Goal: Task Accomplishment & Management: Complete application form

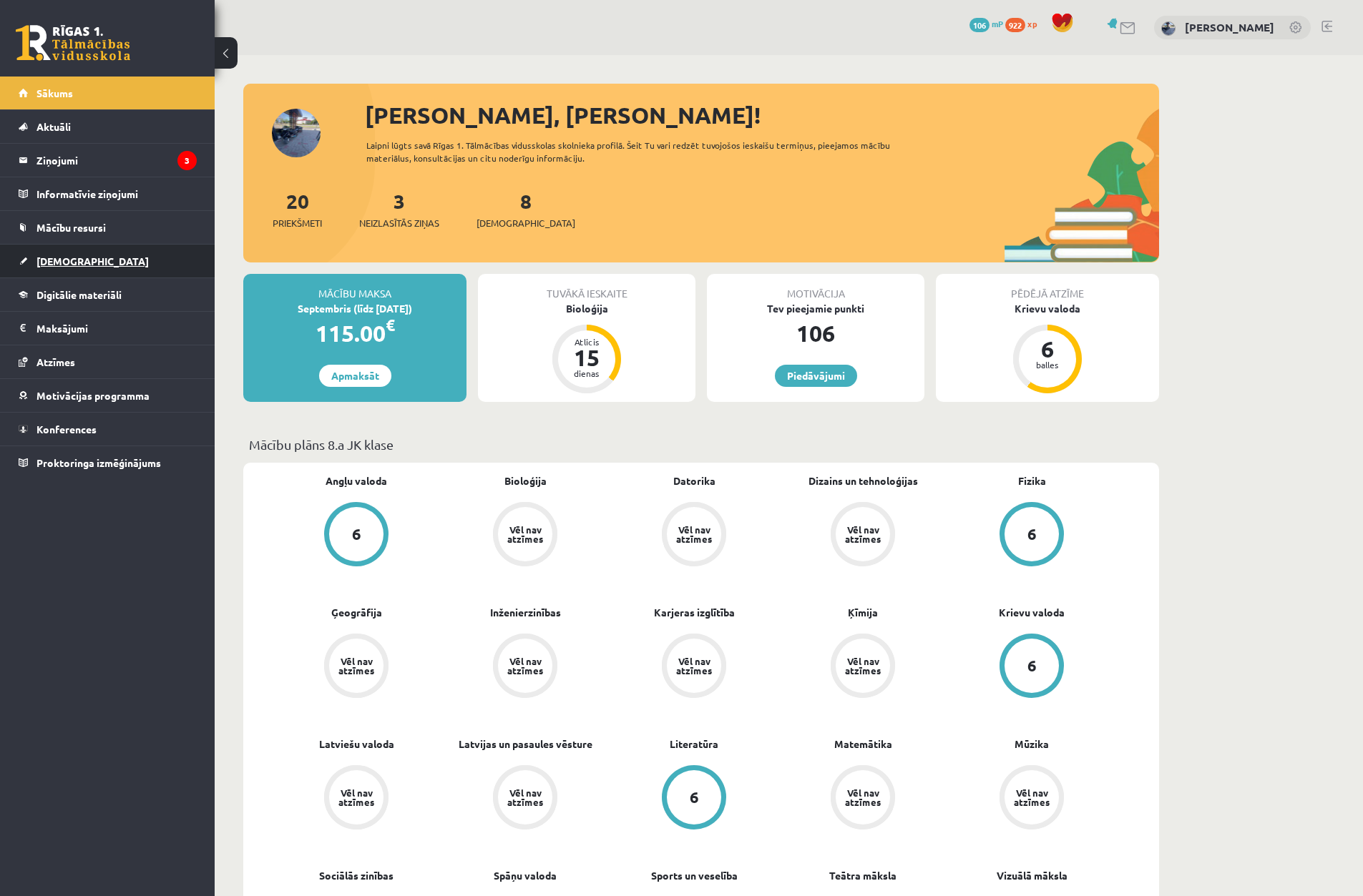
click at [62, 256] on span "[DEMOGRAPHIC_DATA]" at bounding box center [92, 261] width 112 height 13
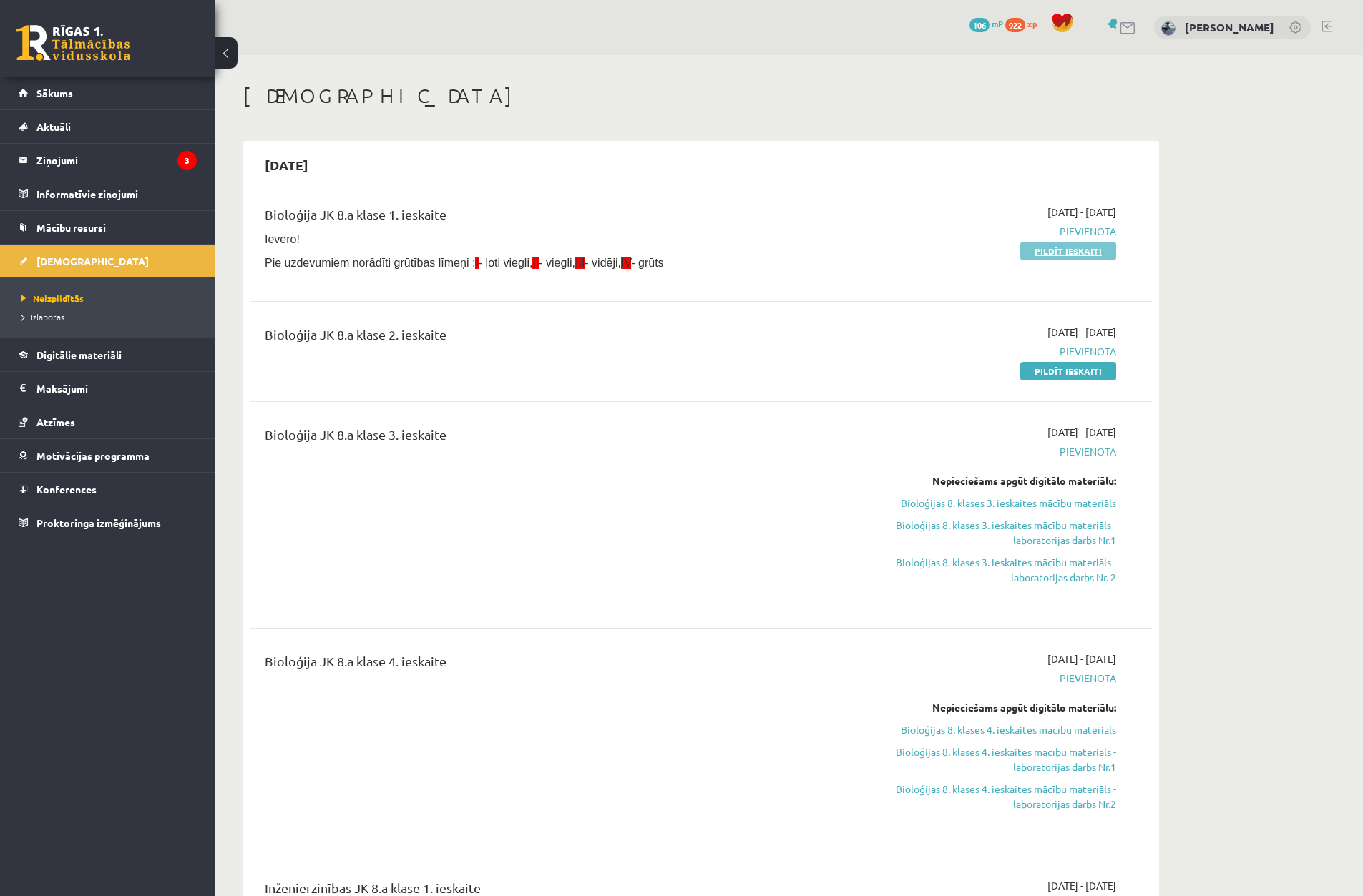
click at [1035, 242] on link "Pildīt ieskaiti" at bounding box center [1068, 250] width 96 height 18
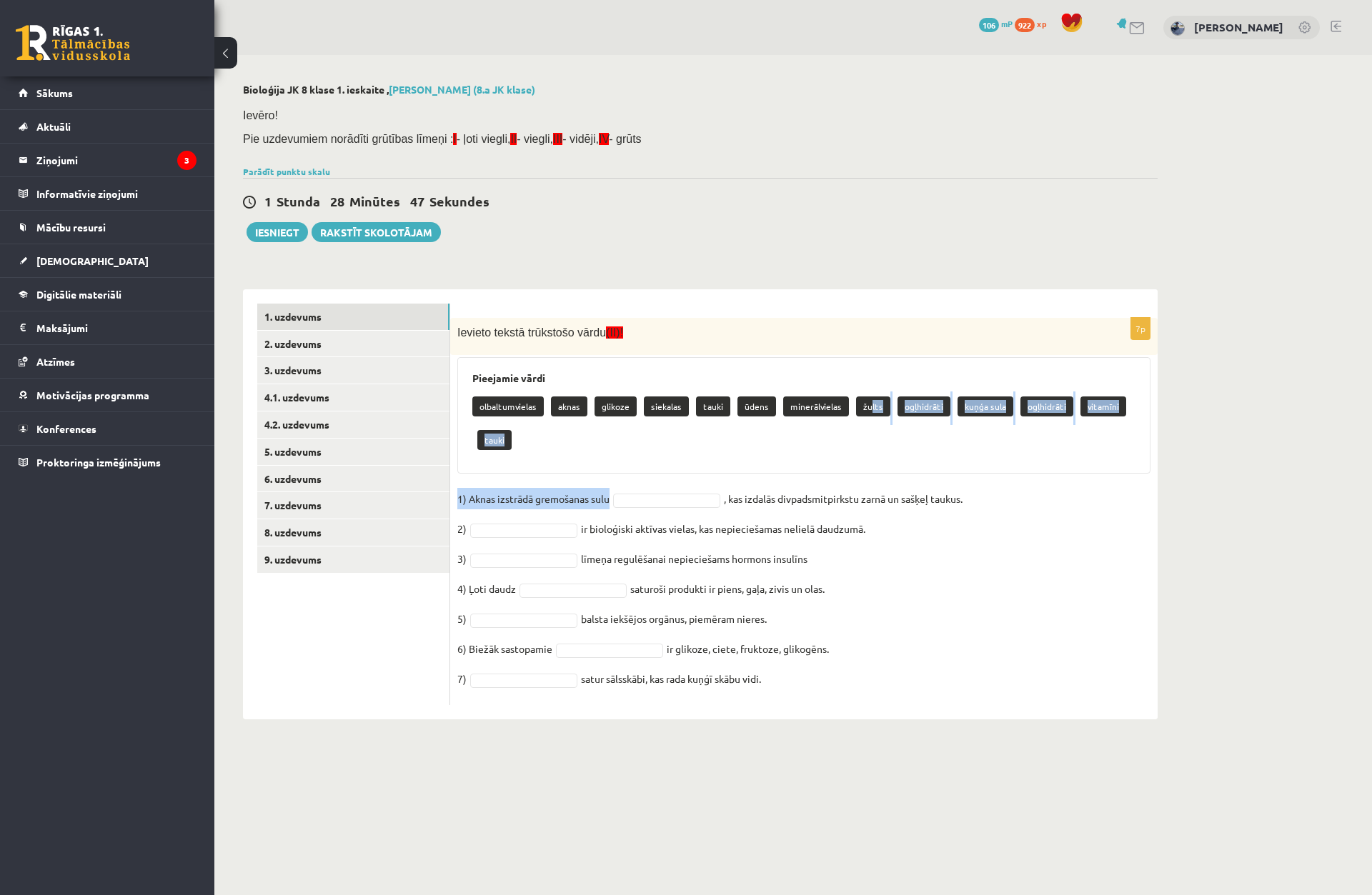
drag, startPoint x: 866, startPoint y: 405, endPoint x: 660, endPoint y: 500, distance: 226.9
click at [656, 501] on div "7p Ievieto tekstā trūkstošo vārdu (II)! Pieejamie vārdi olbaltumvielas aknas gl…" at bounding box center [804, 511] width 707 height 387
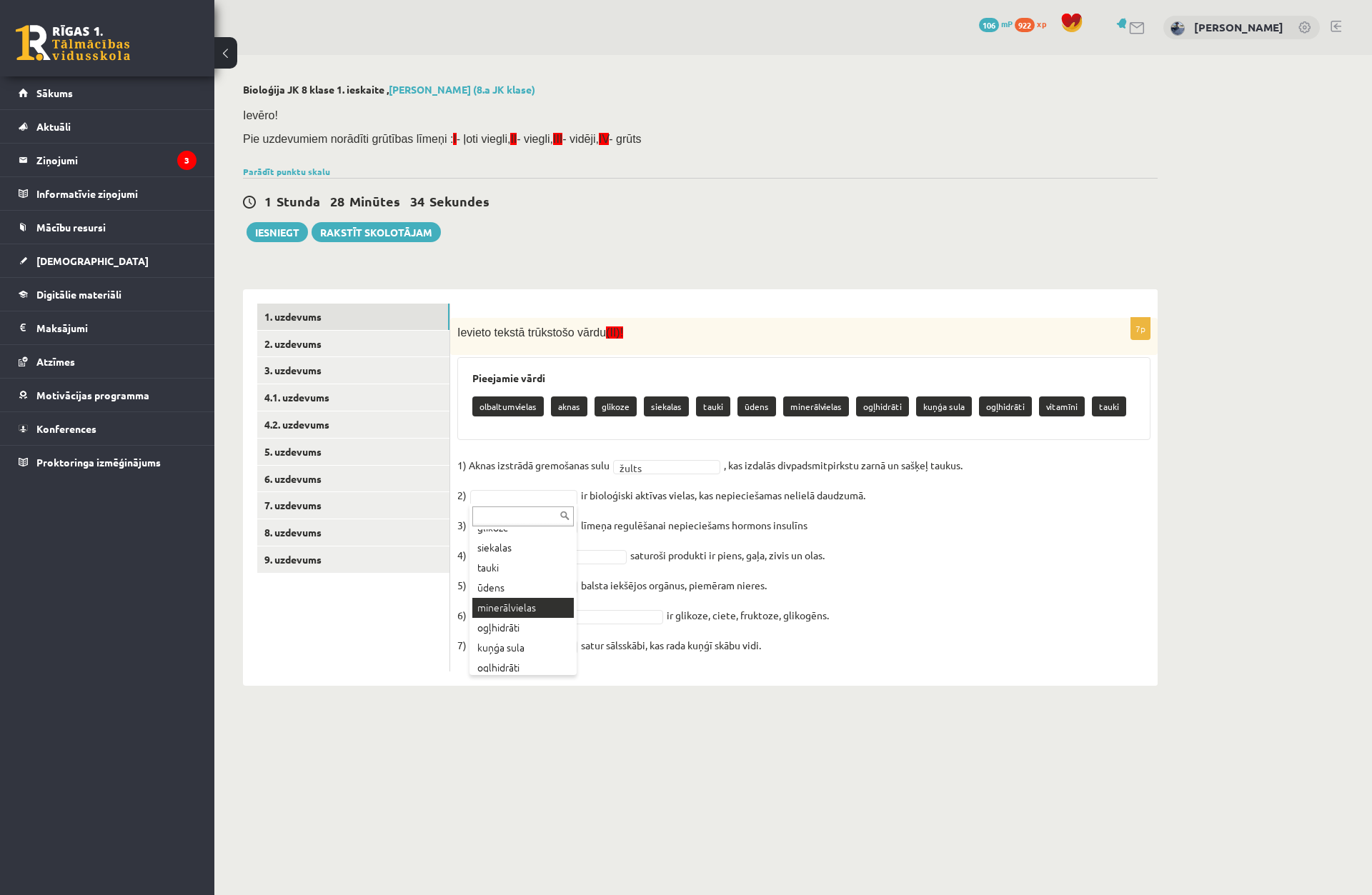
scroll to position [118, 0]
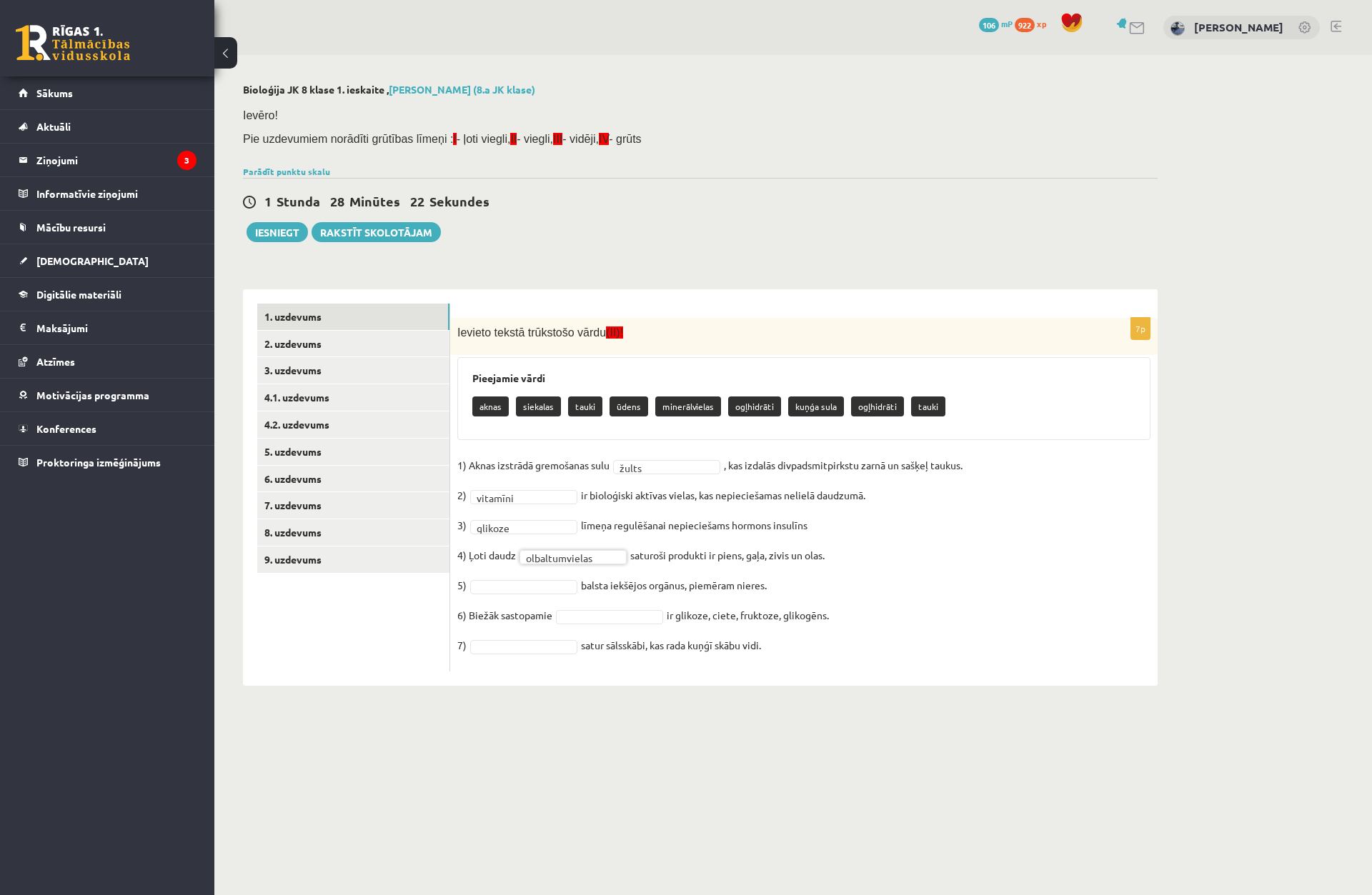
click at [492, 571] on fieldset "**********" at bounding box center [804, 559] width 693 height 210
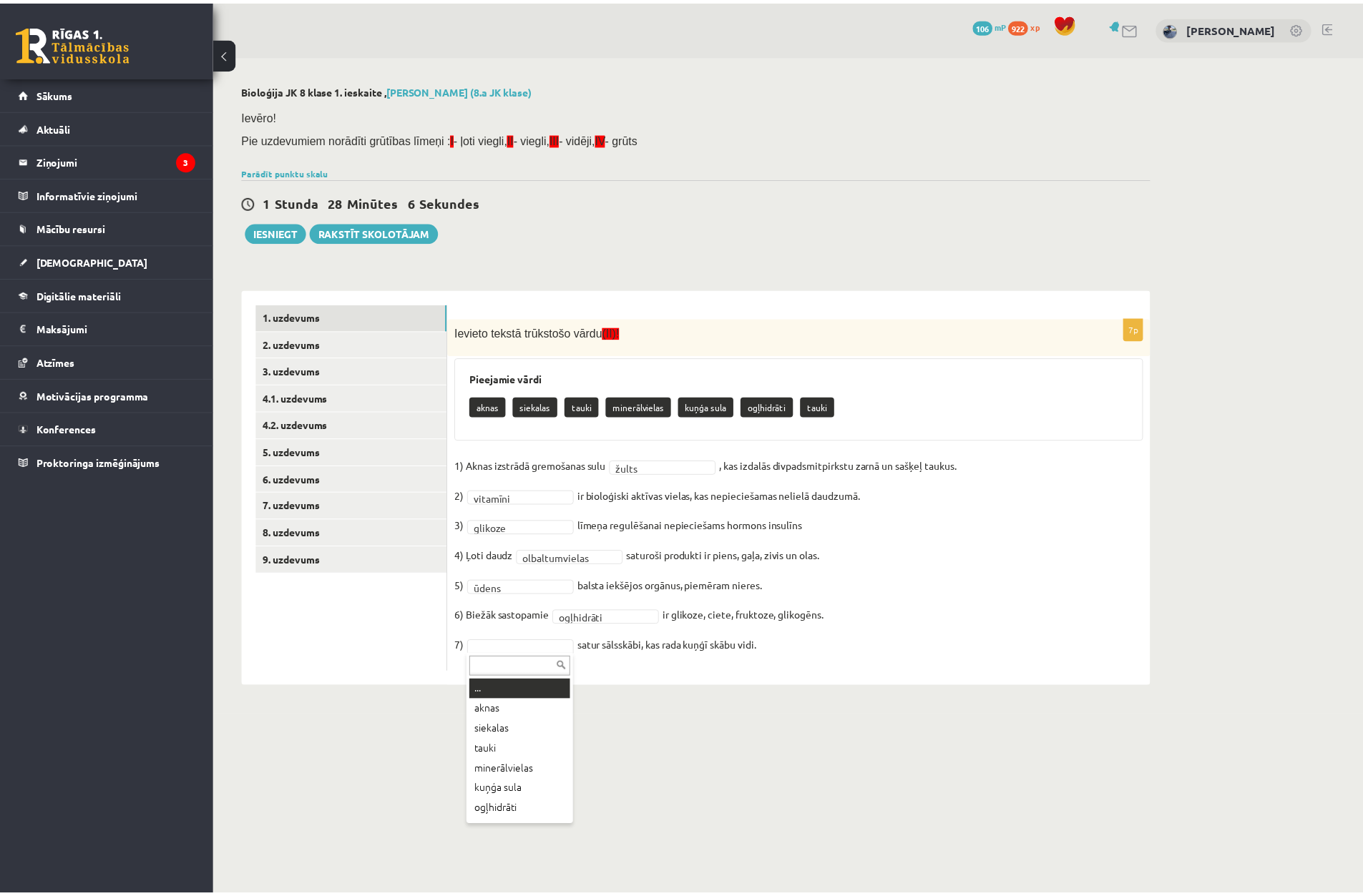
scroll to position [17, 0]
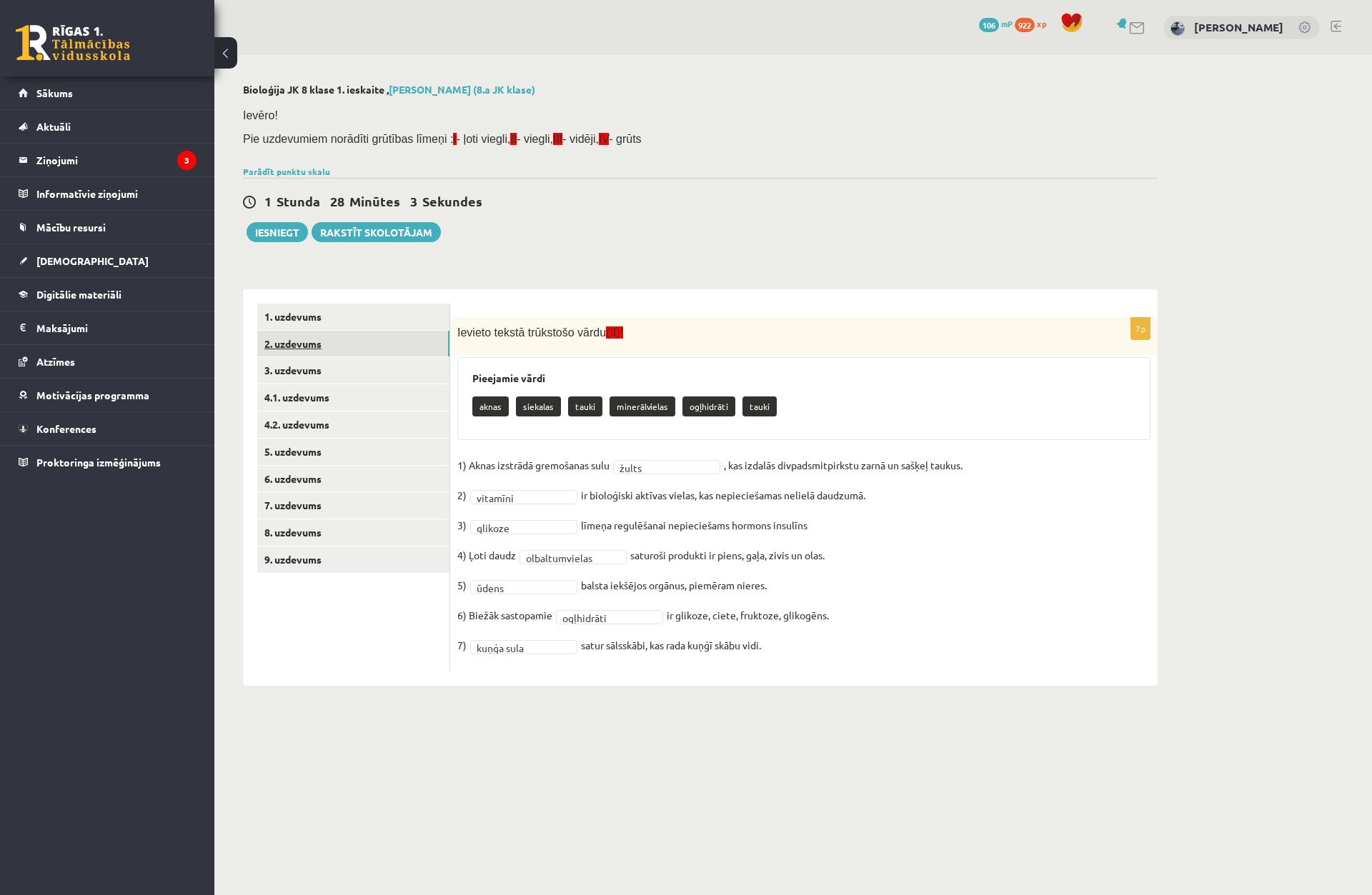
click at [362, 340] on link "2. uzdevums" at bounding box center [353, 344] width 192 height 26
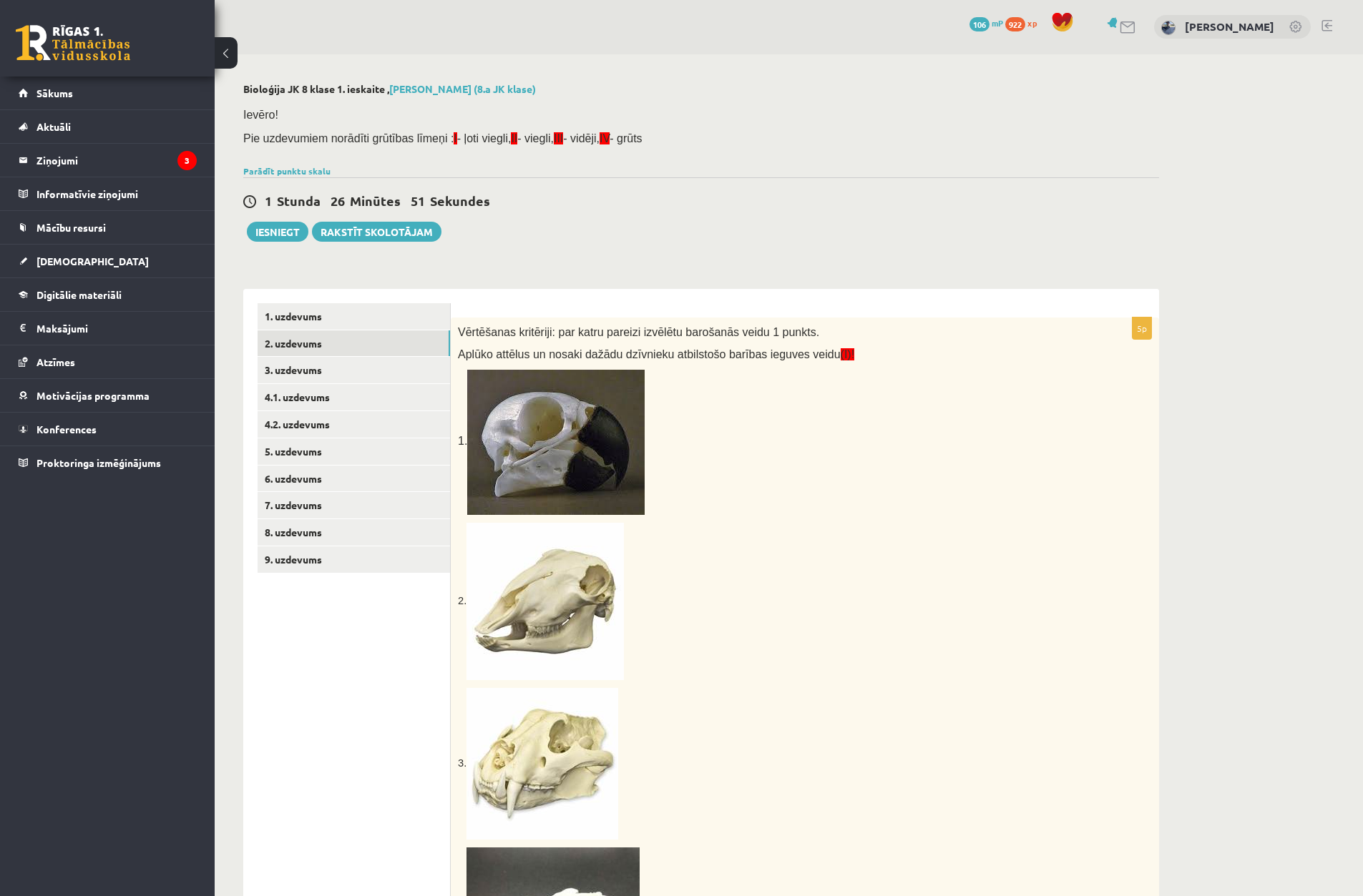
scroll to position [0, 0]
click at [305, 381] on link "3. uzdevums" at bounding box center [353, 370] width 193 height 26
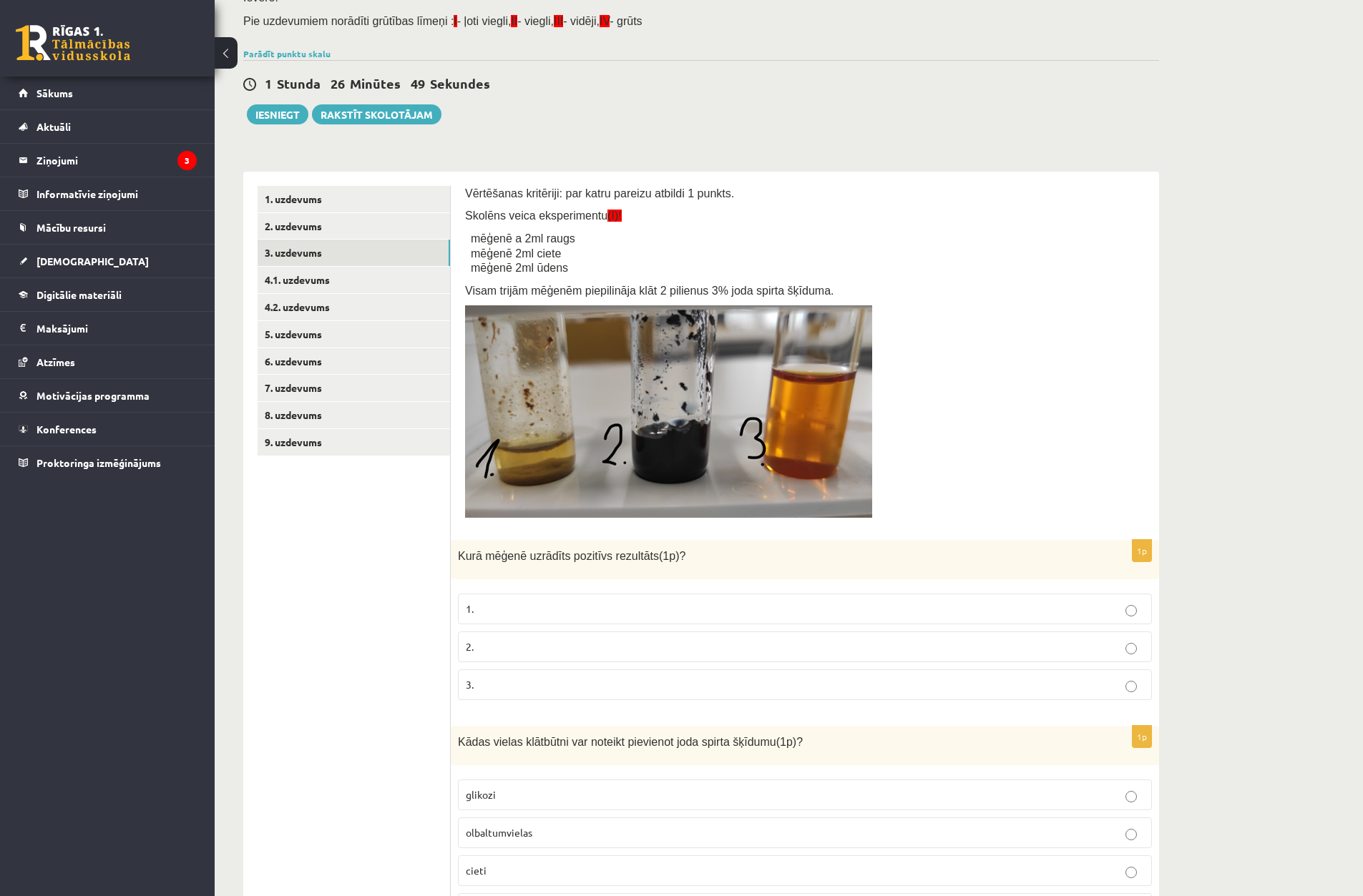
scroll to position [143, 0]
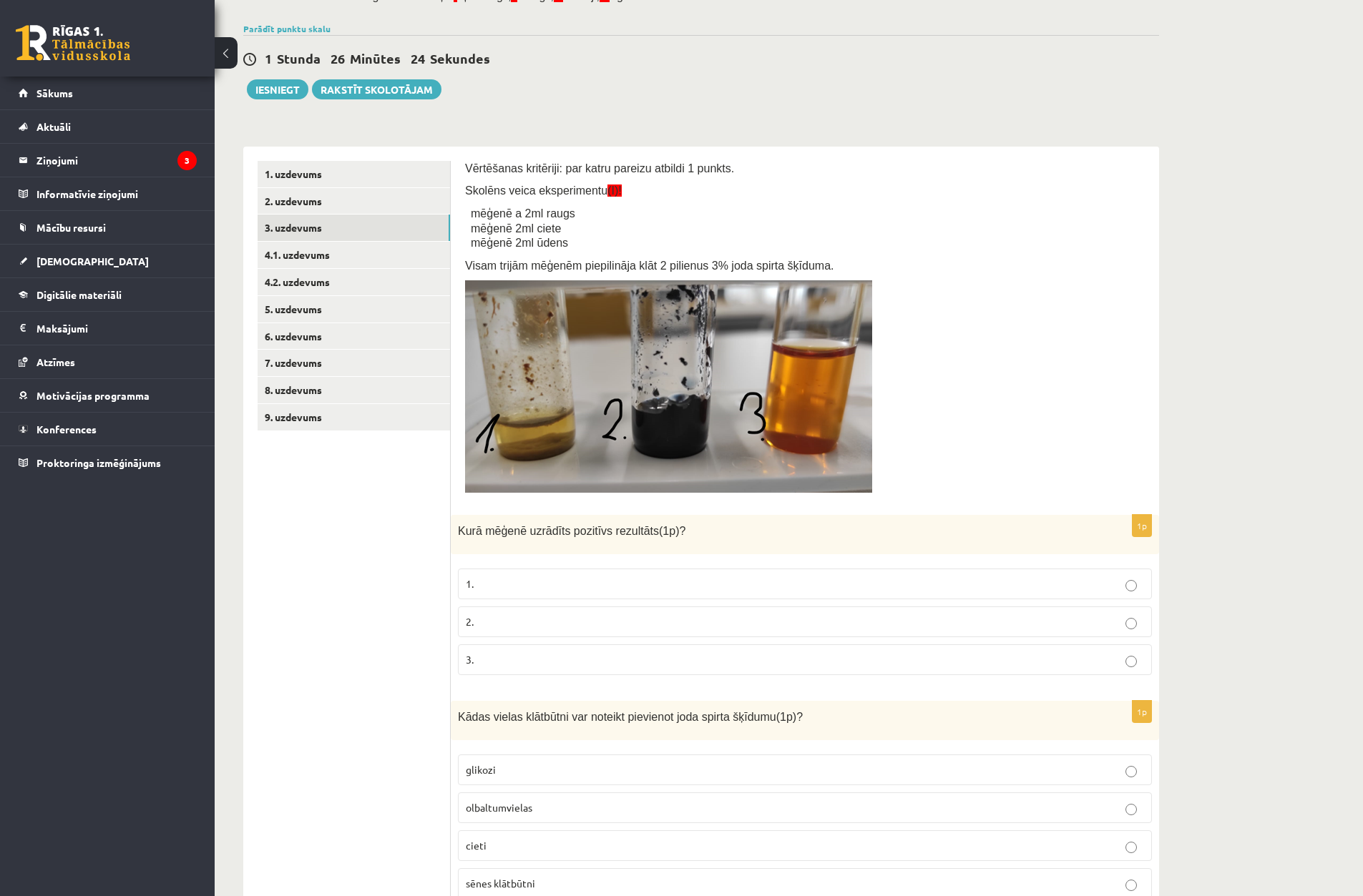
click at [578, 624] on p "2." at bounding box center [805, 621] width 678 height 15
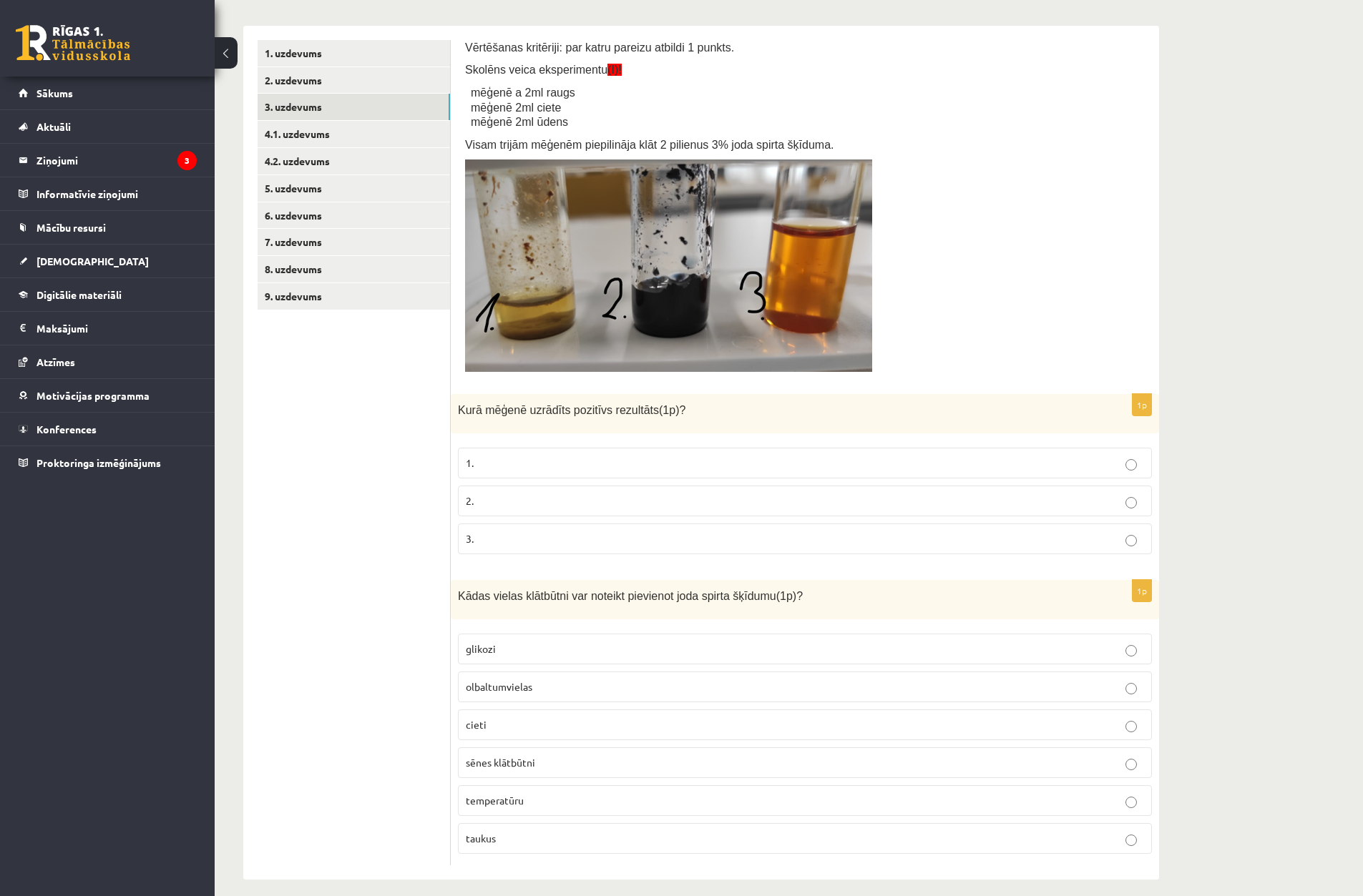
scroll to position [277, 0]
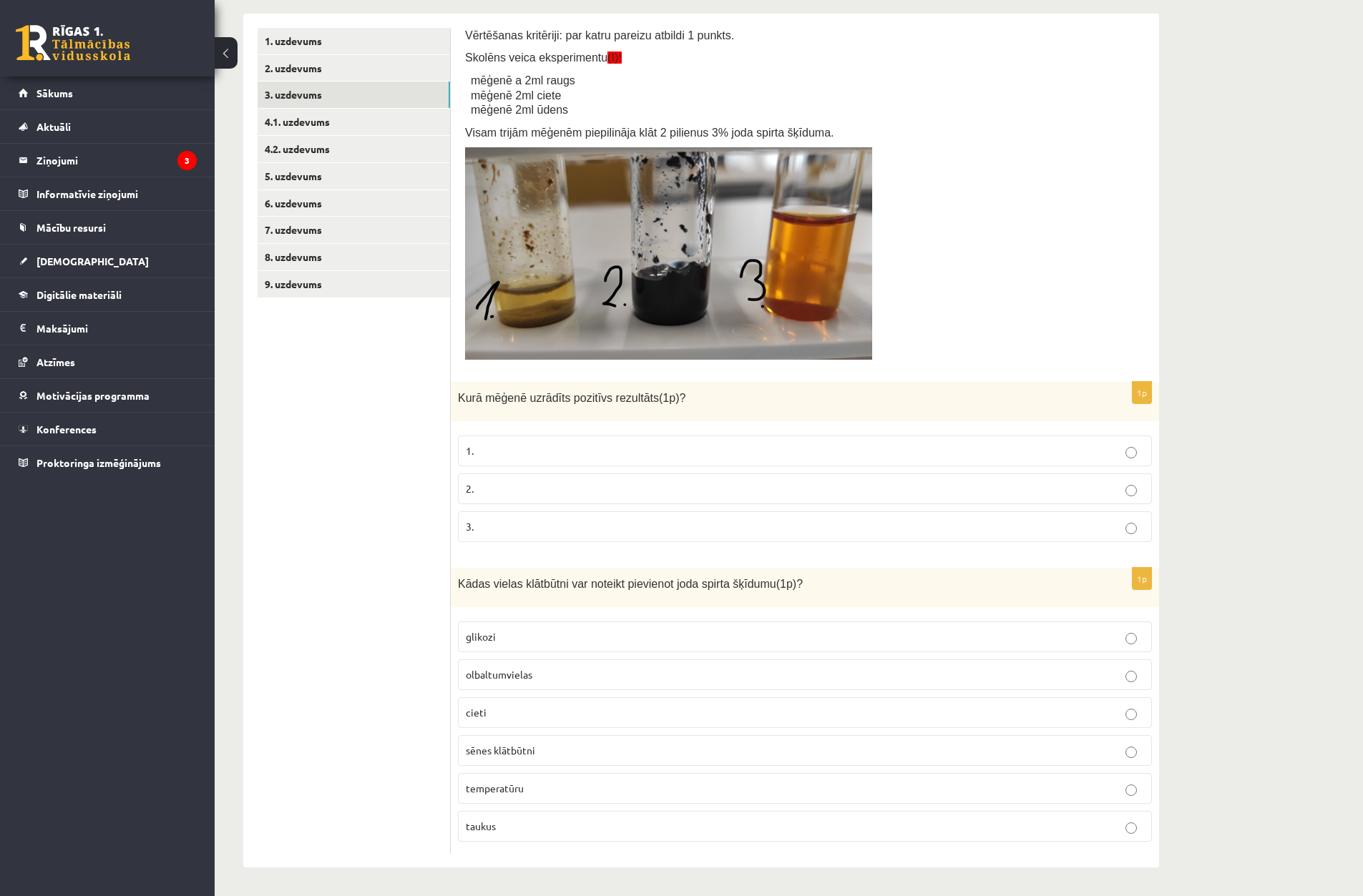
click at [583, 718] on p "cieti" at bounding box center [805, 712] width 678 height 15
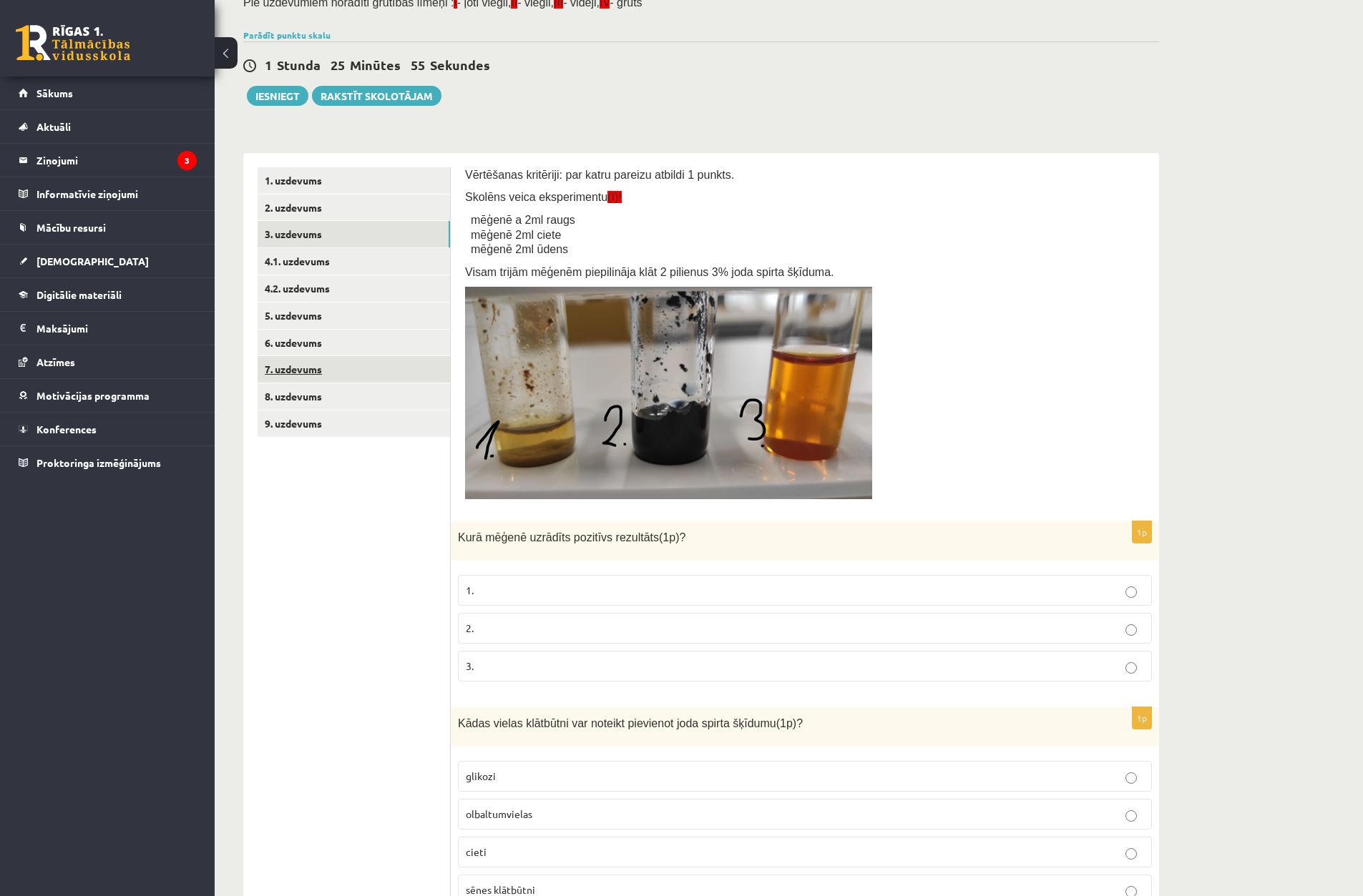
scroll to position [133, 0]
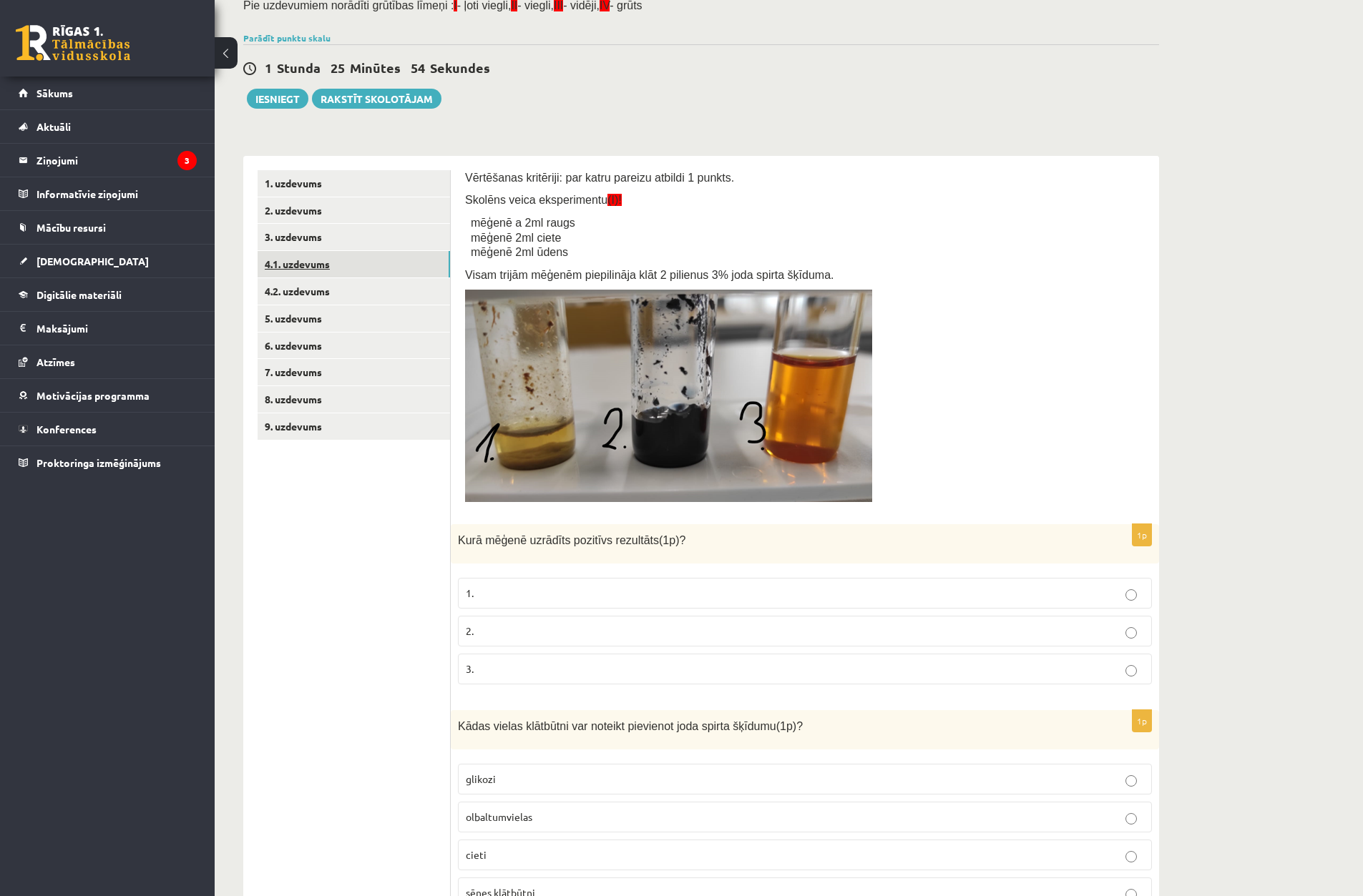
click at [343, 265] on link "4.1. uzdevums" at bounding box center [353, 264] width 193 height 26
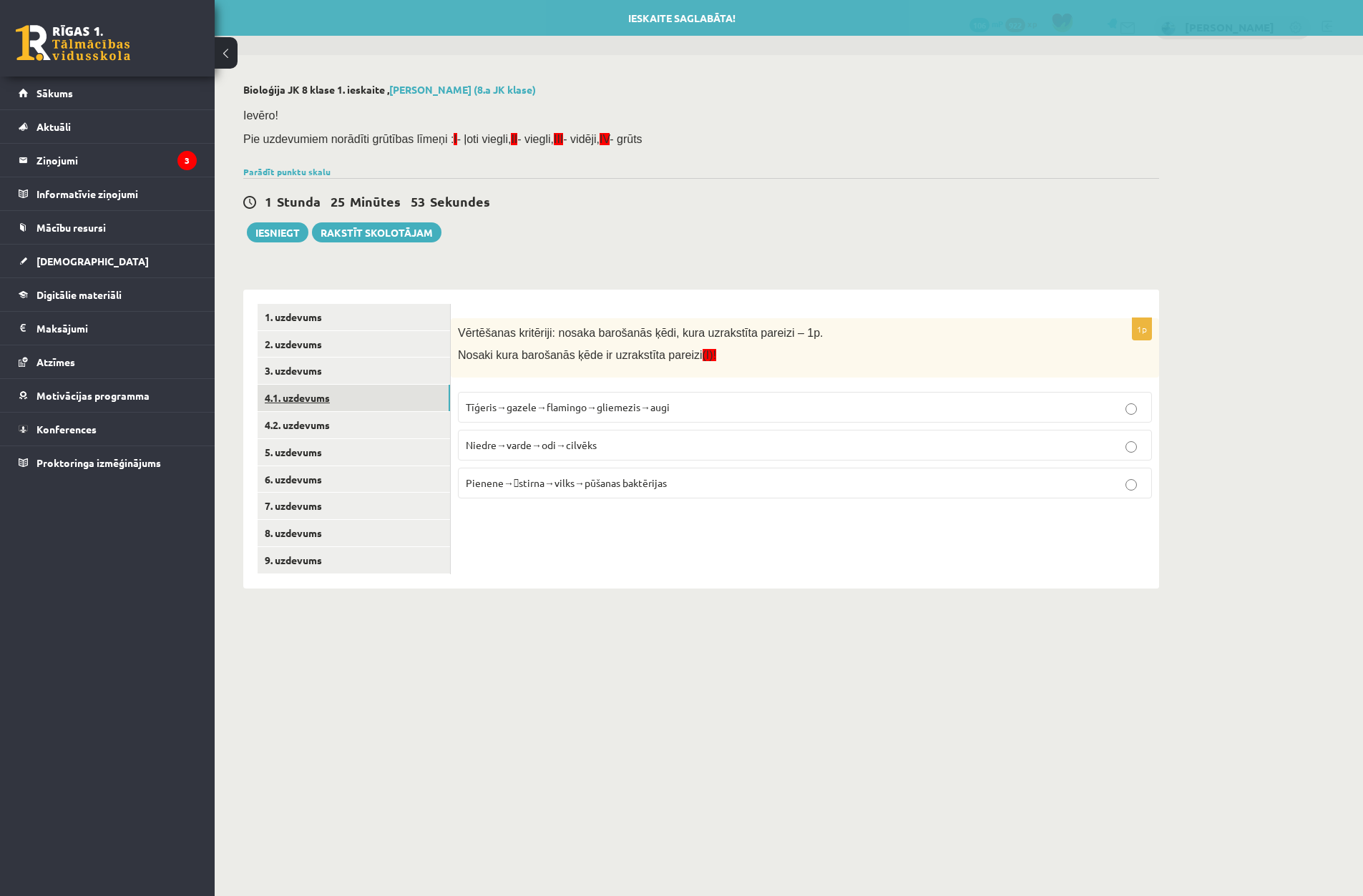
scroll to position [0, 0]
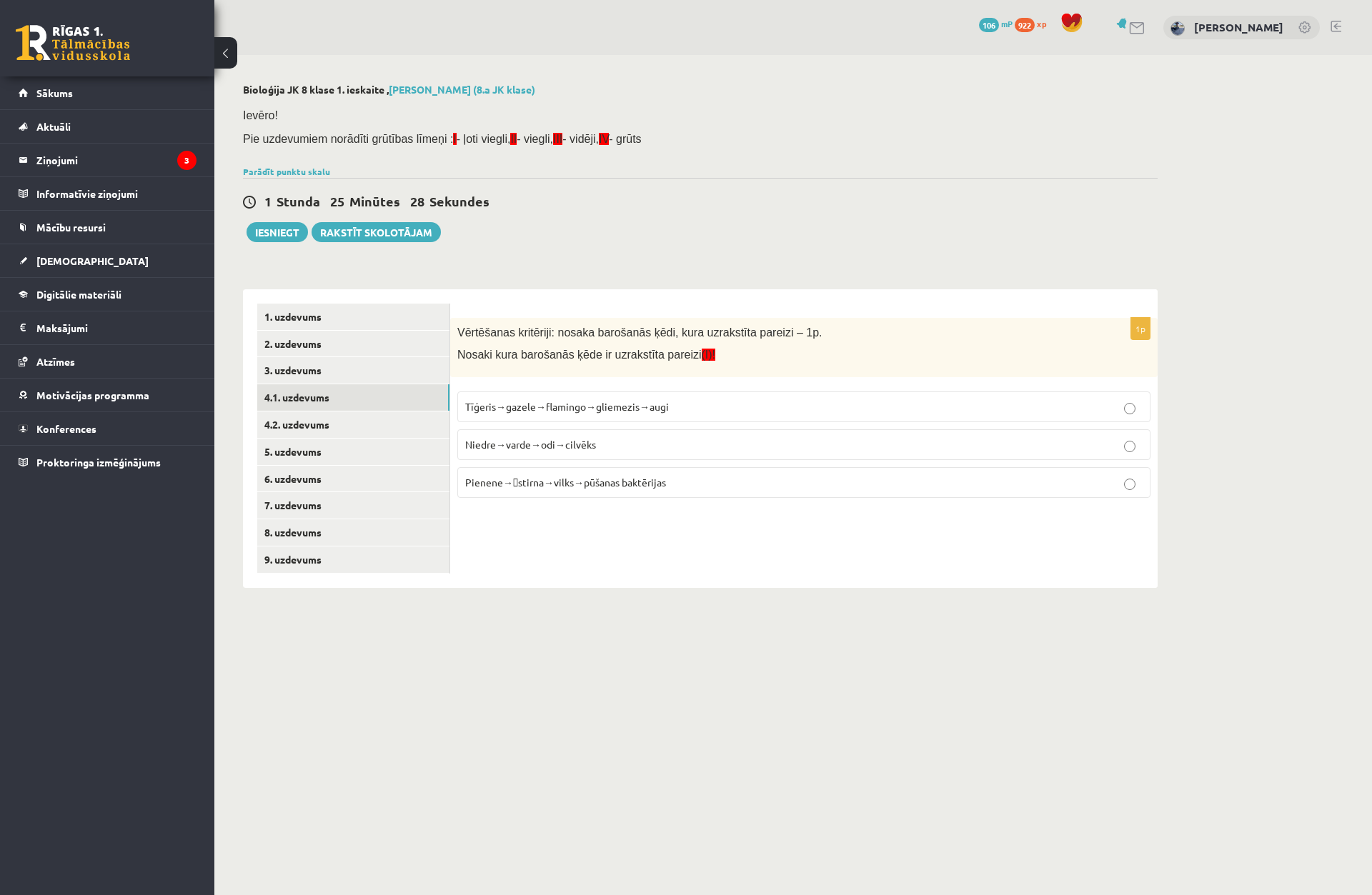
click at [504, 486] on span "Pienene→stirna→vilks→pūšanas baktērijas" at bounding box center [565, 482] width 201 height 13
click at [334, 441] on link "5. uzdevums" at bounding box center [353, 452] width 192 height 26
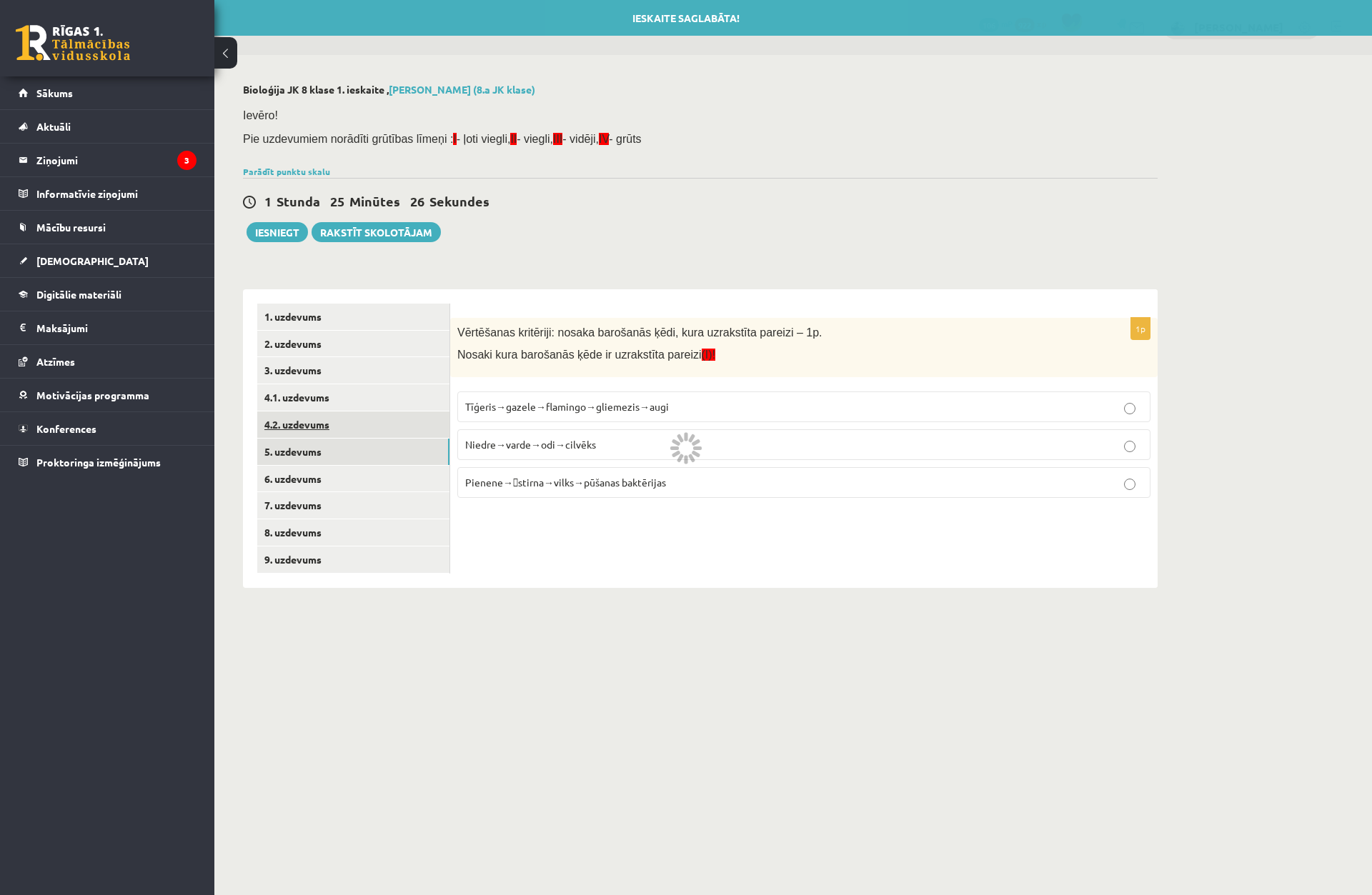
click at [345, 427] on link "4.2. uzdevums" at bounding box center [353, 425] width 192 height 26
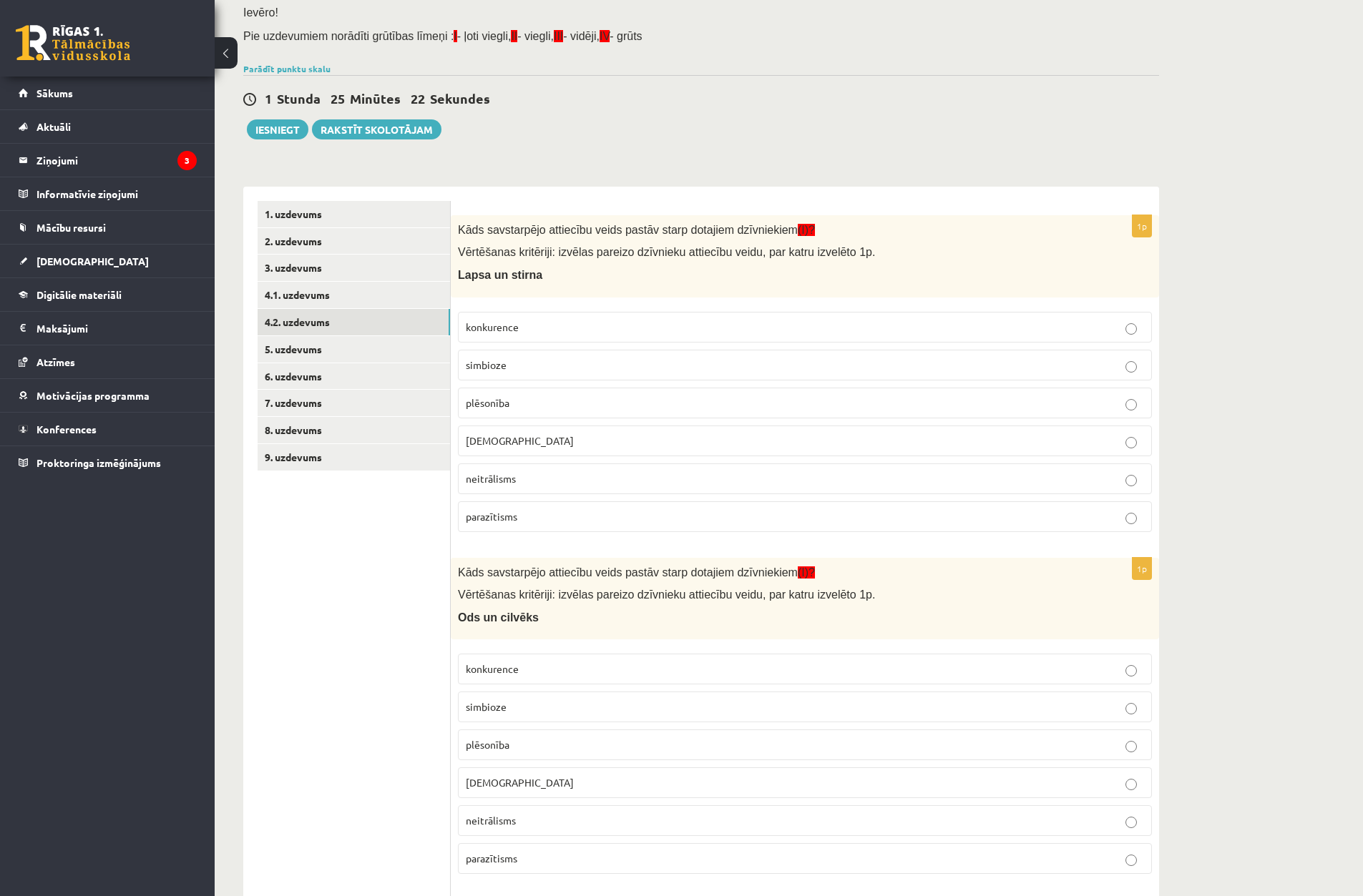
scroll to position [71, 0]
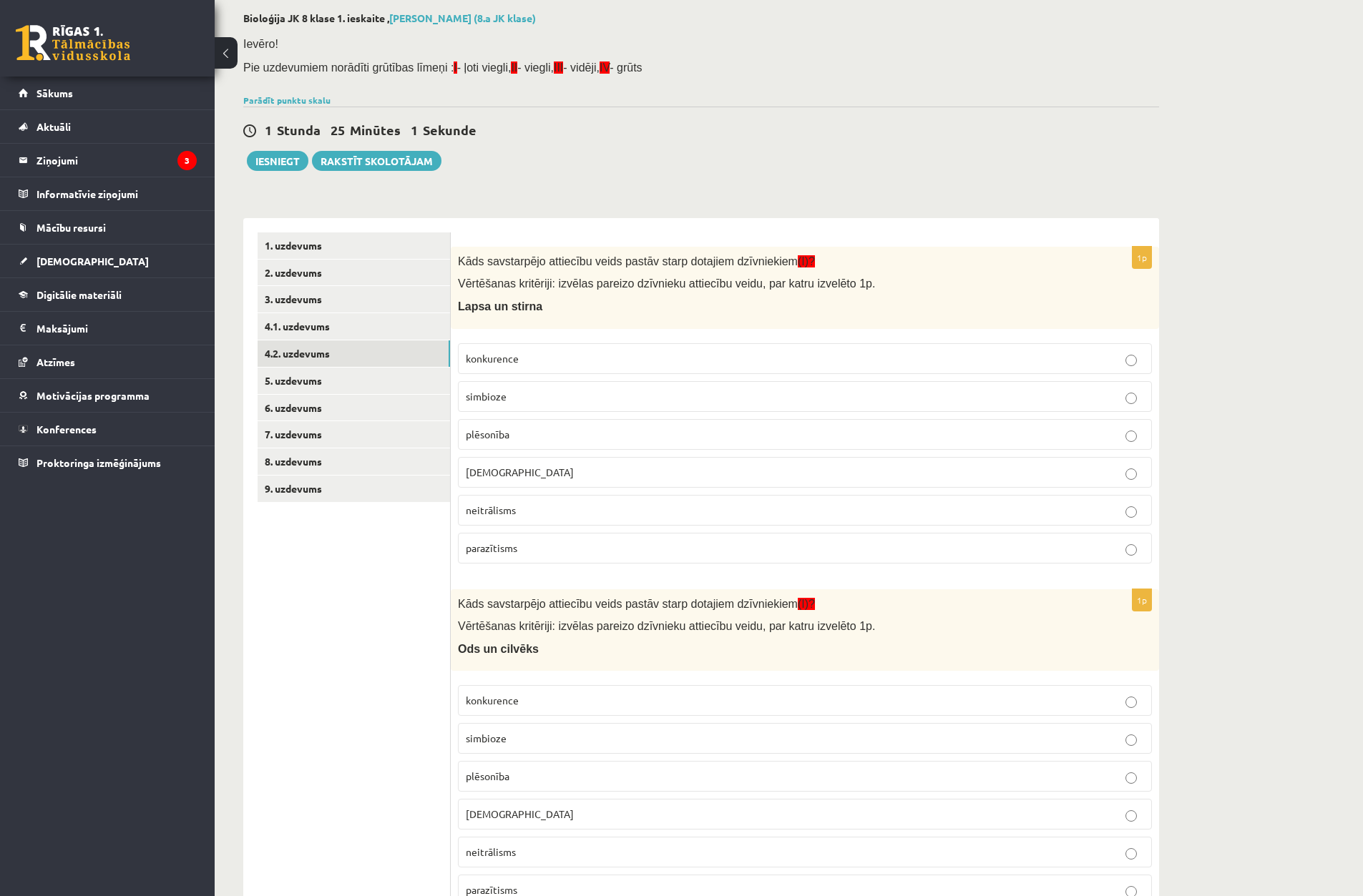
click at [504, 429] on label "plēsonība" at bounding box center [805, 434] width 694 height 31
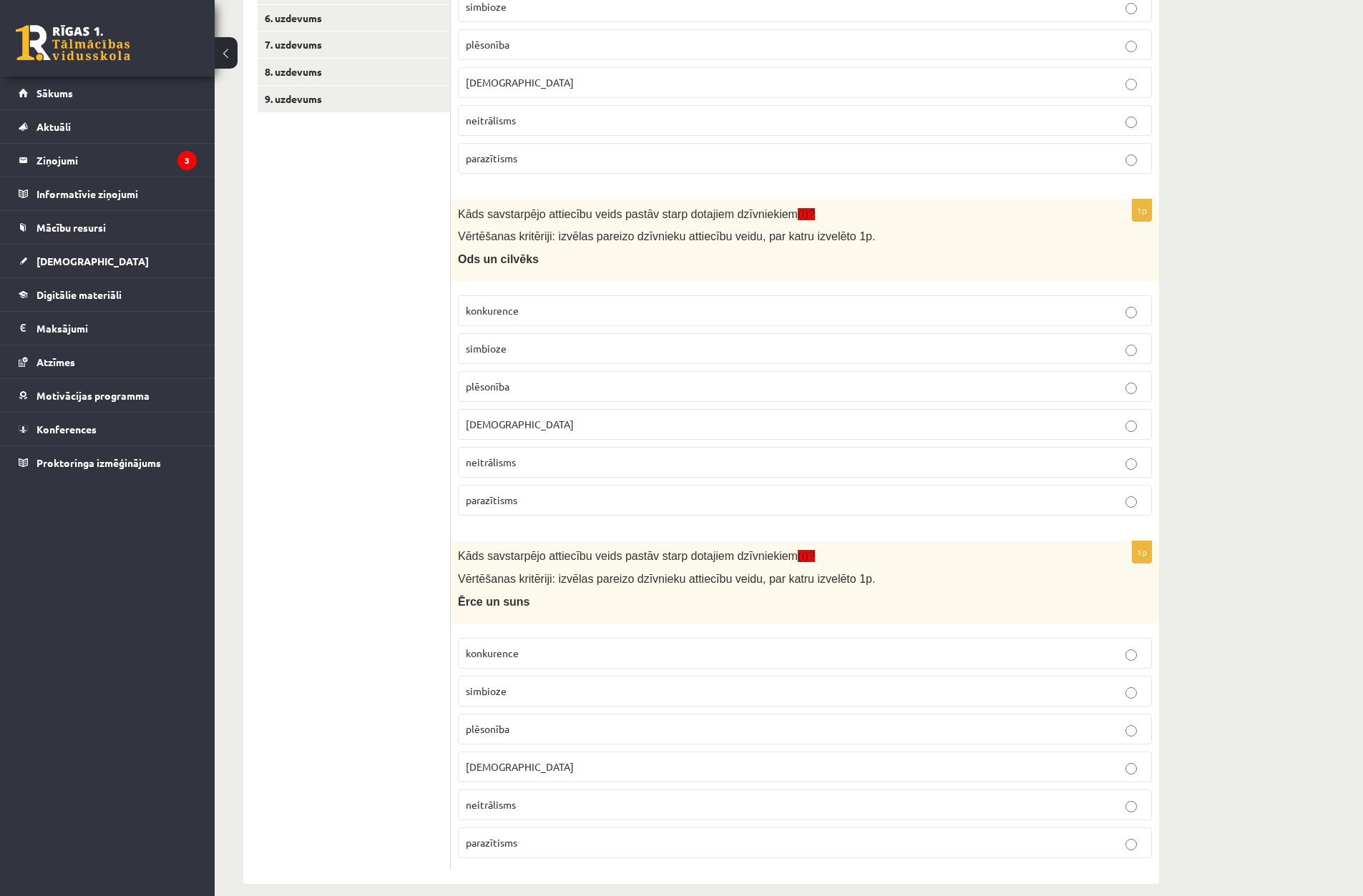
scroll to position [479, 0]
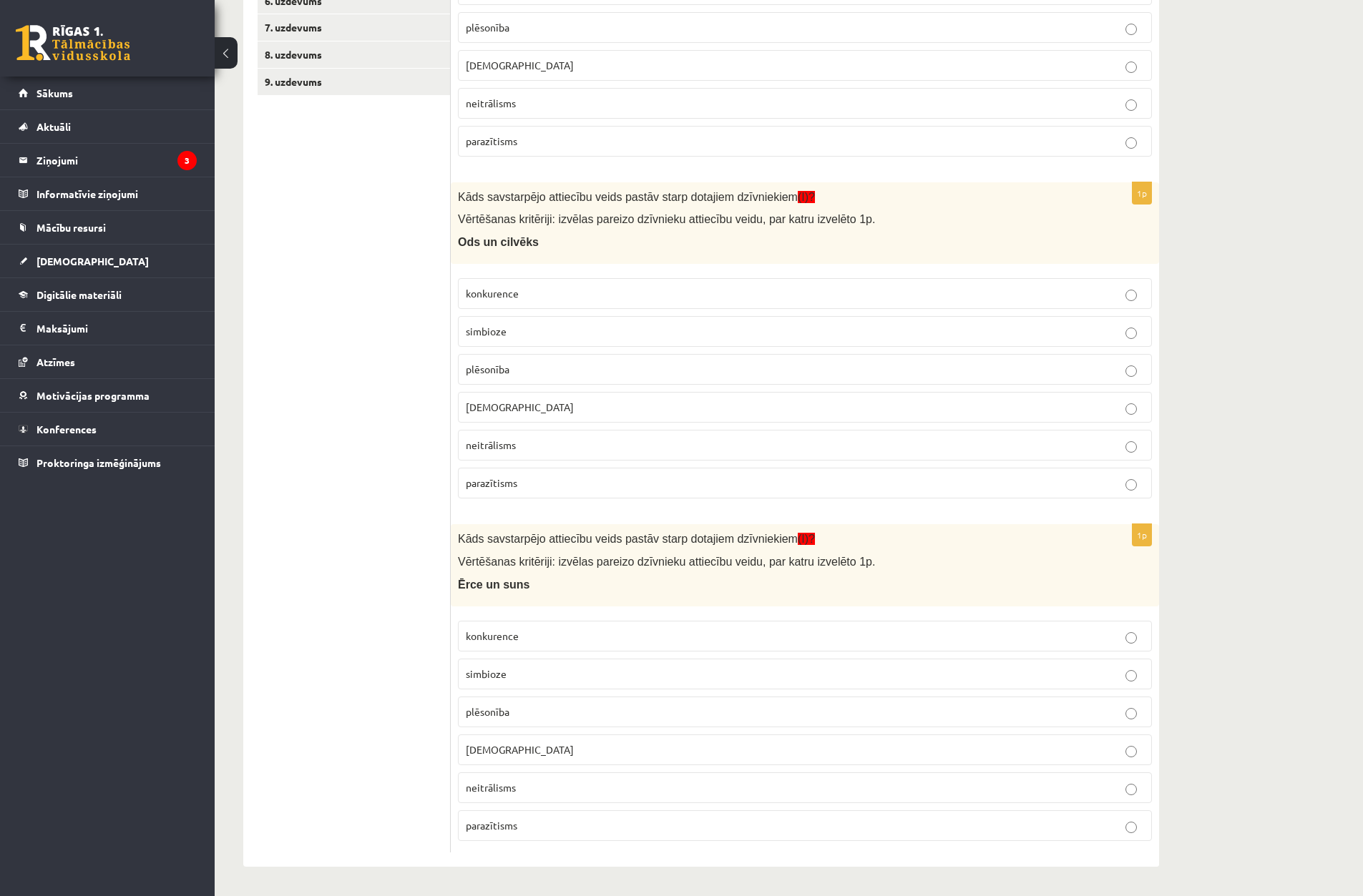
click at [534, 484] on p "parazītisms" at bounding box center [805, 483] width 678 height 15
click at [548, 826] on p "parazītisms" at bounding box center [805, 825] width 678 height 15
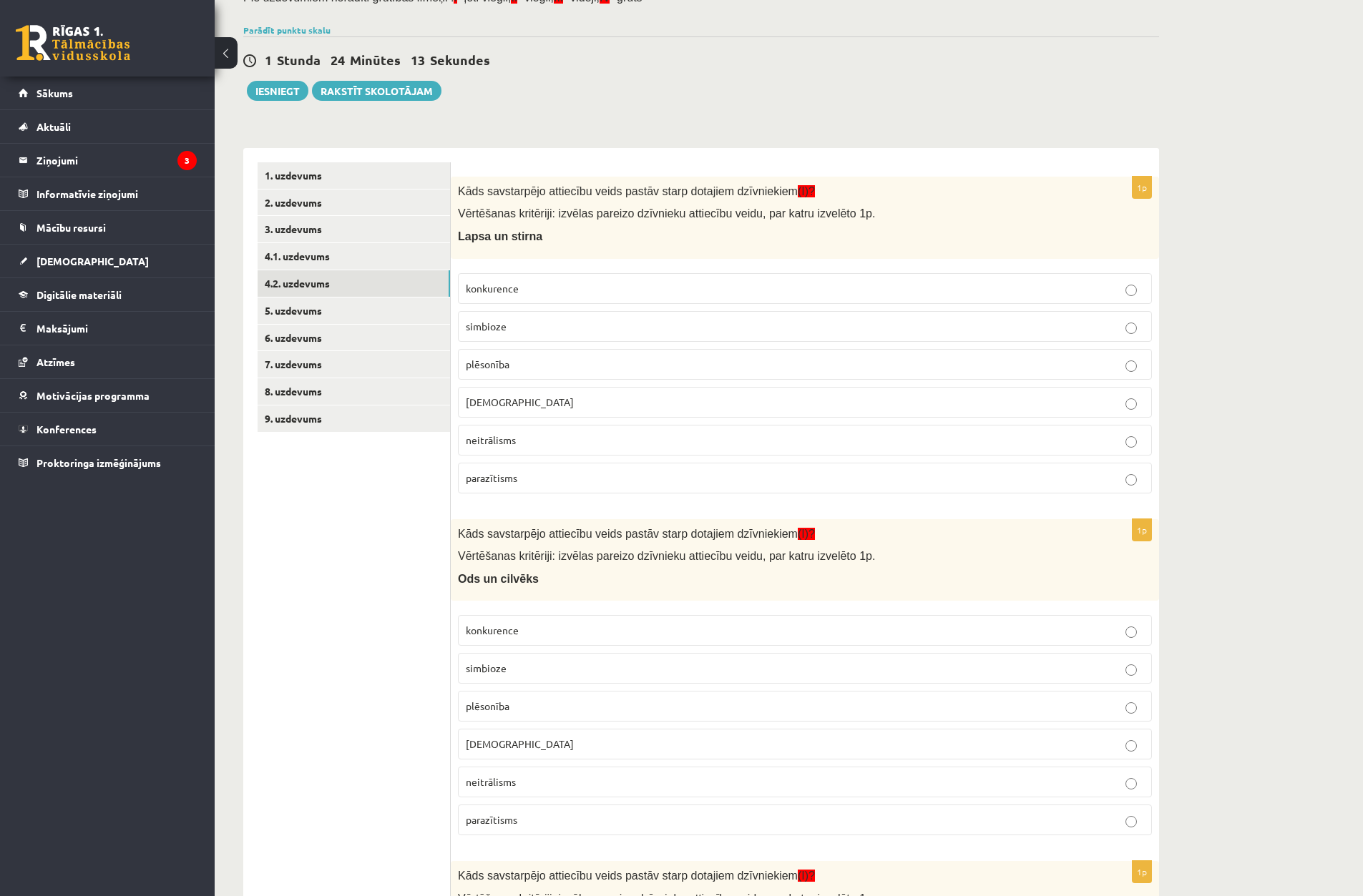
scroll to position [122, 0]
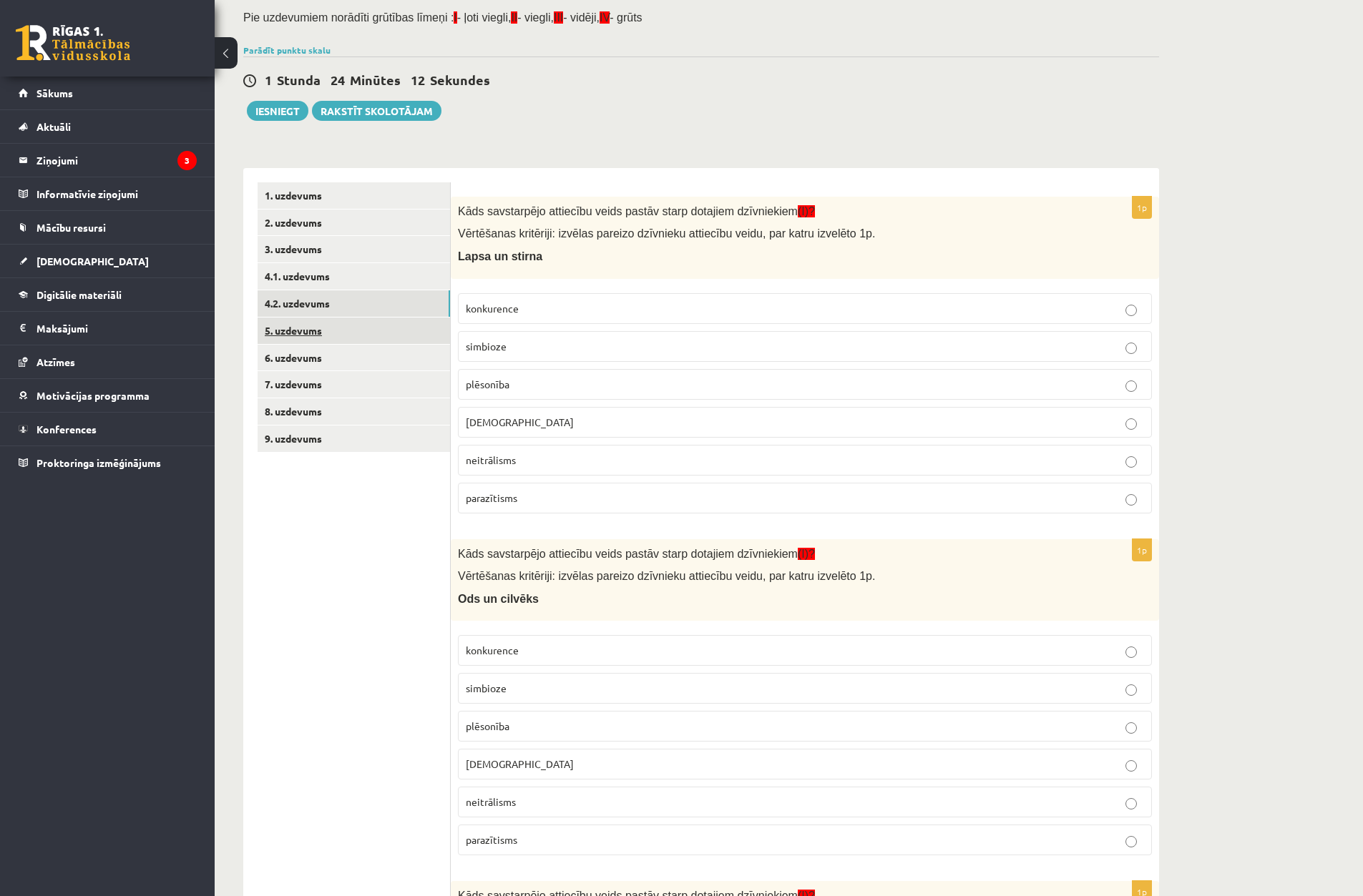
click at [305, 325] on link "5. uzdevums" at bounding box center [353, 330] width 193 height 26
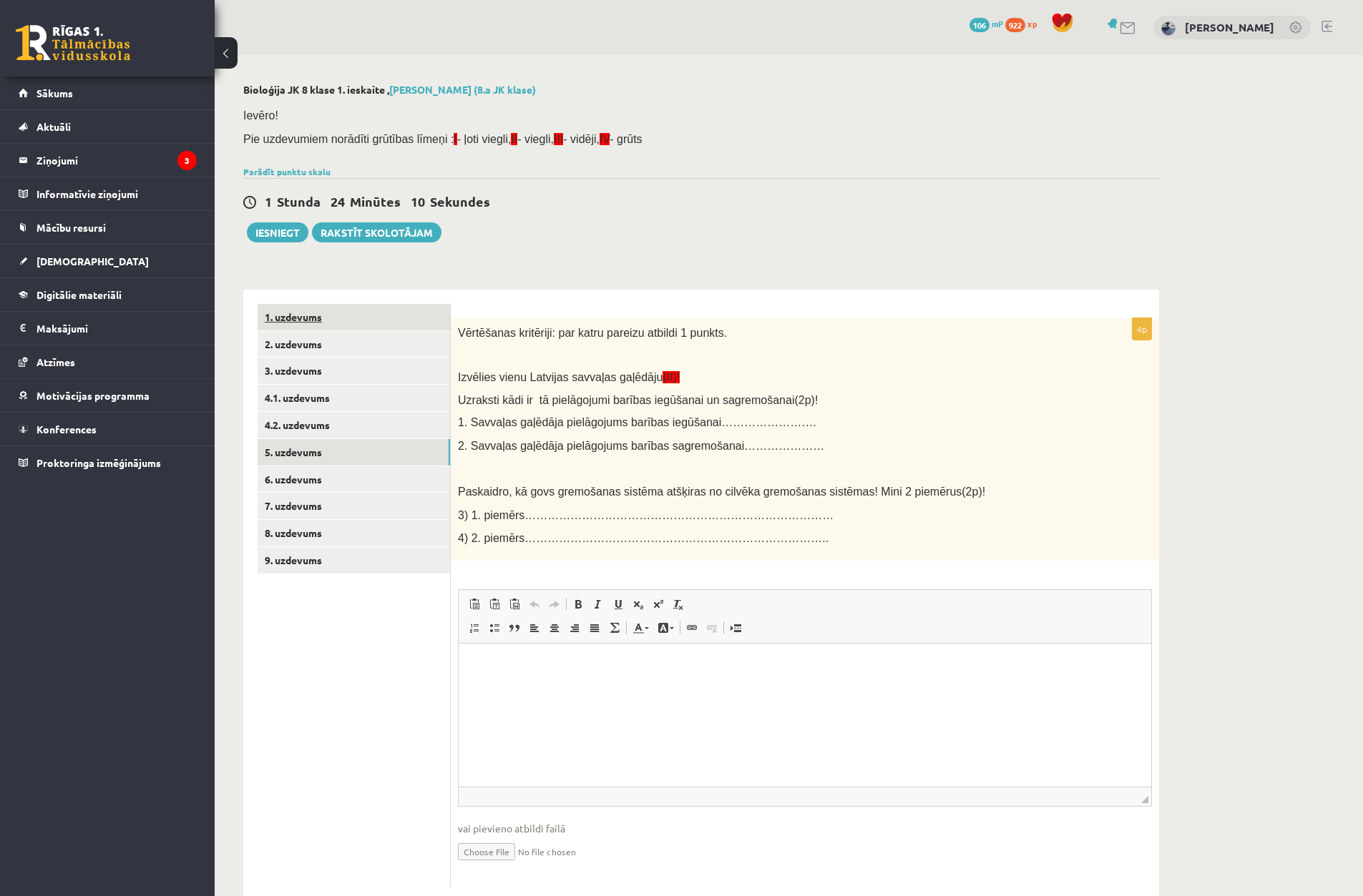
scroll to position [0, 0]
click at [350, 472] on link "6. uzdevums" at bounding box center [353, 479] width 193 height 26
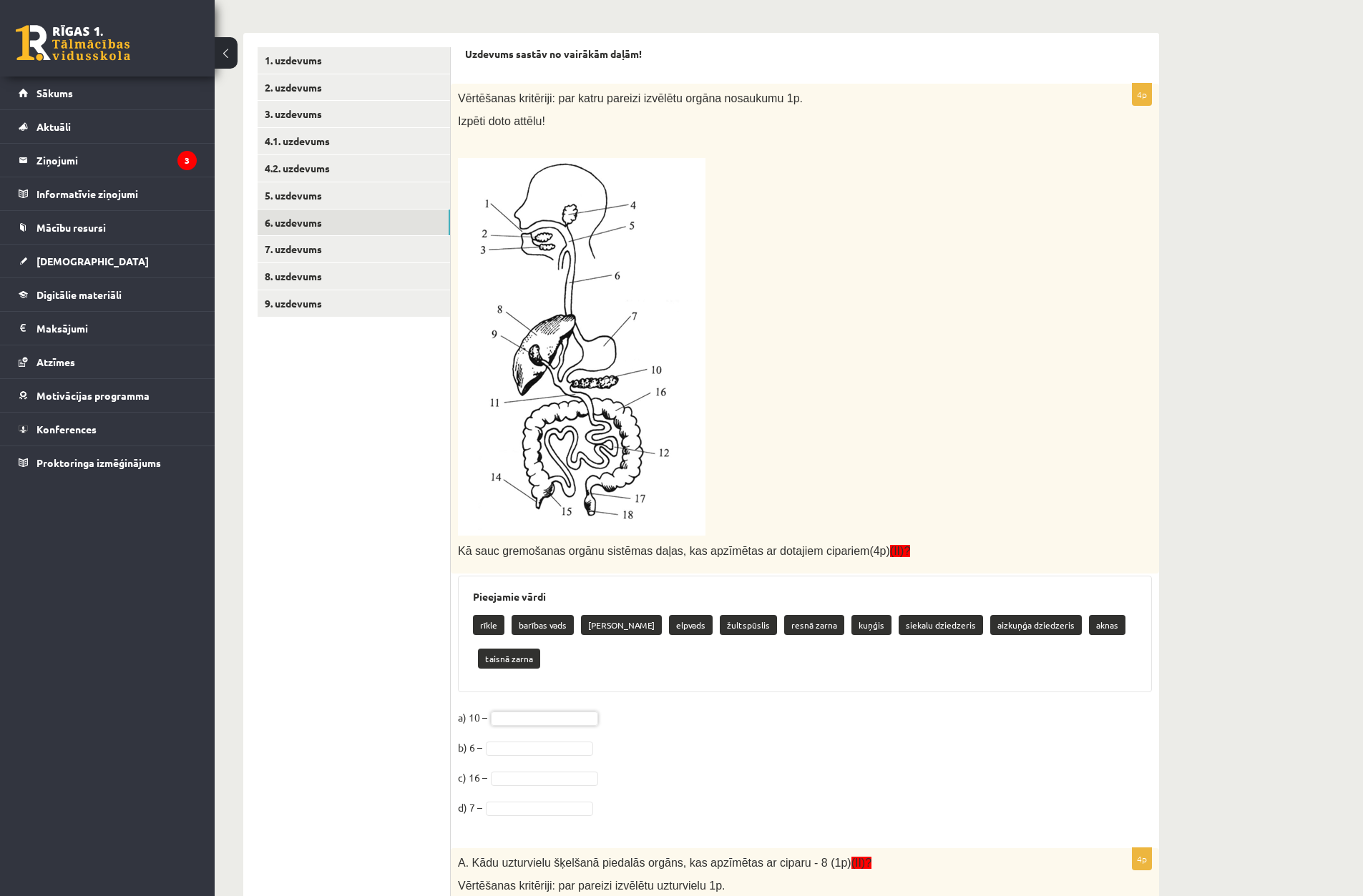
scroll to position [221, 0]
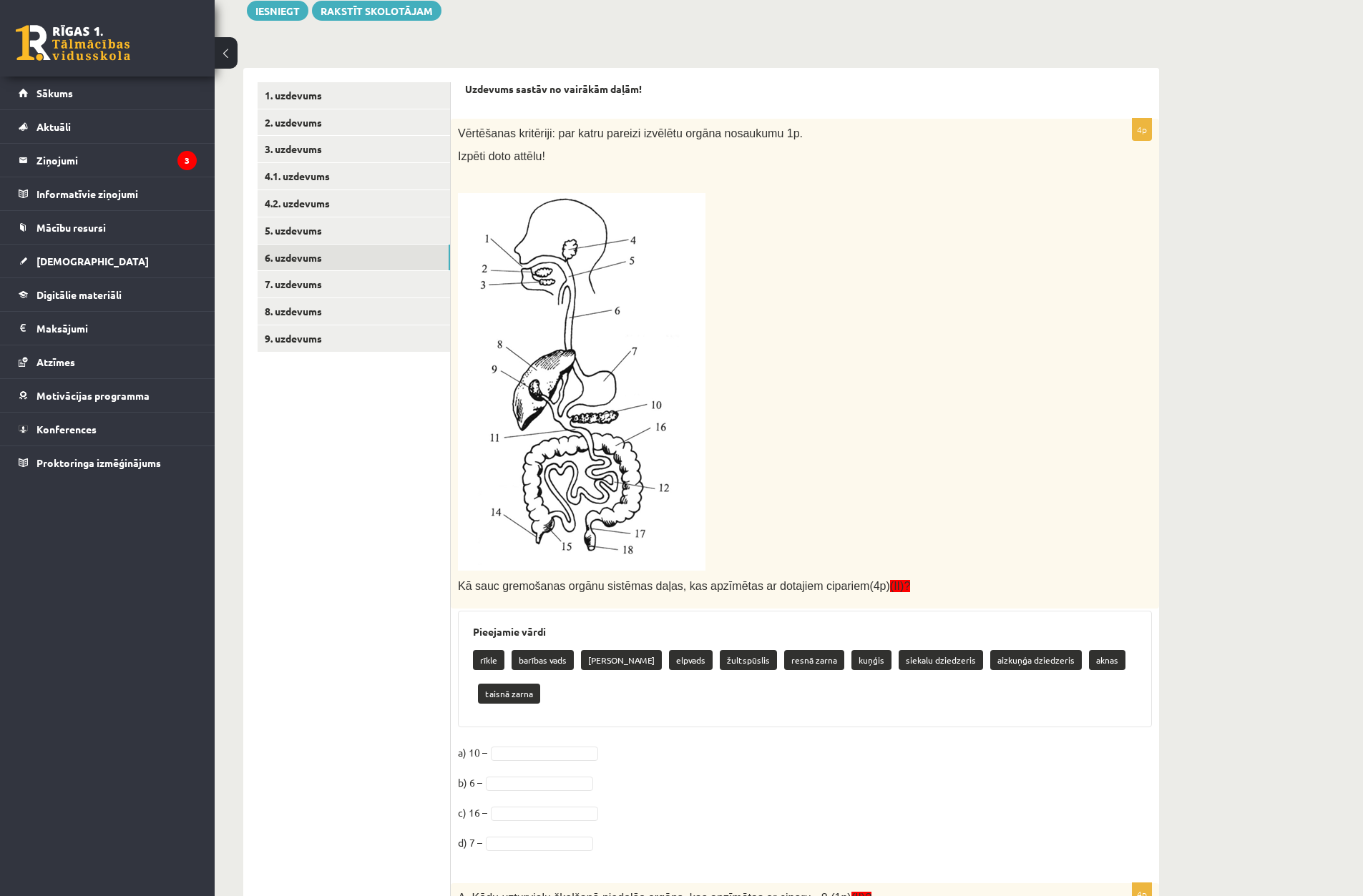
click at [519, 761] on fieldset "a) 10 – b) 6 – c) 16 – d) 7 –" at bounding box center [805, 802] width 694 height 120
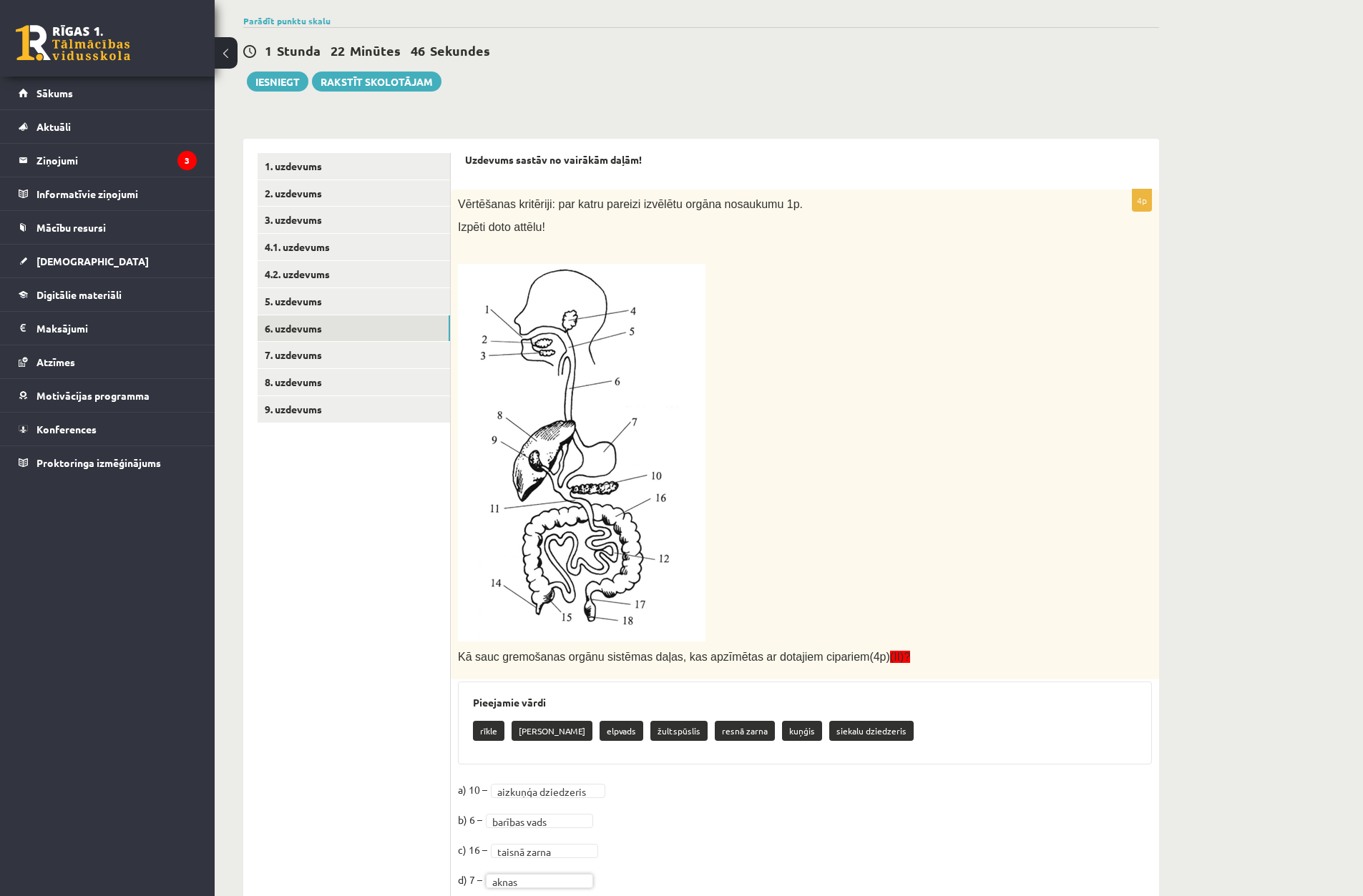
scroll to position [150, 0]
click at [351, 357] on link "7. uzdevums" at bounding box center [353, 356] width 193 height 26
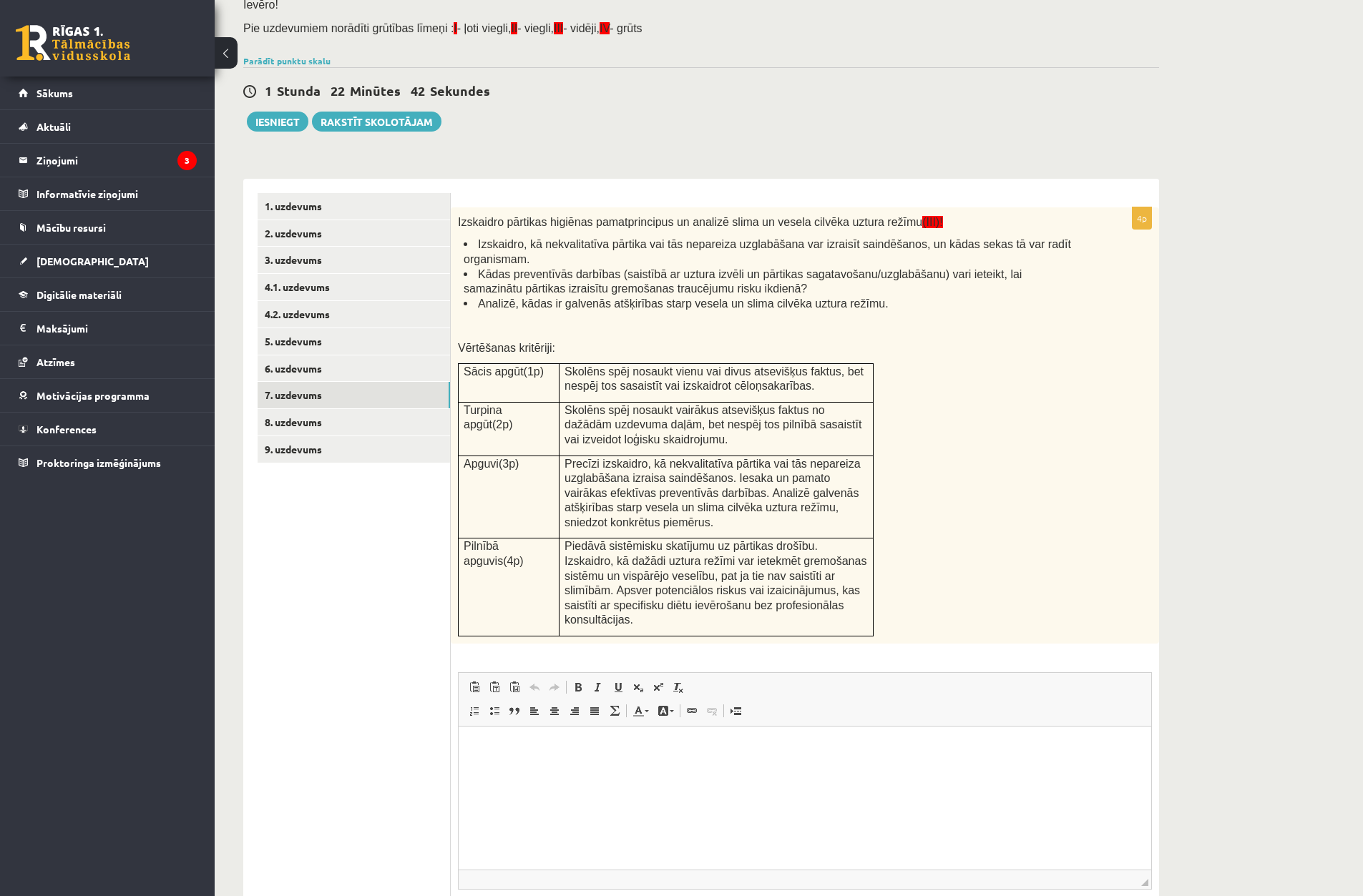
scroll to position [78, 0]
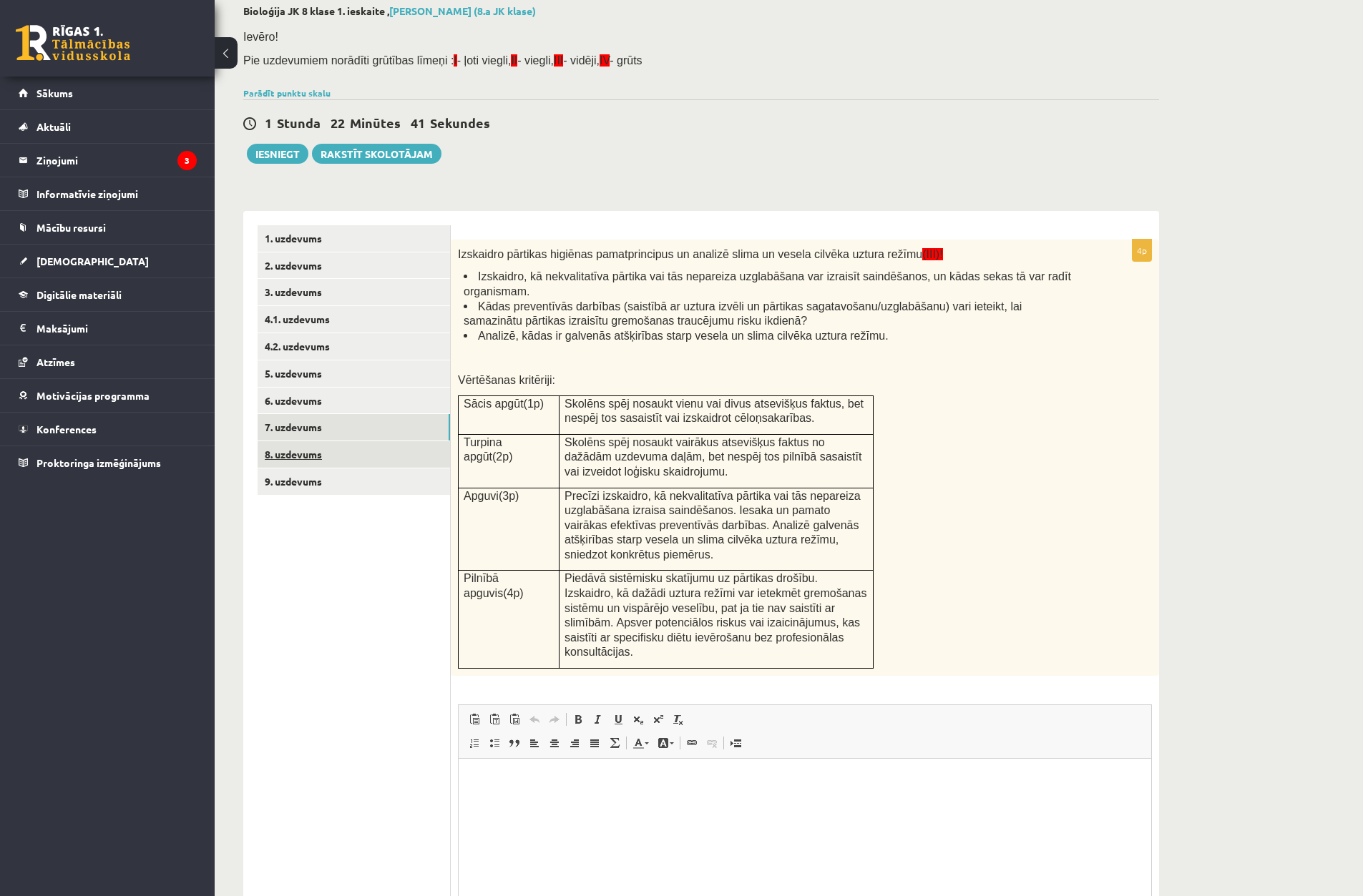
click at [361, 458] on link "8. uzdevums" at bounding box center [353, 454] width 193 height 26
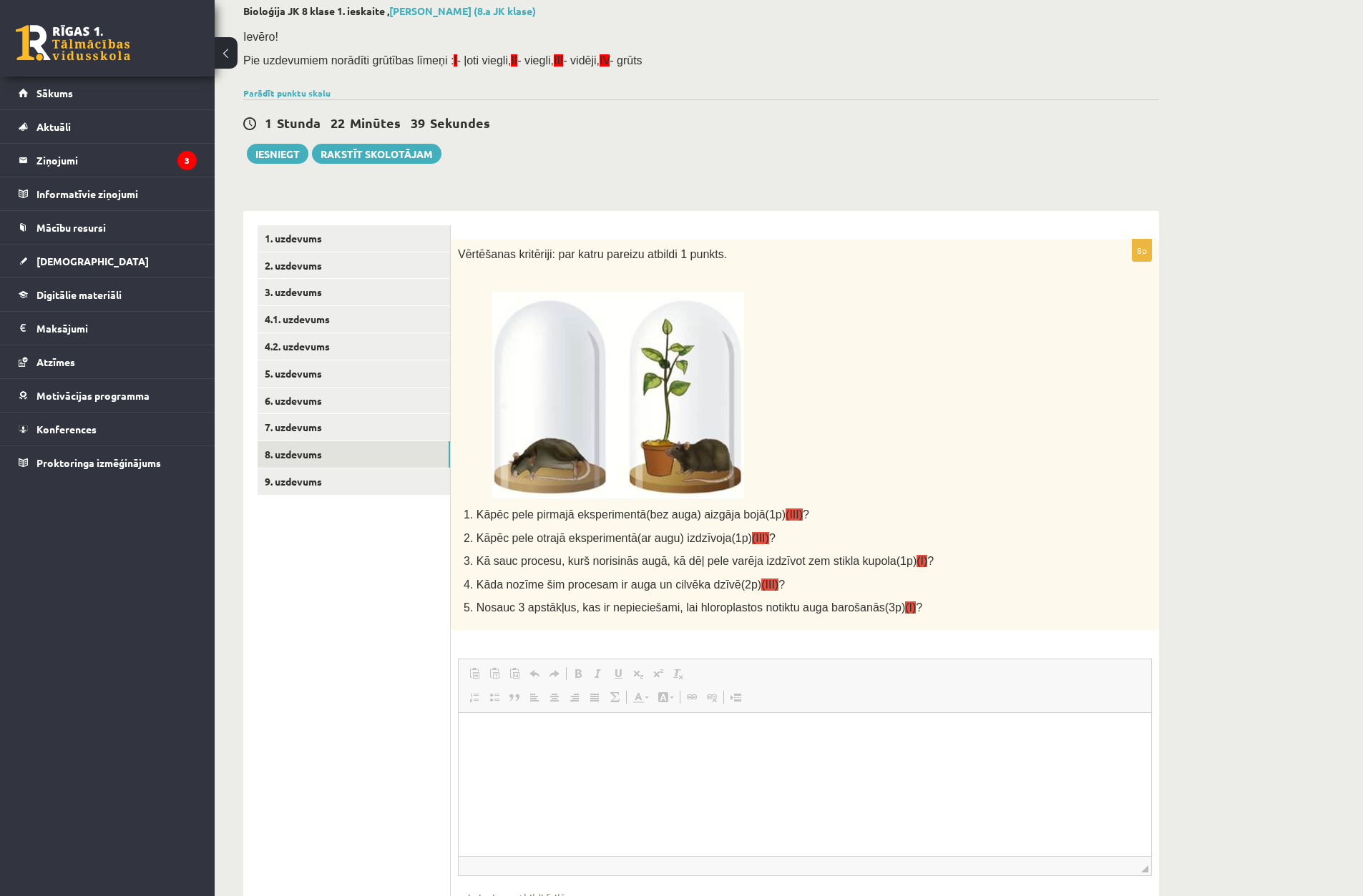
scroll to position [0, 0]
click at [331, 480] on link "9. uzdevums" at bounding box center [353, 482] width 193 height 26
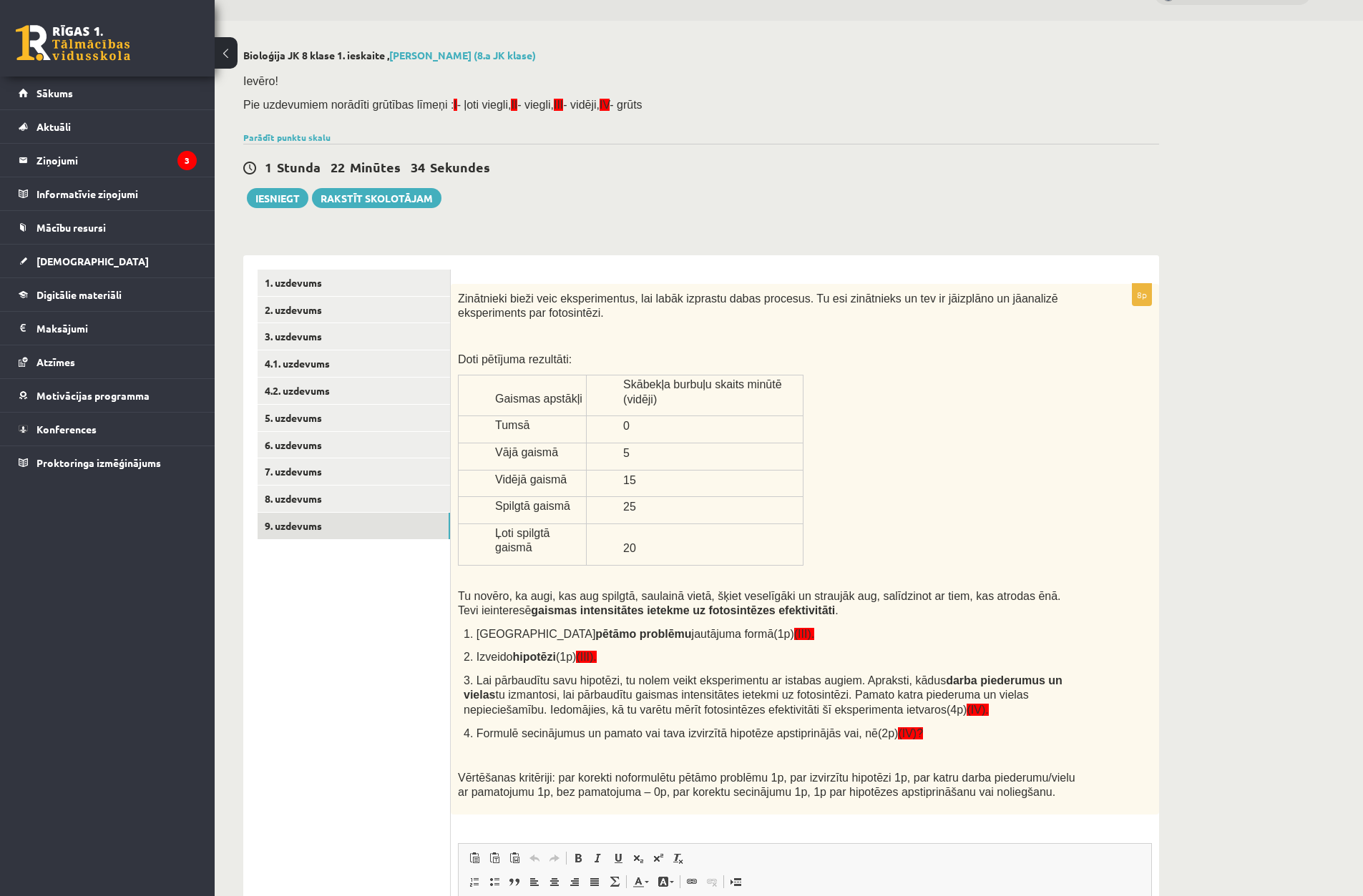
scroll to position [10, 0]
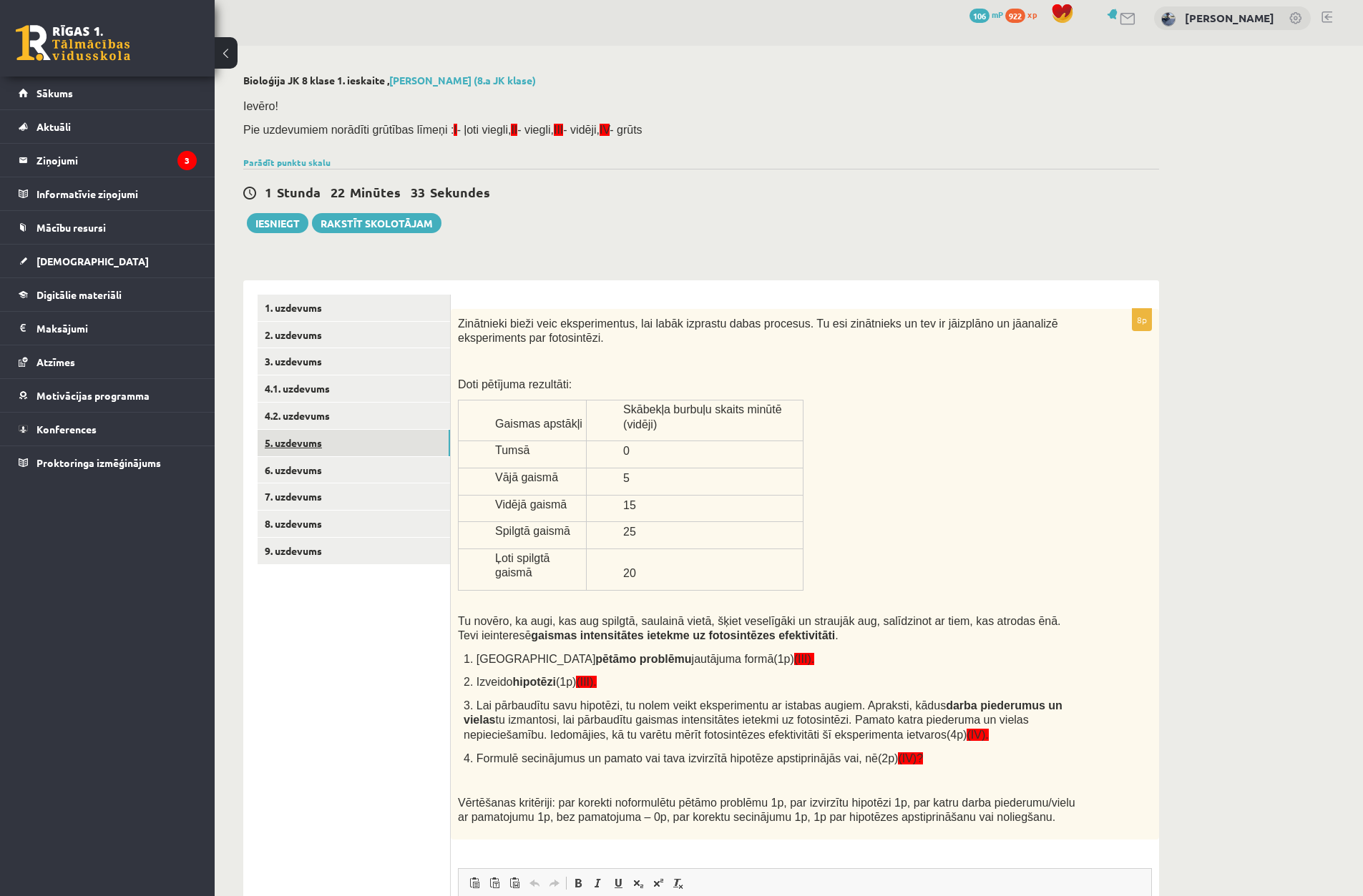
click at [326, 451] on link "5. uzdevums" at bounding box center [353, 443] width 193 height 26
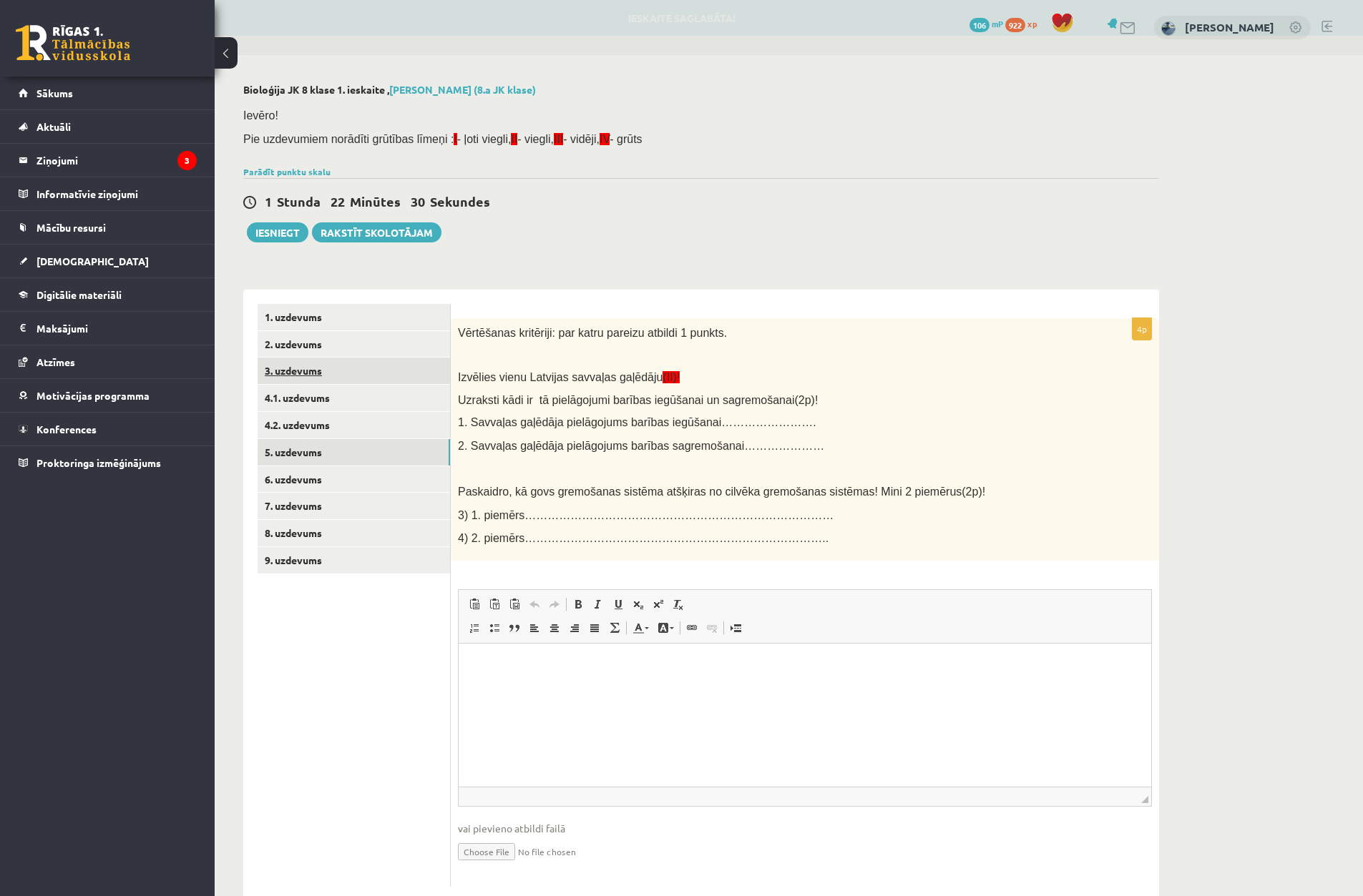
scroll to position [0, 0]
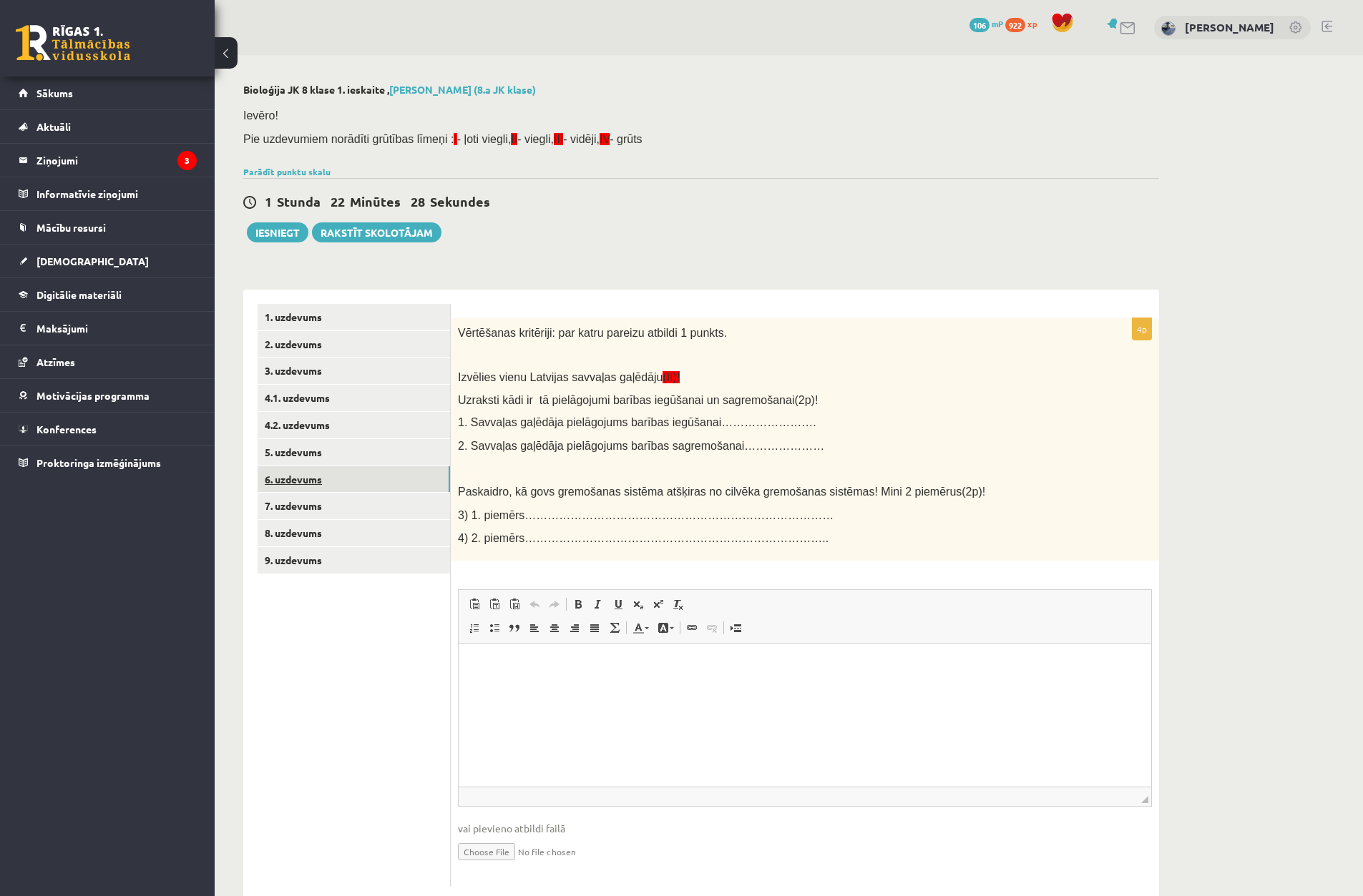
click at [362, 484] on link "6. uzdevums" at bounding box center [353, 479] width 193 height 26
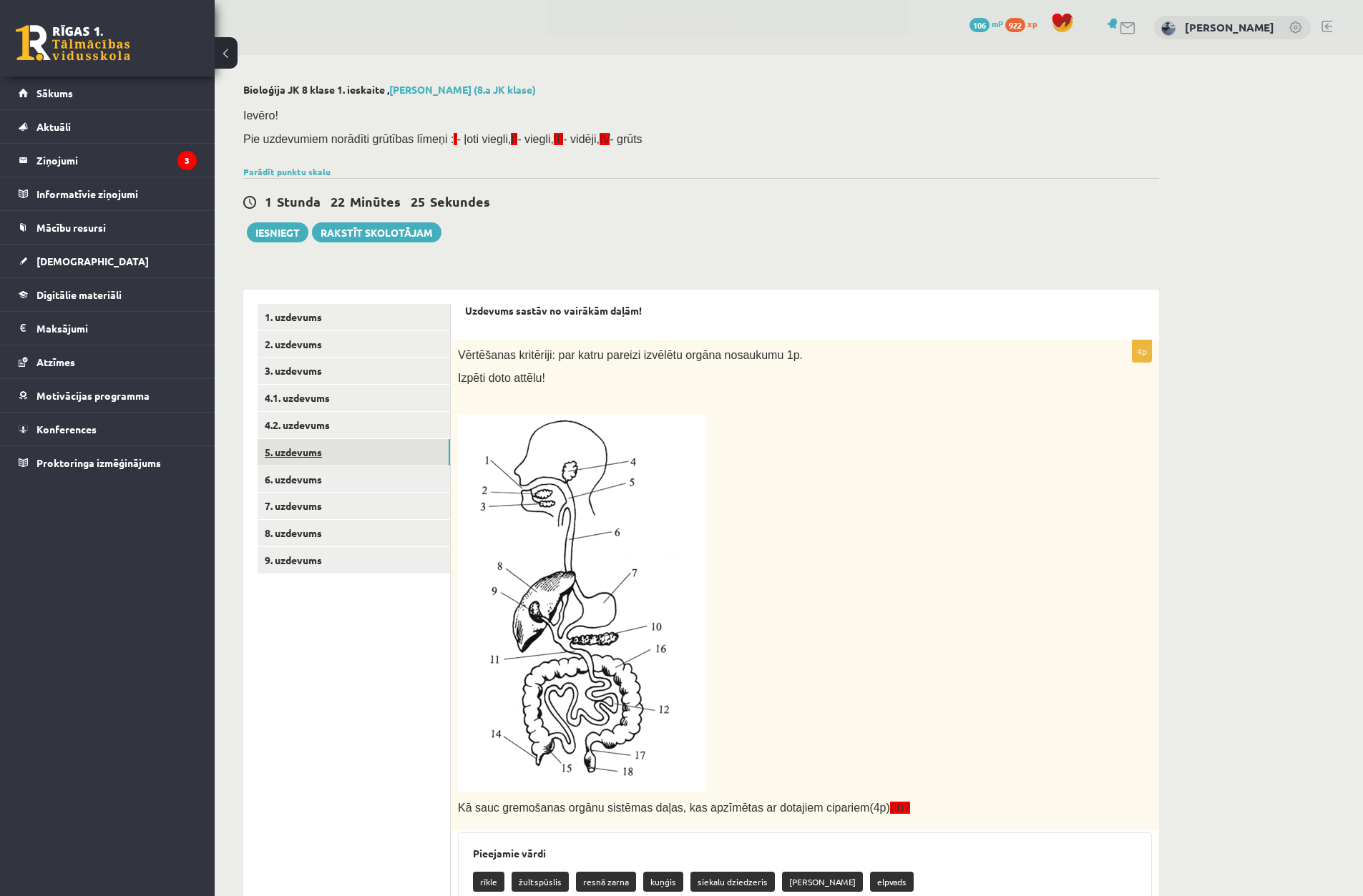
click at [379, 463] on link "5. uzdevums" at bounding box center [353, 452] width 193 height 26
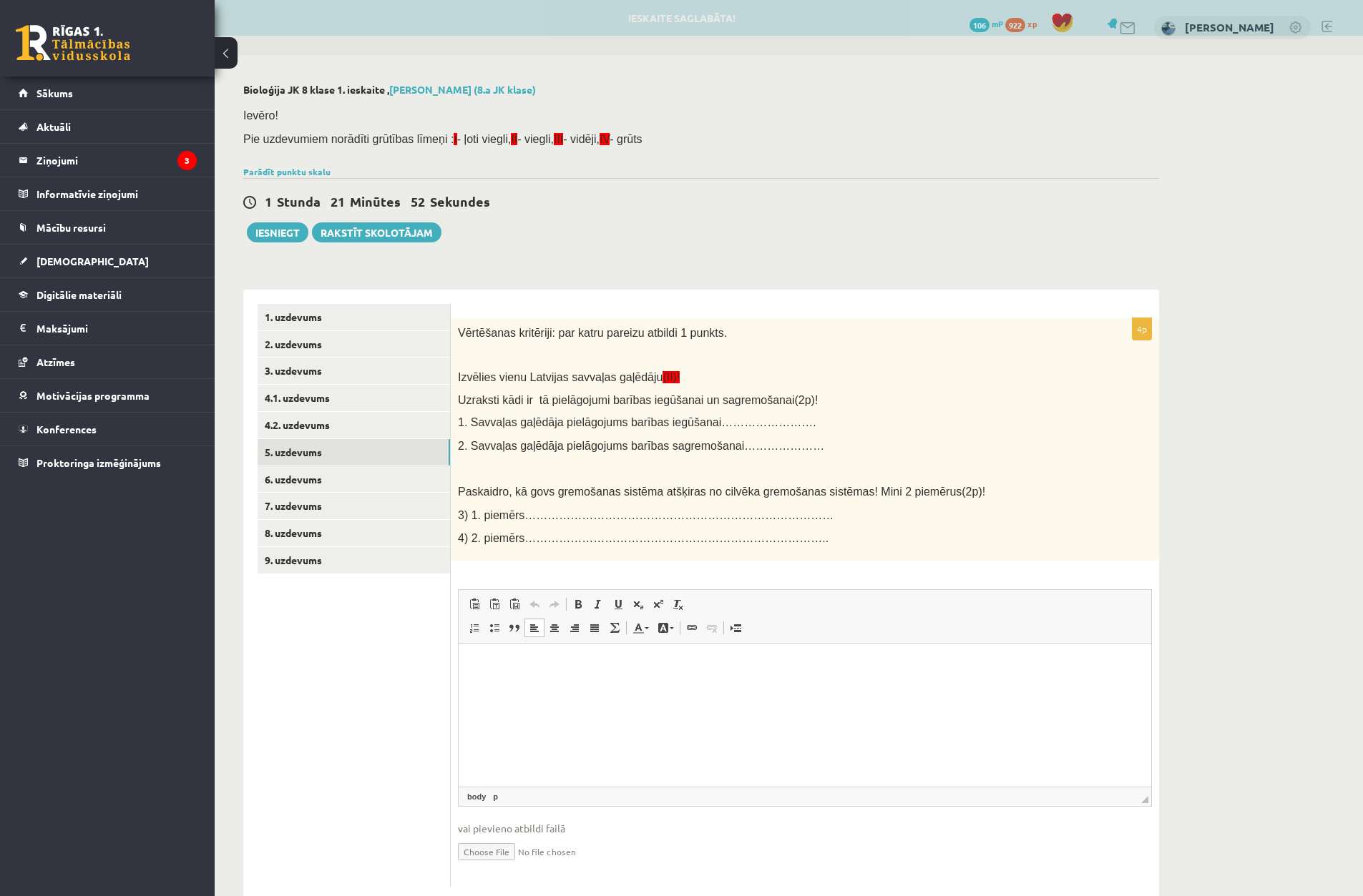
click at [573, 664] on p "Rich Text Editor, wiswyg-editor-user-answer-47024826906580" at bounding box center [805, 664] width 664 height 15
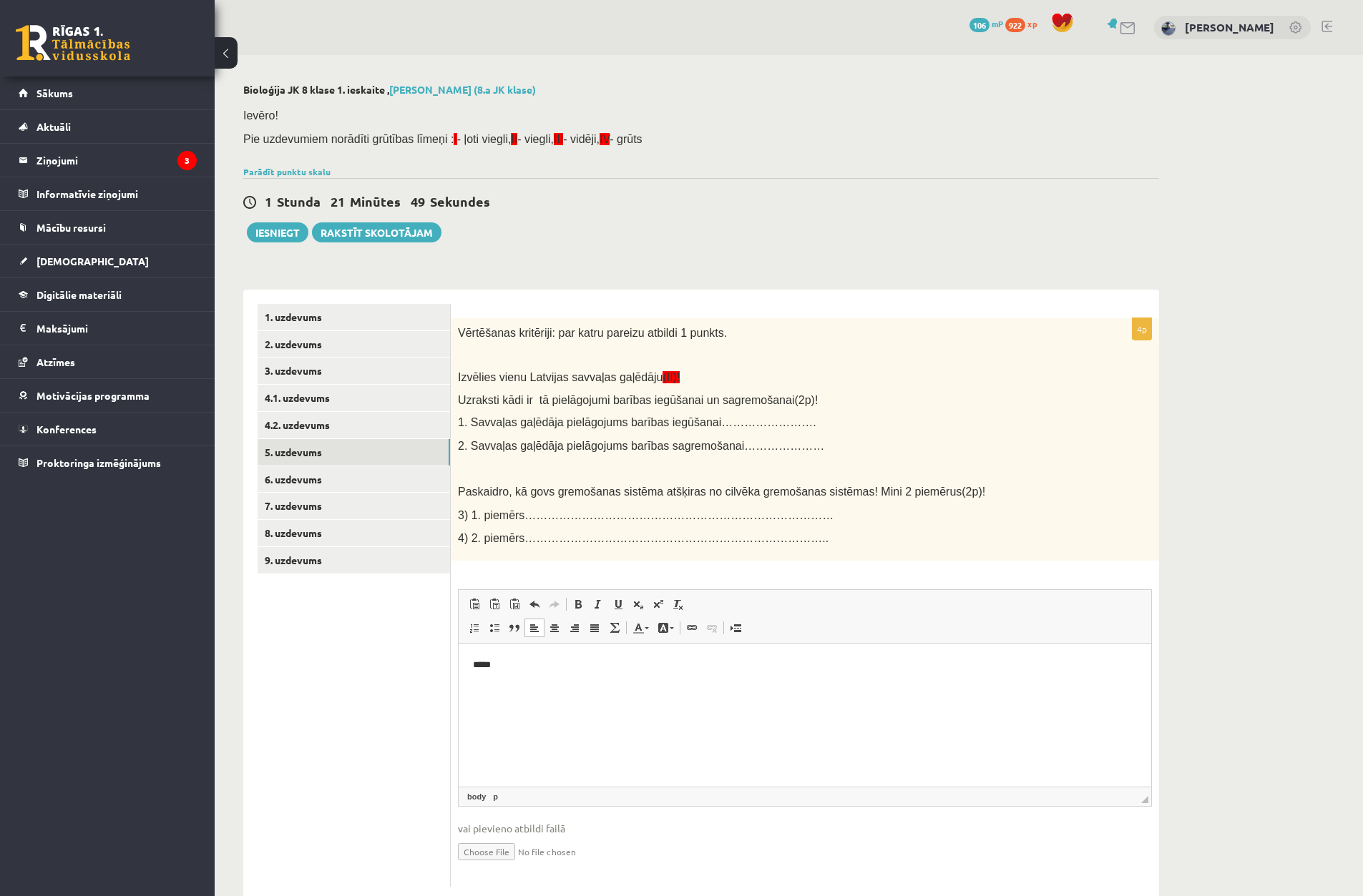
click at [478, 662] on p "*****" at bounding box center [805, 664] width 664 height 15
click at [521, 660] on p "*****" at bounding box center [805, 664] width 664 height 15
click at [516, 662] on p "*****" at bounding box center [805, 664] width 664 height 15
click at [524, 695] on p "***" at bounding box center [805, 689] width 664 height 15
drag, startPoint x: 617, startPoint y: 664, endPoint x: 497, endPoint y: 651, distance: 120.7
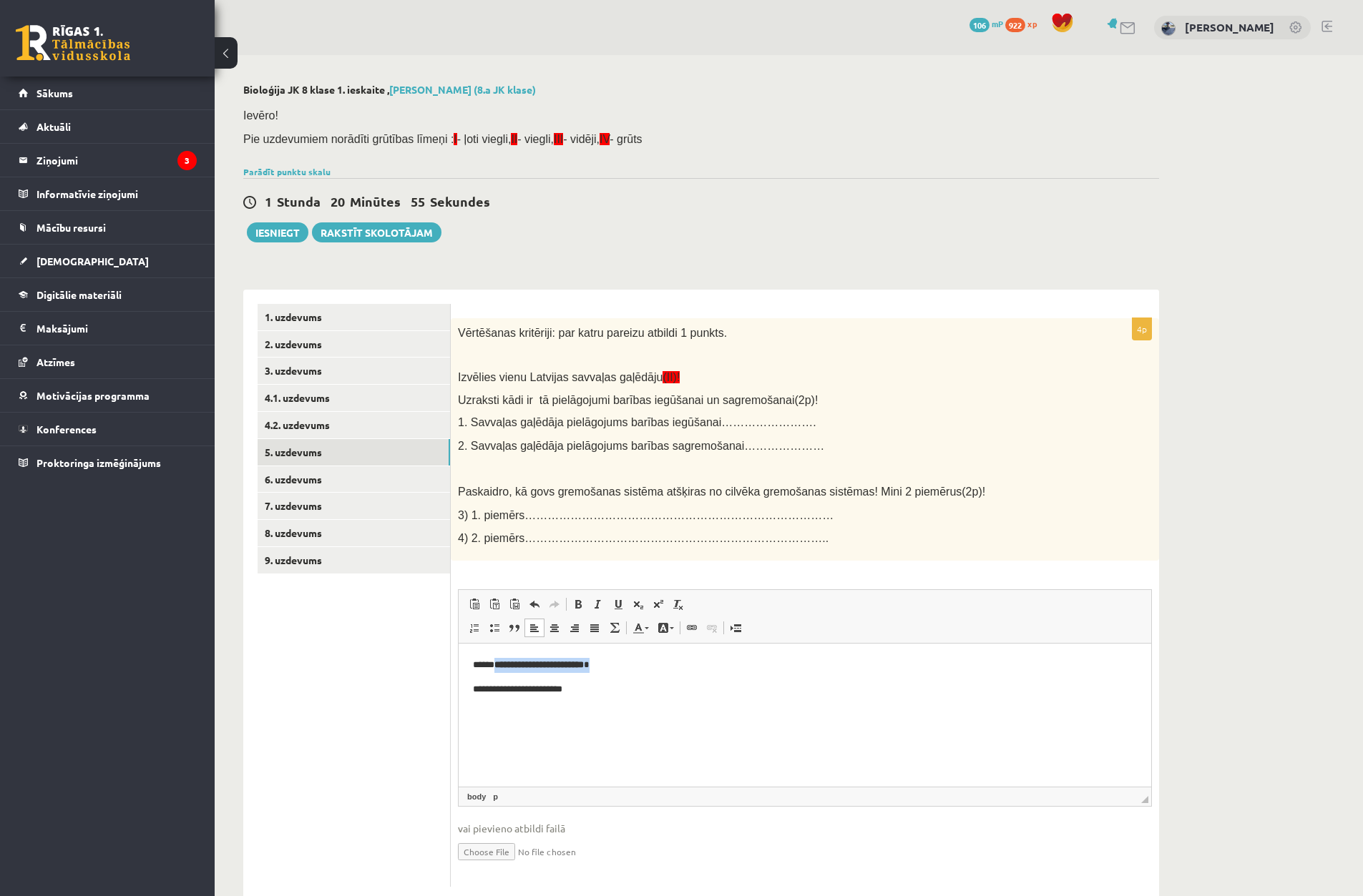
click at [497, 651] on html "**********" at bounding box center [805, 676] width 692 height 67
click at [467, 685] on html "**********" at bounding box center [805, 676] width 692 height 67
click at [592, 696] on html "**********" at bounding box center [805, 676] width 692 height 67
click at [613, 686] on p "**********" at bounding box center [805, 689] width 664 height 15
drag, startPoint x: 596, startPoint y: 715, endPoint x: 481, endPoint y: 712, distance: 115.0
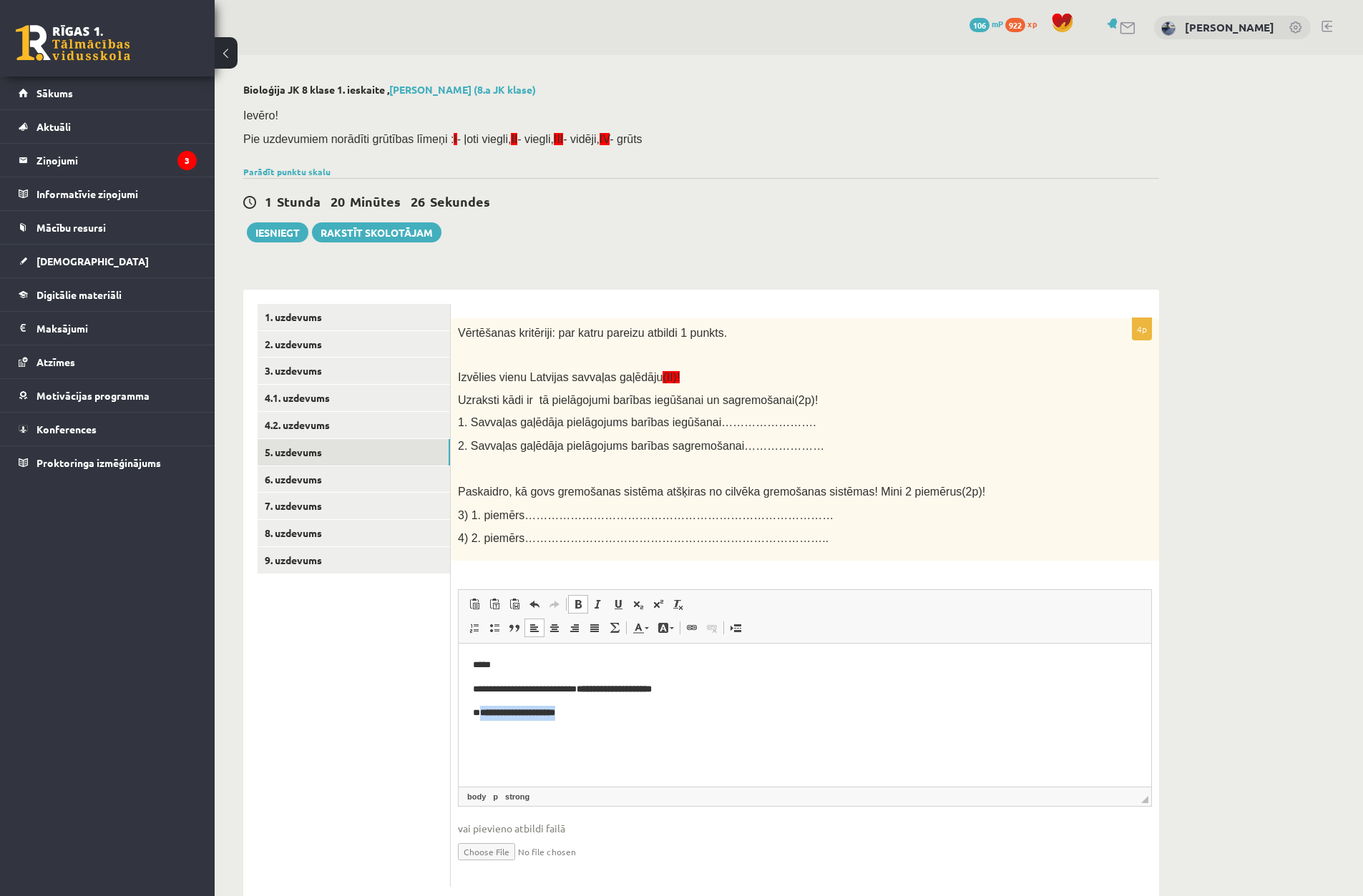
click at [481, 712] on p "**********" at bounding box center [805, 712] width 664 height 15
drag, startPoint x: 694, startPoint y: 687, endPoint x: 586, endPoint y: 691, distance: 108.1
click at [586, 691] on p "**********" at bounding box center [805, 689] width 664 height 15
click at [595, 715] on p "**********" at bounding box center [805, 712] width 664 height 15
click at [595, 689] on p "**********" at bounding box center [805, 689] width 664 height 15
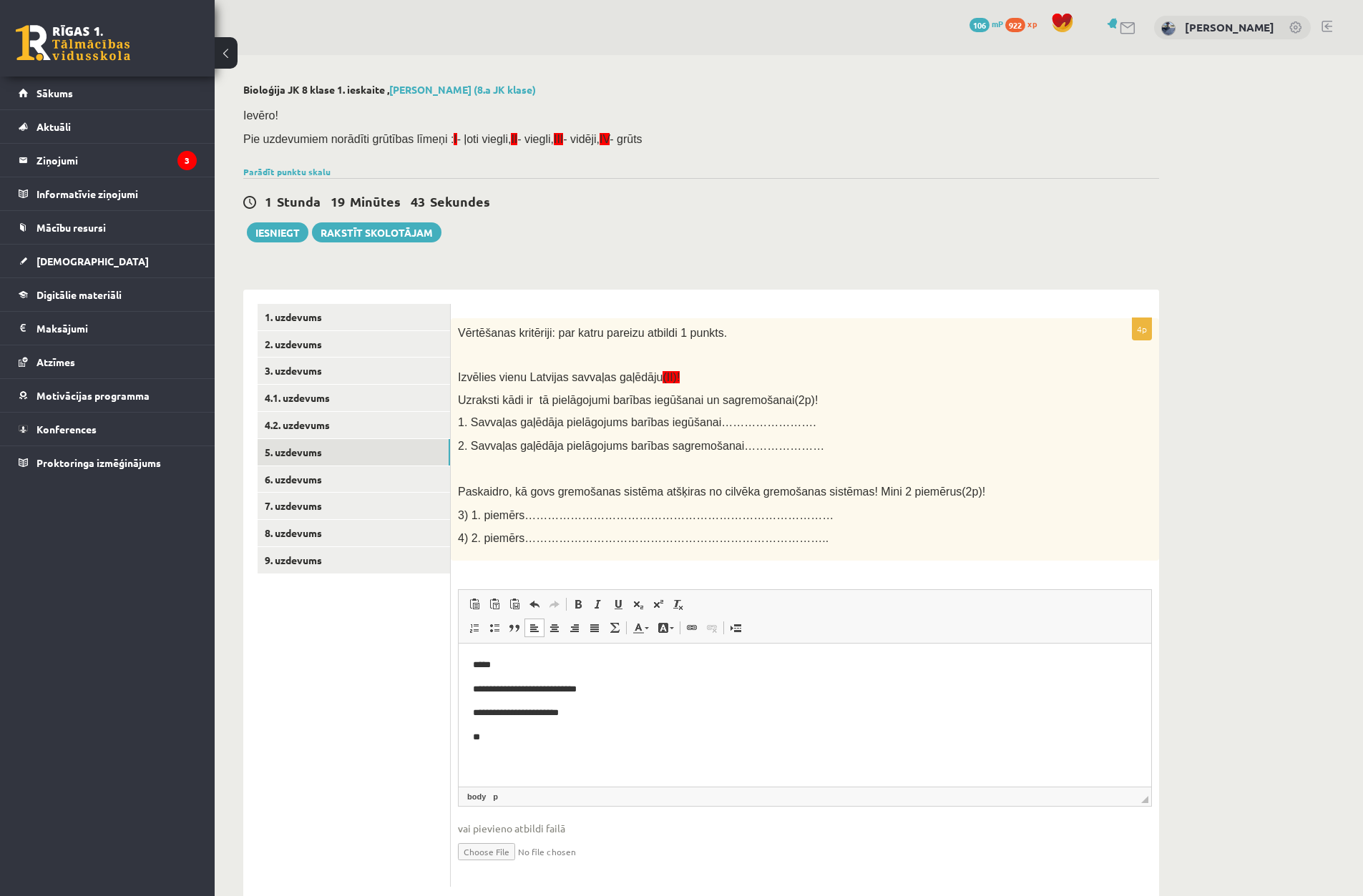
click at [593, 712] on p "**********" at bounding box center [805, 712] width 664 height 15
click at [493, 741] on p "**" at bounding box center [805, 736] width 664 height 15
click at [369, 475] on link "6. uzdevums" at bounding box center [353, 479] width 193 height 26
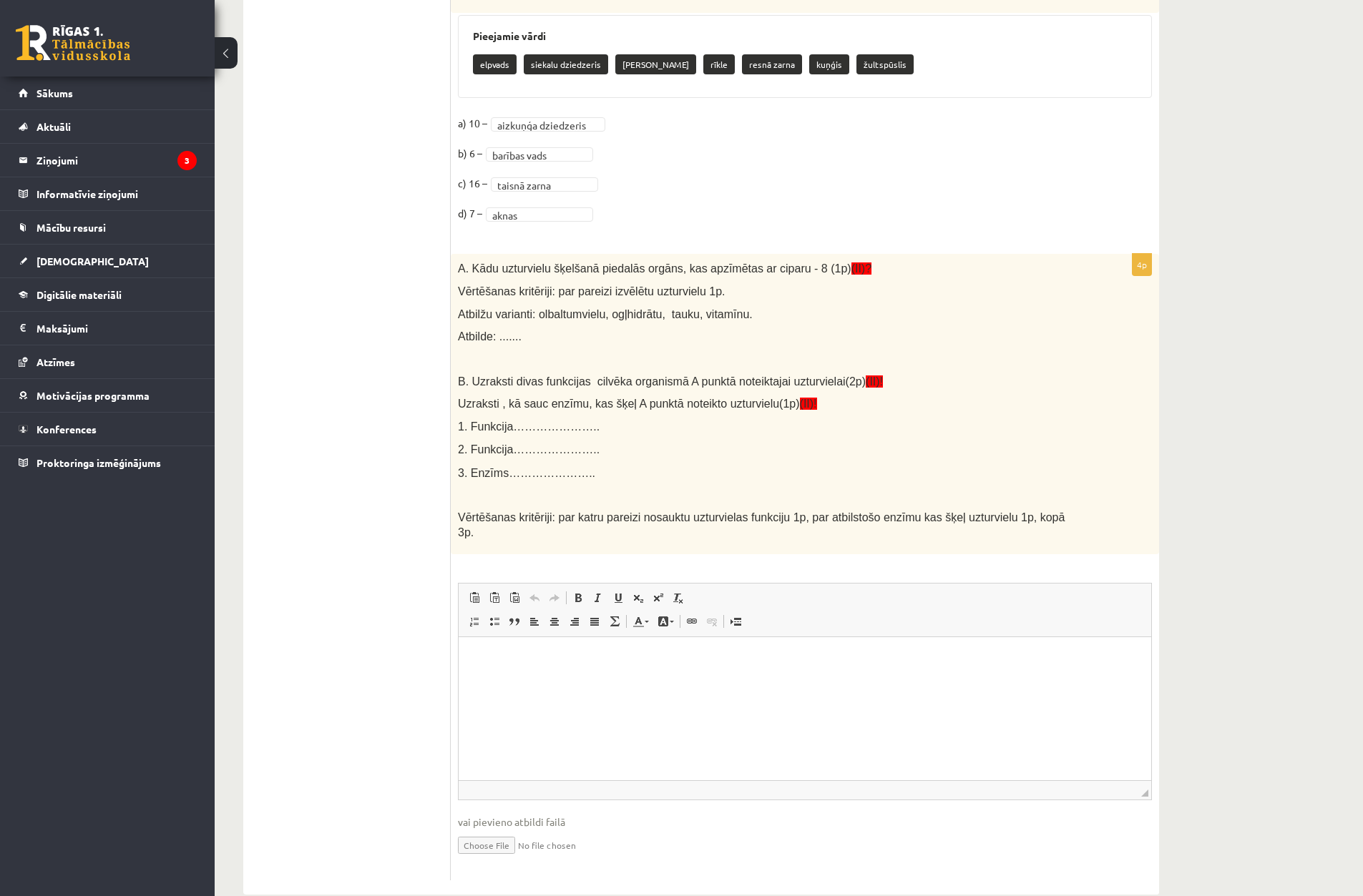
scroll to position [832, 0]
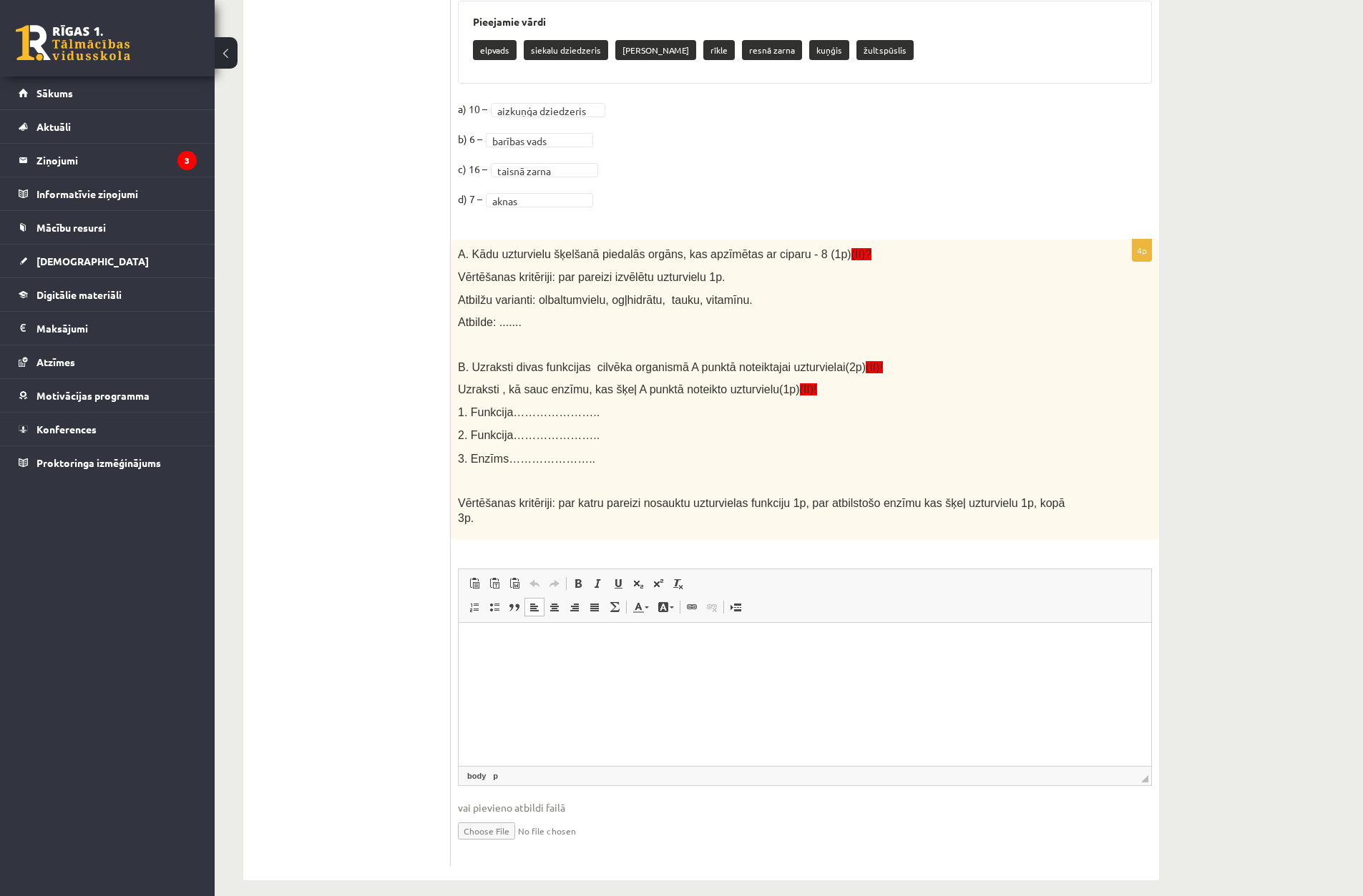
click at [523, 652] on p "Rich Text Editor, wiswyg-editor-user-answer-47024715799260" at bounding box center [805, 644] width 664 height 15
drag, startPoint x: 637, startPoint y: 643, endPoint x: 899, endPoint y: 1239, distance: 651.0
click at [459, 630] on html "**********" at bounding box center [805, 645] width 692 height 44
drag, startPoint x: 780, startPoint y: 686, endPoint x: 482, endPoint y: 692, distance: 298.1
click at [482, 690] on html "**********" at bounding box center [805, 656] width 692 height 67
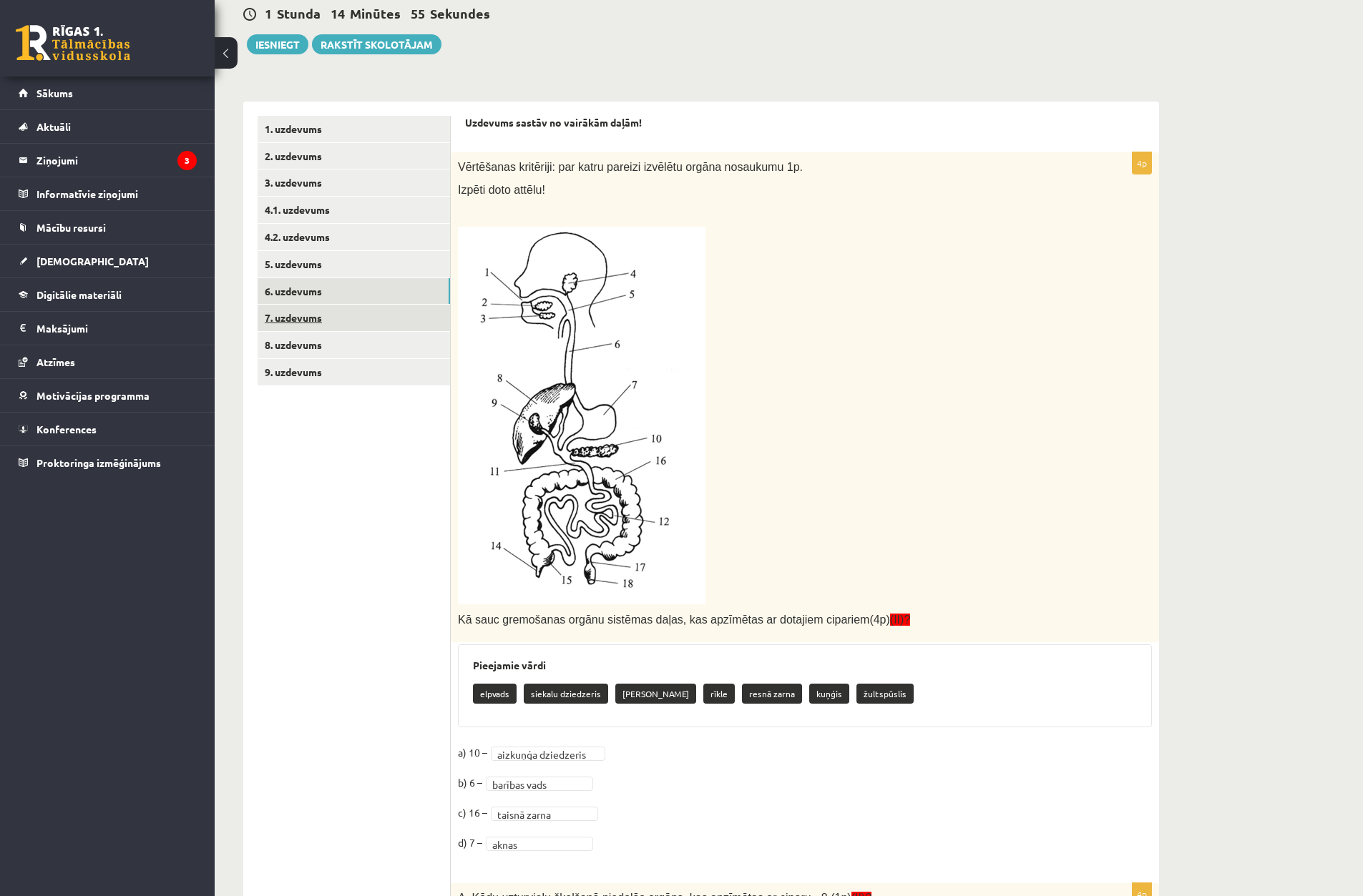
click at [331, 311] on link "7. uzdevums" at bounding box center [353, 318] width 193 height 26
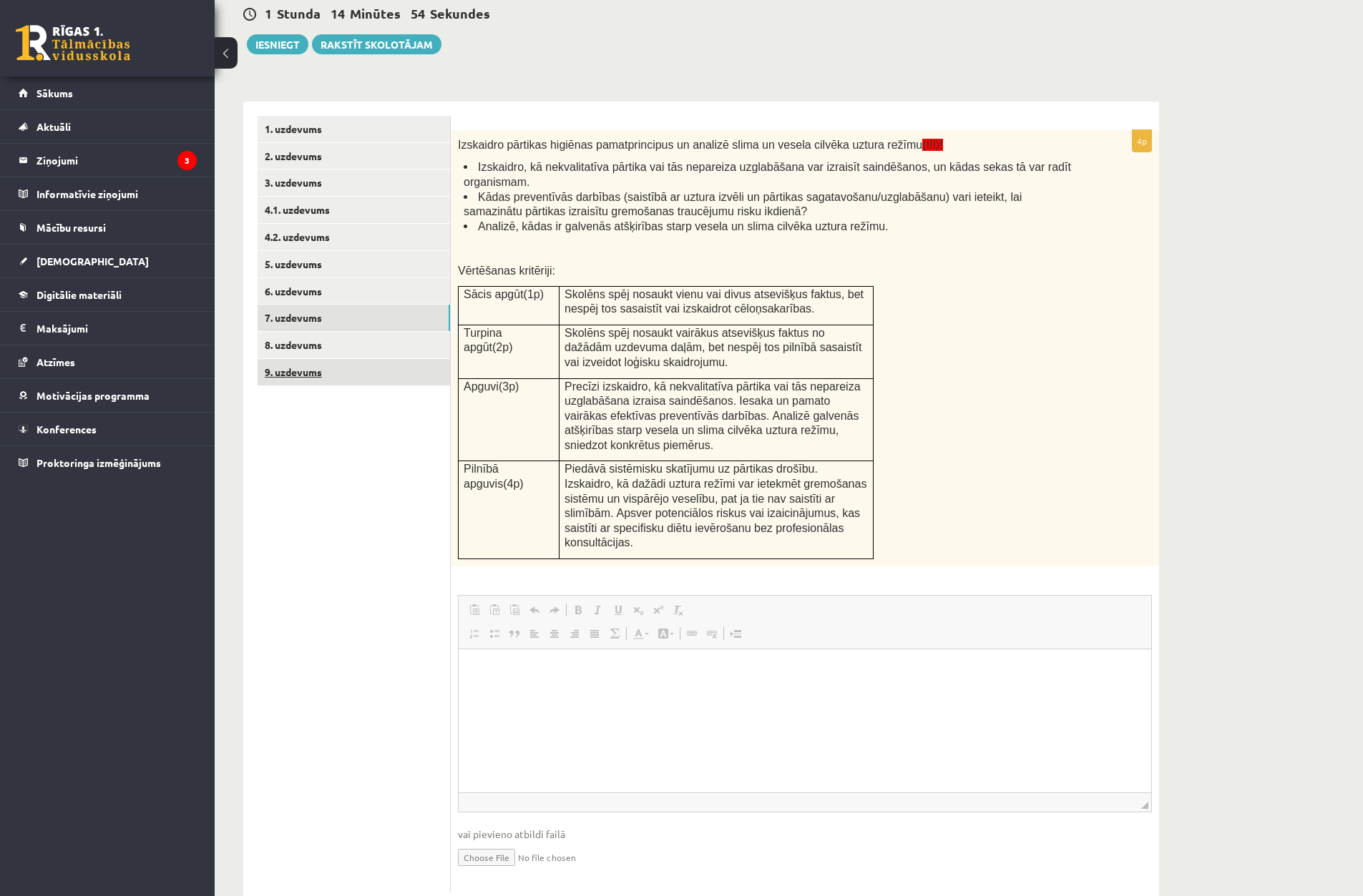
scroll to position [0, 0]
click at [363, 348] on link "8. uzdevums" at bounding box center [353, 345] width 193 height 26
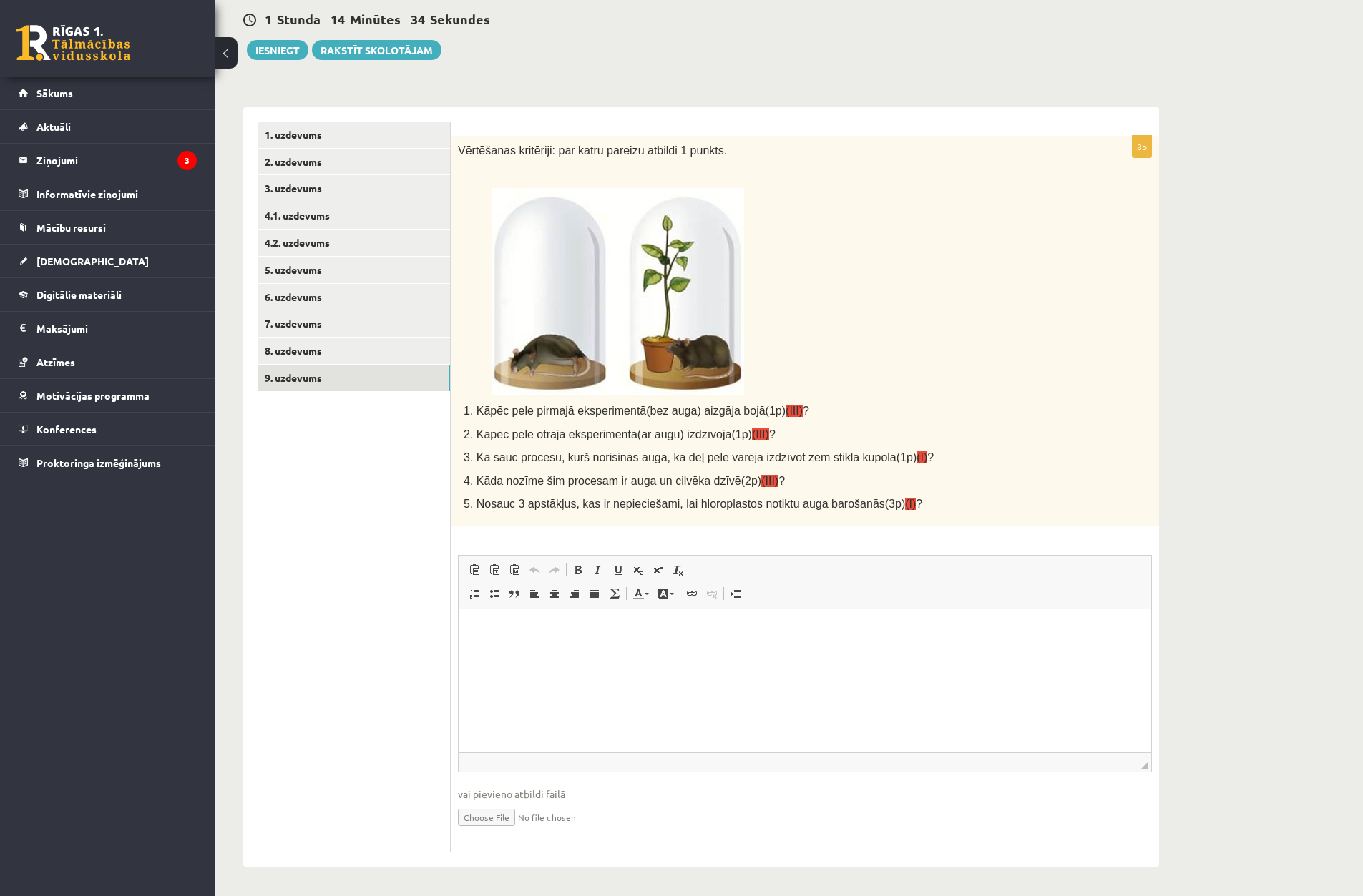
click at [337, 370] on link "9. uzdevums" at bounding box center [353, 378] width 193 height 26
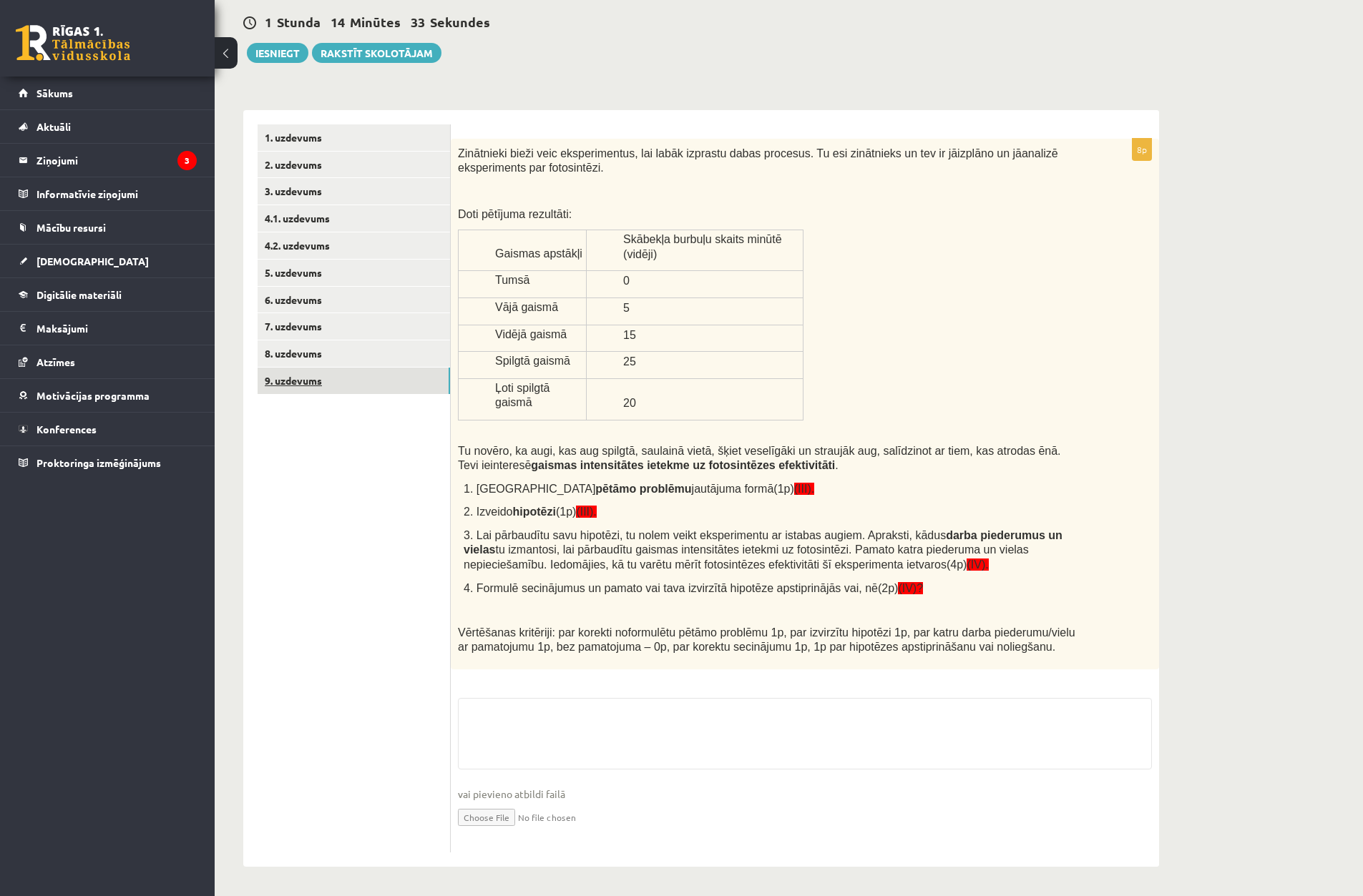
scroll to position [153, 0]
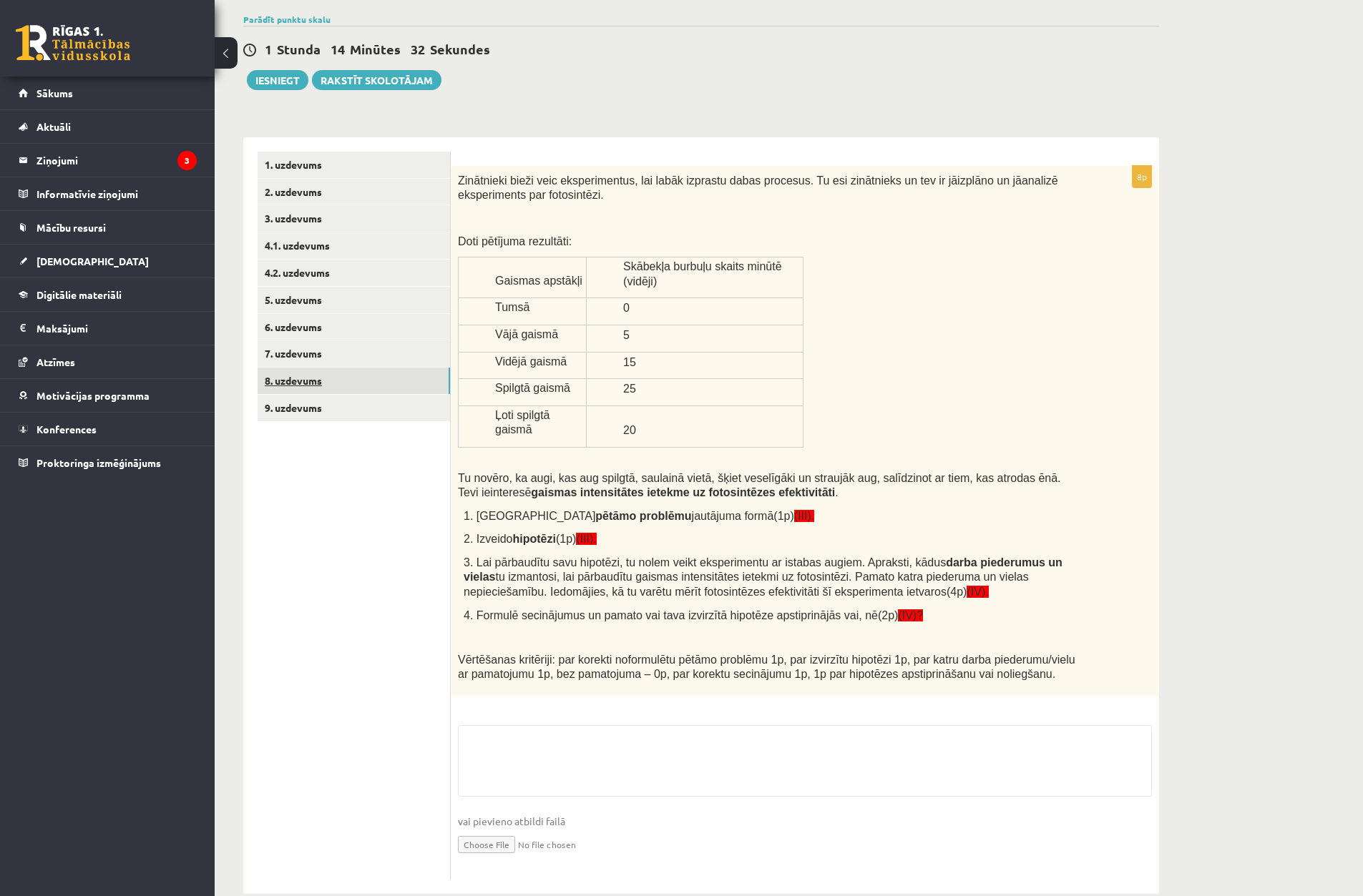
click at [340, 376] on link "8. uzdevums" at bounding box center [353, 381] width 193 height 26
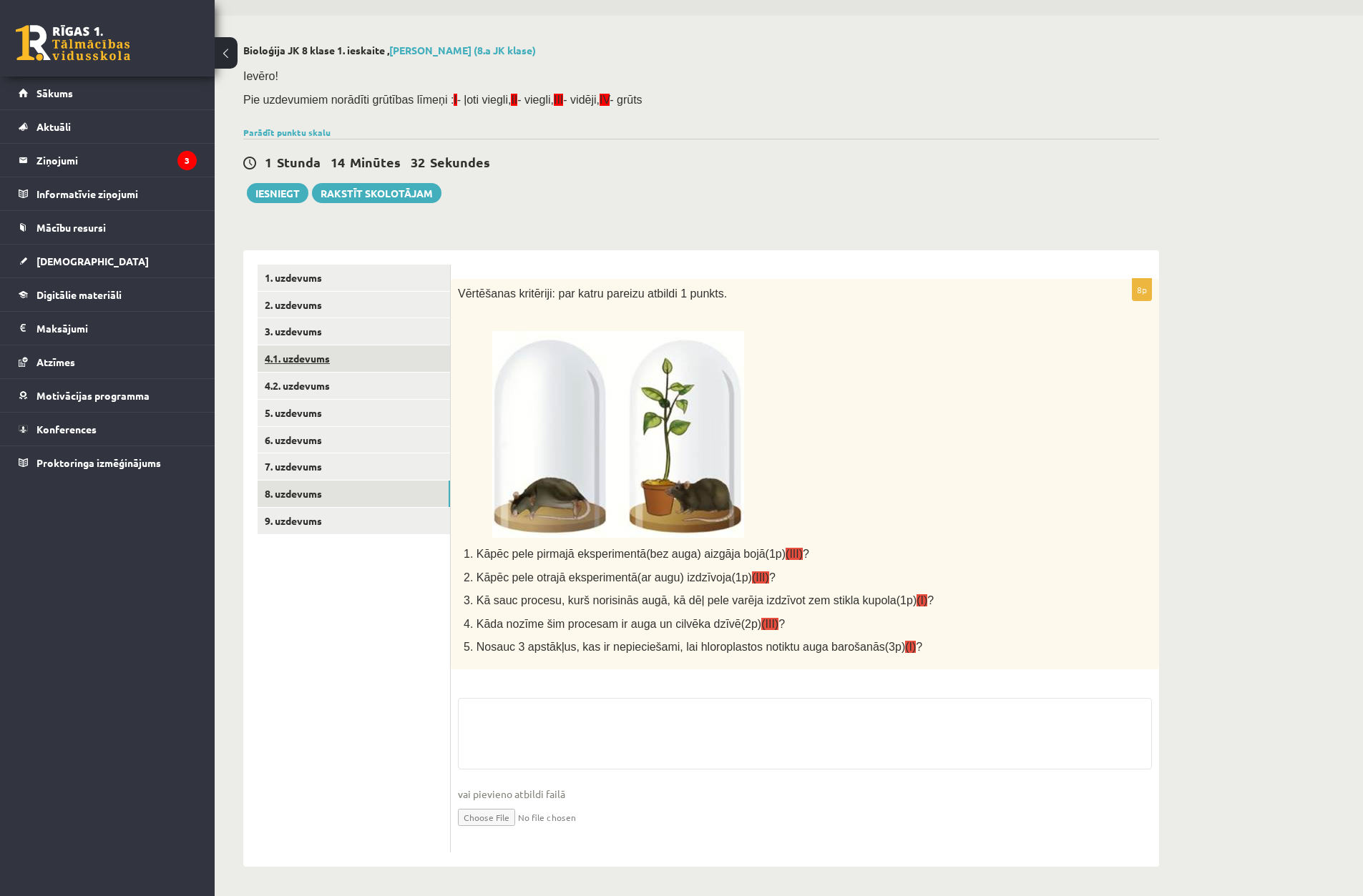
scroll to position [41, 0]
click at [350, 361] on link "4.1. uzdevums" at bounding box center [353, 358] width 193 height 26
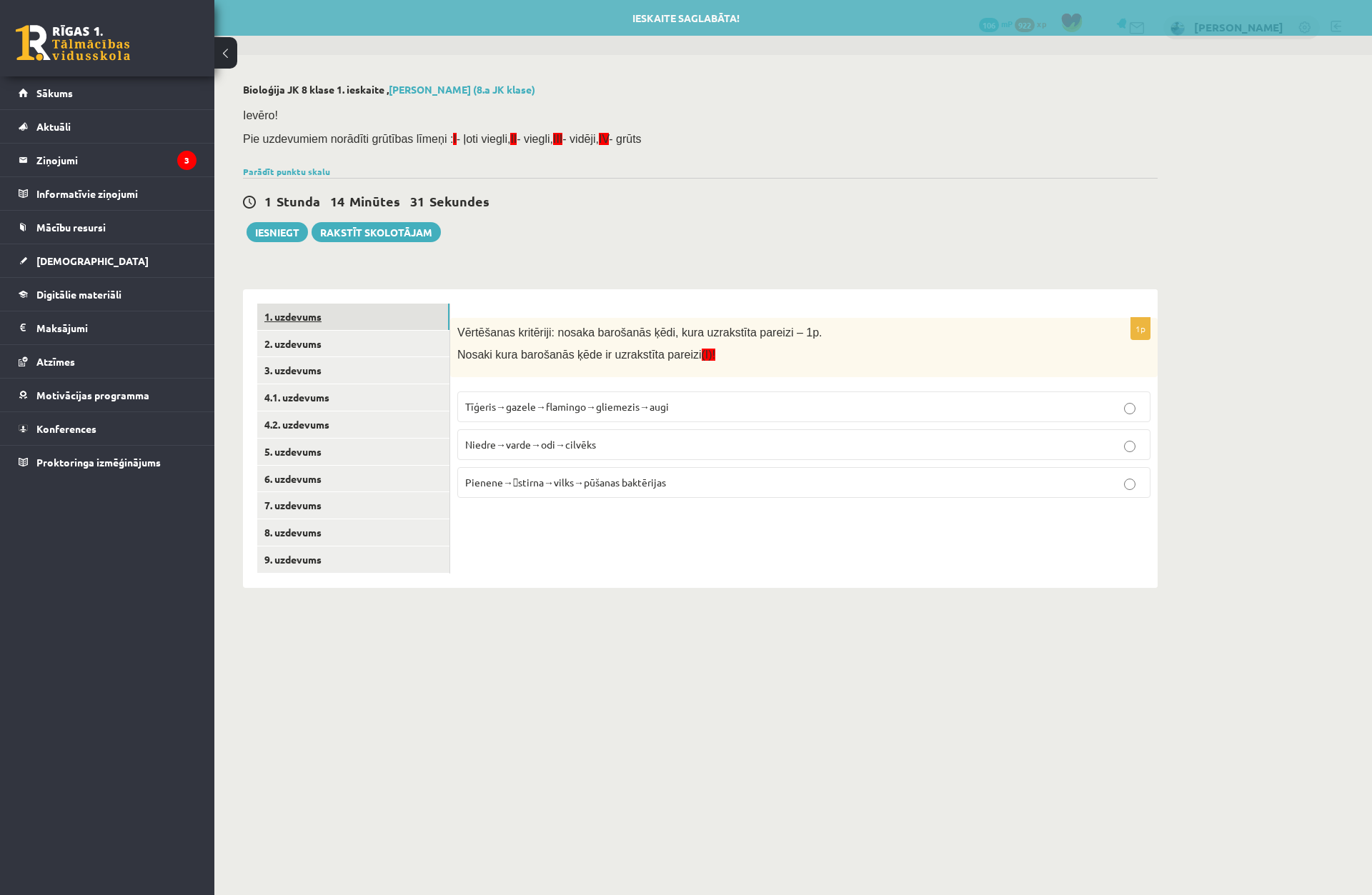
click at [355, 320] on link "1. uzdevums" at bounding box center [353, 317] width 192 height 26
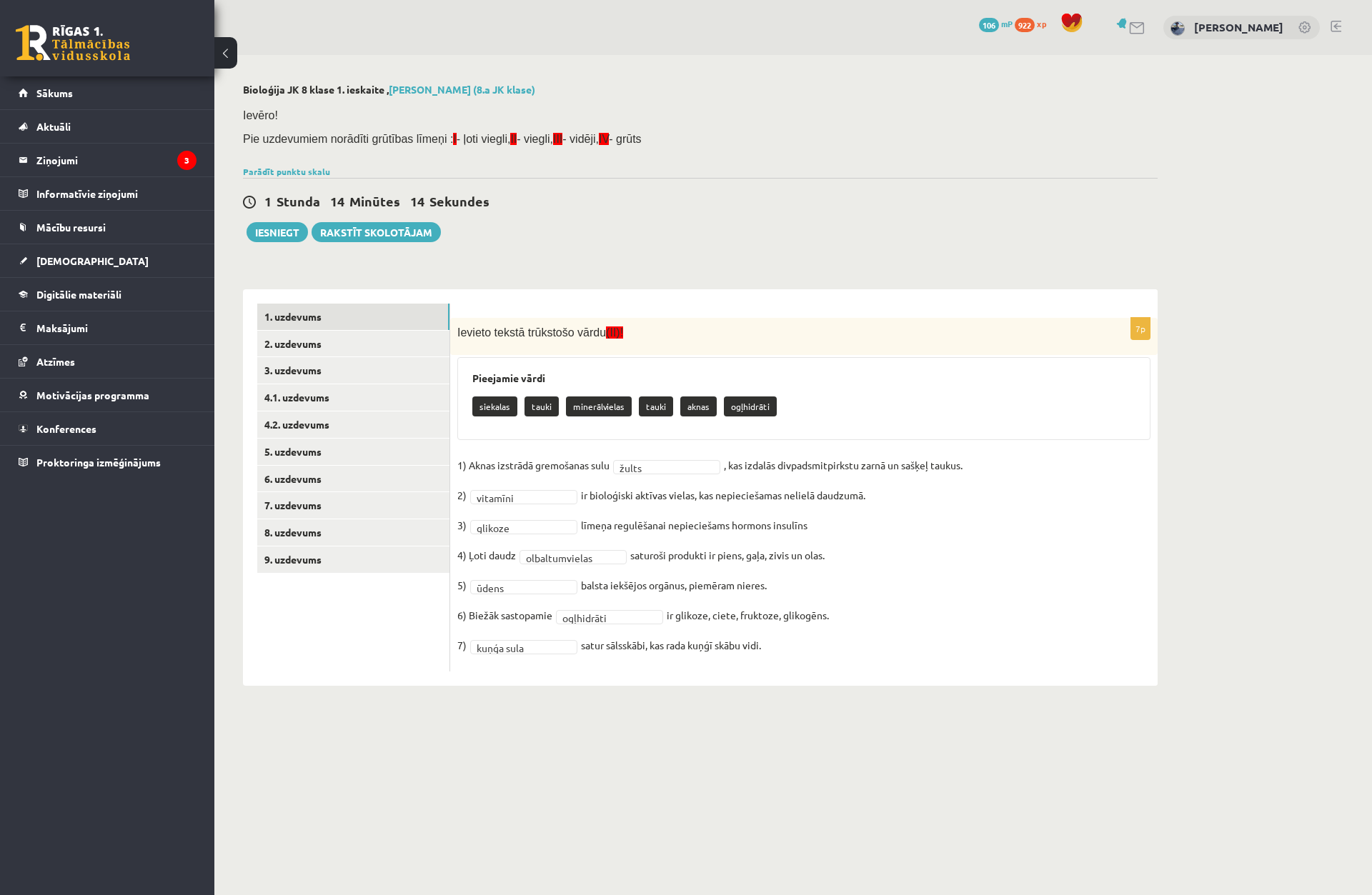
click at [598, 548] on fieldset "**********" at bounding box center [804, 559] width 693 height 210
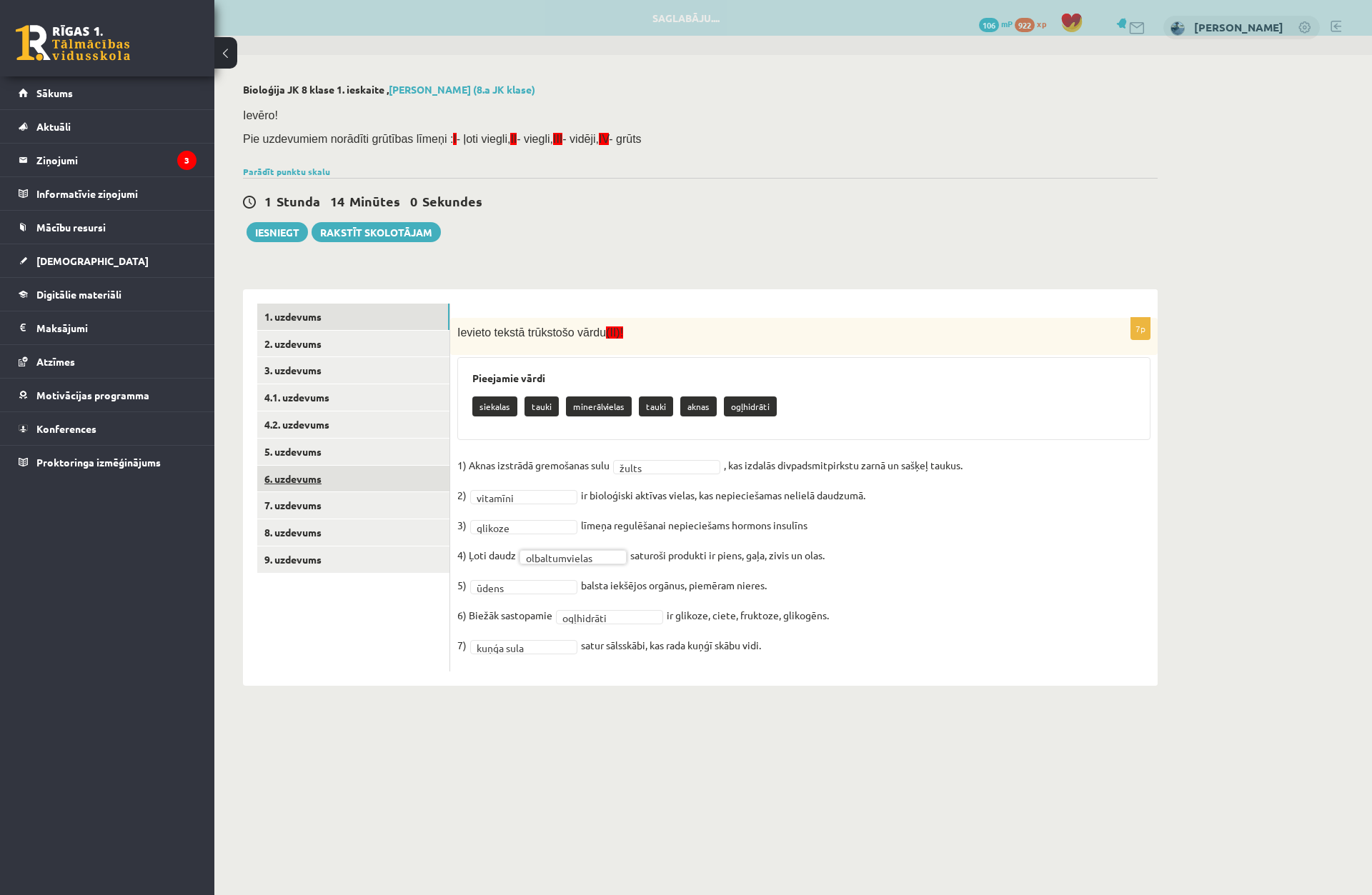
click at [324, 489] on link "6. uzdevums" at bounding box center [353, 479] width 192 height 26
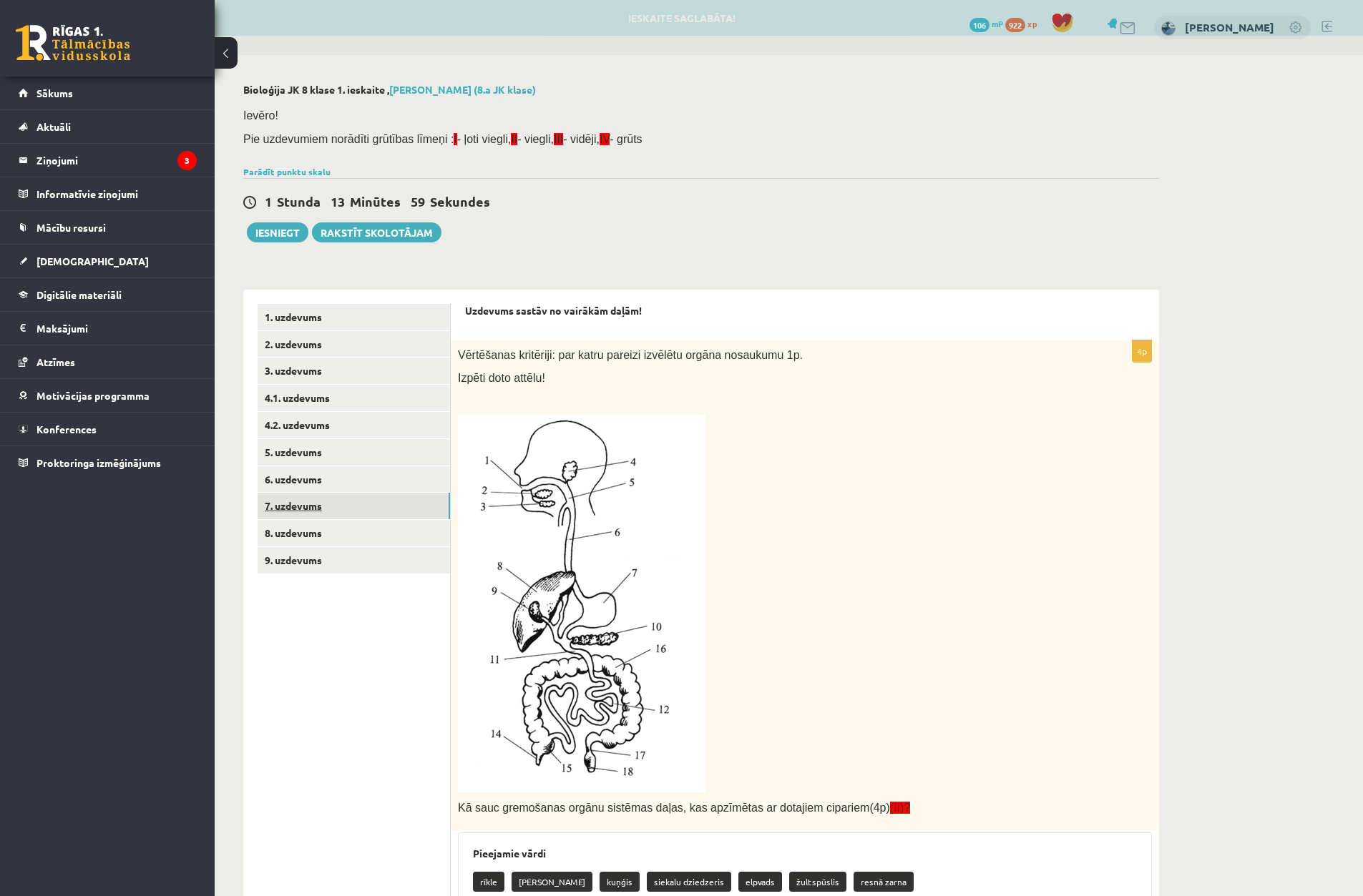
click at [306, 509] on link "7. uzdevums" at bounding box center [353, 506] width 193 height 26
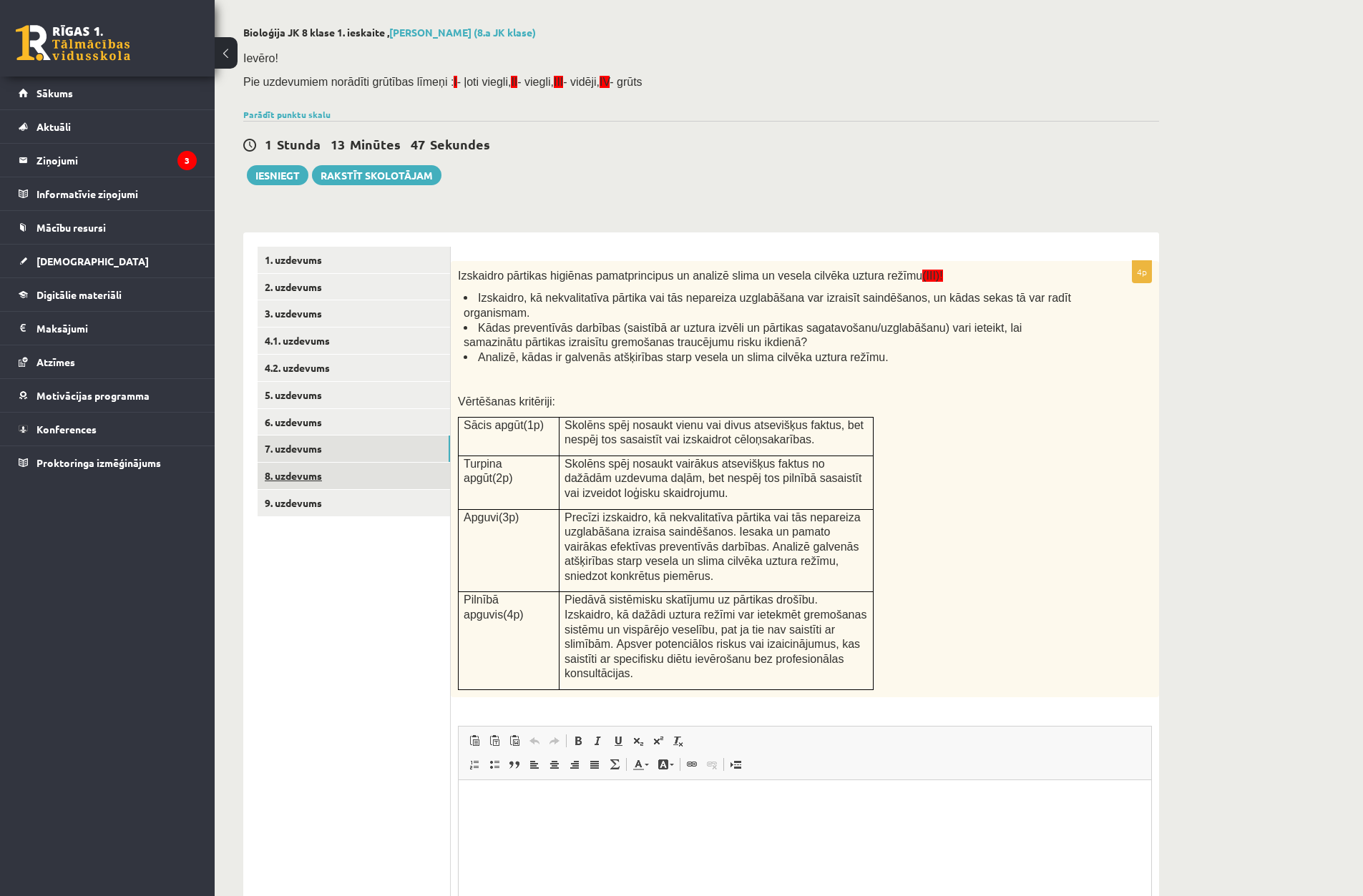
click at [351, 472] on link "8. uzdevums" at bounding box center [353, 476] width 193 height 26
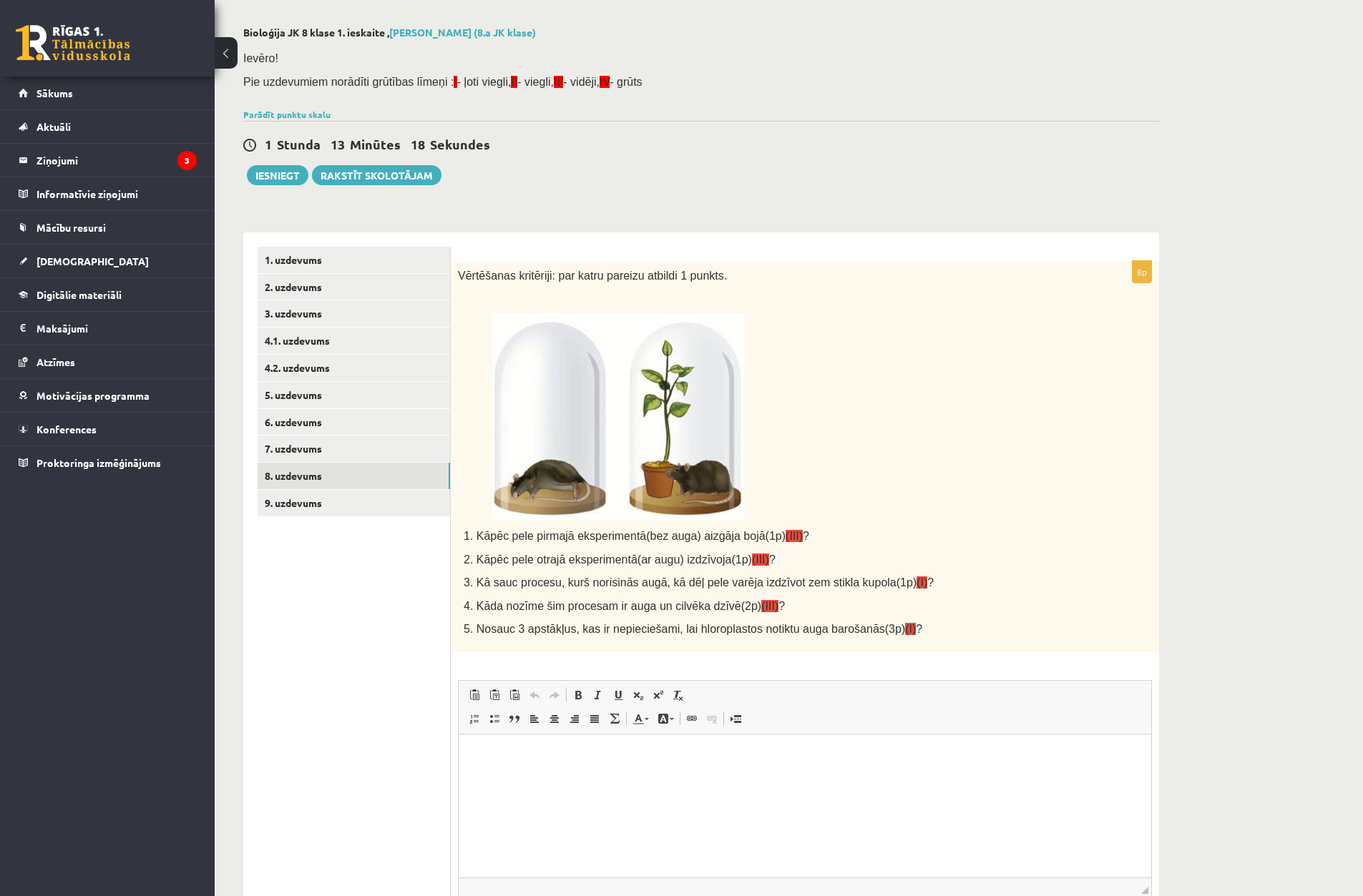
click at [542, 774] on html at bounding box center [805, 756] width 692 height 44
drag, startPoint x: 450, startPoint y: 328, endPoint x: 477, endPoint y: 313, distance: 30.9
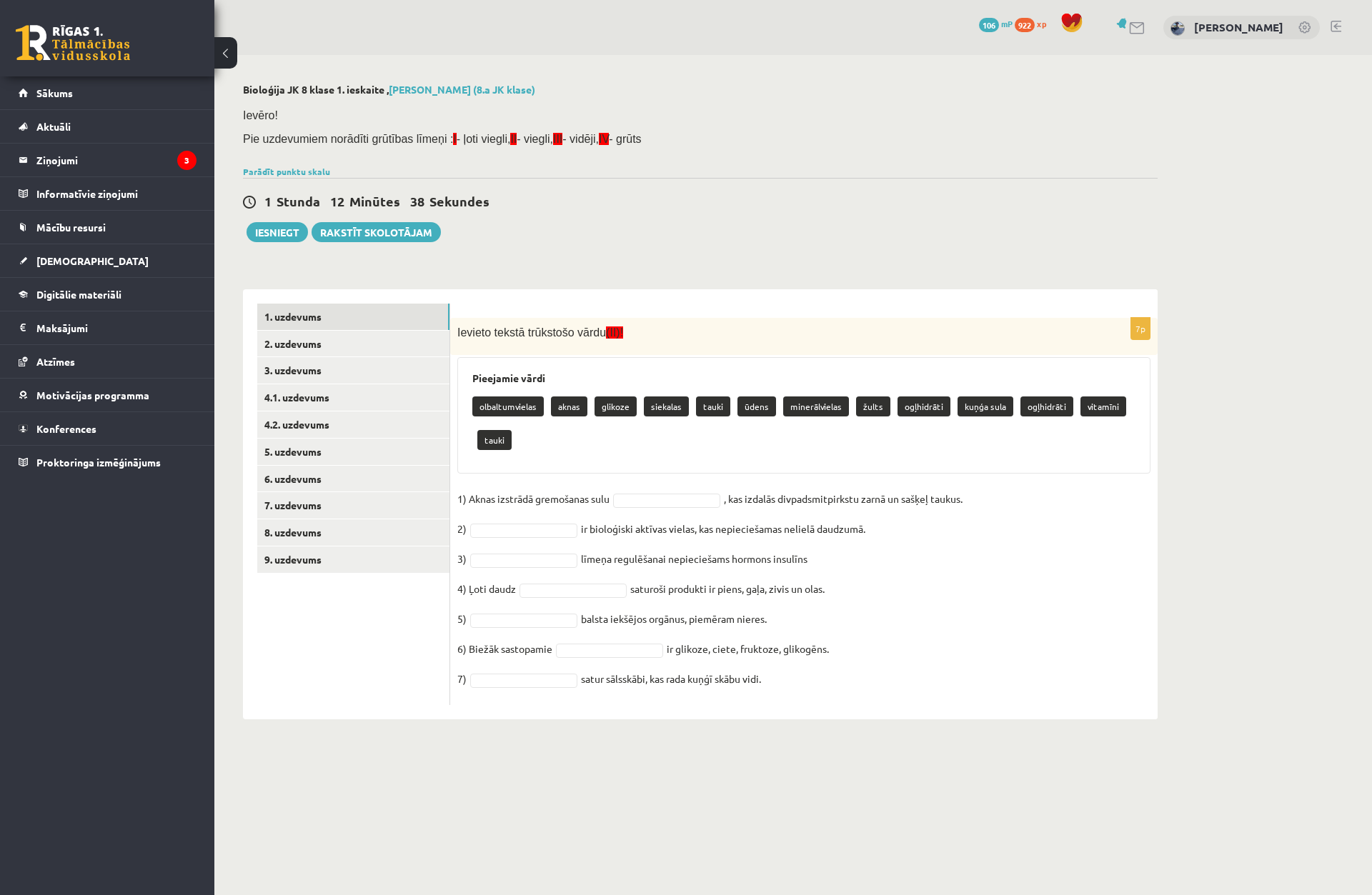
drag, startPoint x: 622, startPoint y: 485, endPoint x: 631, endPoint y: 491, distance: 10.8
click at [625, 487] on div "7p Ievieto tekstā trūkstošo vārdu (II)! Pieejamie vārdi olbaltumvielas aknas gl…" at bounding box center [804, 511] width 707 height 387
click at [331, 336] on link "2. uzdevums" at bounding box center [353, 344] width 192 height 26
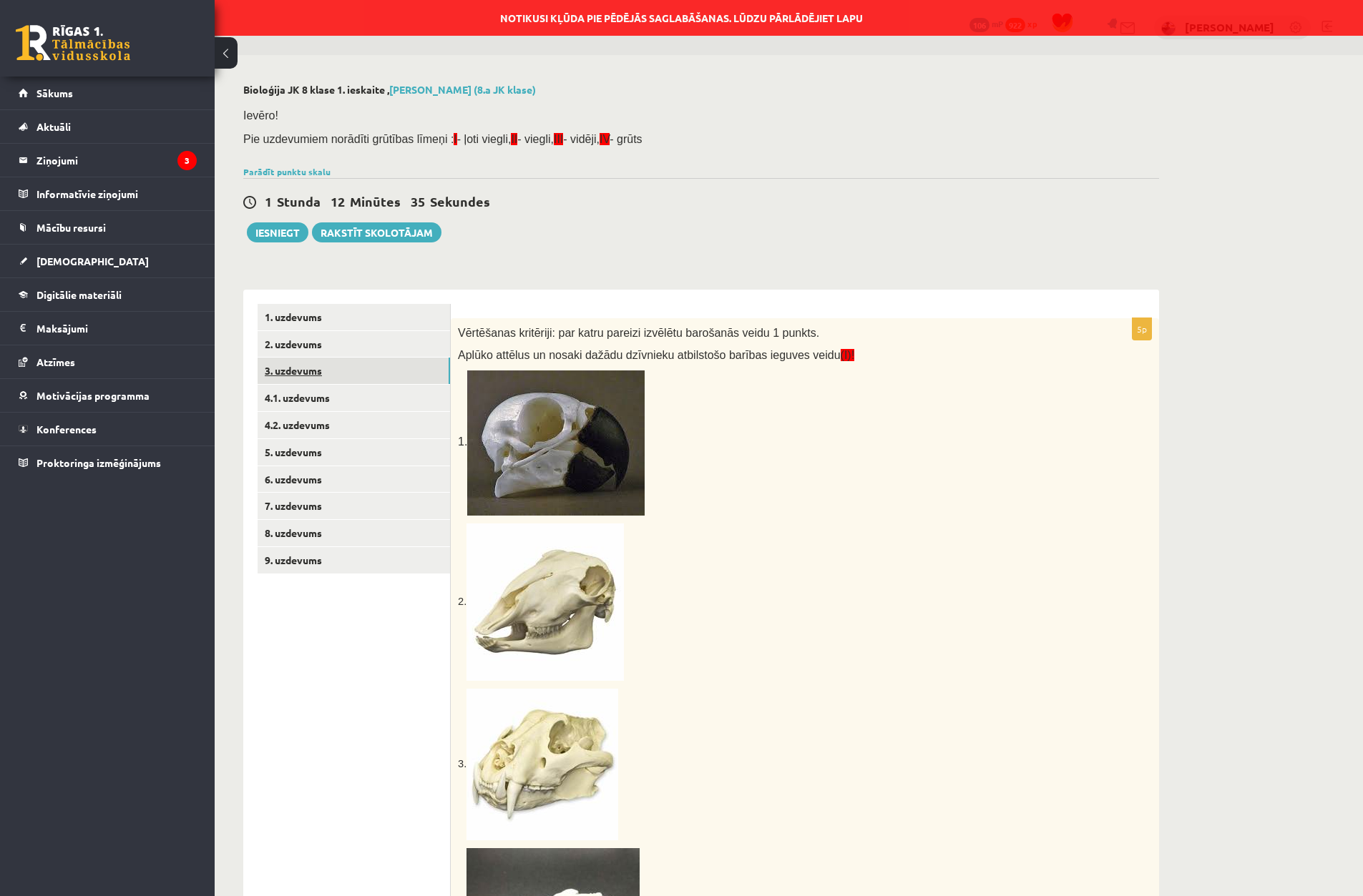
click at [353, 369] on link "3. uzdevums" at bounding box center [353, 370] width 193 height 26
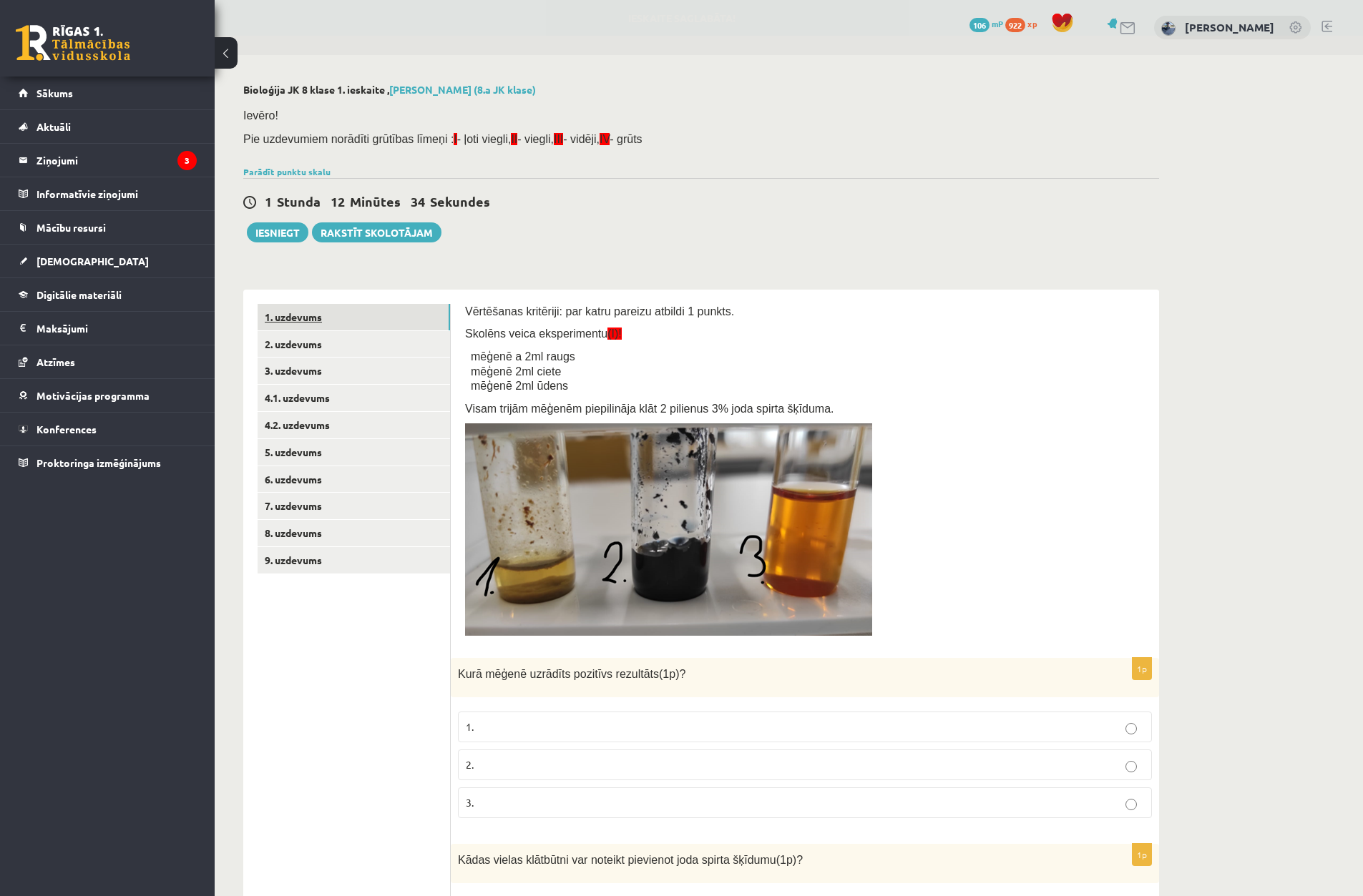
click at [375, 328] on link "1. uzdevums" at bounding box center [353, 317] width 193 height 26
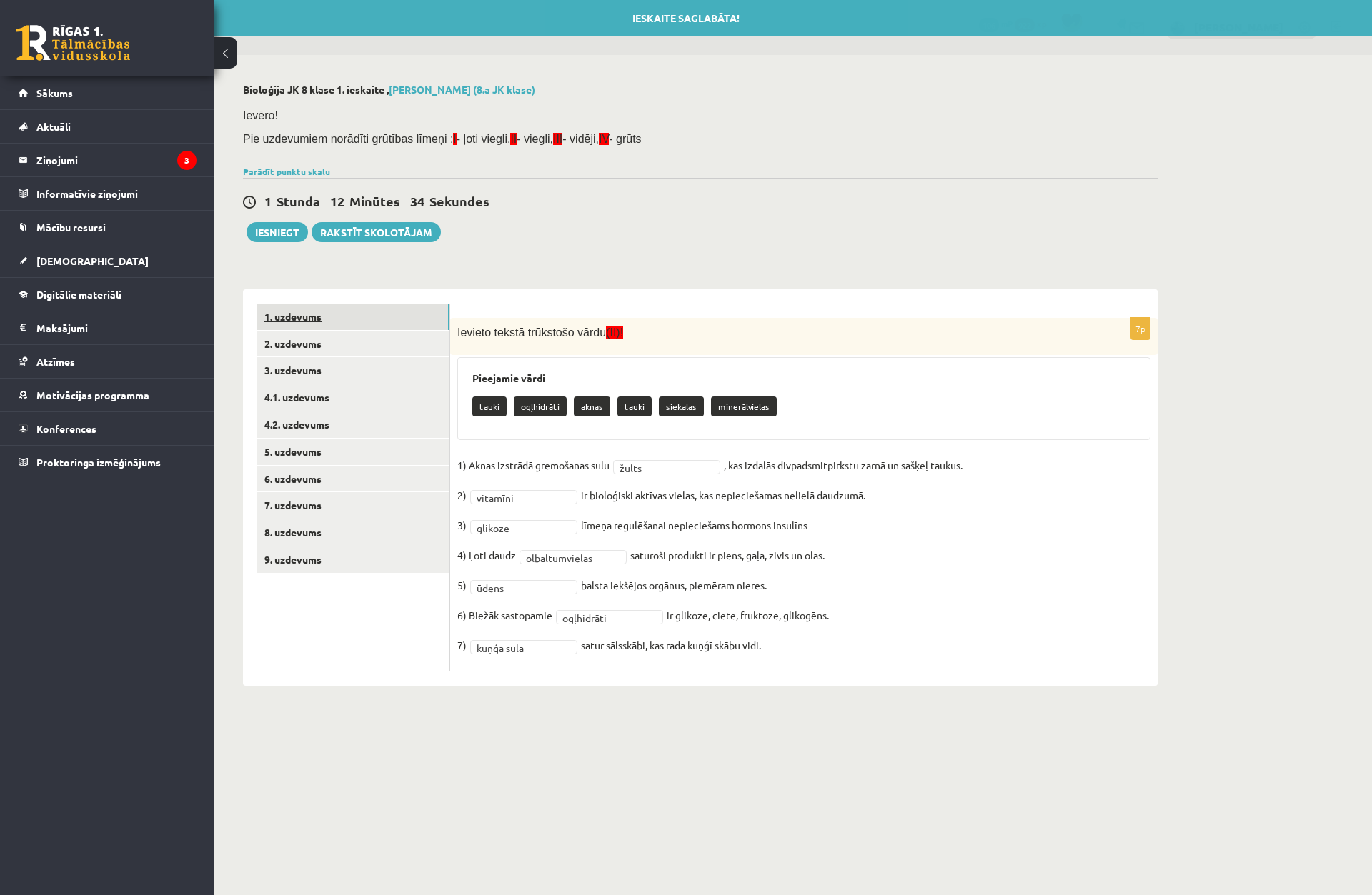
click at [377, 324] on link "1. uzdevums" at bounding box center [353, 317] width 192 height 26
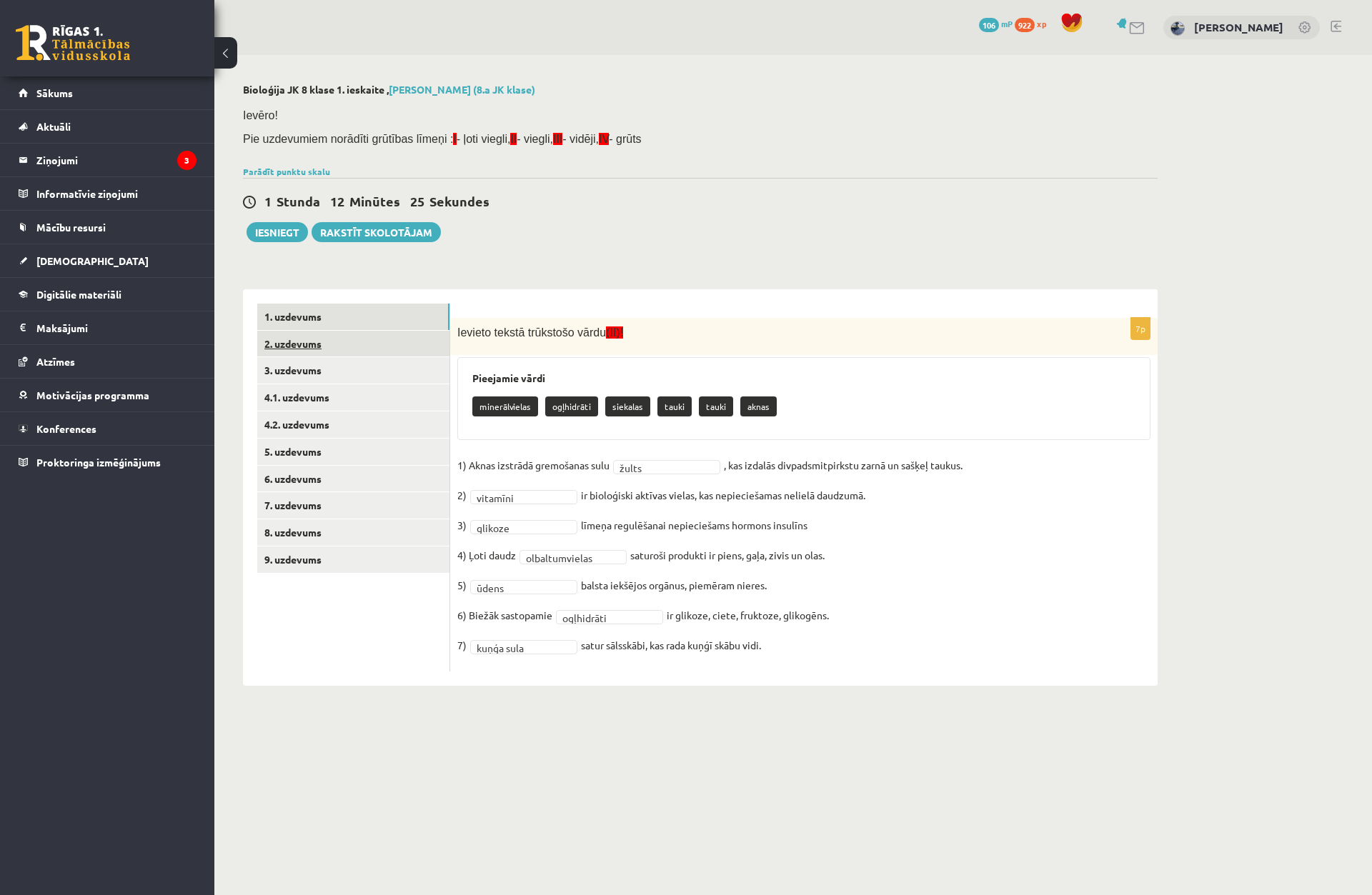
click at [345, 347] on link "2. uzdevums" at bounding box center [353, 344] width 192 height 26
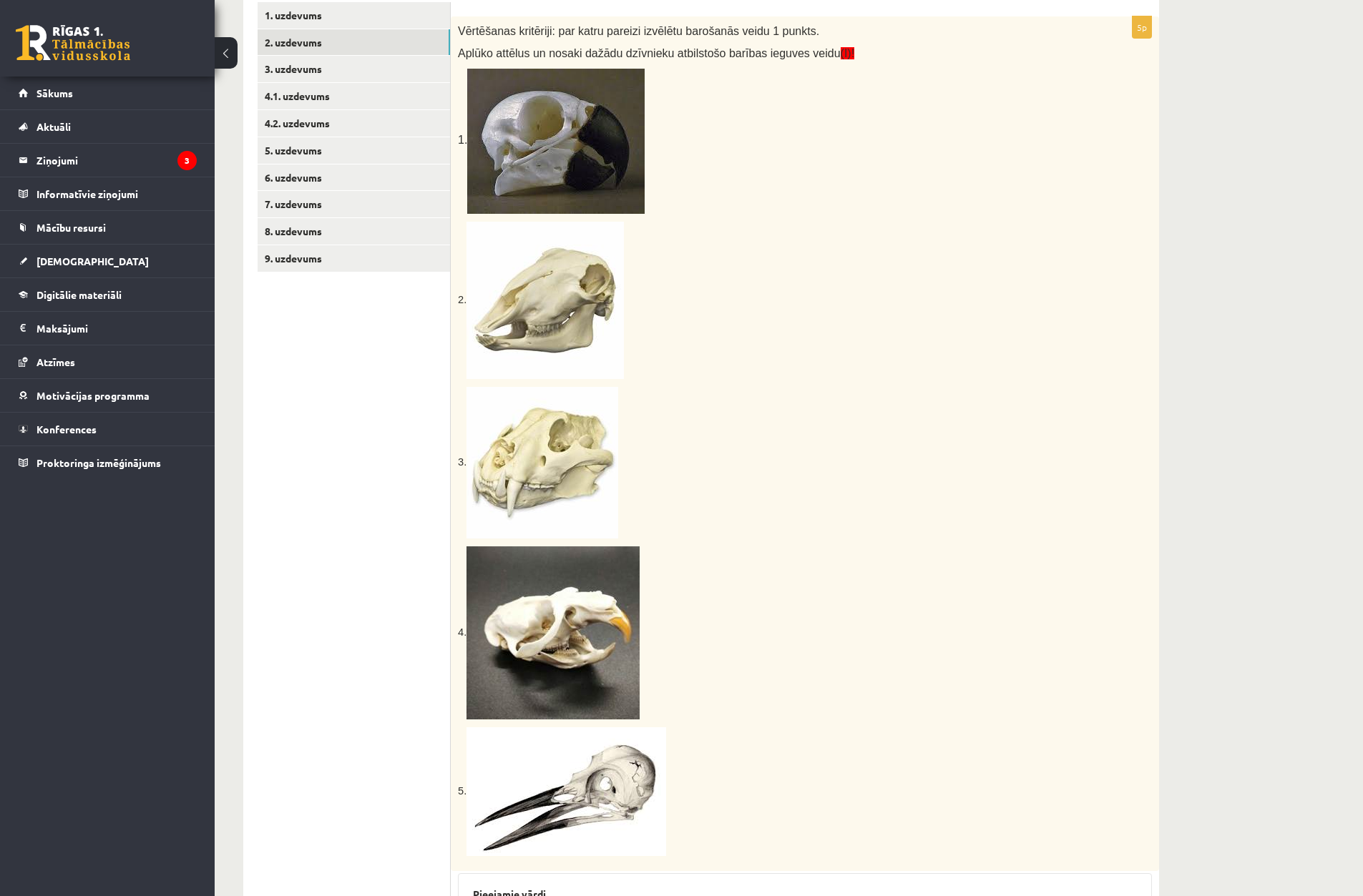
scroll to position [257, 0]
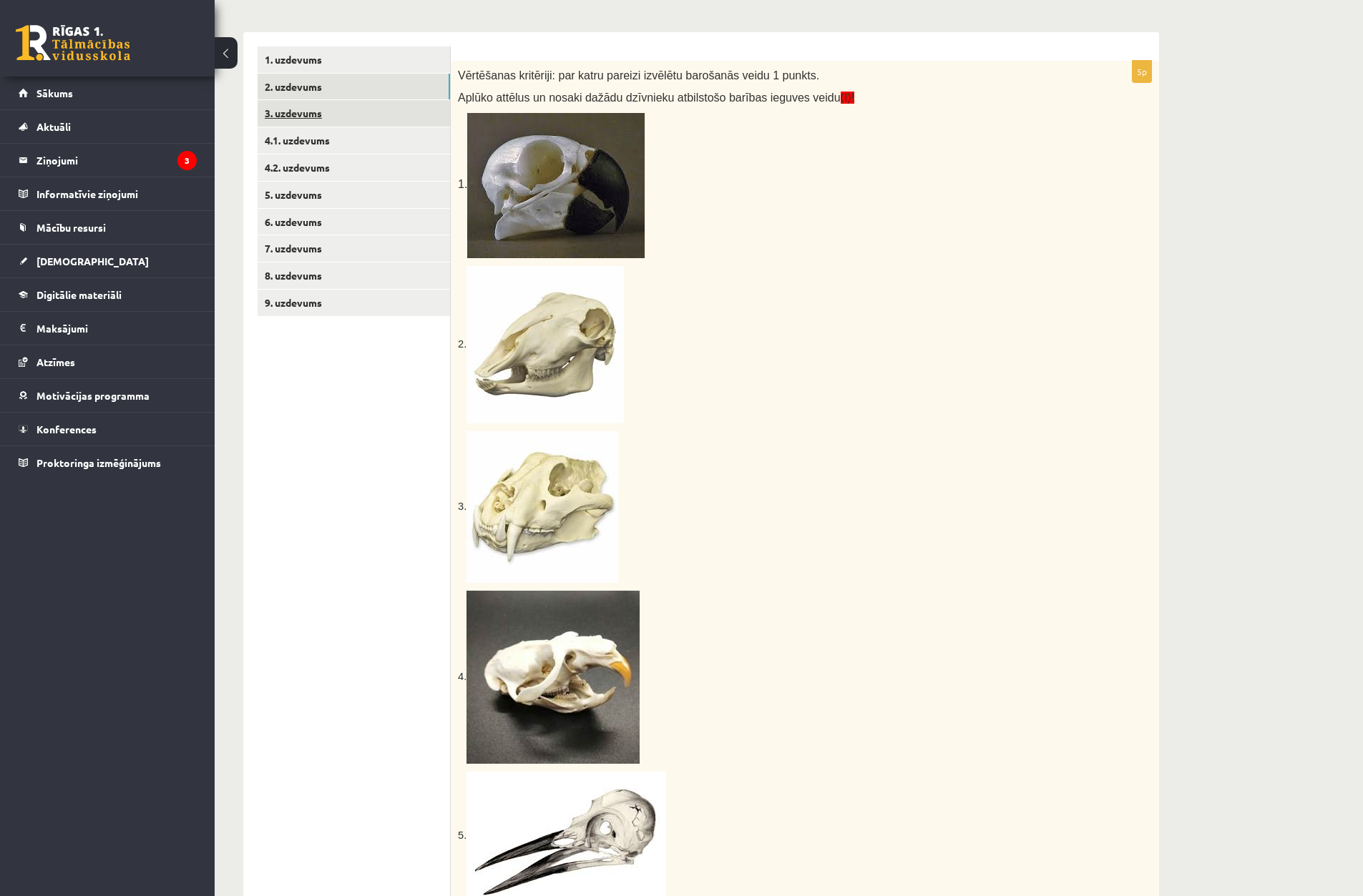
click at [365, 122] on link "3. uzdevums" at bounding box center [353, 113] width 193 height 26
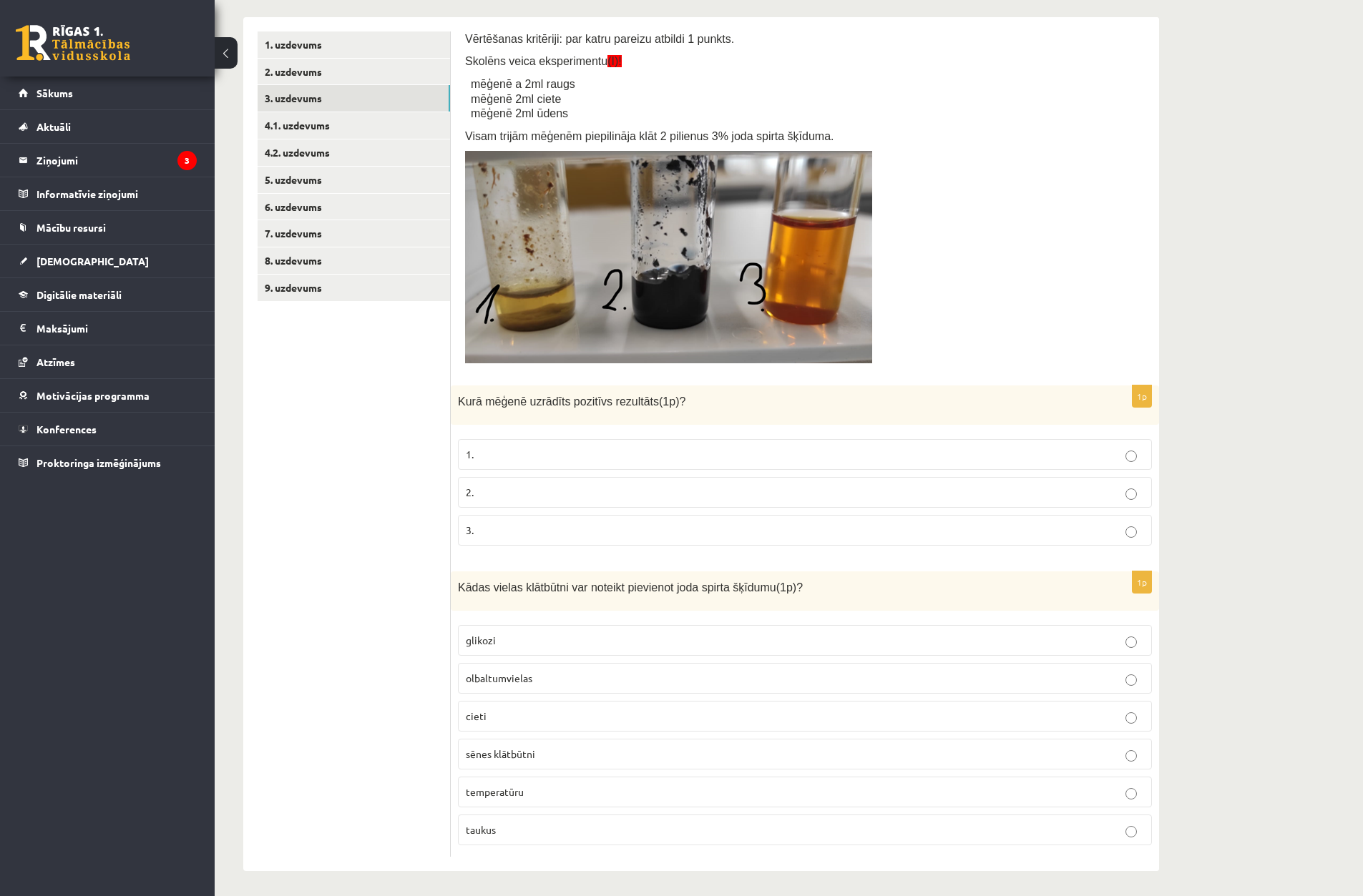
scroll to position [277, 0]
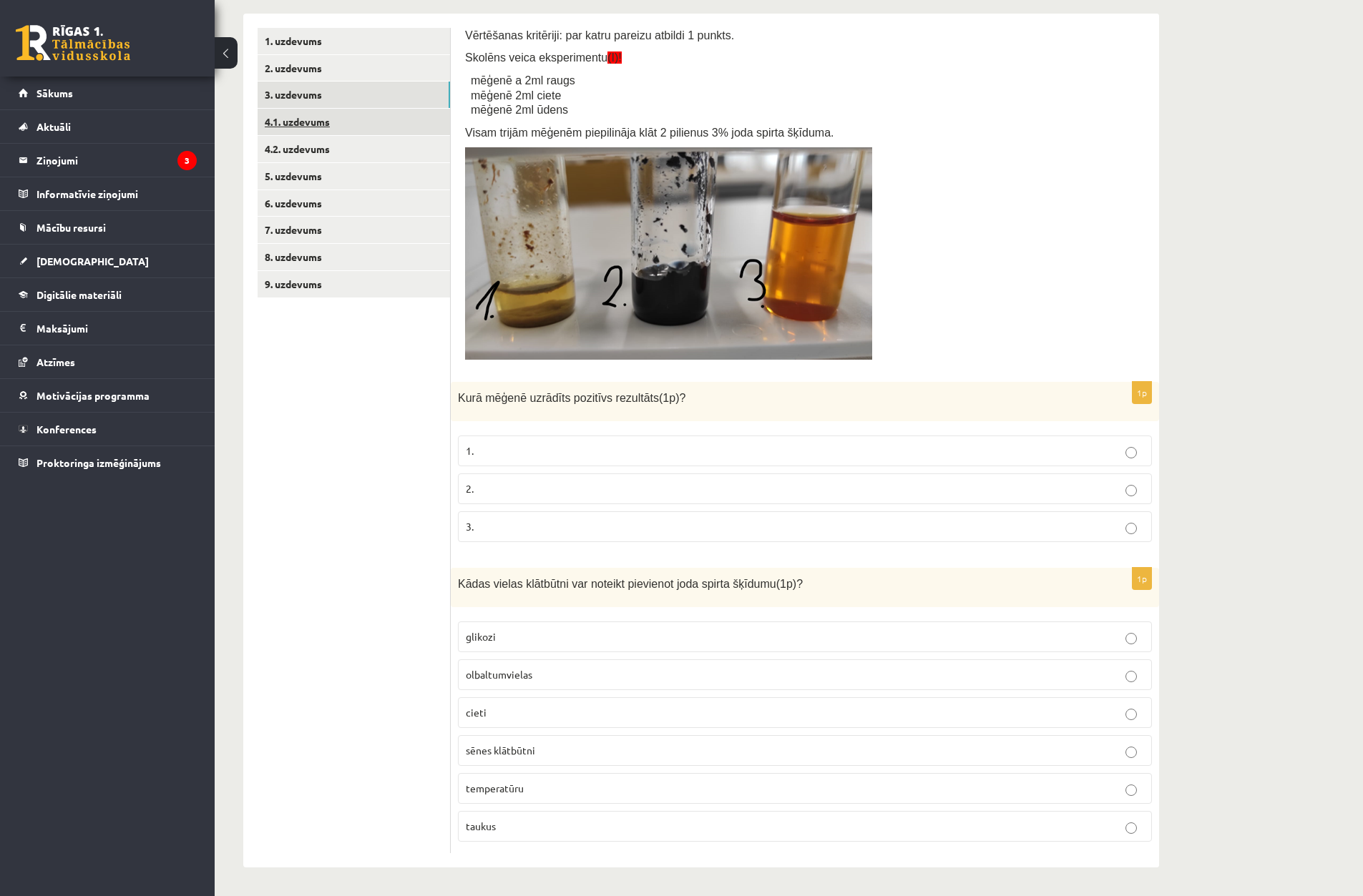
click at [355, 118] on link "4.1. uzdevums" at bounding box center [353, 122] width 193 height 26
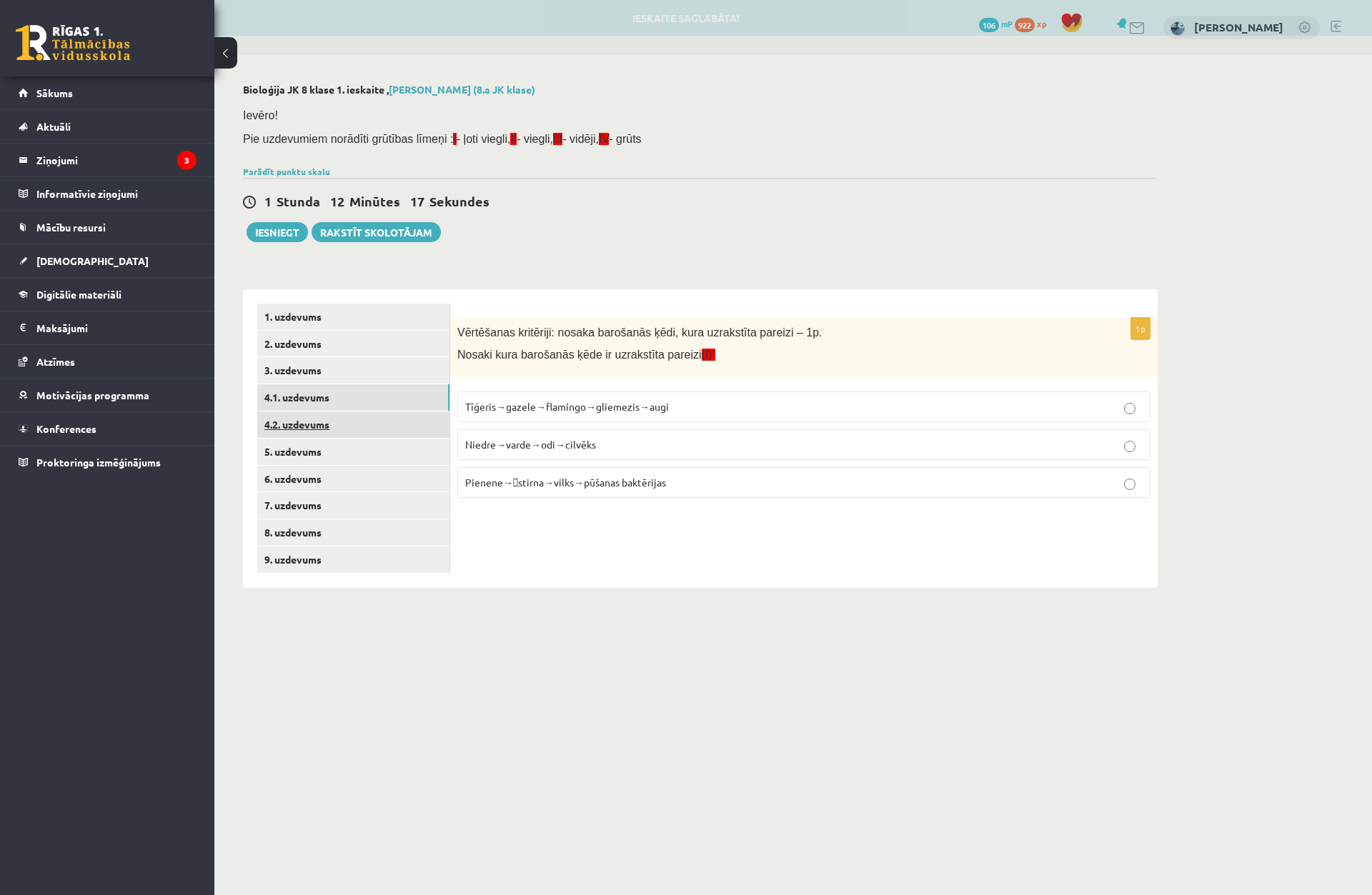
click at [347, 424] on link "4.2. uzdevums" at bounding box center [353, 425] width 192 height 26
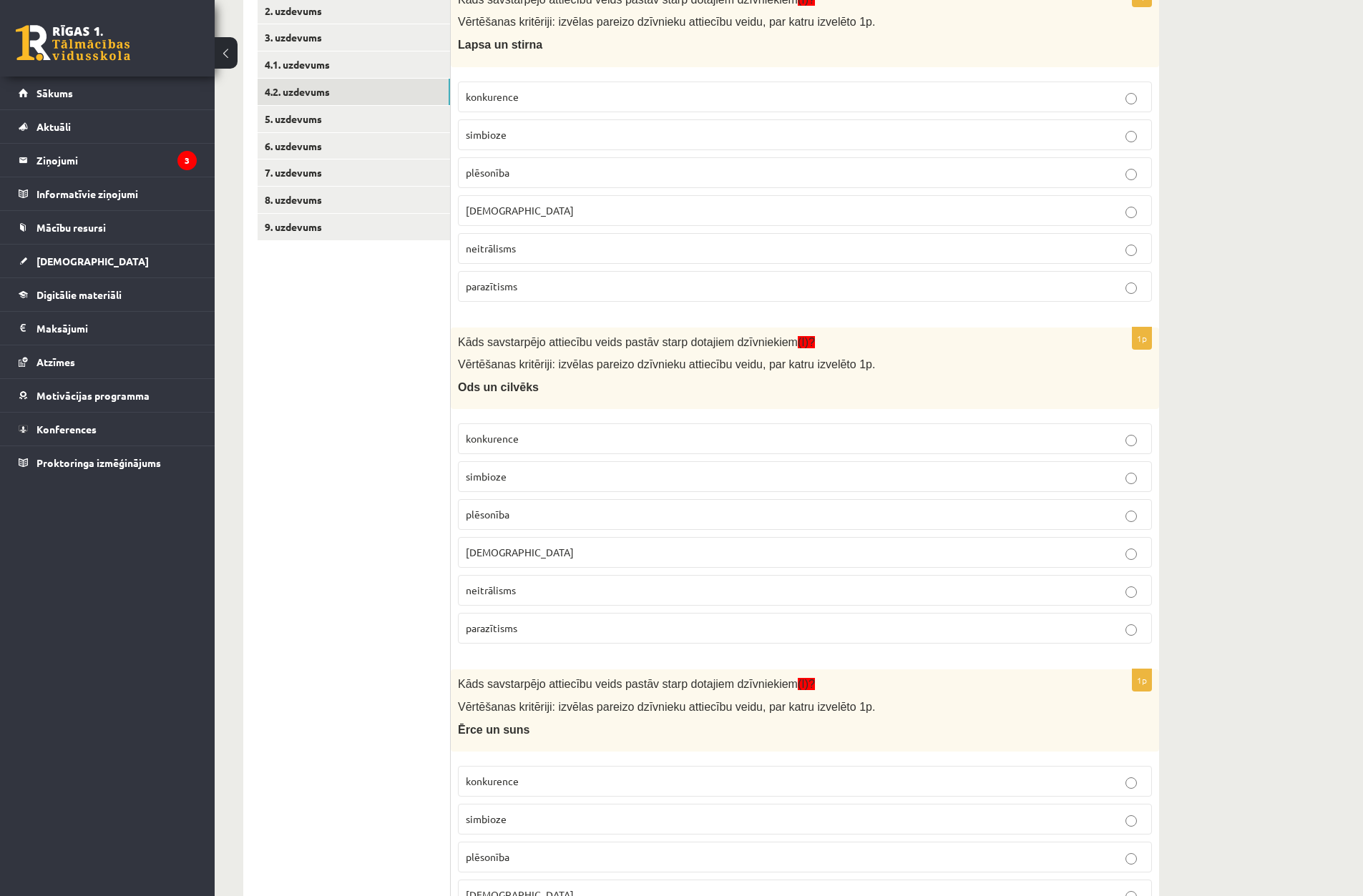
scroll to position [264, 0]
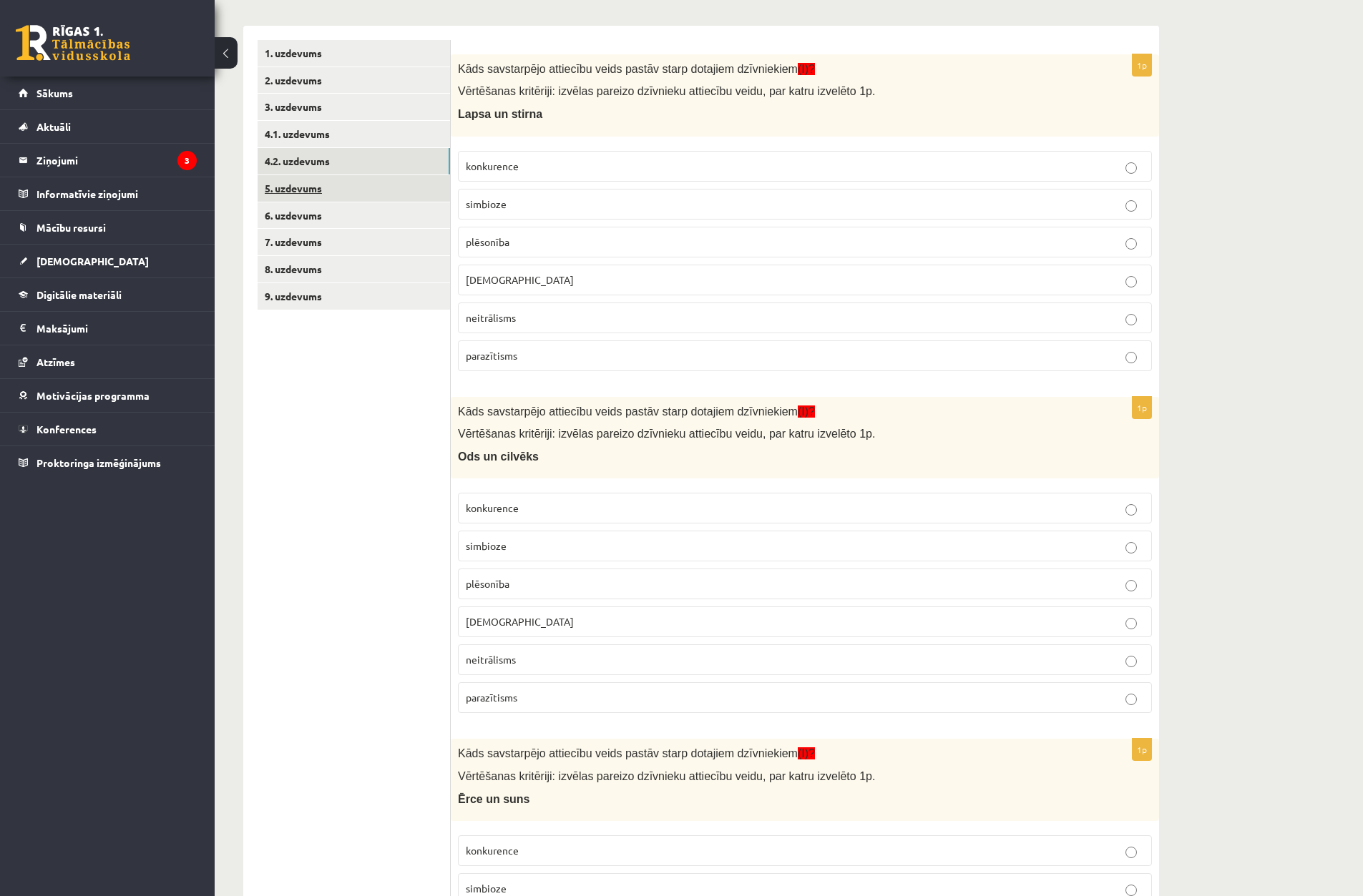
click at [324, 189] on link "5. uzdevums" at bounding box center [353, 188] width 193 height 26
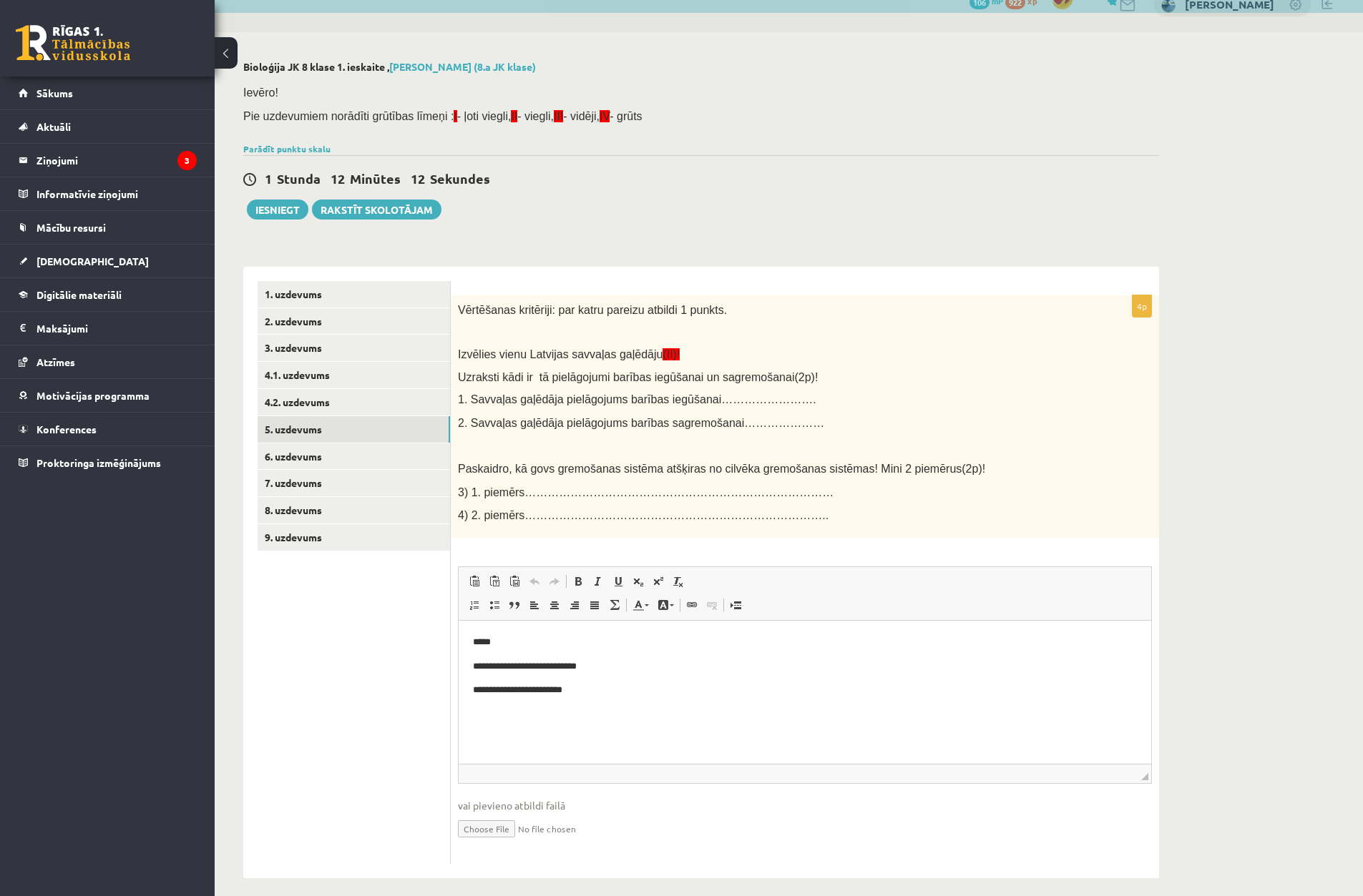
scroll to position [35, 0]
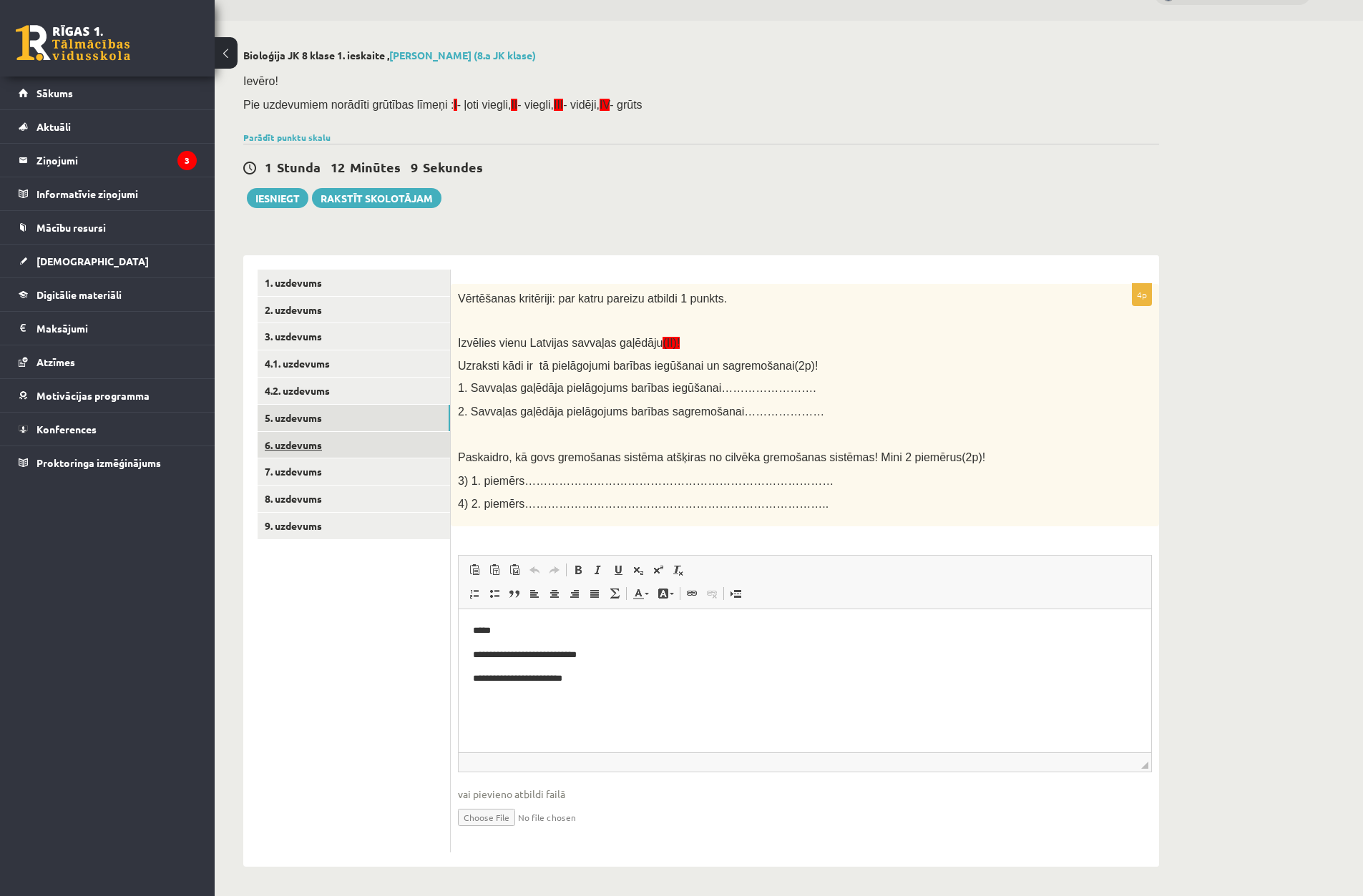
click at [378, 444] on link "6. uzdevums" at bounding box center [353, 445] width 193 height 26
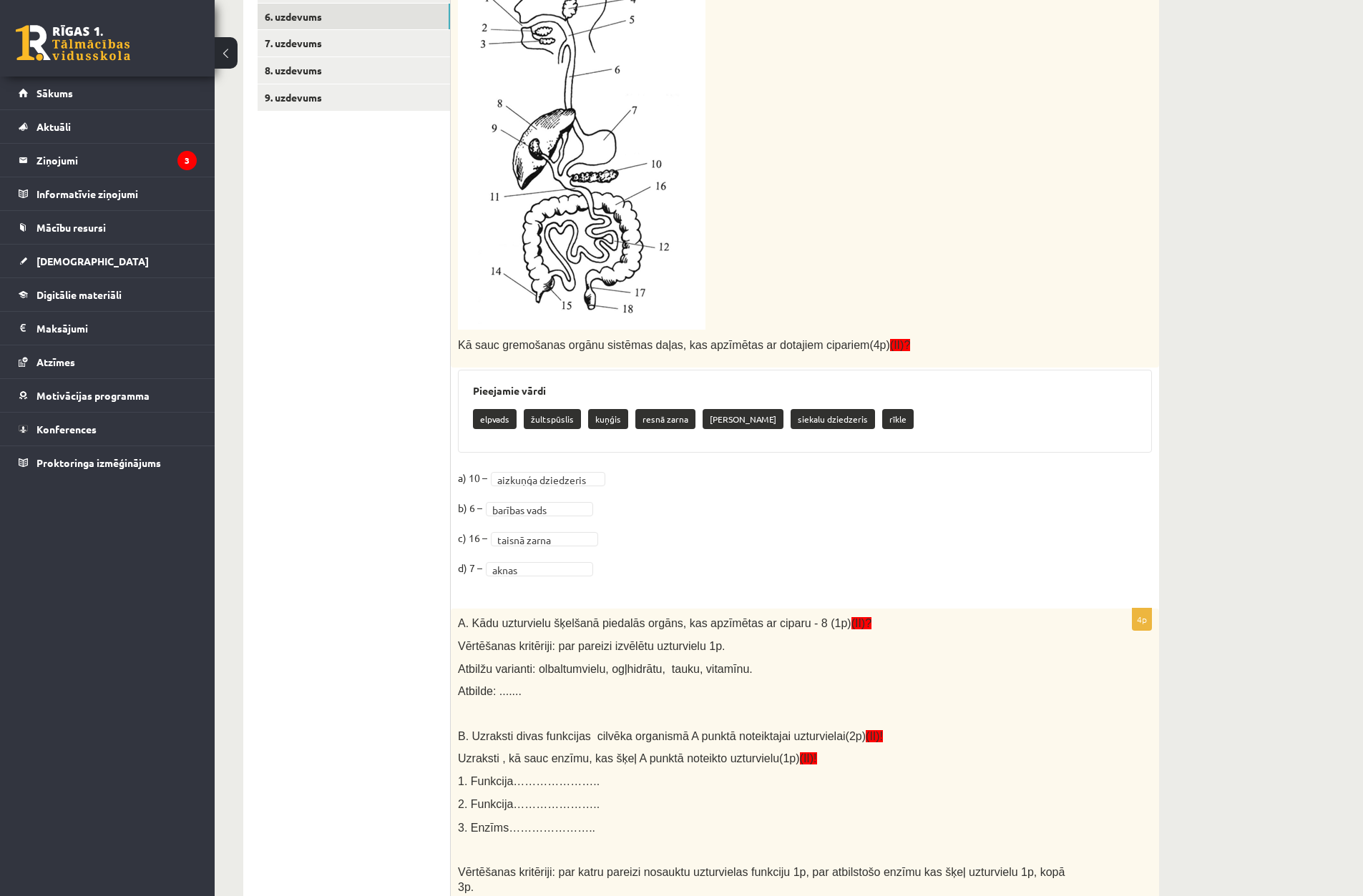
scroll to position [0, 0]
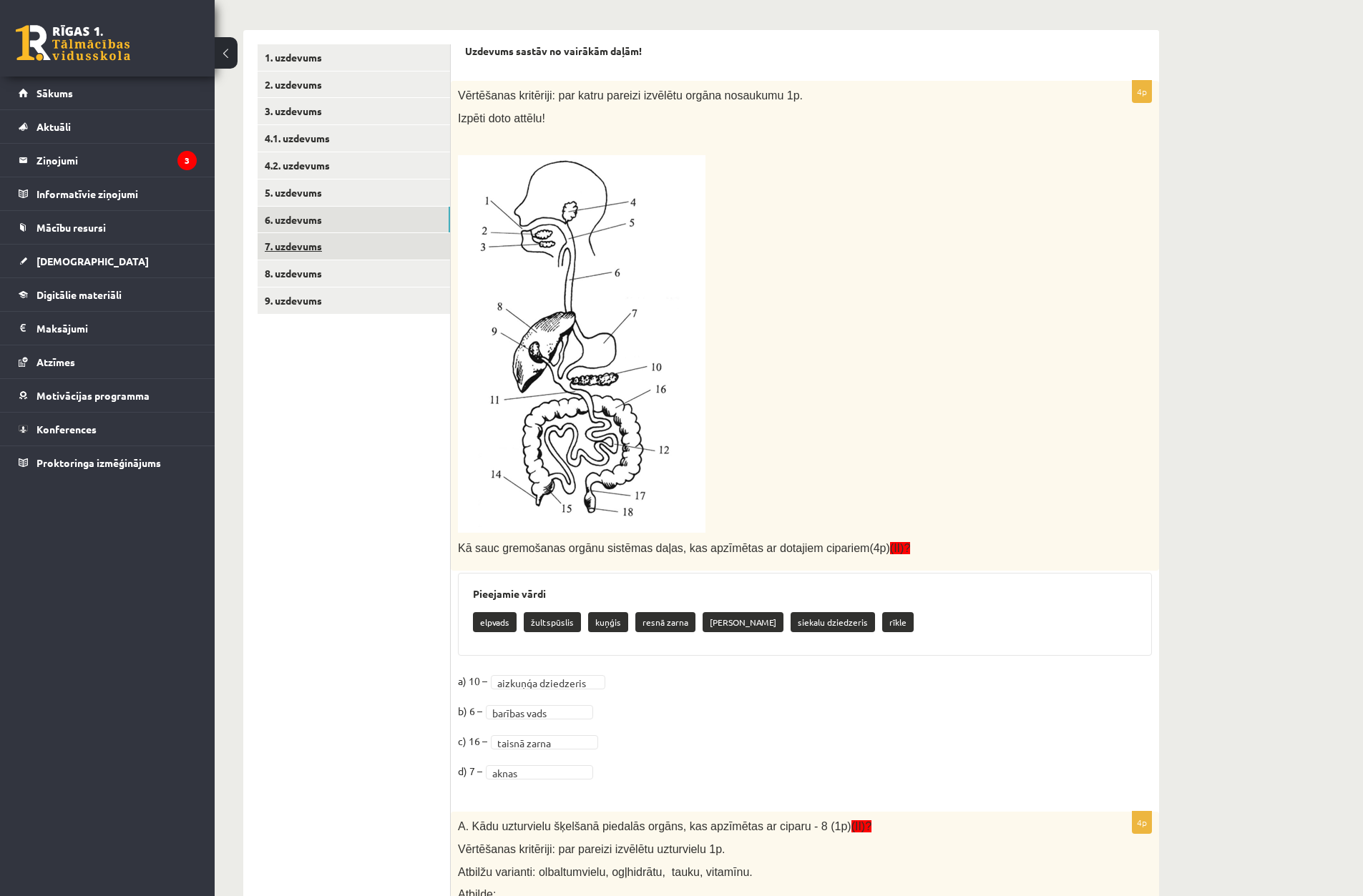
click at [364, 258] on link "7. uzdevums" at bounding box center [353, 247] width 193 height 26
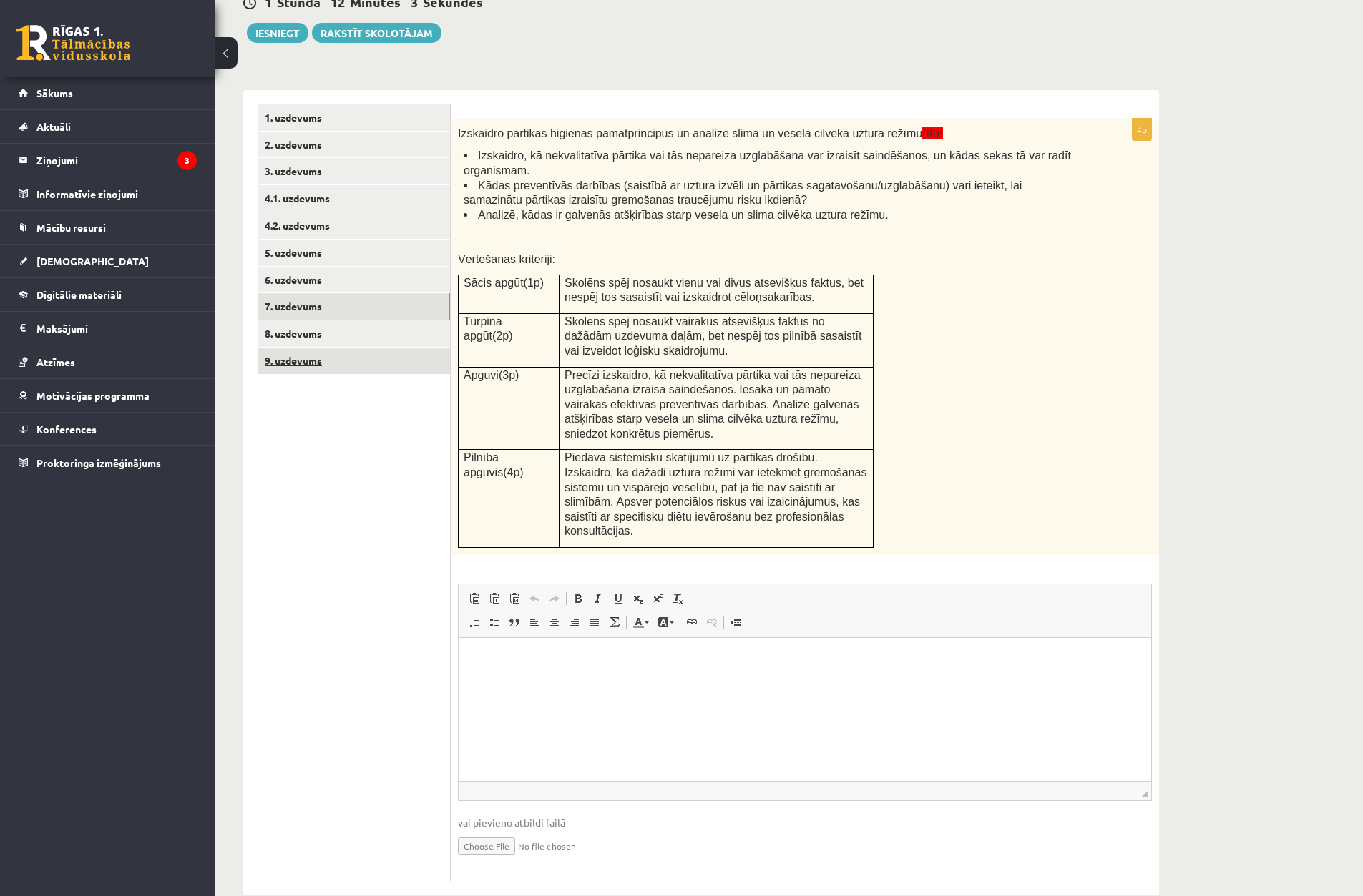
click at [374, 348] on link "9. uzdevums" at bounding box center [353, 361] width 193 height 26
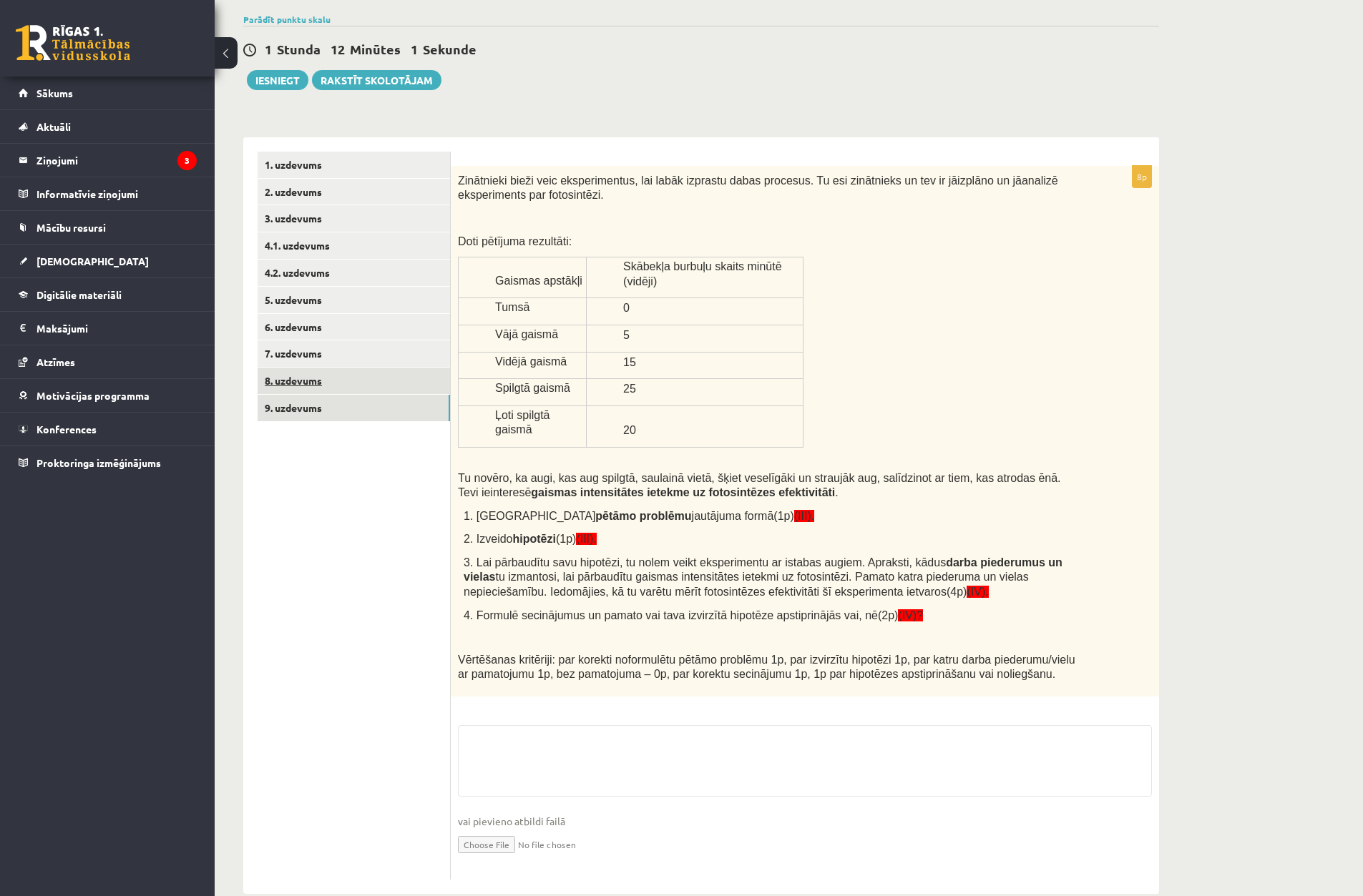
click at [370, 381] on link "8. uzdevums" at bounding box center [353, 381] width 193 height 26
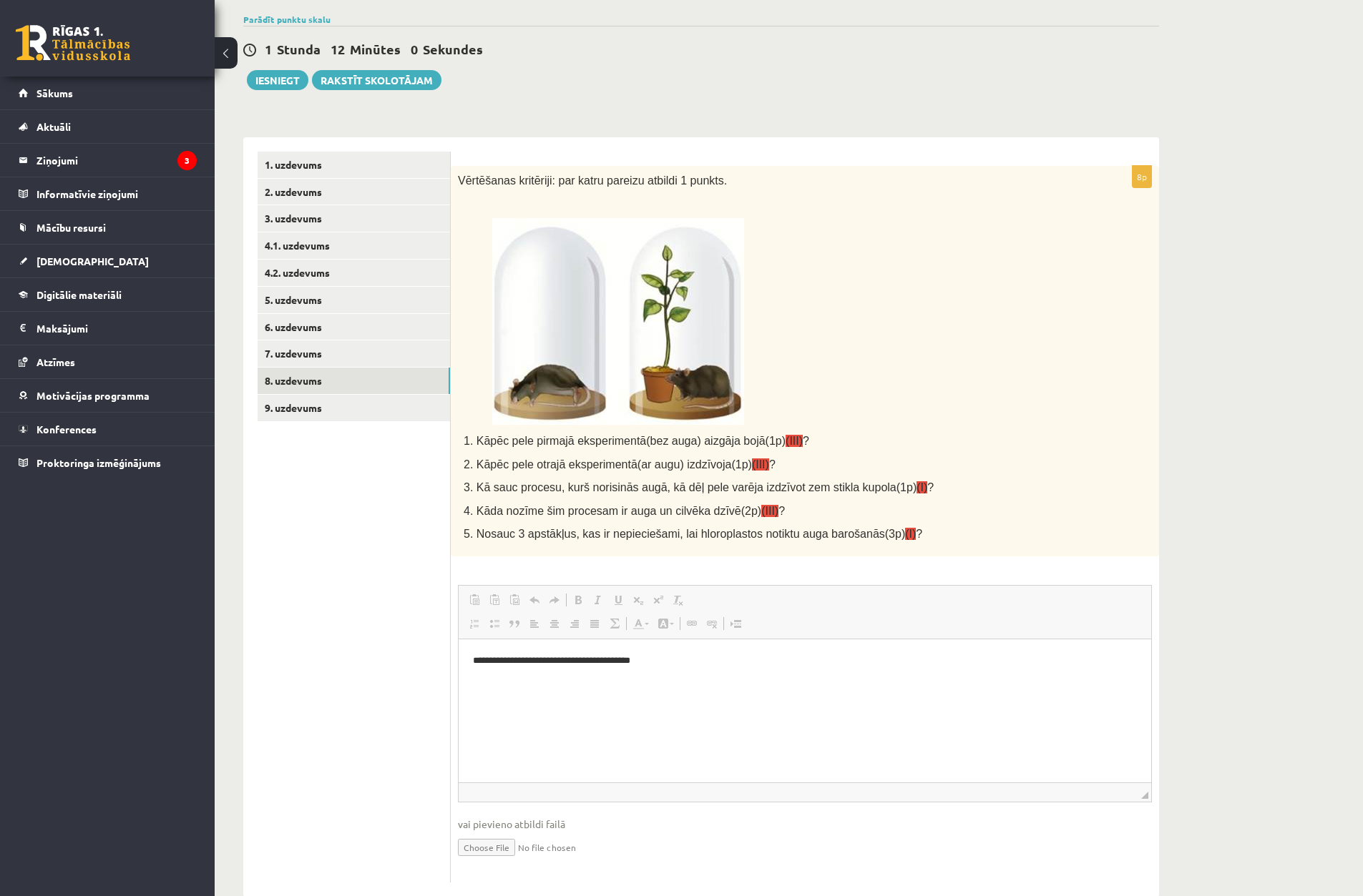
scroll to position [0, 0]
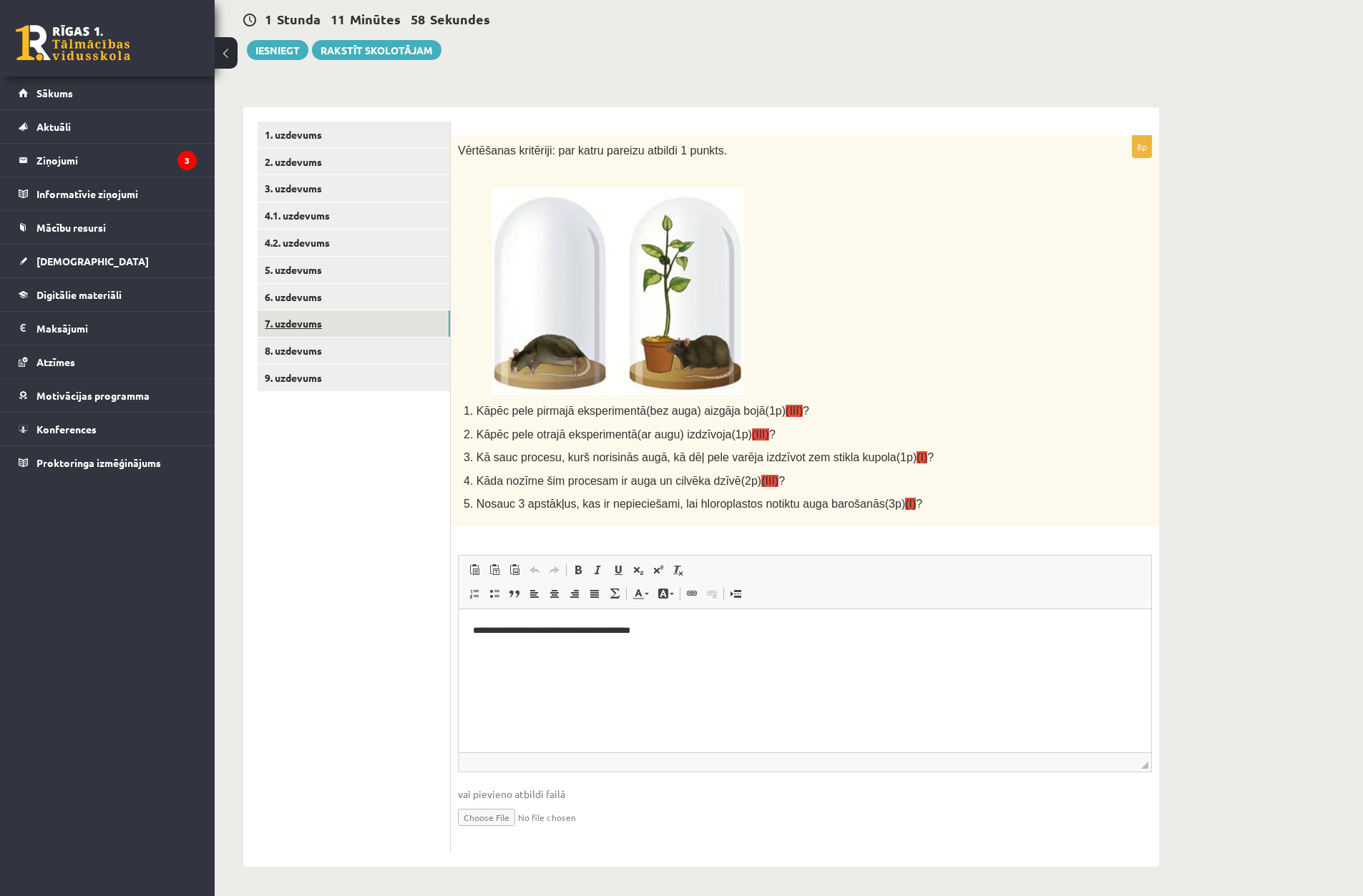
click at [345, 322] on link "7. uzdevums" at bounding box center [353, 323] width 193 height 26
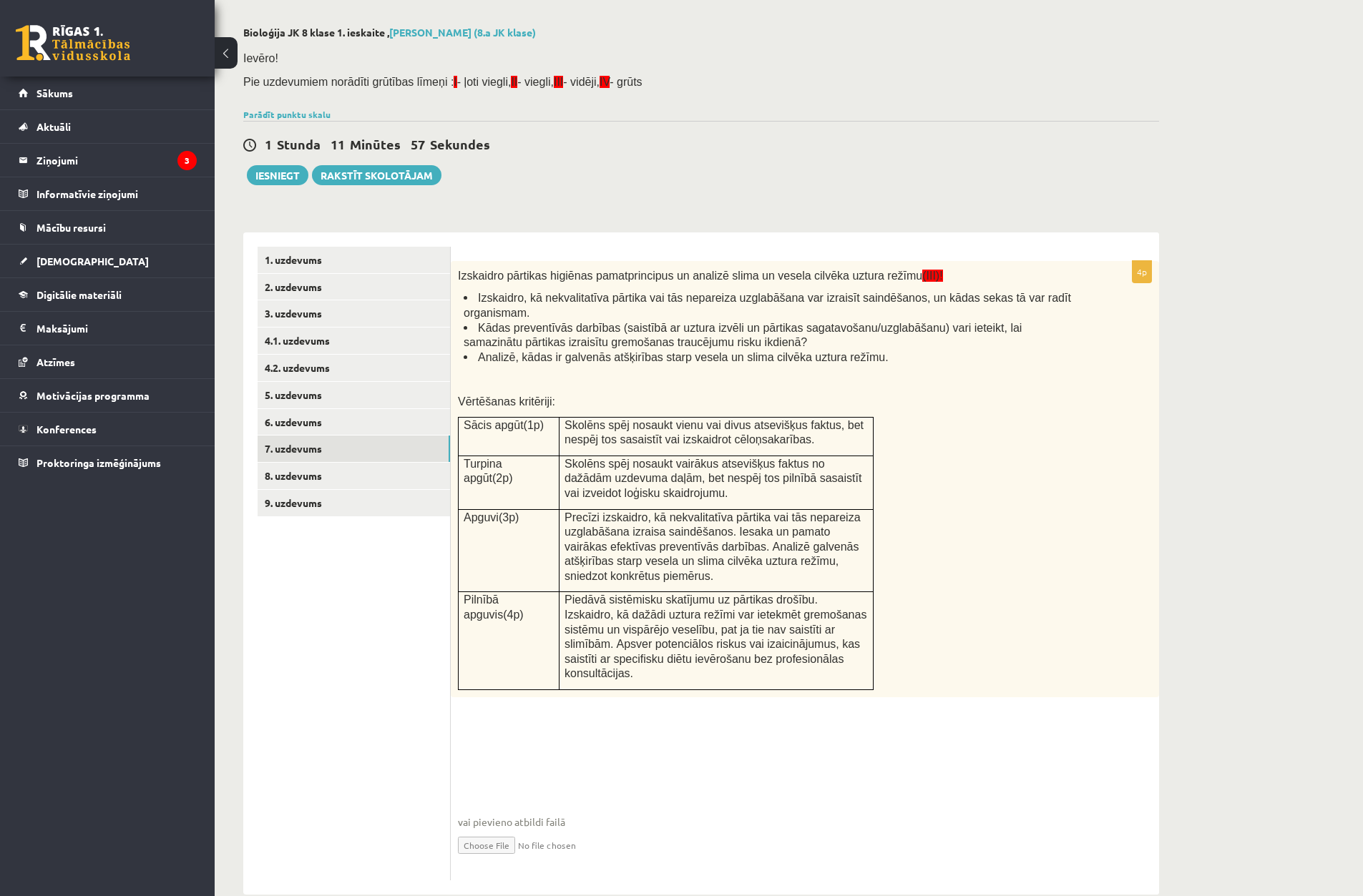
scroll to position [183, 0]
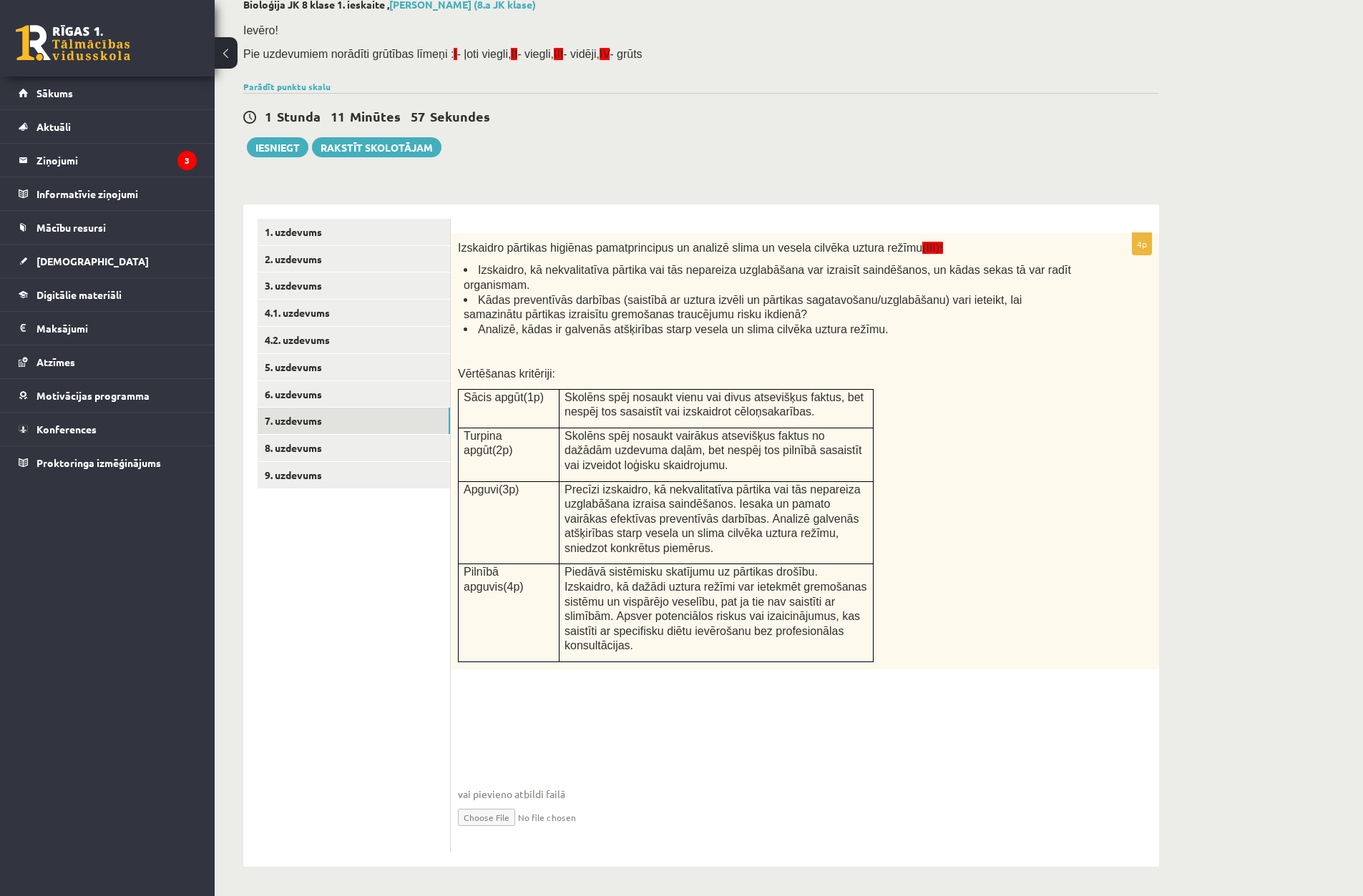
click at [345, 421] on ul "1. uzdevums 2. uzdevums 3. uzdevums 4.1. uzdevums 4.2. uzdevums 5. uzdevums 6. …" at bounding box center [354, 535] width 194 height 634
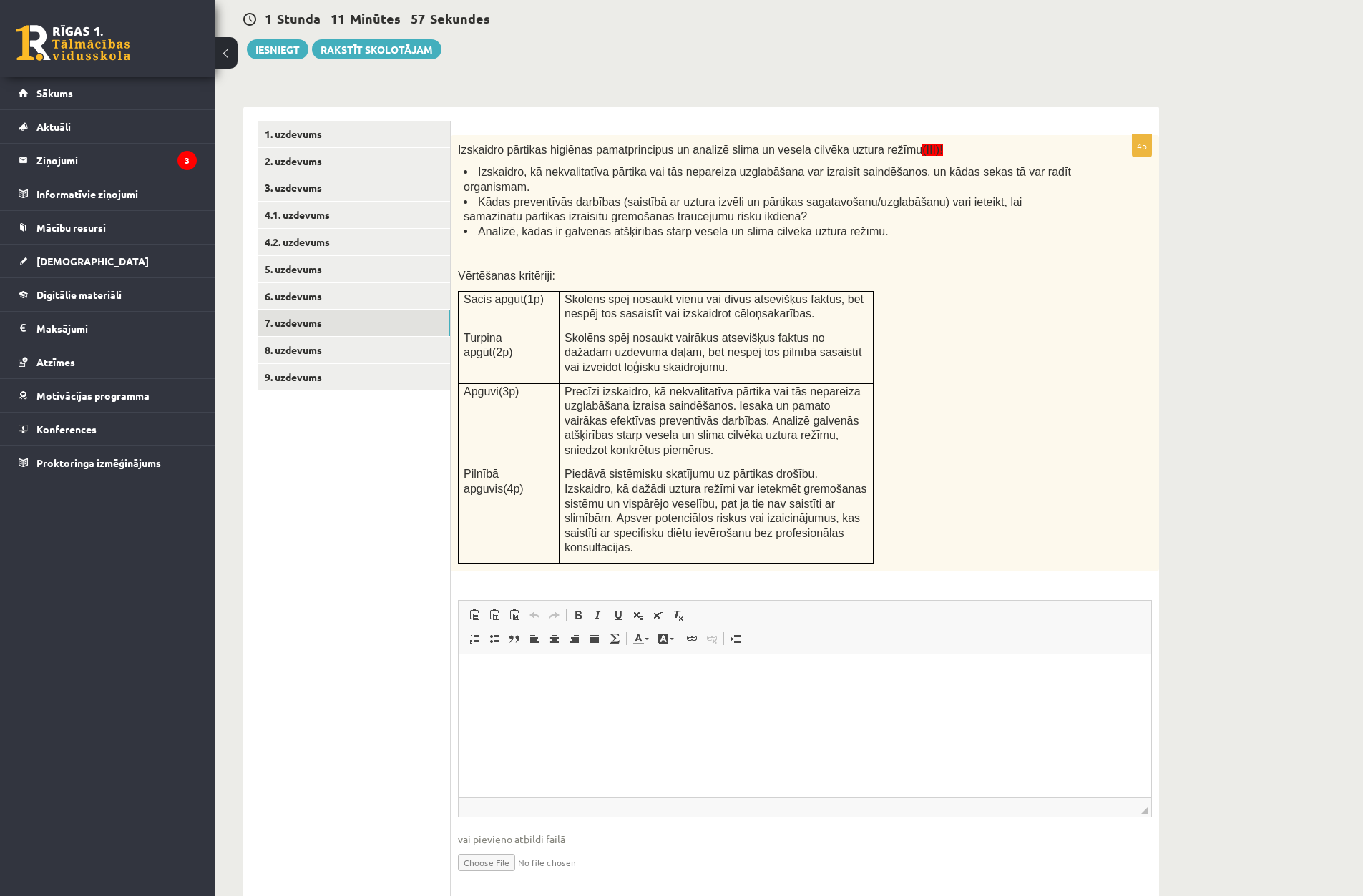
scroll to position [0, 0]
click at [384, 293] on link "6. uzdevums" at bounding box center [353, 296] width 193 height 26
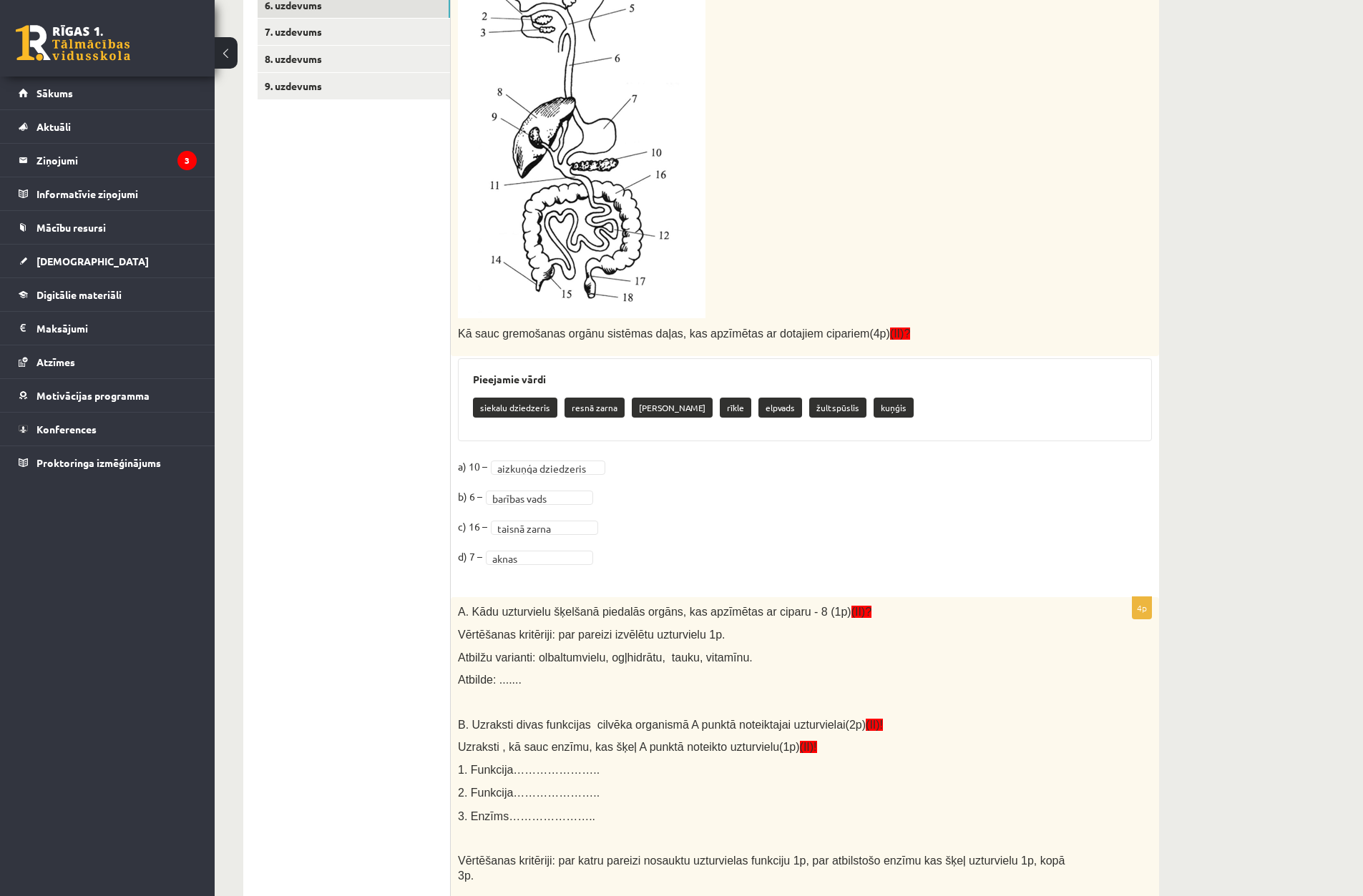
scroll to position [403, 0]
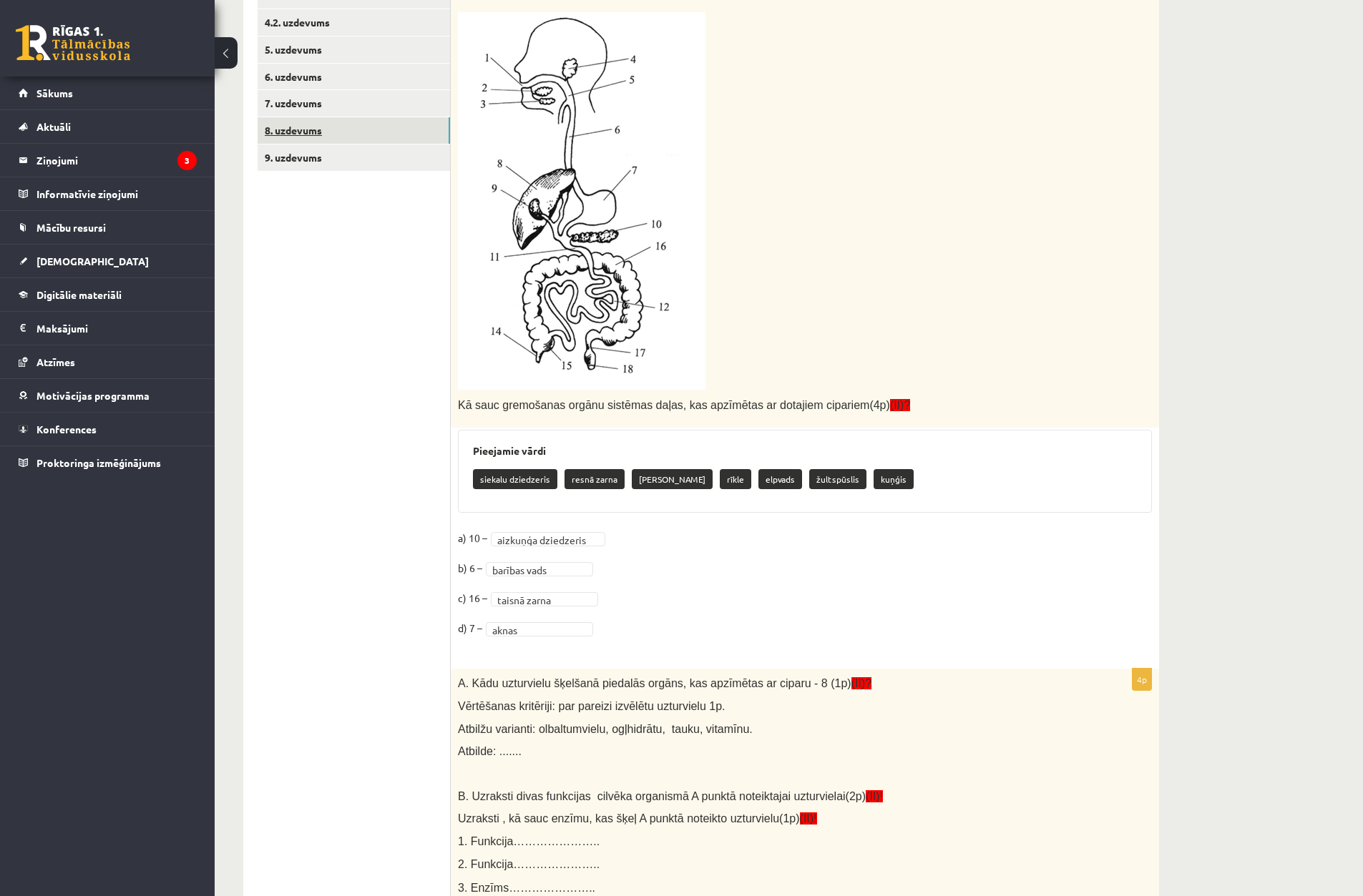
click at [364, 139] on link "8. uzdevums" at bounding box center [353, 131] width 193 height 26
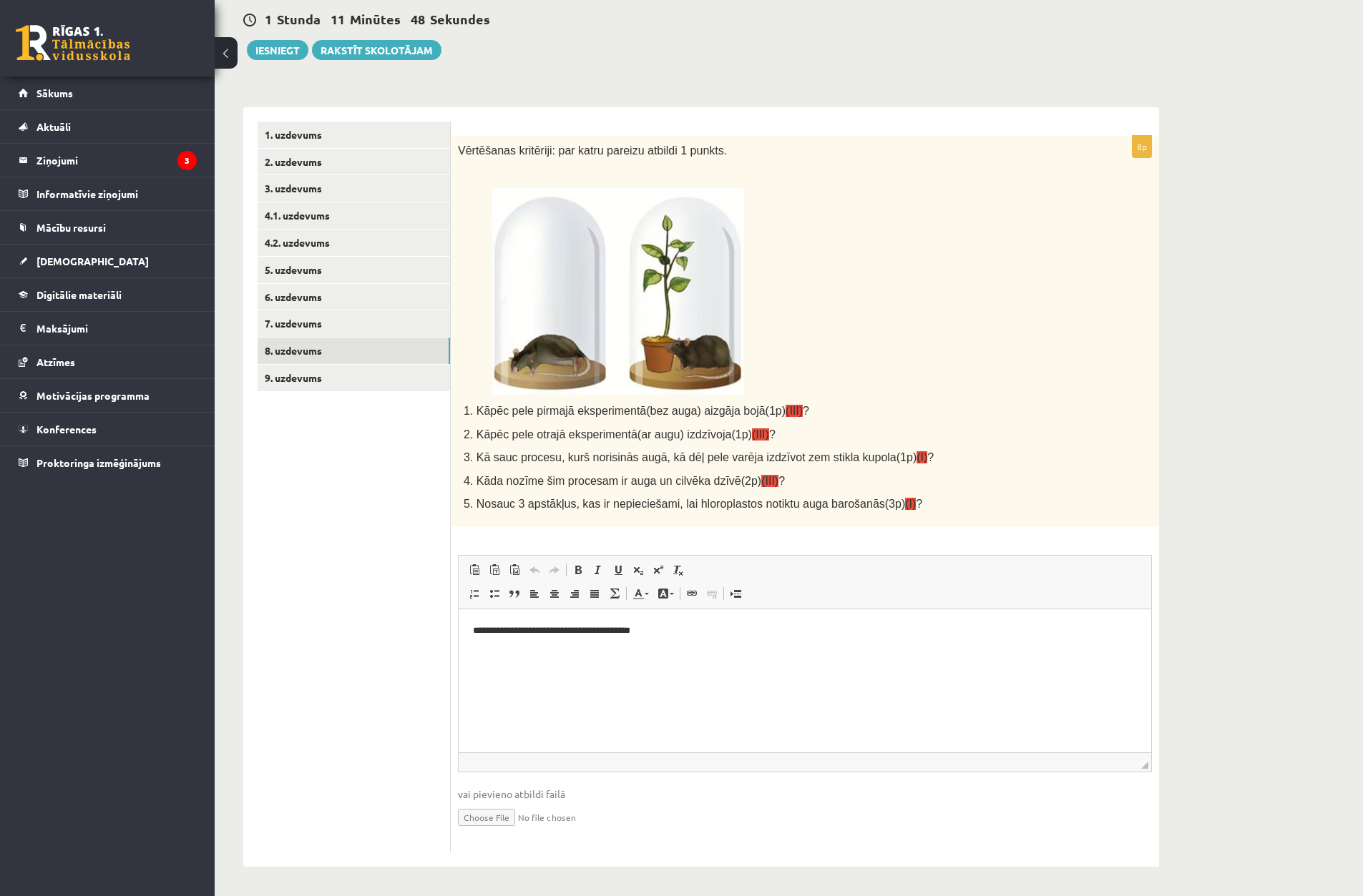
scroll to position [0, 0]
click at [679, 636] on p "**********" at bounding box center [805, 630] width 664 height 15
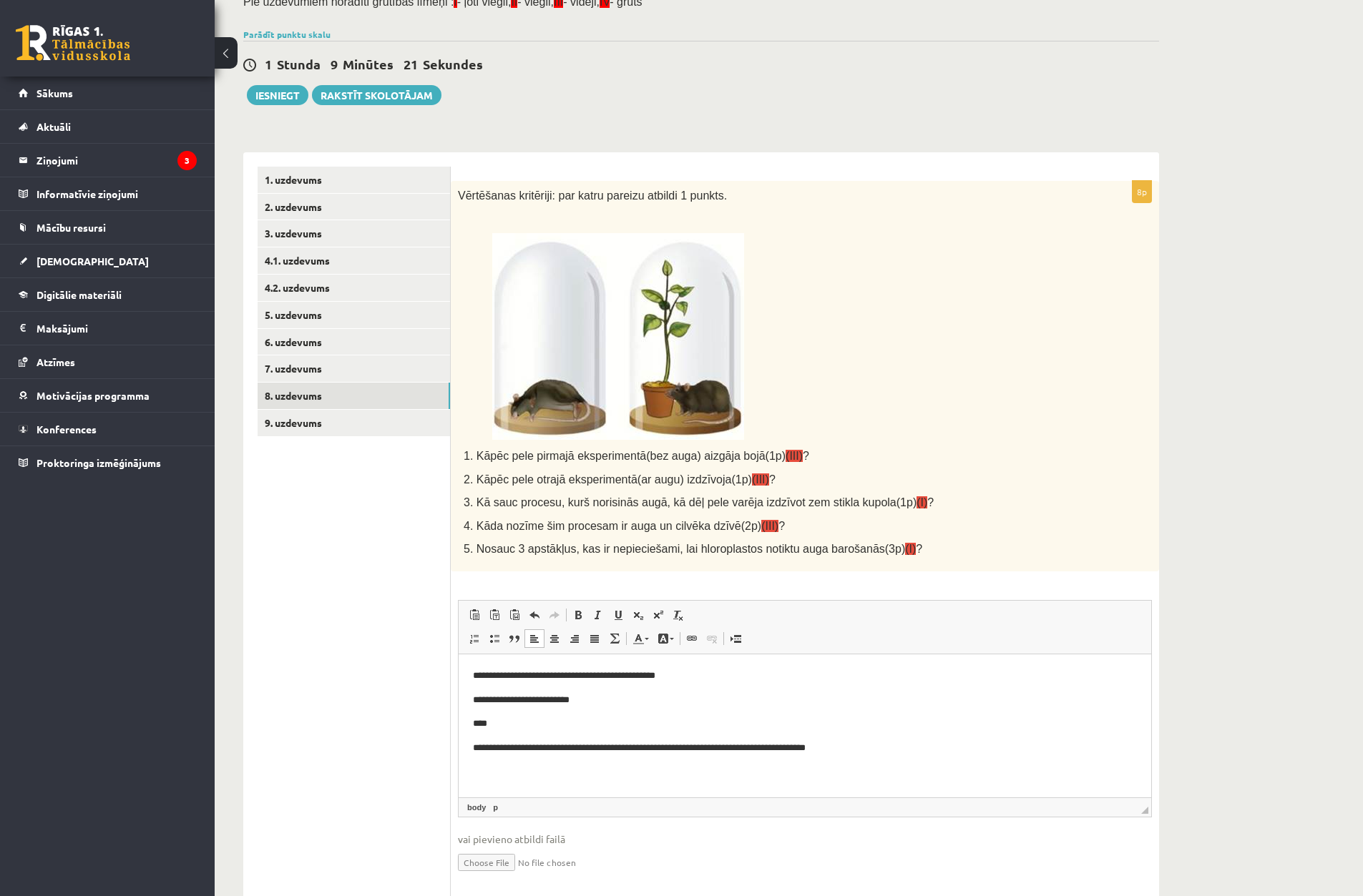
scroll to position [183, 0]
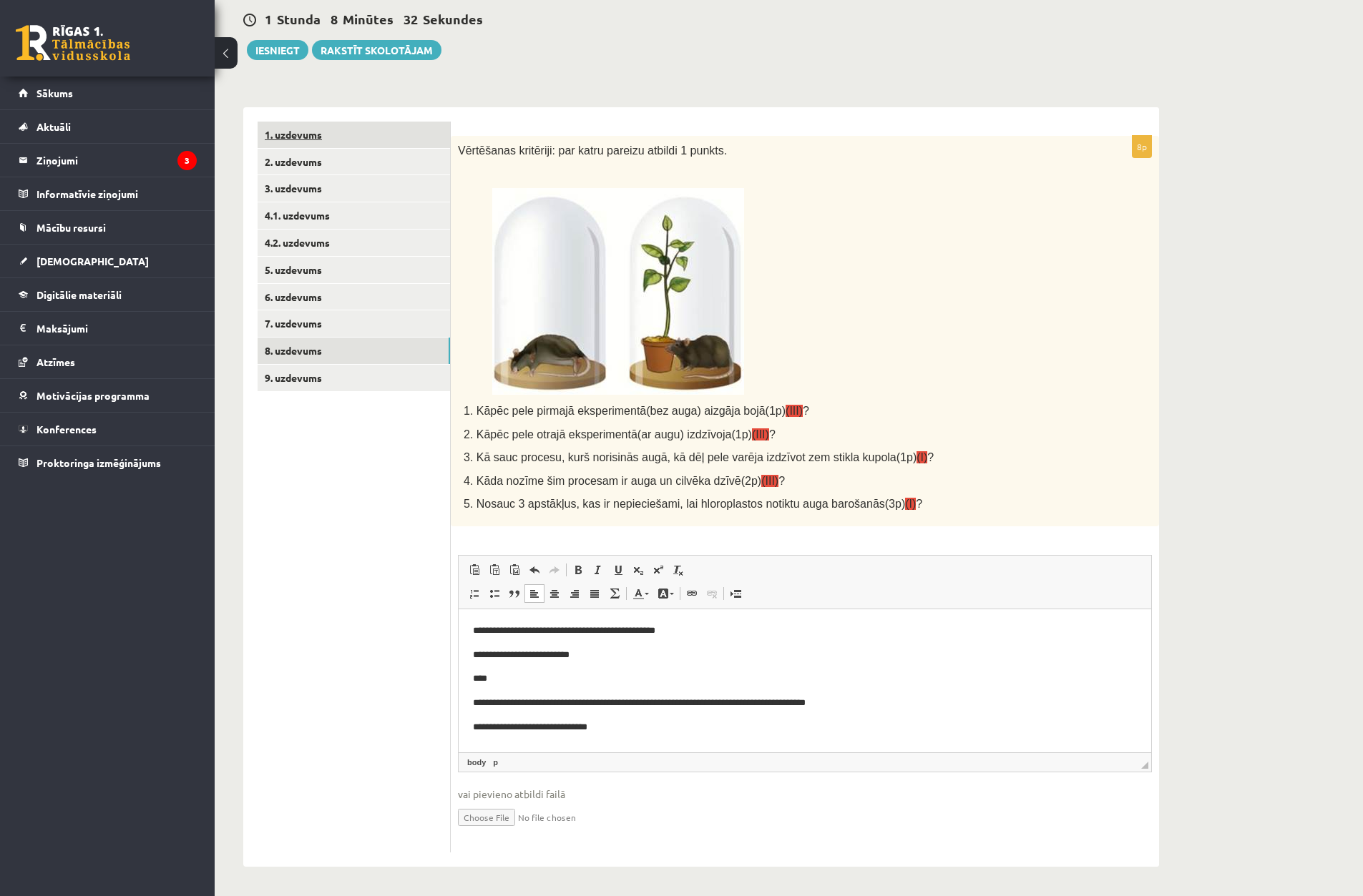
click at [337, 126] on link "1. uzdevums" at bounding box center [353, 135] width 193 height 26
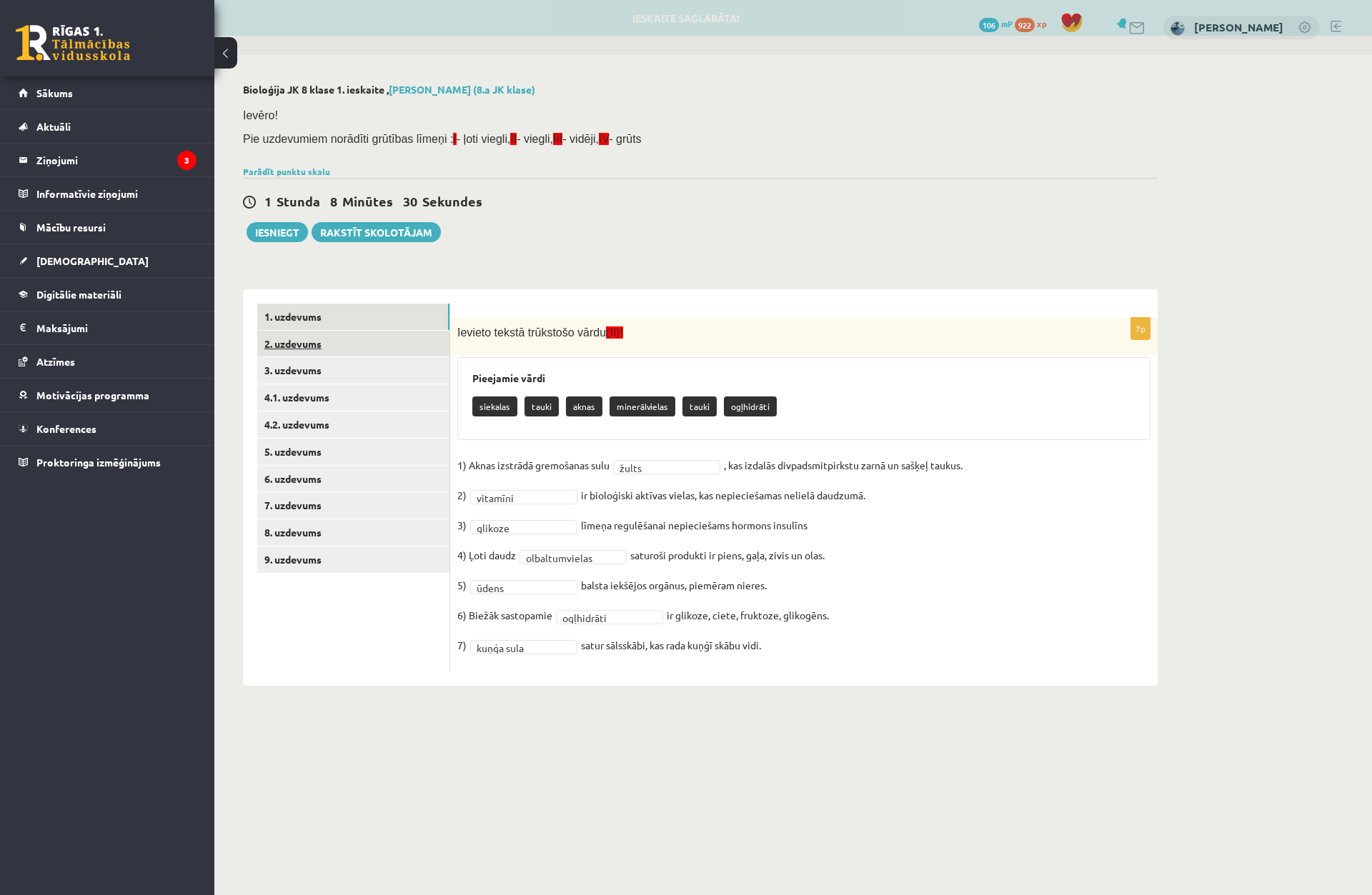
click at [380, 340] on link "2. uzdevums" at bounding box center [353, 344] width 192 height 26
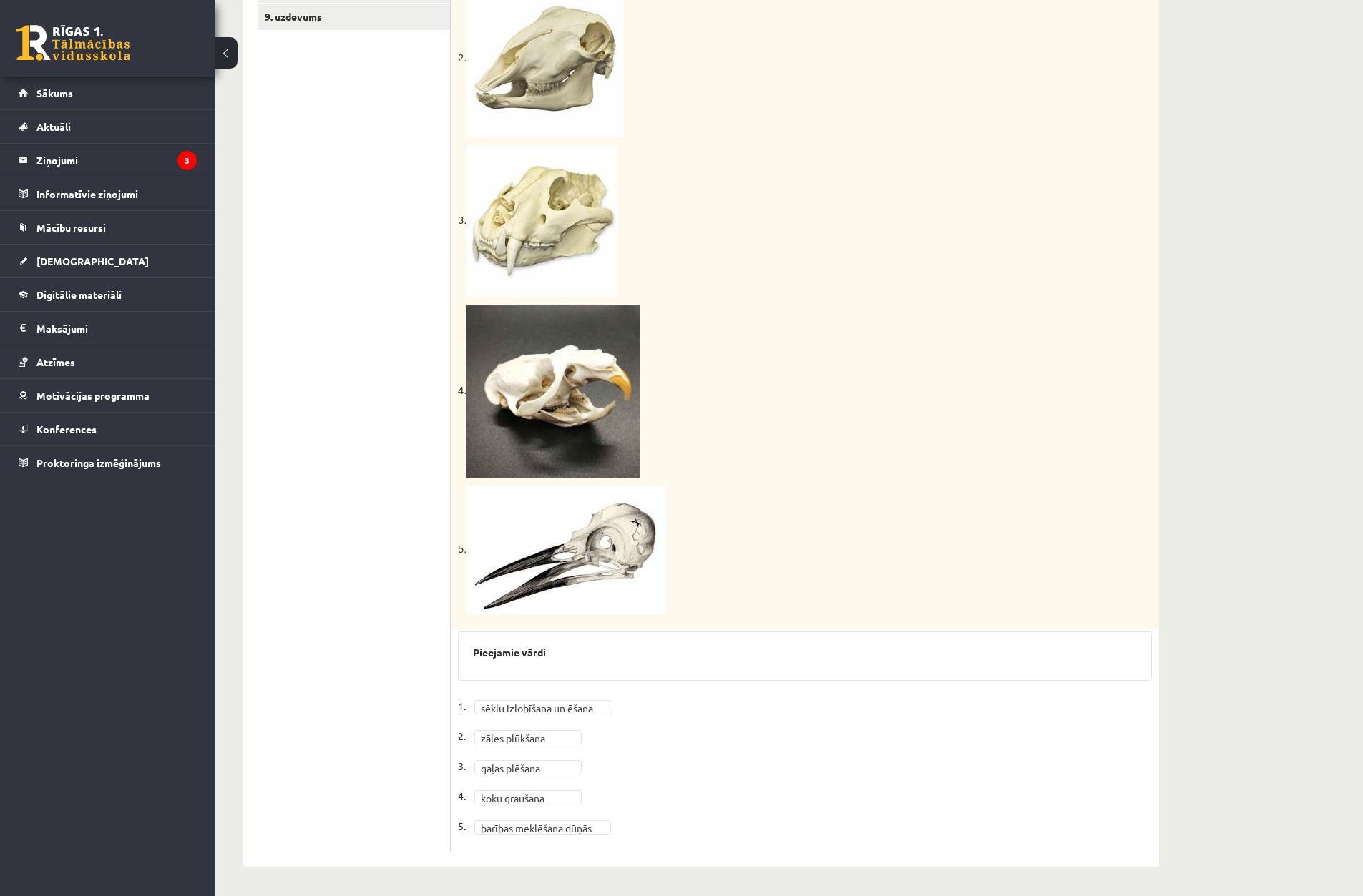
scroll to position [187, 0]
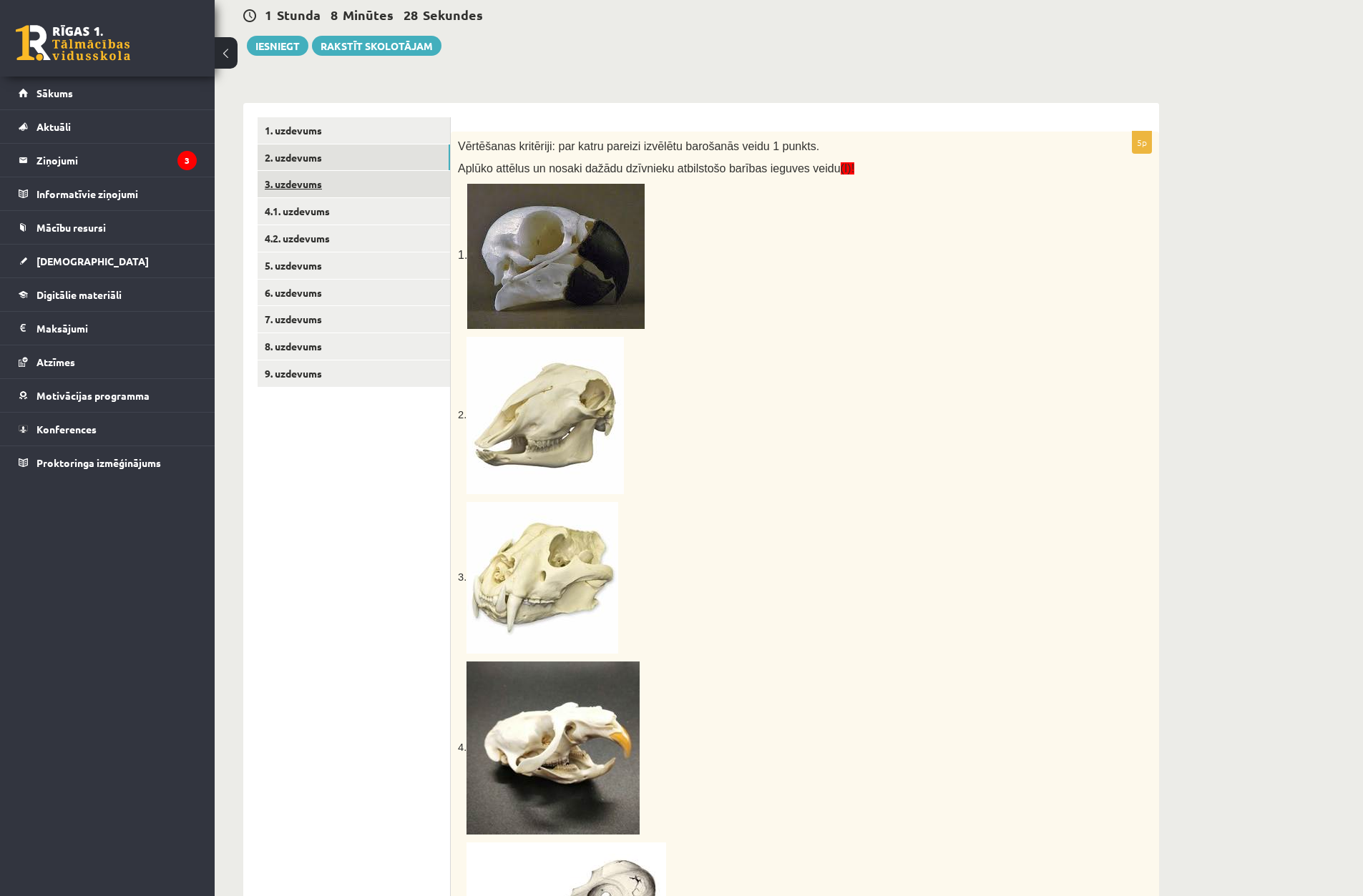
click at [349, 186] on link "3. uzdevums" at bounding box center [353, 184] width 193 height 26
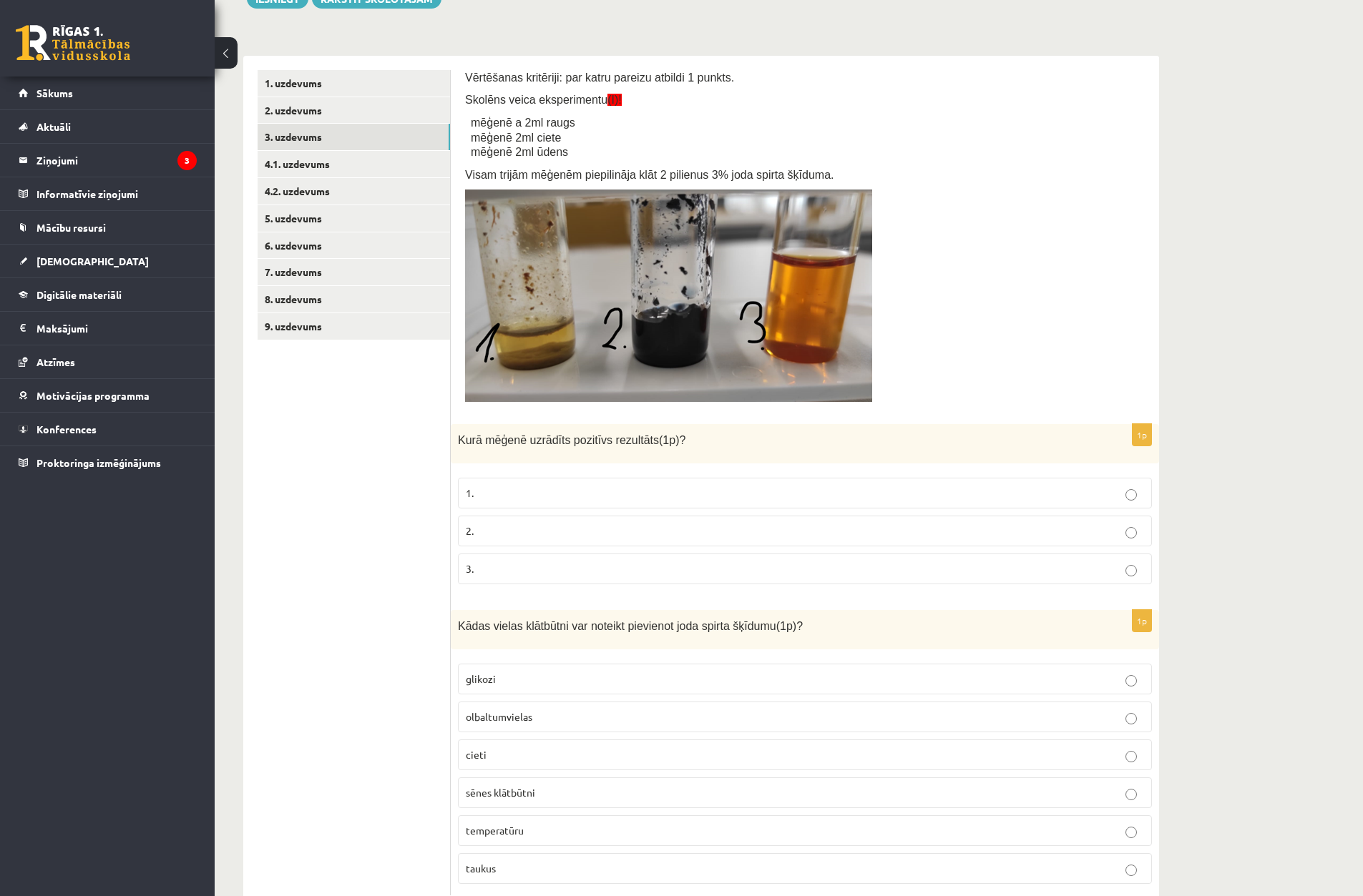
scroll to position [277, 0]
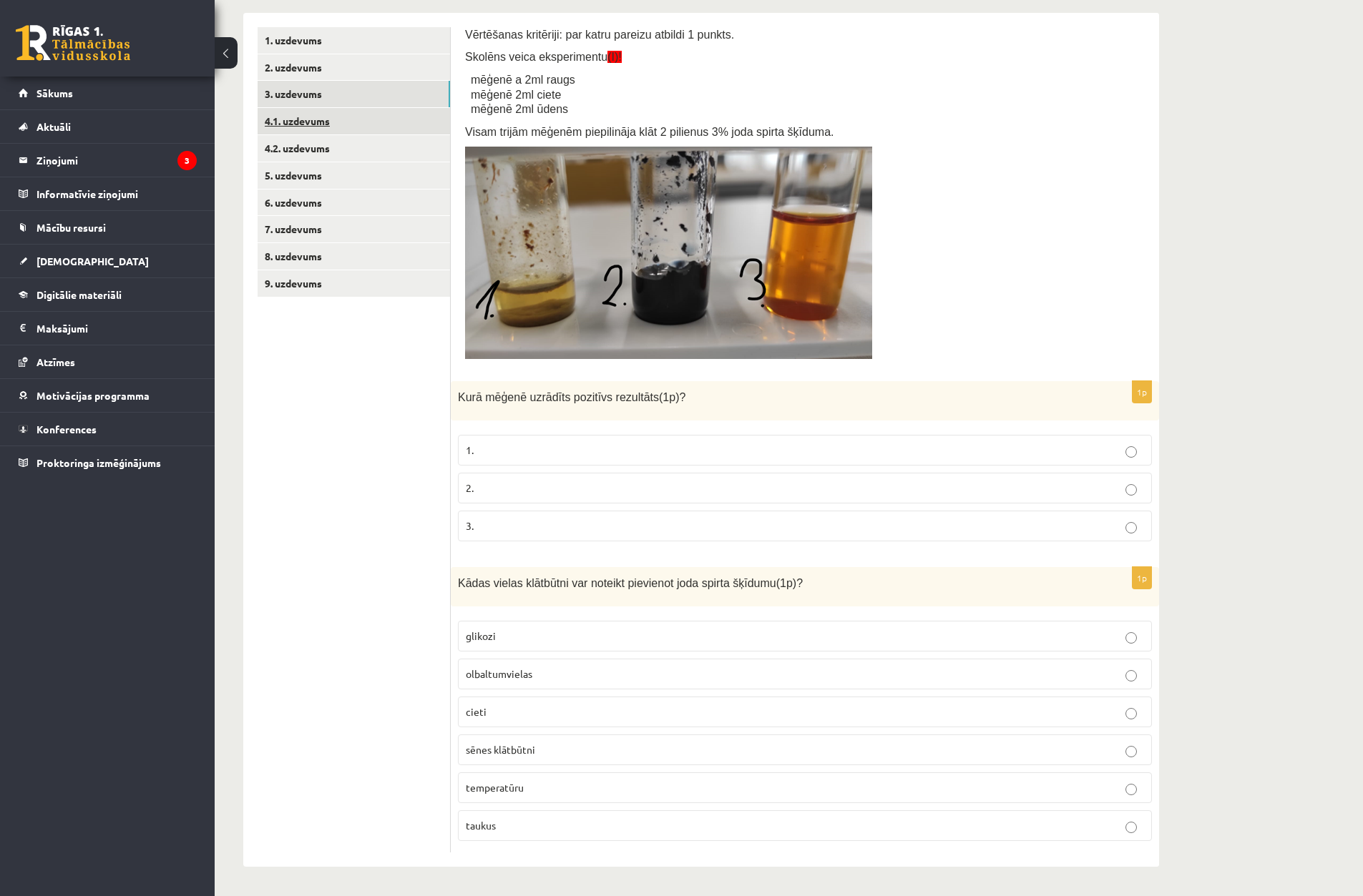
click at [333, 126] on link "4.1. uzdevums" at bounding box center [353, 121] width 193 height 26
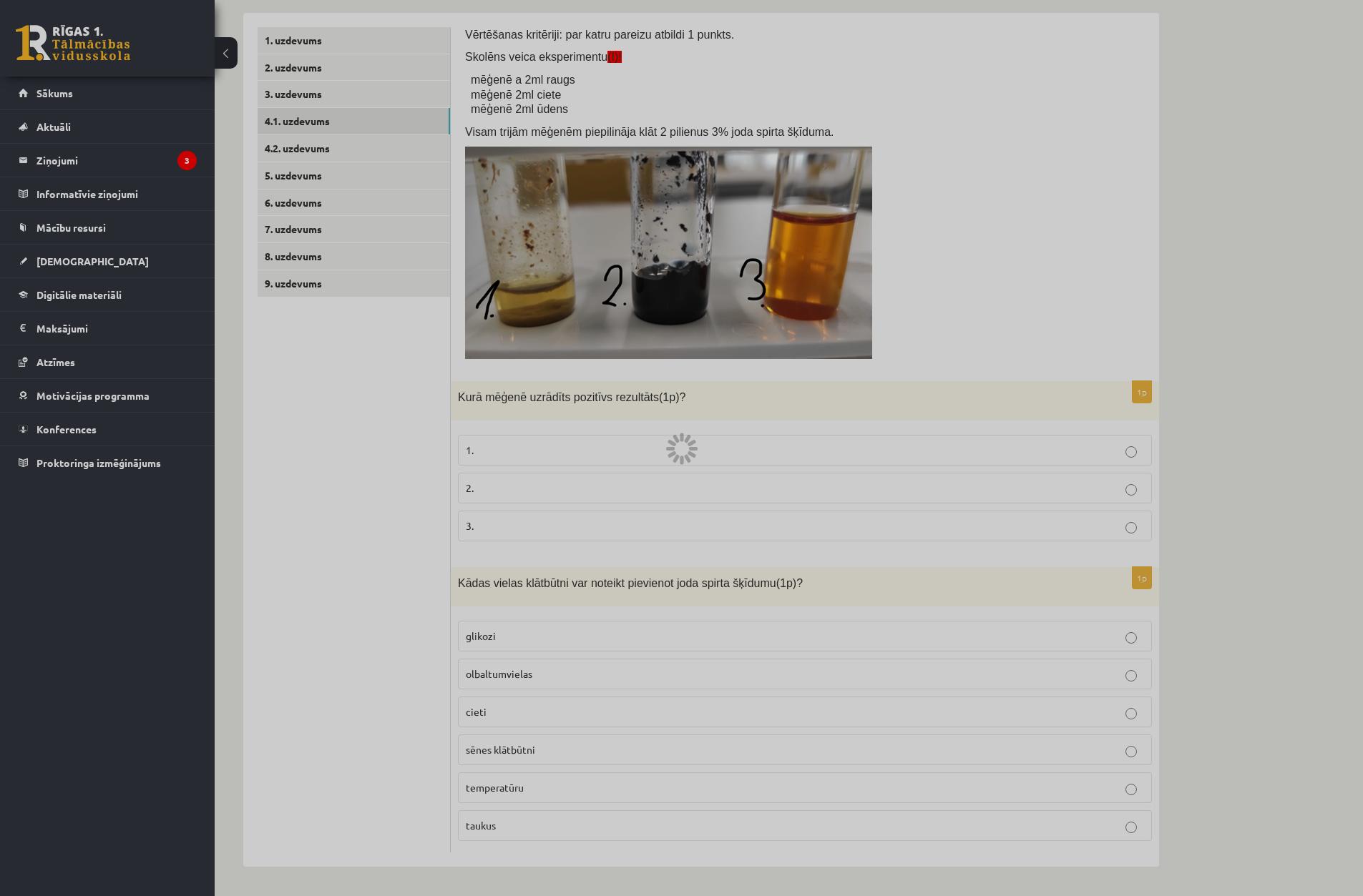
scroll to position [0, 0]
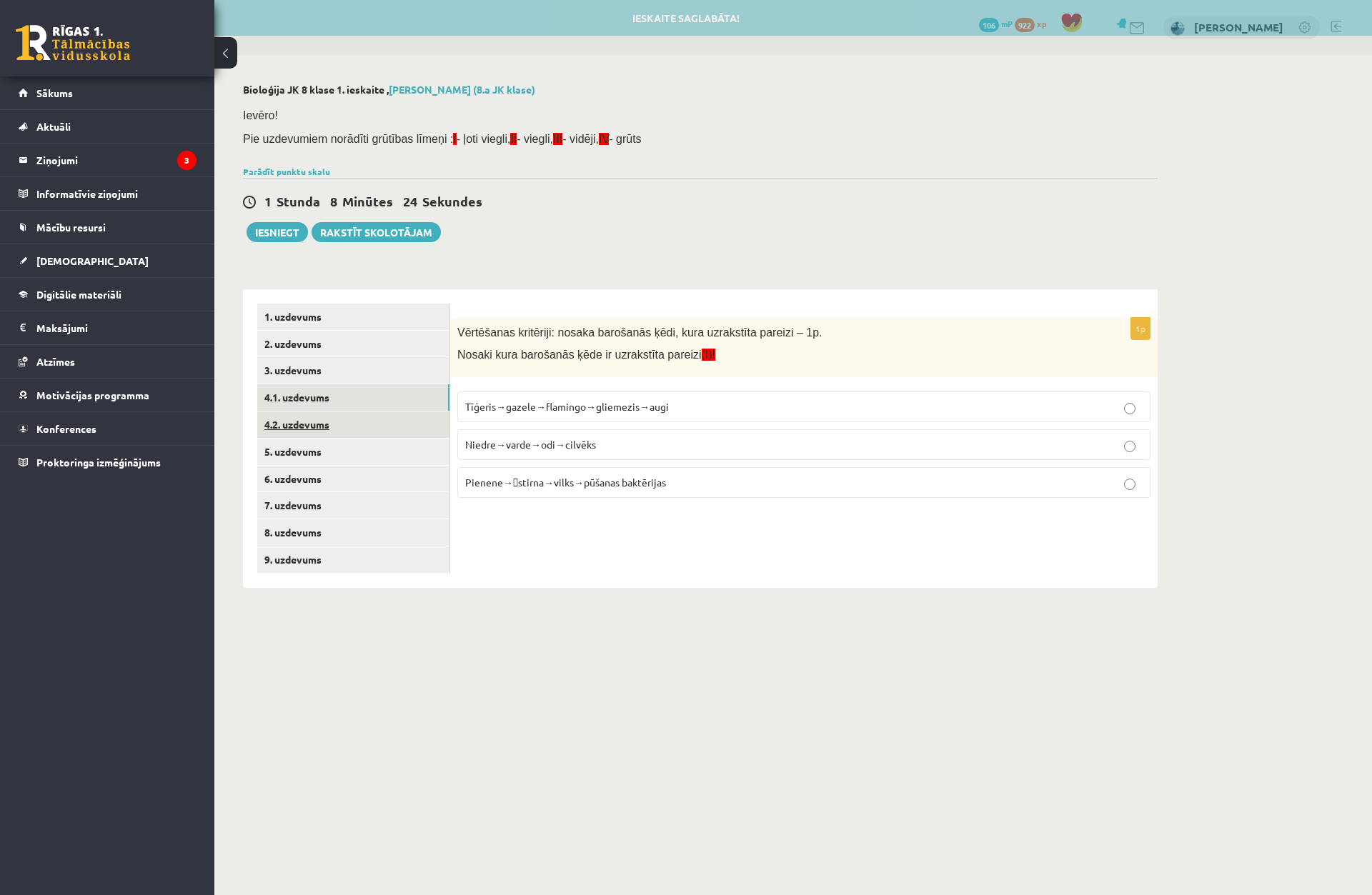
click at [359, 427] on link "4.2. uzdevums" at bounding box center [353, 425] width 192 height 26
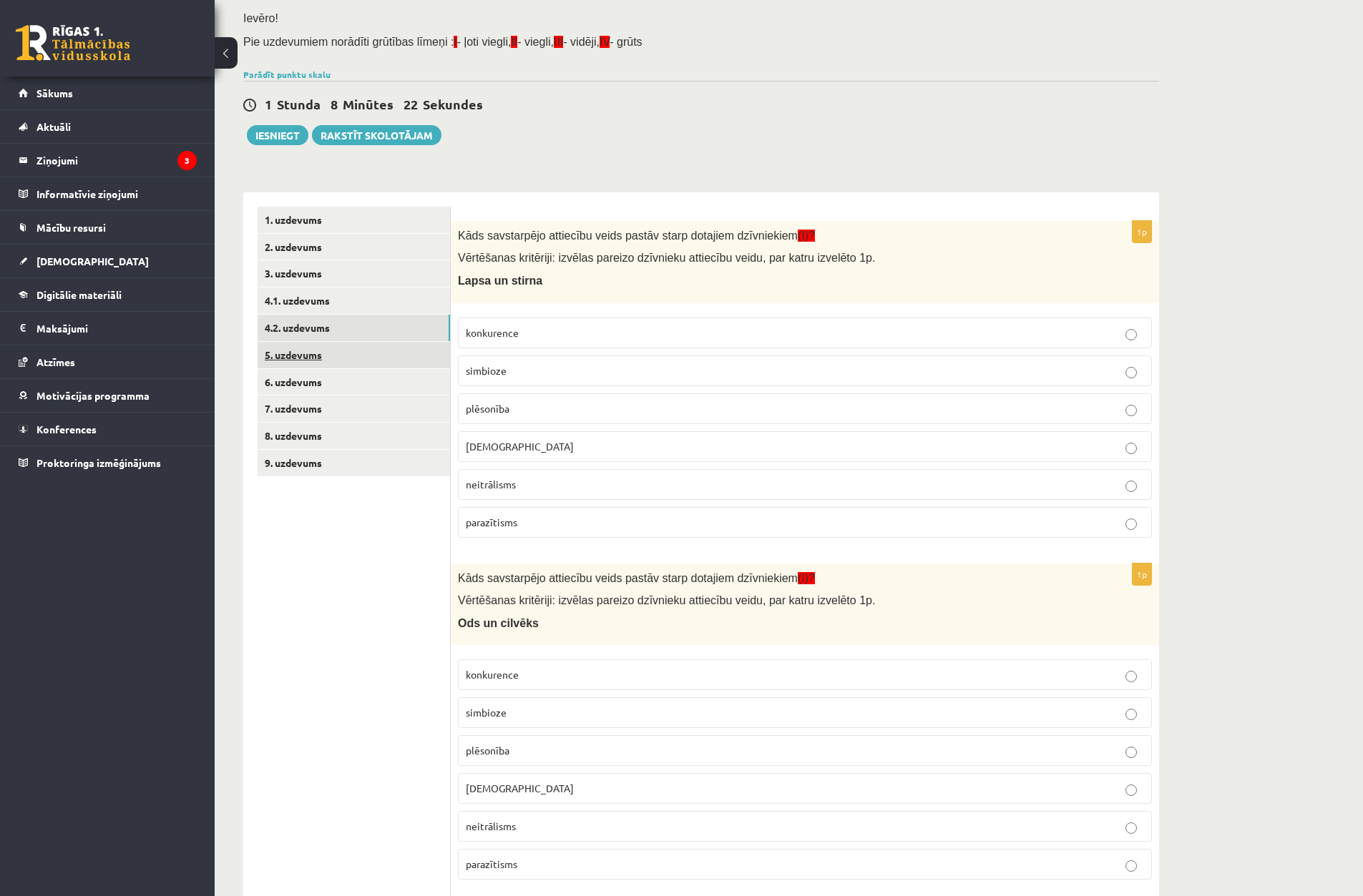
scroll to position [50, 0]
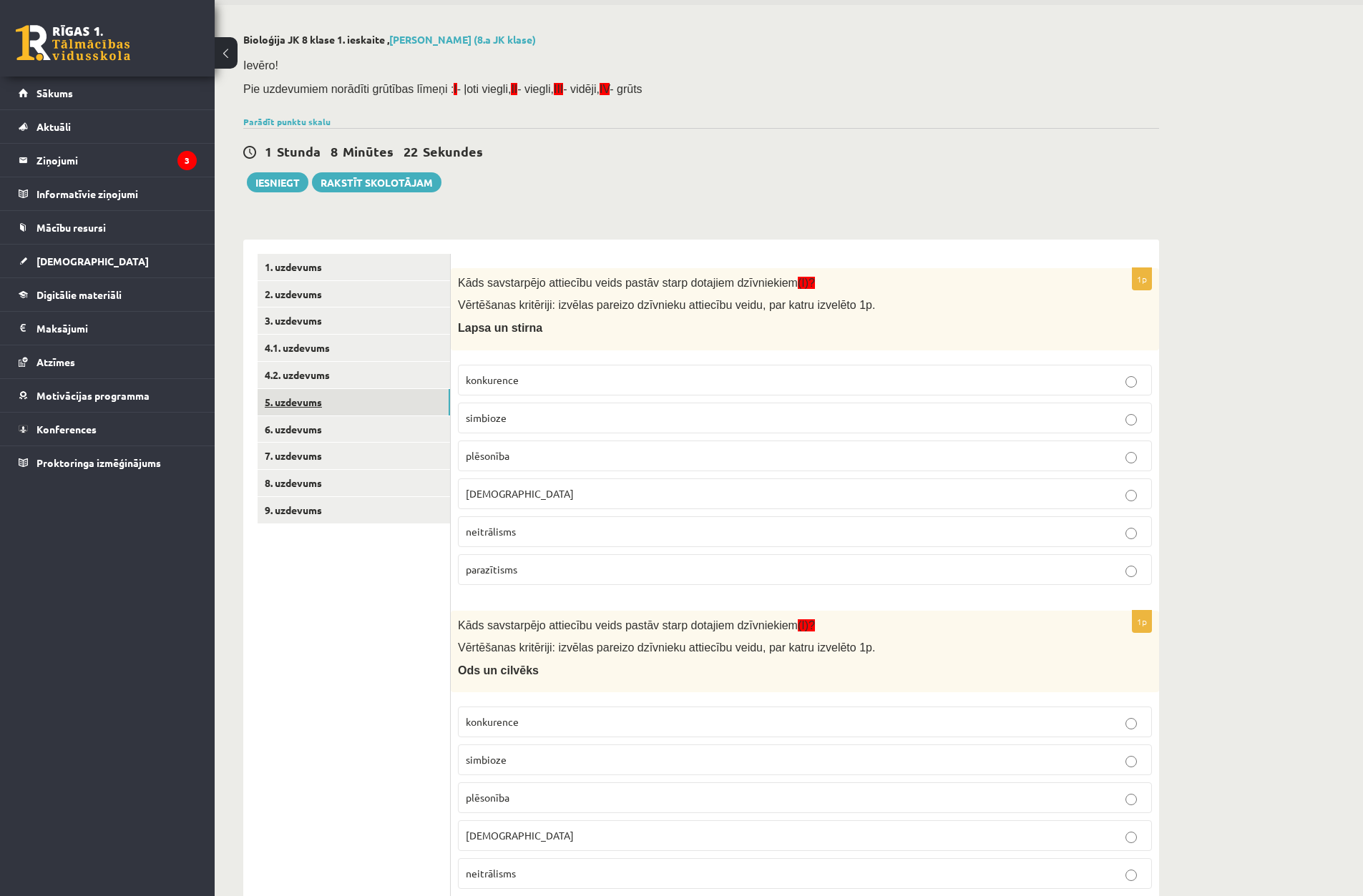
click at [364, 398] on link "5. uzdevums" at bounding box center [353, 402] width 193 height 26
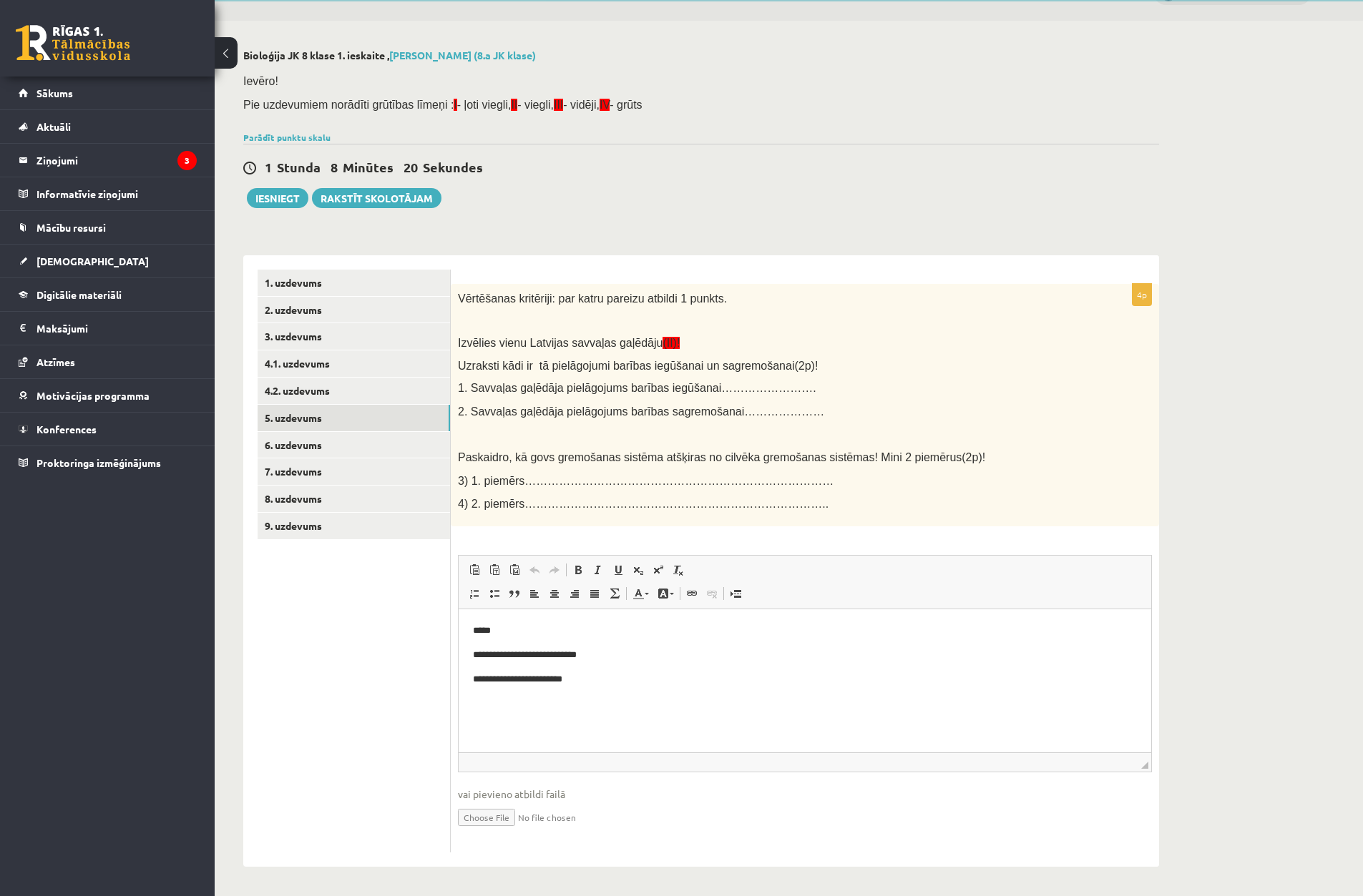
scroll to position [0, 0]
click at [397, 445] on link "6. uzdevums" at bounding box center [353, 445] width 193 height 26
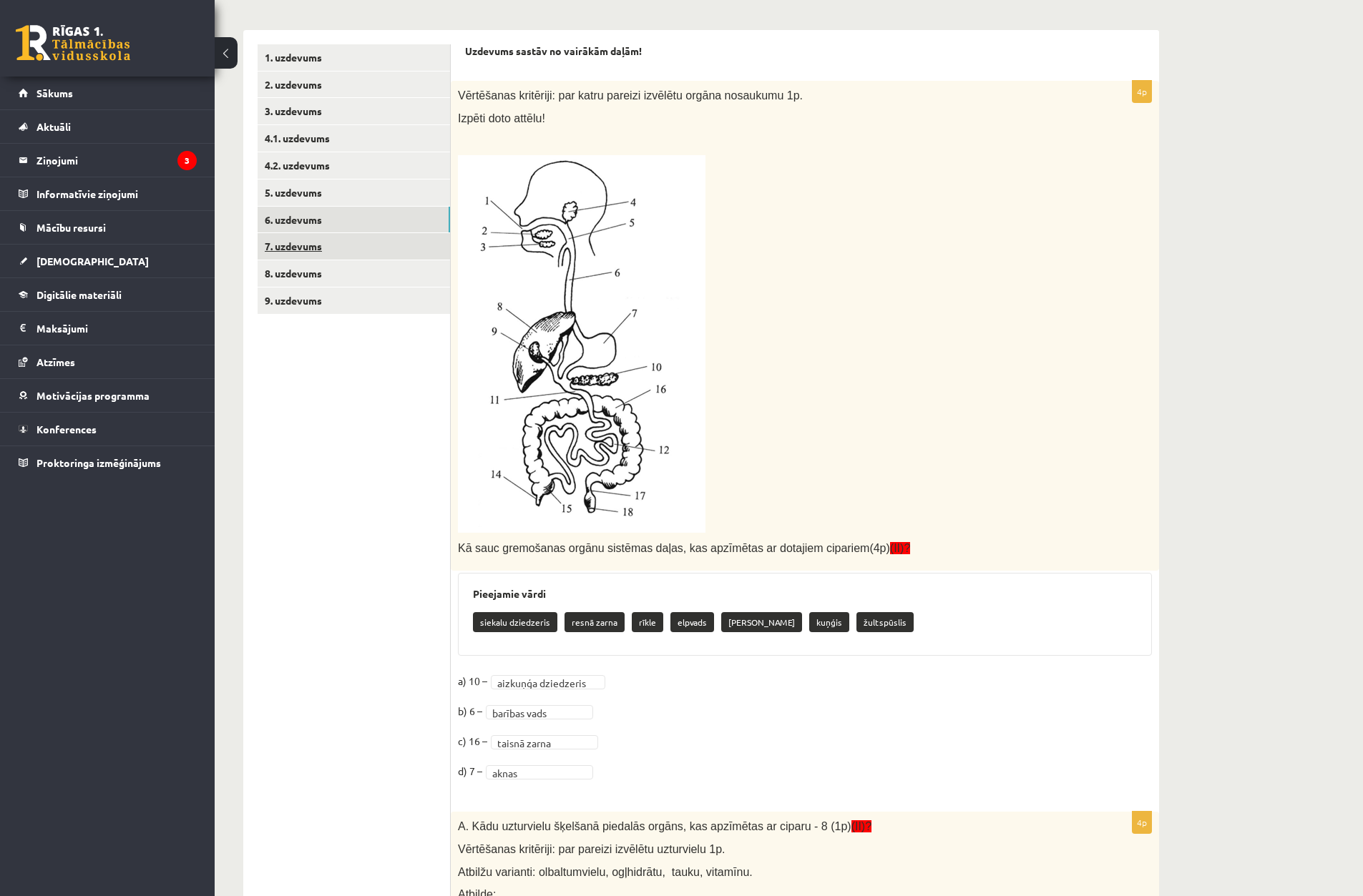
click at [337, 247] on link "7. uzdevums" at bounding box center [353, 247] width 193 height 26
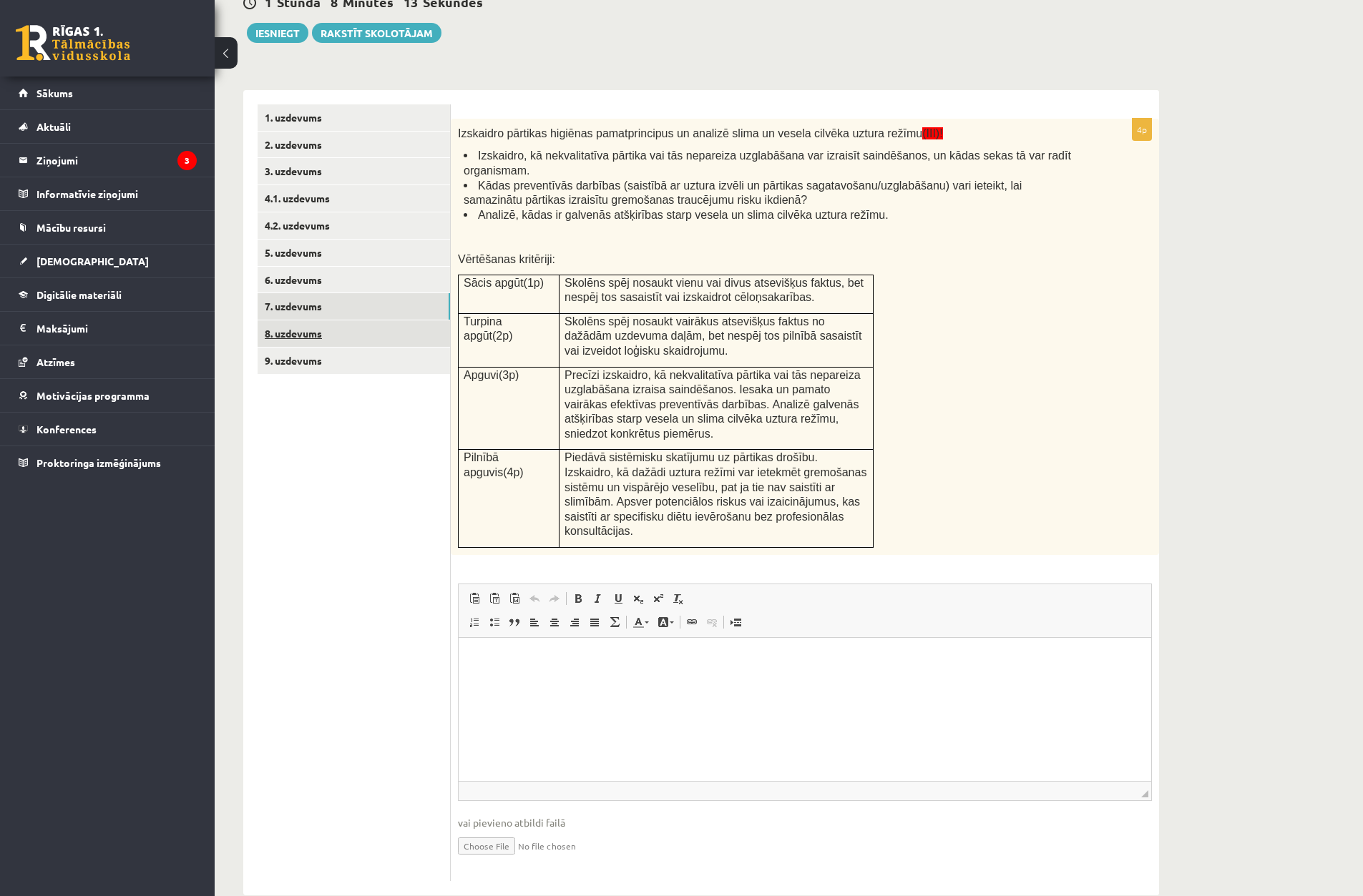
click at [373, 332] on link "8. uzdevums" at bounding box center [353, 334] width 193 height 26
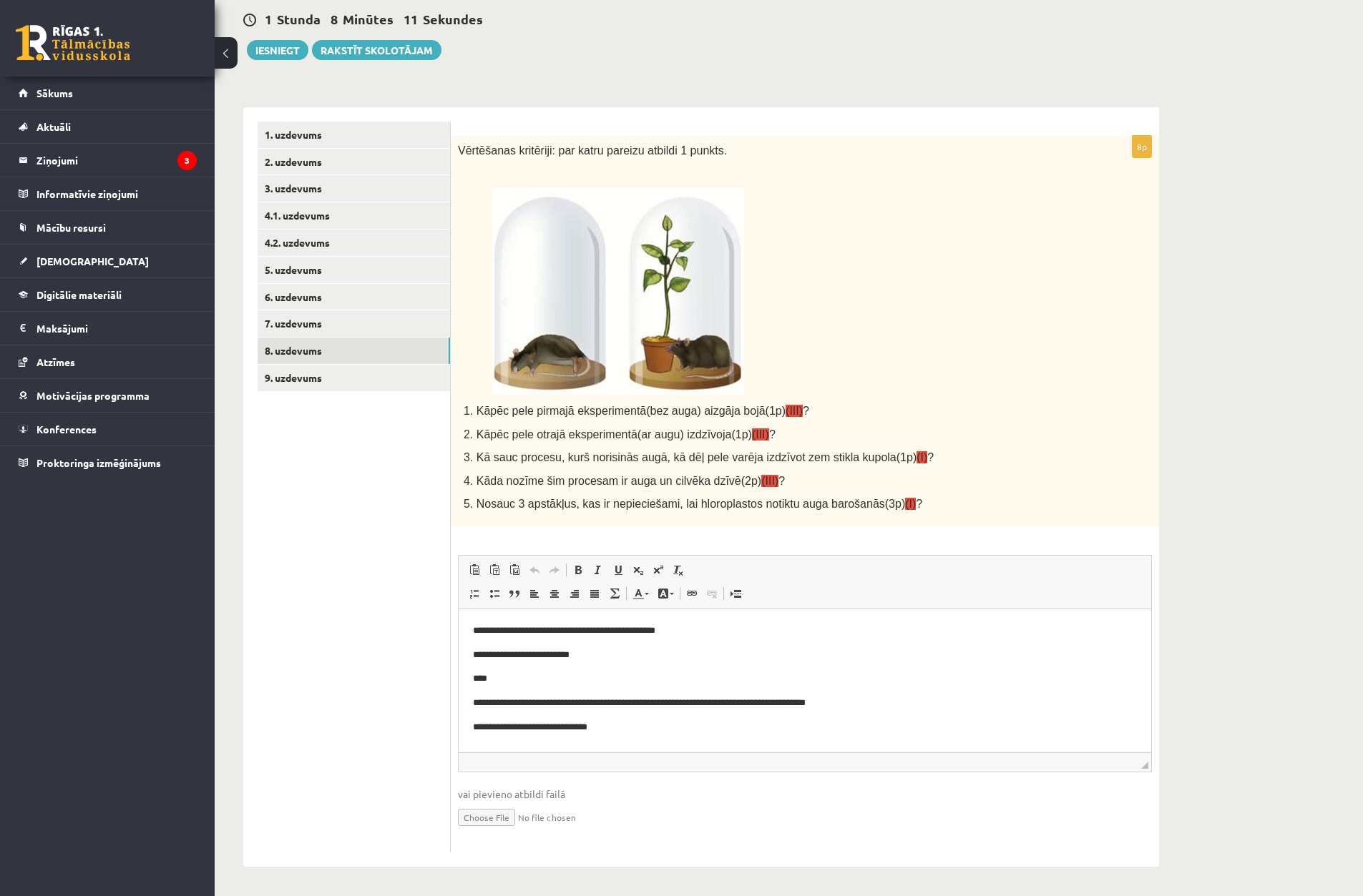
scroll to position [183, 0]
click at [351, 374] on link "9. uzdevums" at bounding box center [353, 378] width 193 height 26
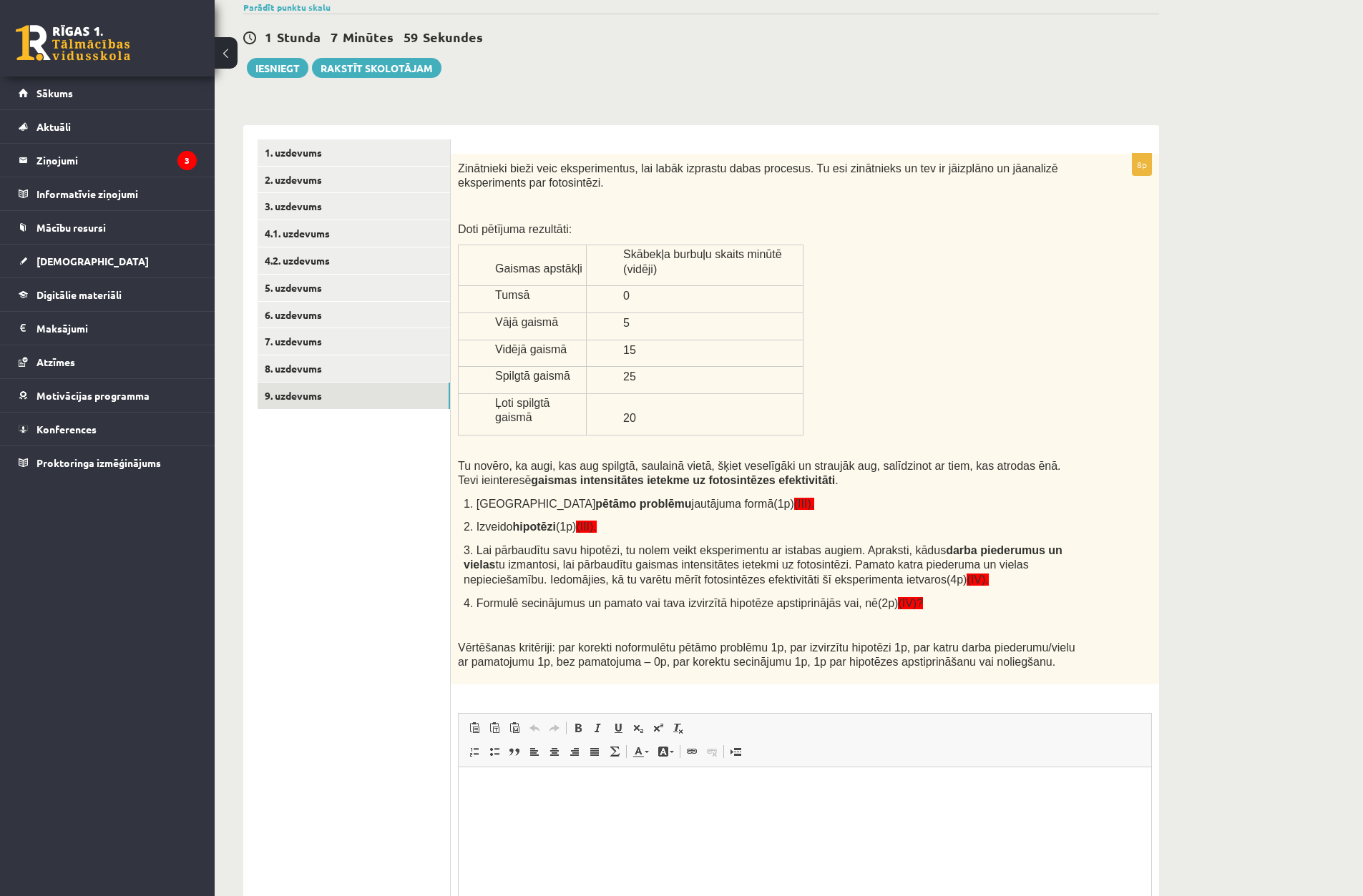
scroll to position [152, 0]
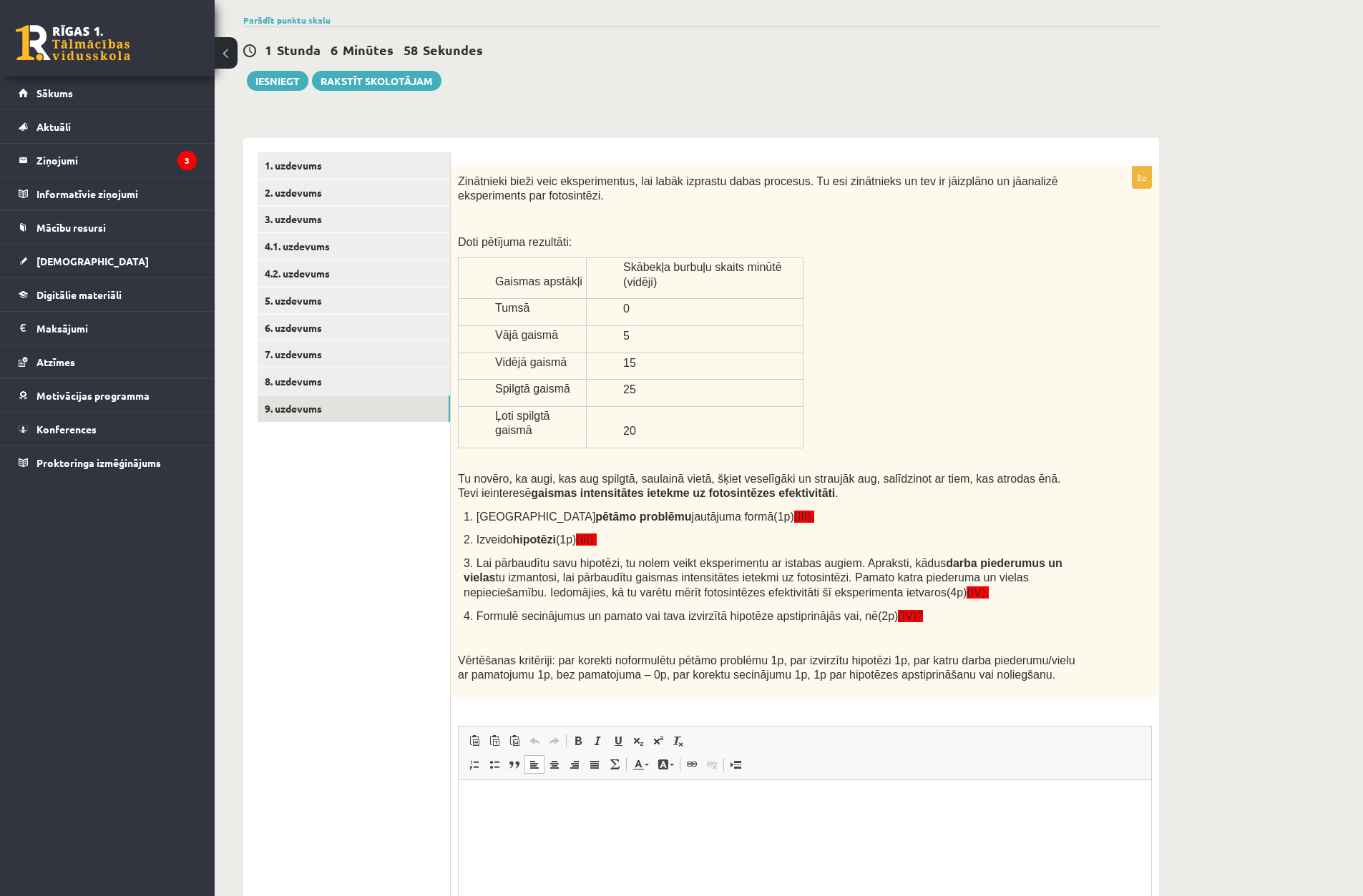
click at [589, 824] on html at bounding box center [805, 802] width 692 height 44
click at [528, 816] on html "**" at bounding box center [805, 802] width 692 height 44
click at [330, 177] on link "1. uzdevums" at bounding box center [353, 166] width 193 height 26
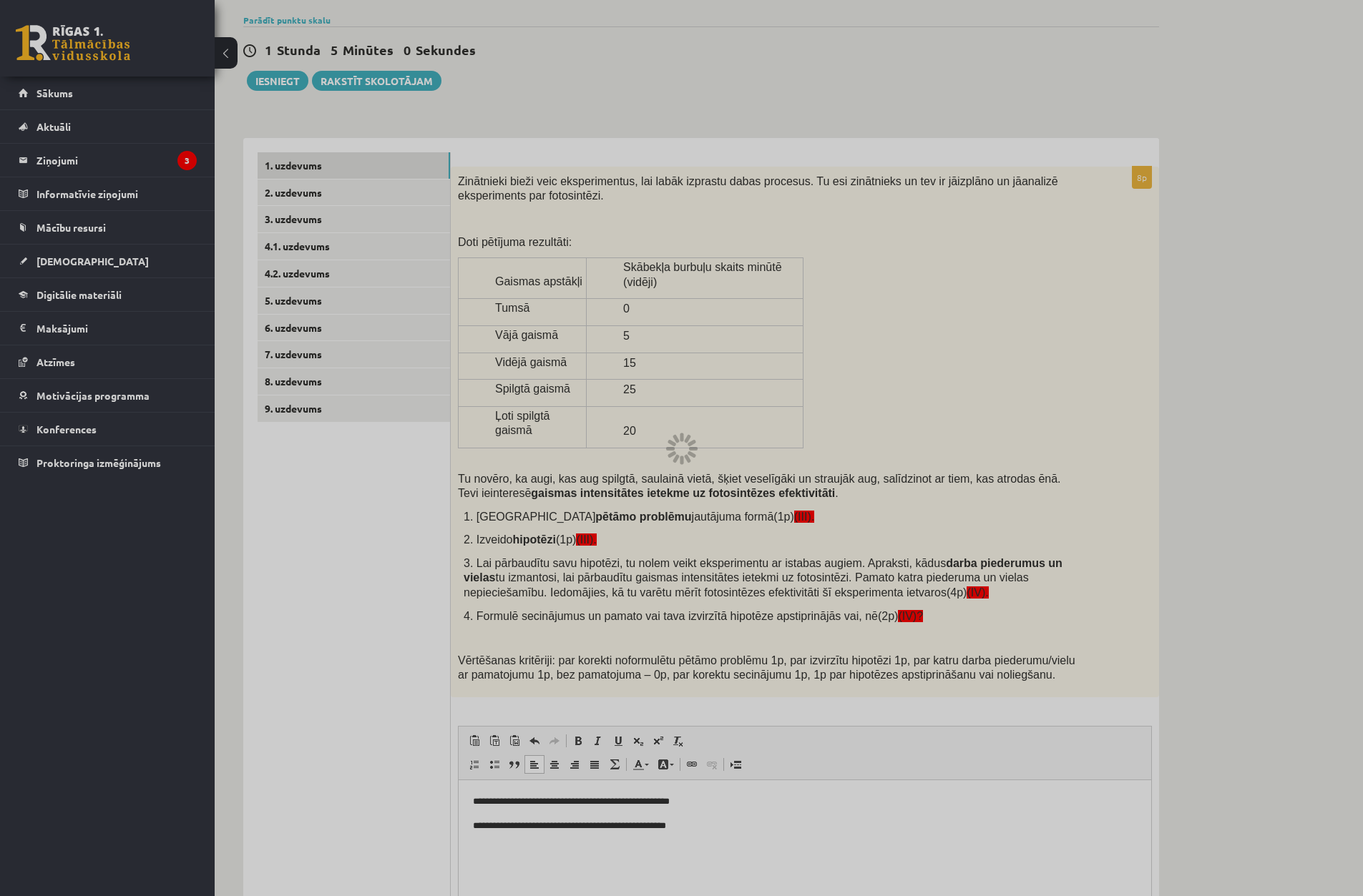
scroll to position [0, 0]
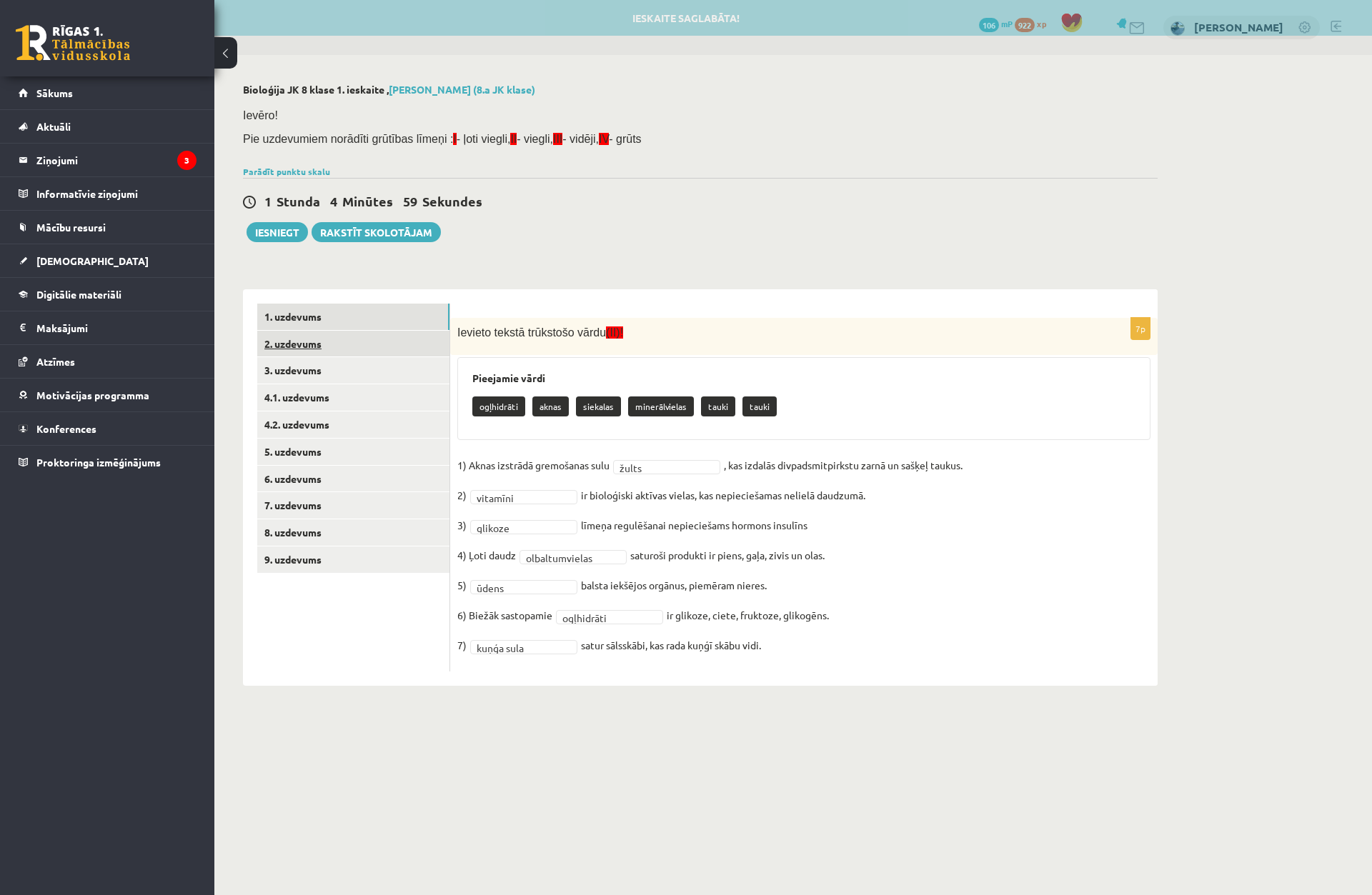
click at [362, 344] on link "2. uzdevums" at bounding box center [353, 344] width 192 height 26
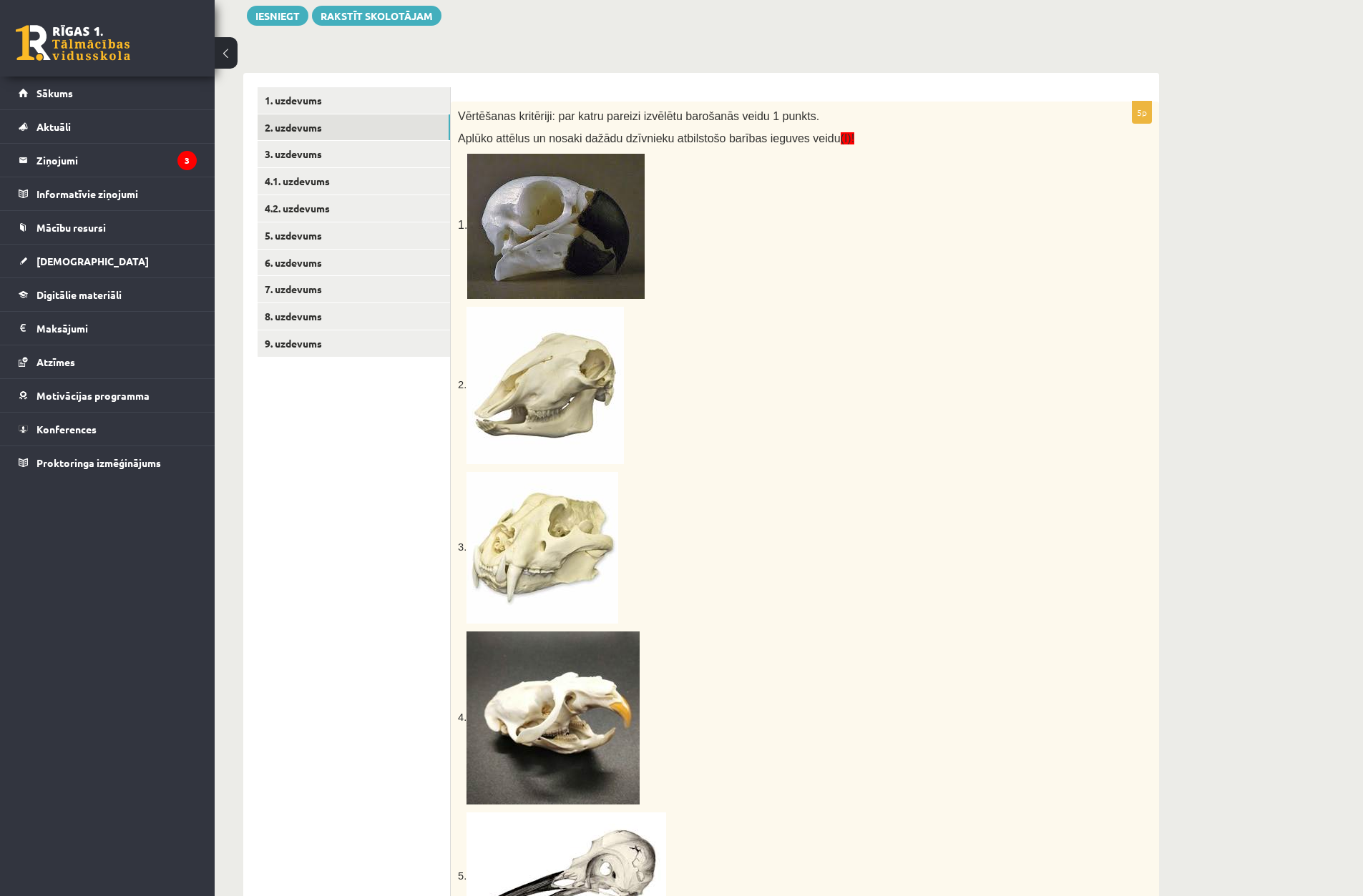
scroll to position [115, 0]
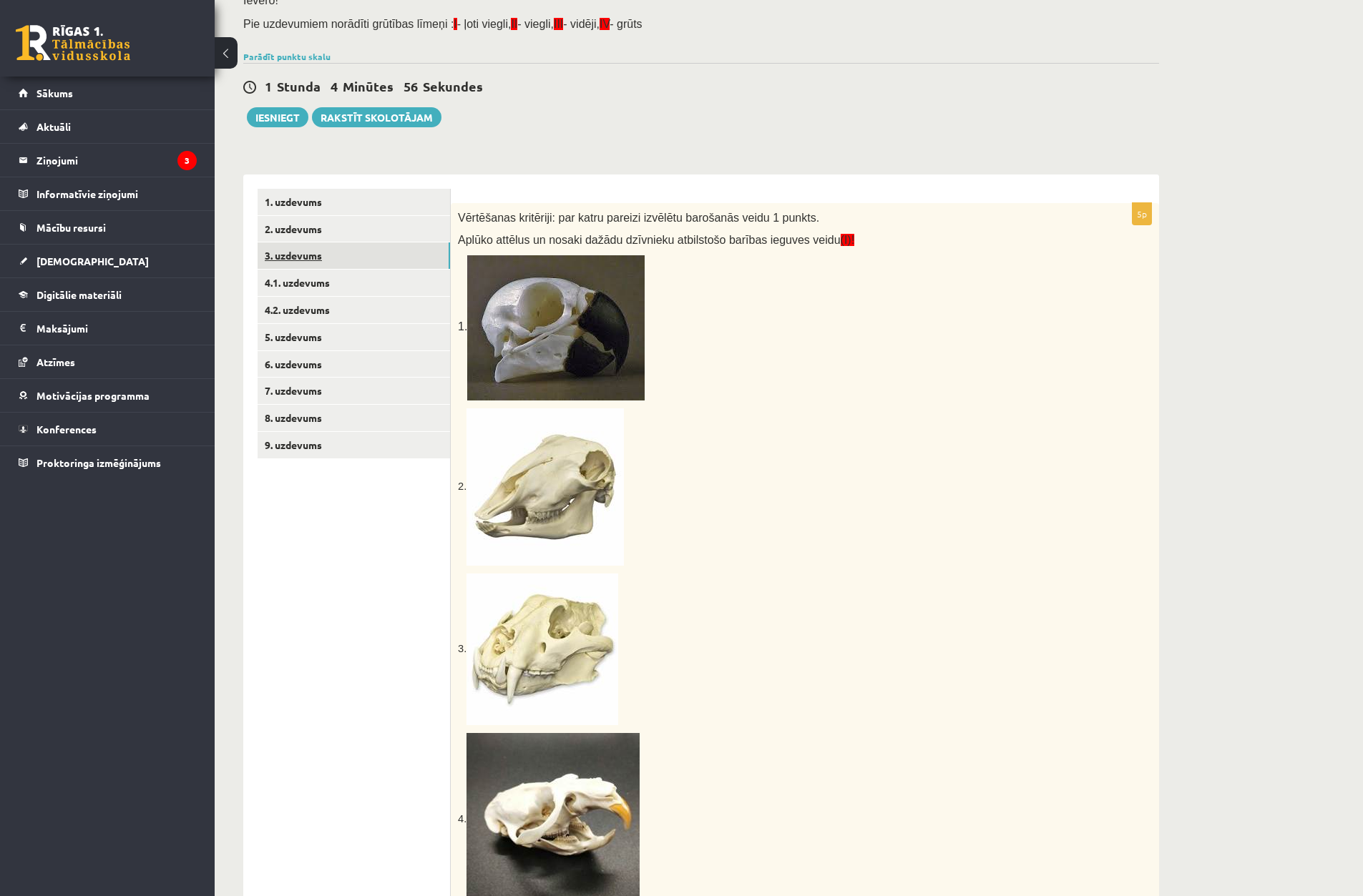
click at [378, 260] on link "3. uzdevums" at bounding box center [353, 255] width 193 height 26
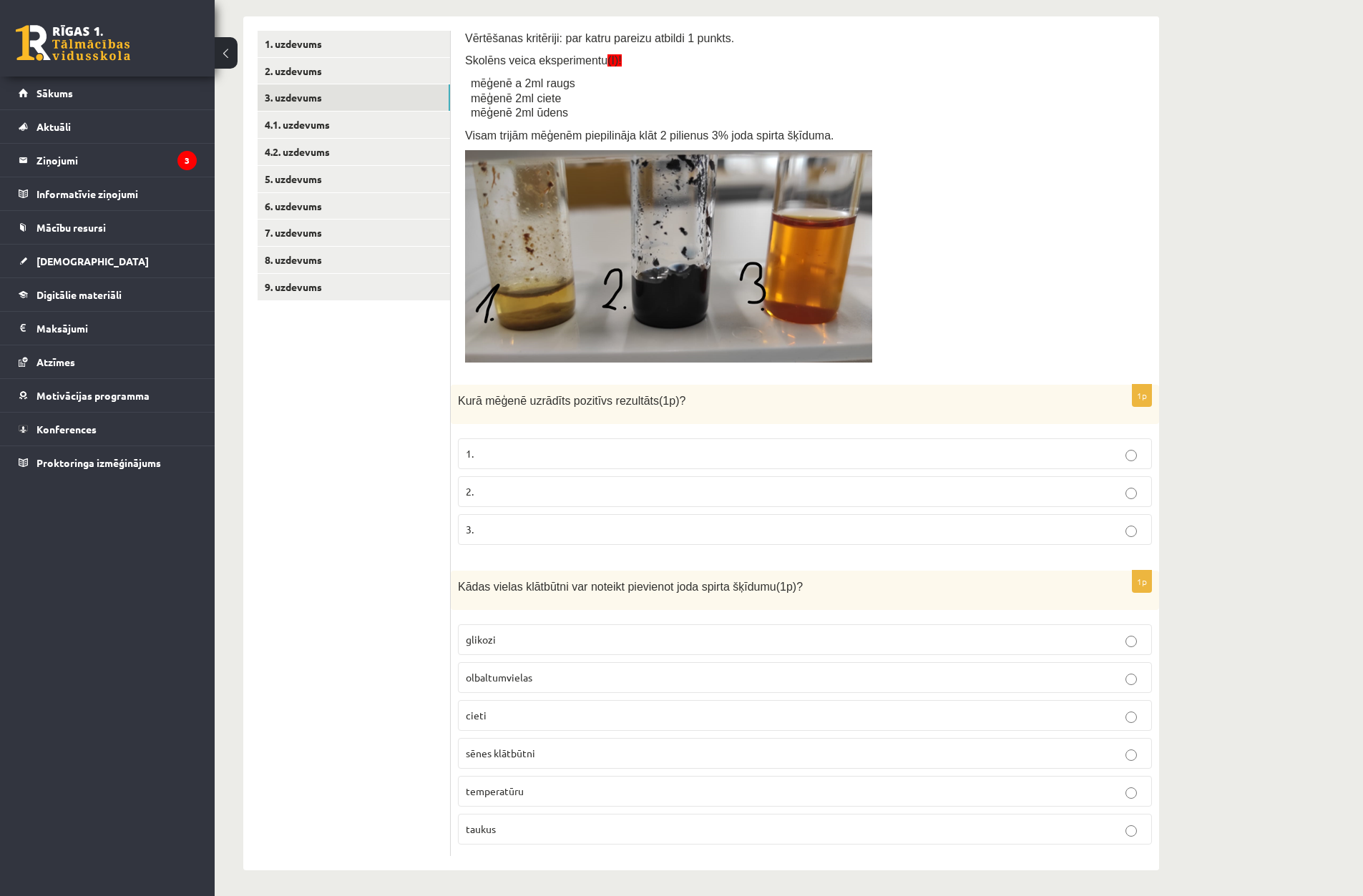
scroll to position [277, 0]
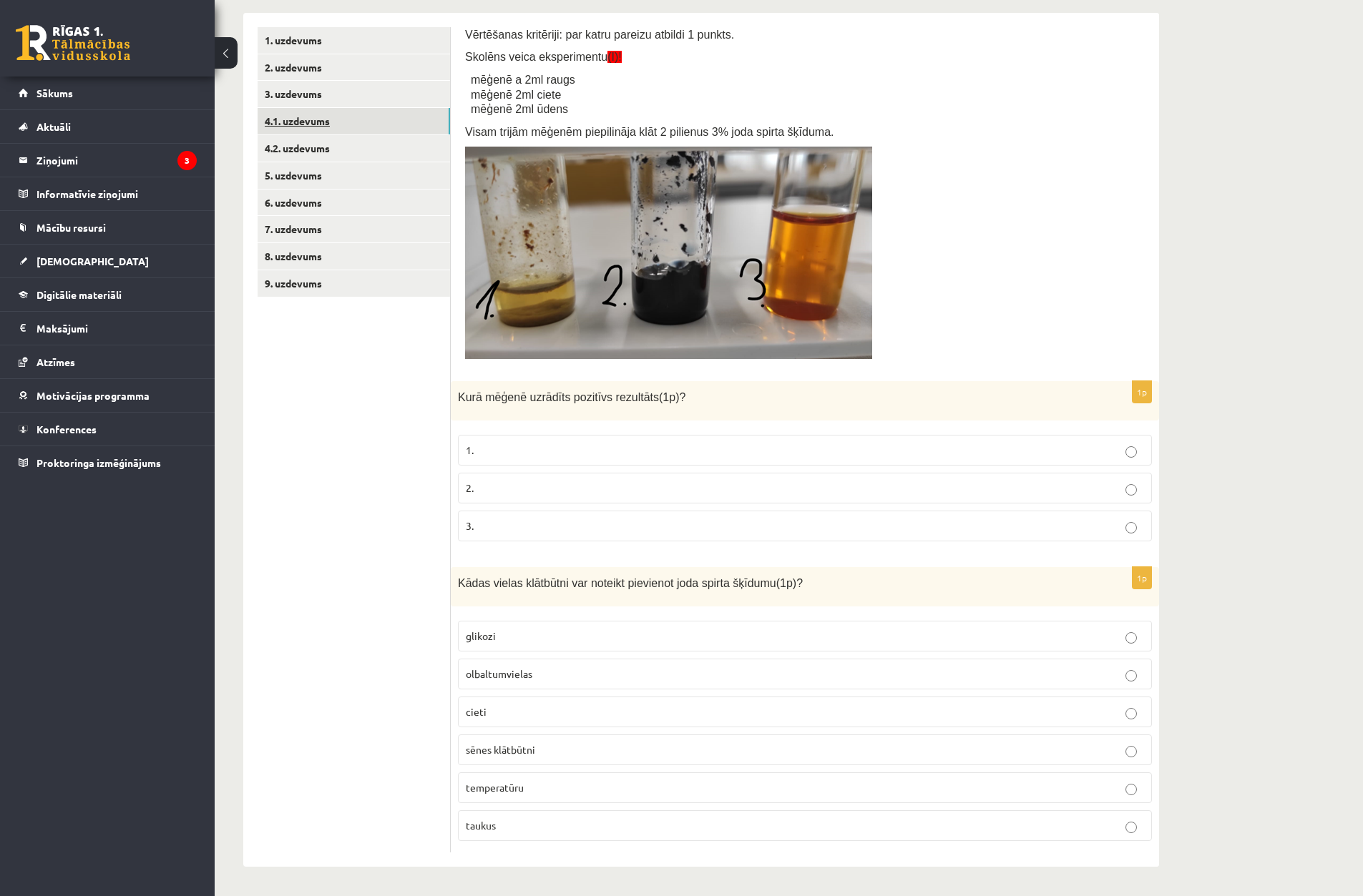
click at [326, 128] on link "4.1. uzdevums" at bounding box center [353, 121] width 193 height 26
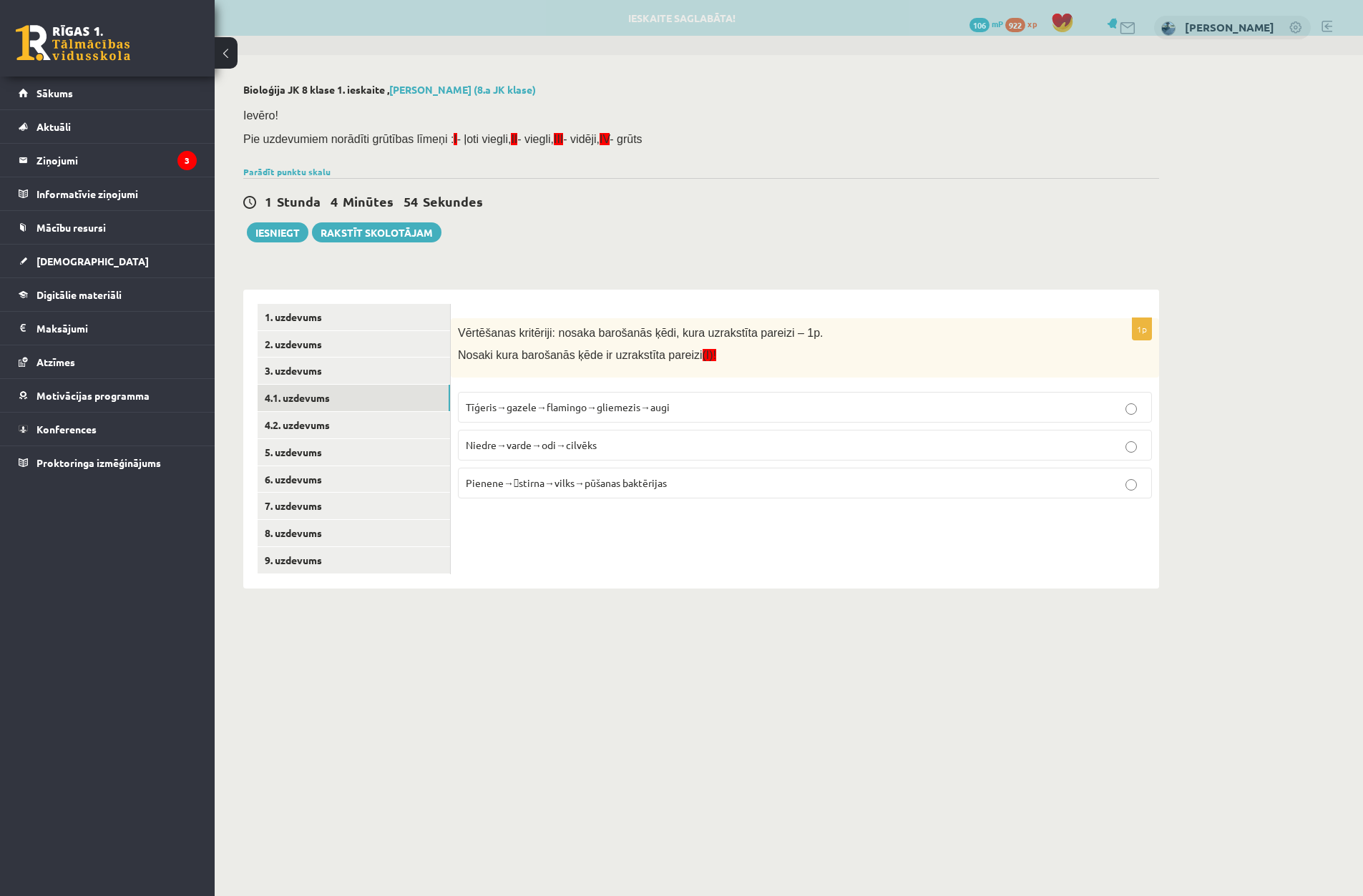
scroll to position [0, 0]
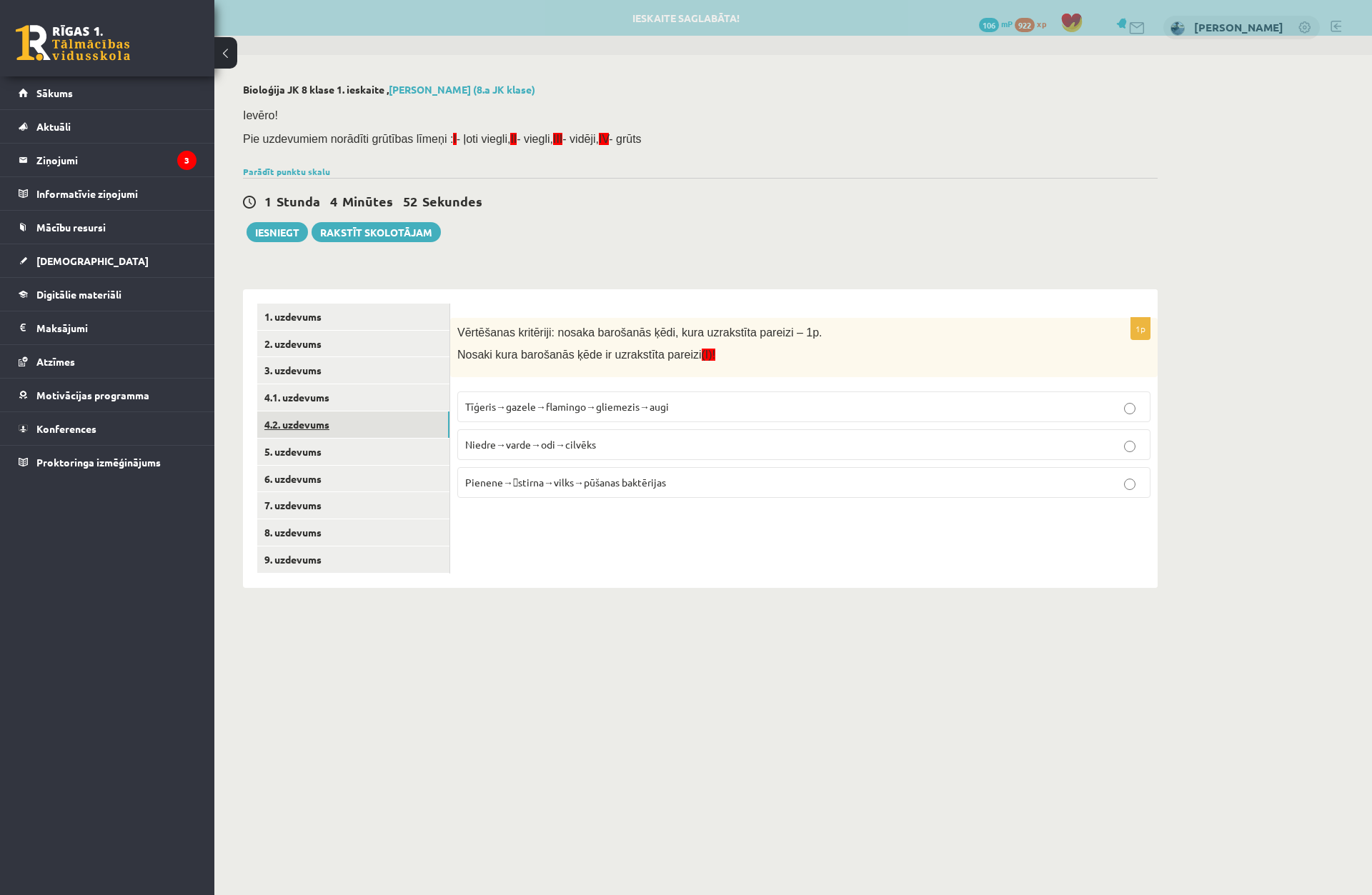
click at [337, 438] on link "4.2. uzdevums" at bounding box center [353, 425] width 192 height 26
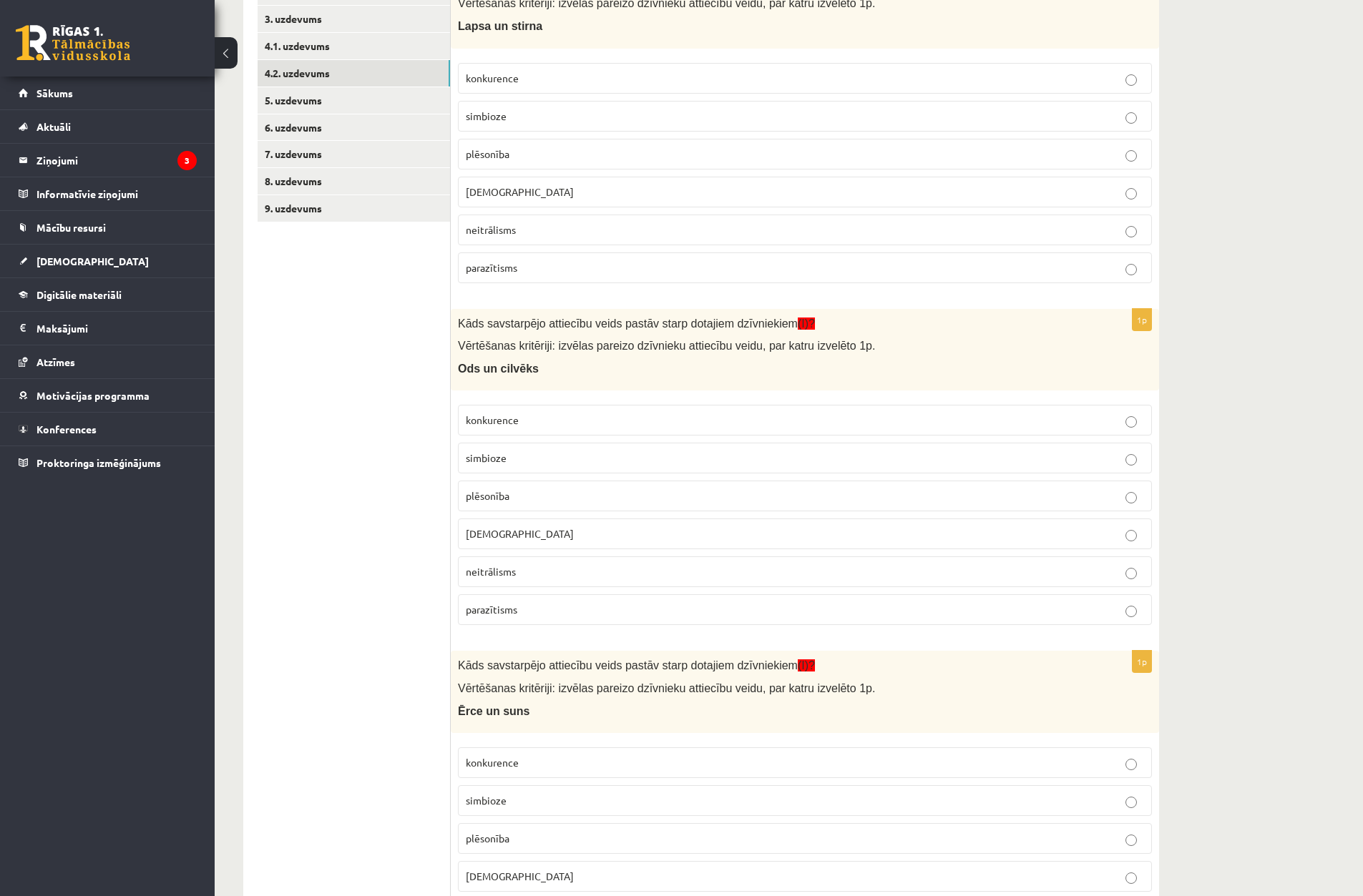
scroll to position [193, 0]
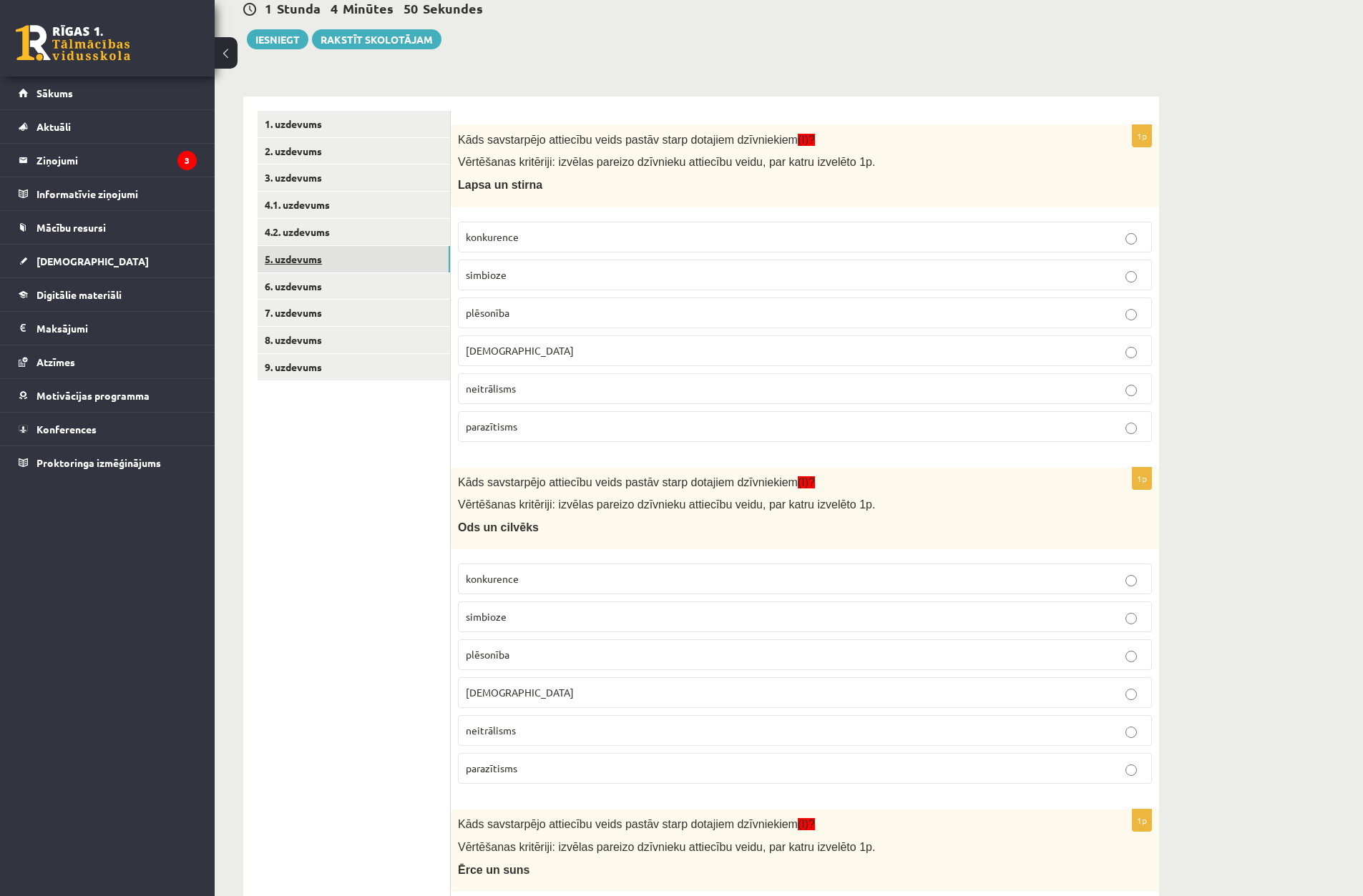
click at [362, 267] on link "5. uzdevums" at bounding box center [353, 259] width 193 height 26
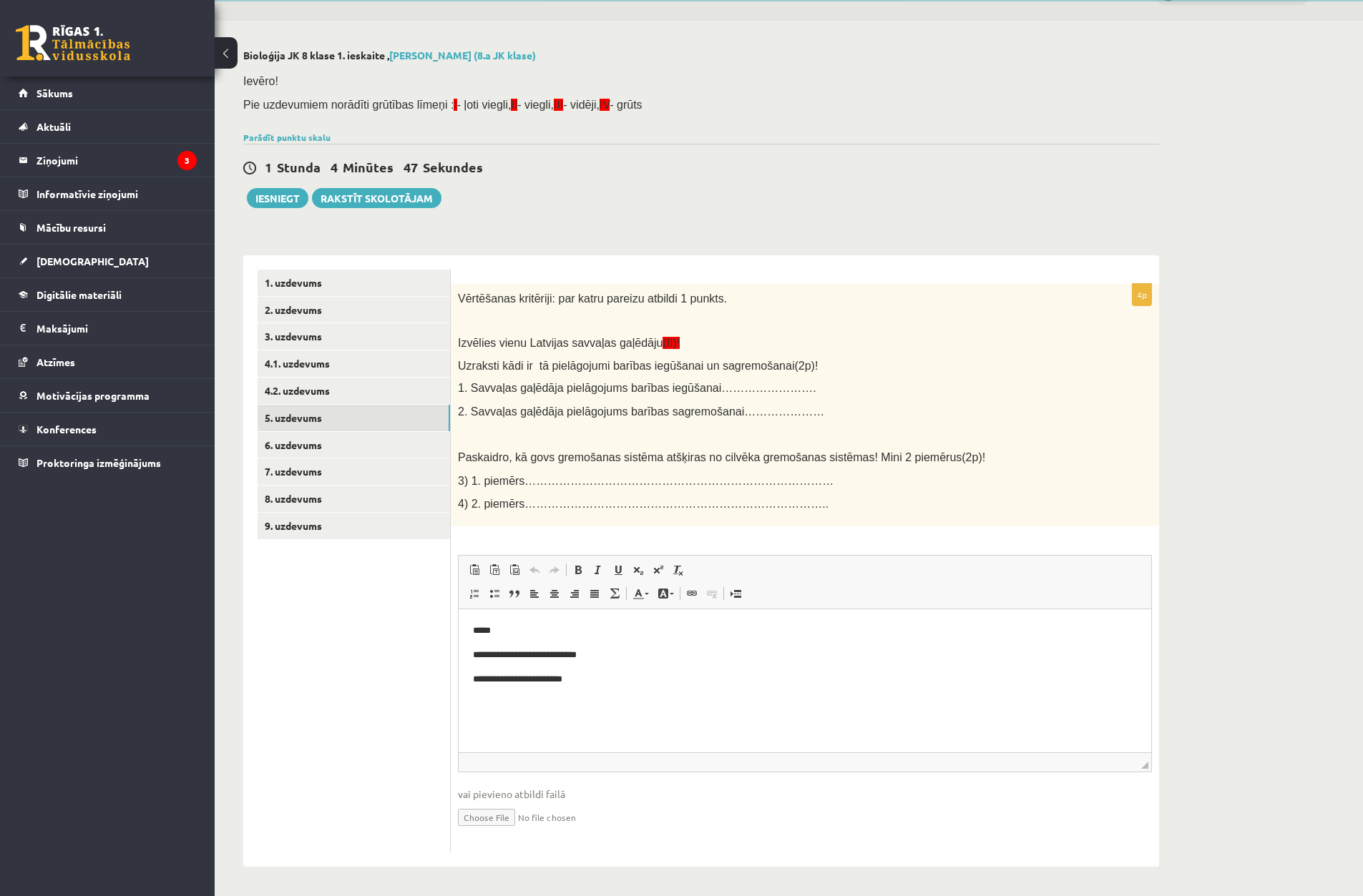
scroll to position [0, 0]
click at [317, 457] on link "6. uzdevums" at bounding box center [353, 445] width 193 height 26
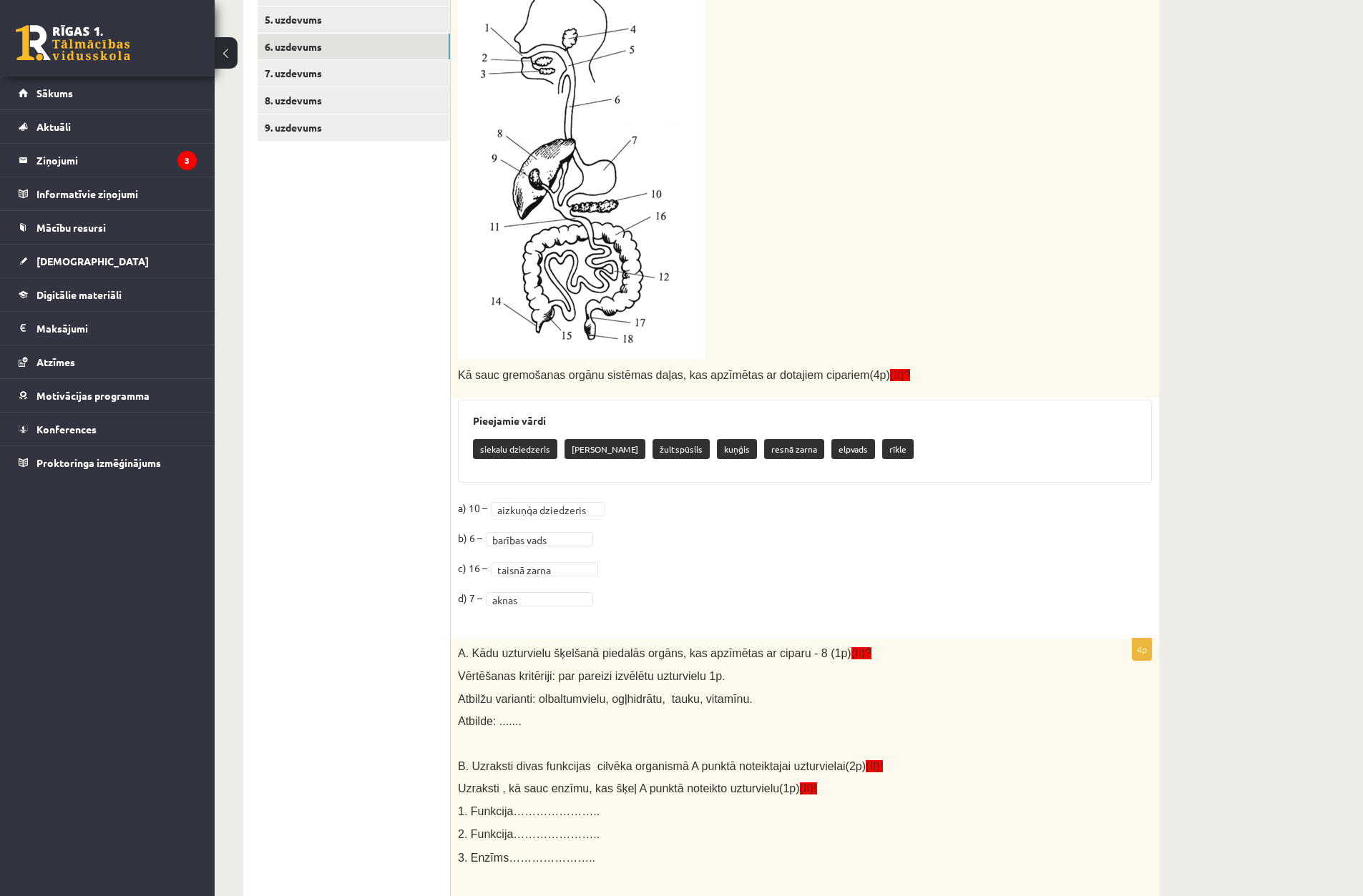
scroll to position [403, 0]
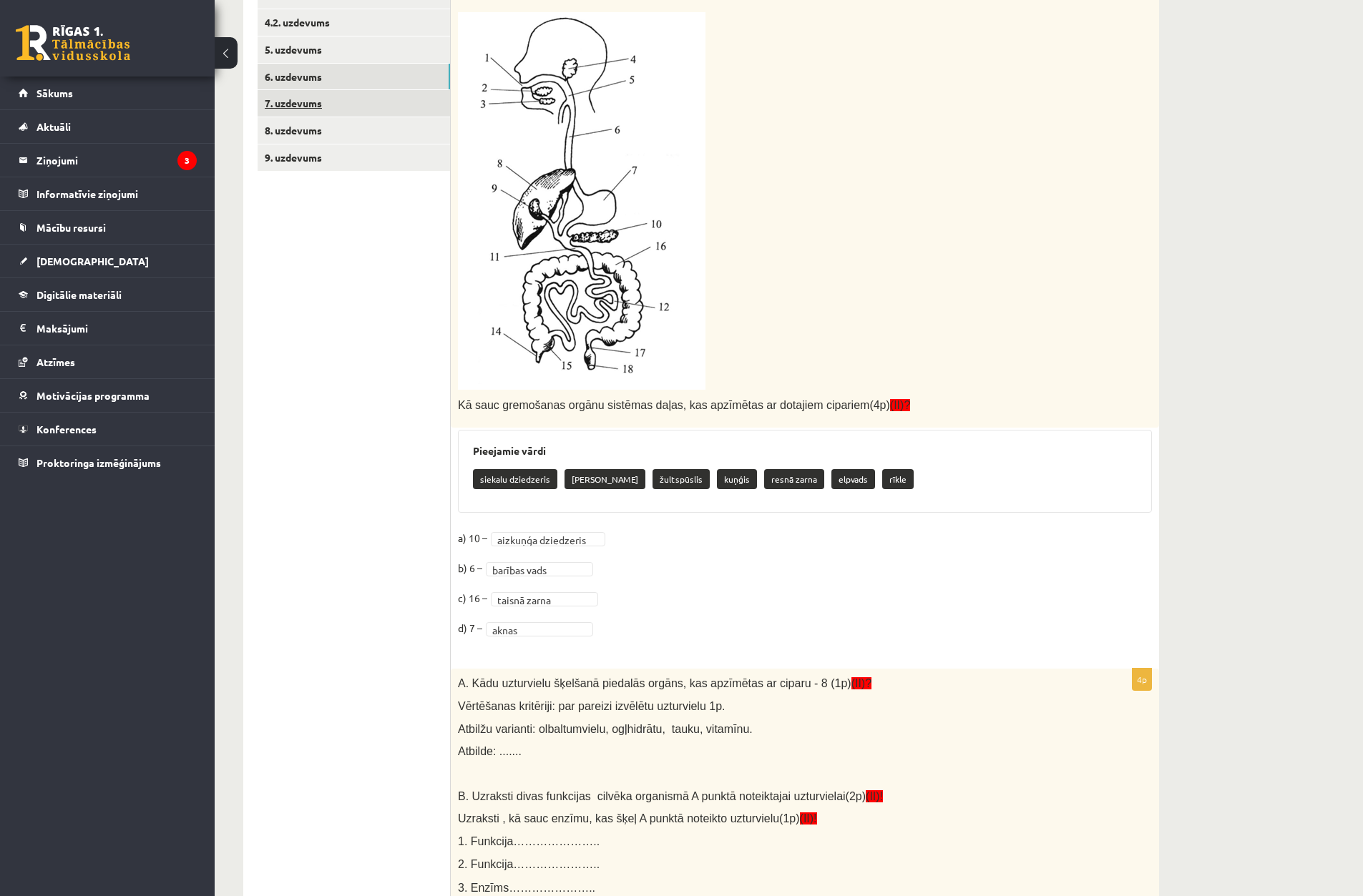
click at [354, 111] on link "7. uzdevums" at bounding box center [353, 103] width 193 height 26
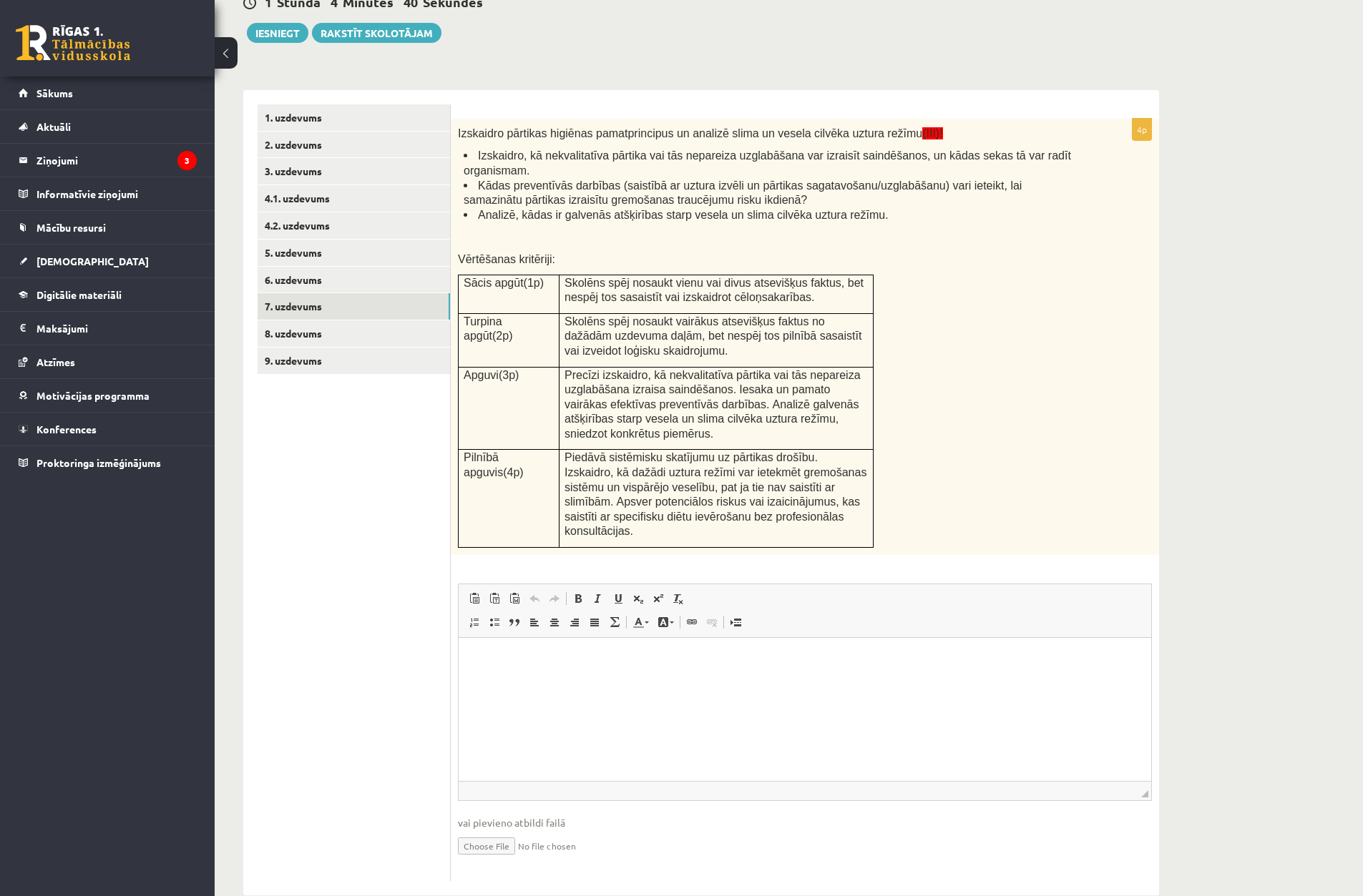
scroll to position [0, 0]
click at [378, 326] on link "8. uzdevums" at bounding box center [353, 334] width 193 height 26
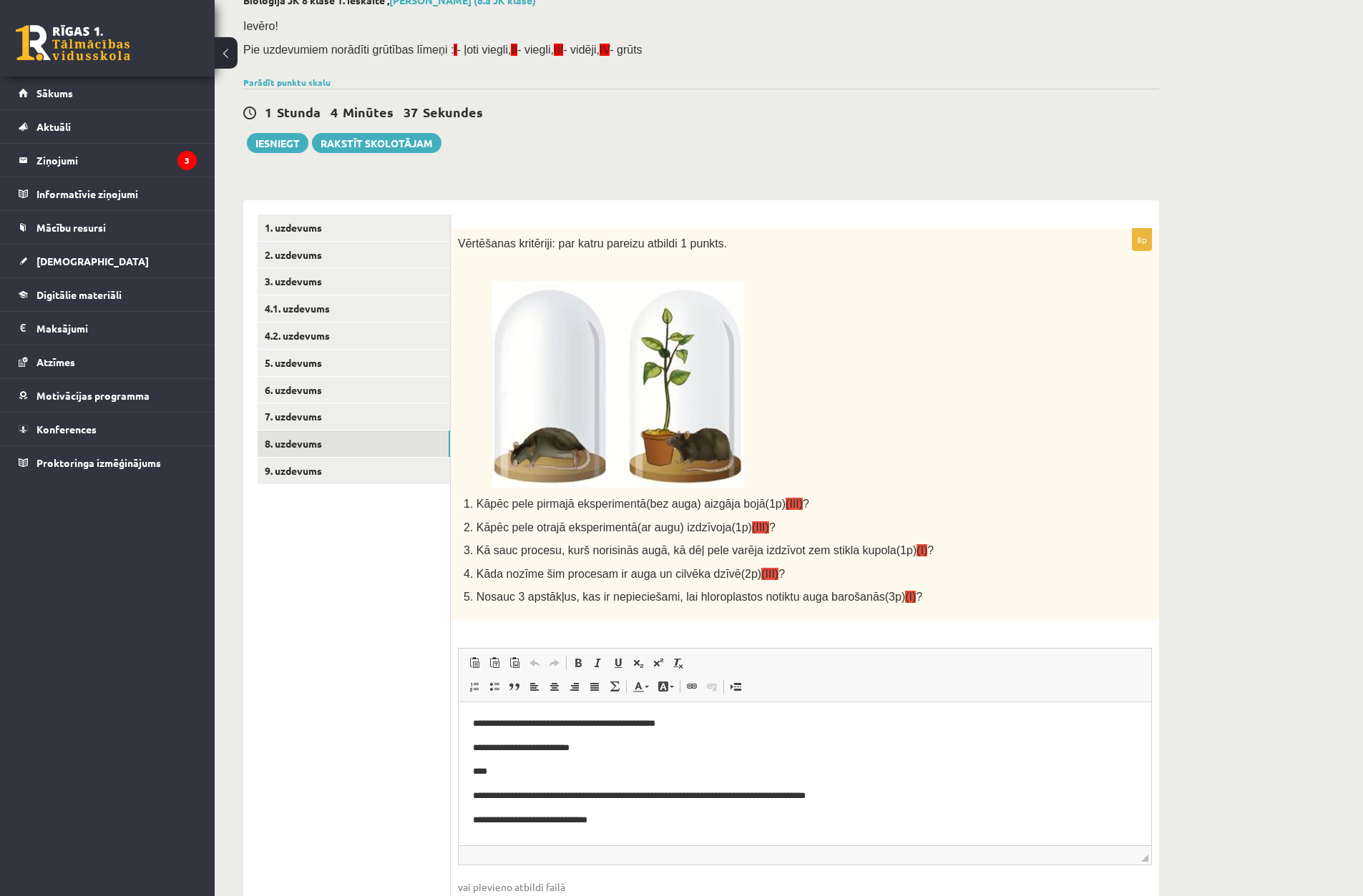
scroll to position [183, 0]
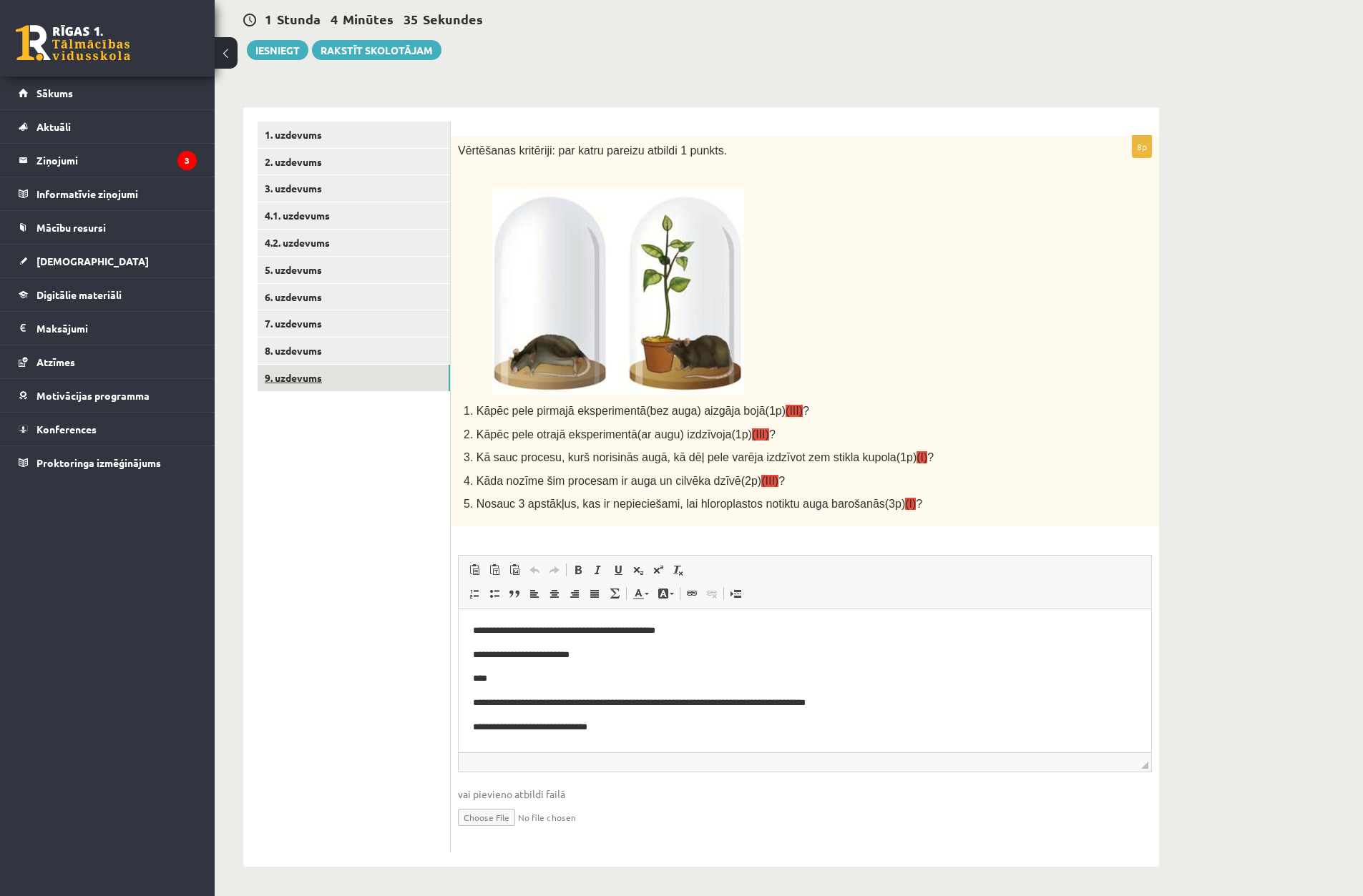
click at [371, 383] on link "9. uzdevums" at bounding box center [353, 378] width 193 height 26
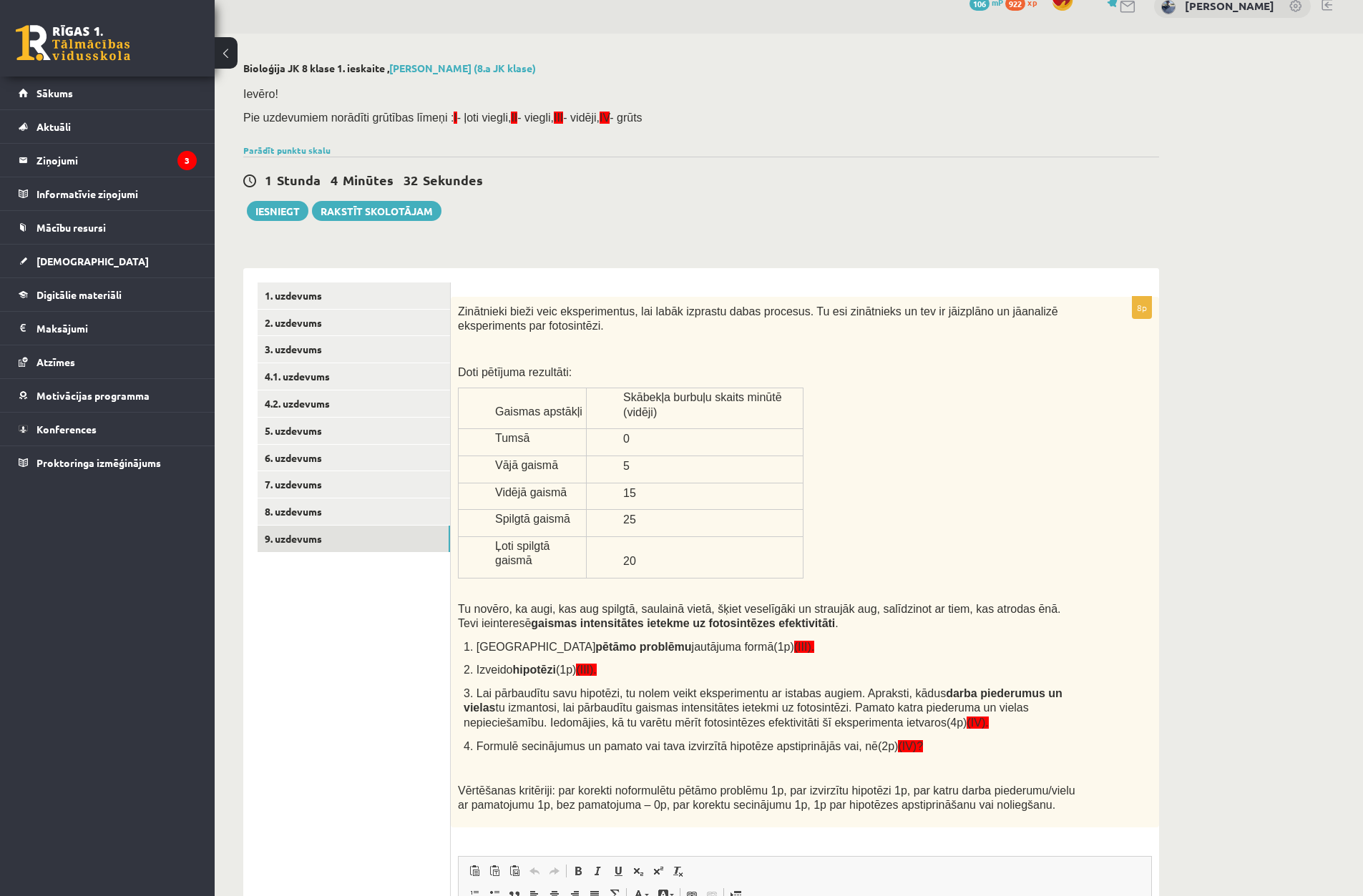
scroll to position [0, 0]
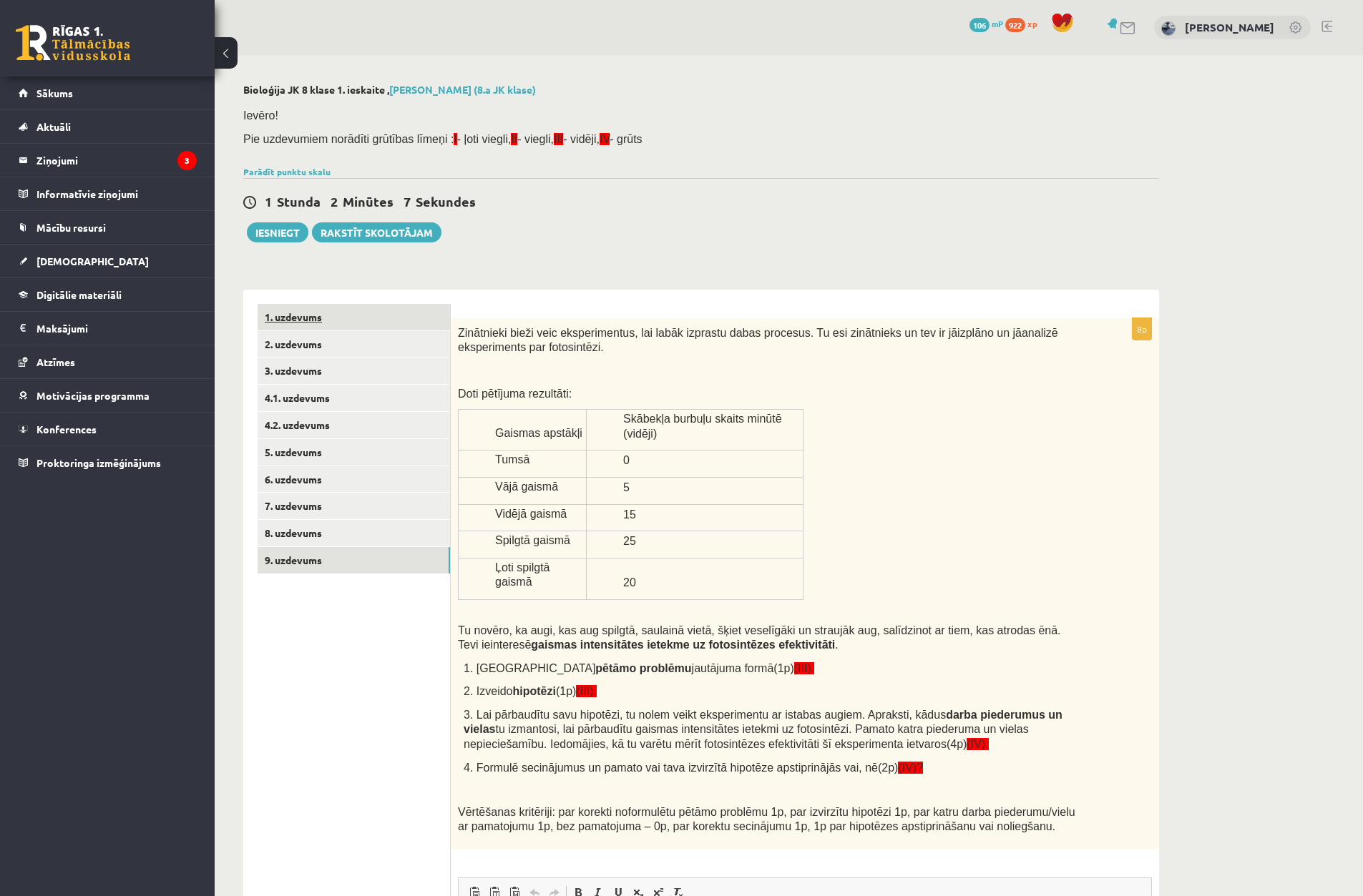
click at [363, 316] on link "1. uzdevums" at bounding box center [353, 317] width 193 height 26
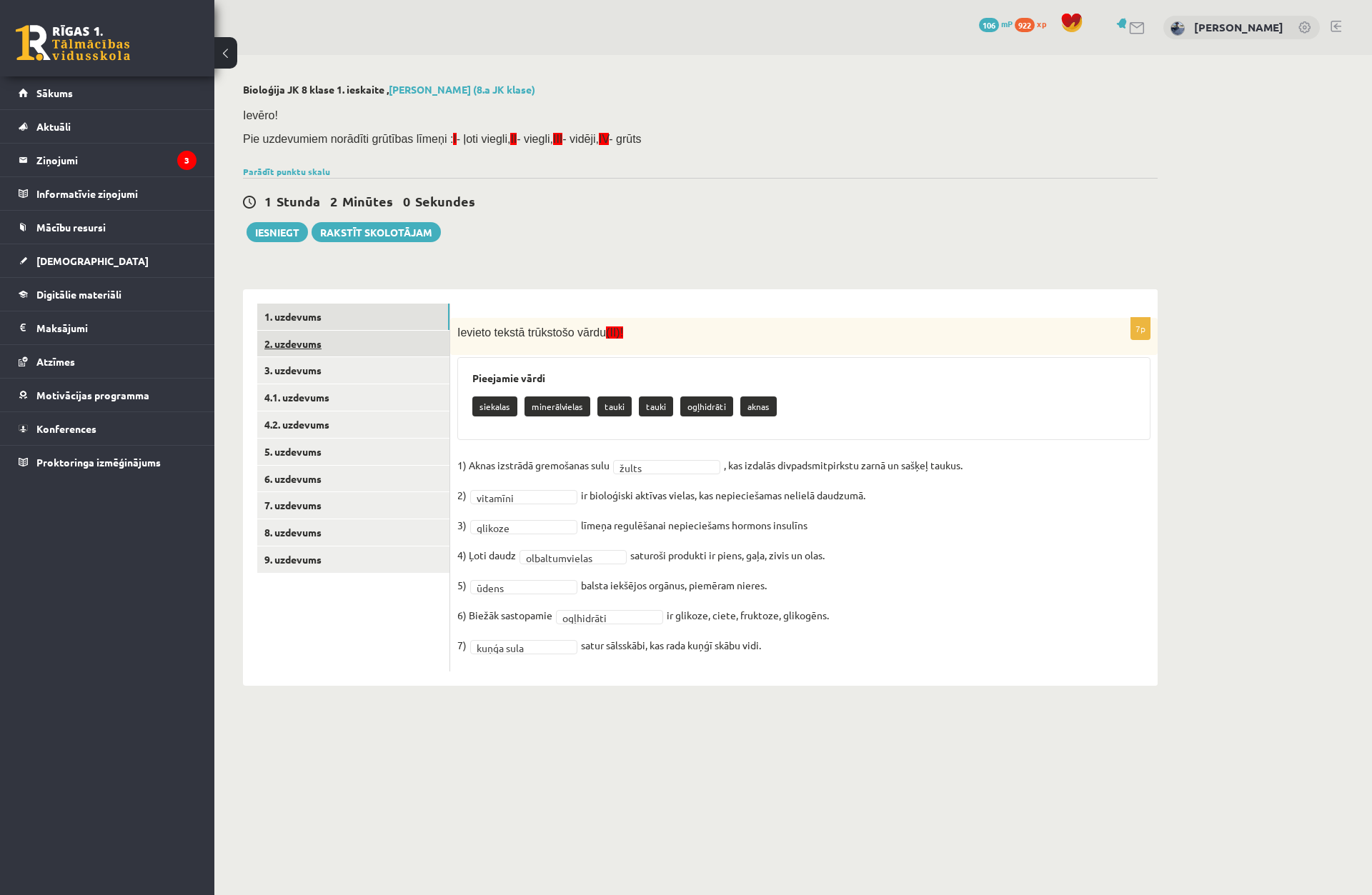
click at [428, 342] on link "2. uzdevums" at bounding box center [353, 344] width 192 height 26
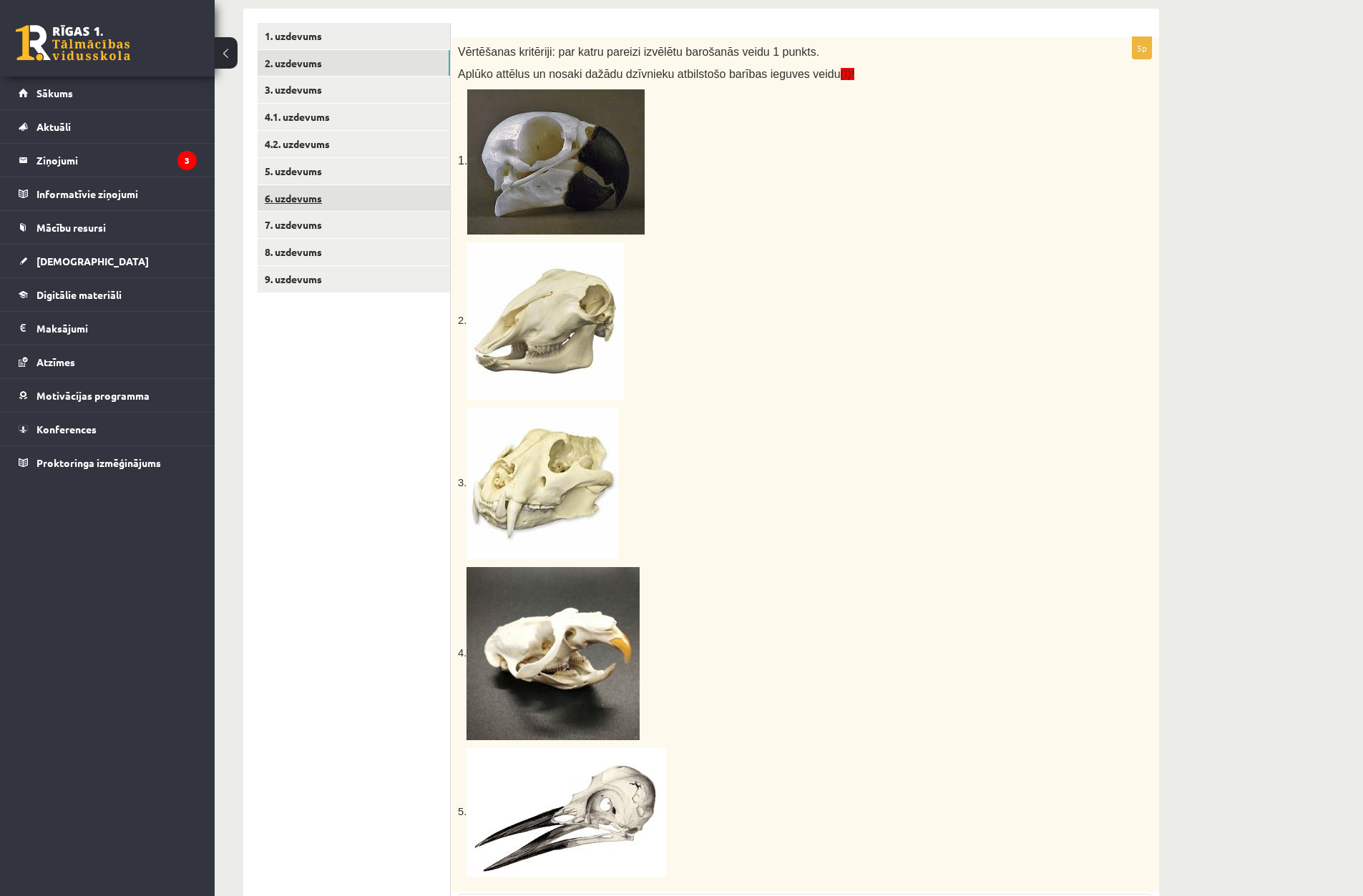
scroll to position [115, 0]
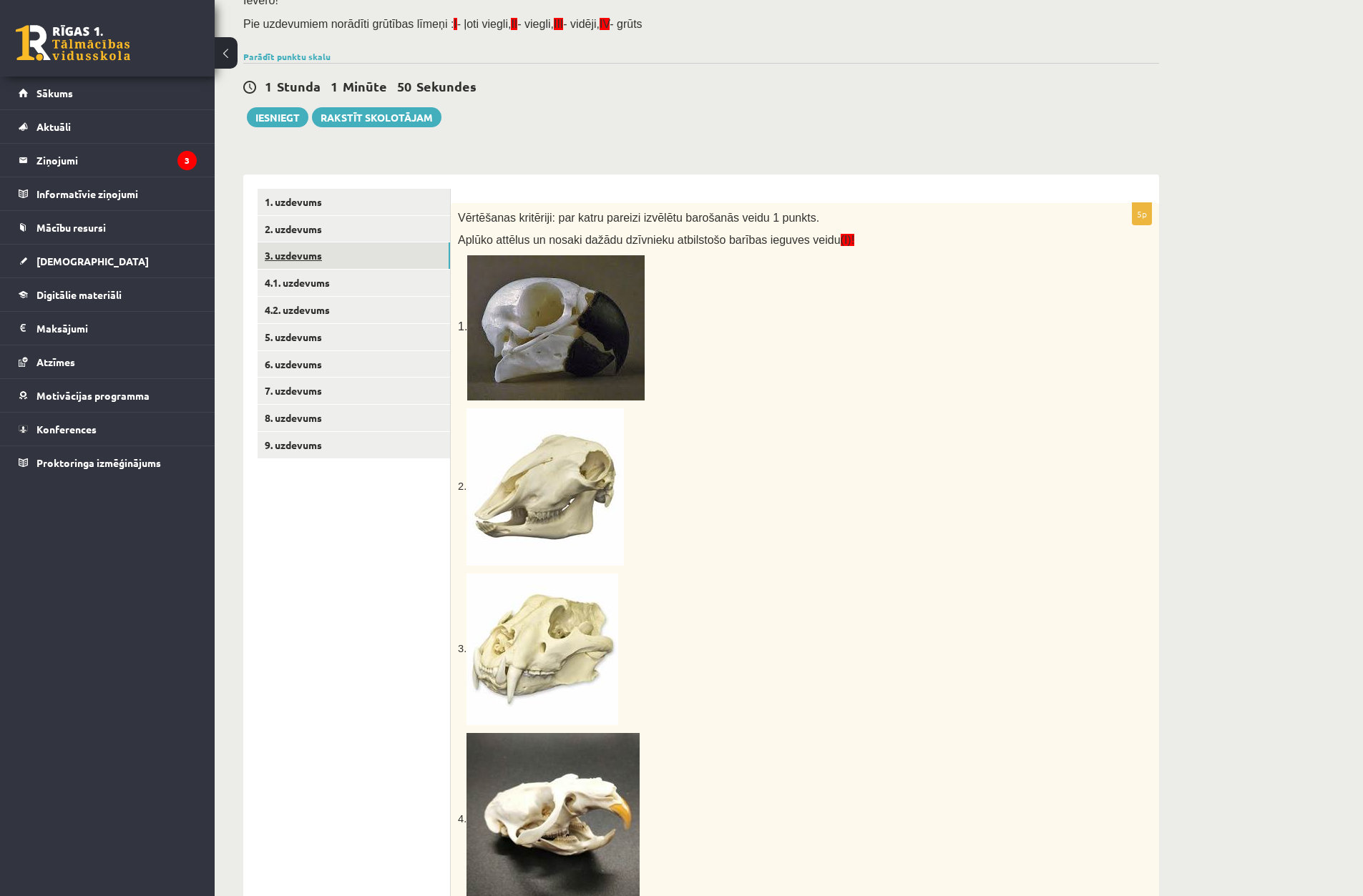
click at [310, 261] on link "3. uzdevums" at bounding box center [353, 255] width 193 height 26
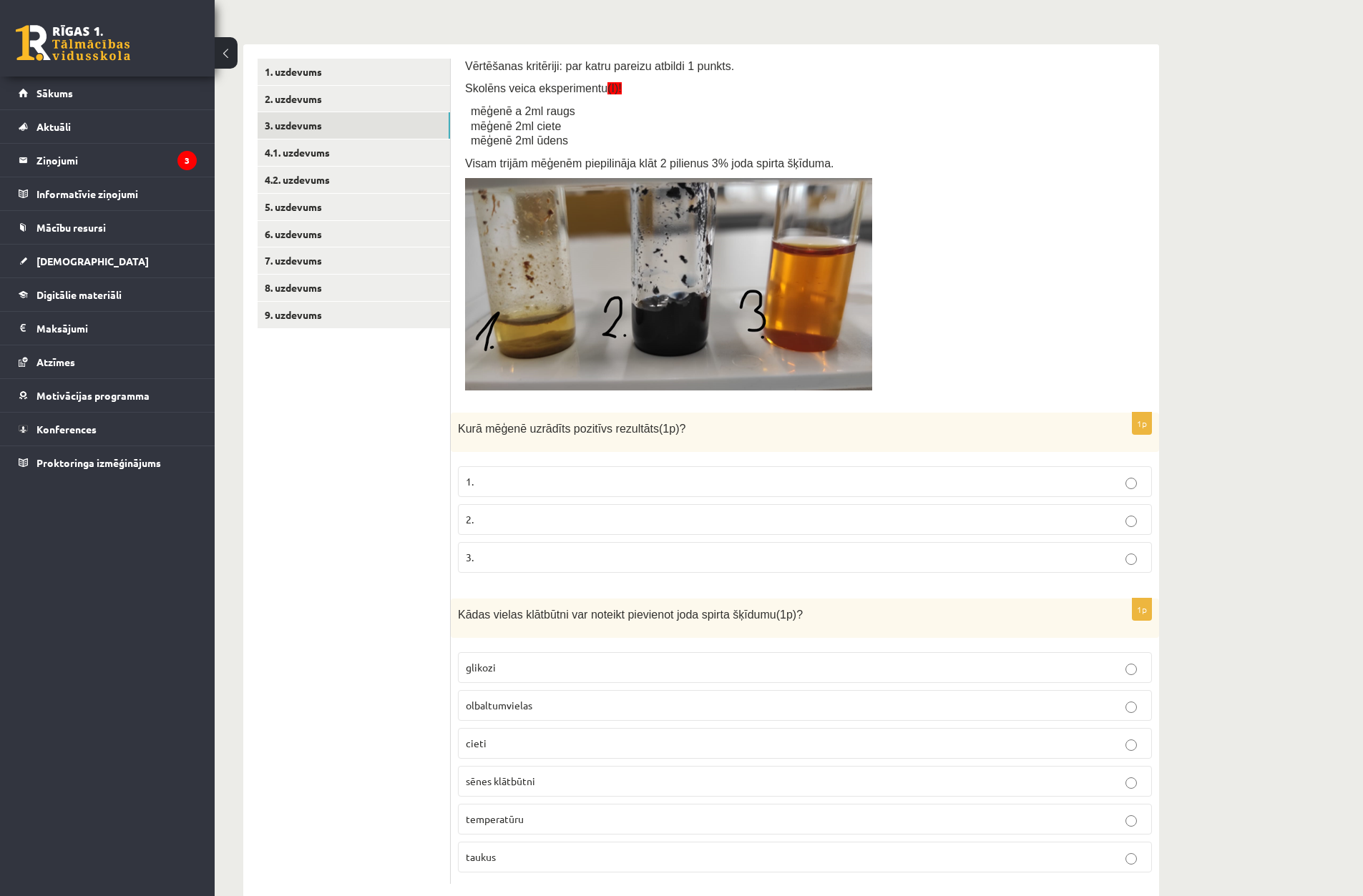
scroll to position [277, 0]
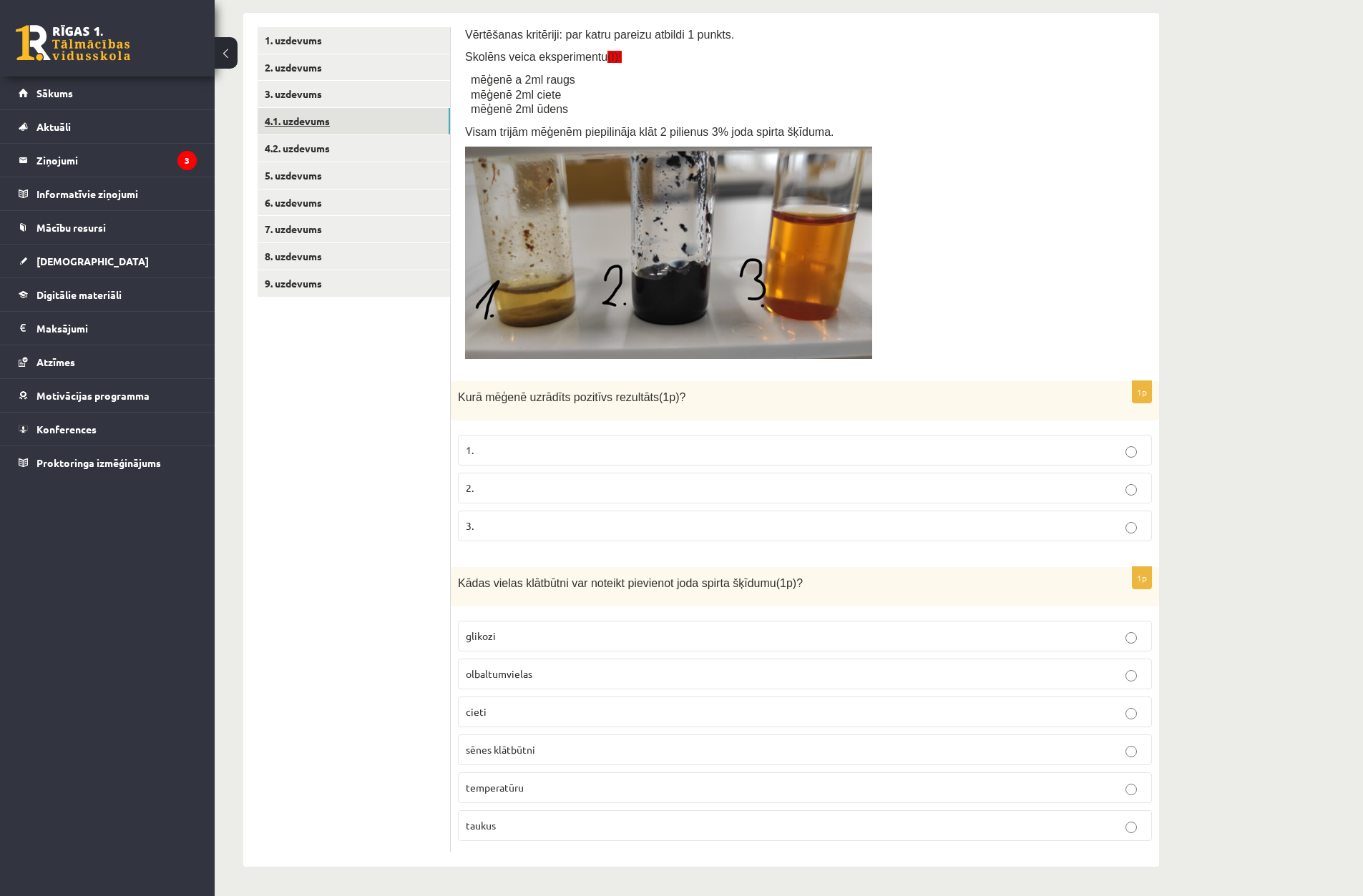
click at [358, 116] on link "4.1. uzdevums" at bounding box center [353, 121] width 193 height 26
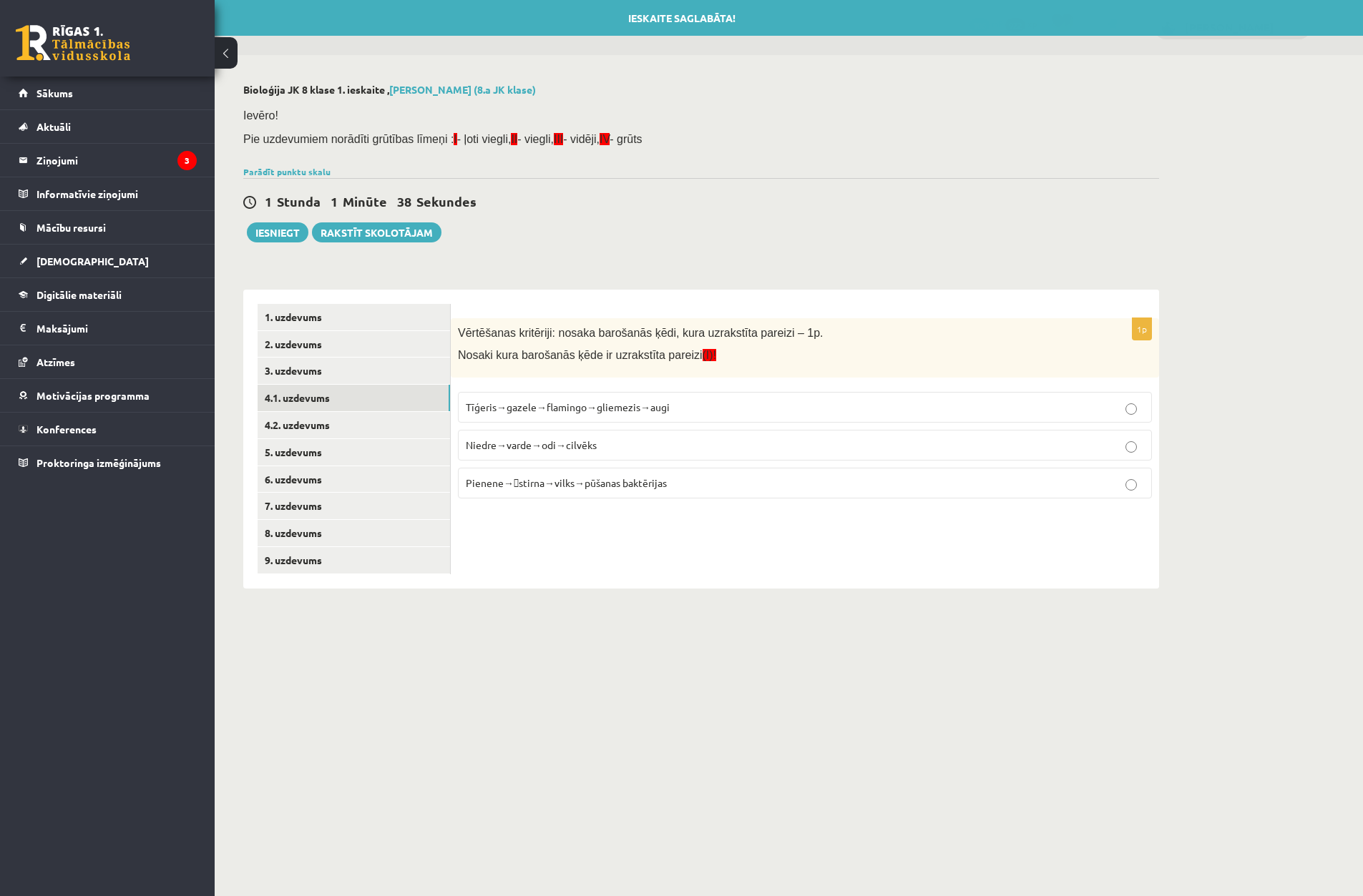
scroll to position [0, 0]
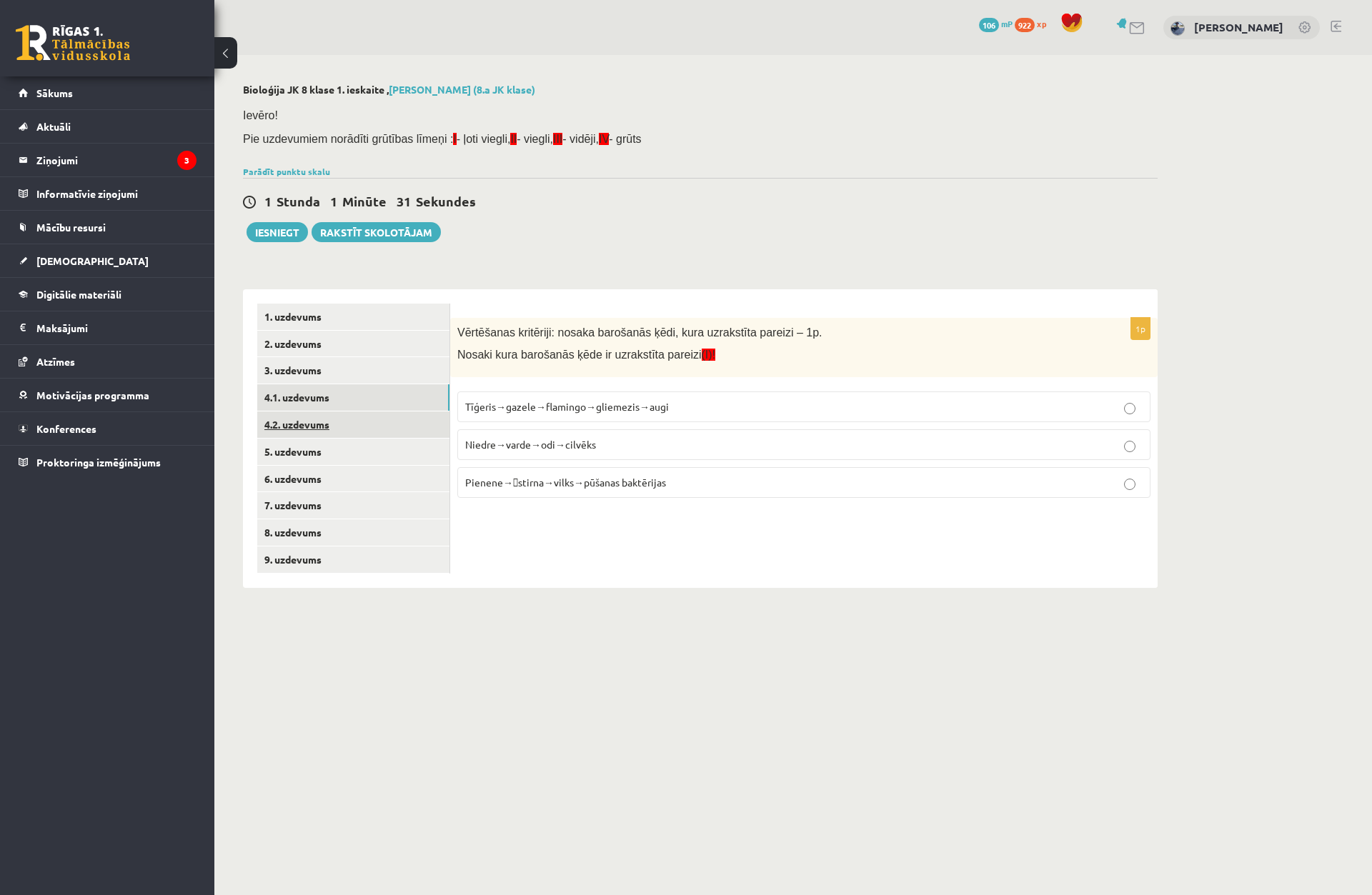
click at [393, 419] on link "4.2. uzdevums" at bounding box center [353, 425] width 192 height 26
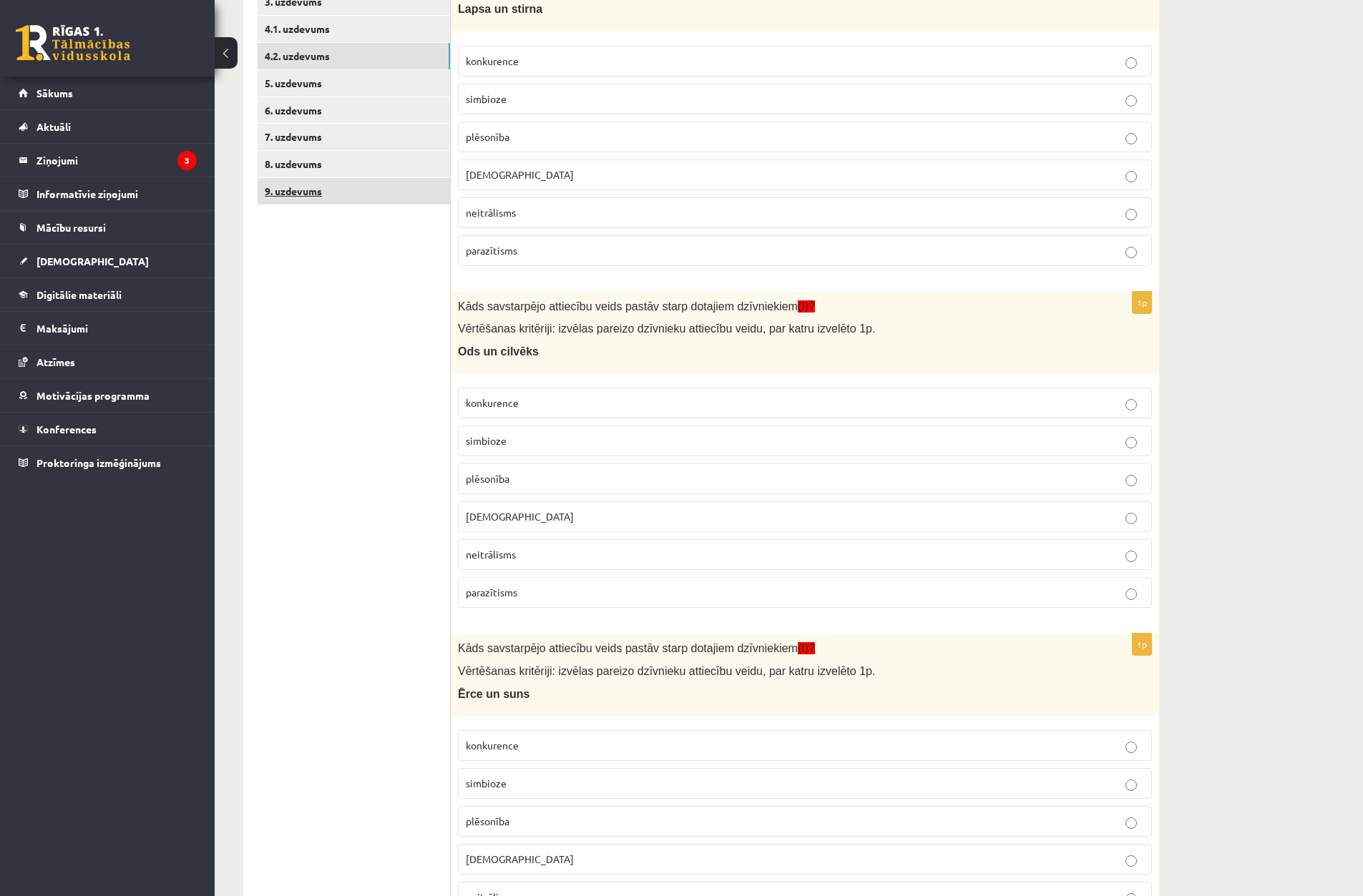
scroll to position [286, 0]
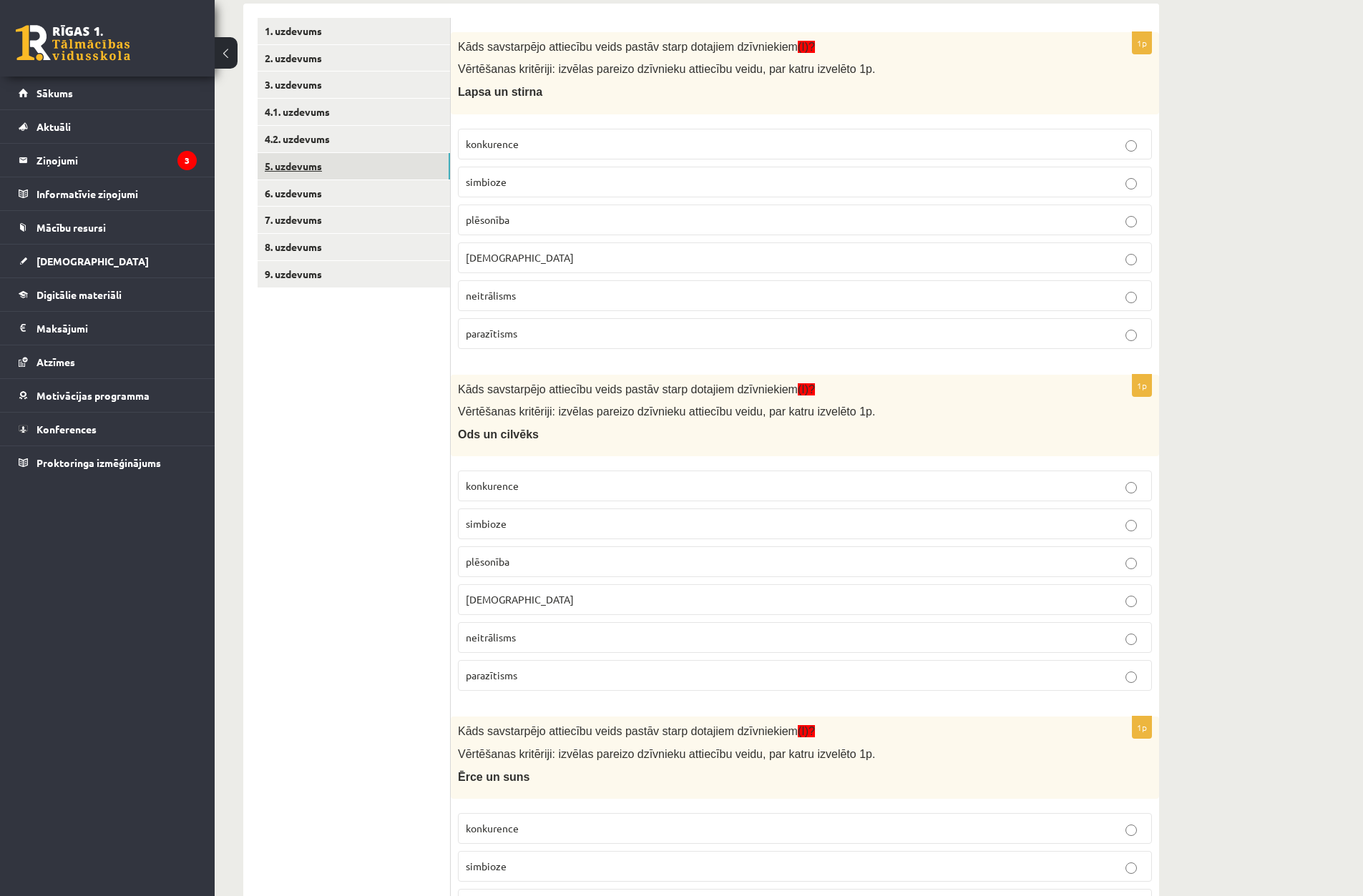
click at [341, 169] on link "5. uzdevums" at bounding box center [353, 166] width 193 height 26
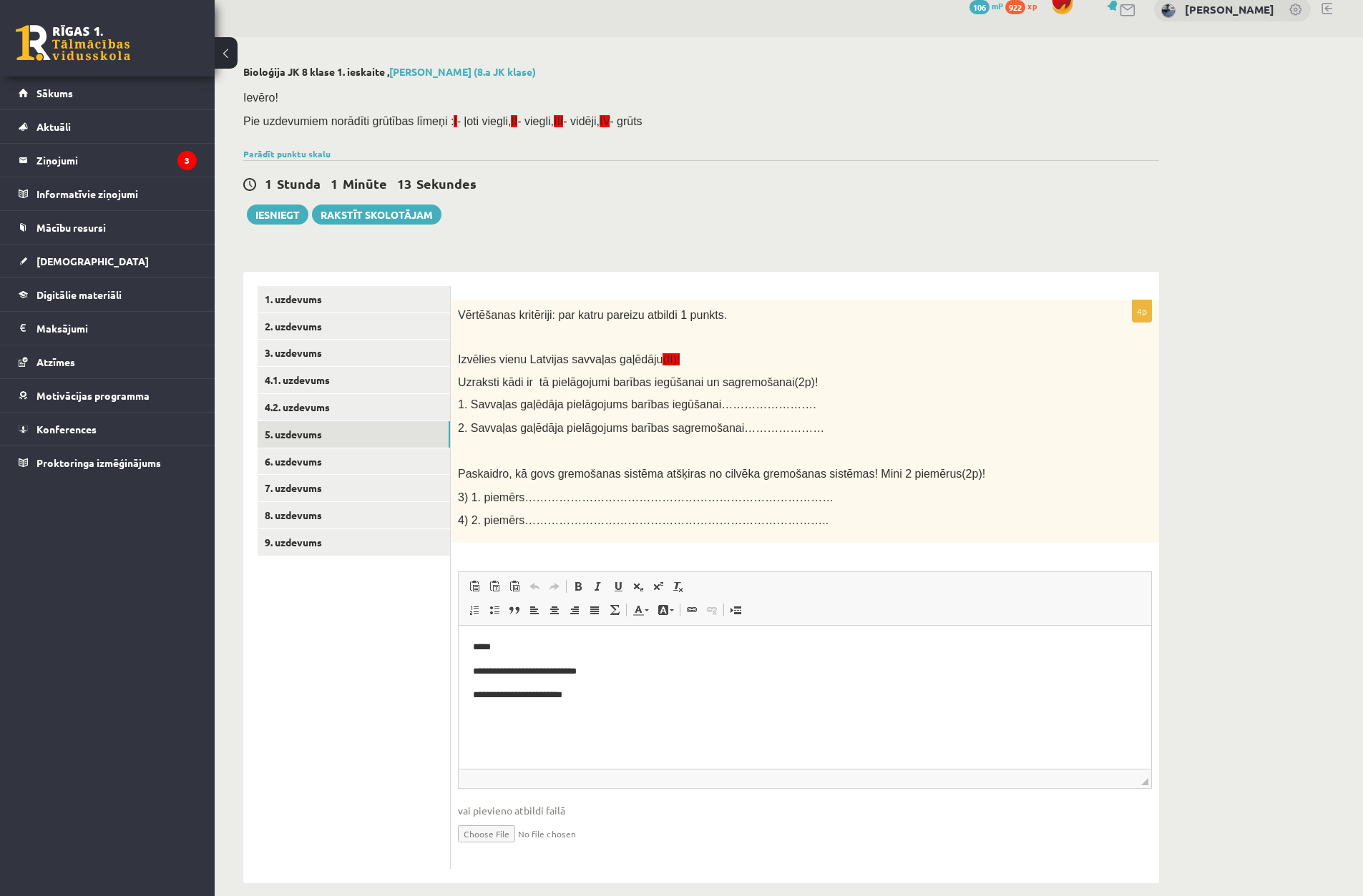
scroll to position [35, 0]
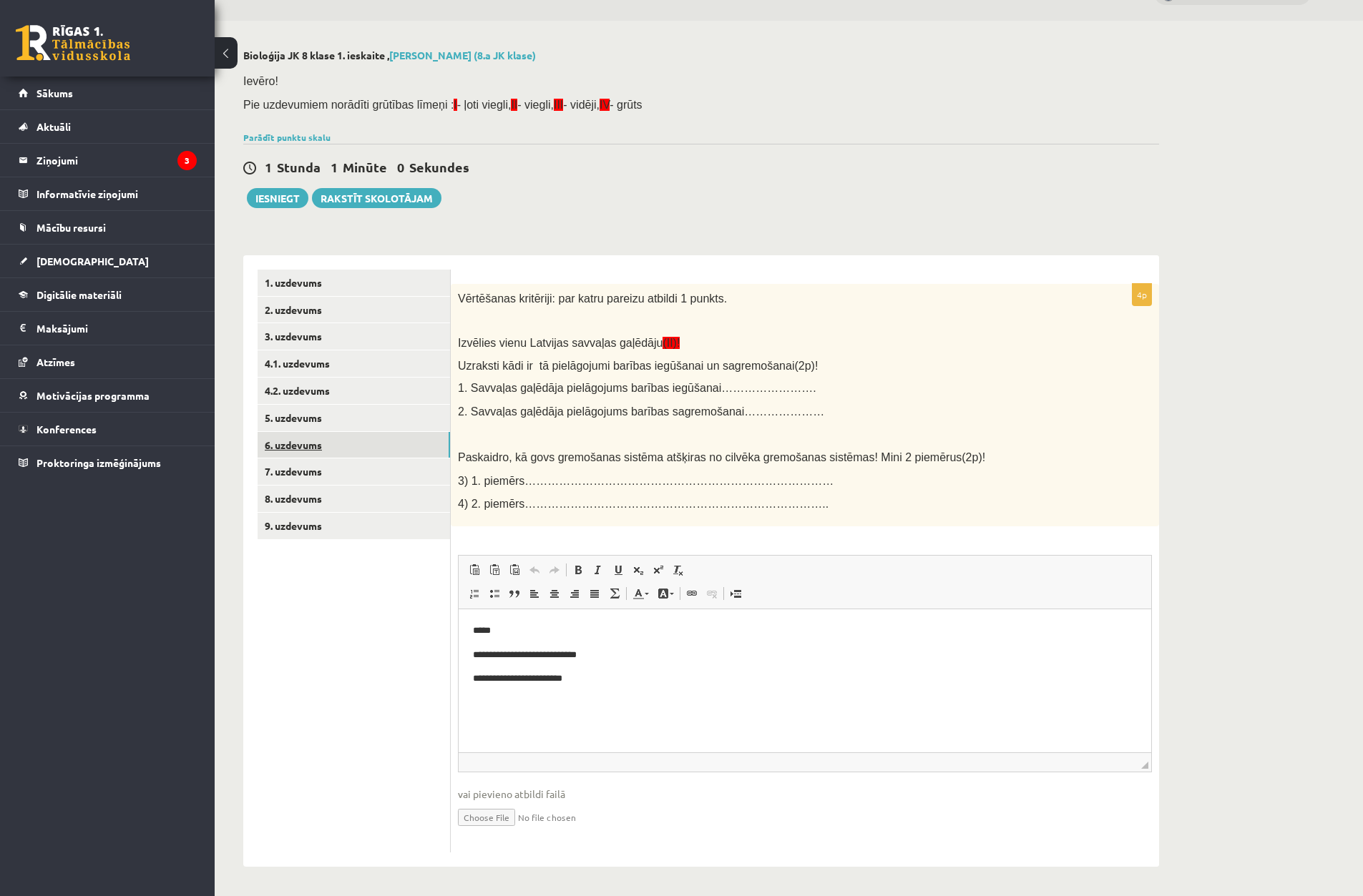
click at [385, 433] on link "6. uzdevums" at bounding box center [353, 445] width 193 height 26
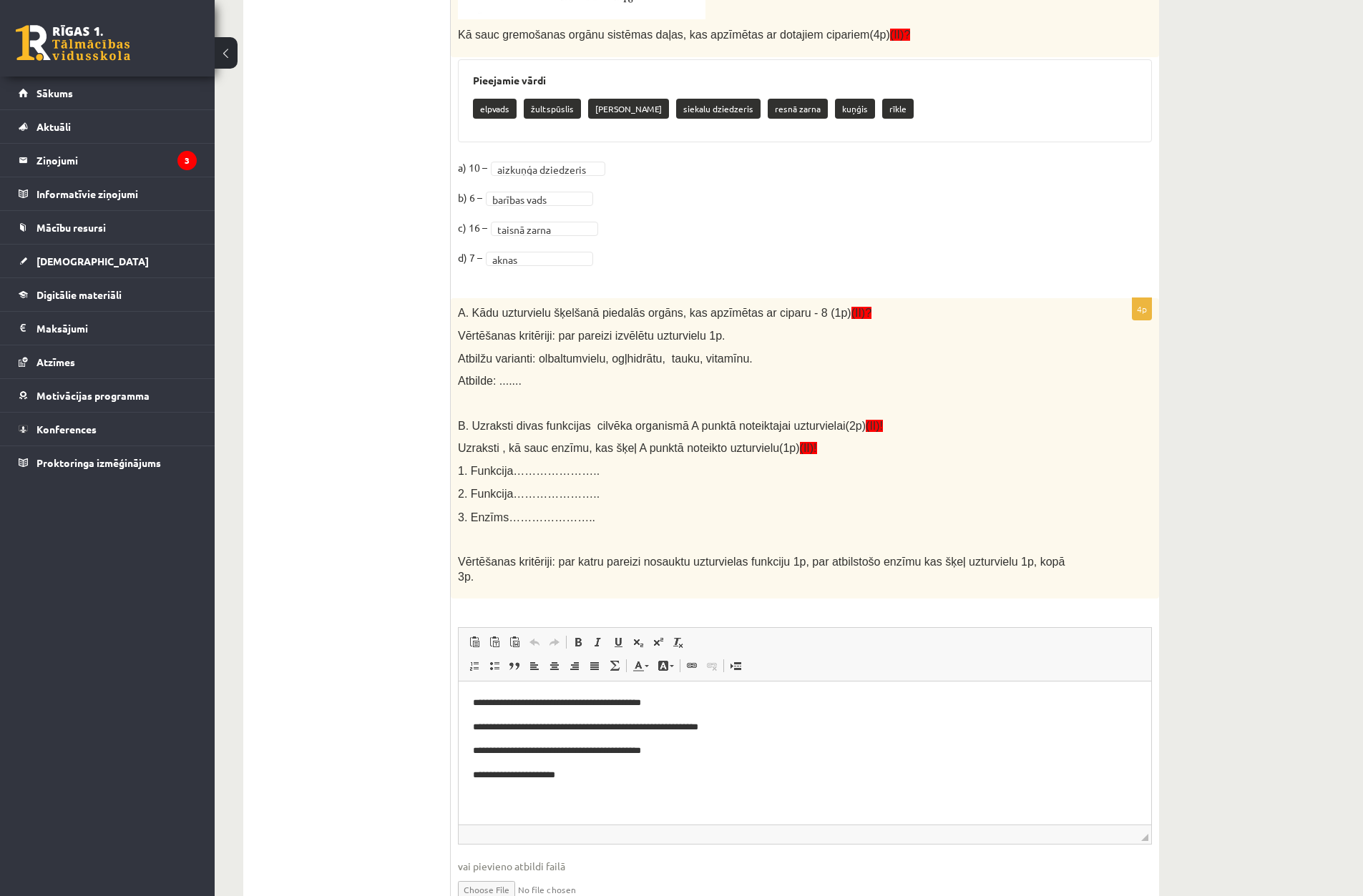
scroll to position [750, 0]
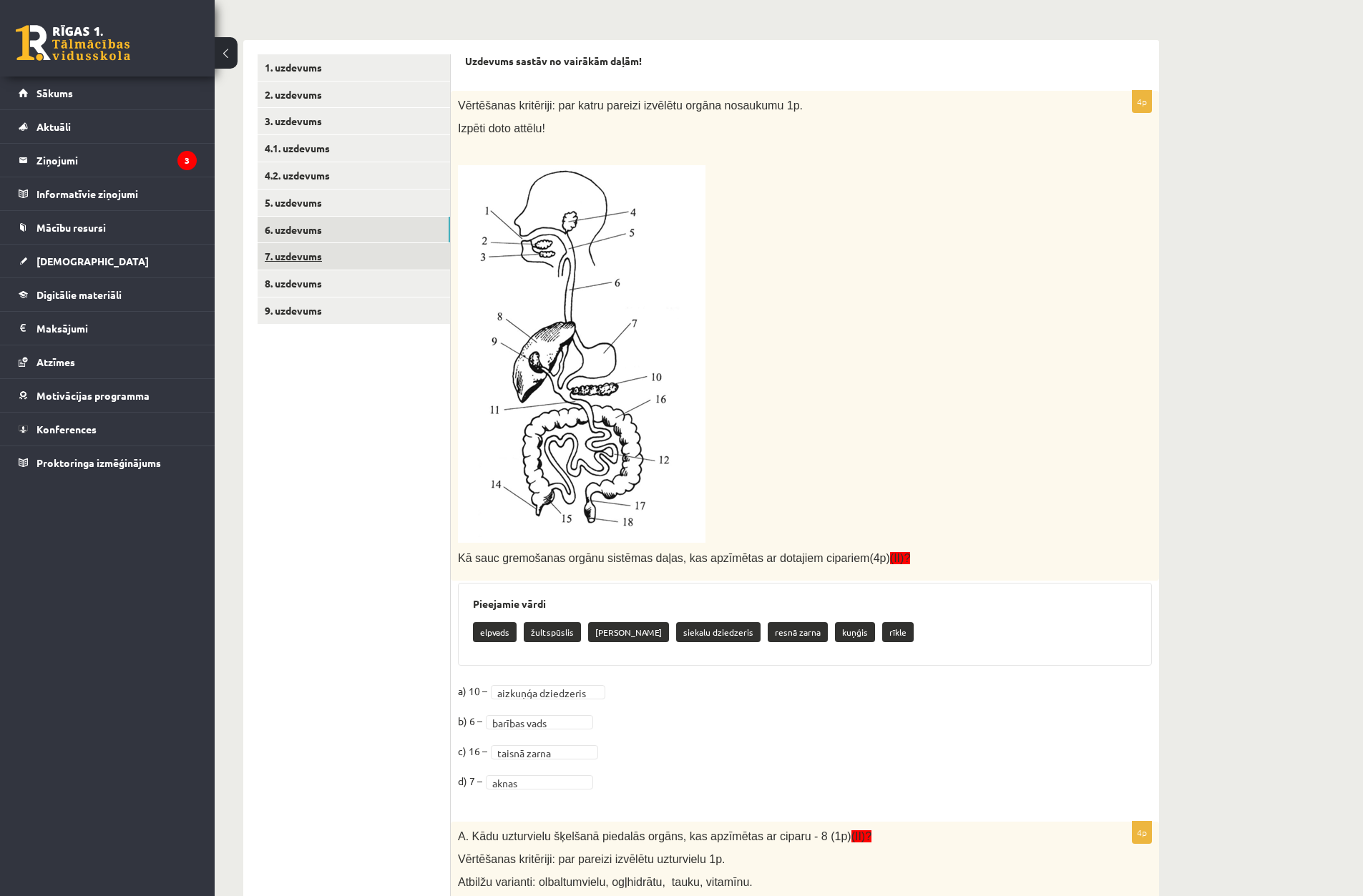
click at [321, 260] on link "7. uzdevums" at bounding box center [353, 256] width 193 height 26
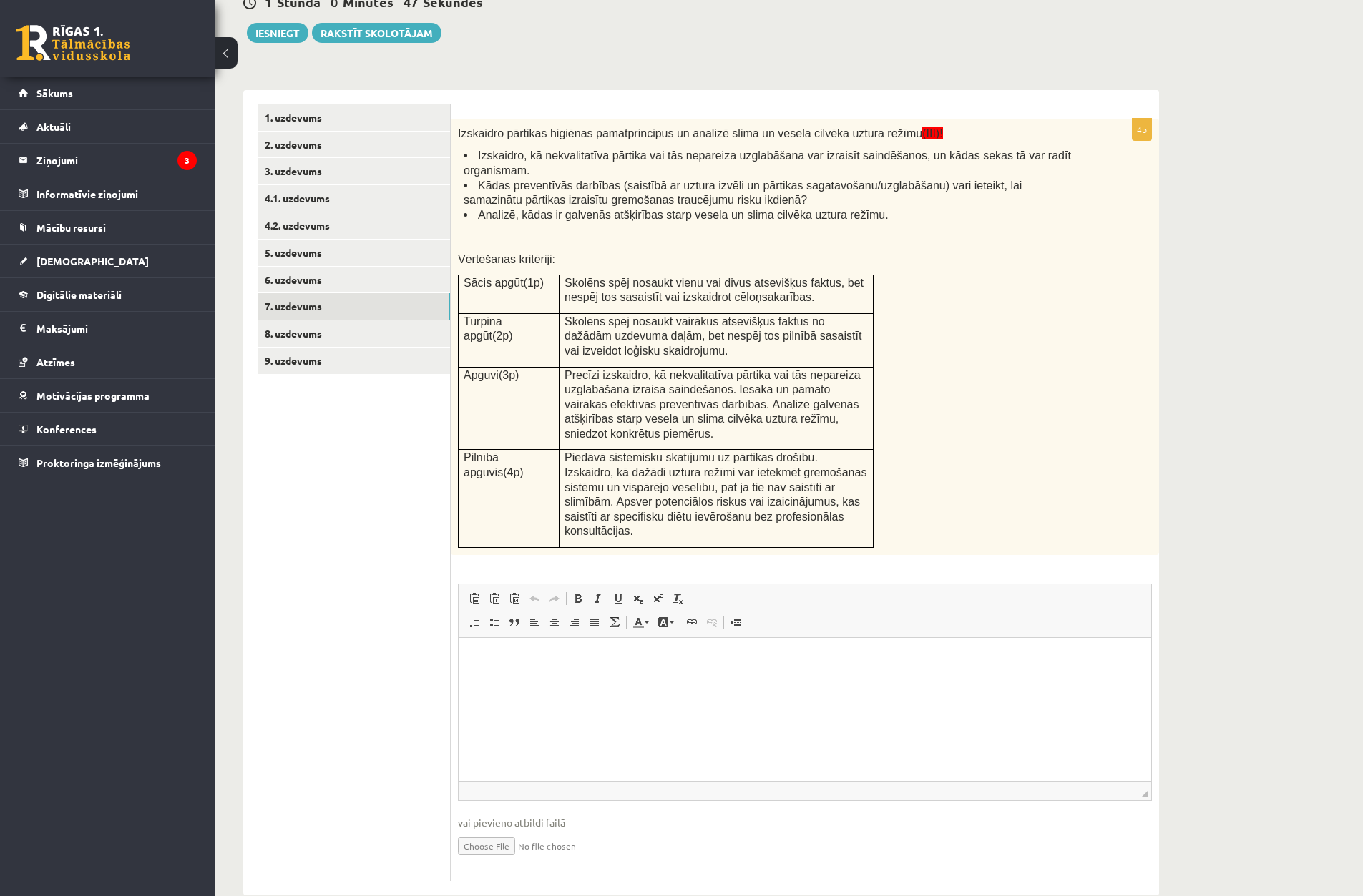
scroll to position [0, 0]
click at [395, 342] on link "8. uzdevums" at bounding box center [353, 334] width 193 height 26
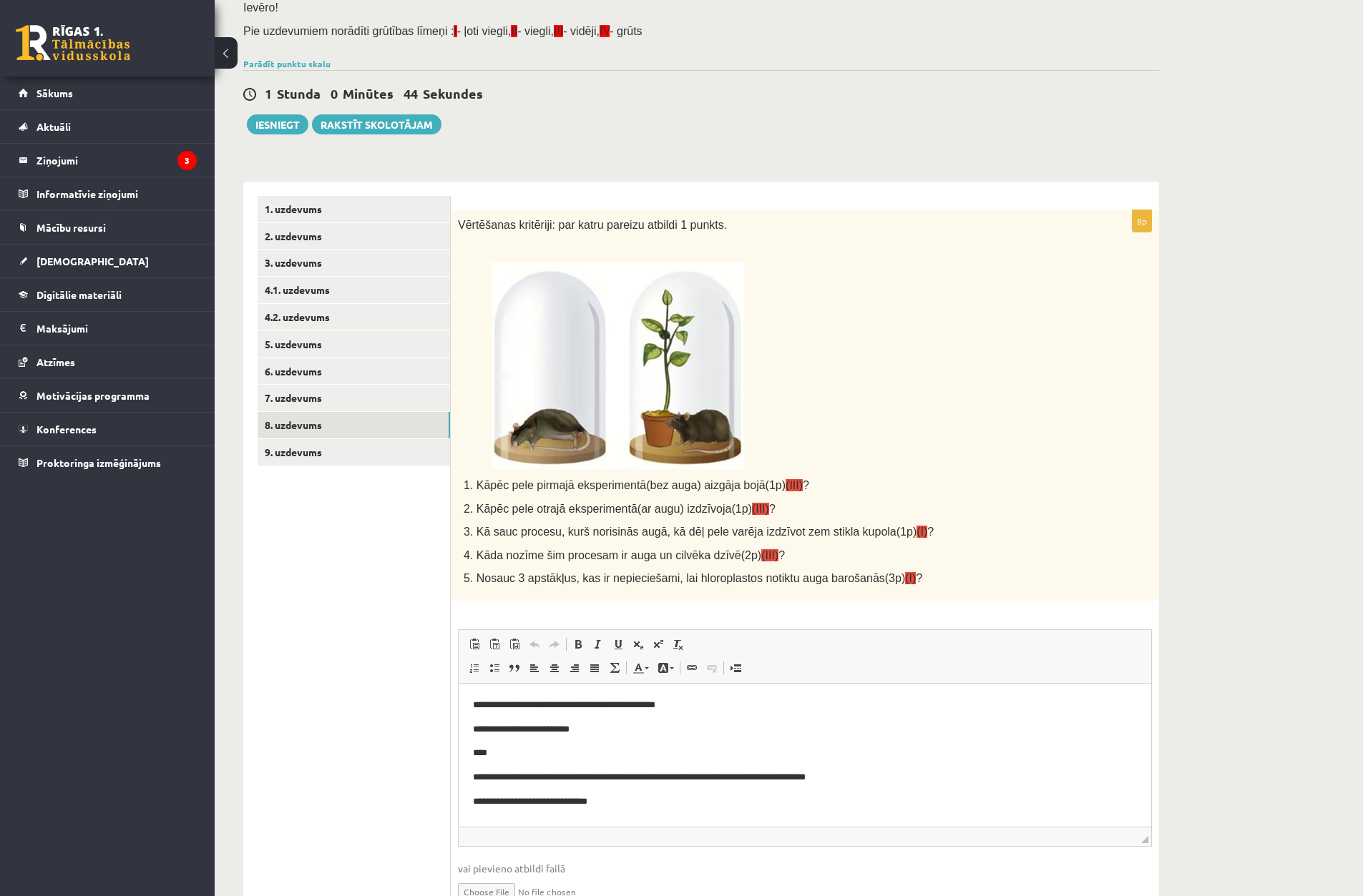
scroll to position [183, 0]
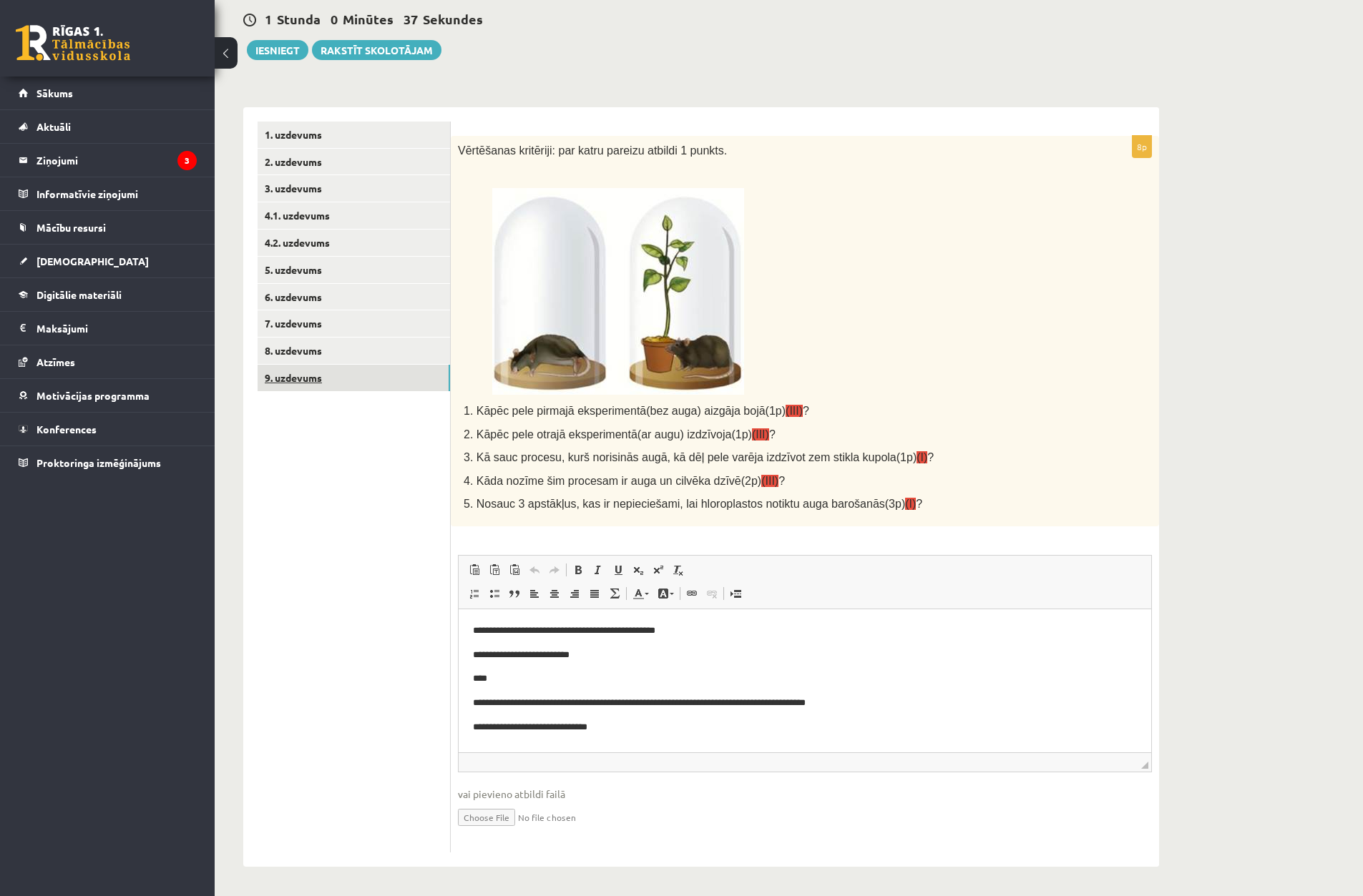
click at [335, 381] on link "9. uzdevums" at bounding box center [353, 378] width 193 height 26
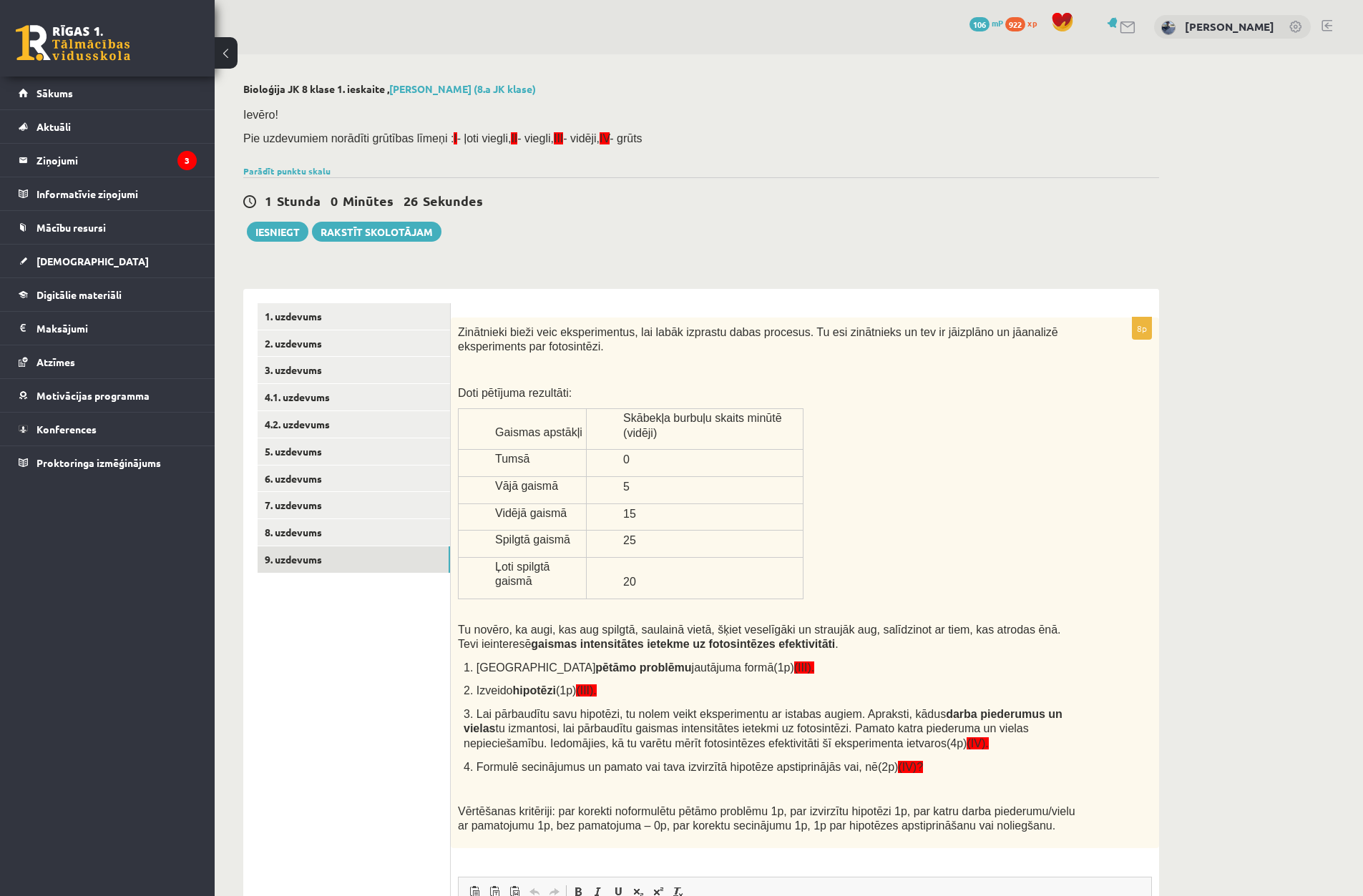
scroll to position [0, 0]
click at [713, 119] on p "Ievēro!" at bounding box center [698, 115] width 909 height 16
click at [382, 533] on link "8. uzdevums" at bounding box center [353, 533] width 193 height 26
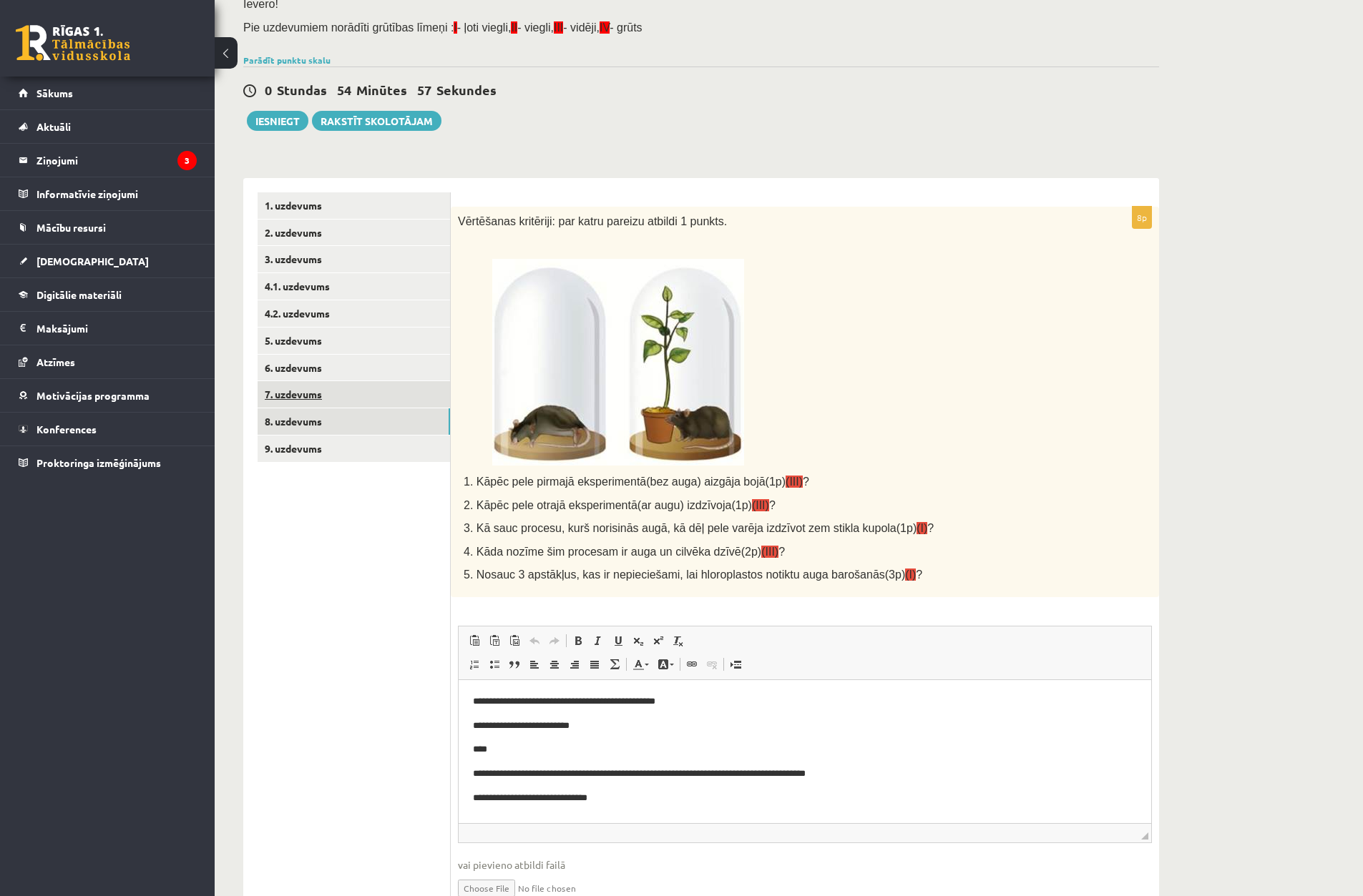
click at [360, 399] on link "7. uzdevums" at bounding box center [353, 394] width 193 height 26
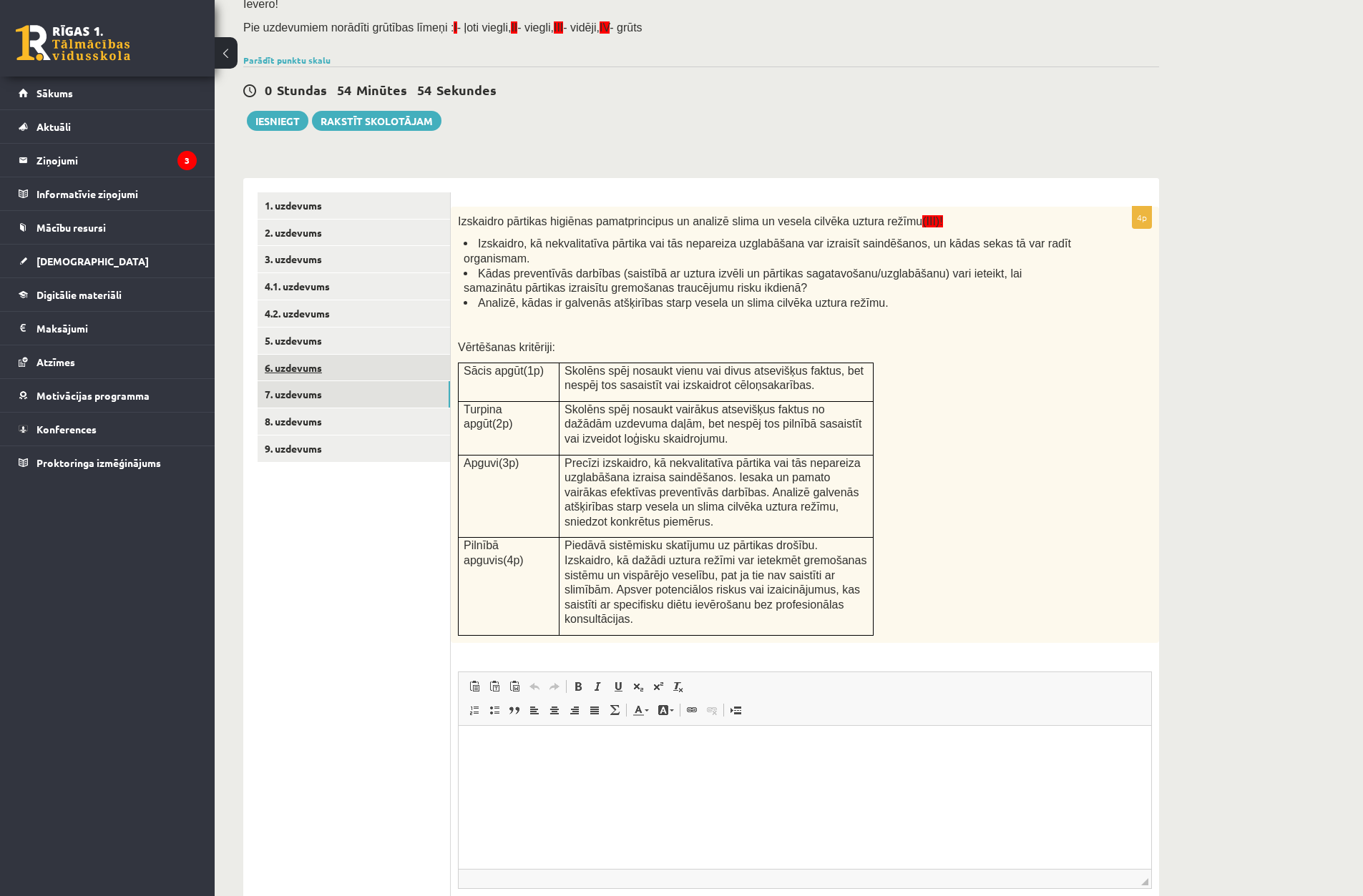
click at [352, 373] on link "6. uzdevums" at bounding box center [353, 368] width 193 height 26
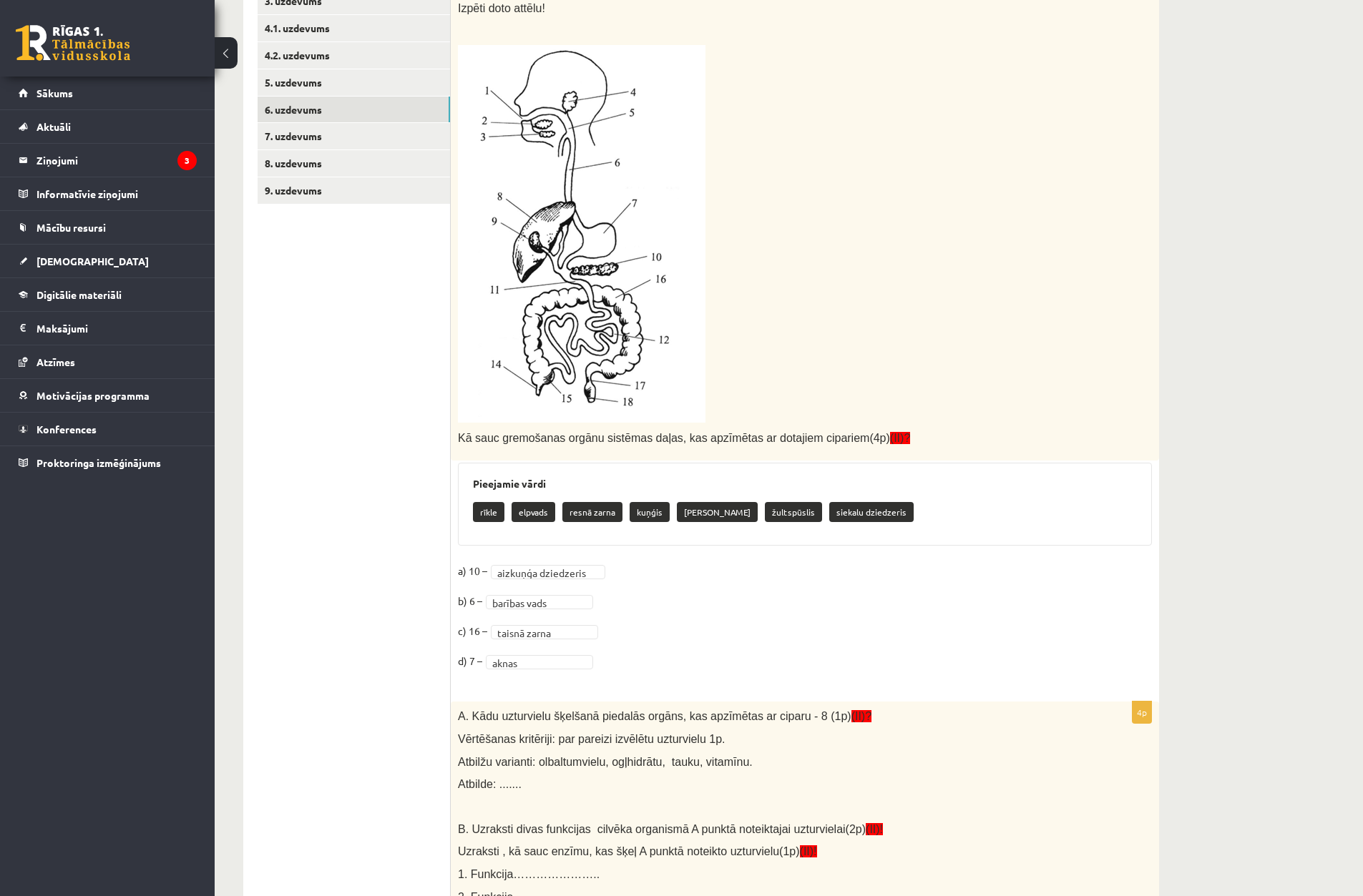
scroll to position [188, 0]
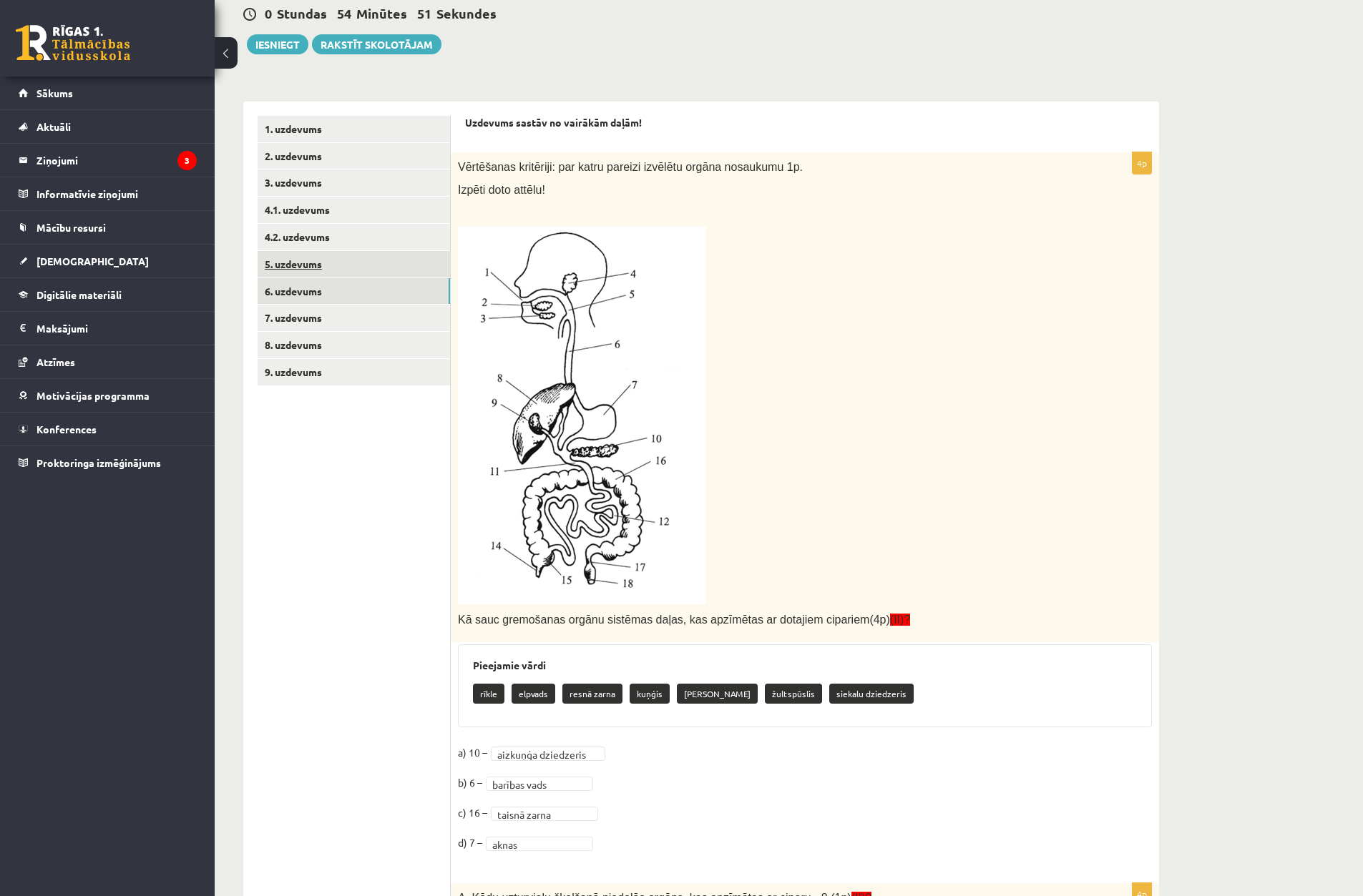
click at [381, 267] on link "5. uzdevums" at bounding box center [353, 264] width 193 height 26
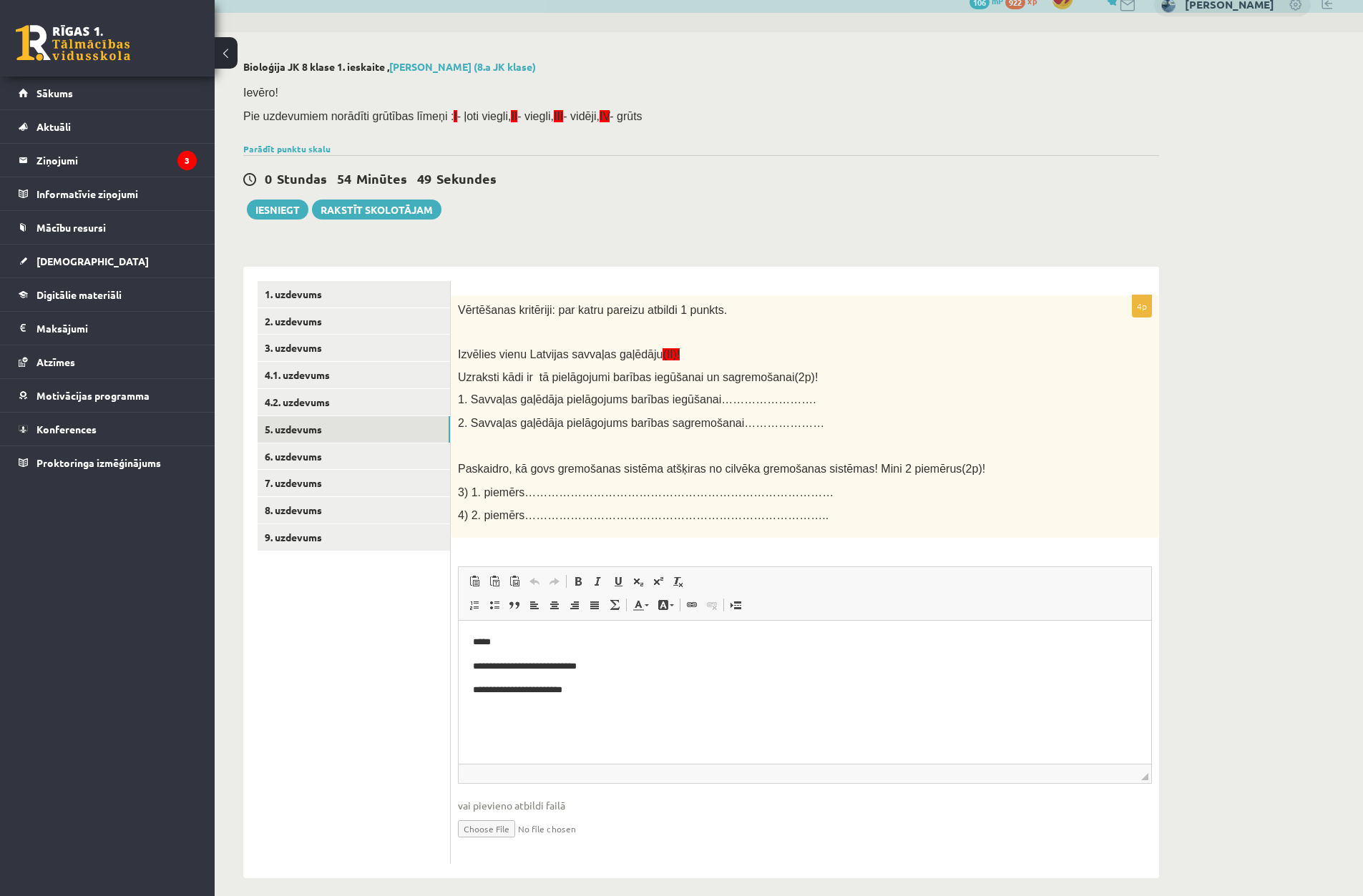
scroll to position [35, 0]
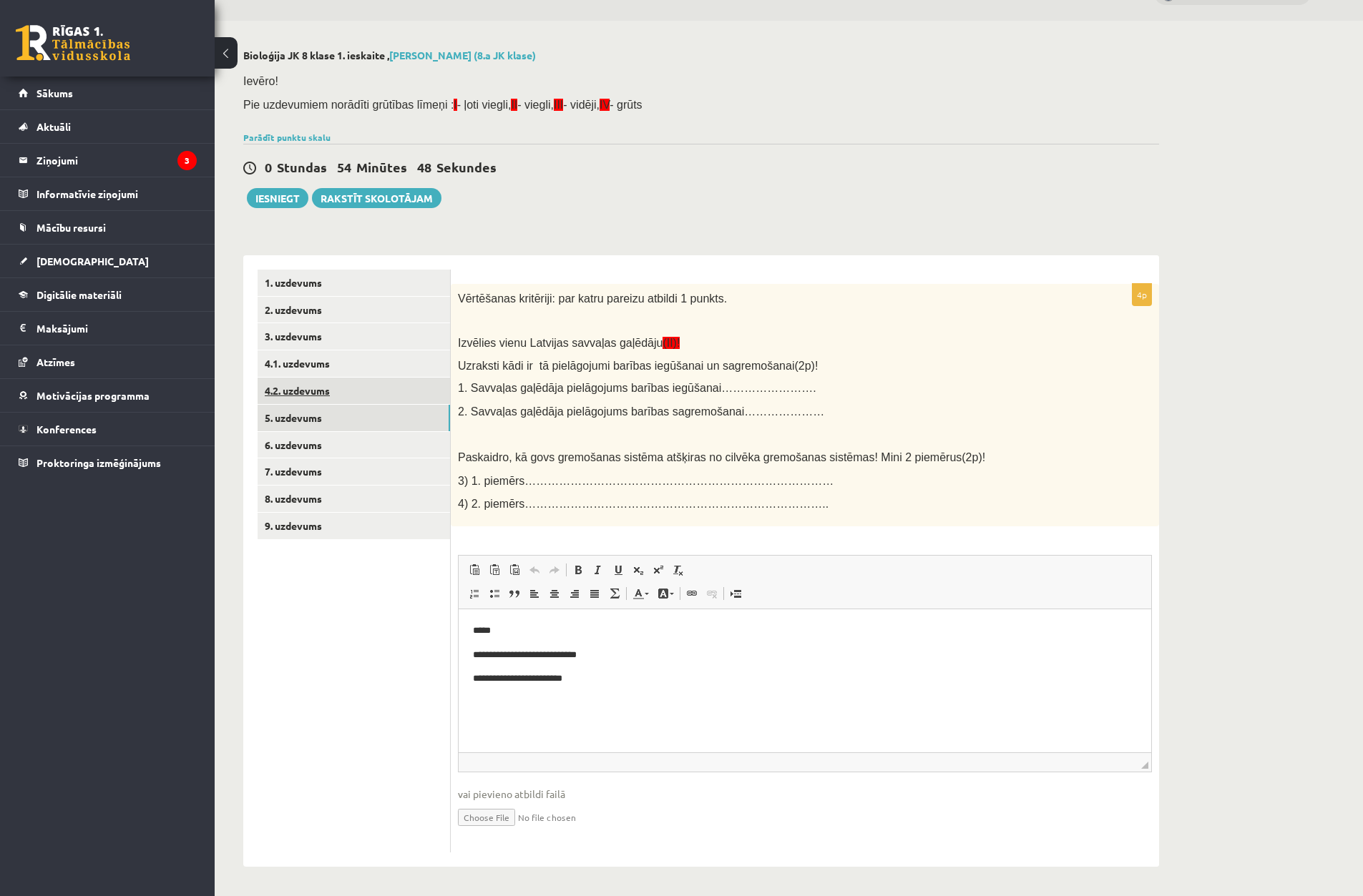
click at [381, 385] on link "4.2. uzdevums" at bounding box center [353, 390] width 193 height 26
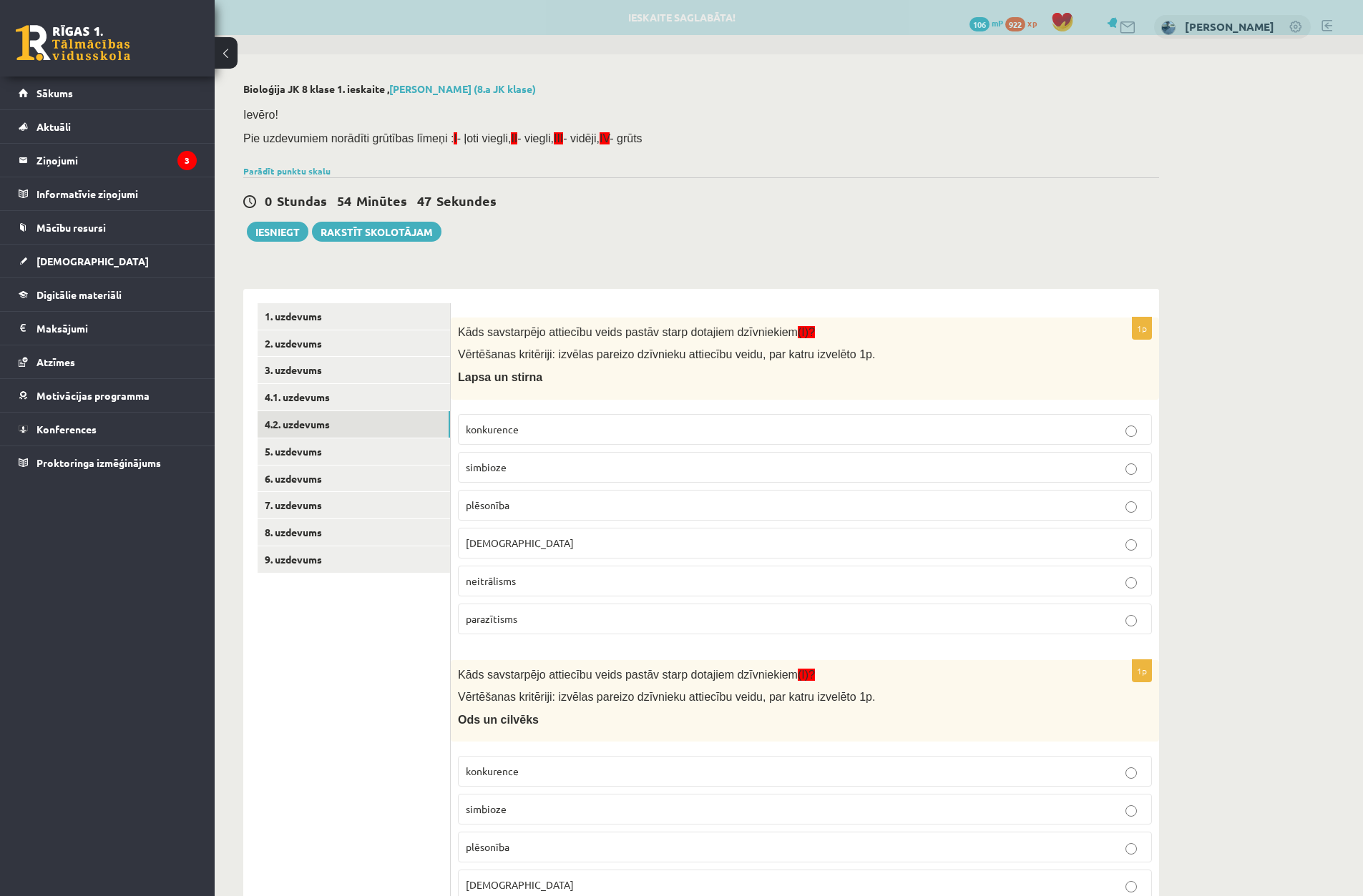
scroll to position [0, 0]
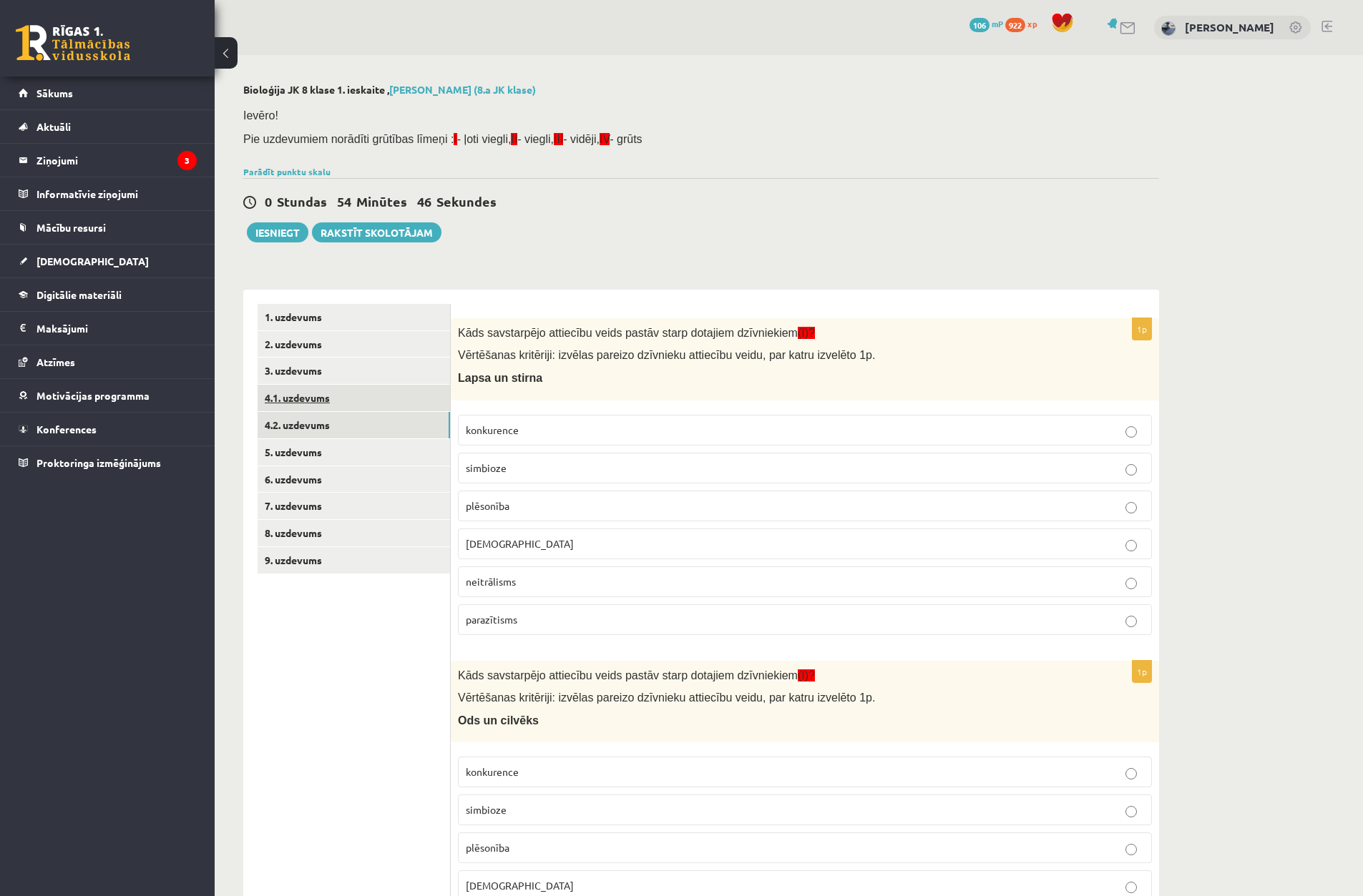
click at [323, 399] on link "4.1. uzdevums" at bounding box center [353, 398] width 193 height 26
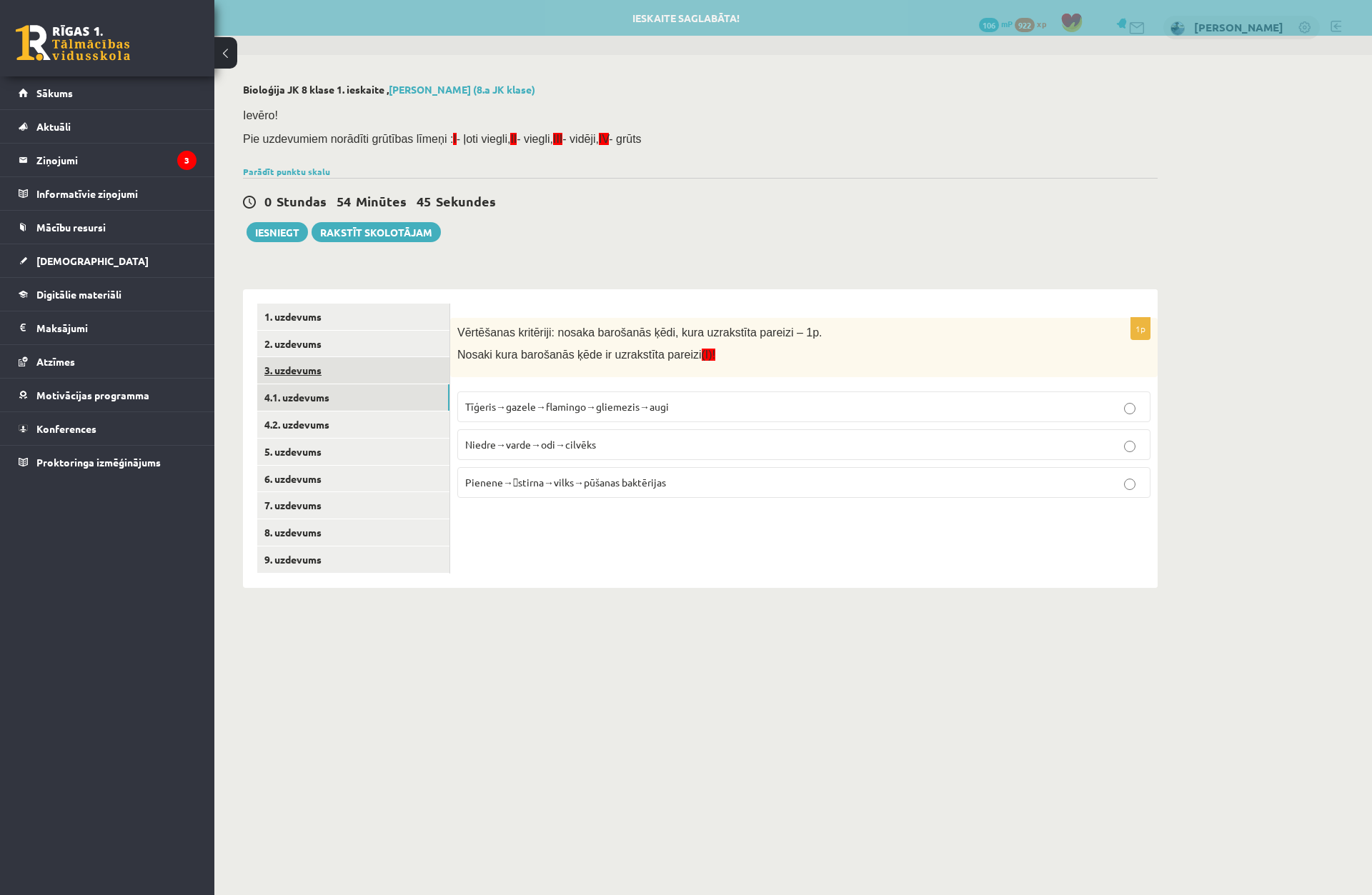
click at [337, 374] on link "3. uzdevums" at bounding box center [353, 370] width 192 height 26
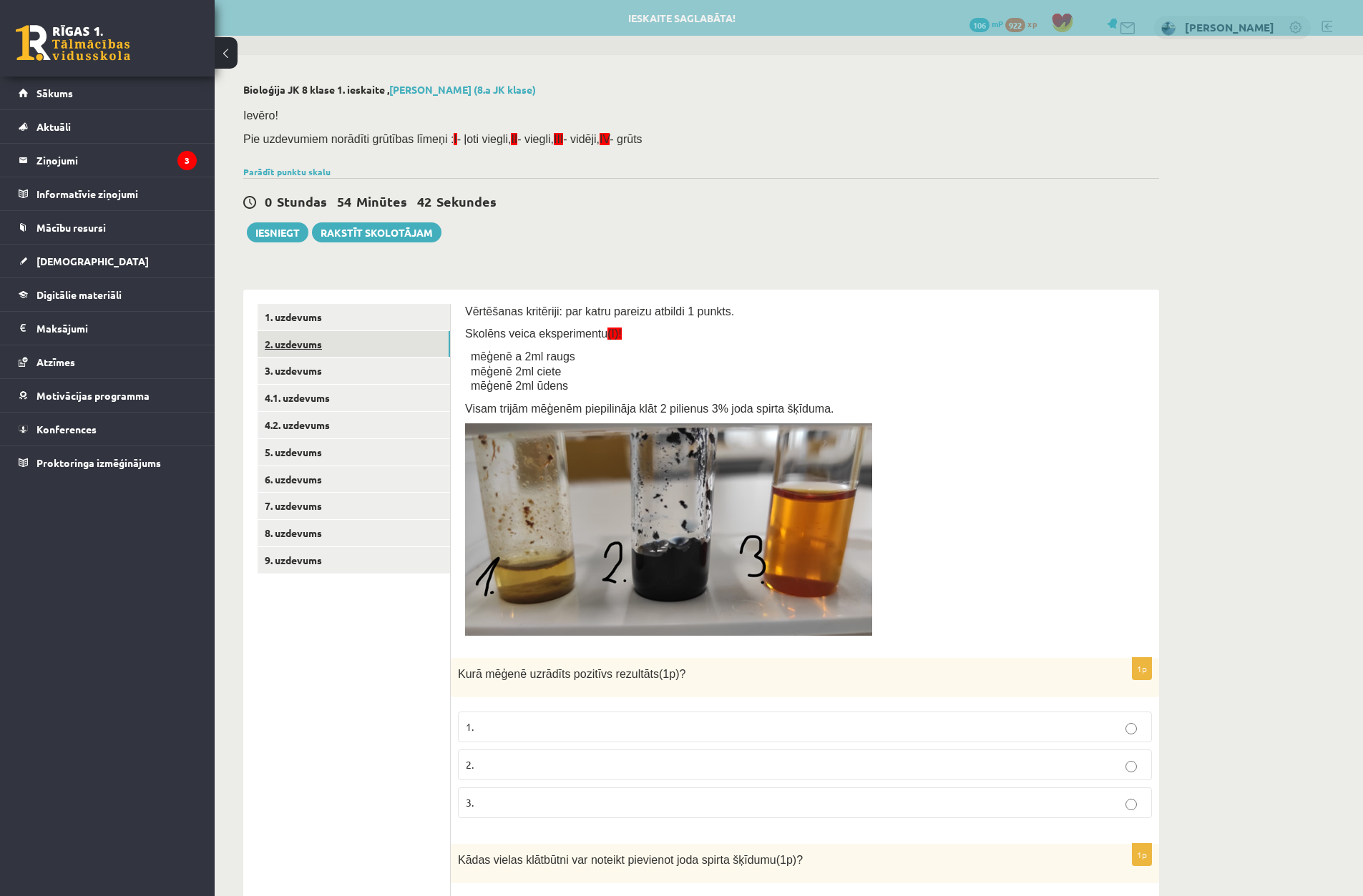
click at [390, 350] on link "2. uzdevums" at bounding box center [353, 344] width 193 height 26
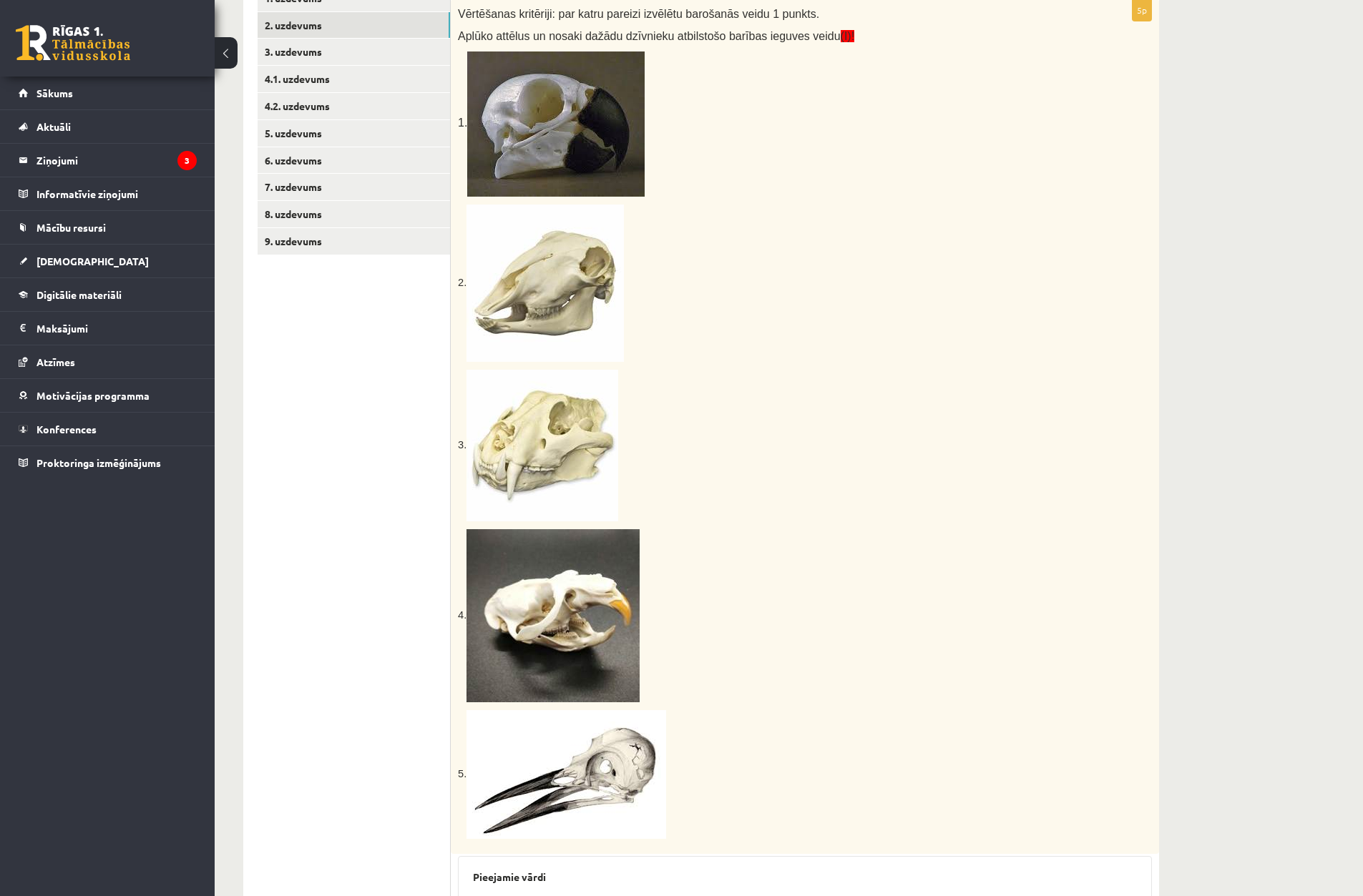
scroll to position [187, 0]
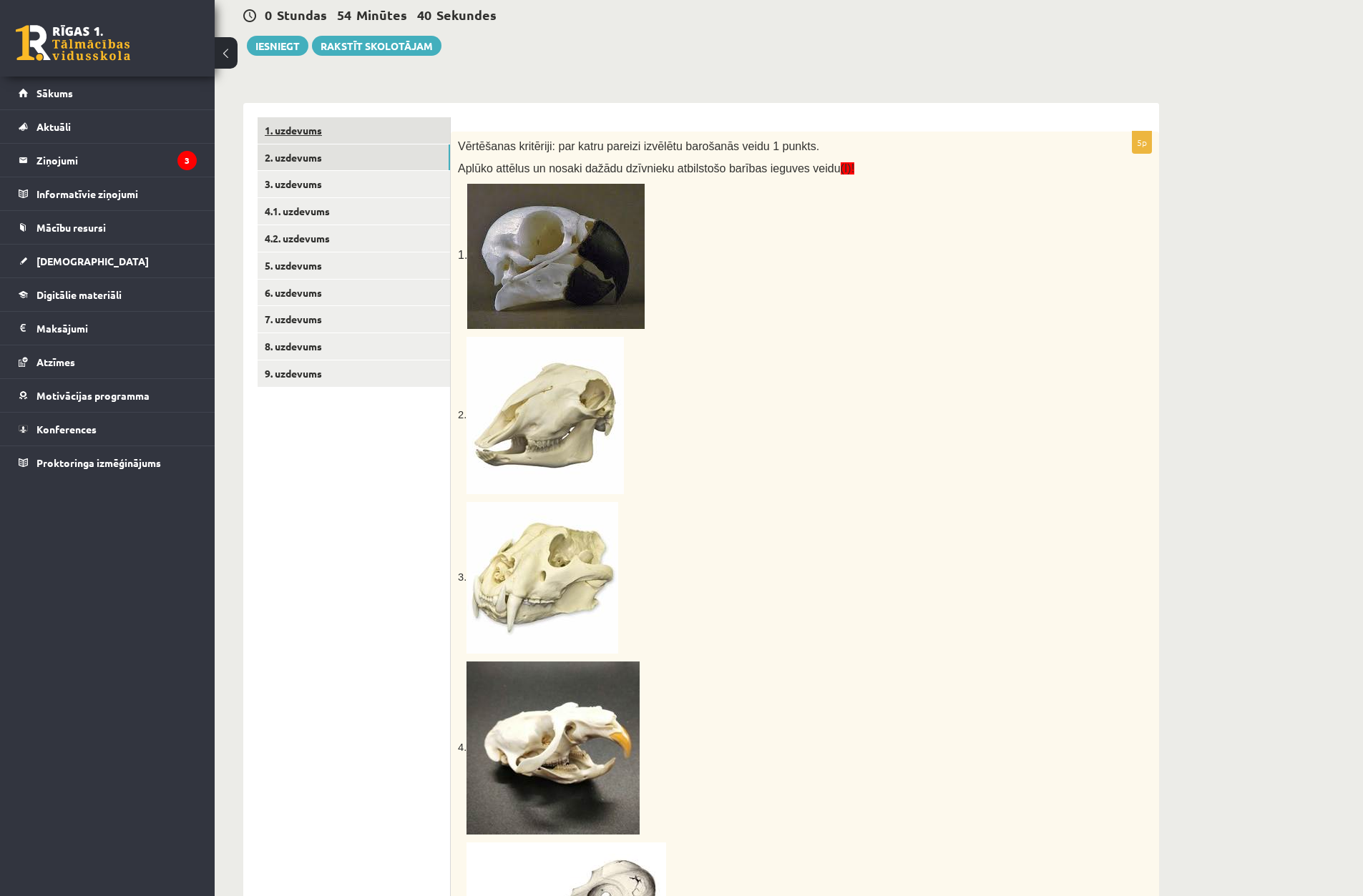
click at [385, 139] on link "1. uzdevums" at bounding box center [353, 131] width 193 height 26
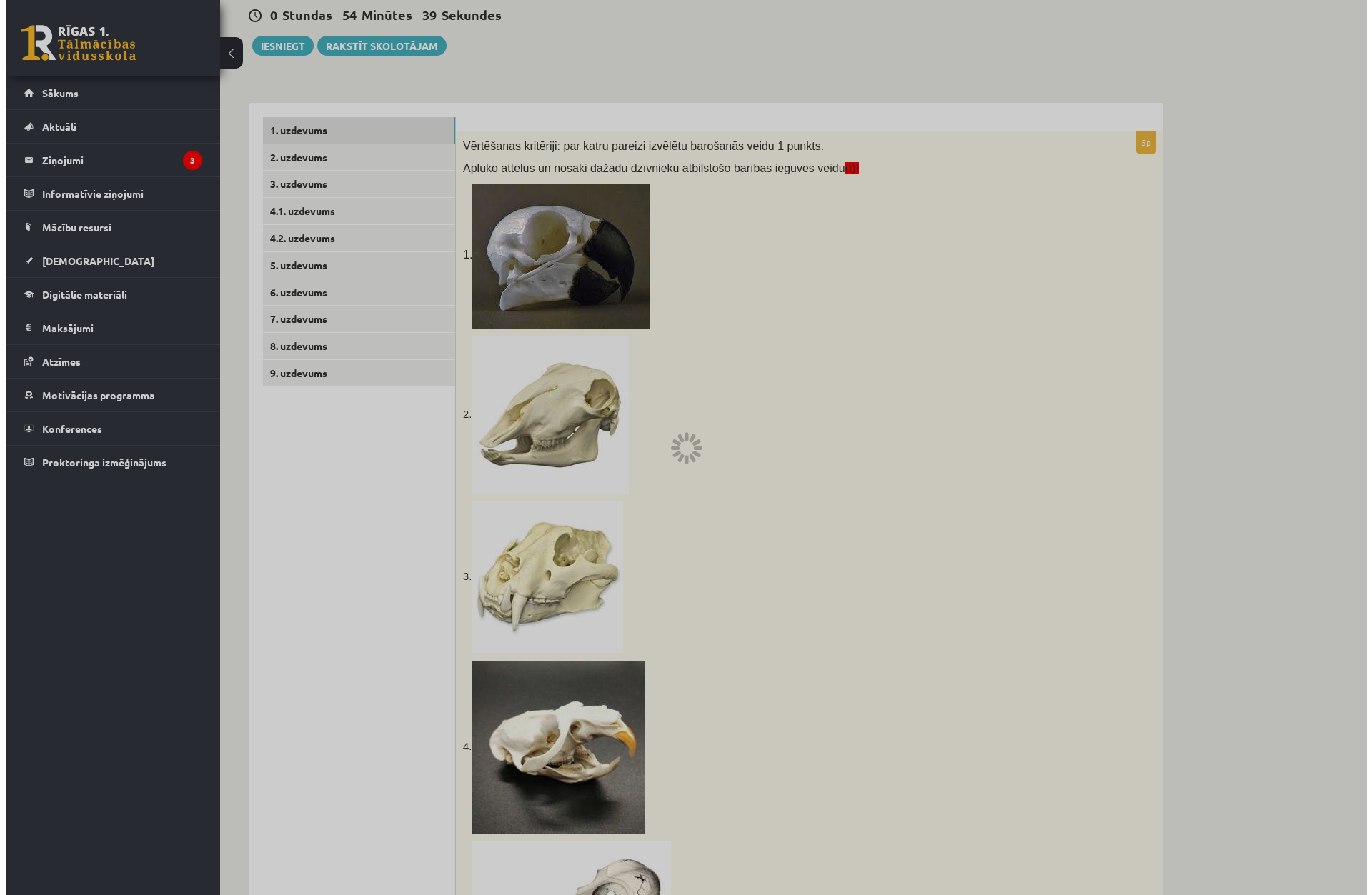
scroll to position [0, 0]
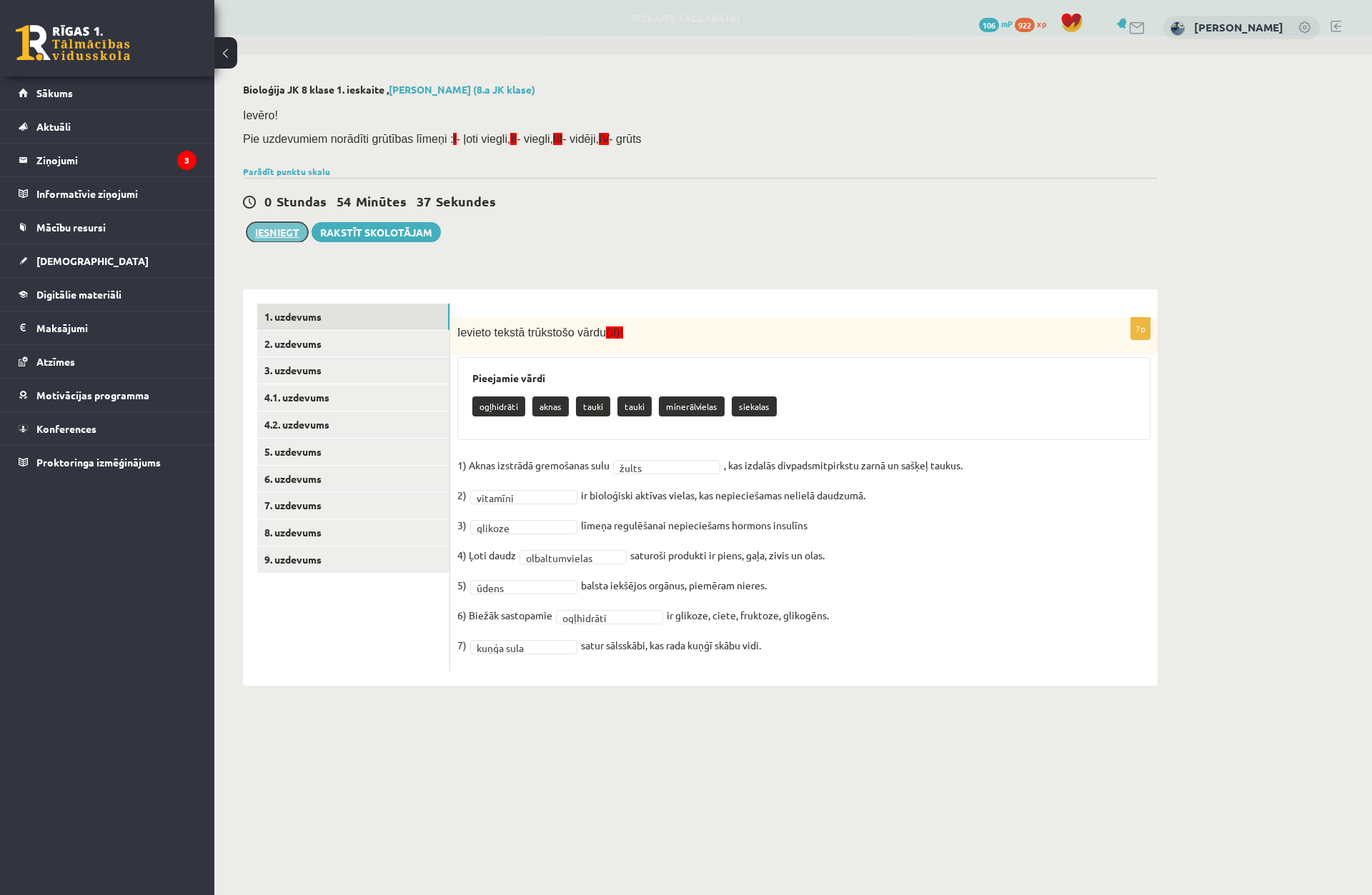
click at [290, 234] on button "Iesniegt" at bounding box center [277, 232] width 62 height 20
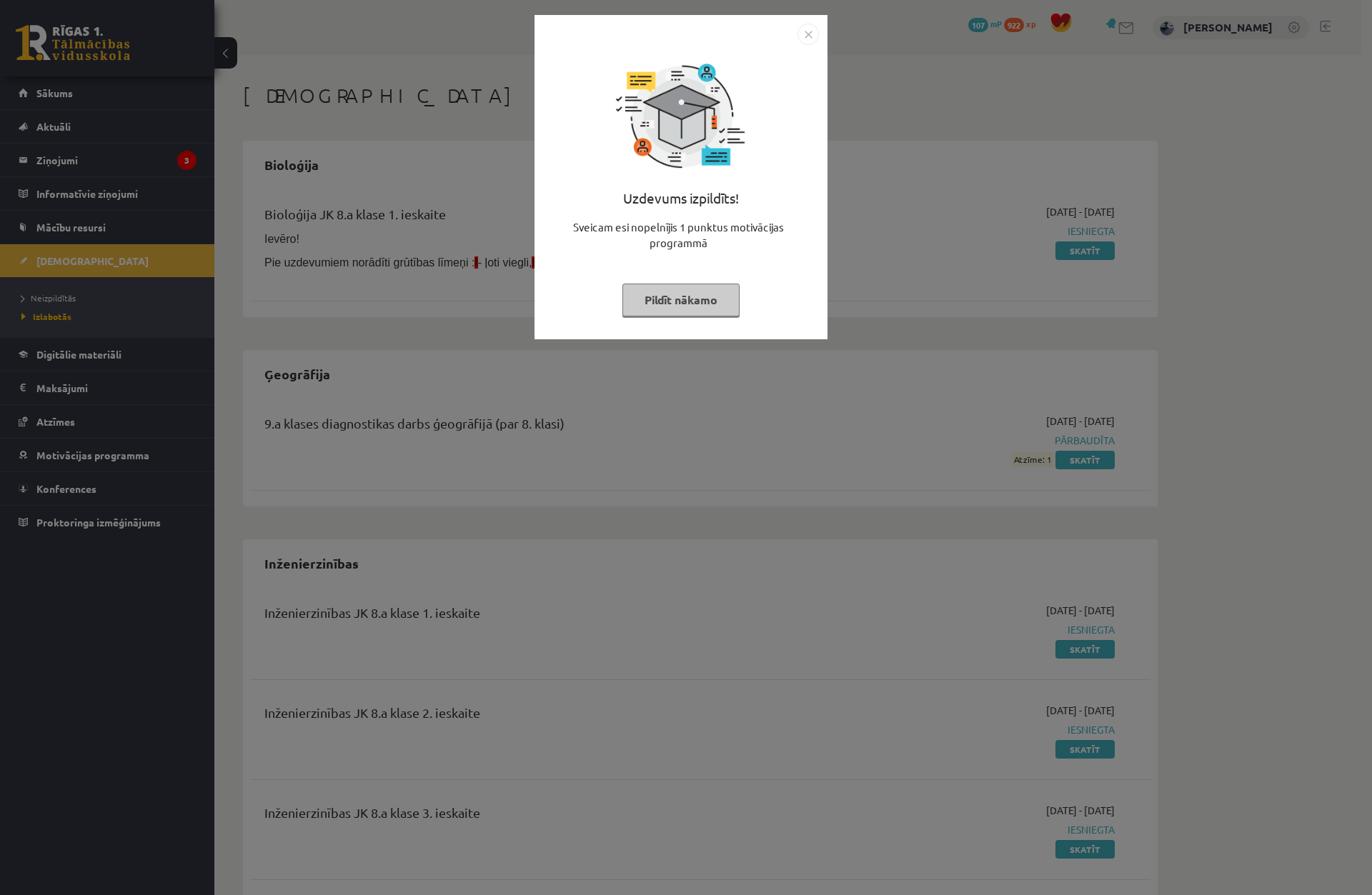
click at [871, 208] on div "Uzdevums izpildīts! Sveicam esi nopelnījis 1 punktus motivācijas programmā Pild…" at bounding box center [686, 448] width 1372 height 895
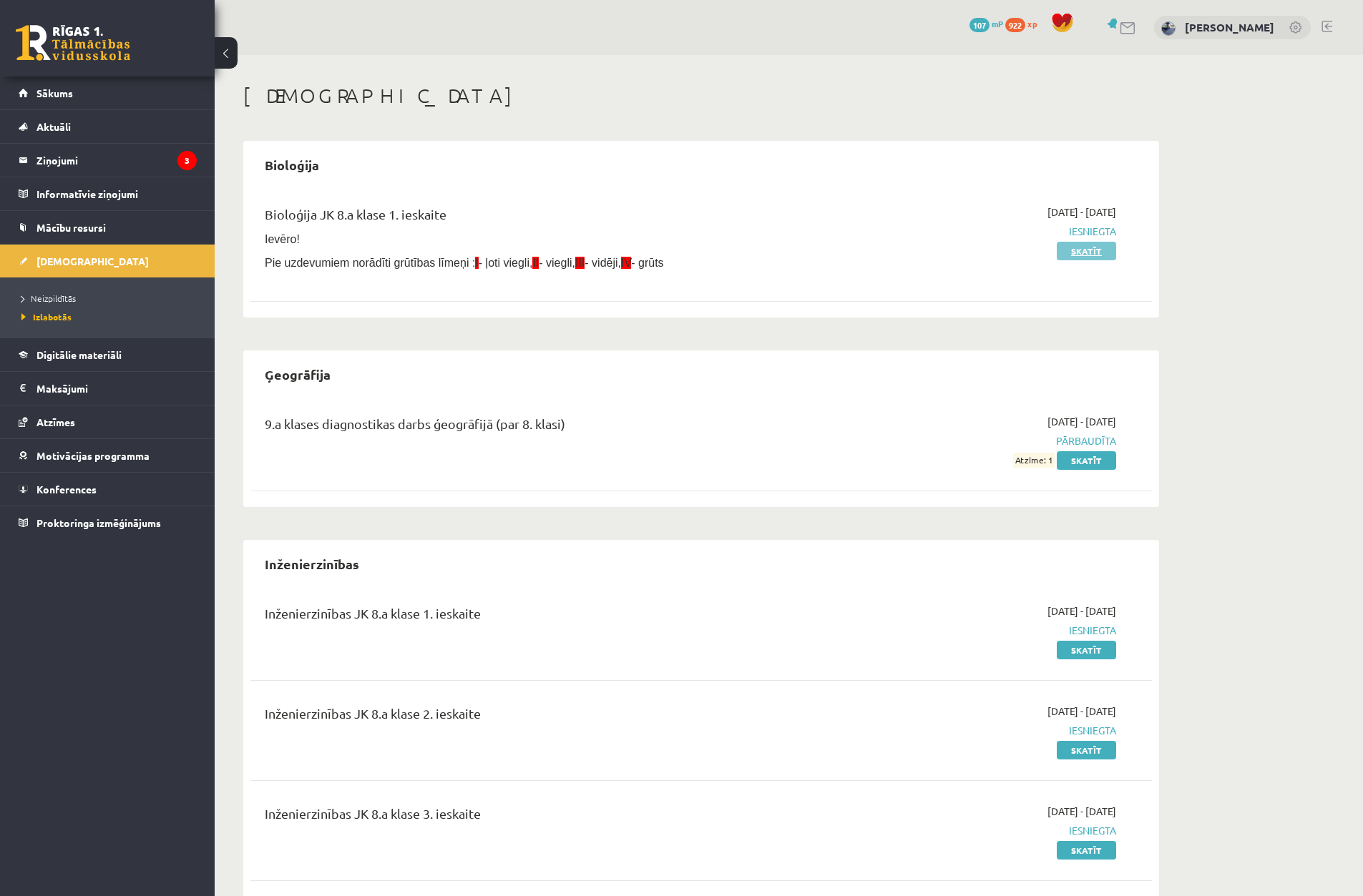
click at [1083, 249] on link "Skatīt" at bounding box center [1087, 250] width 59 height 18
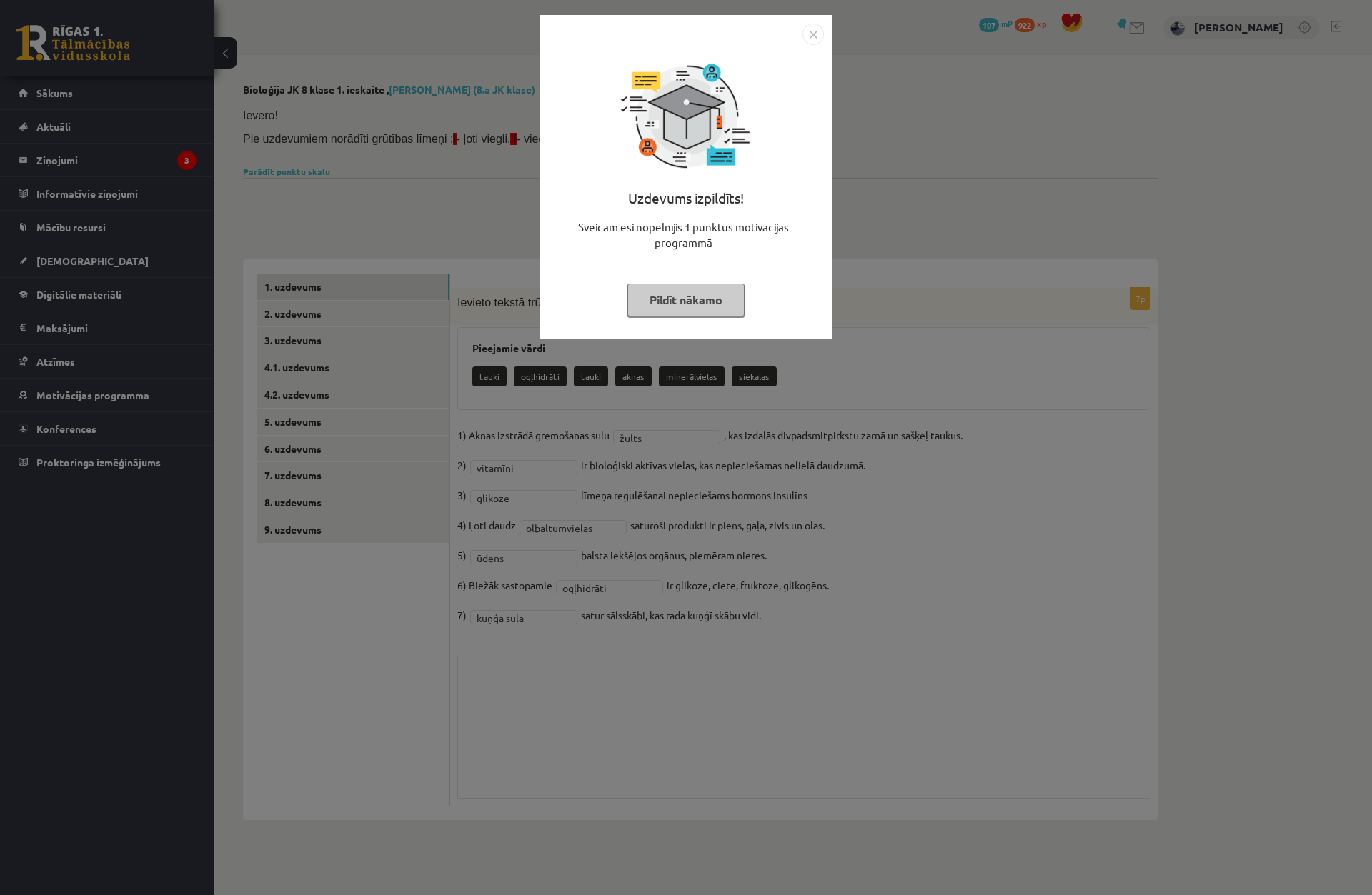
click at [702, 295] on button "Pildīt nākamo" at bounding box center [686, 300] width 118 height 33
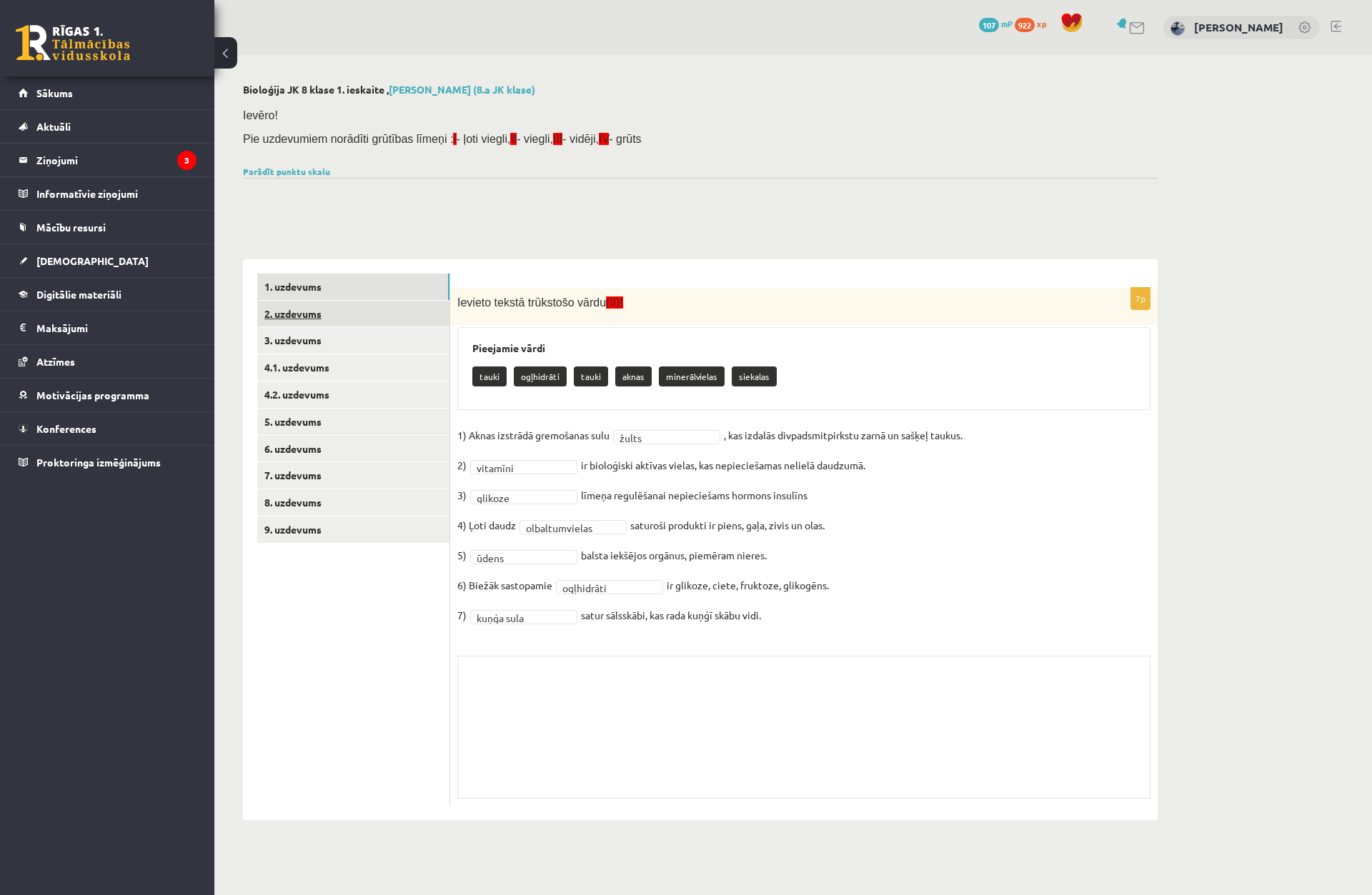
click at [380, 313] on link "2. uzdevums" at bounding box center [353, 314] width 192 height 26
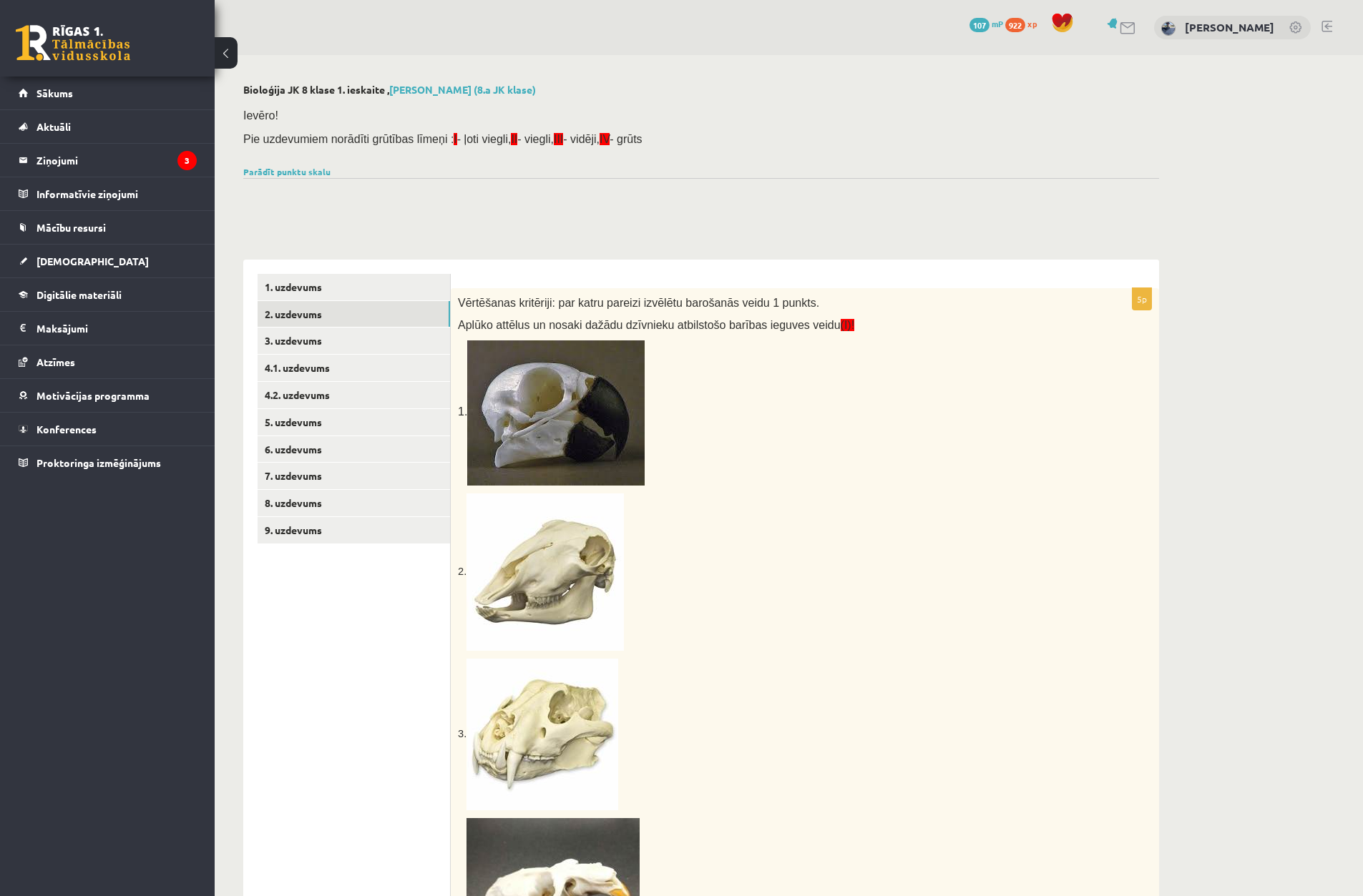
click at [992, 37] on div "0 Dāvanas 107 mP 922 xp" at bounding box center [1025, 24] width 110 height 25
click at [990, 26] on span "107" at bounding box center [979, 25] width 20 height 14
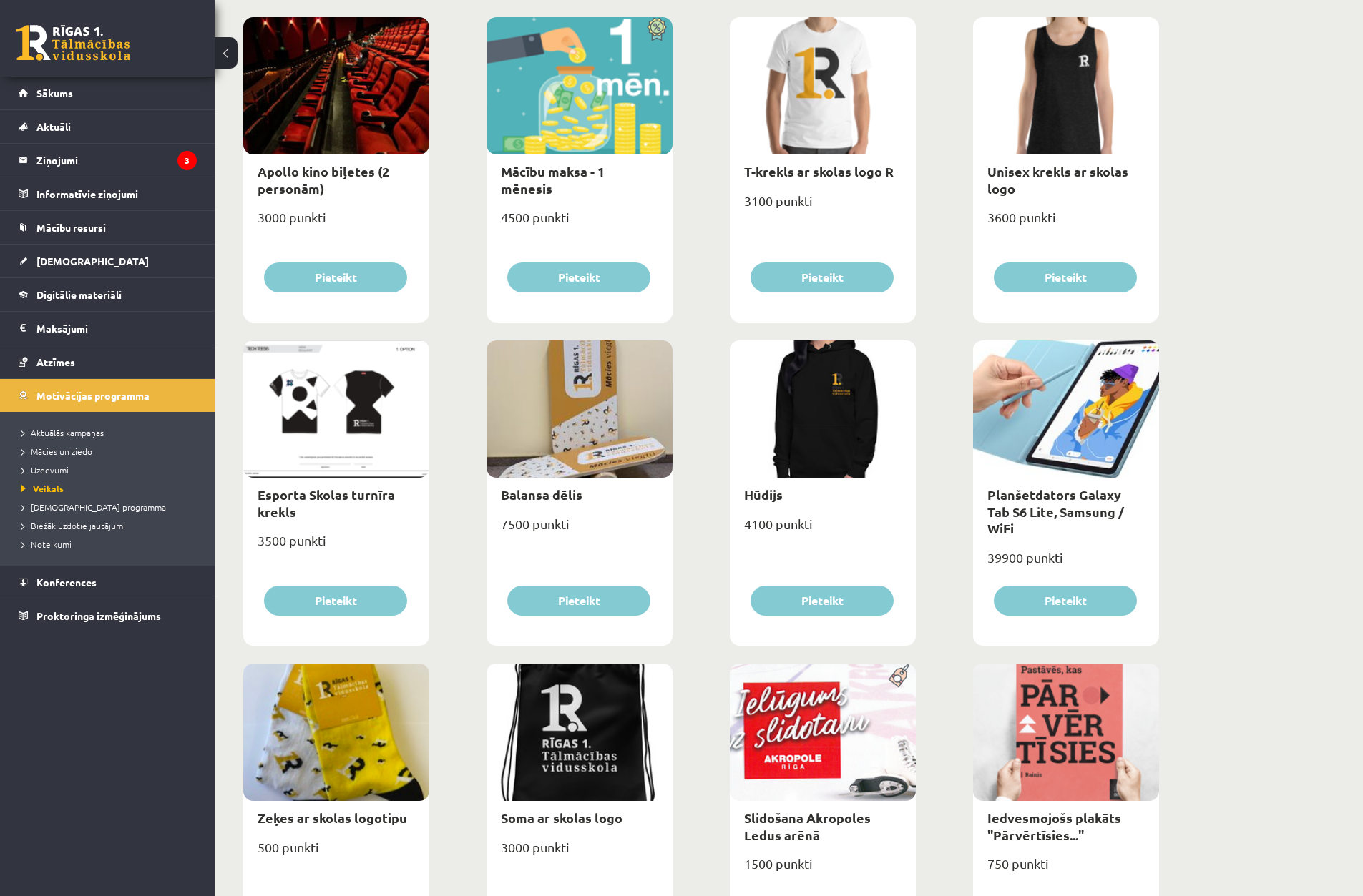
scroll to position [443, 0]
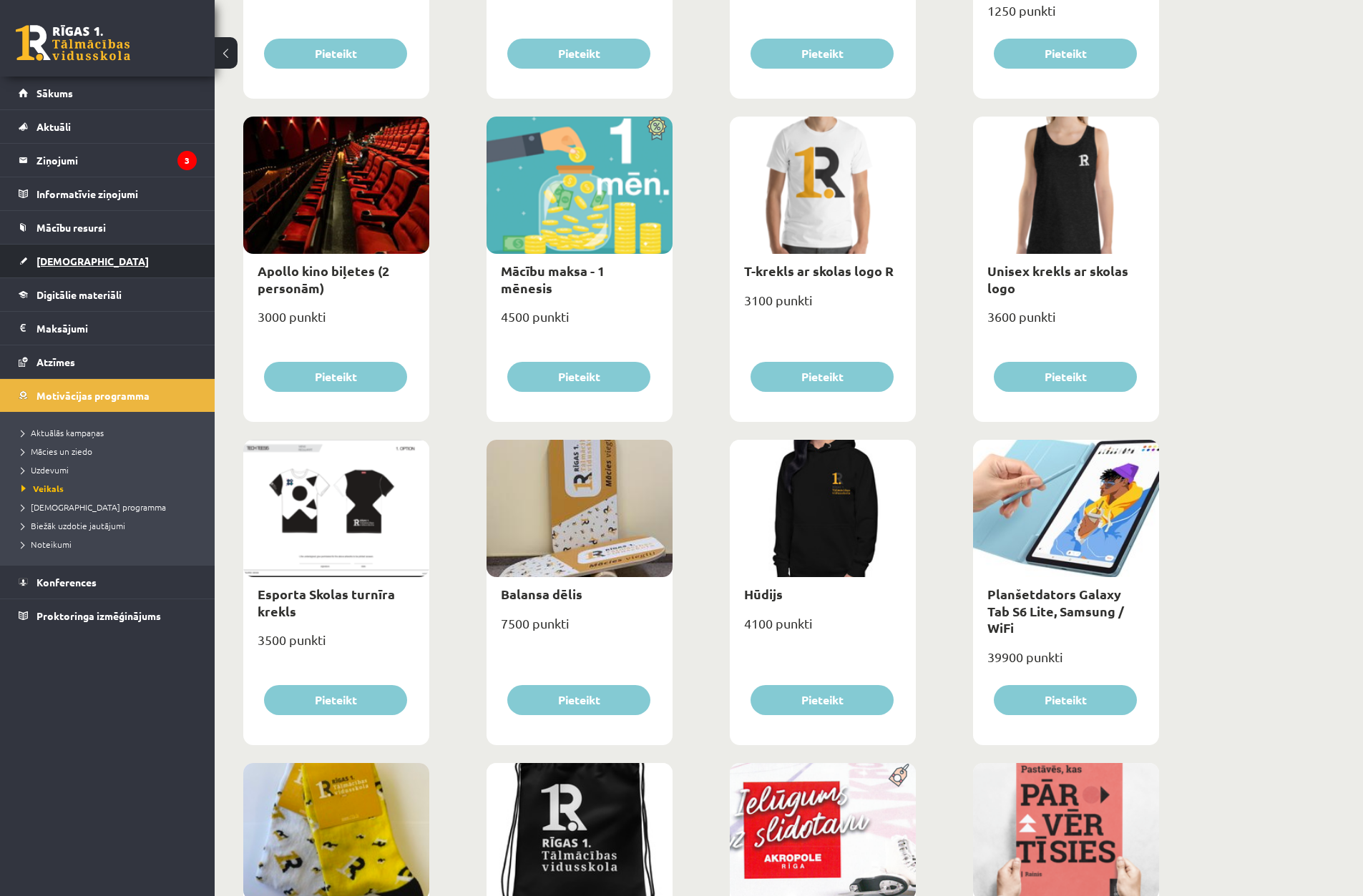
click at [112, 257] on link "[DEMOGRAPHIC_DATA]" at bounding box center [107, 261] width 178 height 33
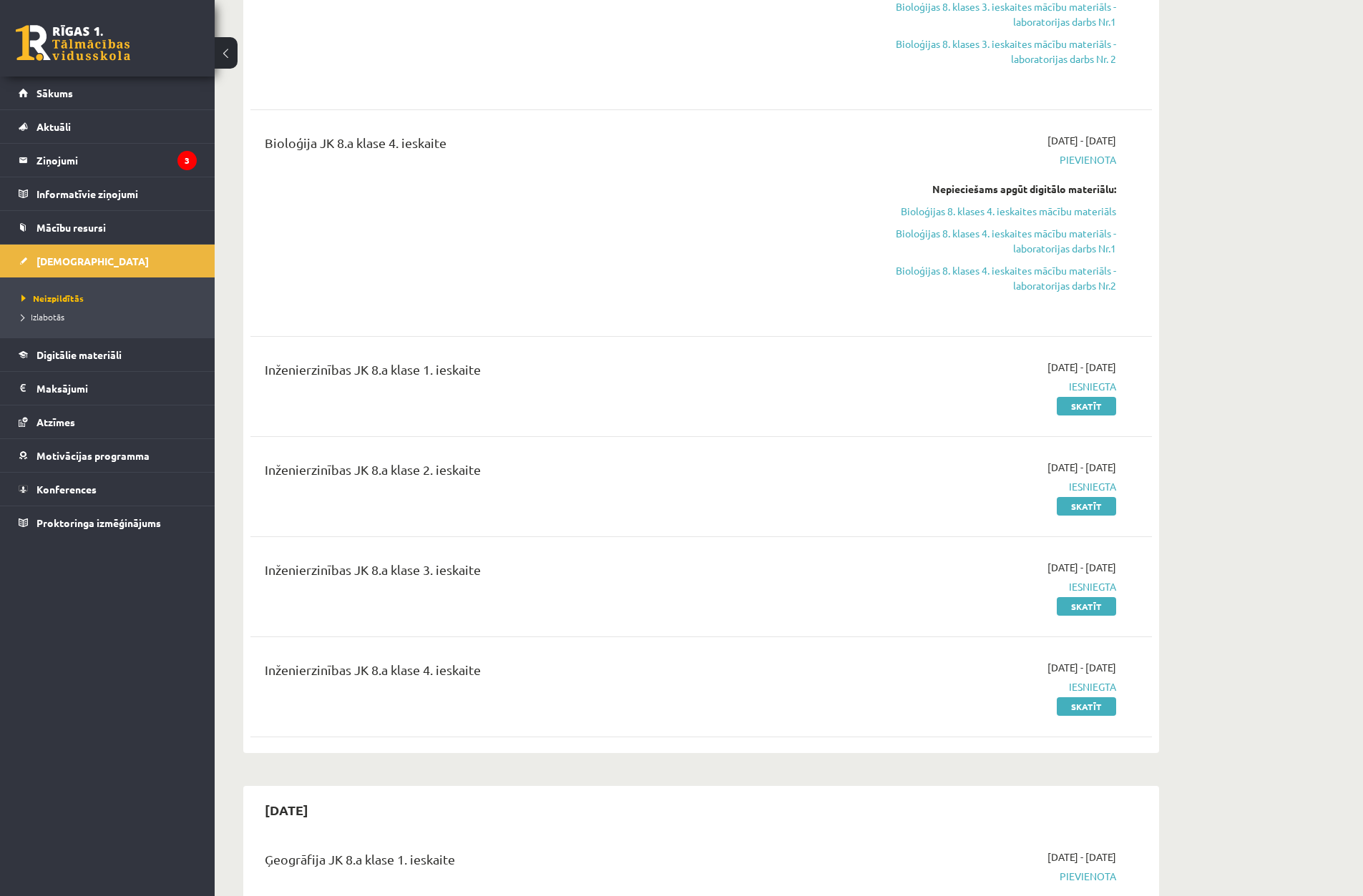
scroll to position [657, 0]
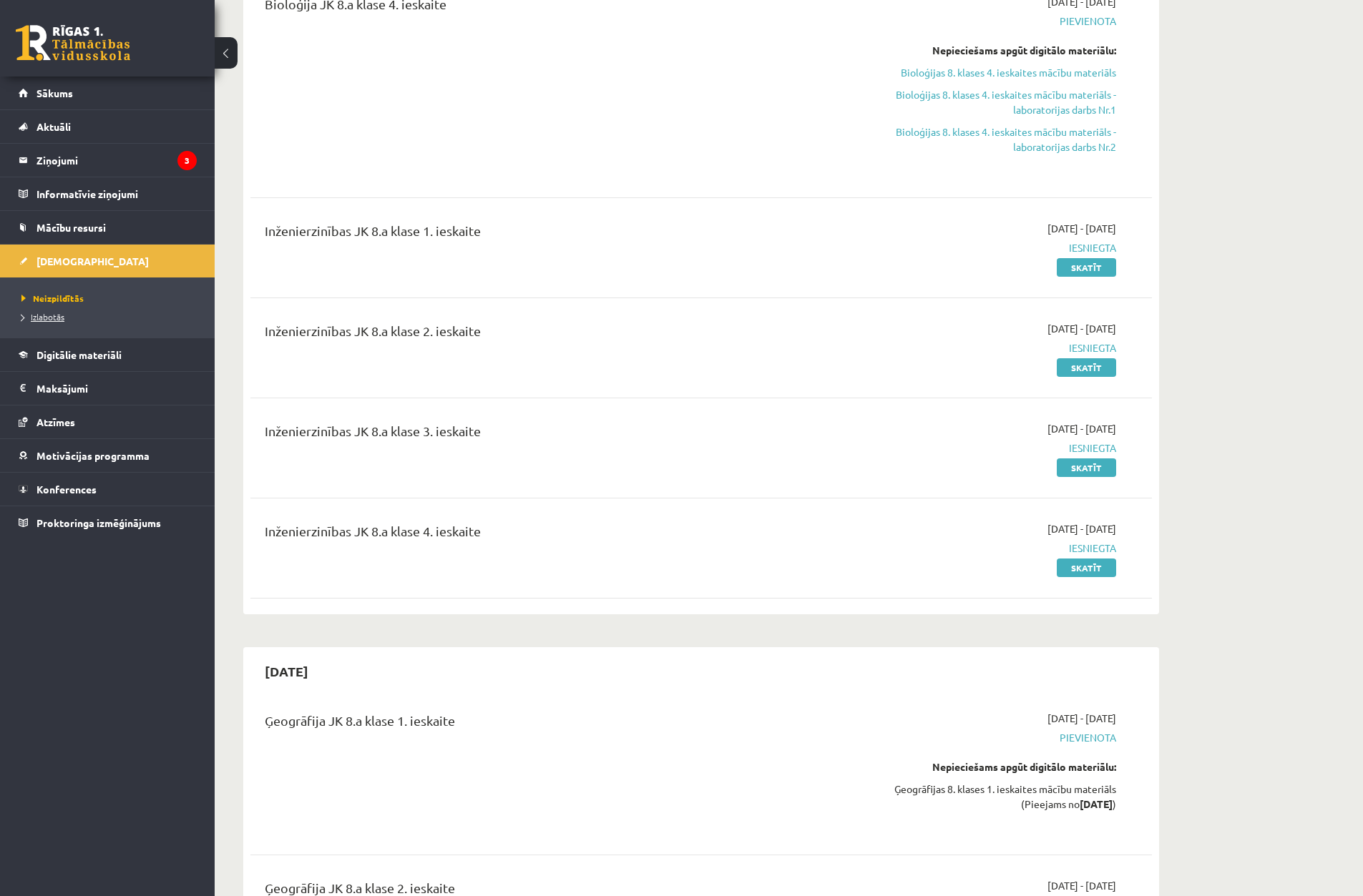
click at [54, 312] on span "Izlabotās" at bounding box center [43, 316] width 43 height 11
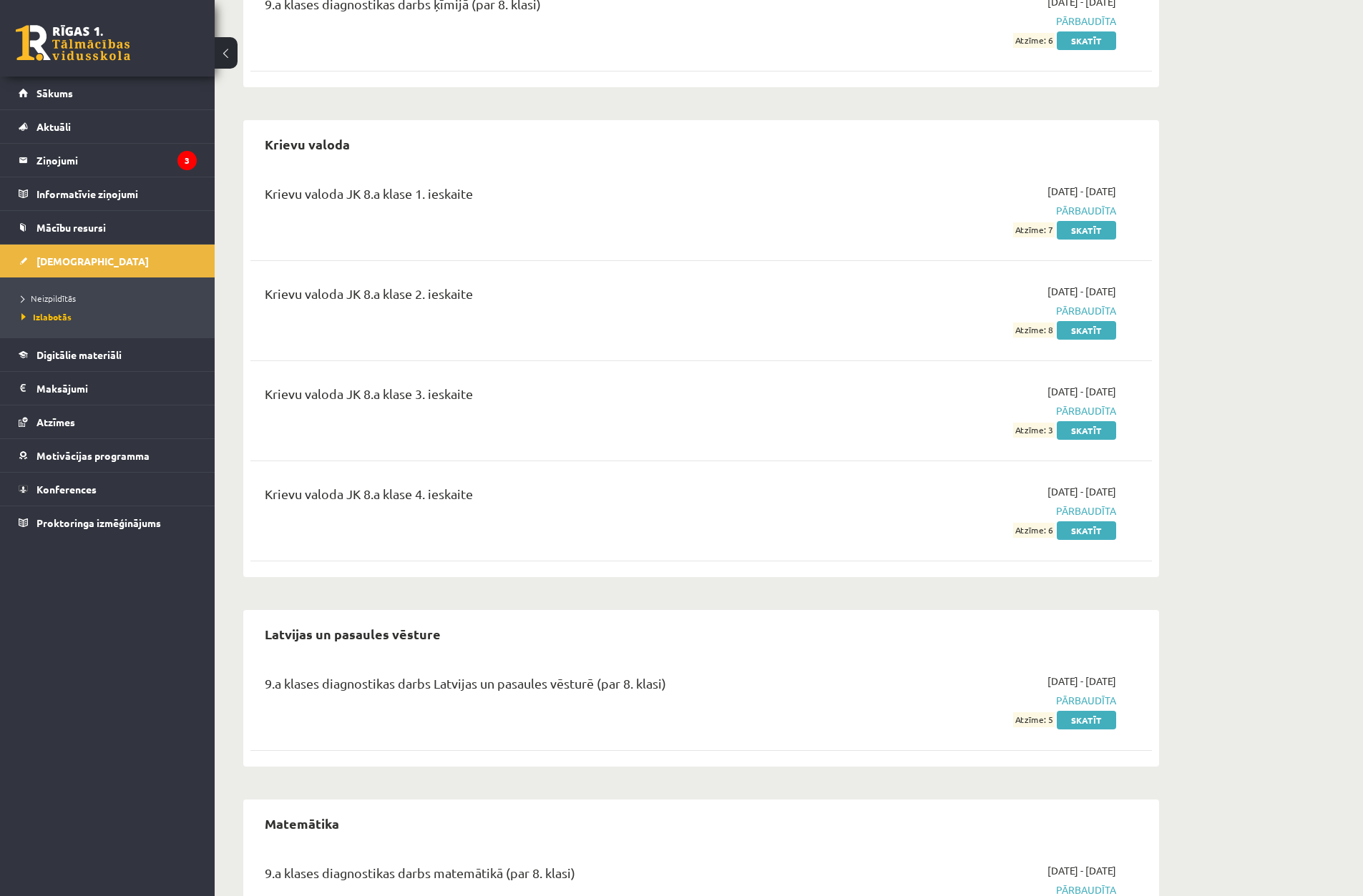
scroll to position [1188, 0]
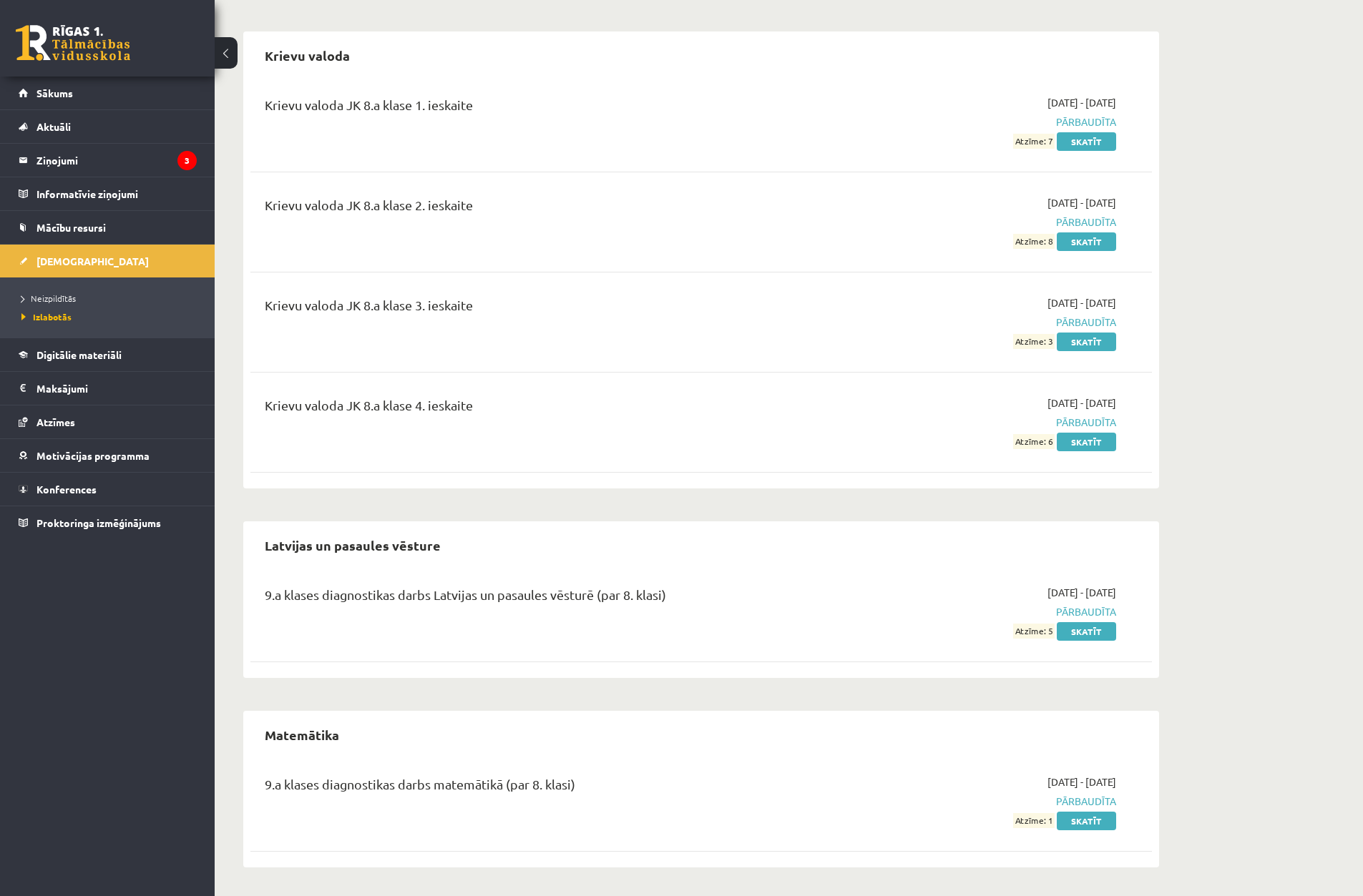
drag, startPoint x: 438, startPoint y: 149, endPoint x: 399, endPoint y: 125, distance: 45.8
drag, startPoint x: 399, startPoint y: 125, endPoint x: 353, endPoint y: 452, distance: 330.2
click at [356, 452] on div "Krievu valoda JK 8.a klase 4. ieskaite [DATE] - [DATE] Pārbaudīta Atzīme: 6 Ska…" at bounding box center [701, 422] width 902 height 82
click at [132, 163] on legend "Ziņojumi 3" at bounding box center [117, 160] width 160 height 33
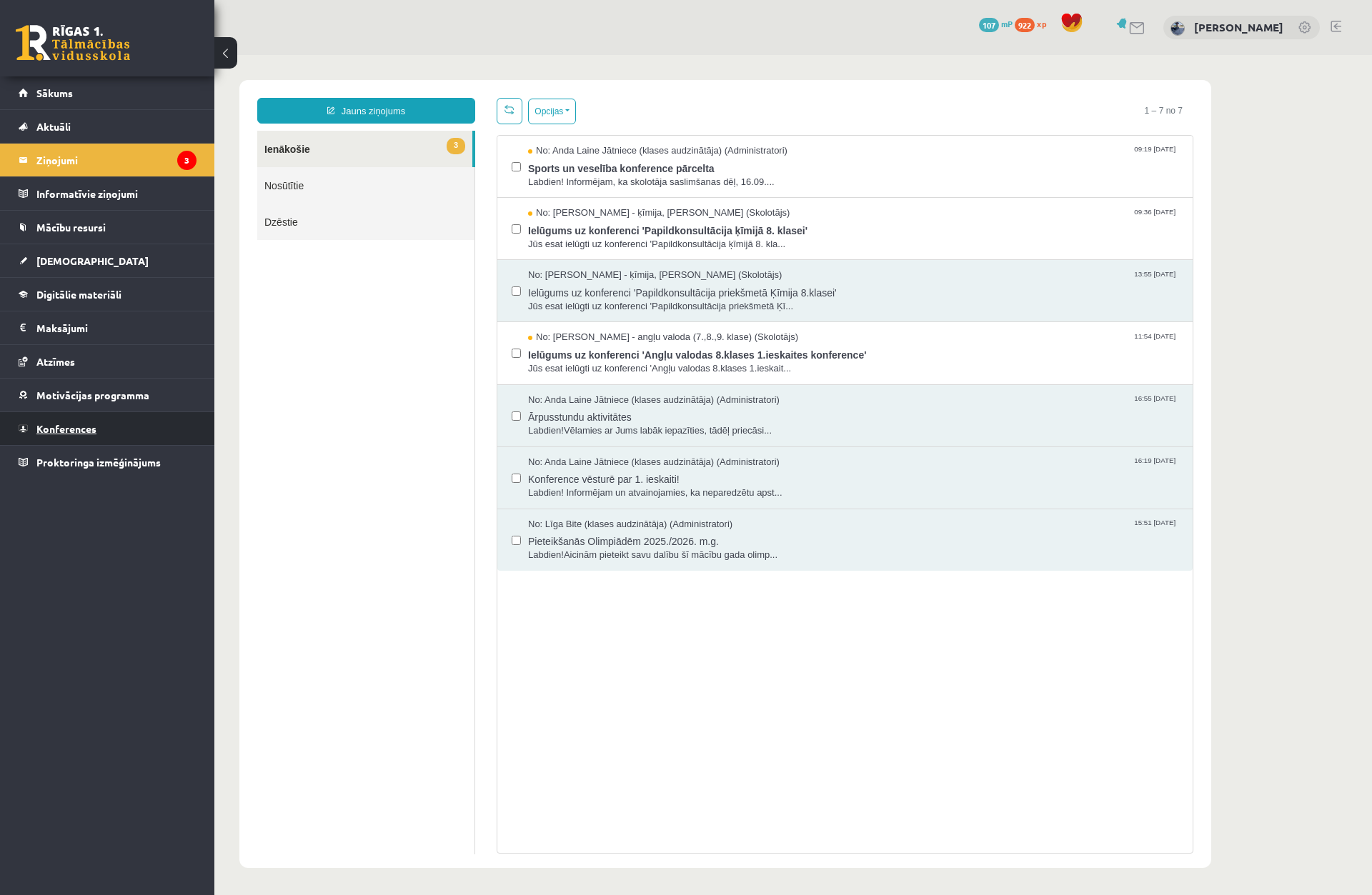
click at [111, 428] on link "Konferences" at bounding box center [107, 429] width 178 height 33
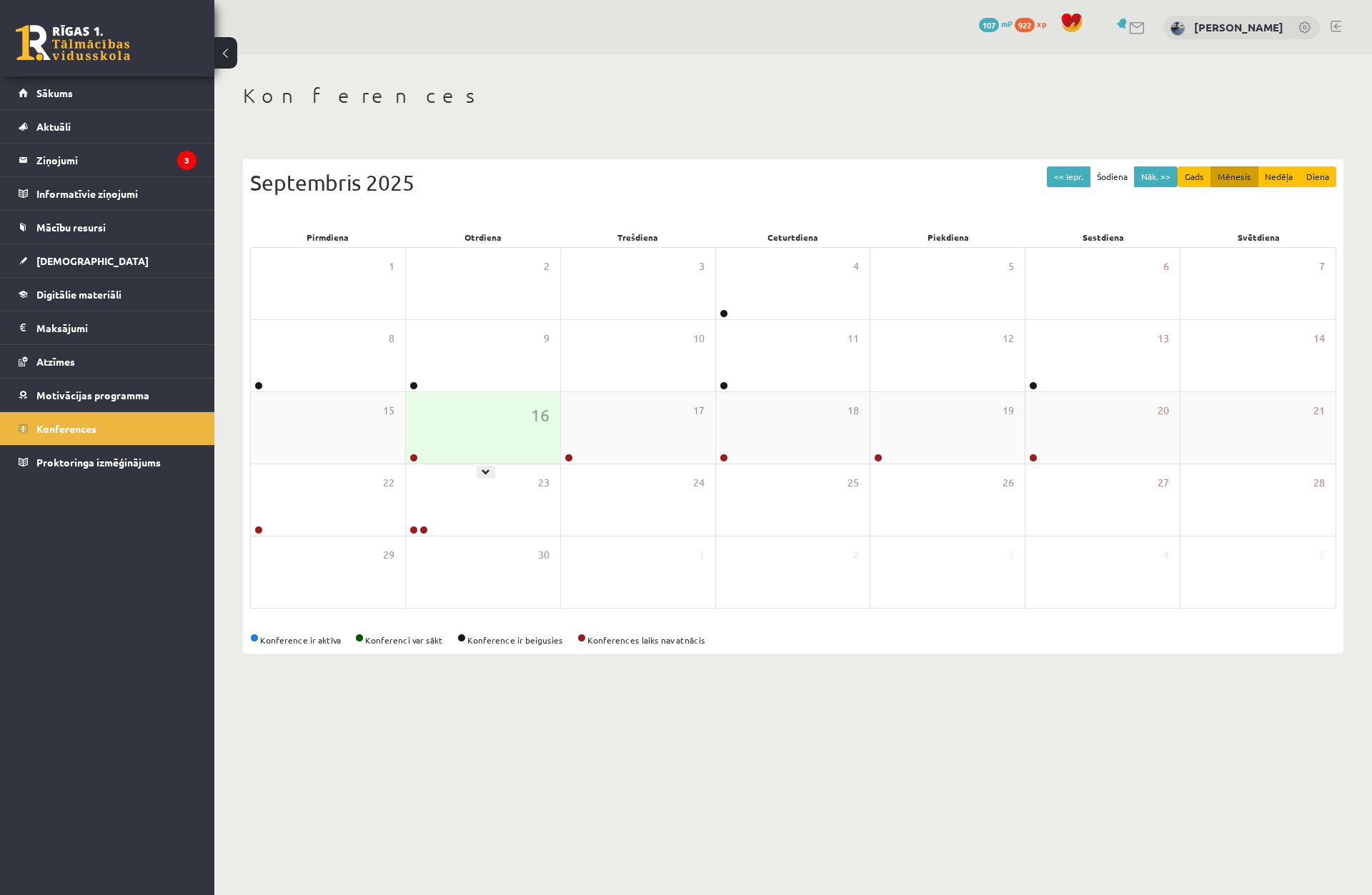
click at [424, 458] on div "16" at bounding box center [482, 428] width 154 height 71
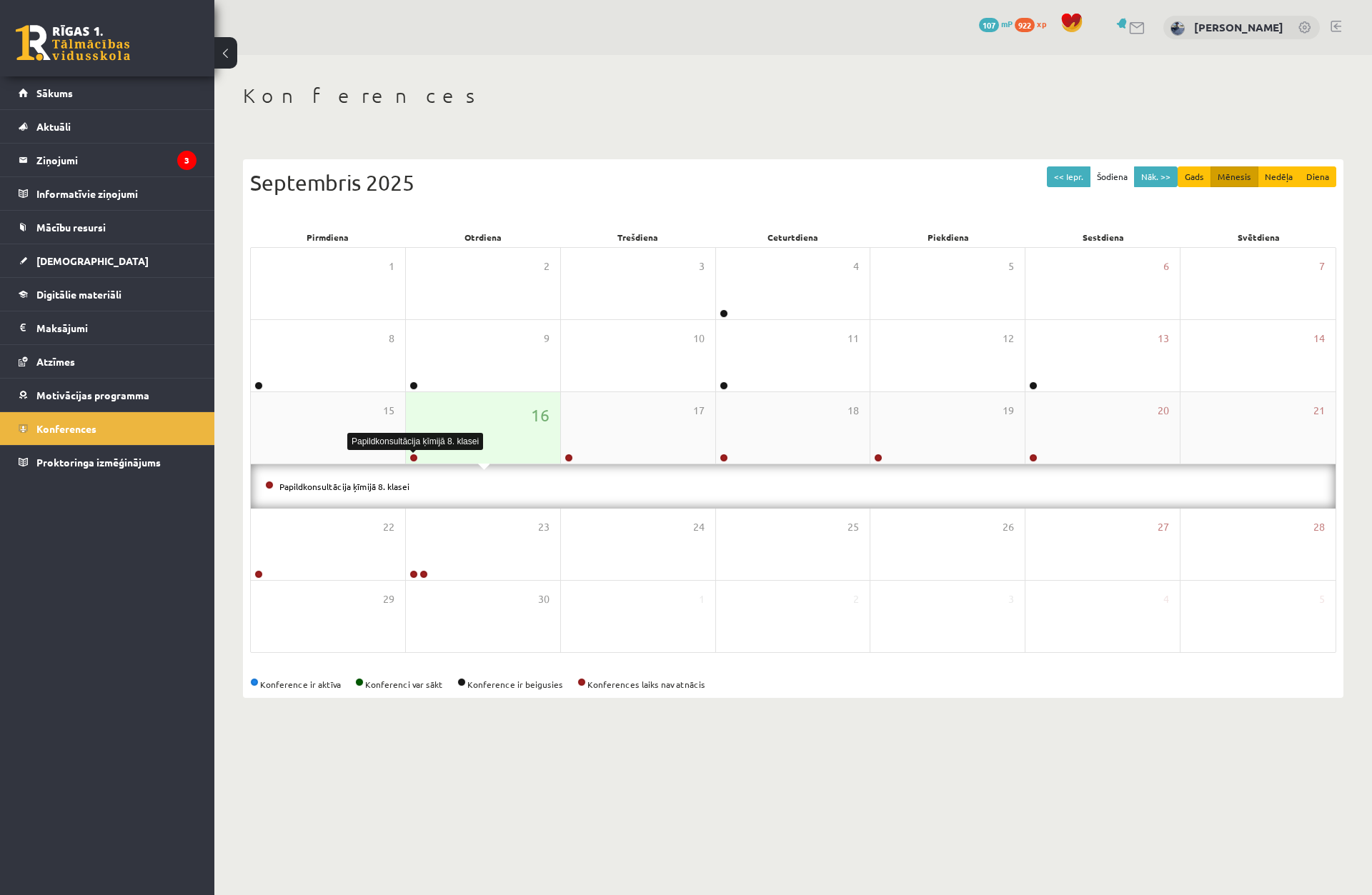
click at [410, 459] on link at bounding box center [414, 458] width 9 height 9
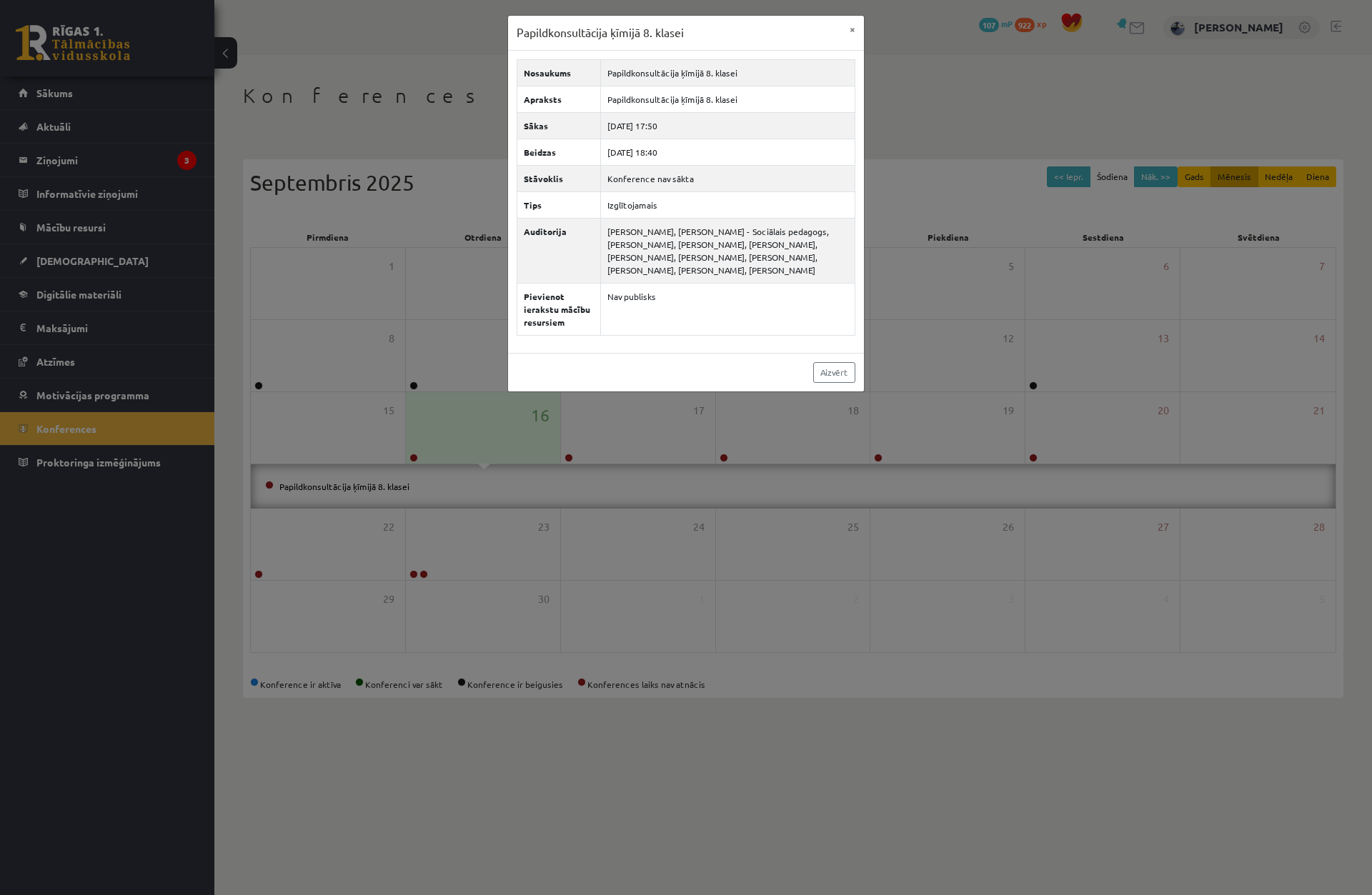
click at [437, 454] on div "Papildkonsultācija ķīmijā 8. klasei × Nosaukums Papildkonsultācija ķīmijā 8. kl…" at bounding box center [686, 448] width 1372 height 895
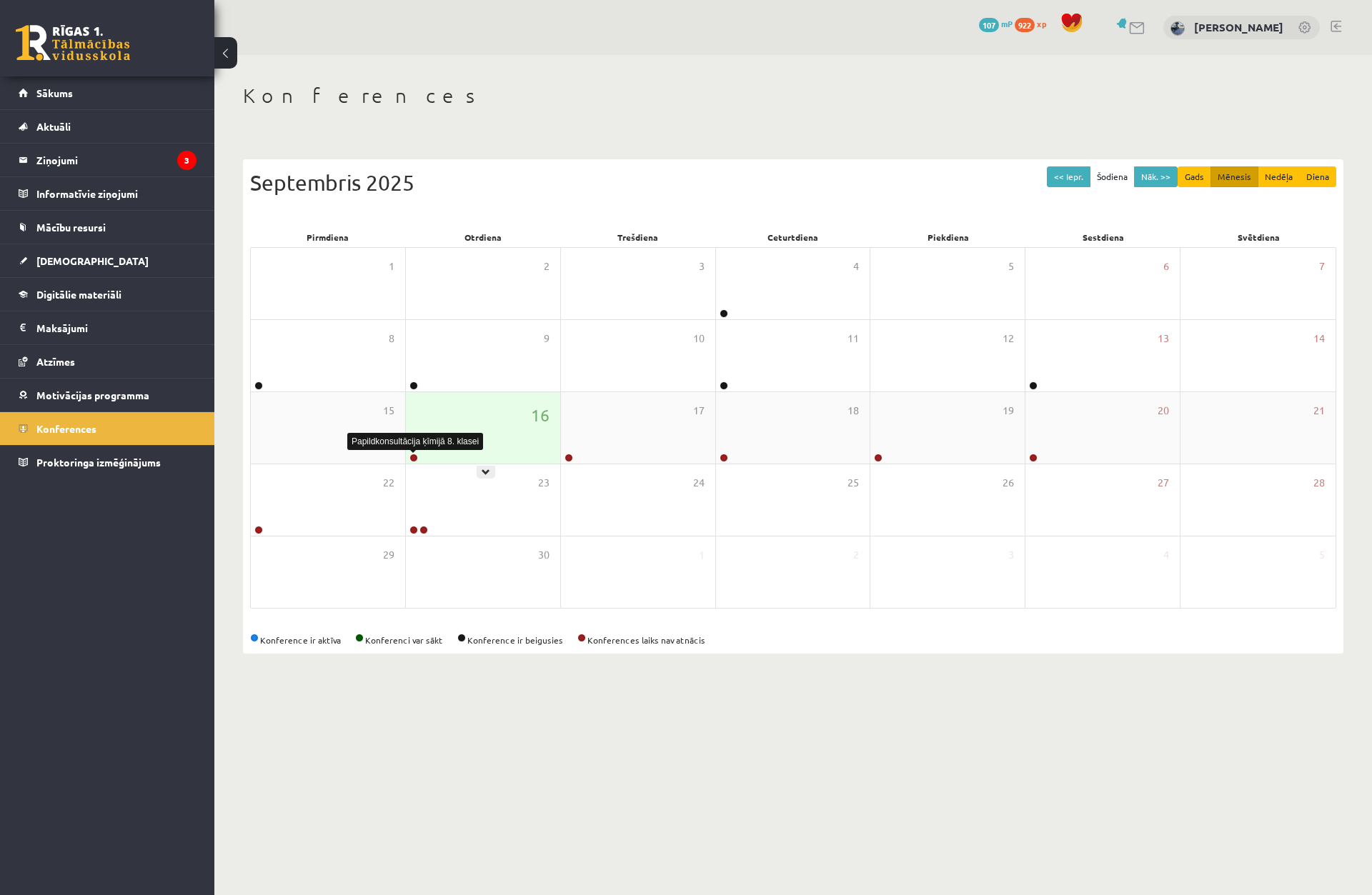
click at [416, 456] on link at bounding box center [414, 458] width 9 height 9
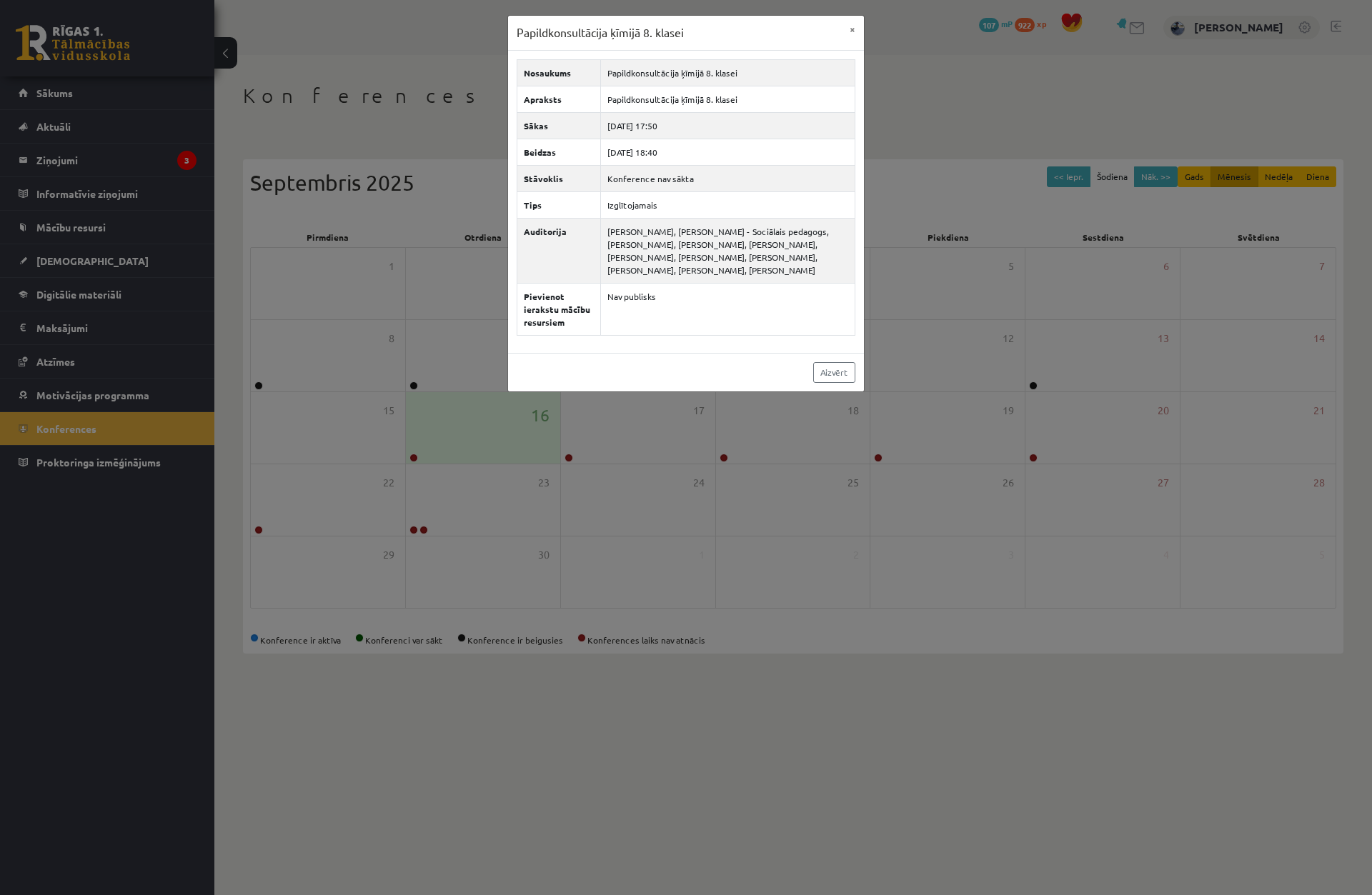
drag, startPoint x: 552, startPoint y: 454, endPoint x: 562, endPoint y: 454, distance: 10.0
click at [553, 454] on div "Papildkonsultācija ķīmijā 8. klasei × Nosaukums Papildkonsultācija ķīmijā 8. kl…" at bounding box center [686, 448] width 1372 height 895
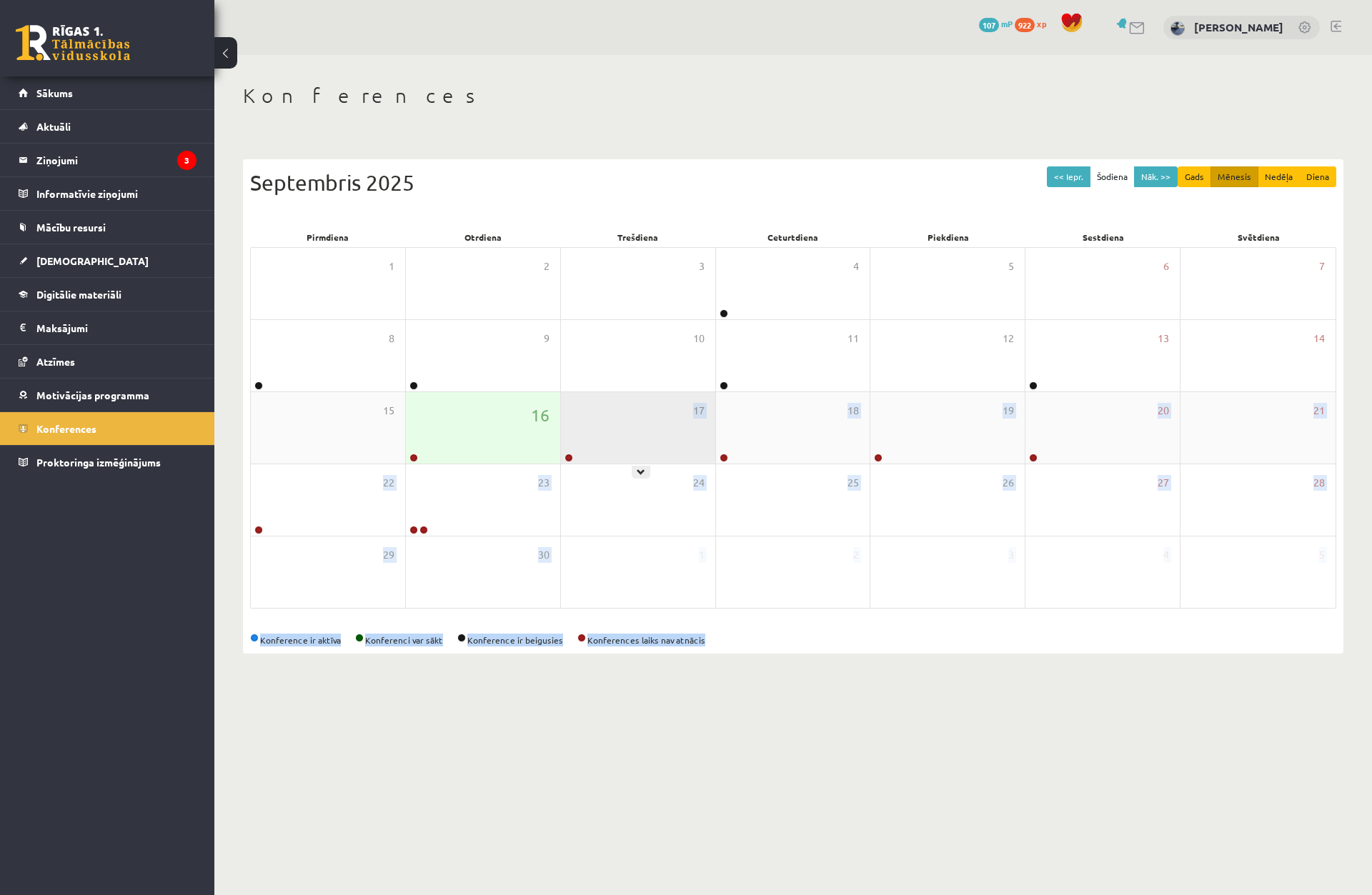
click at [570, 457] on link at bounding box center [568, 458] width 9 height 9
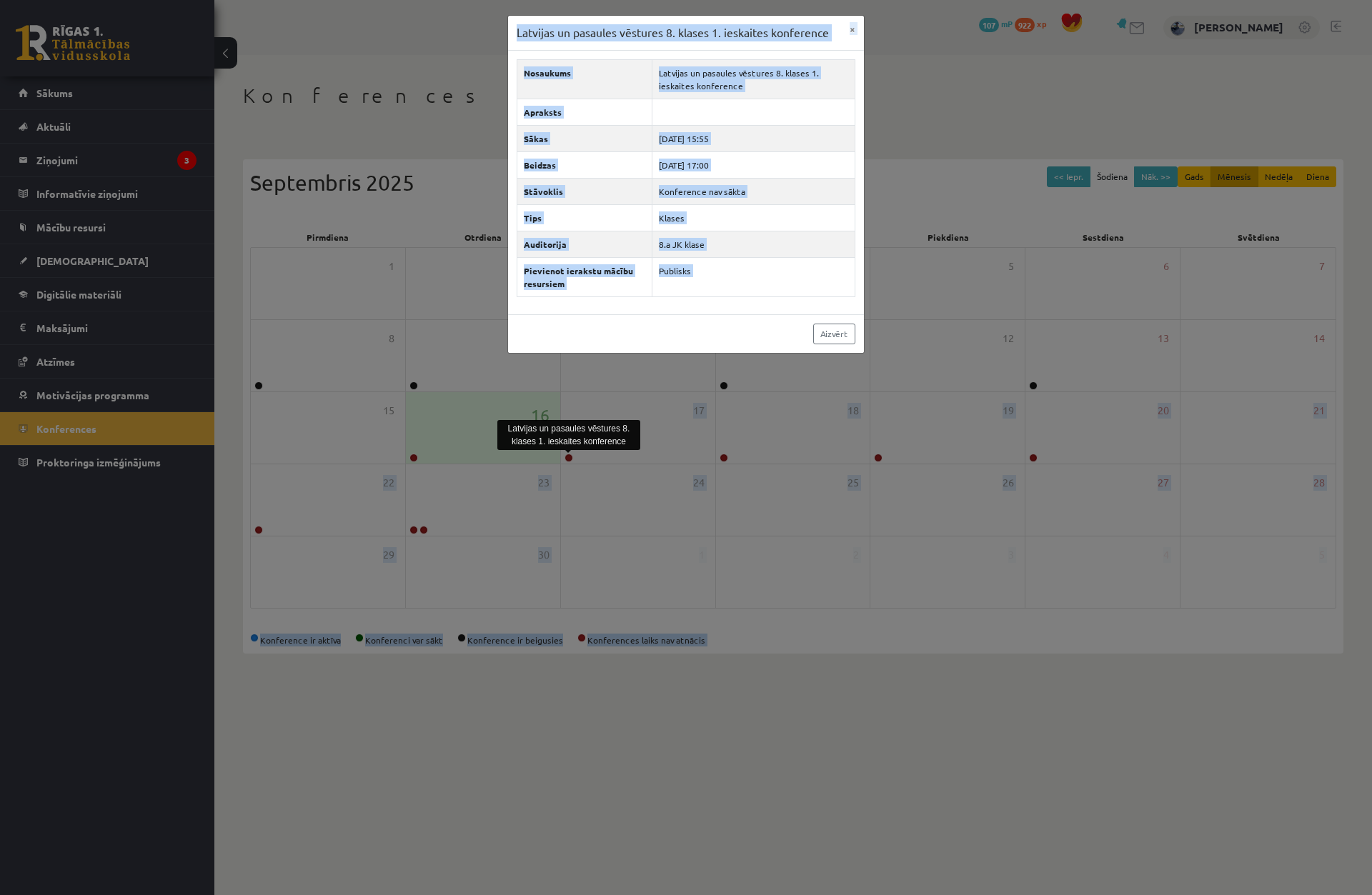
click at [548, 529] on div "Latvijas un pasaules vēstures 8. klases 1. ieskaites konference × Nosaukums Lat…" at bounding box center [686, 448] width 1372 height 895
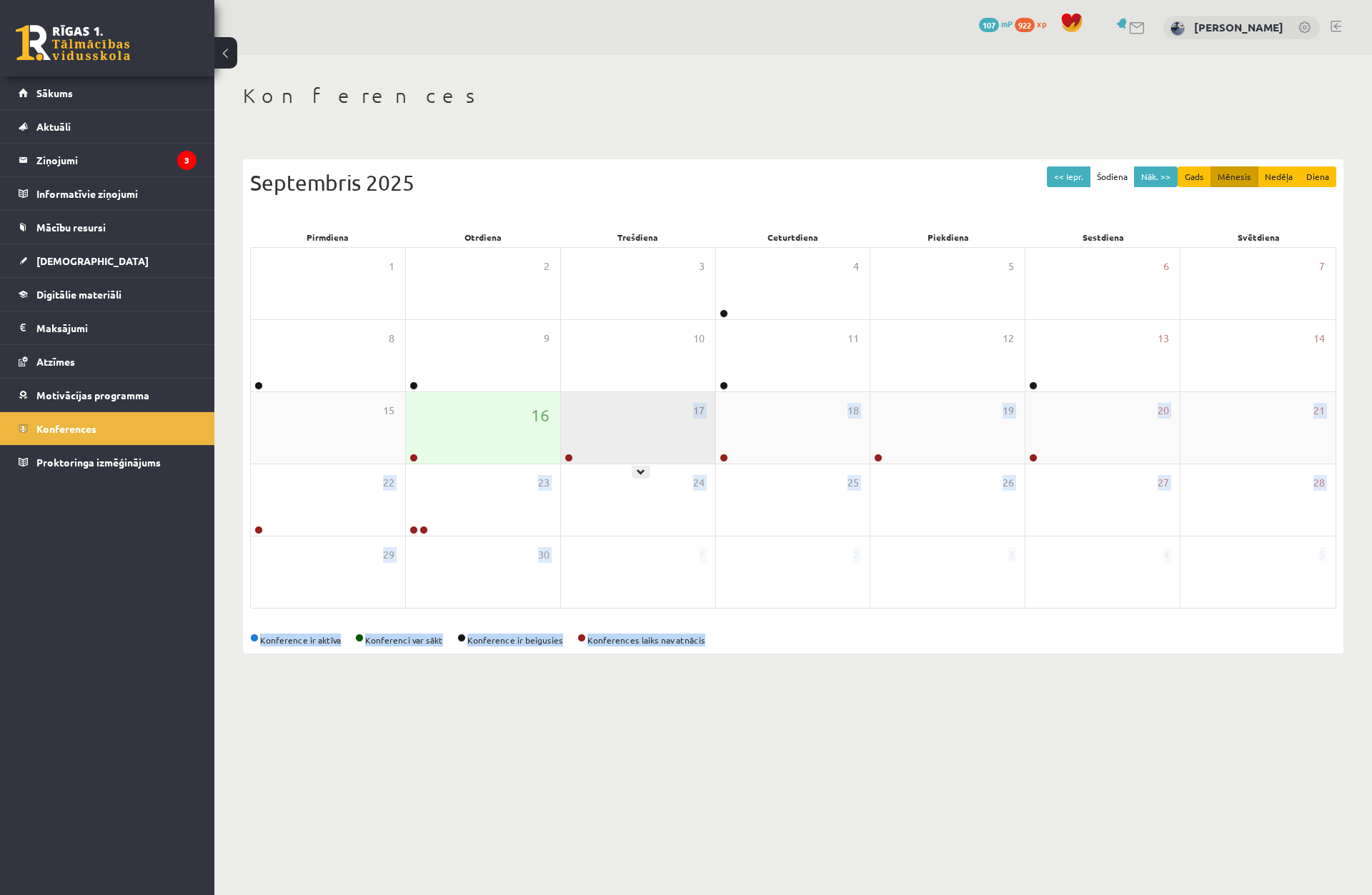
click at [572, 461] on div at bounding box center [568, 458] width 14 height 10
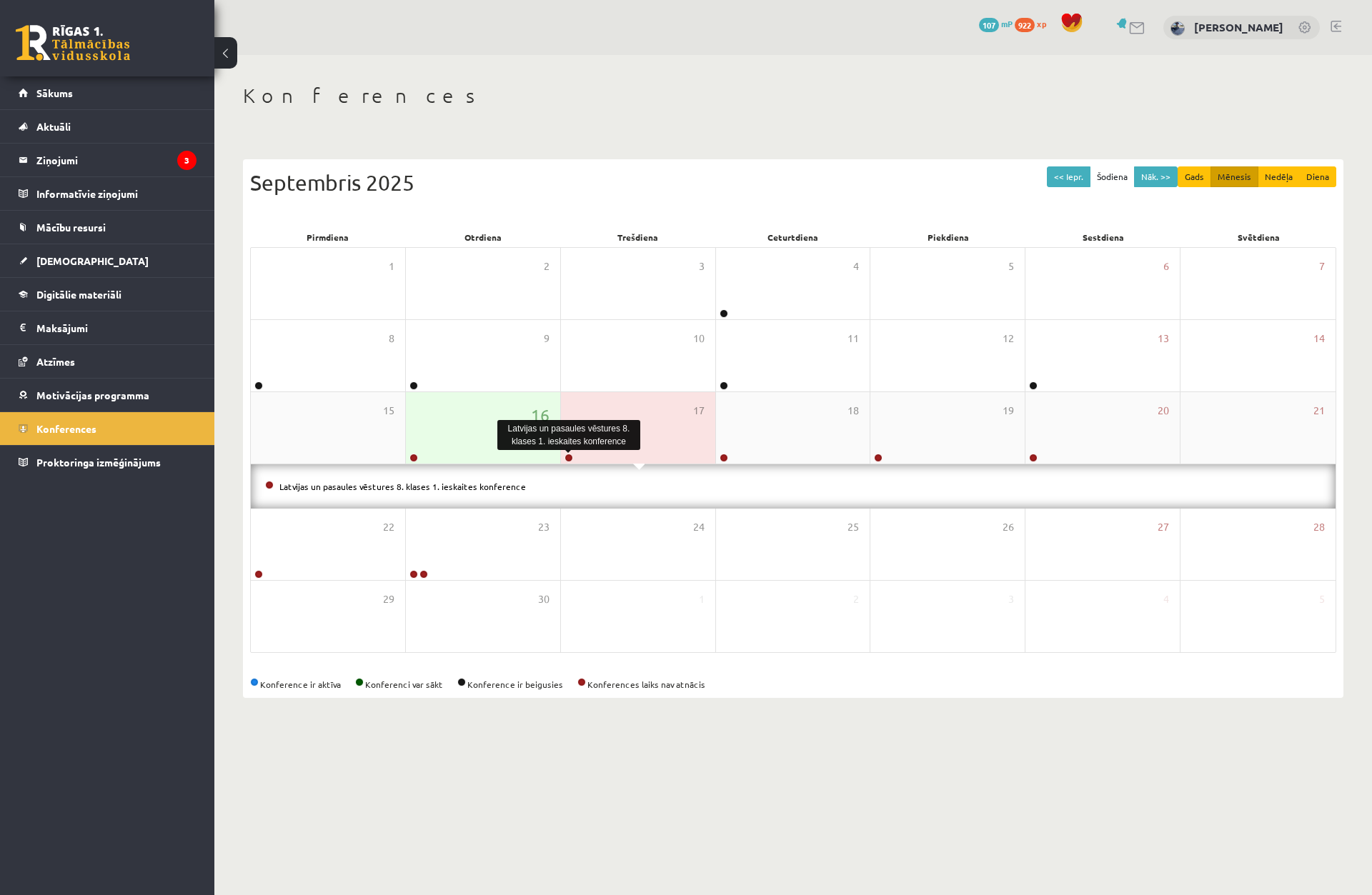
click at [568, 456] on link at bounding box center [568, 458] width 9 height 9
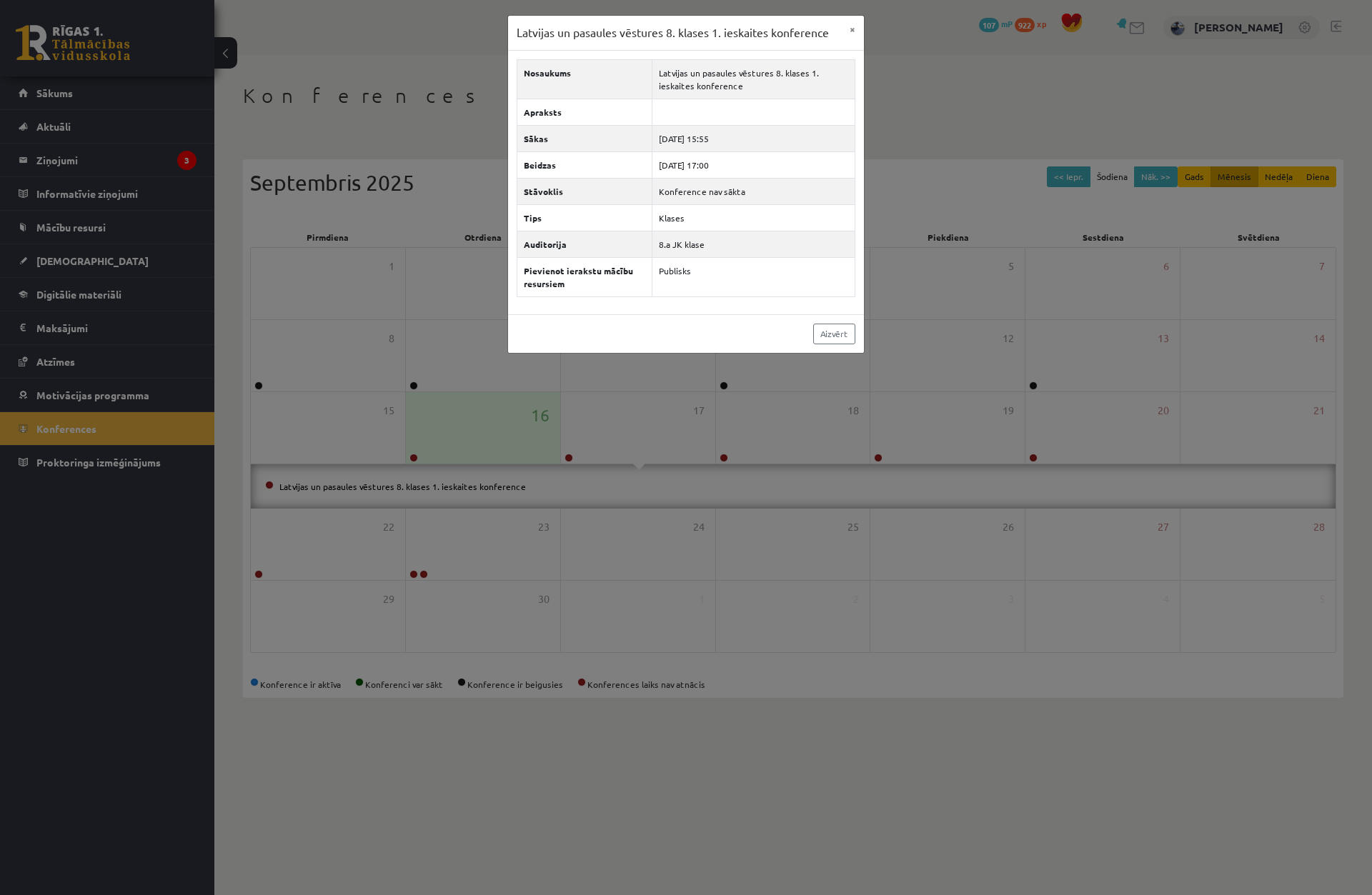
click at [619, 460] on div "Latvijas un pasaules vēstures 8. klases 1. ieskaites konference × Nosaukums Lat…" at bounding box center [686, 448] width 1372 height 895
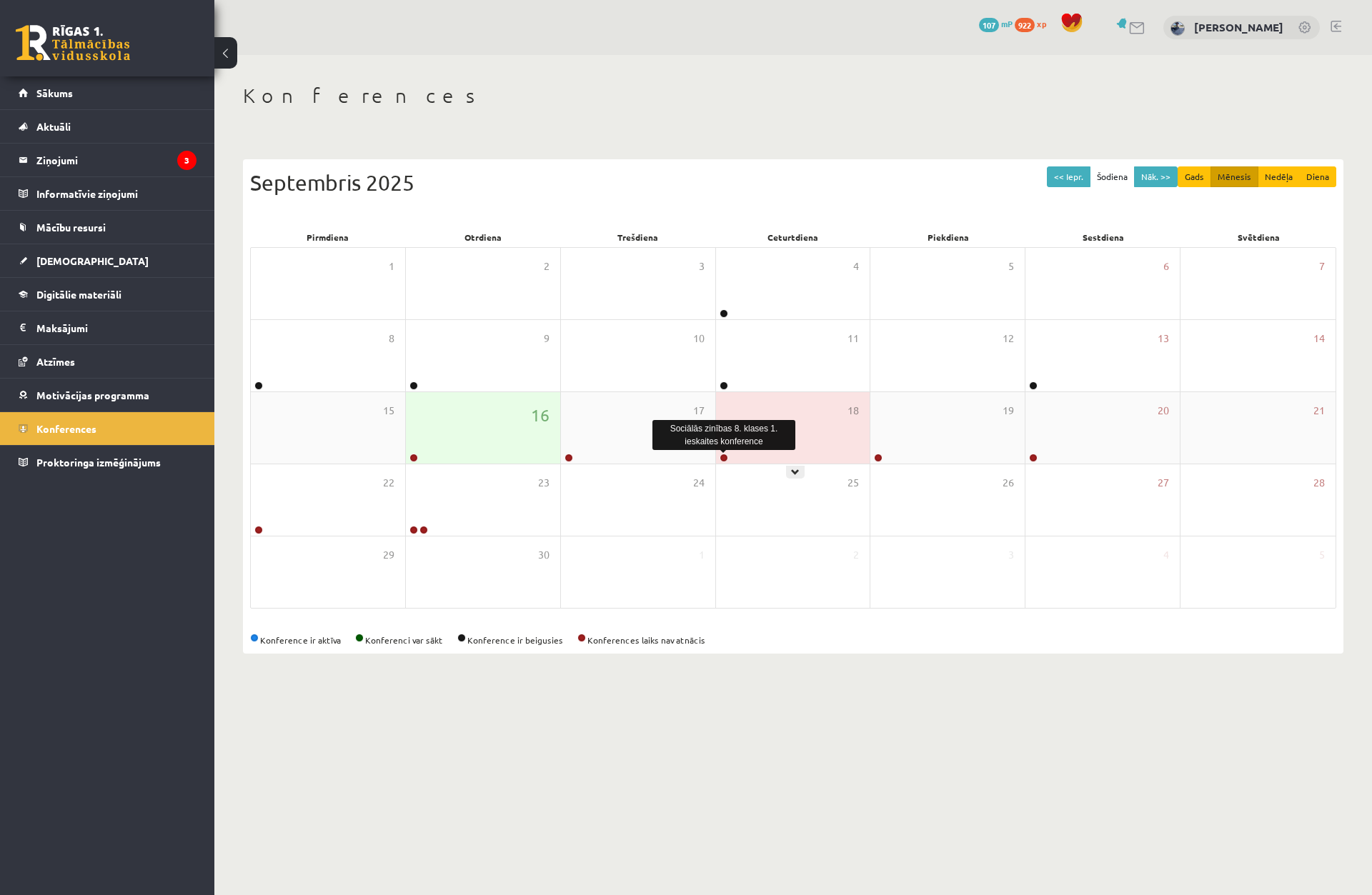
click at [720, 456] on link at bounding box center [723, 458] width 9 height 9
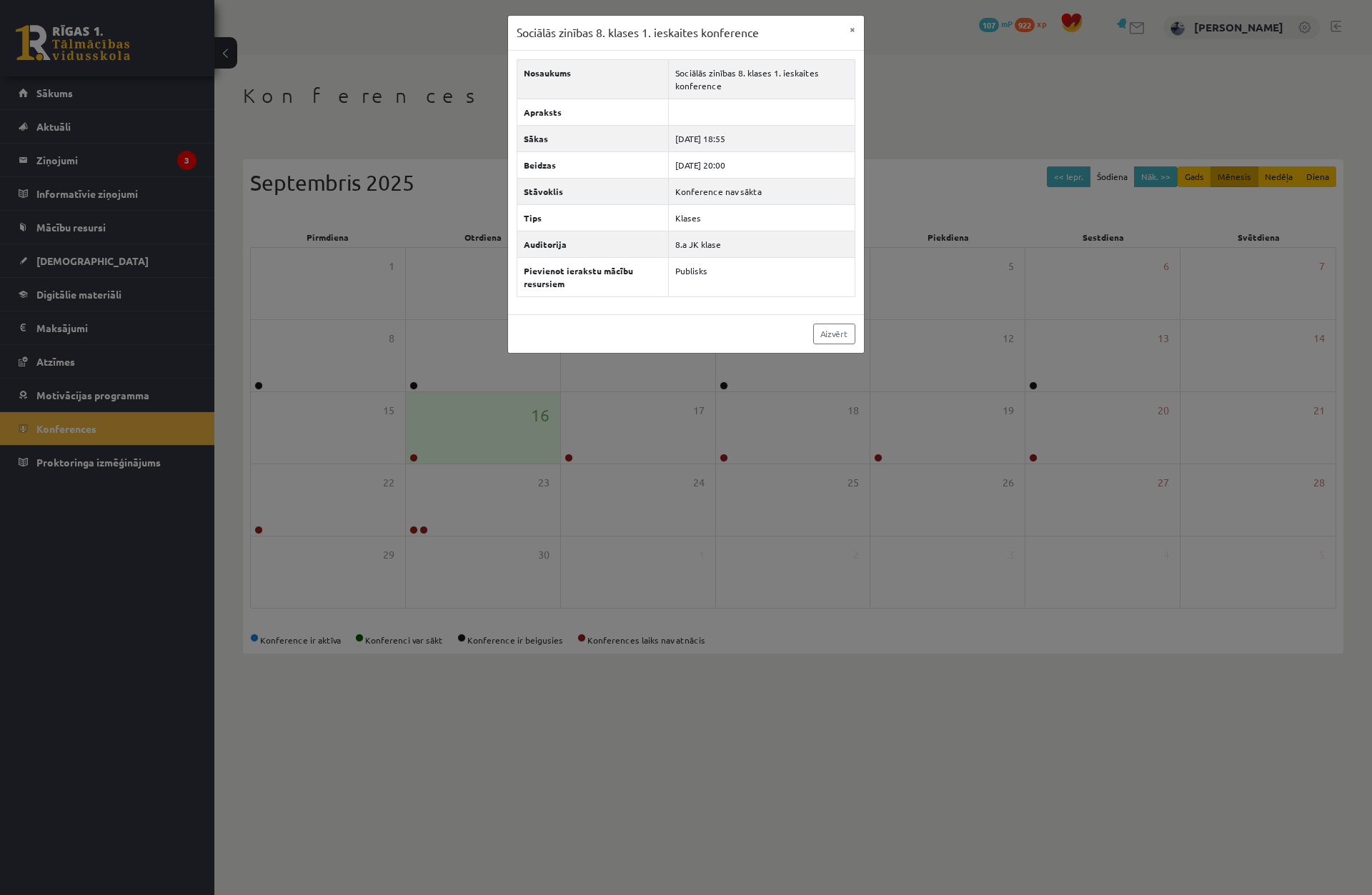
drag, startPoint x: 915, startPoint y: 449, endPoint x: 905, endPoint y: 452, distance: 10.4
click at [914, 450] on div "Sociālās zinības 8. klases 1. ieskaites konference × Nosaukums Sociālās zinības…" at bounding box center [686, 448] width 1372 height 895
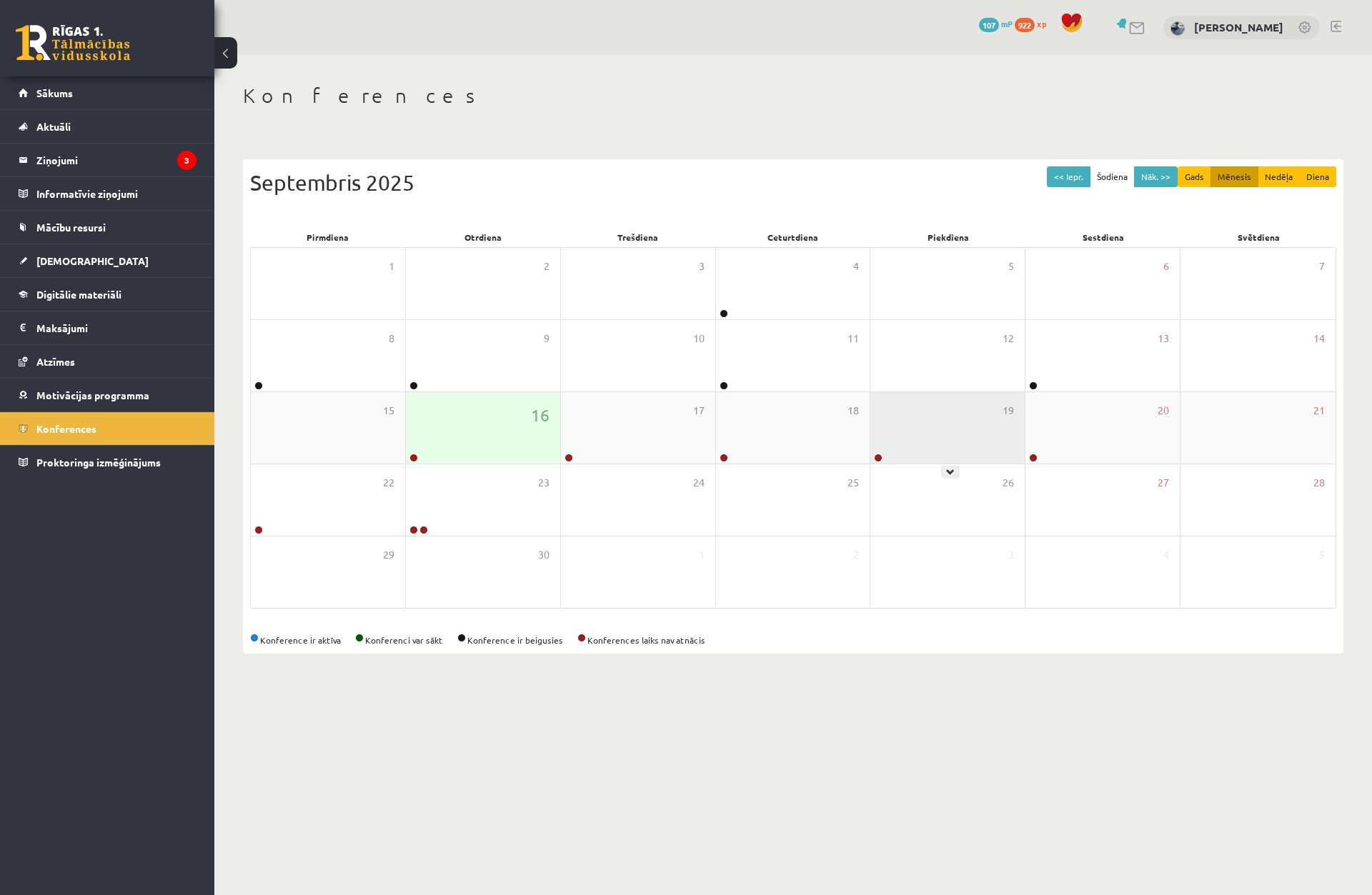
click at [878, 454] on link at bounding box center [878, 458] width 9 height 9
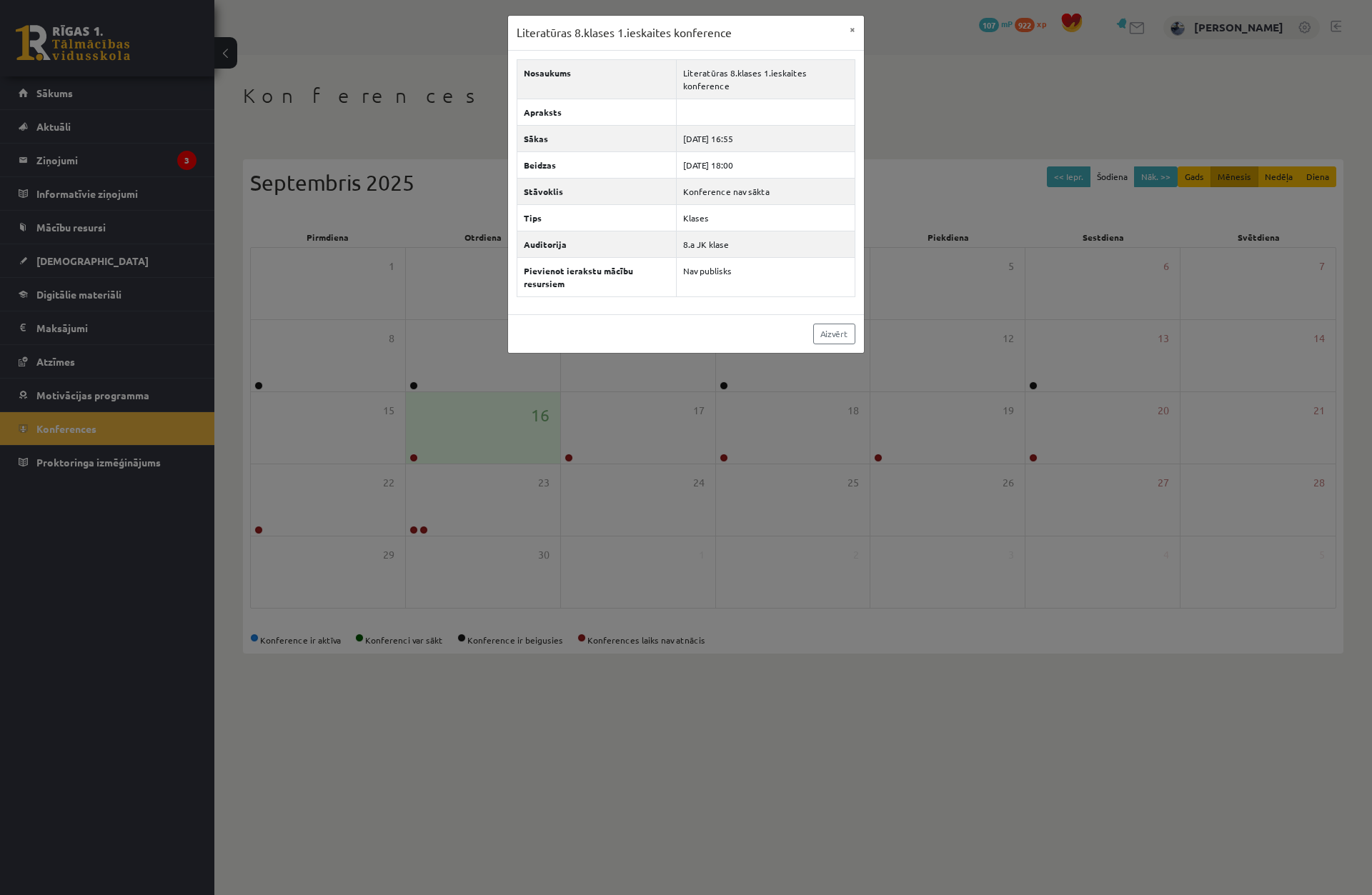
click at [962, 441] on div "Literatūras 8.klases 1.ieskaites konference × Nosaukums Literatūras 8.klases 1.…" at bounding box center [686, 448] width 1372 height 895
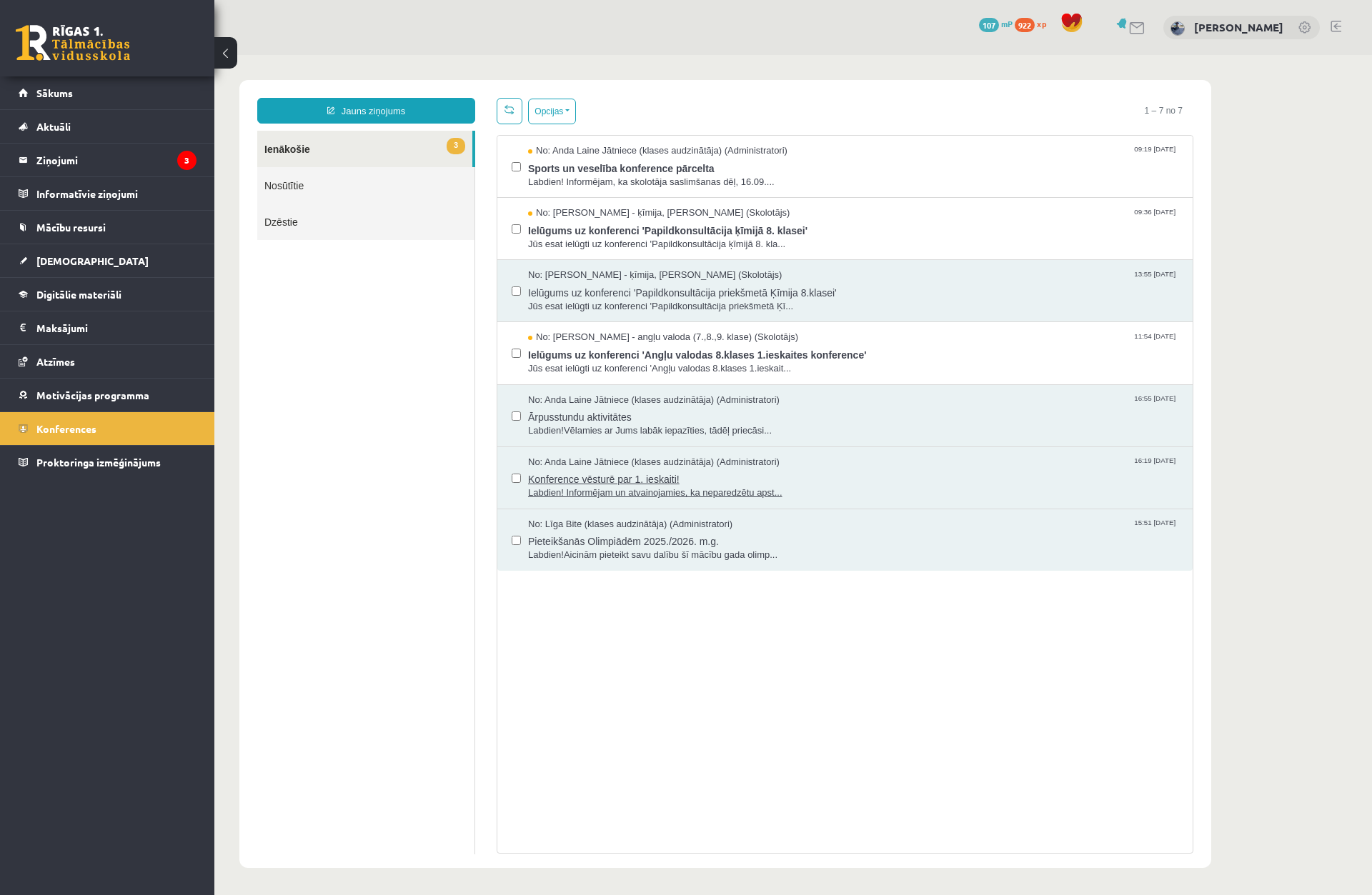
click at [668, 490] on span "Labdien! Informējam un atvainojamies, ka neparedzētu apst..." at bounding box center [852, 494] width 650 height 14
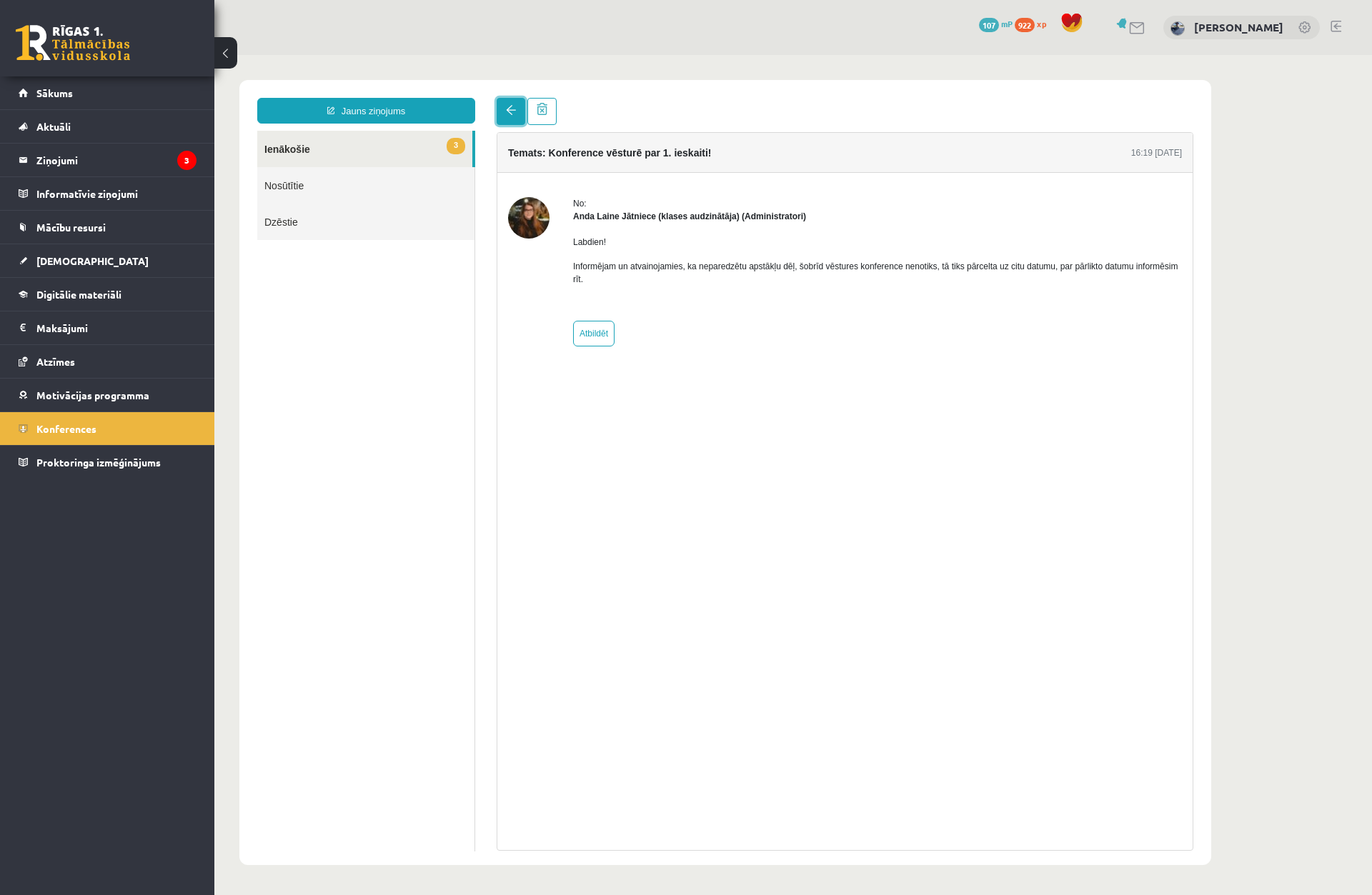
click at [504, 113] on link at bounding box center [510, 111] width 29 height 27
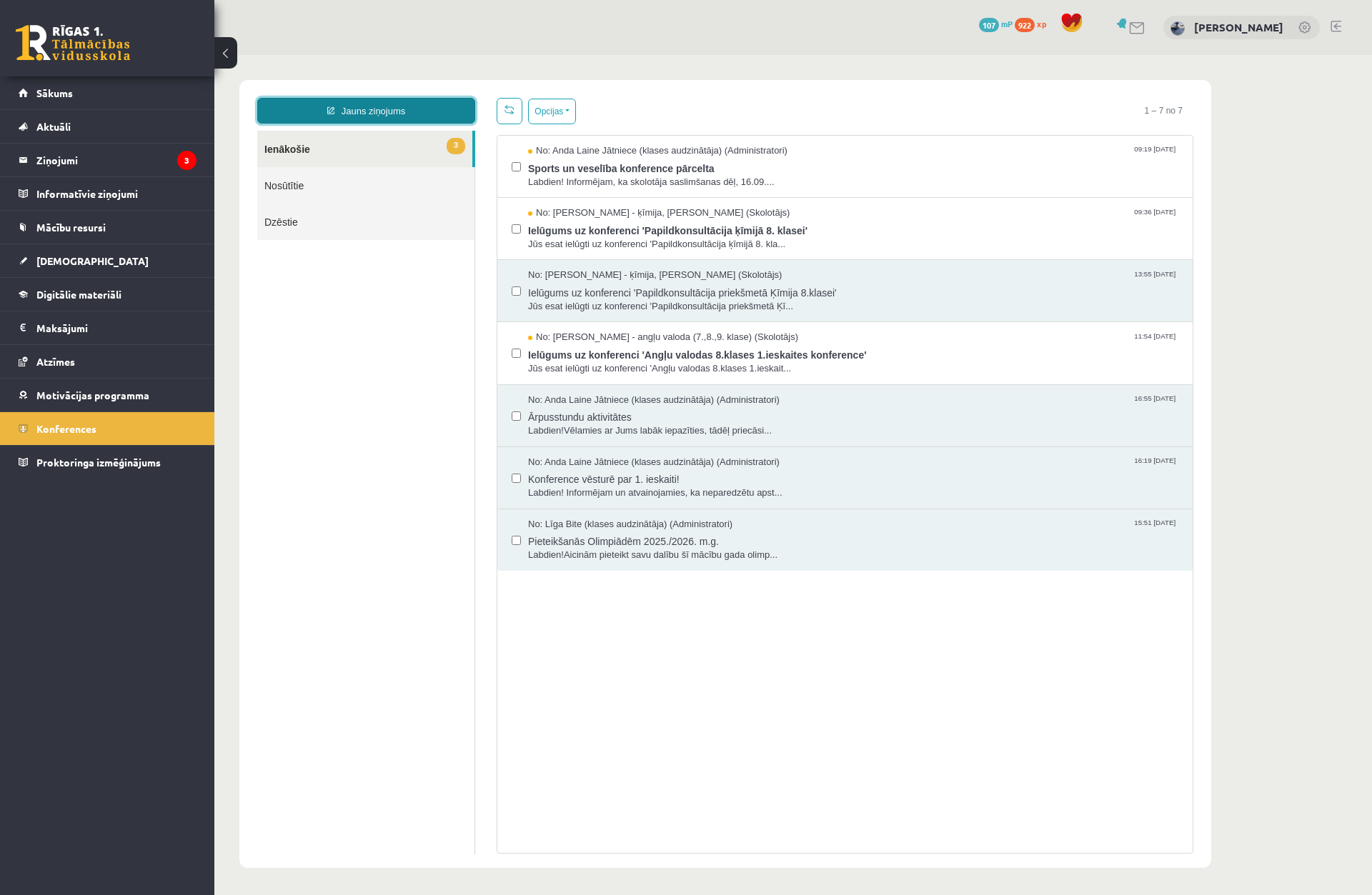
click at [388, 123] on link "Jauns ziņojums" at bounding box center [366, 111] width 218 height 26
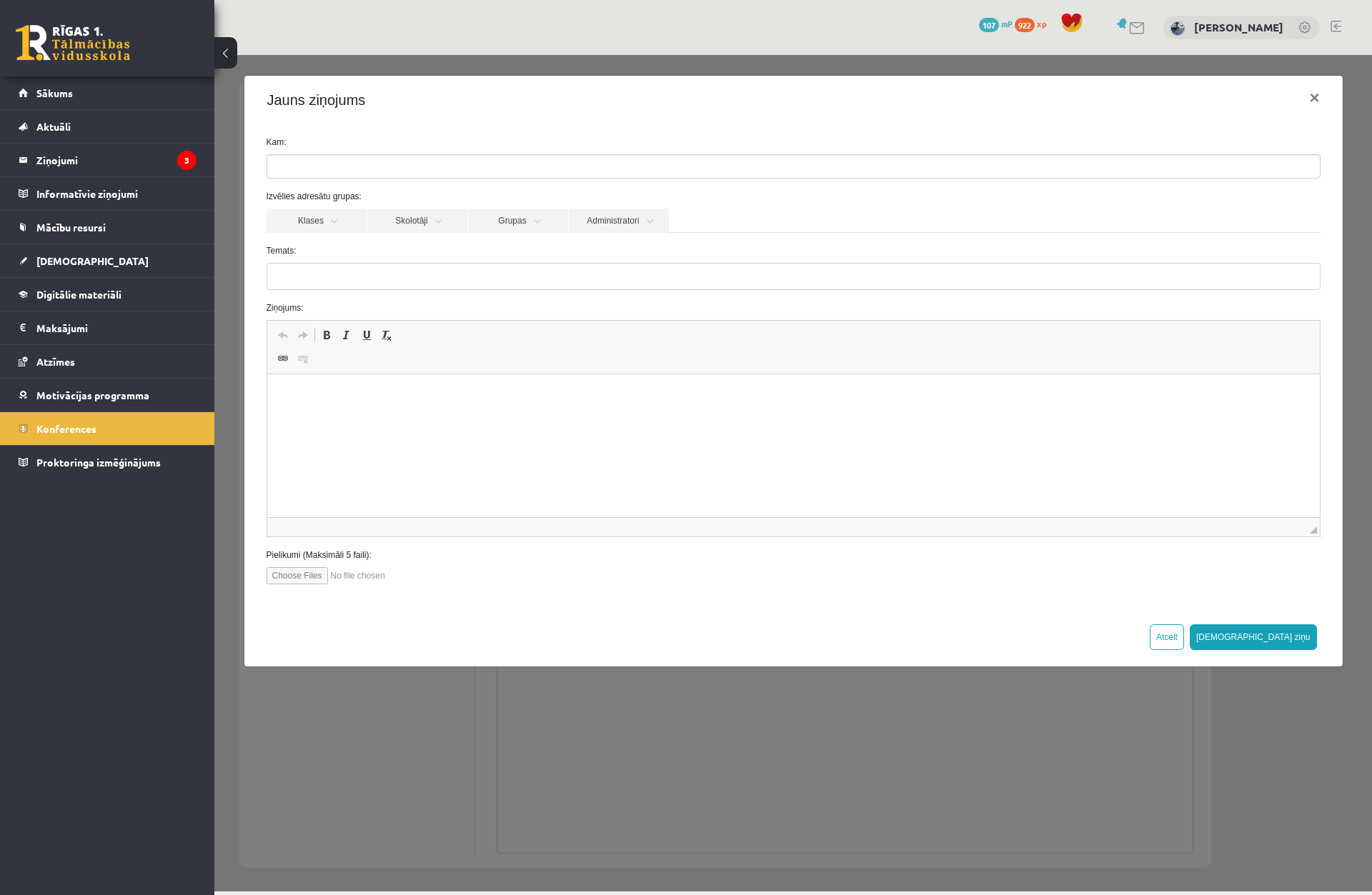
click at [262, 84] on div "Jauns ziņojums ×" at bounding box center [793, 100] width 1098 height 49
click at [229, 57] on button at bounding box center [225, 53] width 23 height 31
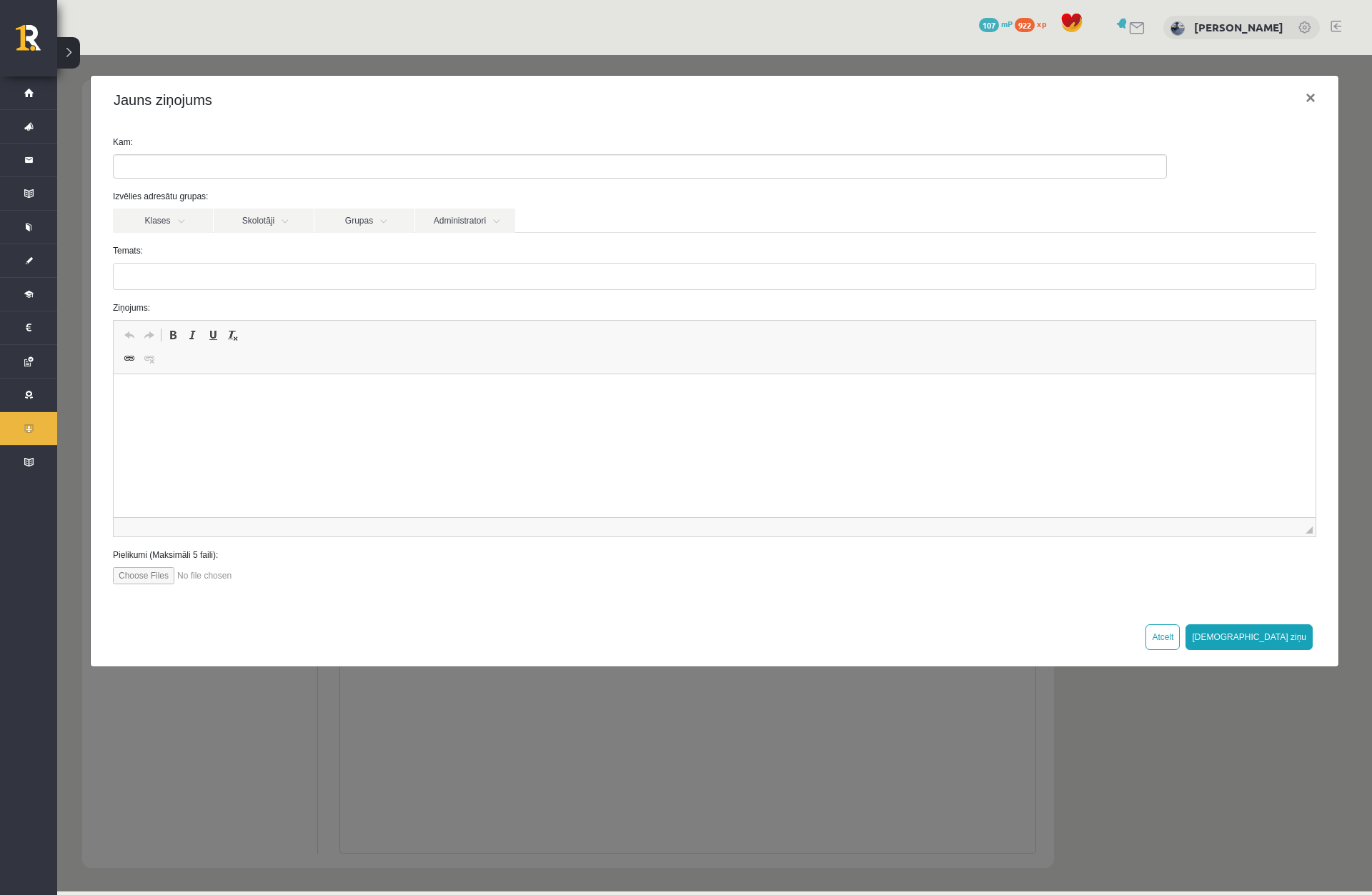
click at [64, 55] on button at bounding box center [69, 53] width 23 height 31
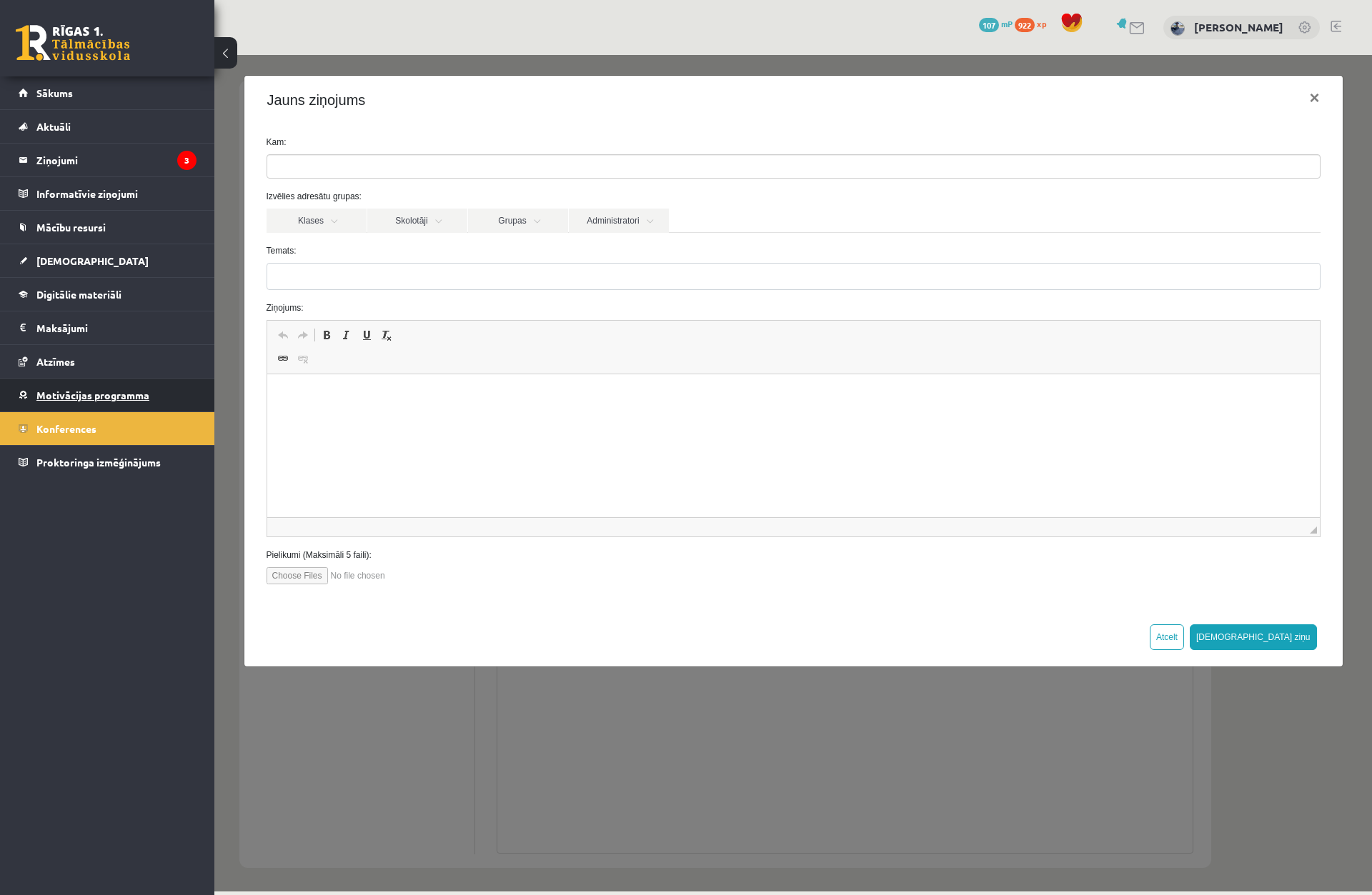
click at [127, 396] on span "Motivācijas programma" at bounding box center [93, 394] width 113 height 13
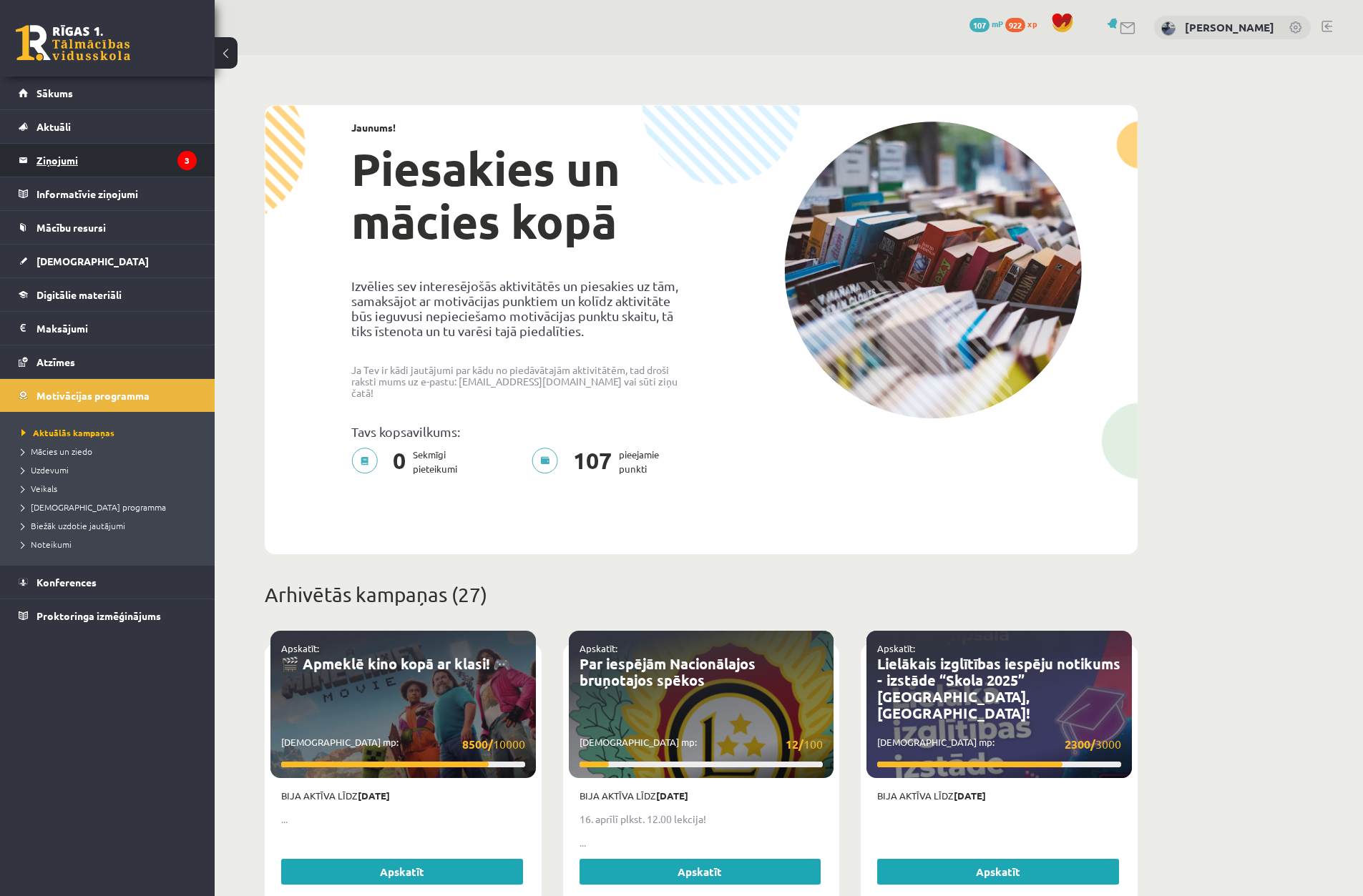
click at [115, 150] on legend "Ziņojumi 3" at bounding box center [117, 160] width 160 height 33
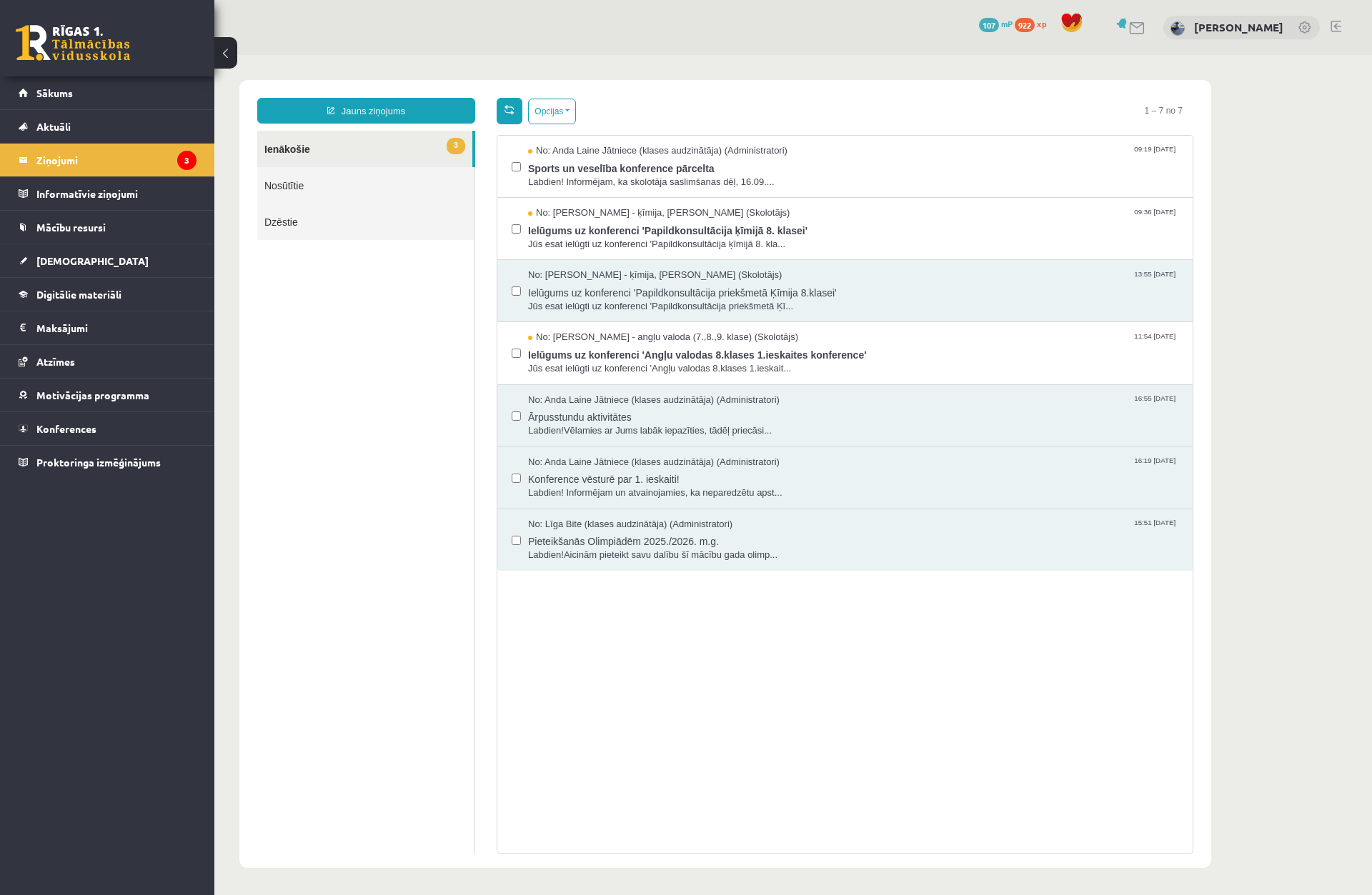
click at [509, 108] on span at bounding box center [508, 109] width 10 height 10
click at [549, 112] on button "Opcijas" at bounding box center [551, 111] width 48 height 26
click at [592, 140] on link "Atzīmēt visus ziņojumus" at bounding box center [640, 142] width 188 height 14
click at [551, 105] on button "Opcijas" at bounding box center [551, 111] width 48 height 26
click at [581, 219] on link "Atzīmēt izvēlētos kā lasītus" at bounding box center [611, 214] width 131 height 14
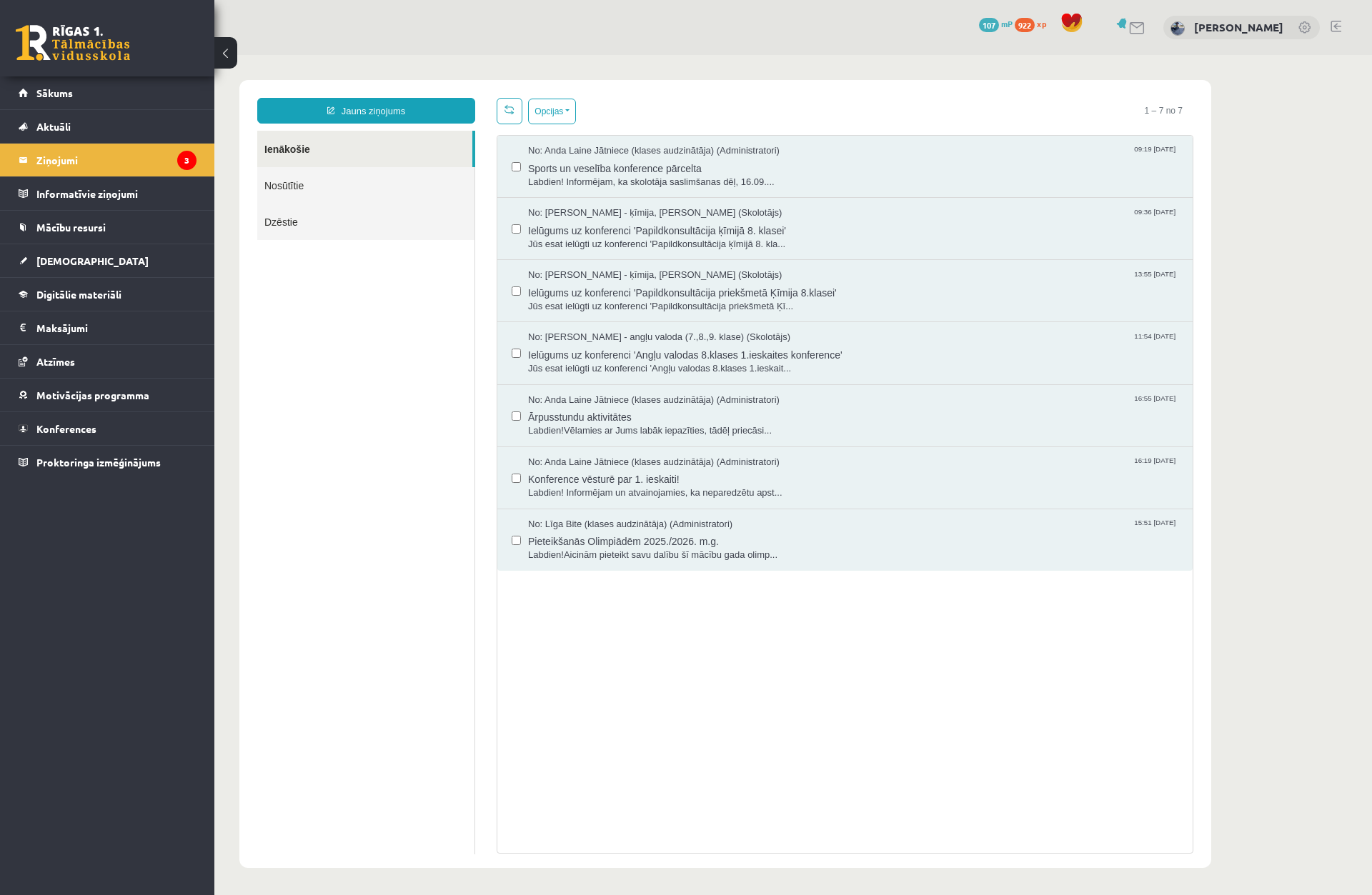
click at [420, 277] on ul "Ienākošie Nosūtītie Dzēstie" at bounding box center [366, 492] width 218 height 723
click at [175, 167] on legend "Ziņojumi 3" at bounding box center [117, 160] width 160 height 33
click at [141, 196] on legend "Informatīvie ziņojumi 0" at bounding box center [117, 194] width 160 height 33
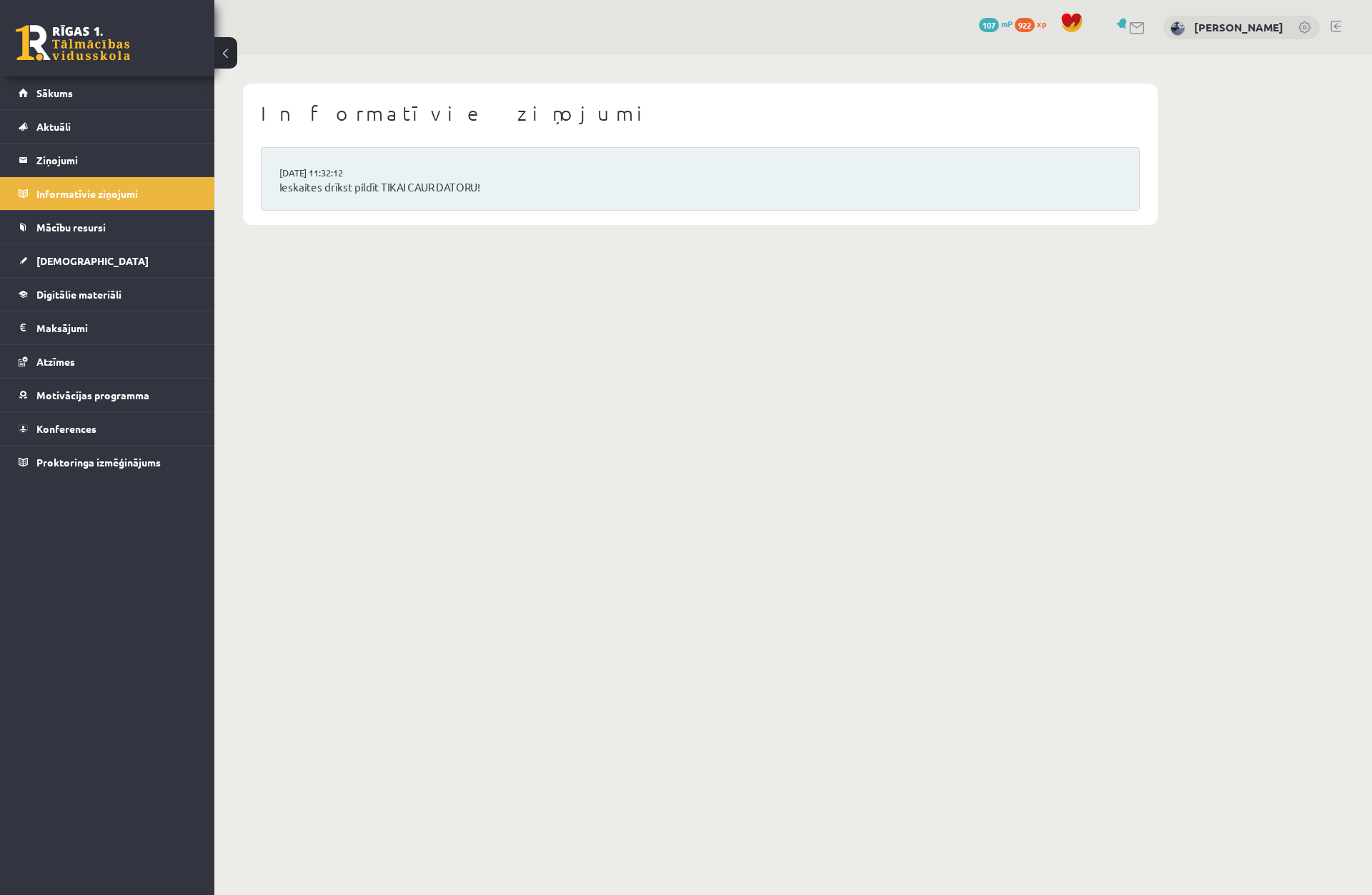
click at [416, 173] on li "15.09.2025 11:32:12 Ieskaites drīkst pildīt TIKAI CAUR DATORU!" at bounding box center [700, 178] width 878 height 62
click at [385, 186] on link "Ieskaites drīkst pildīt TIKAI CAUR DATORU!" at bounding box center [700, 187] width 842 height 17
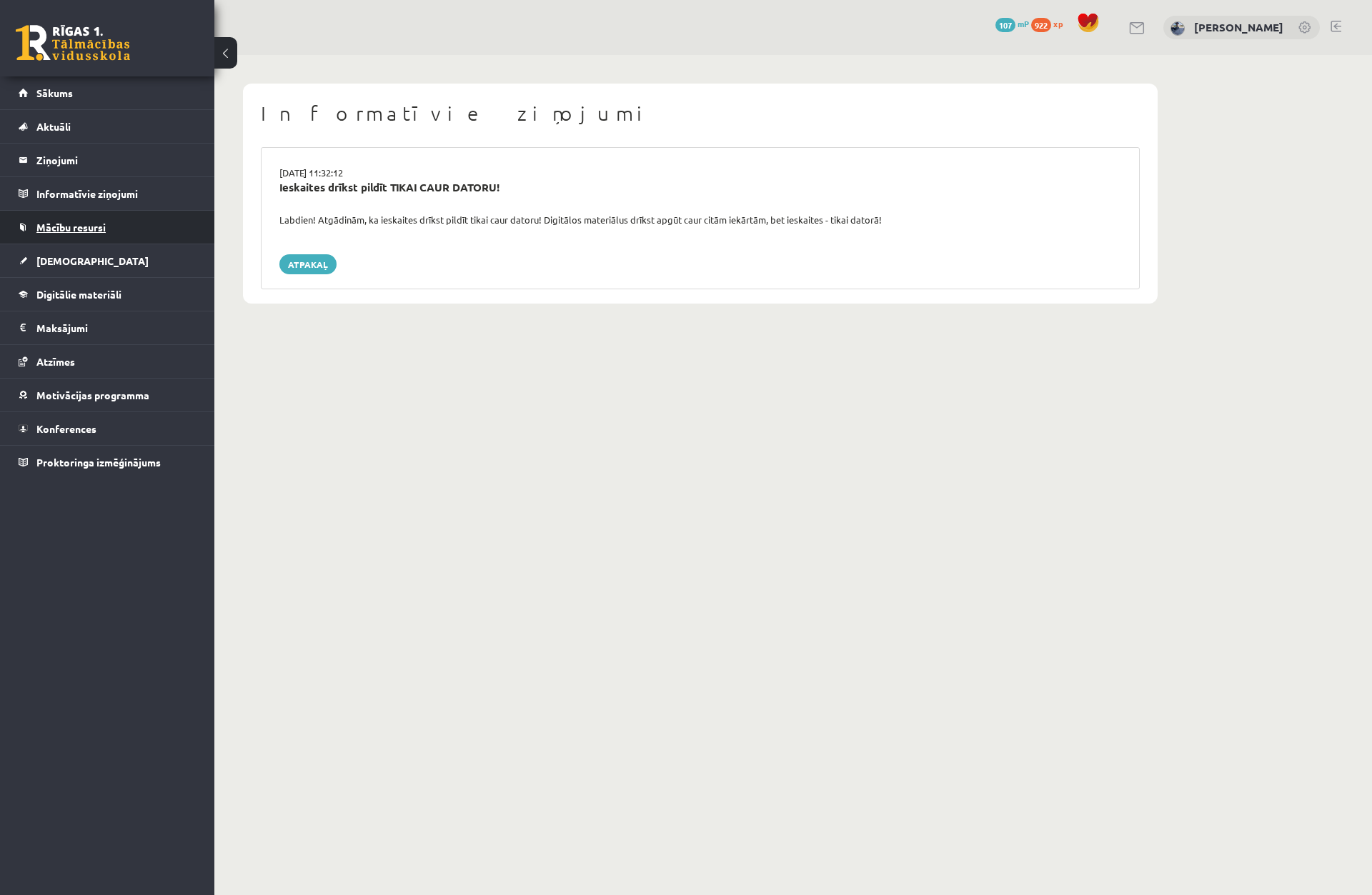
click at [145, 240] on link "Mācību resursi" at bounding box center [107, 227] width 178 height 33
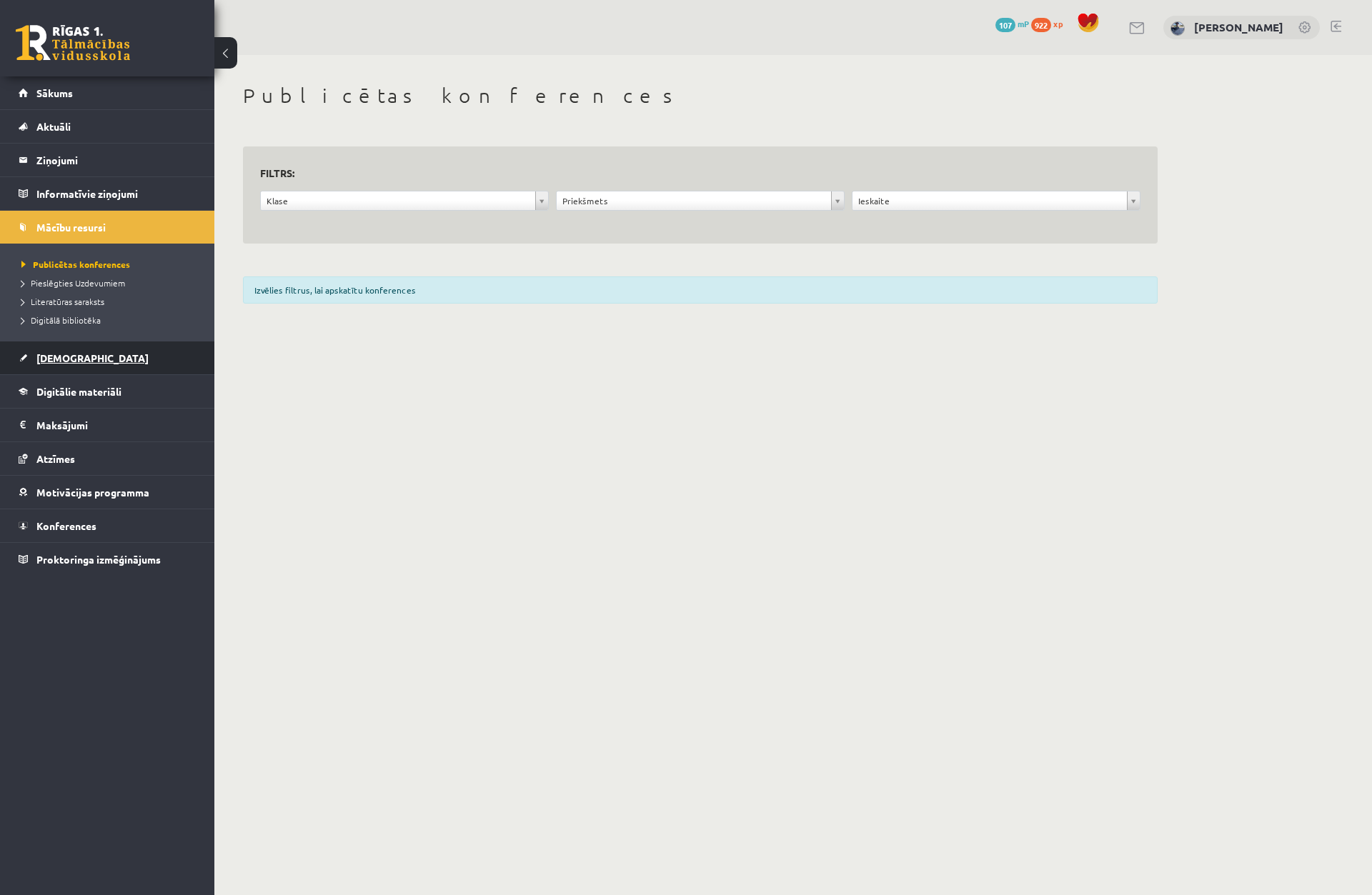
click at [147, 360] on link "[DEMOGRAPHIC_DATA]" at bounding box center [107, 358] width 178 height 33
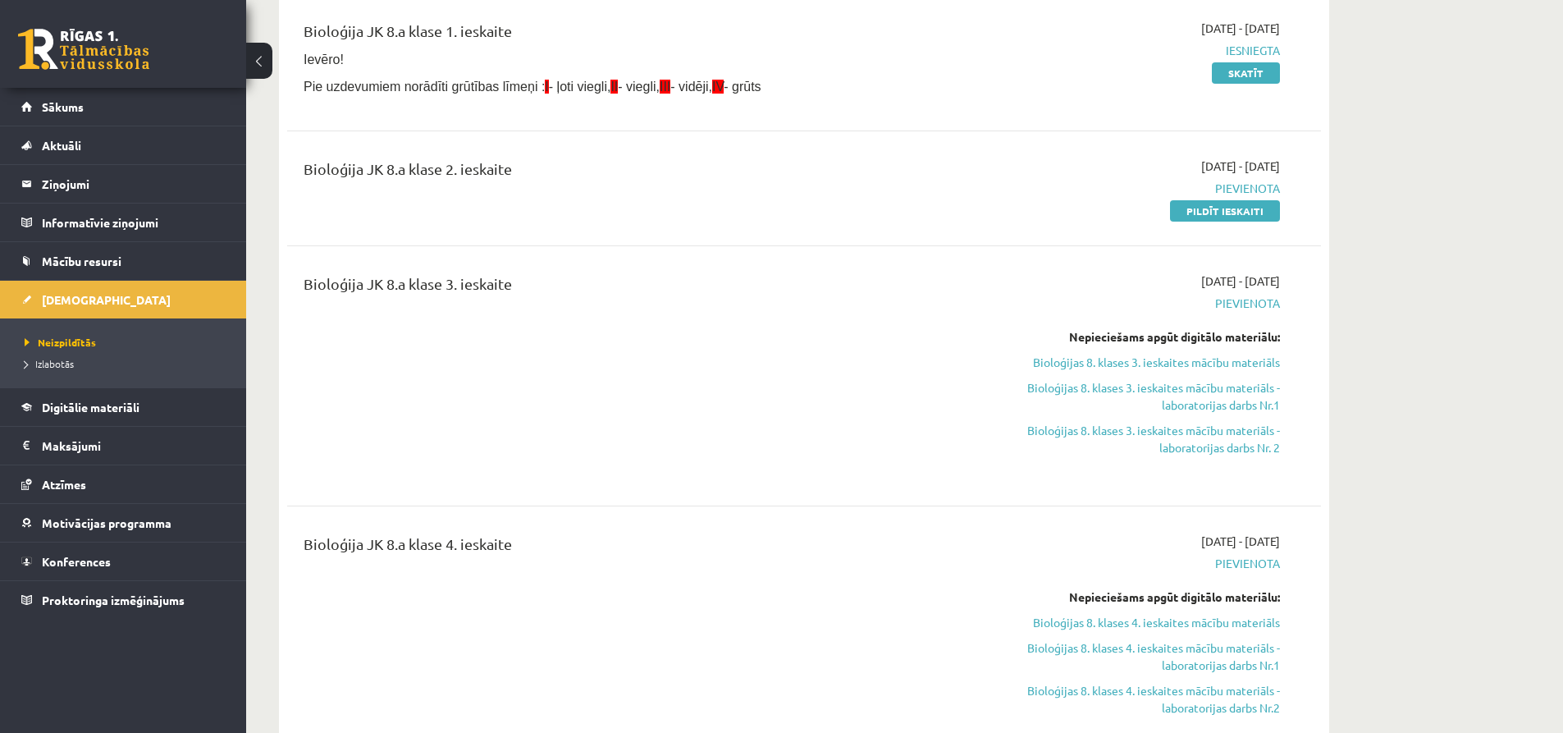
scroll to position [246, 0]
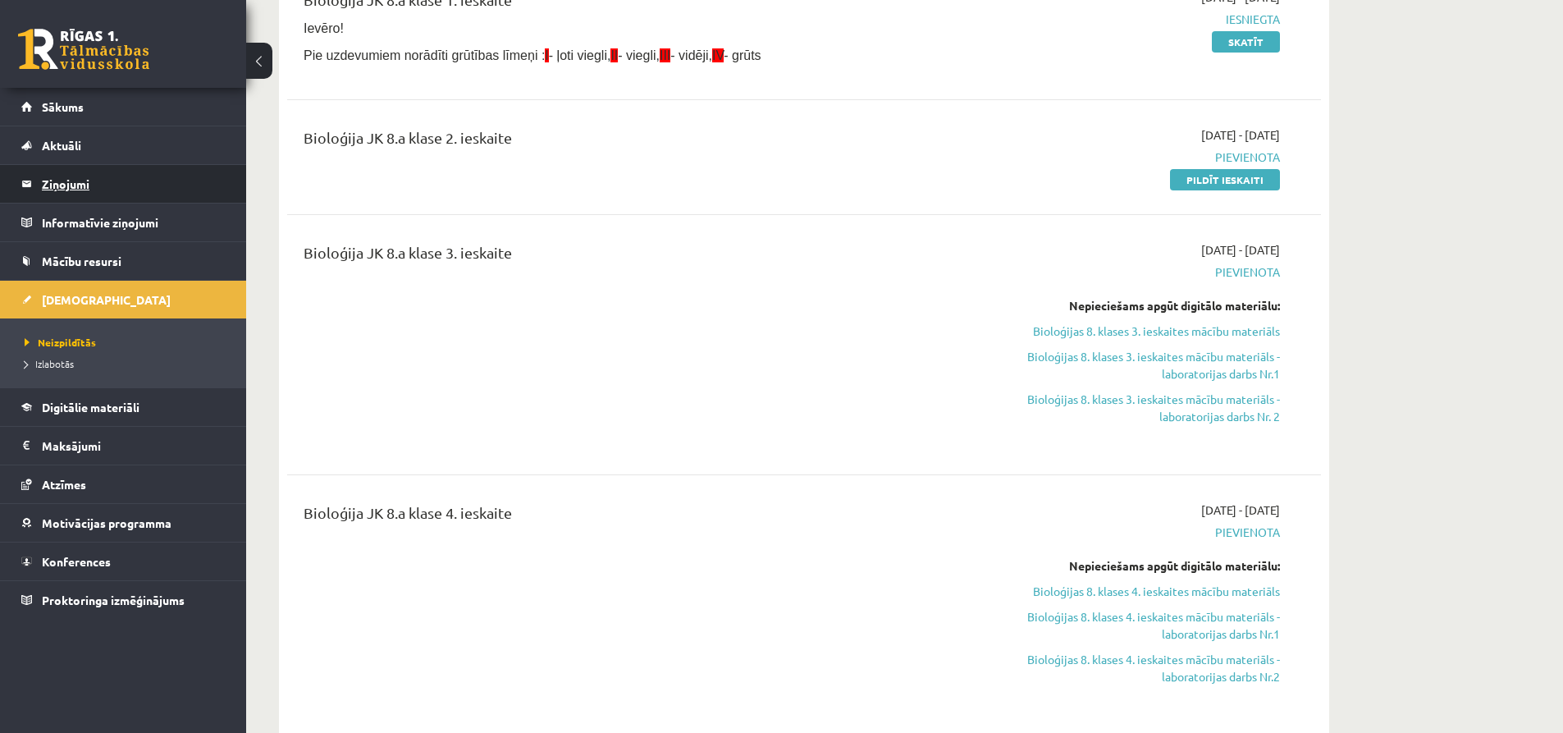
click at [185, 179] on legend "Ziņojumi 0" at bounding box center [134, 184] width 184 height 38
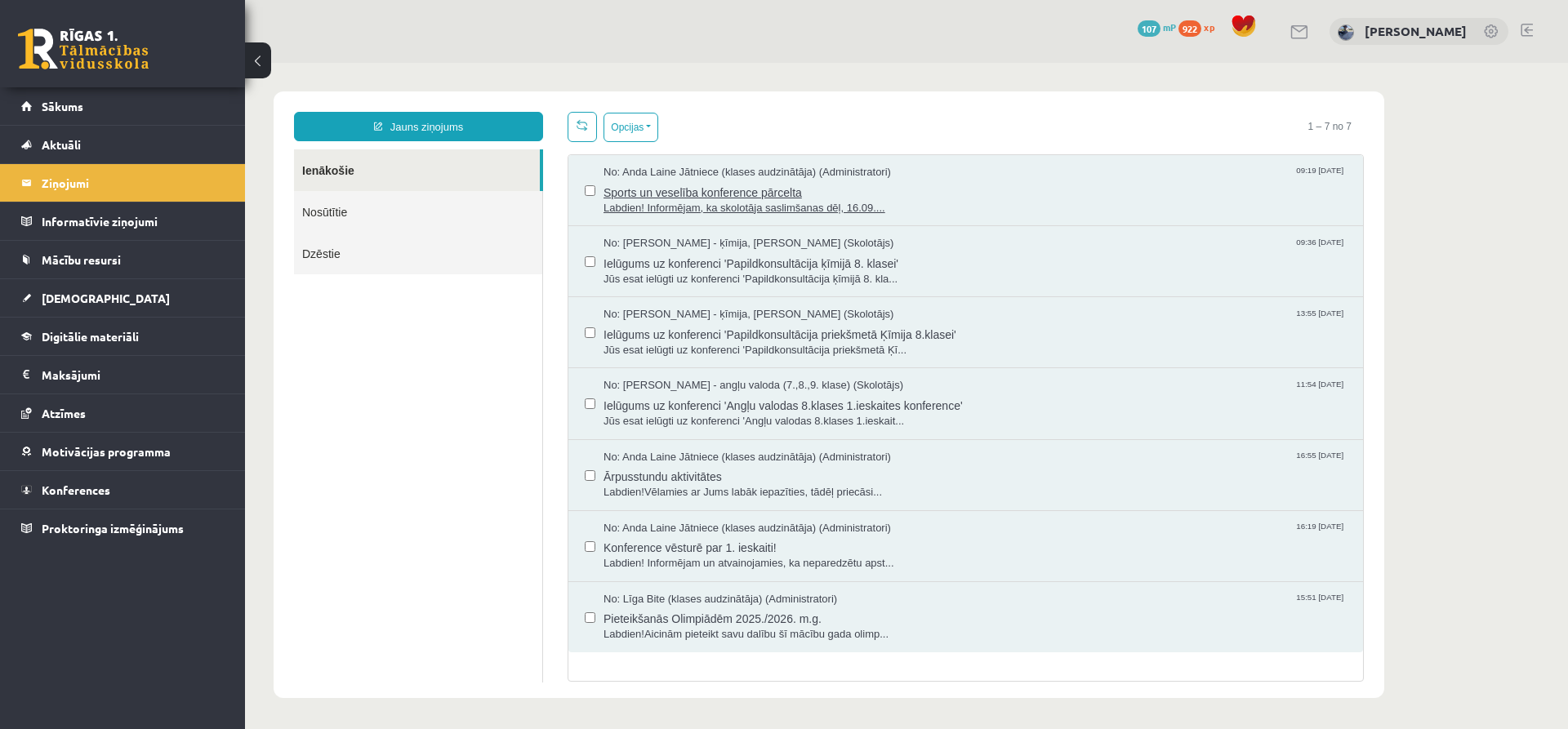
click at [680, 192] on span "Sports un veselība konference pārcelta" at bounding box center [974, 190] width 743 height 21
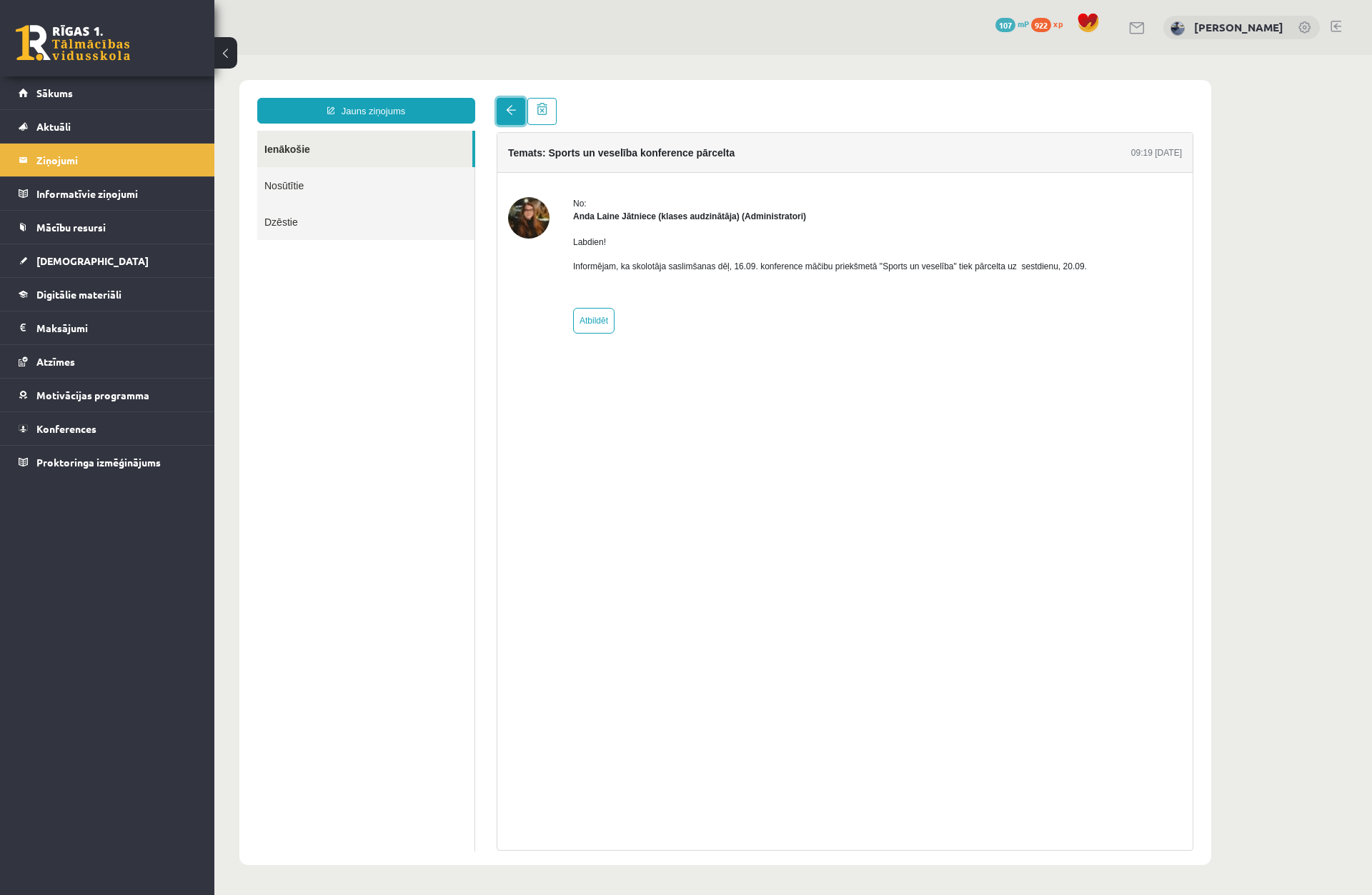
click at [513, 119] on link at bounding box center [510, 111] width 29 height 27
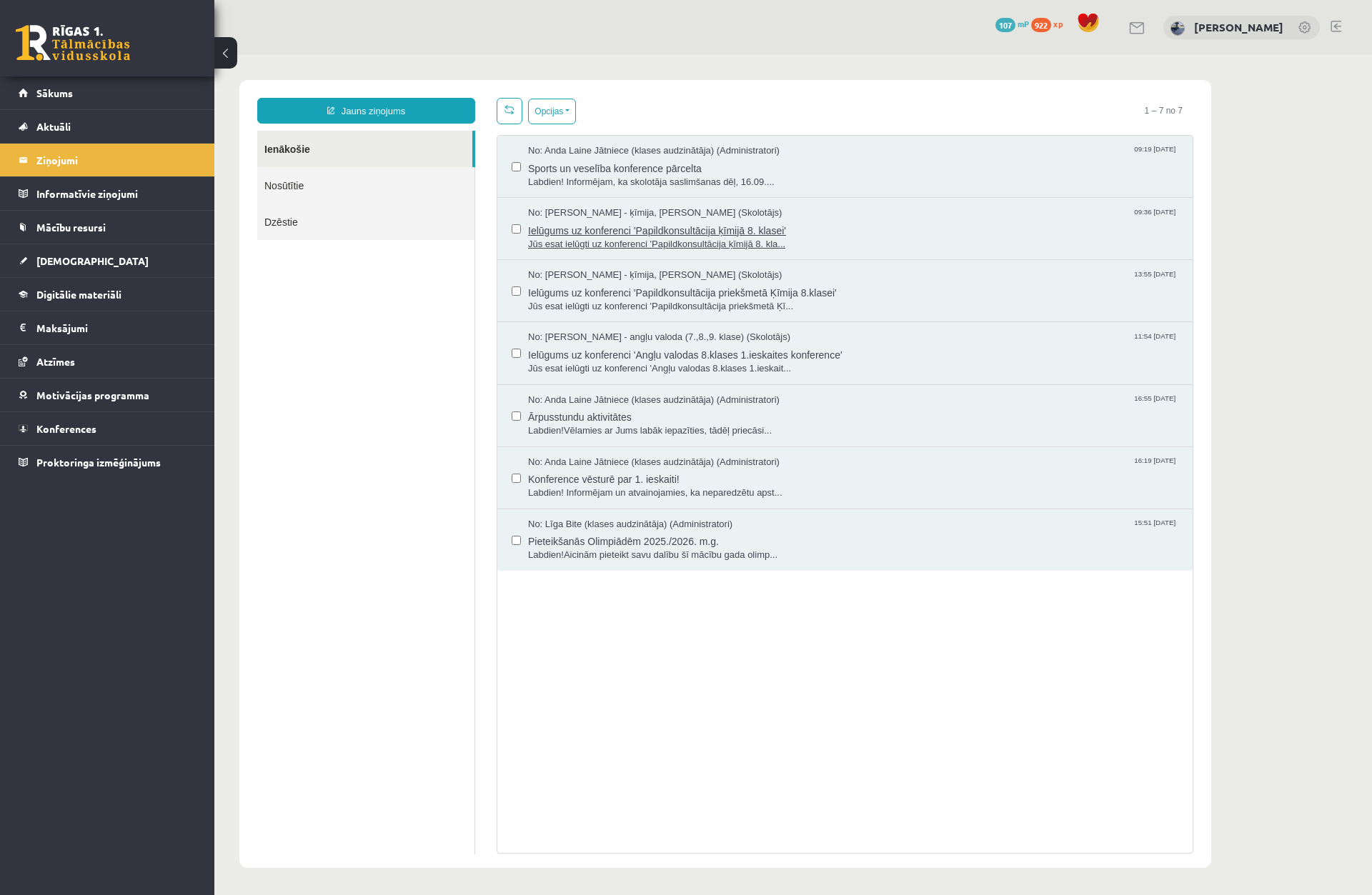
click at [635, 236] on div "Ielūgums uz konferenci 'Papildkonsultācija ķīmijā 8. klasei' Jūs esat ielūgti u…" at bounding box center [852, 236] width 650 height 31
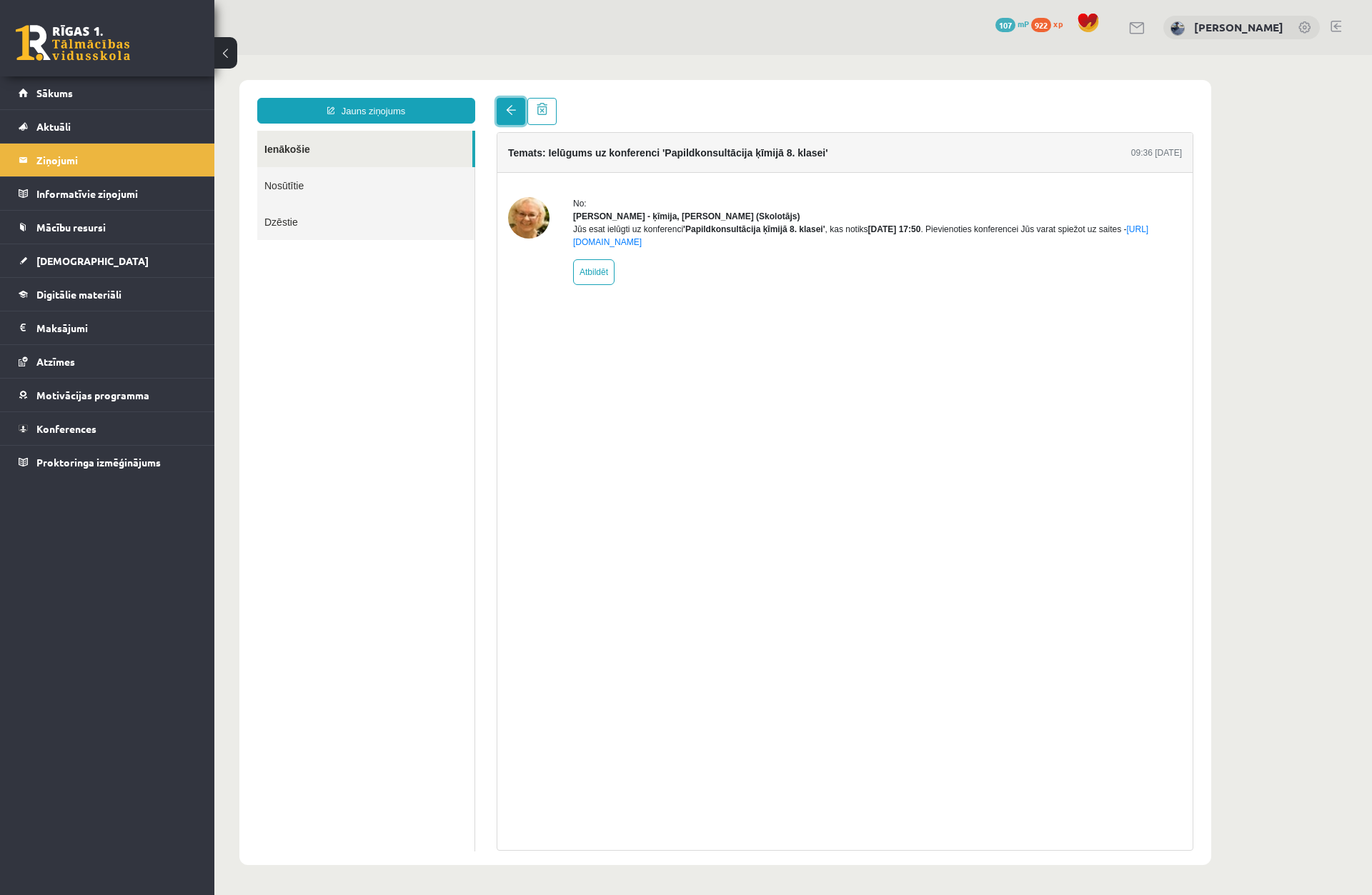
click at [514, 108] on link at bounding box center [510, 111] width 29 height 27
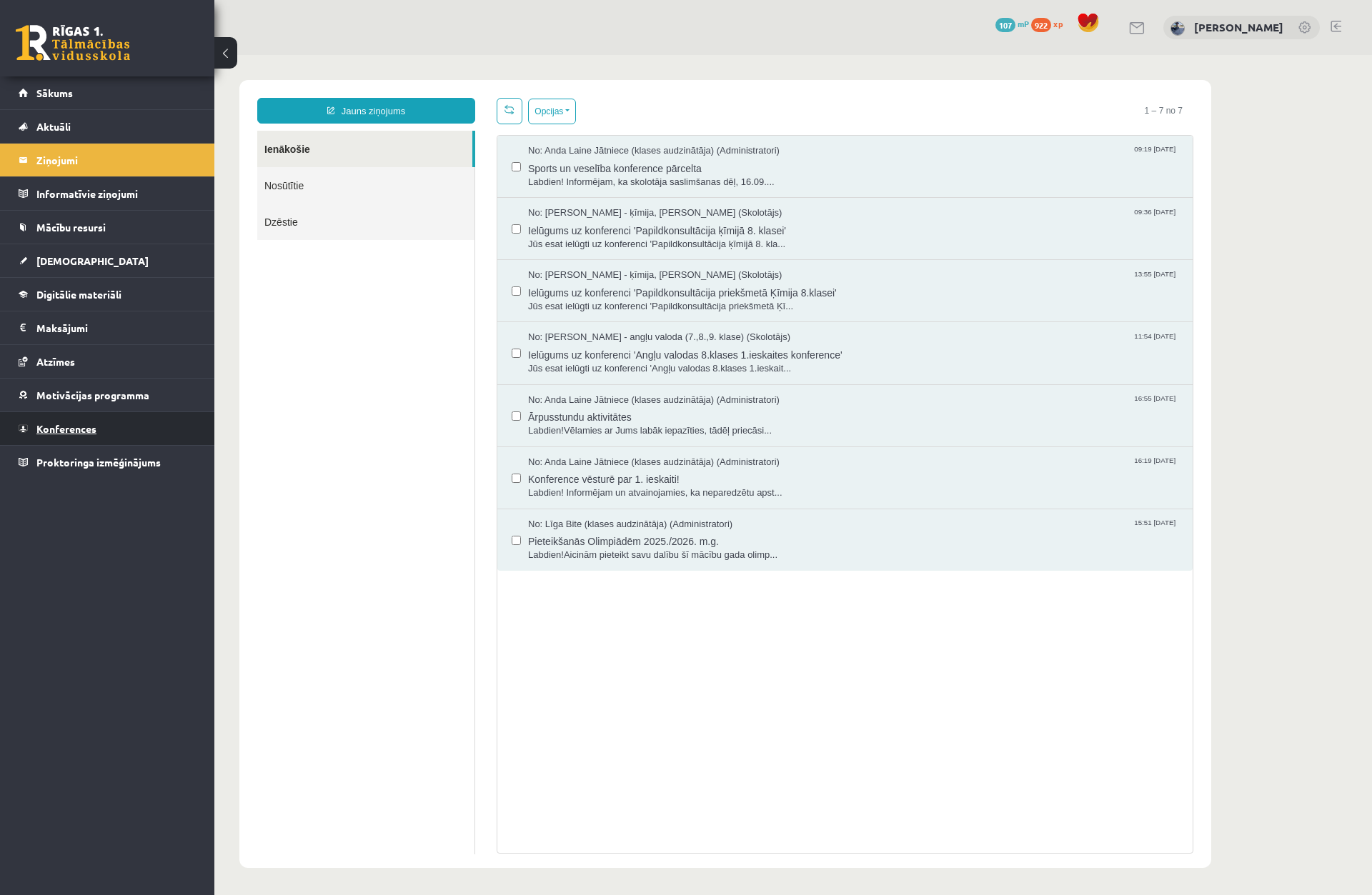
click at [65, 425] on span "Konferences" at bounding box center [66, 428] width 60 height 13
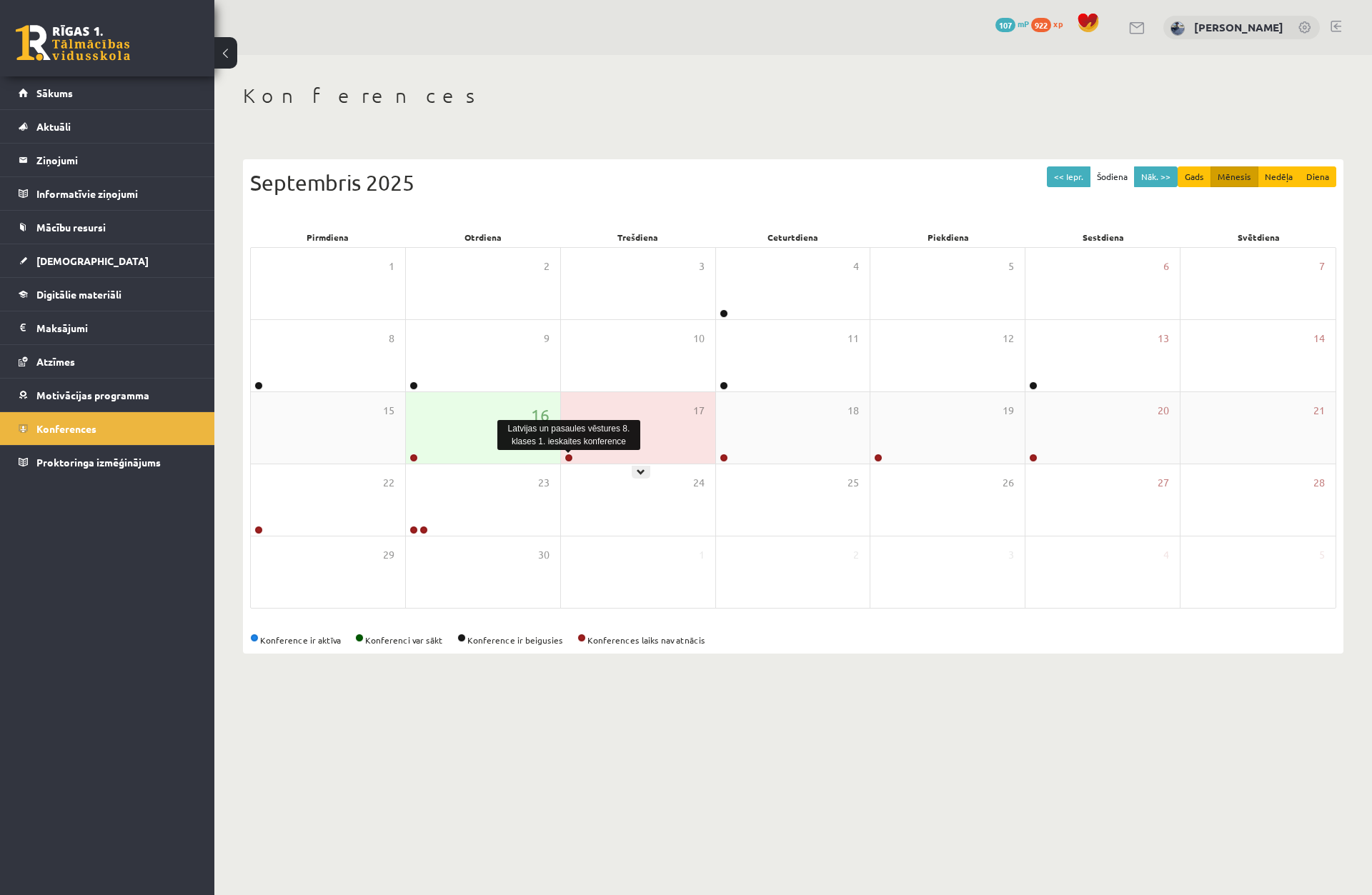
click at [568, 461] on link at bounding box center [568, 458] width 9 height 9
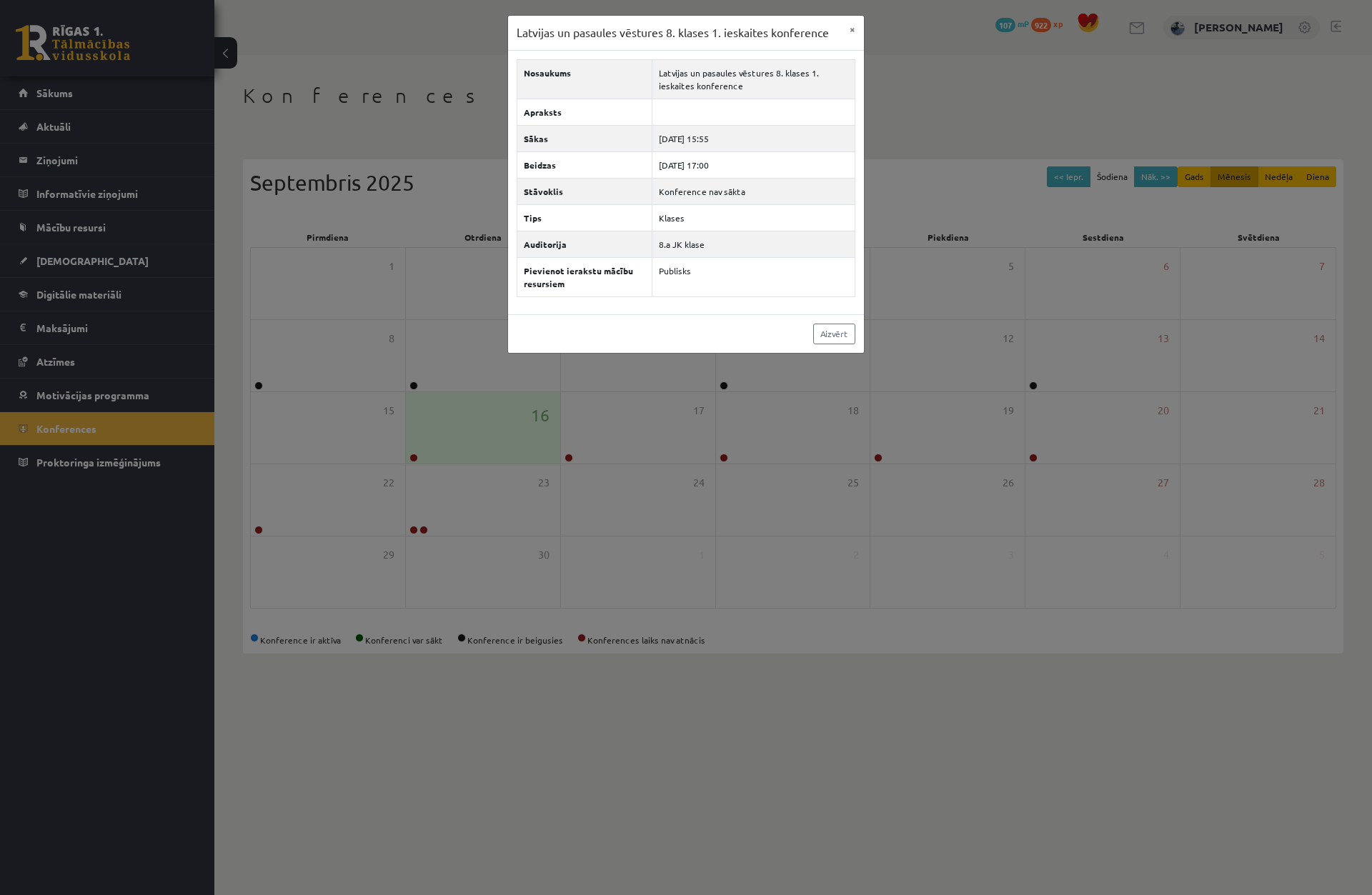
click at [569, 462] on div "Latvijas un pasaules vēstures 8. klases 1. ieskaites konference × Nosaukums Lat…" at bounding box center [686, 448] width 1372 height 895
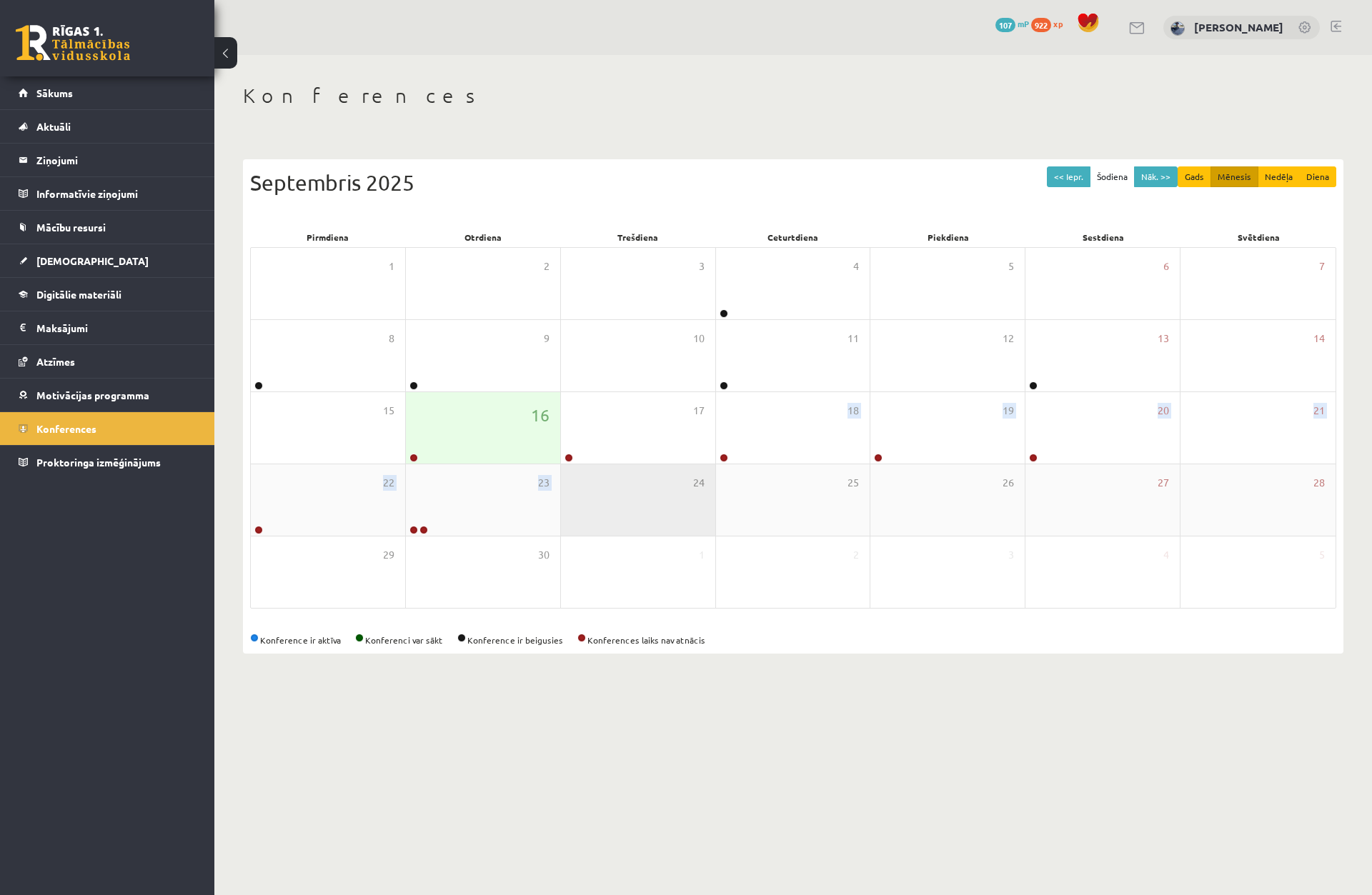
click at [569, 466] on div "1 2 3 4 5 6 7 8 9 10 11 12 13 14 15 16 17 18 19 20 21 22 23 24 25 26 27 28 29 3…" at bounding box center [792, 427] width 1086 height 361
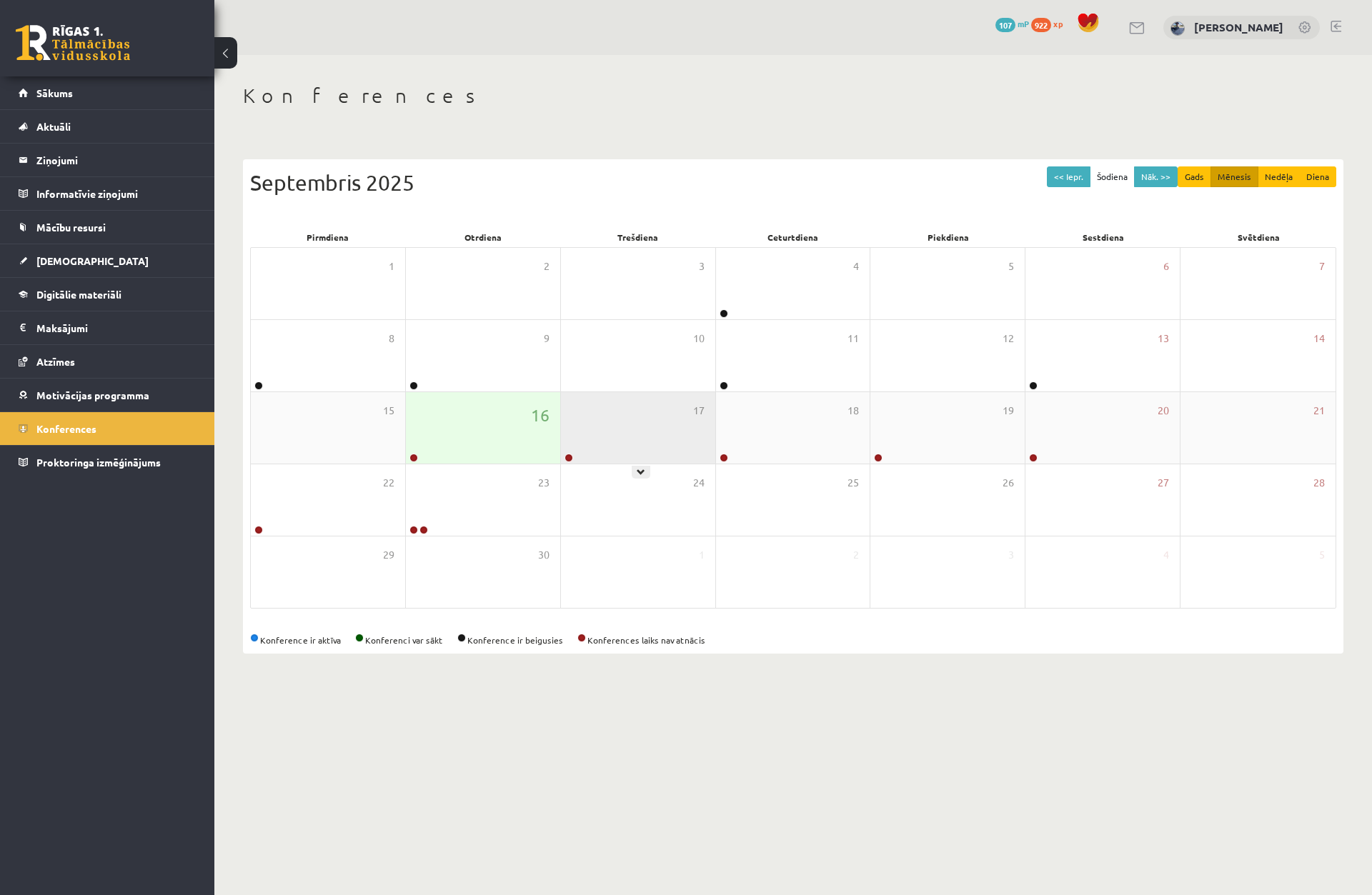
click at [604, 418] on div "17" at bounding box center [637, 428] width 154 height 71
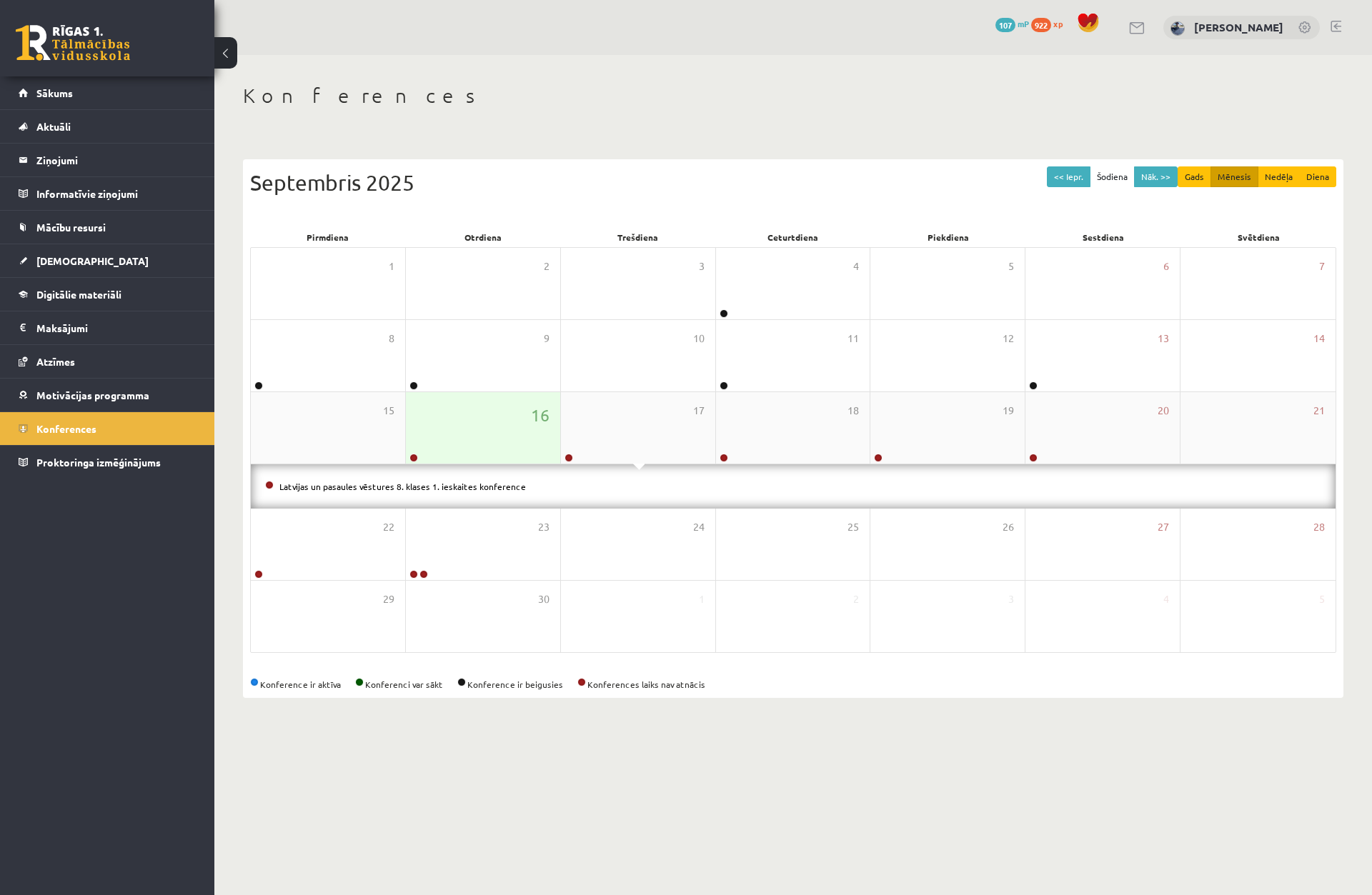
click at [417, 456] on div "16" at bounding box center [482, 428] width 154 height 71
click at [417, 454] on div at bounding box center [413, 458] width 14 height 10
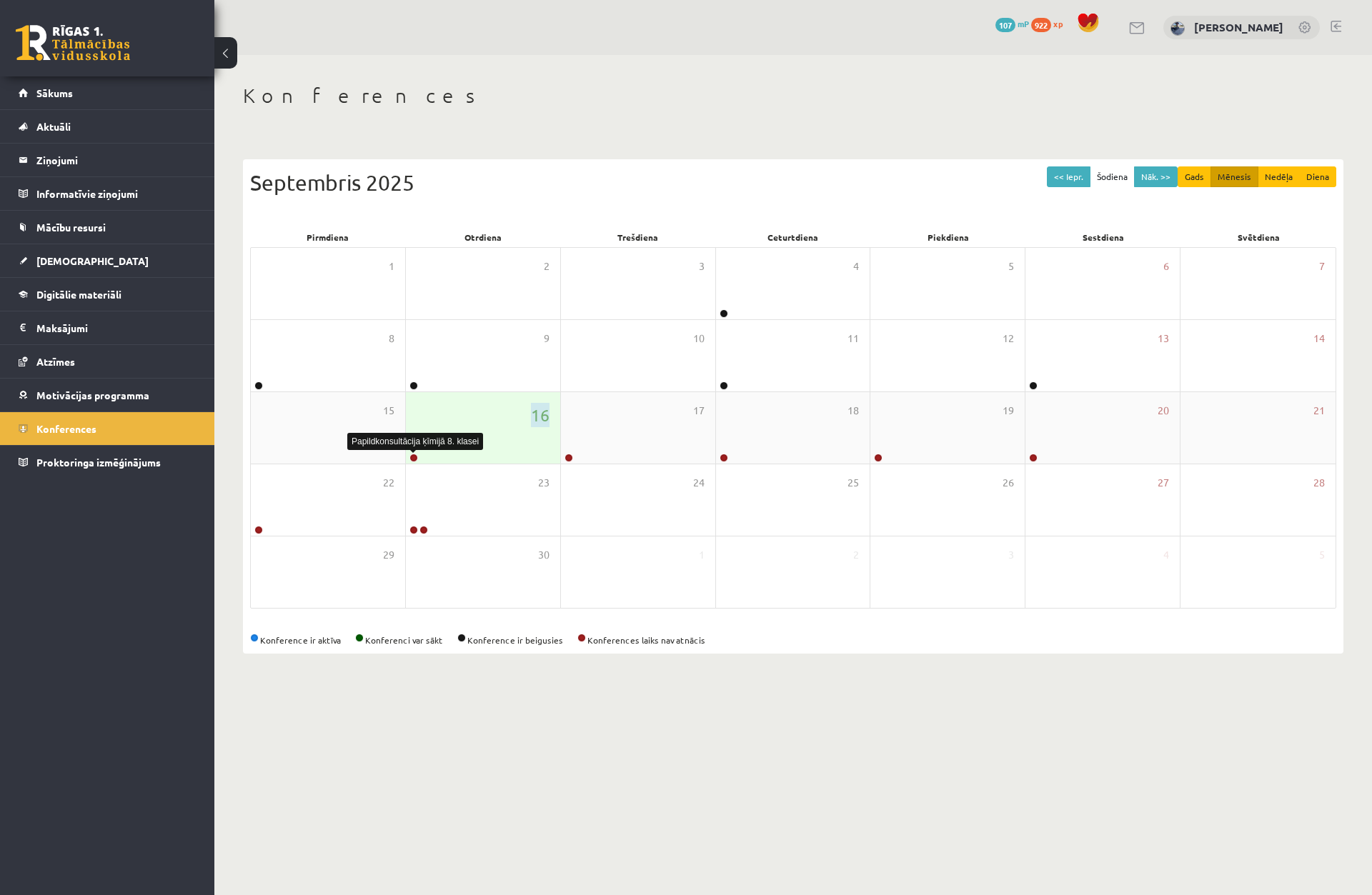
click at [410, 458] on link at bounding box center [414, 458] width 9 height 9
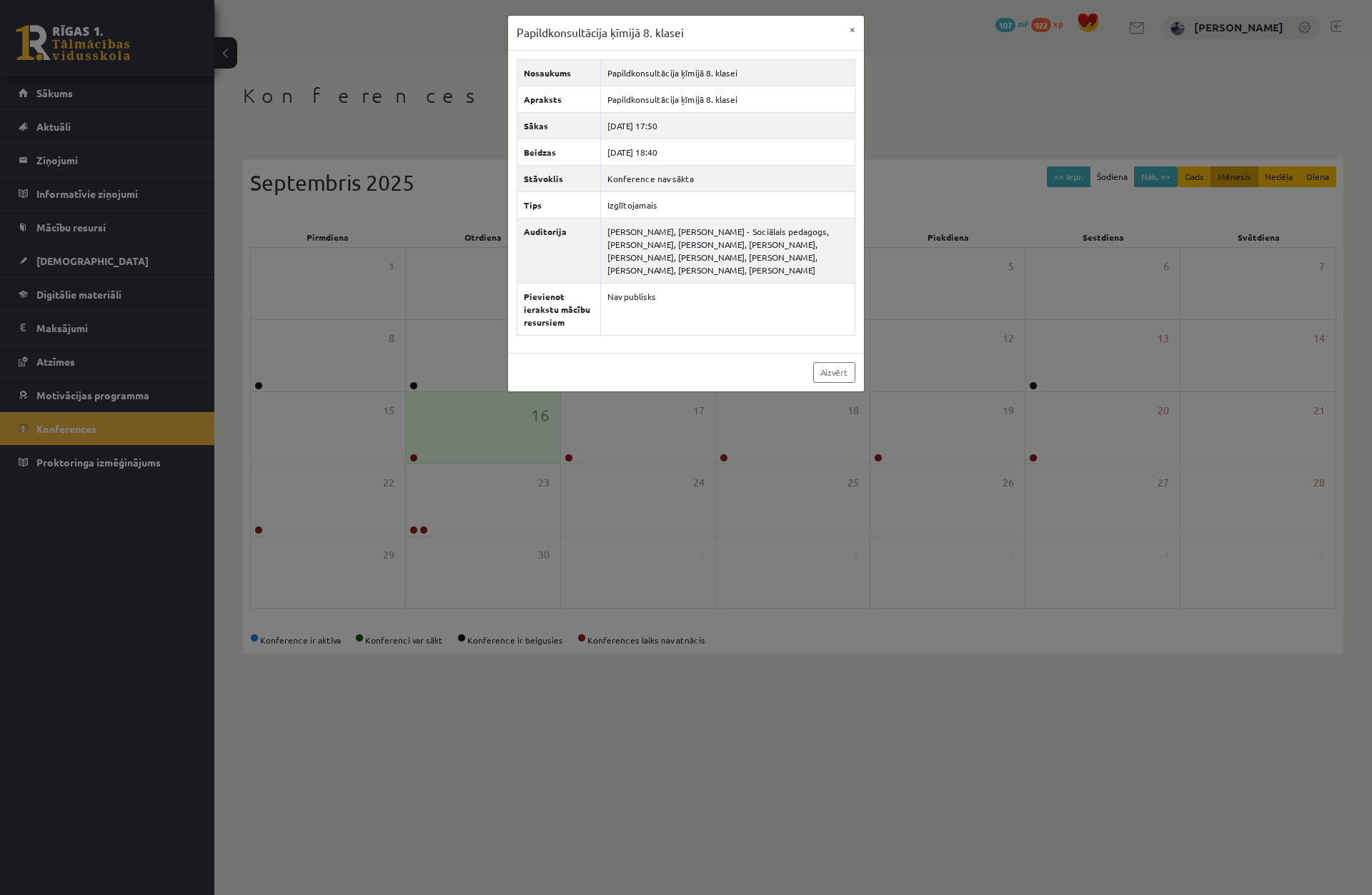
click at [933, 441] on div "Papildkonsultācija ķīmijā 8. klasei × Nosaukums Papildkonsultācija ķīmijā 8. kl…" at bounding box center [686, 448] width 1372 height 895
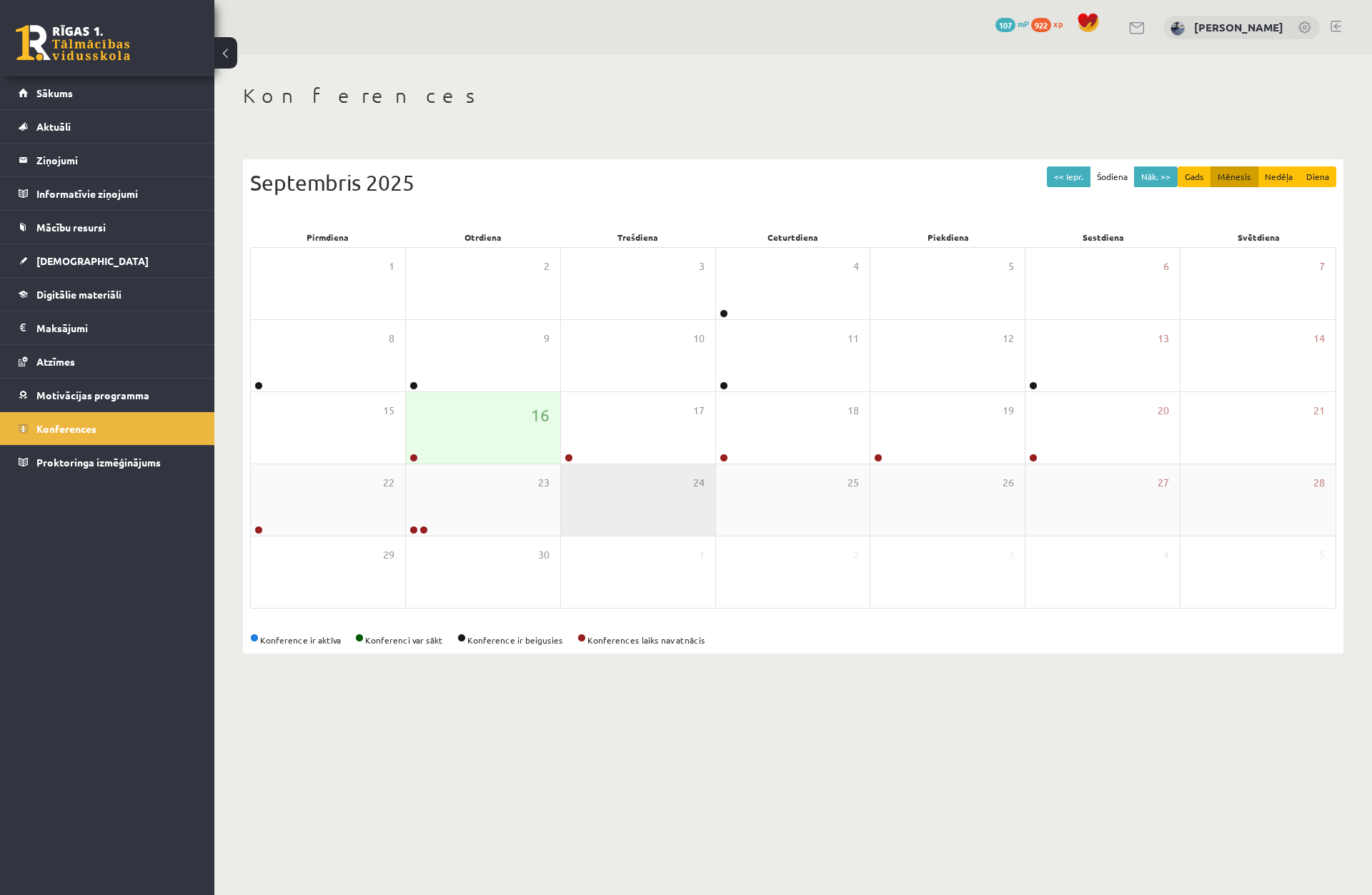
click at [566, 466] on div "24" at bounding box center [637, 500] width 154 height 71
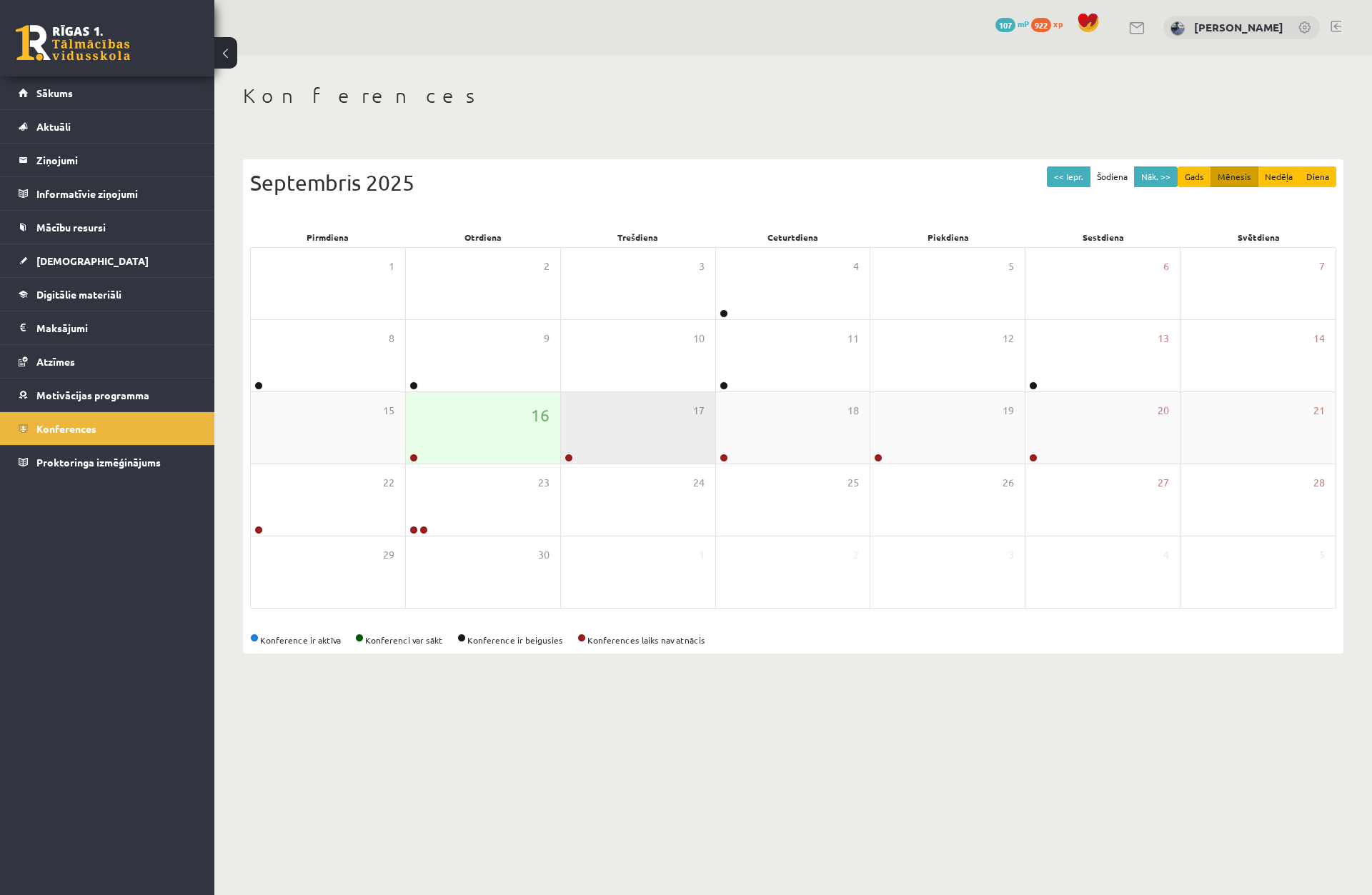
click at [565, 461] on div at bounding box center [568, 458] width 14 height 10
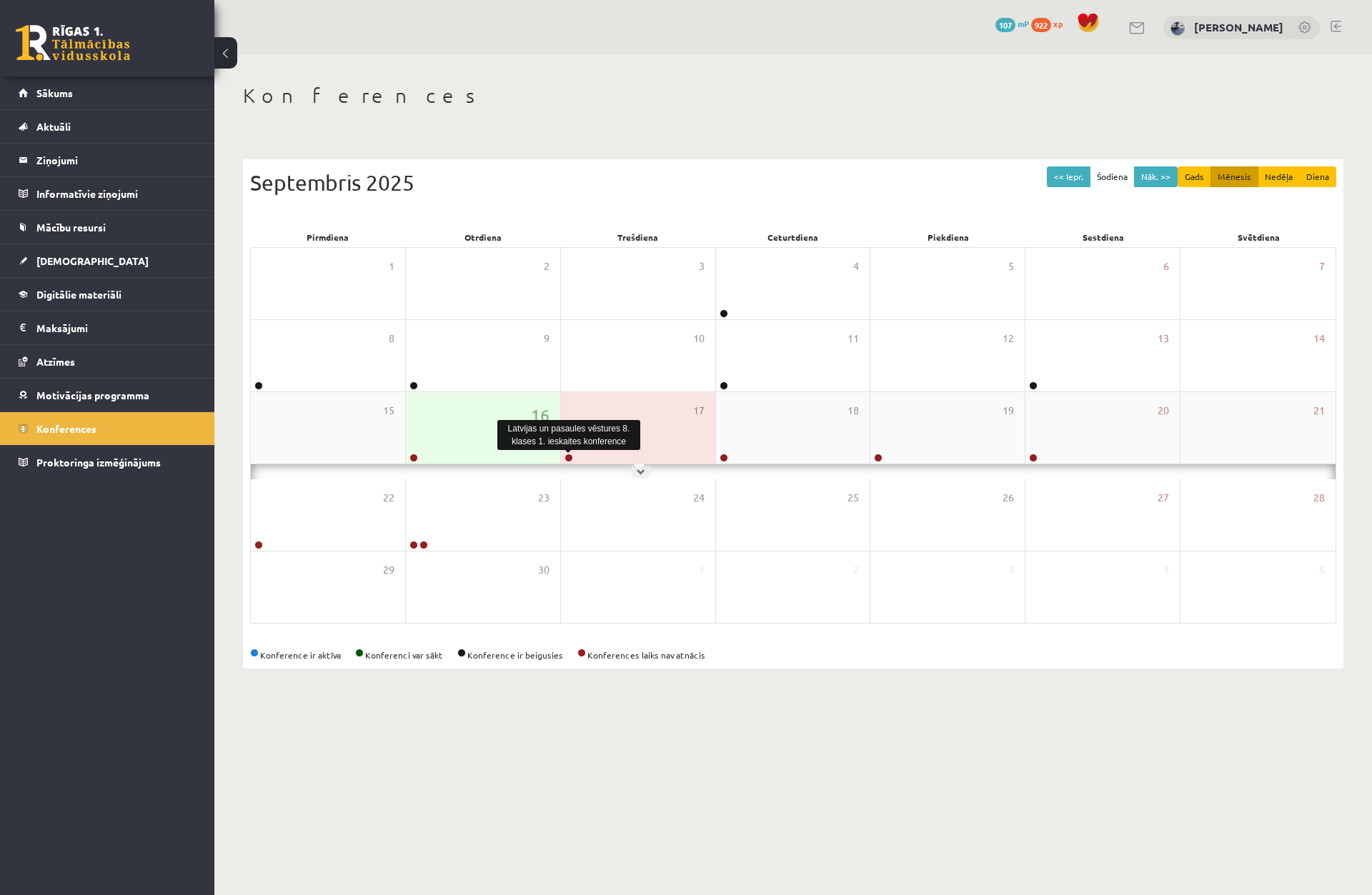
click at [565, 459] on link at bounding box center [568, 458] width 9 height 9
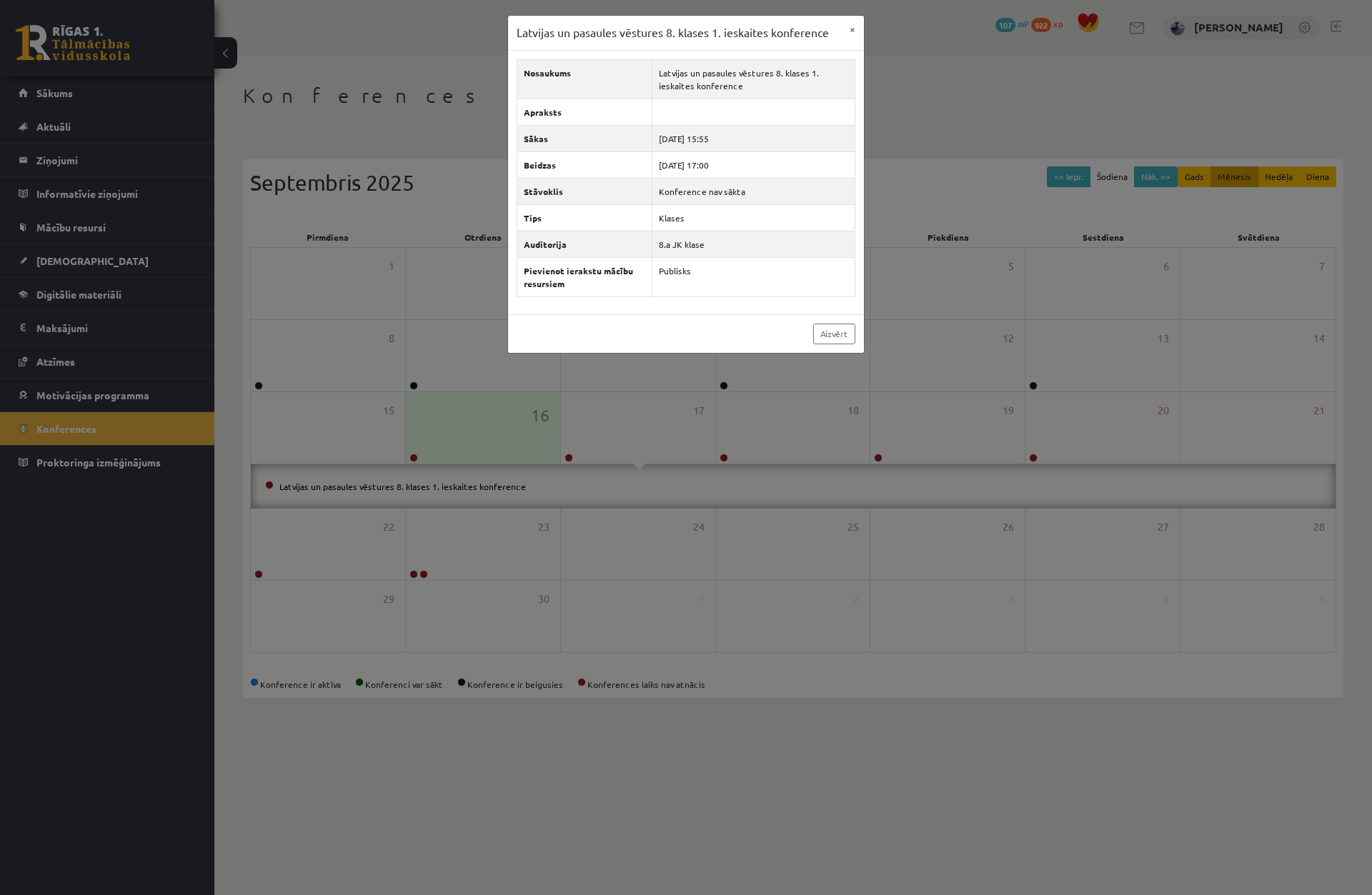
drag, startPoint x: 712, startPoint y: 140, endPoint x: 885, endPoint y: 165, distance: 174.8
click at [853, 161] on tbody "Nosaukums Latvijas un pasaules vēstures 8. klases 1. ieskaites konference Aprak…" at bounding box center [686, 178] width 338 height 237
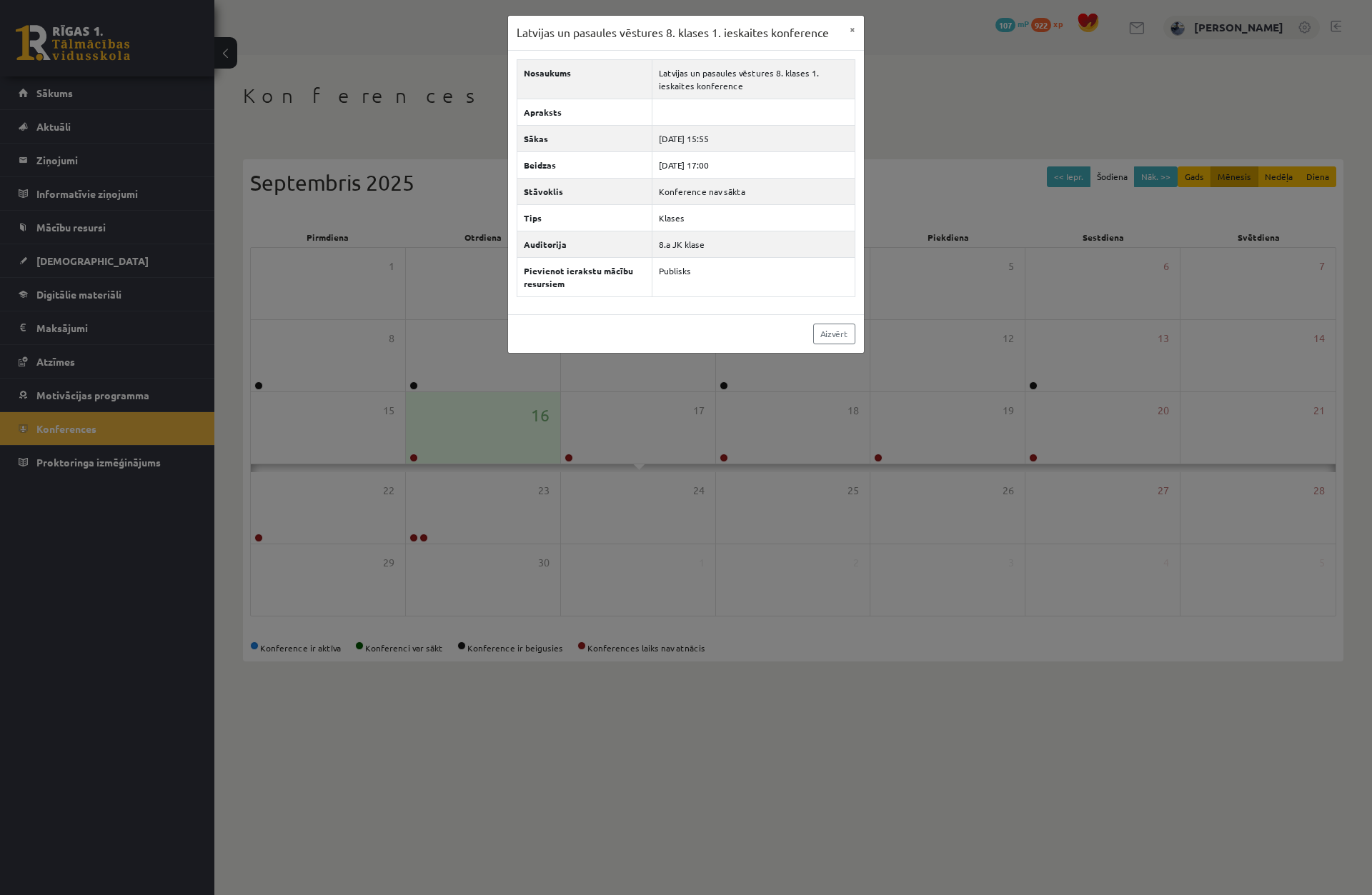
drag, startPoint x: 1078, startPoint y: 122, endPoint x: 1126, endPoint y: 95, distance: 55.1
click at [1123, 97] on div "Latvijas un pasaules vēstures 8. klases 1. ieskaites konference × Nosaukums Lat…" at bounding box center [686, 448] width 1372 height 895
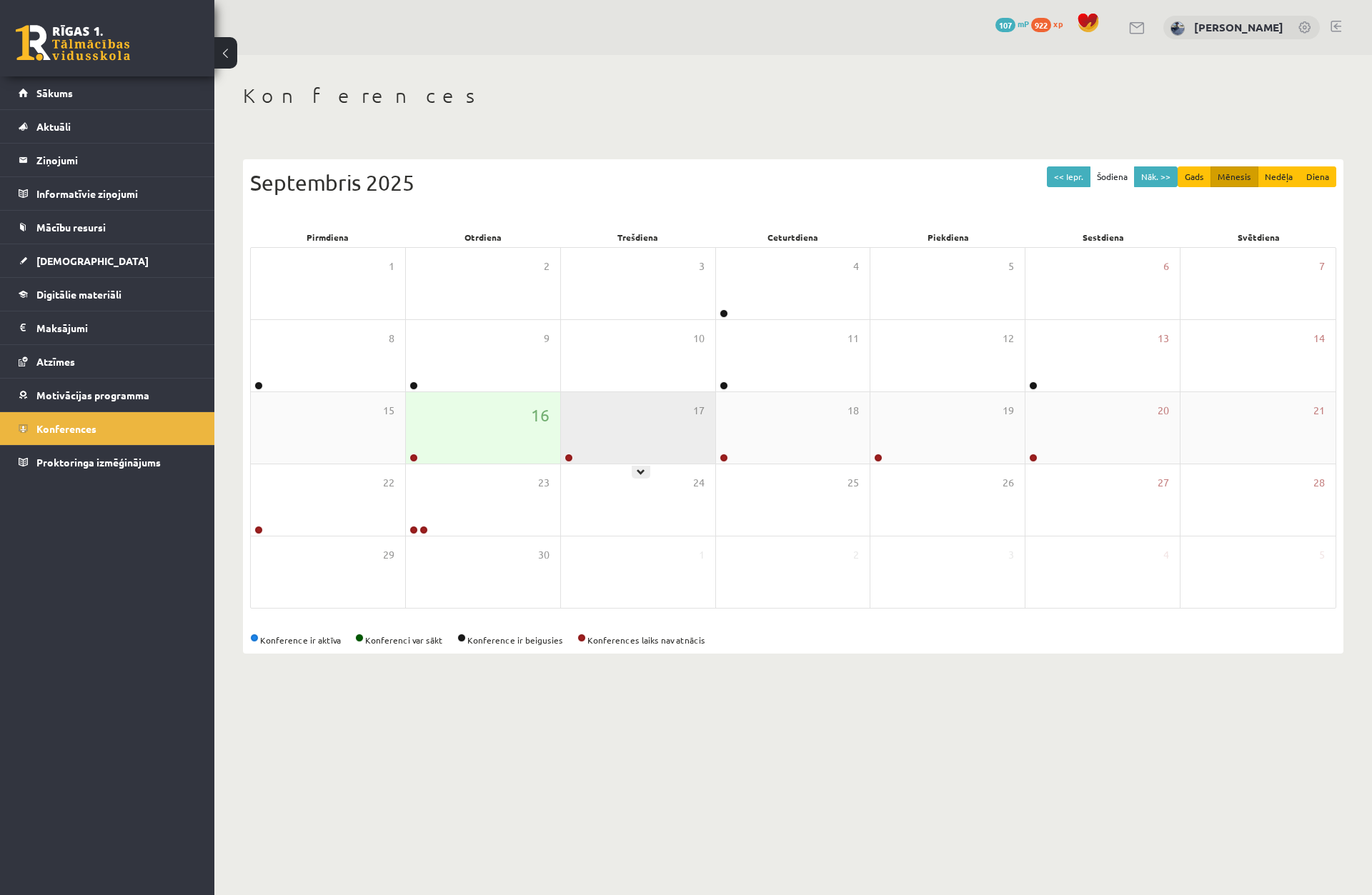
click at [565, 454] on div at bounding box center [568, 458] width 14 height 10
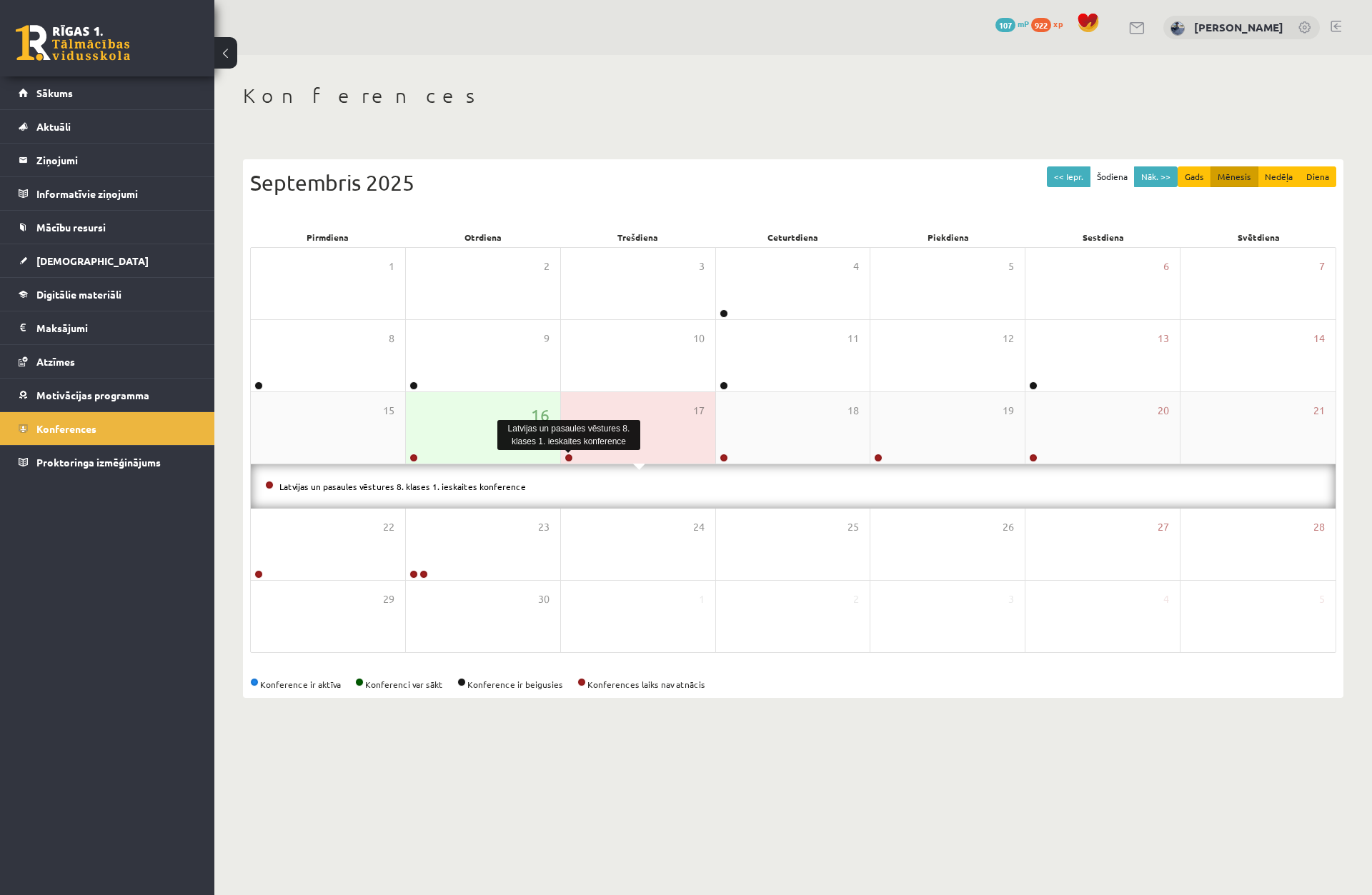
click at [568, 456] on link at bounding box center [568, 458] width 9 height 9
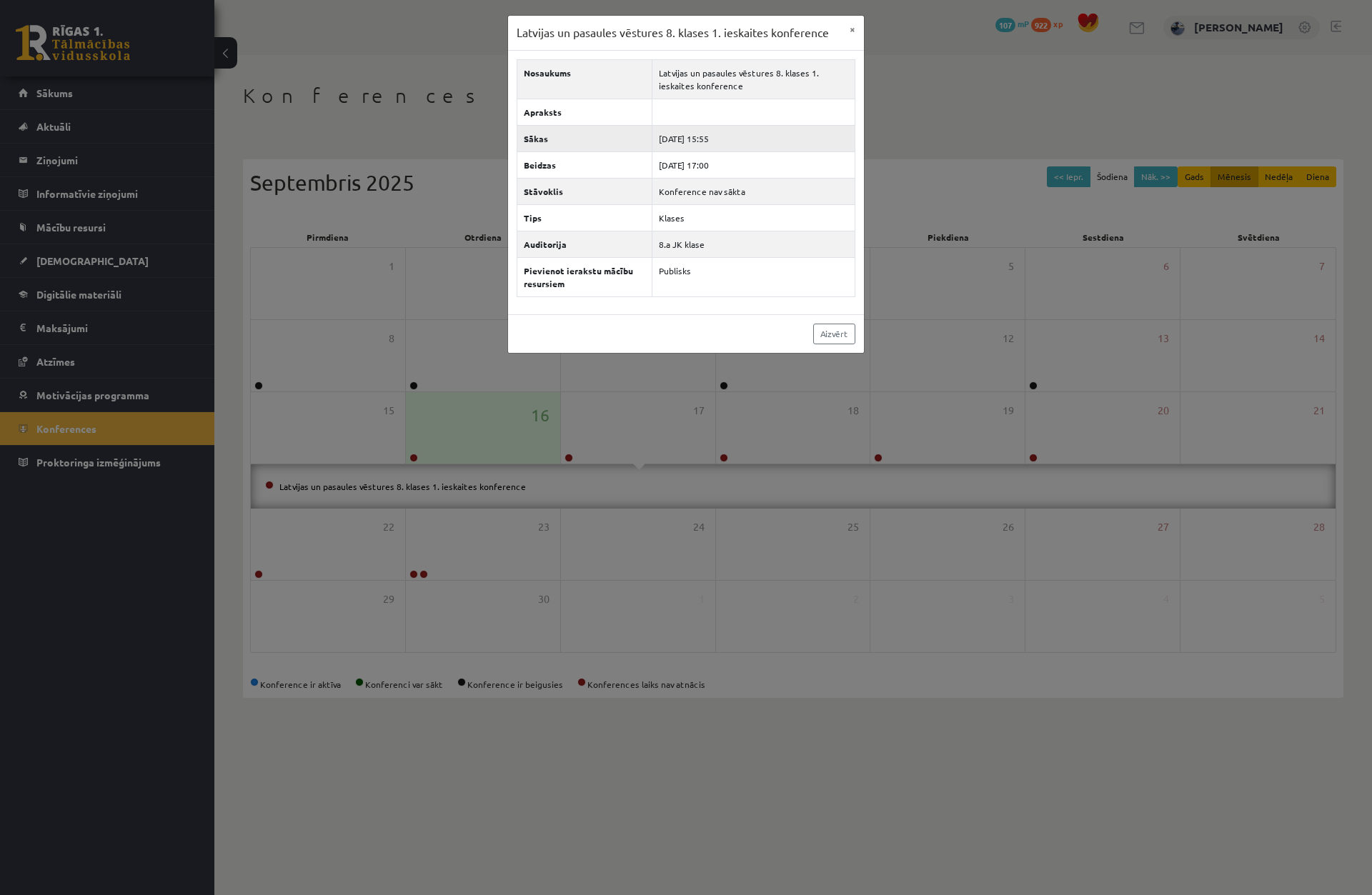
drag, startPoint x: 710, startPoint y: 139, endPoint x: 729, endPoint y: 141, distance: 19.1
click at [727, 141] on td "2025-09-17 15:55" at bounding box center [753, 138] width 203 height 26
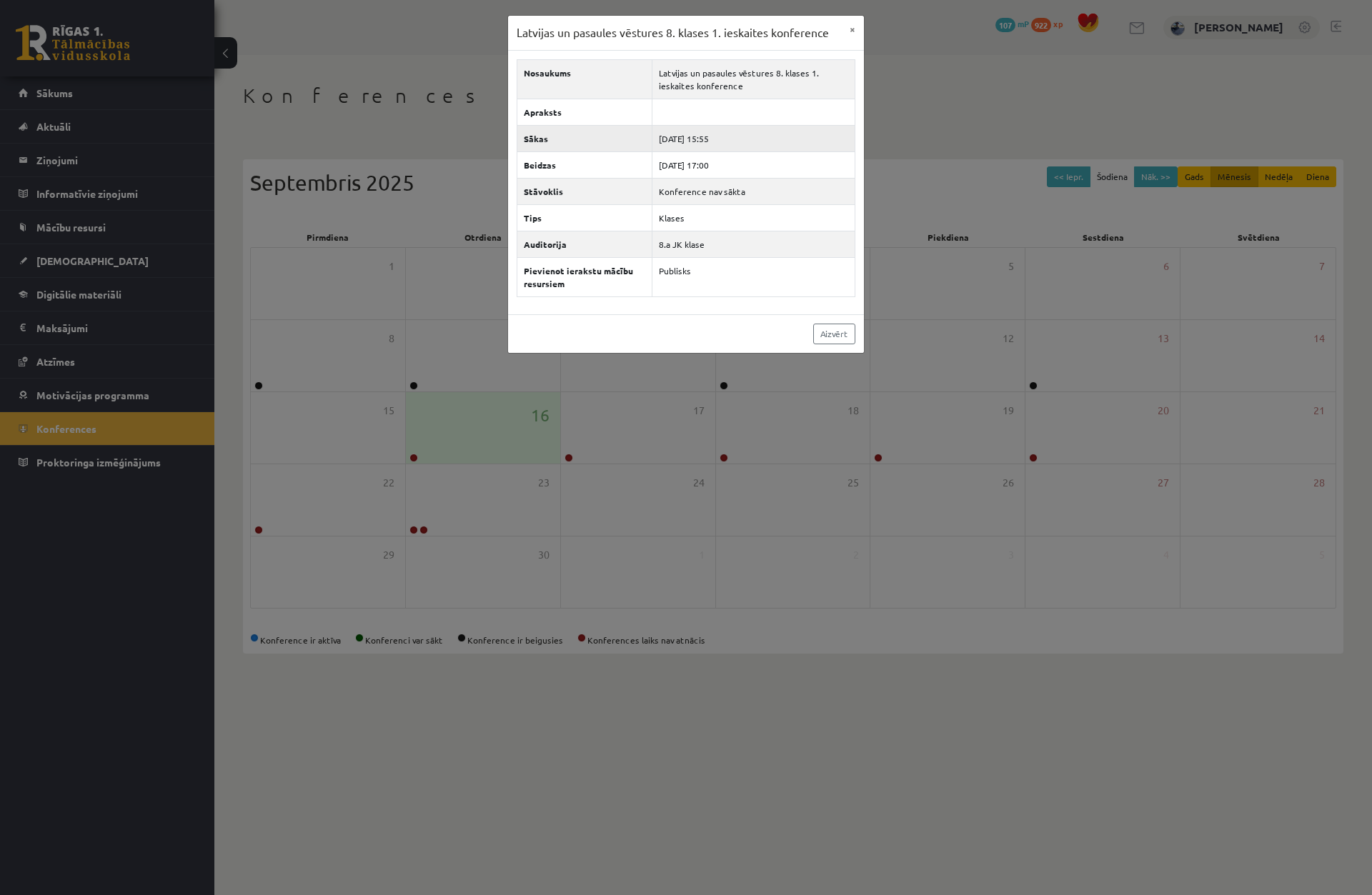
click at [749, 150] on td "2025-09-17 15:55" at bounding box center [753, 138] width 203 height 26
click at [744, 167] on td "2025-09-17 17:00" at bounding box center [753, 165] width 203 height 26
click at [923, 204] on div "Latvijas un pasaules vēstures 8. klases 1. ieskaites konference × Nosaukums Lat…" at bounding box center [686, 448] width 1372 height 895
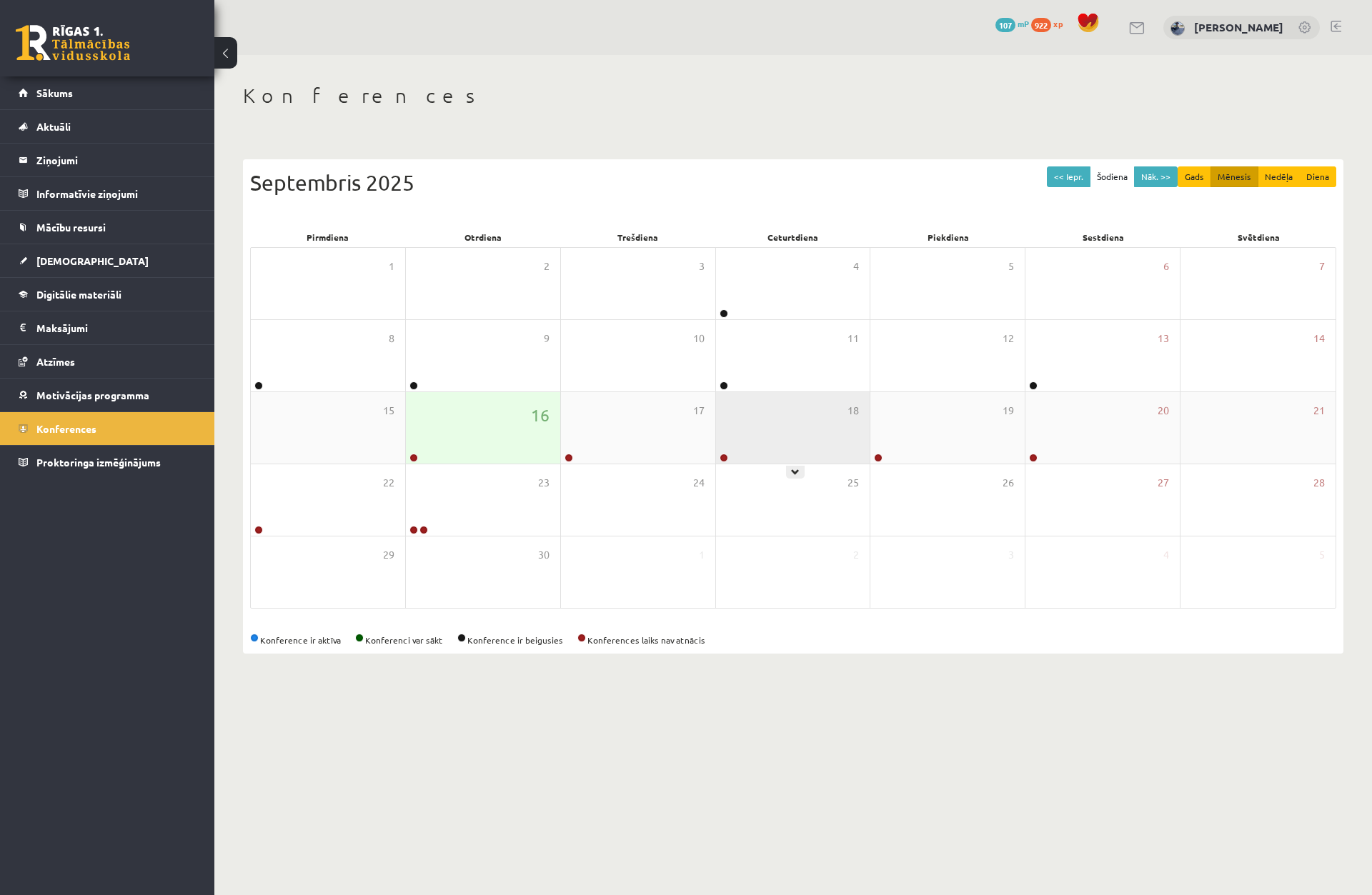
click at [727, 454] on div at bounding box center [723, 458] width 14 height 10
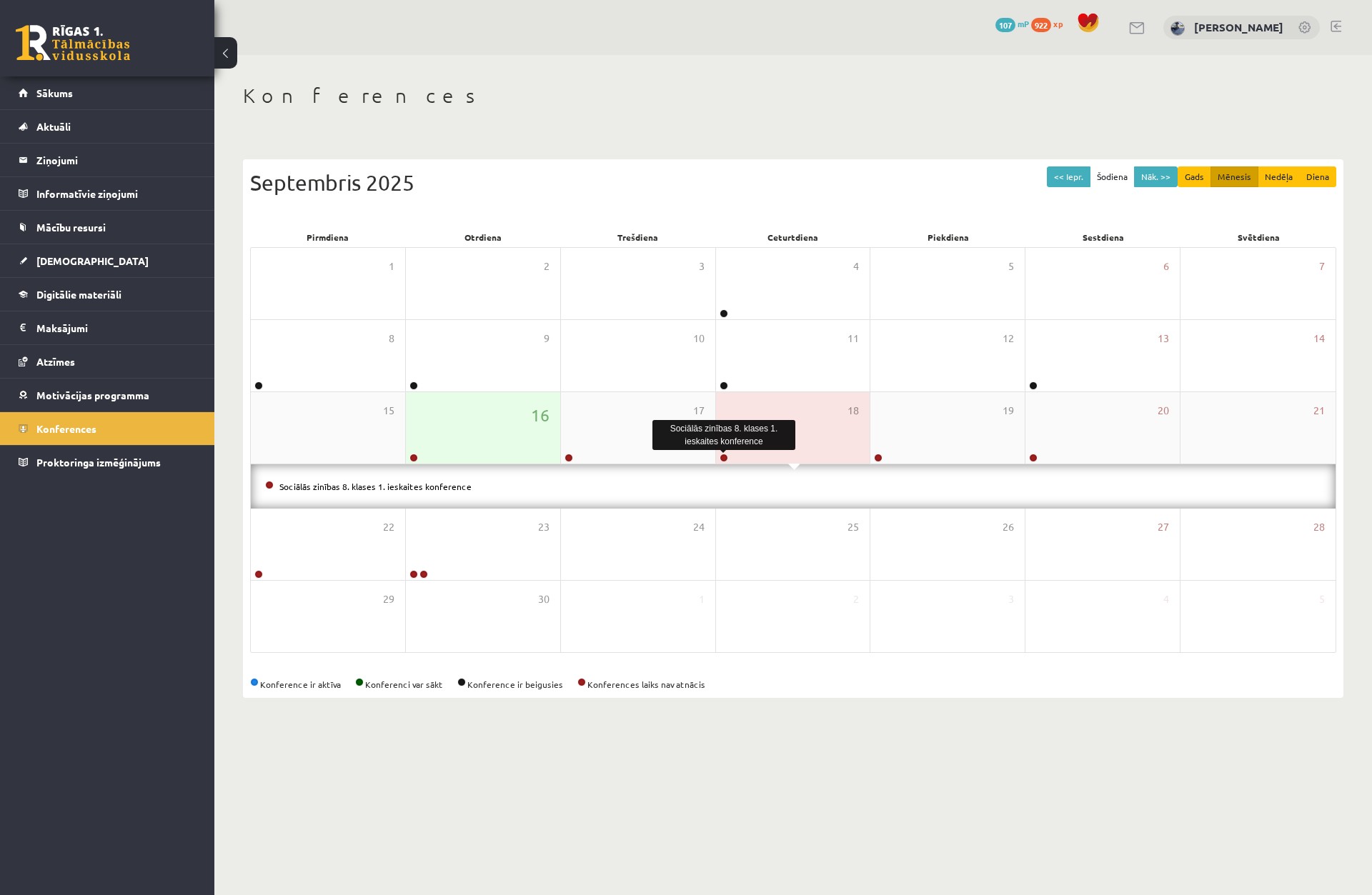
click at [723, 454] on link at bounding box center [723, 458] width 9 height 9
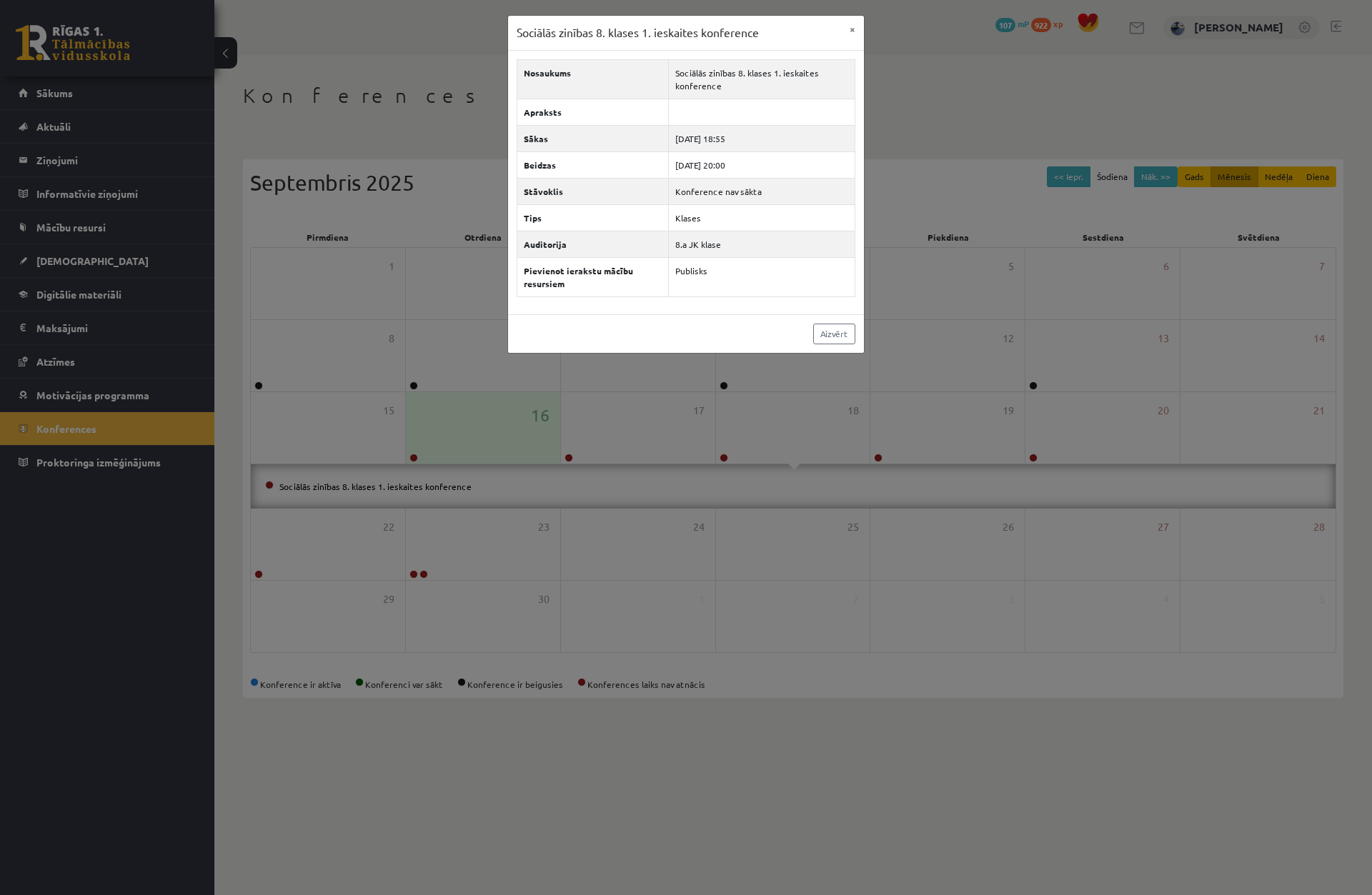
click at [720, 457] on div "Sociālās zinības 8. klases 1. ieskaites konference × Nosaukums Sociālās zinības…" at bounding box center [686, 448] width 1372 height 895
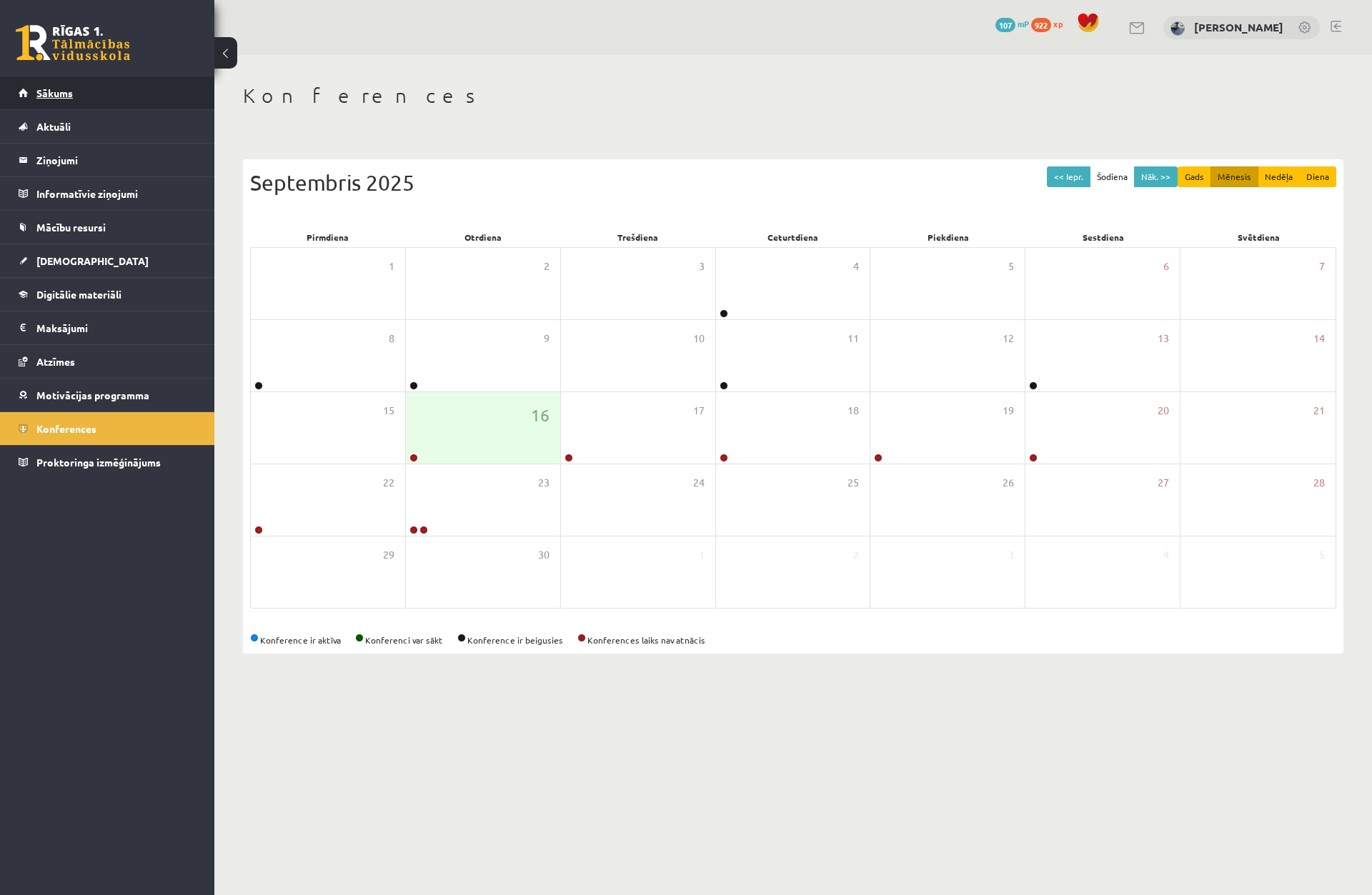
click at [173, 98] on link "Sākums" at bounding box center [107, 93] width 178 height 33
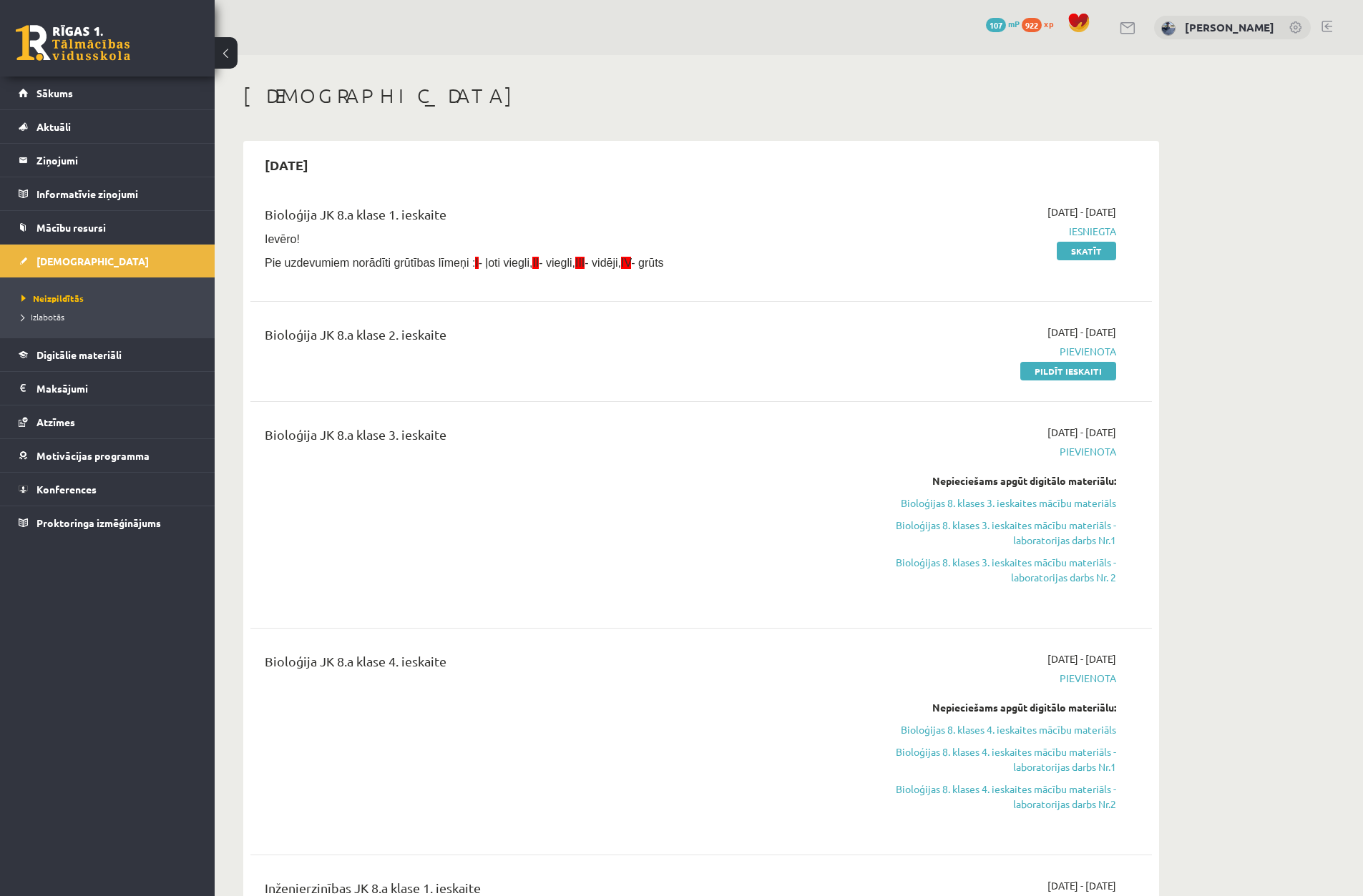
drag, startPoint x: 255, startPoint y: 216, endPoint x: 477, endPoint y: 227, distance: 222.3
click at [477, 227] on div "Bioloģija JK 8.a klase 1. ieskaite Ievēro! Pie uzdevumiem norādīti grūtības līm…" at bounding box center [701, 241] width 902 height 102
click at [478, 227] on div "Bioloģija JK 8.a klase 1. ieskaite" at bounding box center [545, 218] width 561 height 26
click at [477, 227] on div "Bioloģija JK 8.a klase 1. ieskaite" at bounding box center [545, 218] width 561 height 26
drag, startPoint x: 449, startPoint y: 223, endPoint x: 256, endPoint y: 218, distance: 193.1
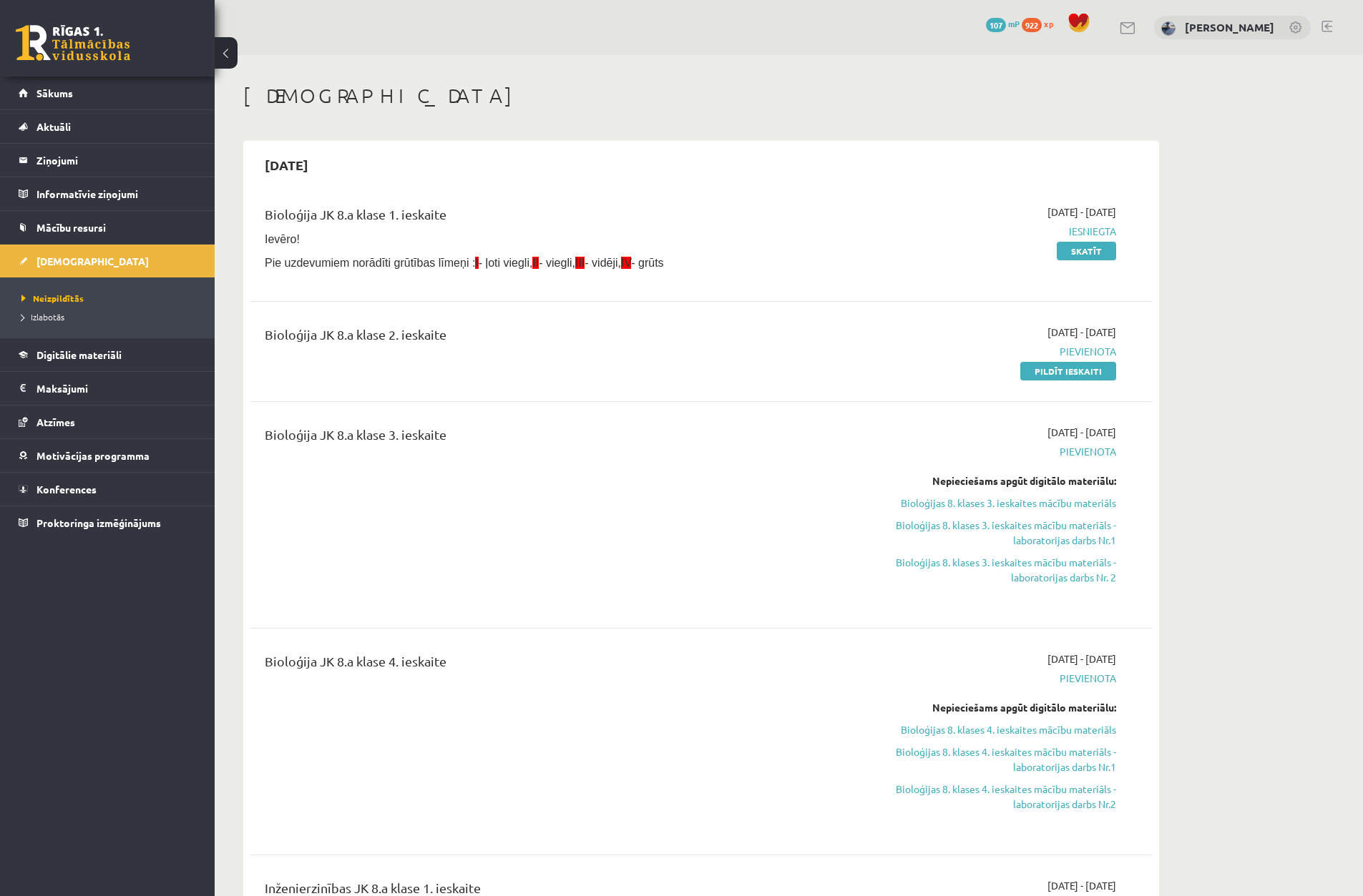
click at [256, 218] on div "Bioloģija JK 8.a klase 1. ieskaite Ievēro! Pie uzdevumiem norādīti grūtības līm…" at bounding box center [544, 241] width 582 height 74
click at [256, 217] on div "Bioloģija JK 8.a klase 1. ieskaite Ievēro! Pie uzdevumiem norādīti grūtības līm…" at bounding box center [544, 241] width 582 height 74
drag, startPoint x: 269, startPoint y: 214, endPoint x: 487, endPoint y: 221, distance: 218.1
click at [475, 221] on div "Bioloģija JK 8.a klase 1. ieskaite" at bounding box center [545, 218] width 561 height 26
click at [491, 229] on div "Bioloģija JK 8.a klase 1. ieskaite" at bounding box center [545, 218] width 561 height 26
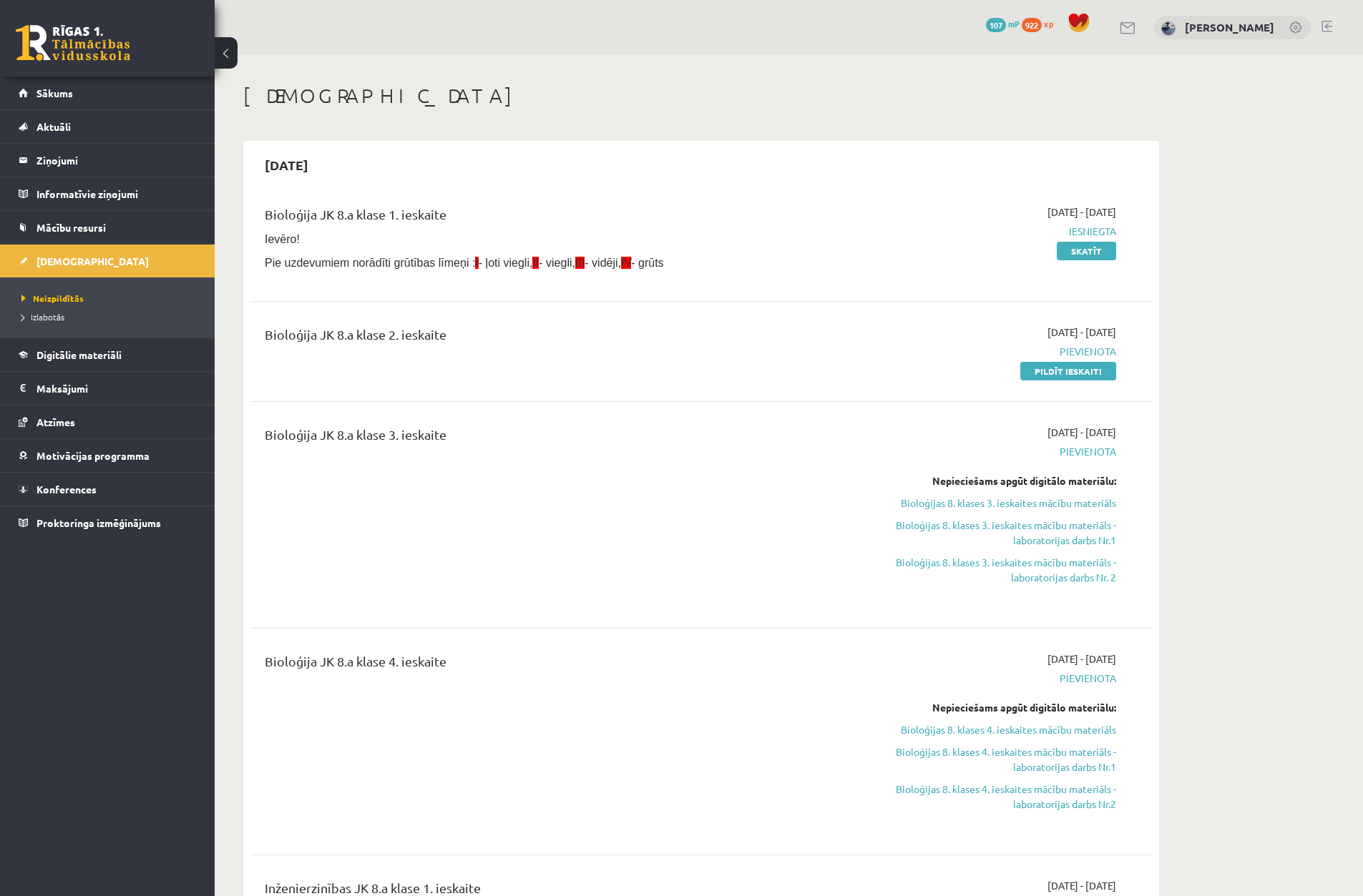
drag, startPoint x: 338, startPoint y: 212, endPoint x: 215, endPoint y: 197, distance: 123.9
click at [262, 207] on div "Bioloģija JK 8.a klase 1. ieskaite Ievēro! Pie uzdevumiem norādīti grūtības līm…" at bounding box center [544, 241] width 582 height 74
drag, startPoint x: 262, startPoint y: 206, endPoint x: 344, endPoint y: 221, distance: 83.4
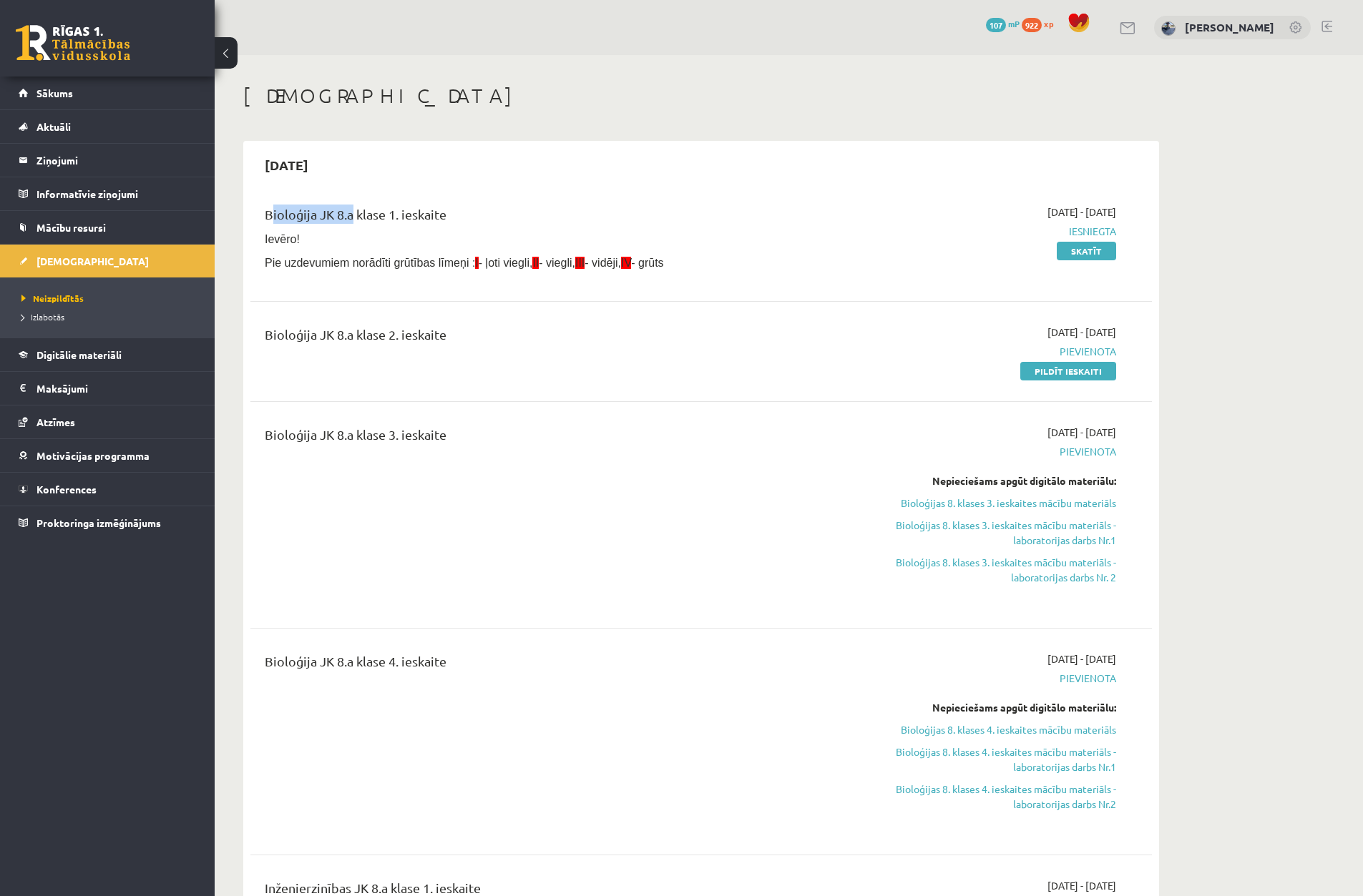
click at [344, 221] on div "Bioloģija JK 8.a klase 1. ieskaite Ievēro! Pie uzdevumiem norādīti grūtības līm…" at bounding box center [544, 241] width 582 height 74
click at [351, 221] on div "Bioloģija JK 8.a klase 1. ieskaite" at bounding box center [545, 218] width 561 height 26
drag, startPoint x: 441, startPoint y: 213, endPoint x: 269, endPoint y: 203, distance: 172.3
click at [281, 206] on div "Bioloģija JK 8.a klase 1. ieskaite" at bounding box center [545, 218] width 561 height 26
click at [268, 203] on div "Bioloģija JK 8.a klase 1. ieskaite Ievēro! Pie uzdevumiem norādīti grūtības līm…" at bounding box center [701, 241] width 902 height 102
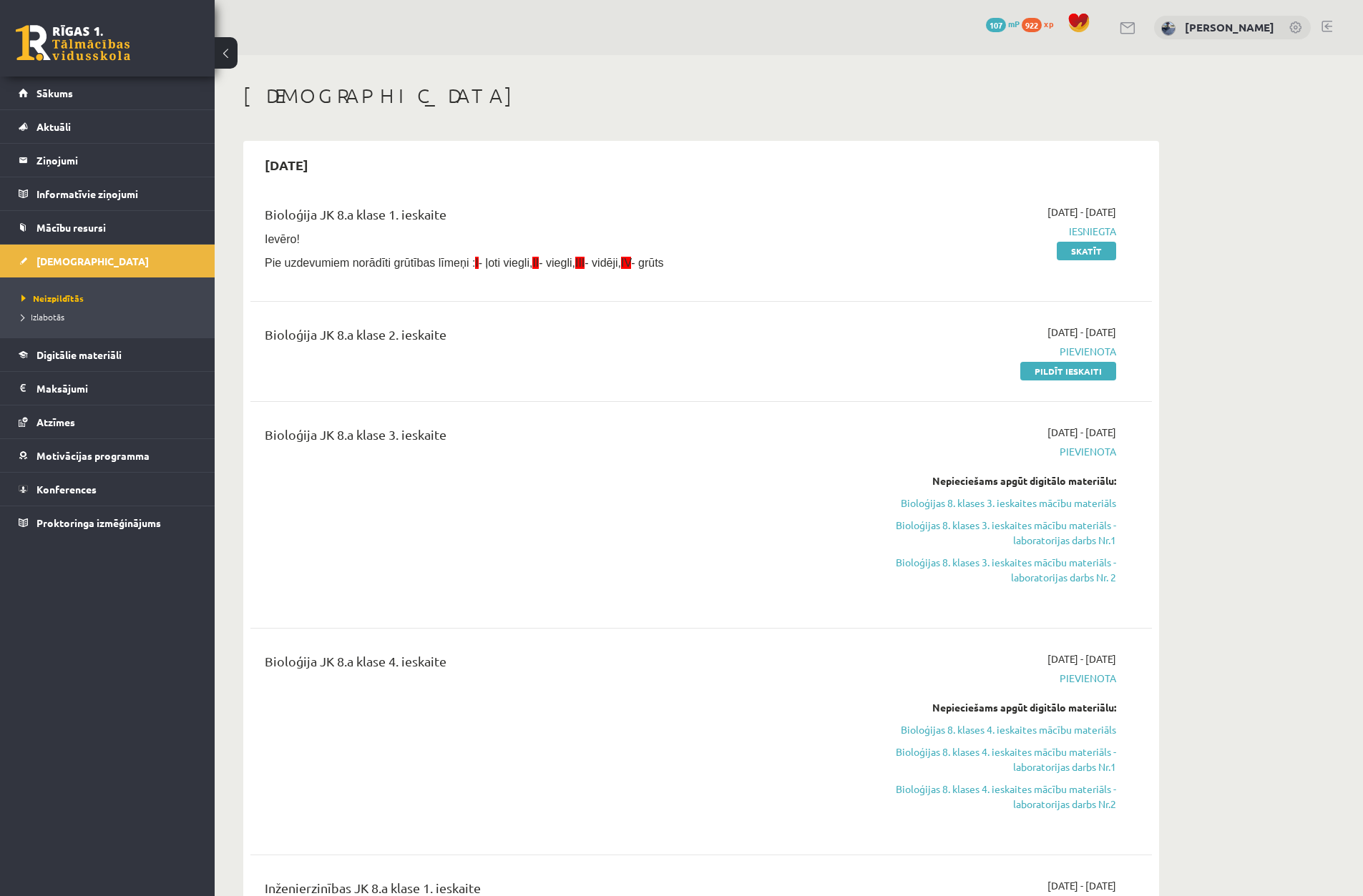
click at [1076, 269] on div "2025-09-01 - 2025-09-30 Iesniegta Skatīt" at bounding box center [982, 241] width 291 height 74
click at [1093, 261] on div "2025-09-01 - 2025-09-30 Iesniegta Skatīt" at bounding box center [982, 241] width 291 height 74
click at [1104, 247] on link "Skatīt" at bounding box center [1087, 250] width 59 height 18
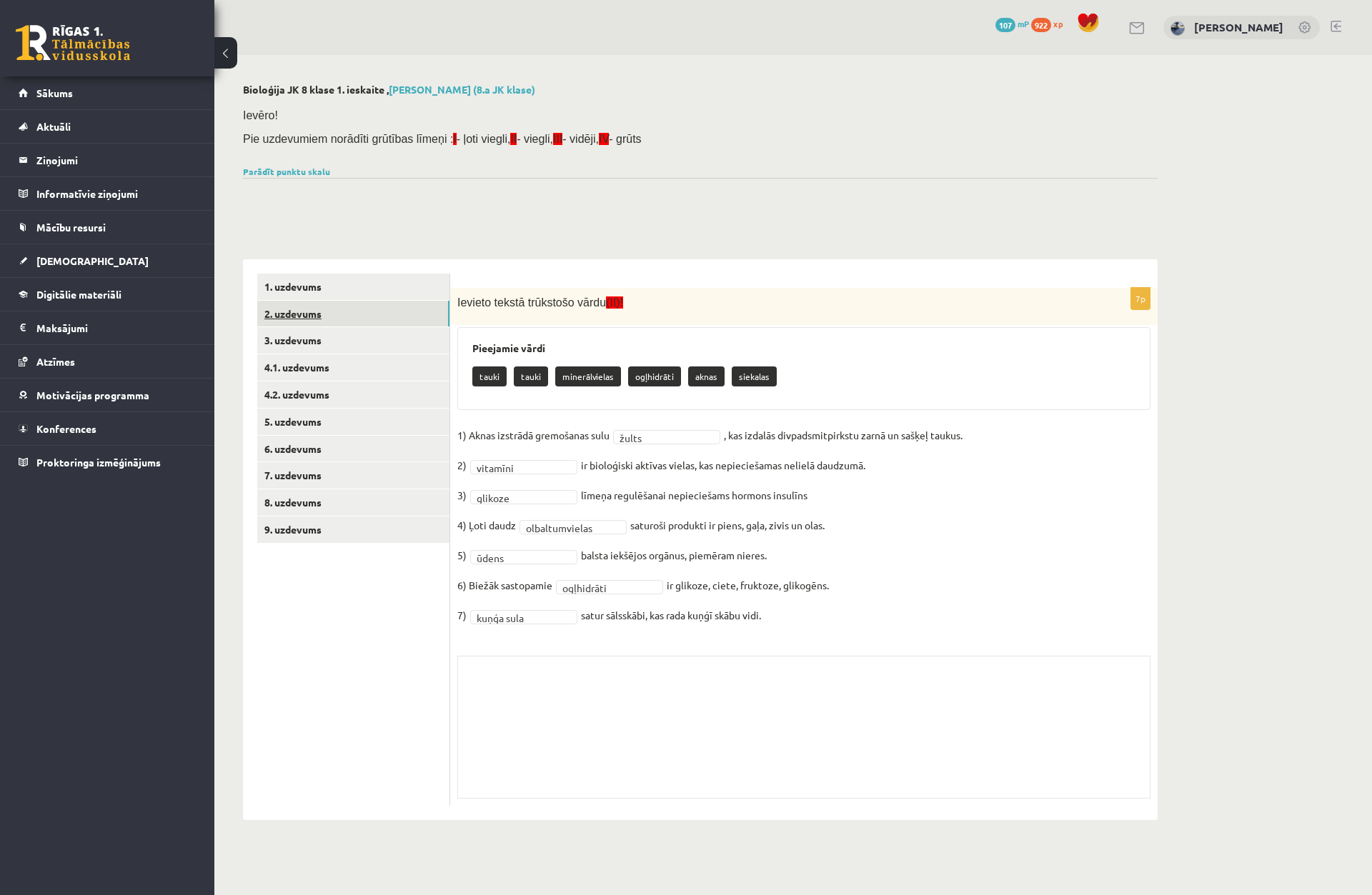
click at [367, 320] on link "2. uzdevums" at bounding box center [353, 314] width 192 height 26
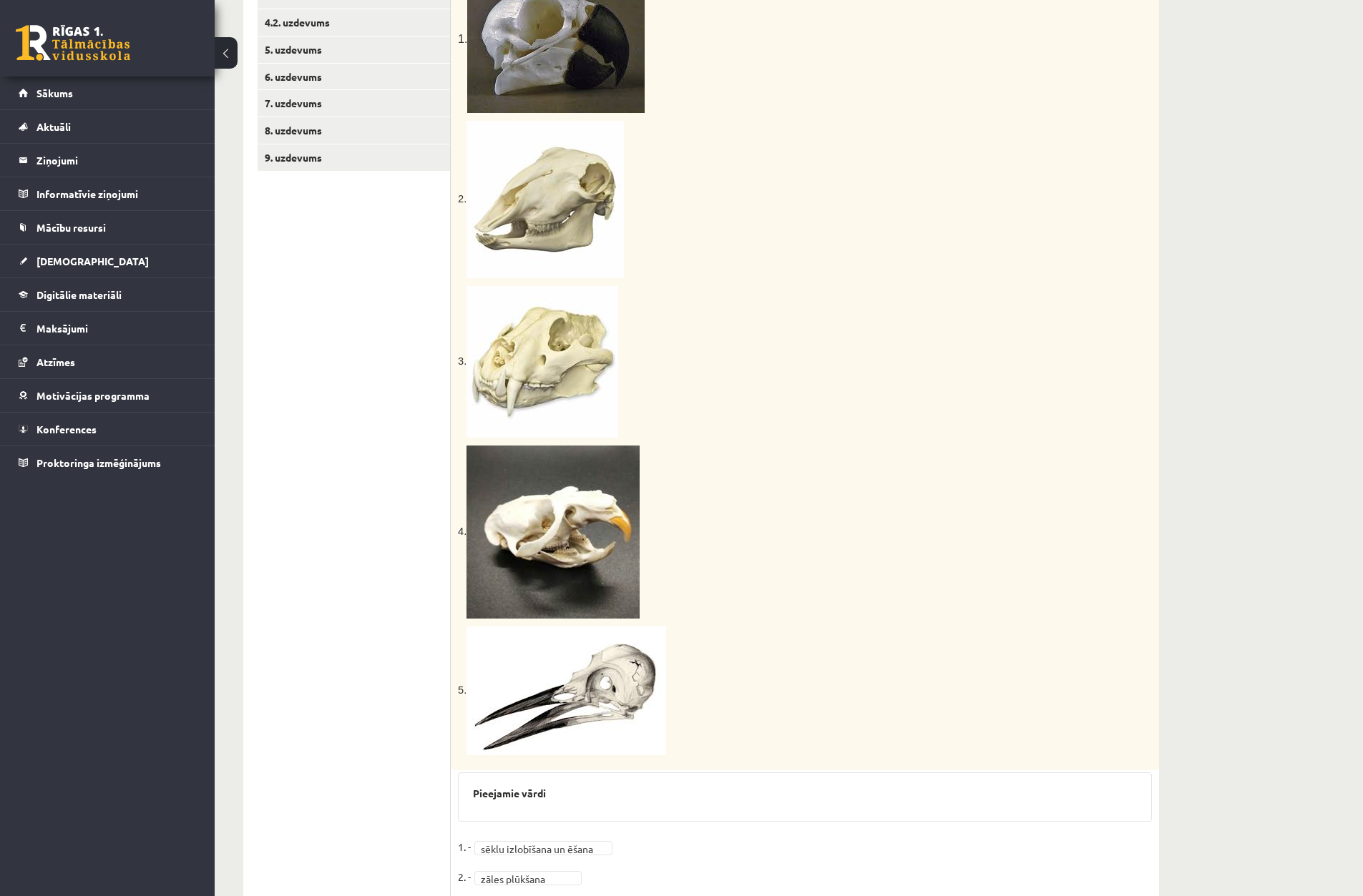
scroll to position [214, 0]
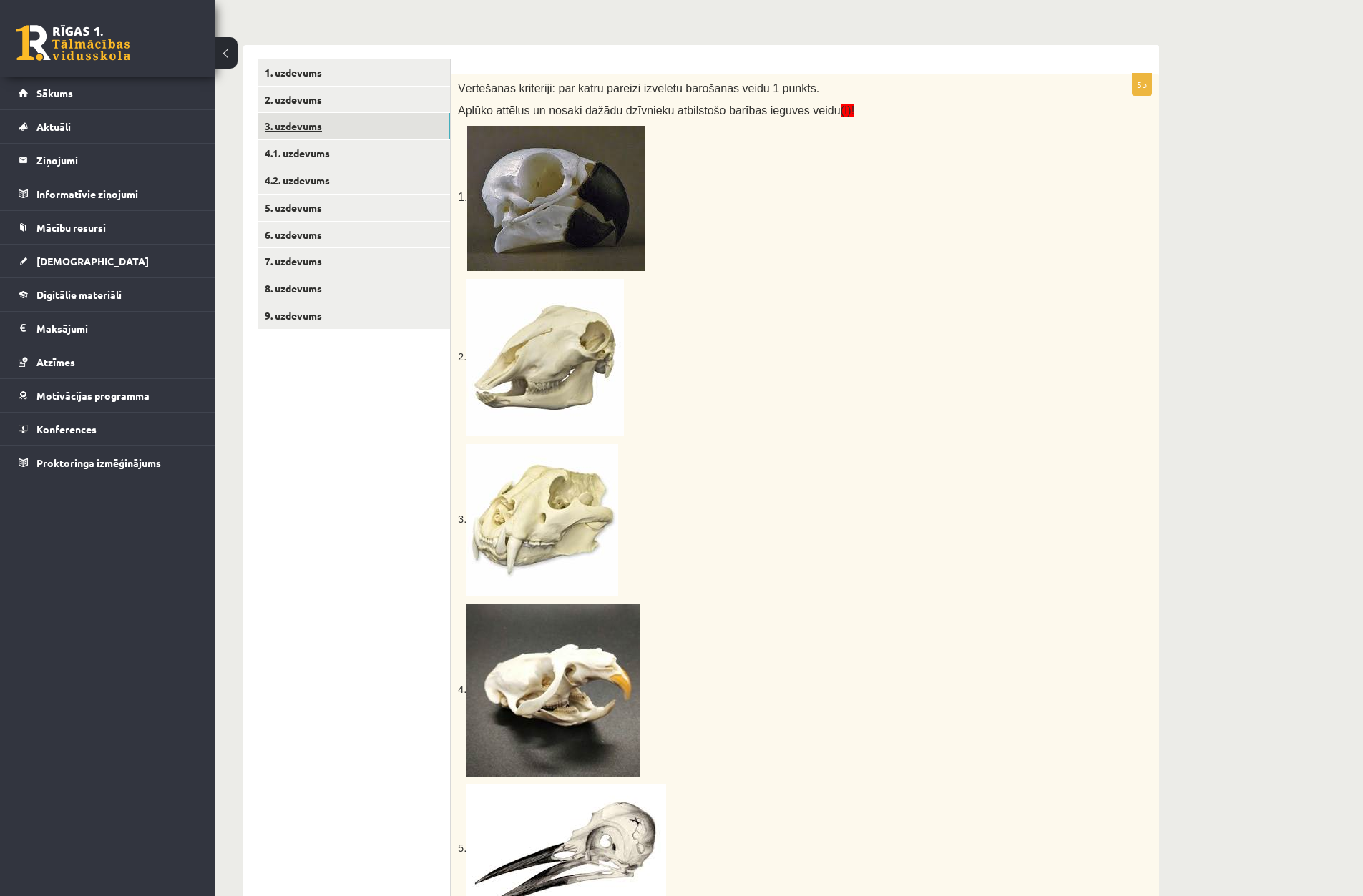
click at [321, 119] on link "3. uzdevums" at bounding box center [353, 126] width 193 height 26
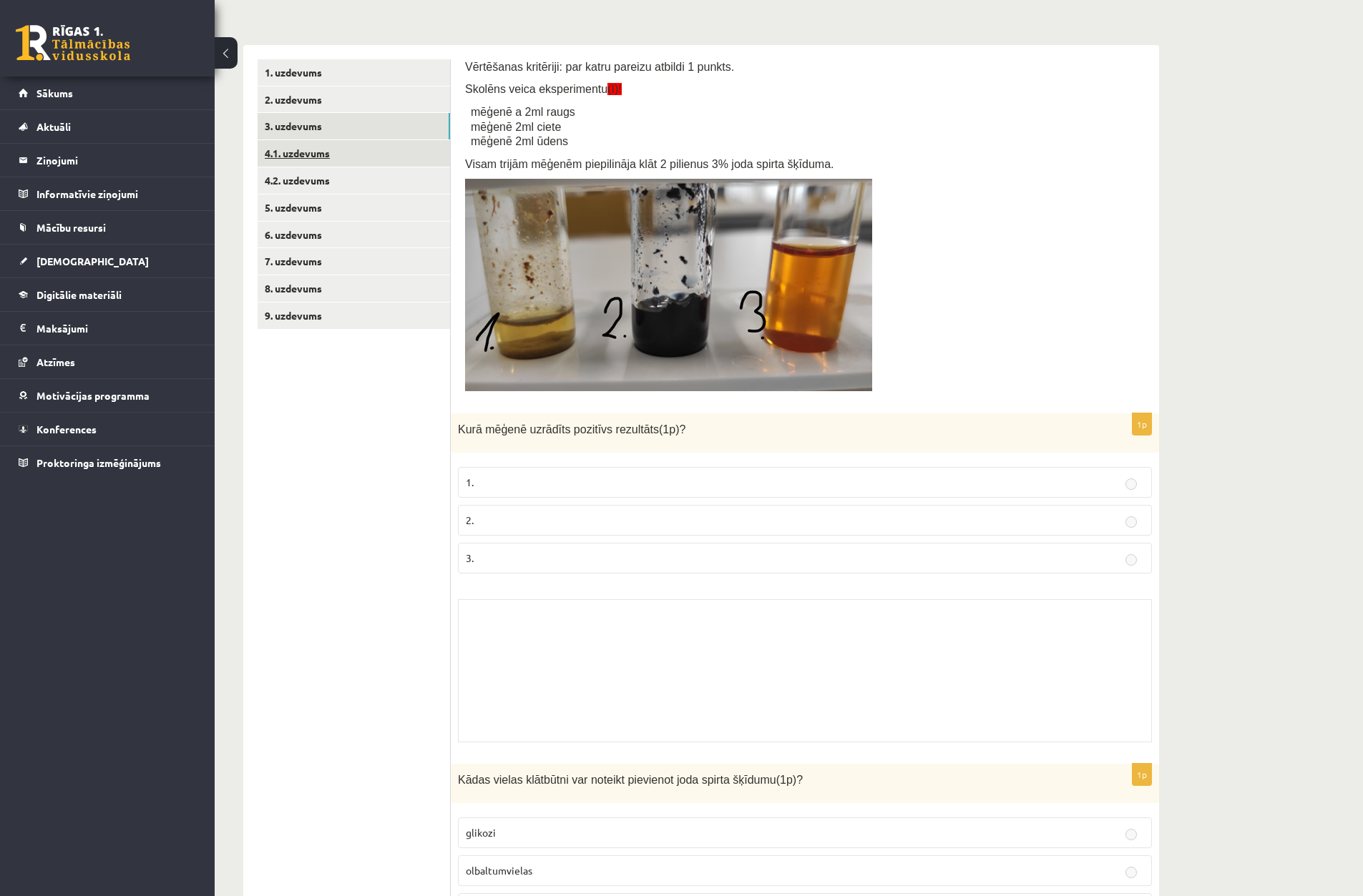
click at [373, 159] on link "4.1. uzdevums" at bounding box center [353, 153] width 193 height 26
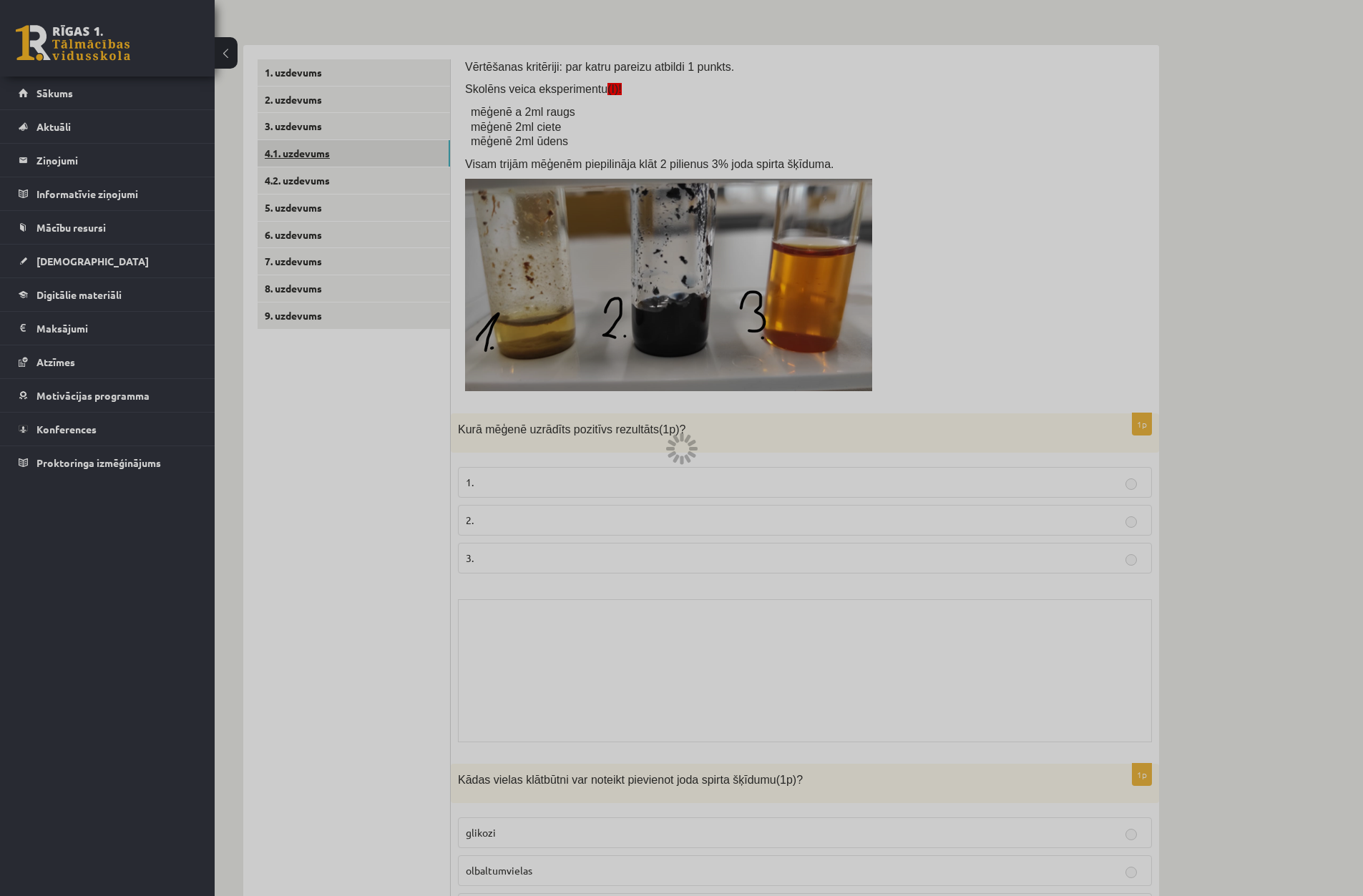
scroll to position [0, 0]
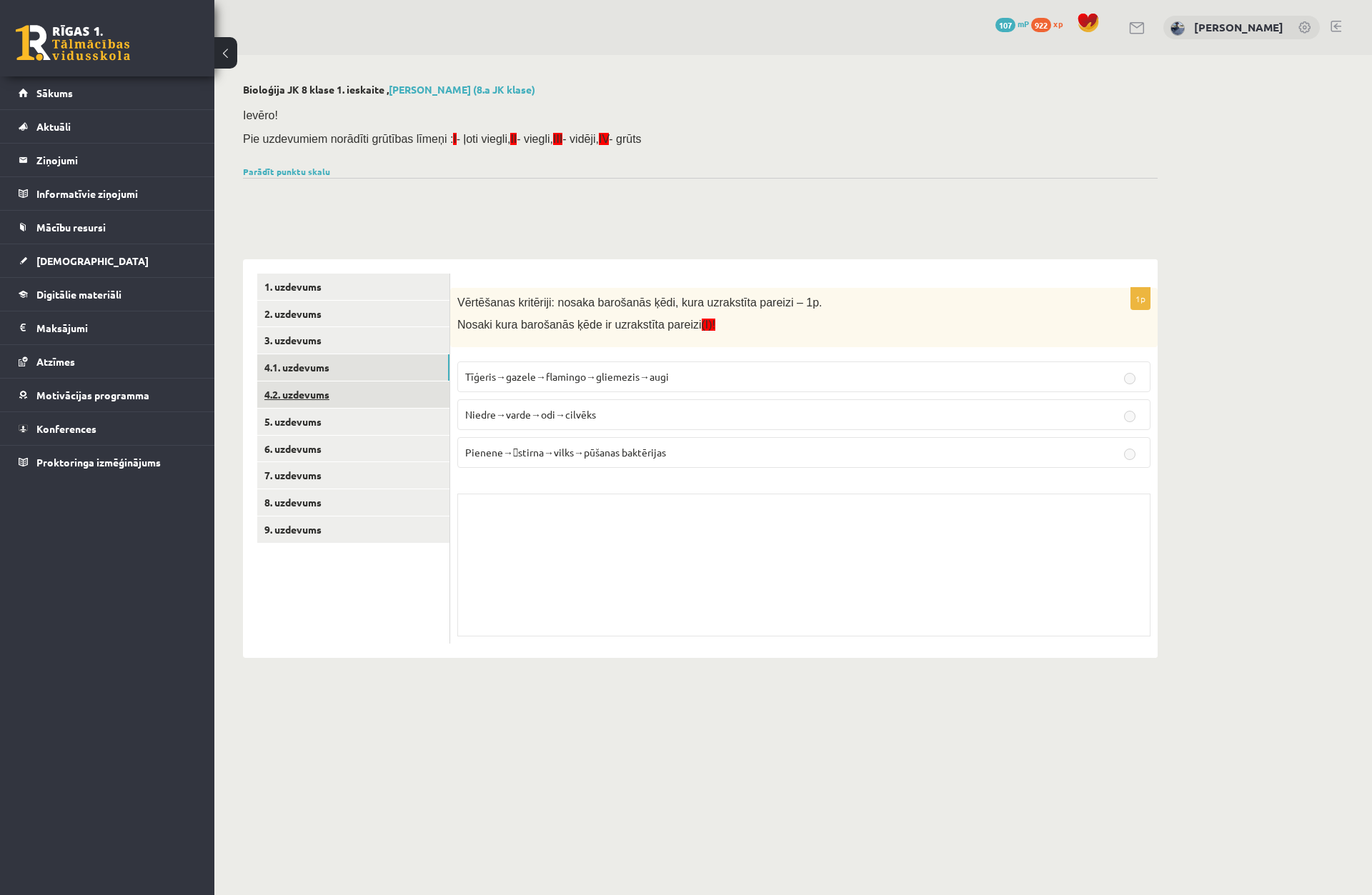
click at [376, 391] on link "4.2. uzdevums" at bounding box center [353, 394] width 192 height 26
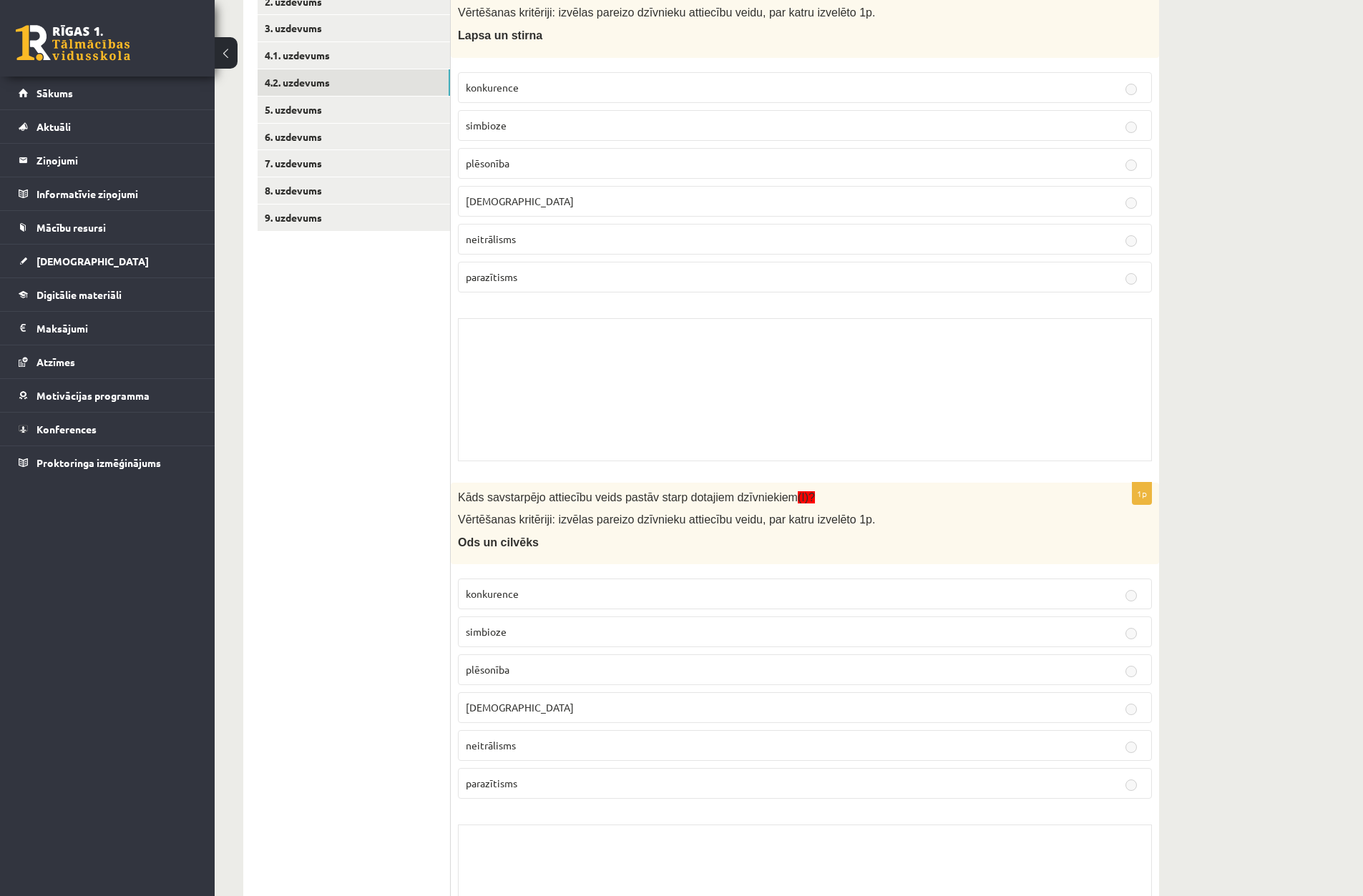
scroll to position [286, 0]
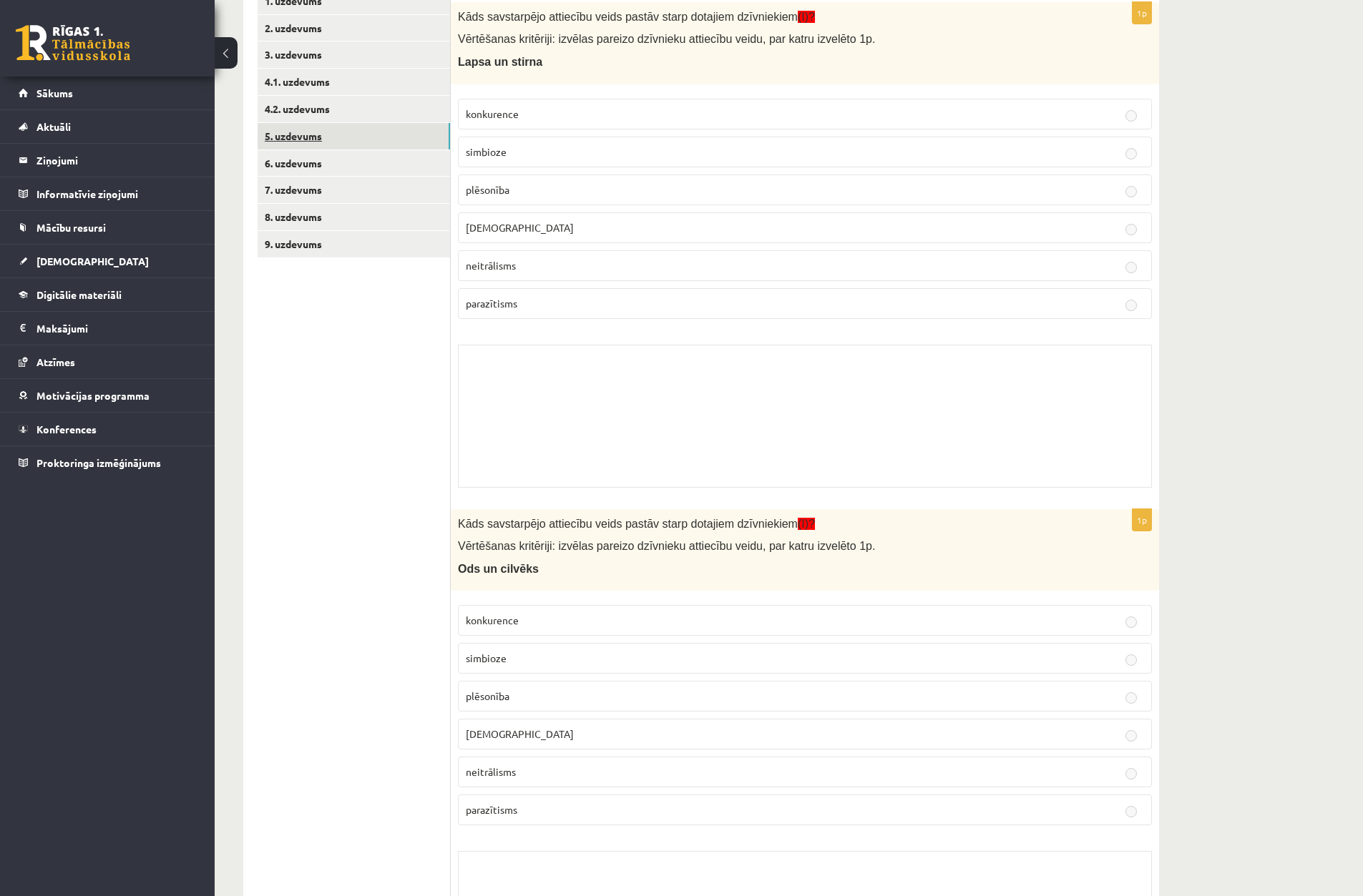
click at [357, 140] on link "5. uzdevums" at bounding box center [353, 136] width 193 height 26
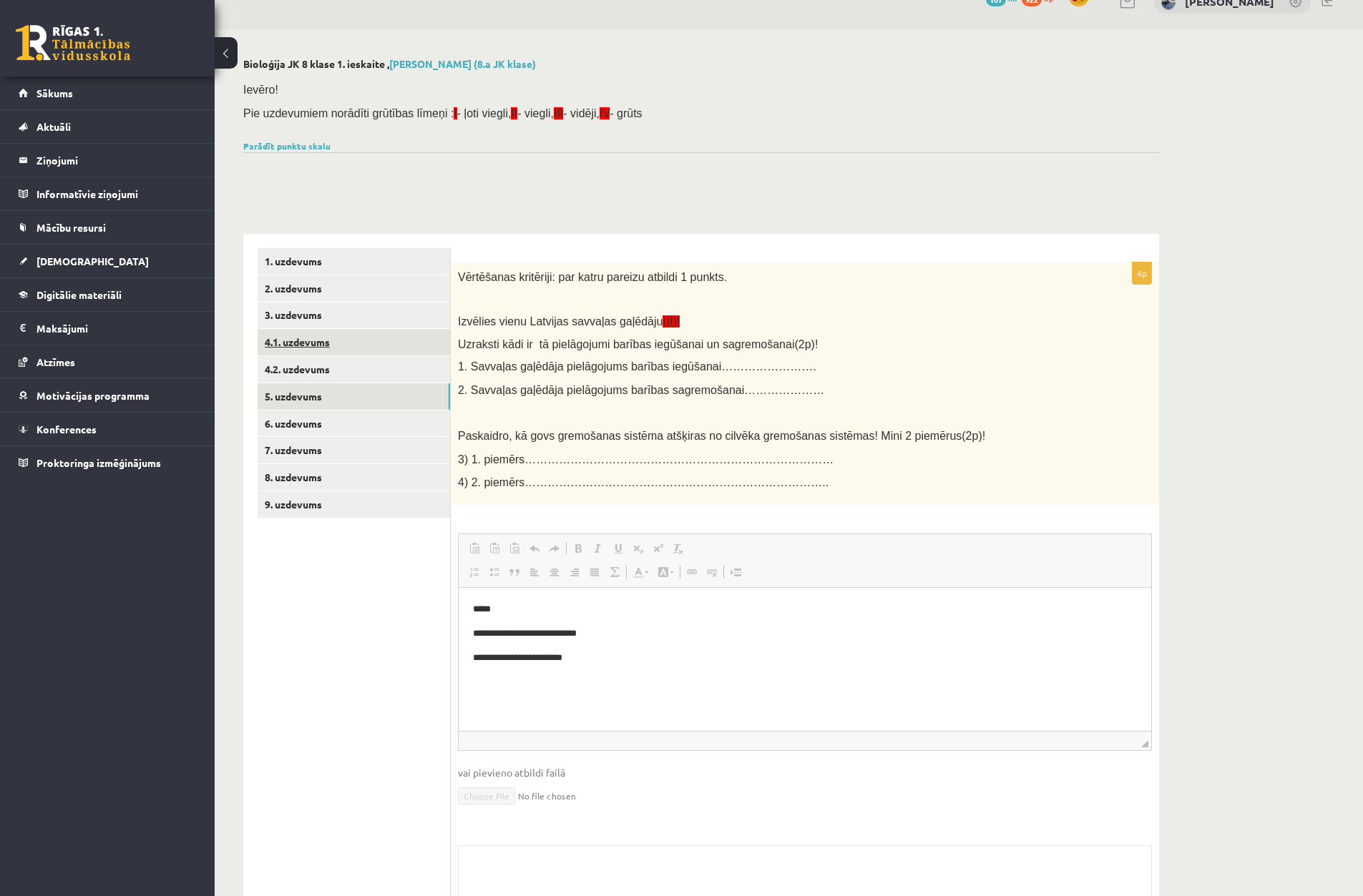
scroll to position [0, 0]
click at [344, 432] on link "6. uzdevums" at bounding box center [353, 424] width 193 height 26
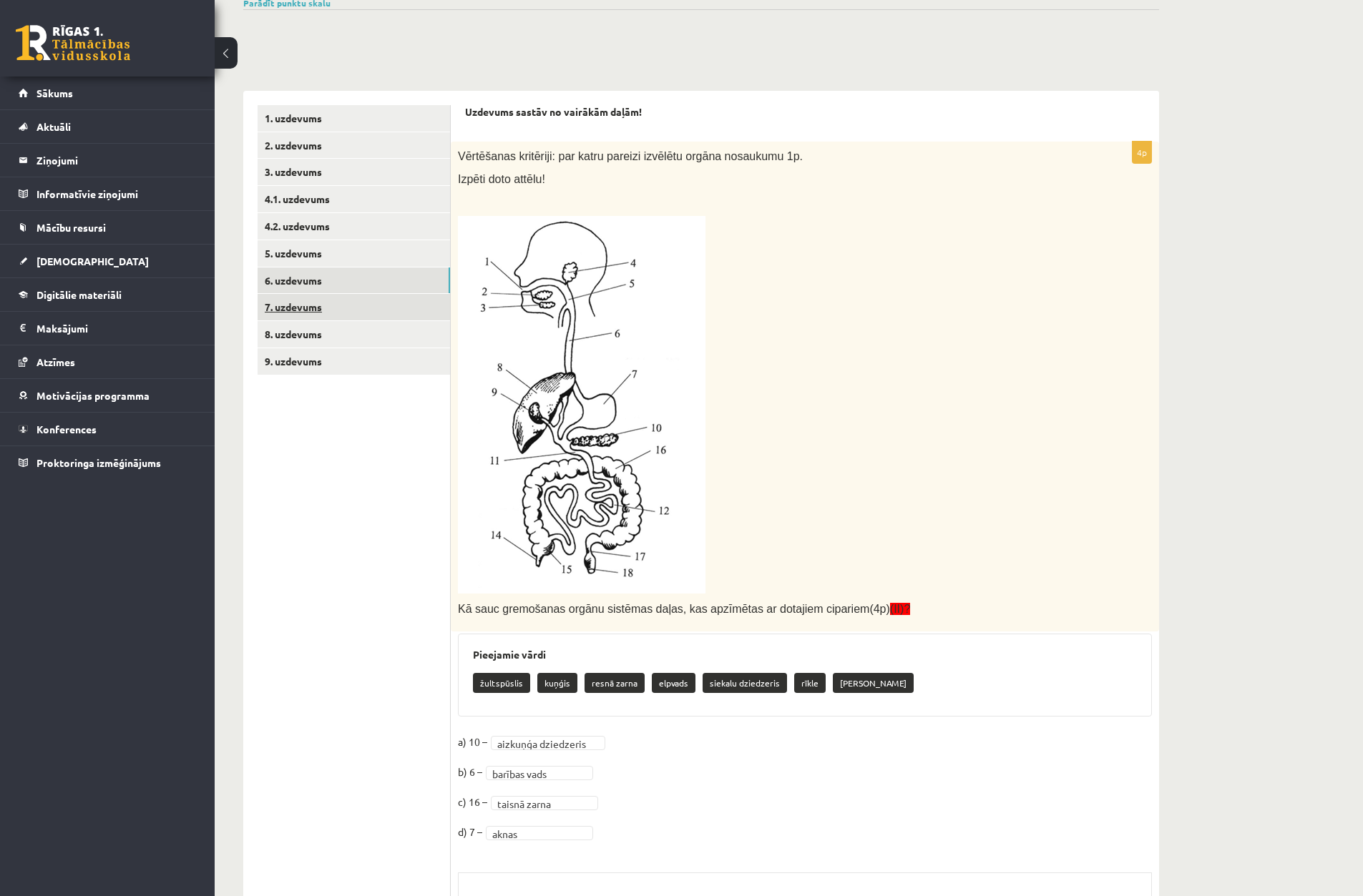
click at [349, 307] on link "7. uzdevums" at bounding box center [353, 307] width 193 height 26
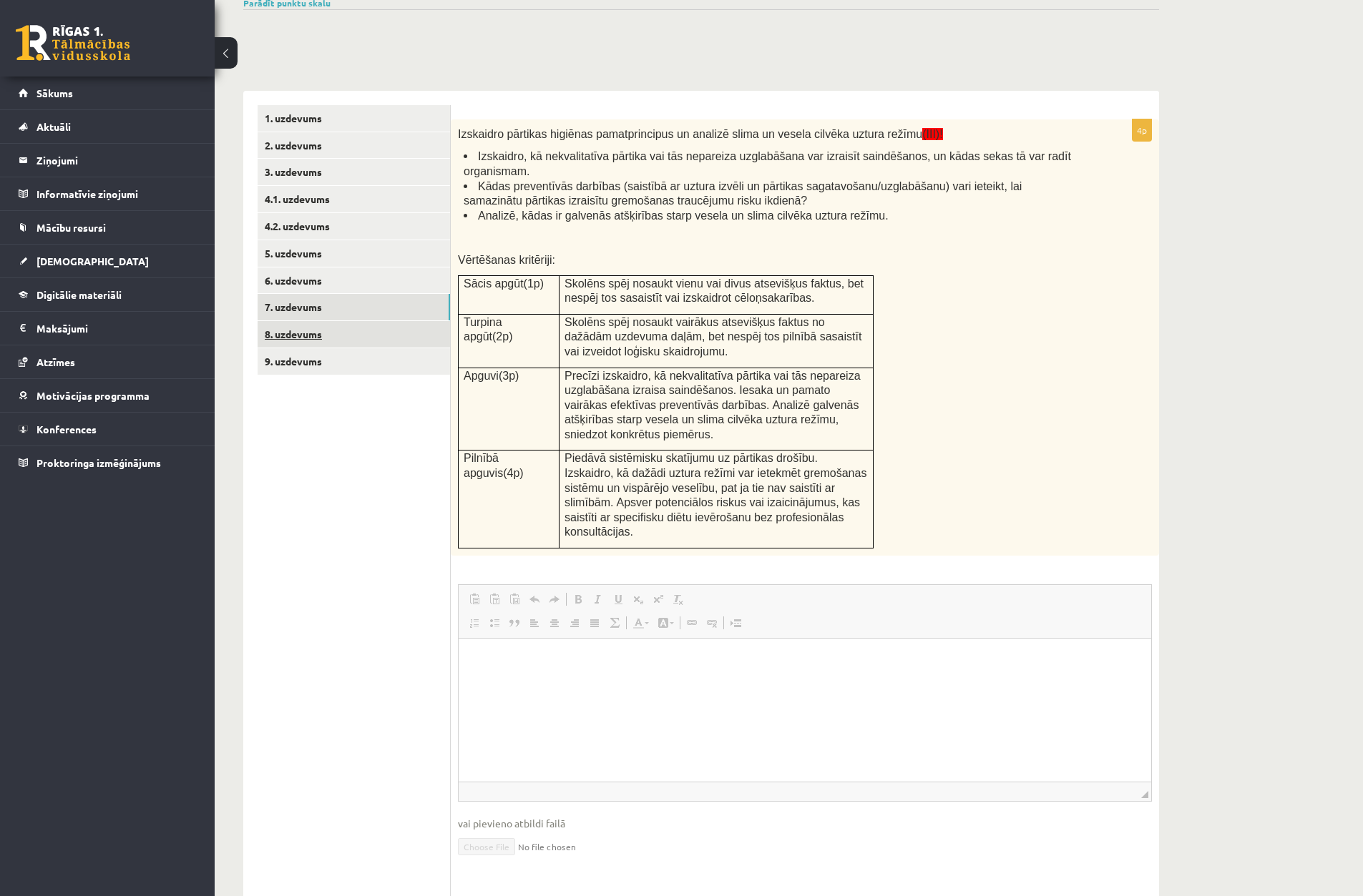
click at [363, 339] on link "8. uzdevums" at bounding box center [353, 334] width 193 height 26
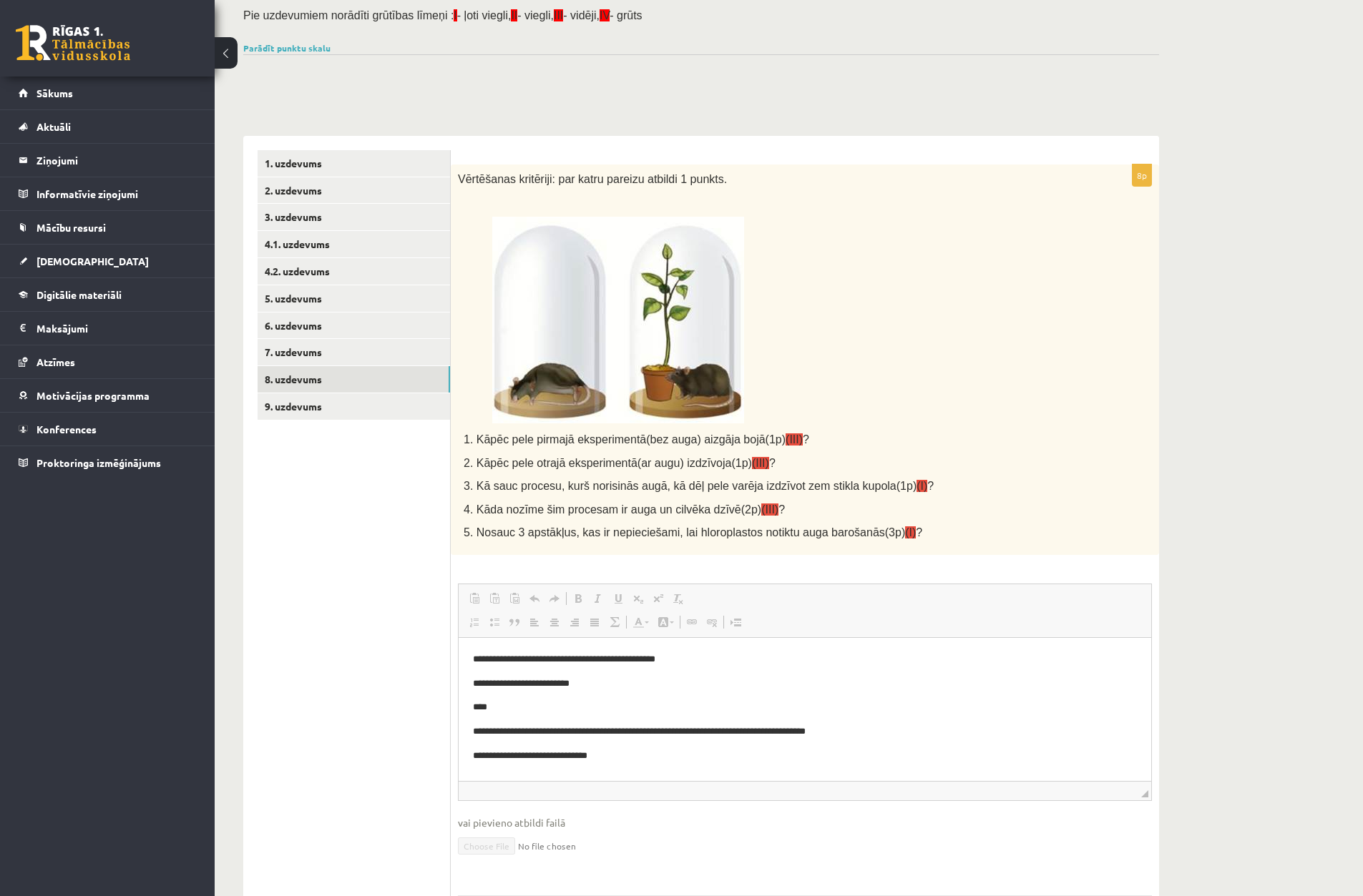
scroll to position [98, 0]
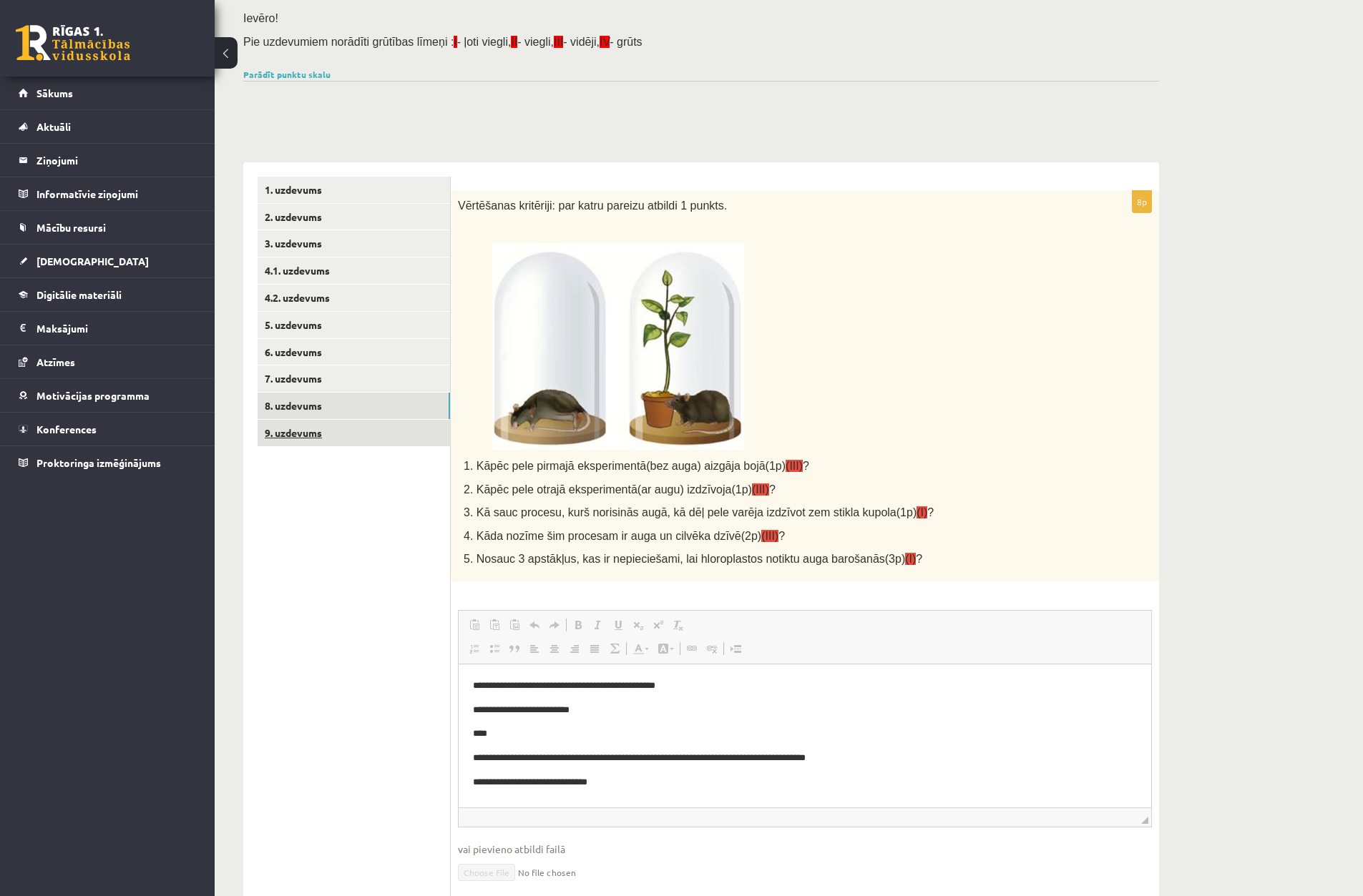
click at [381, 429] on link "9. uzdevums" at bounding box center [353, 433] width 193 height 26
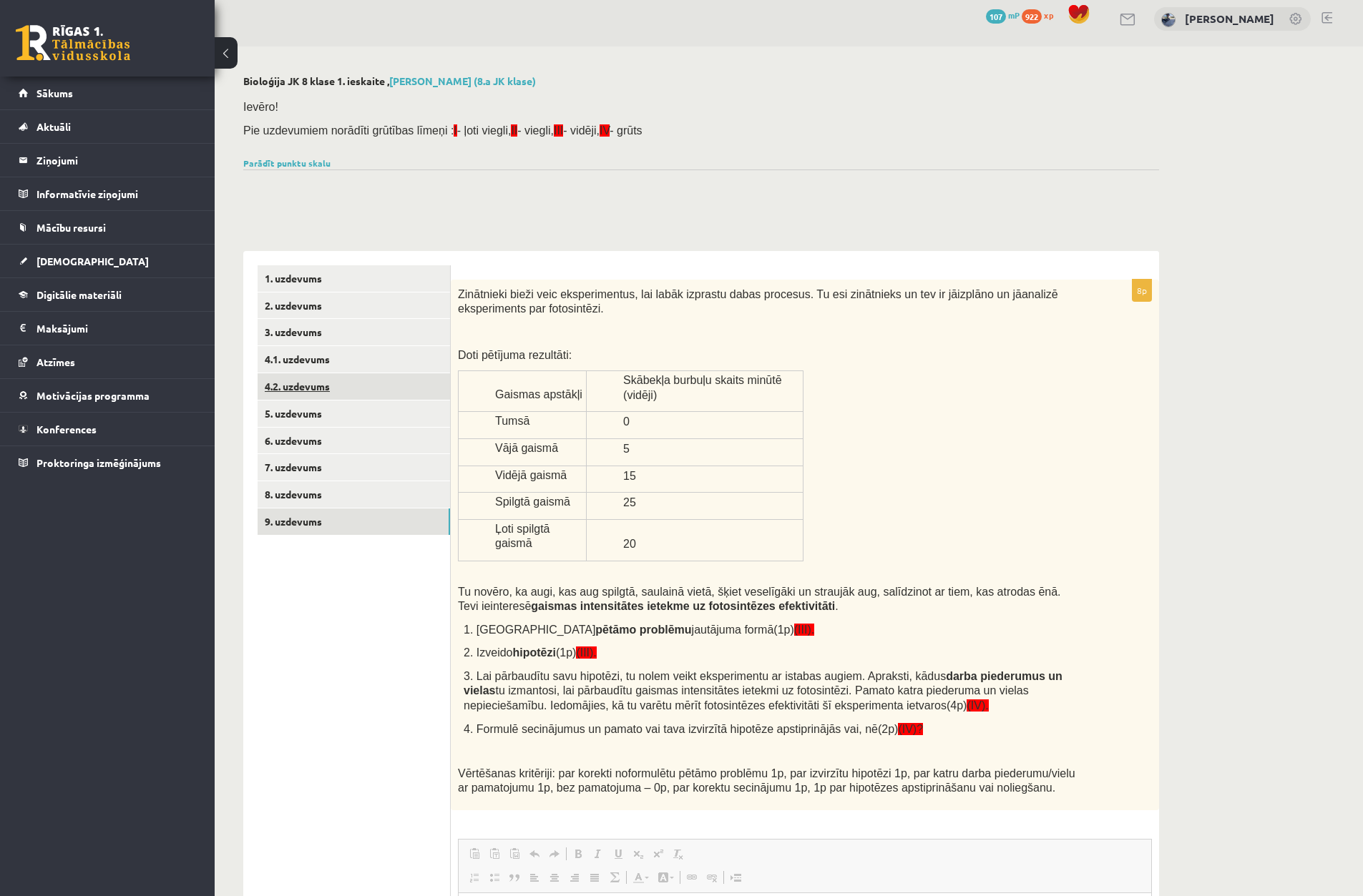
scroll to position [0, 0]
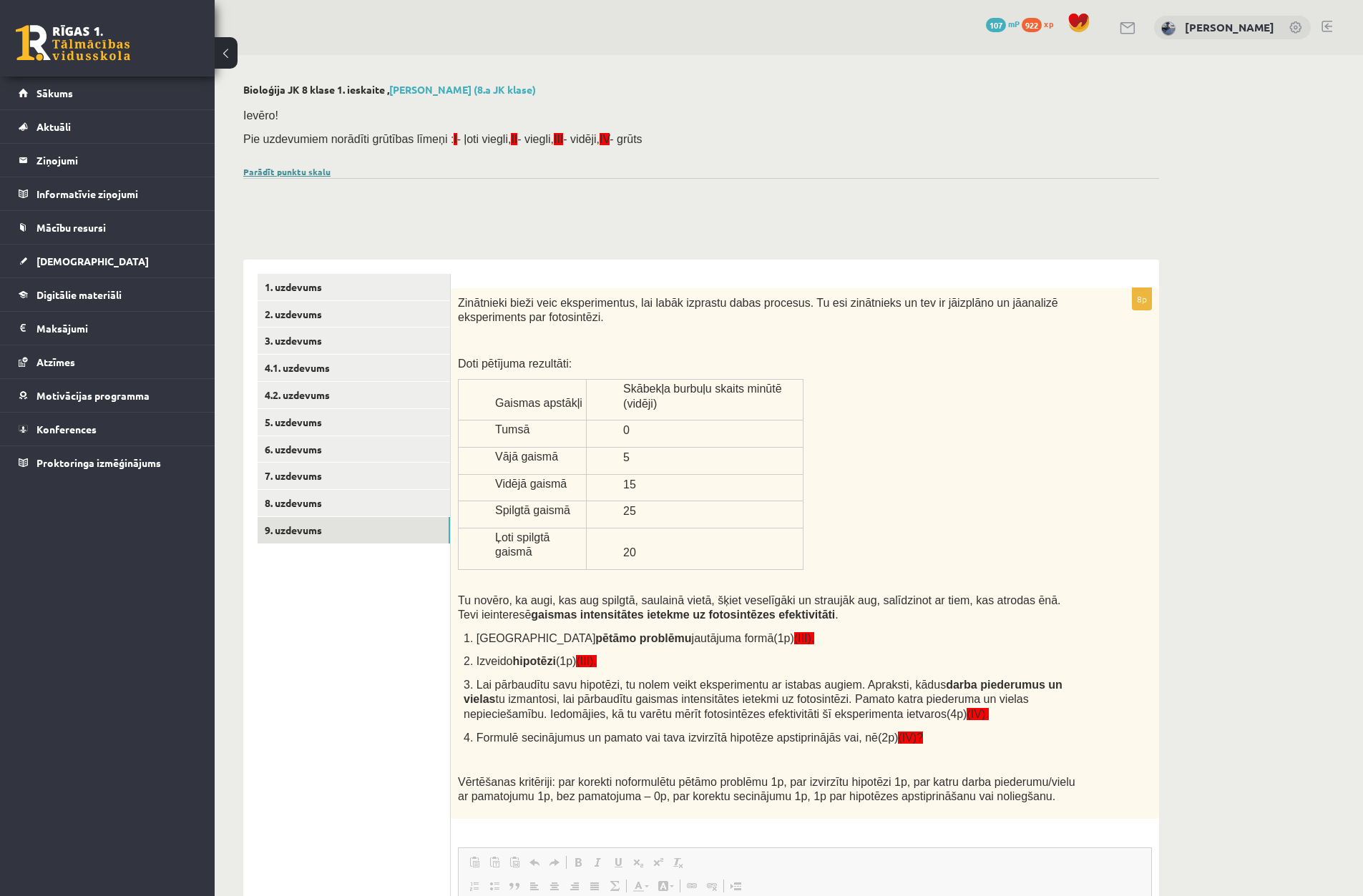
click at [268, 175] on link "Parādīt punktu skalu" at bounding box center [287, 171] width 87 height 11
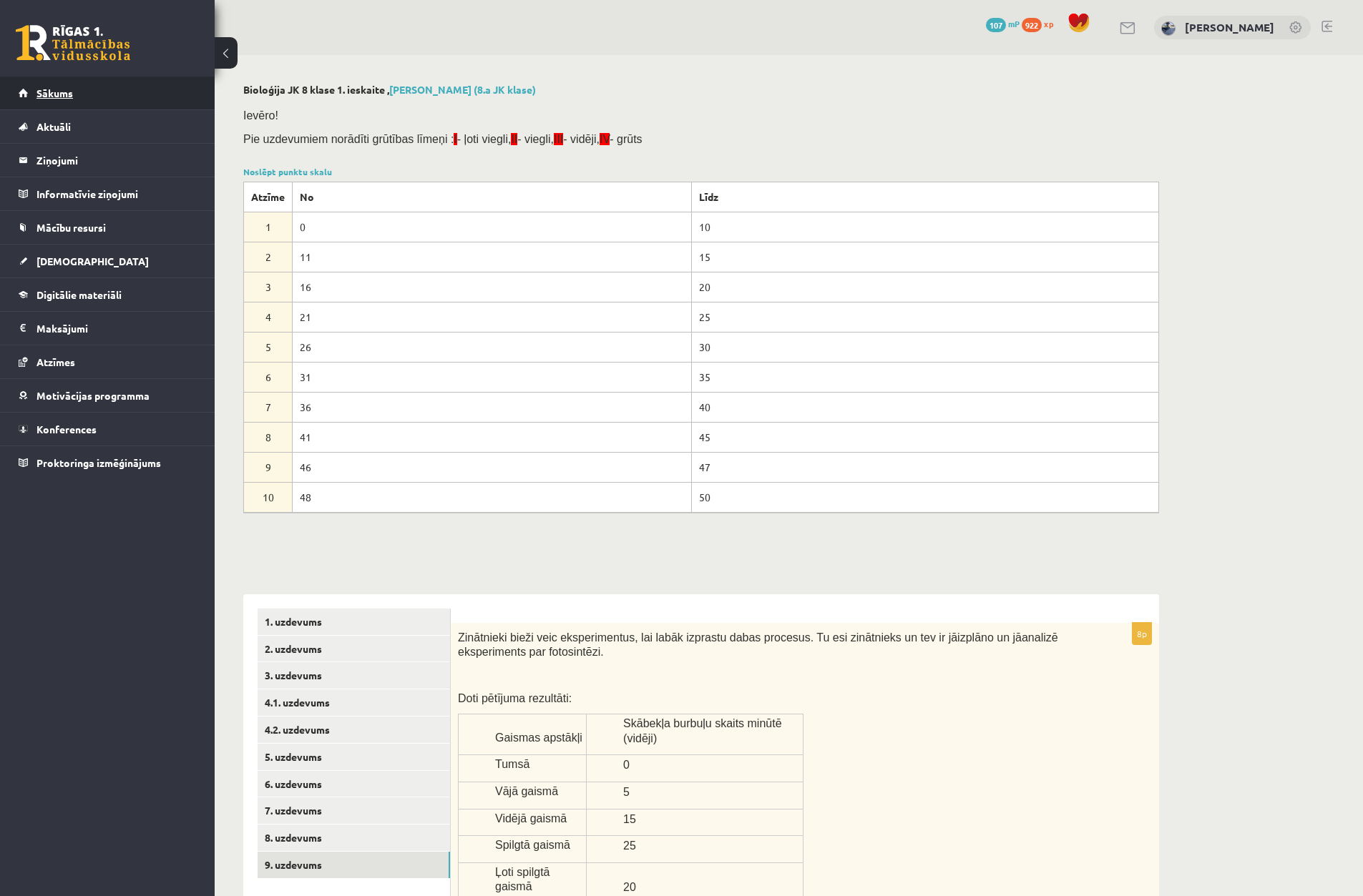
click at [133, 98] on link "Sākums" at bounding box center [107, 93] width 178 height 33
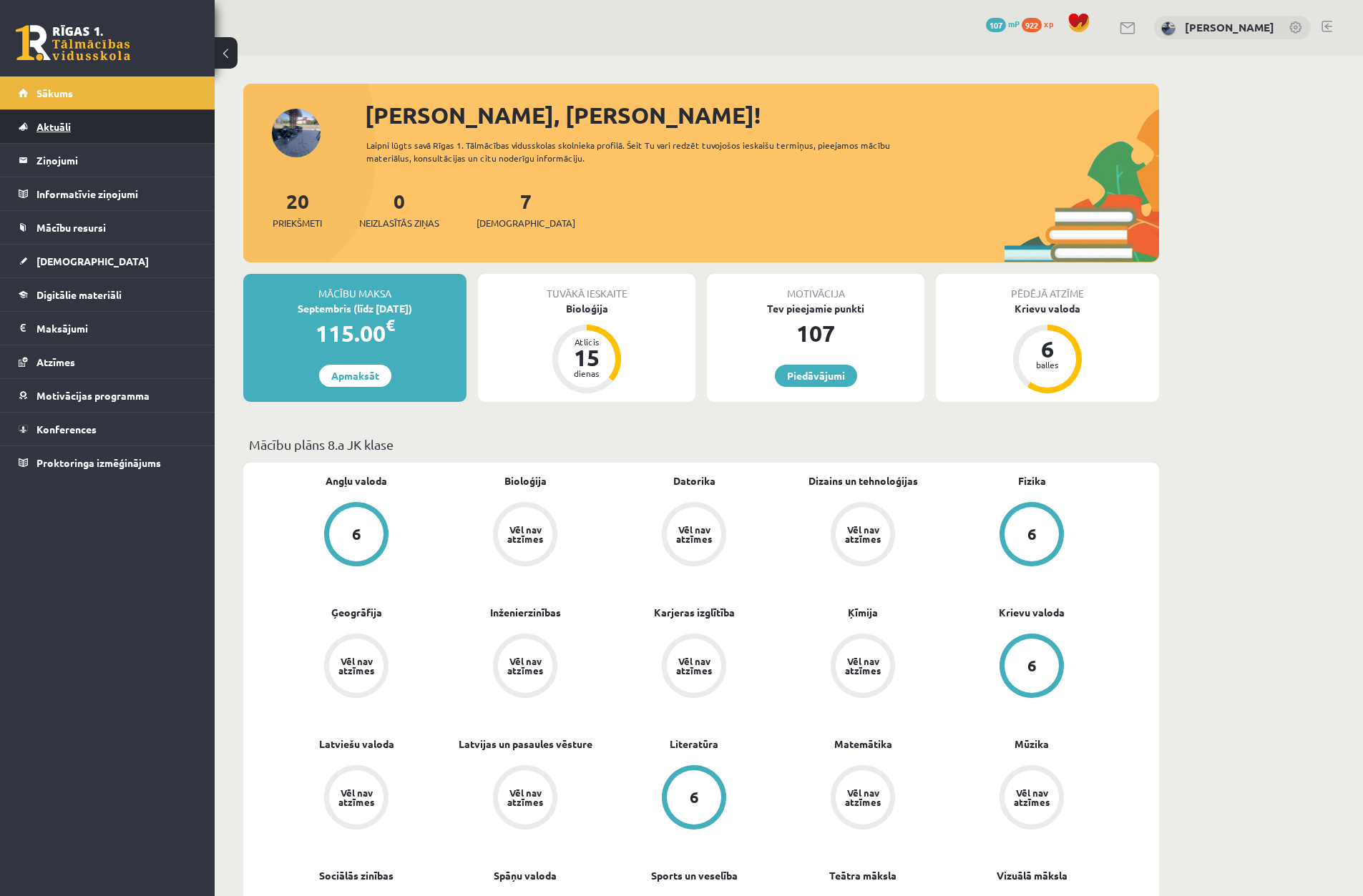
click at [74, 140] on link "Aktuāli" at bounding box center [107, 126] width 178 height 33
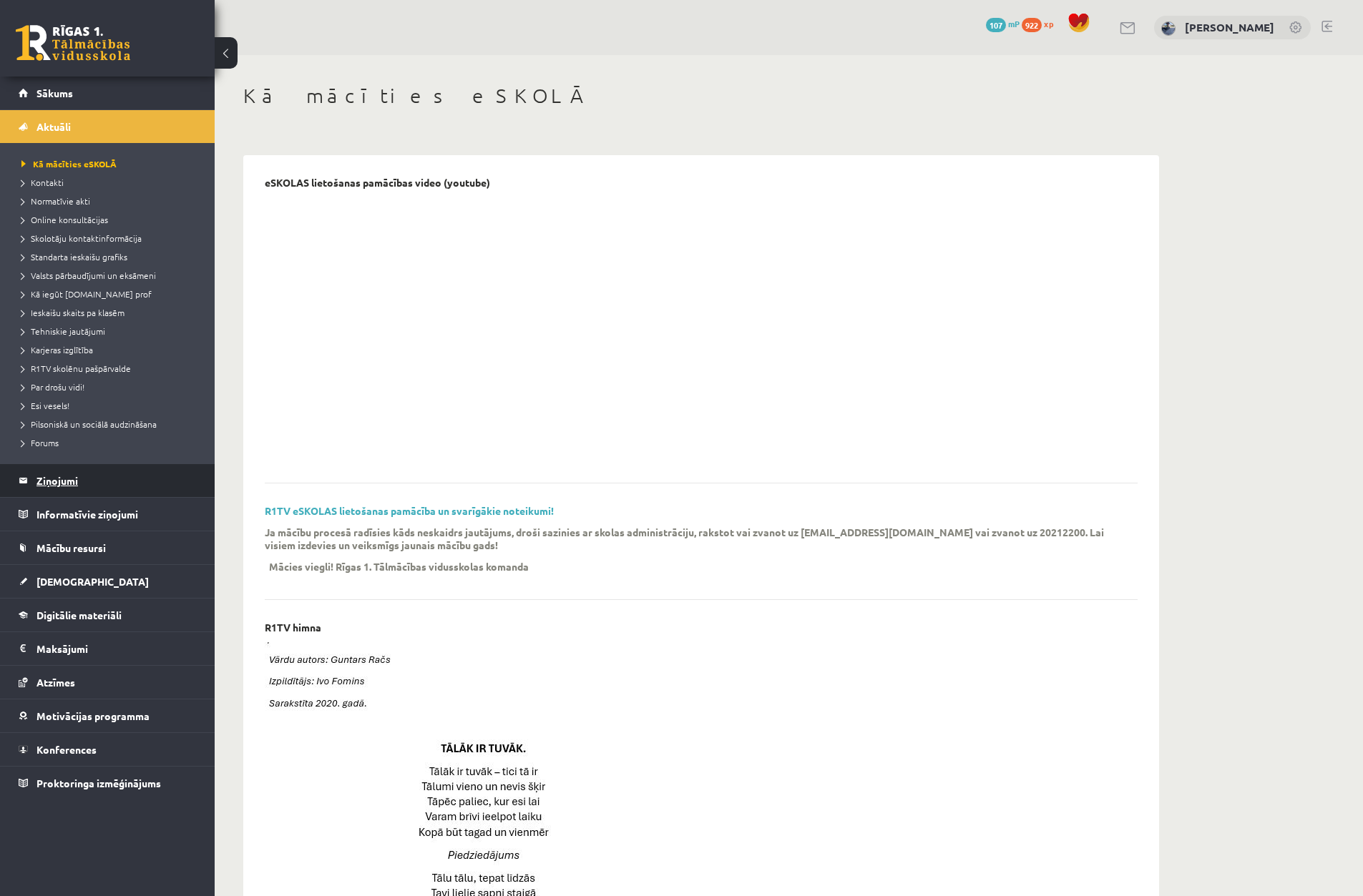
click at [110, 479] on legend "Ziņojumi 0" at bounding box center [117, 481] width 160 height 33
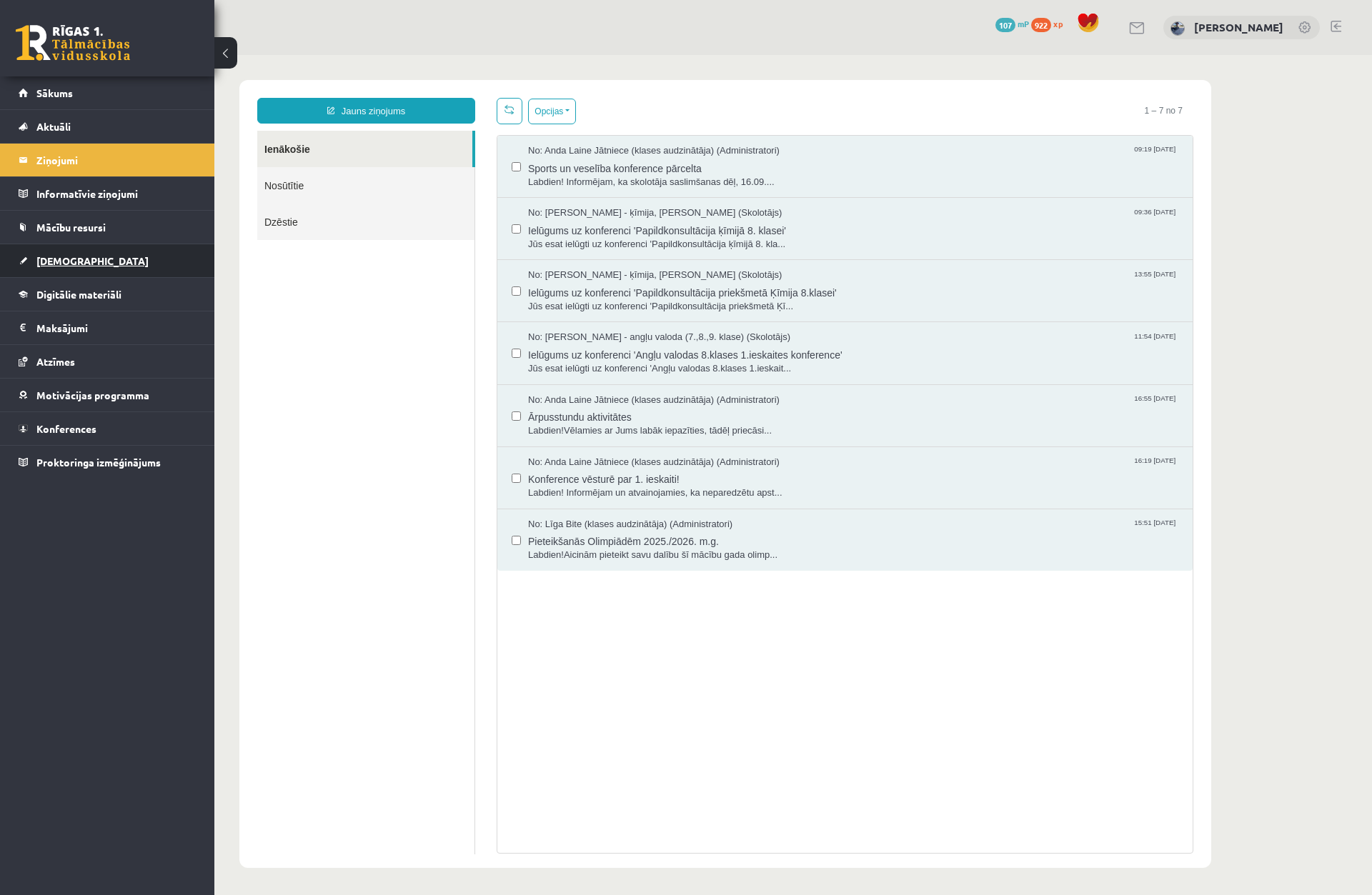
click at [85, 275] on link "[DEMOGRAPHIC_DATA]" at bounding box center [107, 261] width 178 height 33
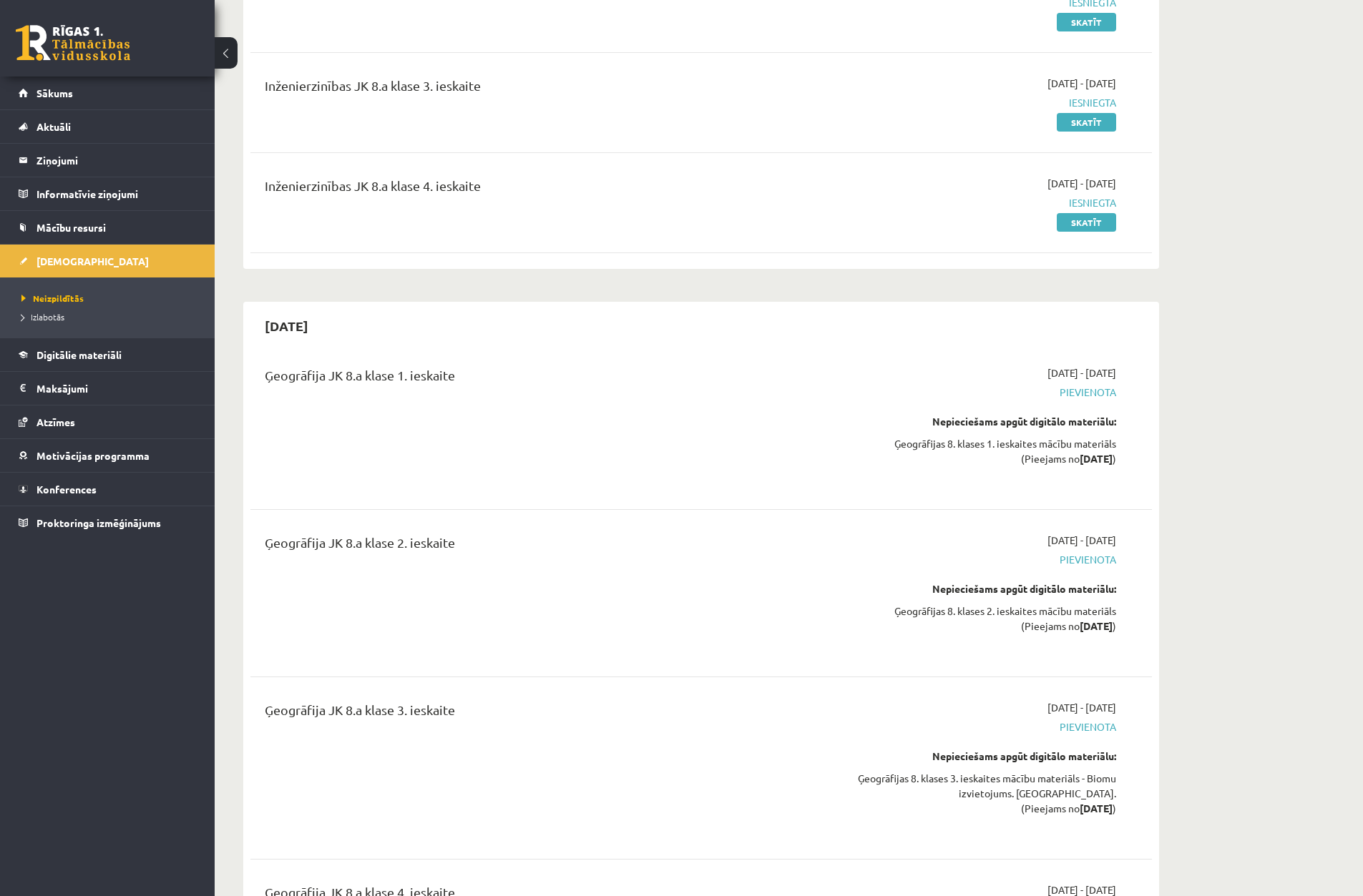
scroll to position [1001, 0]
click at [54, 321] on link "Izlabotās" at bounding box center [111, 316] width 179 height 13
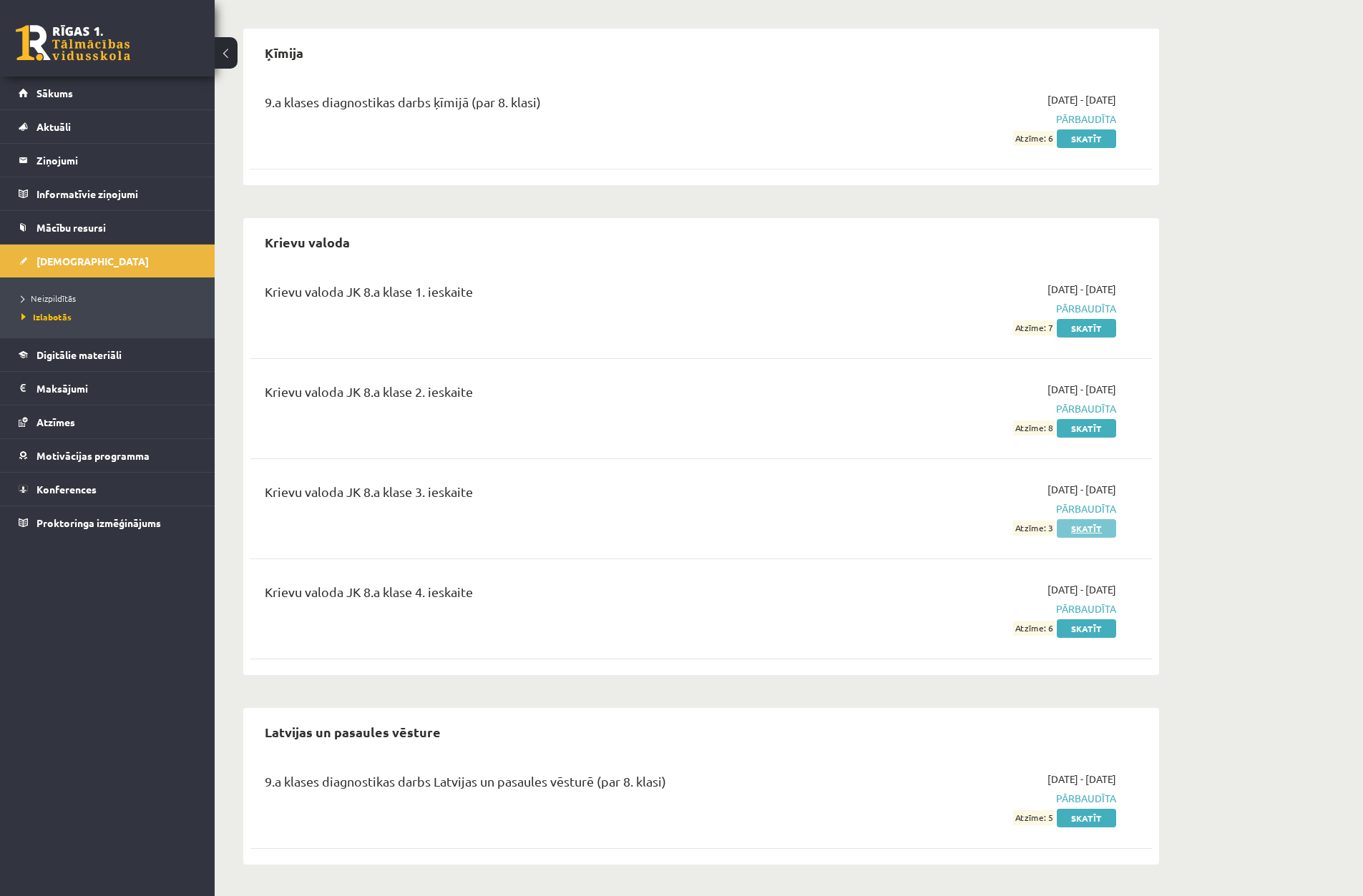
click at [1092, 531] on link "Skatīt" at bounding box center [1087, 528] width 59 height 18
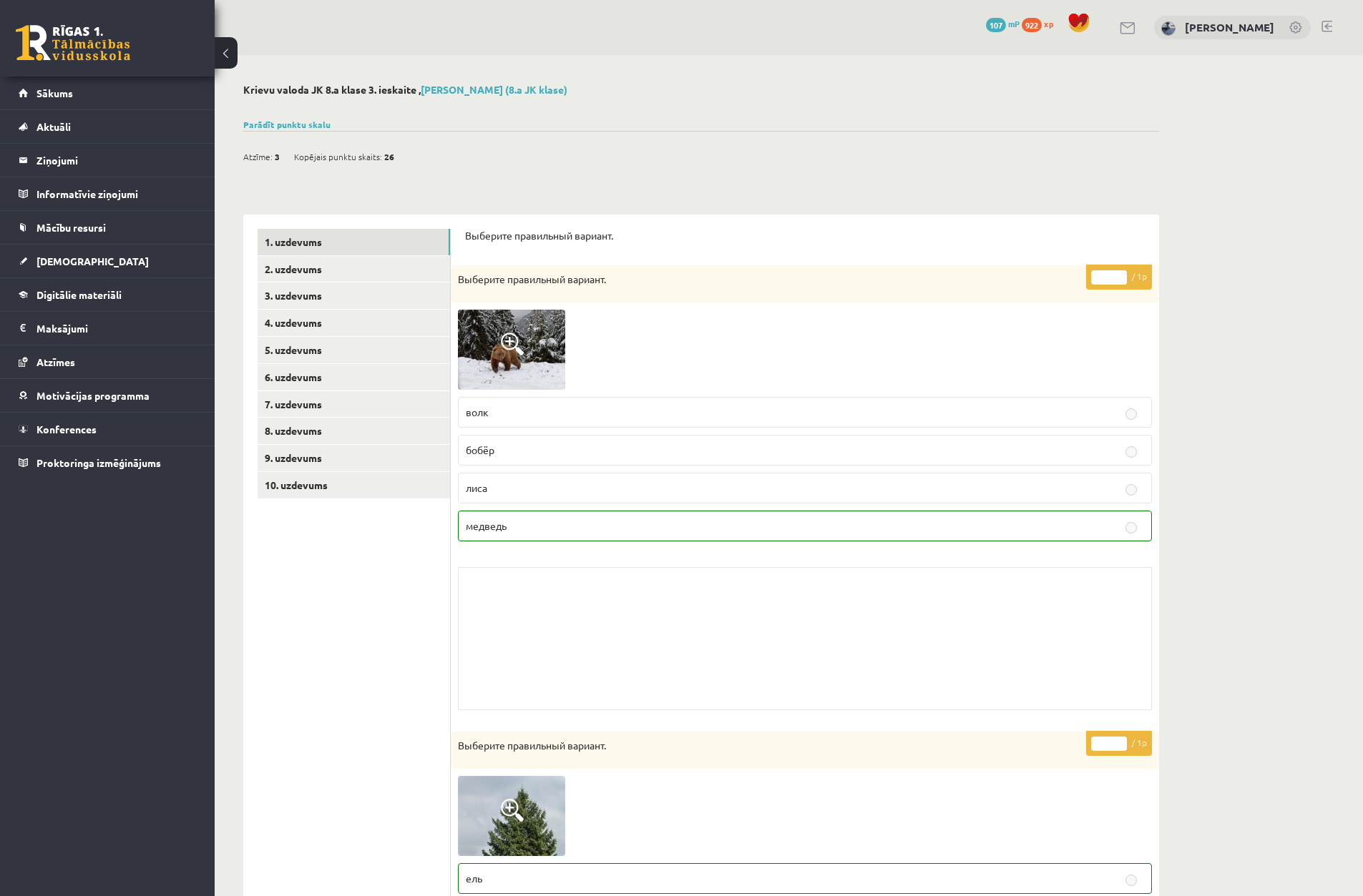
click at [1036, 521] on p "медведь" at bounding box center [805, 526] width 678 height 15
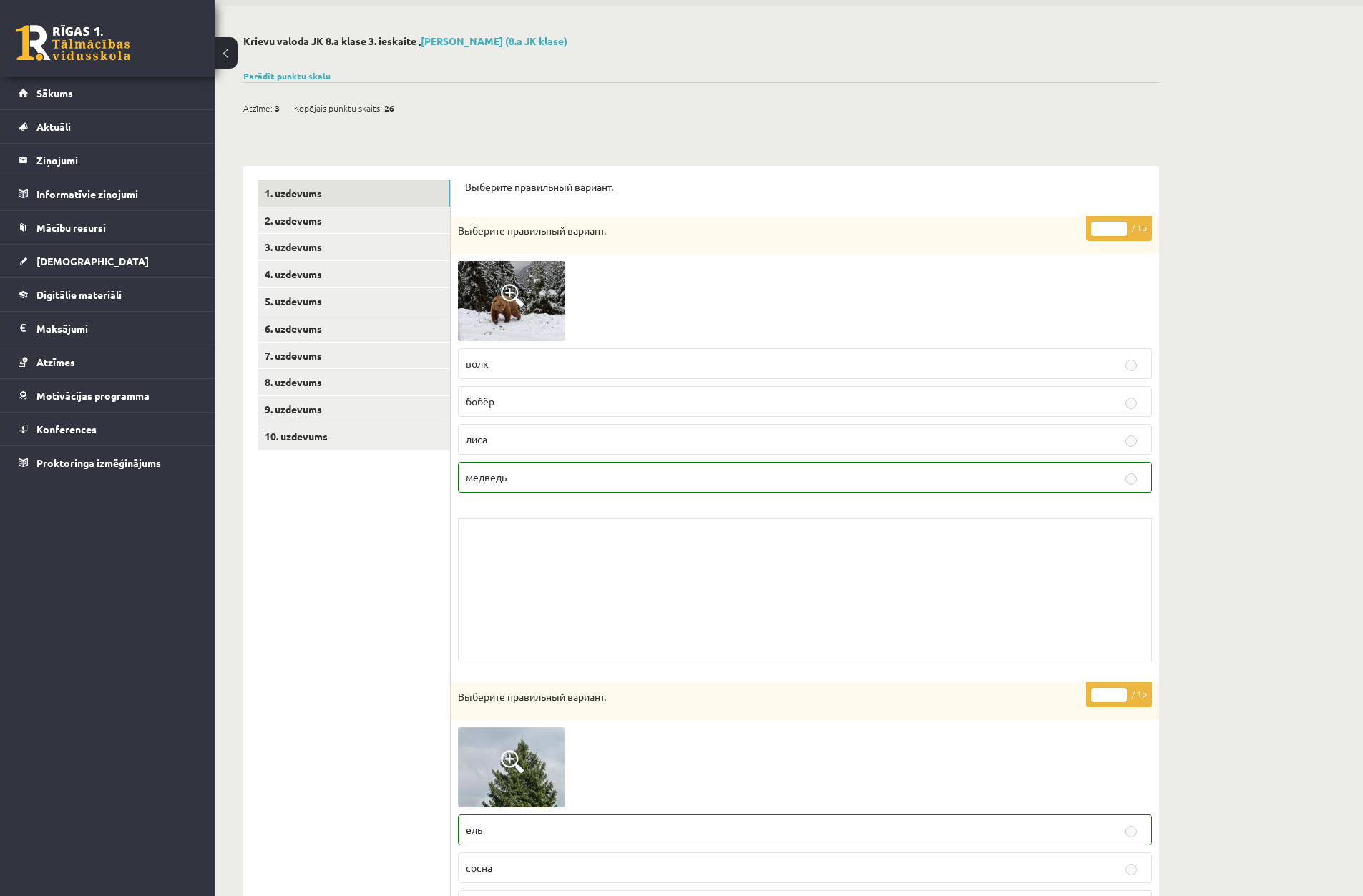
scroll to position [71, 0]
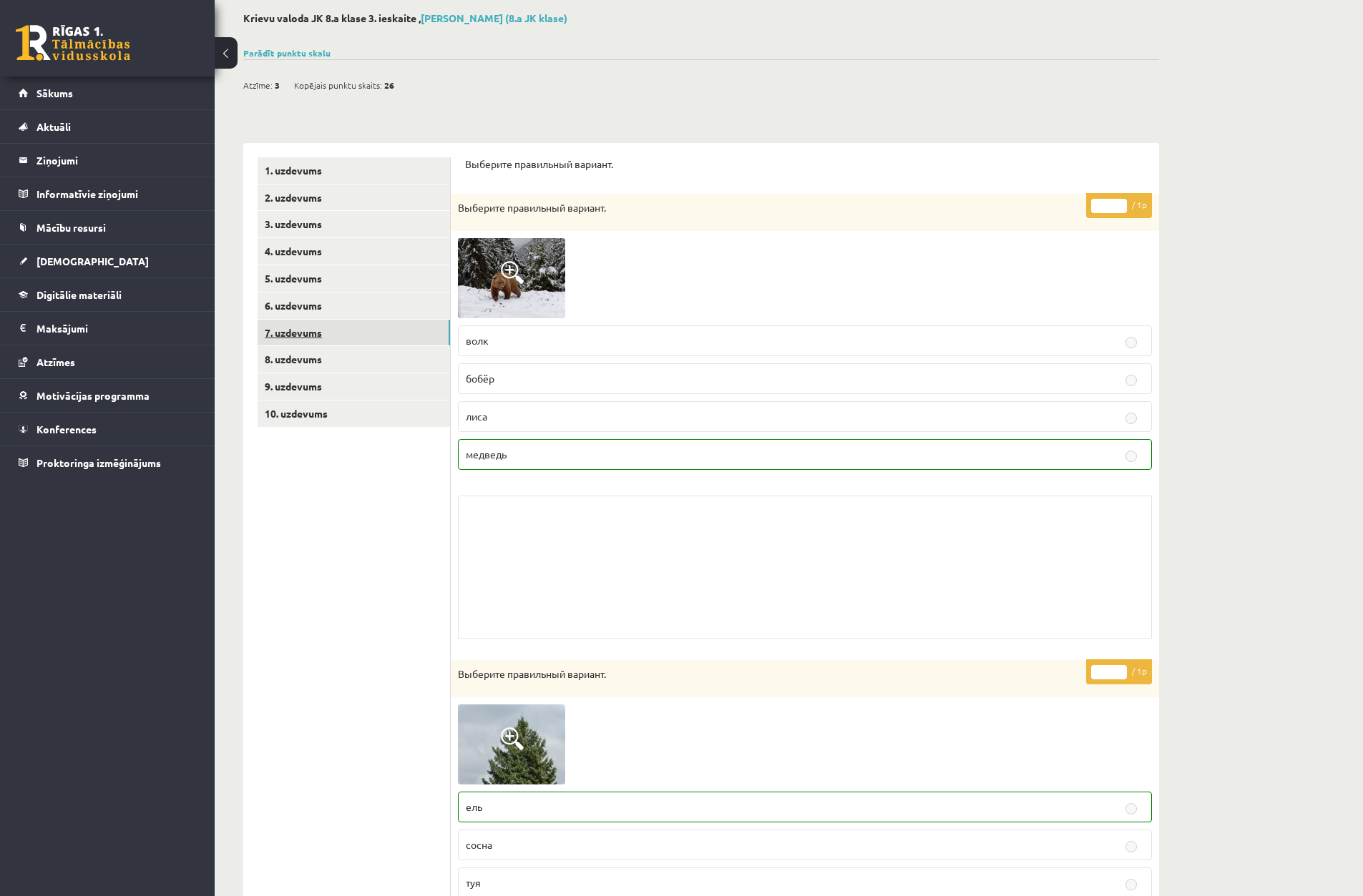
click at [345, 342] on link "7. uzdevums" at bounding box center [353, 333] width 193 height 26
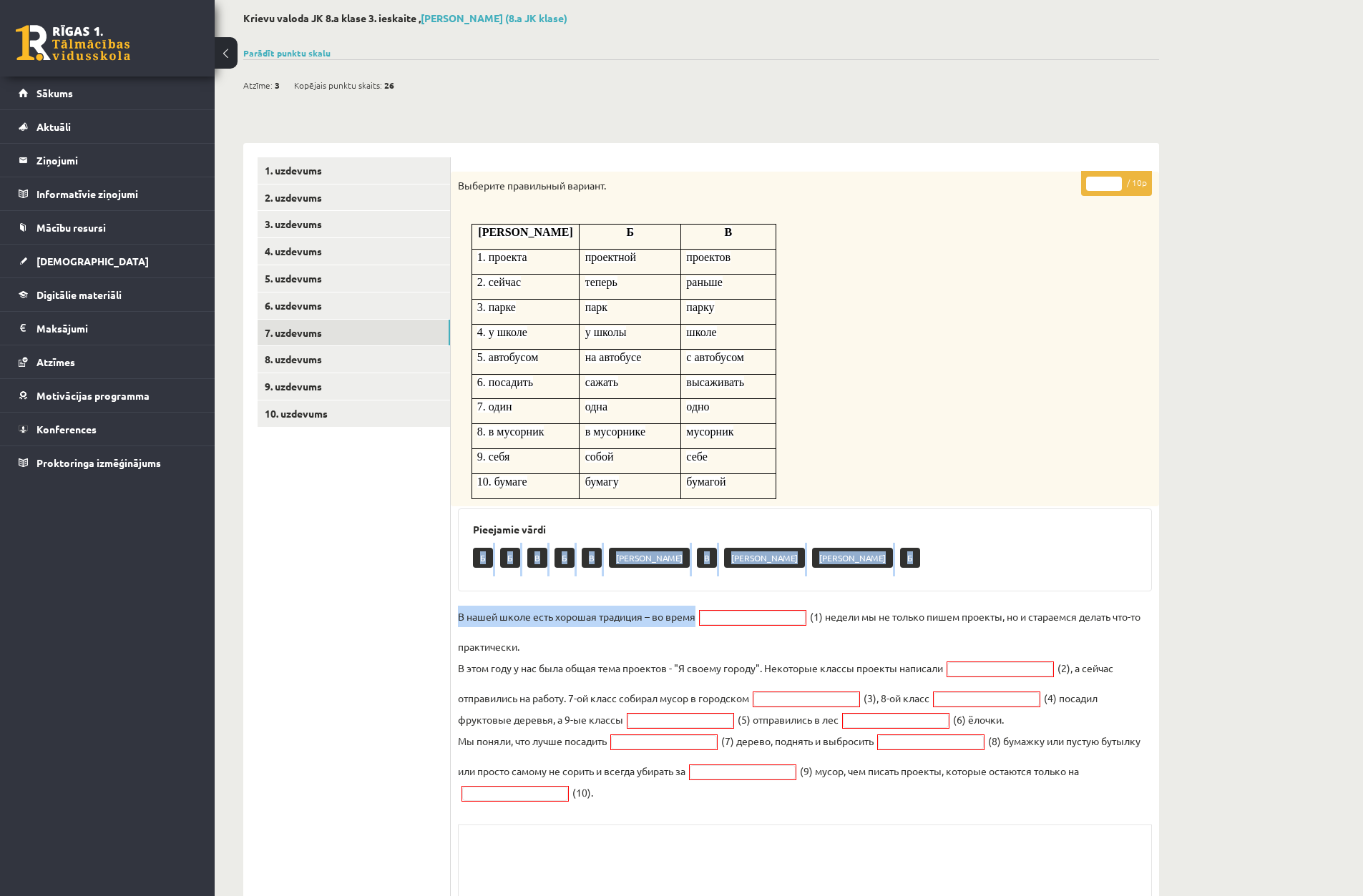
drag, startPoint x: 482, startPoint y: 555, endPoint x: 728, endPoint y: 603, distance: 250.6
click at [728, 606] on div "* / 10p Выберите правильный вариант. А Б В 1. проекта проектной проектов 2. сей…" at bounding box center [805, 574] width 708 height 804
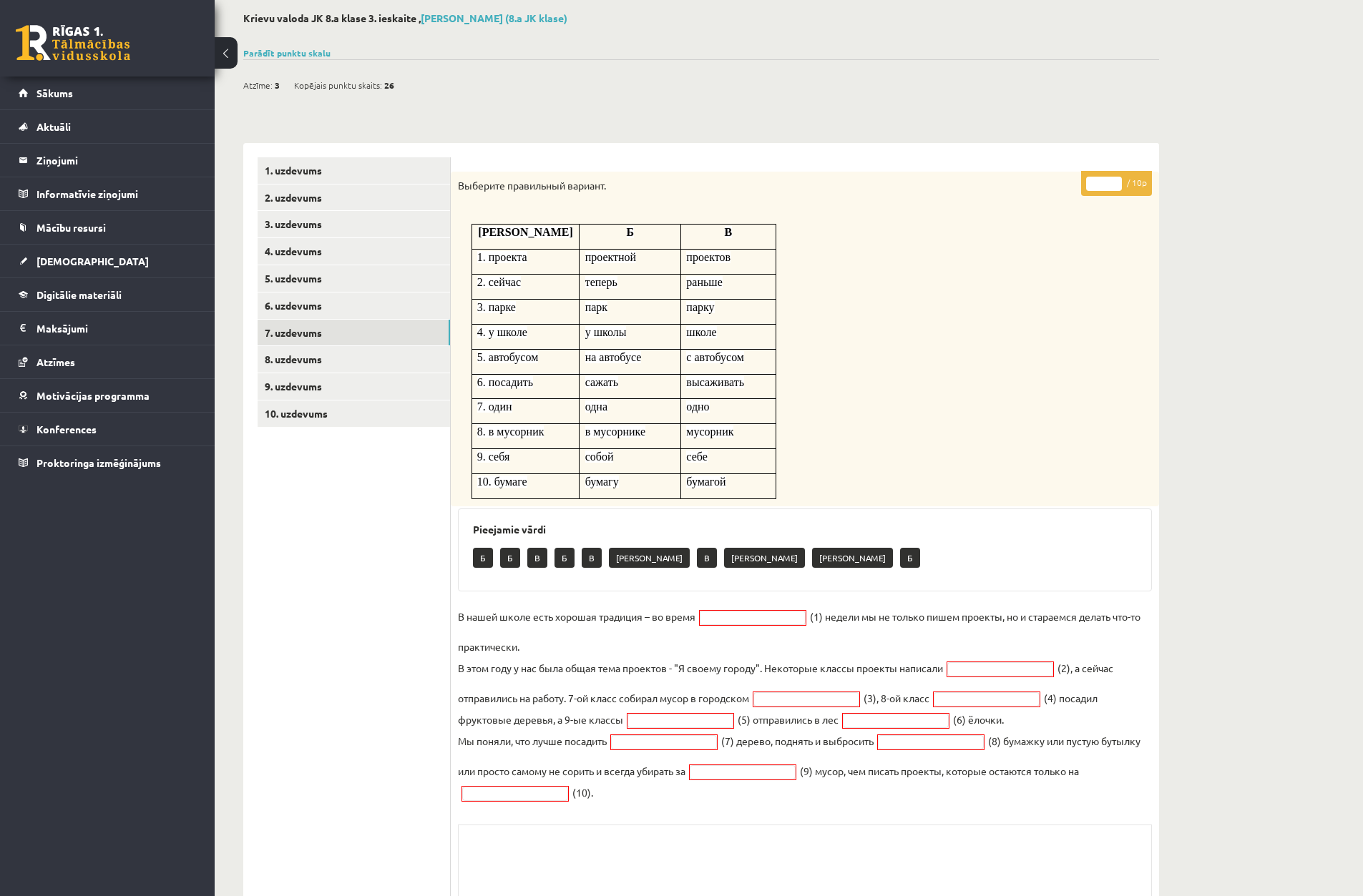
click at [729, 594] on div "* / 10p Выберите правильный вариант. А Б В 1. проекта проектной проектов 2. сей…" at bounding box center [805, 574] width 708 height 804
drag, startPoint x: 685, startPoint y: 289, endPoint x: 654, endPoint y: 354, distance: 72.0
drag, startPoint x: 719, startPoint y: 402, endPoint x: 750, endPoint y: 408, distance: 31.6
click at [725, 403] on p "одно" at bounding box center [728, 406] width 84 height 15
click at [274, 390] on link "9. uzdevums" at bounding box center [353, 386] width 193 height 26
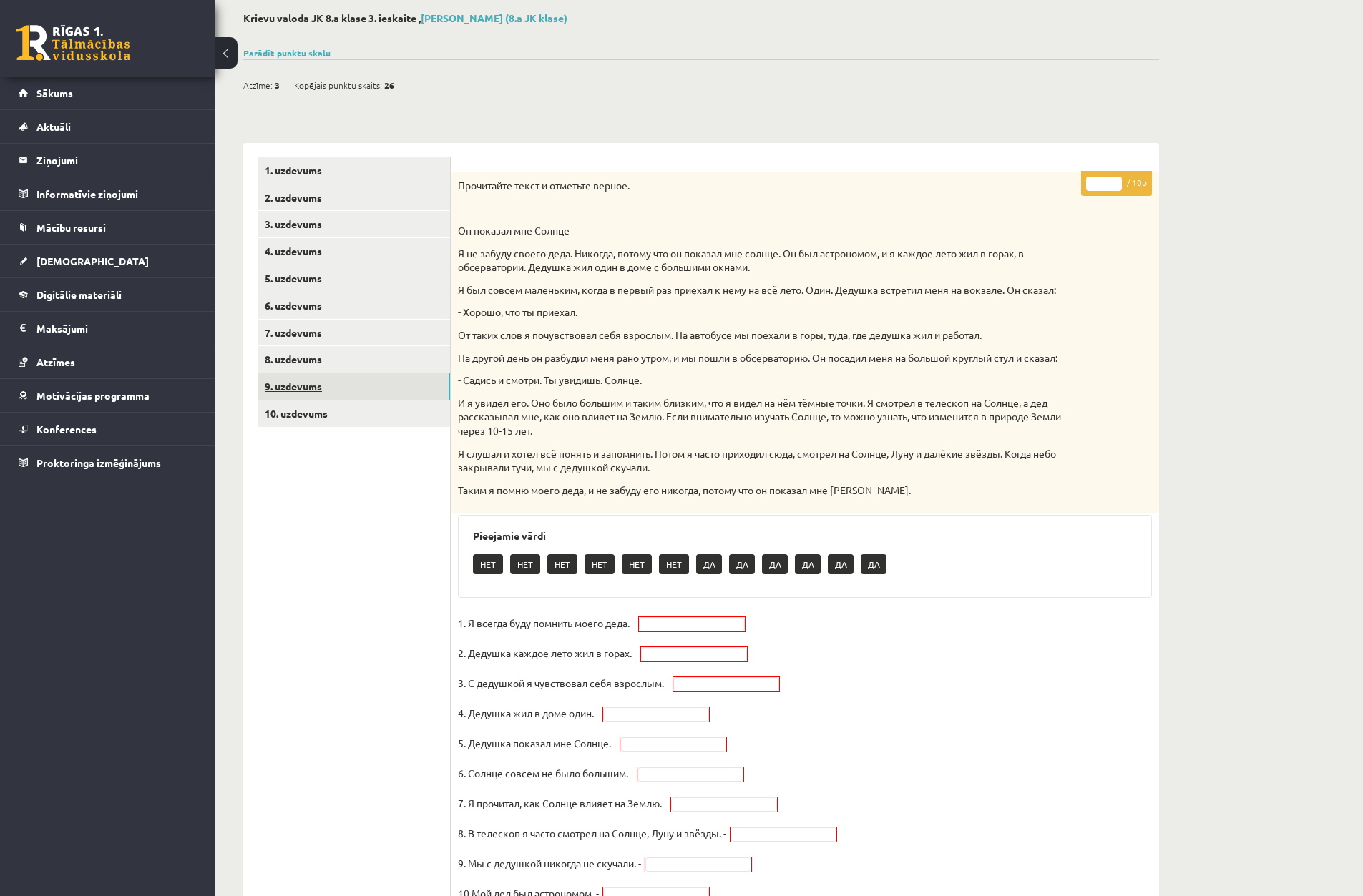
click at [276, 384] on link "9. uzdevums" at bounding box center [353, 386] width 193 height 26
click at [308, 337] on link "7. uzdevums" at bounding box center [353, 333] width 193 height 26
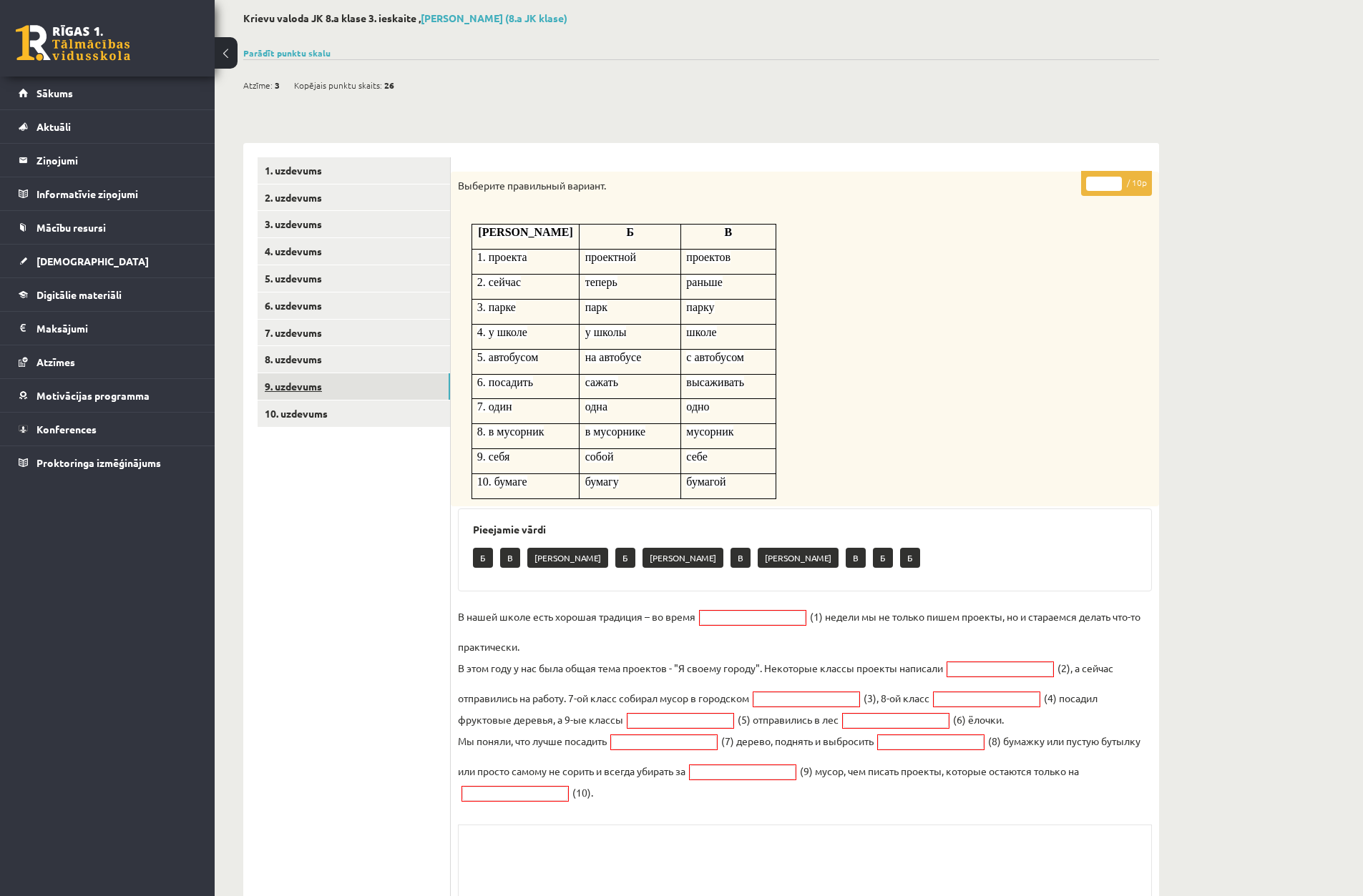
click at [291, 385] on link "9. uzdevums" at bounding box center [353, 386] width 193 height 26
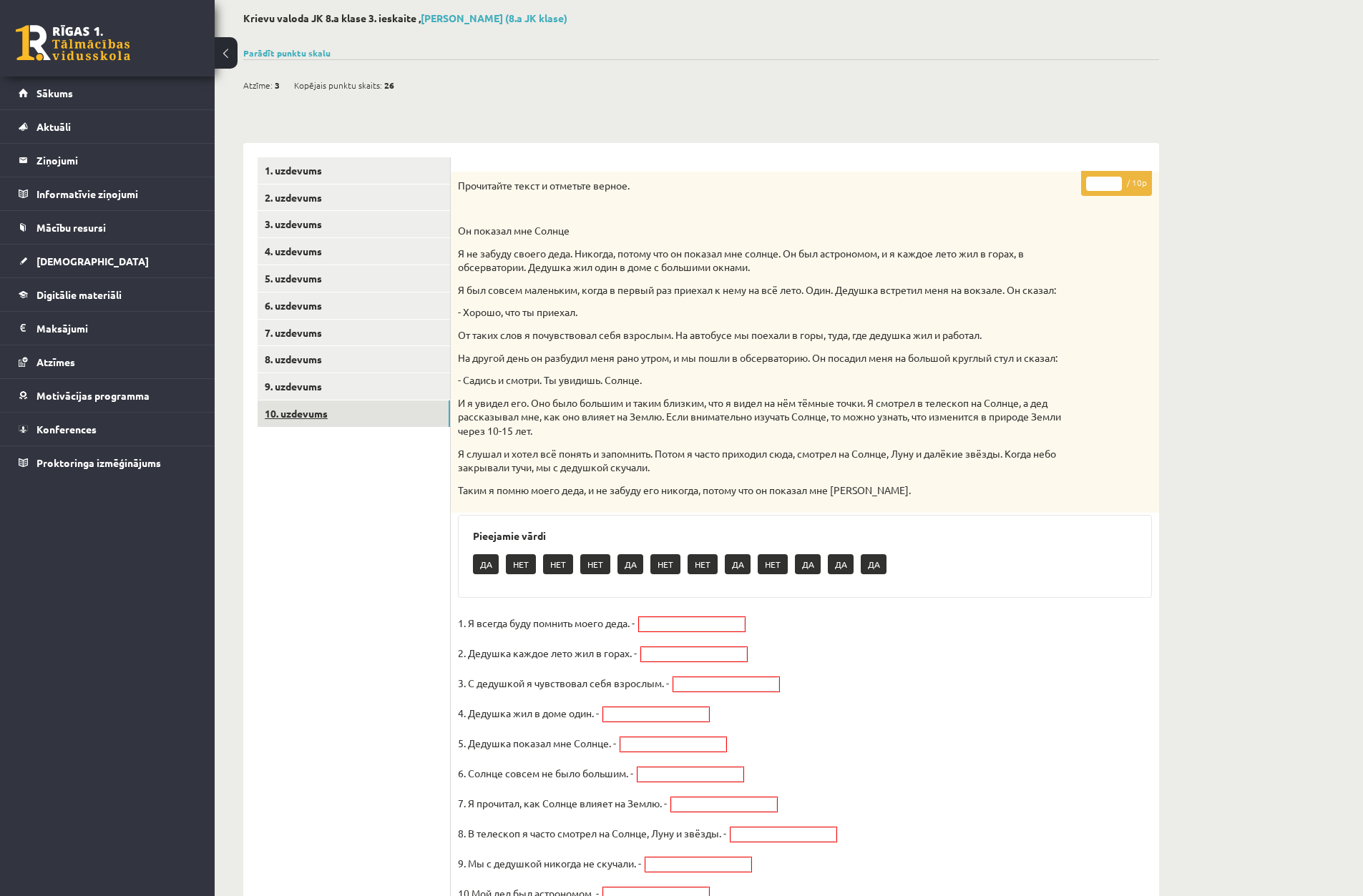
click at [290, 414] on link "10. uzdevums" at bounding box center [353, 414] width 193 height 26
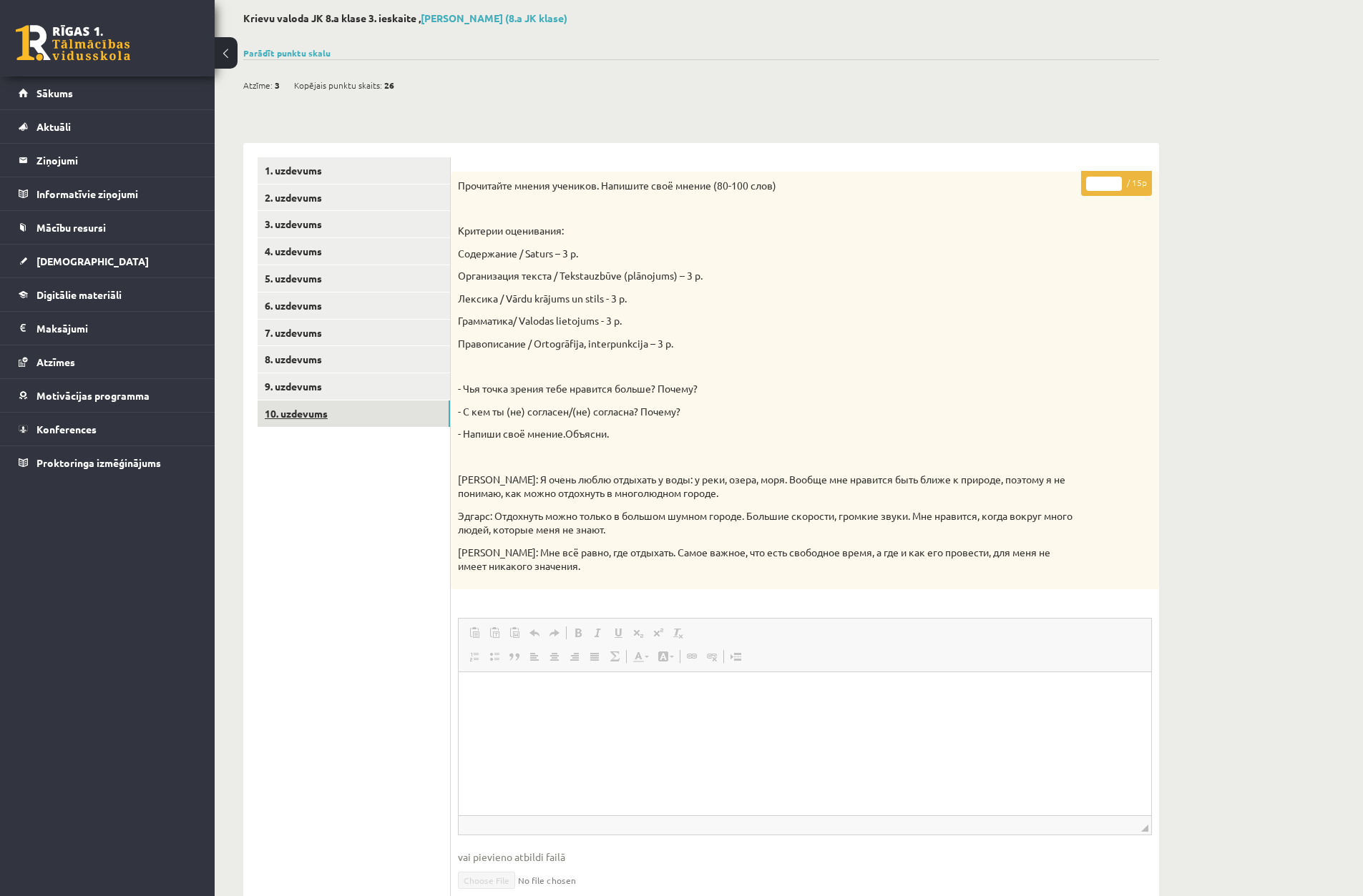
scroll to position [0, 0]
click at [294, 329] on link "7. uzdevums" at bounding box center [353, 333] width 193 height 26
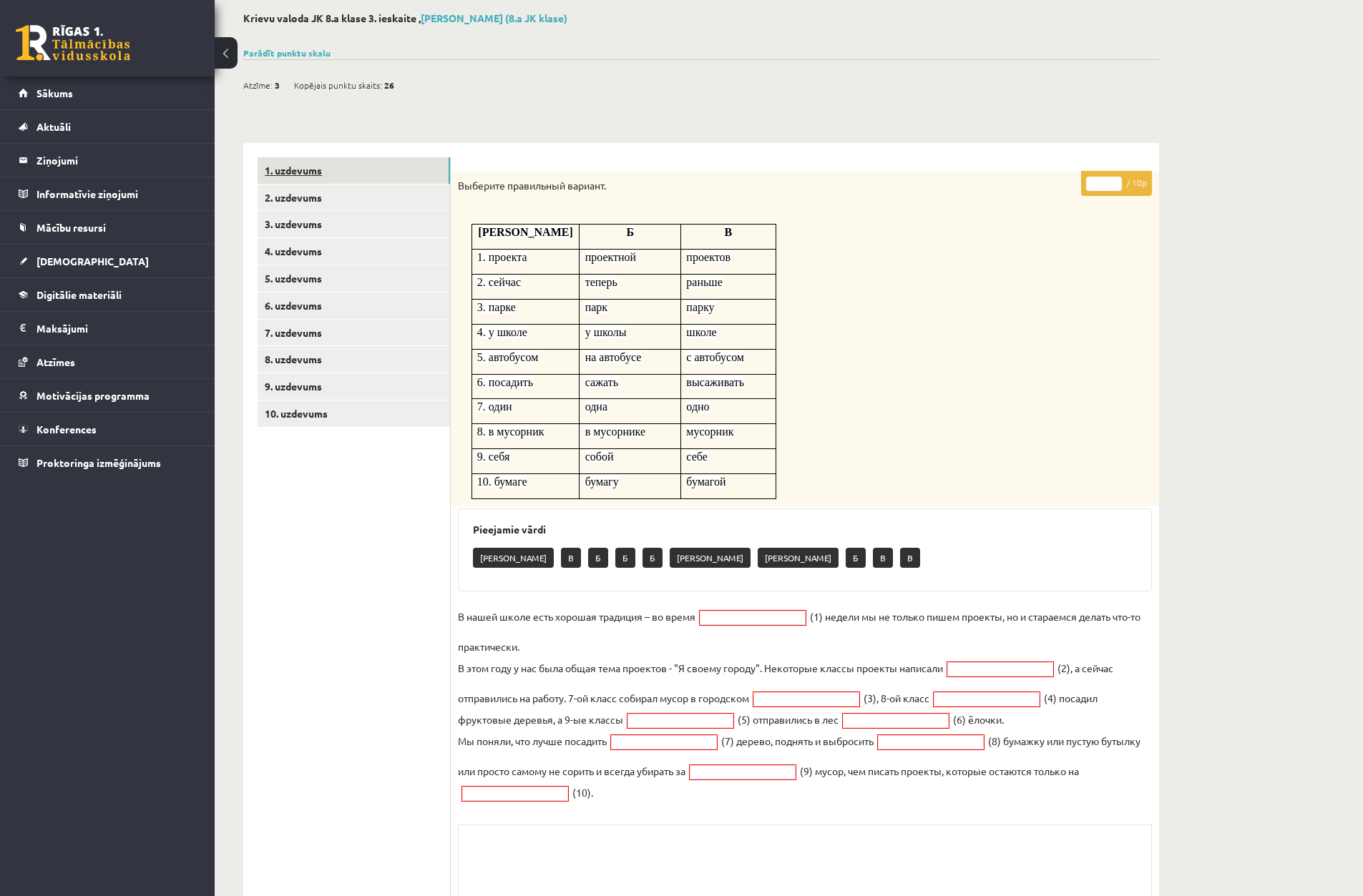
click at [305, 166] on link "1. uzdevums" at bounding box center [353, 171] width 193 height 26
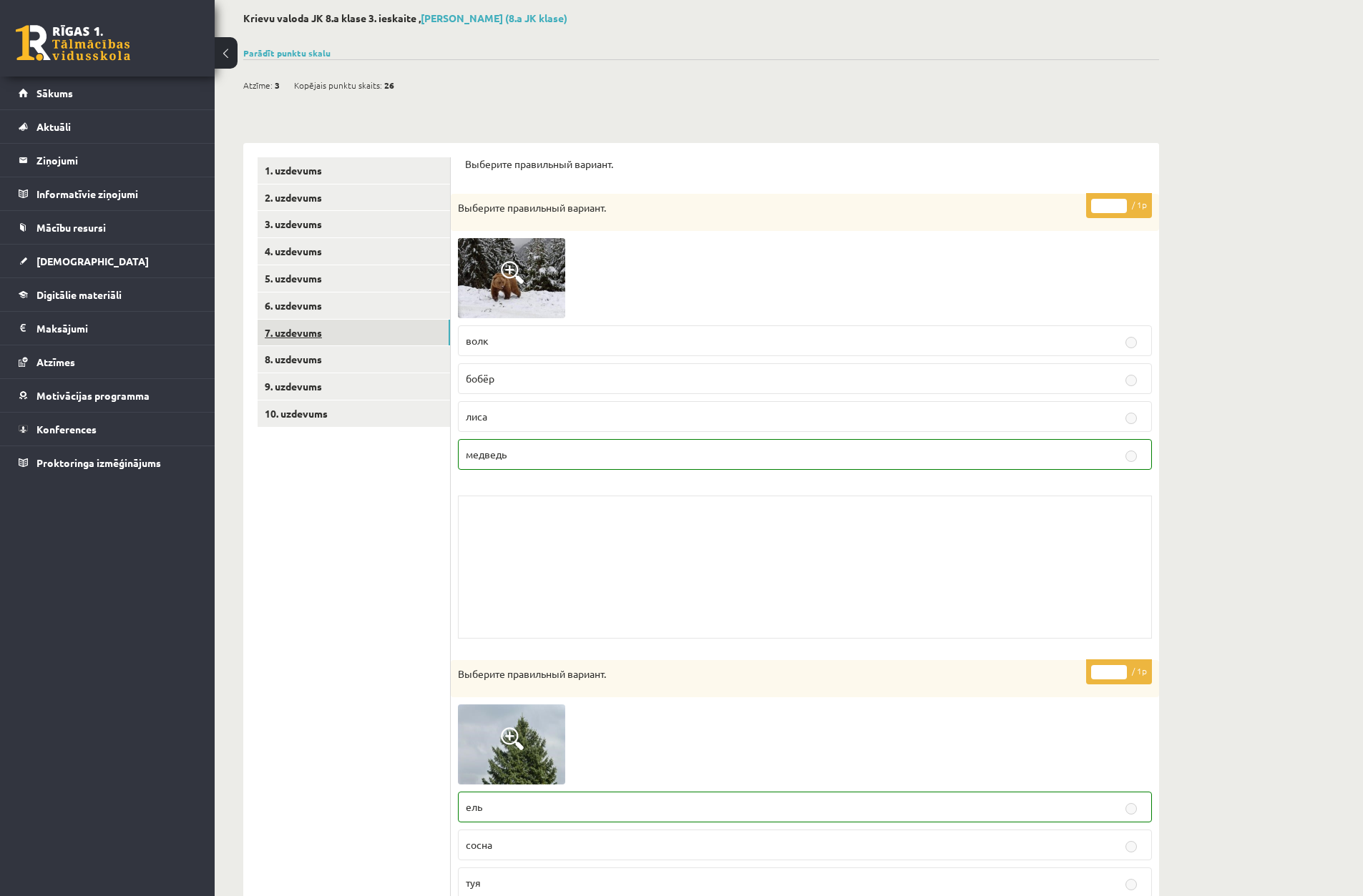
click at [281, 333] on link "7. uzdevums" at bounding box center [353, 333] width 193 height 26
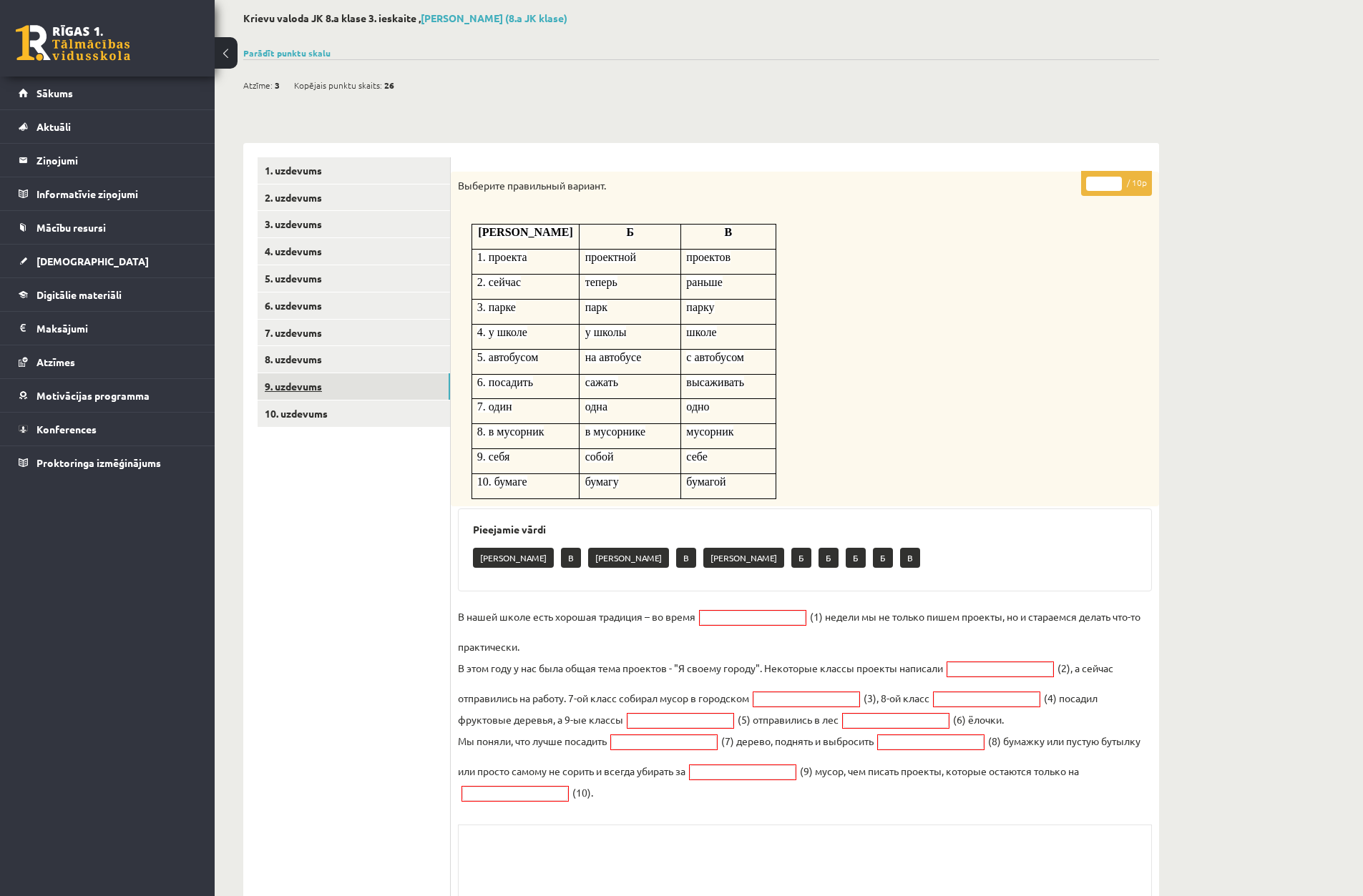
click at [290, 384] on link "9. uzdevums" at bounding box center [353, 386] width 193 height 26
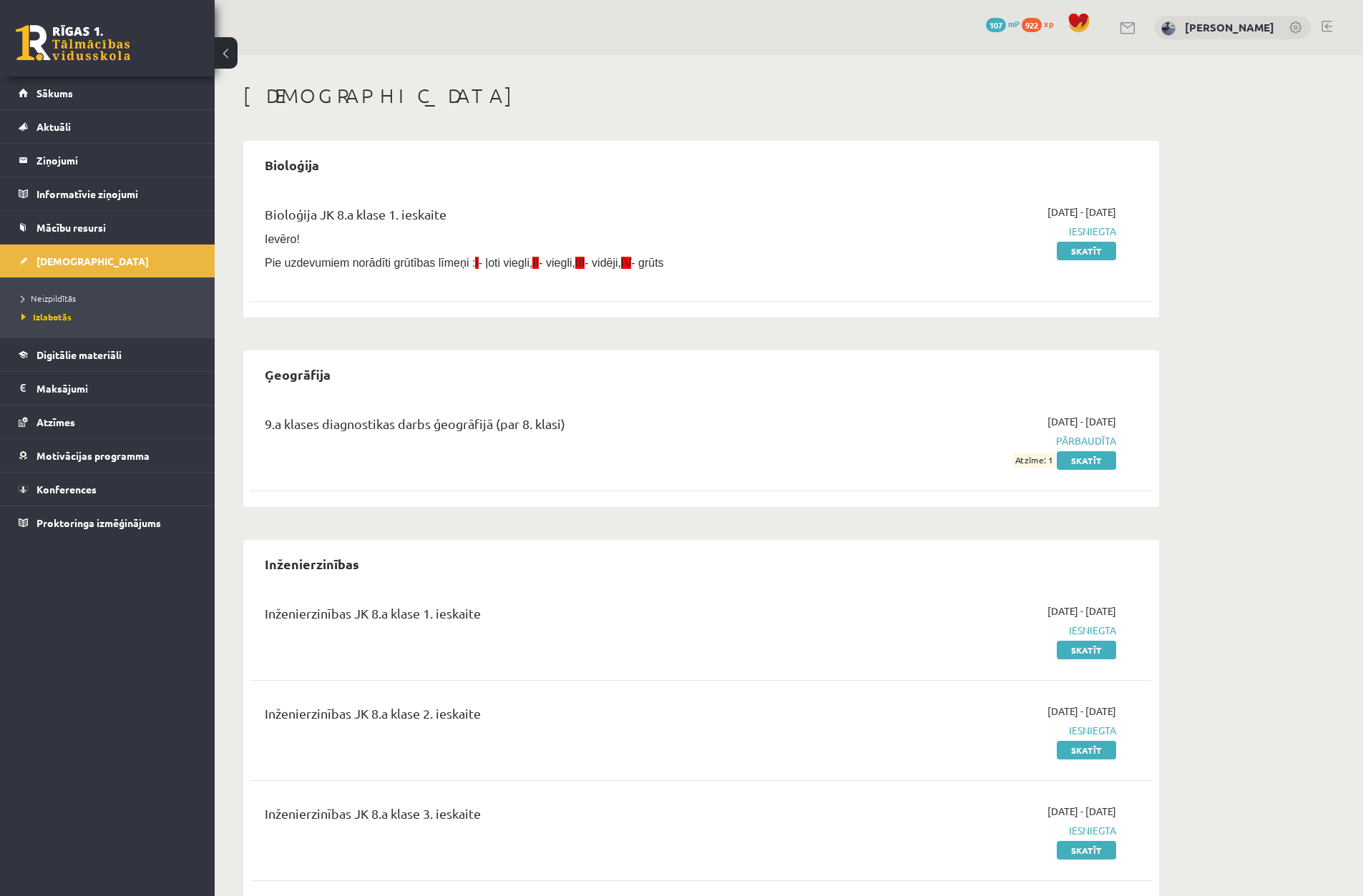
scroll to position [1001, 0]
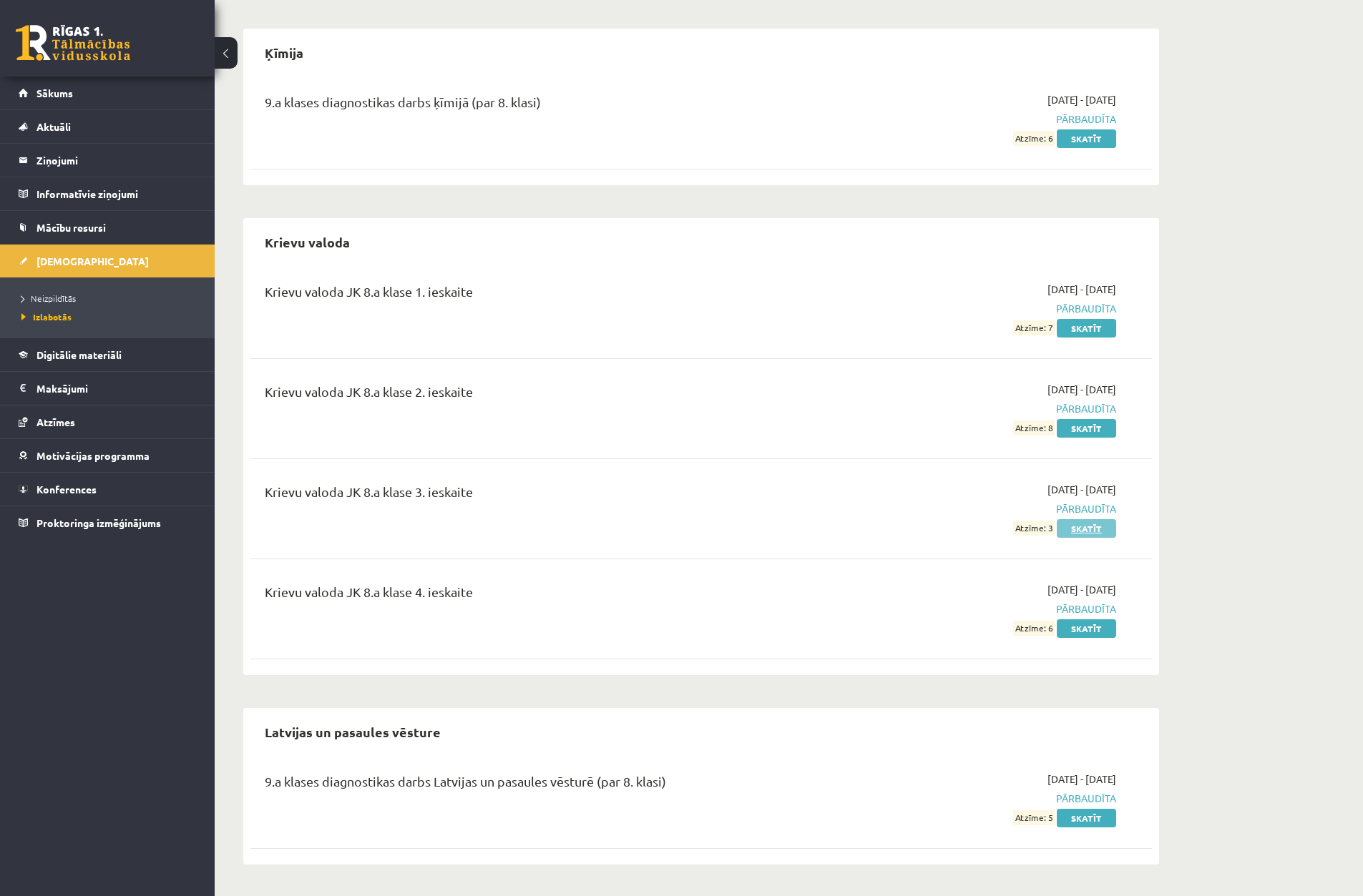
click at [1100, 532] on link "Skatīt" at bounding box center [1087, 528] width 59 height 18
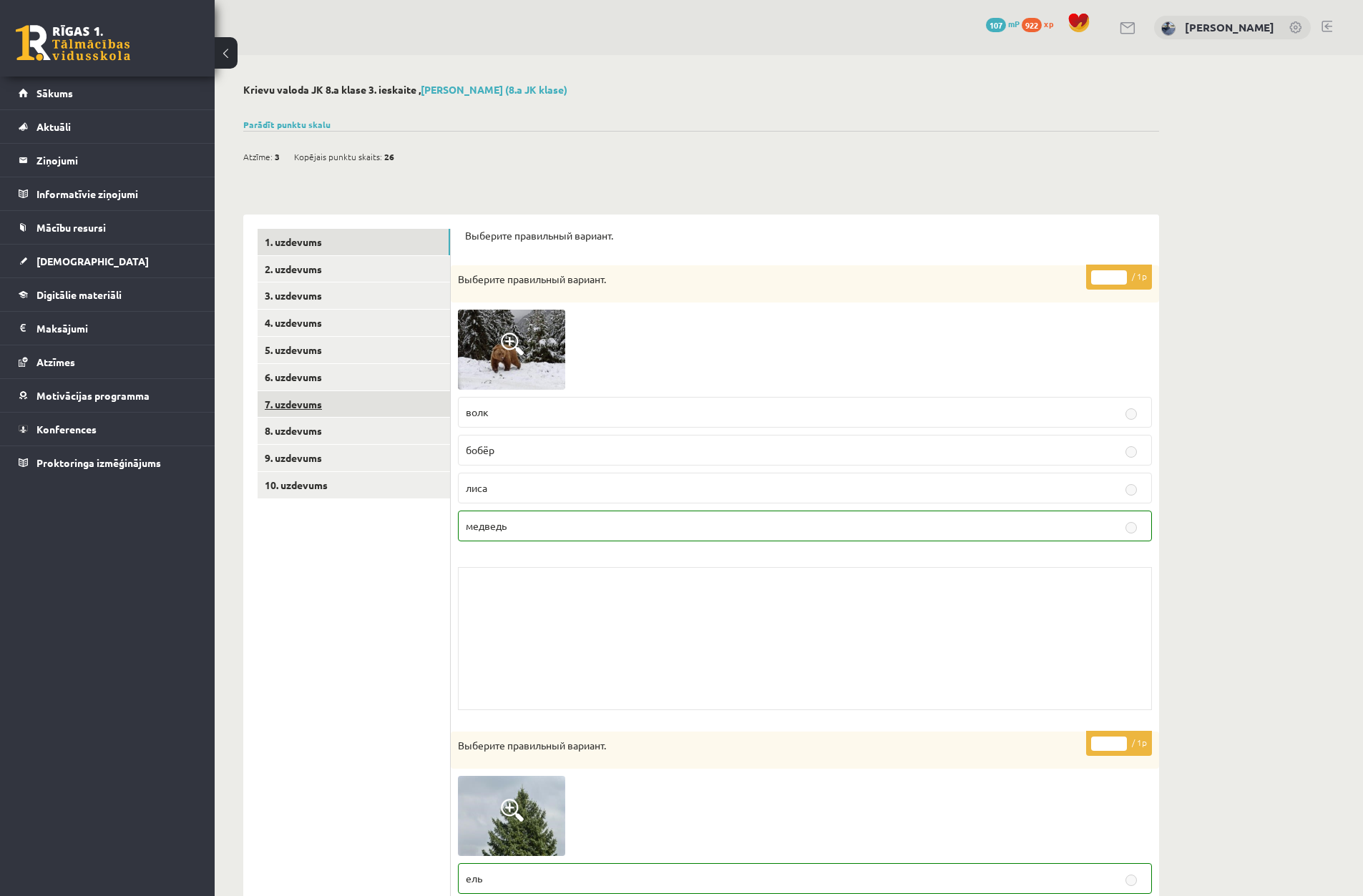
click at [317, 412] on link "7. uzdevums" at bounding box center [353, 404] width 193 height 26
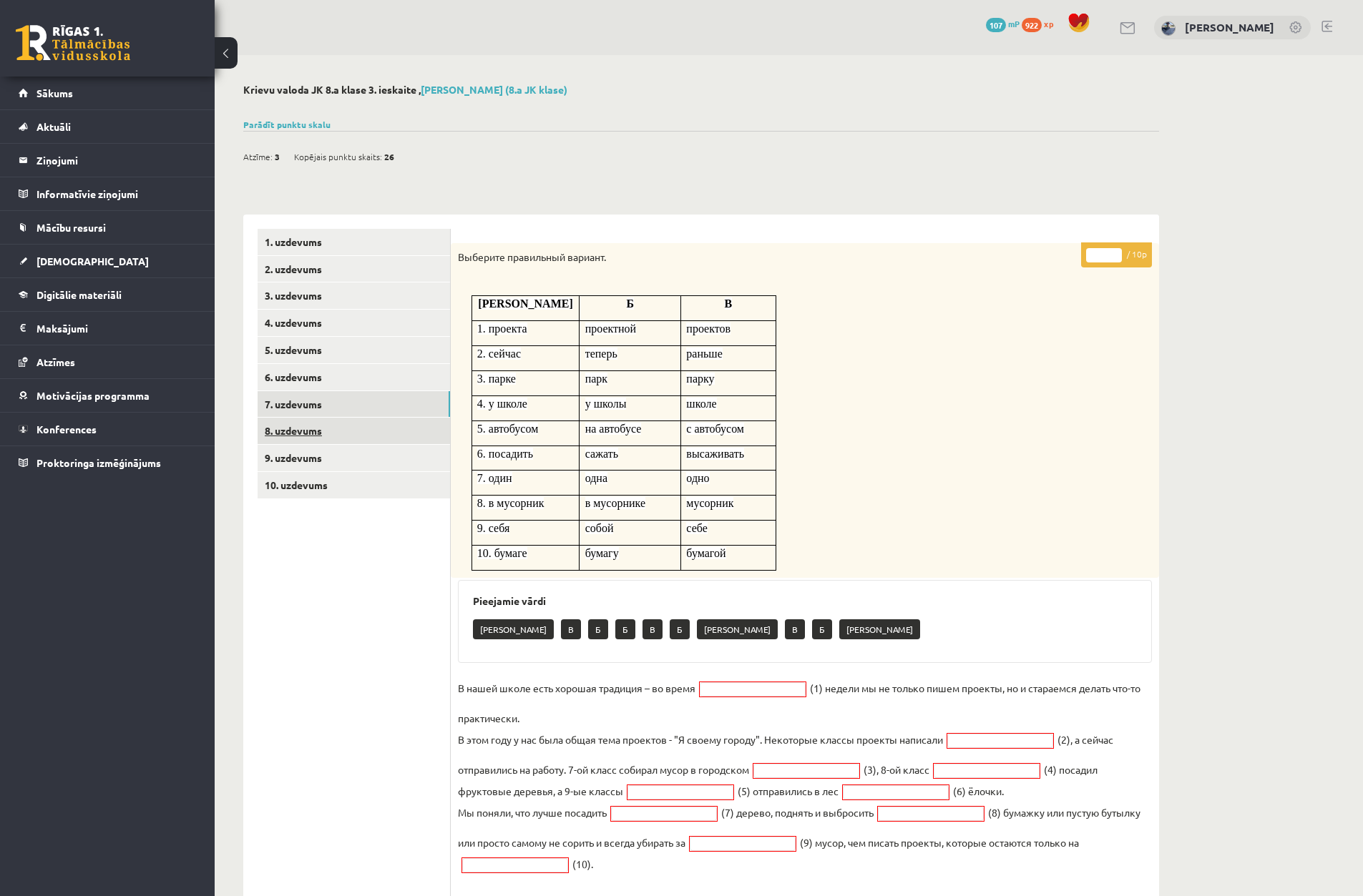
click at [305, 440] on link "8. uzdevums" at bounding box center [353, 431] width 193 height 26
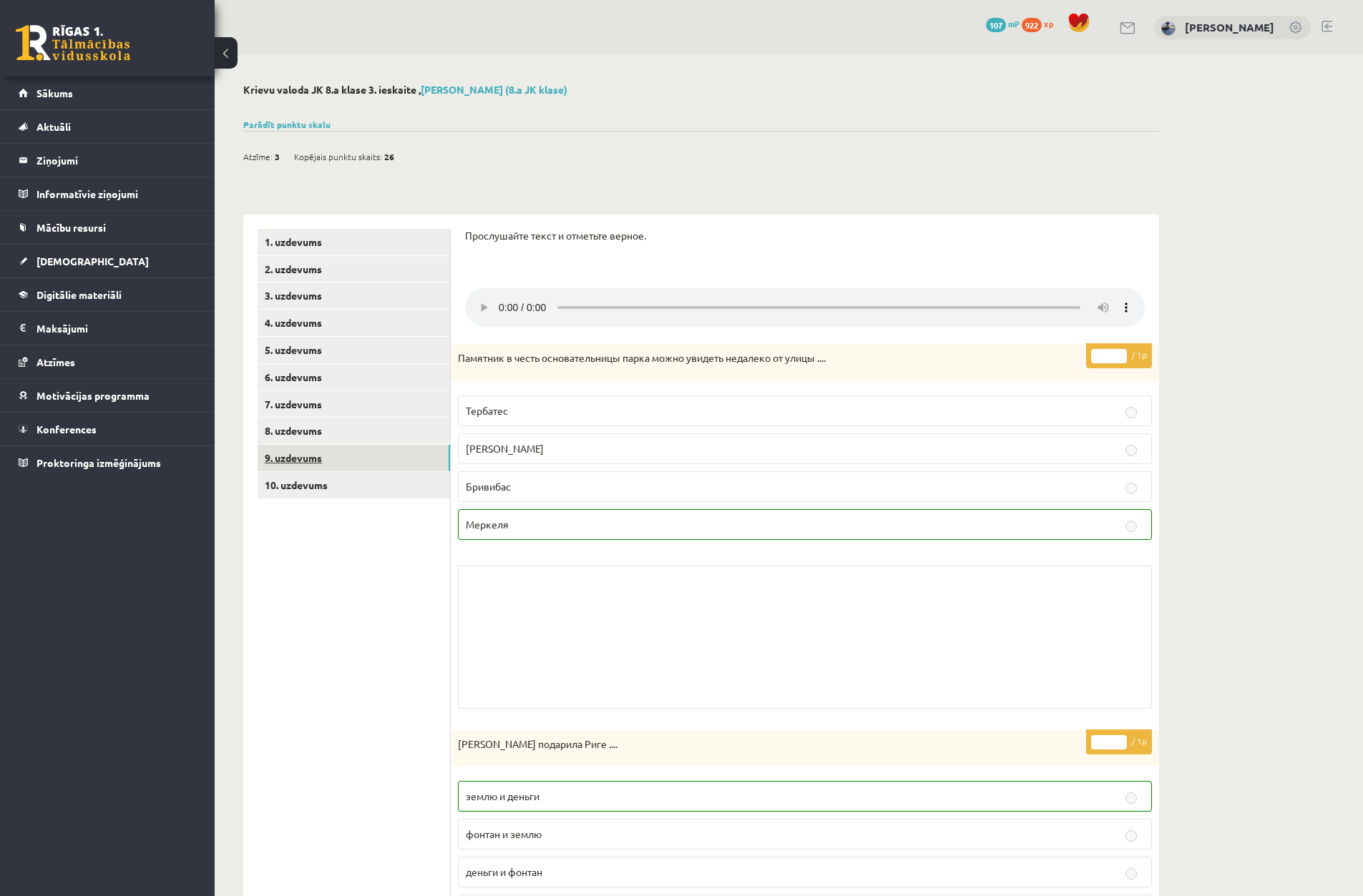
click at [291, 458] on link "9. uzdevums" at bounding box center [353, 458] width 193 height 26
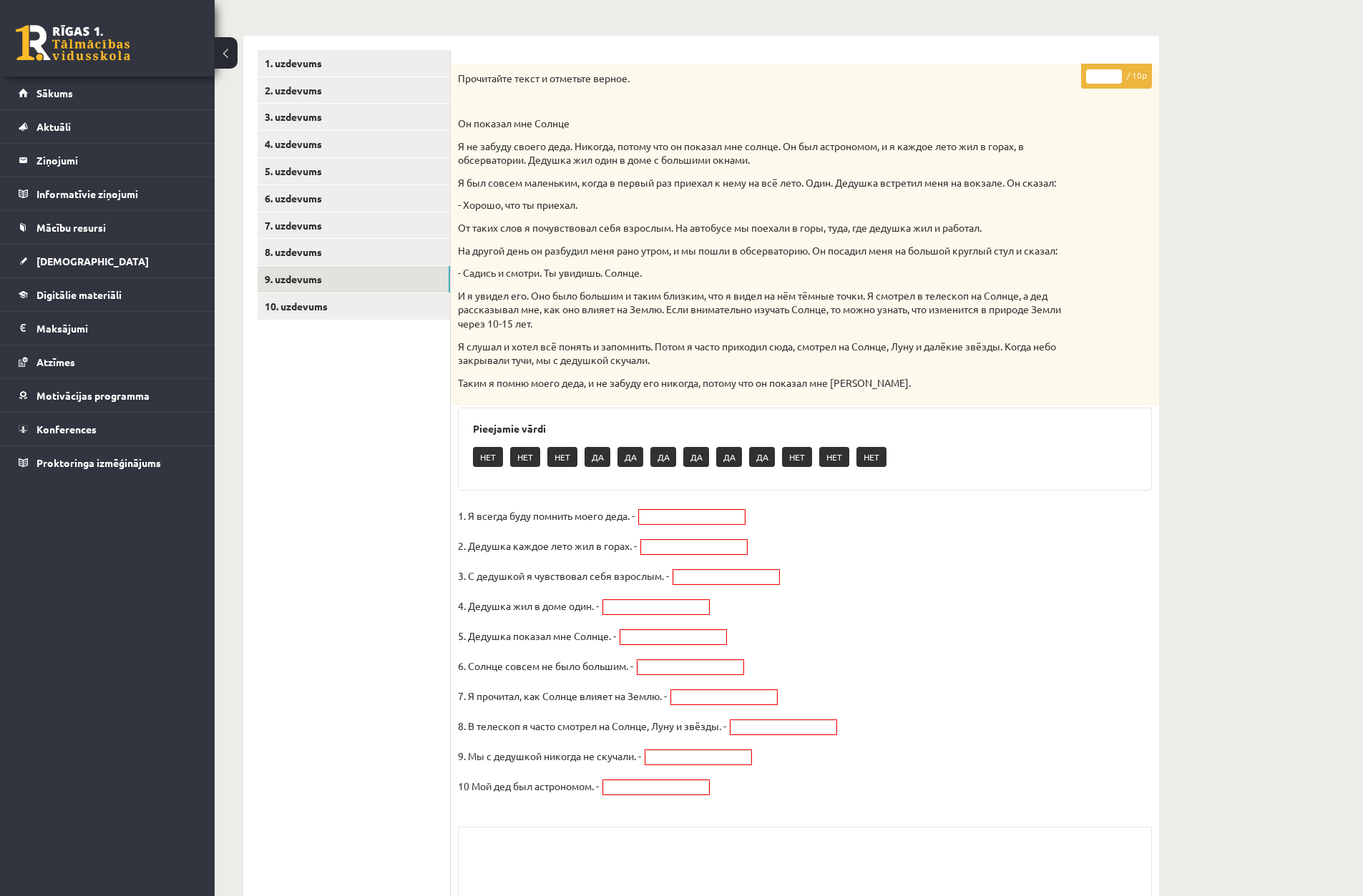
scroll to position [214, 0]
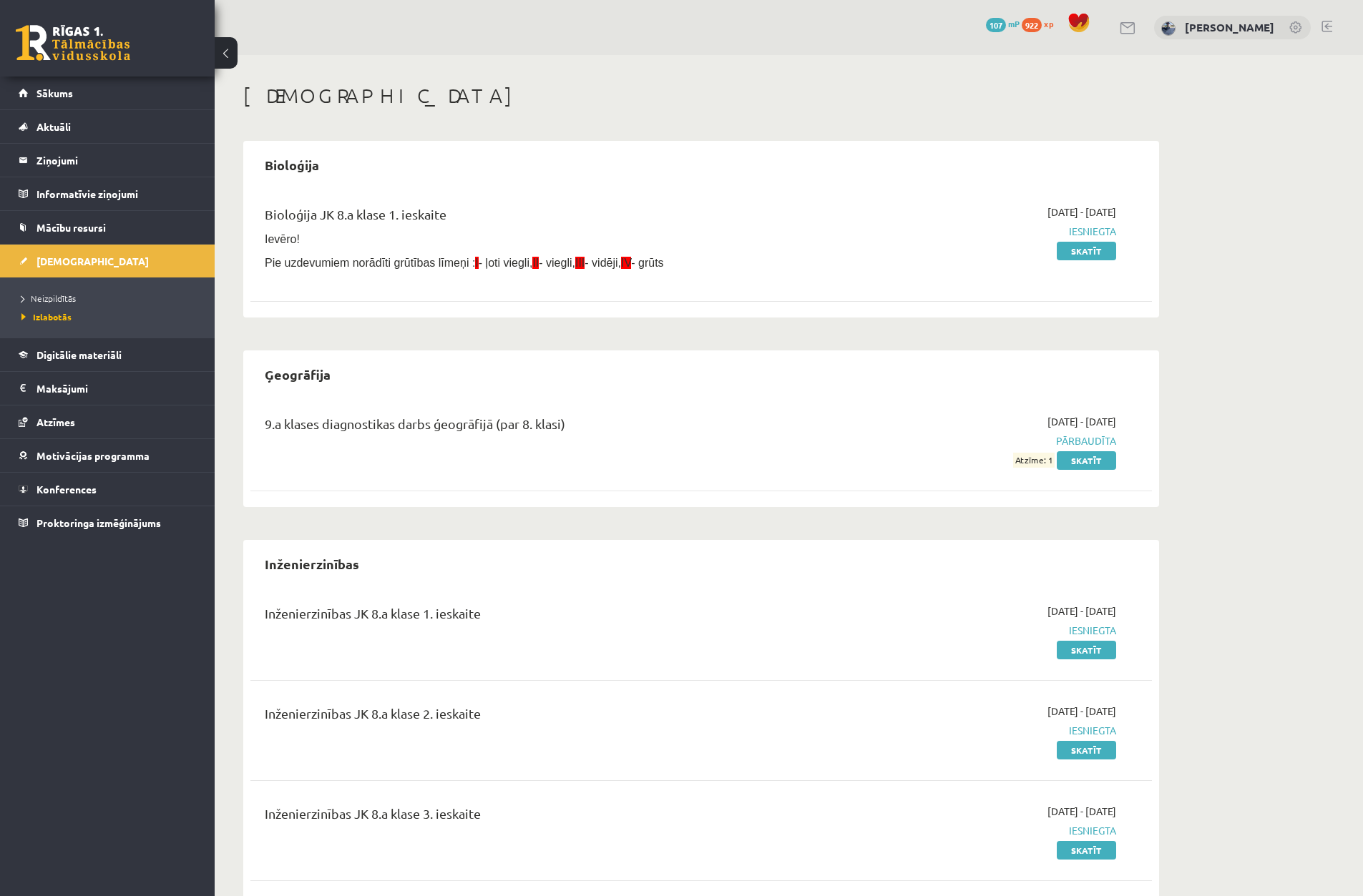
scroll to position [1001, 0]
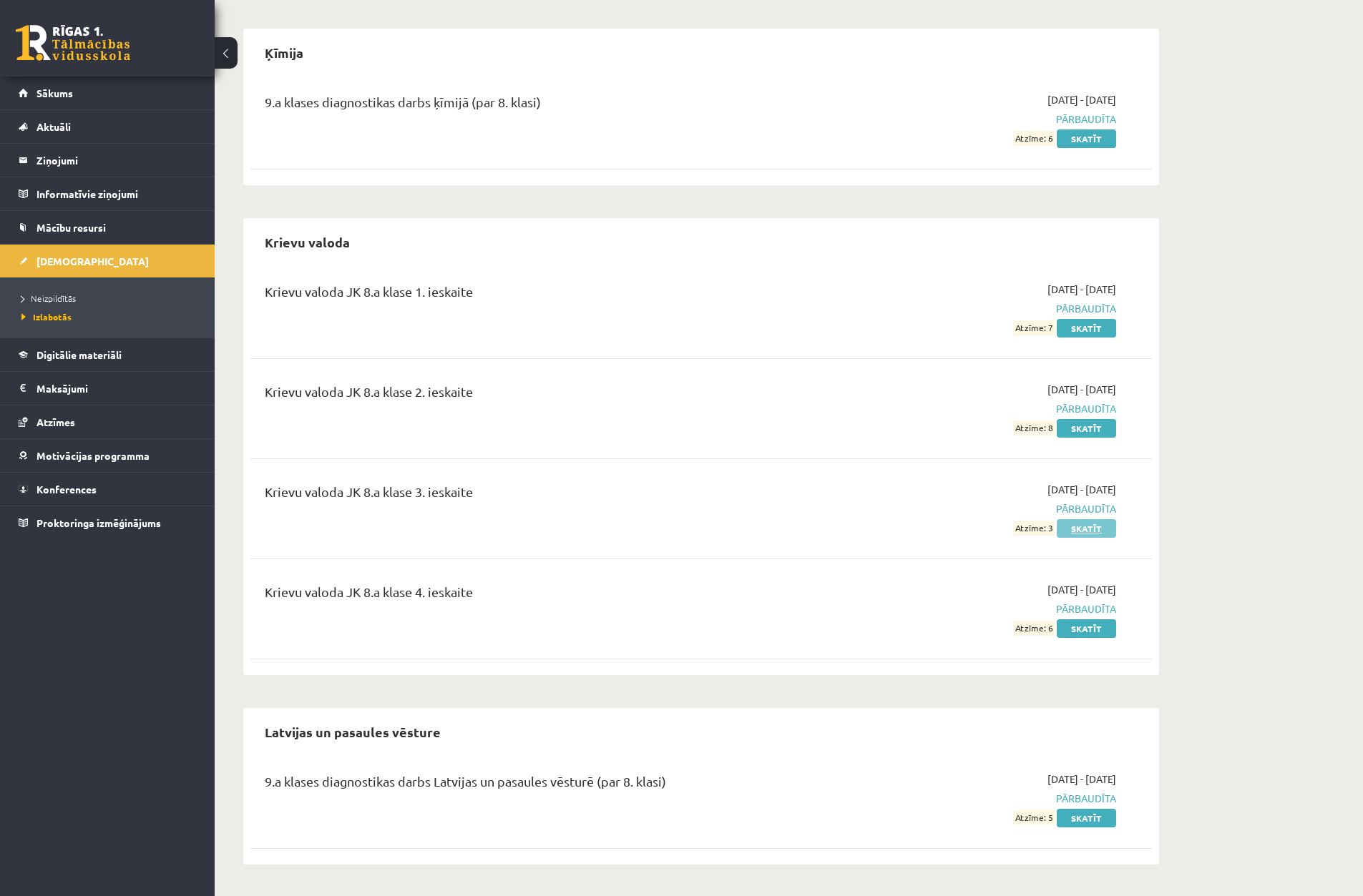
click at [1092, 523] on link "Skatīt" at bounding box center [1087, 528] width 59 height 18
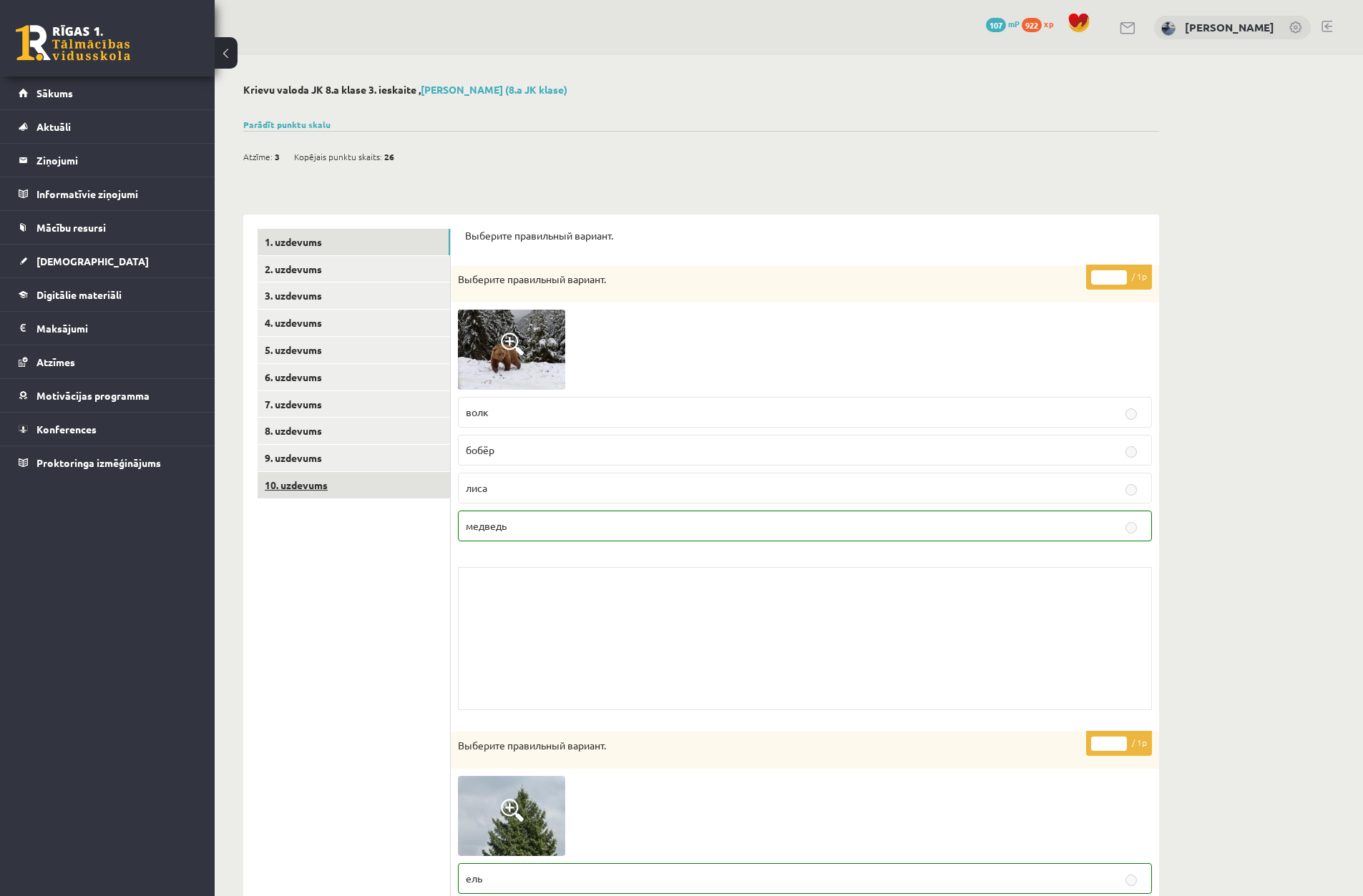
click at [317, 488] on link "10. uzdevums" at bounding box center [353, 485] width 193 height 26
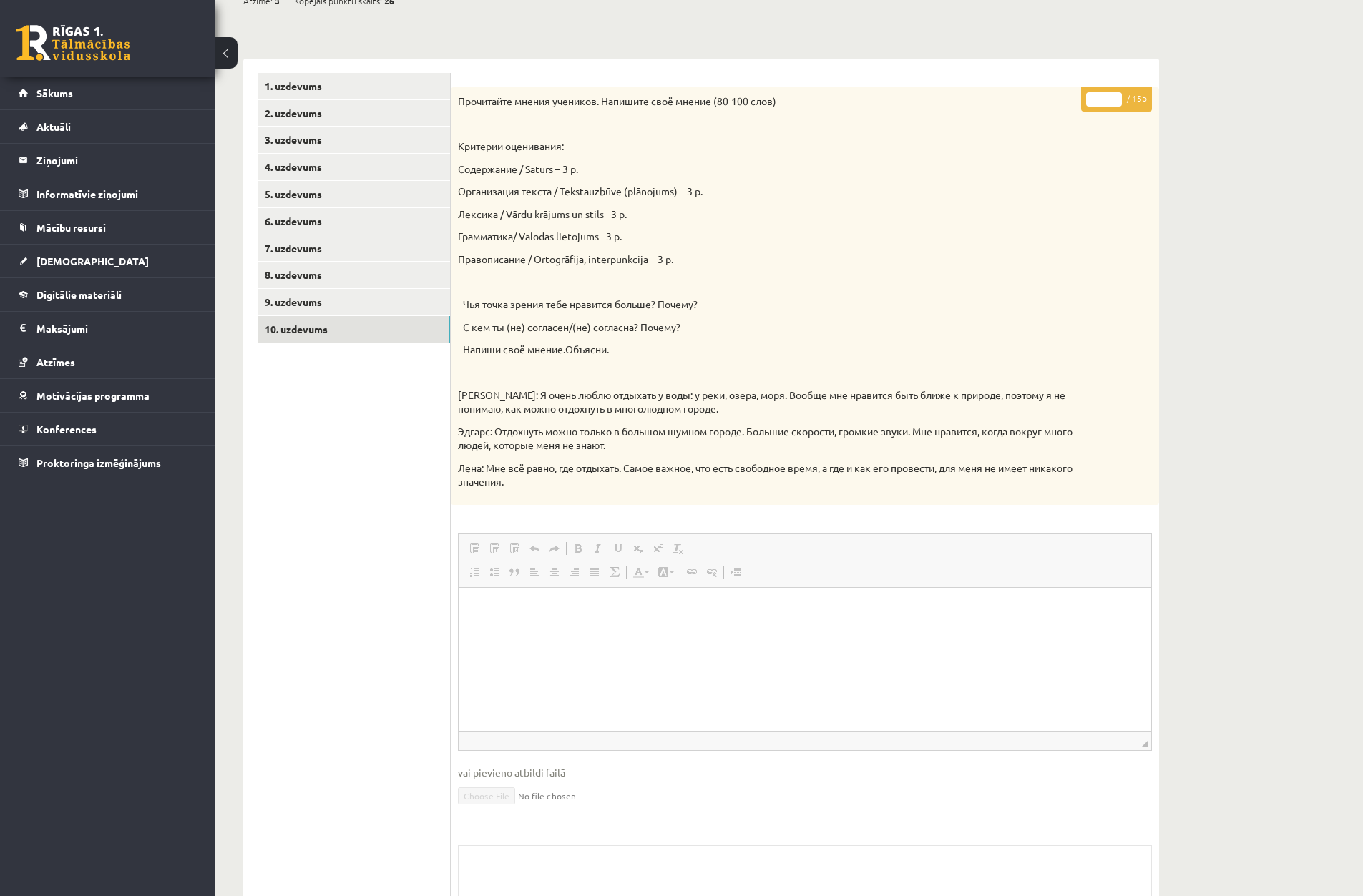
click at [257, 316] on link "10. uzdevums" at bounding box center [353, 329] width 193 height 26
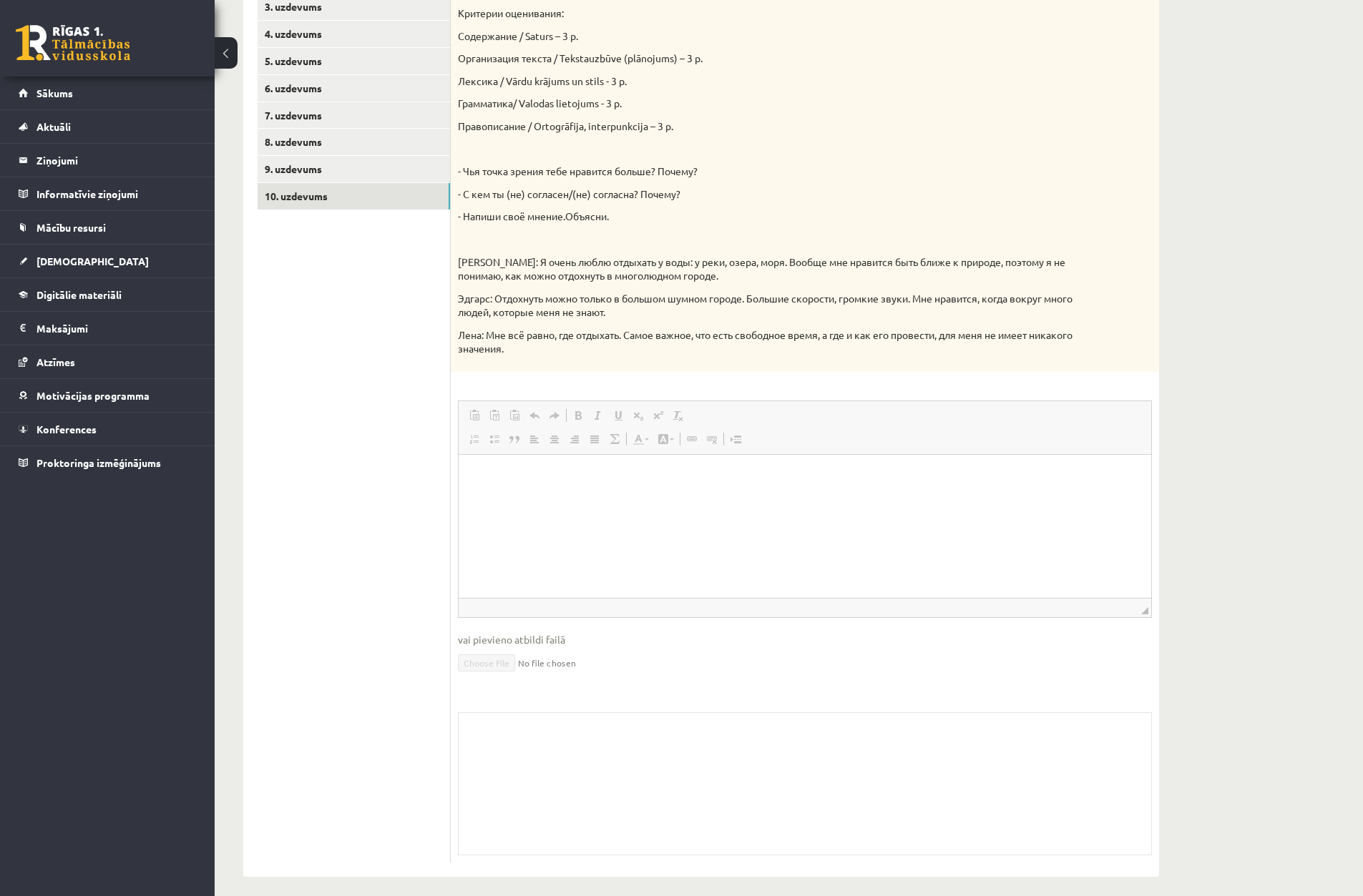
scroll to position [299, 0]
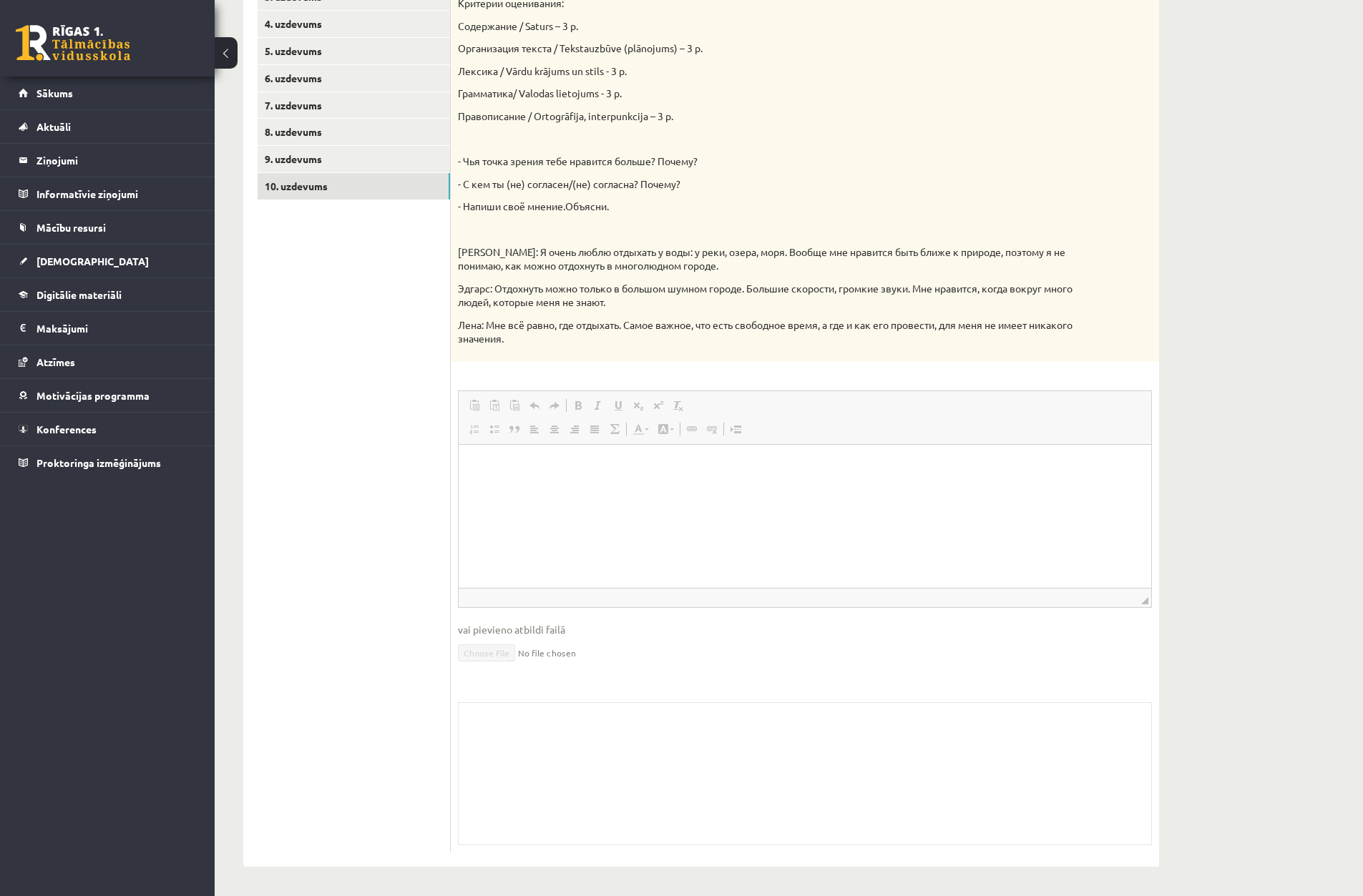
drag, startPoint x: 1301, startPoint y: 37, endPoint x: 1300, endPoint y: 44, distance: 7.1
click at [1302, 37] on div "Krievu valoda JK 8.a klase 3. ieskaite , [PERSON_NAME] (8.a JK klase) Parādīt p…" at bounding box center [788, 325] width 1148 height 1139
drag, startPoint x: 1360, startPoint y: 70, endPoint x: 1372, endPoint y: 102, distance: 34.2
click at [1363, 92] on html "0 Dāvanas 107 mP 922 xp [PERSON_NAME] Sākums Aktuāli Kā mācīties eSKOLĀ Kontakt…" at bounding box center [681, 149] width 1363 height 896
click at [80, 72] on div "0 Dāvanas 107 mP 922 xp" at bounding box center [107, 38] width 215 height 77
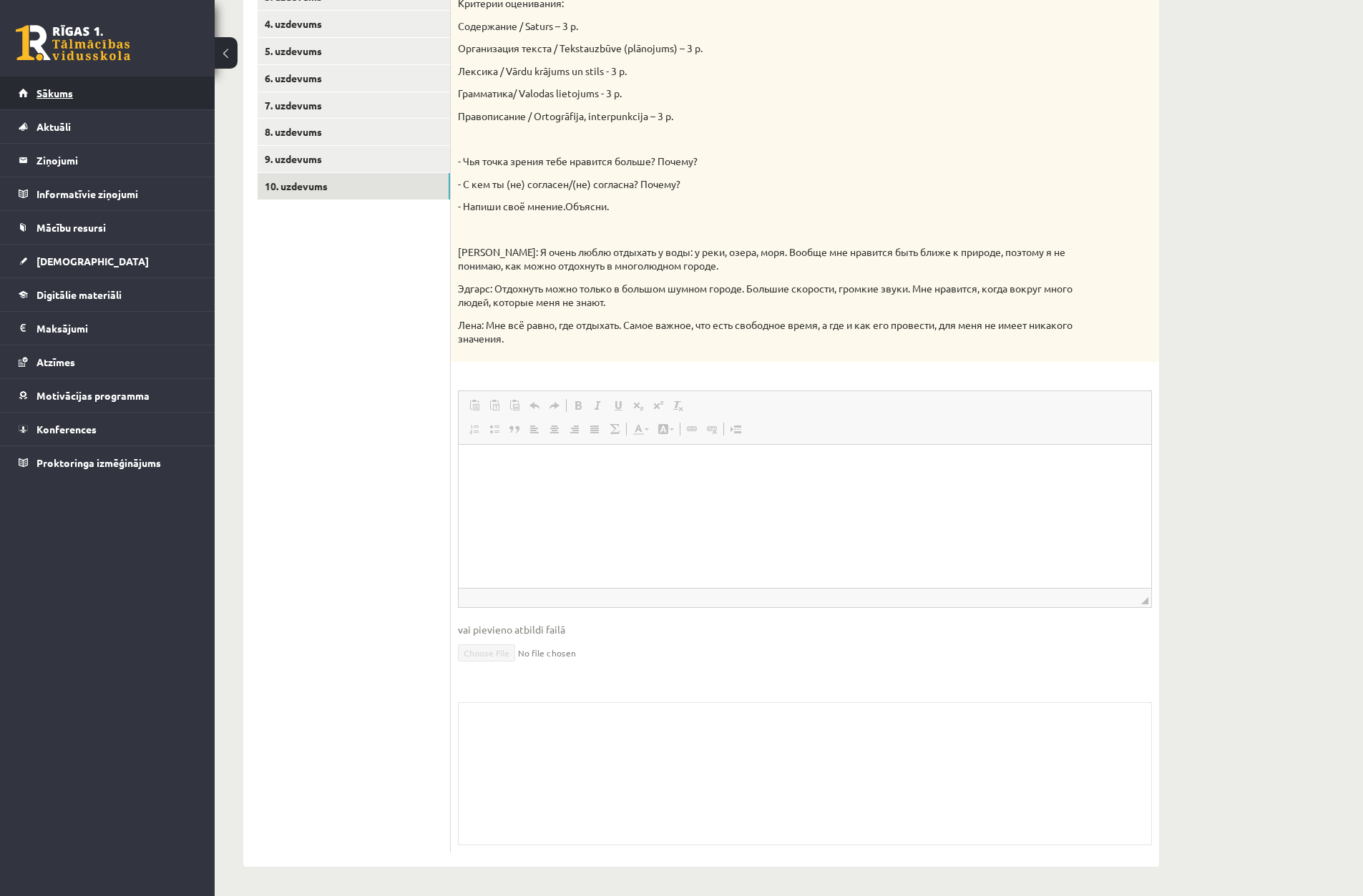
click at [83, 79] on link "Sākums" at bounding box center [107, 93] width 178 height 33
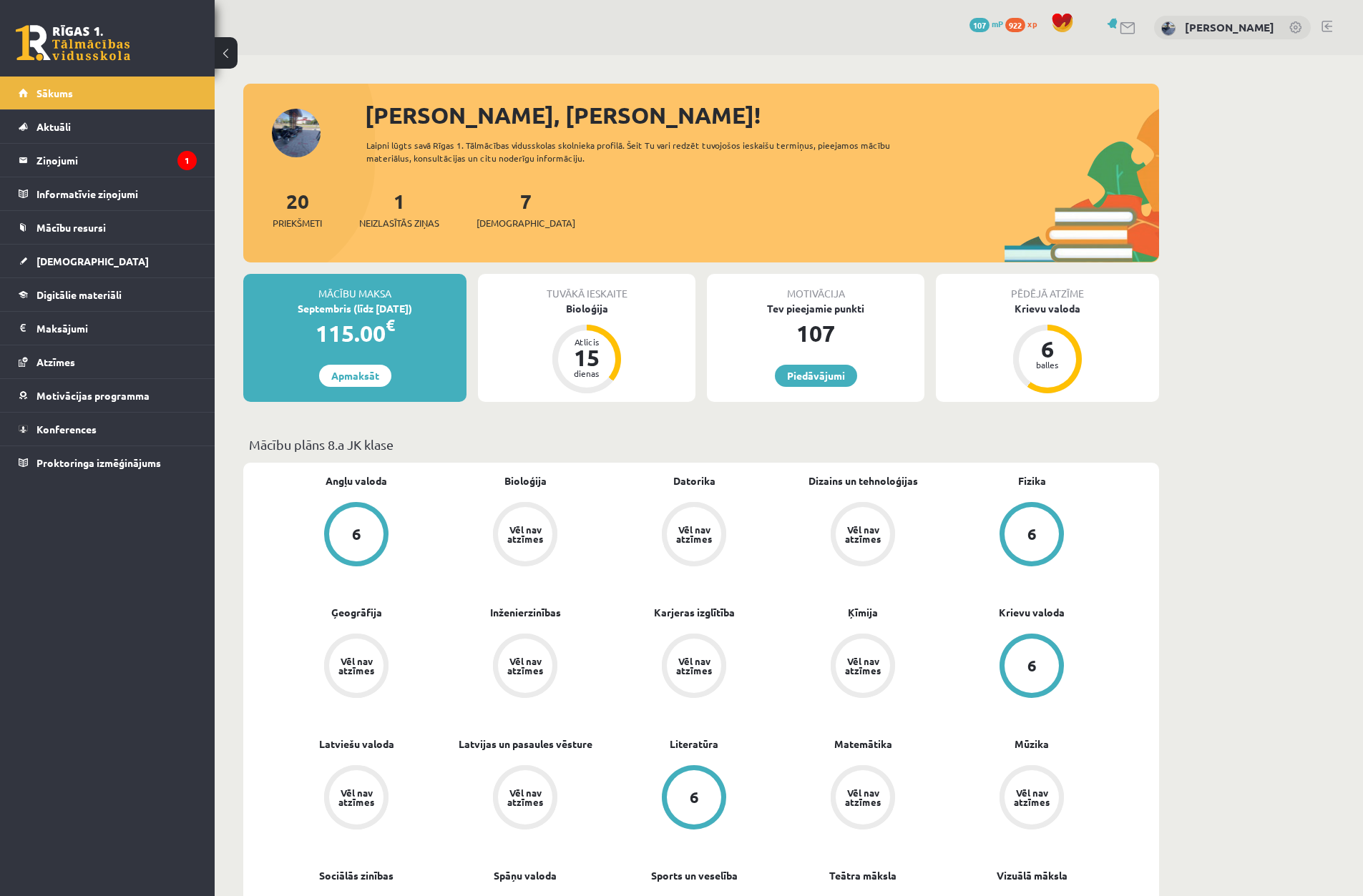
click at [1137, 24] on link at bounding box center [1128, 28] width 17 height 12
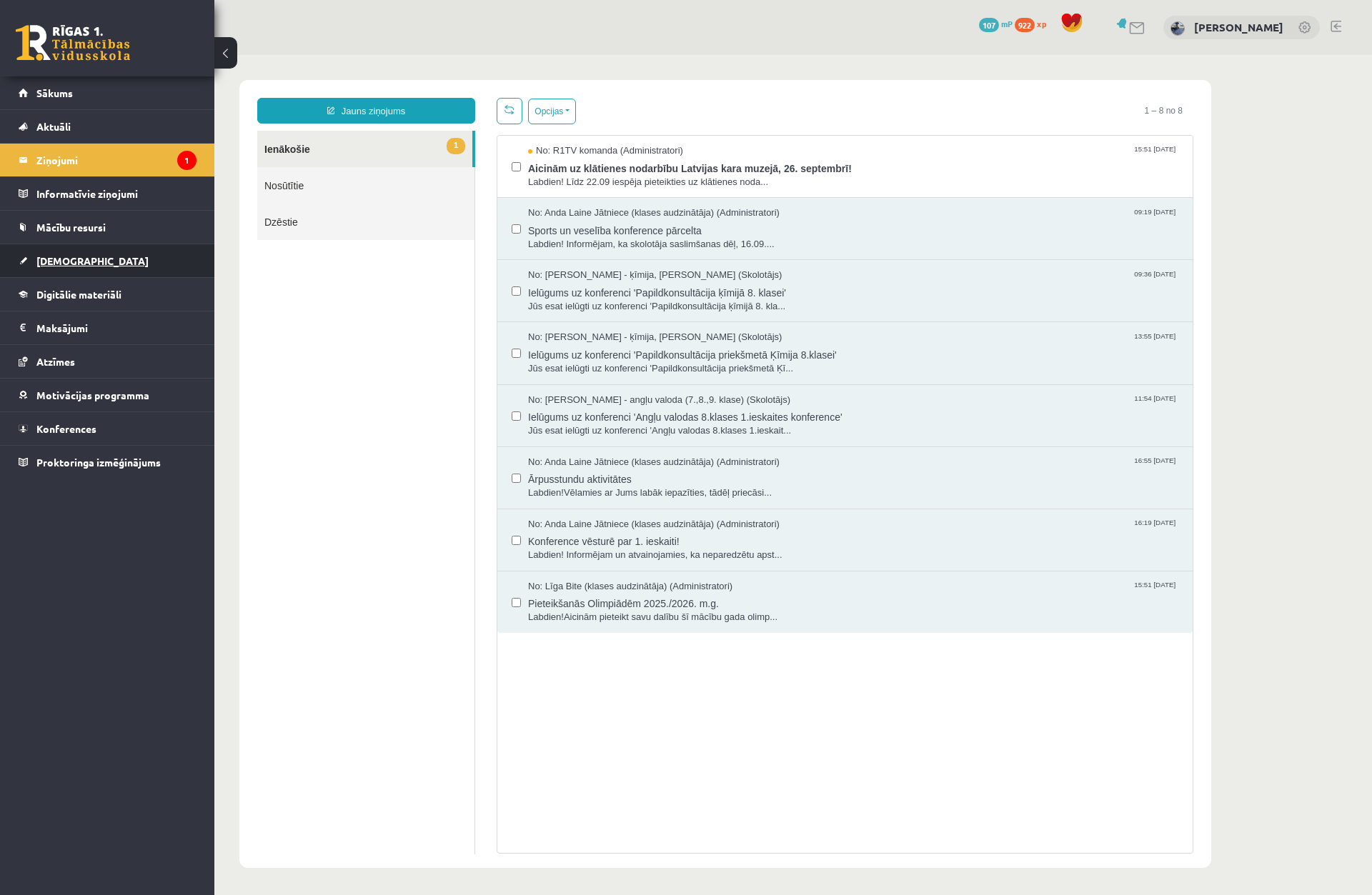
click at [80, 269] on link "[DEMOGRAPHIC_DATA]" at bounding box center [107, 261] width 178 height 33
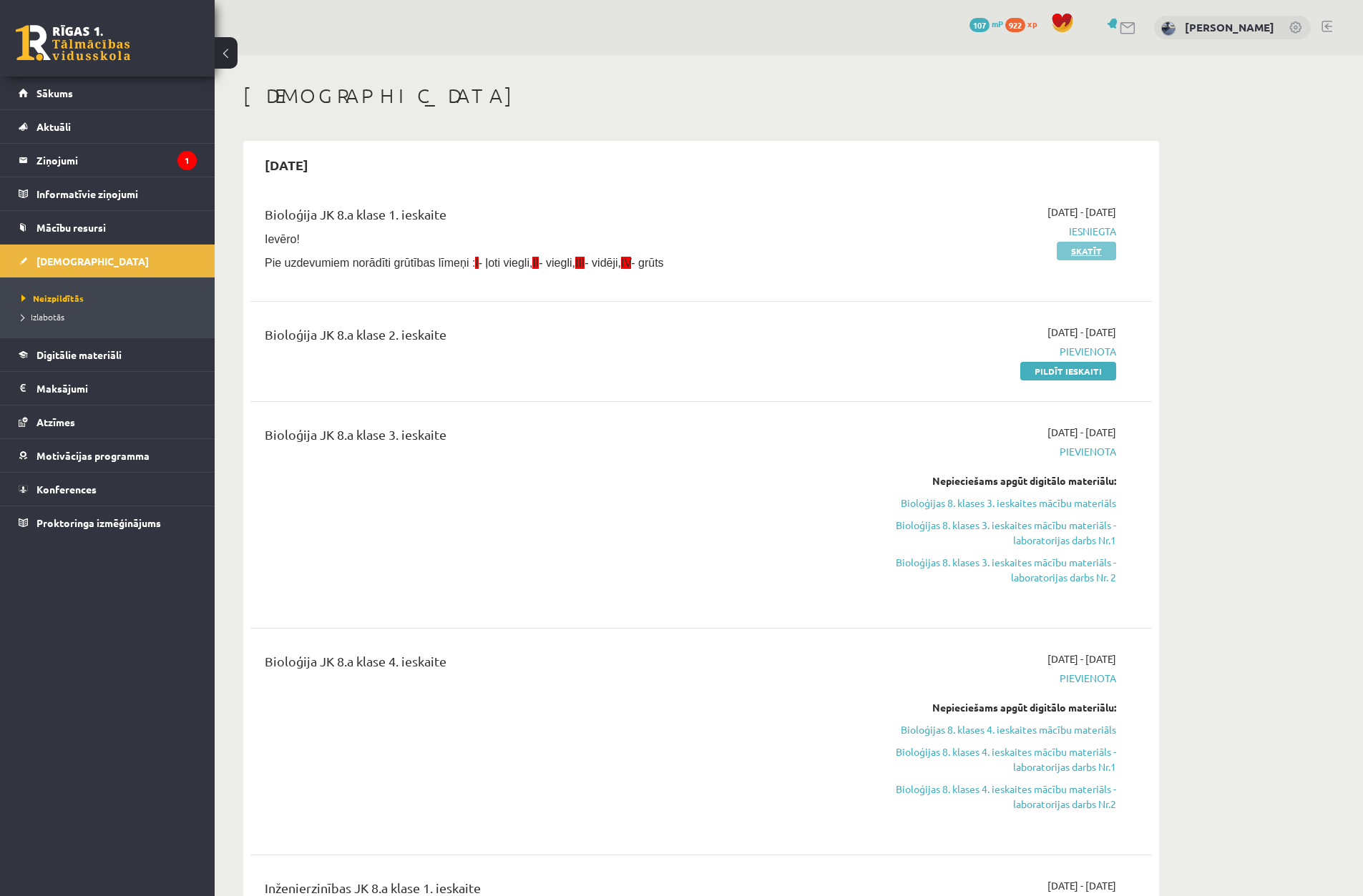
click at [1104, 254] on link "Skatīt" at bounding box center [1087, 250] width 59 height 18
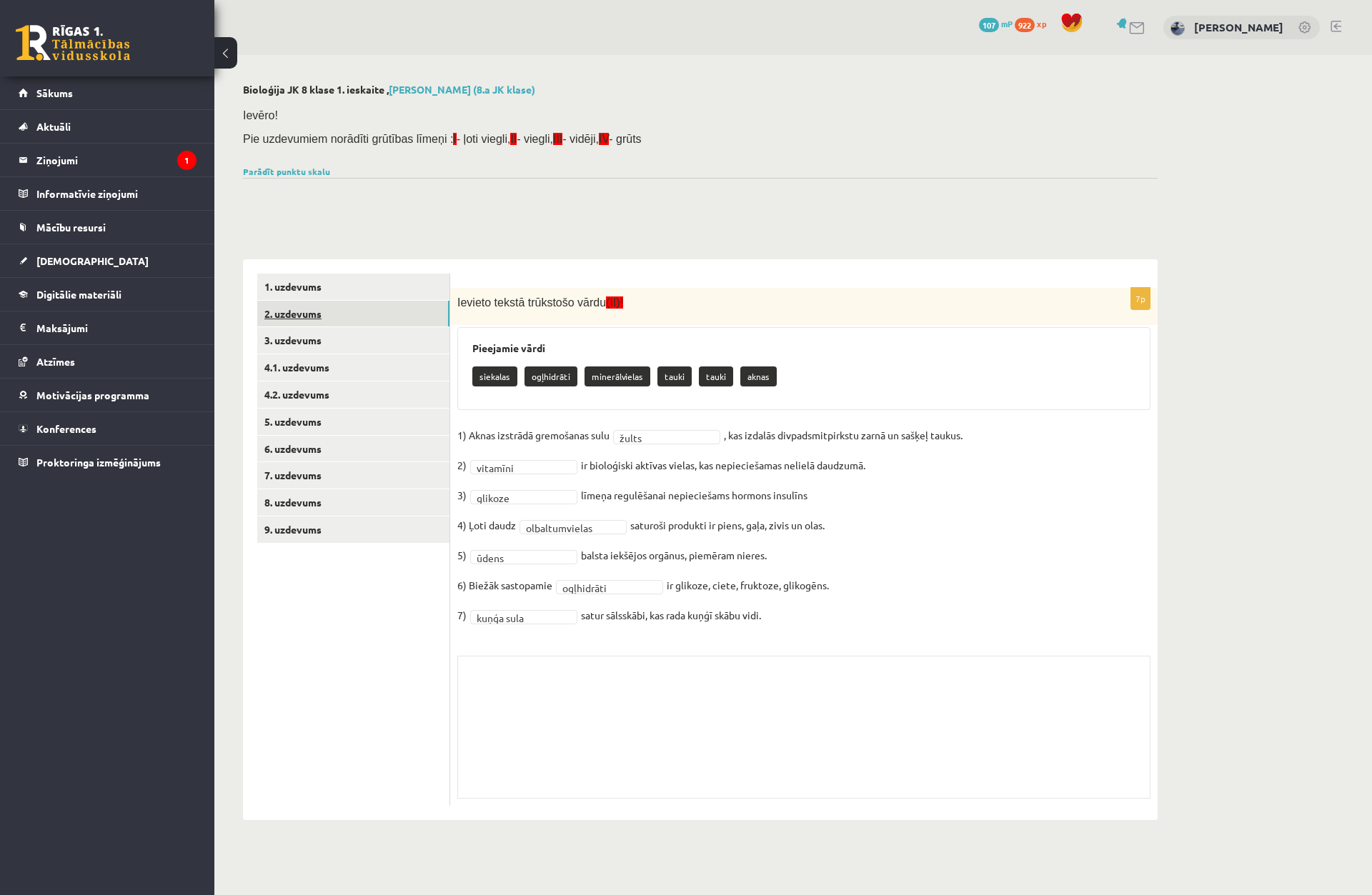
click at [294, 309] on link "2. uzdevums" at bounding box center [353, 314] width 192 height 26
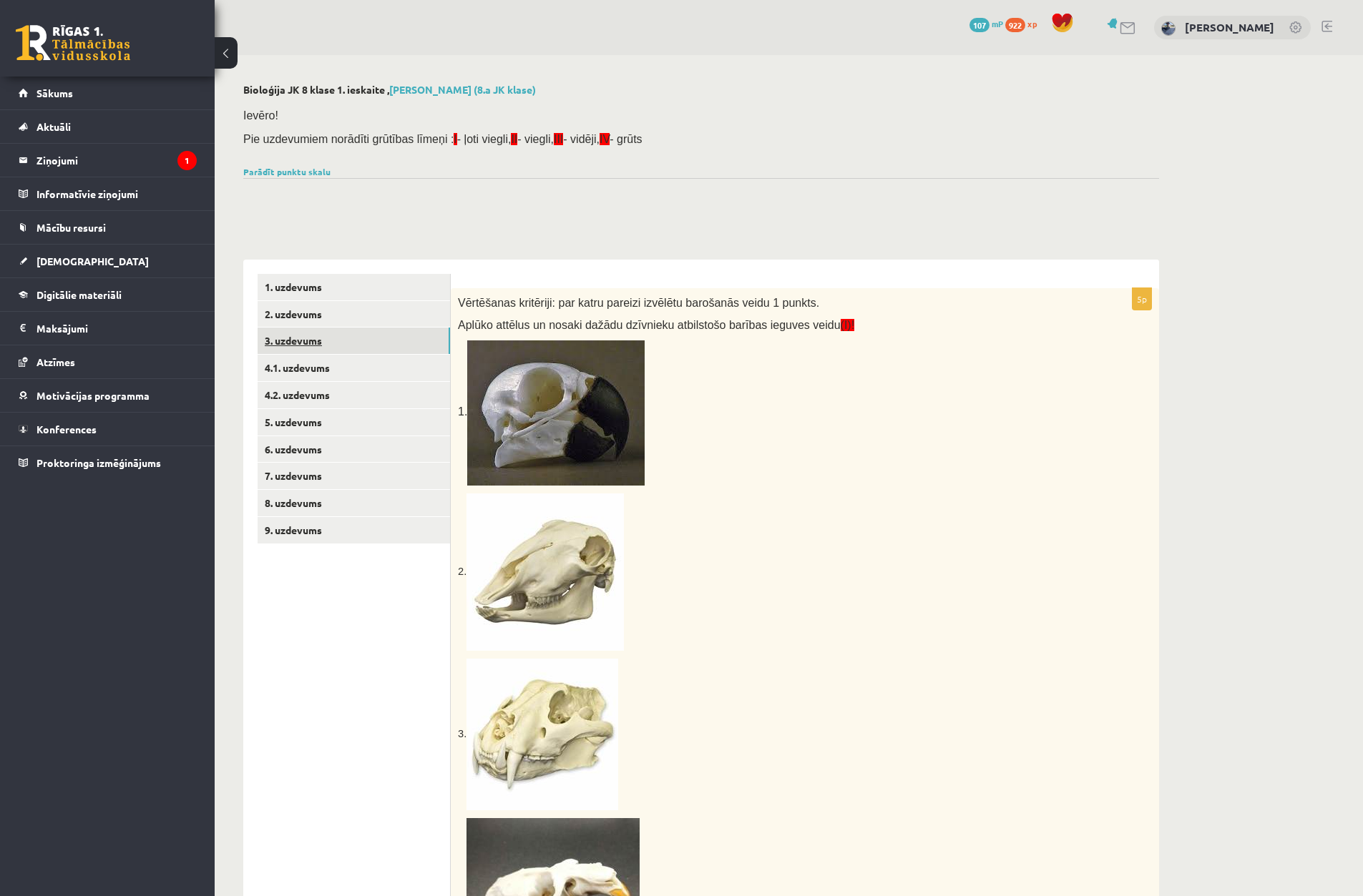
click at [293, 337] on link "3. uzdevums" at bounding box center [353, 341] width 193 height 26
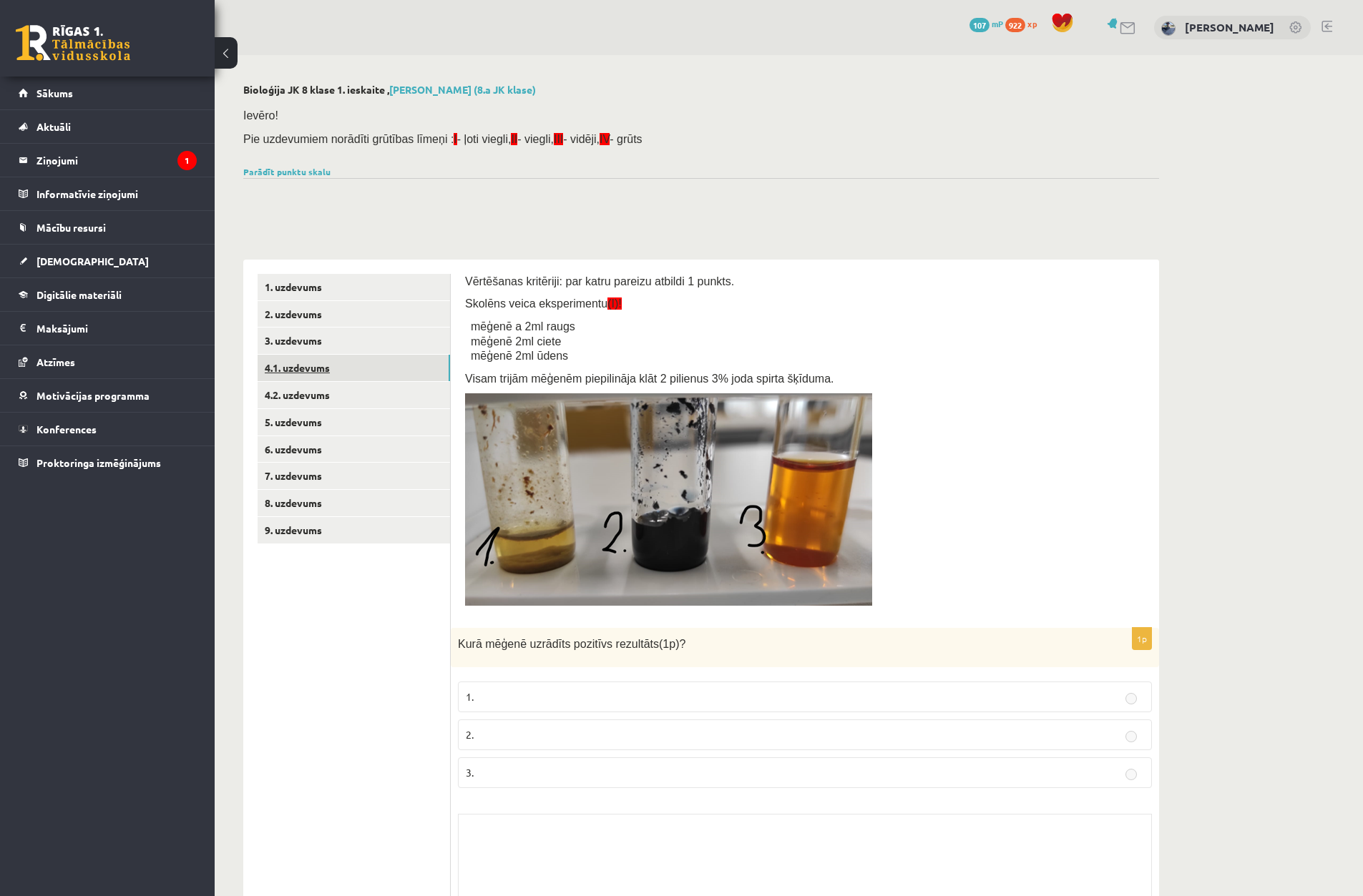
click at [281, 370] on link "4.1. uzdevums" at bounding box center [353, 368] width 193 height 26
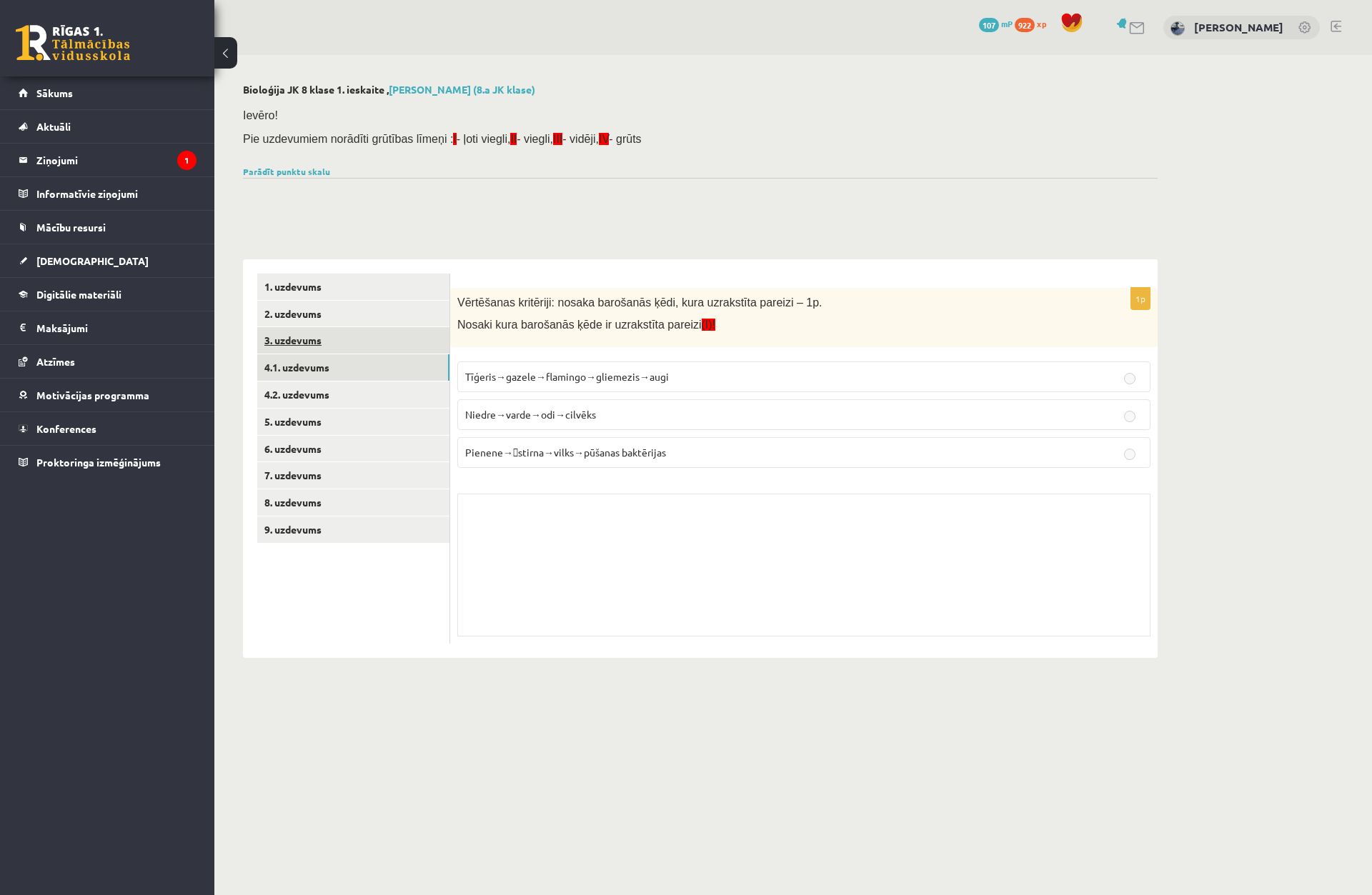
click at [299, 350] on link "3. uzdevums" at bounding box center [353, 340] width 192 height 26
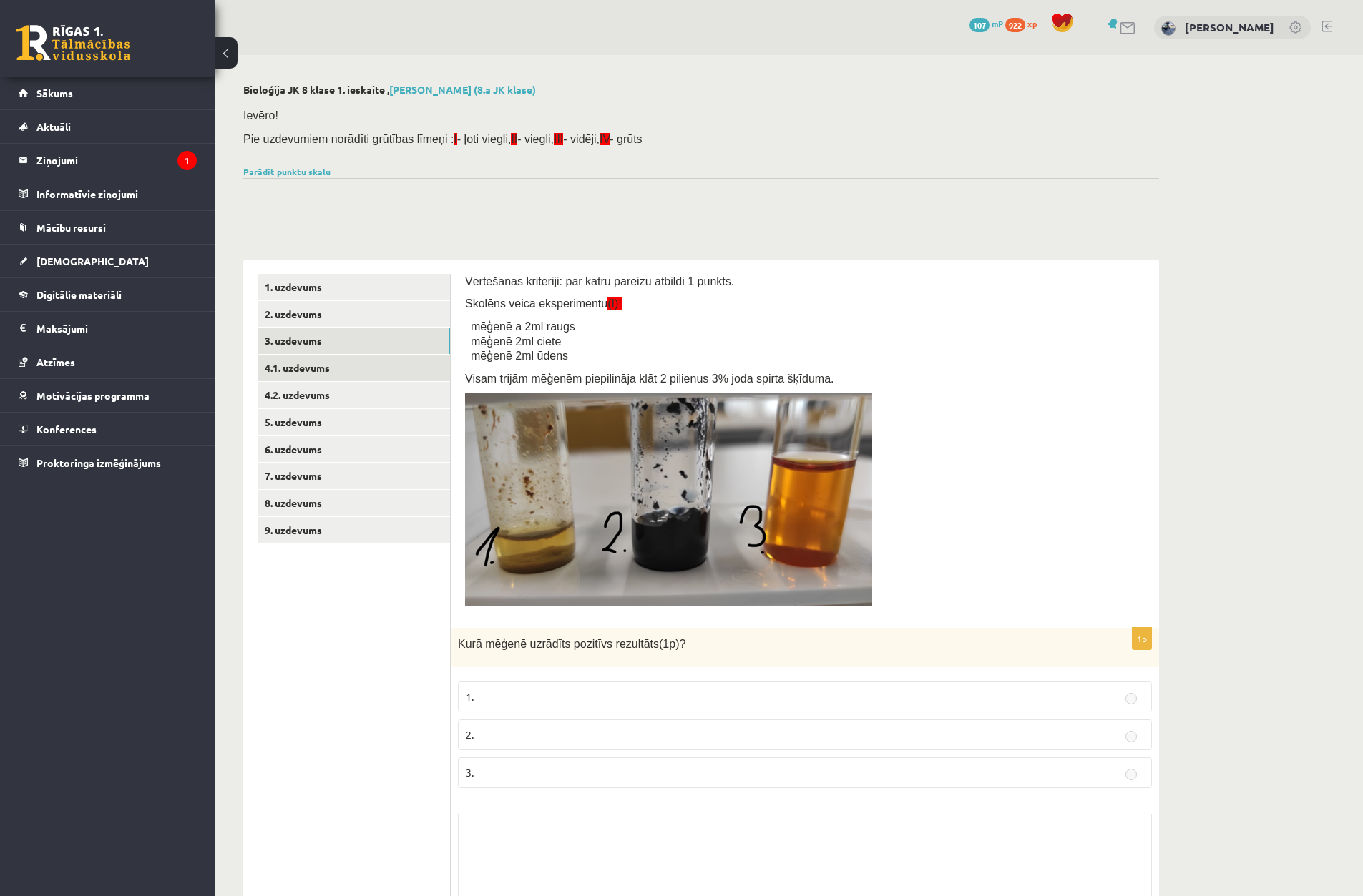
click at [302, 369] on link "4.1. uzdevums" at bounding box center [353, 368] width 193 height 26
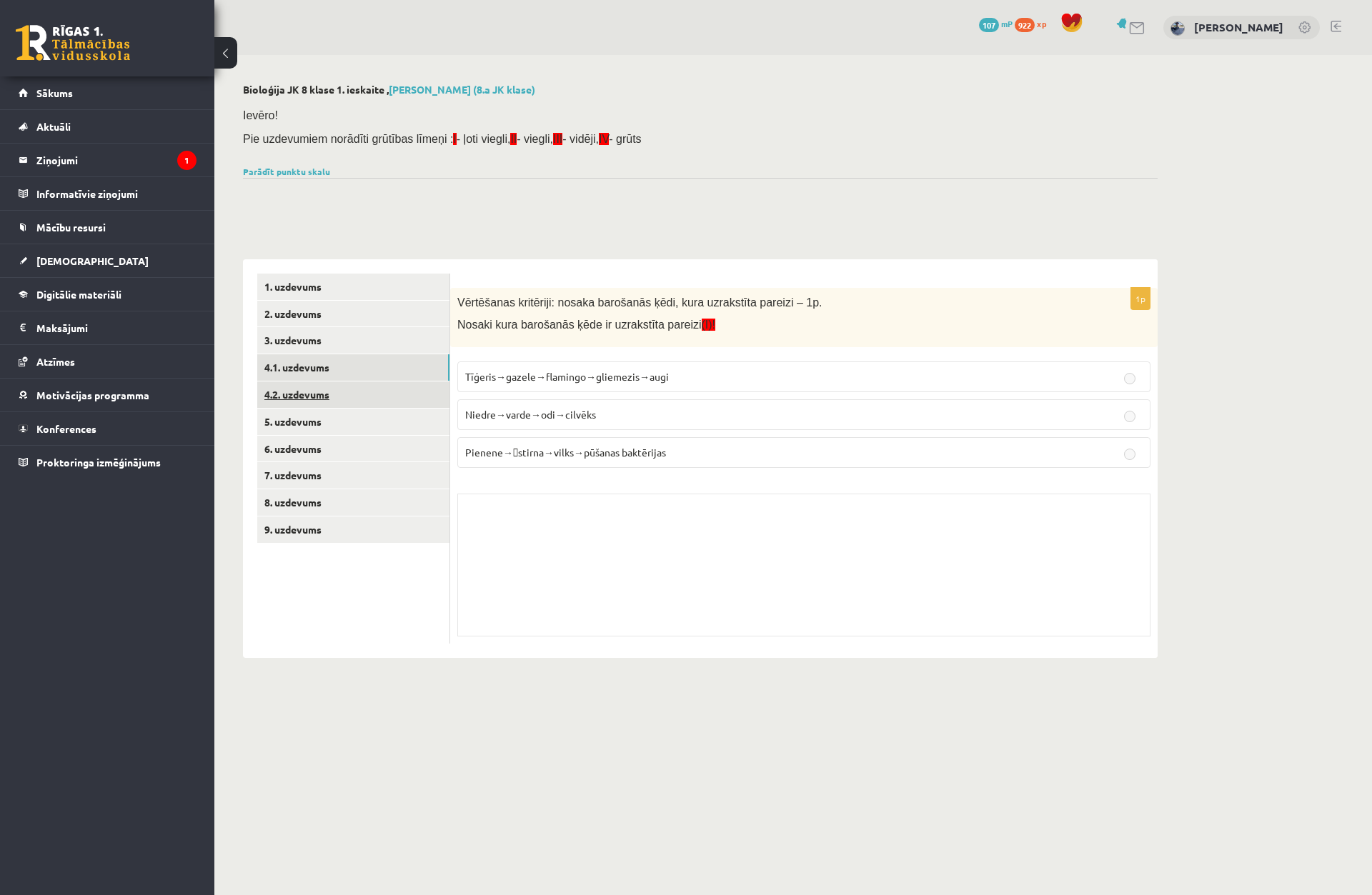
click at [306, 396] on link "4.2. uzdevums" at bounding box center [353, 394] width 192 height 26
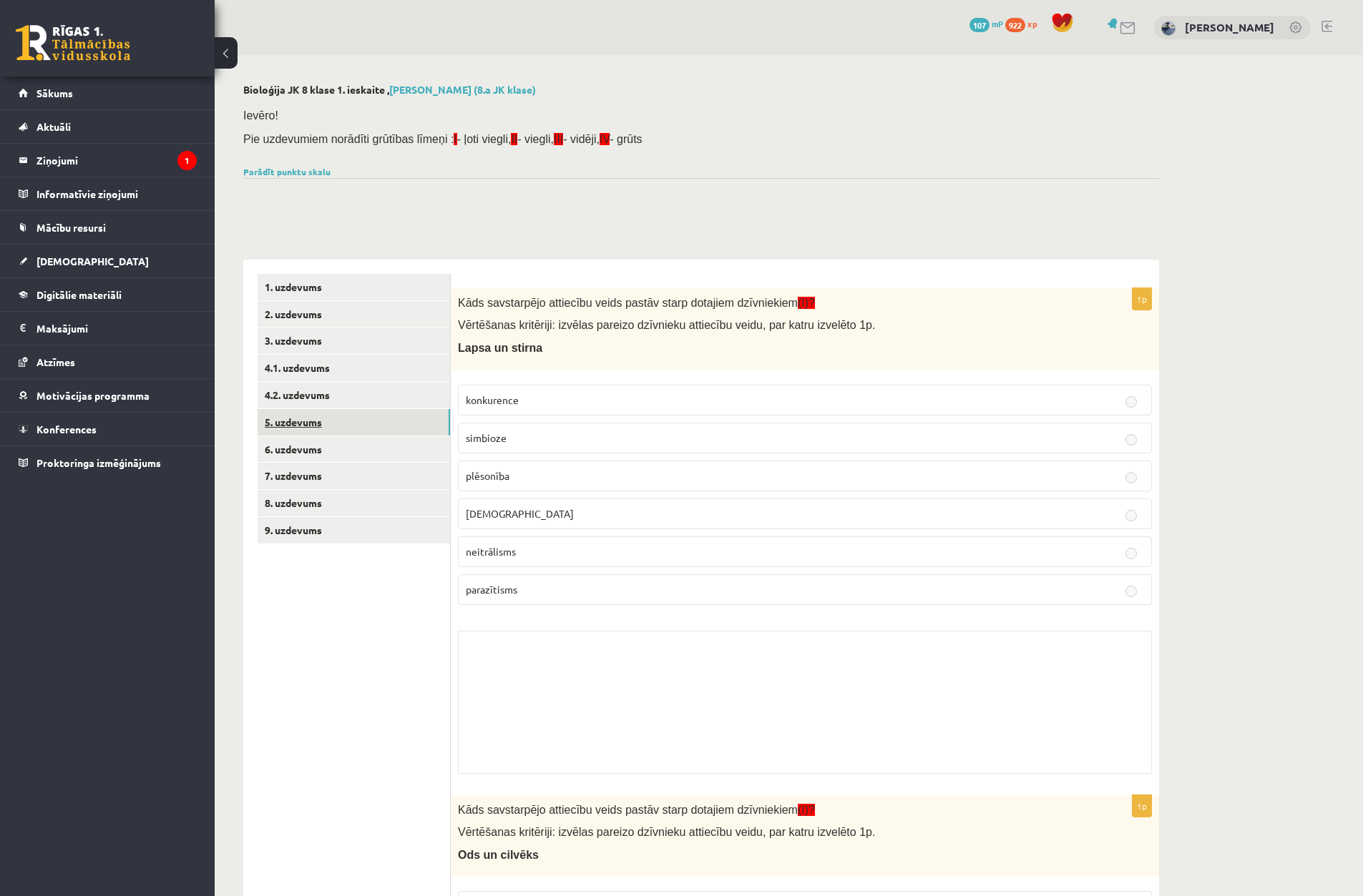
click at [296, 429] on link "5. uzdevums" at bounding box center [353, 422] width 193 height 26
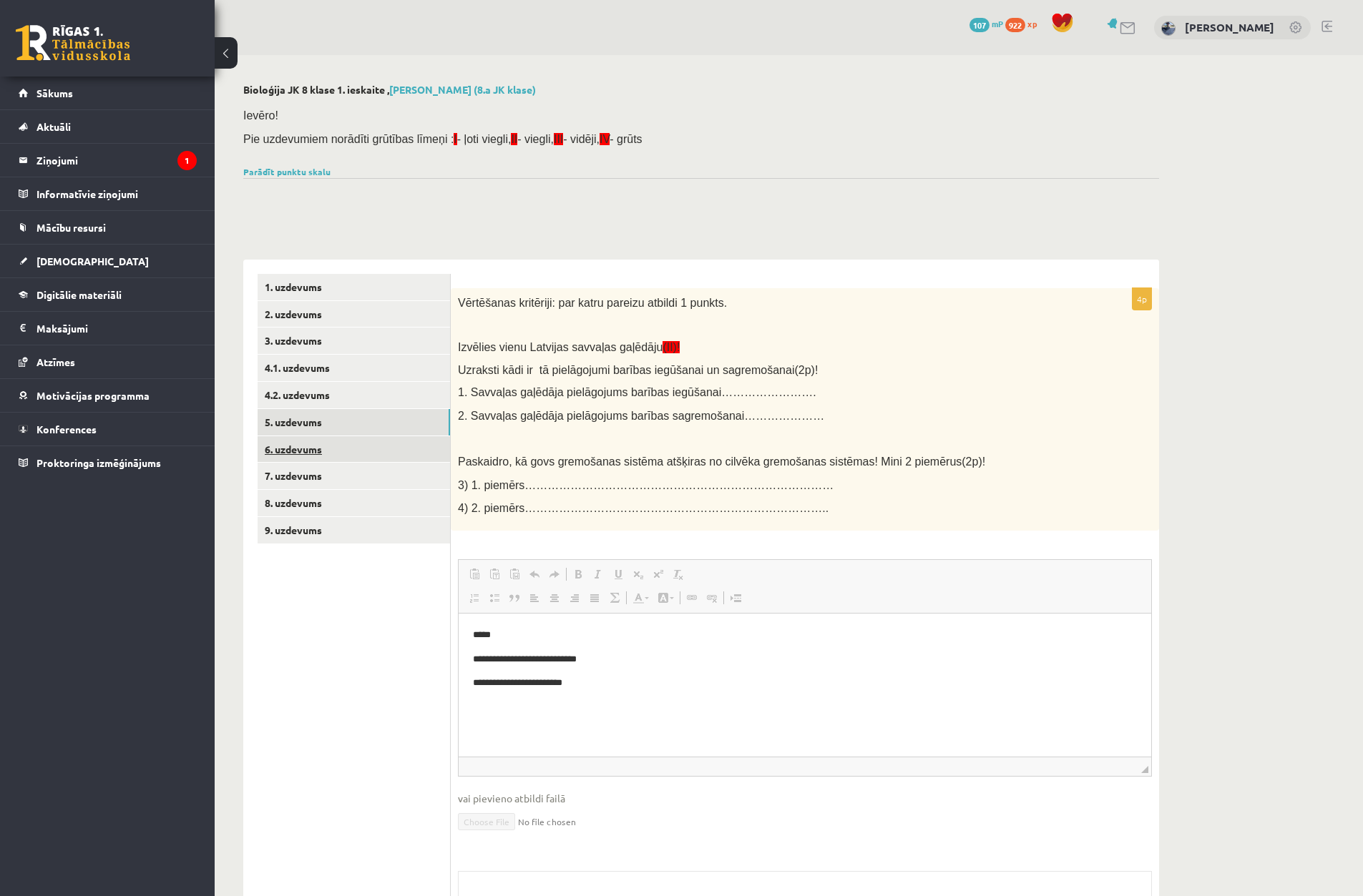
click at [310, 455] on link "6. uzdevums" at bounding box center [353, 450] width 193 height 26
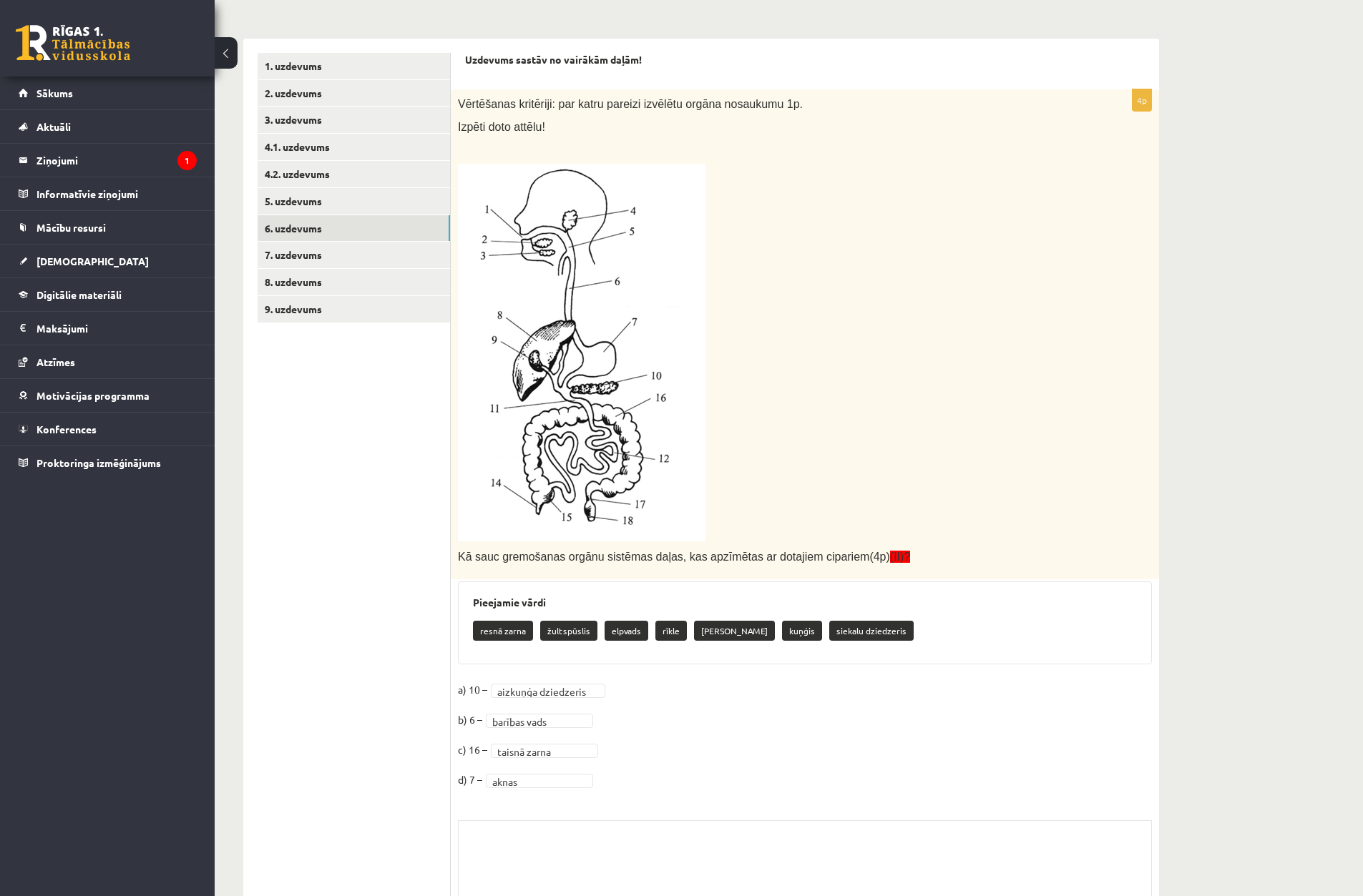
scroll to position [218, 0]
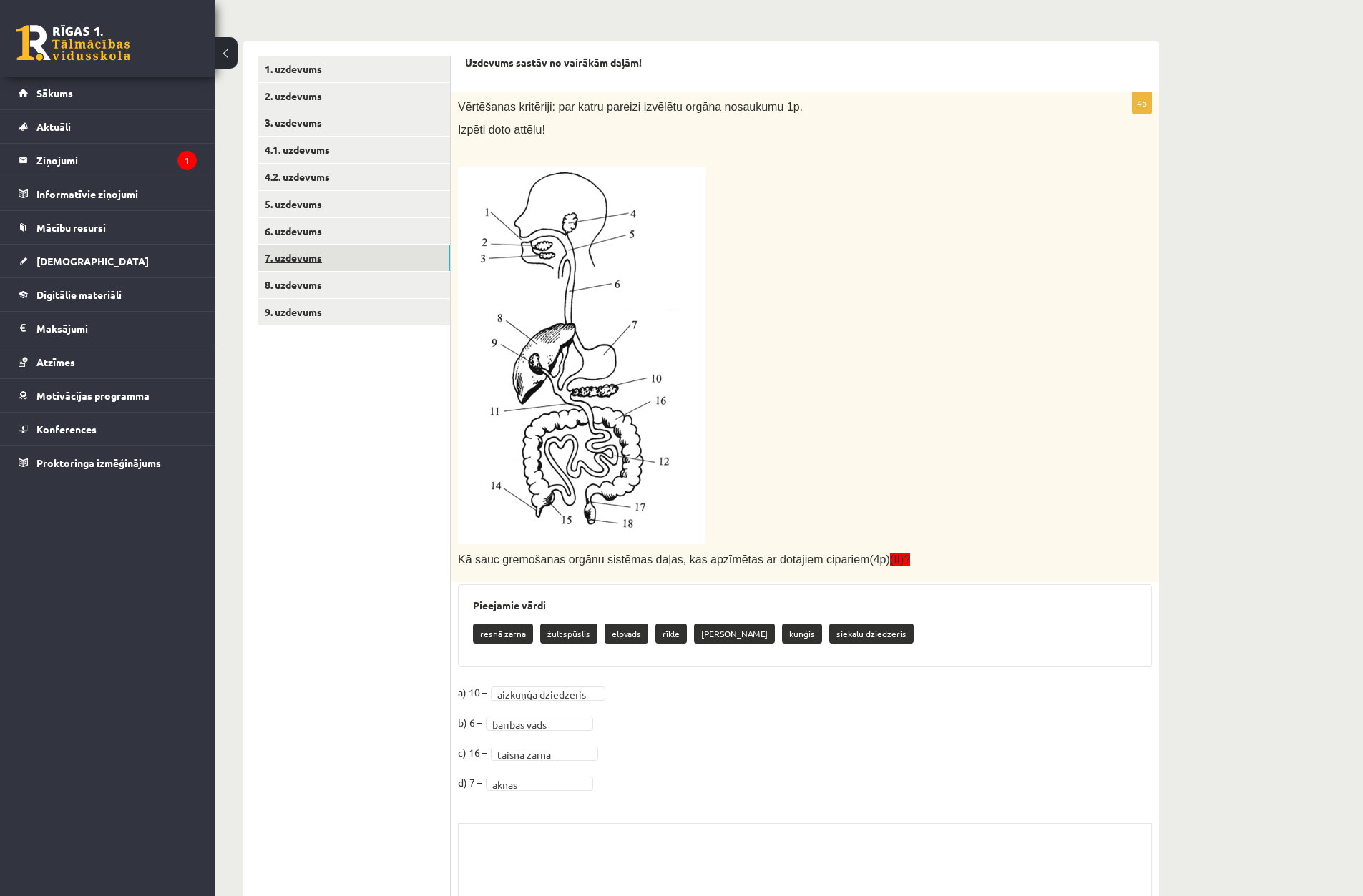
click at [298, 259] on link "7. uzdevums" at bounding box center [353, 258] width 193 height 26
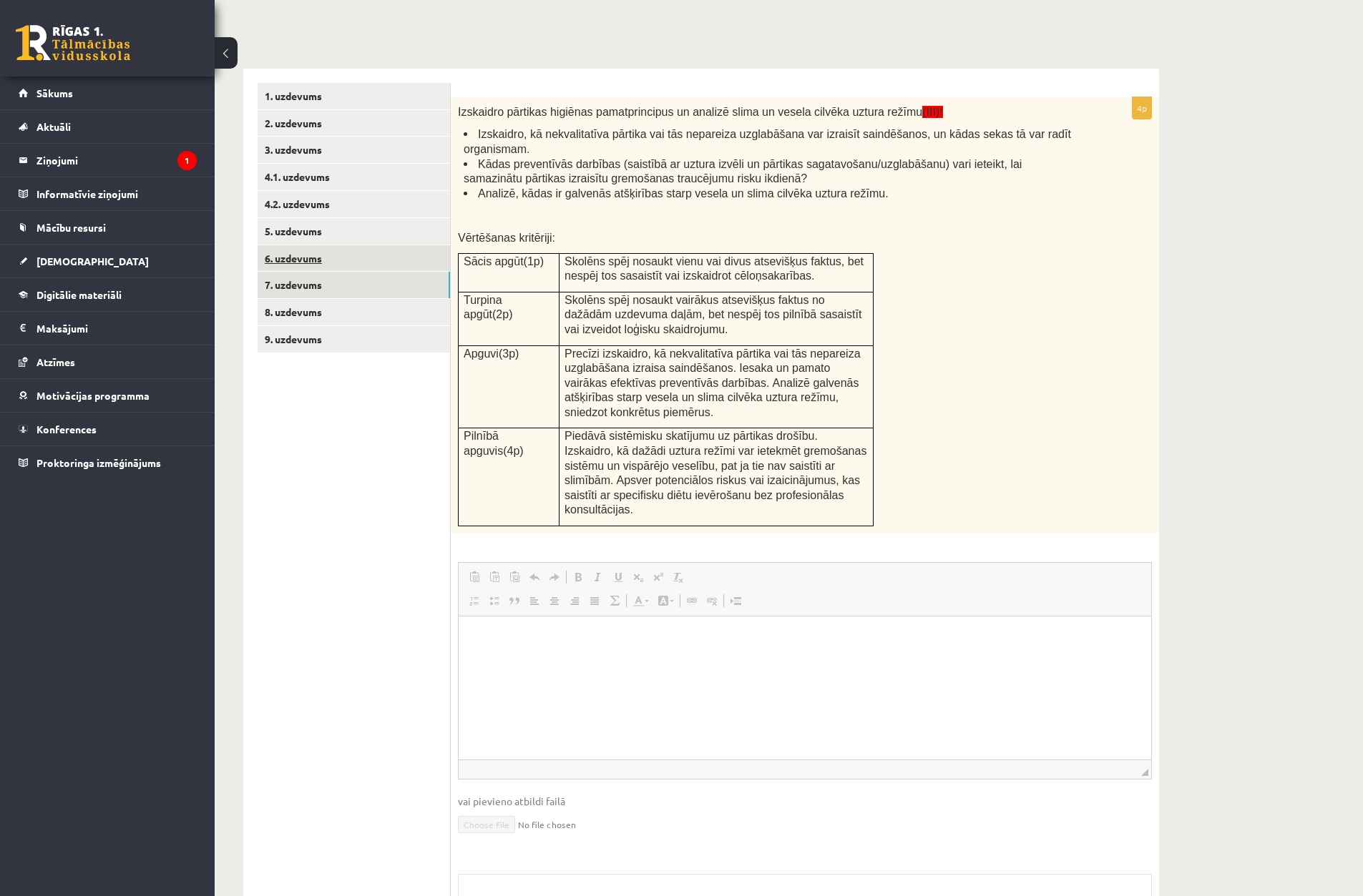
scroll to position [0, 0]
click at [119, 151] on legend "Ziņojumi 1" at bounding box center [117, 160] width 160 height 33
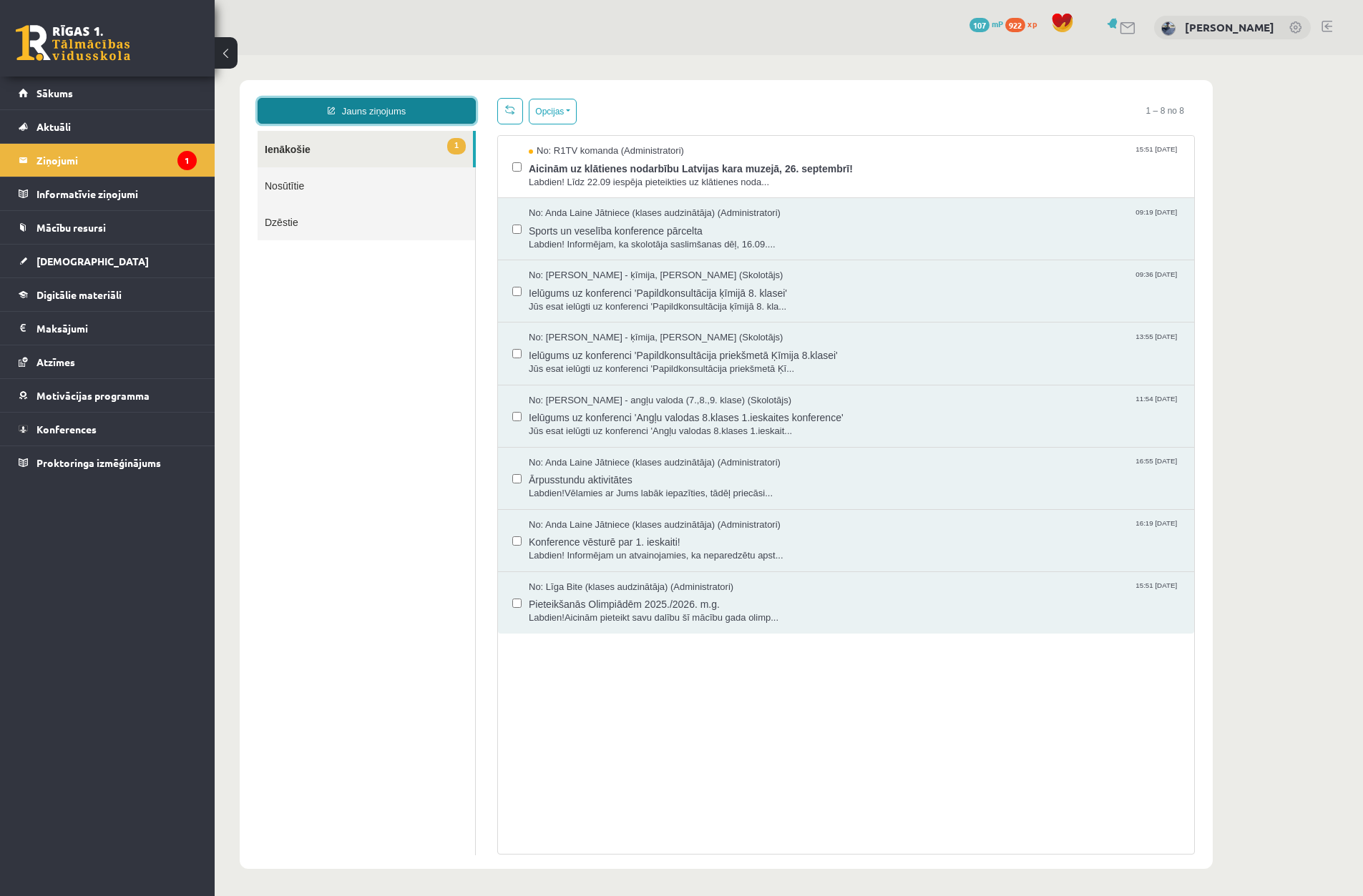
click at [395, 117] on link "Jauns ziņojums" at bounding box center [366, 111] width 218 height 26
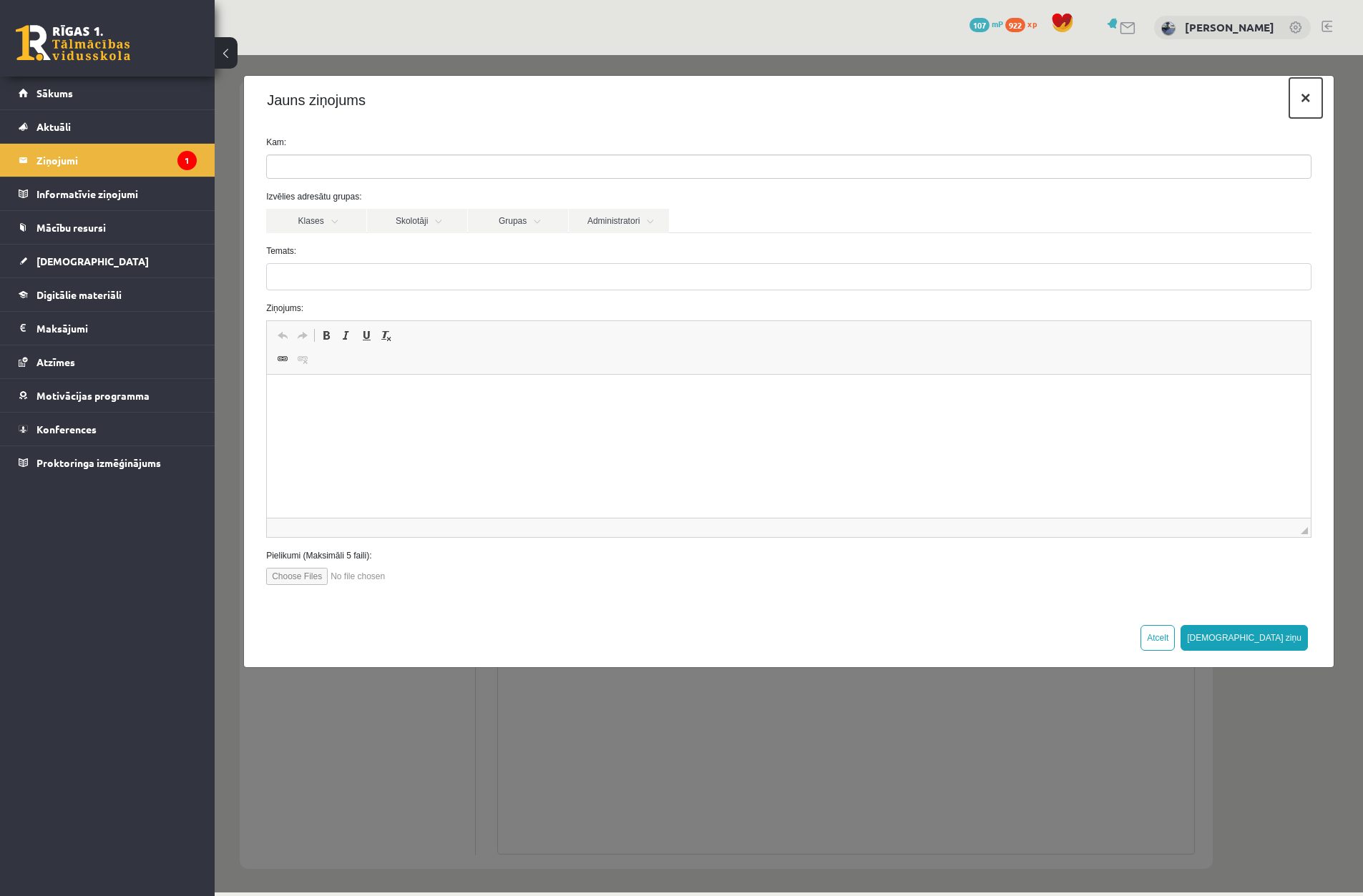
click at [1304, 98] on button "×" at bounding box center [1306, 98] width 33 height 40
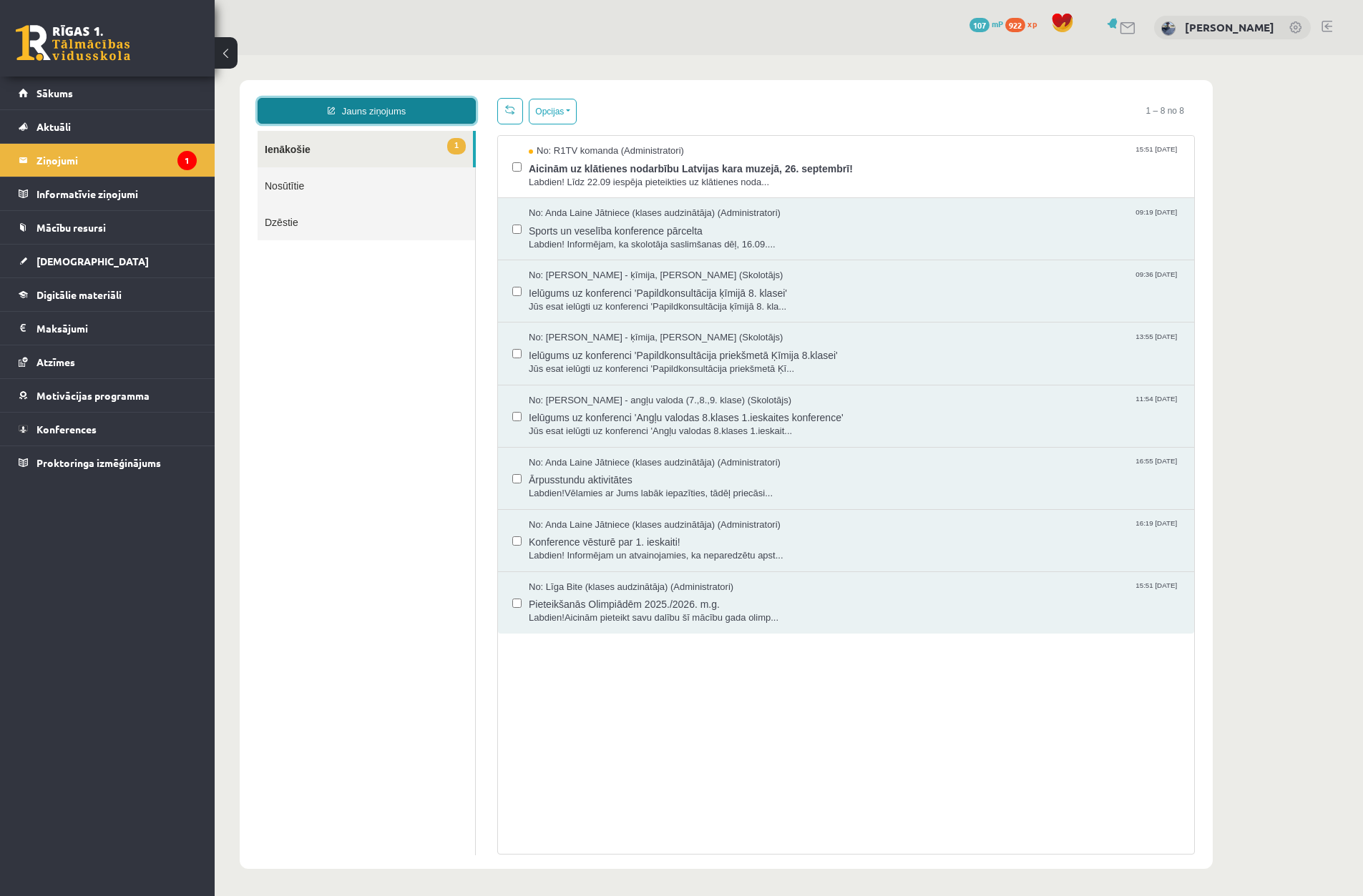
click at [421, 109] on link "Jauns ziņojums" at bounding box center [366, 111] width 218 height 26
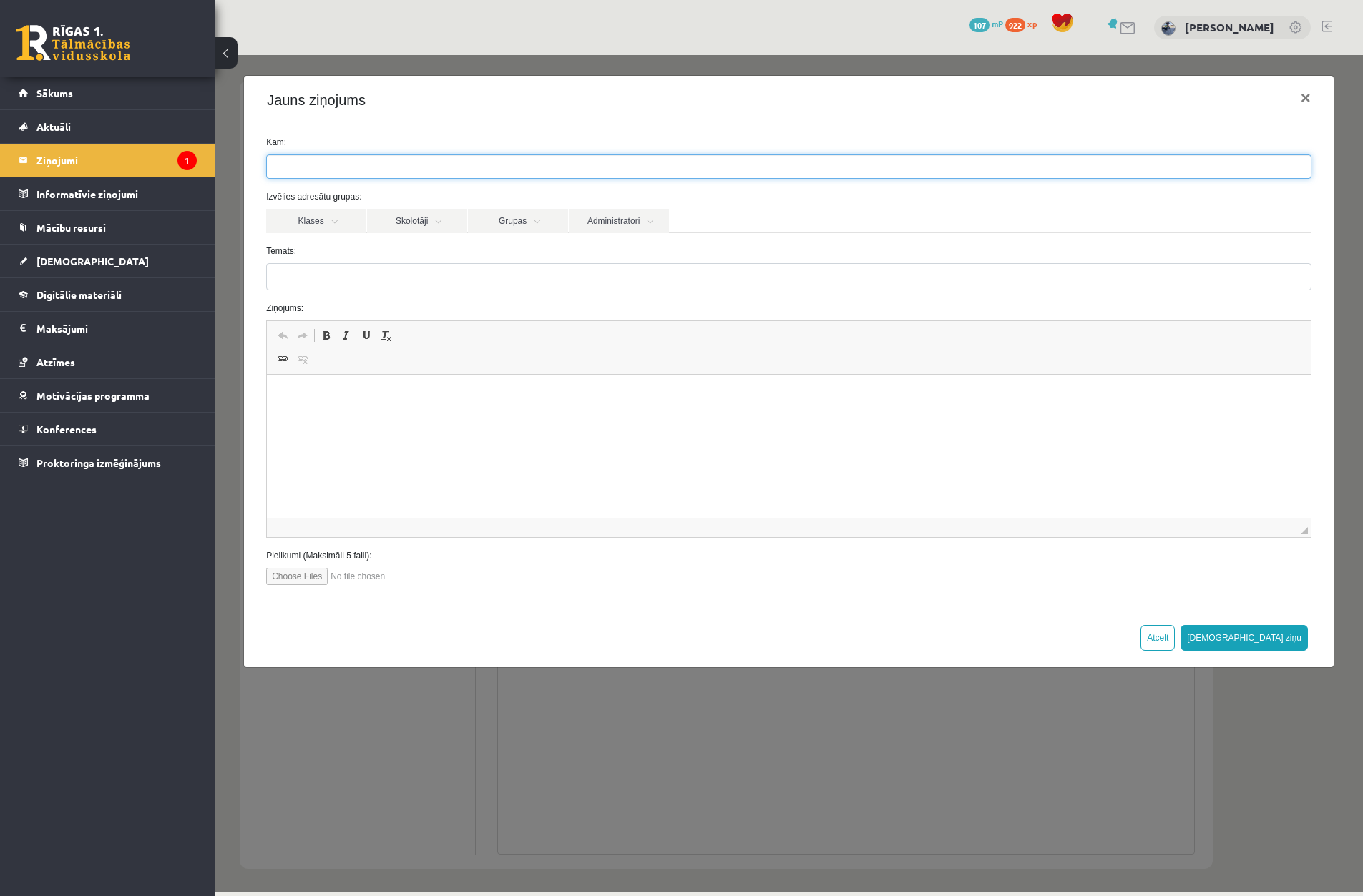
click at [415, 166] on ul at bounding box center [788, 166] width 1044 height 23
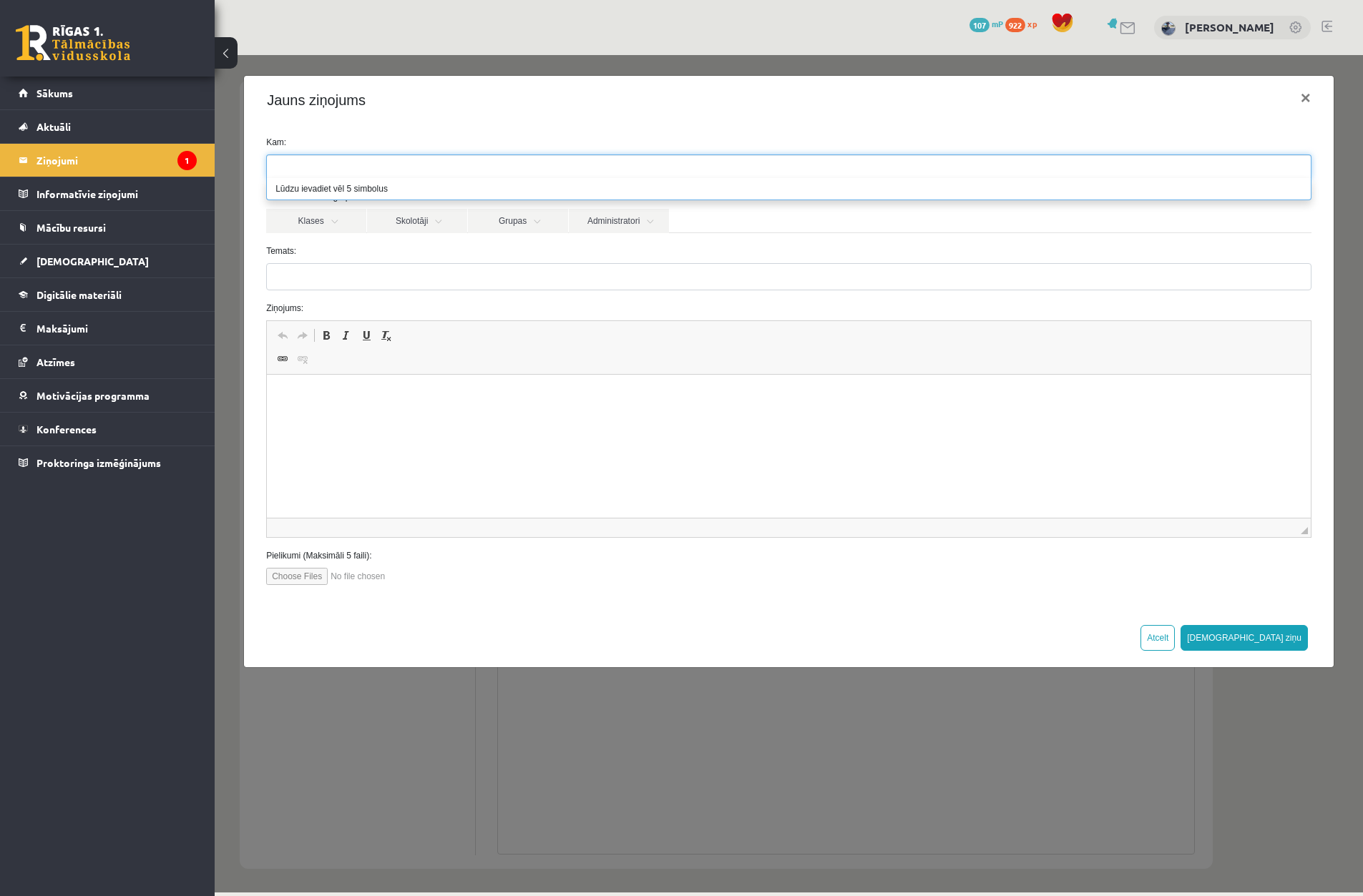
click at [308, 260] on div "Temats:" at bounding box center [789, 268] width 1067 height 46
click at [325, 218] on link "Klases" at bounding box center [316, 221] width 100 height 24
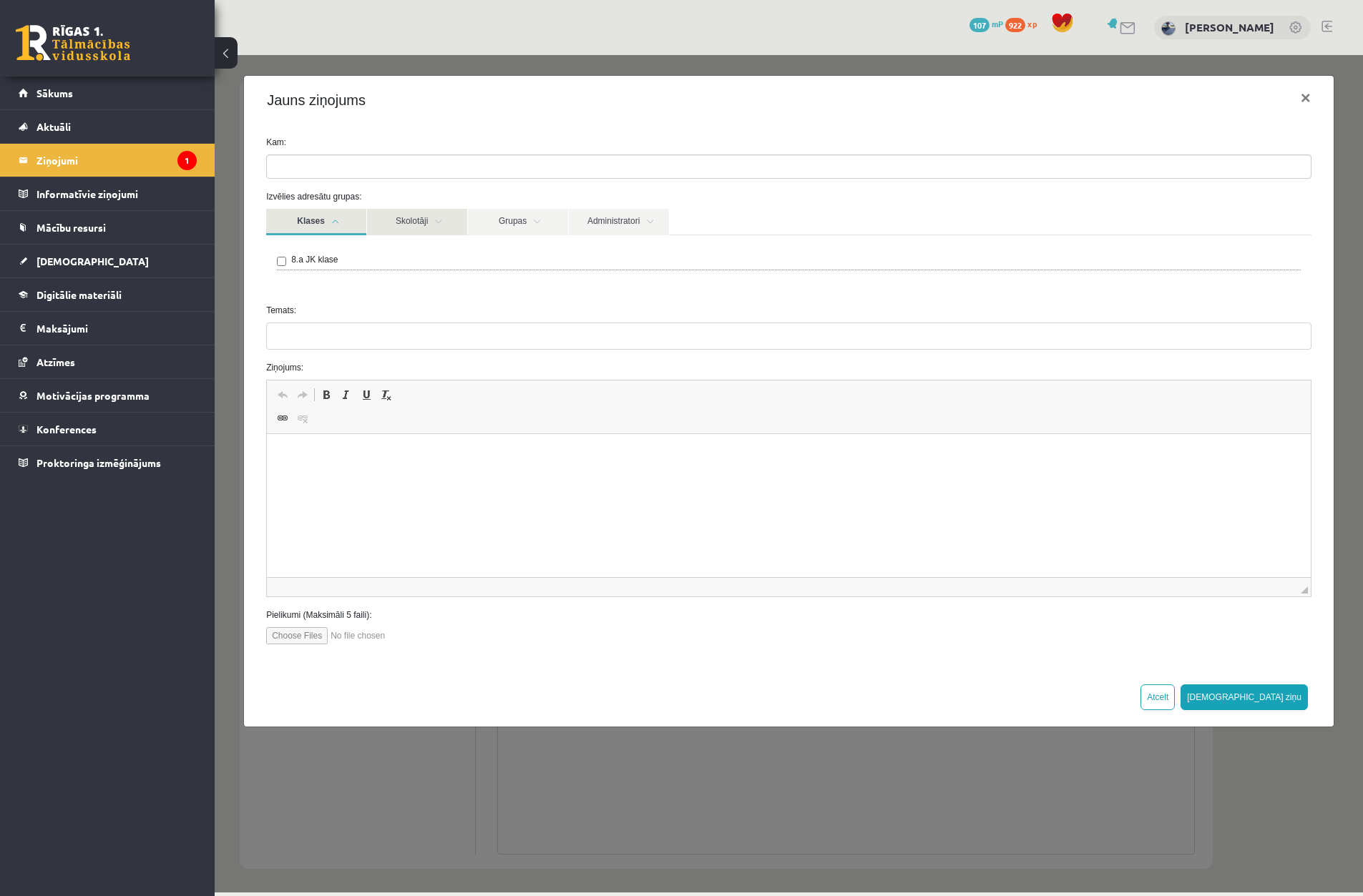
drag, startPoint x: 325, startPoint y: 218, endPoint x: 378, endPoint y: 217, distance: 53.0
click at [325, 218] on link "Klases" at bounding box center [316, 222] width 100 height 26
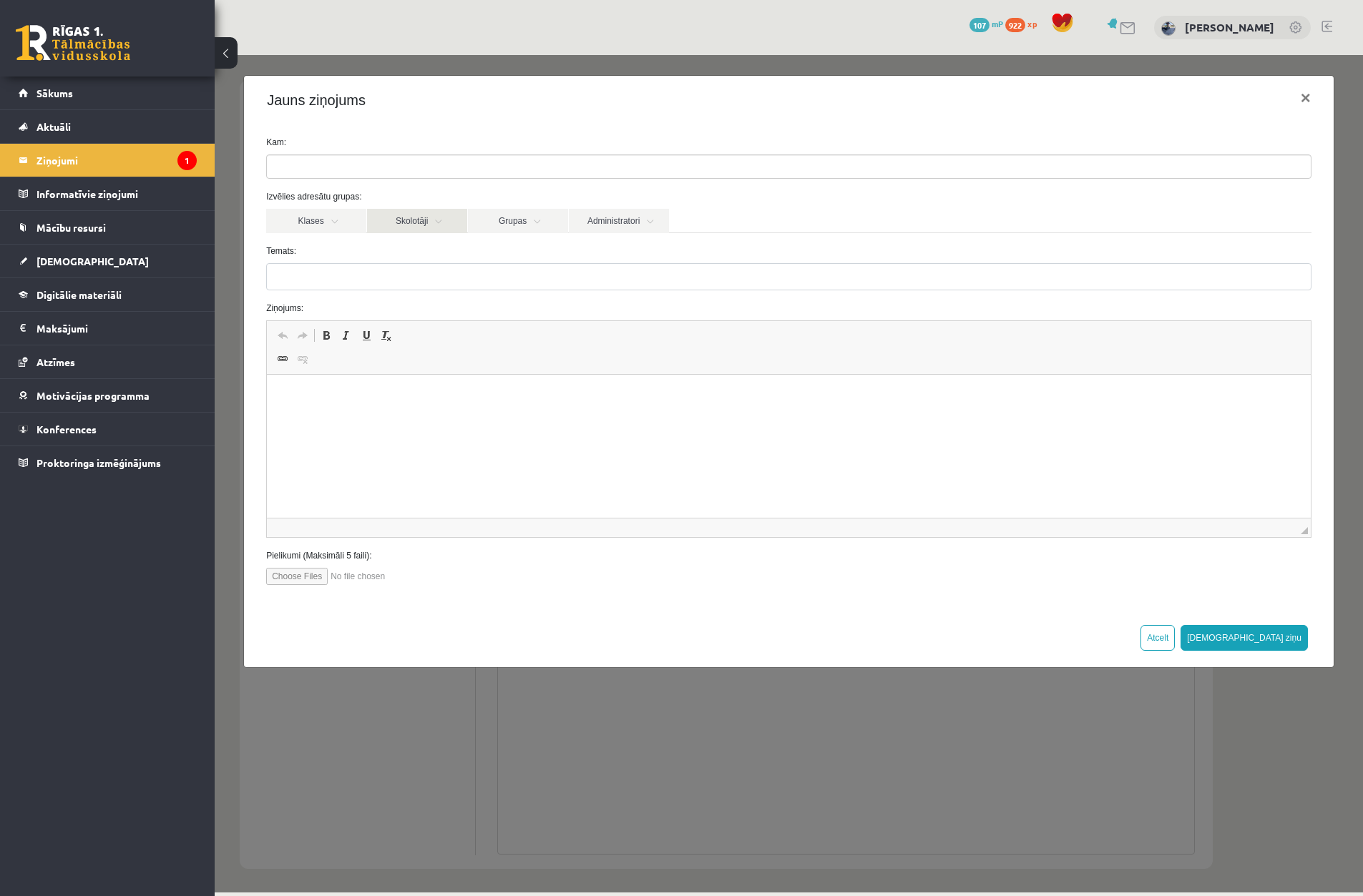
click at [421, 215] on link "Skolotāji" at bounding box center [417, 221] width 100 height 24
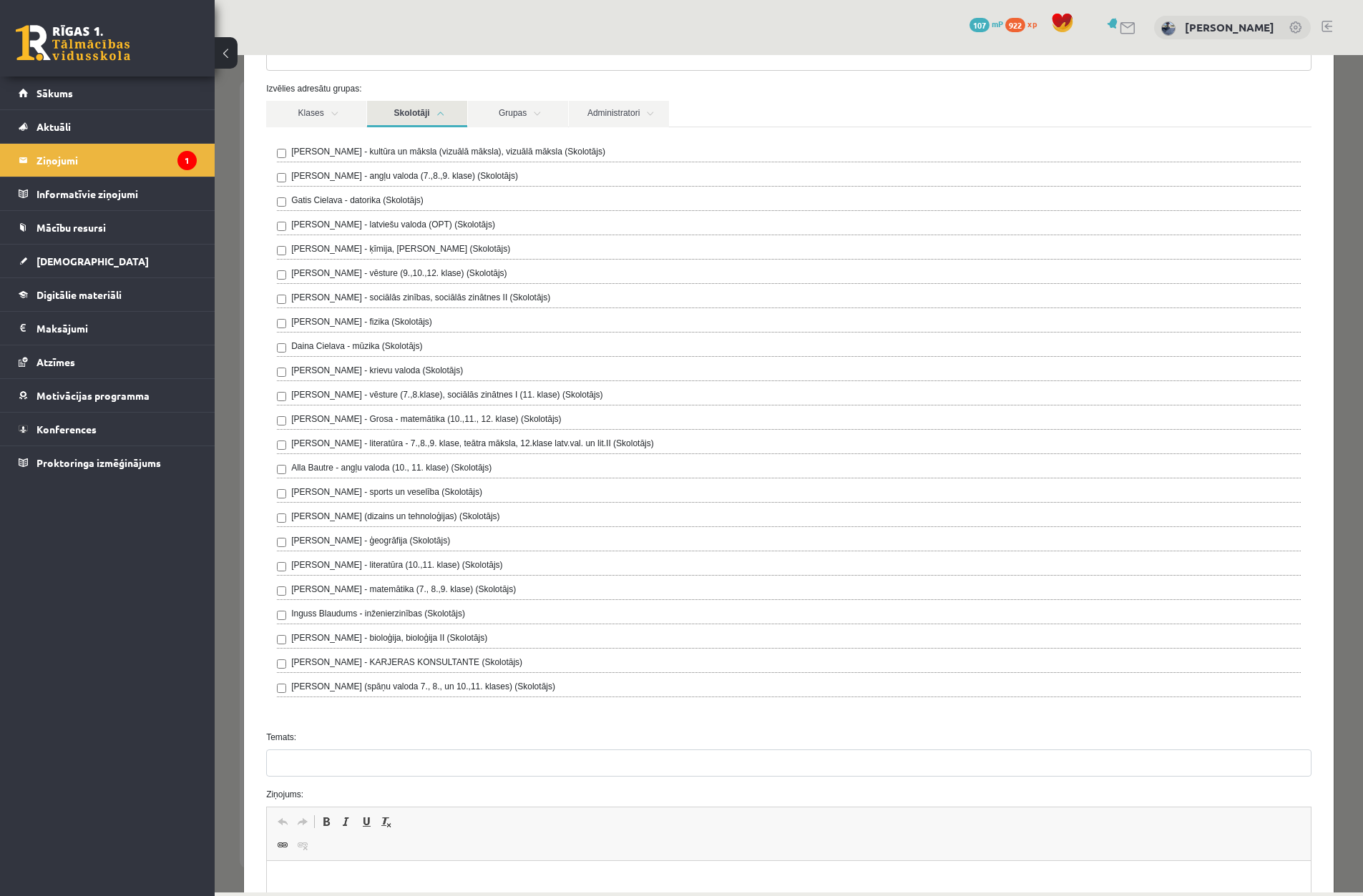
scroll to position [143, 0]
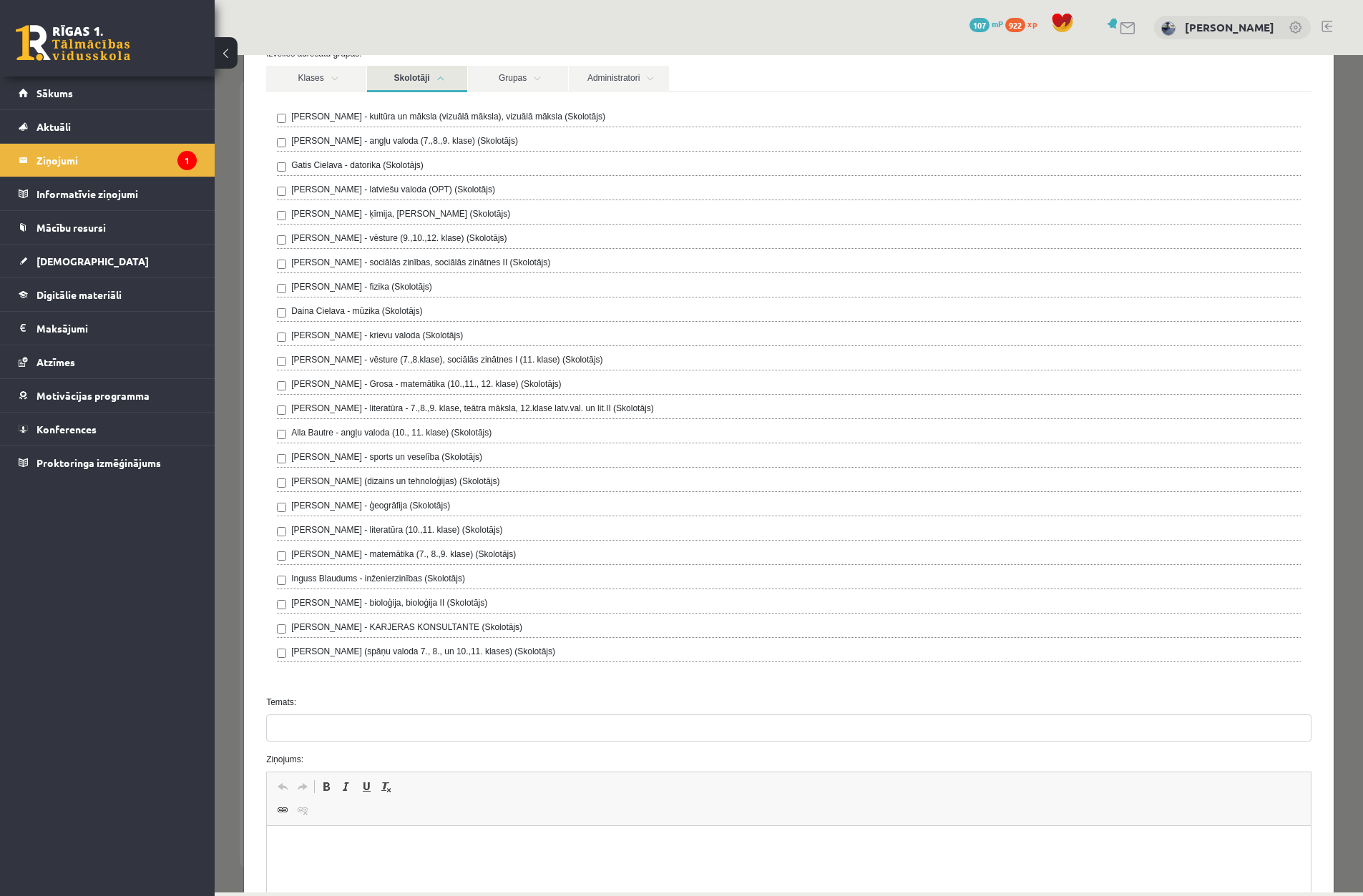
click at [287, 601] on div "[PERSON_NAME] - bioloģija, bioloģija II (Skolotājs)" at bounding box center [789, 605] width 1024 height 17
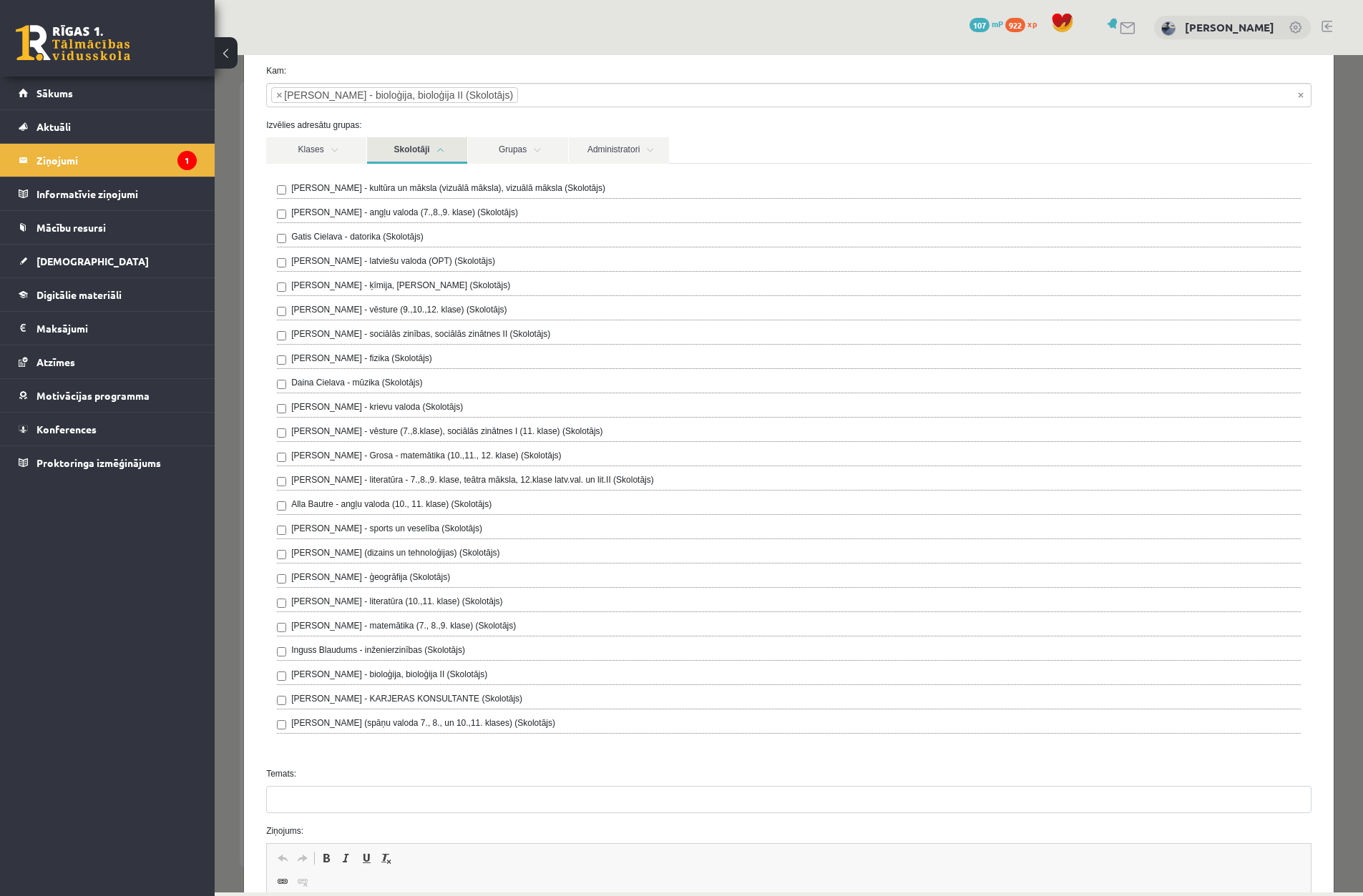
scroll to position [0, 0]
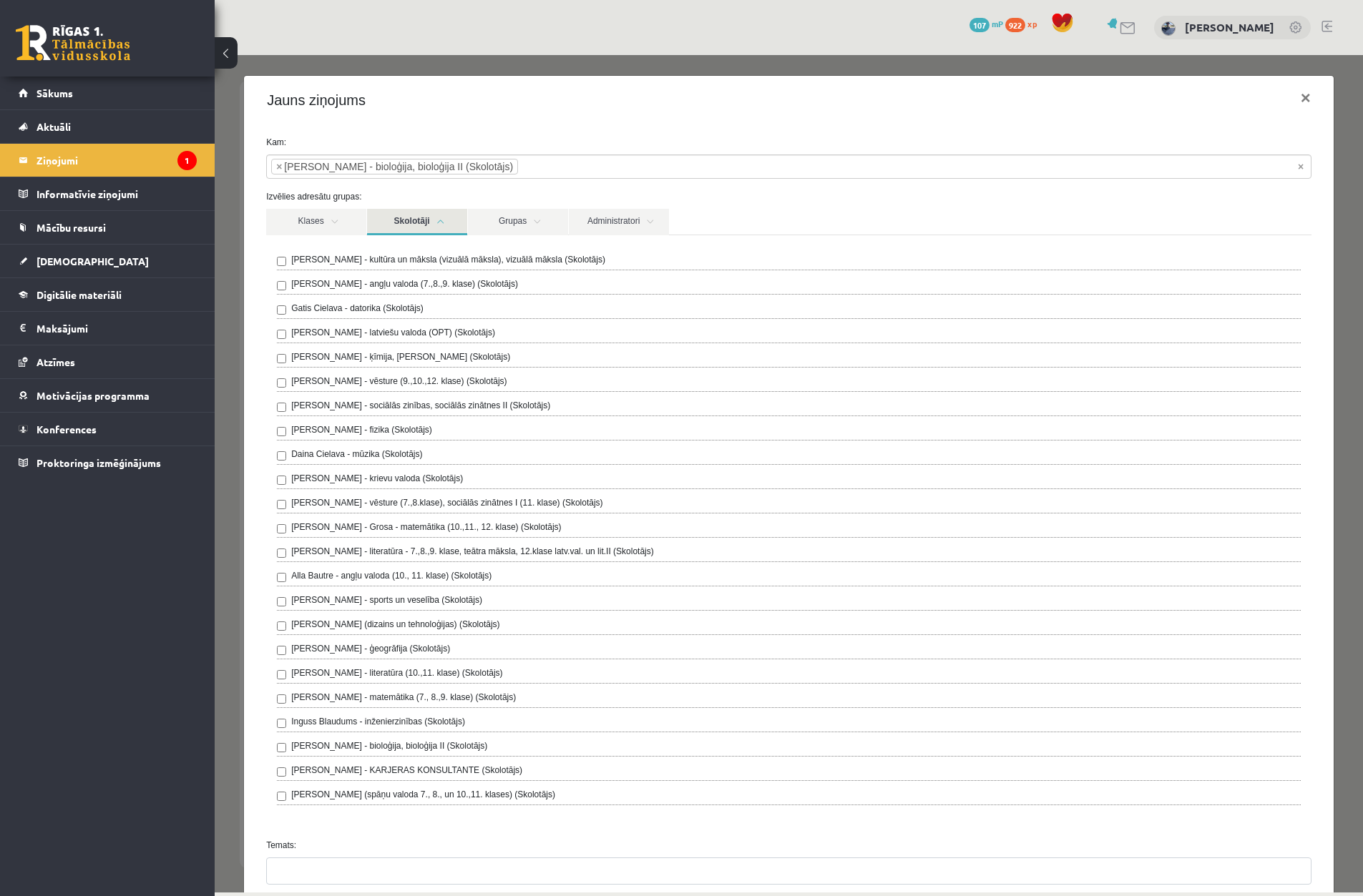
click at [447, 229] on link "Skolotāji" at bounding box center [417, 222] width 100 height 26
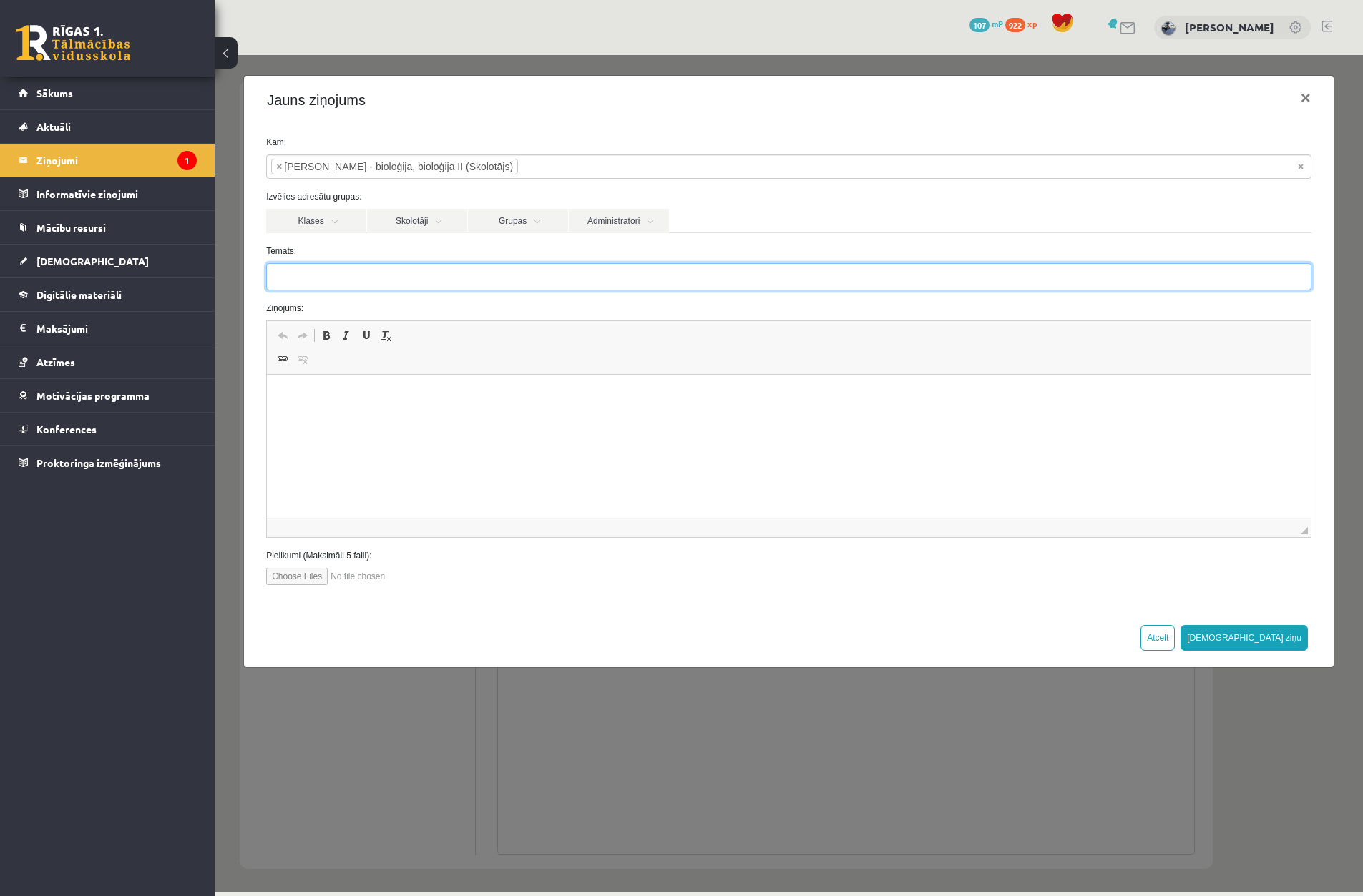
click at [411, 274] on input "Temats:" at bounding box center [788, 276] width 1046 height 27
click at [333, 282] on input "**********" at bounding box center [788, 276] width 1046 height 27
type input "**********"
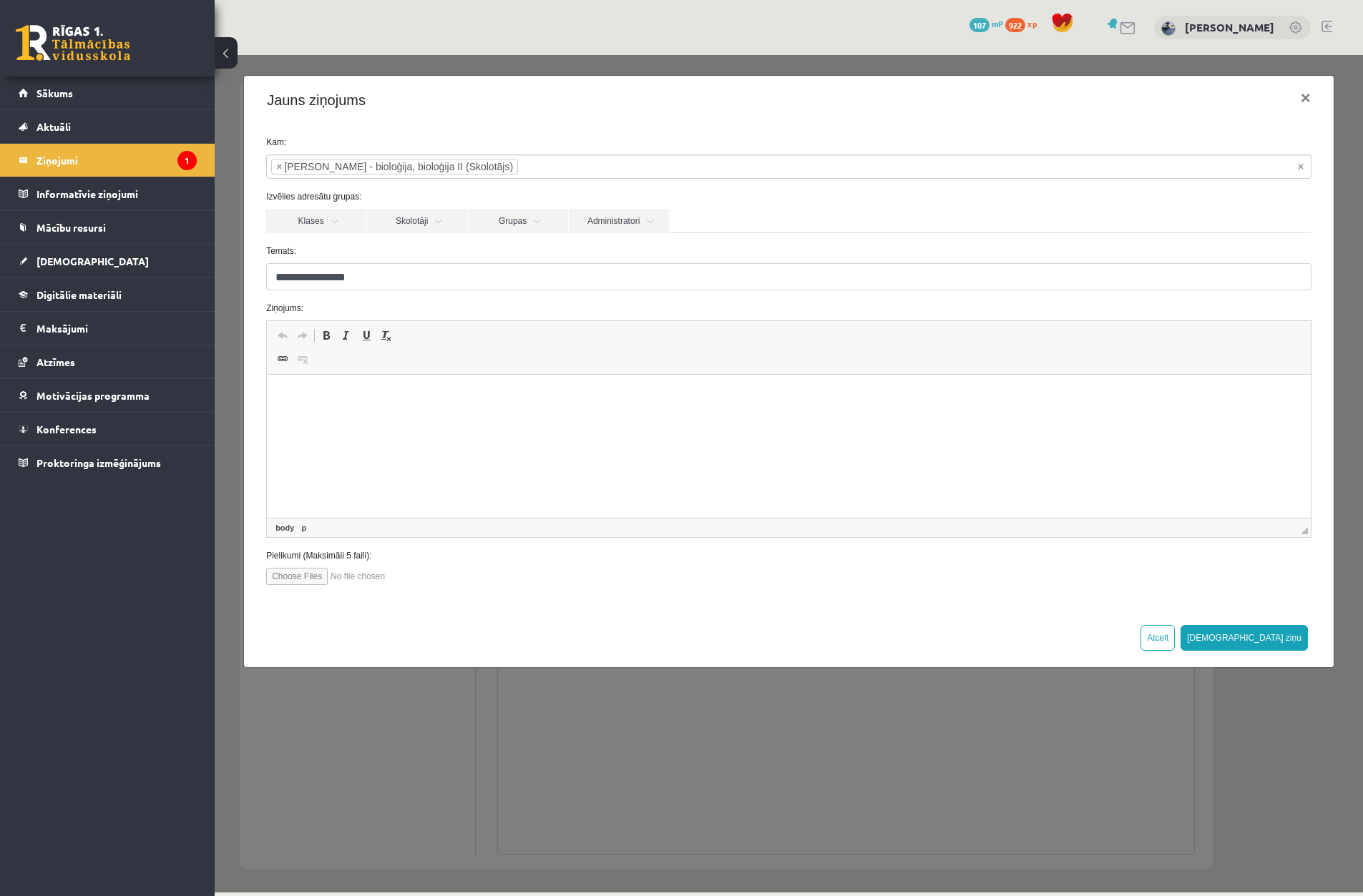
click at [384, 400] on p "Rich Text Editor, wiswyg-editor-47024853620020-1758029379-640" at bounding box center [789, 396] width 1016 height 15
click at [294, 396] on p "********" at bounding box center [789, 396] width 1016 height 15
click at [290, 395] on p "********" at bounding box center [789, 396] width 1016 height 15
click at [334, 390] on p "********" at bounding box center [789, 396] width 1016 height 15
click at [1278, 636] on button "Sūtīt ziņu" at bounding box center [1244, 638] width 127 height 26
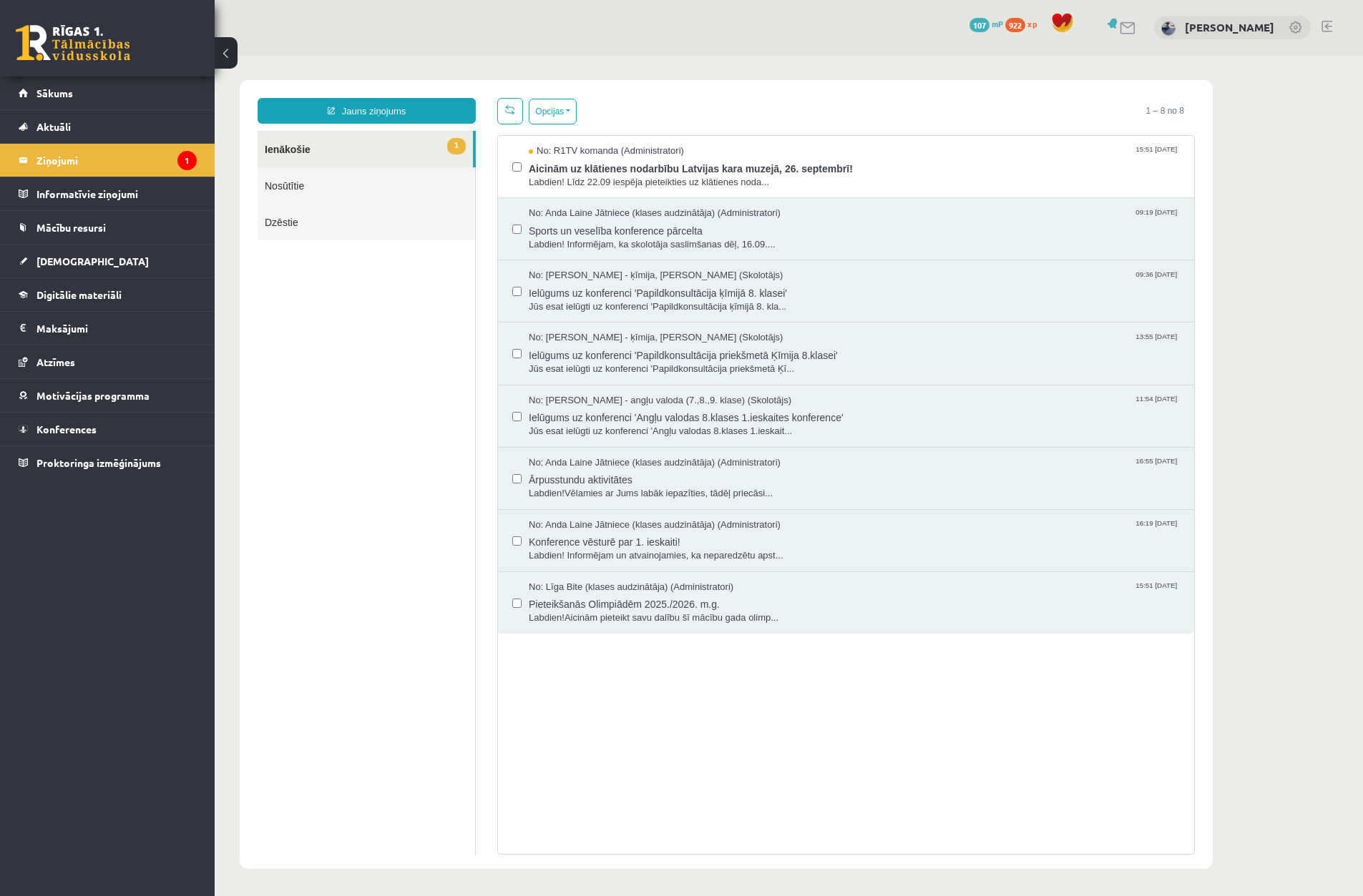
click at [296, 182] on link "Nosūtītie" at bounding box center [365, 186] width 217 height 37
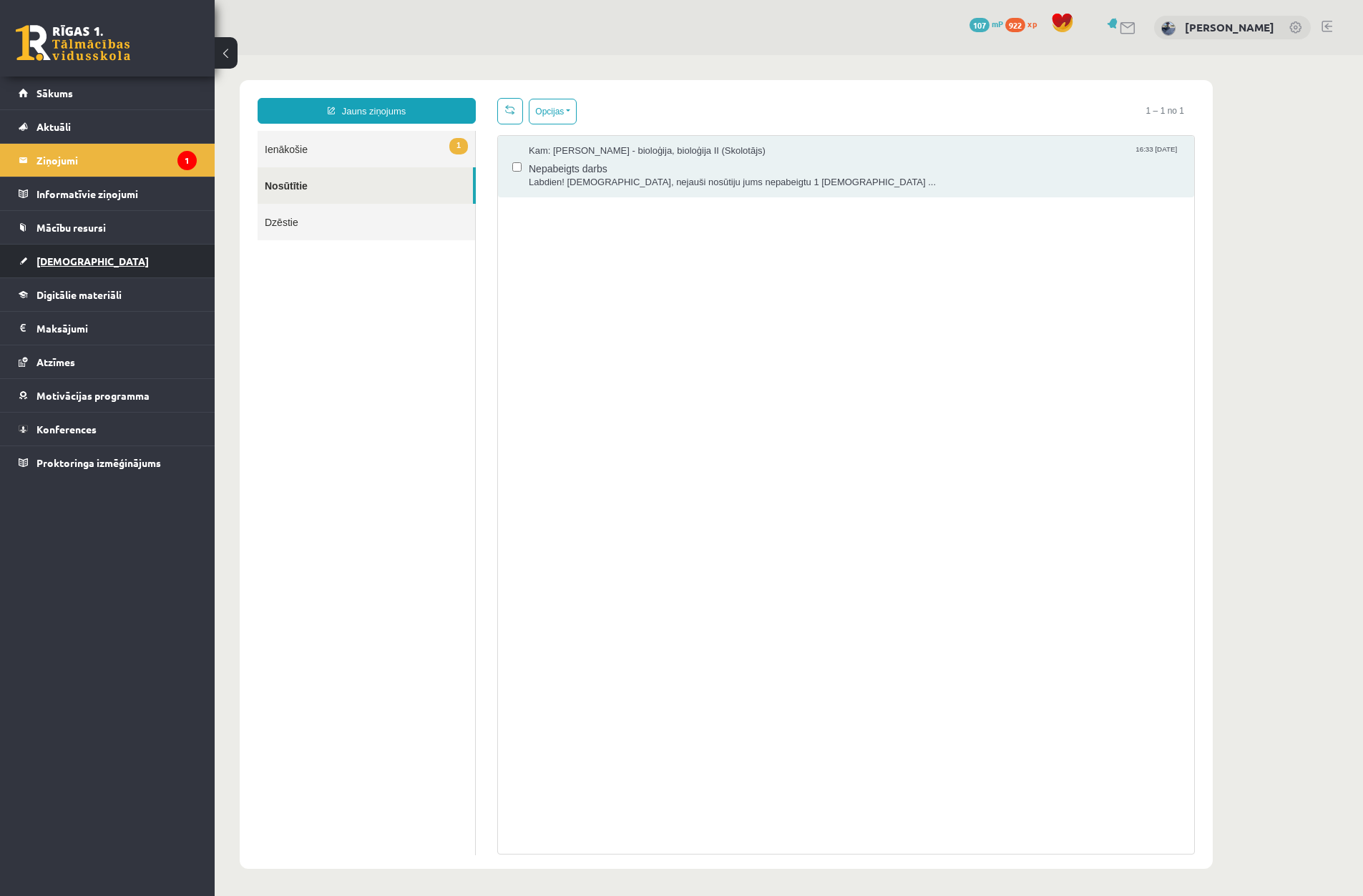
click at [59, 270] on link "[DEMOGRAPHIC_DATA]" at bounding box center [107, 261] width 178 height 33
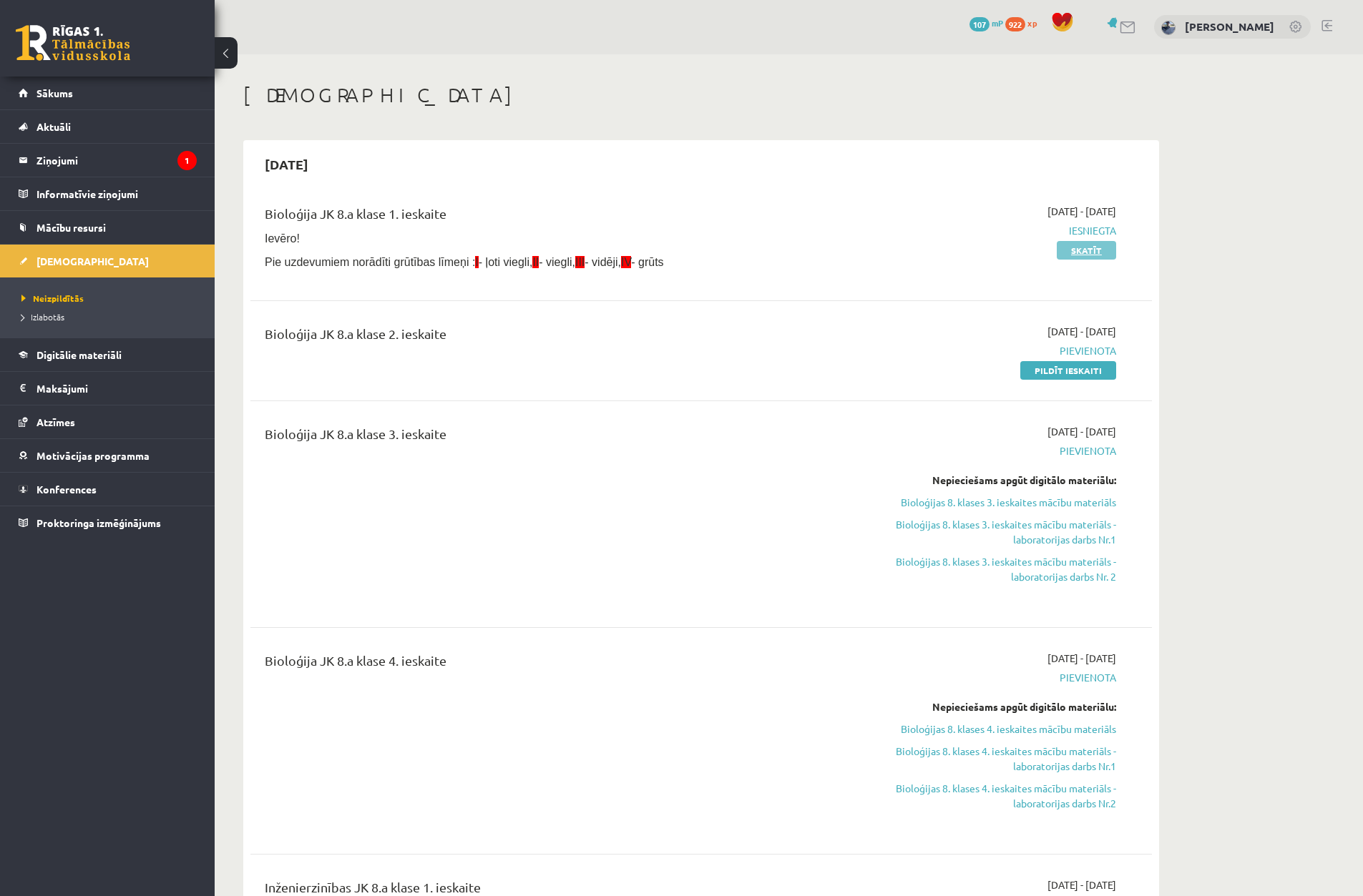
click at [1080, 251] on link "Skatīt" at bounding box center [1087, 250] width 59 height 18
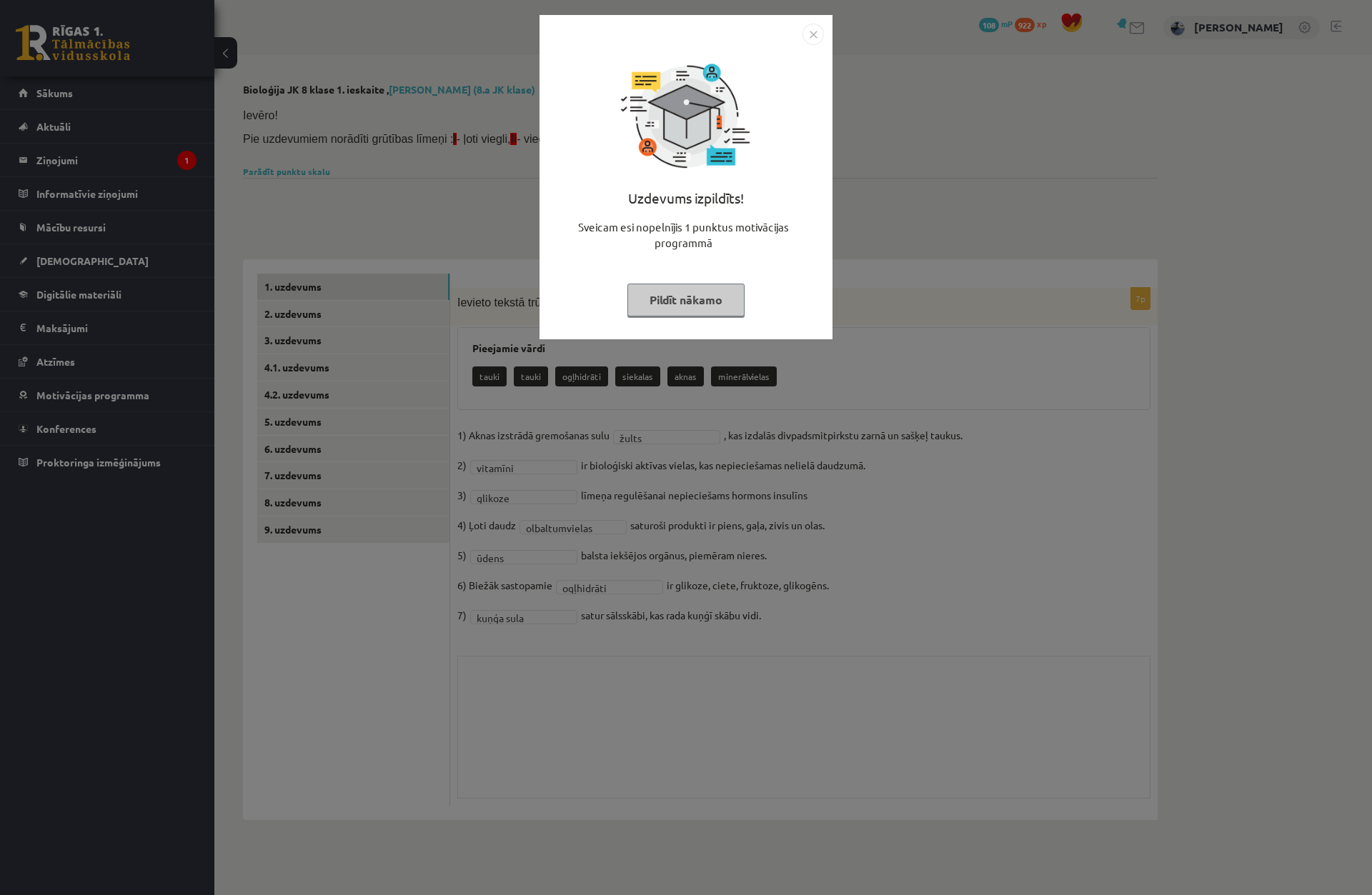
click at [814, 30] on img "Close" at bounding box center [813, 34] width 22 height 22
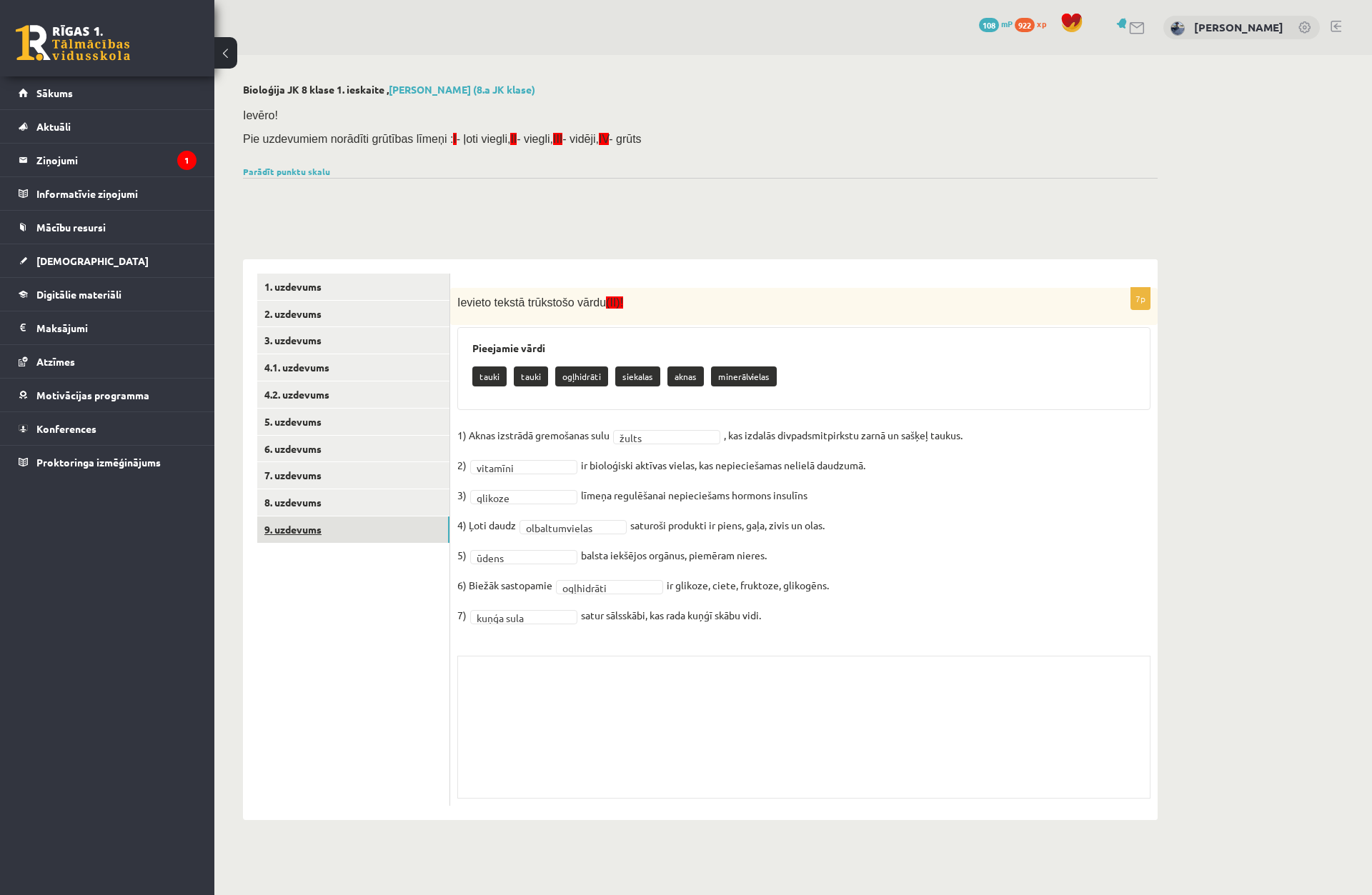
click at [293, 528] on link "9. uzdevums" at bounding box center [353, 529] width 192 height 26
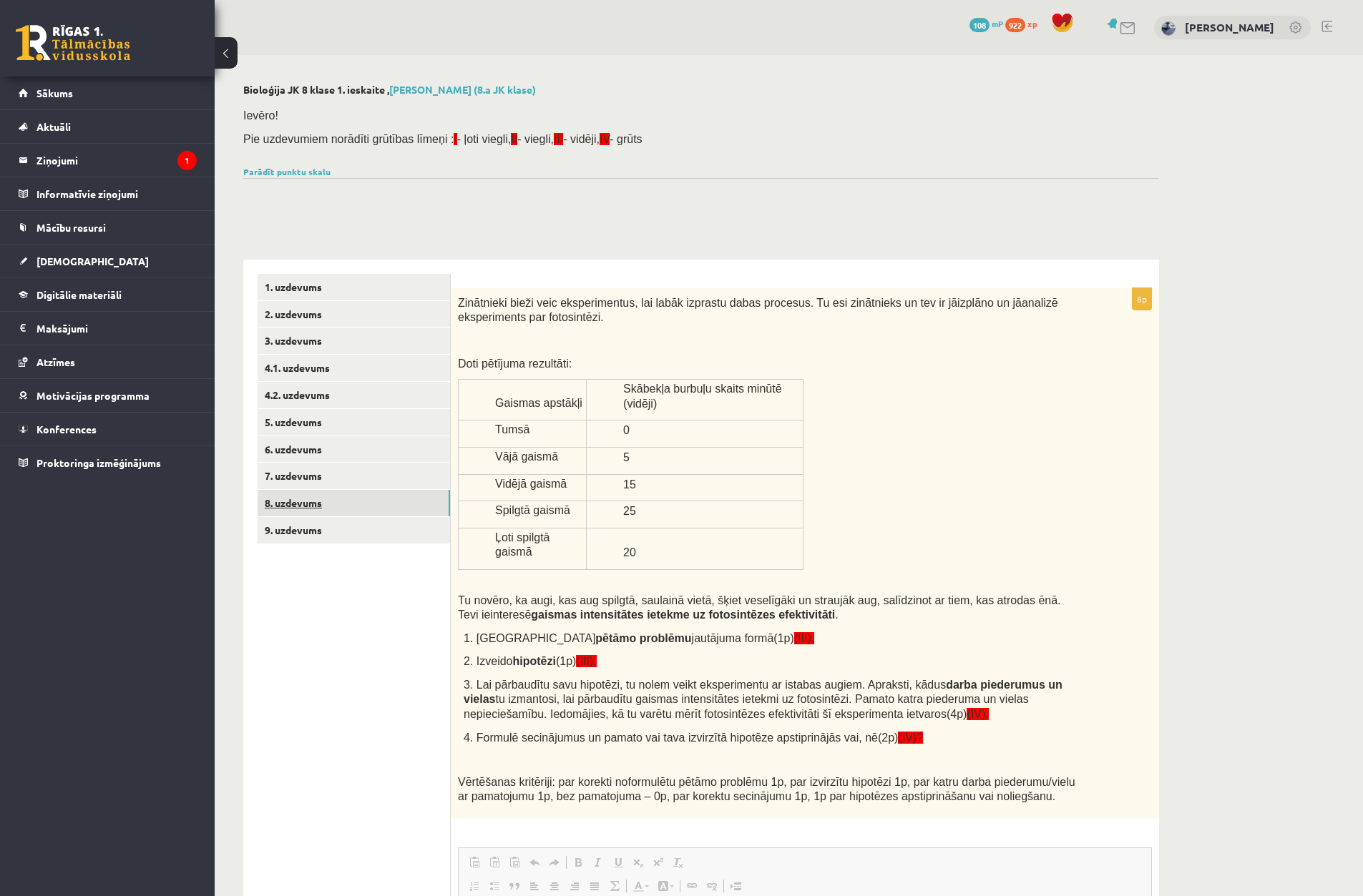
click at [300, 501] on link "8. uzdevums" at bounding box center [353, 503] width 193 height 26
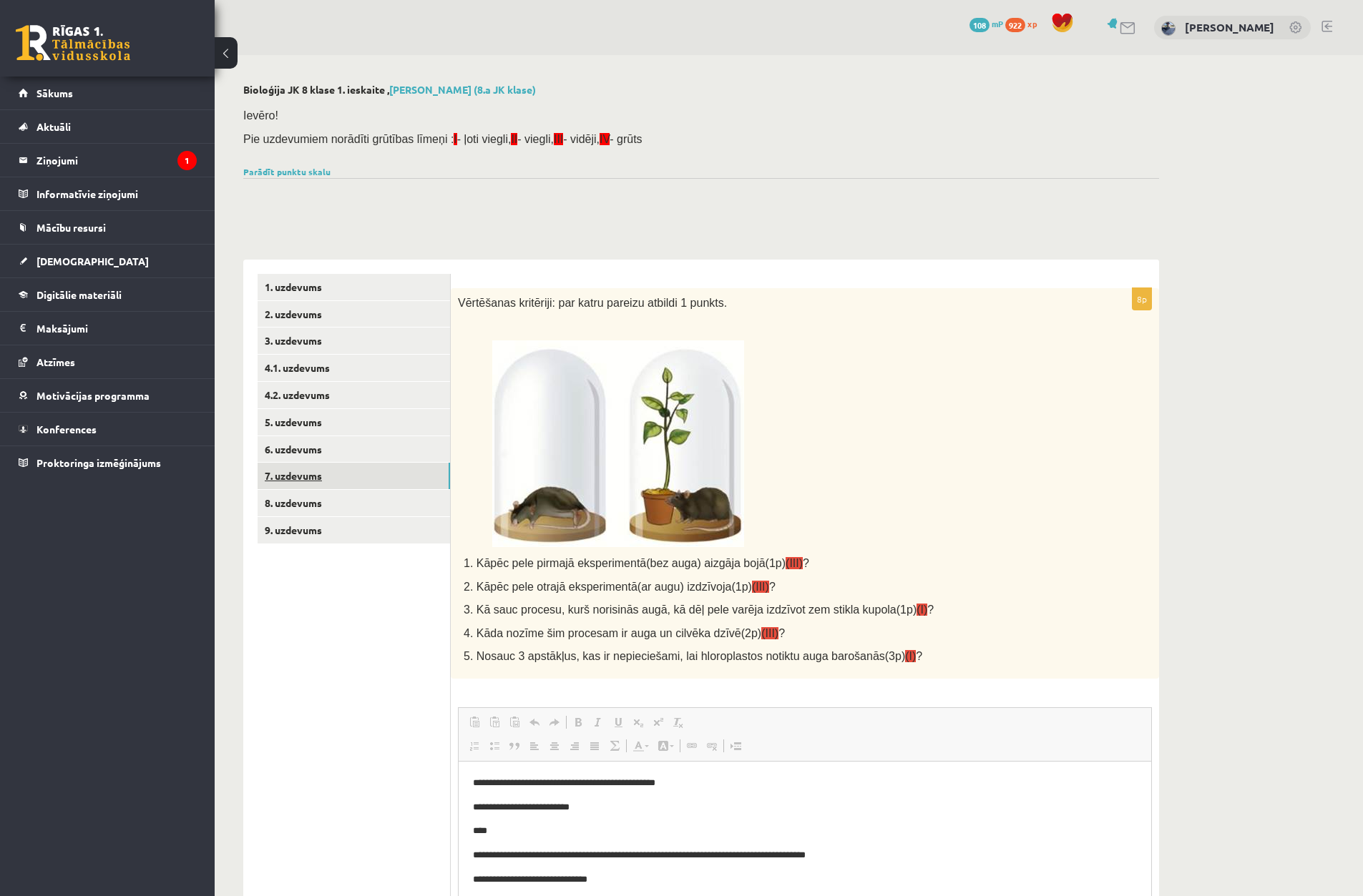
click at [310, 480] on link "7. uzdevums" at bounding box center [353, 476] width 193 height 26
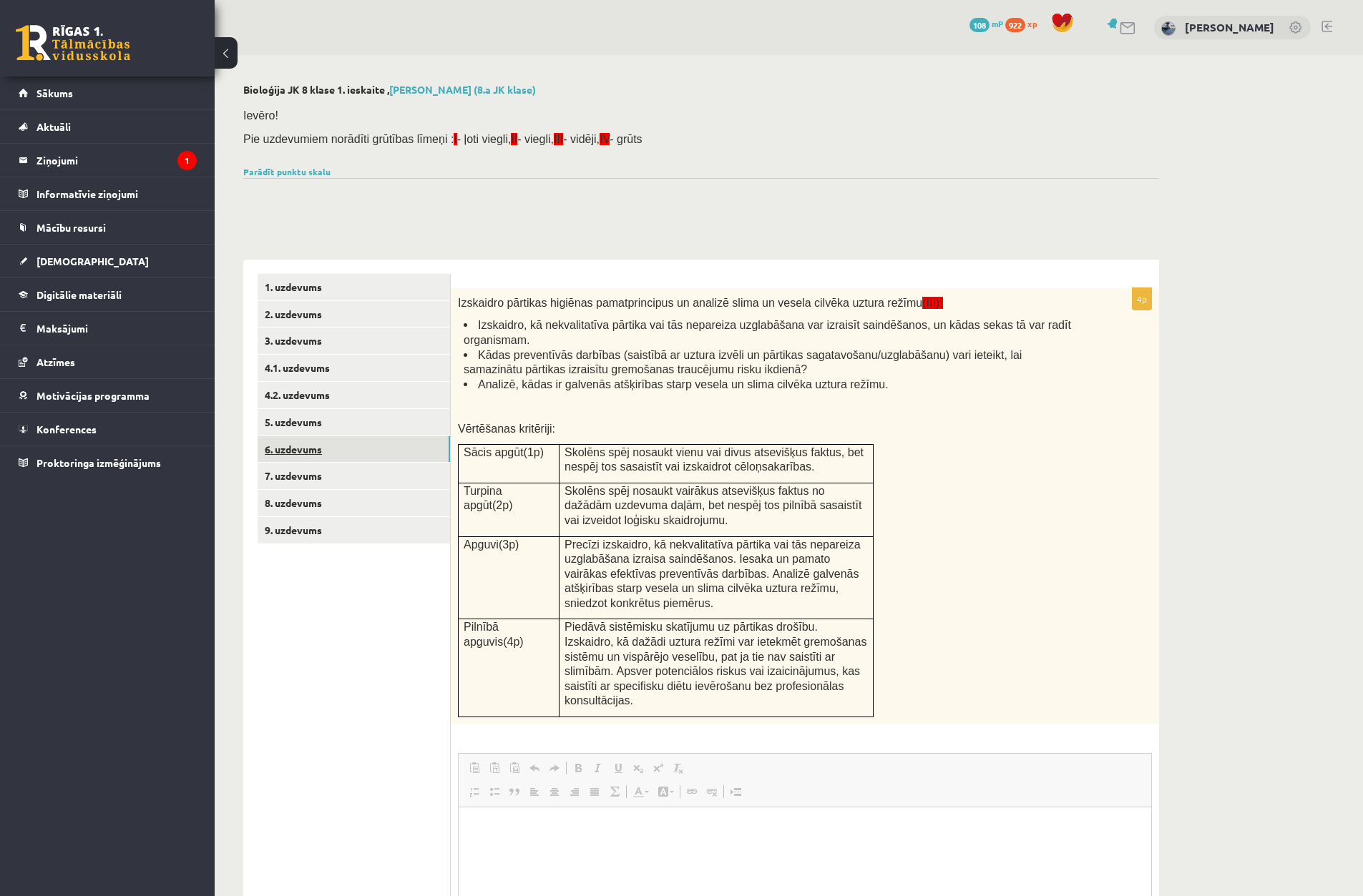
click at [296, 450] on link "6. uzdevums" at bounding box center [353, 450] width 193 height 26
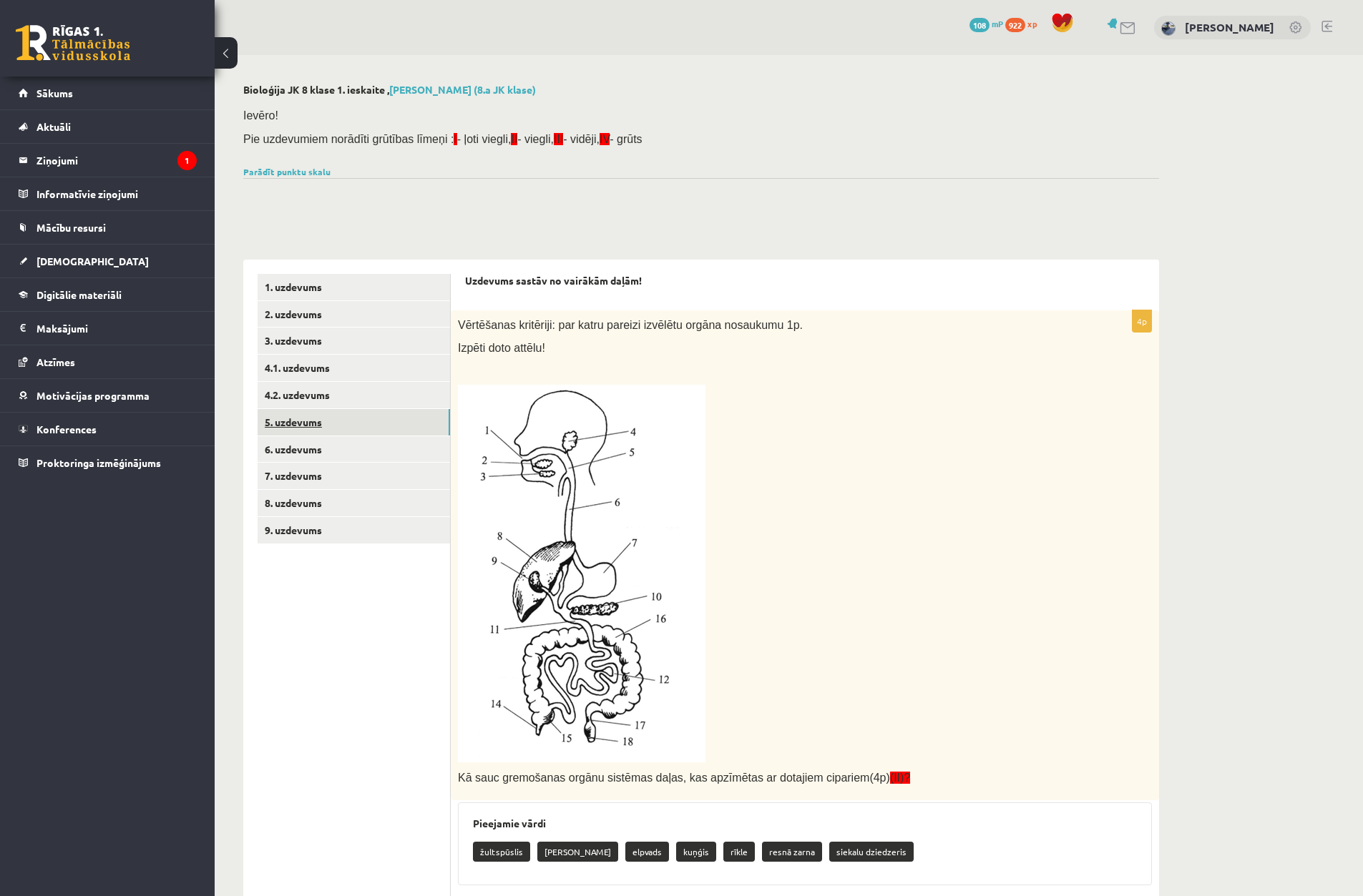
click at [305, 423] on link "5. uzdevums" at bounding box center [353, 422] width 193 height 26
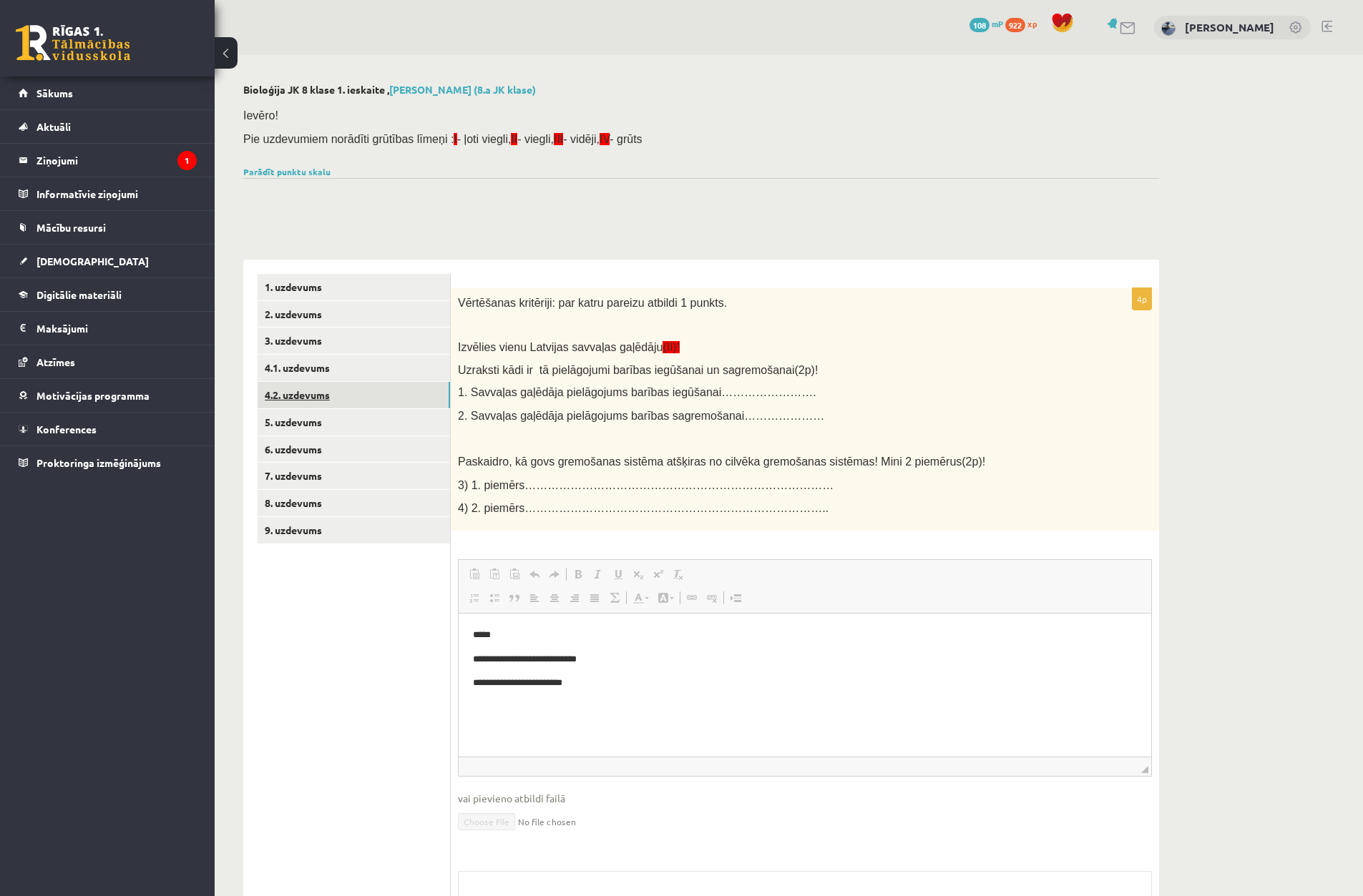
click at [287, 390] on link "4.2. uzdevums" at bounding box center [353, 395] width 193 height 26
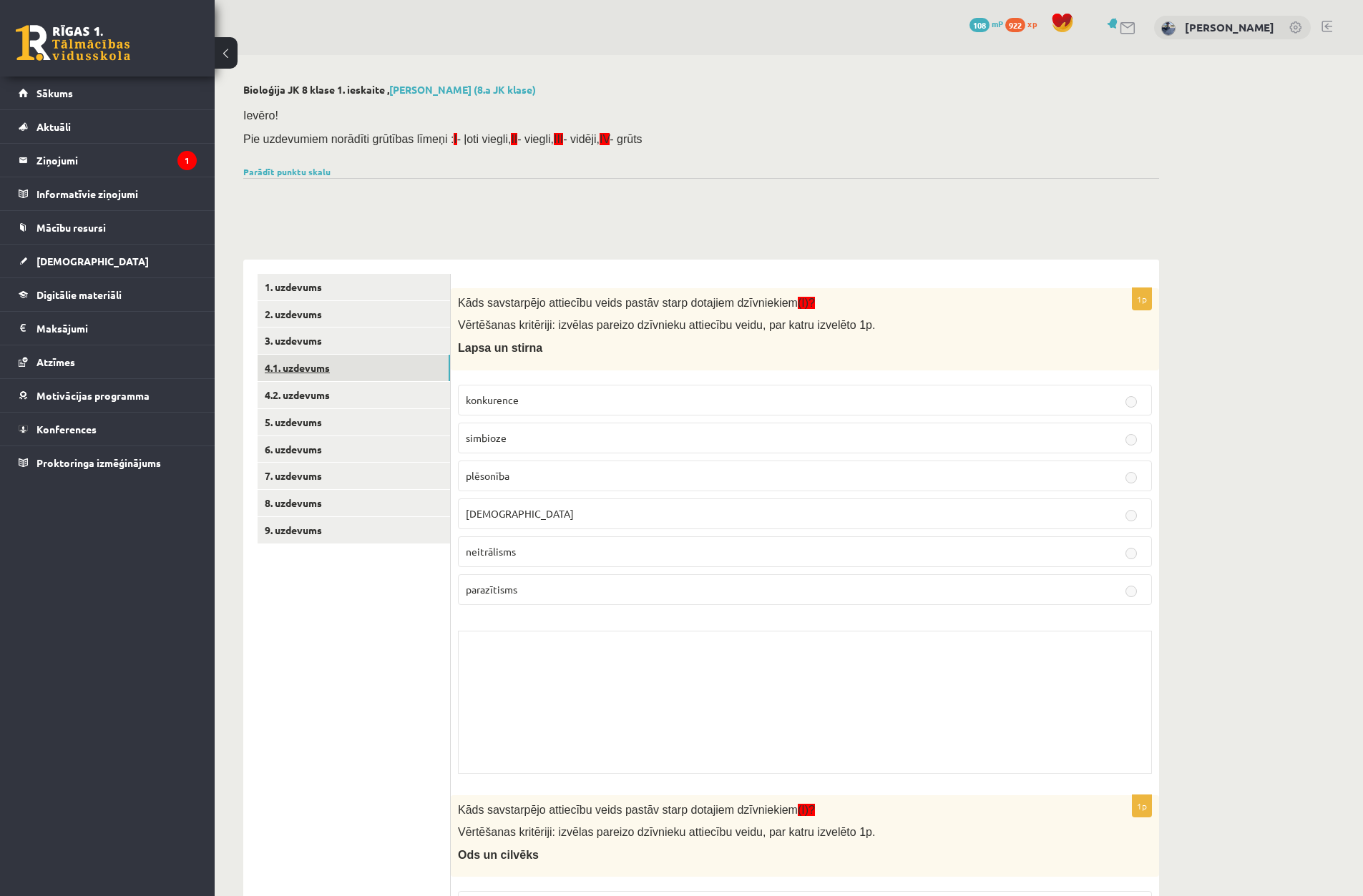
click at [293, 372] on link "4.1. uzdevums" at bounding box center [353, 368] width 193 height 26
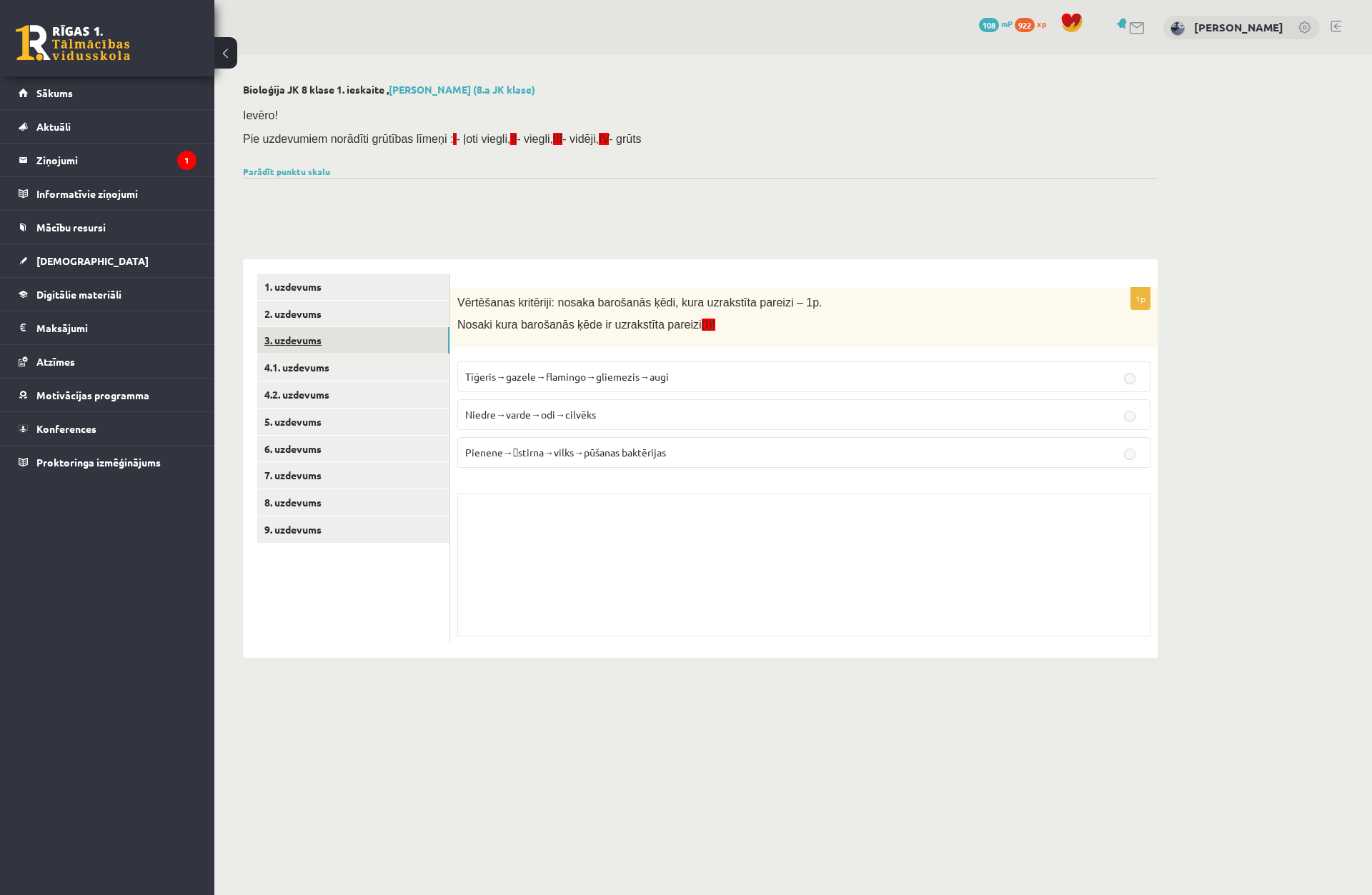
click at [304, 337] on link "3. uzdevums" at bounding box center [353, 340] width 192 height 26
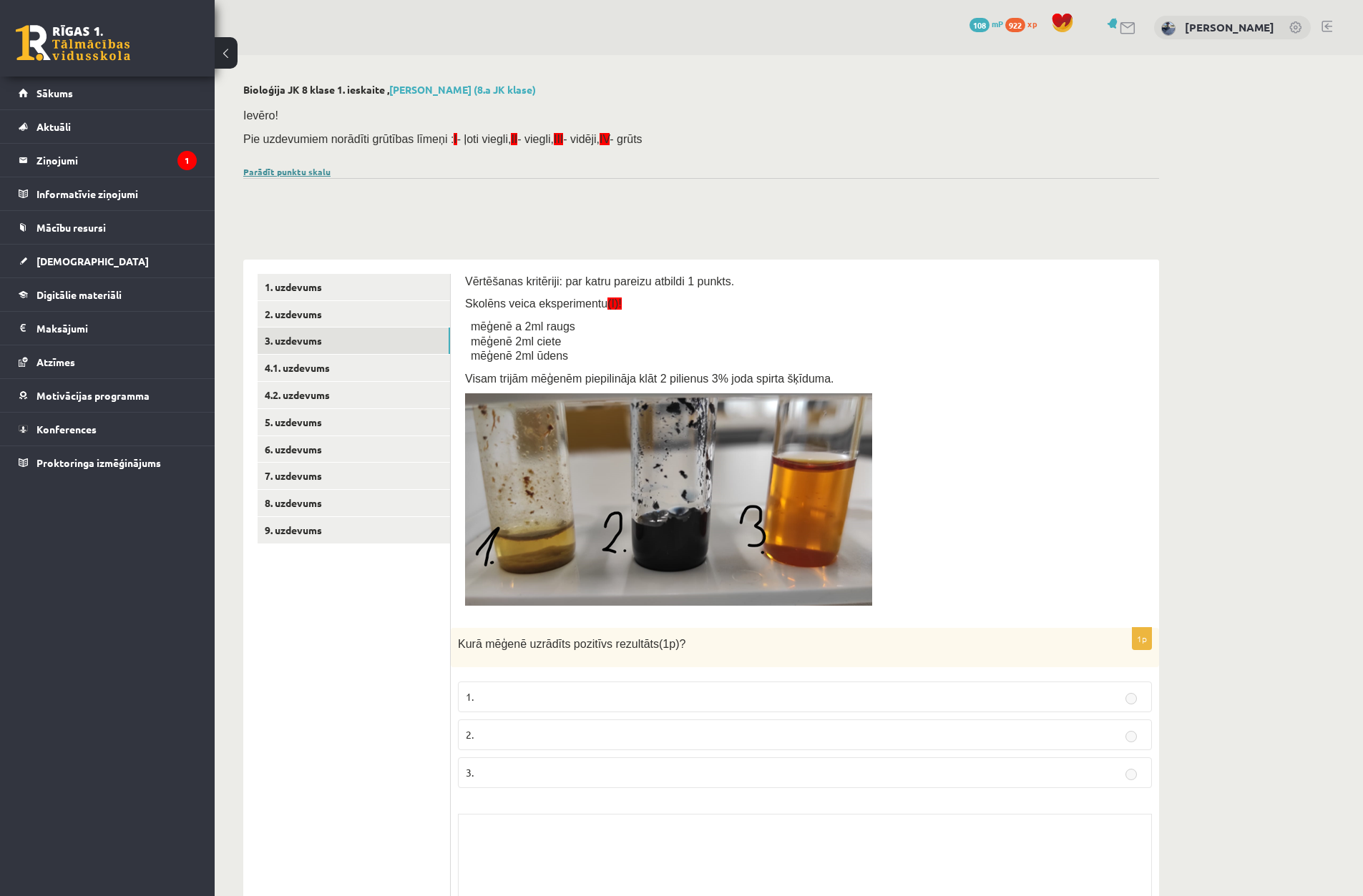
click at [305, 170] on link "Parādīt punktu skalu" at bounding box center [287, 171] width 87 height 11
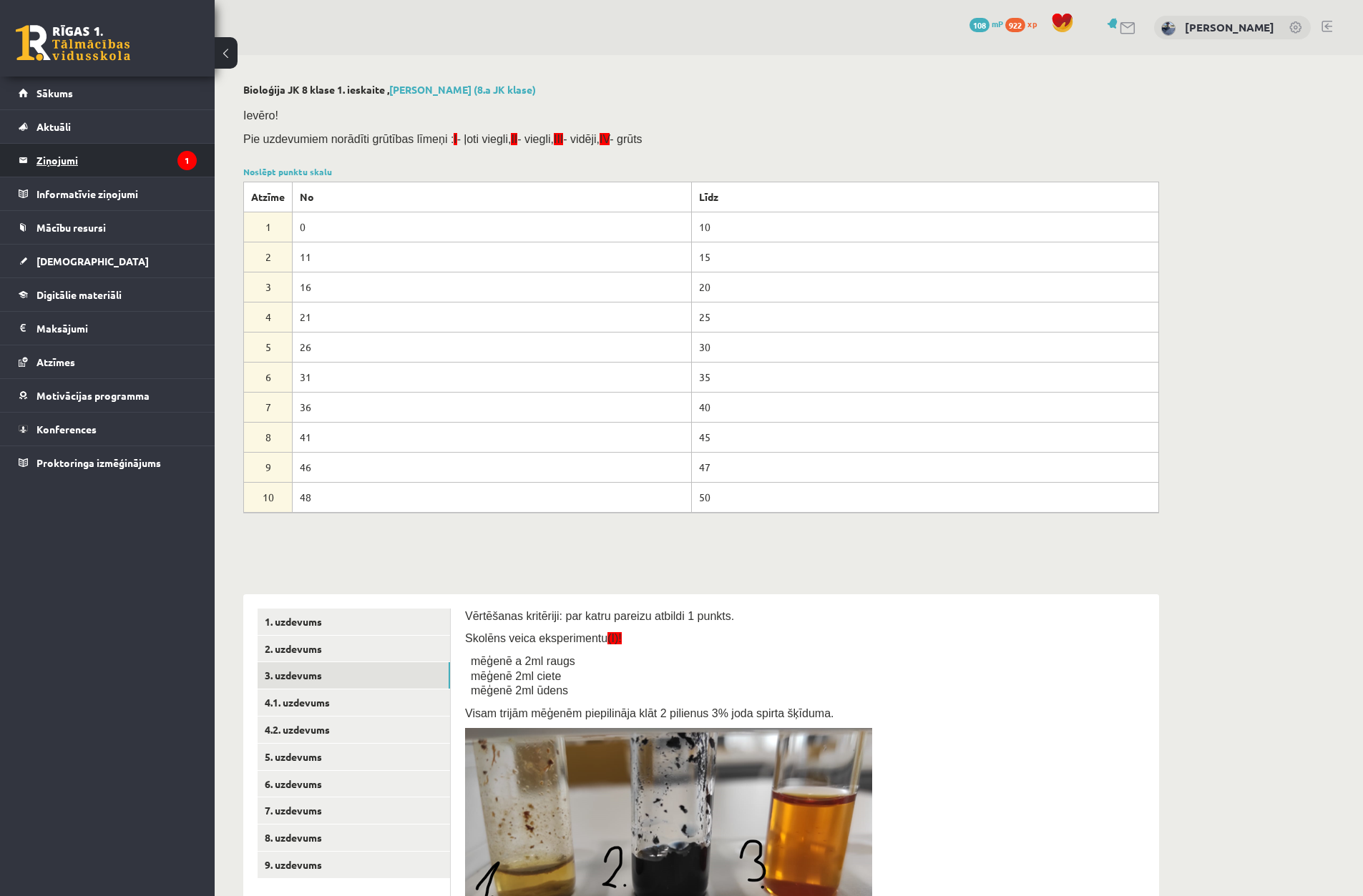
click at [98, 153] on legend "Ziņojumi 1" at bounding box center [117, 160] width 160 height 33
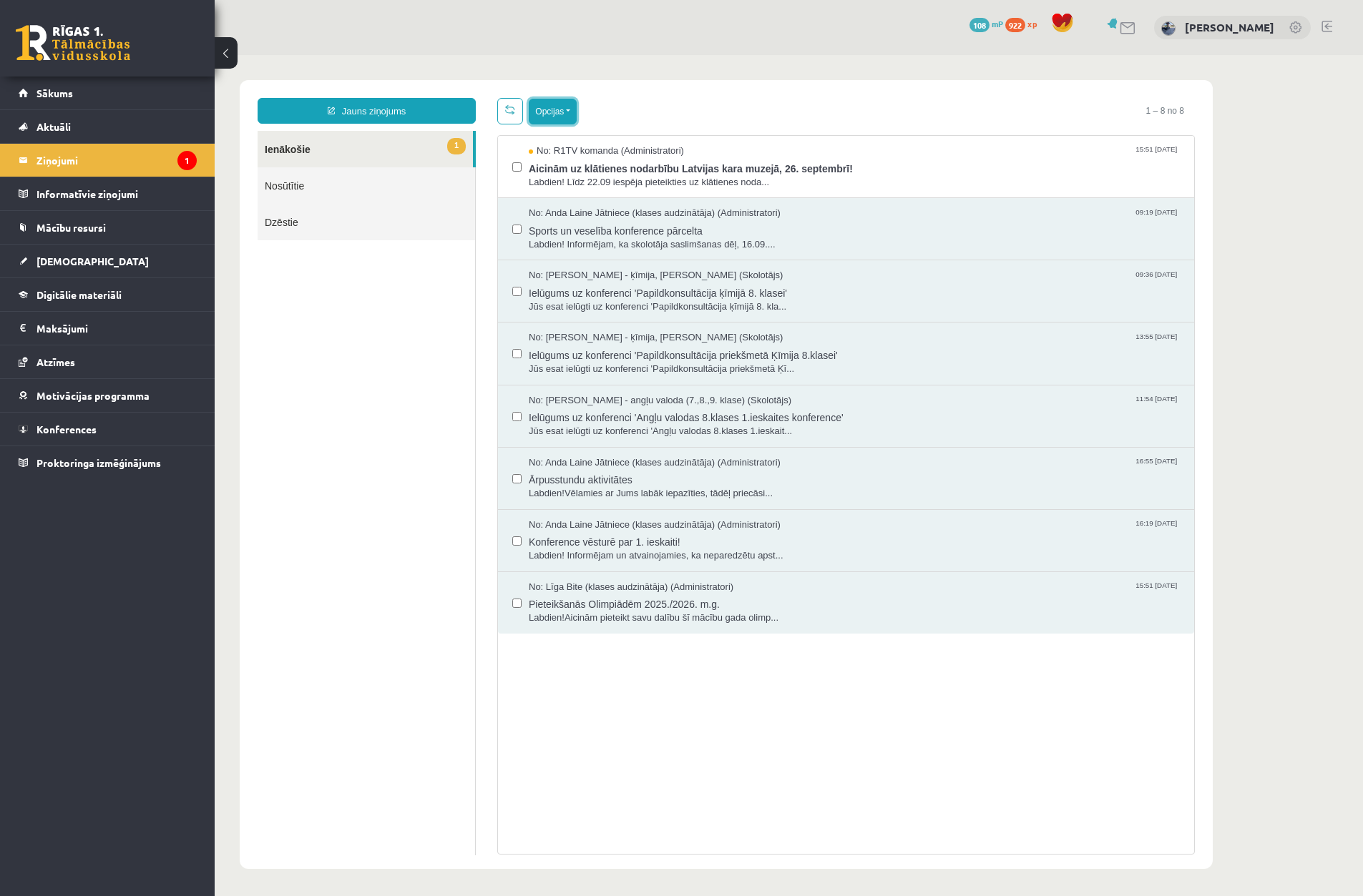
click at [541, 113] on button "Opcijas" at bounding box center [552, 112] width 48 height 26
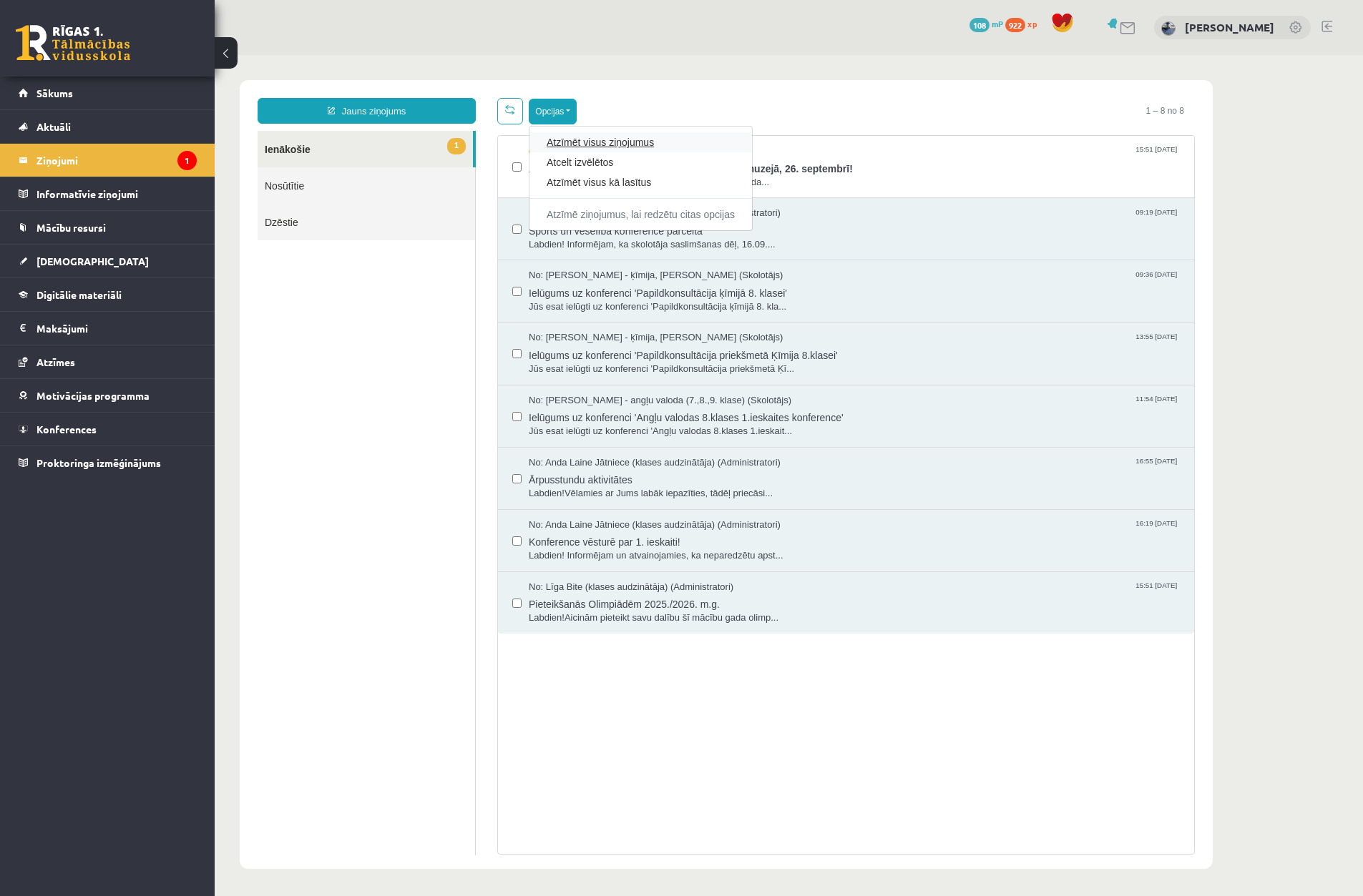
click at [569, 139] on link "Atzīmēt visus ziņojumus" at bounding box center [641, 142] width 188 height 14
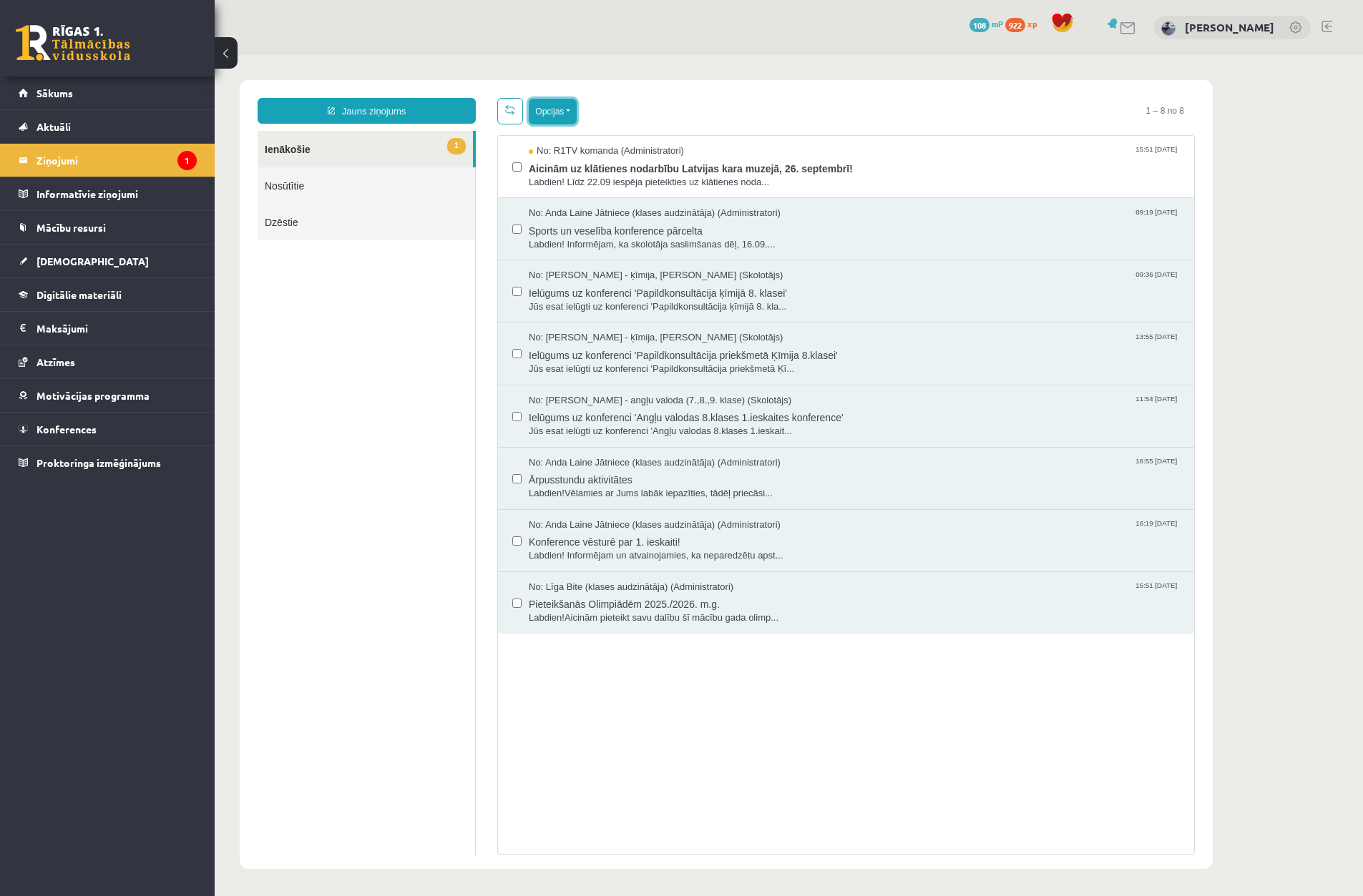
click at [541, 115] on button "Opcijas" at bounding box center [552, 112] width 48 height 26
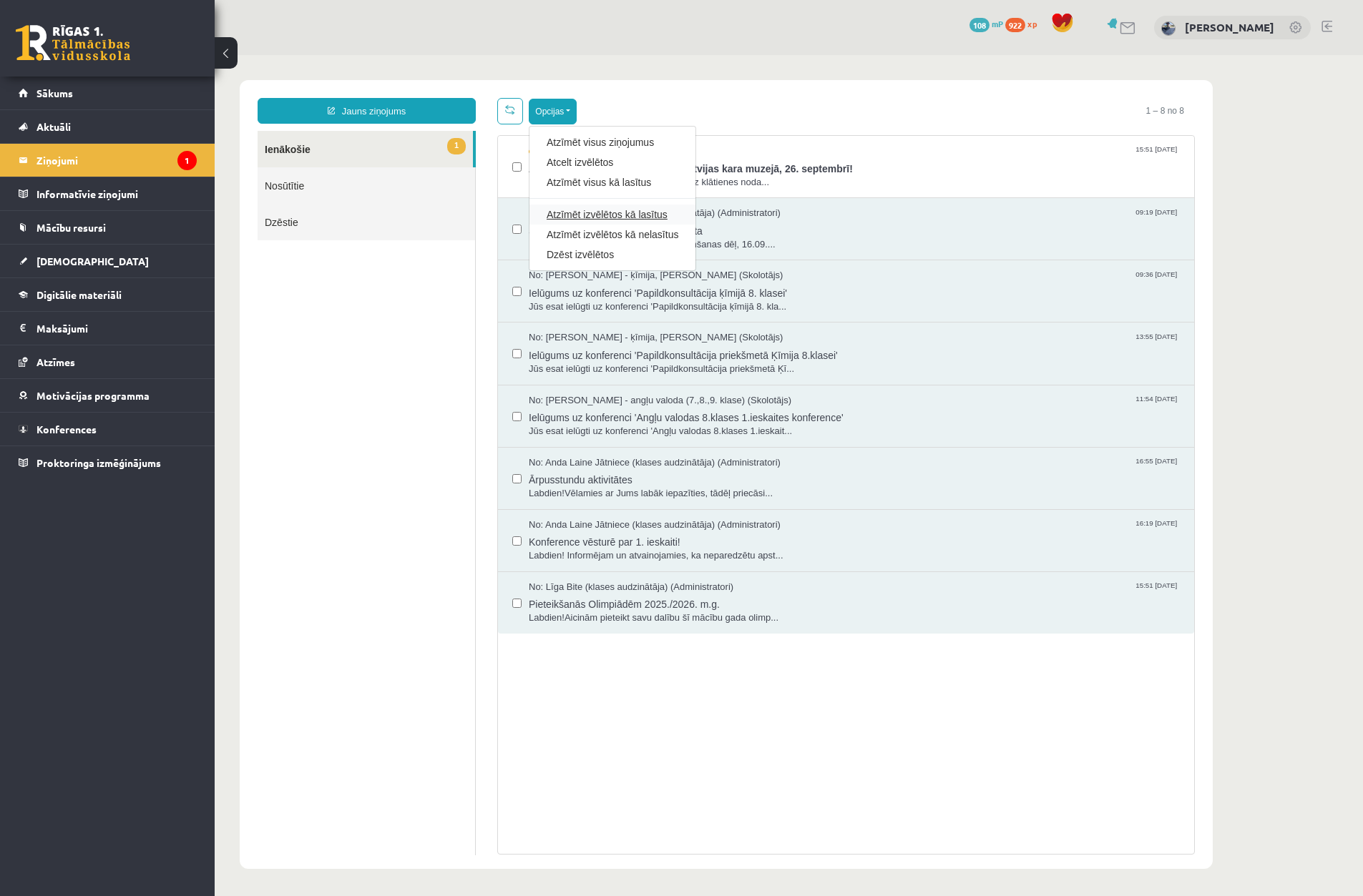
click at [652, 214] on link "Atzīmēt izvēlētos kā lasītus" at bounding box center [612, 214] width 132 height 14
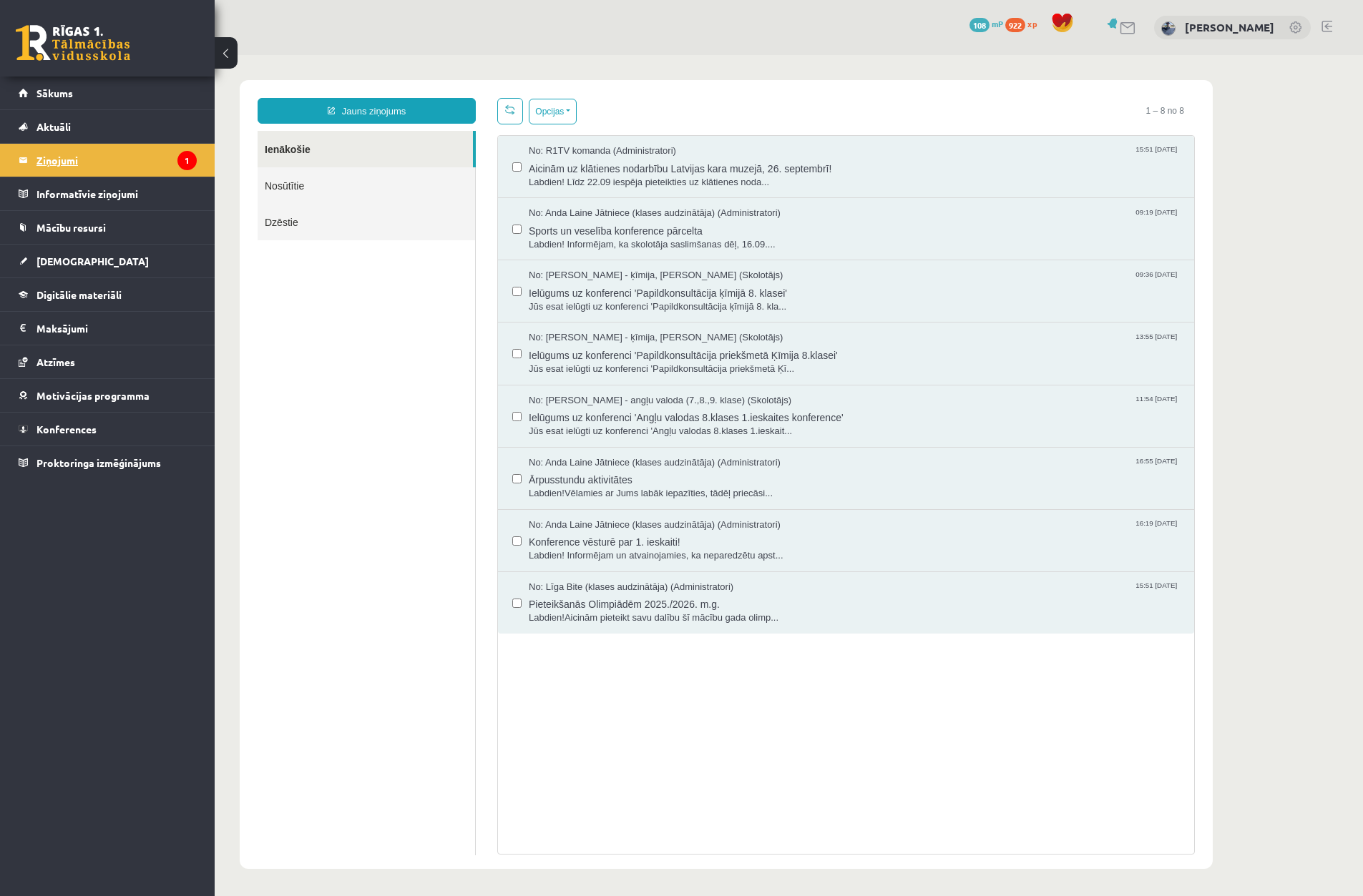
scroll to position [0, 0]
click at [118, 195] on legend "Informatīvie ziņojumi 0" at bounding box center [117, 194] width 160 height 33
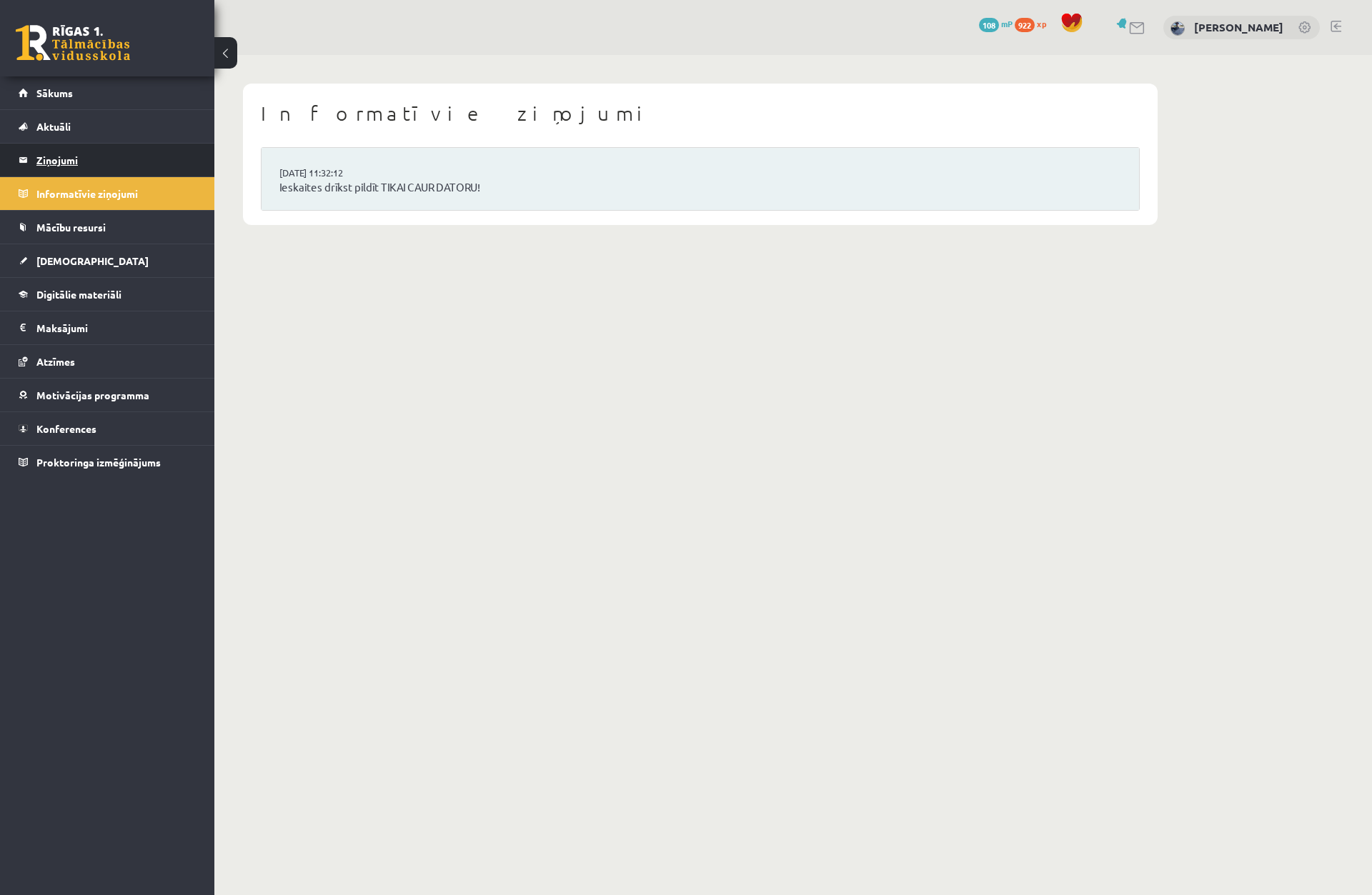
click at [123, 162] on legend "Ziņojumi 1" at bounding box center [117, 160] width 160 height 33
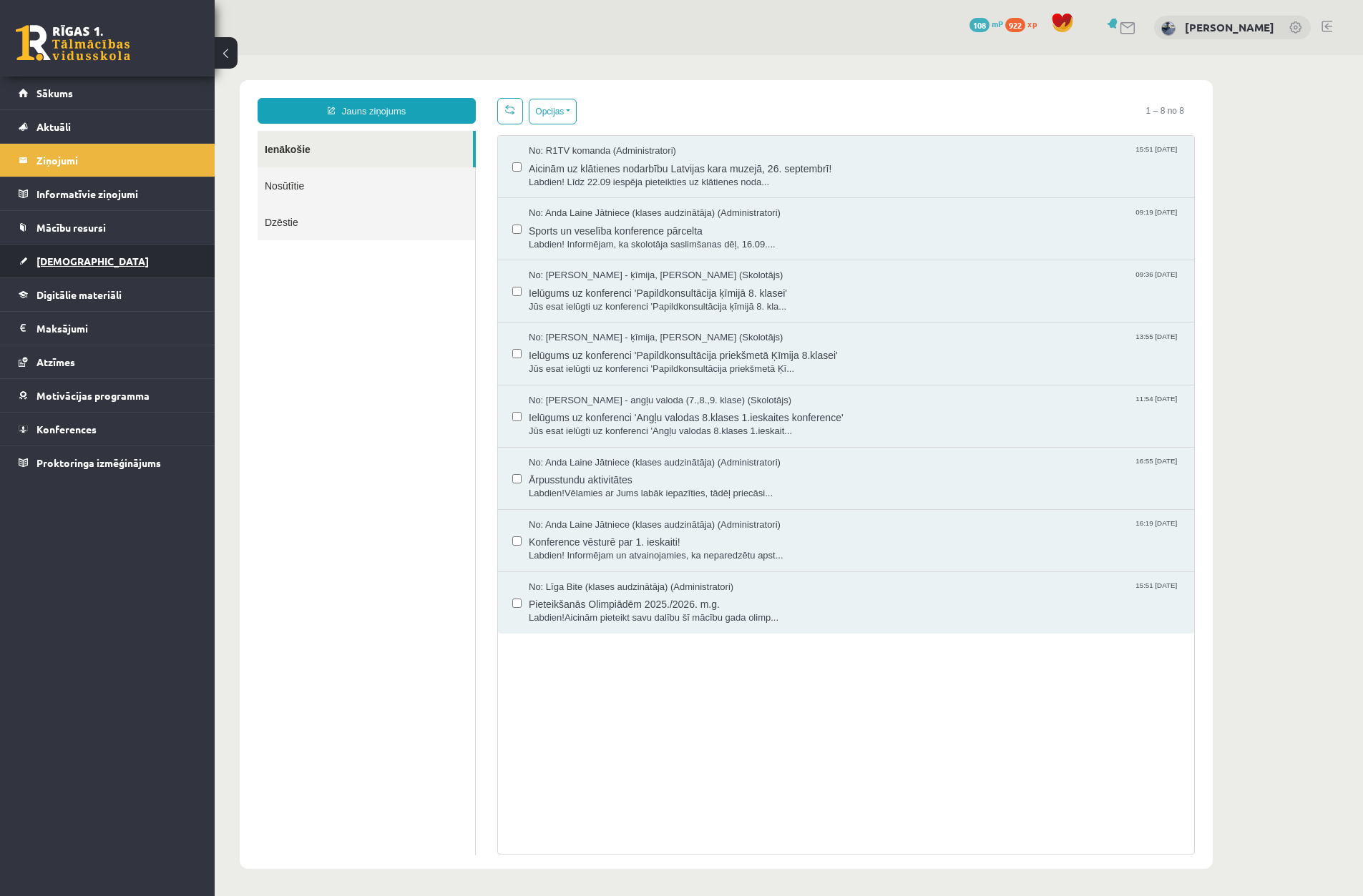
click at [88, 268] on link "[DEMOGRAPHIC_DATA]" at bounding box center [107, 261] width 178 height 33
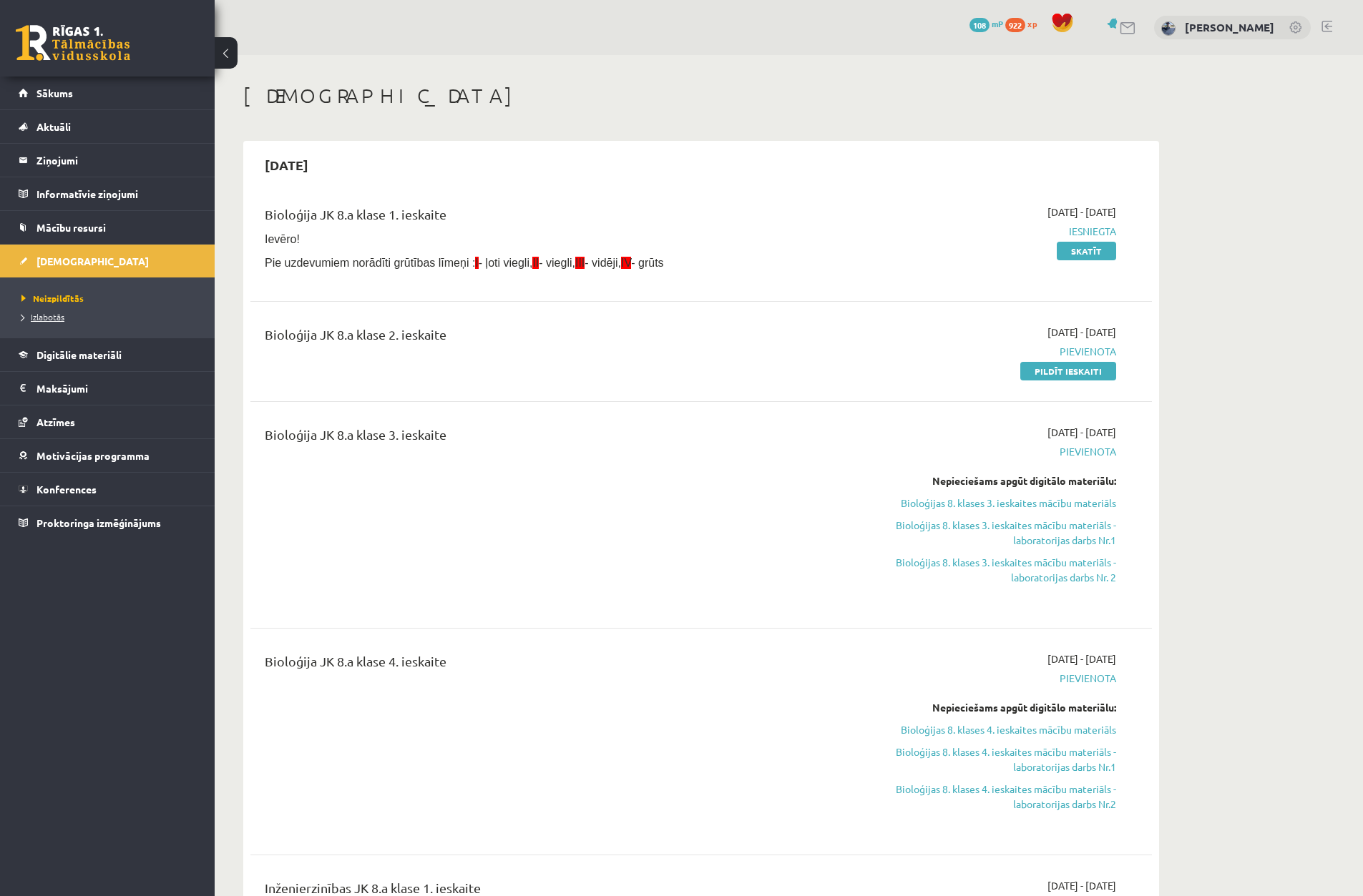
click at [50, 314] on span "Izlabotās" at bounding box center [43, 316] width 43 height 11
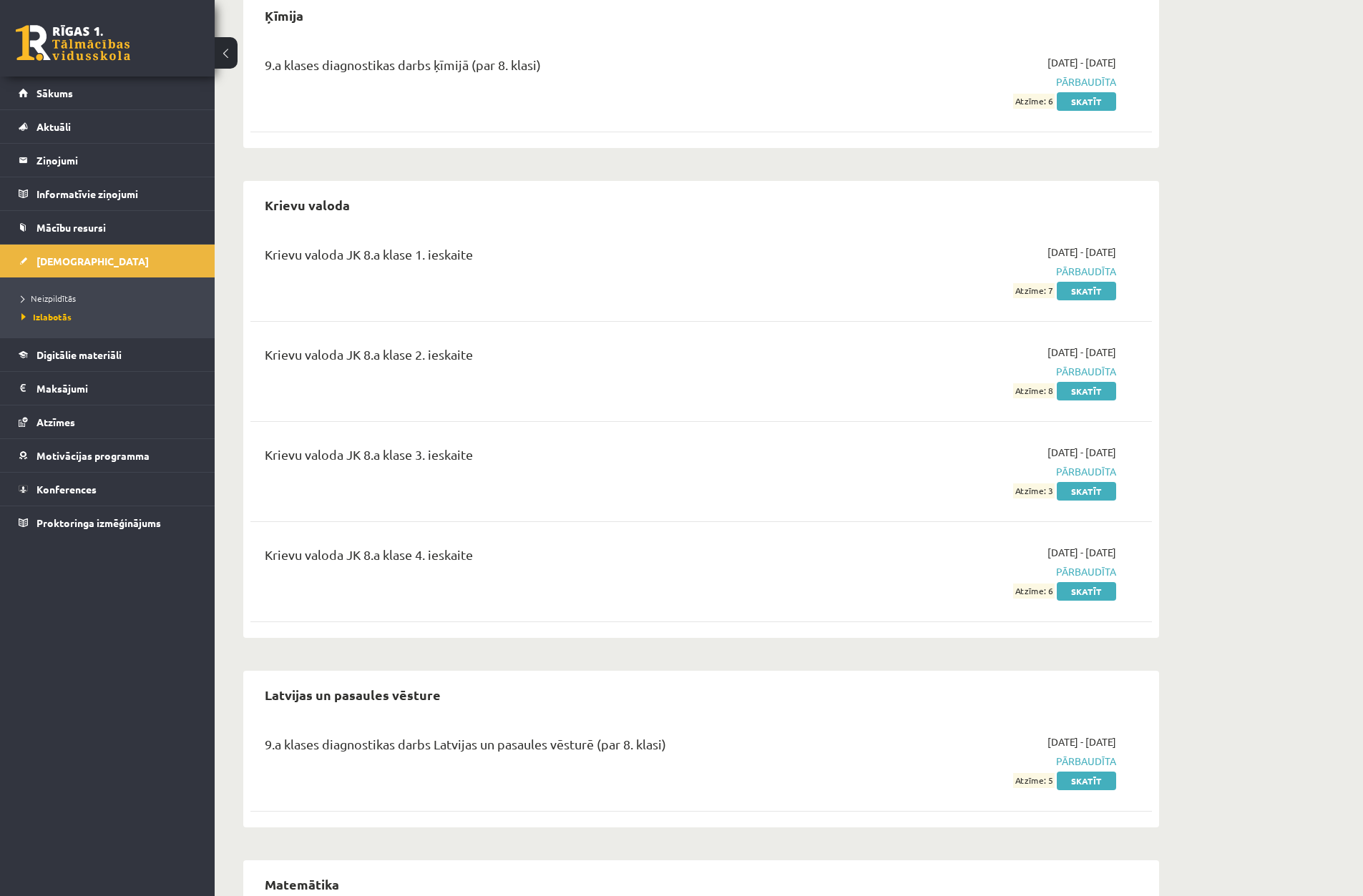
scroll to position [1073, 0]
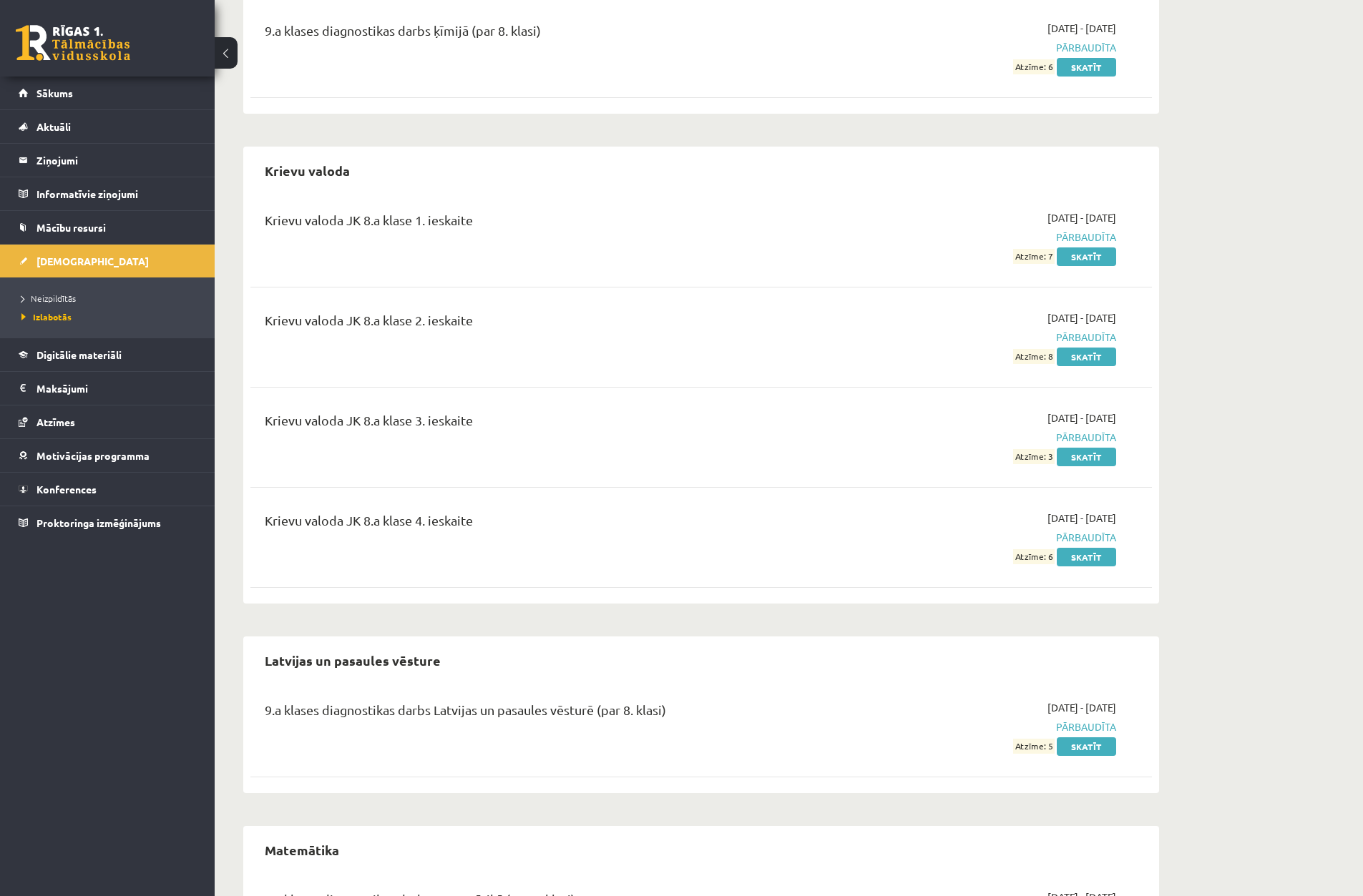
drag, startPoint x: 421, startPoint y: 325, endPoint x: 525, endPoint y: 325, distance: 104.0
click at [521, 325] on div "Krievu valoda JK 8.a klase 2. ieskaite" at bounding box center [545, 323] width 561 height 26
click at [257, 312] on div "Krievu valoda JK 8.a klase 2. ieskaite" at bounding box center [544, 337] width 582 height 54
drag, startPoint x: 269, startPoint y: 316, endPoint x: 474, endPoint y: 340, distance: 206.4
click at [457, 335] on div "Krievu valoda JK 8.a klase 2. ieskaite" at bounding box center [545, 323] width 561 height 26
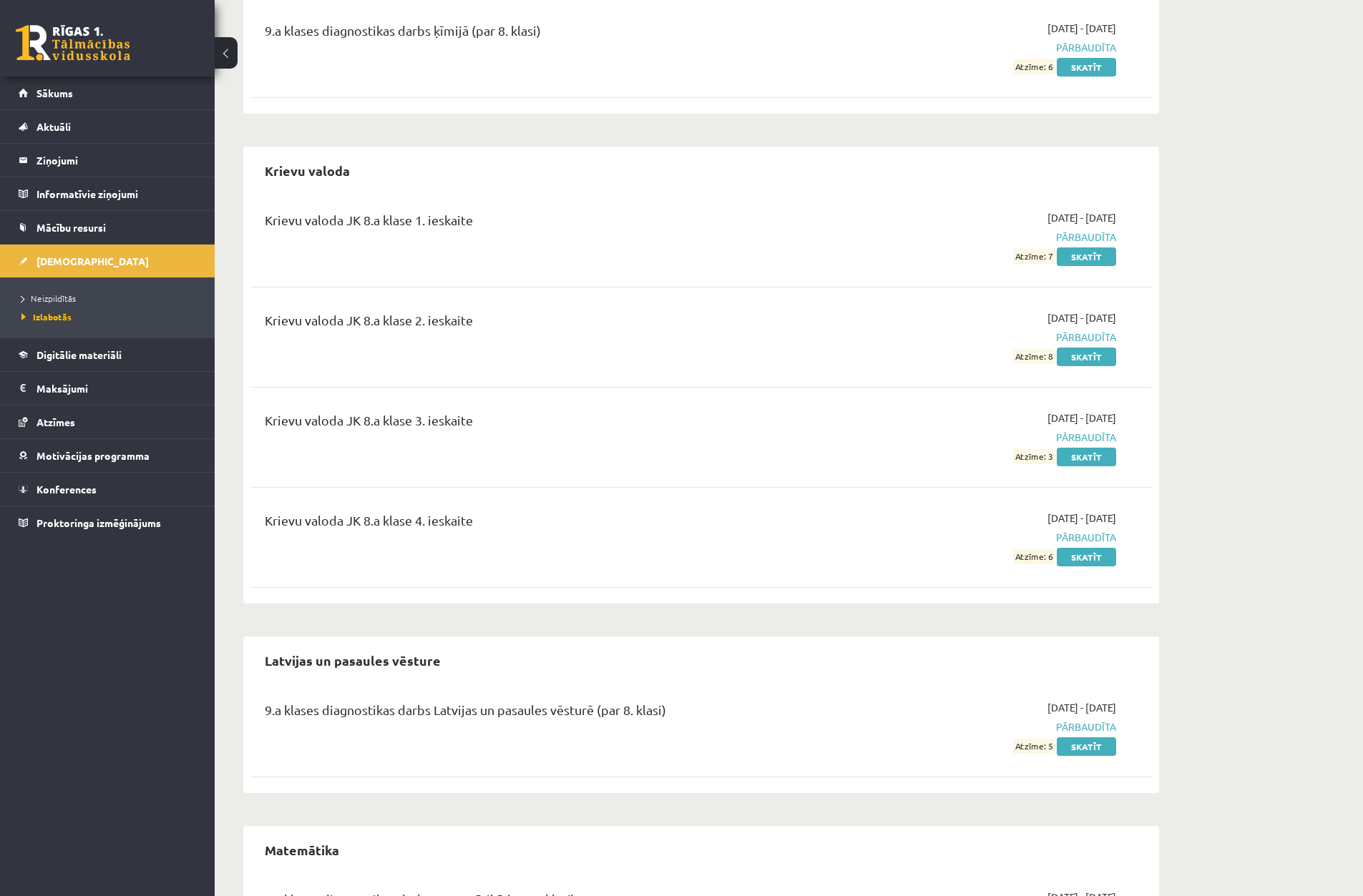
drag, startPoint x: 581, startPoint y: 384, endPoint x: 624, endPoint y: 383, distance: 43.0
click at [615, 383] on div "Krievu valoda JK 8.a klase 1. ieskaite 2025-09-01 - 2025-09-30 Pārbaudīta Atzīm…" at bounding box center [701, 397] width 902 height 401
drag, startPoint x: 1015, startPoint y: 354, endPoint x: 1057, endPoint y: 353, distance: 42.0
click at [1057, 352] on div "2025-09-01 - 2025-09-30 Pārbaudīta Atzīme: 8 Skatīt" at bounding box center [982, 337] width 291 height 54
click at [1041, 390] on div "Krievu valoda JK 8.a klase 1. ieskaite 2025-09-01 - 2025-09-30 Pārbaudīta Atzīm…" at bounding box center [701, 397] width 902 height 401
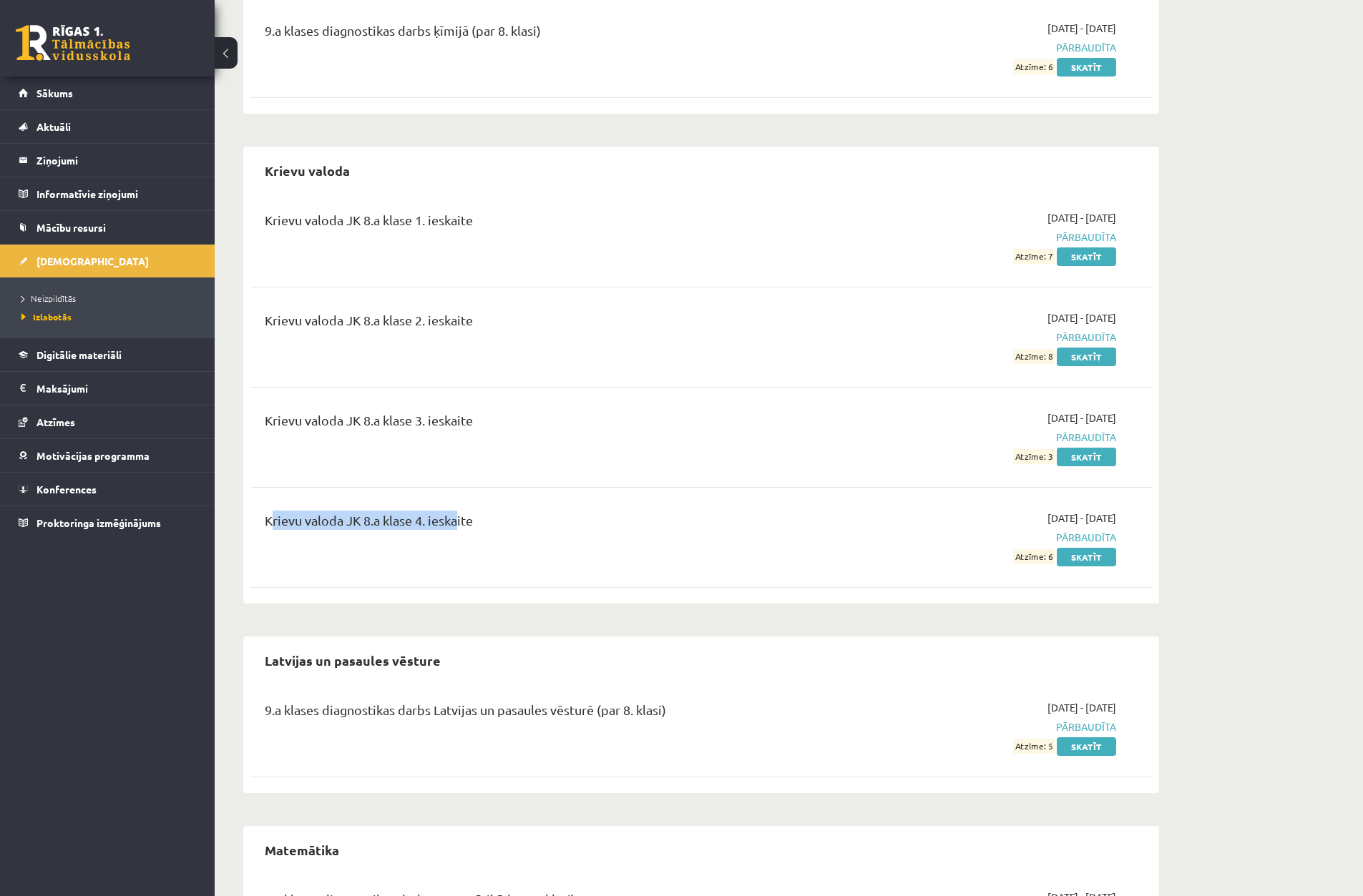
drag, startPoint x: 342, startPoint y: 509, endPoint x: 553, endPoint y: 509, distance: 211.0
click at [499, 509] on div "Krievu valoda Krievu valoda JK 8.a klase 1. ieskaite 2025-09-01 - 2025-09-30 Pā…" at bounding box center [701, 375] width 916 height 457
click at [533, 517] on div "Krievu valoda JK 8.a klase 4. ieskaite" at bounding box center [545, 524] width 561 height 26
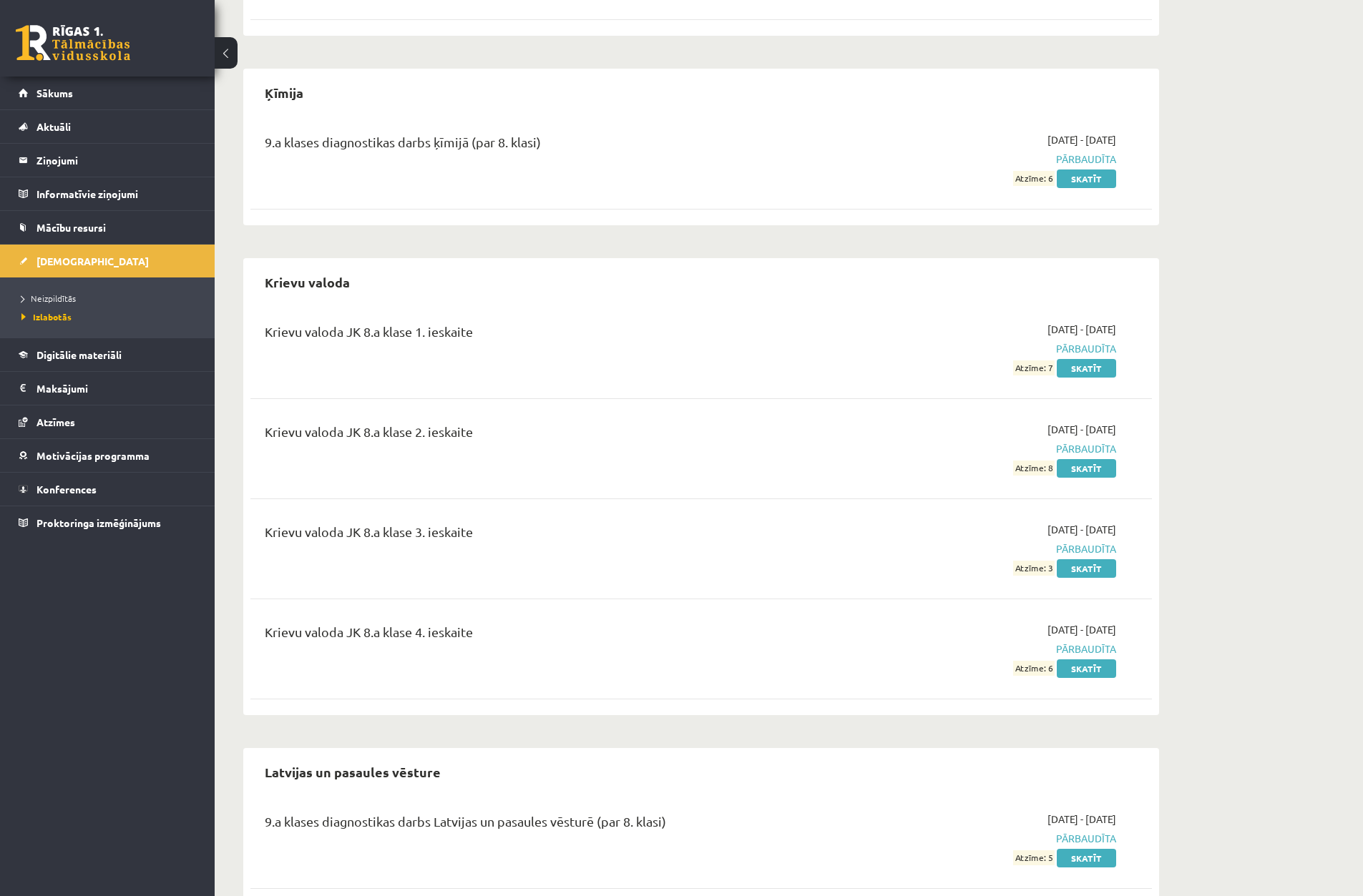
scroll to position [960, 0]
click at [48, 302] on span "Neizpildītās" at bounding box center [49, 298] width 54 height 11
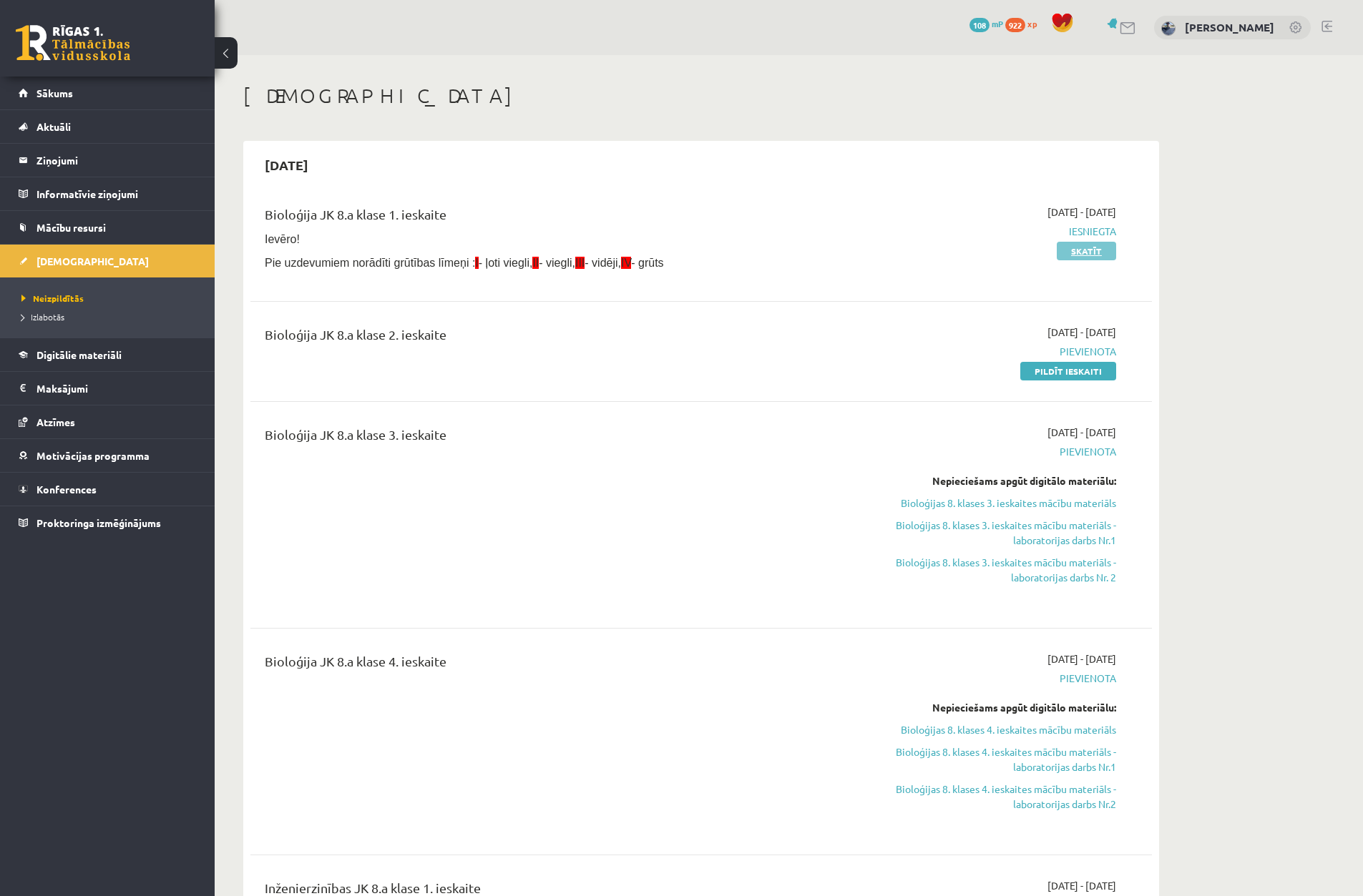
click at [1091, 249] on link "Skatīt" at bounding box center [1087, 250] width 59 height 18
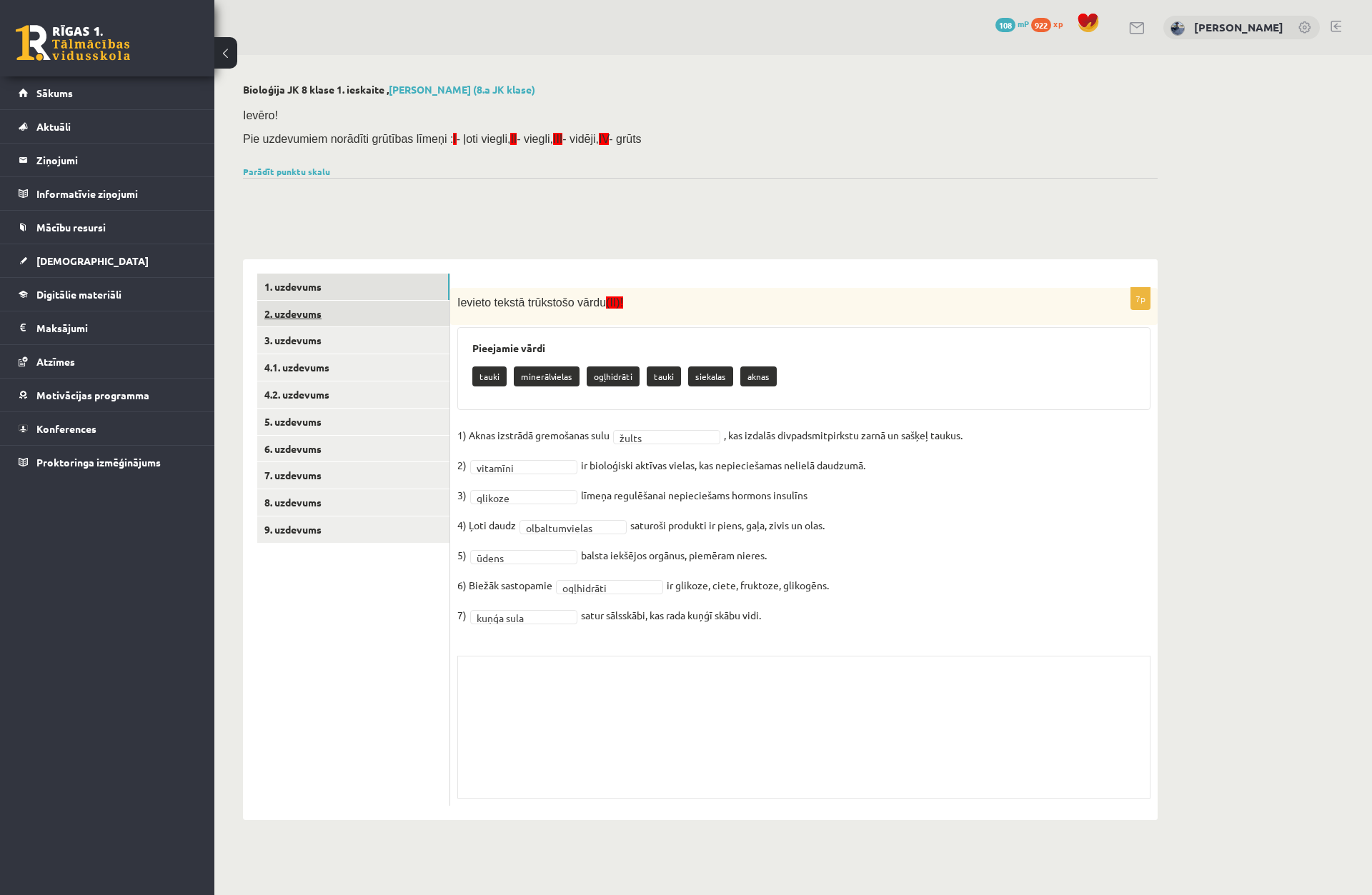
click at [396, 315] on link "2. uzdevums" at bounding box center [353, 314] width 192 height 26
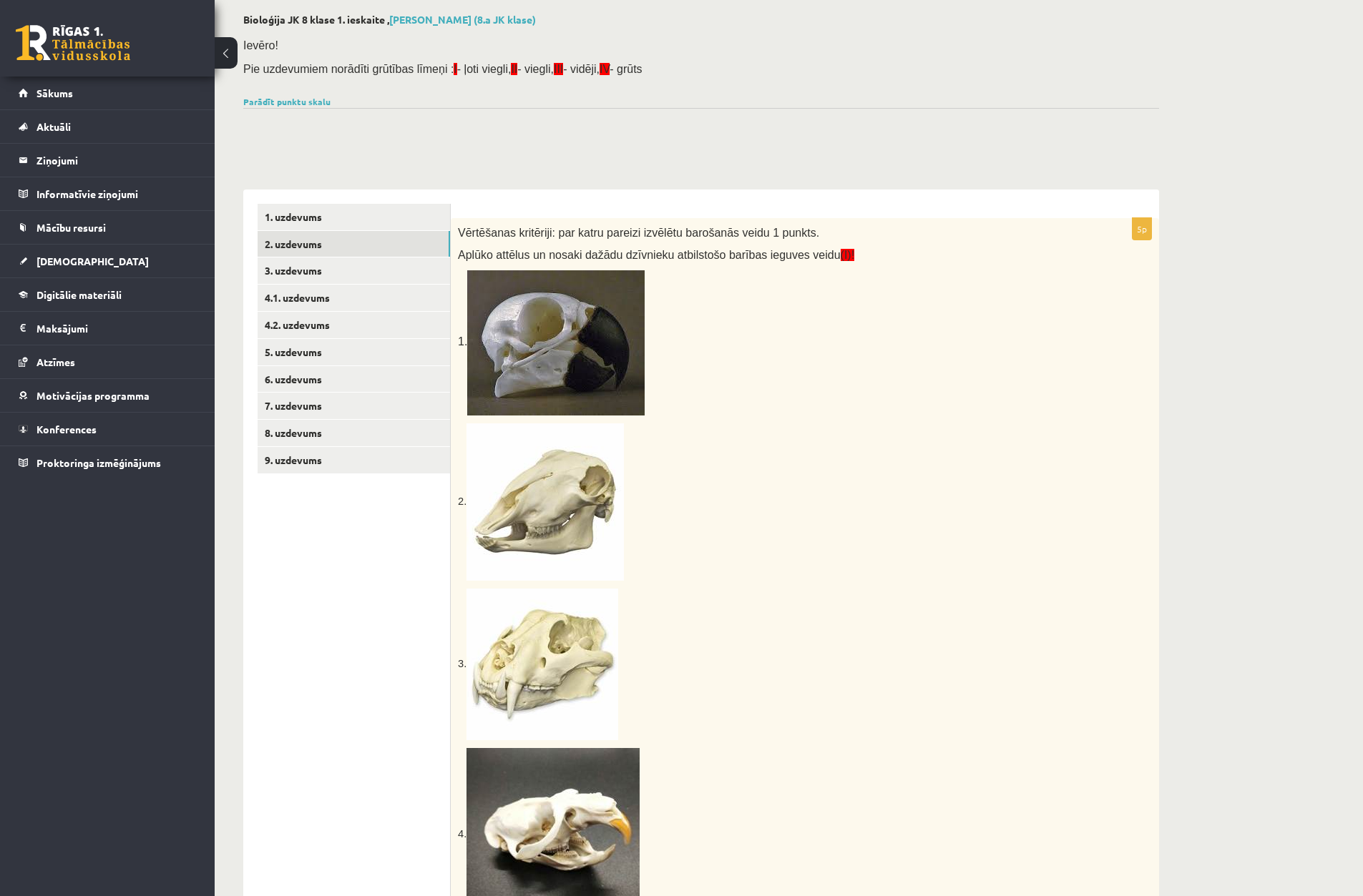
scroll to position [214, 0]
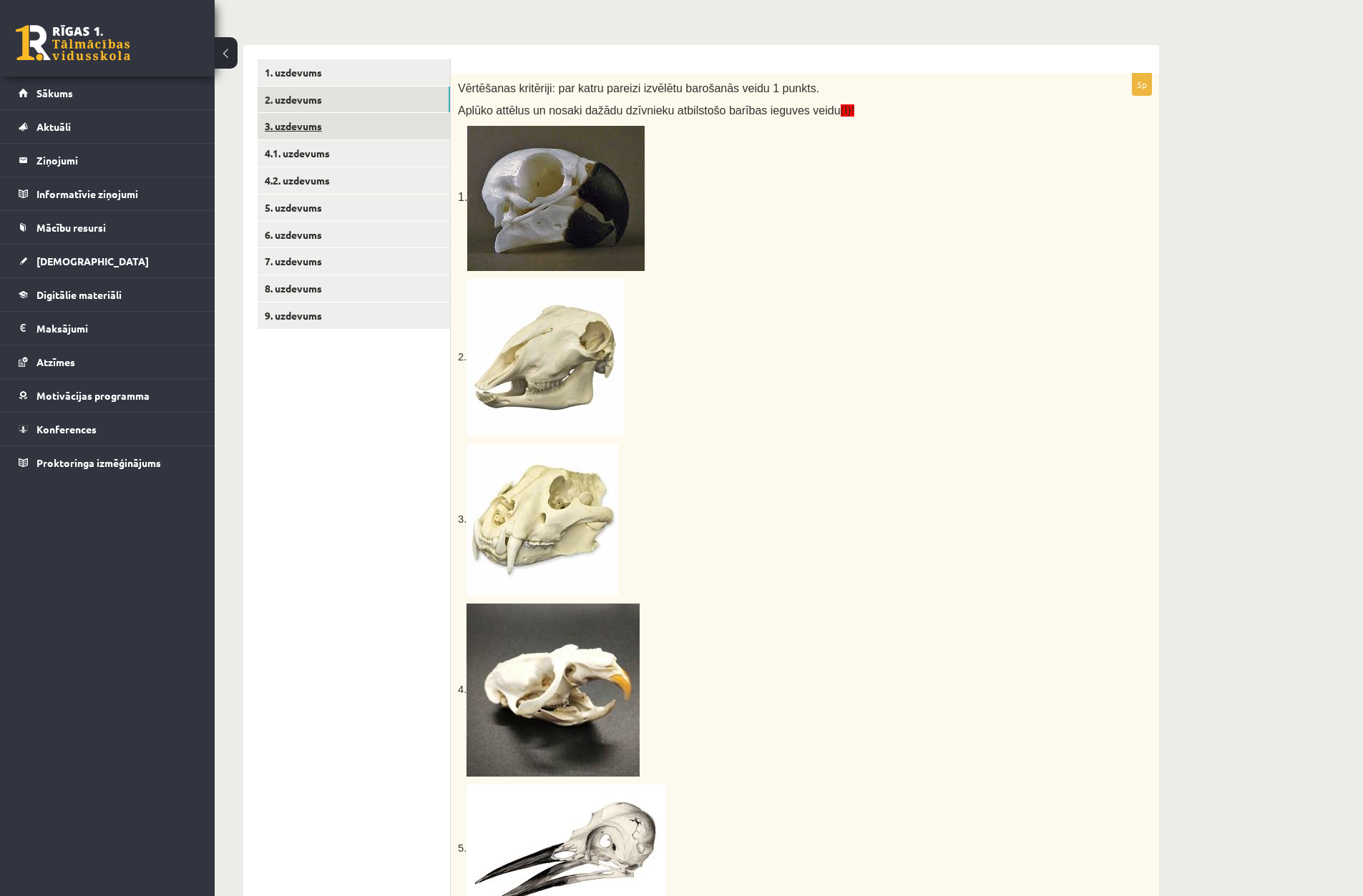
click at [401, 128] on link "3. uzdevums" at bounding box center [353, 126] width 193 height 26
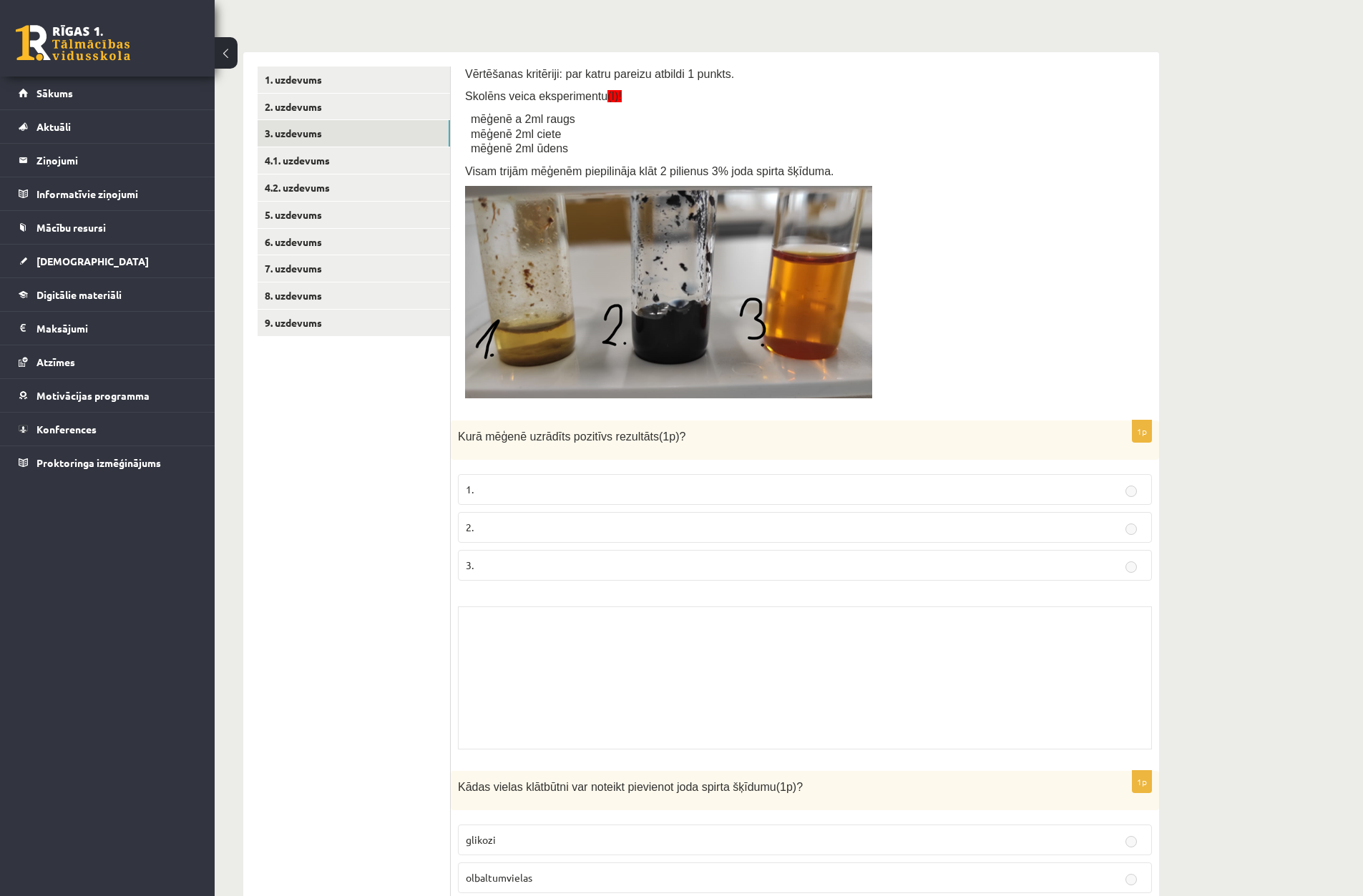
scroll to position [71, 0]
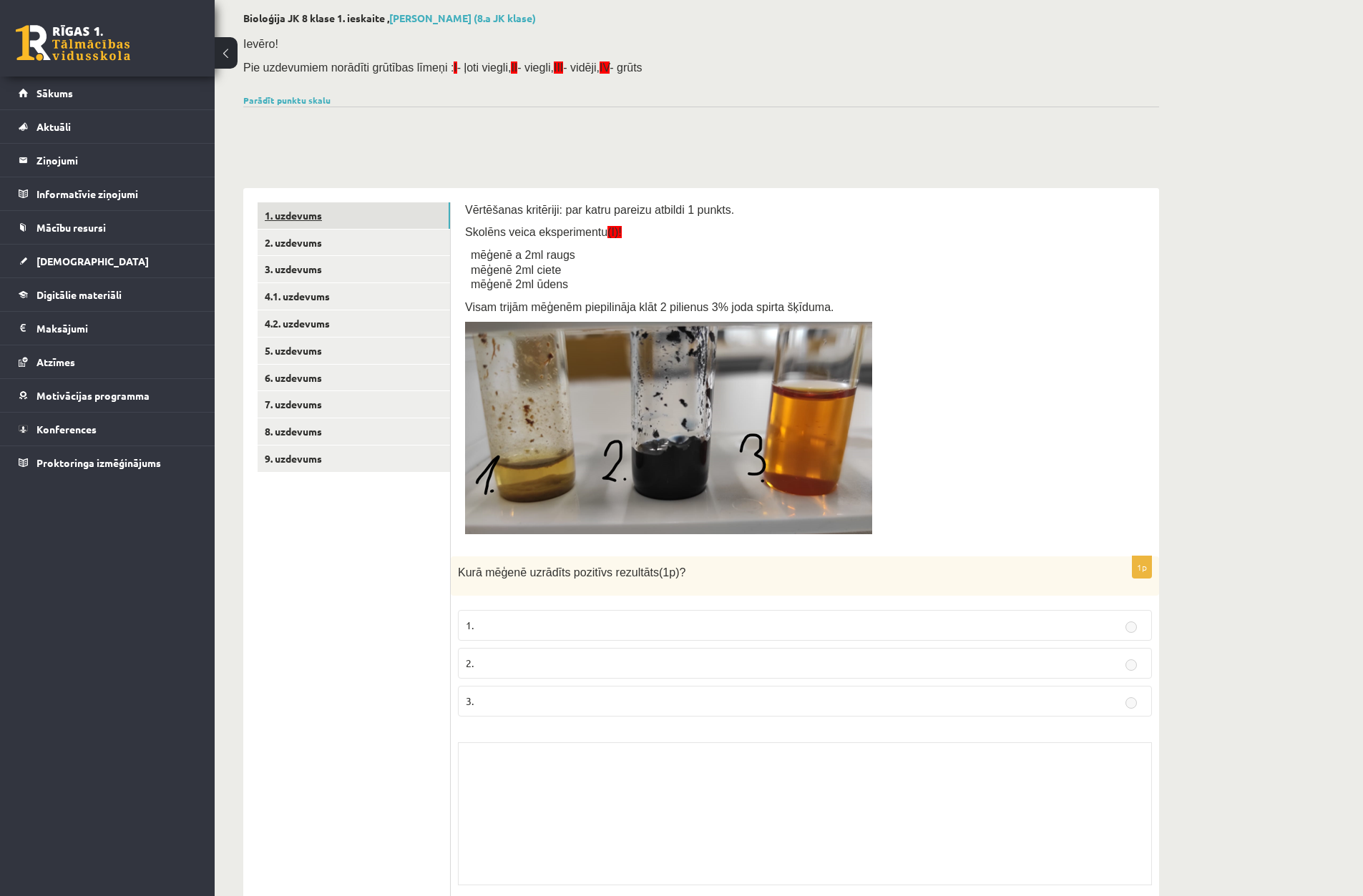
click at [383, 221] on link "1. uzdevums" at bounding box center [353, 215] width 193 height 26
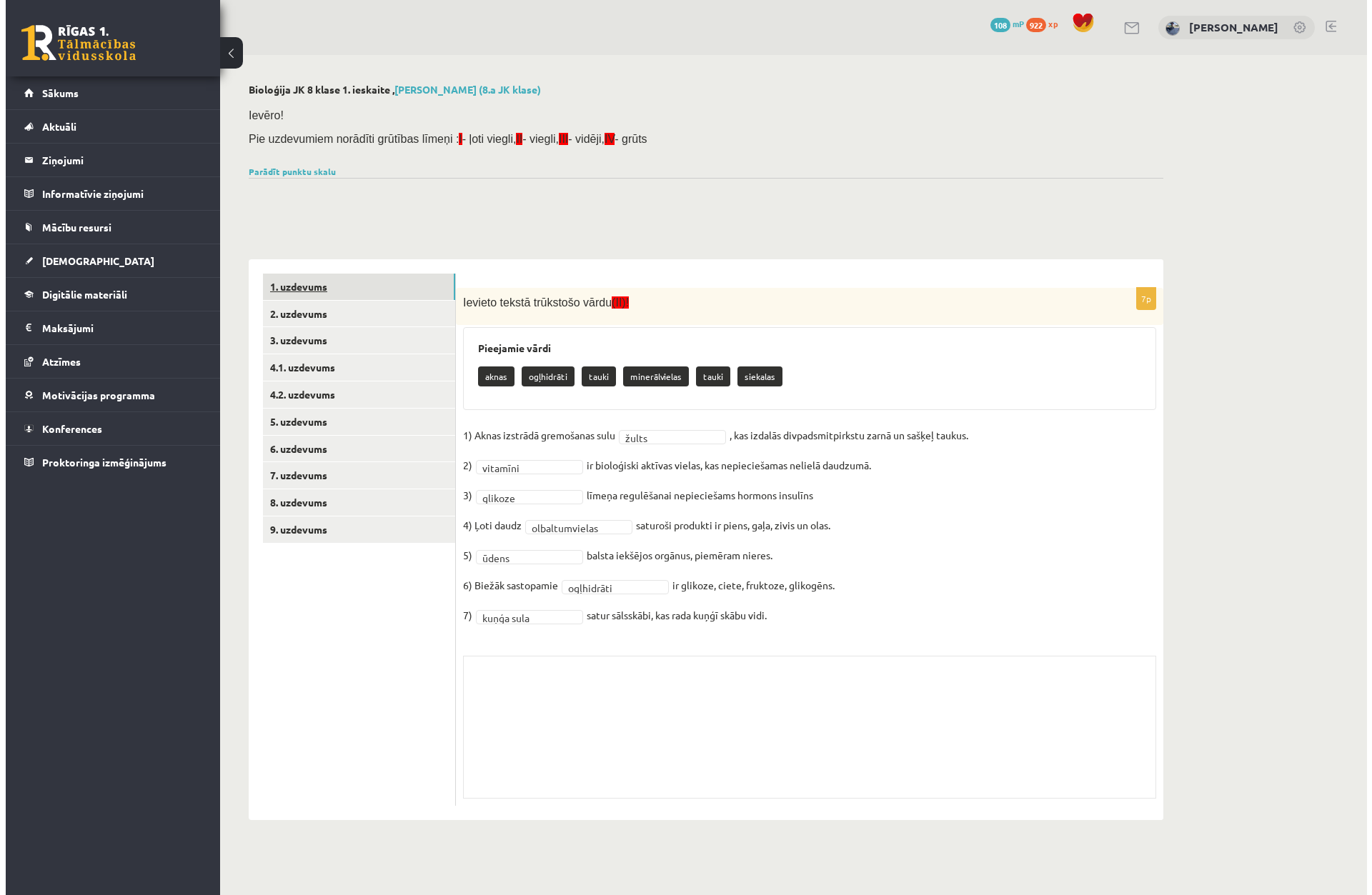
scroll to position [0, 0]
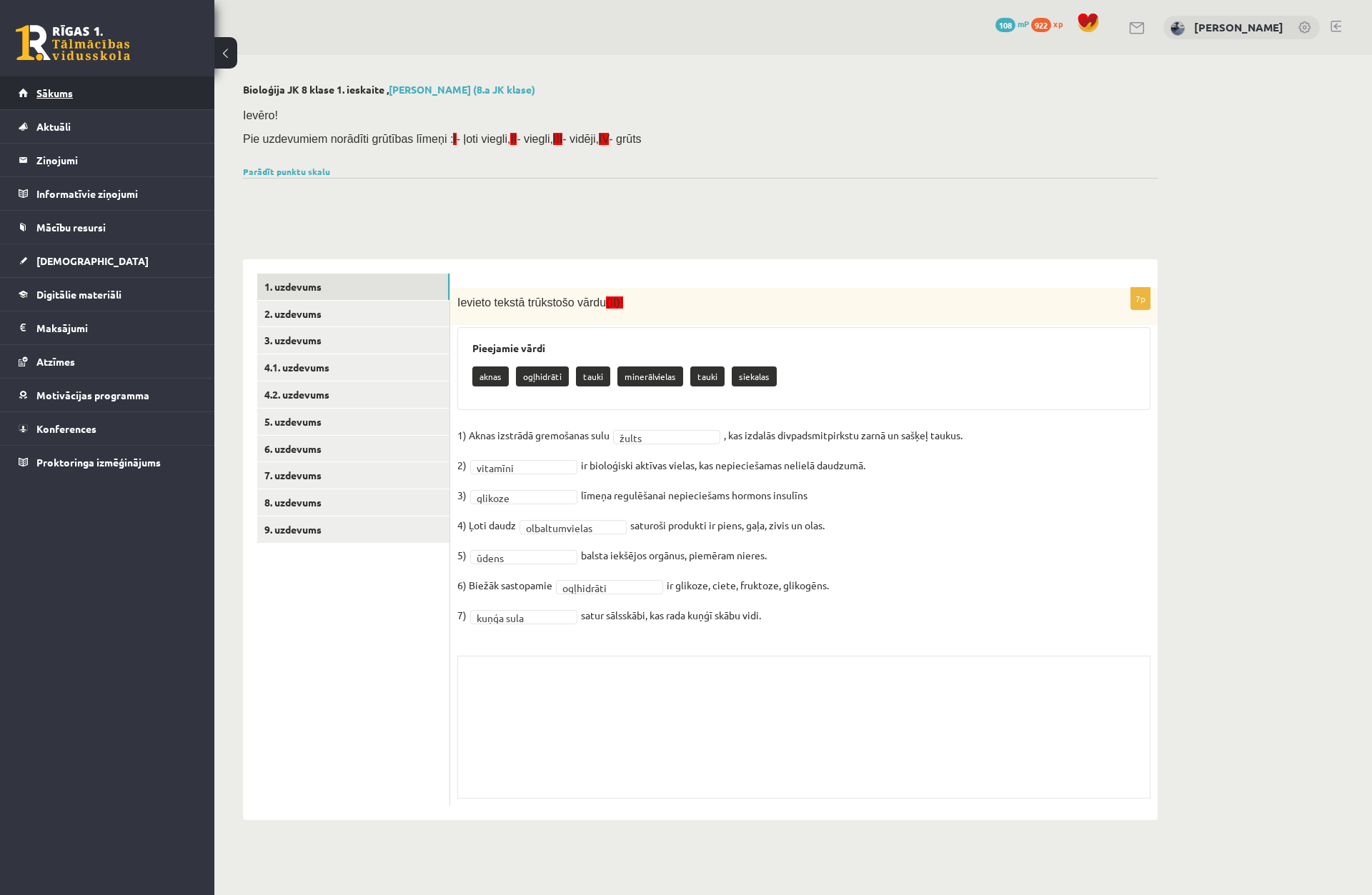
click at [62, 104] on link "Sākums" at bounding box center [107, 93] width 178 height 33
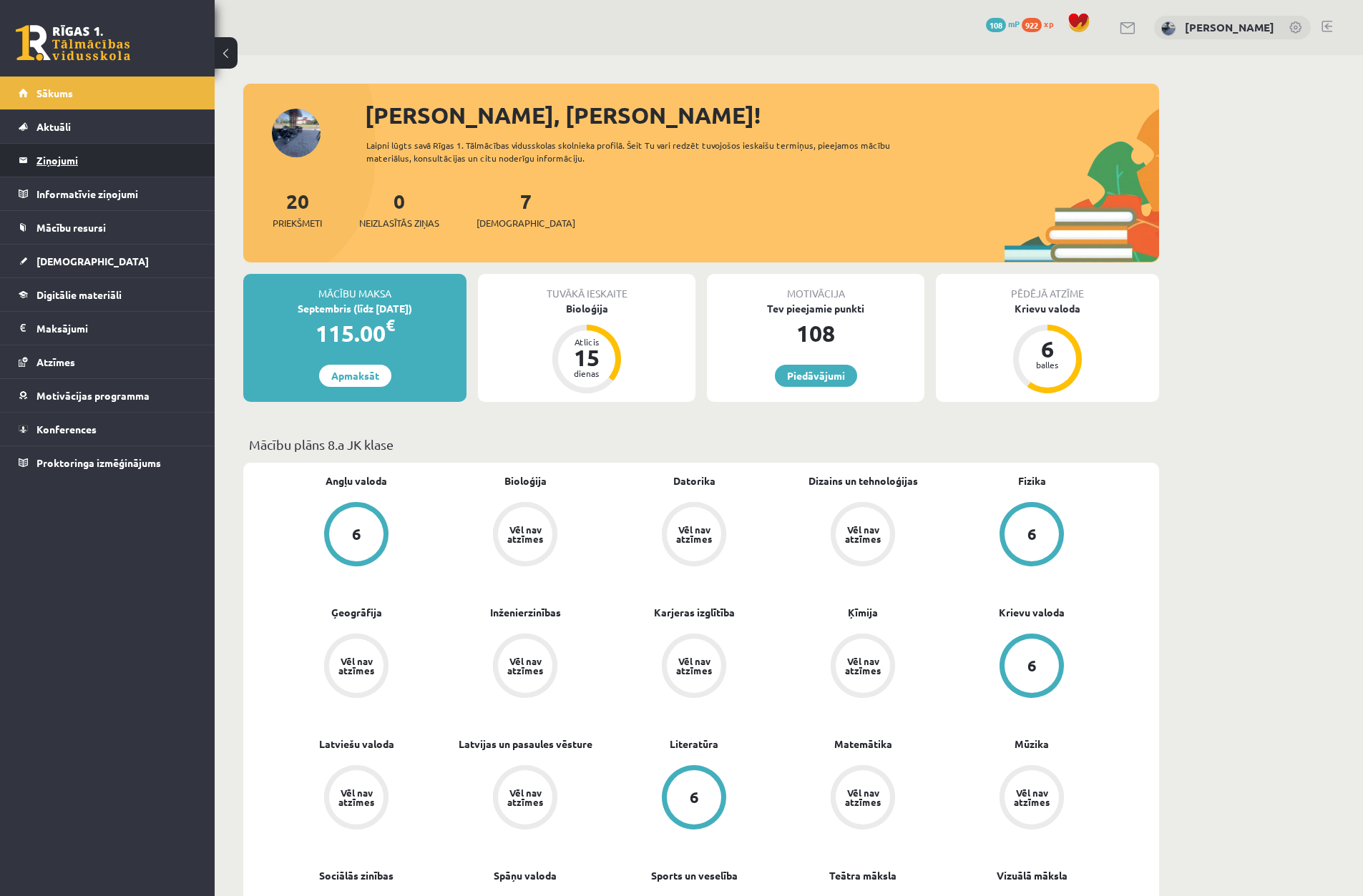
click at [54, 155] on legend "Ziņojumi 0" at bounding box center [117, 160] width 160 height 33
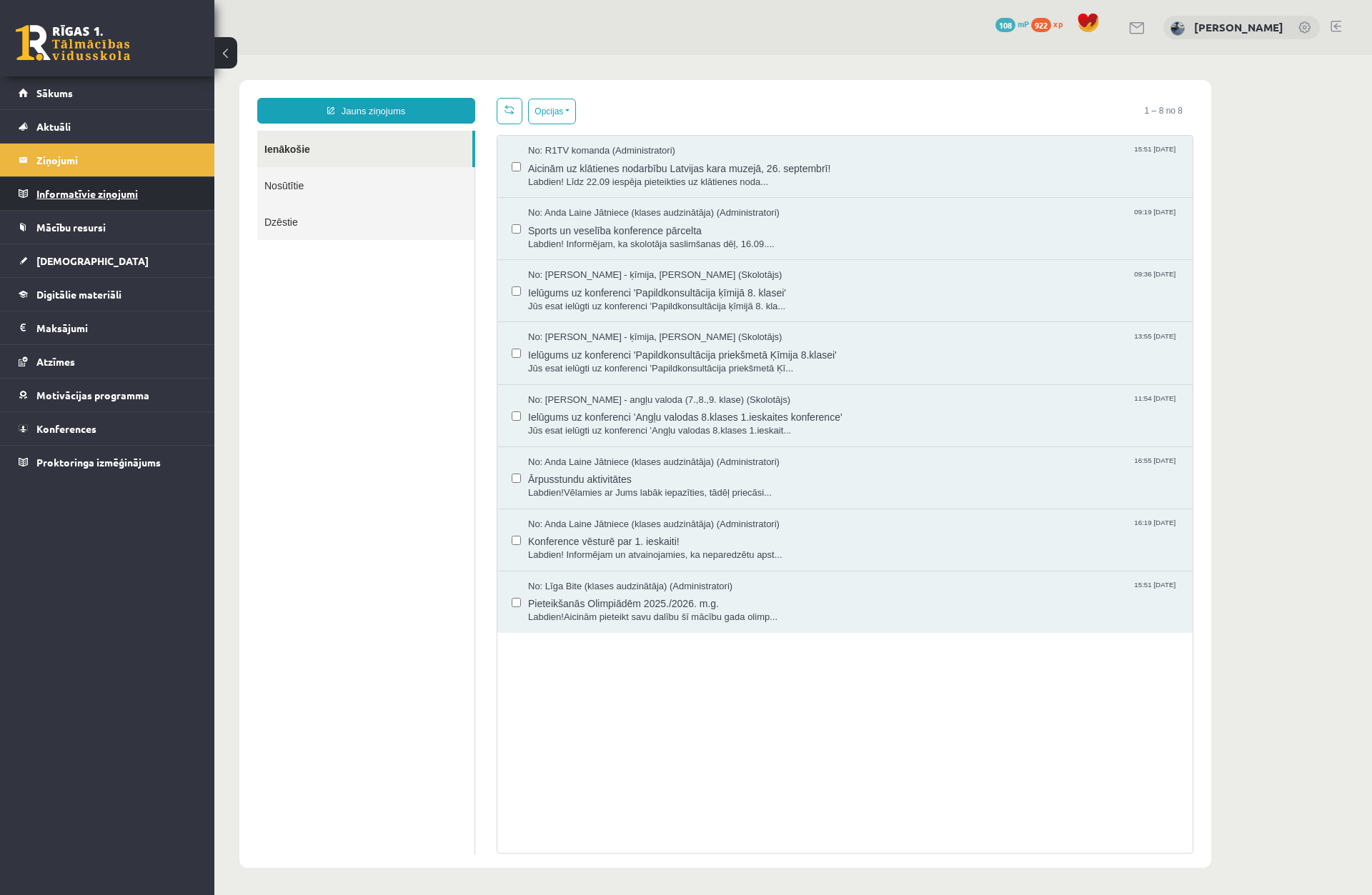
click at [77, 200] on legend "Informatīvie ziņojumi 0" at bounding box center [117, 194] width 160 height 33
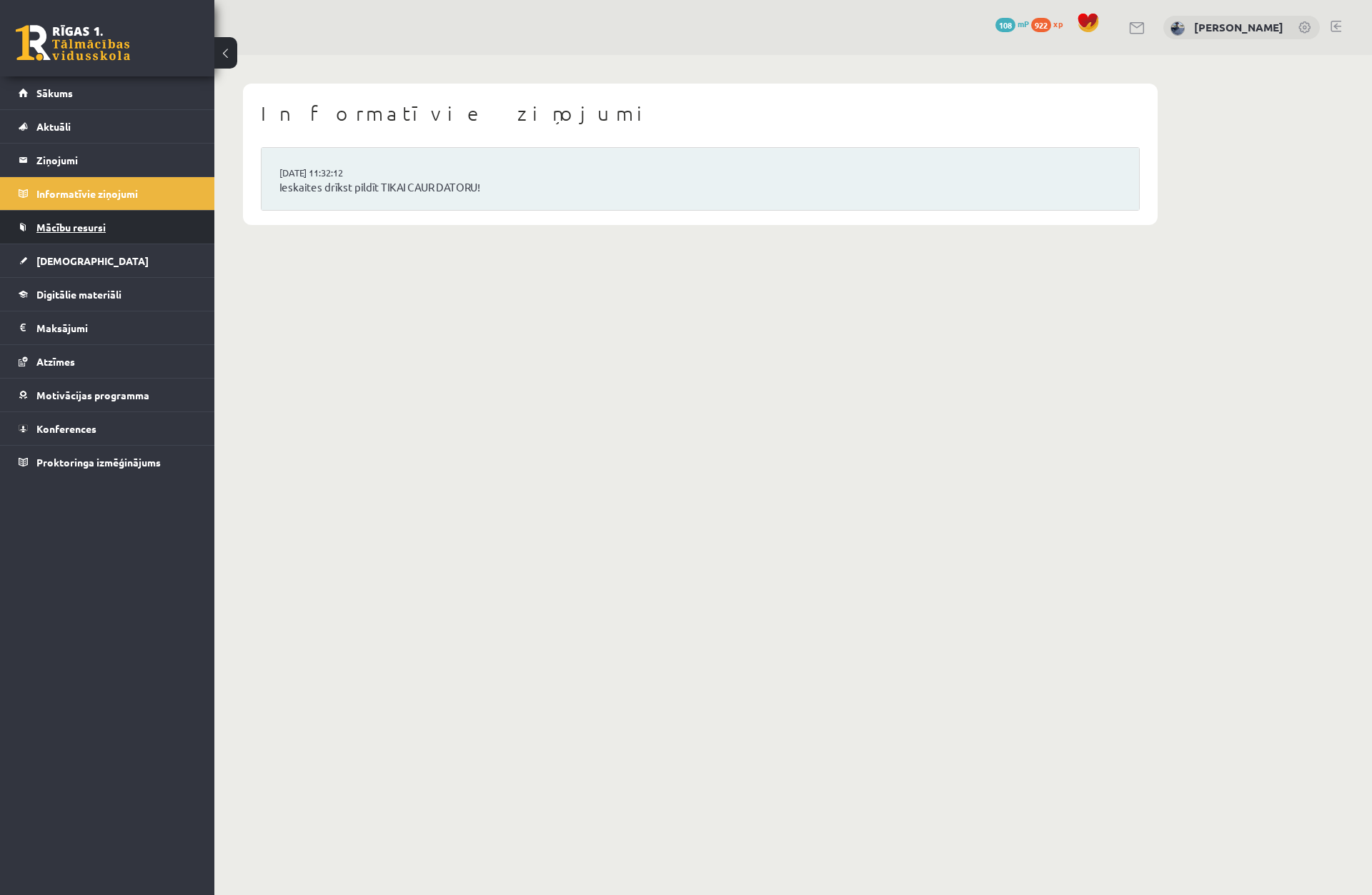
click at [82, 237] on link "Mācību resursi" at bounding box center [107, 227] width 178 height 33
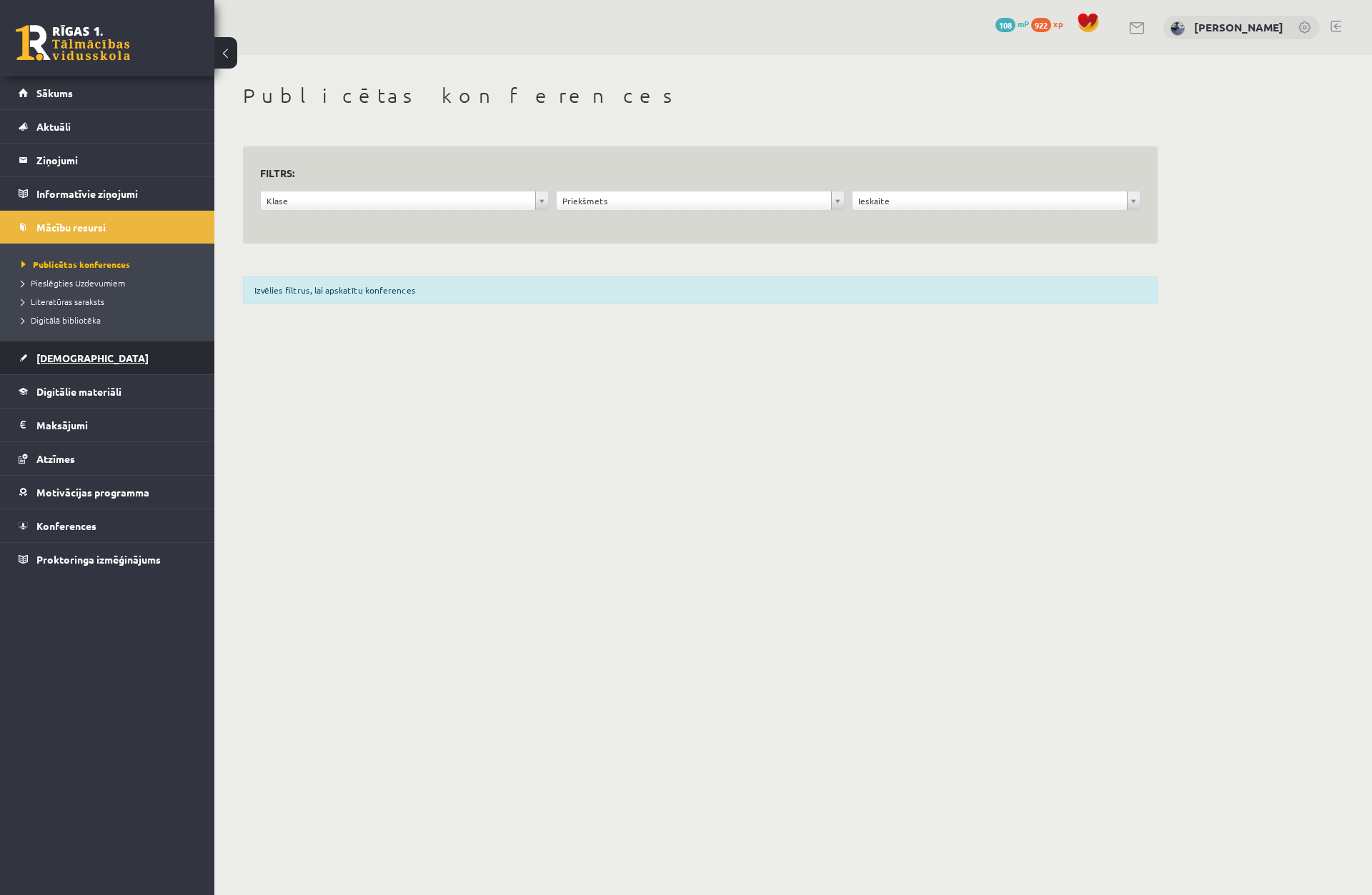
click at [67, 352] on link "[DEMOGRAPHIC_DATA]" at bounding box center [107, 358] width 178 height 33
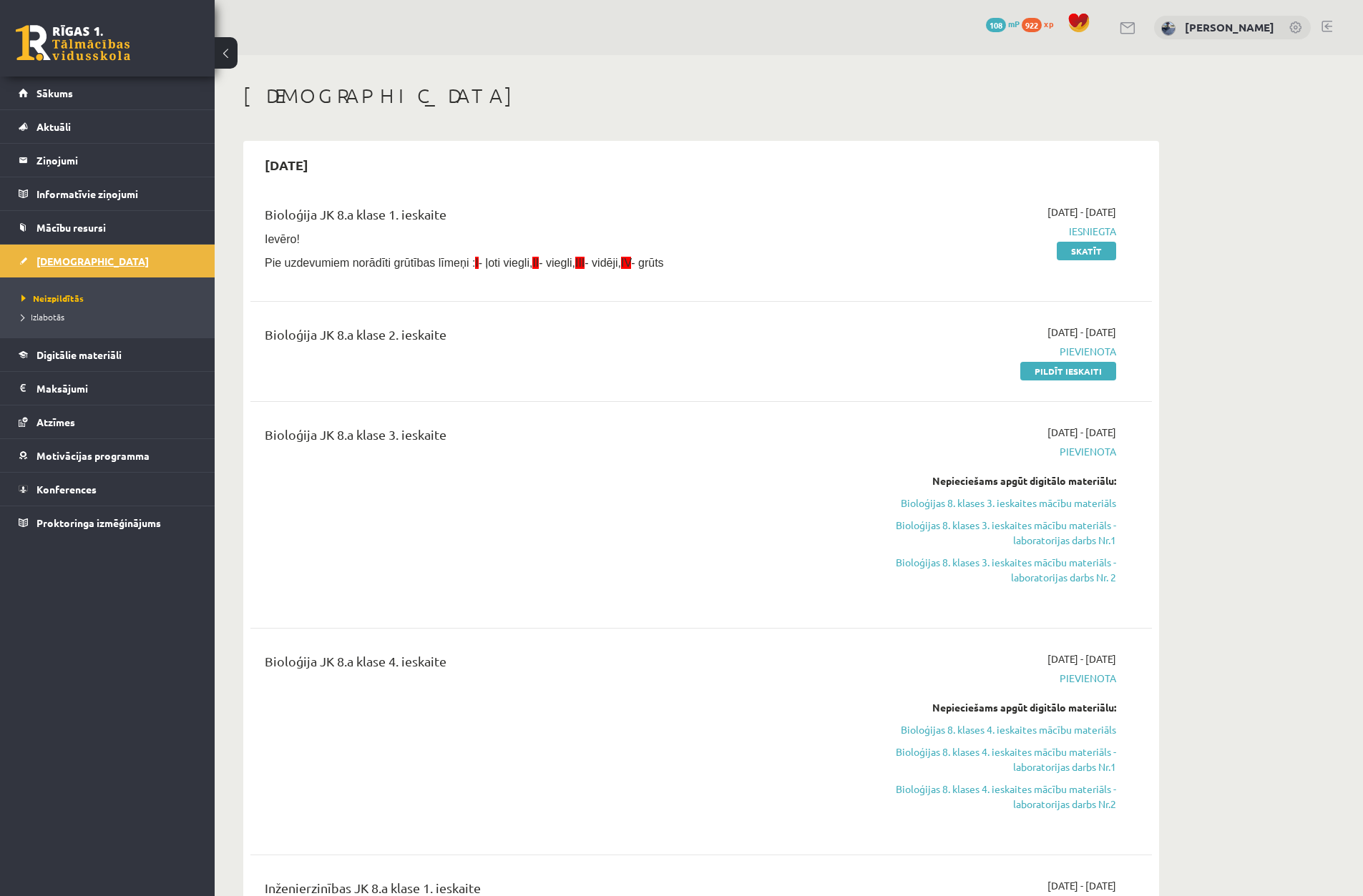
click at [187, 271] on link "[DEMOGRAPHIC_DATA]" at bounding box center [107, 261] width 178 height 33
click at [81, 357] on span "Digitālie materiāli" at bounding box center [79, 355] width 85 height 13
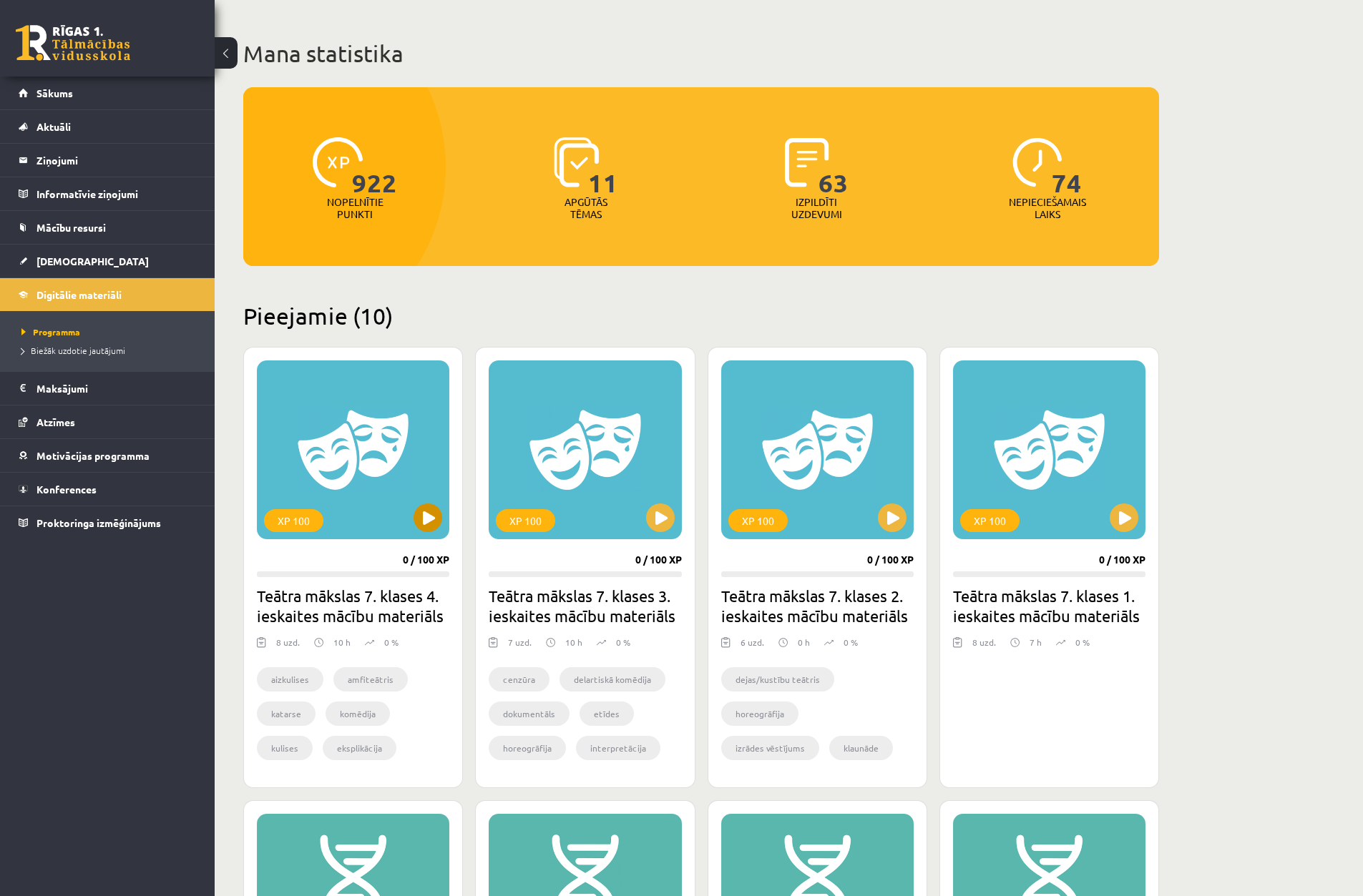
scroll to position [143, 0]
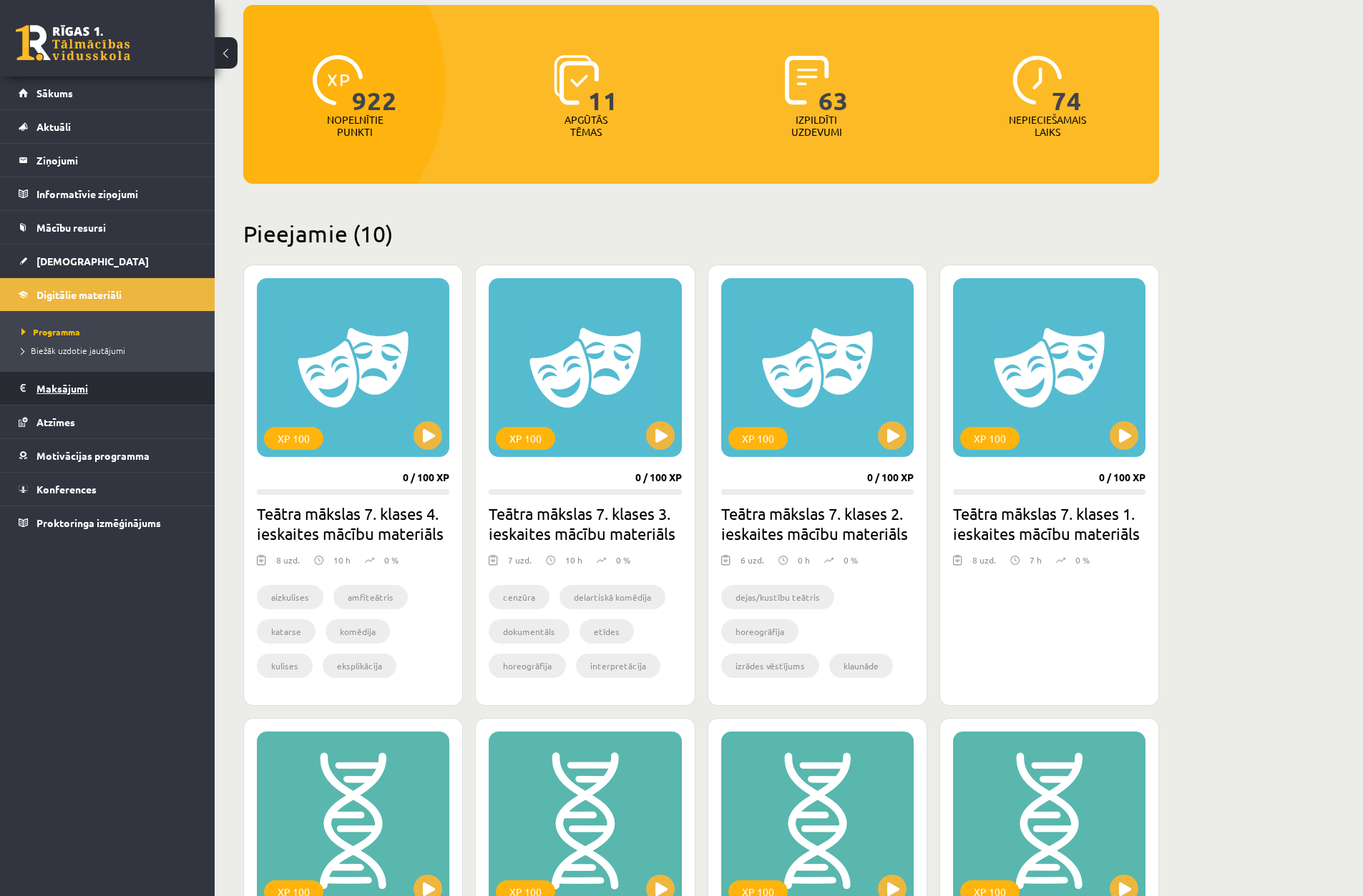
click at [81, 395] on legend "Maksājumi 0" at bounding box center [117, 389] width 160 height 33
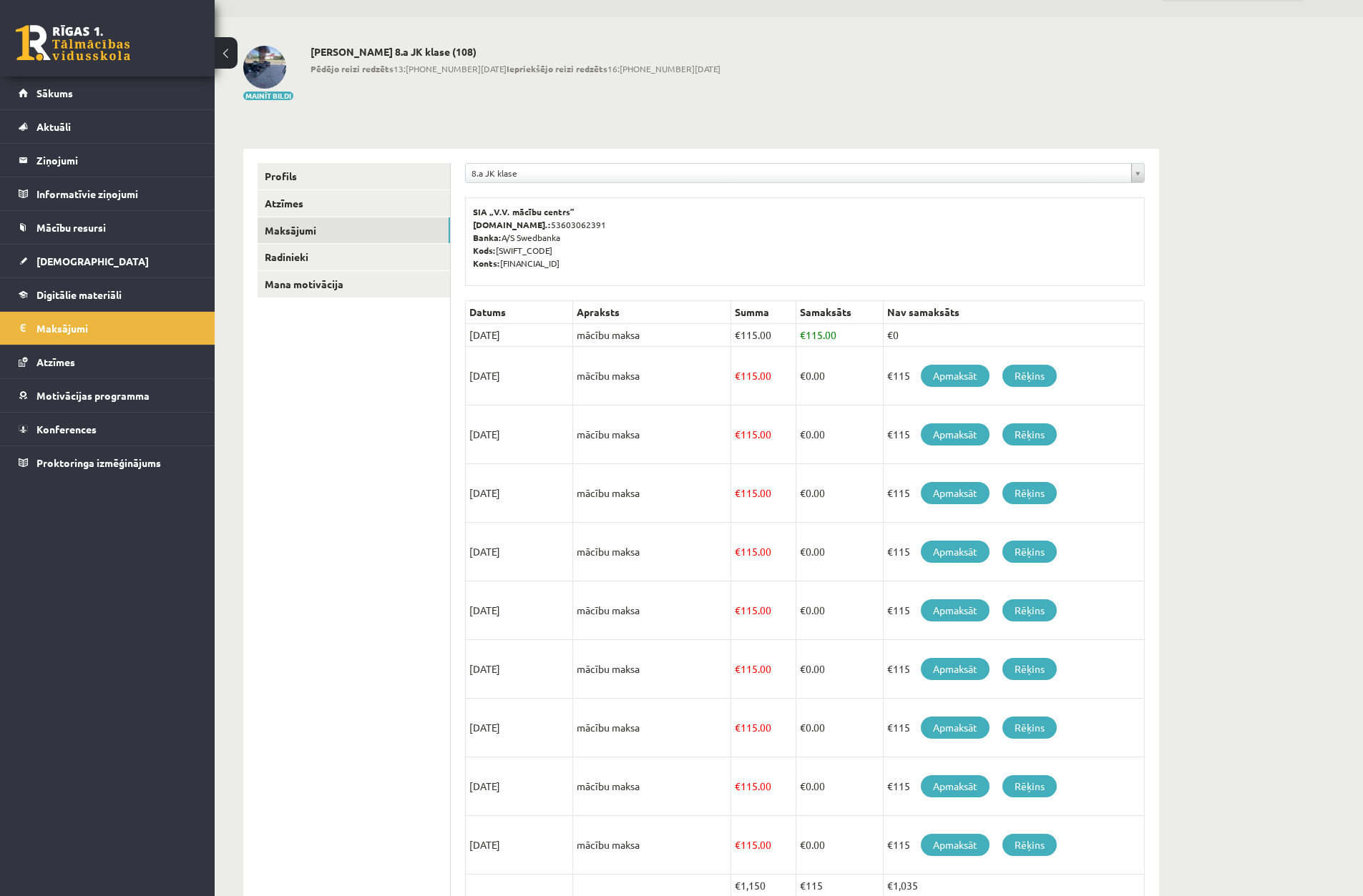
scroll to position [71, 0]
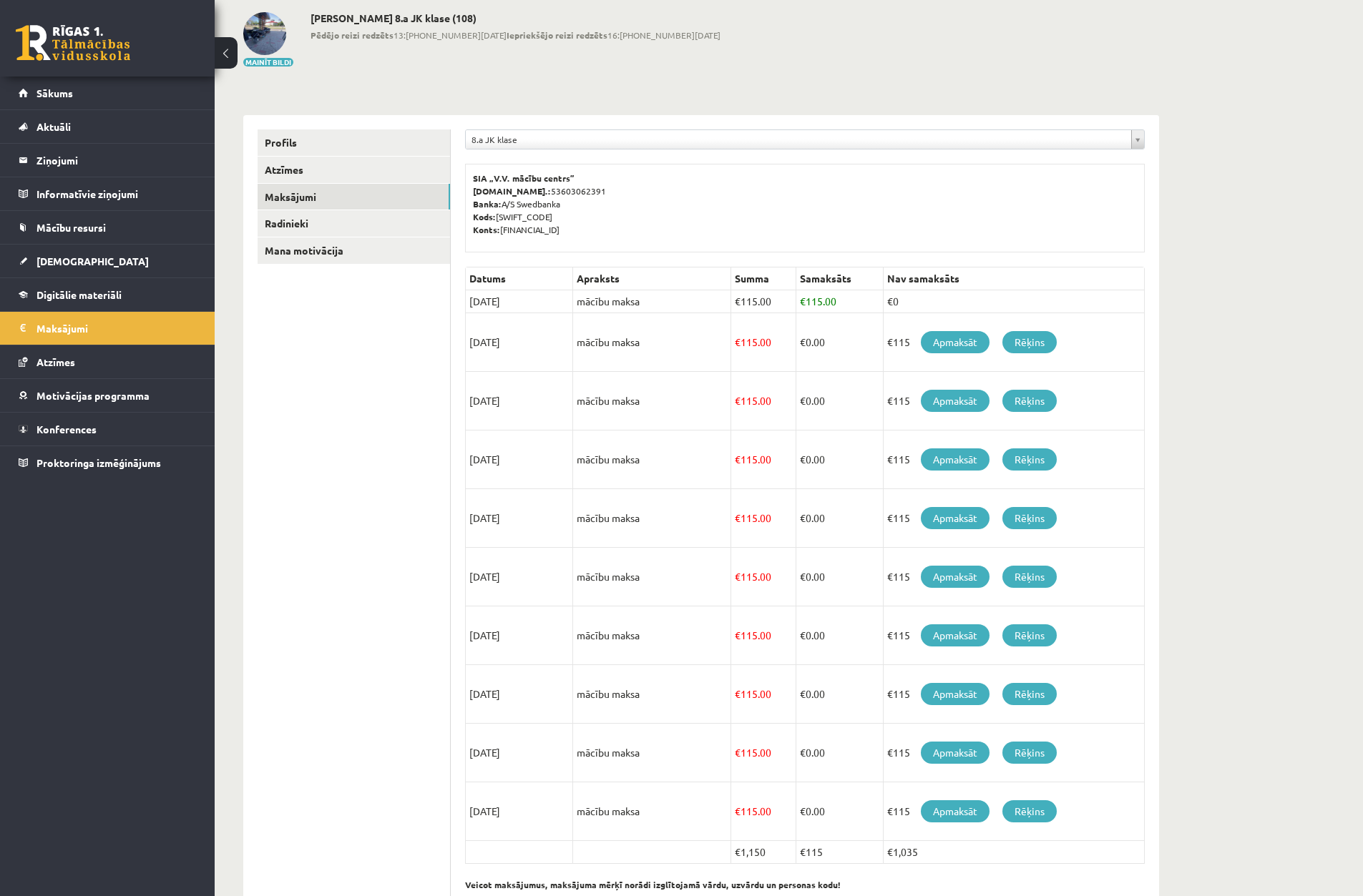
drag, startPoint x: 904, startPoint y: 302, endPoint x: 722, endPoint y: 297, distance: 182.1
click at [722, 297] on tr "25/08/2025 mācību maksa € 115.00 € 115.00 €0" at bounding box center [805, 302] width 679 height 23
click at [720, 299] on td "mācību maksa" at bounding box center [651, 302] width 158 height 23
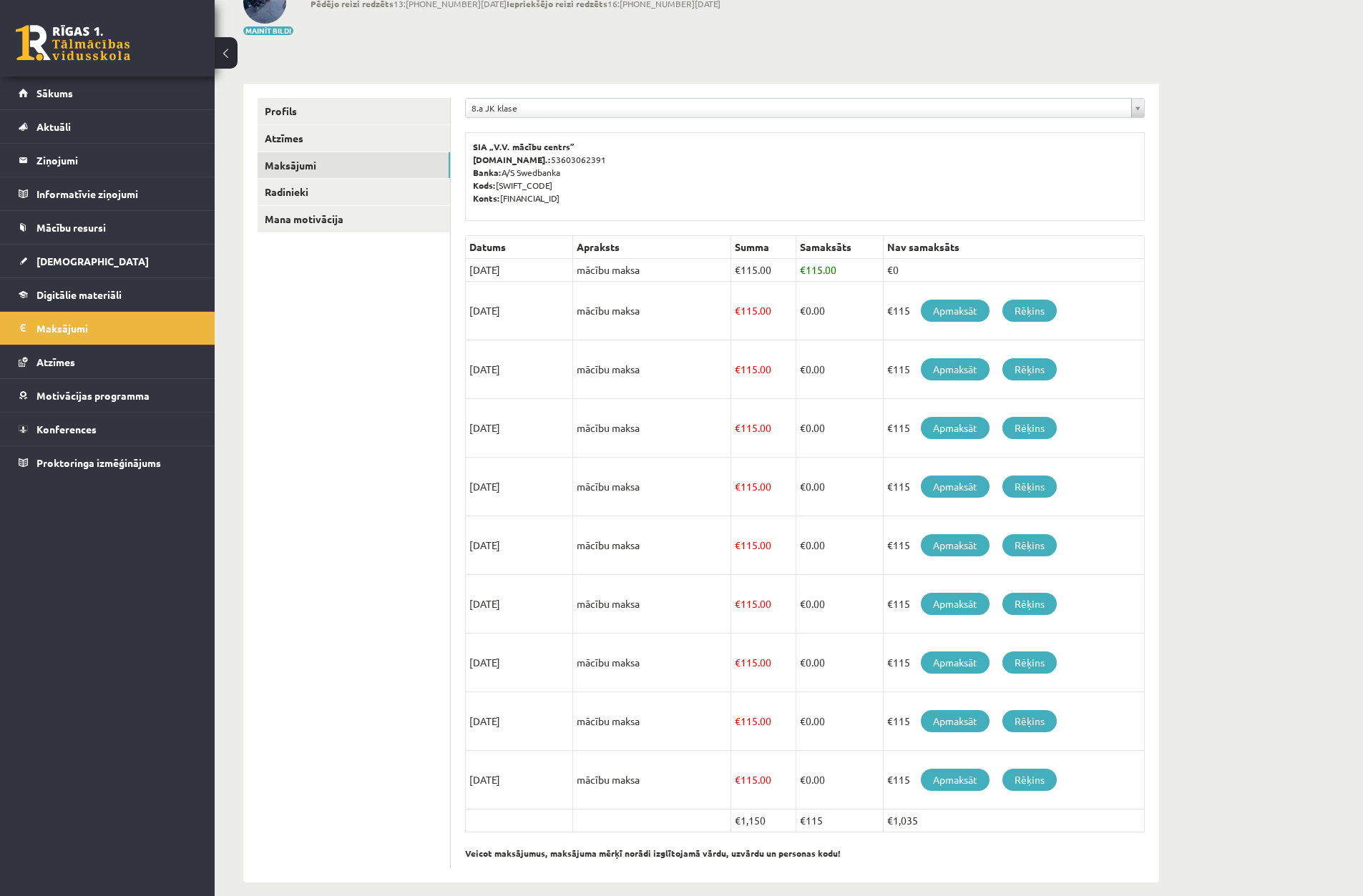
scroll to position [118, 0]
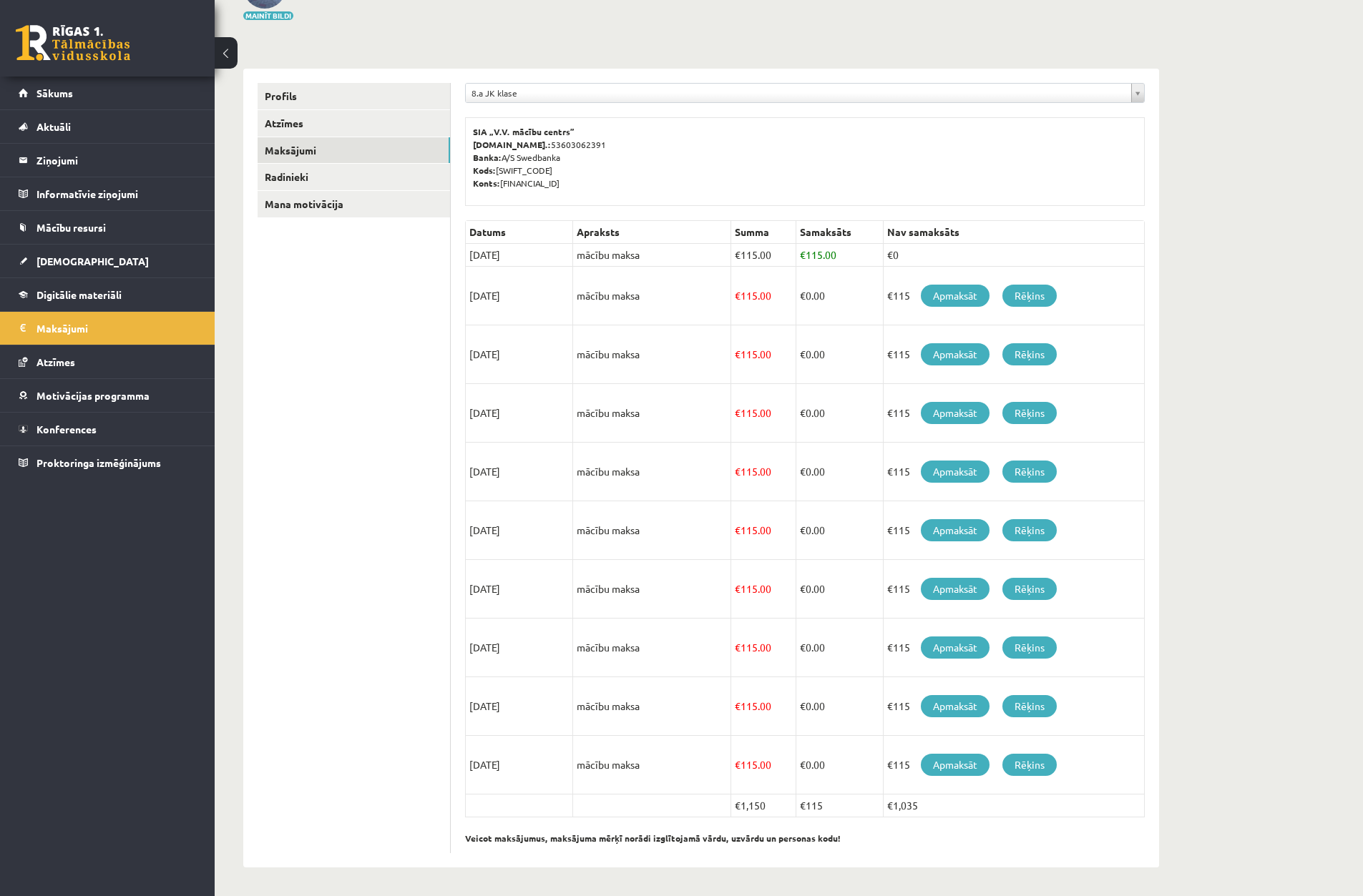
drag, startPoint x: 730, startPoint y: 296, endPoint x: 767, endPoint y: 371, distance: 83.6
click at [767, 371] on tbody "Datums Apraksts Summa Samaksāts Nav samaksāts 25/08/2025 mācību maksa € 115.00 …" at bounding box center [805, 519] width 679 height 596
click at [768, 371] on td "€ 115.00" at bounding box center [763, 354] width 65 height 58
click at [768, 370] on td "€ 115.00" at bounding box center [763, 354] width 65 height 58
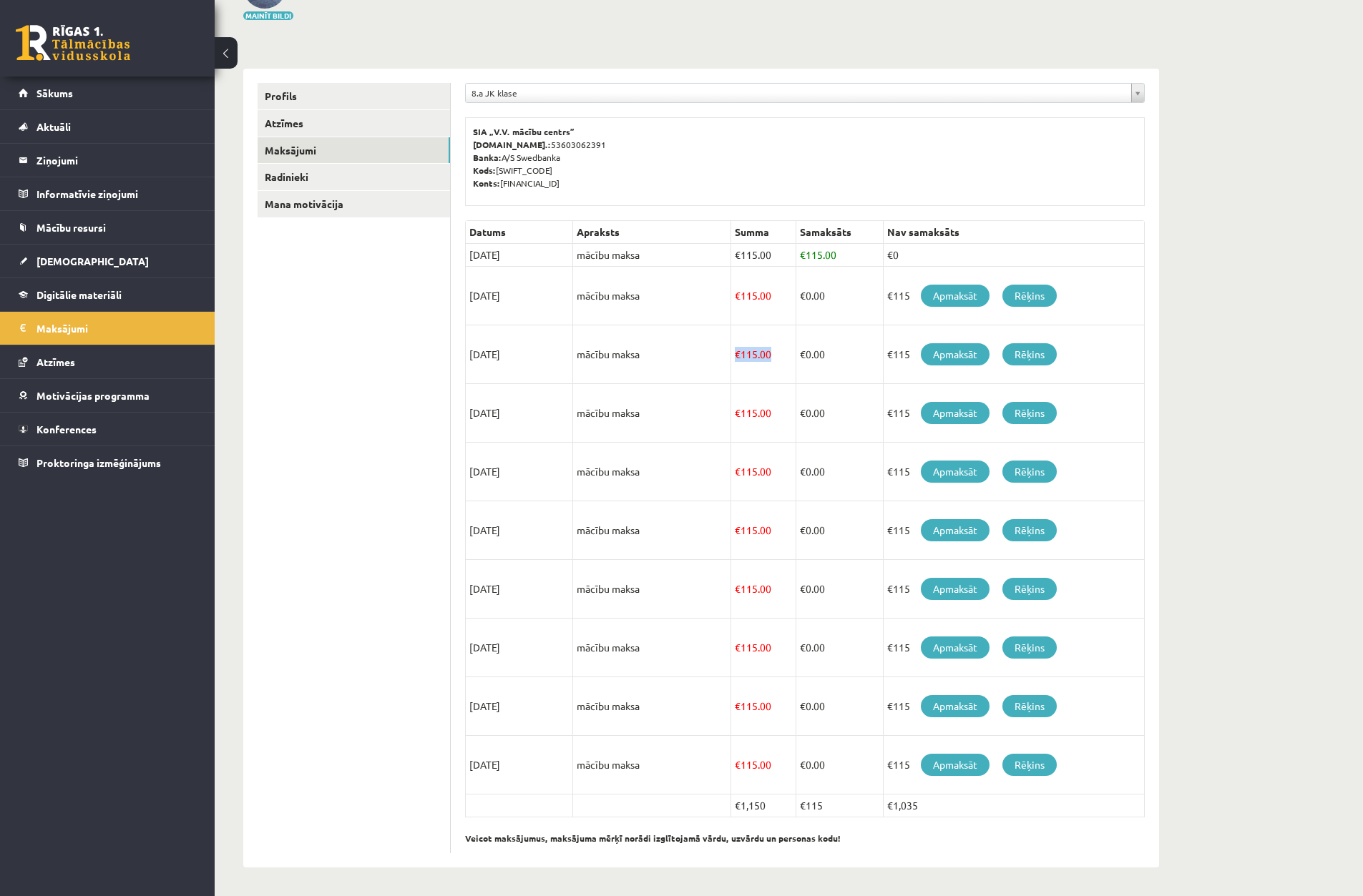
click at [766, 369] on td "€ 115.00" at bounding box center [763, 354] width 65 height 58
click at [715, 322] on td "mācību maksa" at bounding box center [651, 295] width 158 height 58
drag, startPoint x: 739, startPoint y: 298, endPoint x: 748, endPoint y: 304, distance: 10.8
click at [748, 304] on td "€ 115.00" at bounding box center [763, 295] width 65 height 58
click at [736, 297] on span "€" at bounding box center [738, 295] width 6 height 13
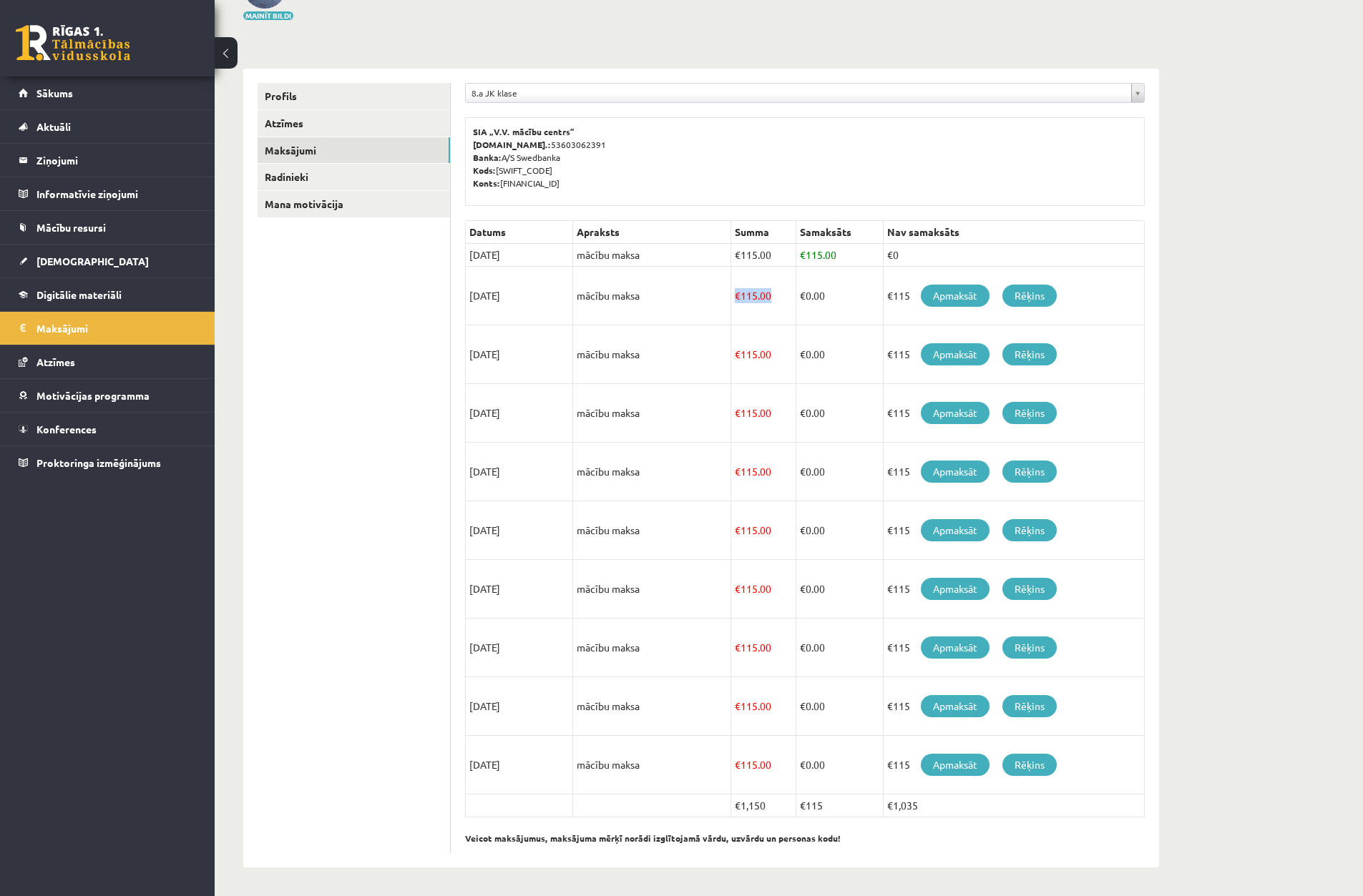
drag, startPoint x: 735, startPoint y: 297, endPoint x: 740, endPoint y: 280, distance: 17.7
click at [740, 280] on td "€ 115.00" at bounding box center [763, 295] width 65 height 58
drag, startPoint x: 429, startPoint y: 248, endPoint x: 844, endPoint y: 287, distance: 416.8
click at [844, 287] on div "**********" at bounding box center [701, 468] width 916 height 799
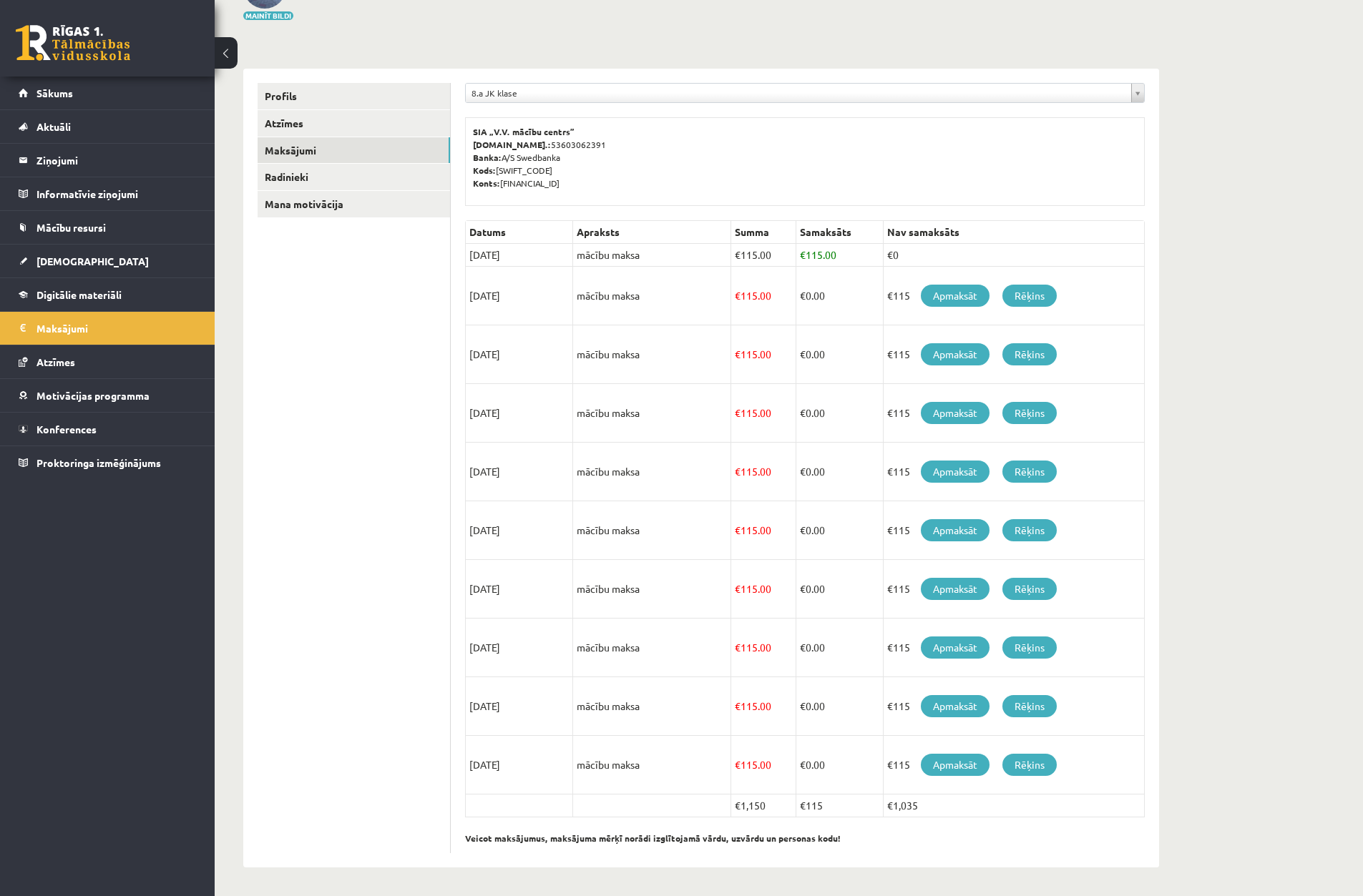
click at [528, 268] on td "25/09/2025" at bounding box center [519, 295] width 107 height 58
click at [454, 262] on div "**********" at bounding box center [805, 468] width 708 height 799
click at [457, 256] on div "**********" at bounding box center [805, 468] width 708 height 799
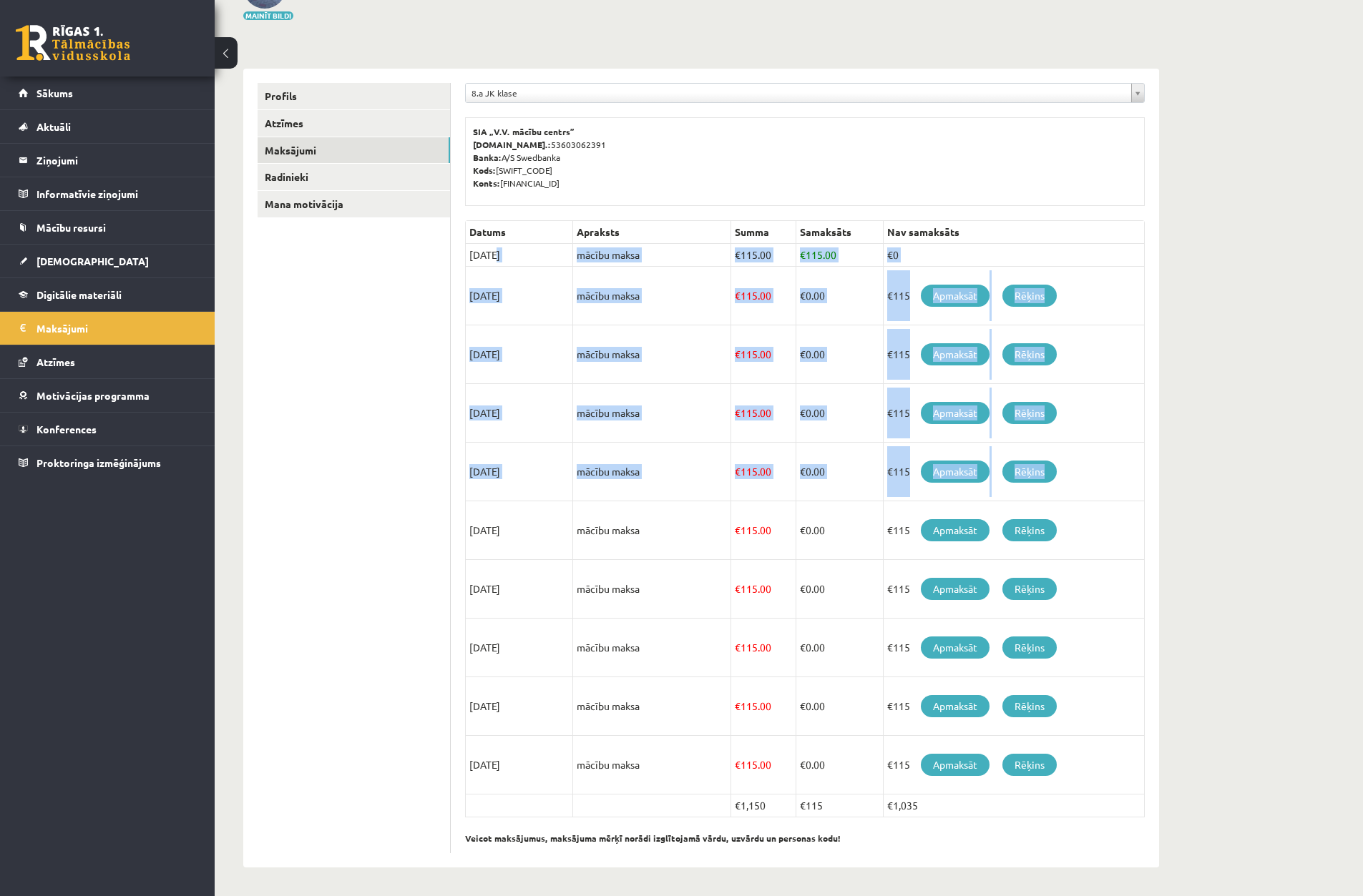
drag, startPoint x: 477, startPoint y: 250, endPoint x: 1087, endPoint y: 443, distance: 639.8
click at [1087, 445] on tbody "Datums Apraksts Summa Samaksāts Nav samaksāts 25/08/2025 mācību maksa € 115.00 …" at bounding box center [805, 519] width 679 height 596
click at [1094, 438] on td "€115 Apmaksāt Rēķins" at bounding box center [1015, 413] width 262 height 58
click at [138, 198] on legend "Informatīvie ziņojumi 0" at bounding box center [117, 194] width 160 height 33
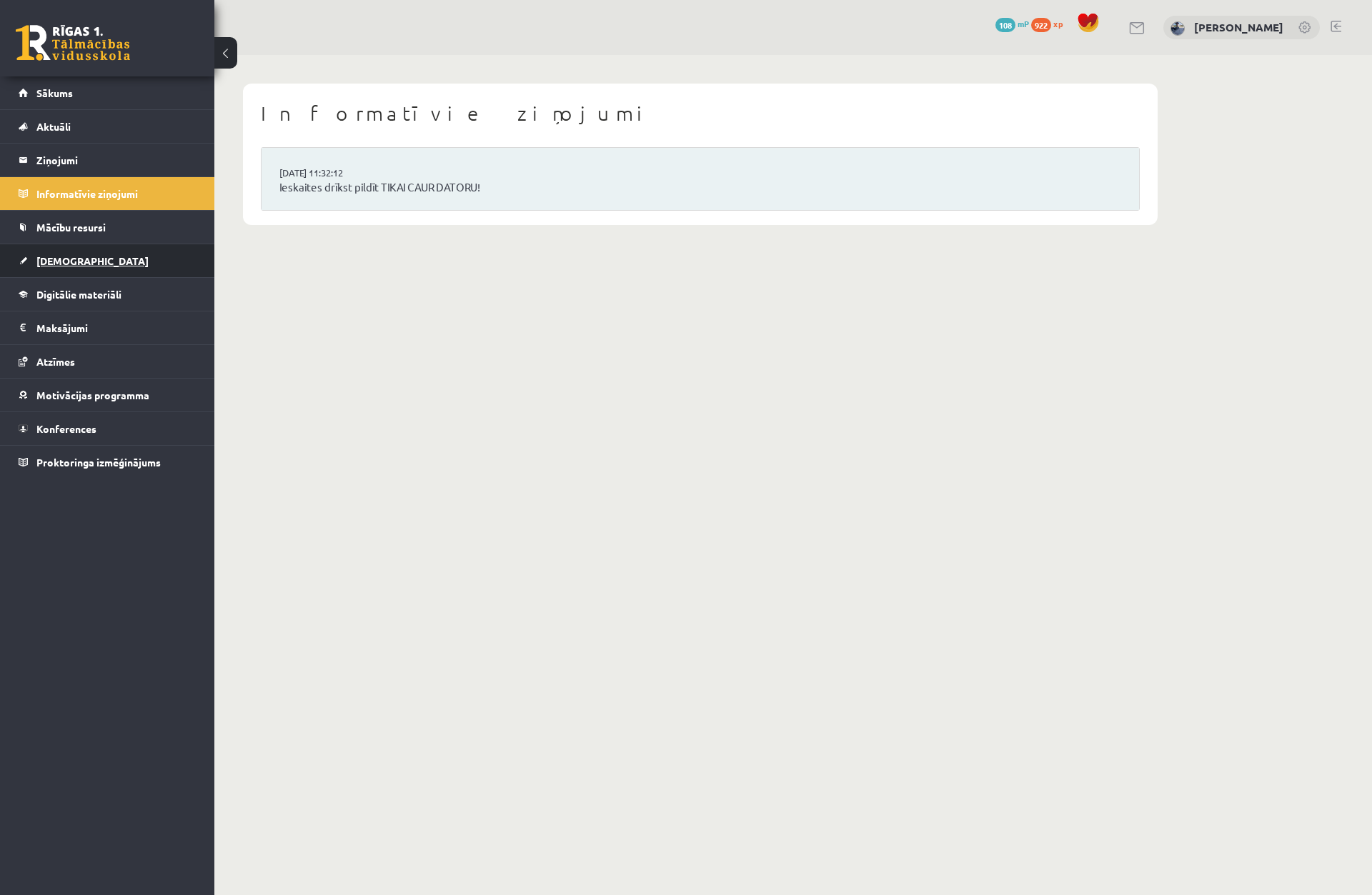
click at [104, 251] on link "[DEMOGRAPHIC_DATA]" at bounding box center [107, 261] width 178 height 33
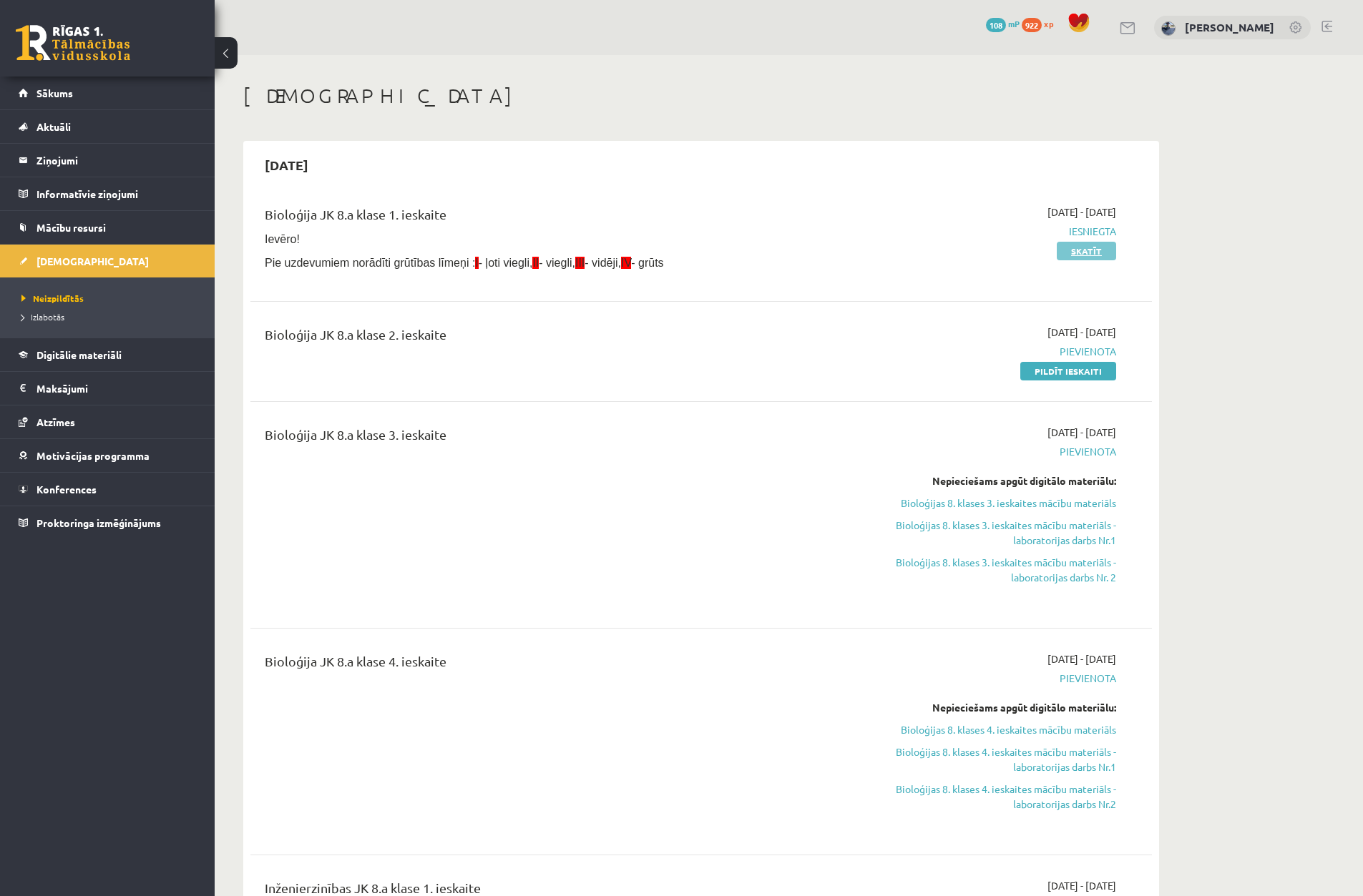
click at [1091, 249] on link "Skatīt" at bounding box center [1087, 250] width 59 height 18
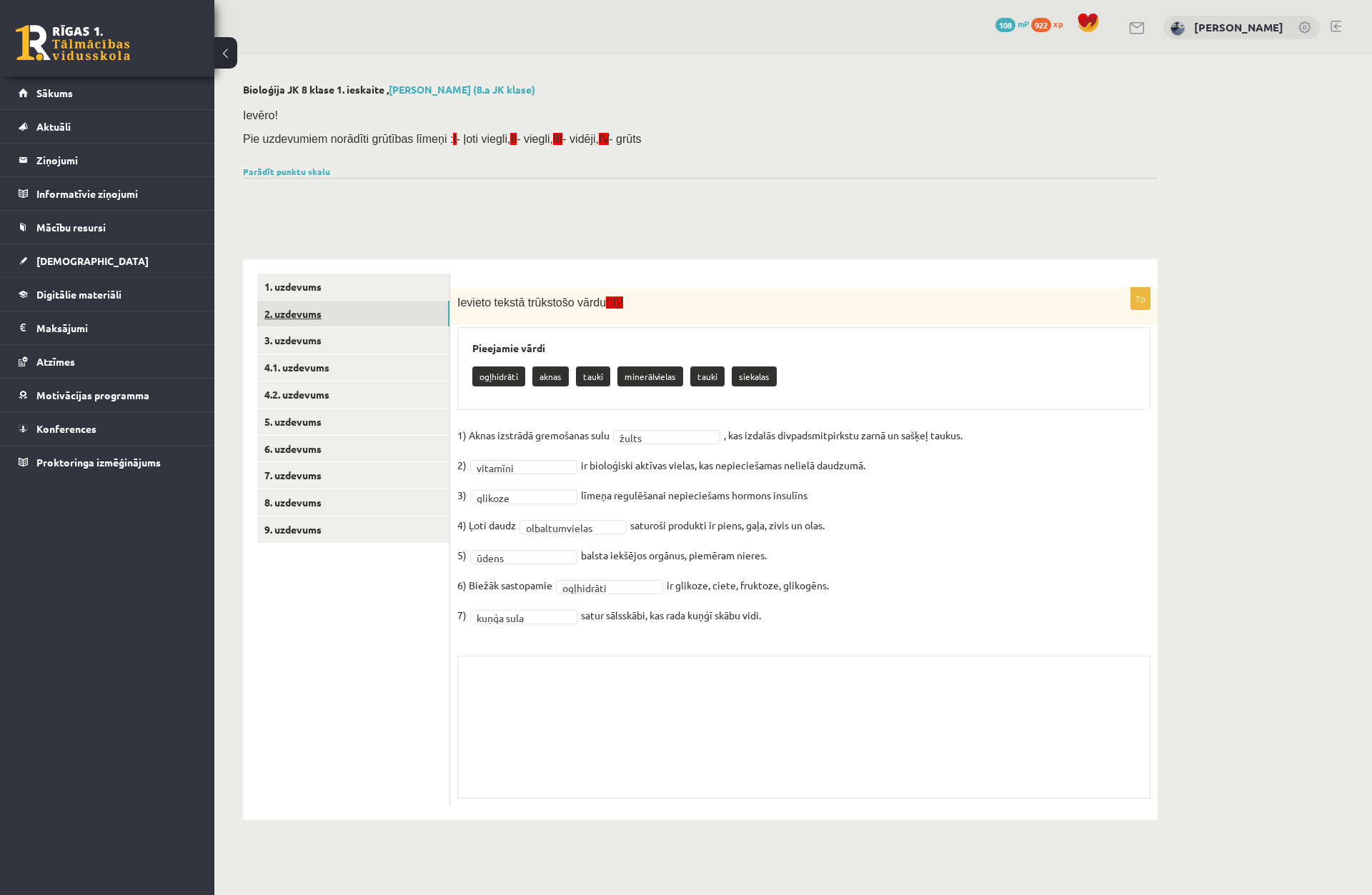
click at [413, 317] on link "2. uzdevums" at bounding box center [353, 314] width 192 height 26
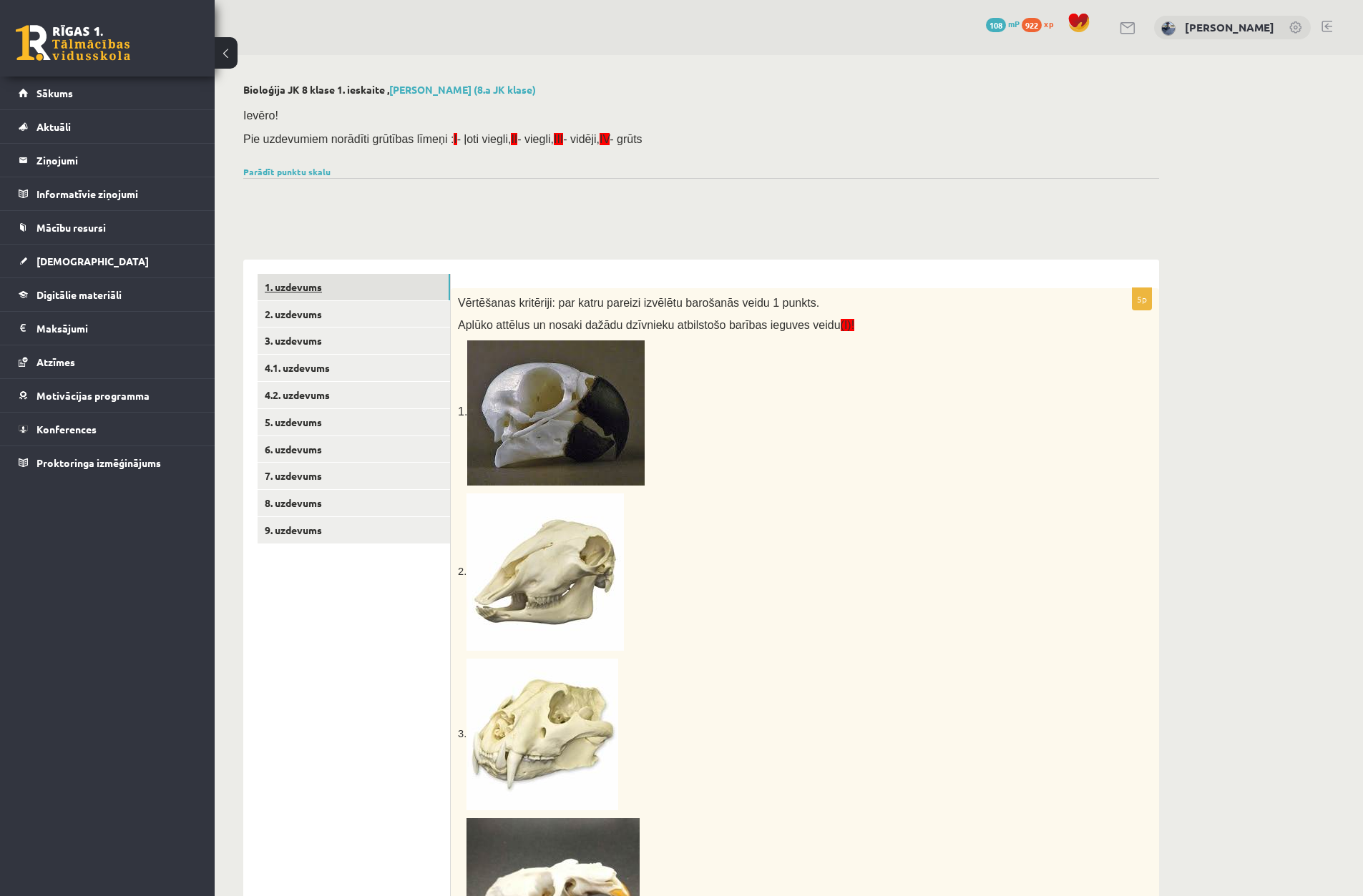
click at [409, 282] on link "1. uzdevums" at bounding box center [353, 287] width 193 height 26
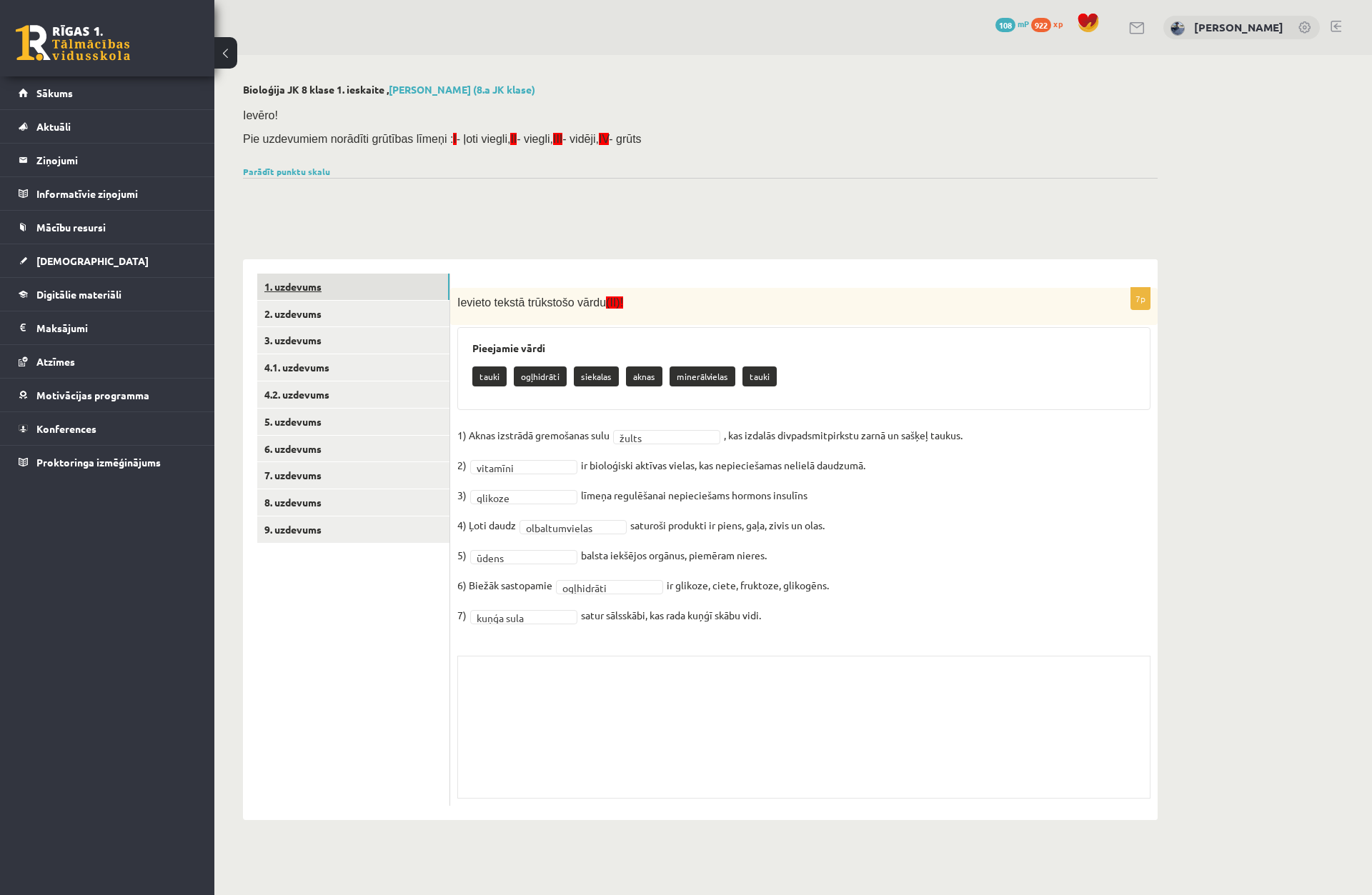
click at [412, 299] on link "1. uzdevums" at bounding box center [353, 286] width 192 height 26
click at [414, 340] on link "3. uzdevums" at bounding box center [353, 340] width 192 height 26
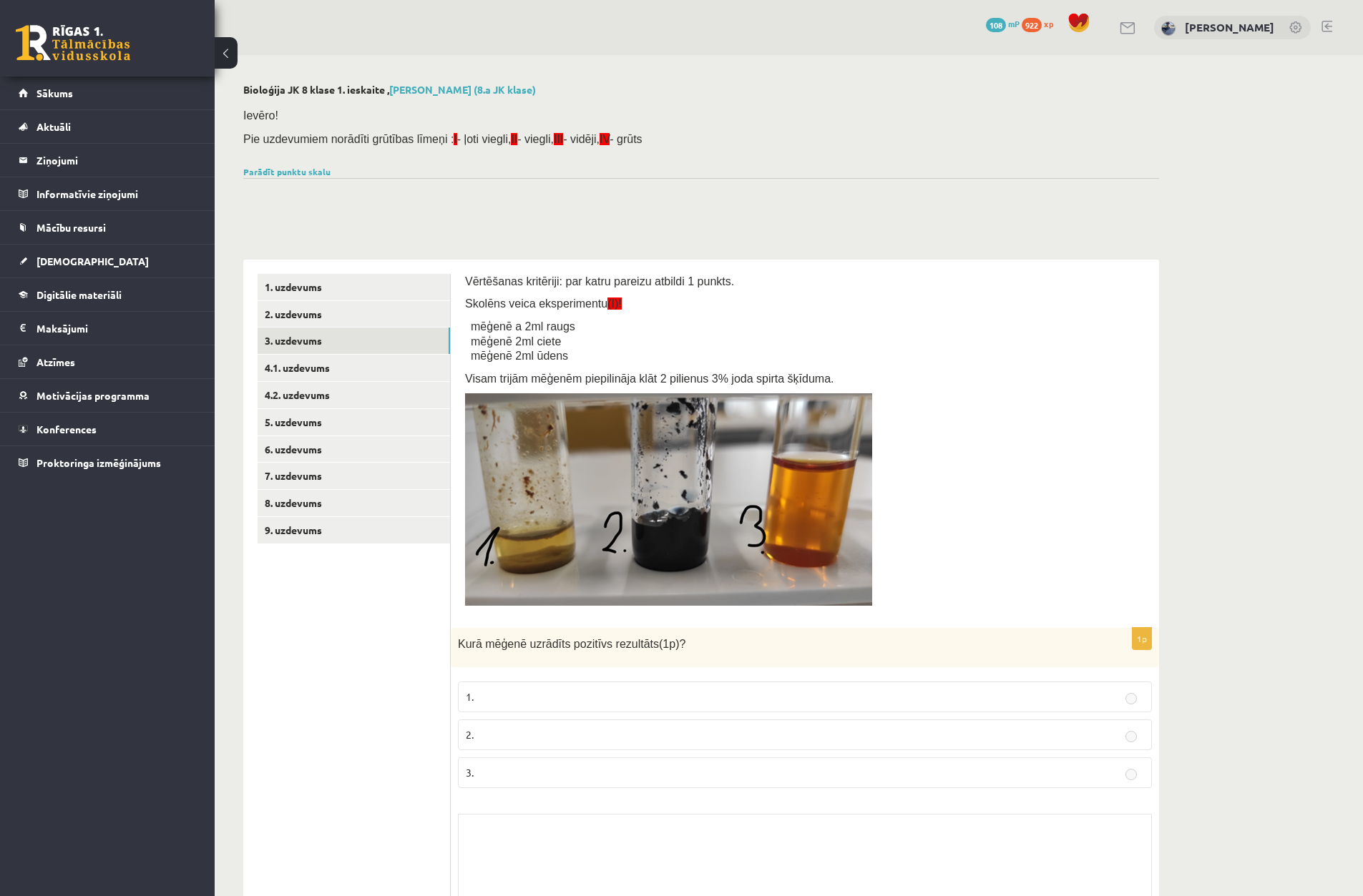
scroll to position [71, 0]
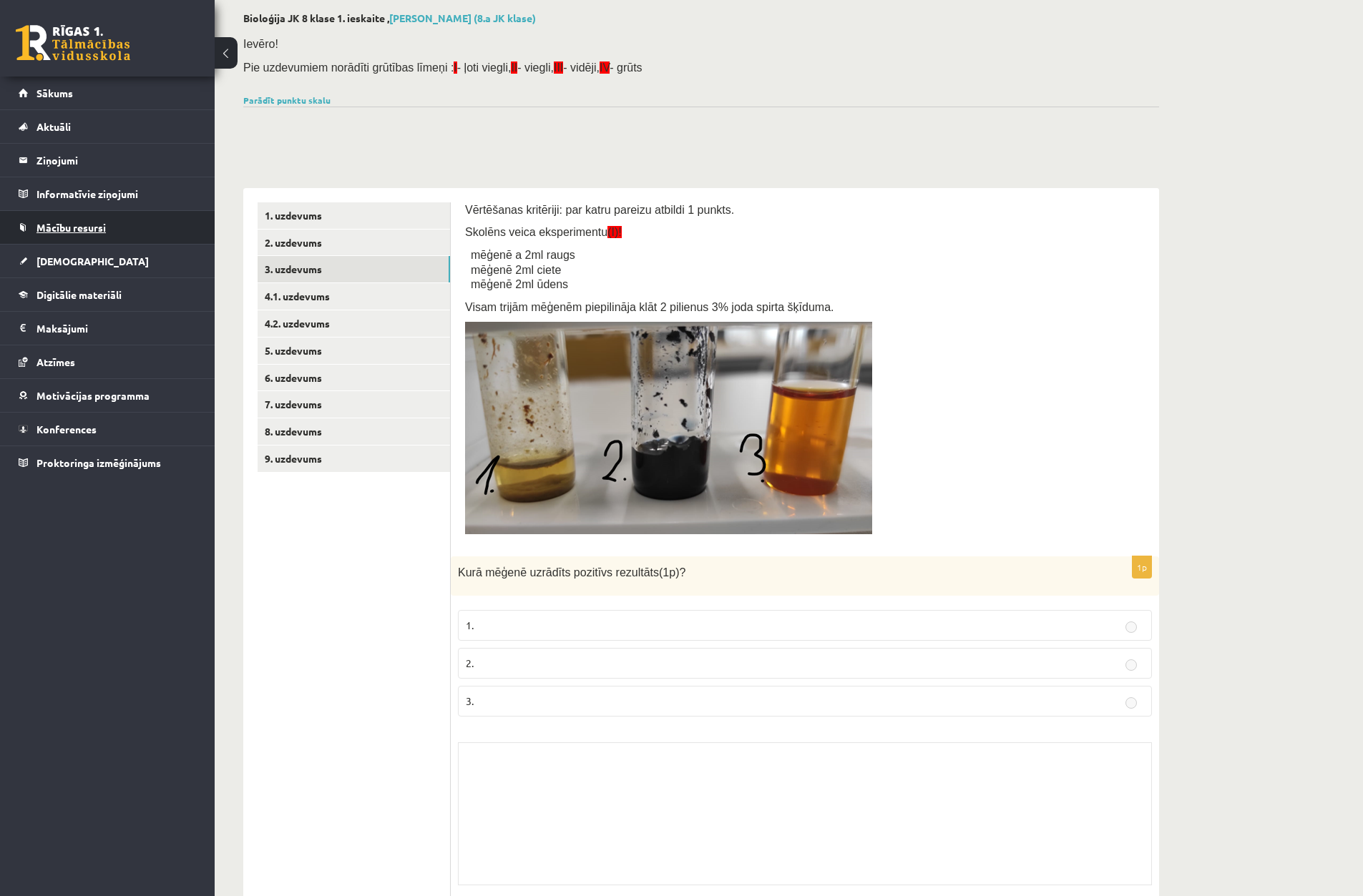
click at [90, 237] on link "Mācību resursi" at bounding box center [107, 227] width 178 height 33
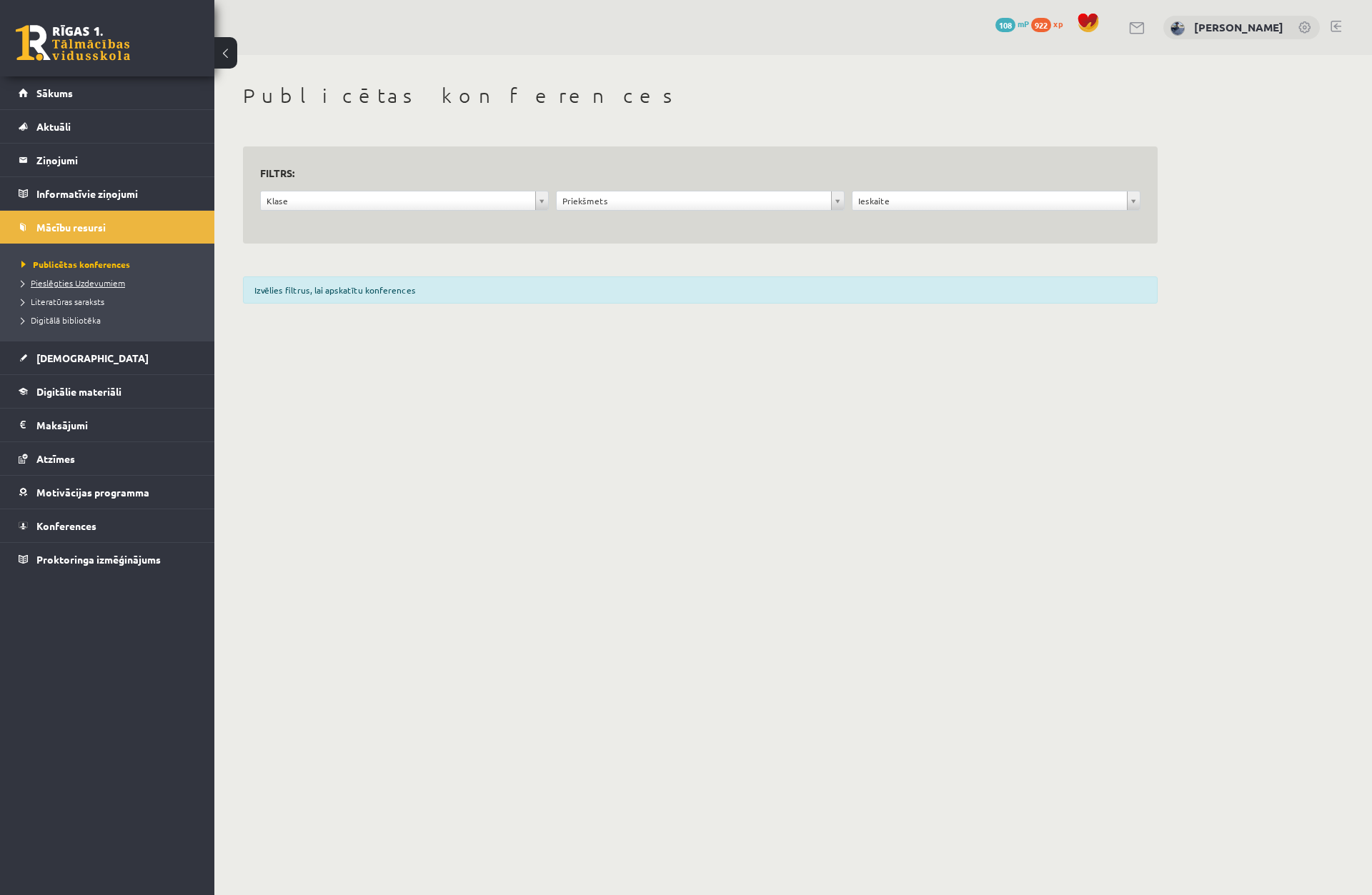
click at [109, 282] on span "Pieslēgties Uzdevumiem" at bounding box center [73, 282] width 104 height 11
click at [82, 264] on span "Publicētas konferences" at bounding box center [71, 264] width 100 height 11
click at [88, 318] on span "Digitālā bibliotēka" at bounding box center [61, 320] width 79 height 11
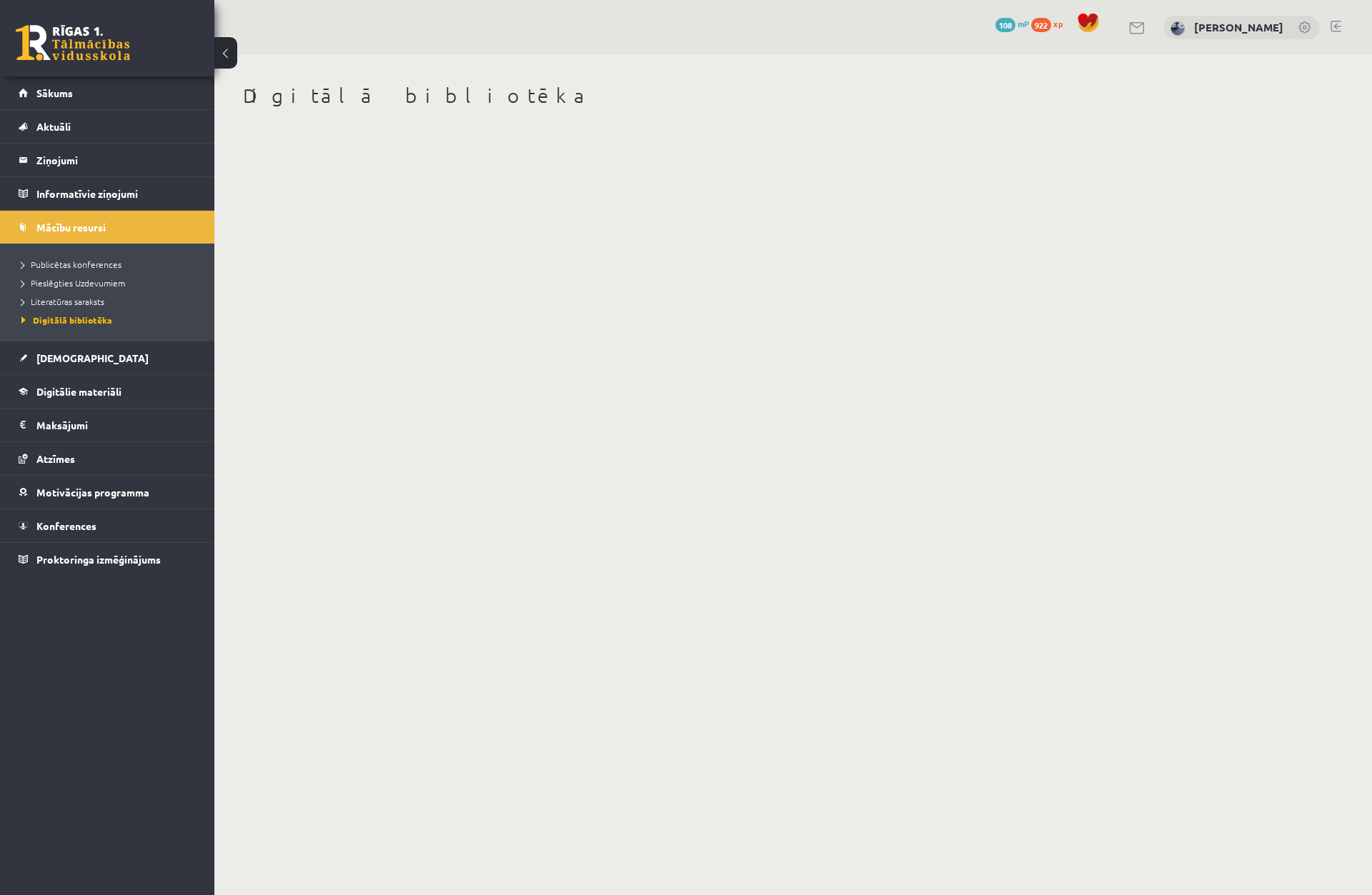
click at [500, 240] on body "0 Dāvanas 108 mP 922 xp Endijs Laizāns Sākums Aktuāli Kā mācīties eSKOLĀ Kontak…" at bounding box center [686, 448] width 1372 height 895
click at [115, 388] on span "Digitālie materiāli" at bounding box center [79, 391] width 85 height 13
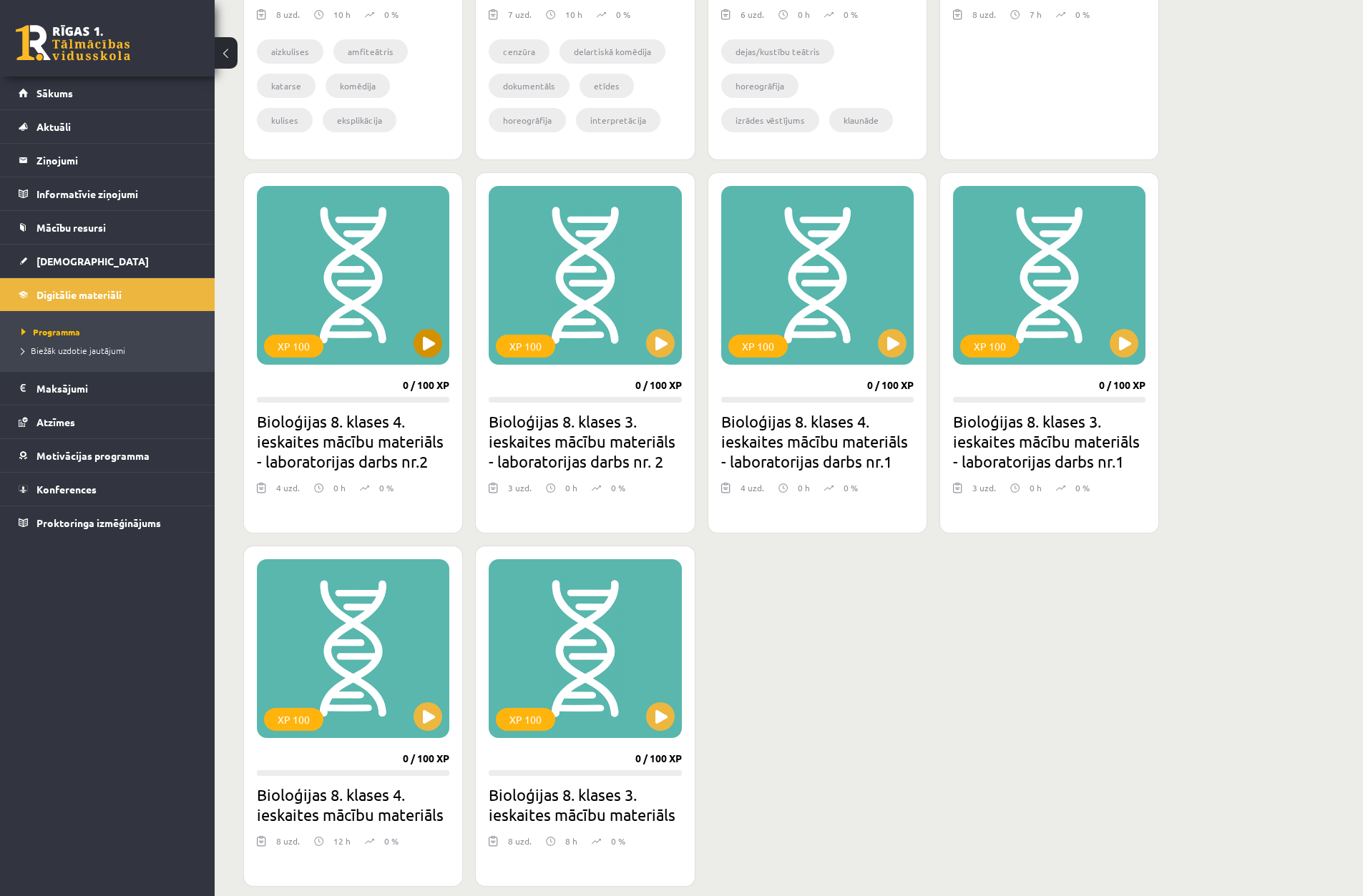
scroll to position [644, 0]
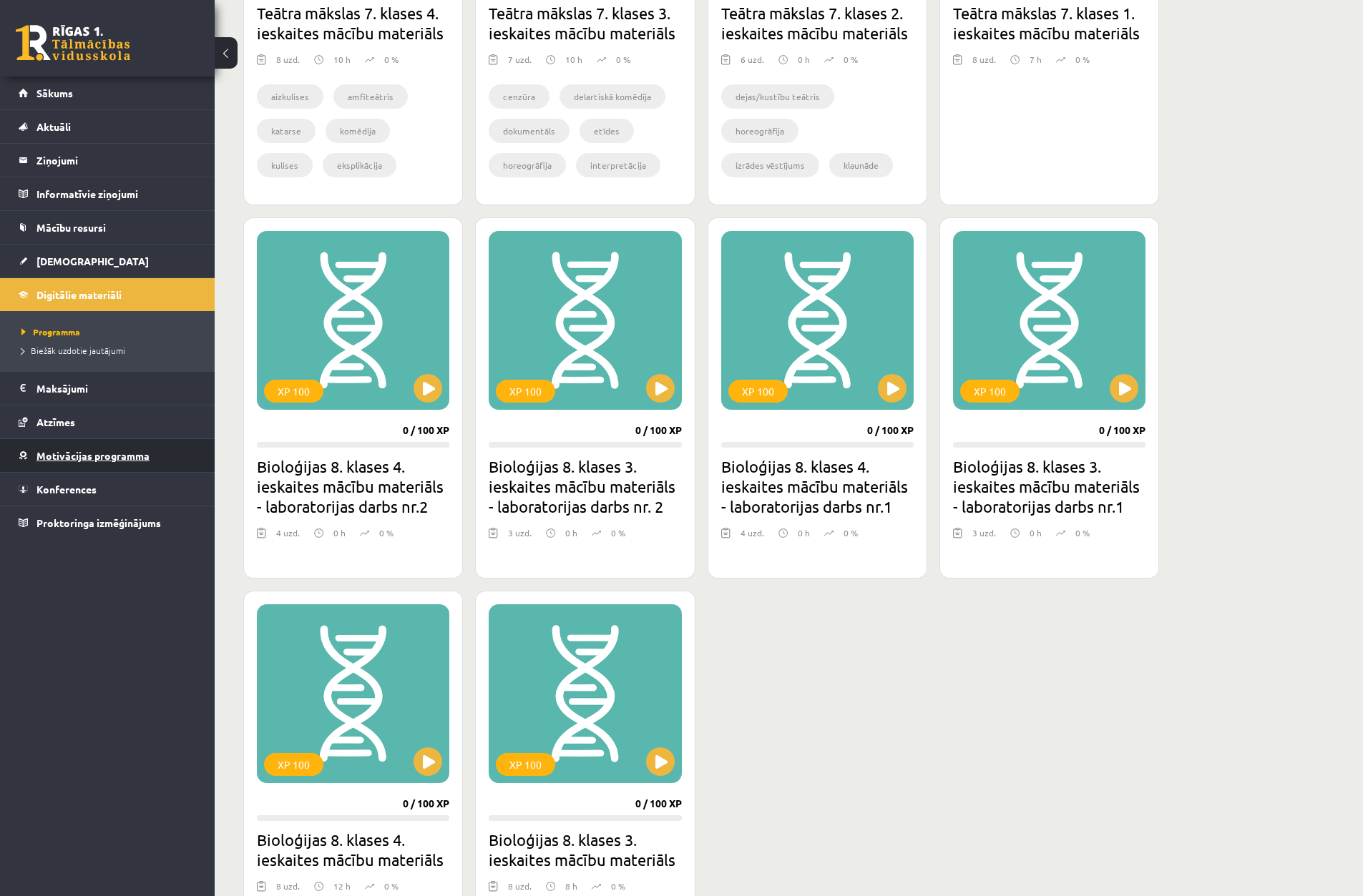
click at [112, 461] on link "Motivācijas programma" at bounding box center [107, 456] width 178 height 33
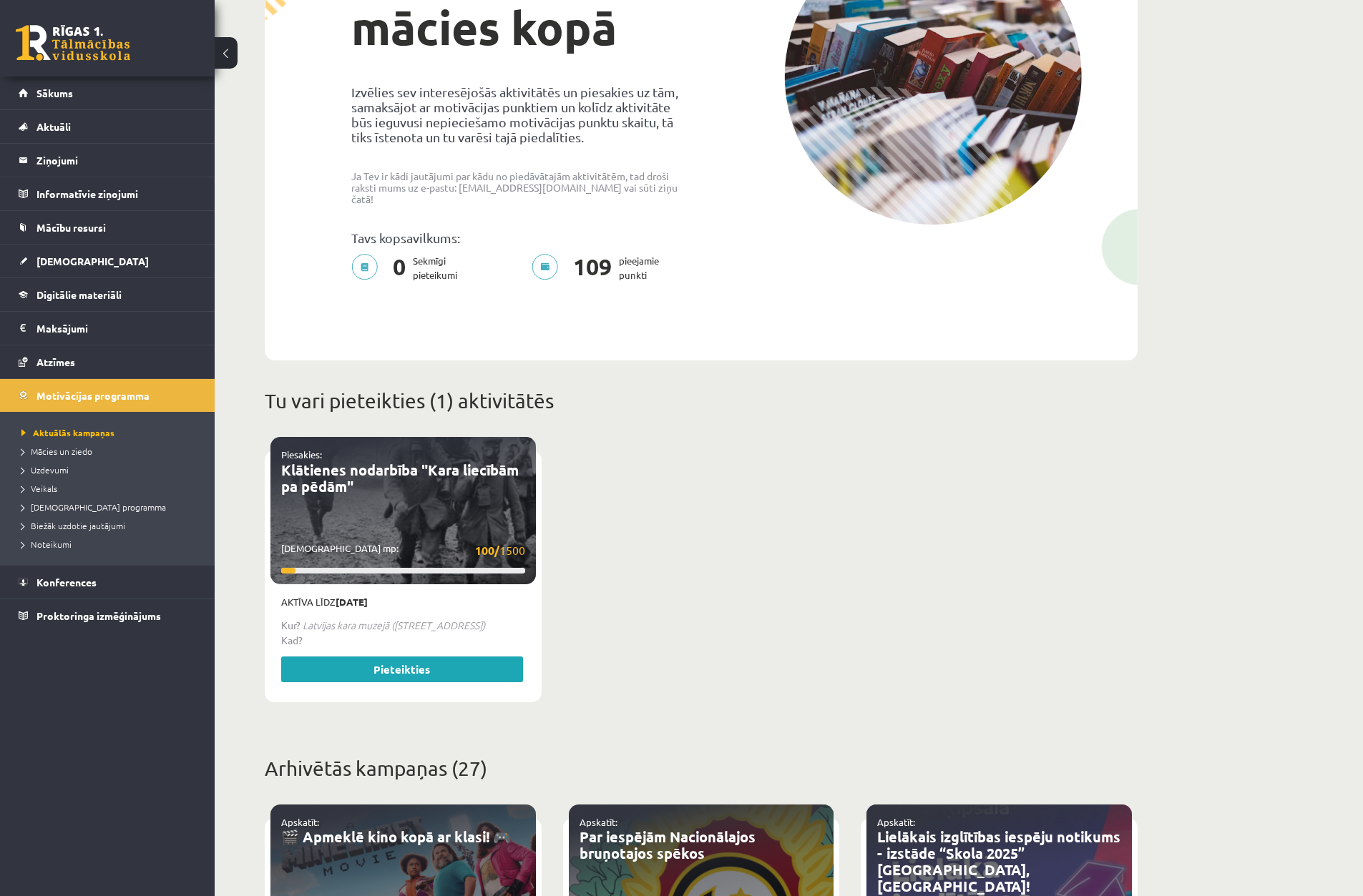
scroll to position [214, 0]
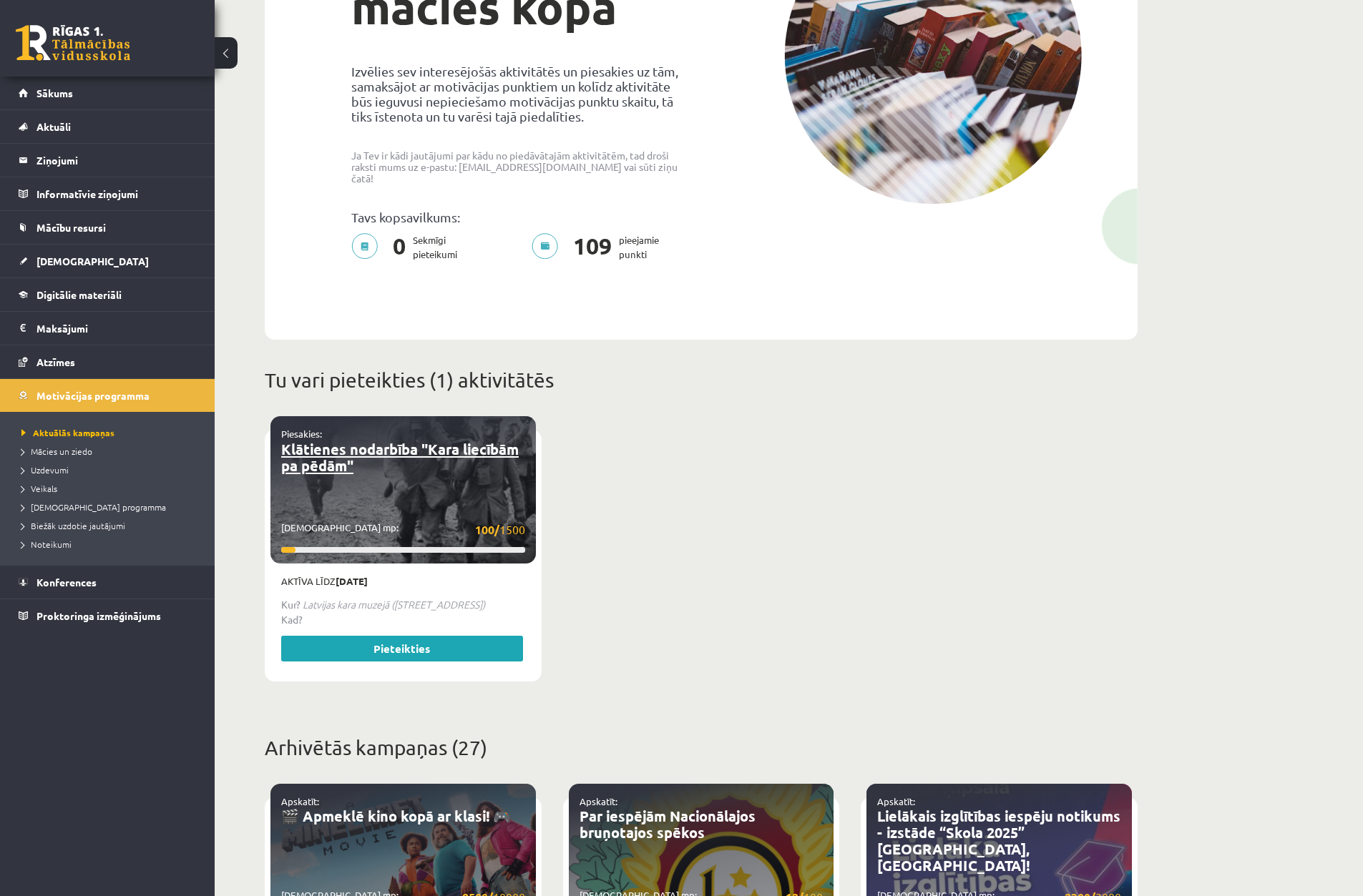
click at [443, 440] on link "Klātienes nodarbība "Kara liecībām pa pēdām"" at bounding box center [400, 458] width 237 height 35
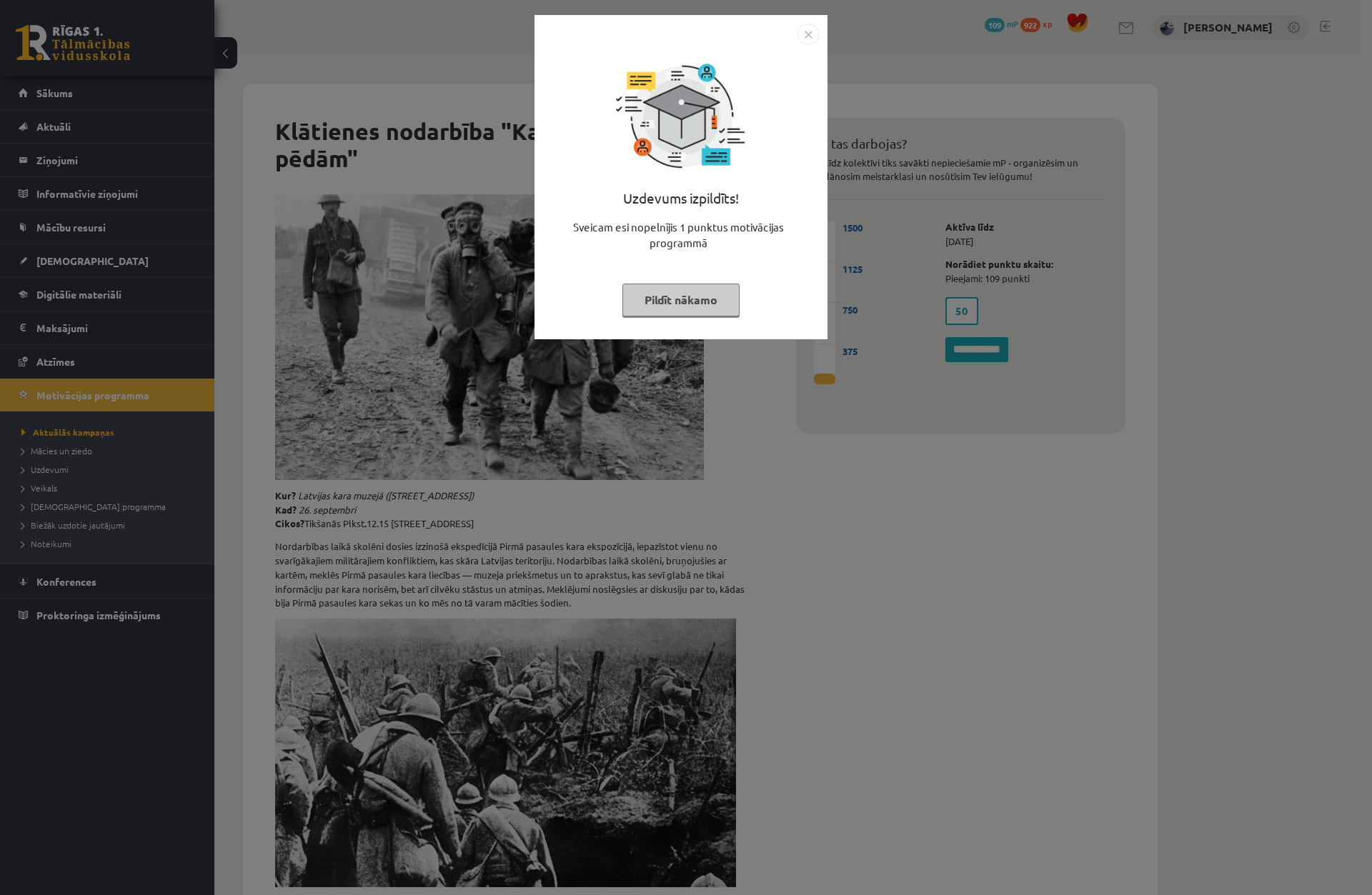
click at [444, 347] on div "Uzdevums izpildīts! Sveicam esi nopelnījis 1 punktus motivācijas programmā Pild…" at bounding box center [686, 448] width 1372 height 895
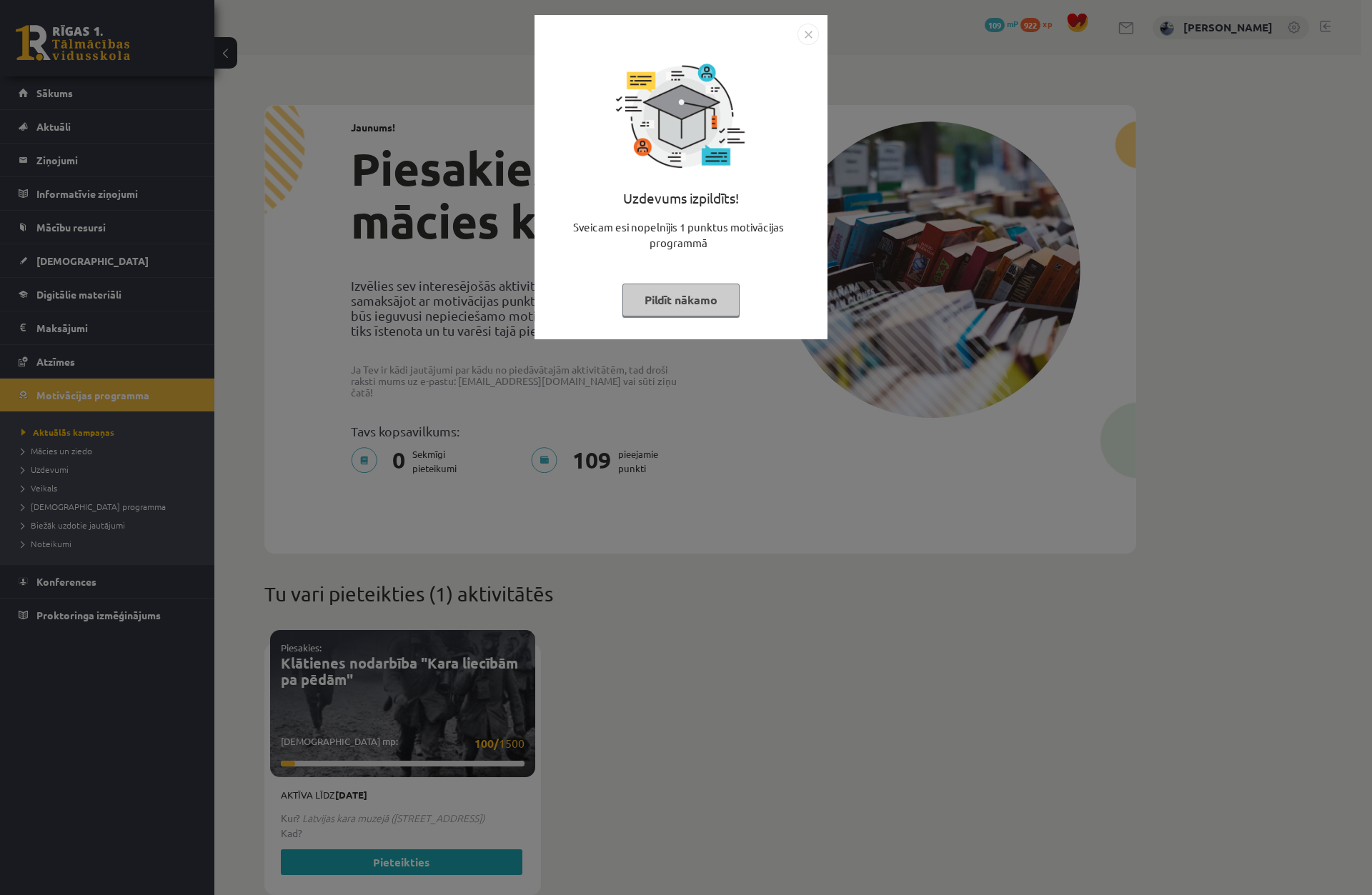
scroll to position [213, 0]
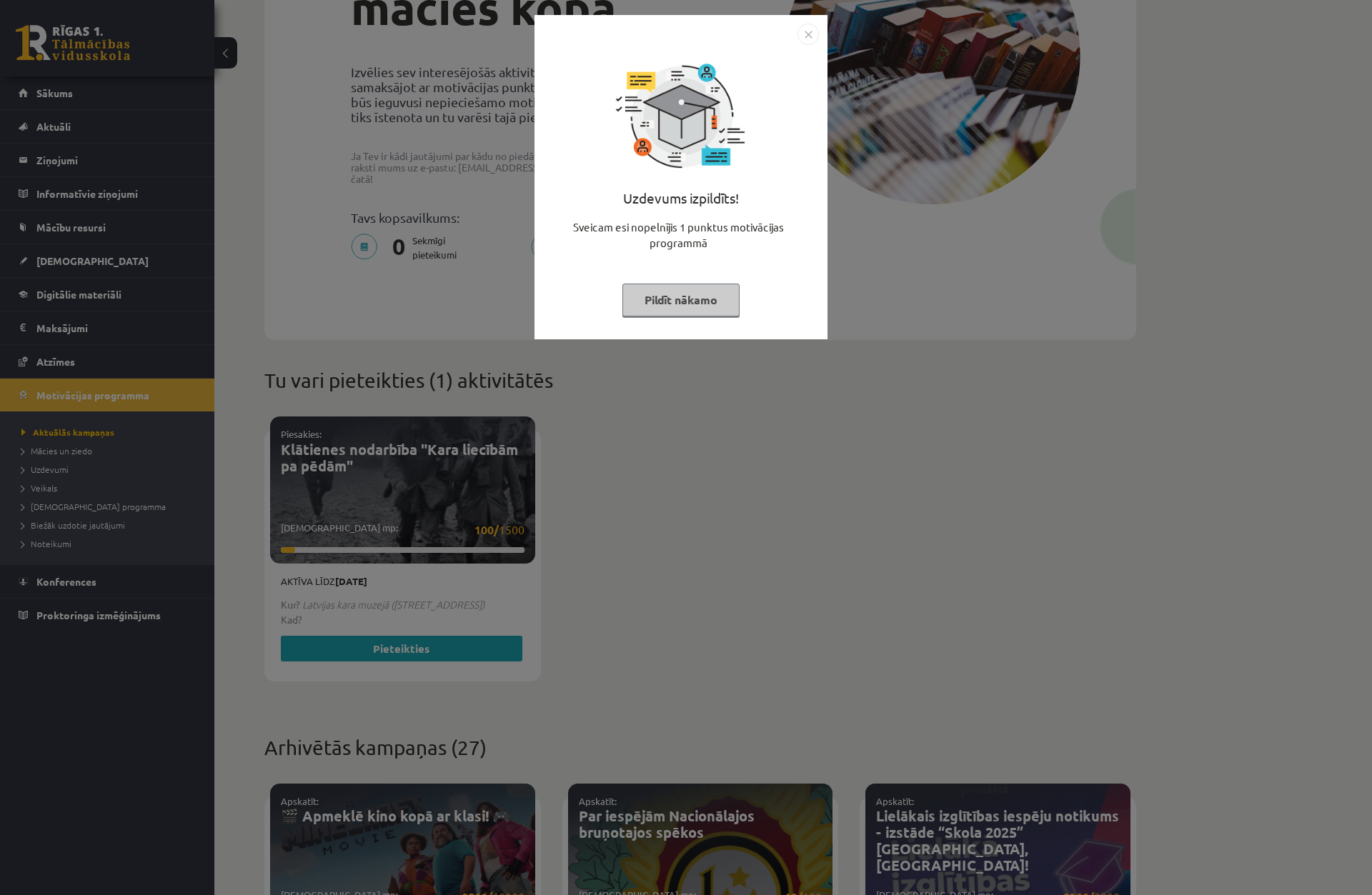
click at [470, 282] on div "Uzdevums izpildīts! Sveicam esi nopelnījis 1 punktus motivācijas programmā Pild…" at bounding box center [686, 448] width 1372 height 895
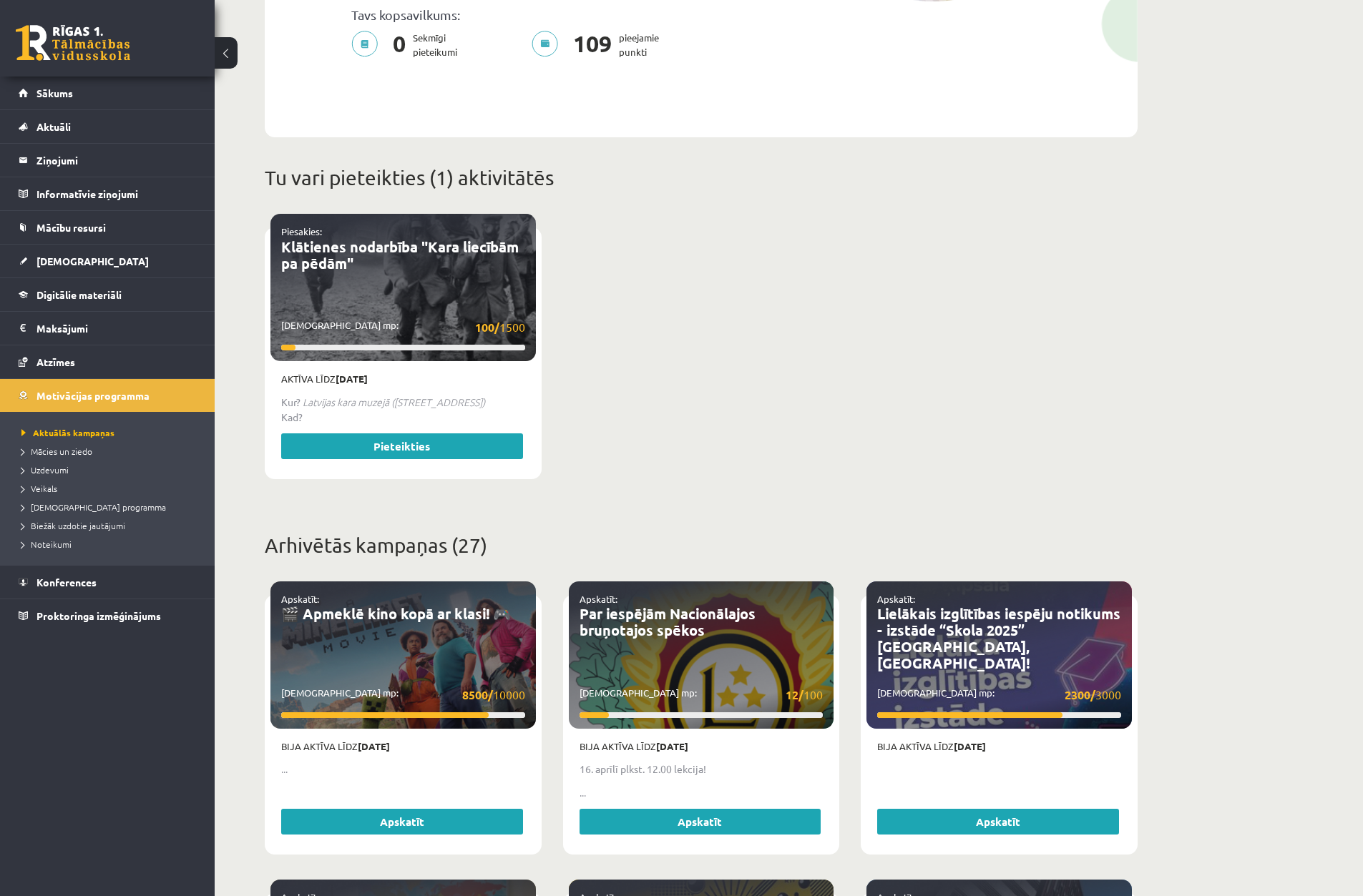
scroll to position [429, 0]
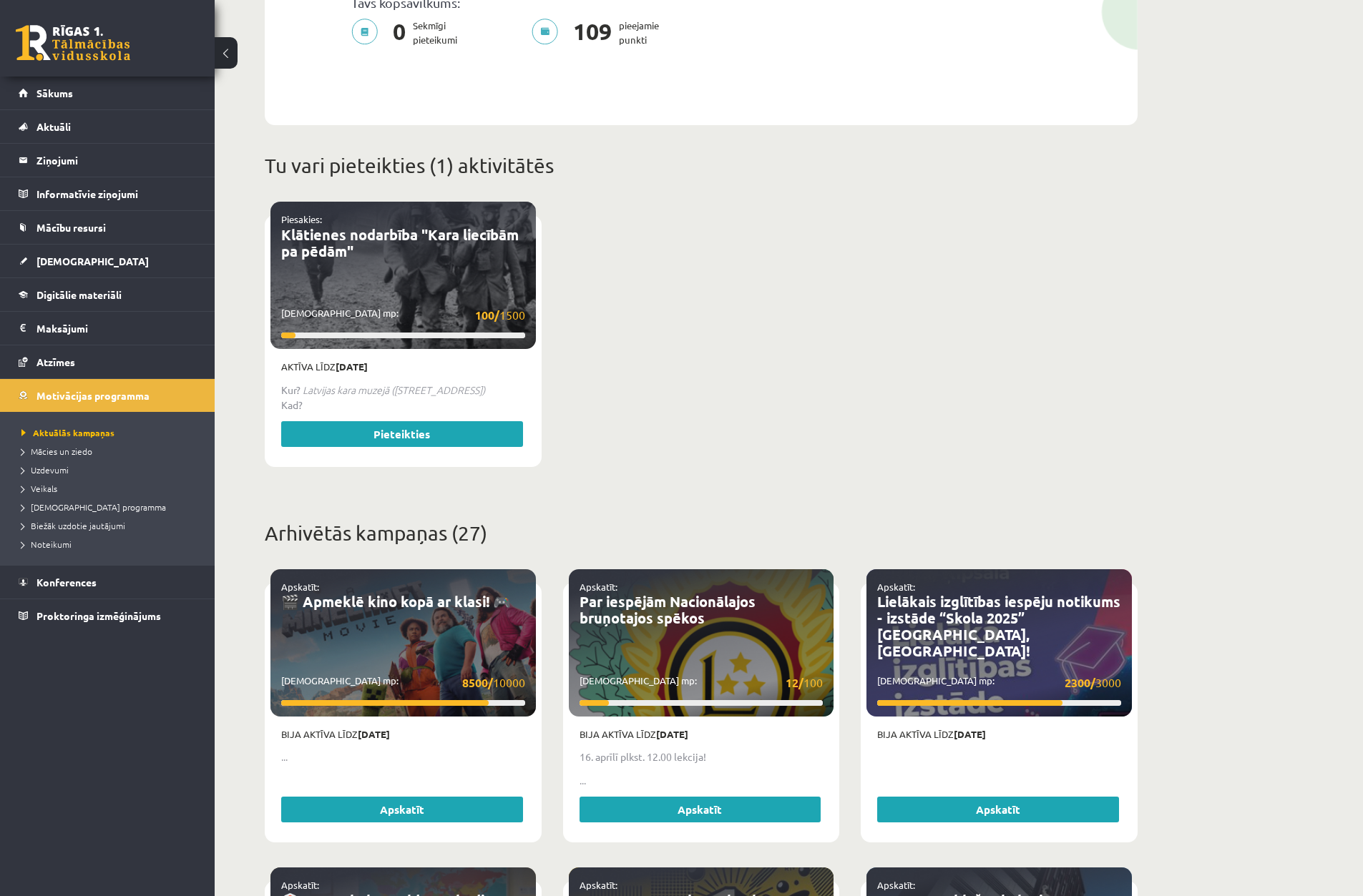
click at [419, 628] on div "Apskatīt: 🎬 Apmeklē kino kopā ar klasi! 🎮 Savākti mp: 8500/ 10000" at bounding box center [403, 642] width 265 height 147
click at [418, 580] on p "Apskatīt:" at bounding box center [404, 587] width 244 height 14
click at [406, 593] on link "🎬 Apmeklē kino kopā ar klasi! 🎮" at bounding box center [396, 601] width 229 height 18
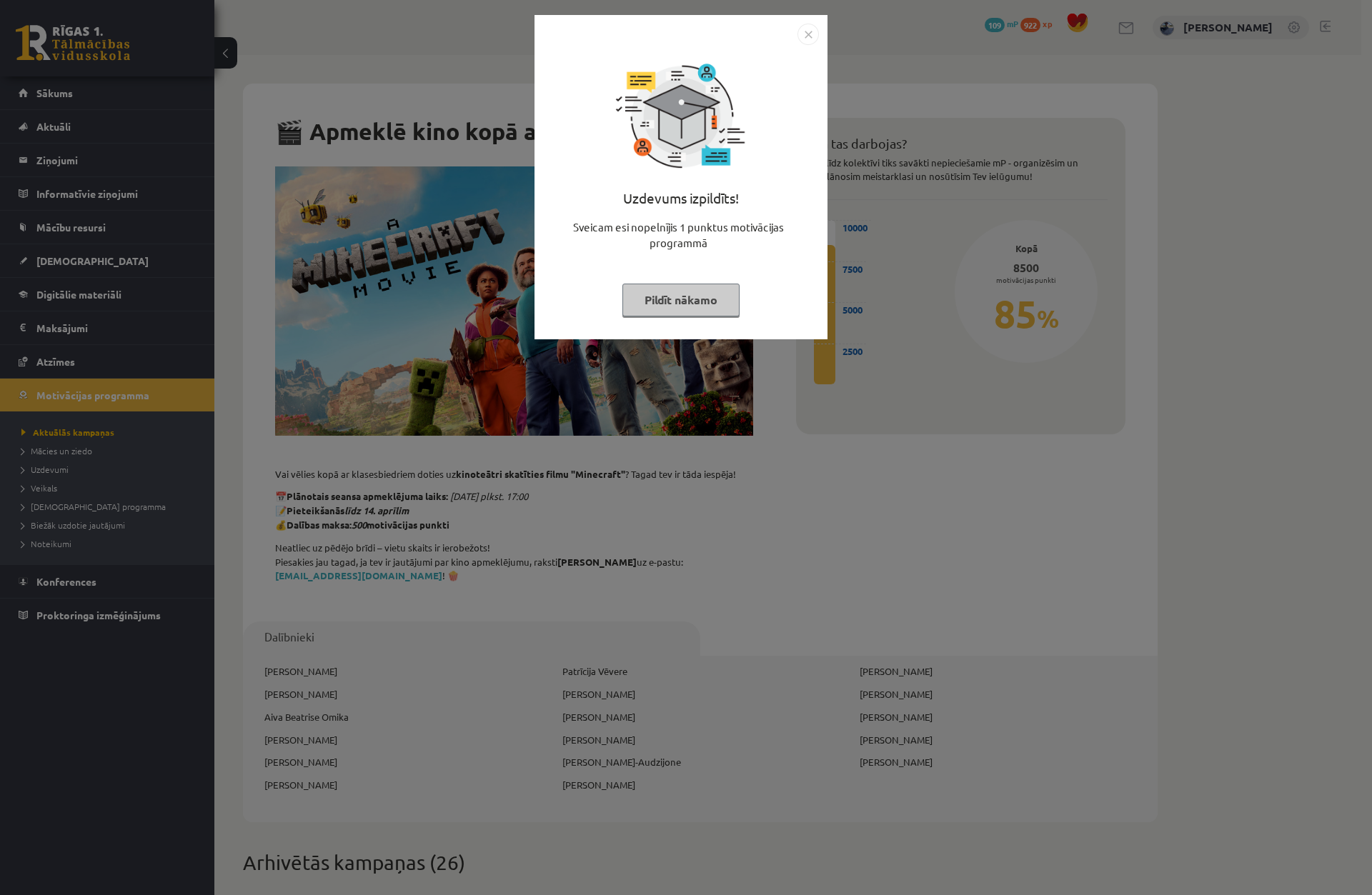
click at [668, 291] on button "Pildīt nākamo" at bounding box center [681, 300] width 118 height 33
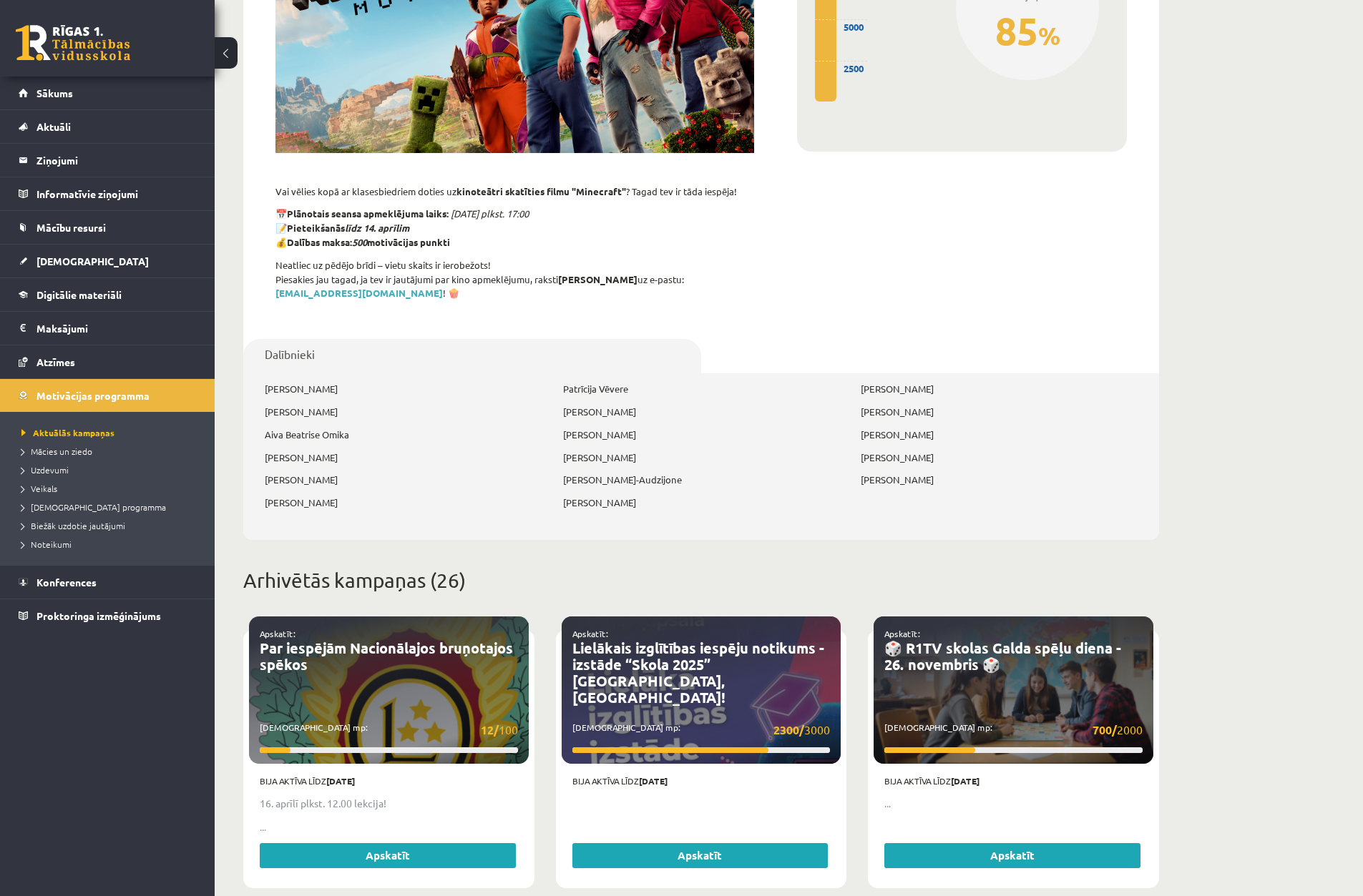
scroll to position [286, 0]
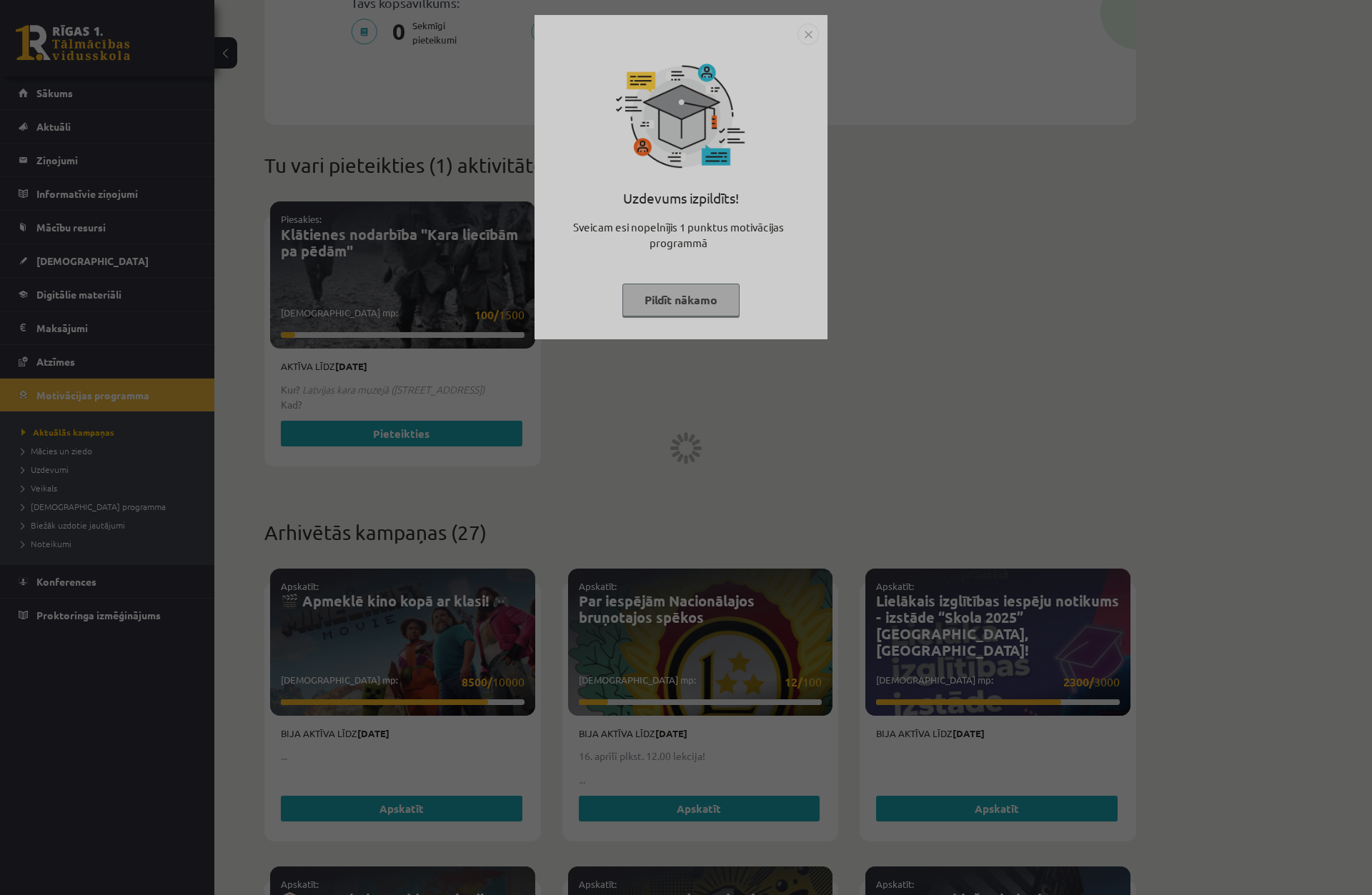
scroll to position [643, 0]
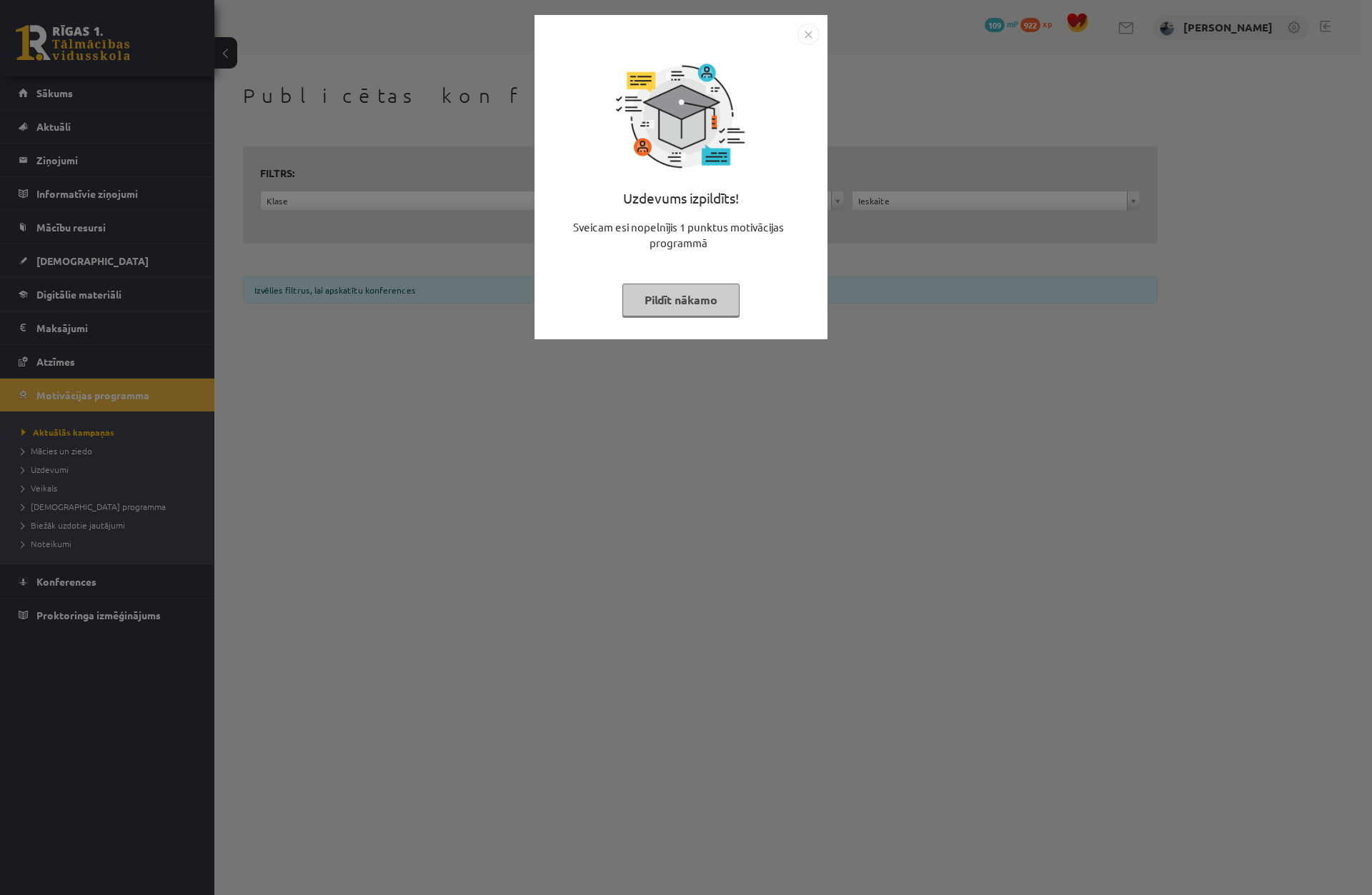
click at [803, 30] on img "Close" at bounding box center [808, 34] width 22 height 22
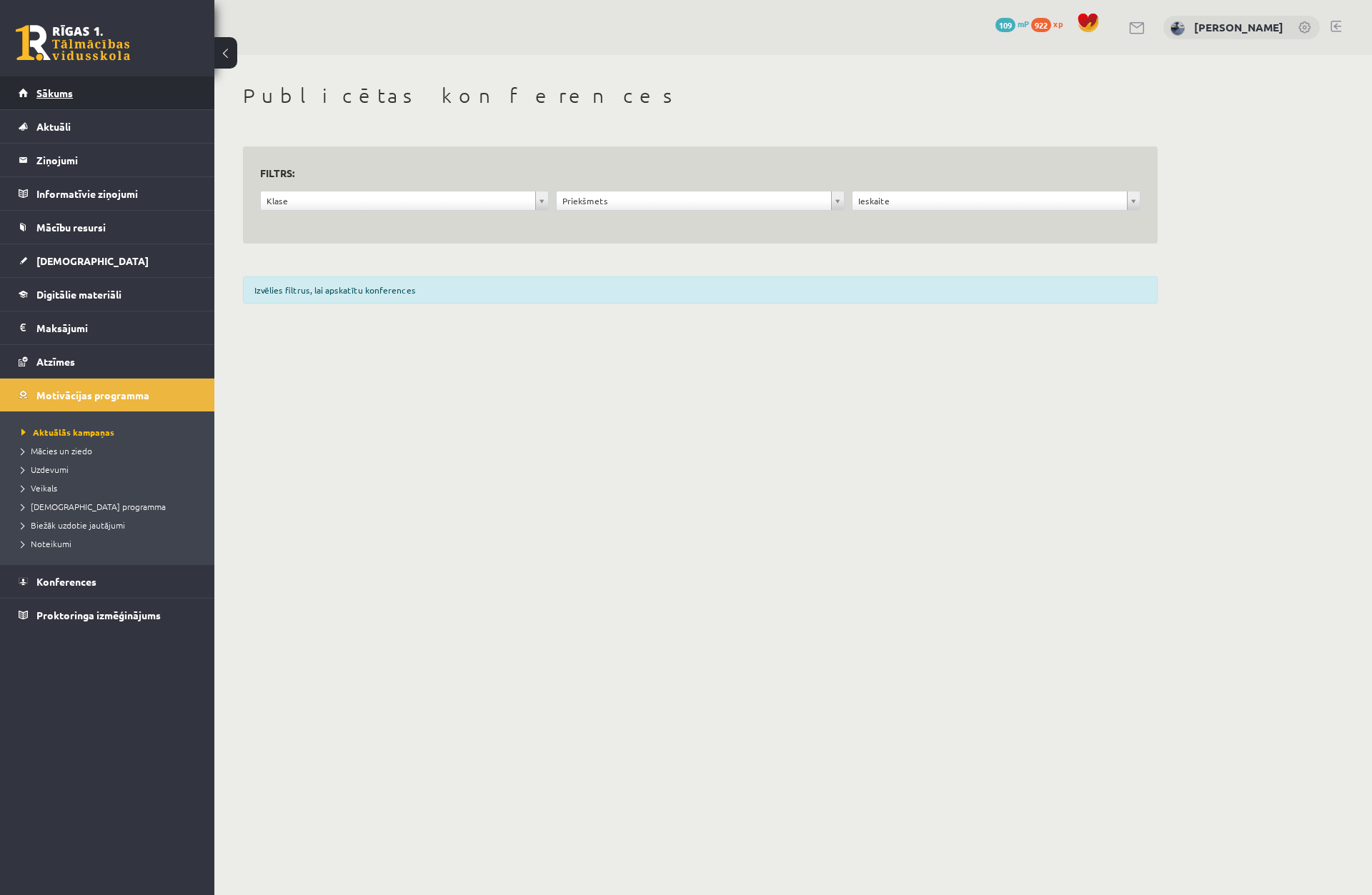
click at [135, 84] on link "Sākums" at bounding box center [107, 93] width 178 height 33
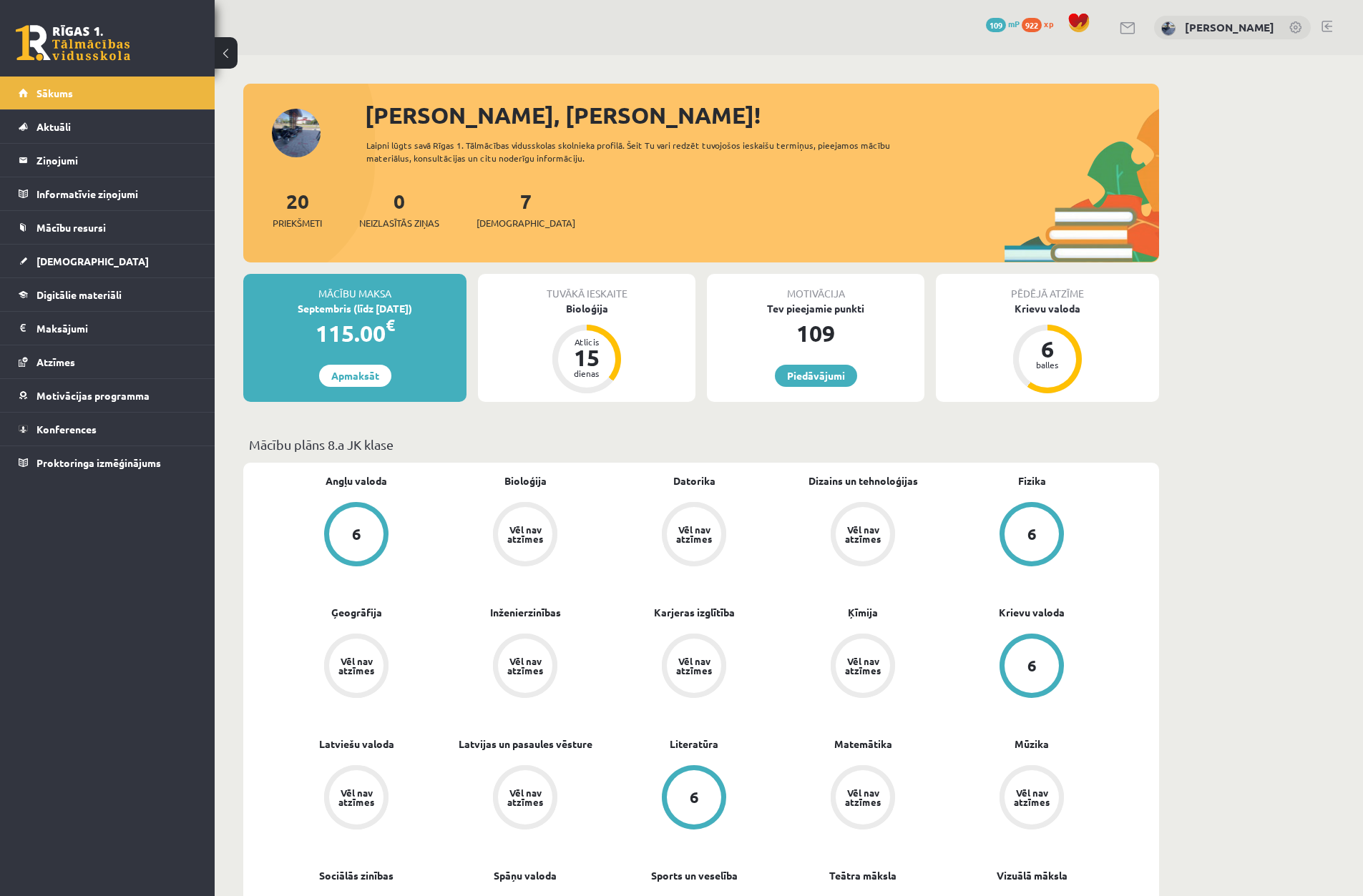
drag, startPoint x: 167, startPoint y: 85, endPoint x: 249, endPoint y: 286, distance: 217.1
click at [250, 288] on div "Mācību maksa" at bounding box center [355, 287] width 223 height 27
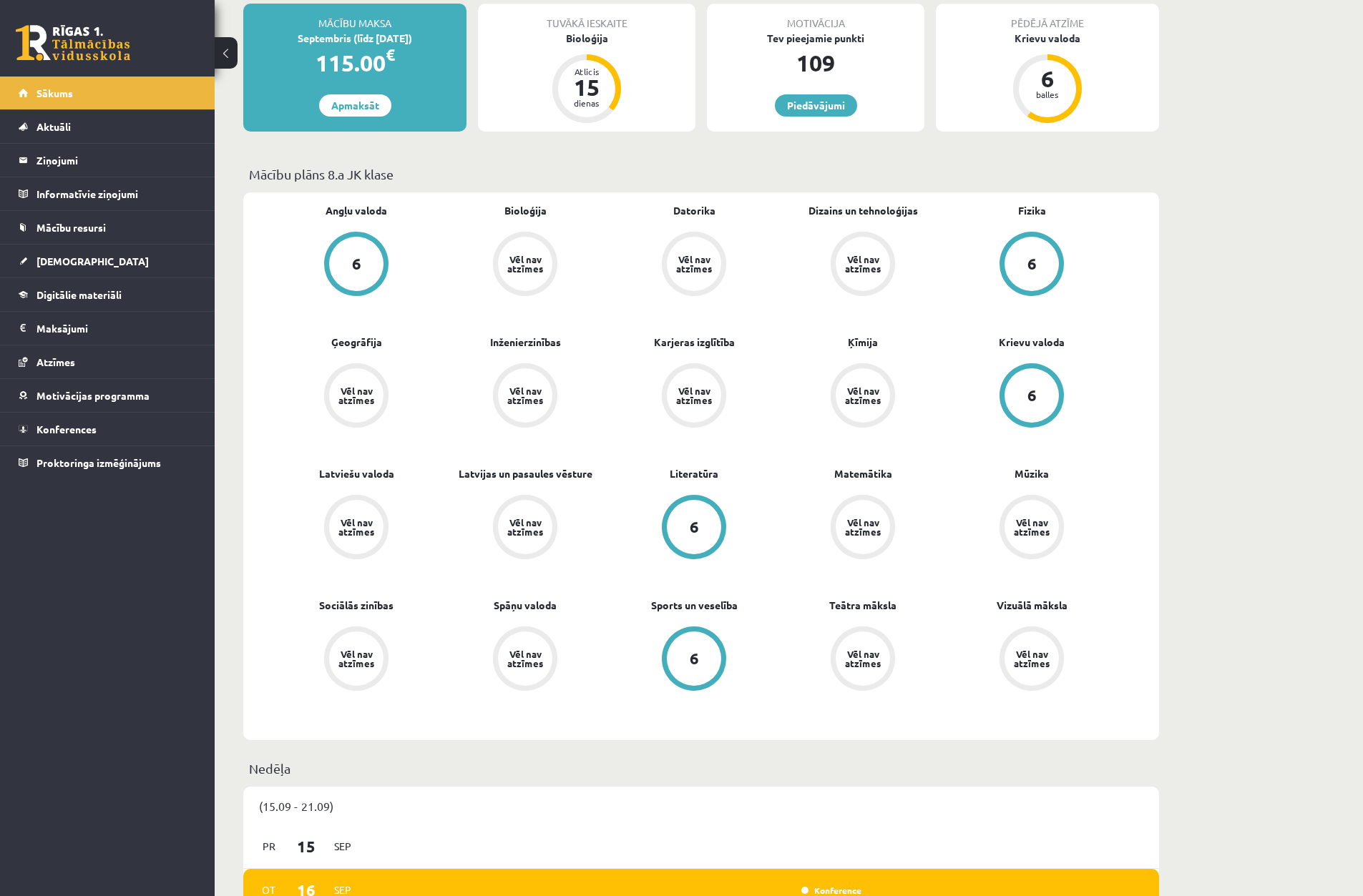
scroll to position [286, 0]
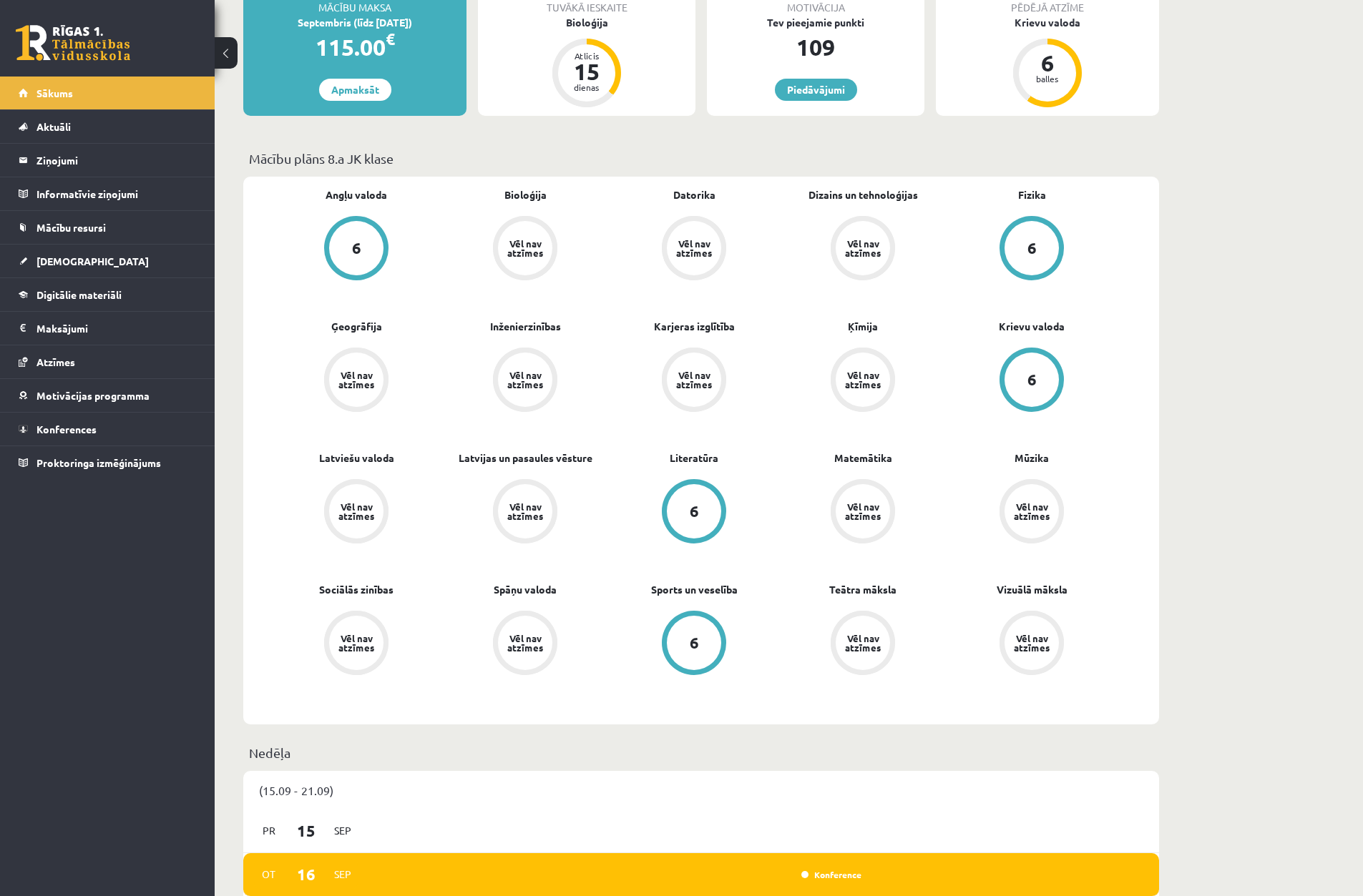
click at [367, 250] on div "6" at bounding box center [357, 248] width 54 height 54
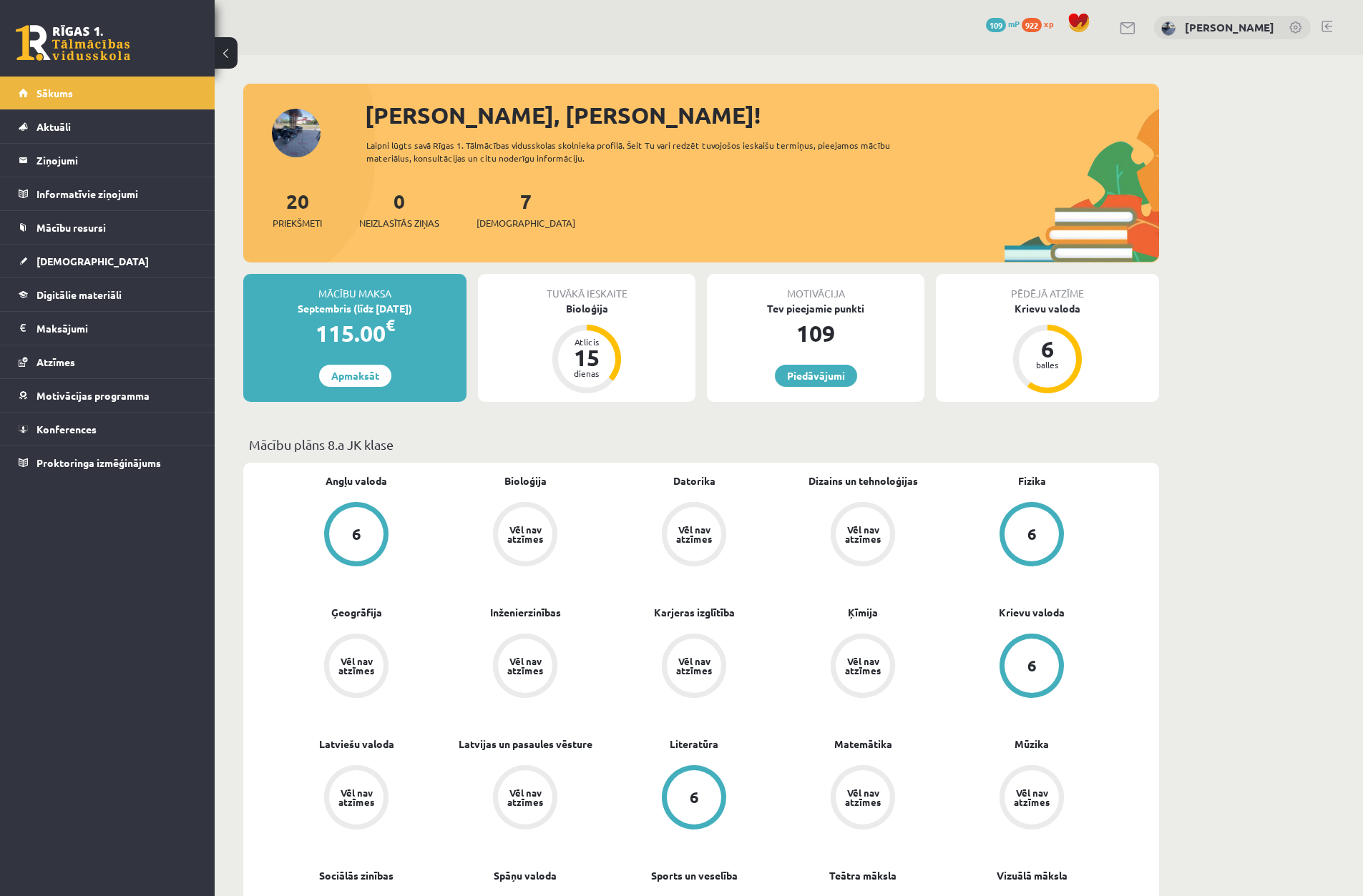
scroll to position [273, 0]
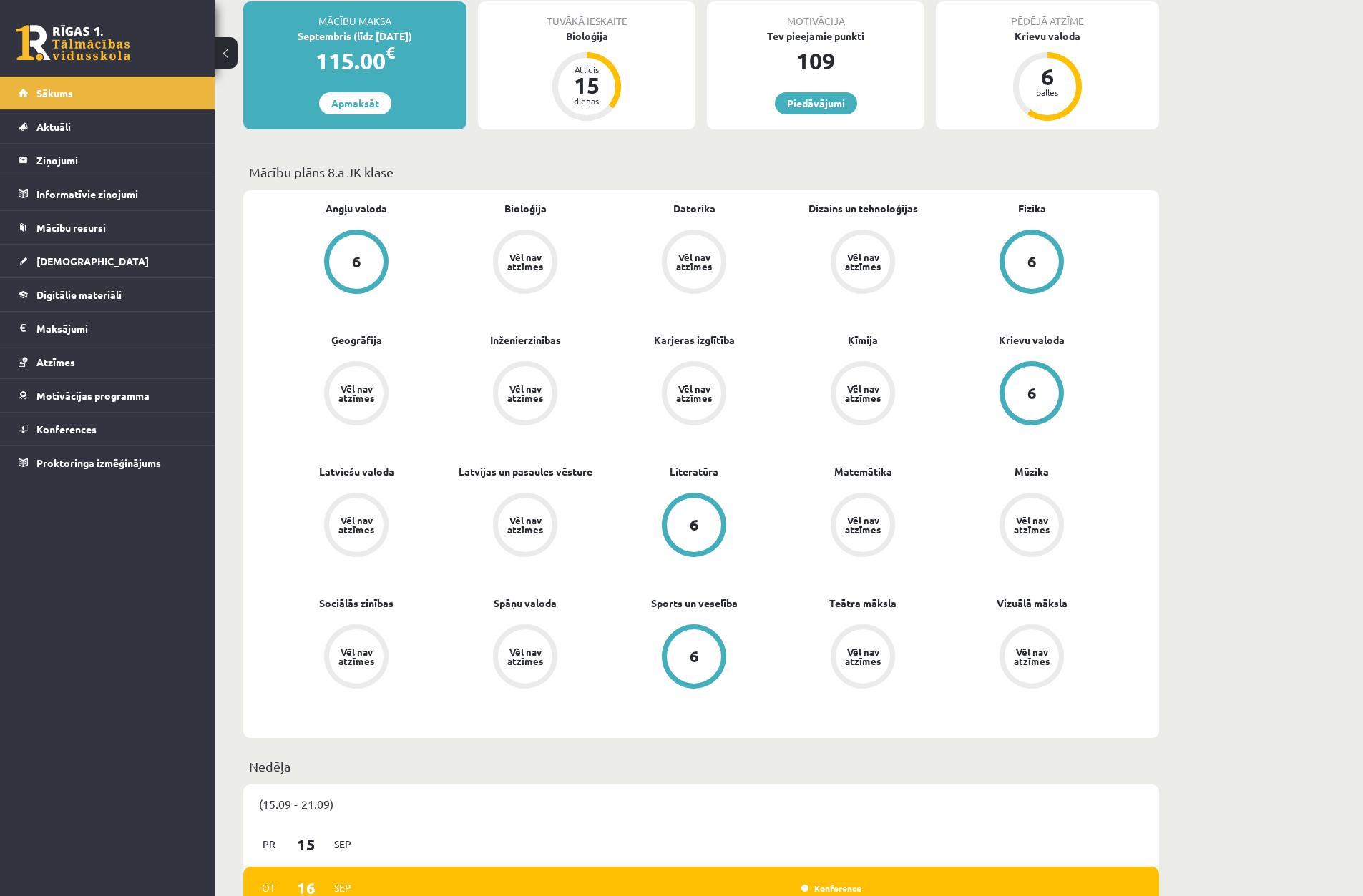
click at [1032, 406] on div "6" at bounding box center [1032, 393] width 54 height 54
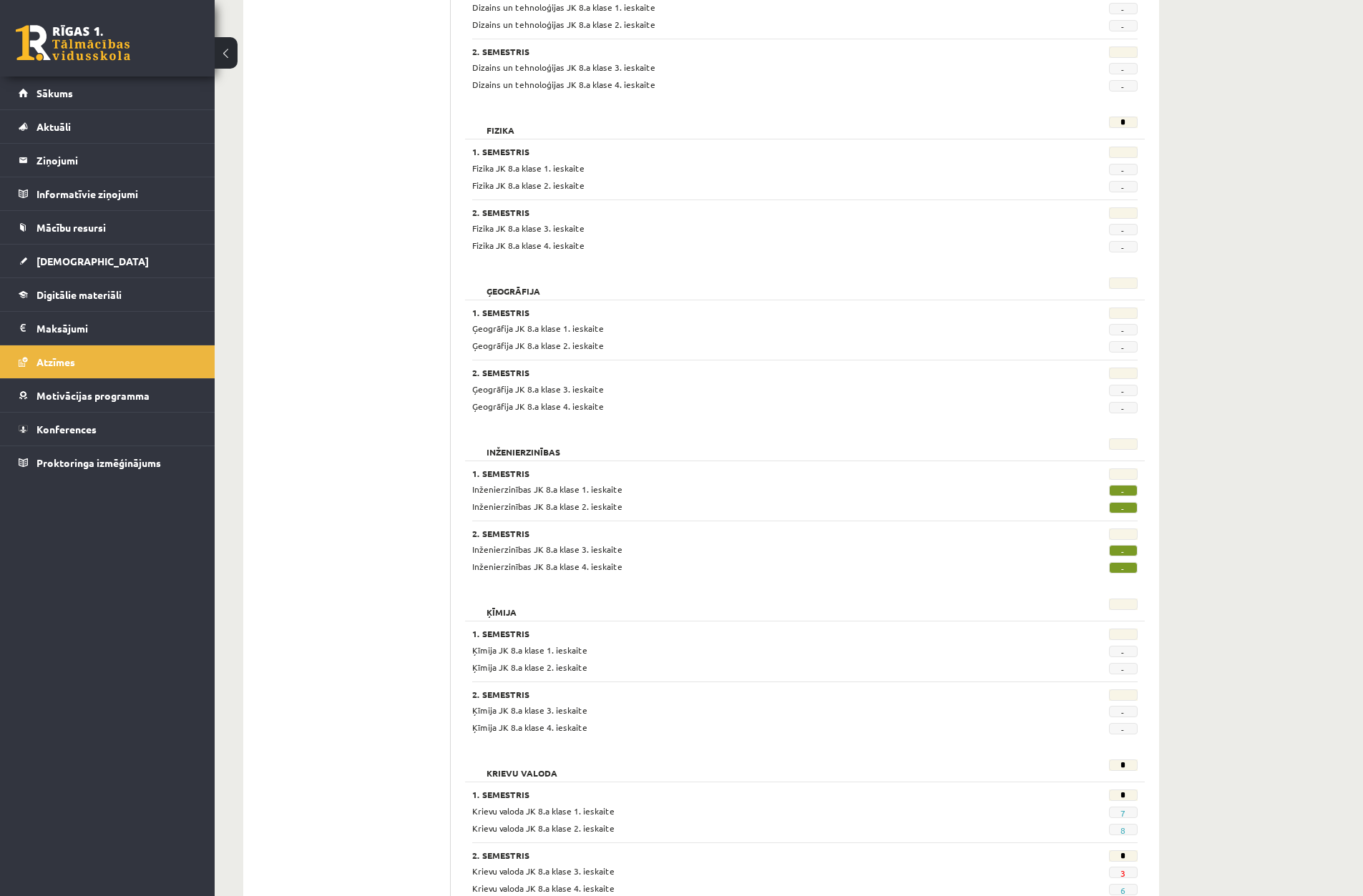
scroll to position [429, 0]
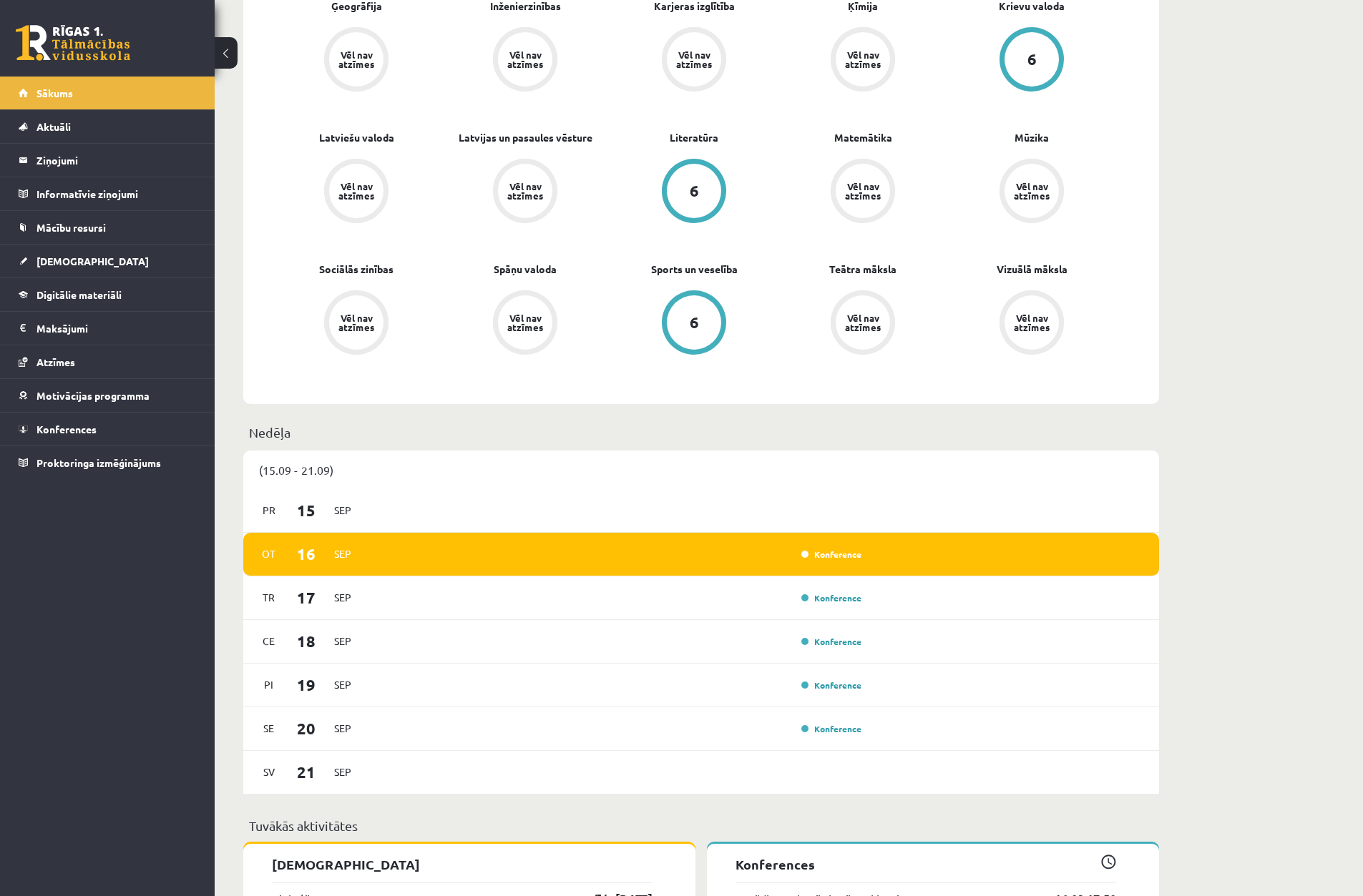
scroll to position [630, 0]
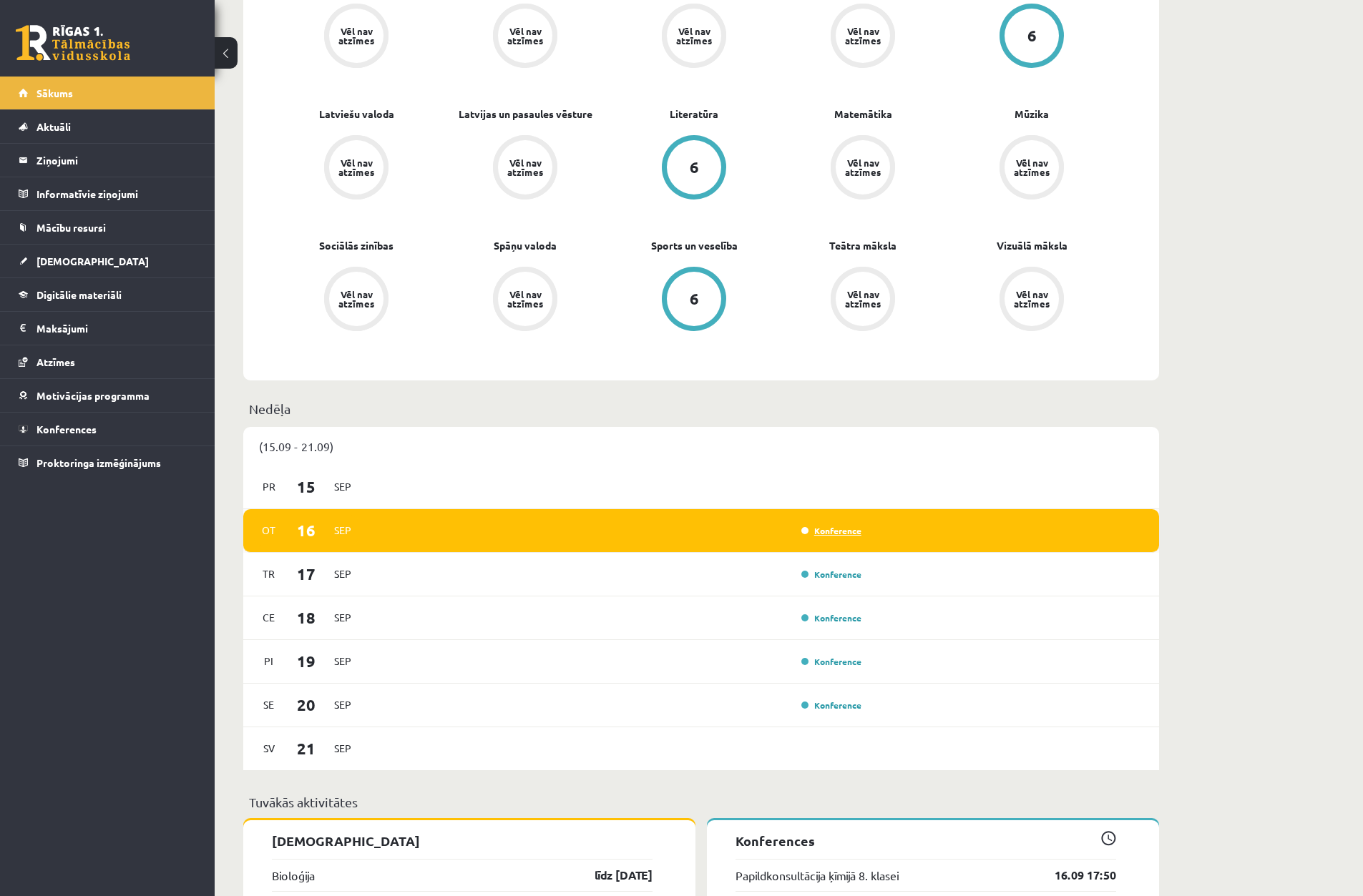
click at [839, 535] on link "Konference" at bounding box center [831, 530] width 60 height 11
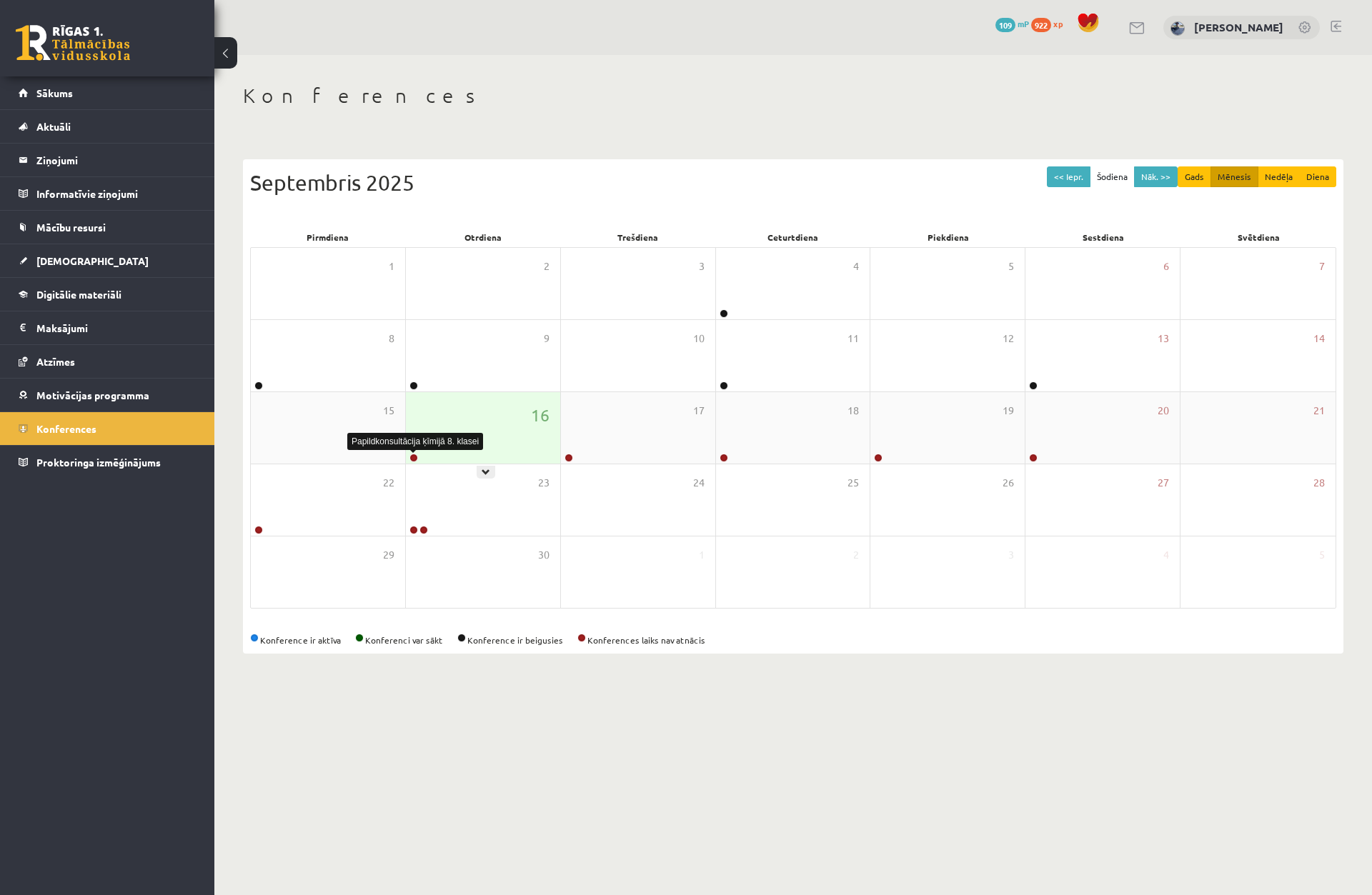
click at [412, 455] on link at bounding box center [414, 458] width 9 height 9
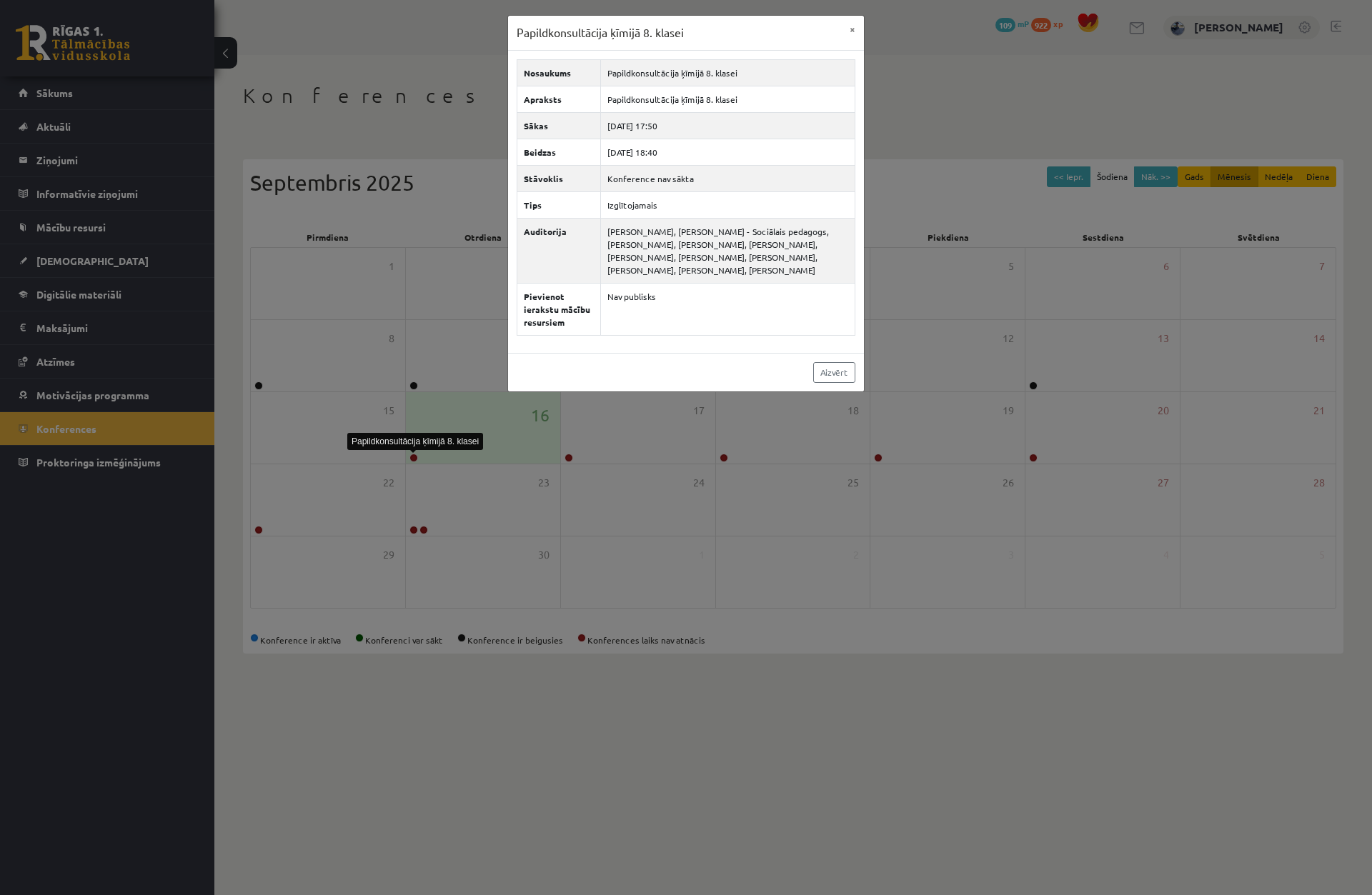
click at [414, 450] on div at bounding box center [414, 452] width 7 height 3
click at [414, 382] on div "Papildkonsultācija ķīmijā 8. klasei × Nosaukums Papildkonsultācija ķīmijā 8. kl…" at bounding box center [686, 448] width 1372 height 895
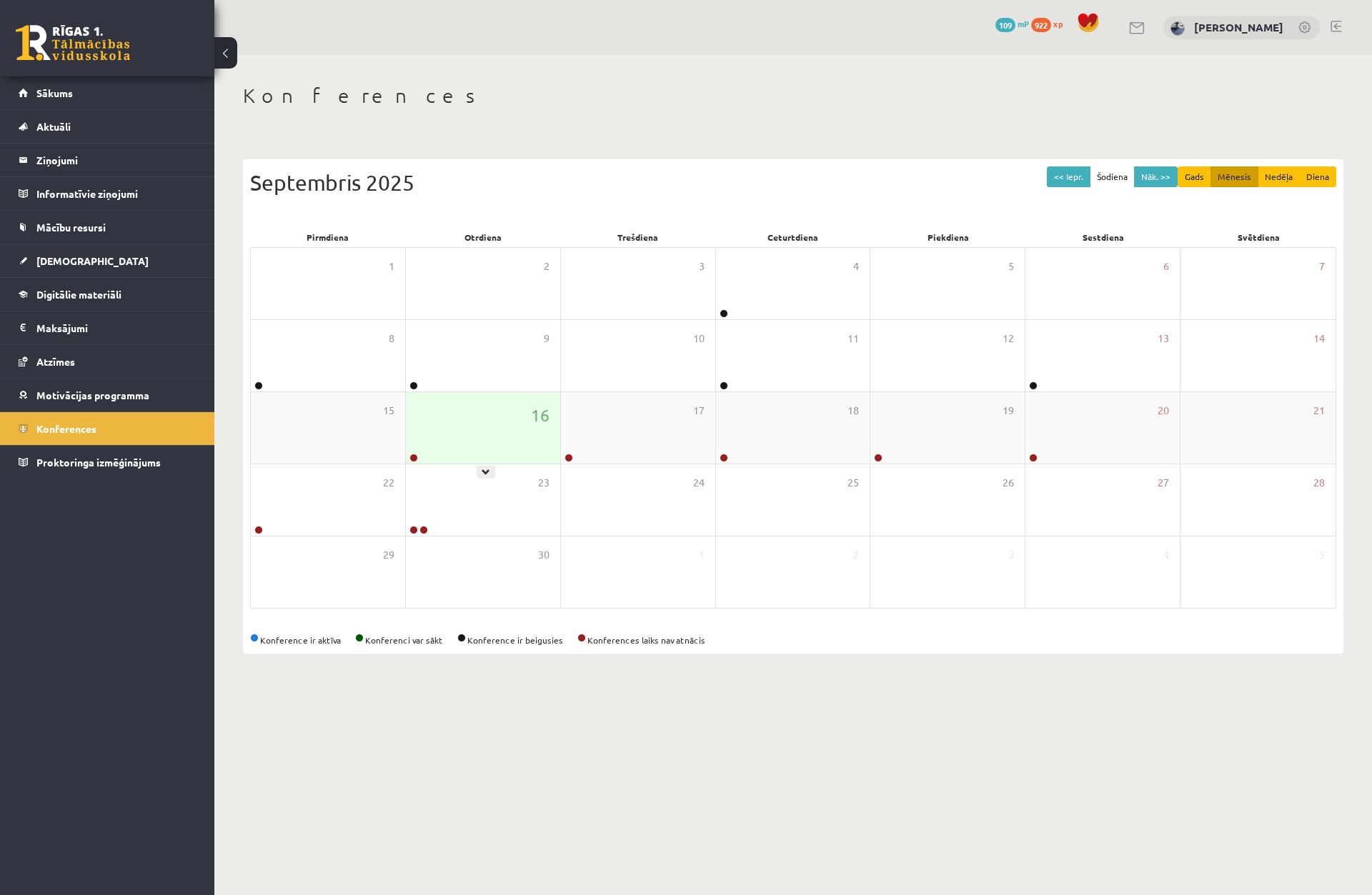
click at [415, 459] on link at bounding box center [414, 458] width 9 height 9
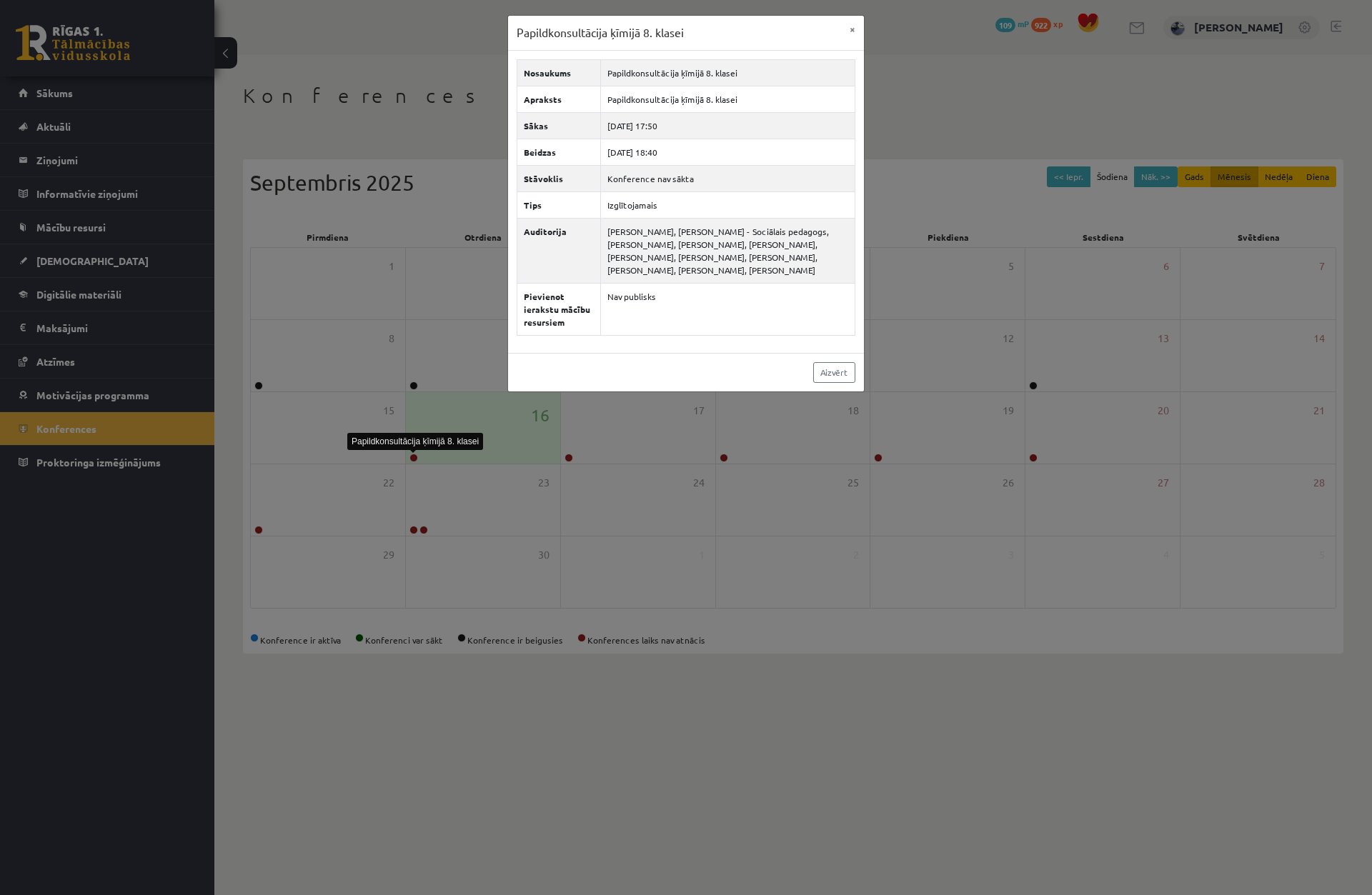
click at [393, 457] on div "Papildkonsultācija ķīmijā 8. klasei × Nosaukums Papildkonsultācija ķīmijā 8. kl…" at bounding box center [686, 448] width 1372 height 895
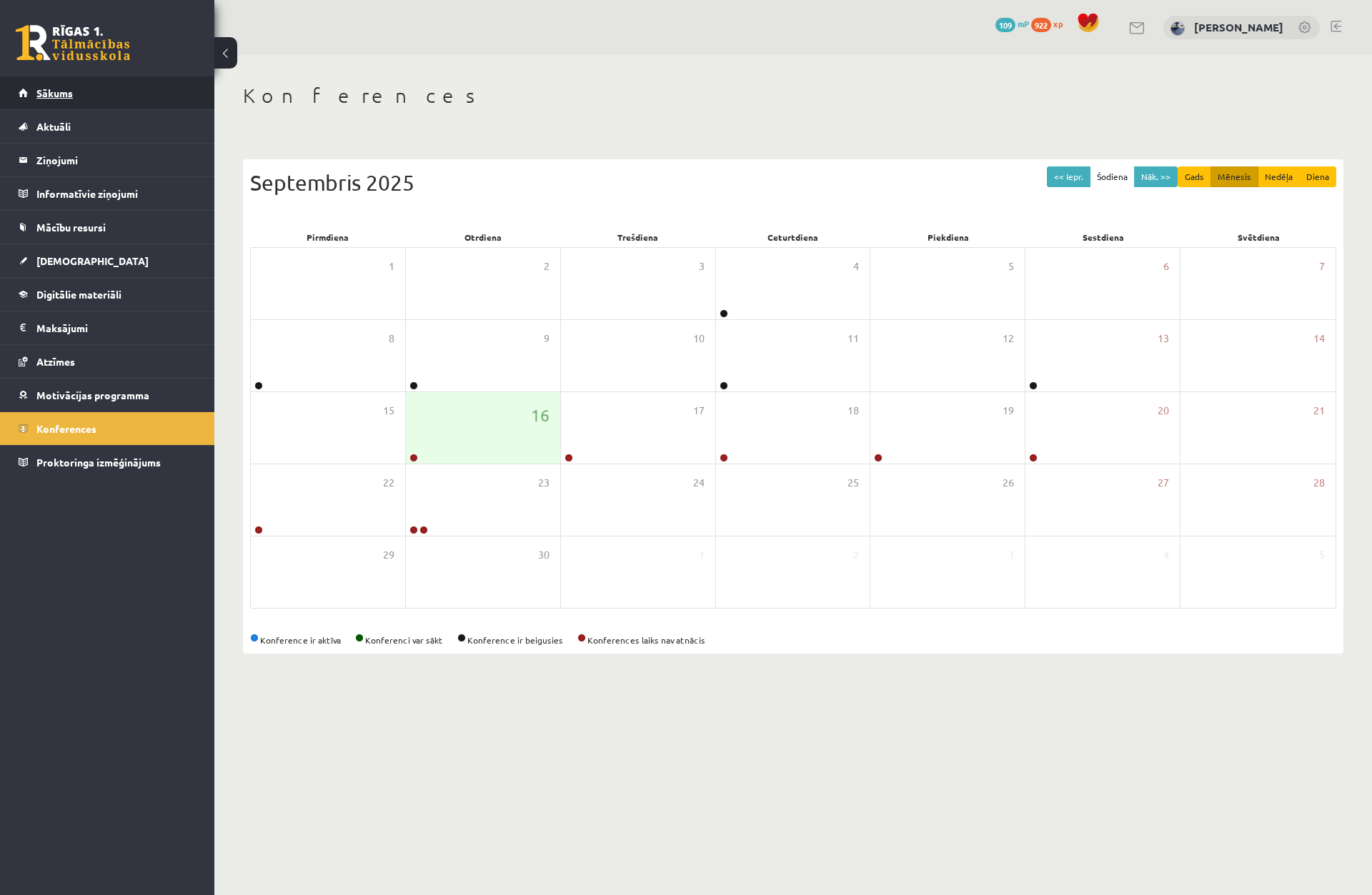
drag, startPoint x: 161, startPoint y: 72, endPoint x: 152, endPoint y: 82, distance: 13.5
click at [160, 73] on div "0 Dāvanas 109 mP 922 xp" at bounding box center [107, 38] width 214 height 77
click at [145, 91] on link "Sākums" at bounding box center [107, 93] width 178 height 33
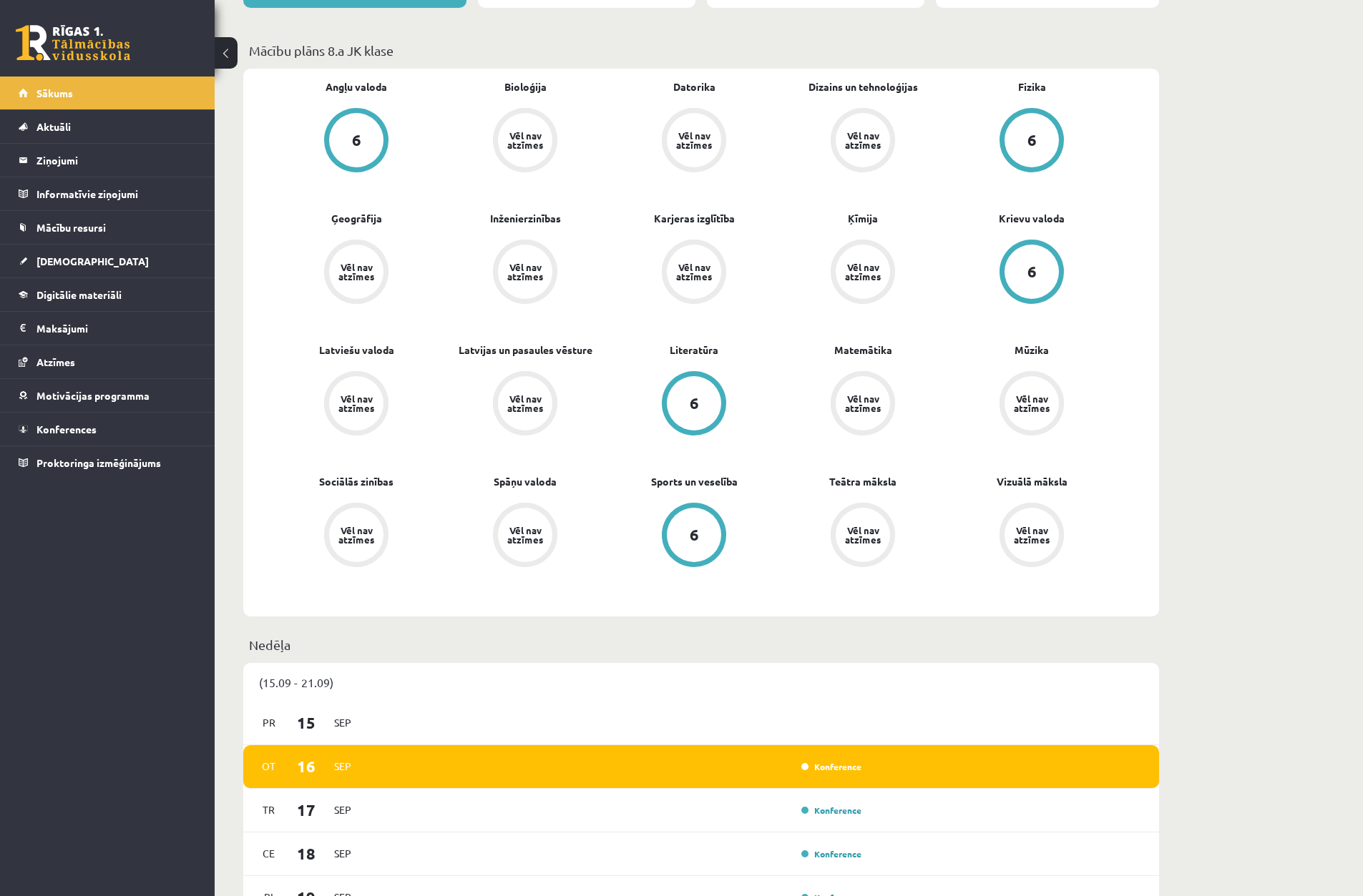
scroll to position [429, 0]
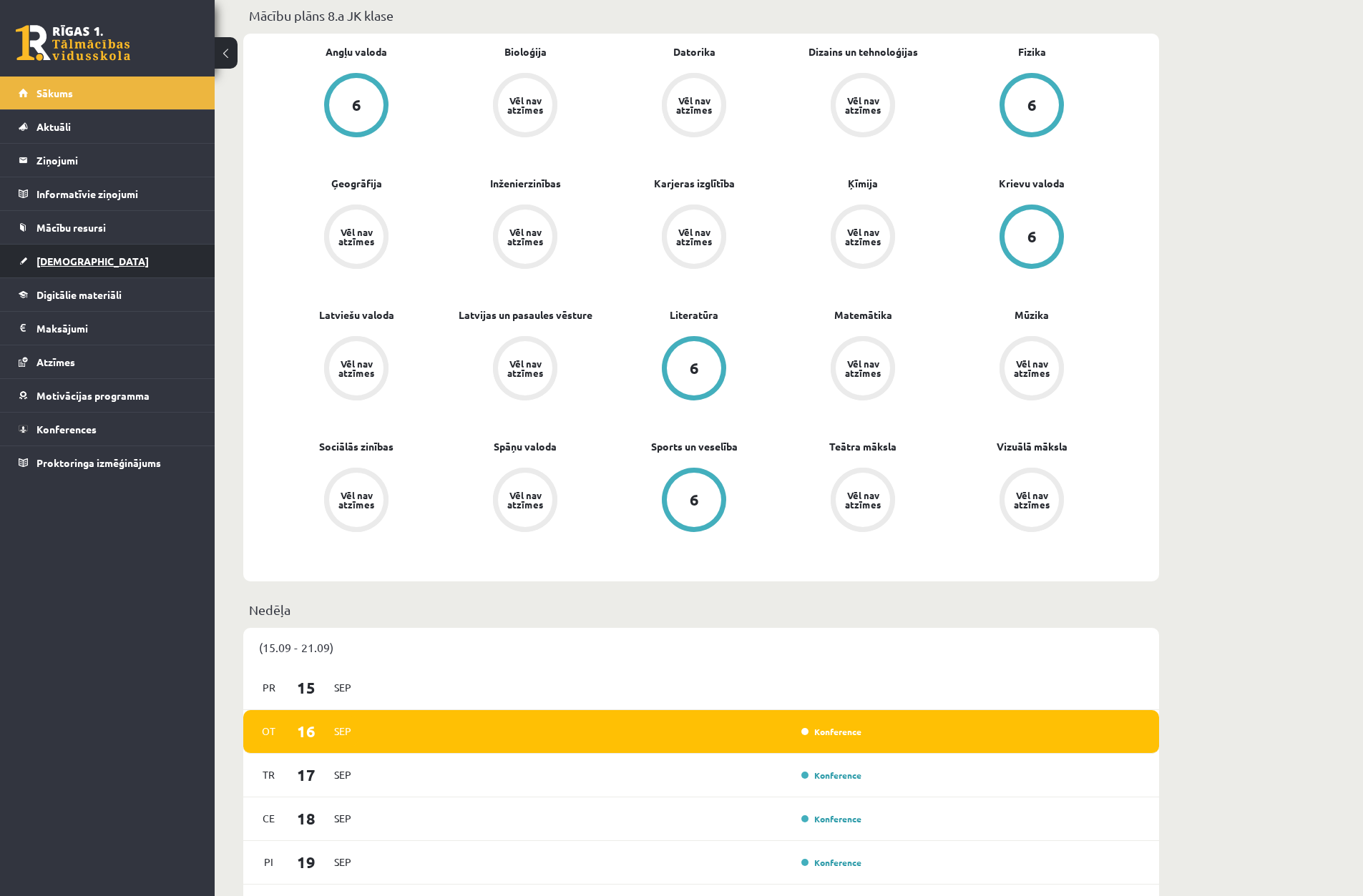
click at [112, 266] on link "[DEMOGRAPHIC_DATA]" at bounding box center [107, 261] width 178 height 33
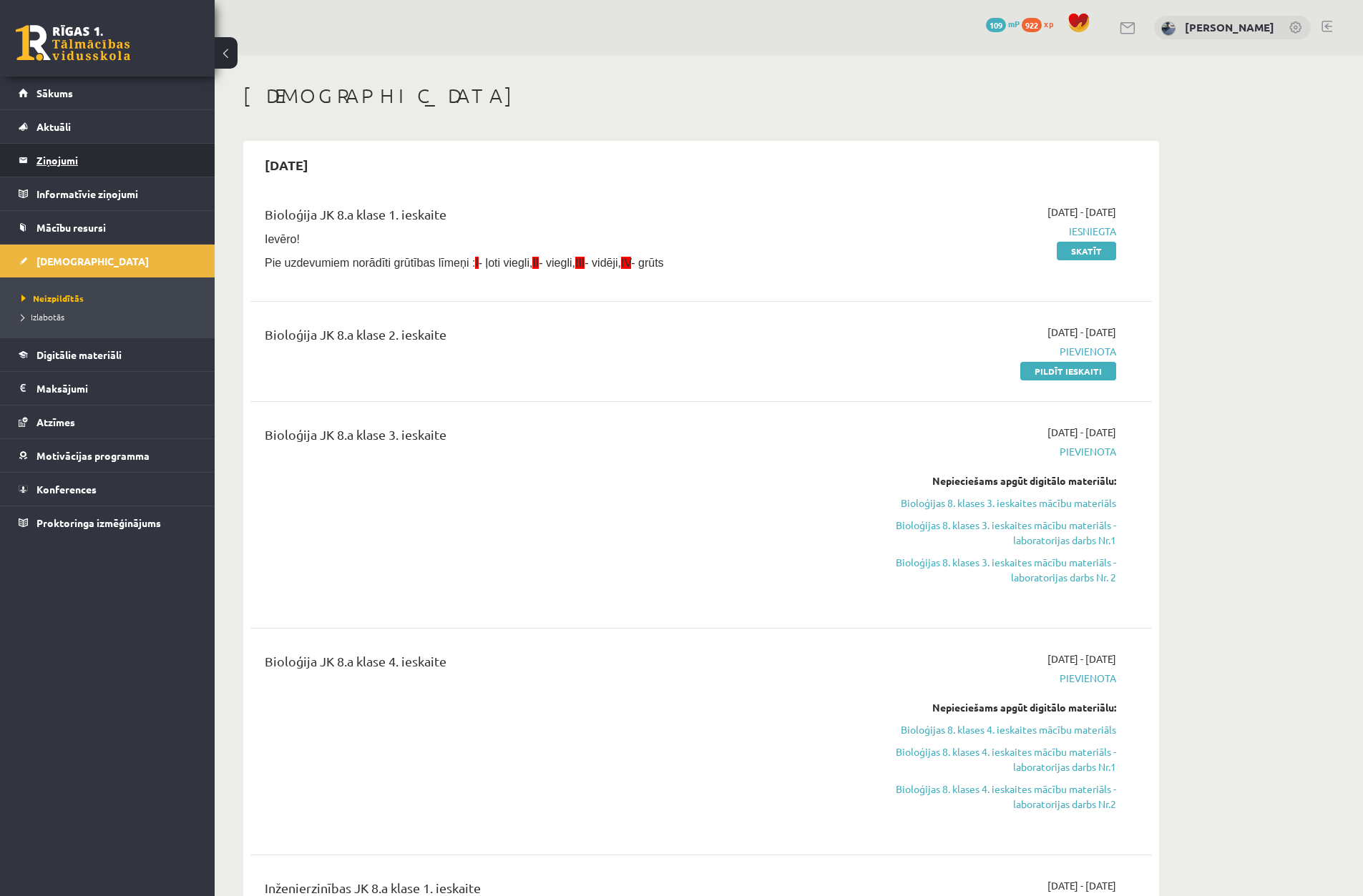
click at [120, 161] on legend "Ziņojumi 0" at bounding box center [117, 160] width 160 height 33
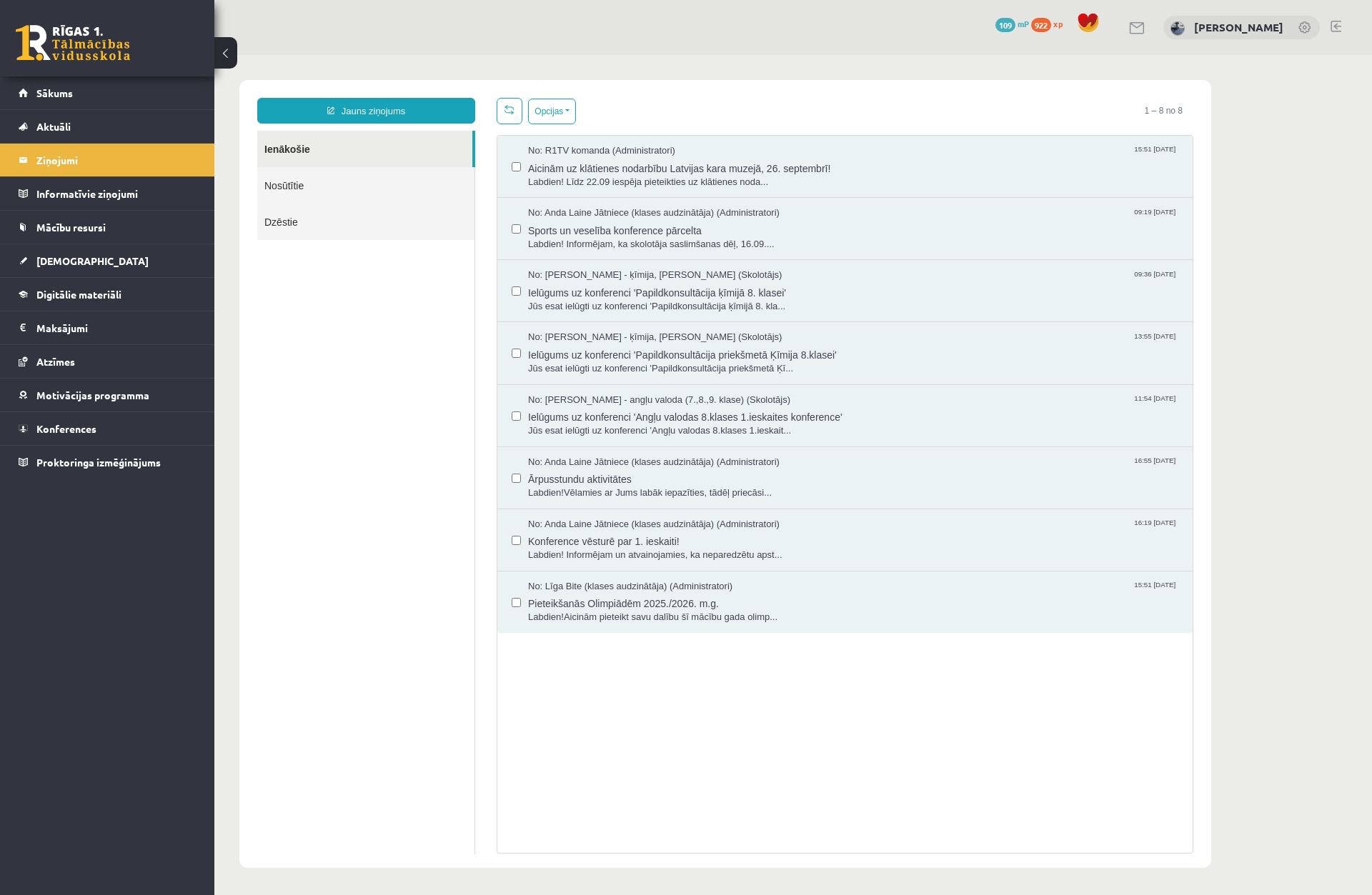
click at [306, 188] on link "Nosūtītie" at bounding box center [365, 185] width 217 height 37
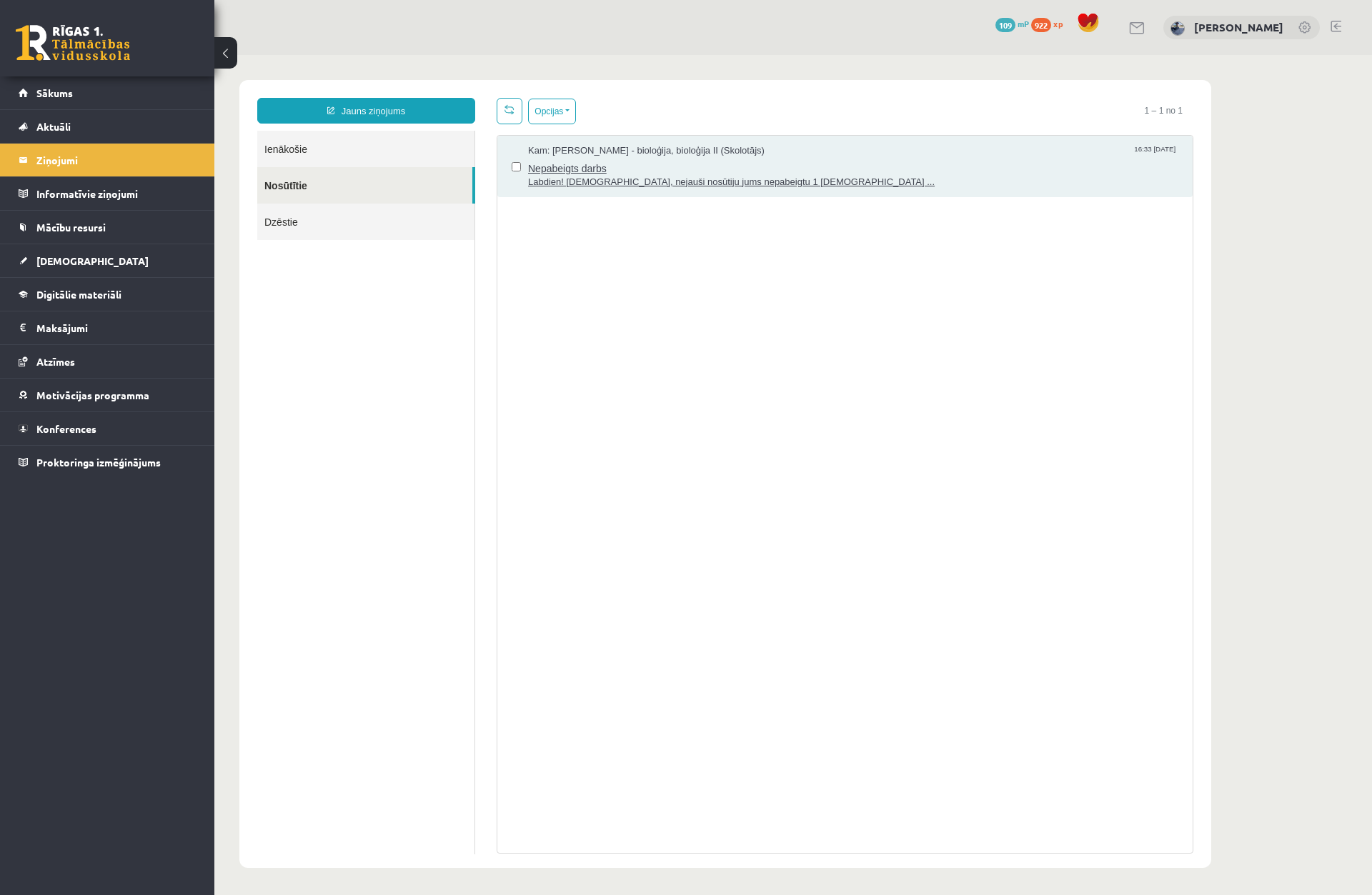
click at [676, 167] on span "Nepabeigts darbs" at bounding box center [852, 166] width 650 height 18
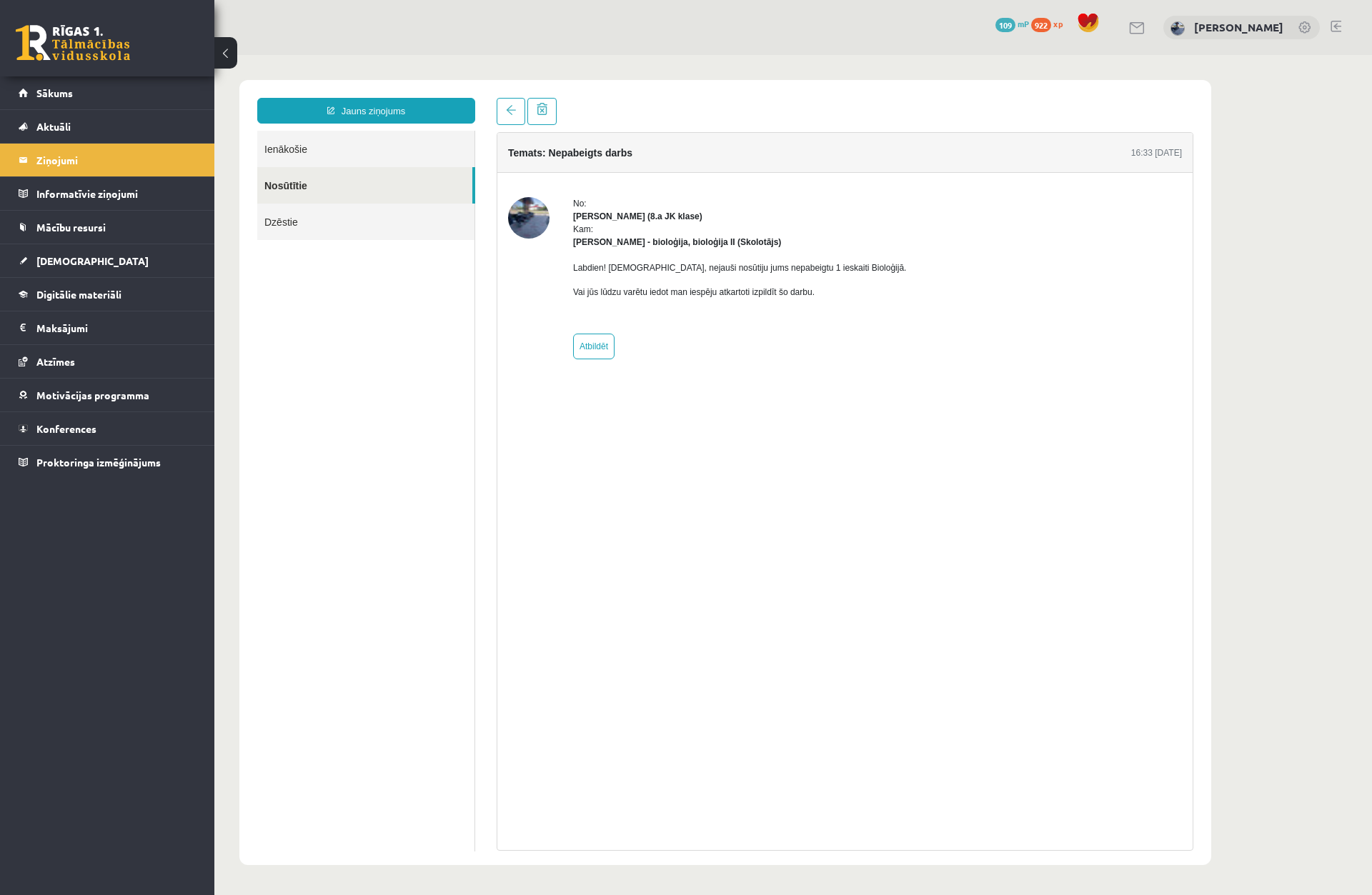
click at [528, 219] on img at bounding box center [529, 219] width 42 height 42
click at [316, 217] on link "Dzēstie" at bounding box center [365, 222] width 217 height 37
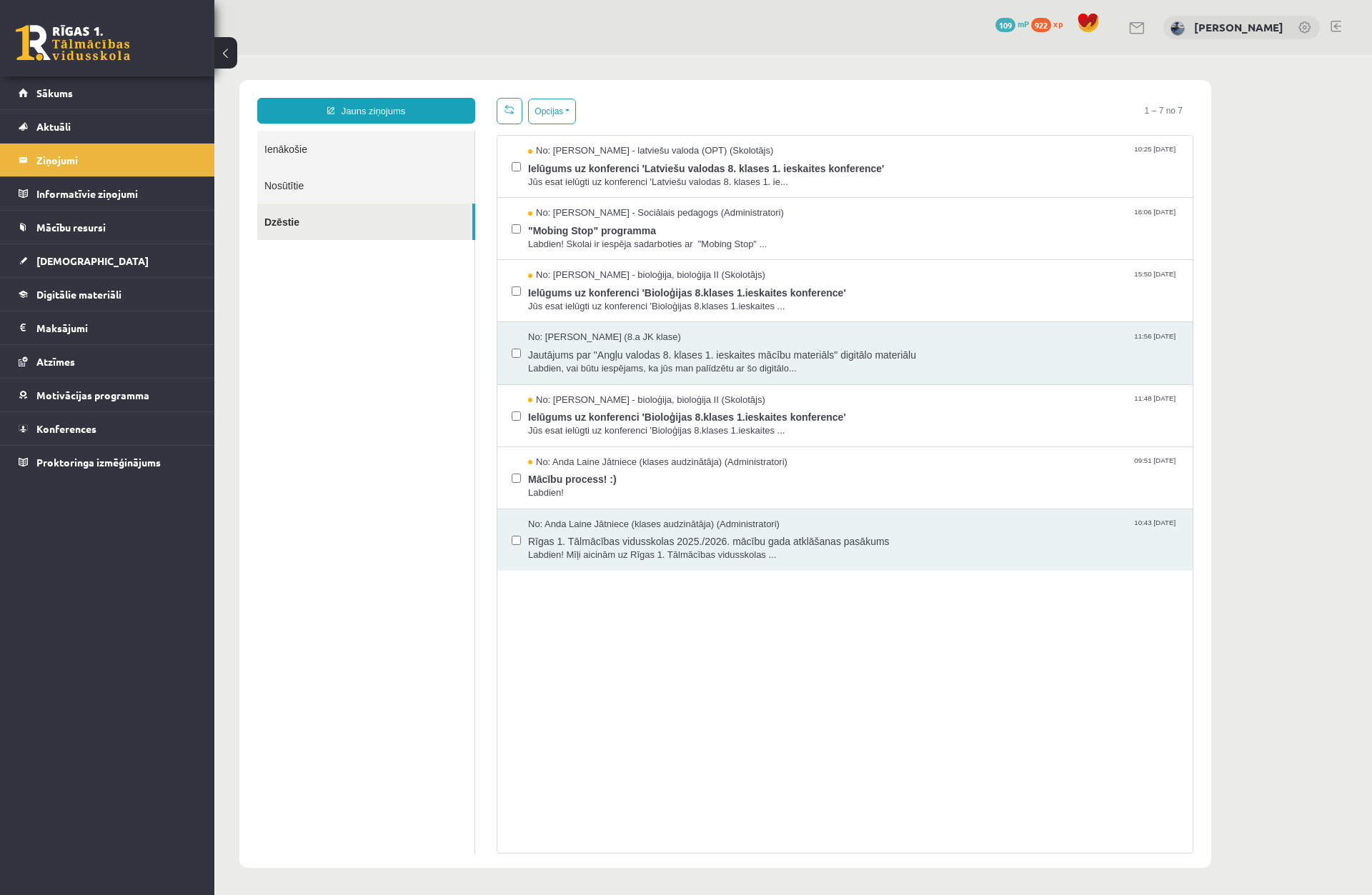
click at [332, 190] on link "Nosūtītie" at bounding box center [365, 185] width 217 height 37
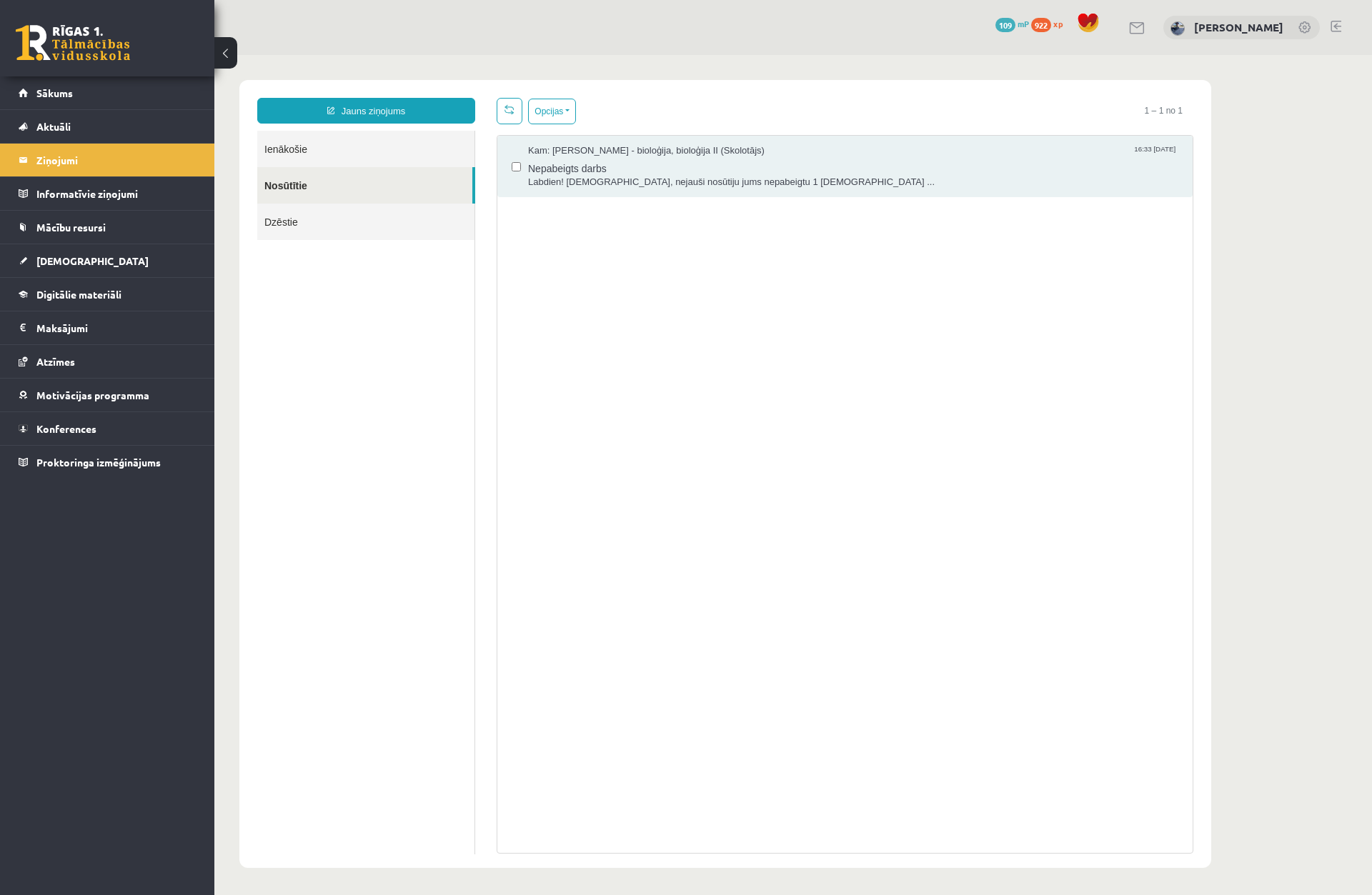
click at [309, 153] on link "Ienākošie" at bounding box center [365, 149] width 217 height 37
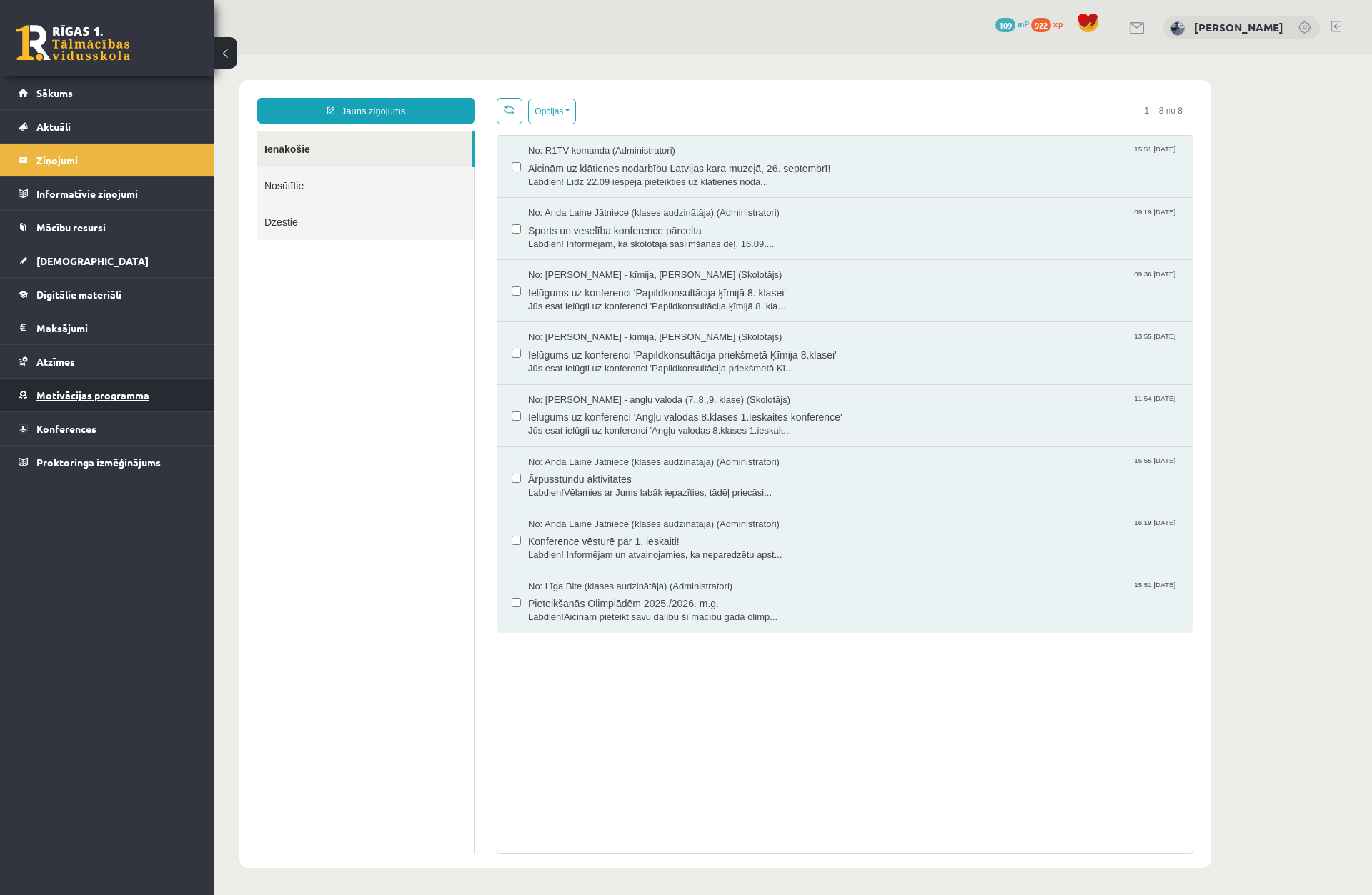
click at [178, 395] on link "Motivācijas programma" at bounding box center [107, 395] width 178 height 33
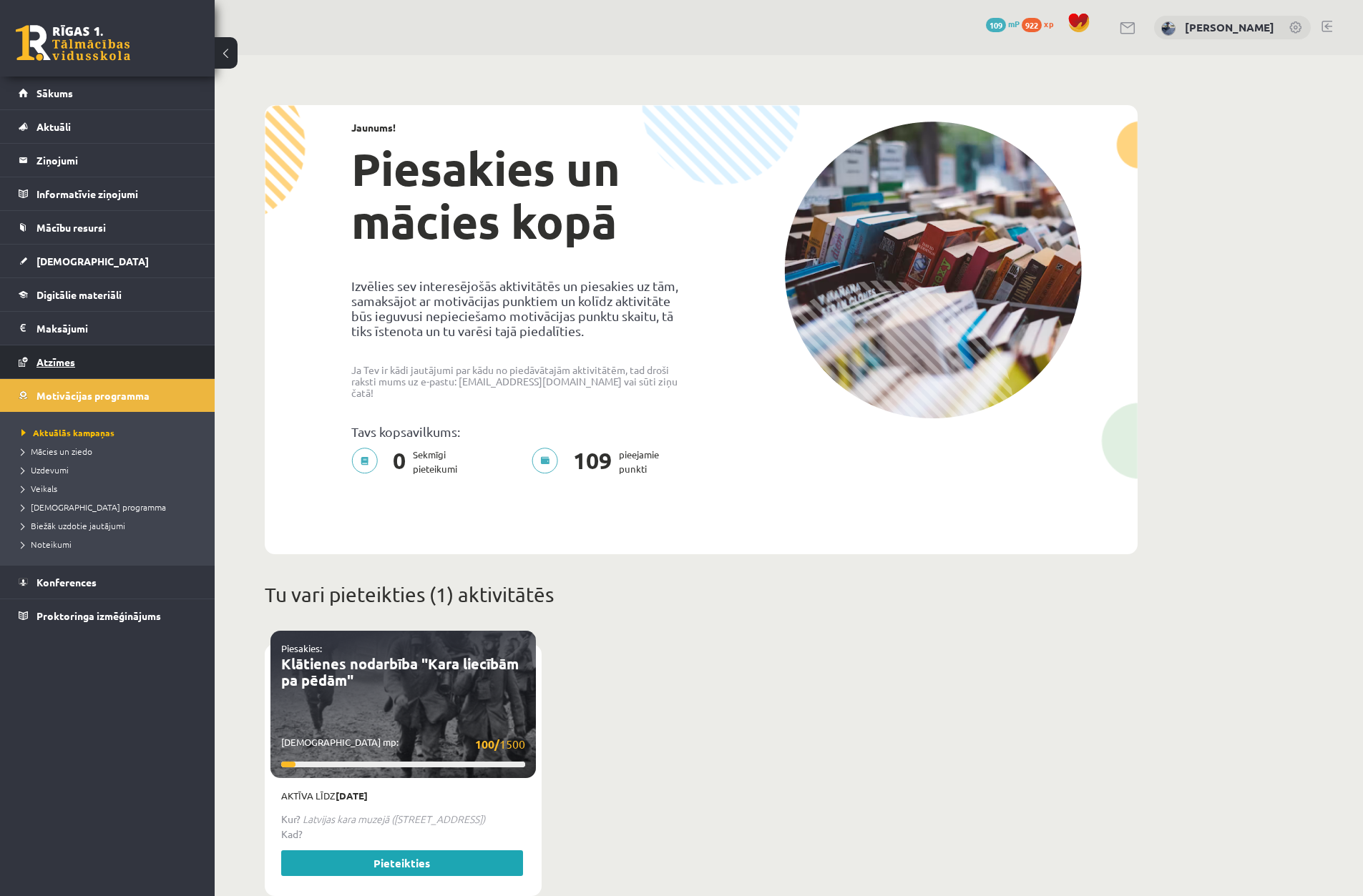
click at [158, 373] on link "Atzīmes" at bounding box center [107, 362] width 178 height 33
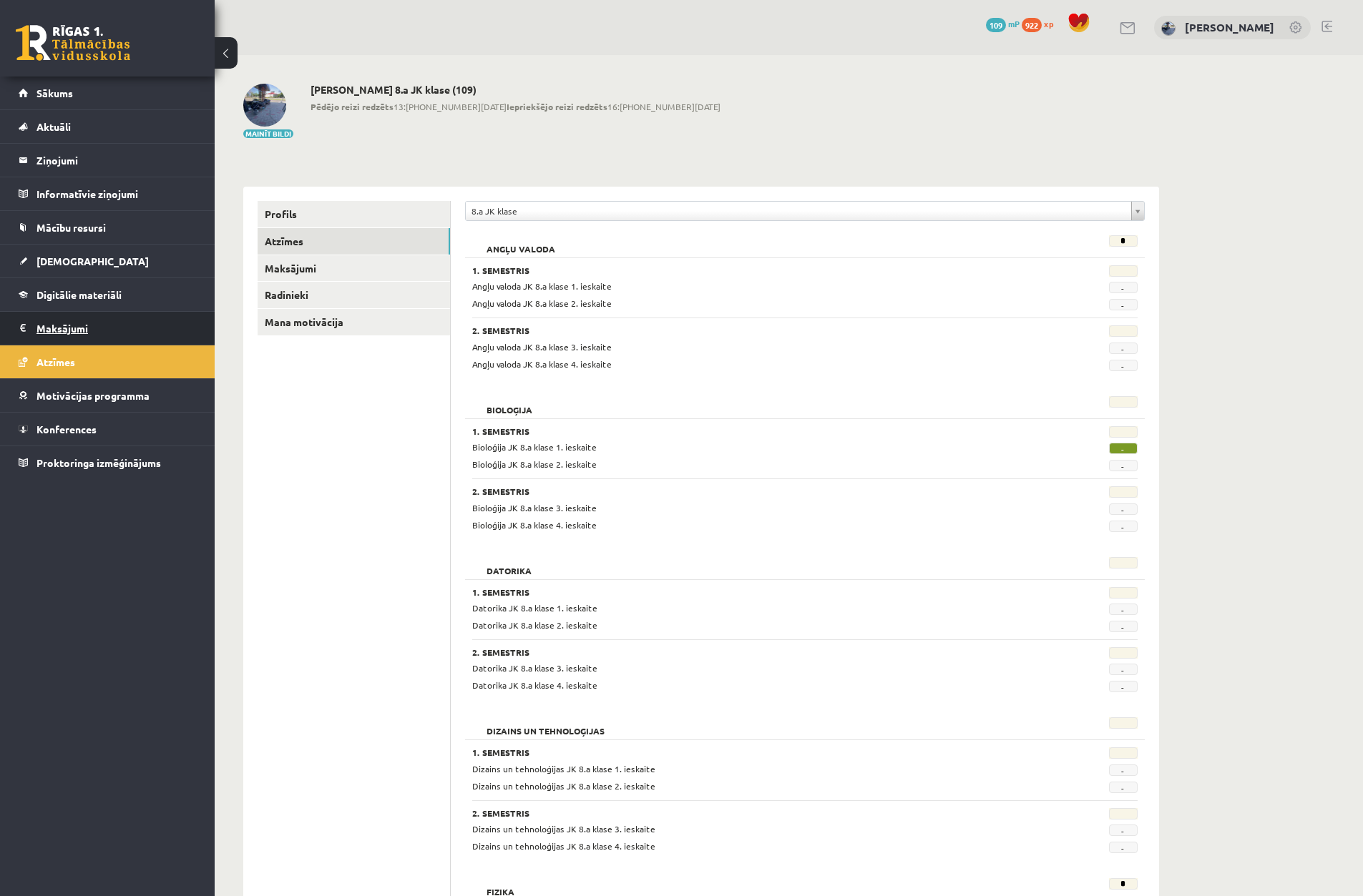
click at [148, 335] on legend "Maksājumi 0" at bounding box center [117, 329] width 160 height 33
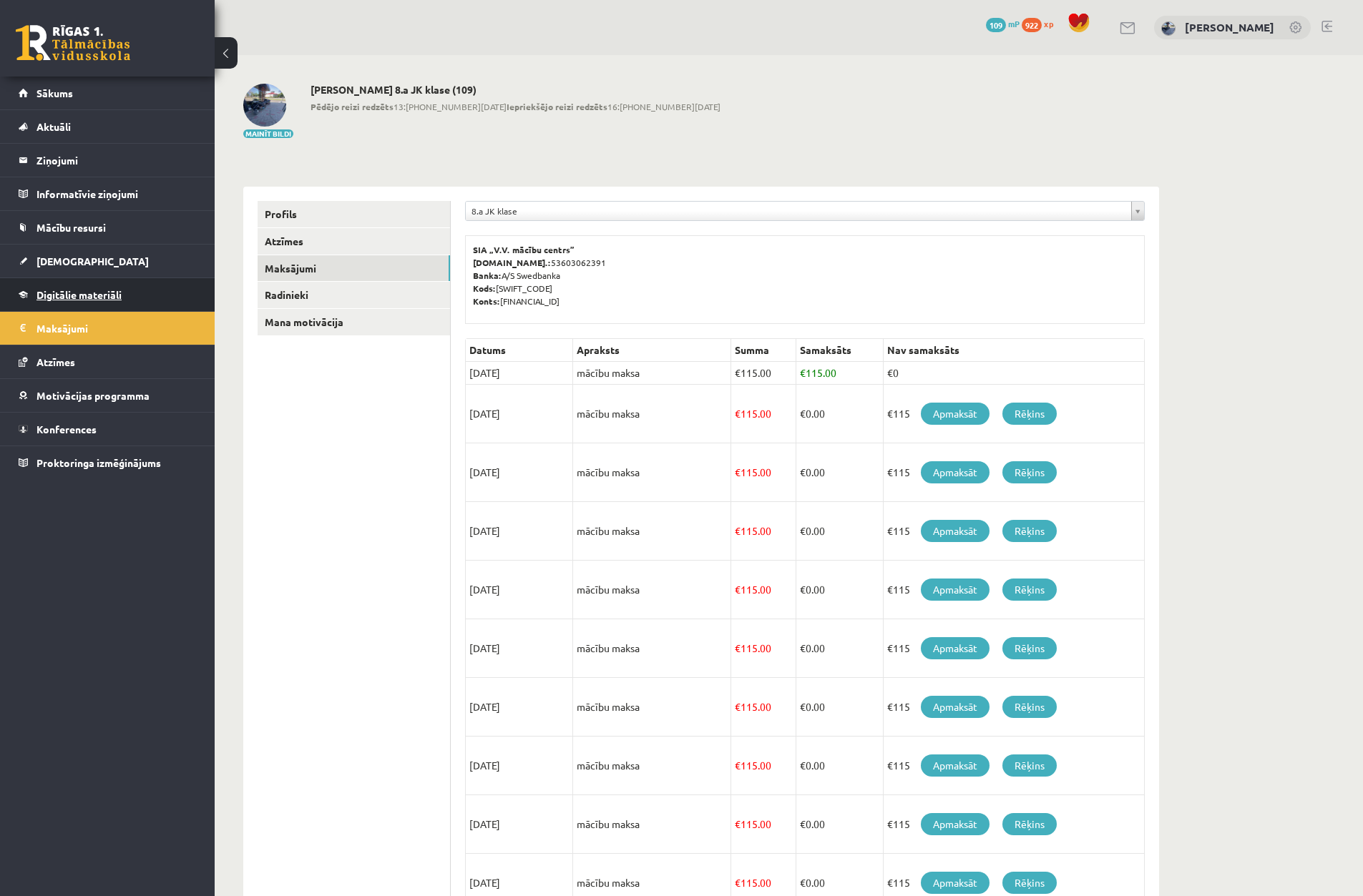
click at [147, 305] on link "Digitālie materiāli" at bounding box center [107, 295] width 178 height 33
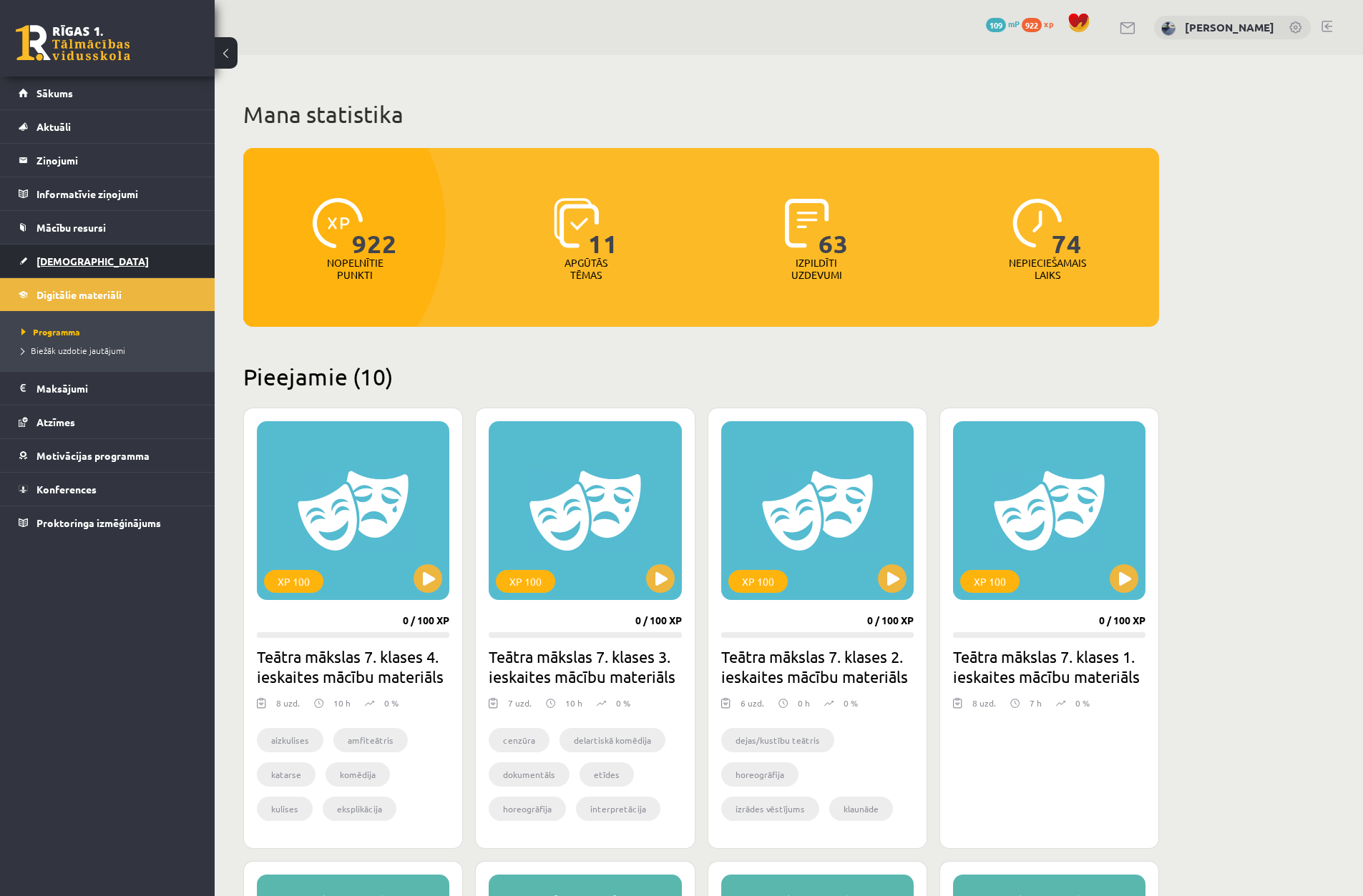
click at [151, 265] on link "[DEMOGRAPHIC_DATA]" at bounding box center [107, 261] width 178 height 33
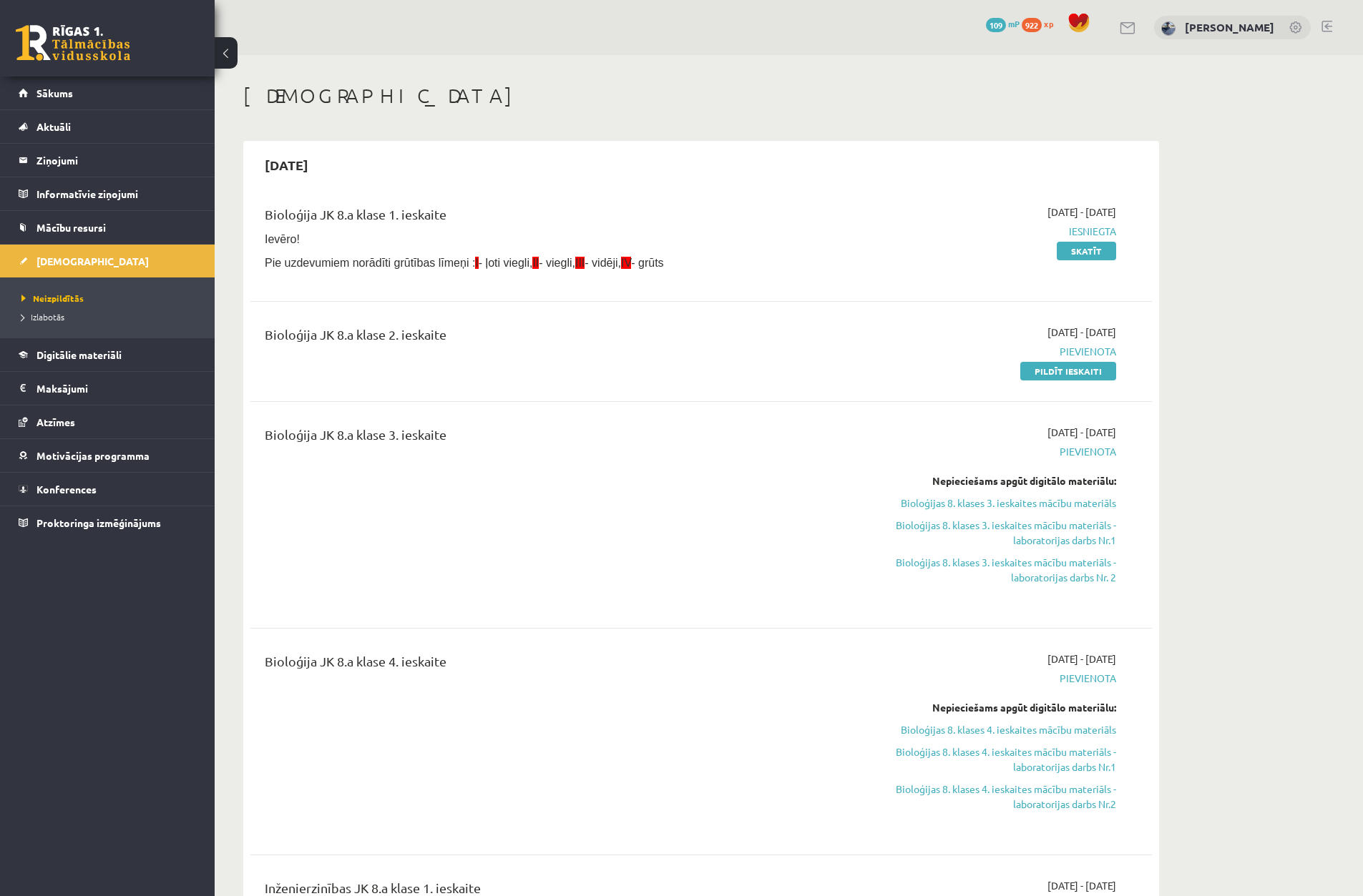
click at [610, 380] on div "Bioloģija JK 8.a klase 2. ieskaite 2025-09-01 - 2025-09-30 Pievienota Pildīt ie…" at bounding box center [701, 351] width 902 height 82
click at [167, 387] on legend "Maksājumi 0" at bounding box center [117, 389] width 160 height 33
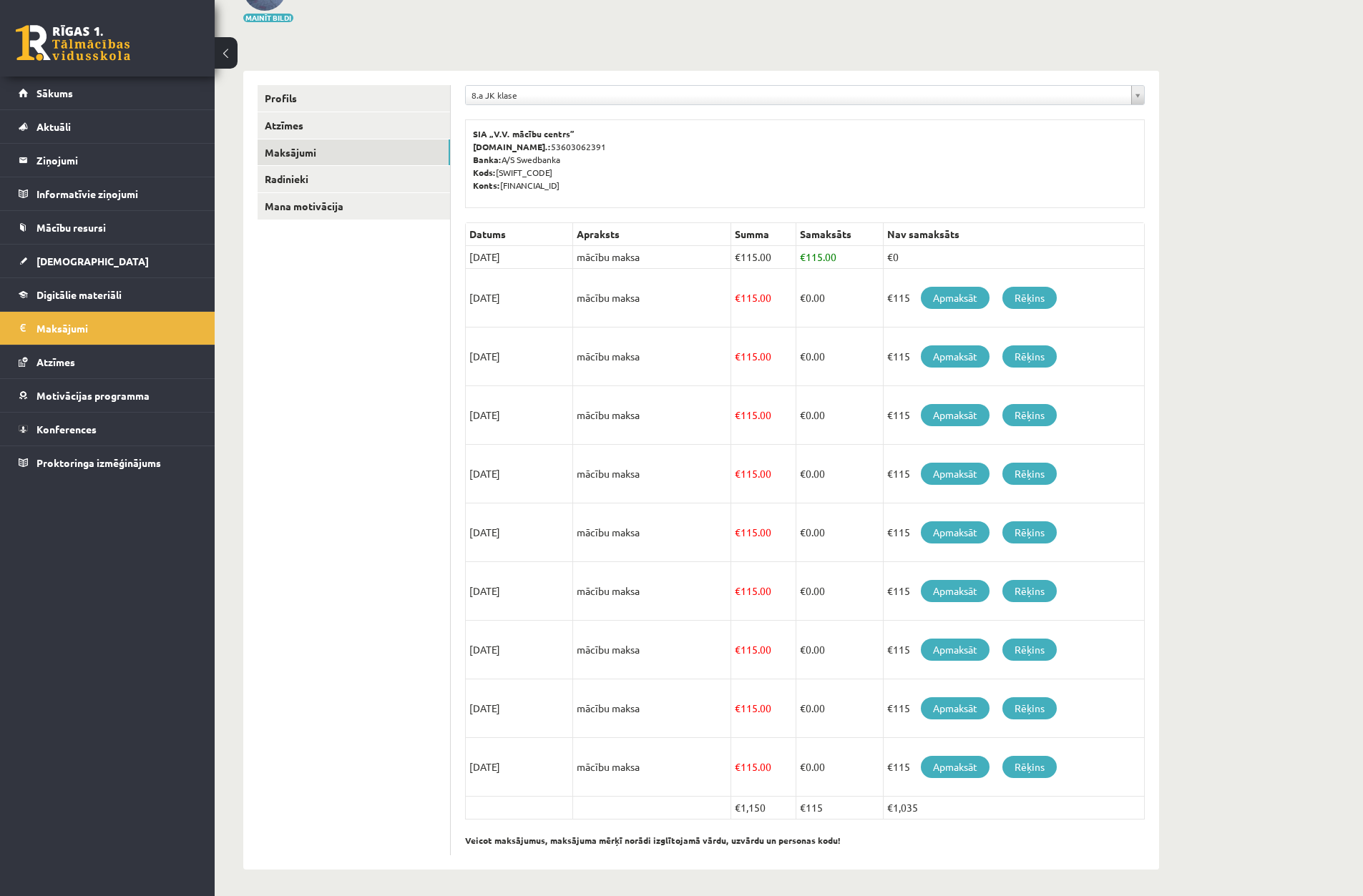
scroll to position [118, 0]
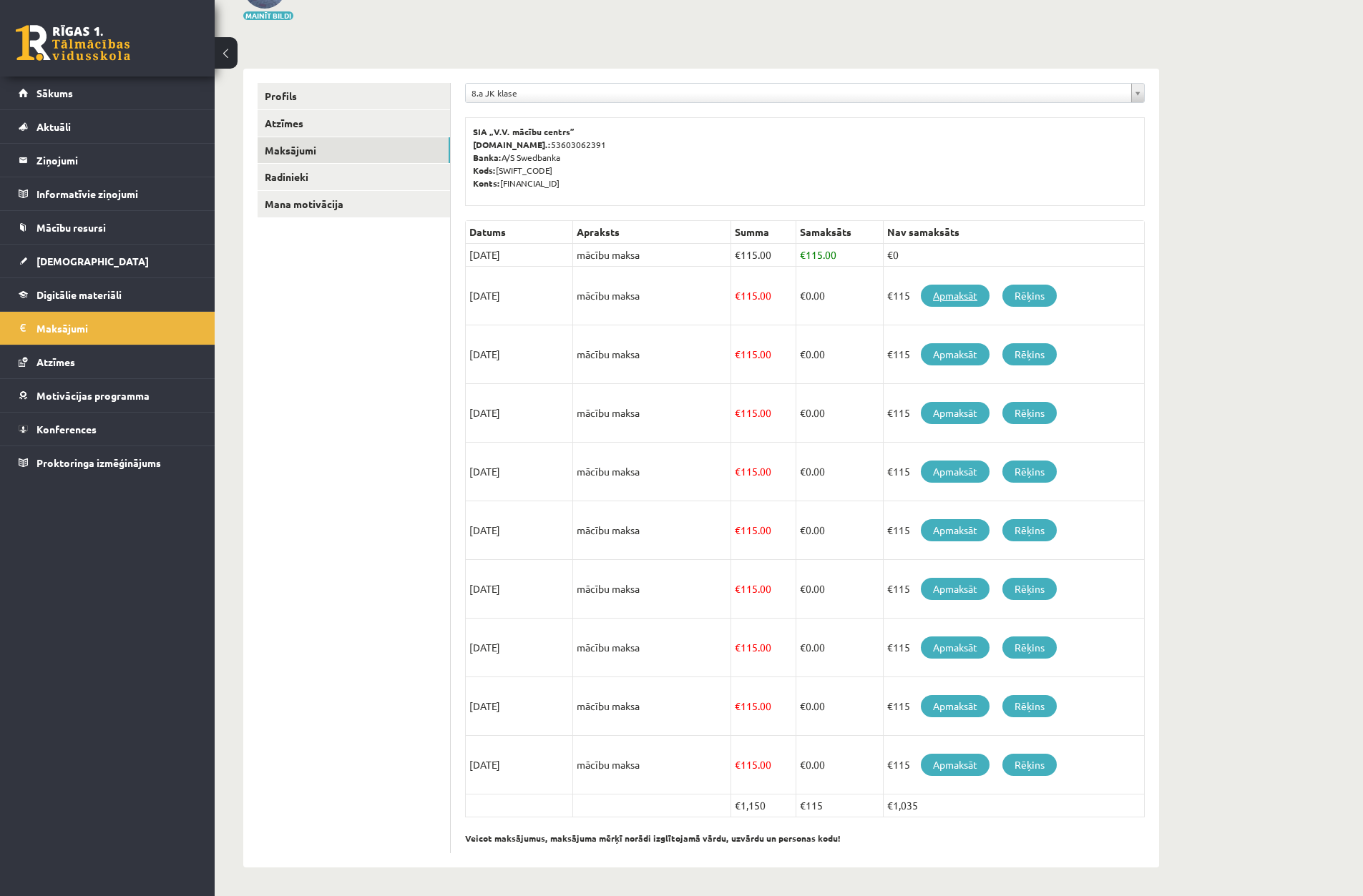
click at [968, 298] on link "Apmaksāt" at bounding box center [955, 295] width 69 height 22
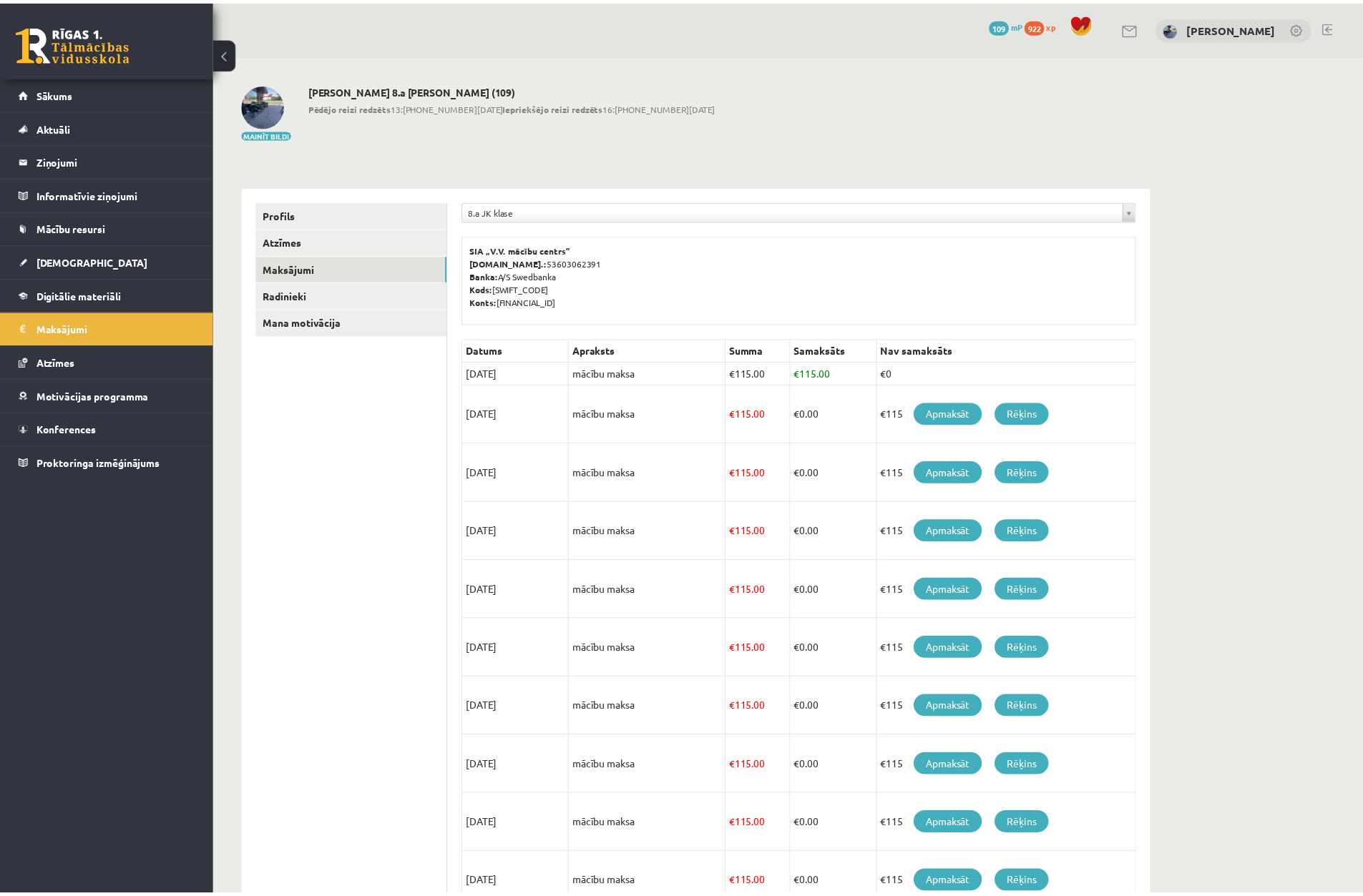
scroll to position [118, 0]
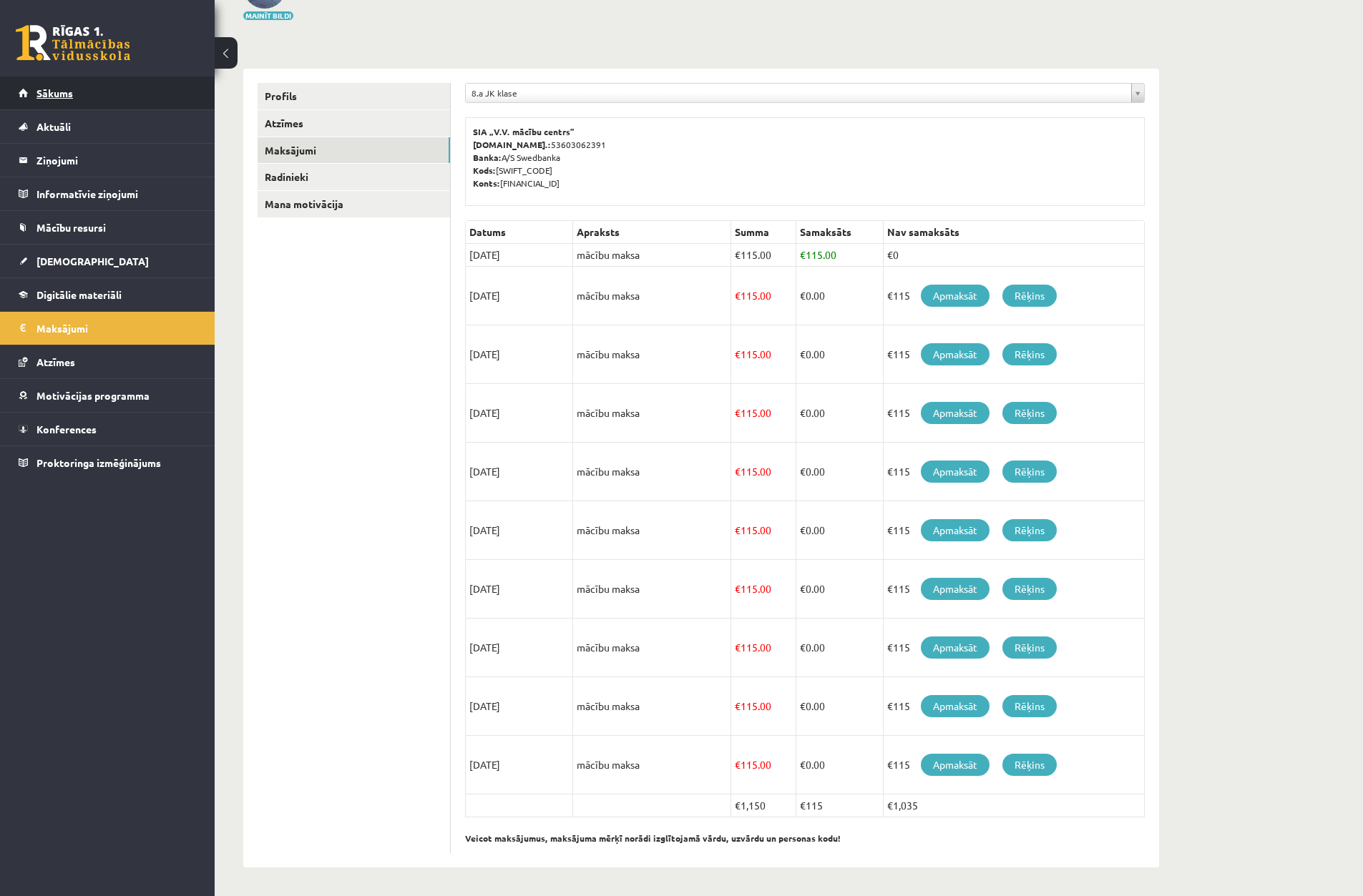
click at [146, 93] on link "Sākums" at bounding box center [107, 93] width 178 height 33
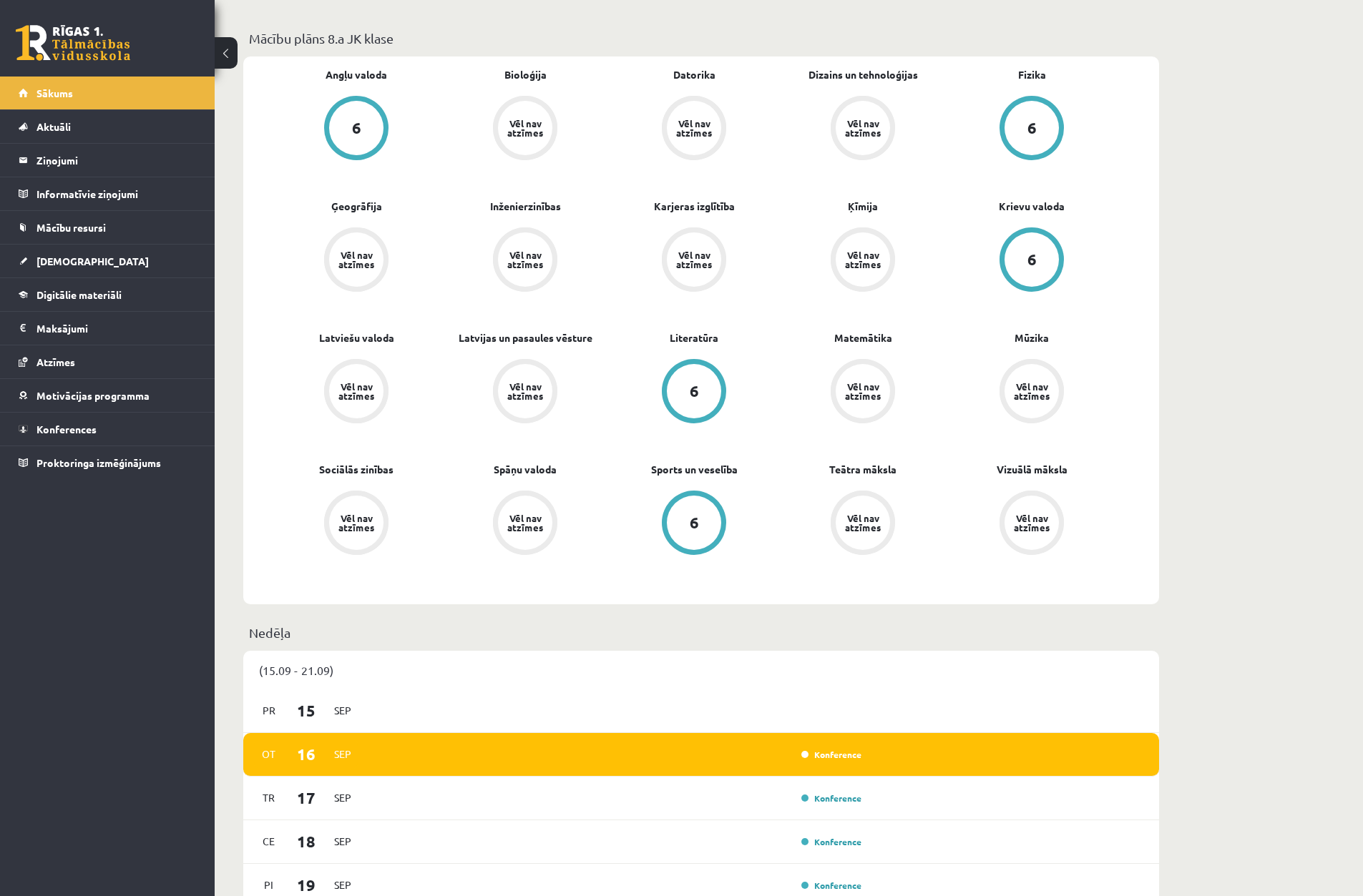
scroll to position [429, 0]
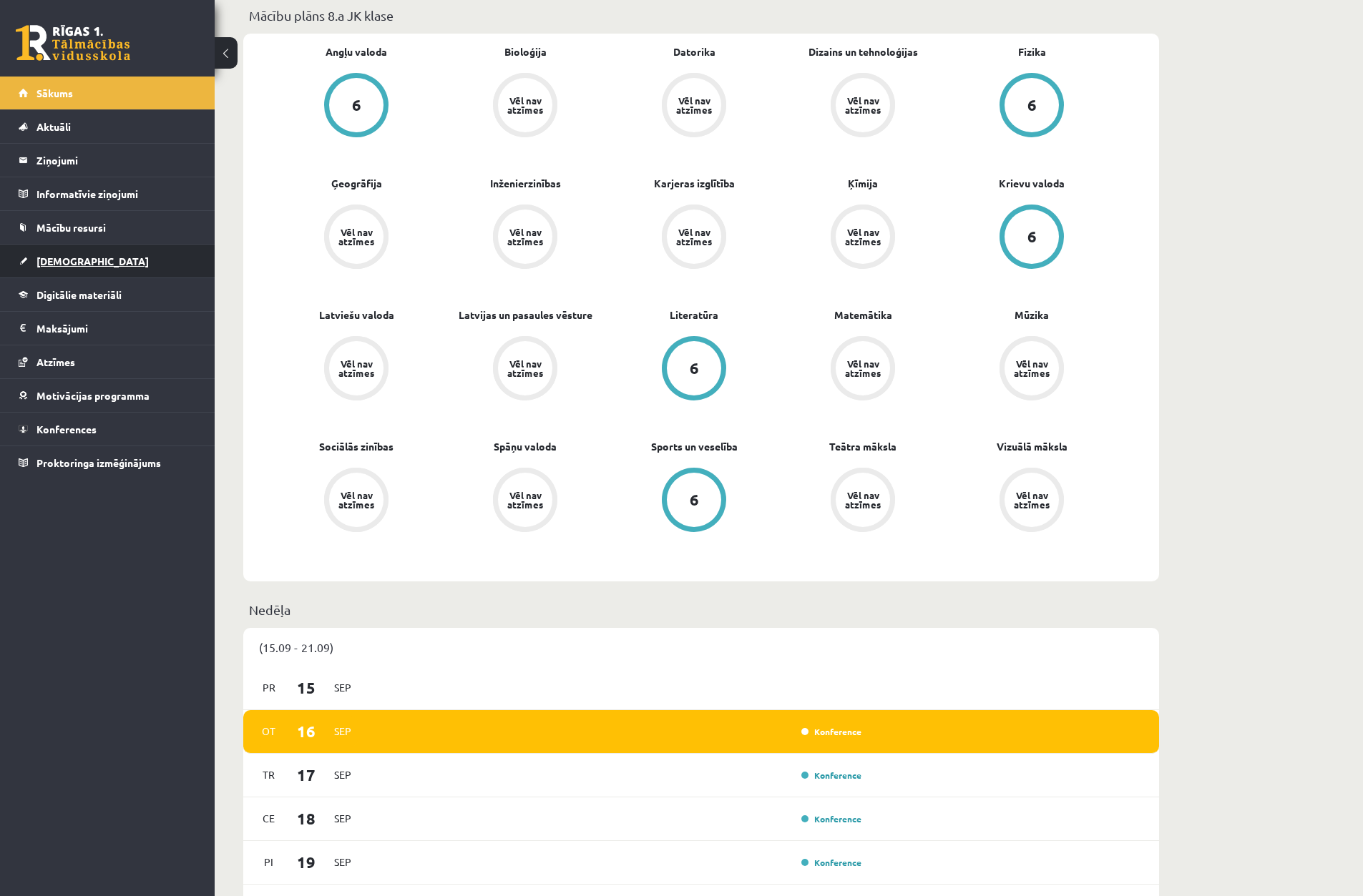
click at [105, 266] on link "[DEMOGRAPHIC_DATA]" at bounding box center [107, 261] width 178 height 33
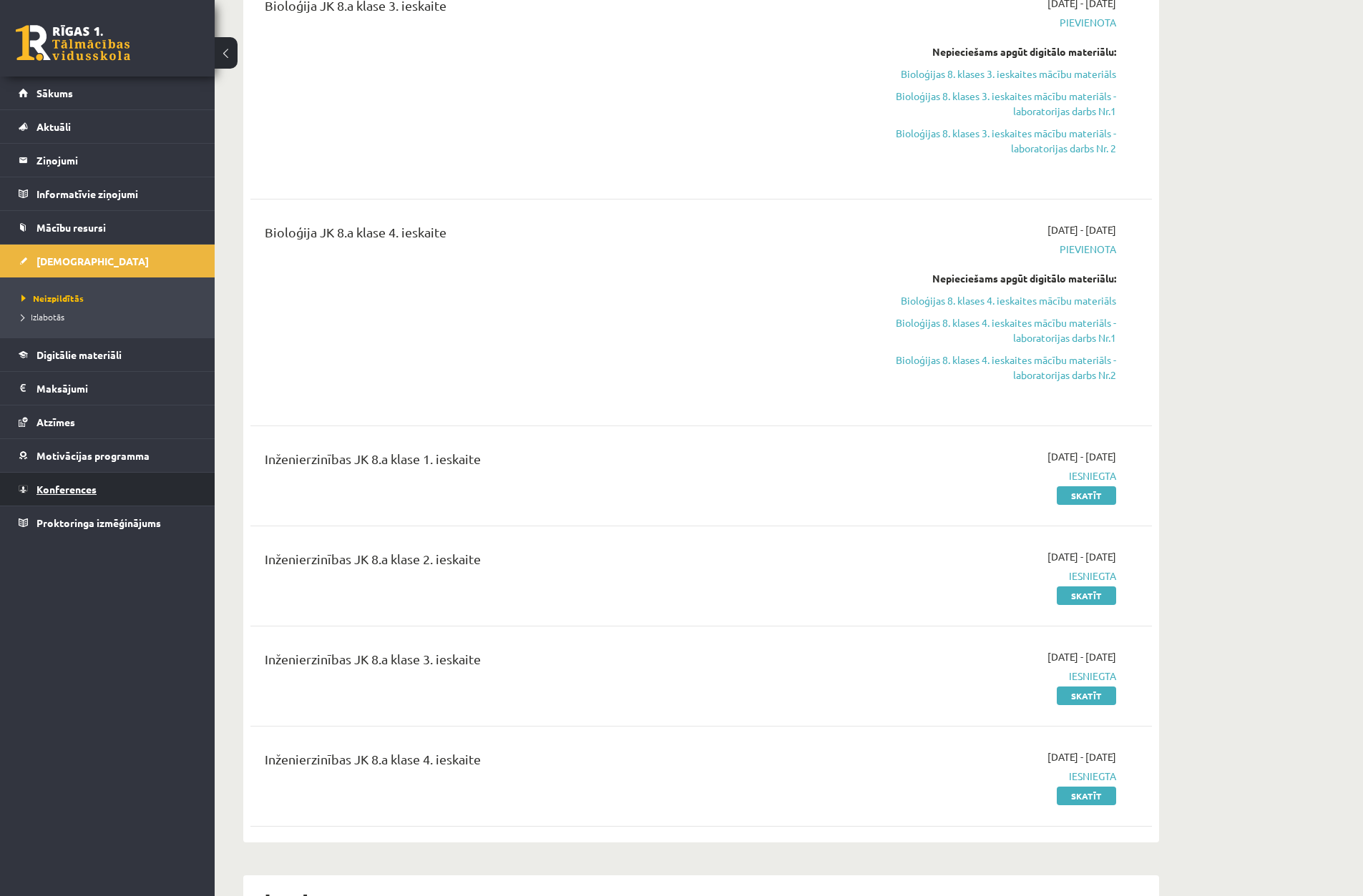
click at [99, 482] on link "Konferences" at bounding box center [107, 489] width 178 height 33
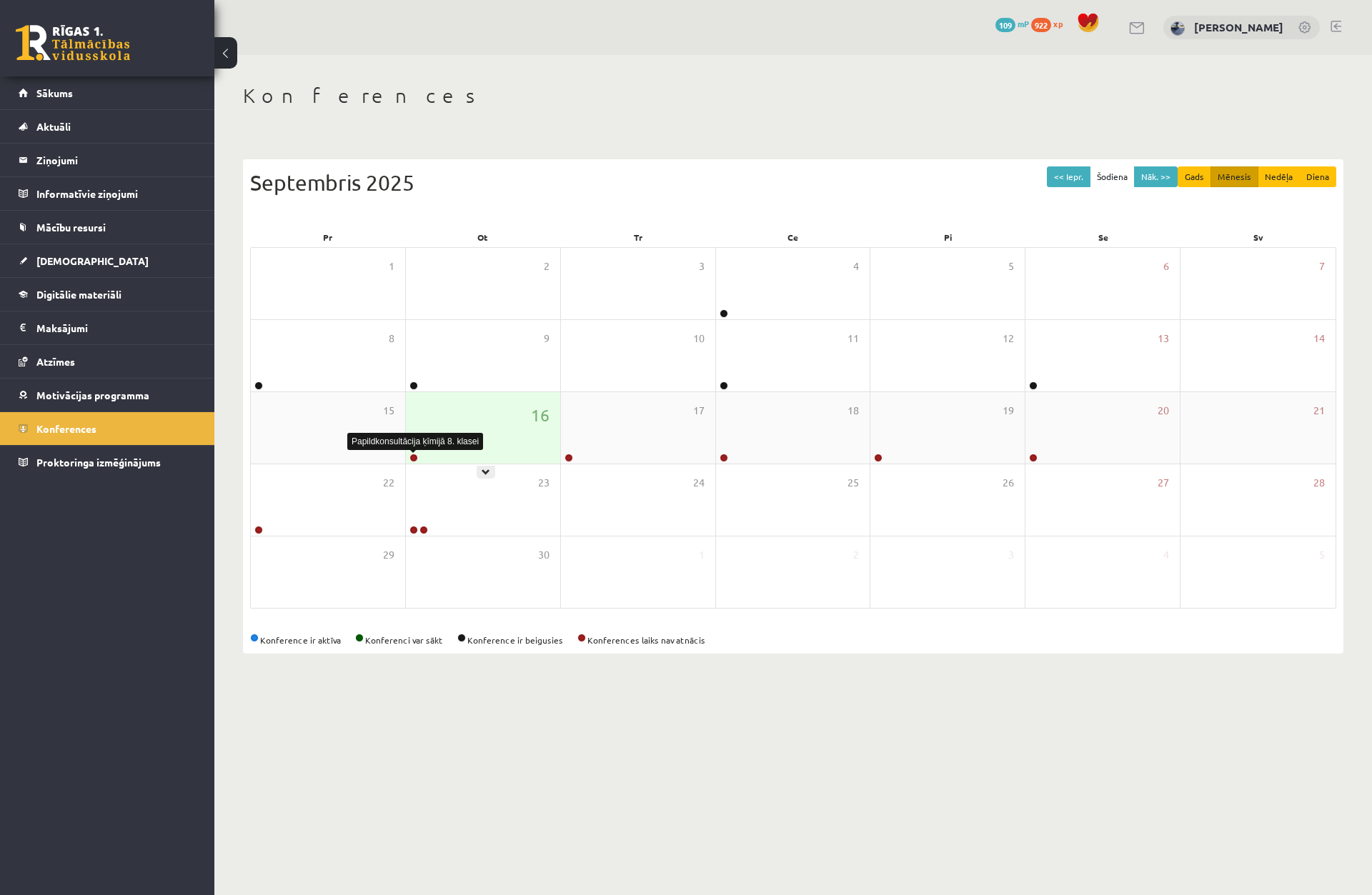
click at [417, 455] on link at bounding box center [414, 458] width 9 height 9
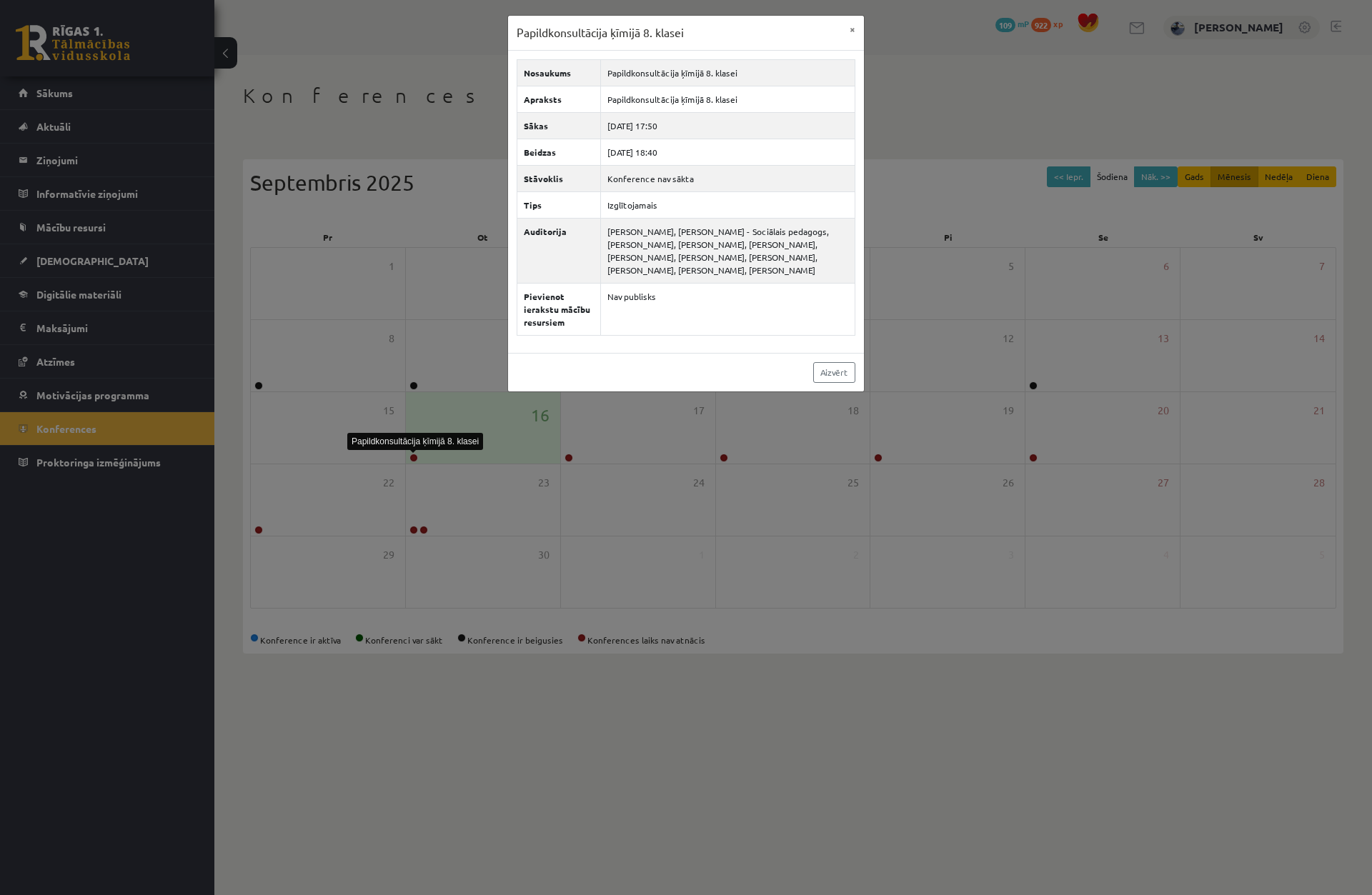
drag, startPoint x: 388, startPoint y: 470, endPoint x: 414, endPoint y: 472, distance: 26.1
click at [414, 472] on div "Papildkonsultācija ķīmijā 8. klasei × Nosaukums Papildkonsultācija ķīmijā 8. kl…" at bounding box center [686, 448] width 1372 height 895
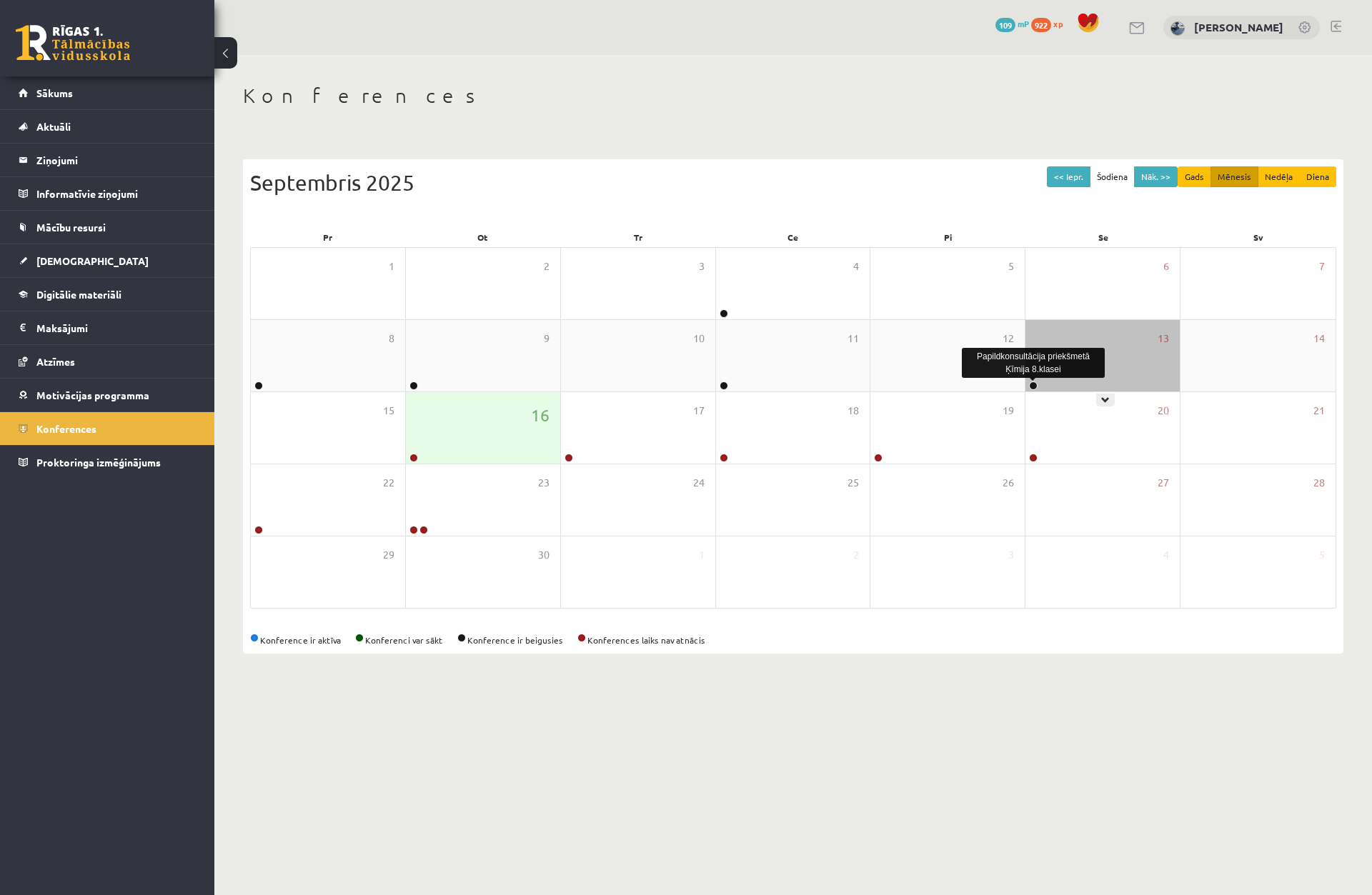
click at [1034, 382] on link at bounding box center [1033, 386] width 9 height 9
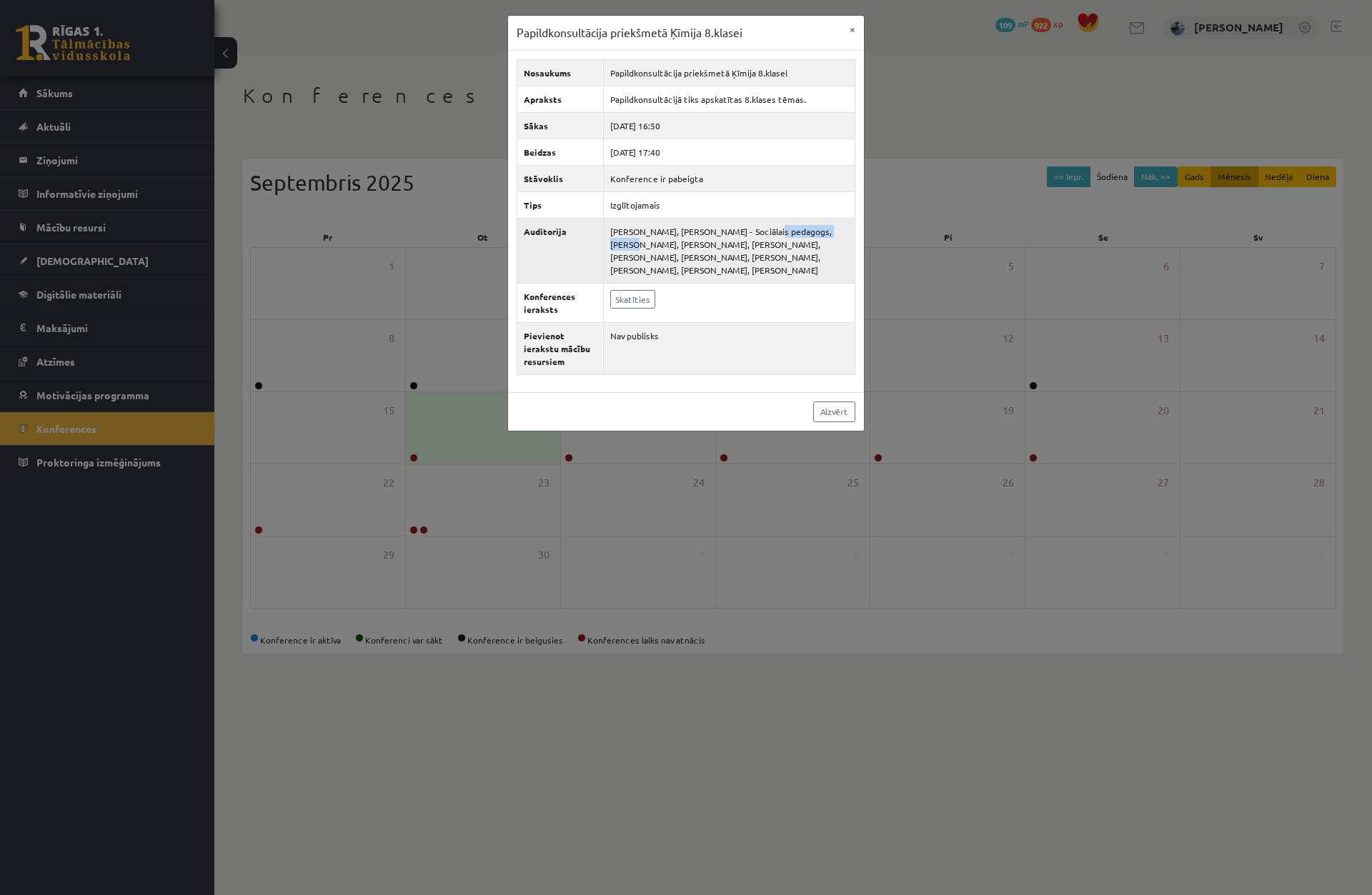
drag, startPoint x: 756, startPoint y: 230, endPoint x: 843, endPoint y: 233, distance: 87.1
click at [843, 232] on td "[PERSON_NAME], [PERSON_NAME] - Sociālais pedagogs, [PERSON_NAME], [PERSON_NAME]…" at bounding box center [729, 250] width 252 height 65
click at [837, 240] on td "[PERSON_NAME], [PERSON_NAME] - Sociālais pedagogs, [PERSON_NAME], [PERSON_NAME]…" at bounding box center [729, 250] width 252 height 65
click at [621, 306] on link "Skatīties" at bounding box center [633, 299] width 45 height 18
click at [425, 325] on div "Papildkonsultācija priekšmetā Ķīmija 8.klasei × Nosaukums Papildkonsultācija pr…" at bounding box center [686, 448] width 1372 height 895
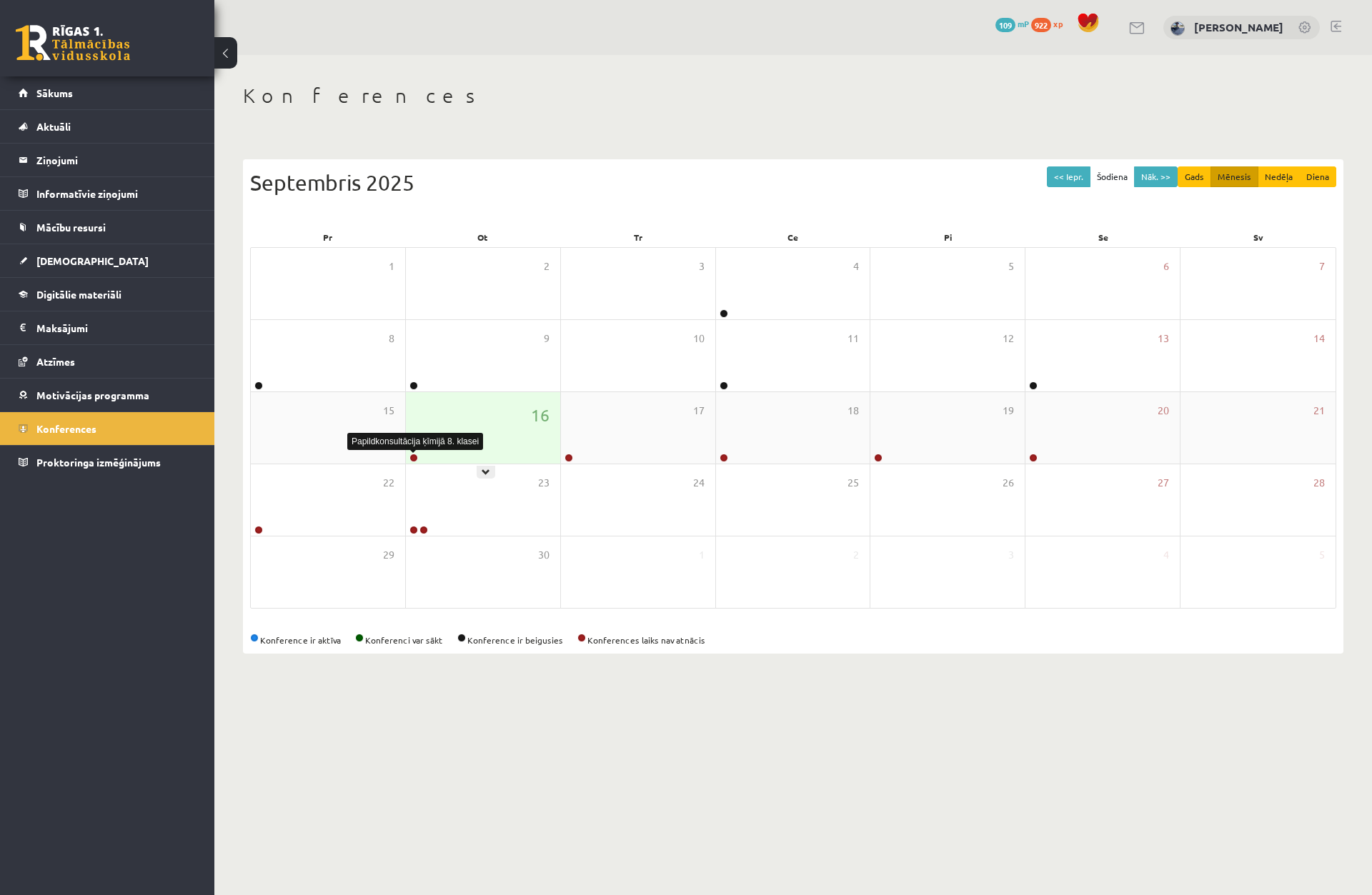
click at [414, 459] on link at bounding box center [414, 458] width 9 height 9
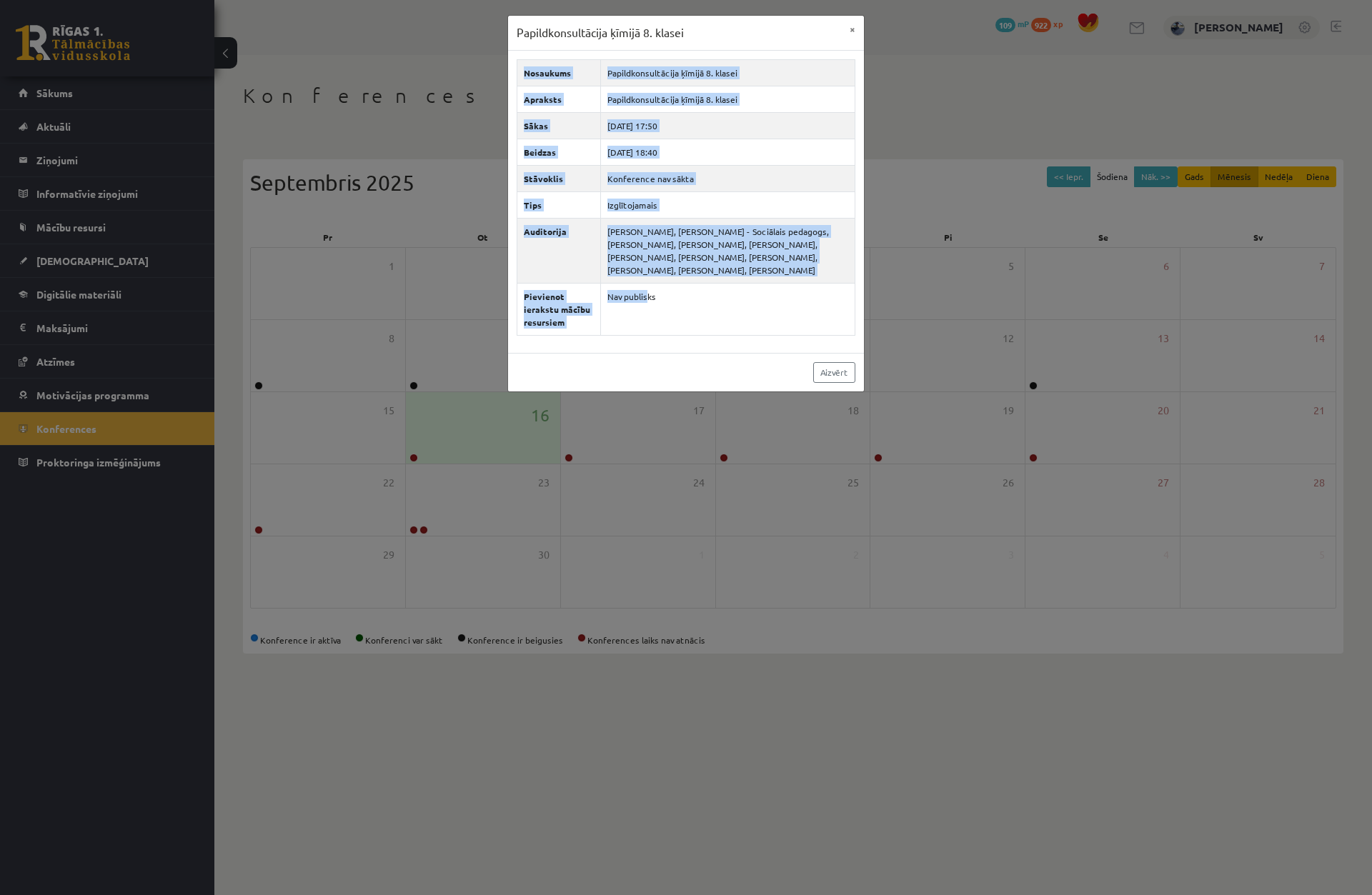
drag, startPoint x: 648, startPoint y: 293, endPoint x: 506, endPoint y: 312, distance: 143.3
click at [507, 313] on div "Papildkonsultācija ķīmijā 8. klasei × Nosaukums Papildkonsultācija ķīmijā 8. kl…" at bounding box center [686, 448] width 1372 height 895
click at [505, 305] on div "Papildkonsultācija ķīmijā 8. klasei × Nosaukums Papildkonsultācija ķīmijā 8. kl…" at bounding box center [686, 448] width 1372 height 895
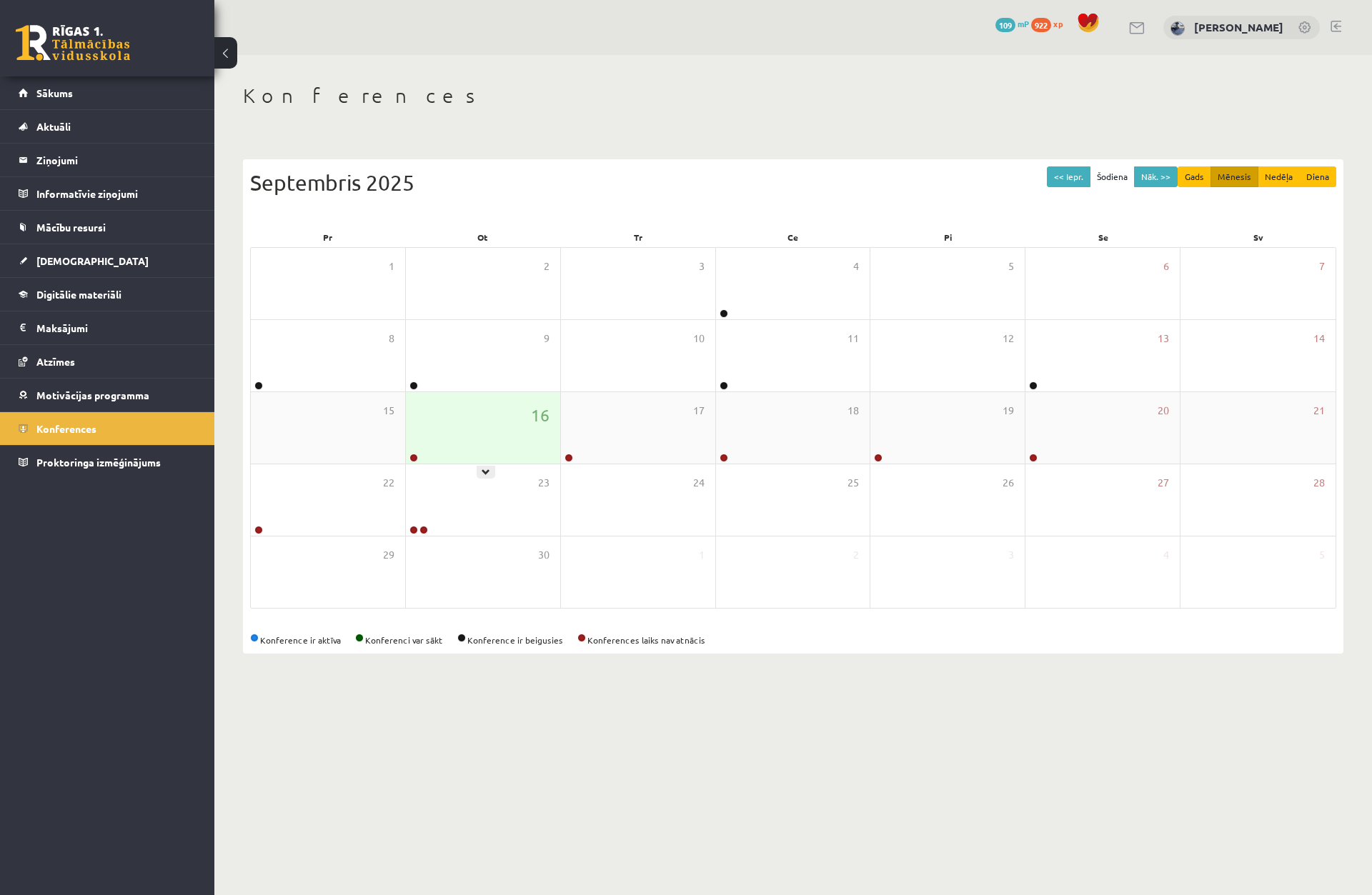
click at [409, 460] on link at bounding box center [414, 458] width 9 height 9
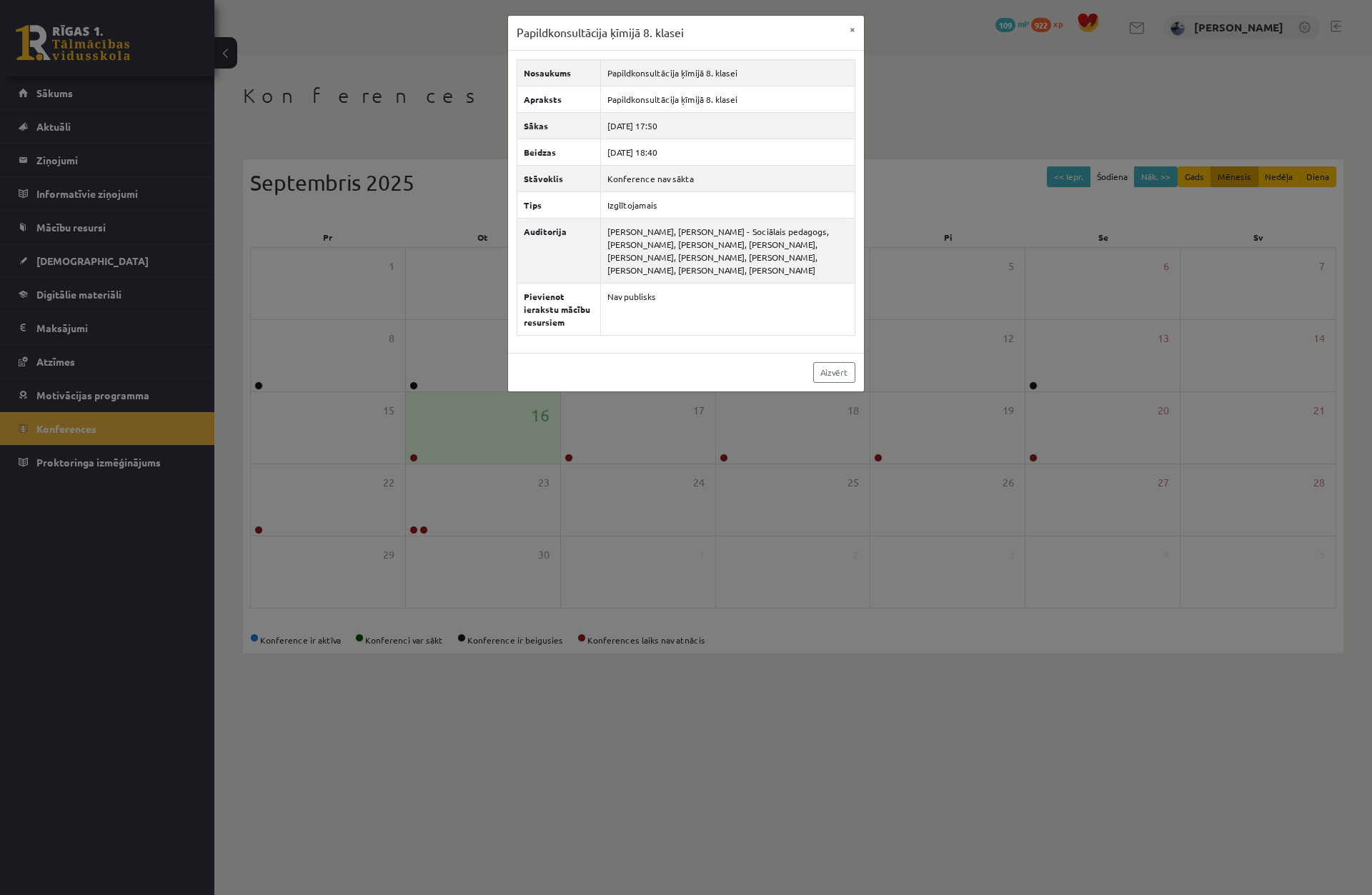
click at [401, 476] on div "Papildkonsultācija ķīmijā 8. klasei × Nosaukums Papildkonsultācija ķīmijā 8. kl…" at bounding box center [686, 448] width 1372 height 895
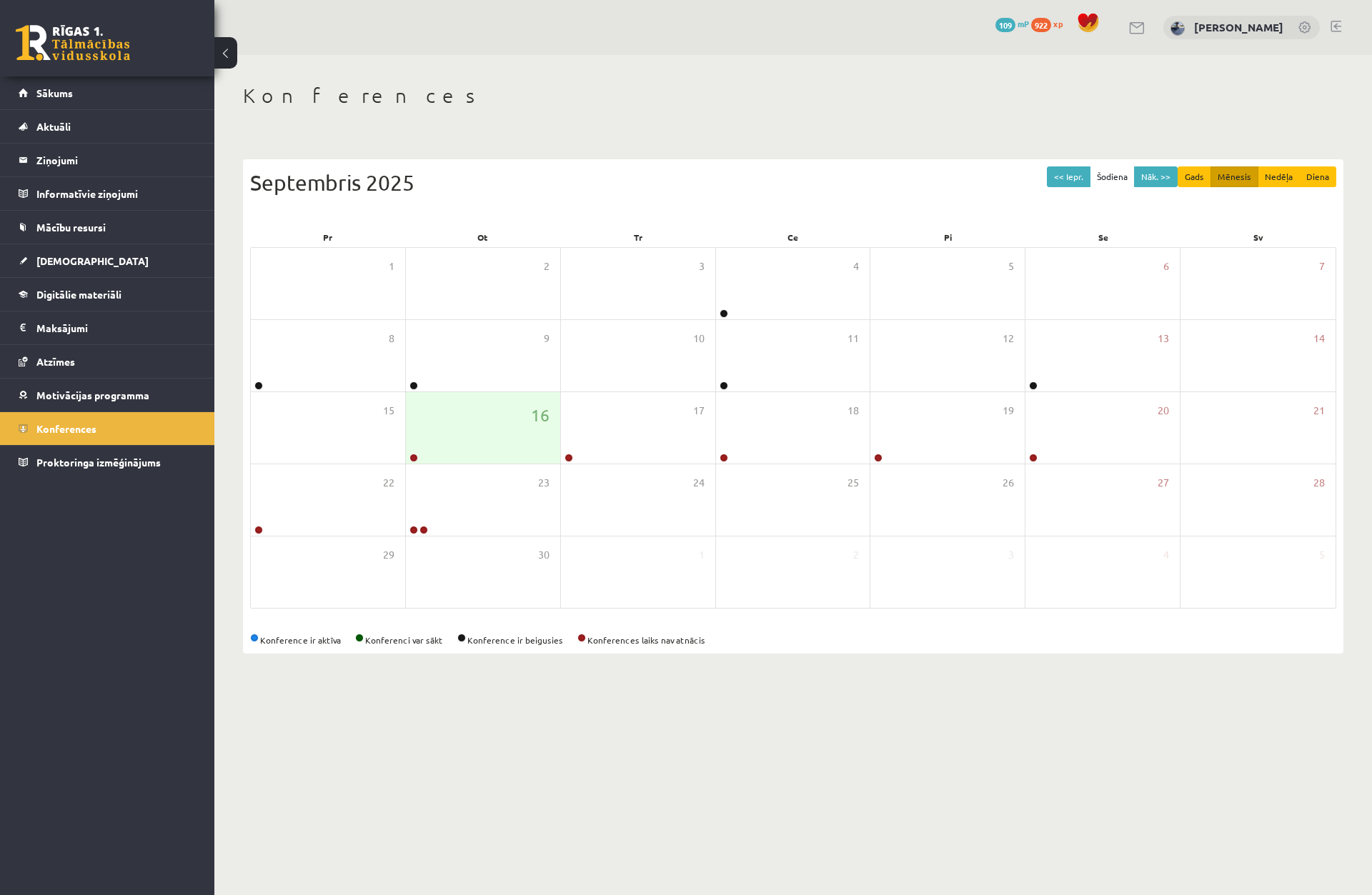
click at [424, 84] on h1 "Konferences" at bounding box center [793, 96] width 1100 height 24
click at [414, 459] on link at bounding box center [414, 458] width 9 height 9
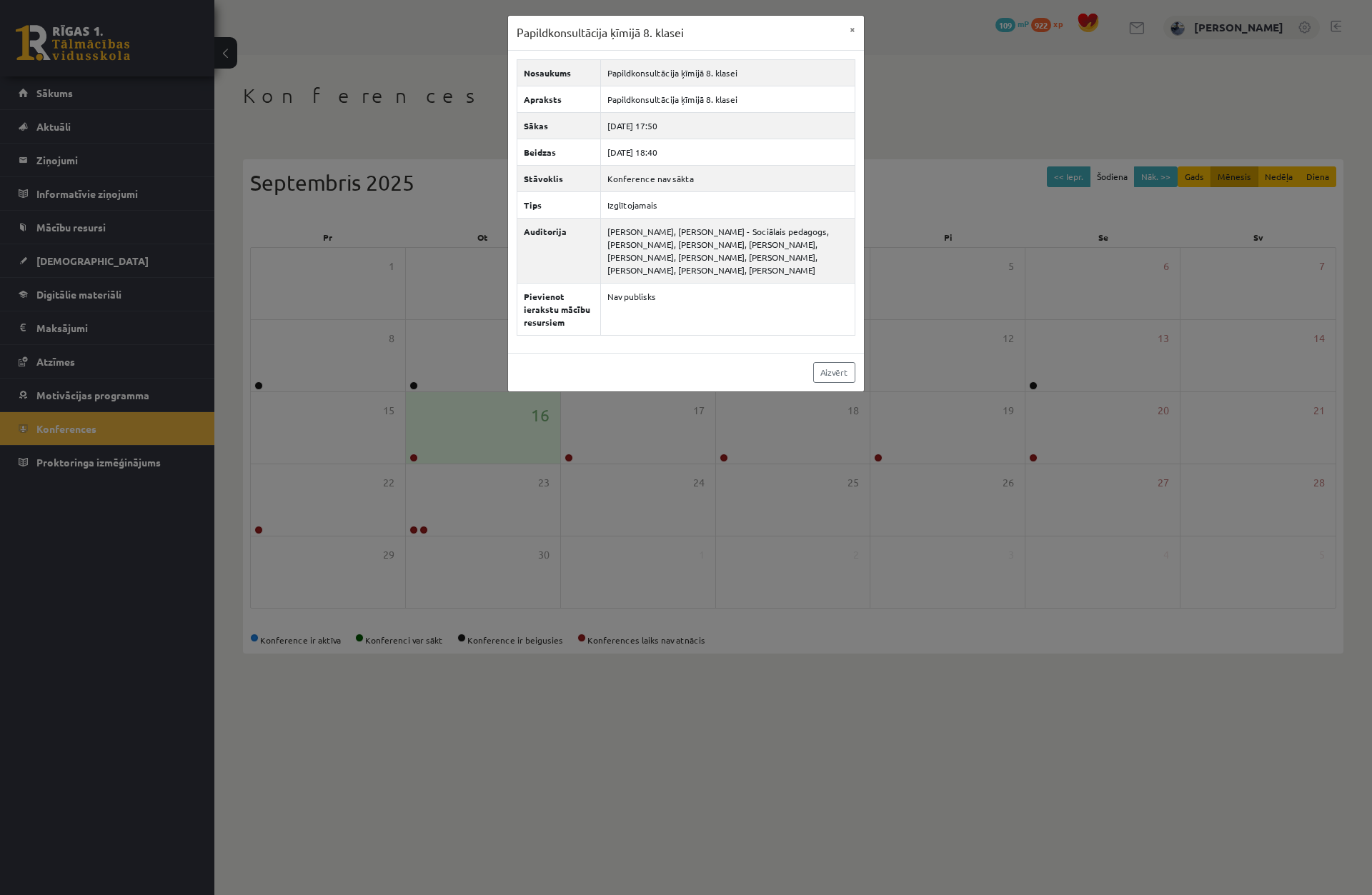
click at [415, 454] on div "Papildkonsultācija ķīmijā 8. klasei × Nosaukums Papildkonsultācija ķīmijā 8. kl…" at bounding box center [686, 448] width 1372 height 895
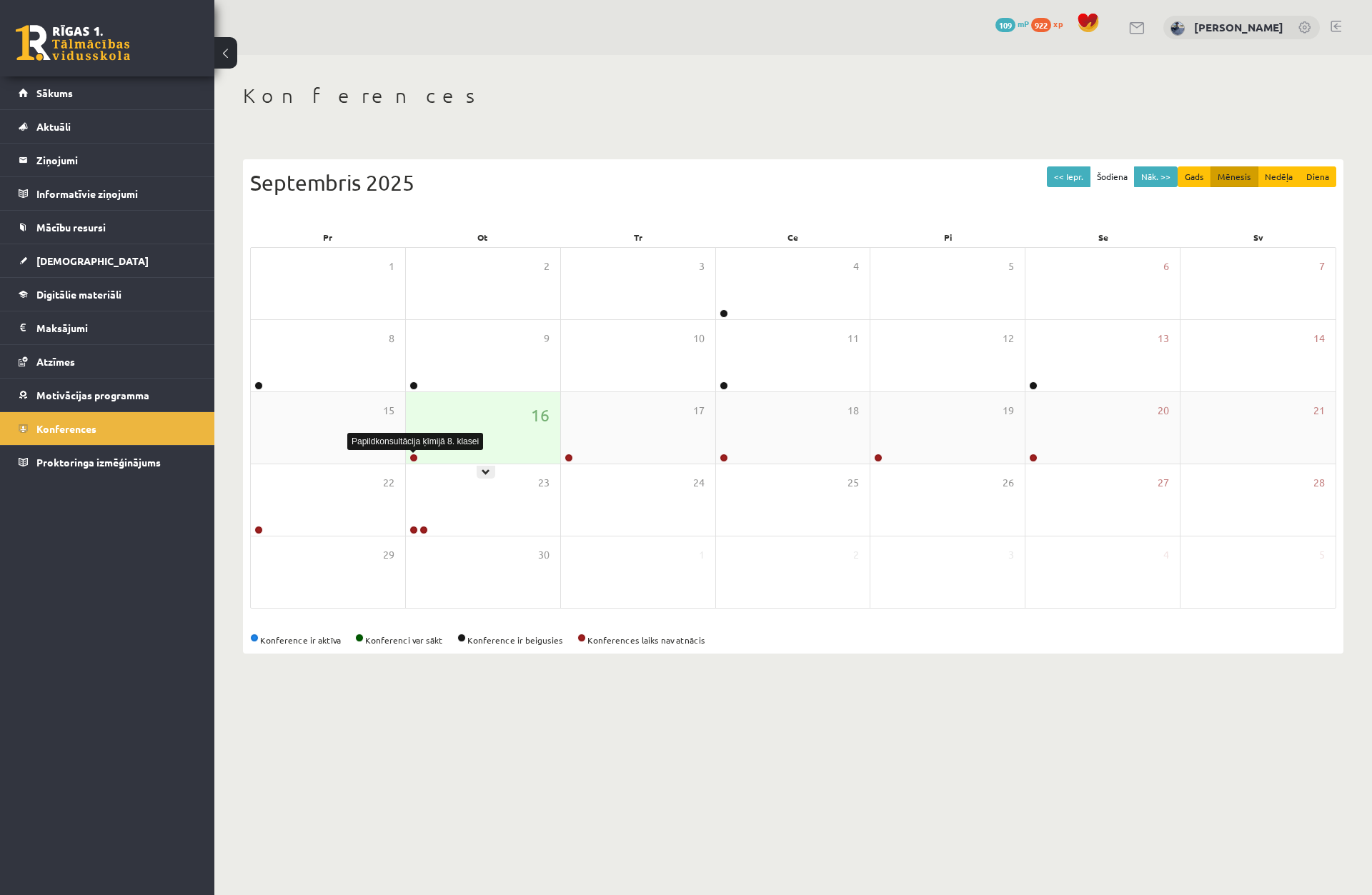
click at [415, 454] on link at bounding box center [414, 458] width 9 height 9
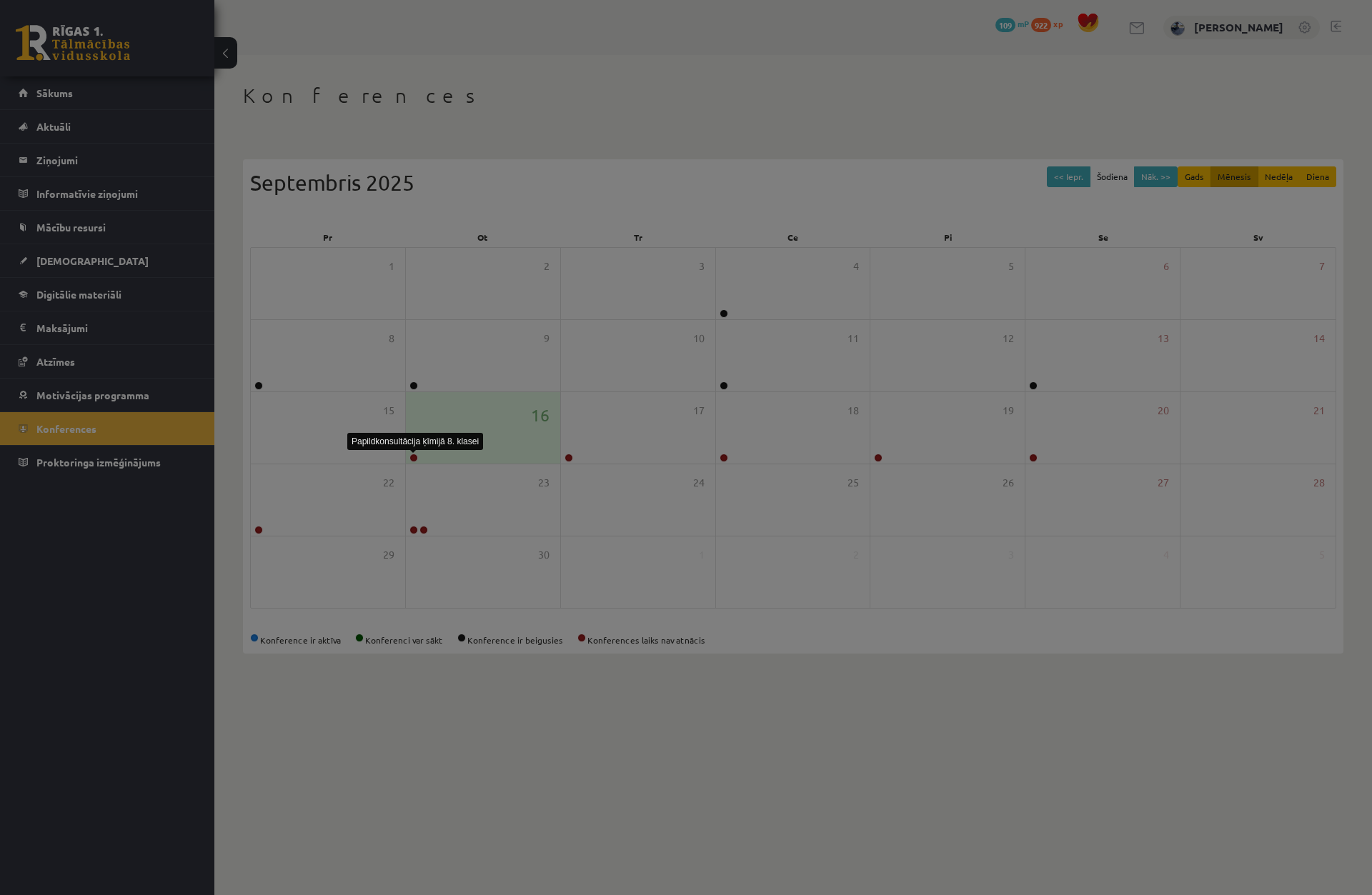
click at [408, 459] on body "0 Dāvanas 109 mP 922 xp [PERSON_NAME] Sākums Aktuāli Kā mācīties eSKOLĀ Kontakt…" at bounding box center [686, 448] width 1372 height 895
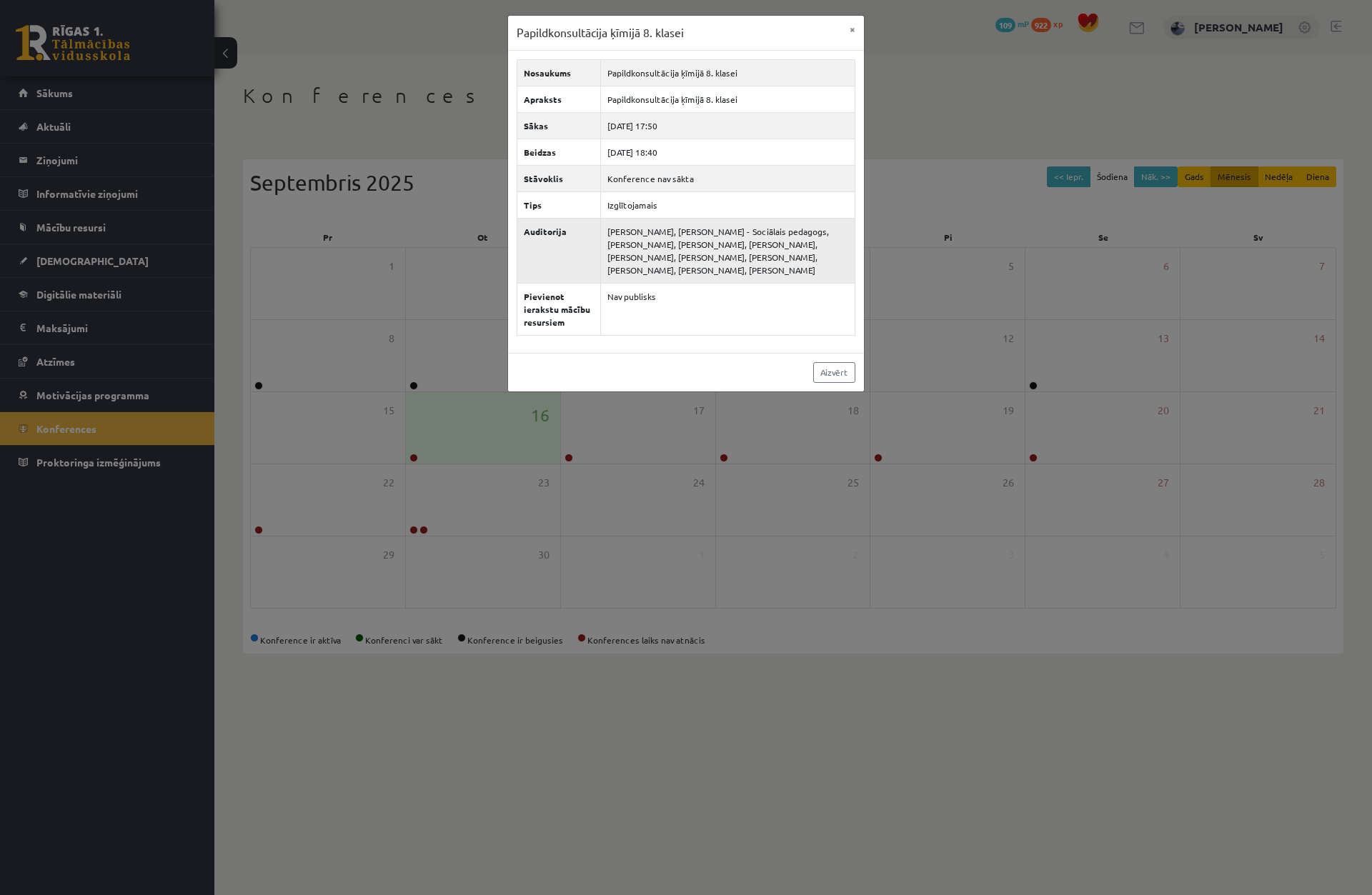
drag, startPoint x: 610, startPoint y: 232, endPoint x: 821, endPoint y: 269, distance: 214.2
click at [821, 269] on td "[PERSON_NAME], [PERSON_NAME] - Sociālais pedagogs, [PERSON_NAME], [PERSON_NAME]…" at bounding box center [727, 250] width 254 height 65
click at [812, 279] on td "[PERSON_NAME], [PERSON_NAME] - Sociālais pedagogs, [PERSON_NAME], [PERSON_NAME]…" at bounding box center [727, 250] width 254 height 65
drag, startPoint x: 789, startPoint y: 277, endPoint x: 608, endPoint y: 225, distance: 188.3
click at [608, 225] on td "[PERSON_NAME], [PERSON_NAME] - Sociālais pedagogs, [PERSON_NAME], [PERSON_NAME]…" at bounding box center [727, 250] width 254 height 65
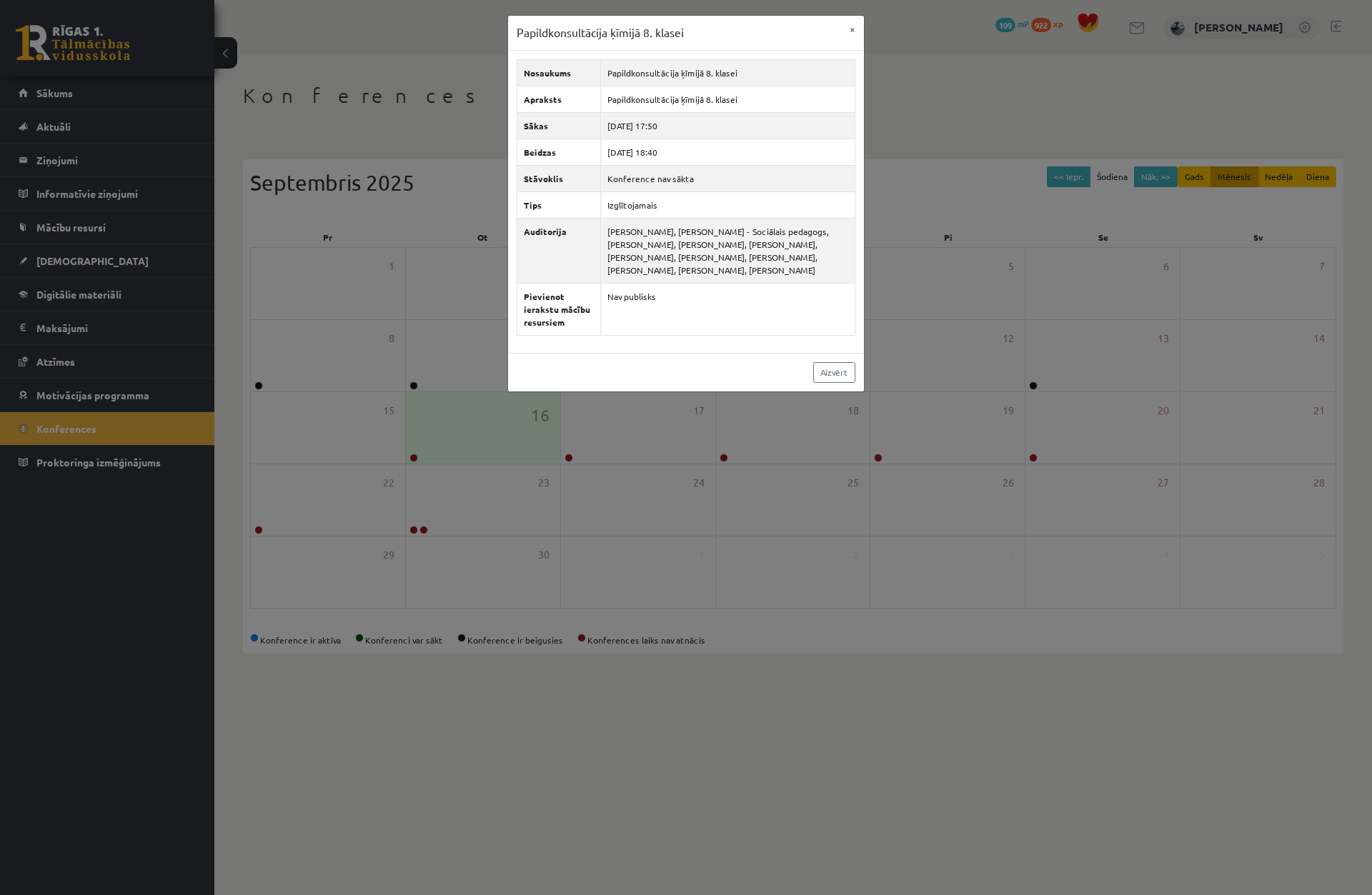
click at [437, 217] on div "Papildkonsultācija ķīmijā 8. klasei × Nosaukums Papildkonsultācija ķīmijā 8. kl…" at bounding box center [686, 448] width 1372 height 895
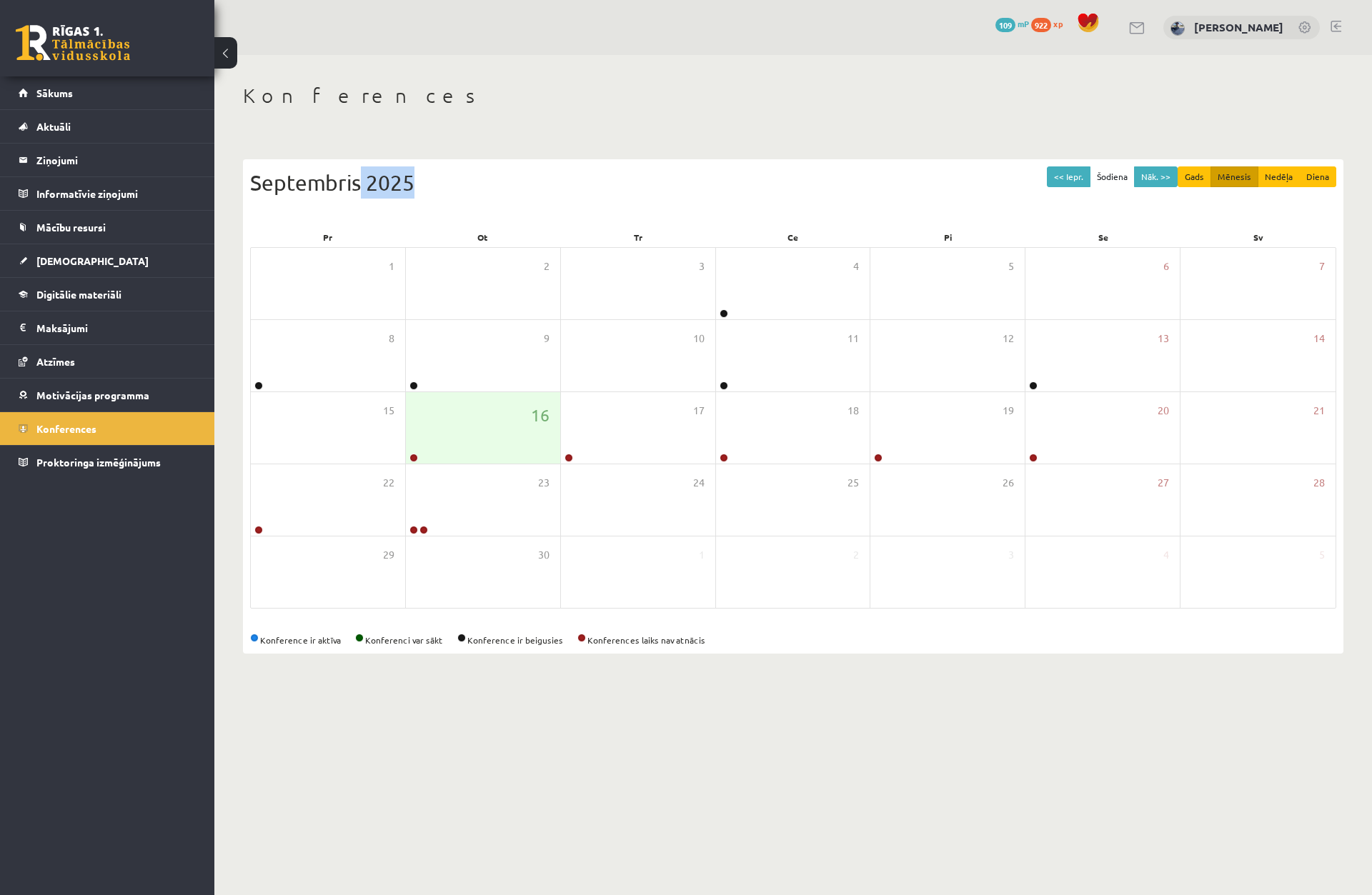
drag, startPoint x: 380, startPoint y: 176, endPoint x: 427, endPoint y: 185, distance: 47.9
click at [427, 185] on div "Septembris 2025" at bounding box center [792, 182] width 1086 height 32
drag, startPoint x: 416, startPoint y: 182, endPoint x: 245, endPoint y: 161, distance: 172.3
click at [247, 164] on div "<< Iepr. Šodiena Nāk. >> Gads Mēnesis Nedēļa Diena [DATE] Pr Ot Tr Ce Pi Se Sv …" at bounding box center [793, 407] width 1100 height 495
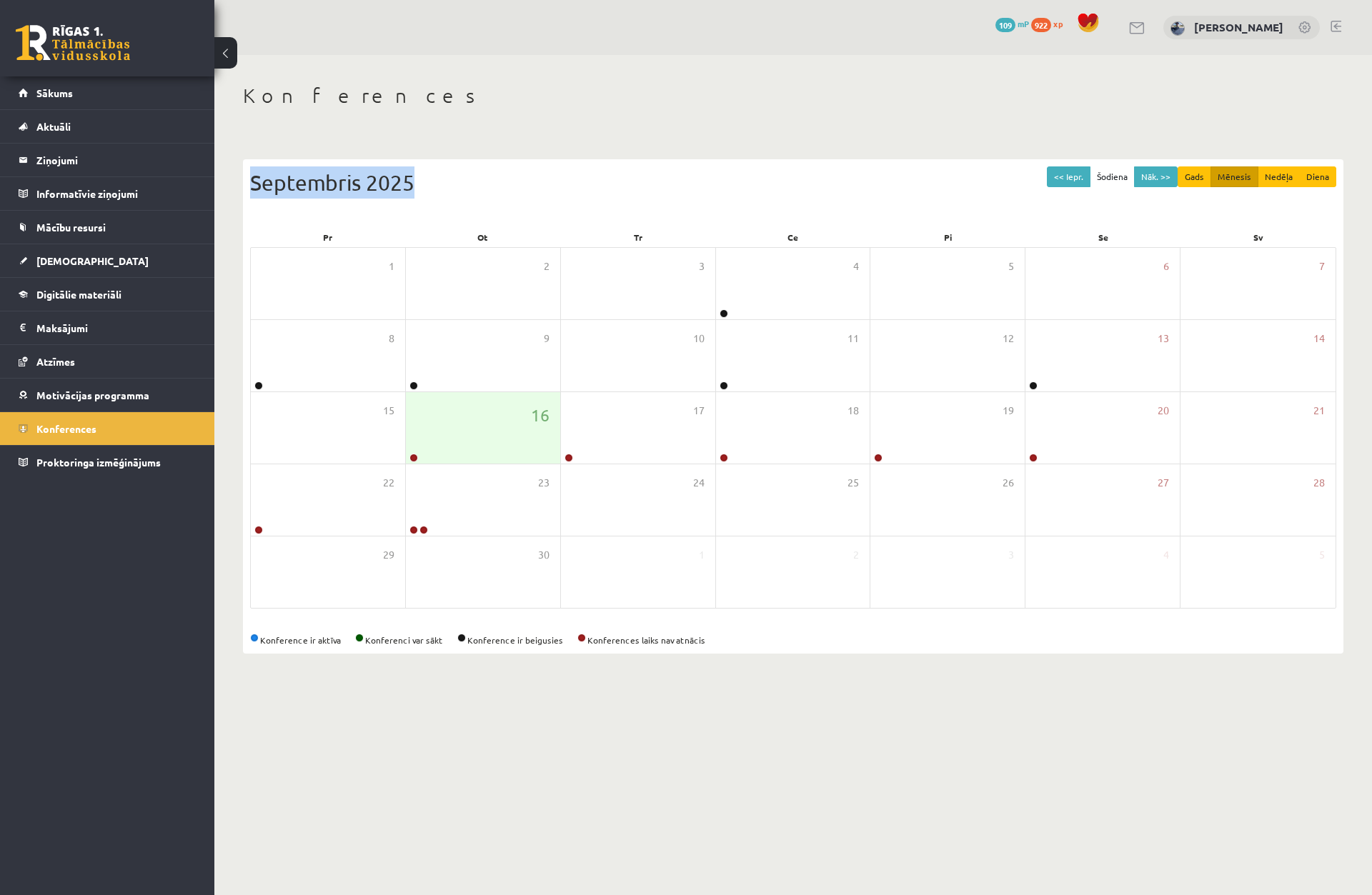
click at [245, 158] on div "<< Iepr. Šodiena Nāk. >> Gads Mēnesis Nedēļa Diena [DATE] Pr Ot Tr Ce Pi Se Sv …" at bounding box center [793, 400] width 1100 height 508
click at [236, 90] on div "Konferences << Iepr. Šodiena Nāk. >> Gads Mēnesis Nedēļa Diena [DATE] Pr Ot Tr …" at bounding box center [793, 368] width 1158 height 628
drag, startPoint x: 253, startPoint y: 101, endPoint x: 332, endPoint y: 106, distance: 79.2
click at [332, 106] on h1 "Konferences" at bounding box center [793, 96] width 1100 height 24
click at [286, 133] on div "Konferences << Iepr. Šodiena Nāk. >> Gads Mēnesis Nedēļa Diena [DATE] Pr Ot Tr …" at bounding box center [793, 368] width 1158 height 628
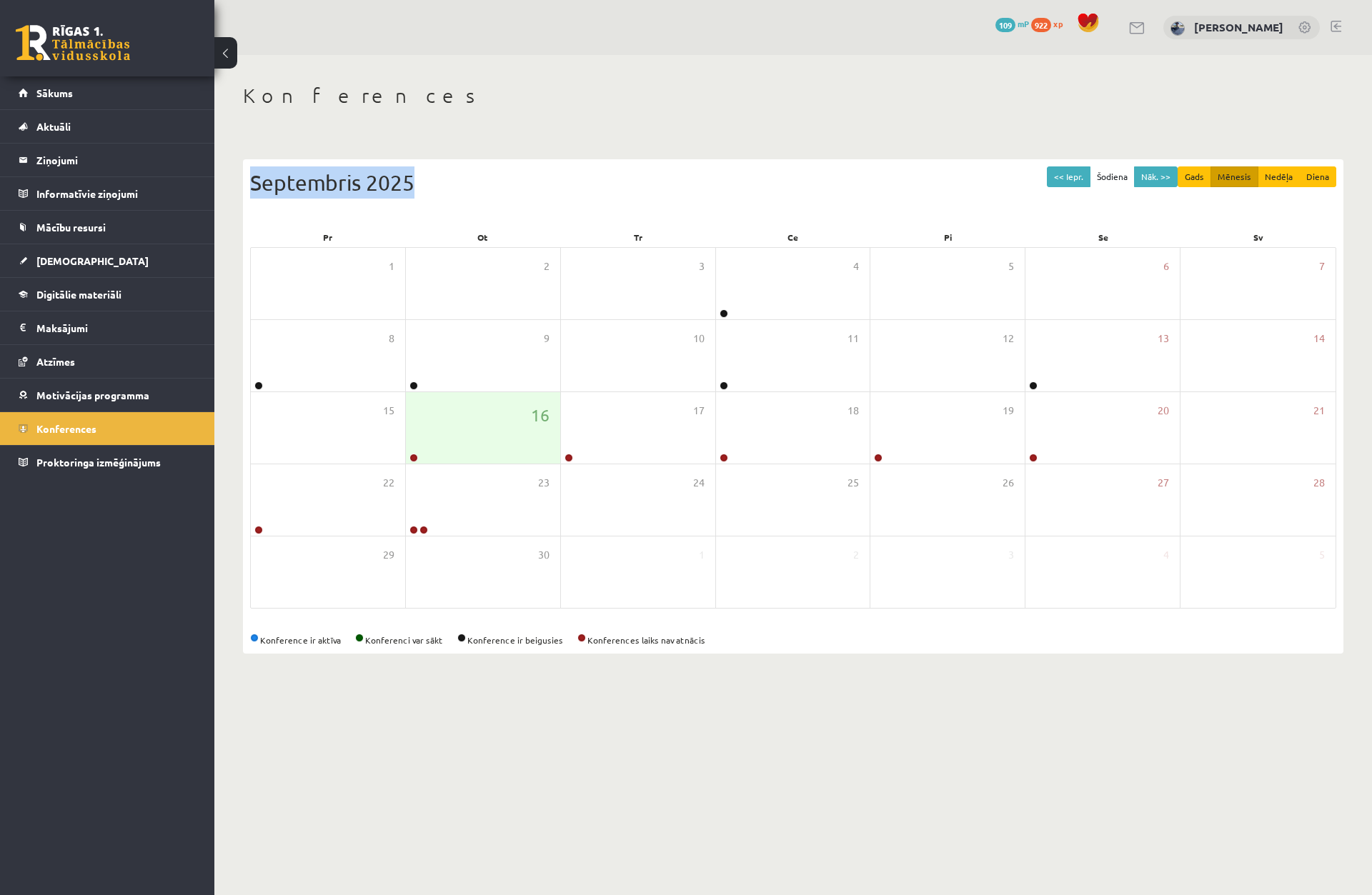
drag, startPoint x: 252, startPoint y: 181, endPoint x: 428, endPoint y: 201, distance: 177.1
click at [428, 201] on div "<< Iepr. Šodiena Nāk. >> Gads Mēnesis Nedēļa Diena Septembris 2025" at bounding box center [792, 197] width 1086 height 61
click at [420, 207] on div "<< Iepr. Šodiena Nāk. >> Gads Mēnesis Nedēļa Diena Septembris 2025" at bounding box center [792, 197] width 1086 height 61
click at [317, 237] on div "Pr" at bounding box center [327, 237] width 155 height 20
drag, startPoint x: 317, startPoint y: 237, endPoint x: 1079, endPoint y: 671, distance: 876.9
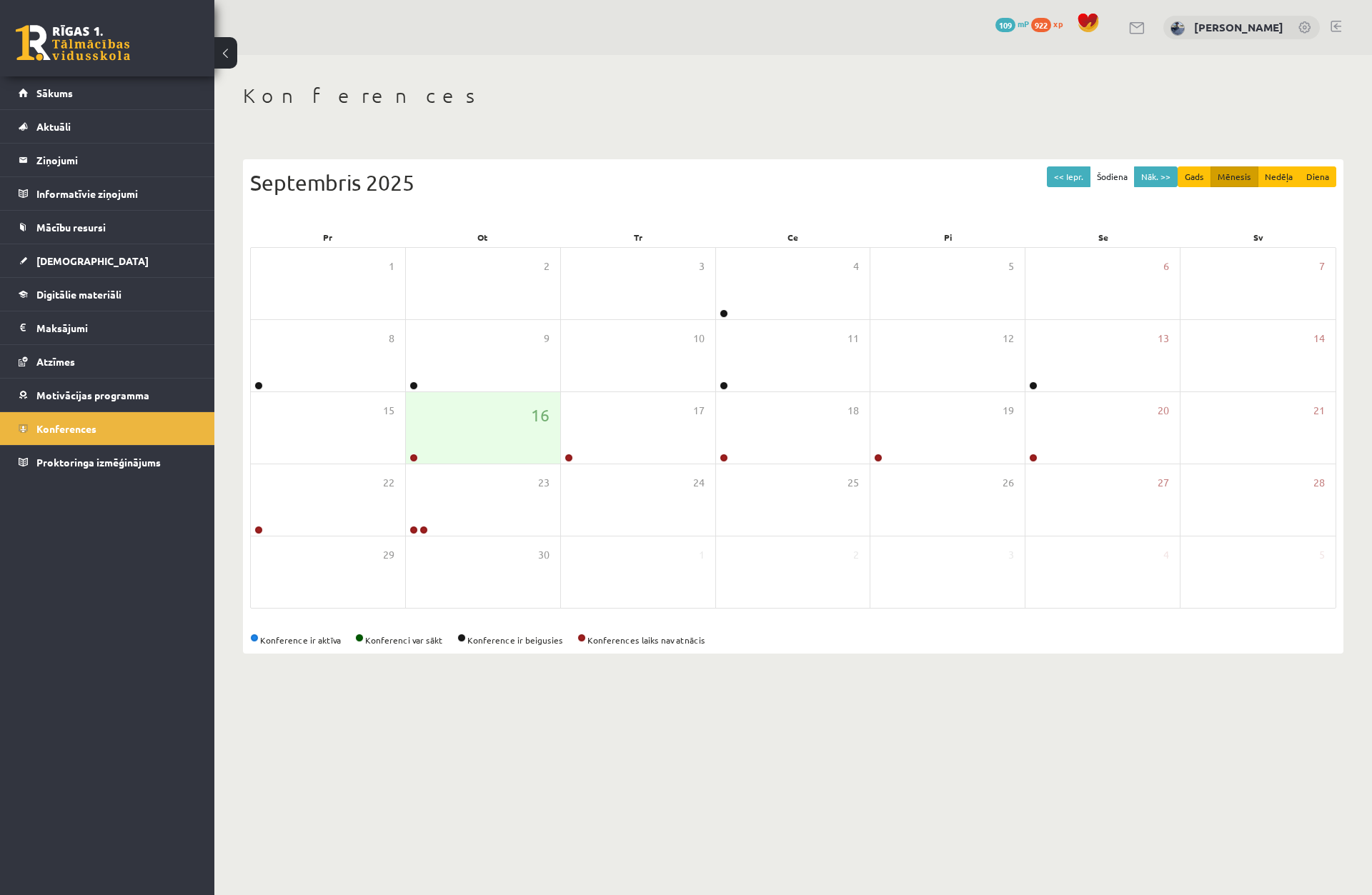
click at [1079, 671] on div "Konferences << Iepr. Šodiena Nāk. >> Gads Mēnesis Nedēļa Diena [DATE] Pr Ot Tr …" at bounding box center [793, 368] width 1158 height 628
click at [1078, 671] on div "Konferences << Iepr. Šodiena Nāk. >> Gads Mēnesis Nedēļa Diena [DATE] Pr Ot Tr …" at bounding box center [793, 368] width 1158 height 628
click at [409, 461] on link at bounding box center [414, 458] width 9 height 9
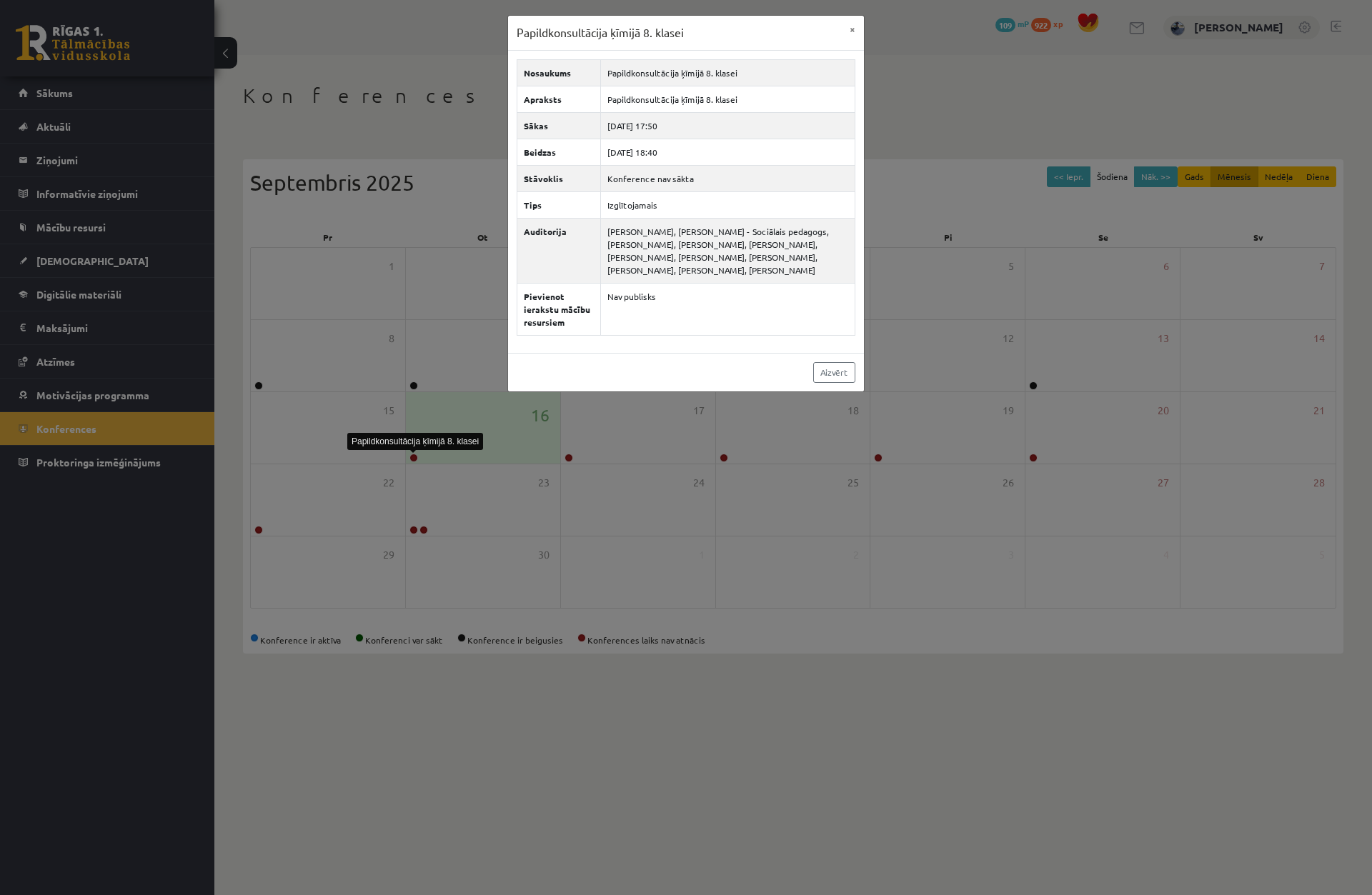
click at [405, 423] on div "Papildkonsultācija ķīmijā 8. klasei × Nosaukums Papildkonsultācija ķīmijā 8. kl…" at bounding box center [686, 448] width 1372 height 895
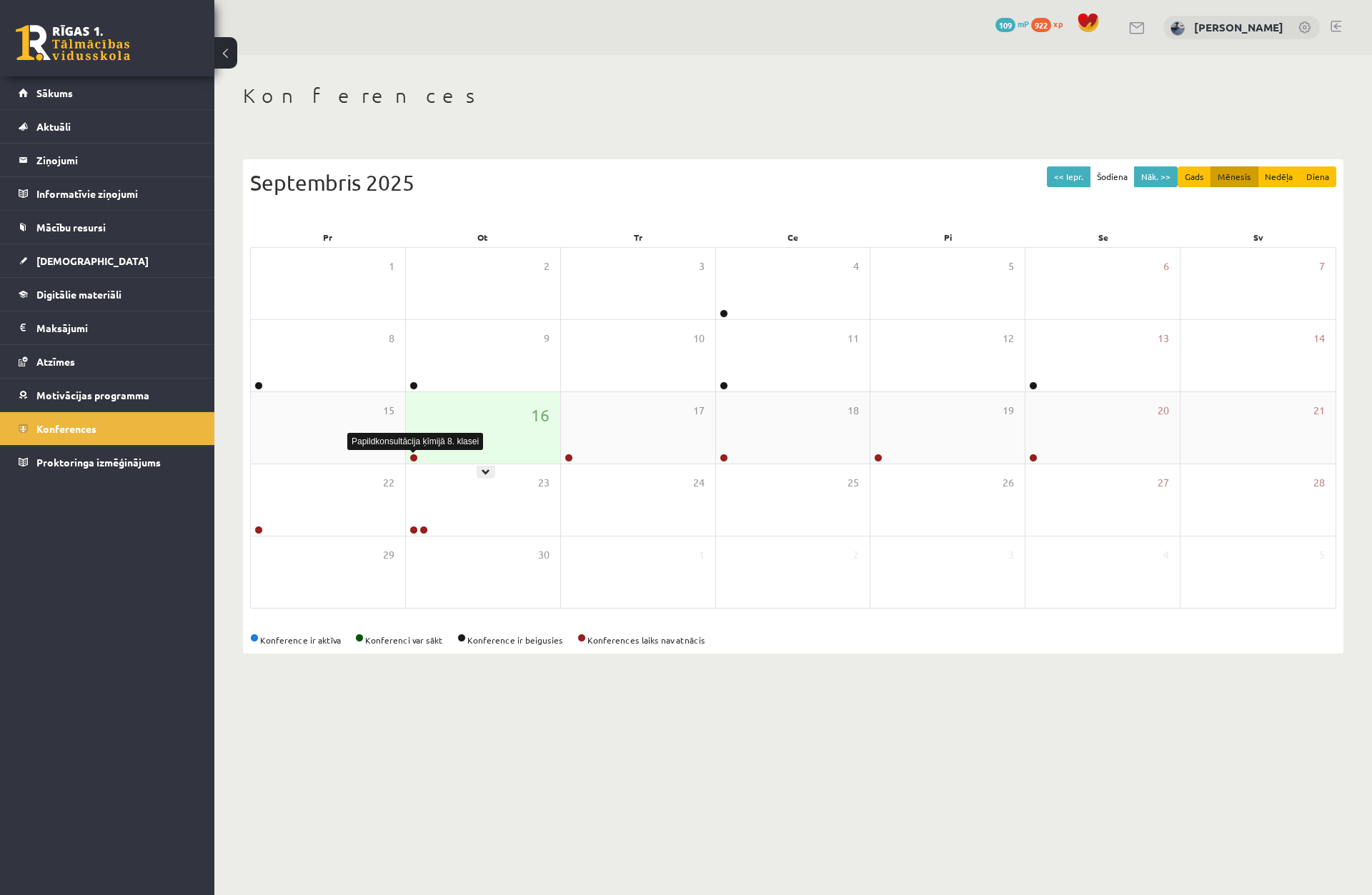
click at [416, 459] on link at bounding box center [414, 458] width 9 height 9
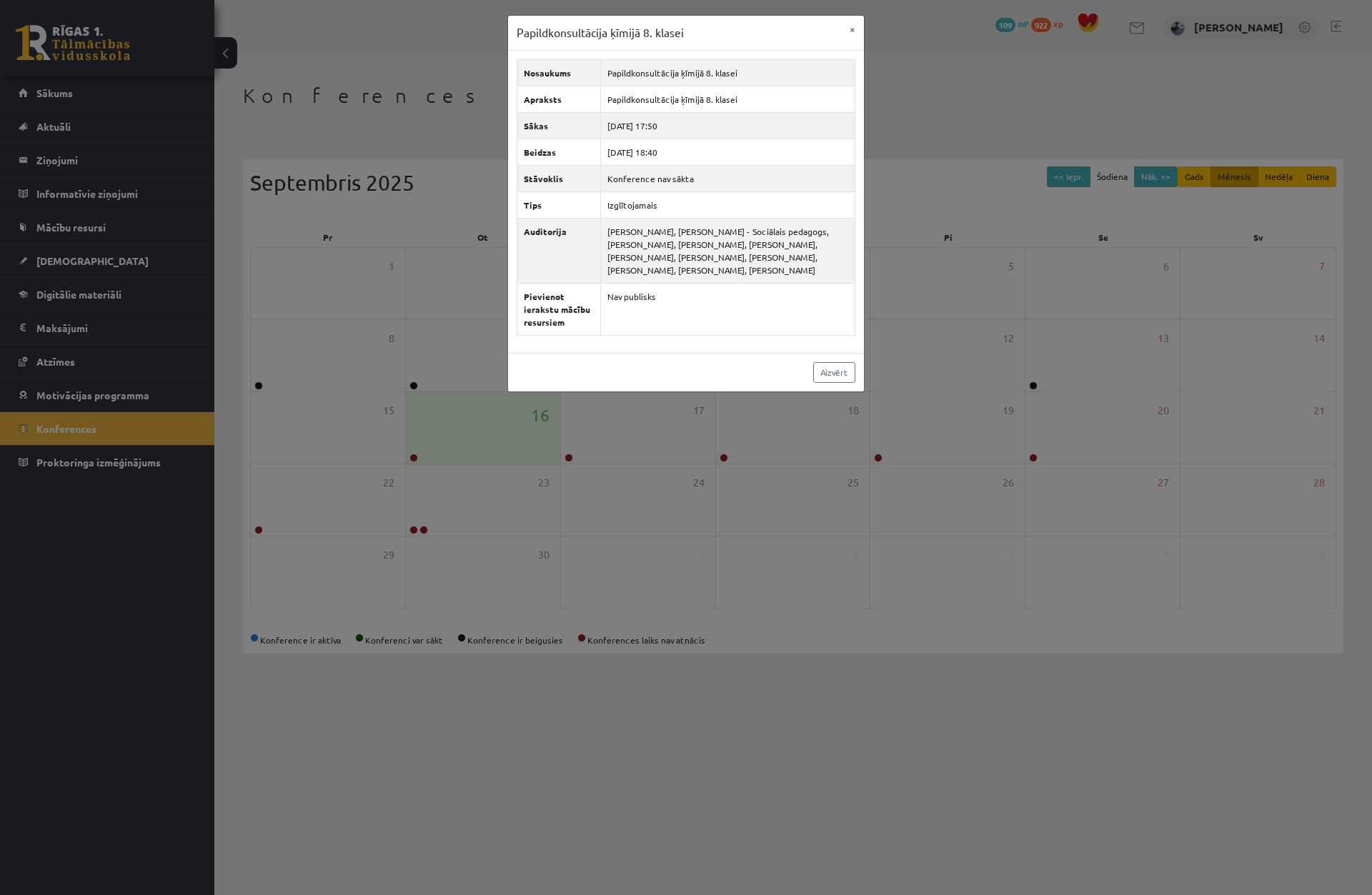
click at [415, 460] on div "Papildkonsultācija ķīmijā 8. klasei × Nosaukums Papildkonsultācija ķīmijā 8. kl…" at bounding box center [686, 448] width 1372 height 895
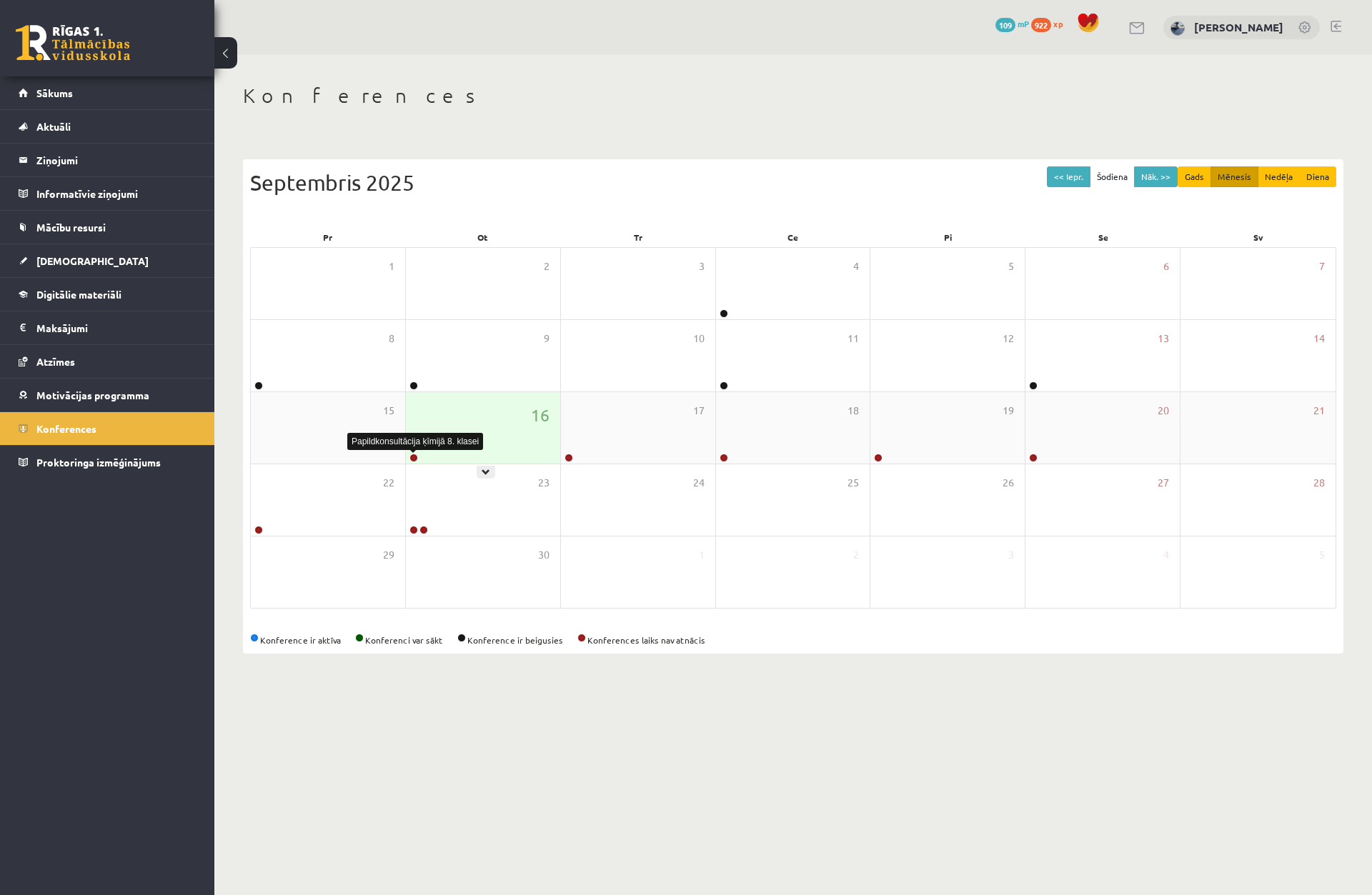
click at [415, 461] on link at bounding box center [414, 458] width 9 height 9
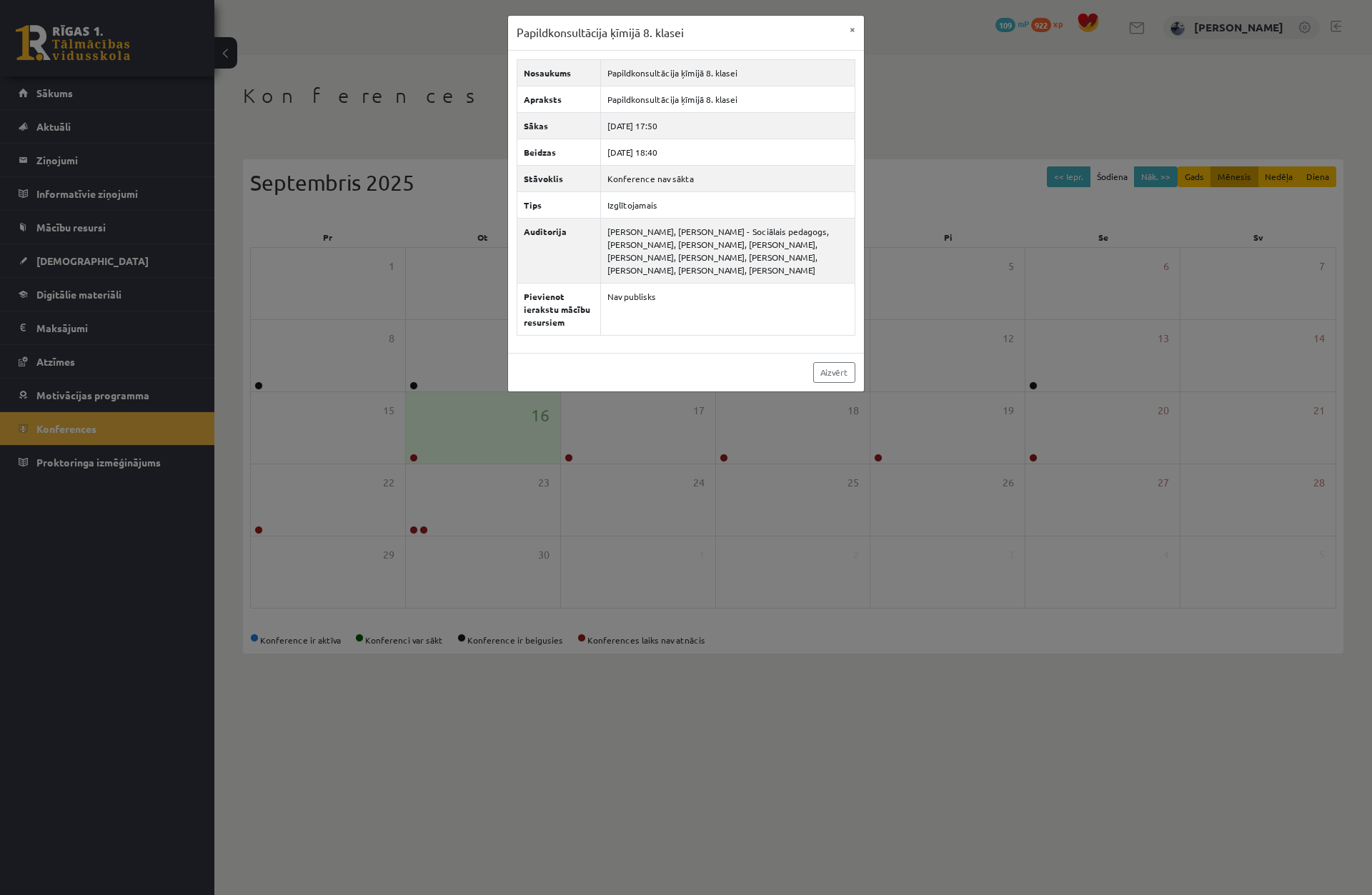
click at [324, 387] on div "Papildkonsultācija ķīmijā 8. klasei × Nosaukums Papildkonsultācija ķīmijā 8. kl…" at bounding box center [686, 448] width 1372 height 895
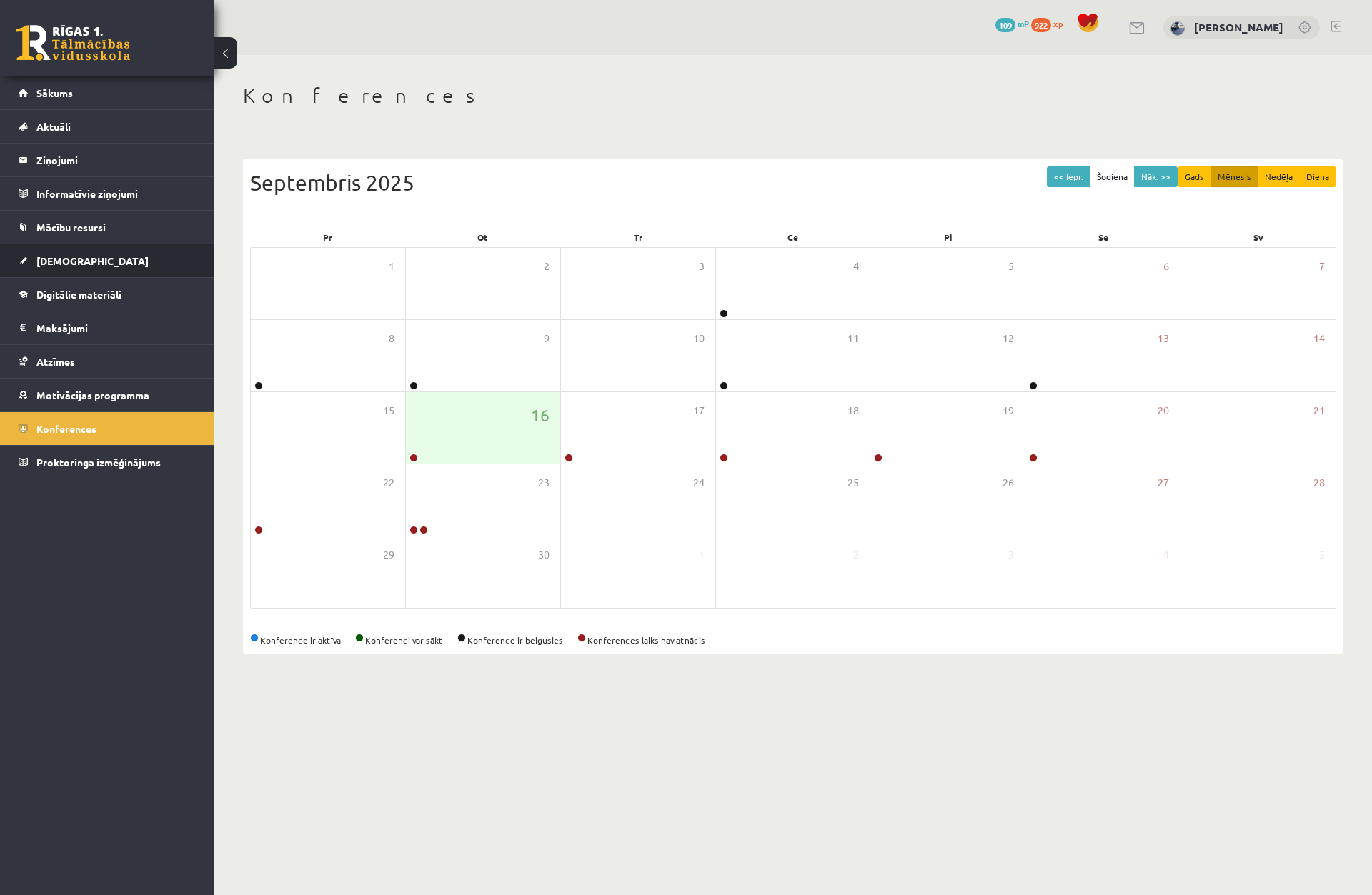
click at [118, 257] on link "[DEMOGRAPHIC_DATA]" at bounding box center [107, 261] width 178 height 33
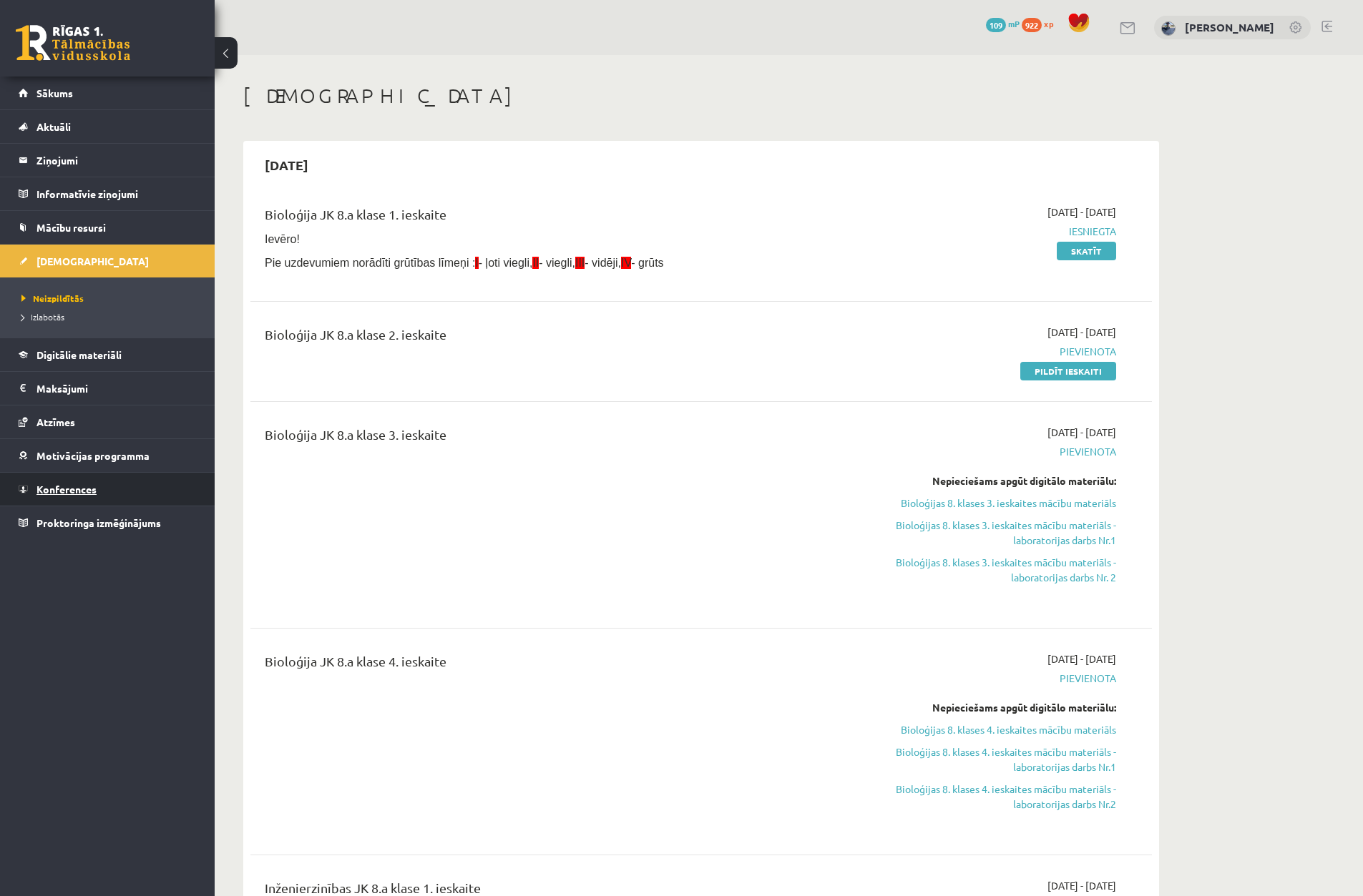
click at [111, 496] on link "Konferences" at bounding box center [107, 489] width 178 height 33
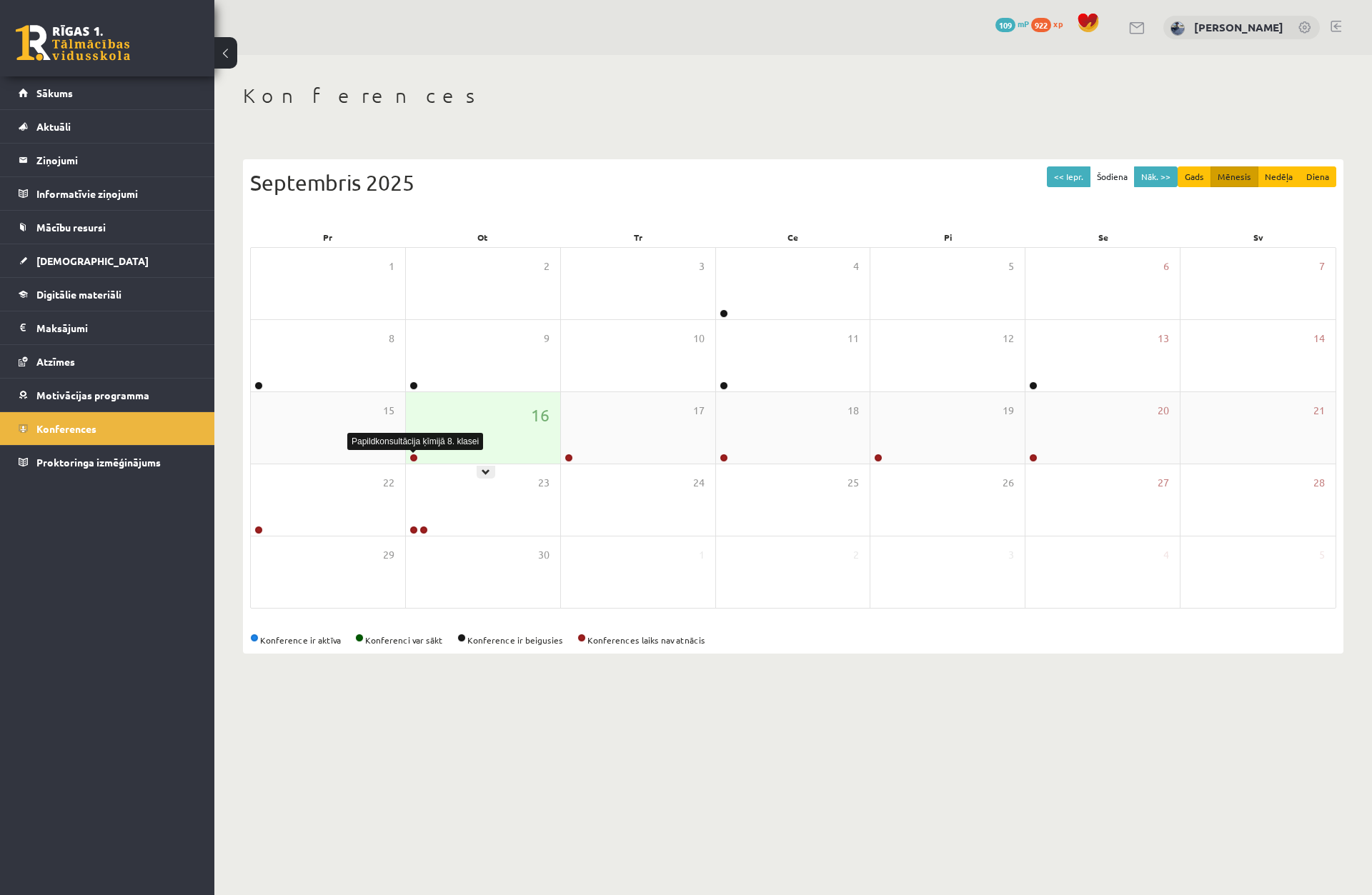
click at [416, 456] on link at bounding box center [414, 458] width 9 height 9
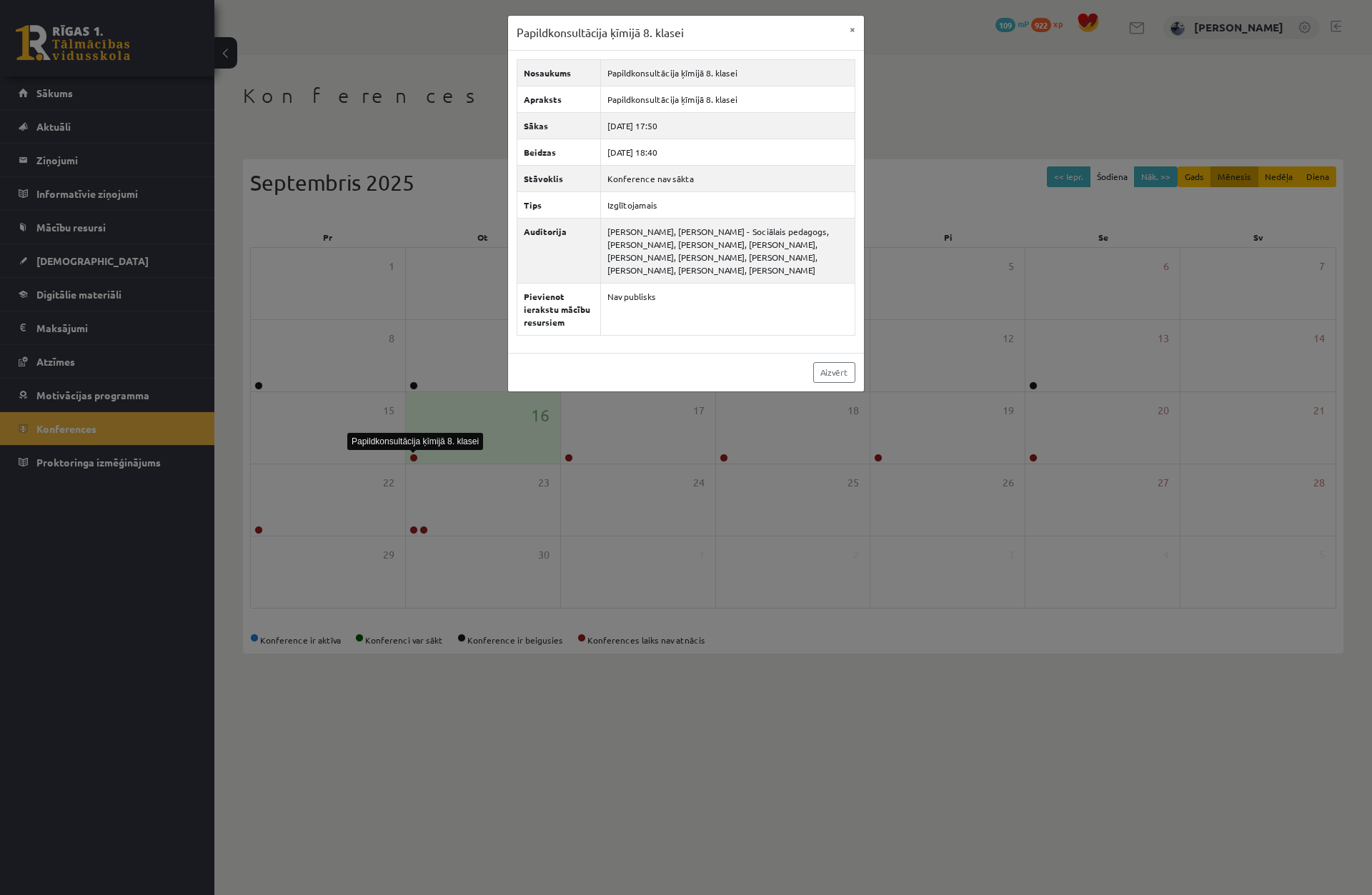
drag, startPoint x: 408, startPoint y: 461, endPoint x: 400, endPoint y: 301, distance: 160.2
click at [400, 301] on div "Papildkonsultācija ķīmijā 8. klasei × Nosaukums Papildkonsultācija ķīmijā 8. kl…" at bounding box center [686, 448] width 1372 height 895
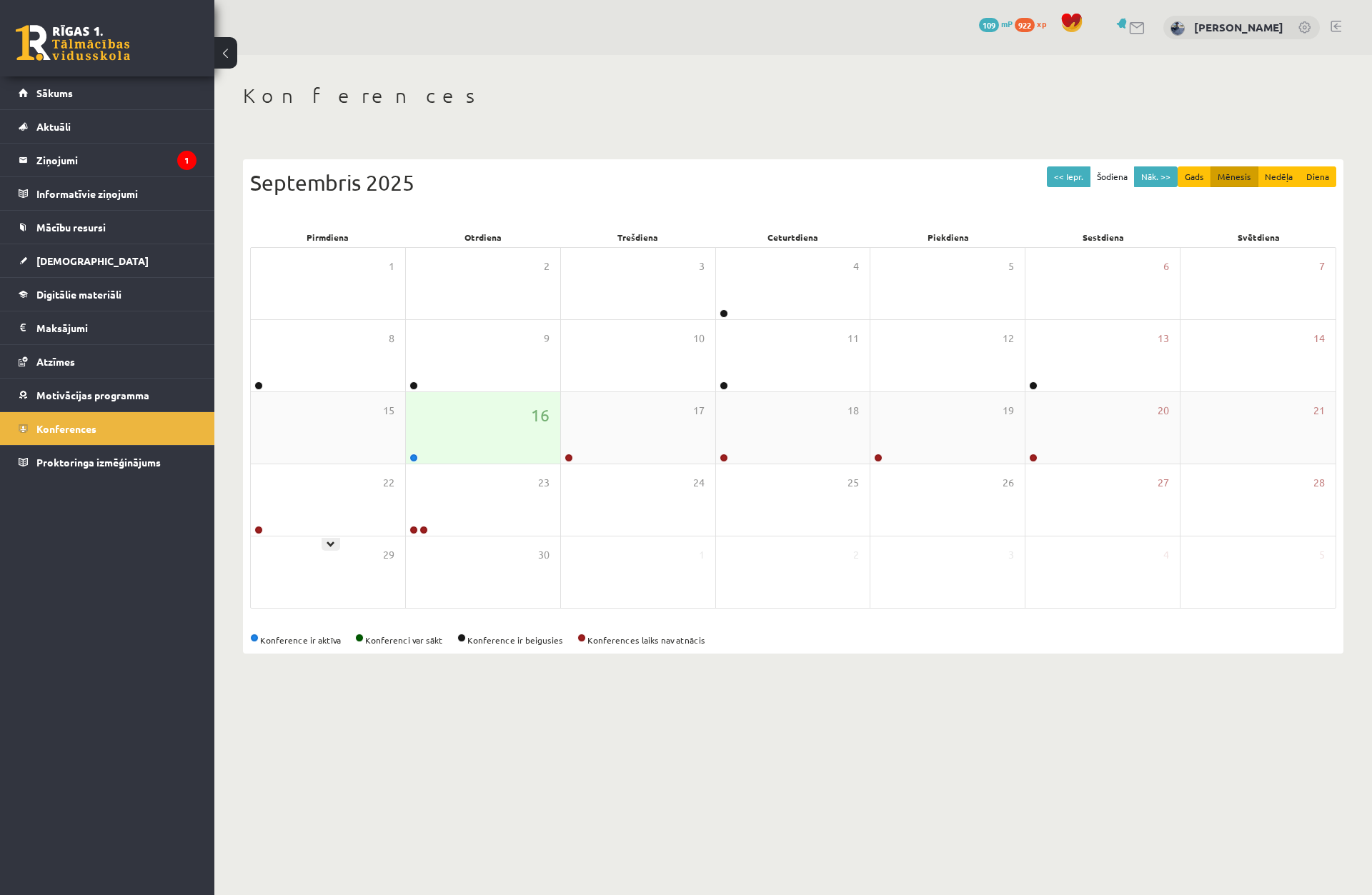
click at [409, 458] on link at bounding box center [414, 458] width 9 height 9
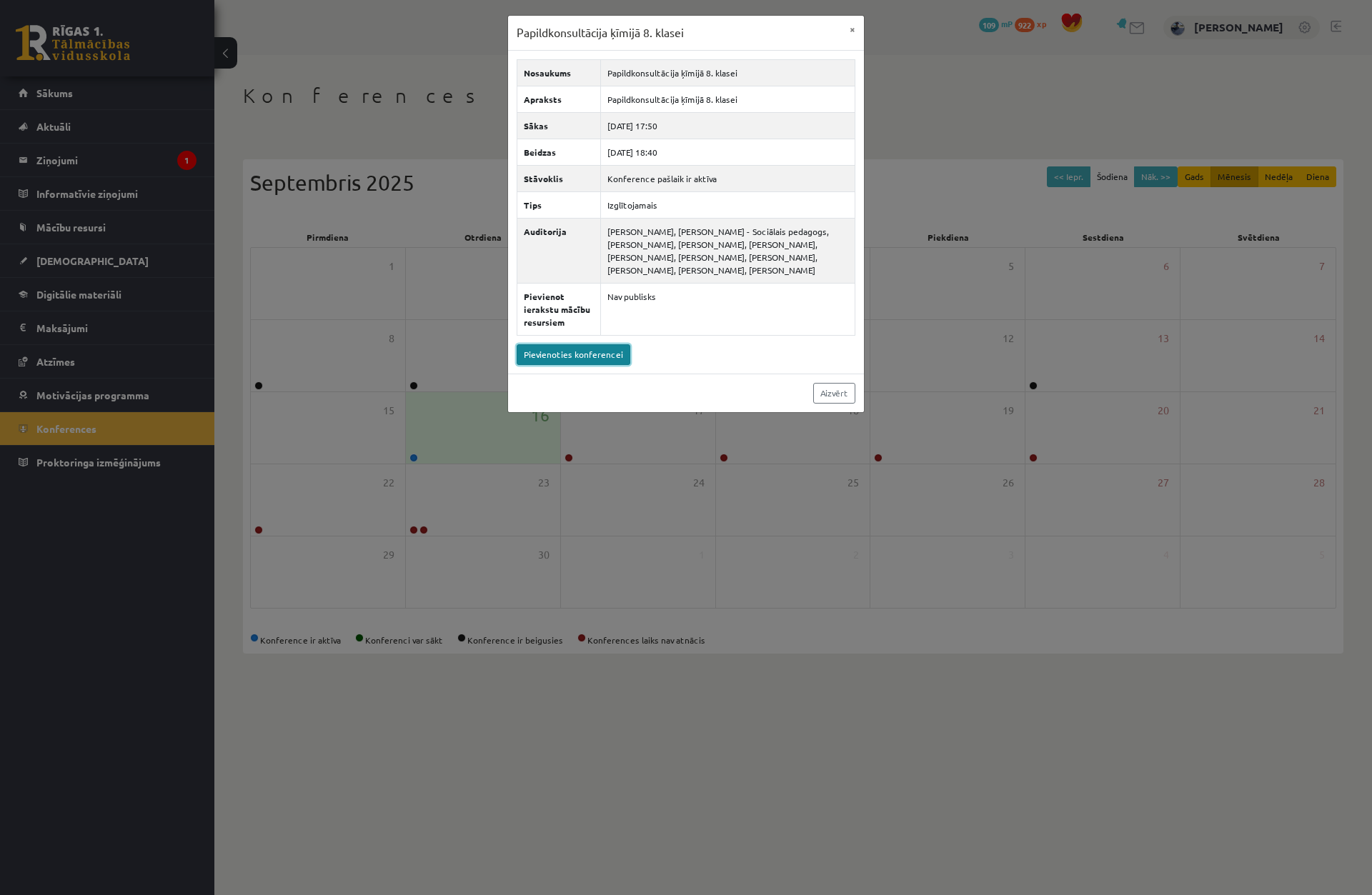
click at [584, 356] on link "Pievienoties konferencei" at bounding box center [573, 355] width 113 height 21
click at [337, 148] on div "Papildkonsultācija ķīmijā 8. klasei × Nosaukums Papildkonsultācija ķīmijā 8. kl…" at bounding box center [686, 448] width 1372 height 895
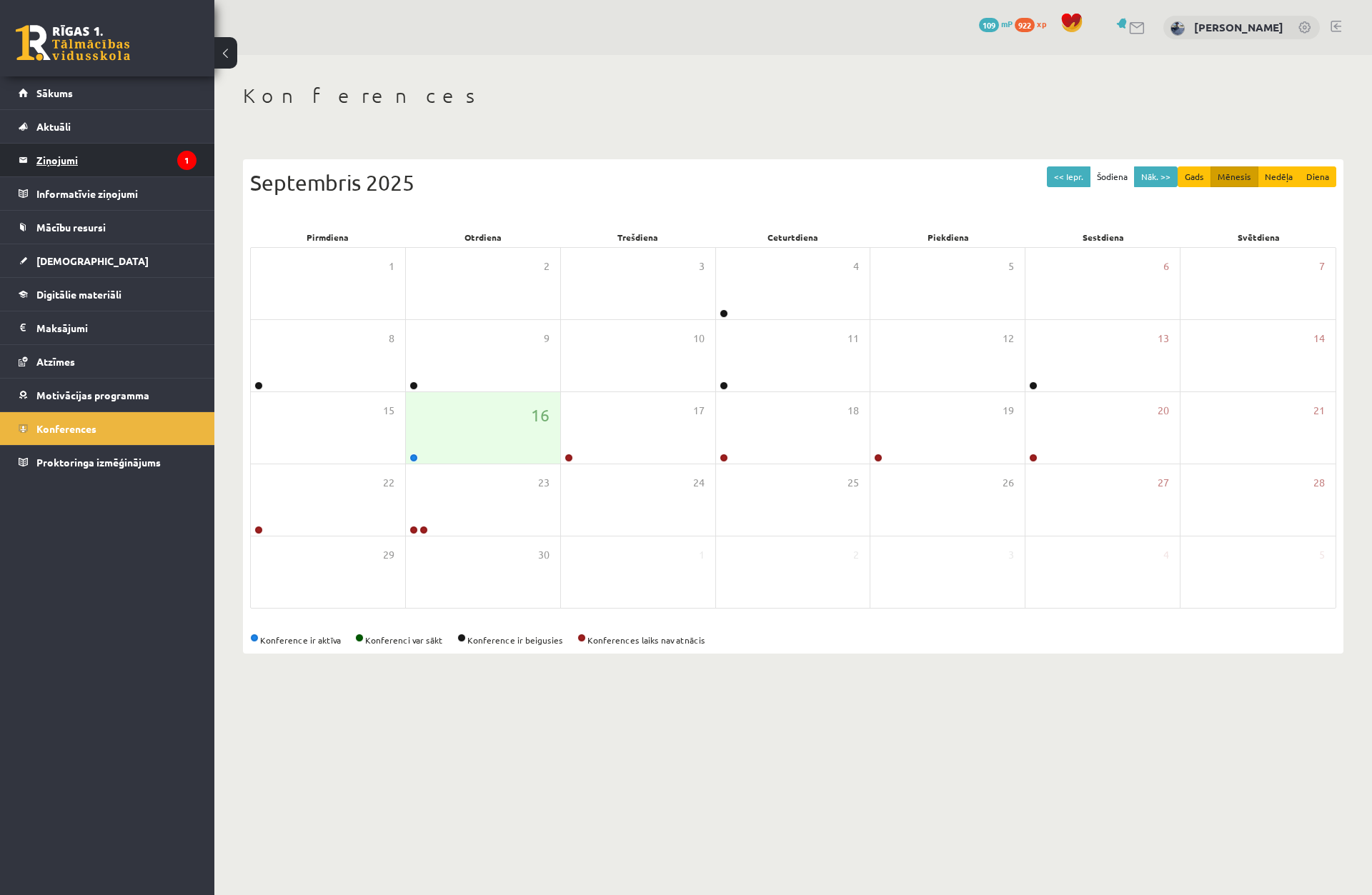
click at [156, 148] on legend "Ziņojumi 1" at bounding box center [117, 160] width 160 height 33
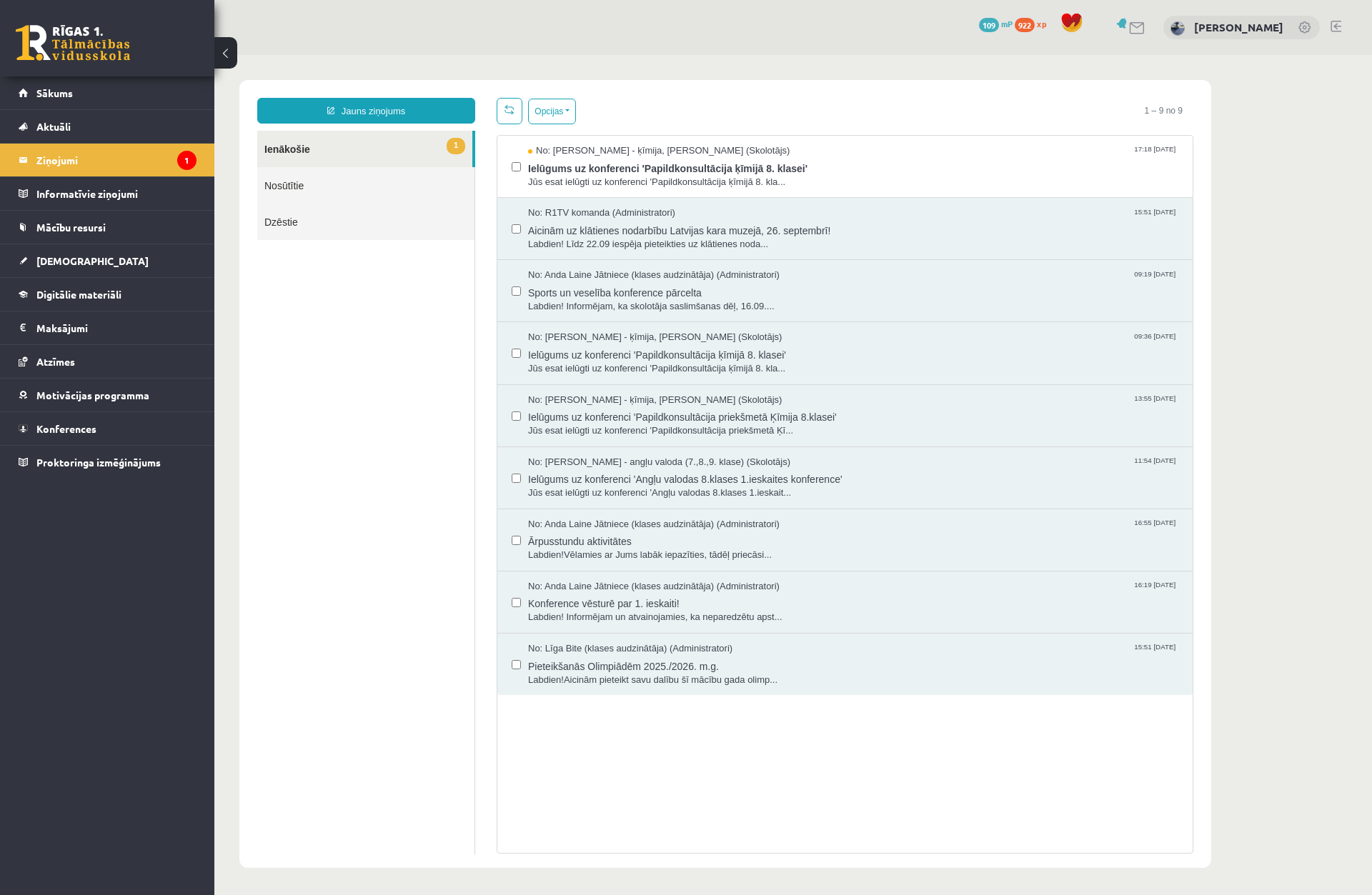
click at [400, 151] on link "1 Ienākošie" at bounding box center [364, 149] width 215 height 37
click at [601, 178] on span "Jūs esat ielūgti uz konferenci 'Papildkonsultācija ķīmijā 8. kla..." at bounding box center [852, 183] width 650 height 14
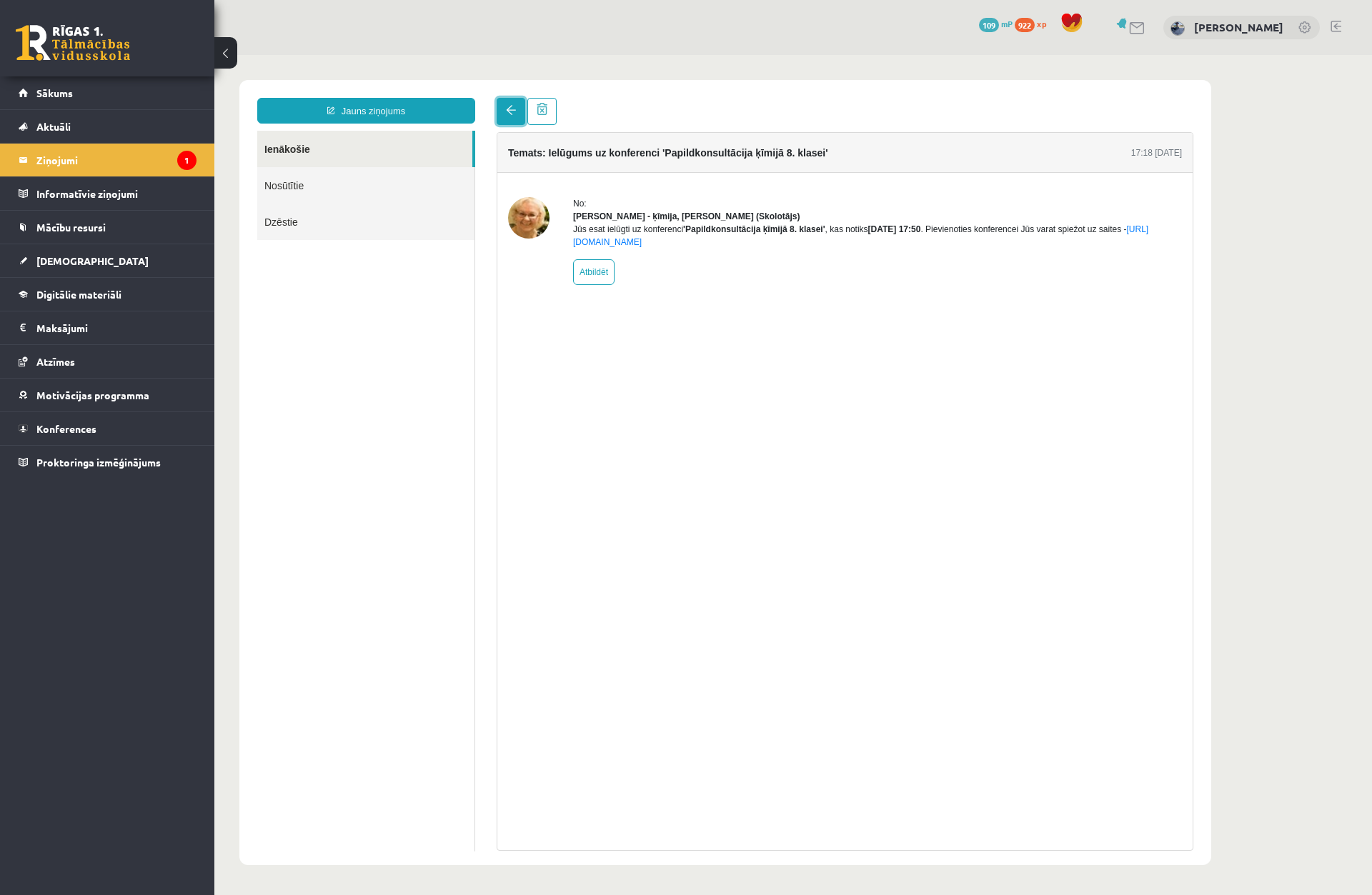
click at [504, 119] on link at bounding box center [510, 111] width 29 height 27
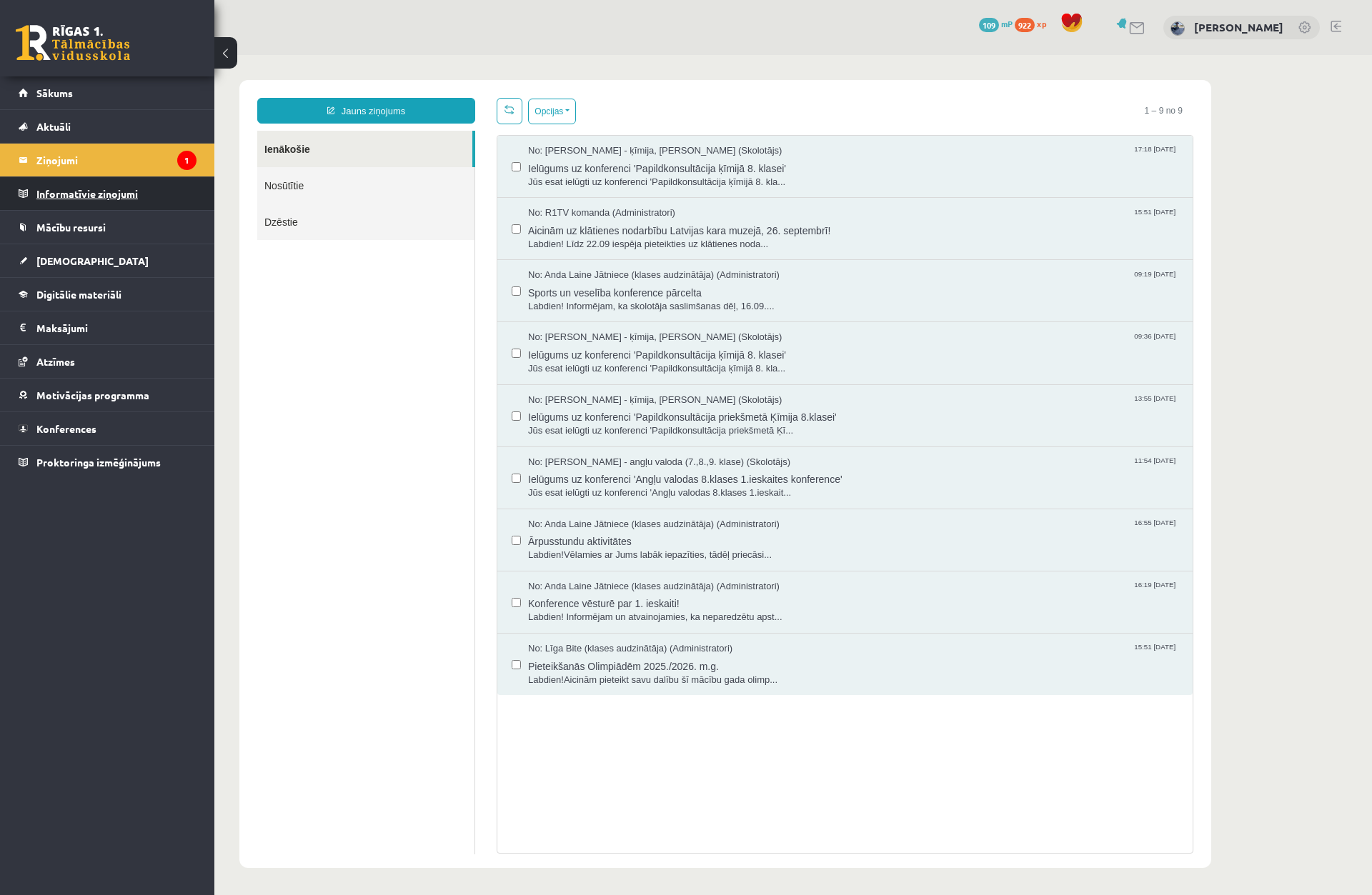
click at [170, 201] on legend "Informatīvie ziņojumi 0" at bounding box center [117, 194] width 160 height 33
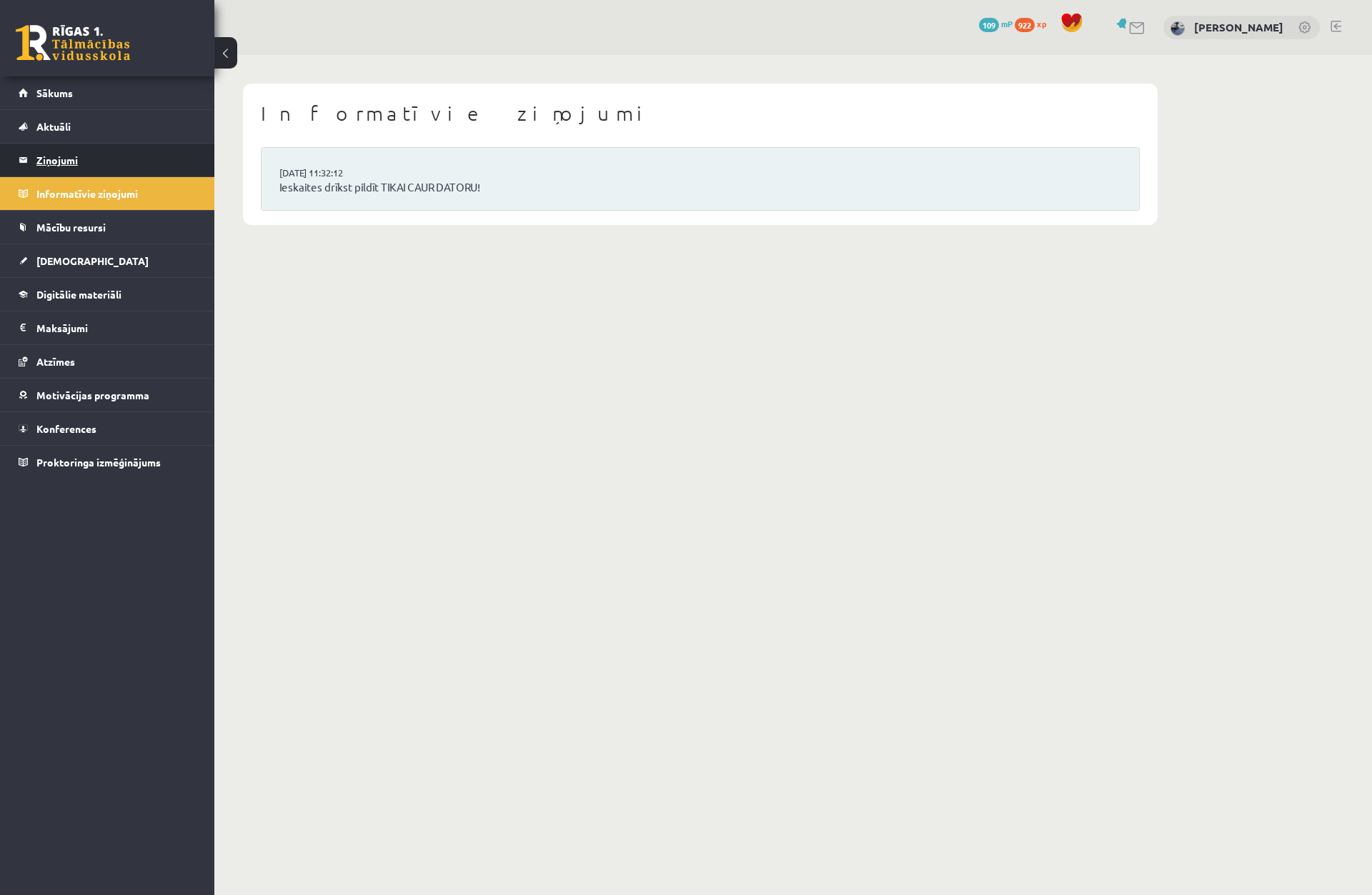
click at [165, 166] on legend "Ziņojumi 1" at bounding box center [117, 160] width 160 height 33
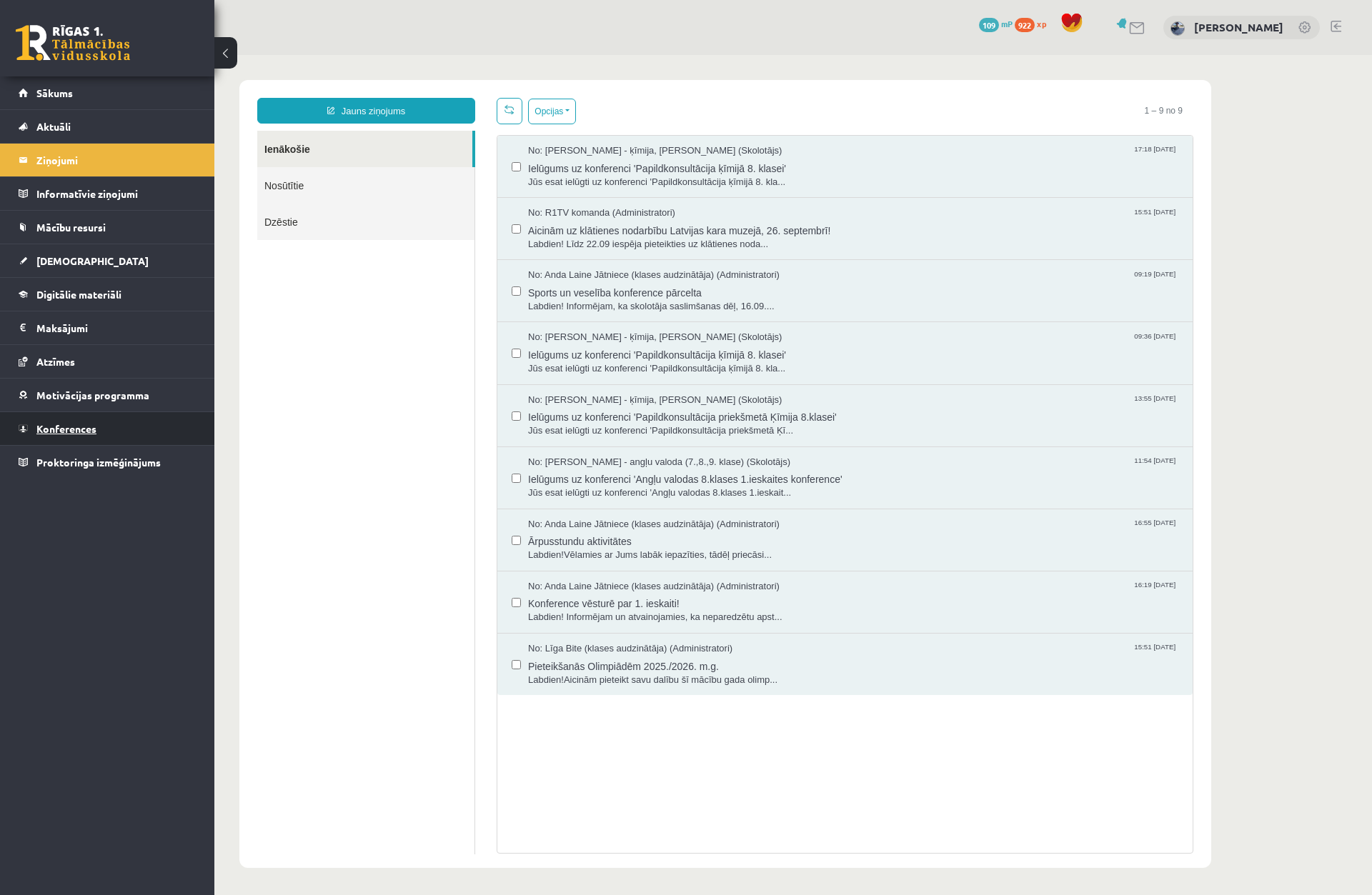
click at [65, 421] on link "Konferences" at bounding box center [107, 429] width 178 height 33
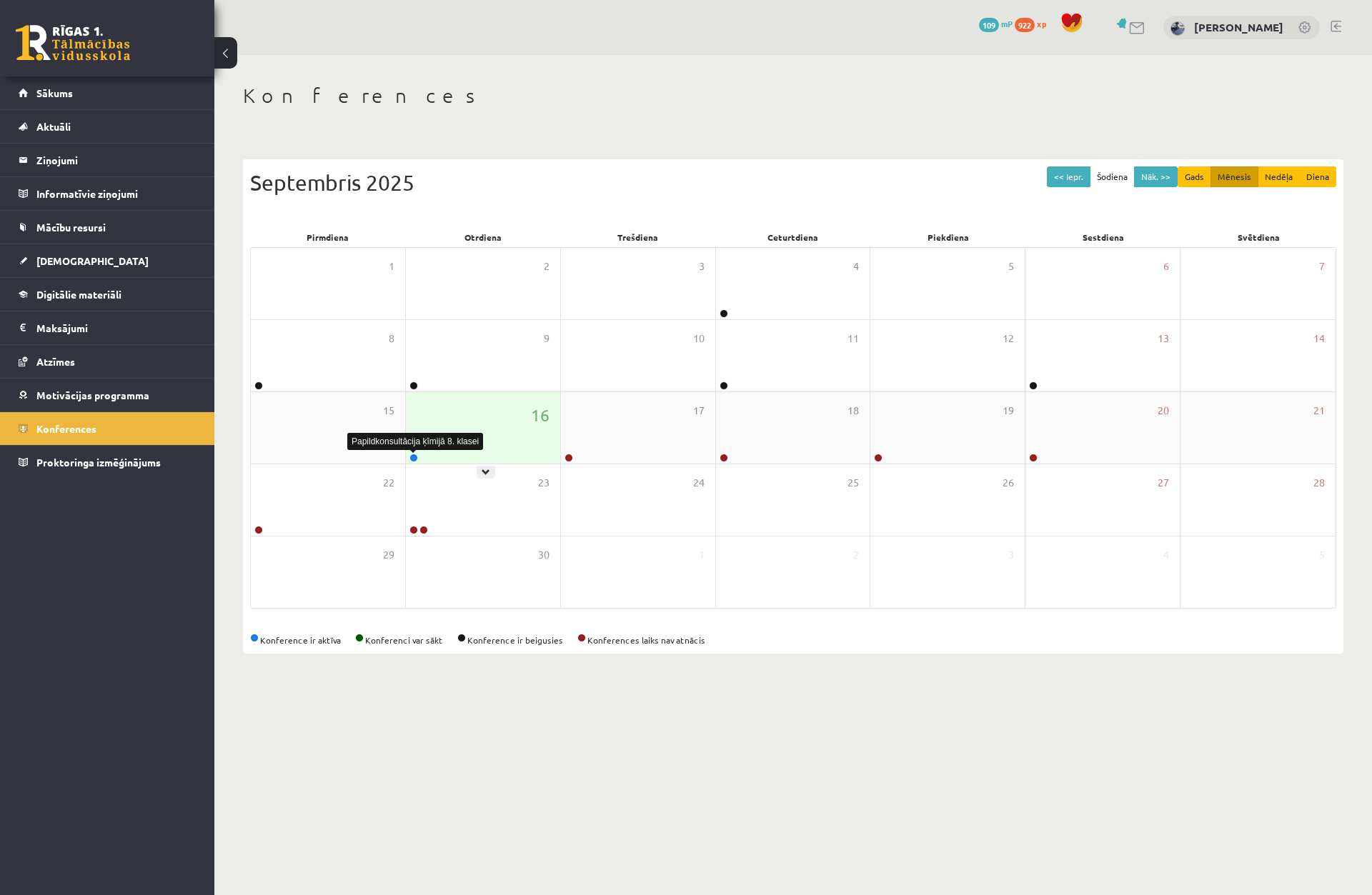
click at [414, 456] on link at bounding box center [414, 458] width 9 height 9
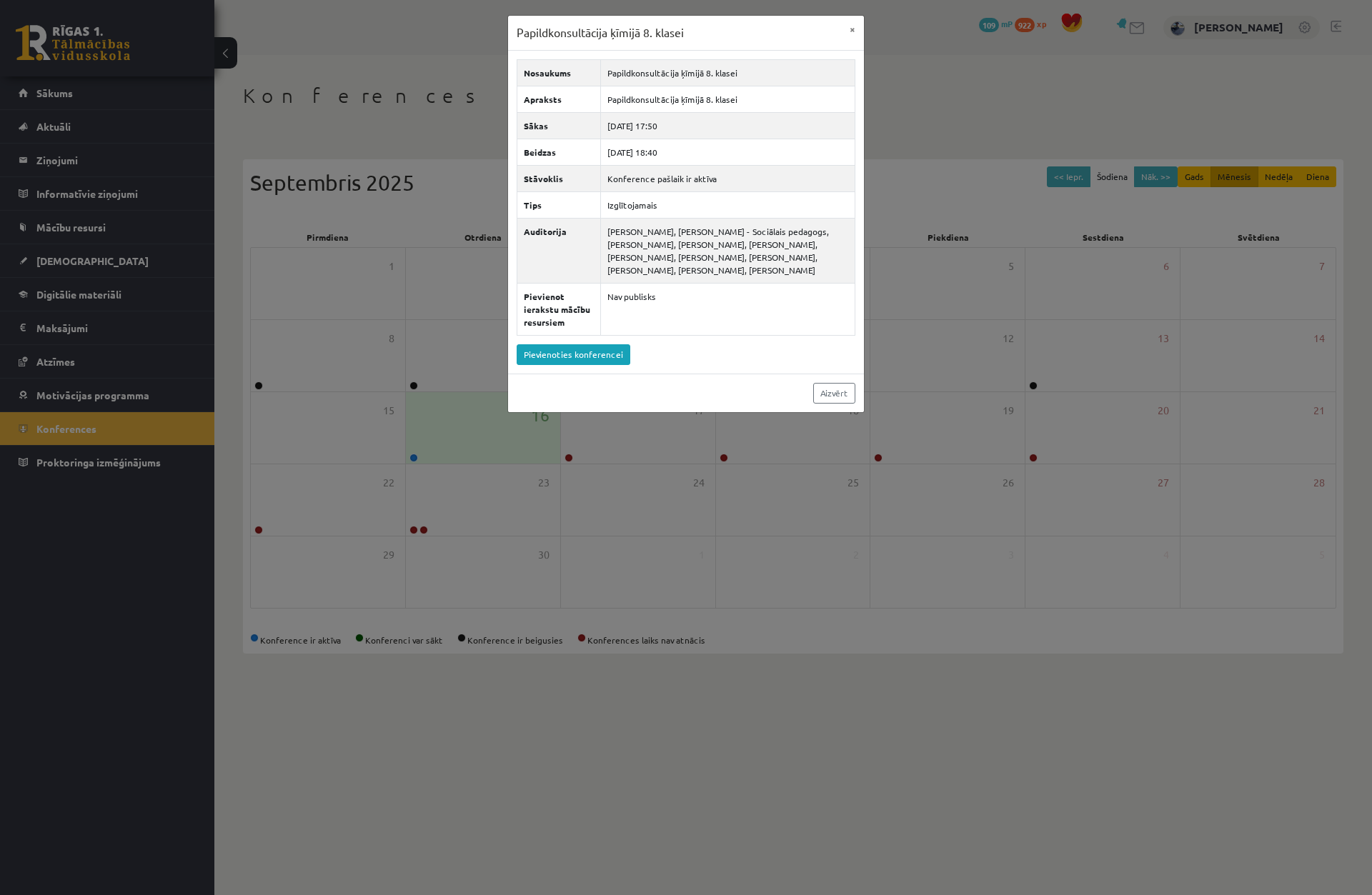
click at [772, 484] on div "Papildkonsultācija ķīmijā 8. klasei × Nosaukums Papildkonsultācija ķīmijā 8. kl…" at bounding box center [686, 448] width 1372 height 895
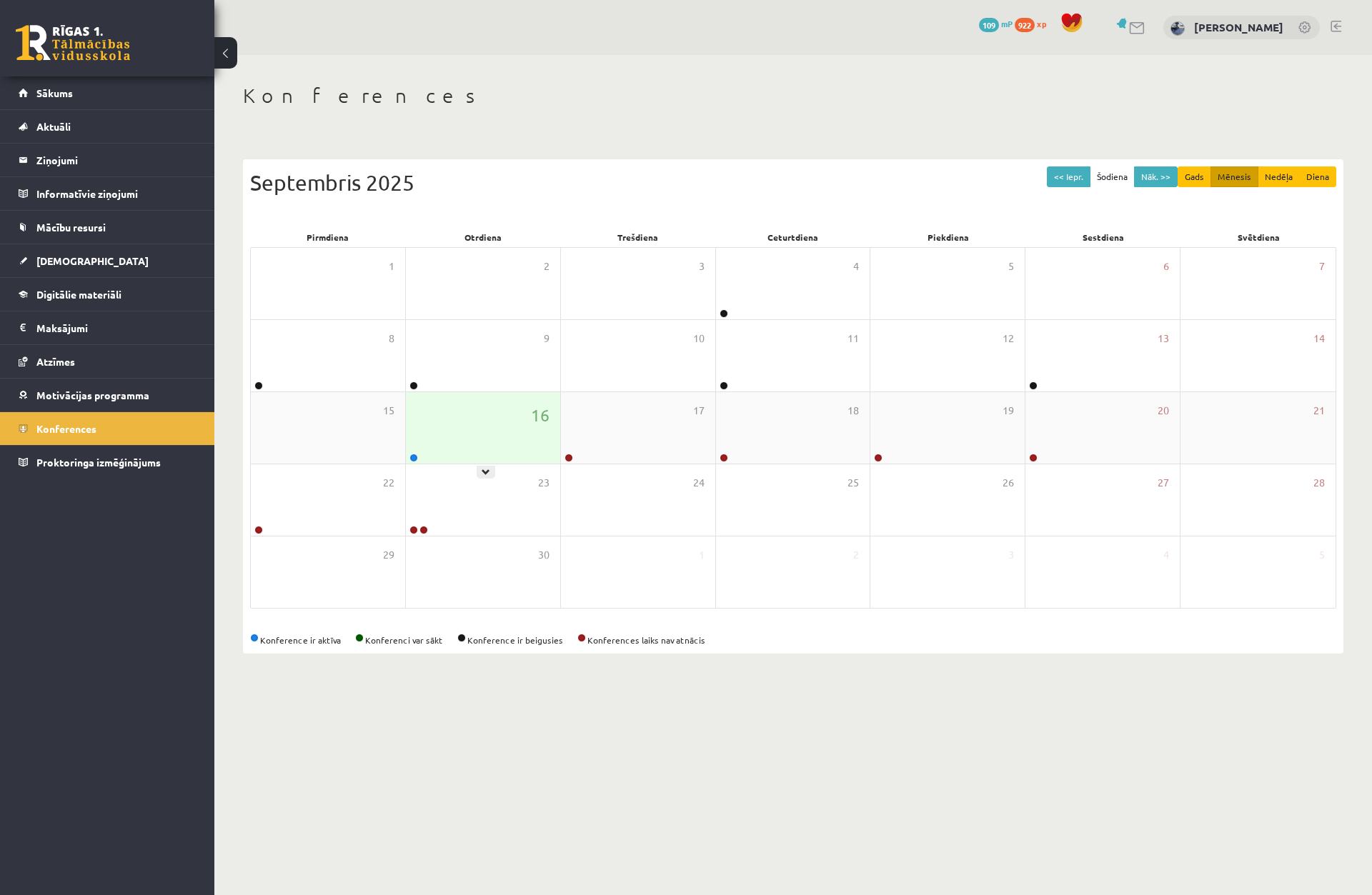
click at [412, 456] on link at bounding box center [414, 458] width 9 height 9
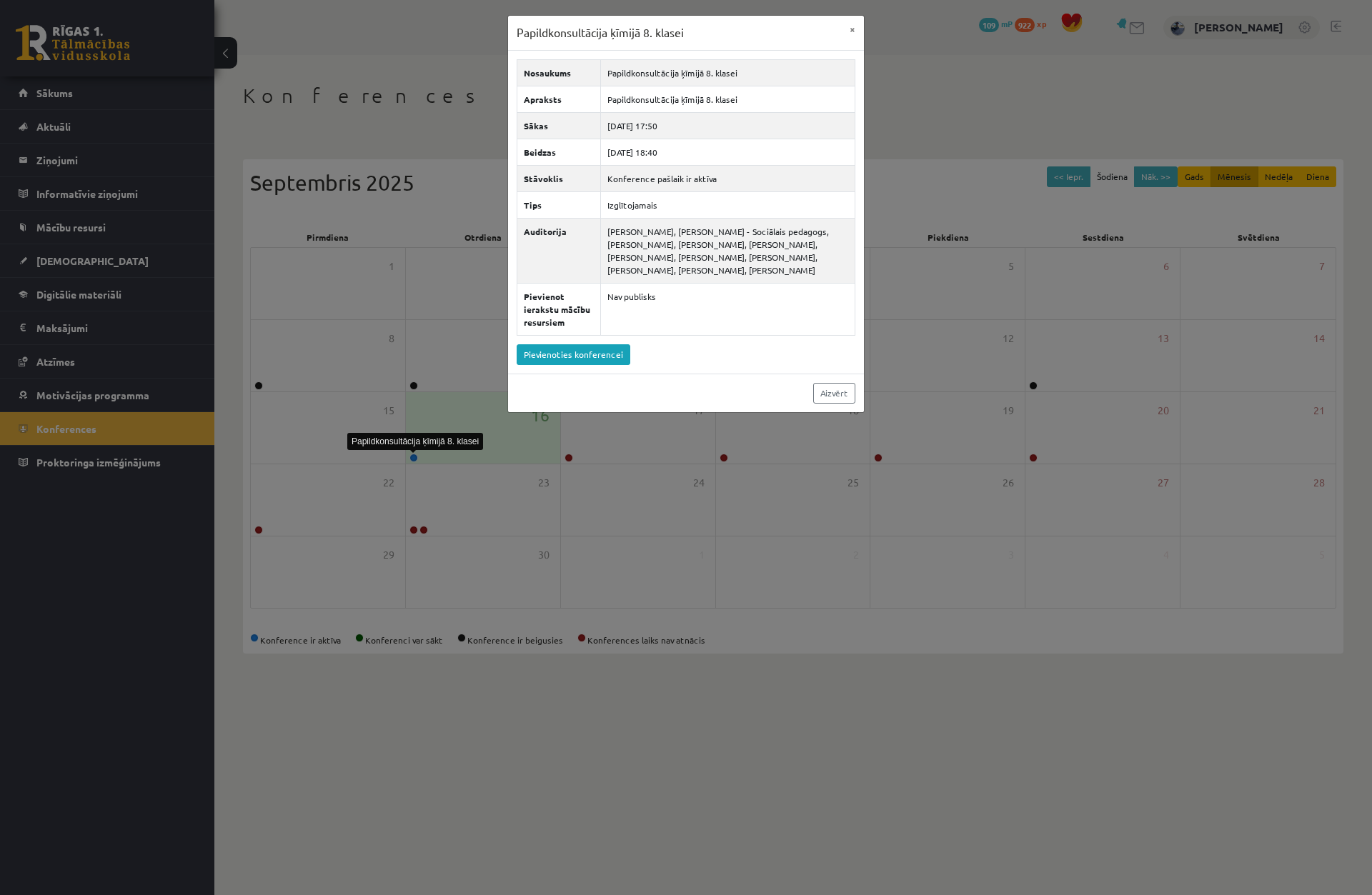
drag, startPoint x: 427, startPoint y: 448, endPoint x: 446, endPoint y: 448, distance: 19.0
click at [432, 448] on div "Papildkonsultācija ķīmijā 8. klasei" at bounding box center [415, 441] width 136 height 17
click at [561, 492] on div "Papildkonsultācija ķīmijā 8. klasei × Nosaukums Papildkonsultācija ķīmijā 8. kl…" at bounding box center [686, 448] width 1372 height 895
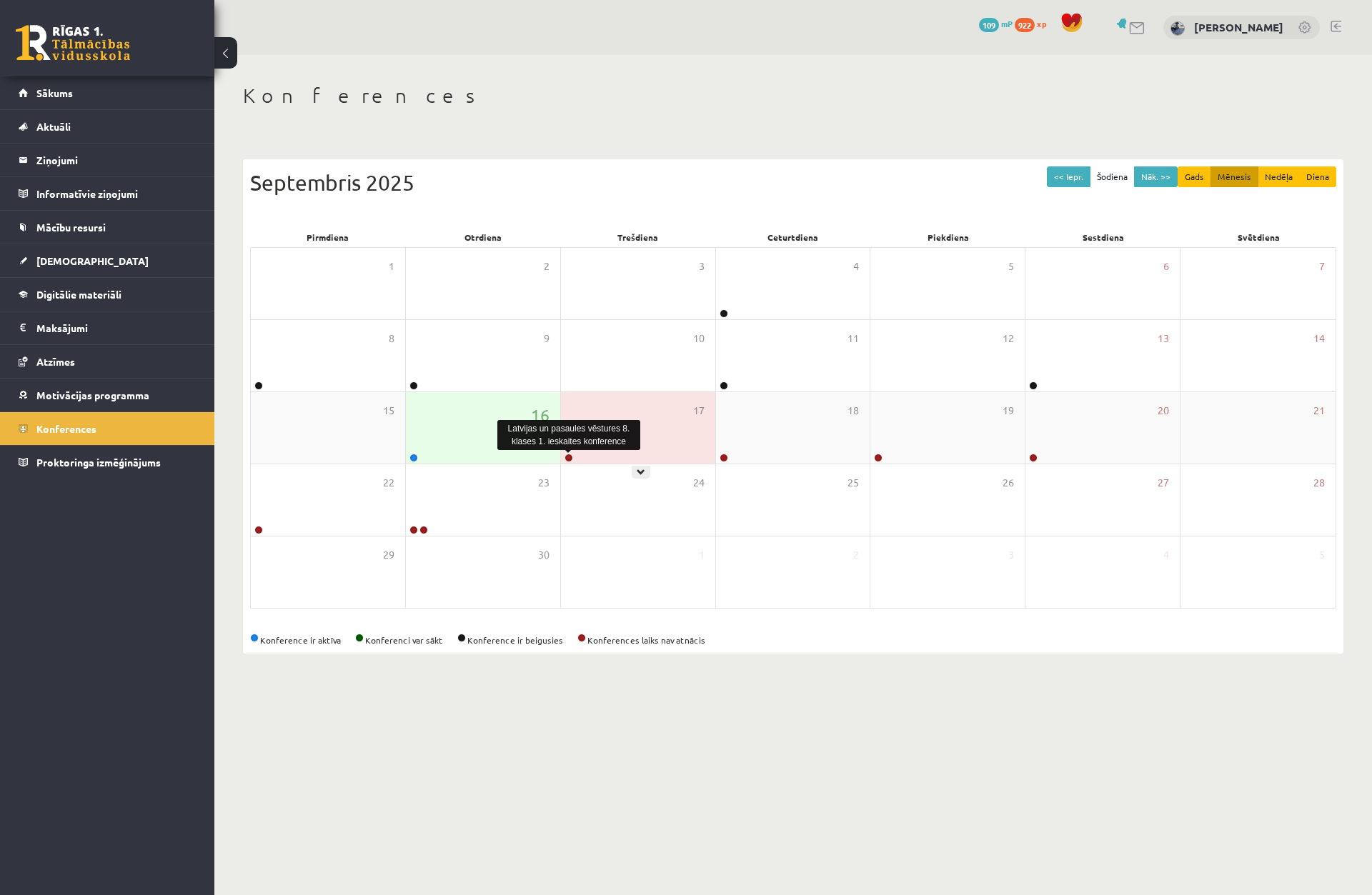
click at [566, 458] on link at bounding box center [568, 458] width 9 height 9
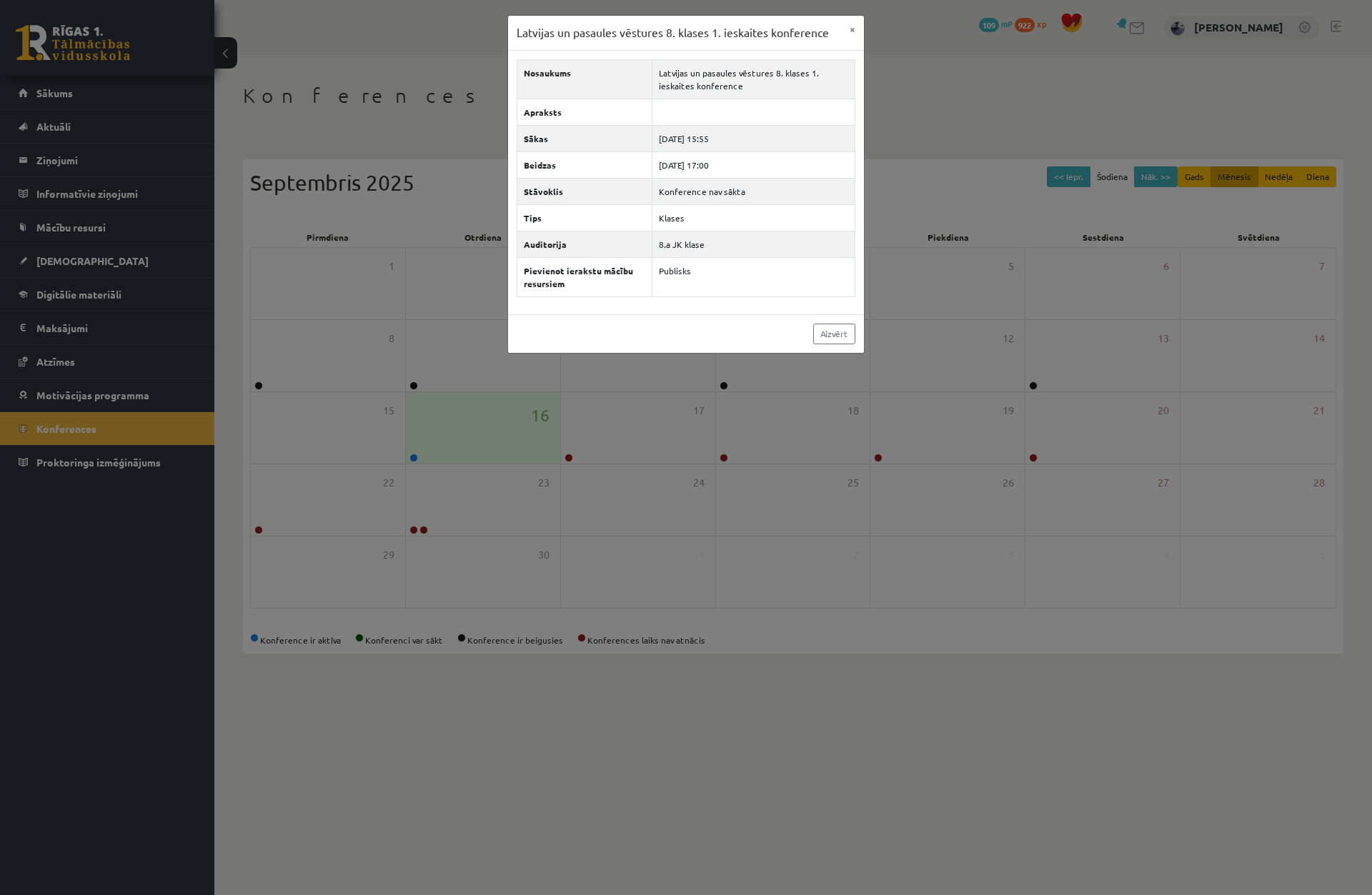
click at [722, 450] on div "Latvijas un pasaules vēstures 8. klases 1. ieskaites konference × Nosaukums Lat…" at bounding box center [686, 448] width 1372 height 895
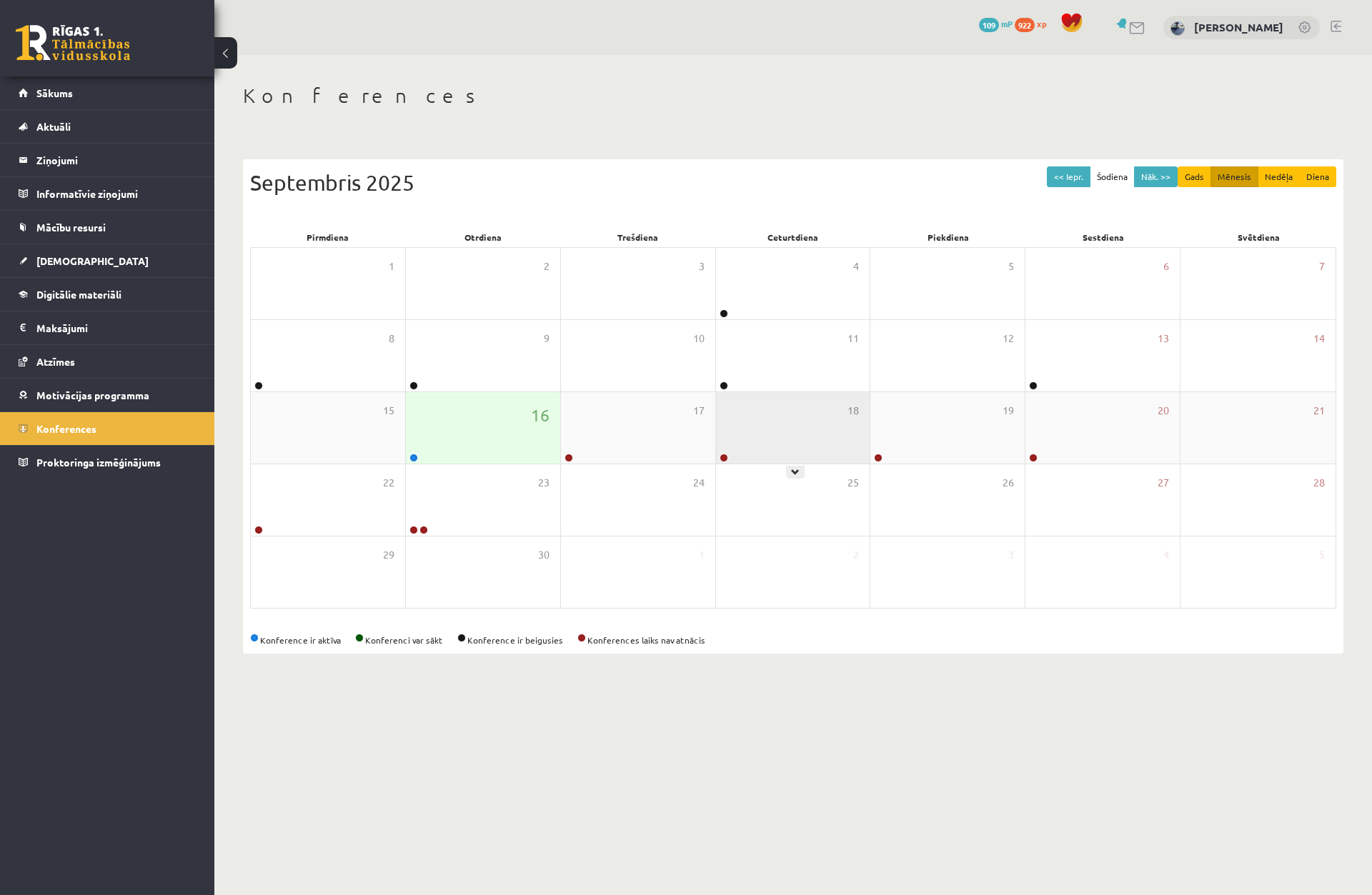
click at [724, 458] on link at bounding box center [723, 458] width 9 height 9
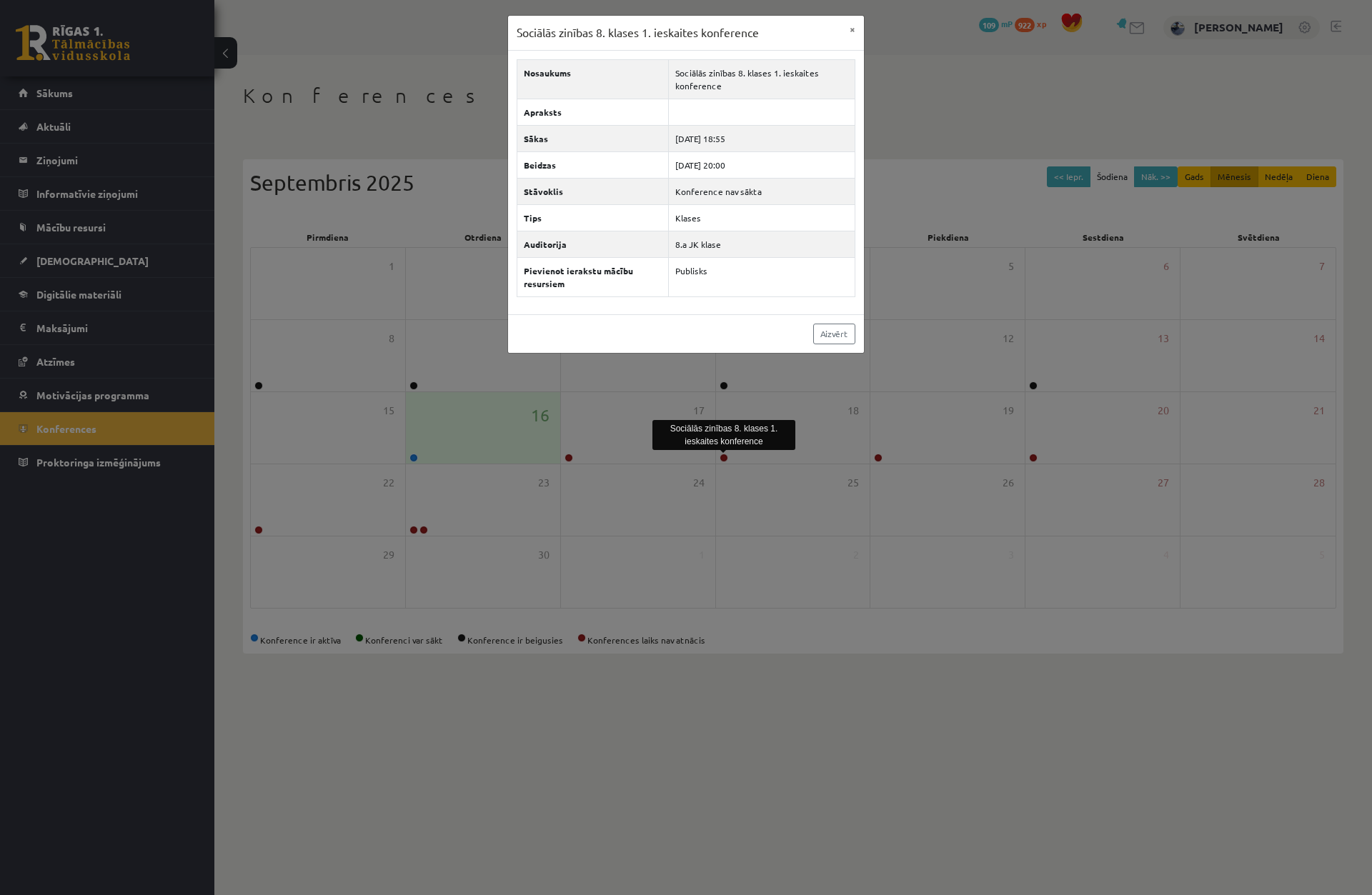
click at [913, 474] on div "Sociālās zinības 8. klases 1. ieskaites konference × Nosaukums Sociālās zinības…" at bounding box center [686, 448] width 1372 height 895
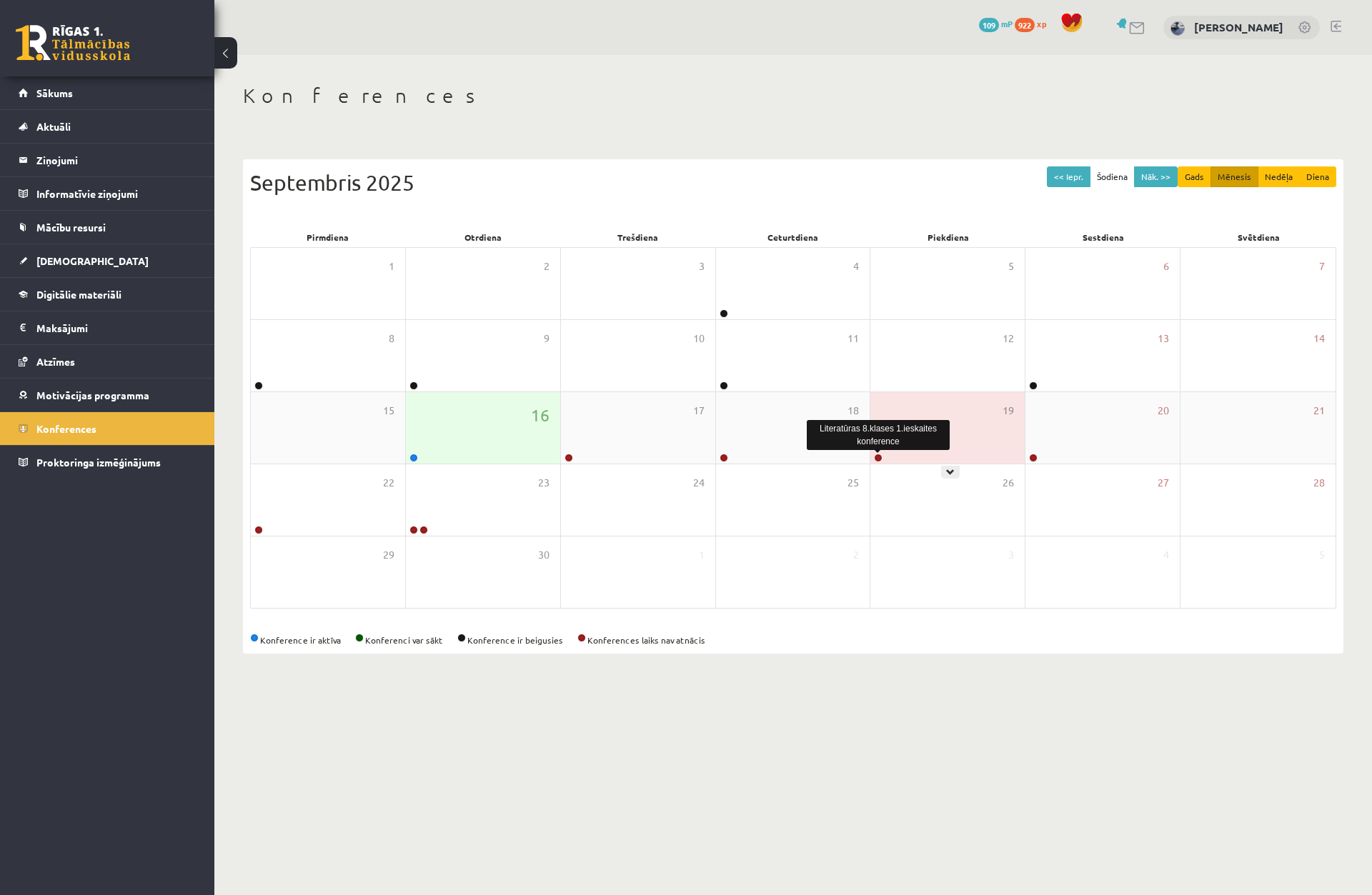
click at [884, 459] on div at bounding box center [878, 458] width 14 height 10
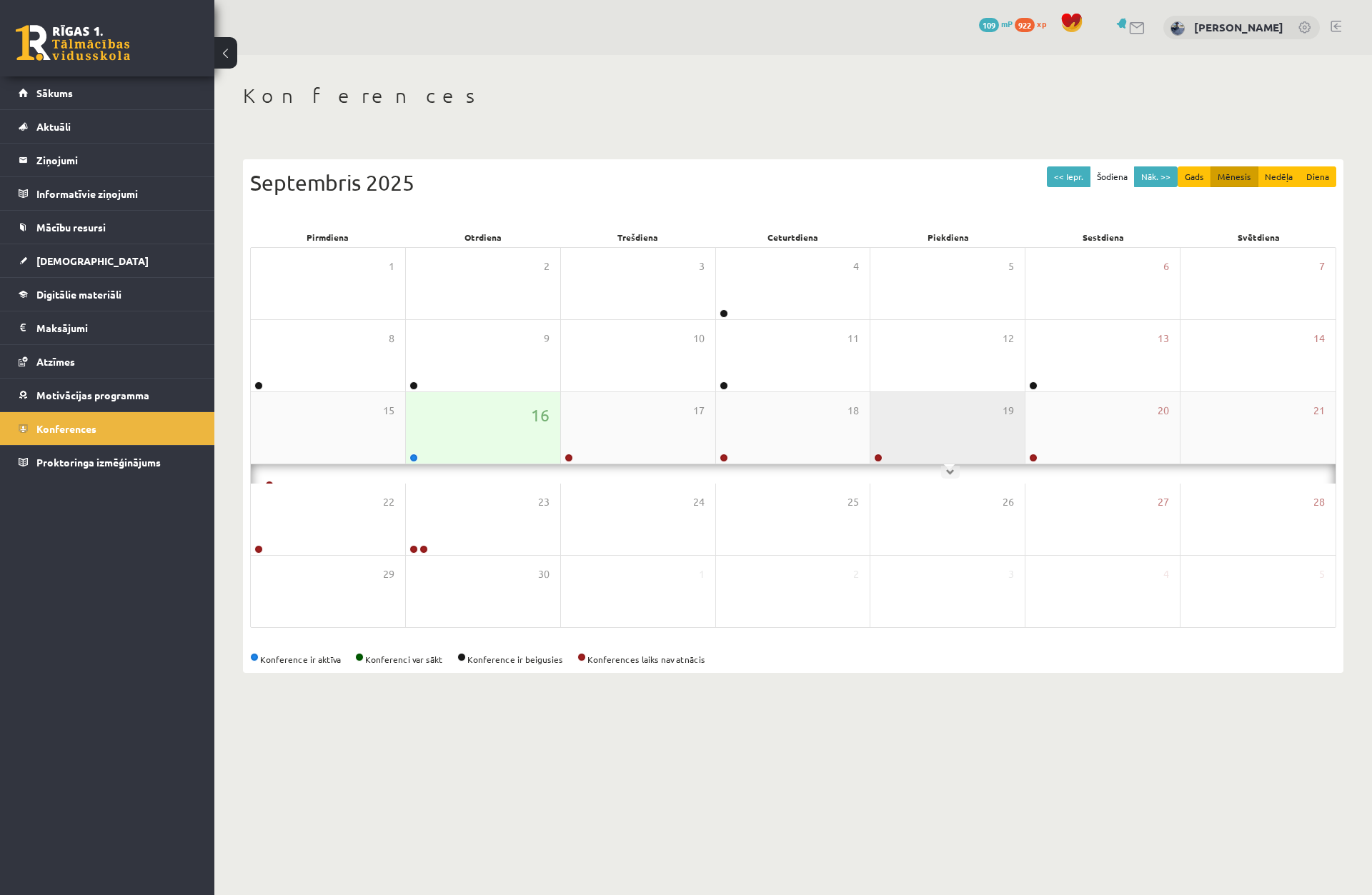
click at [878, 457] on link at bounding box center [878, 458] width 9 height 9
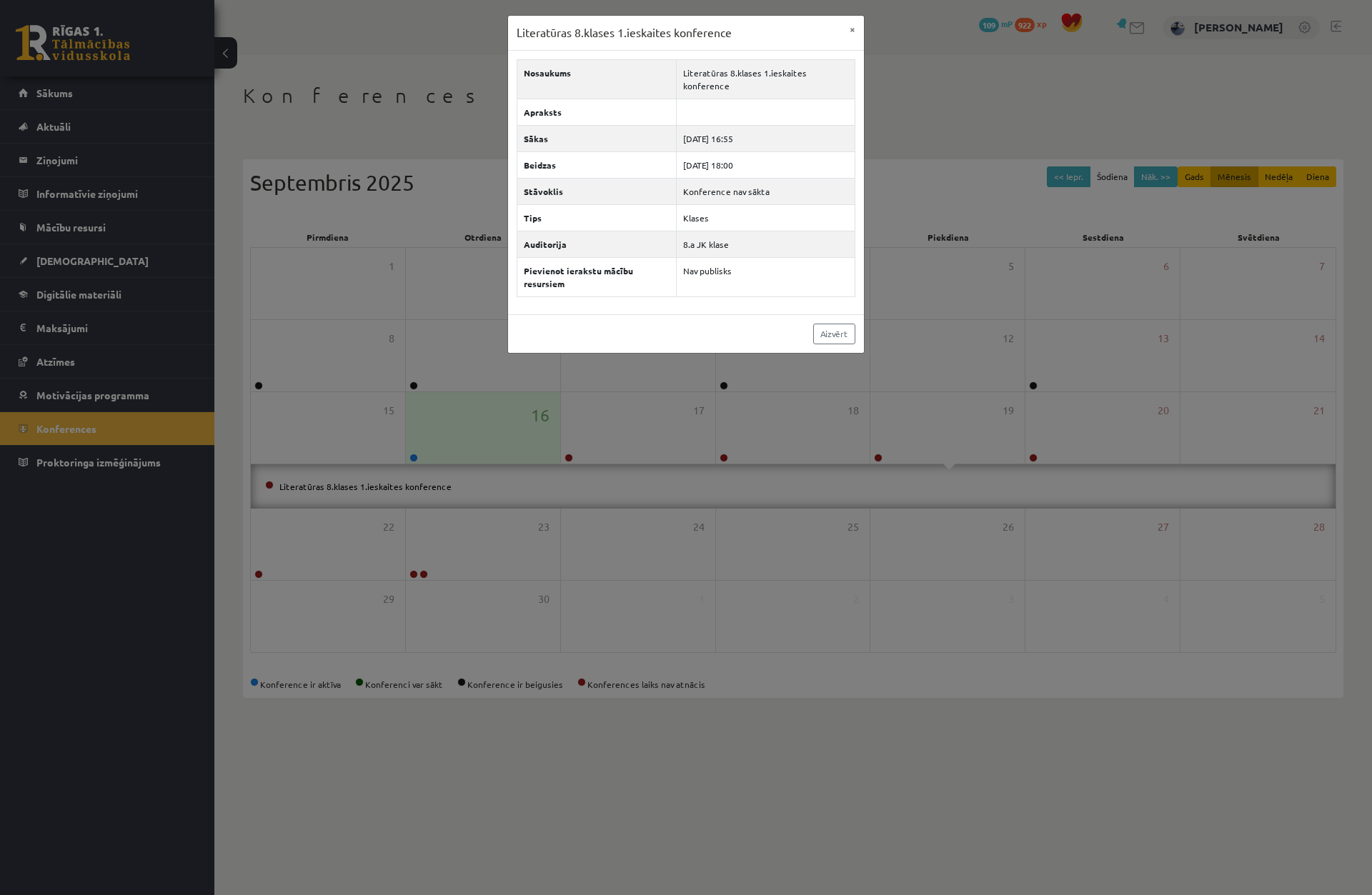
click at [929, 461] on div "Literatūras 8.klases 1.ieskaites konference × Nosaukums Literatūras 8.klases 1.…" at bounding box center [686, 448] width 1372 height 895
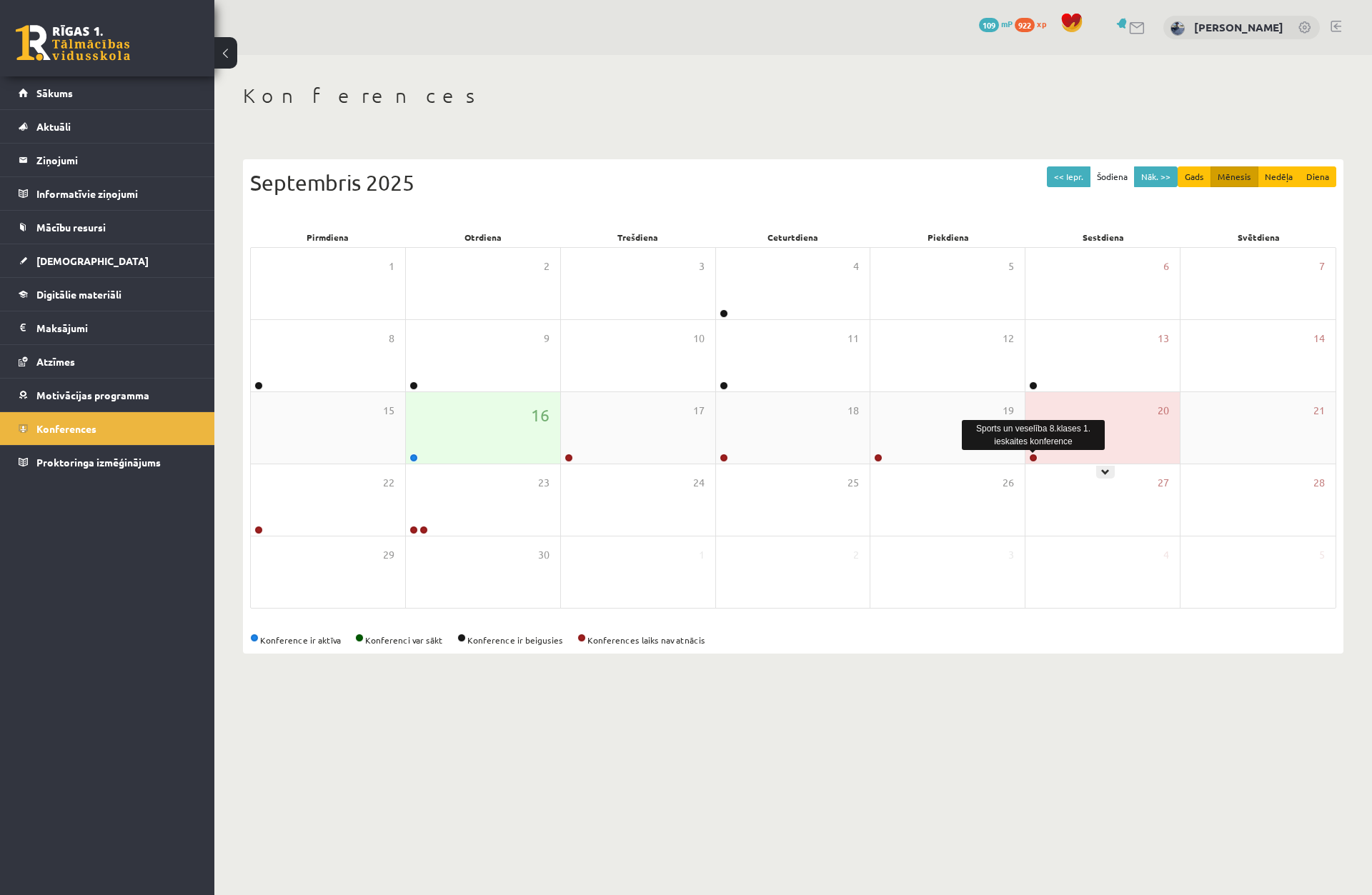
click at [1030, 456] on link at bounding box center [1033, 458] width 9 height 9
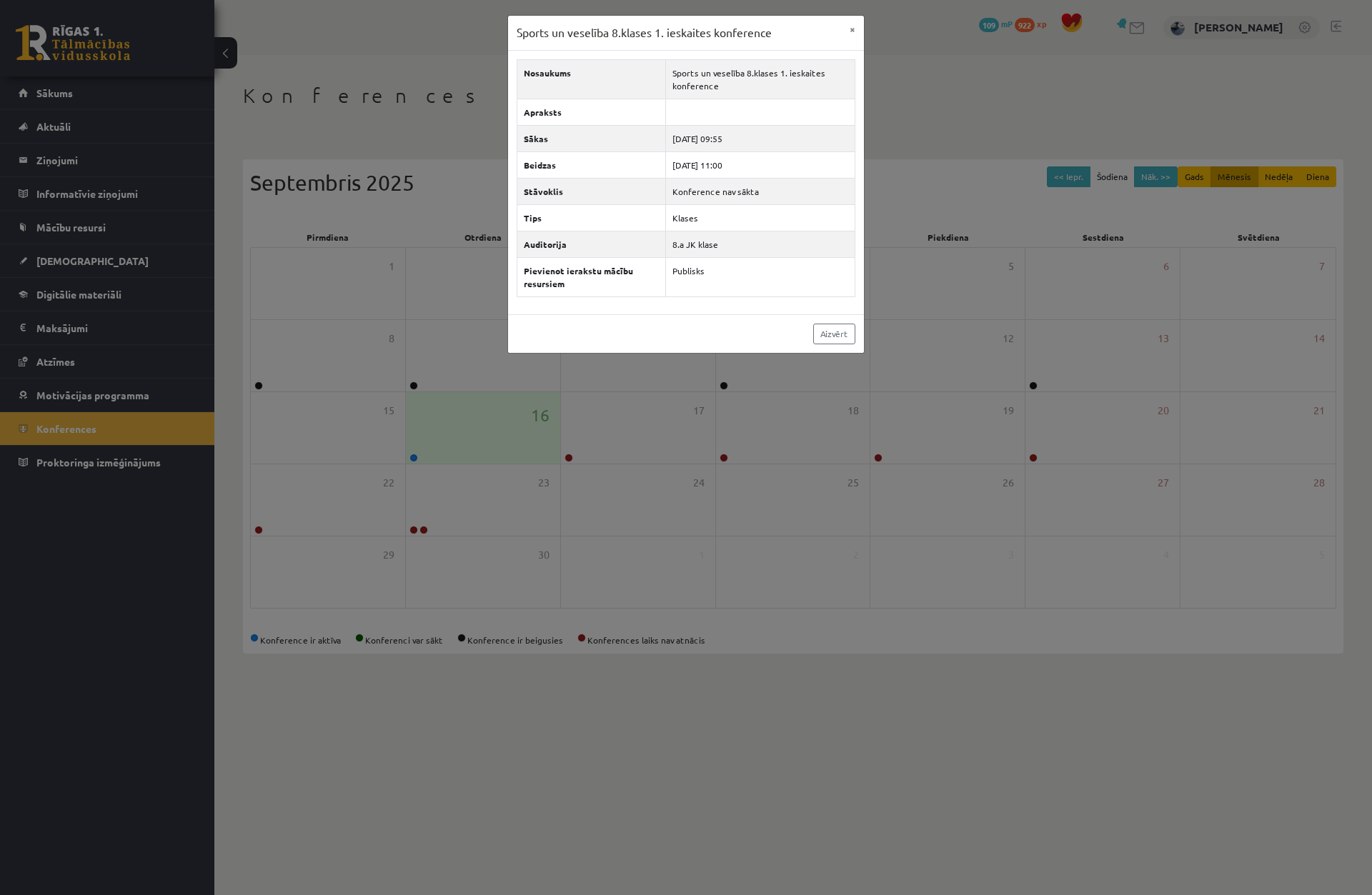
drag, startPoint x: 986, startPoint y: 394, endPoint x: 952, endPoint y: 394, distance: 34.0
click at [984, 394] on div "Sports un veselība 8.klases 1. ieskaites konference × Nosaukums Sports un vesel…" at bounding box center [686, 448] width 1372 height 895
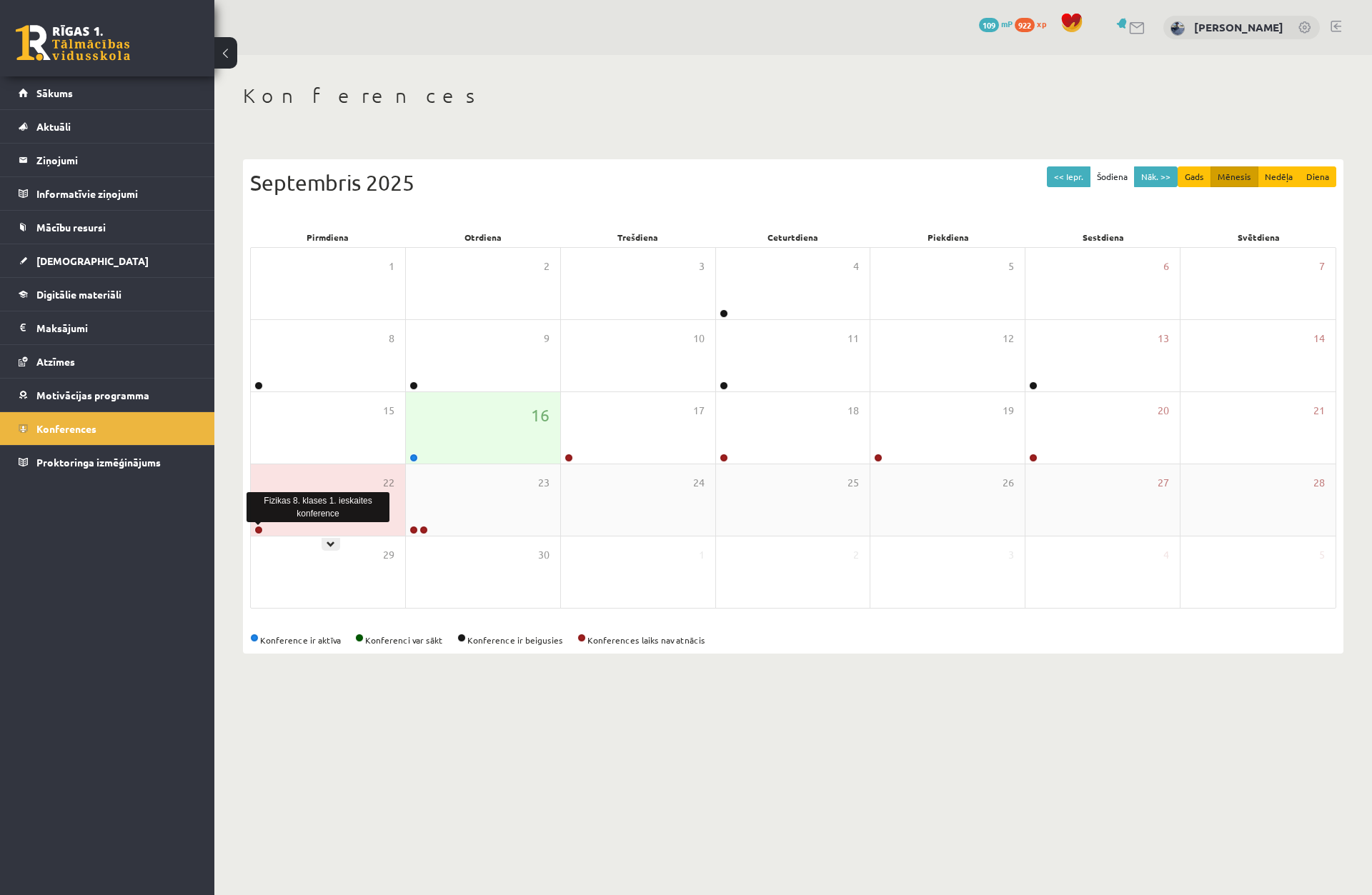
click at [260, 534] on link at bounding box center [259, 530] width 9 height 9
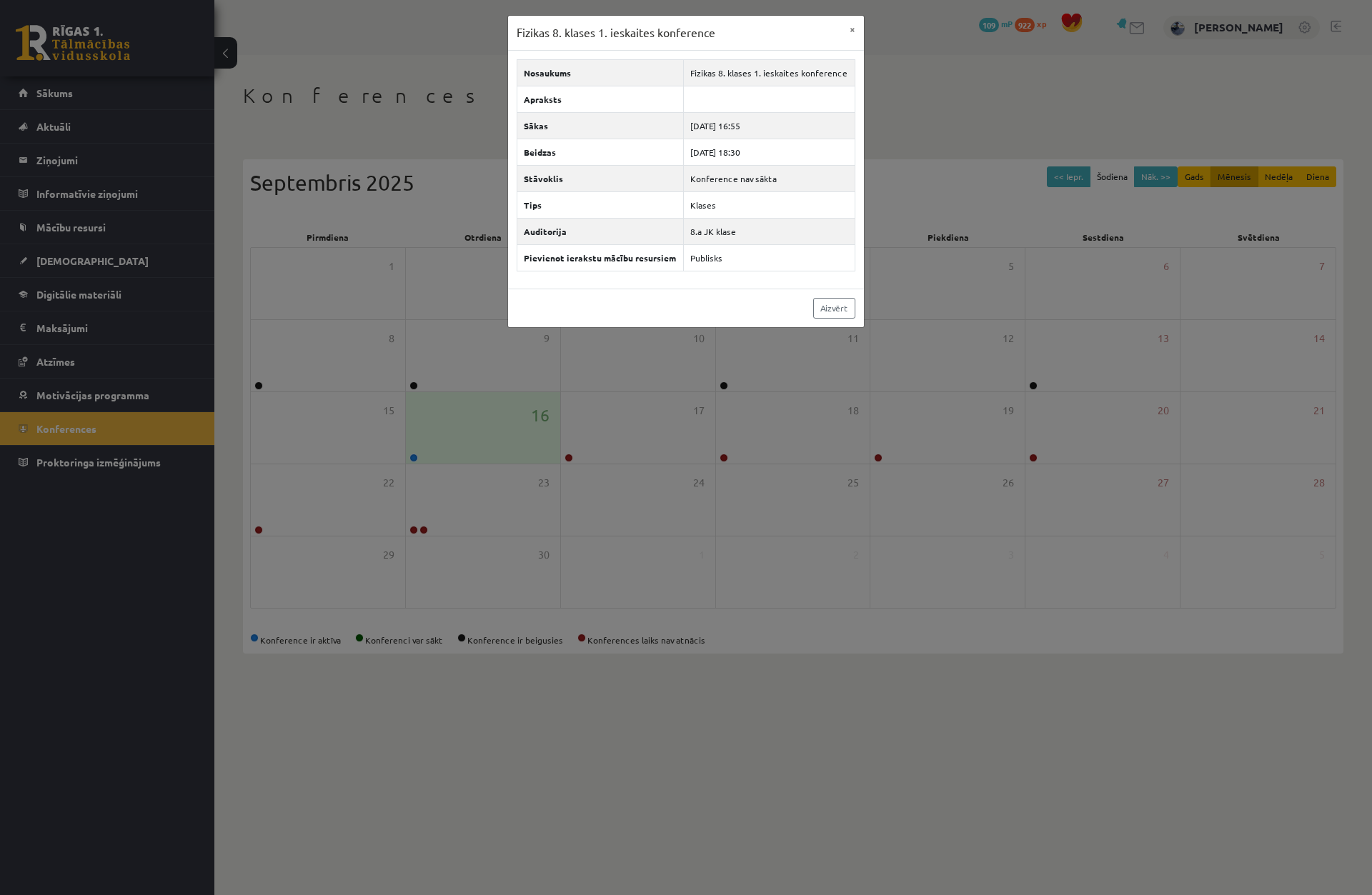
click at [347, 564] on div "Fizikas 8. klases 1. ieskaites konference × Nosaukums Fizikas 8. klases 1. iesk…" at bounding box center [686, 448] width 1372 height 895
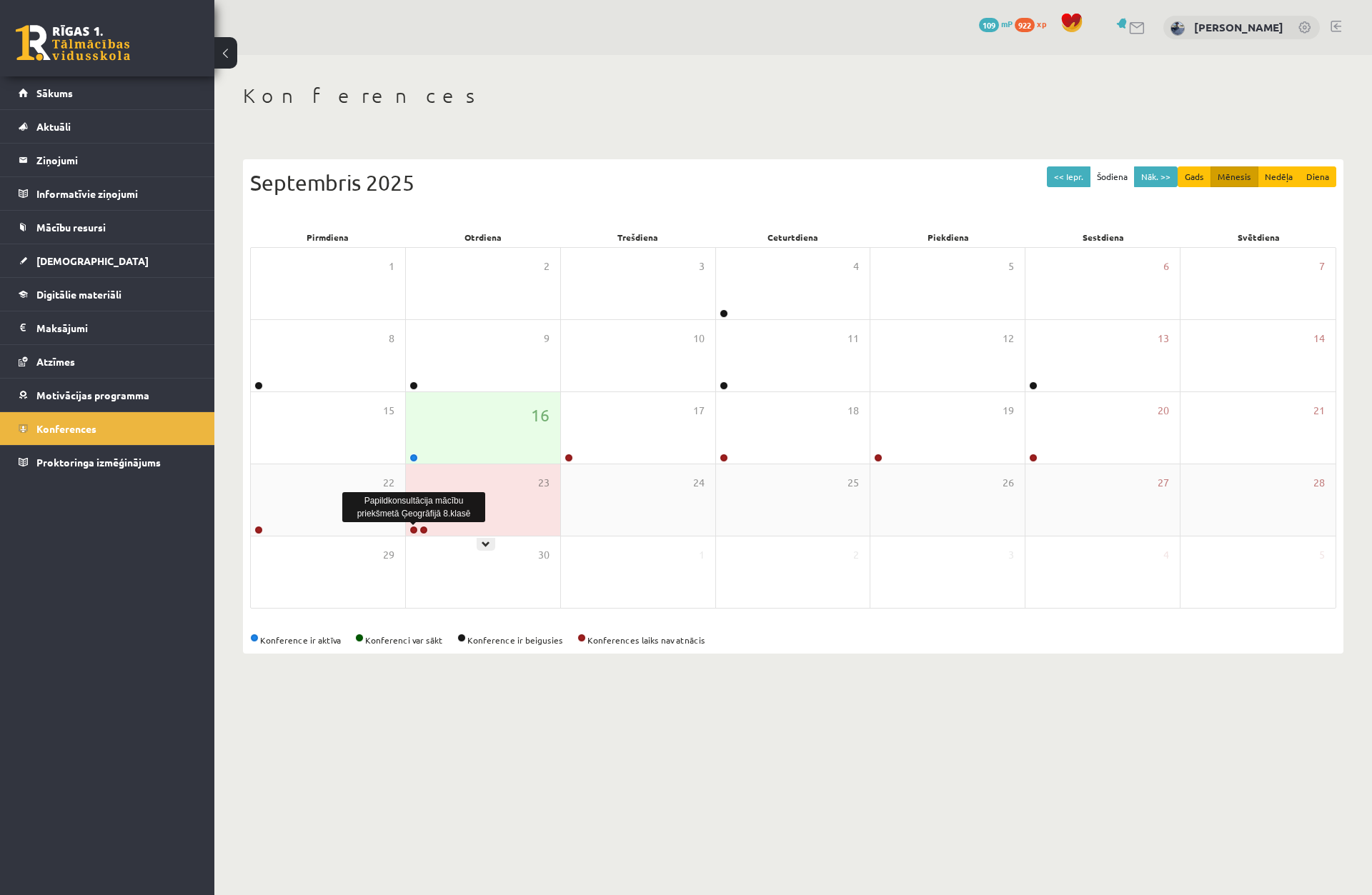
click at [412, 530] on link at bounding box center [414, 530] width 9 height 9
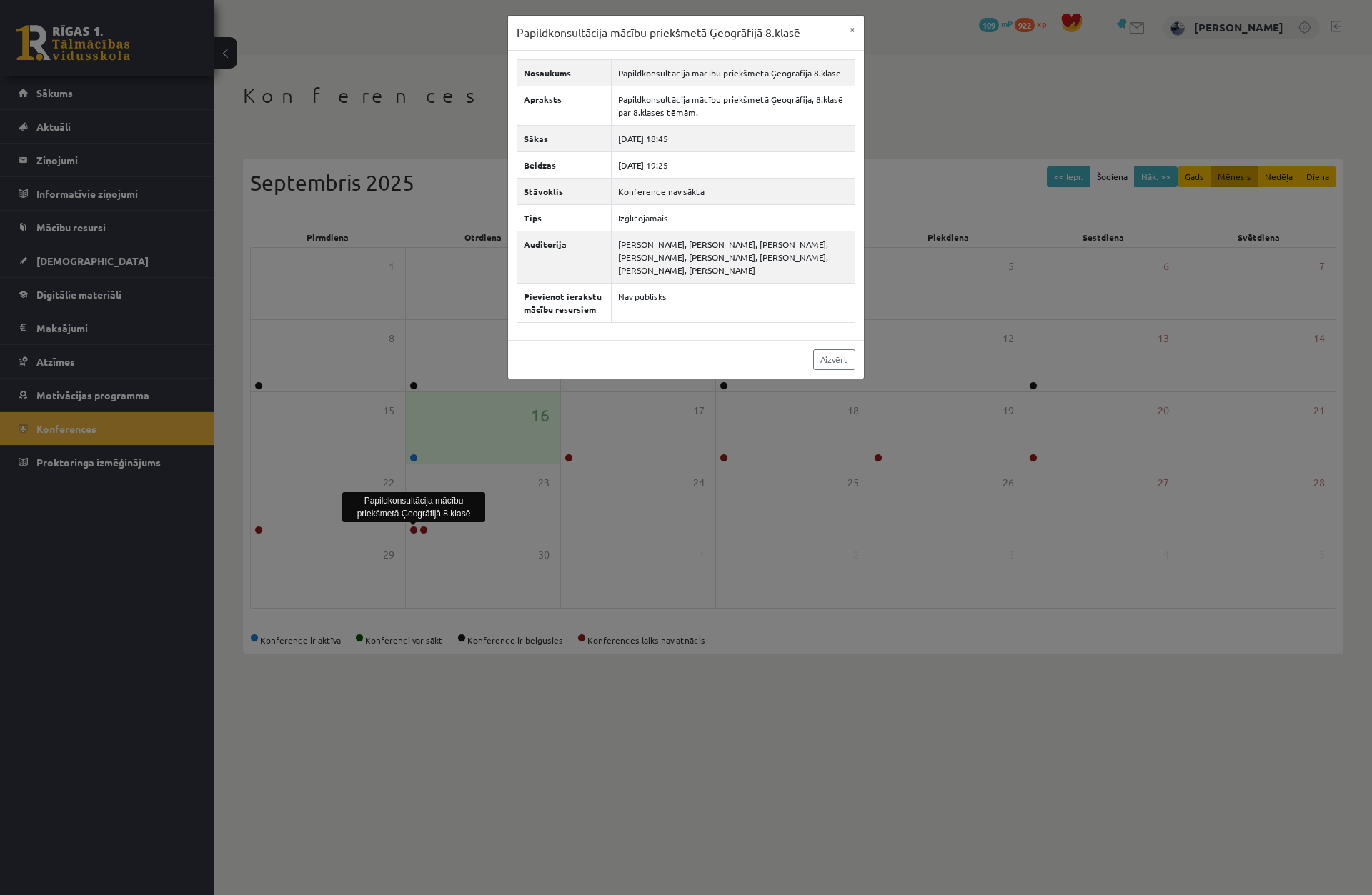
click at [428, 569] on div "Papildkonsultācija mācību priekšmetā Ģeogrāfijā 8.klasē × Nosaukums Papildkonsu…" at bounding box center [686, 448] width 1372 height 895
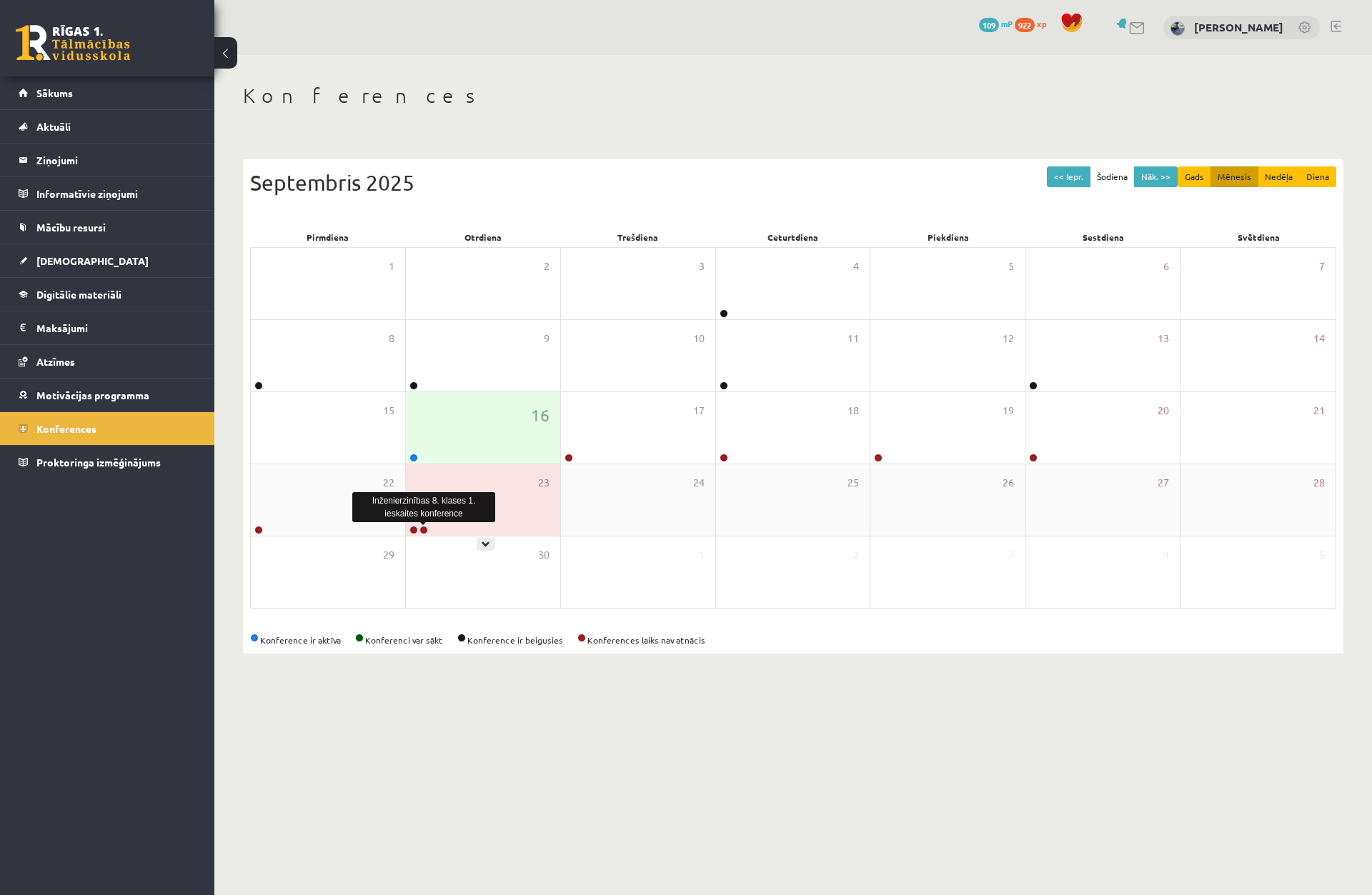
click at [424, 529] on link at bounding box center [424, 530] width 9 height 9
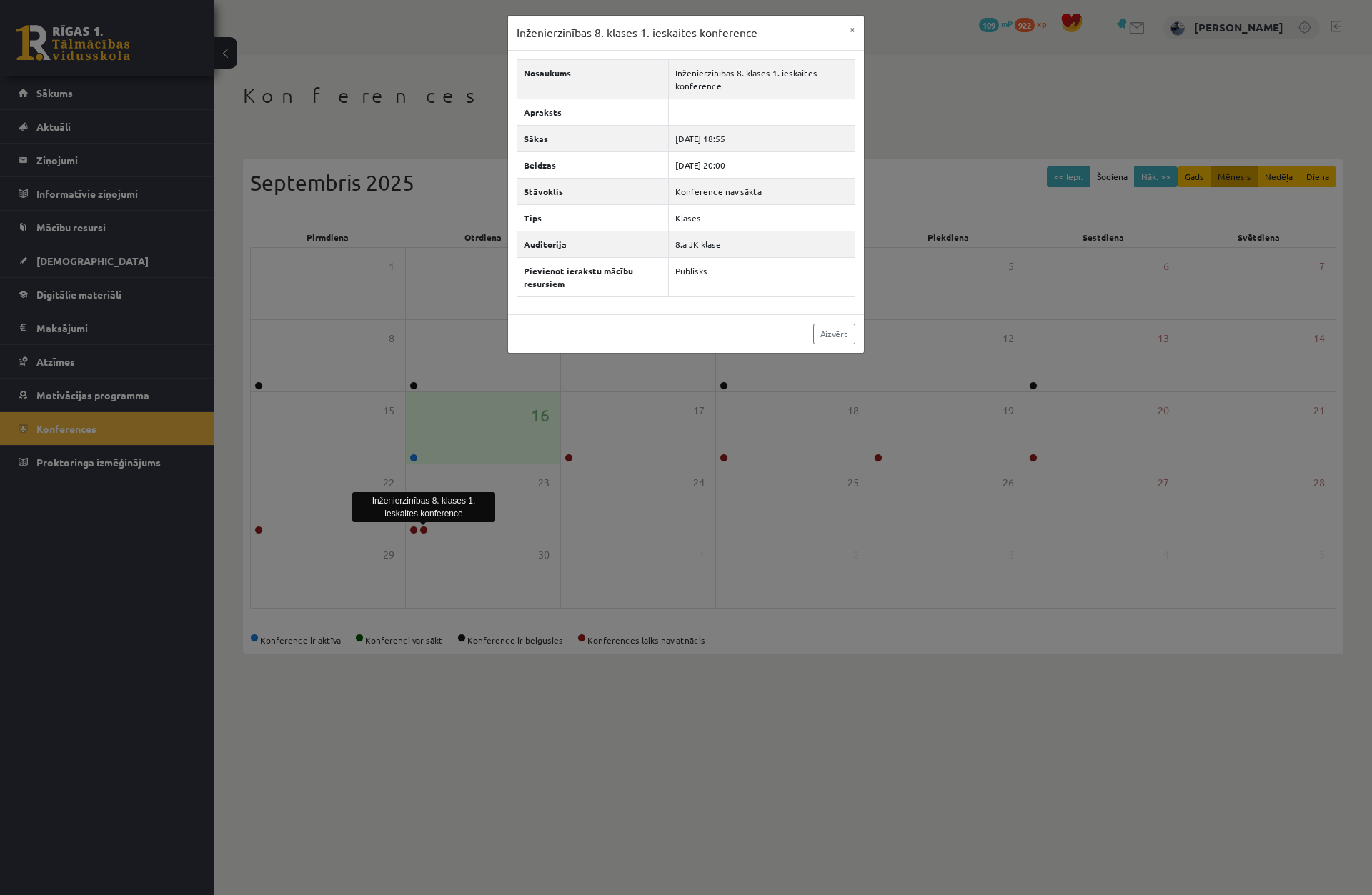
click at [419, 531] on div "Inženierzinības 8. klases 1. ieskaites konference × Nosaukums Inženierzinības 8…" at bounding box center [686, 448] width 1372 height 895
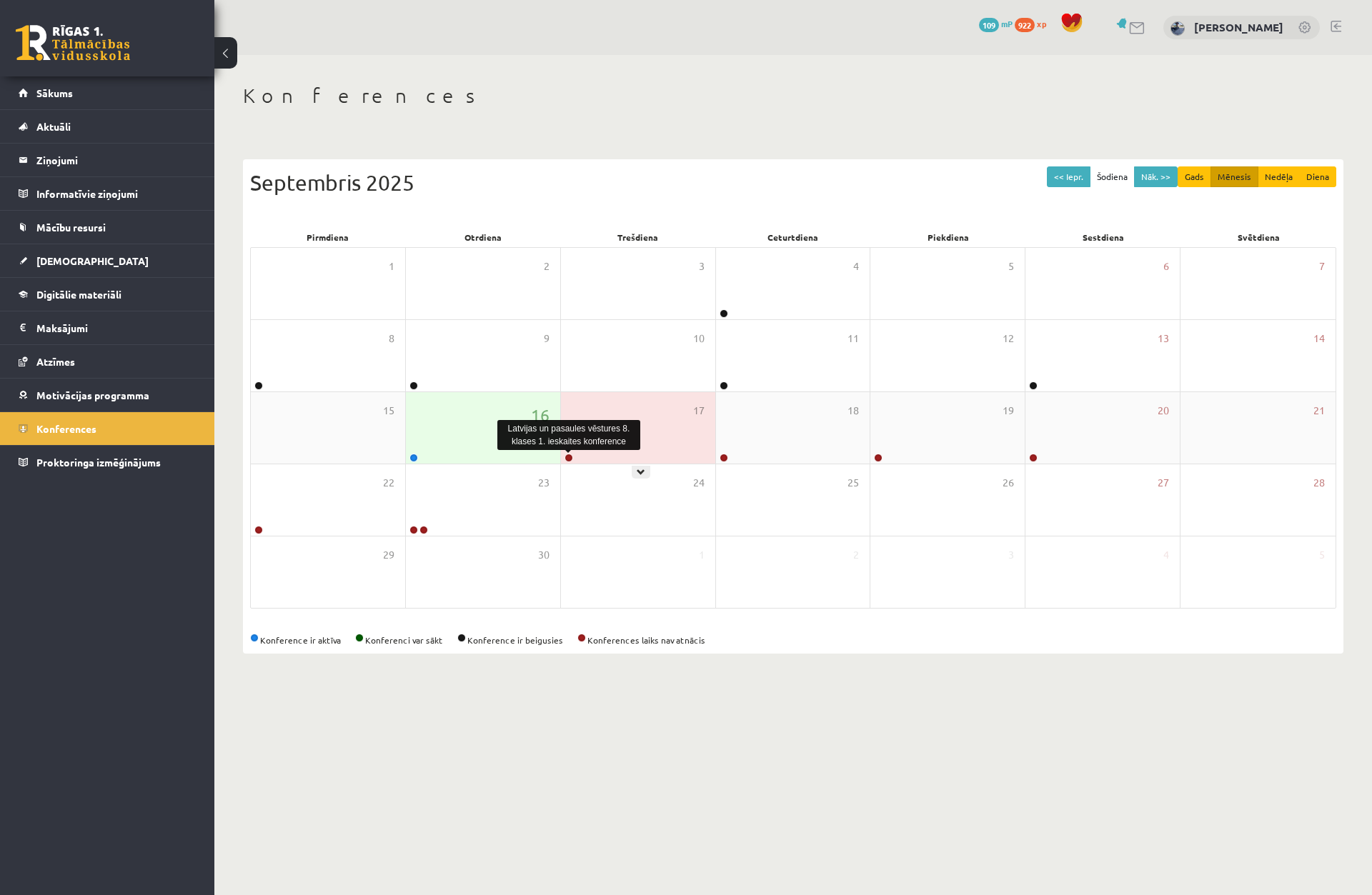
click at [571, 461] on link at bounding box center [568, 458] width 9 height 9
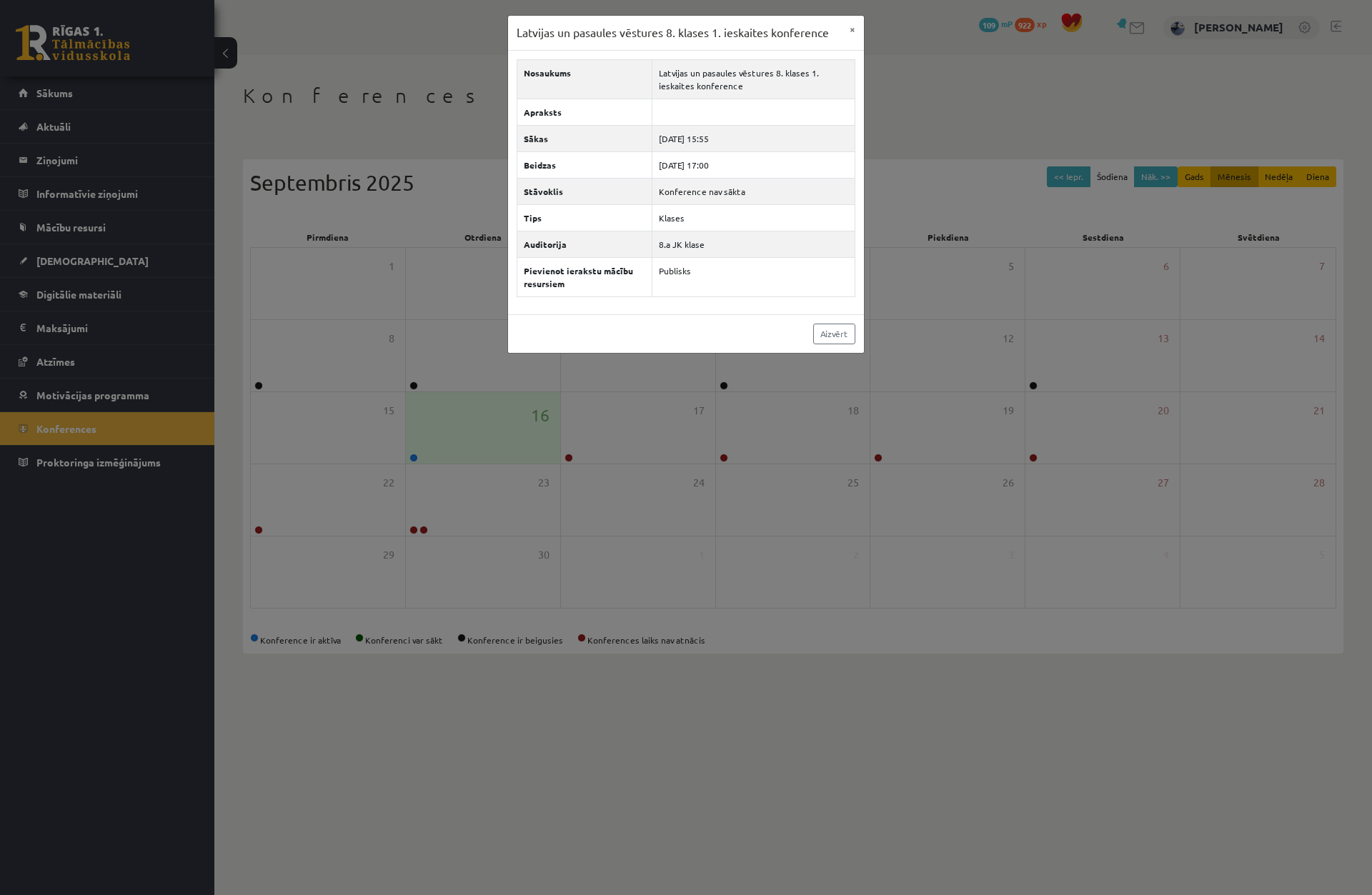
drag, startPoint x: 638, startPoint y: 475, endPoint x: 696, endPoint y: 470, distance: 58.2
click at [641, 475] on div "Latvijas un pasaules vēstures 8. klases 1. ieskaites konference × Nosaukums Lat…" at bounding box center [686, 448] width 1372 height 895
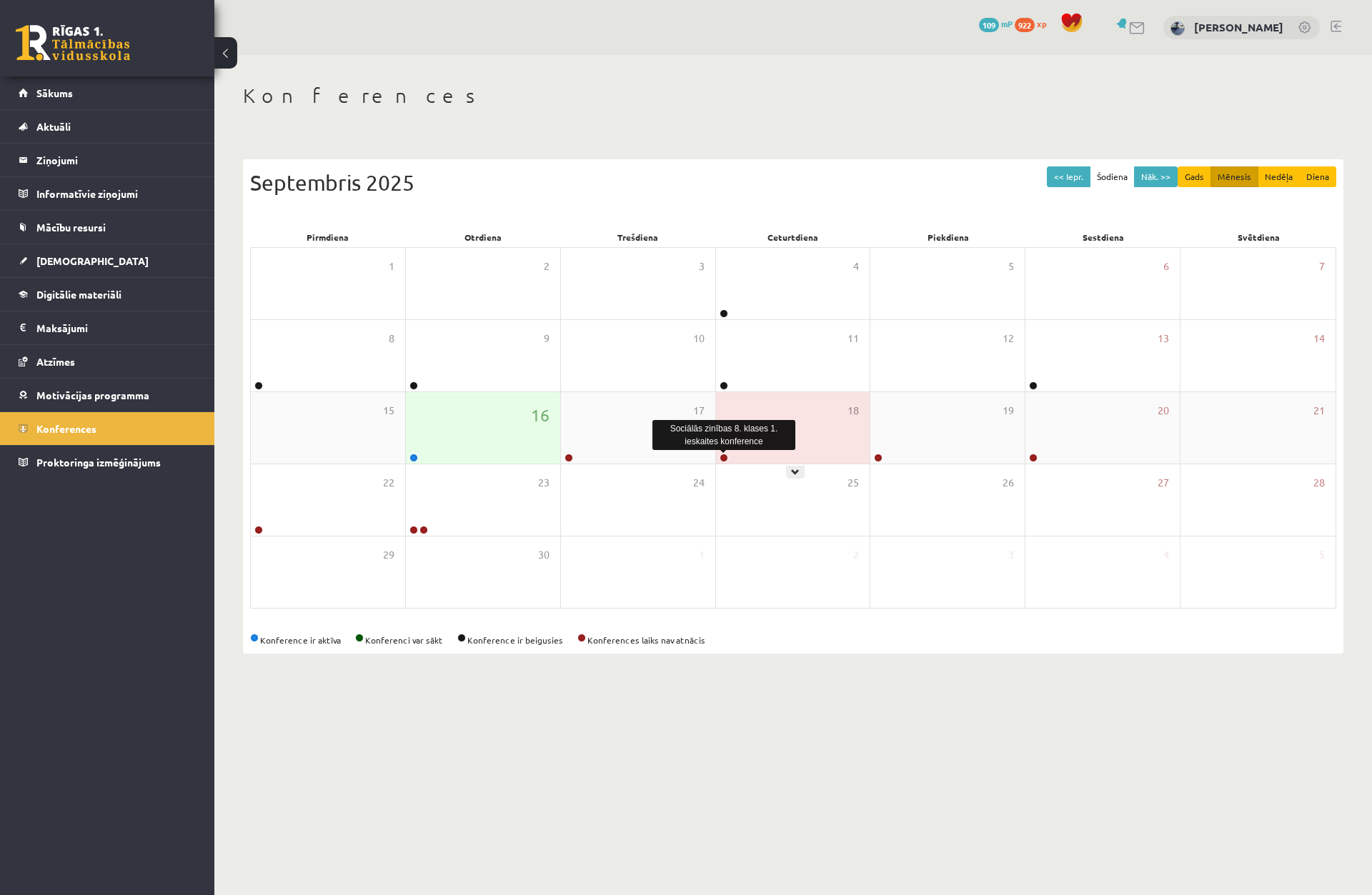
click at [722, 458] on link at bounding box center [723, 458] width 9 height 9
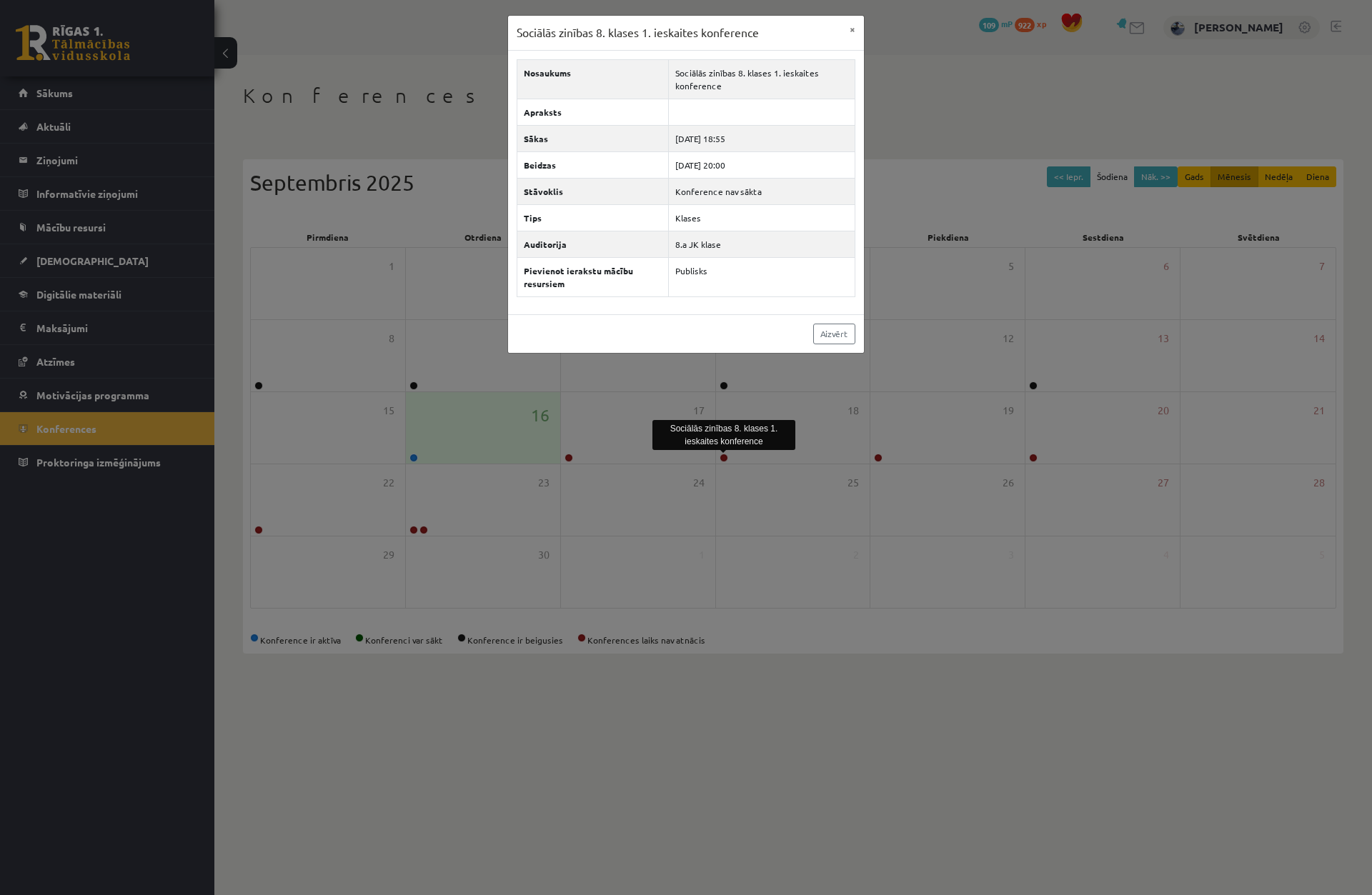
click at [262, 317] on div "Sociālās zinības 8. klases 1. ieskaites konference × Nosaukums Sociālās zinības…" at bounding box center [686, 448] width 1372 height 895
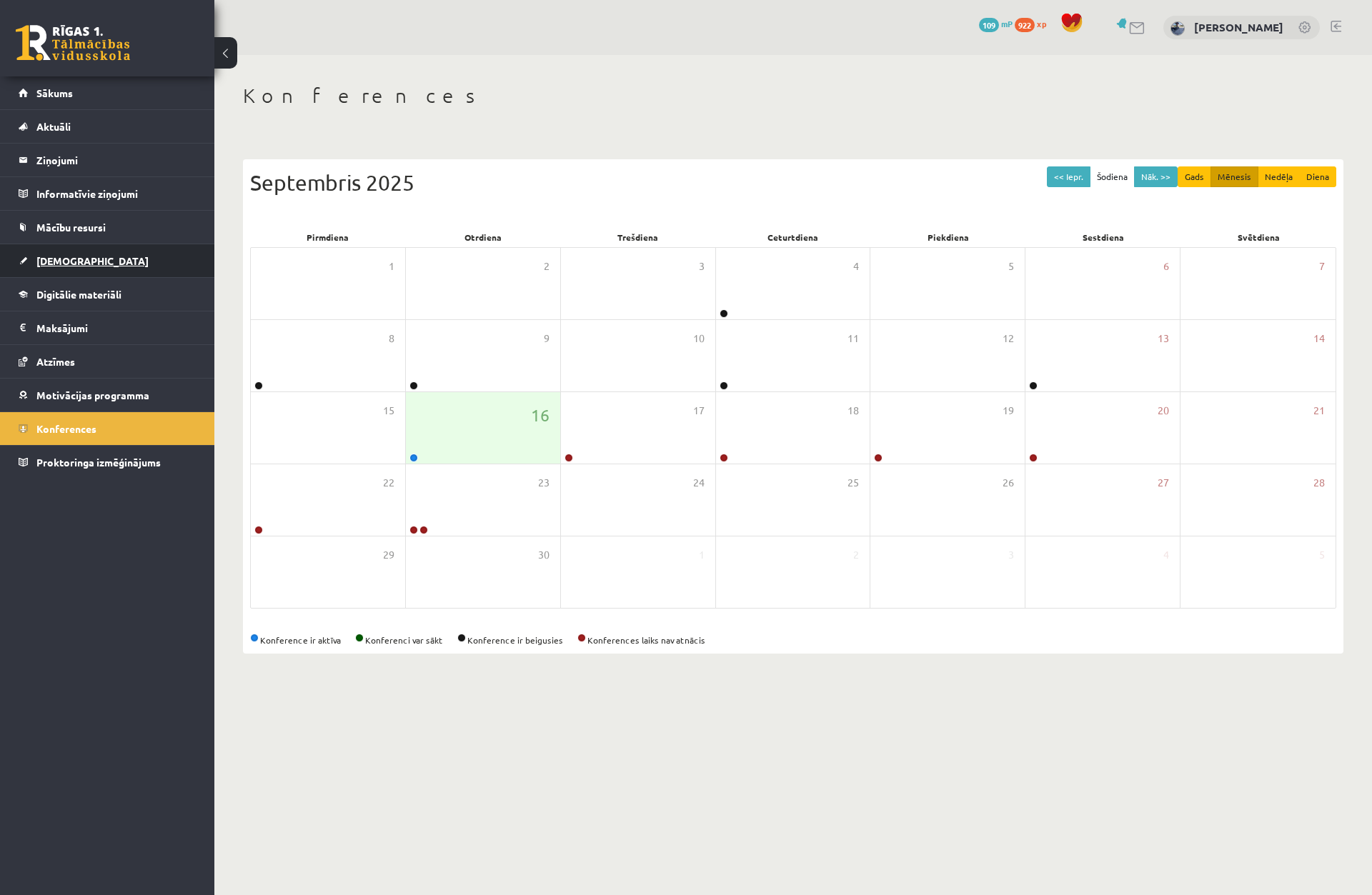
click at [131, 274] on link "[DEMOGRAPHIC_DATA]" at bounding box center [107, 261] width 178 height 33
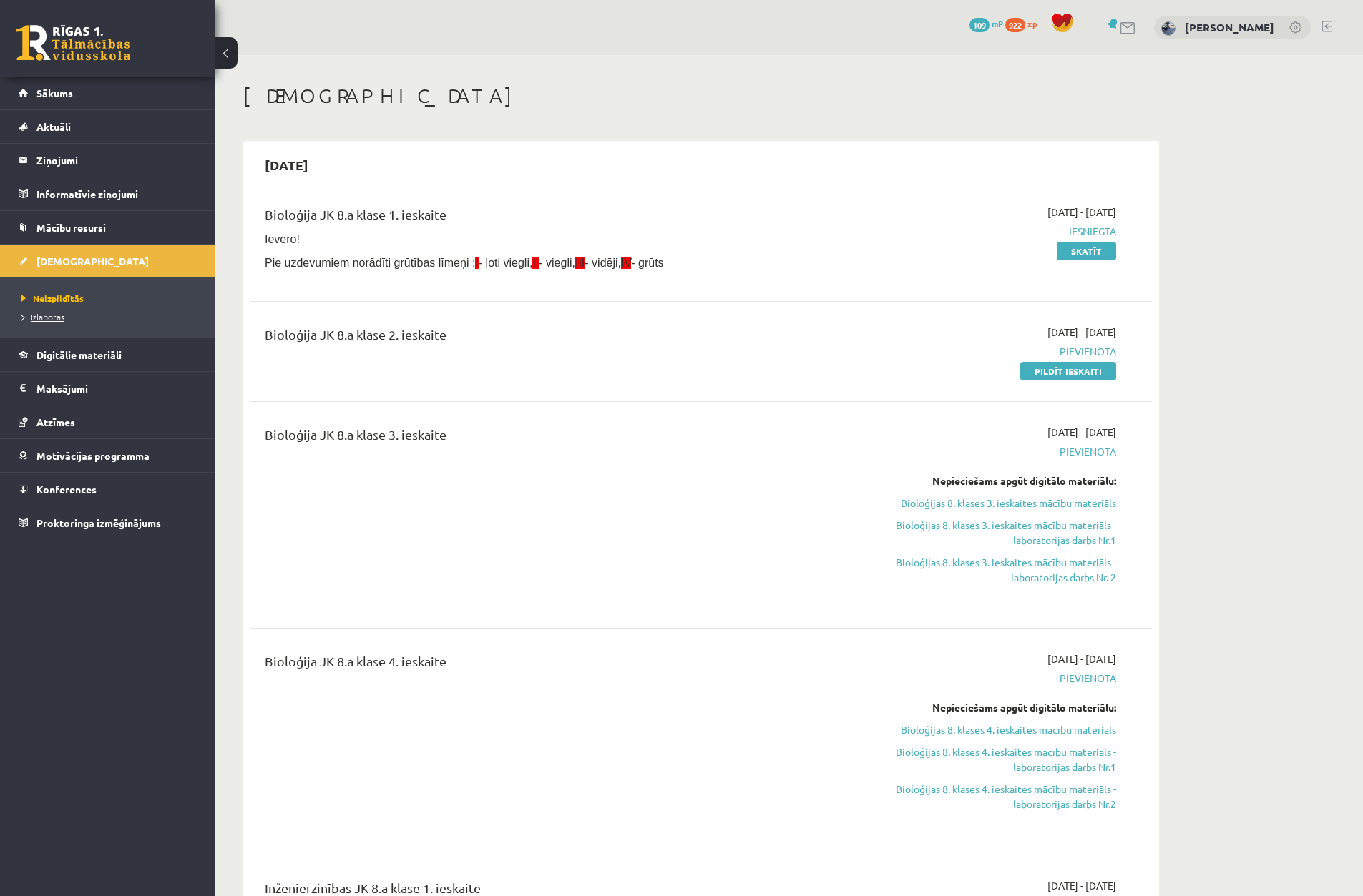
click at [110, 322] on link "Izlabotās" at bounding box center [111, 316] width 179 height 13
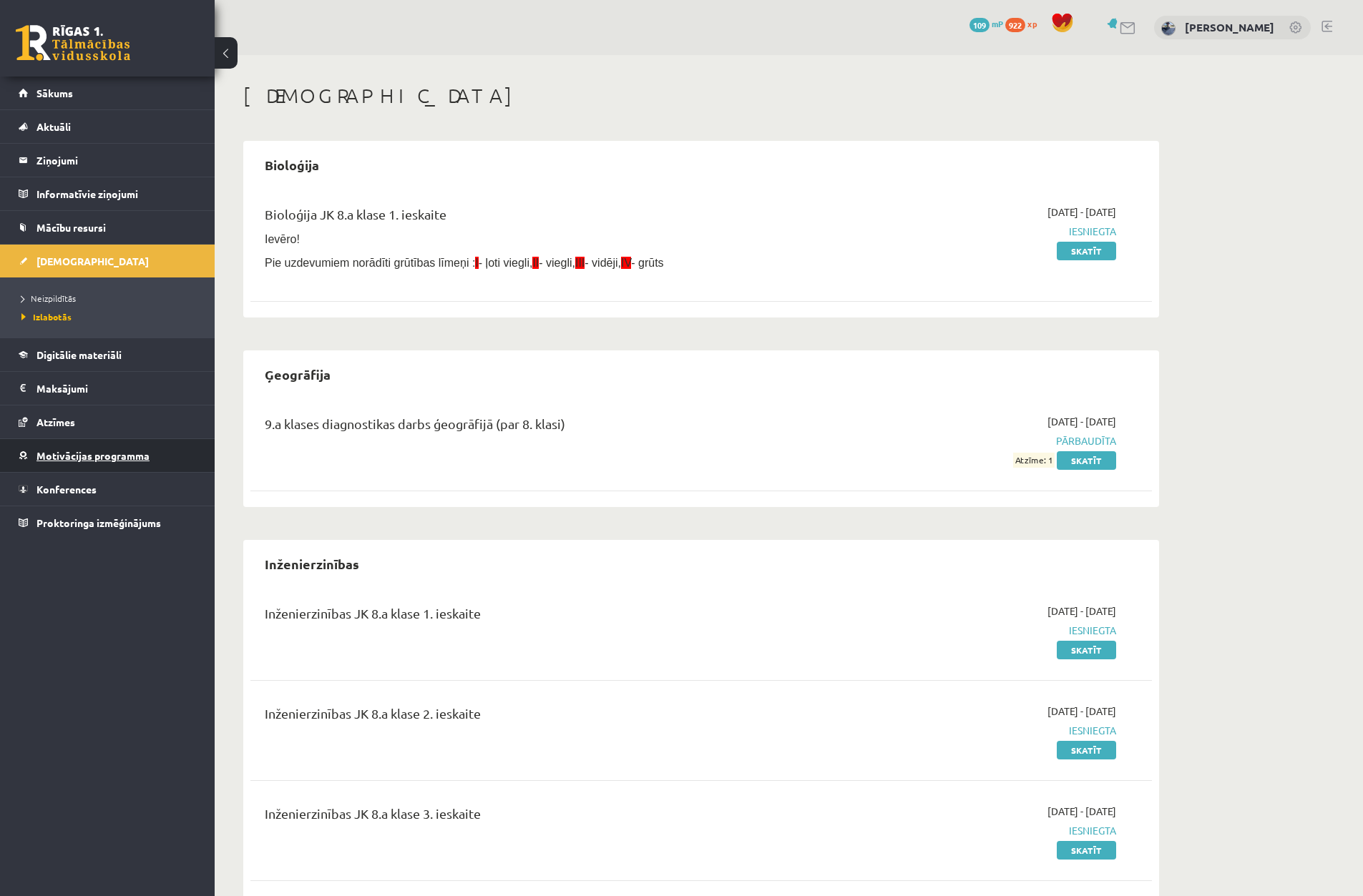
click at [119, 445] on link "Motivācijas programma" at bounding box center [107, 456] width 178 height 33
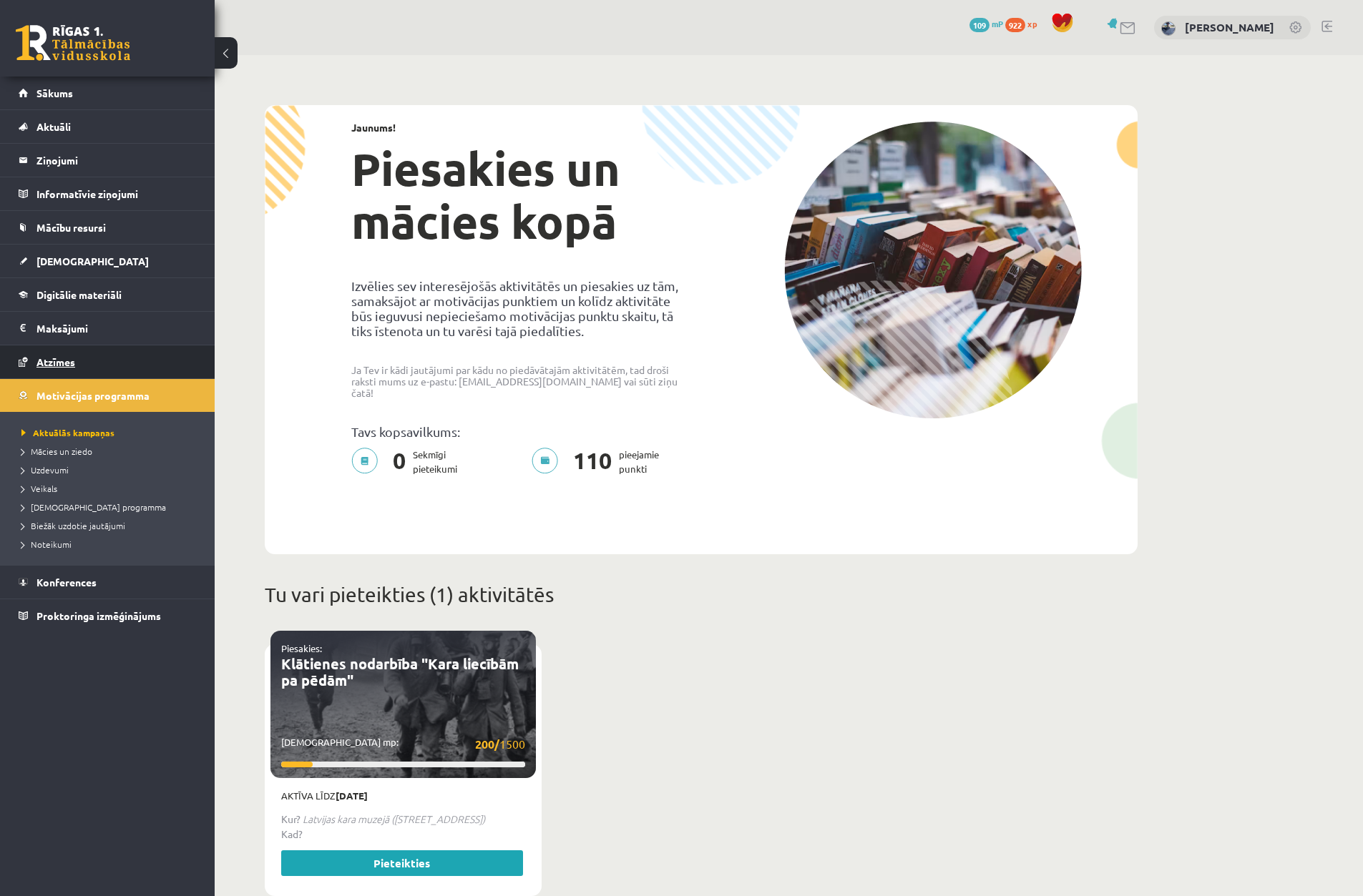
click at [104, 376] on link "Atzīmes" at bounding box center [107, 362] width 178 height 33
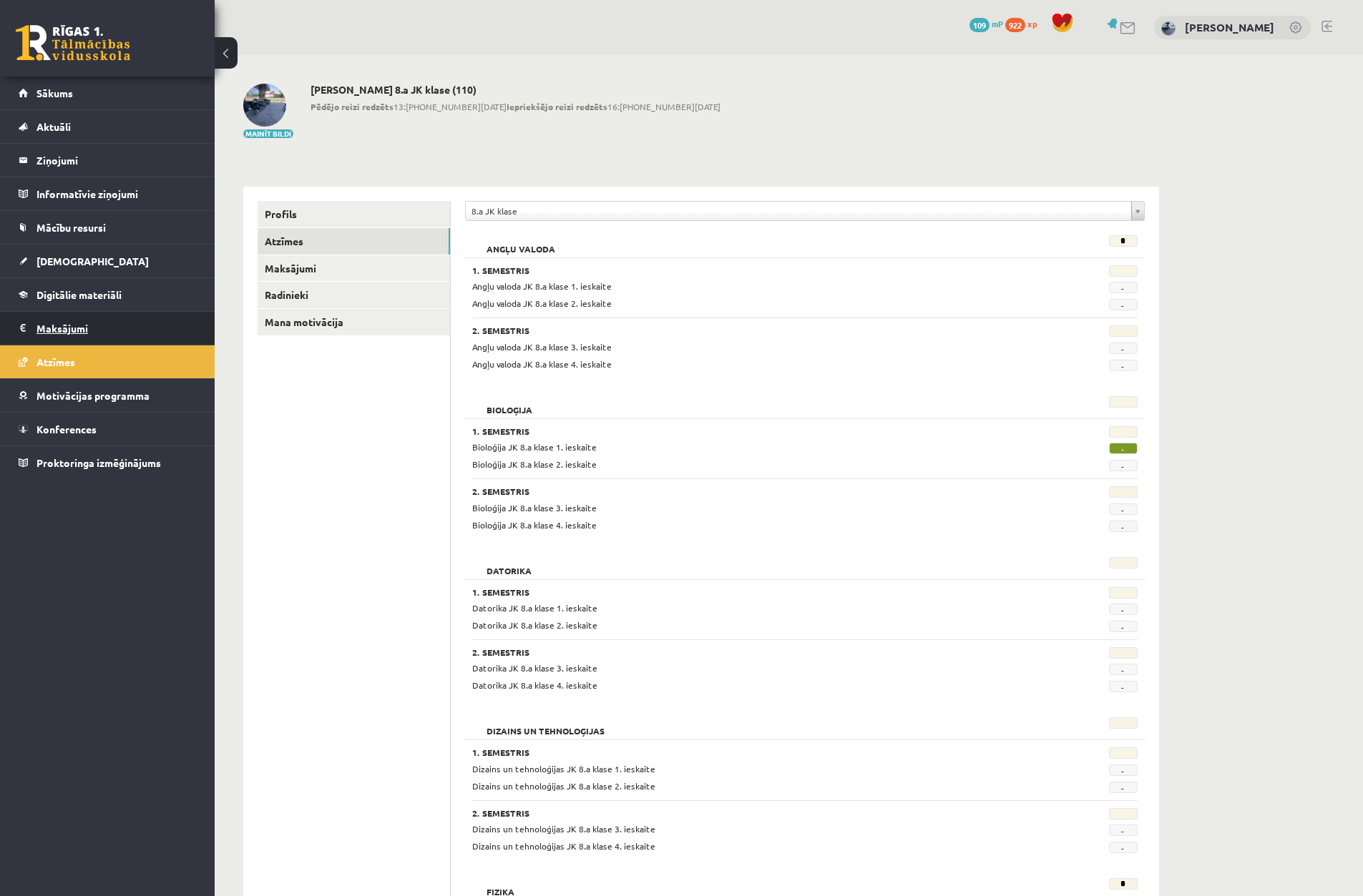
click at [117, 326] on legend "Maksājumi 0" at bounding box center [117, 329] width 160 height 33
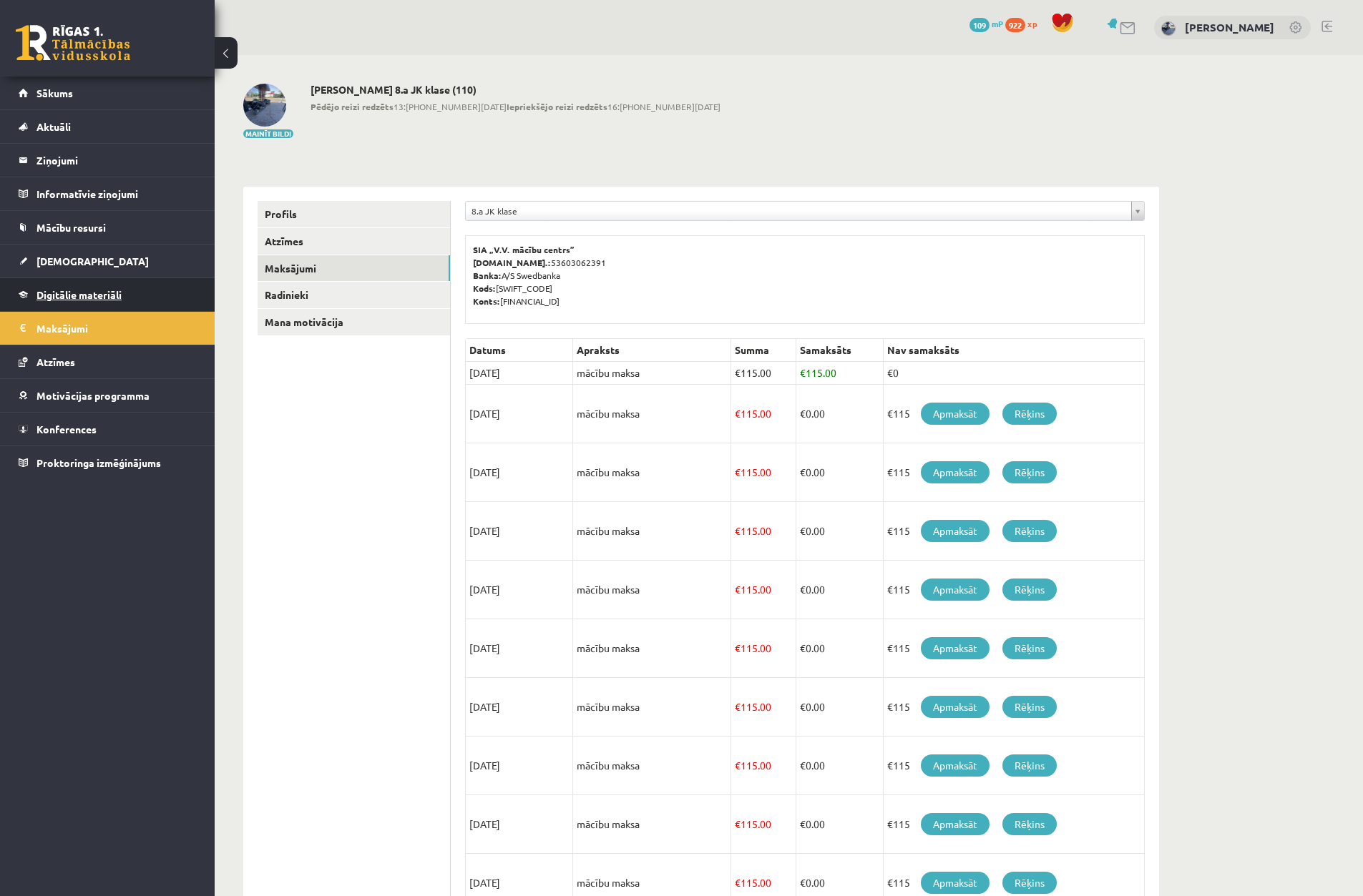
click at [133, 293] on link "Digitālie materiāli" at bounding box center [107, 295] width 178 height 33
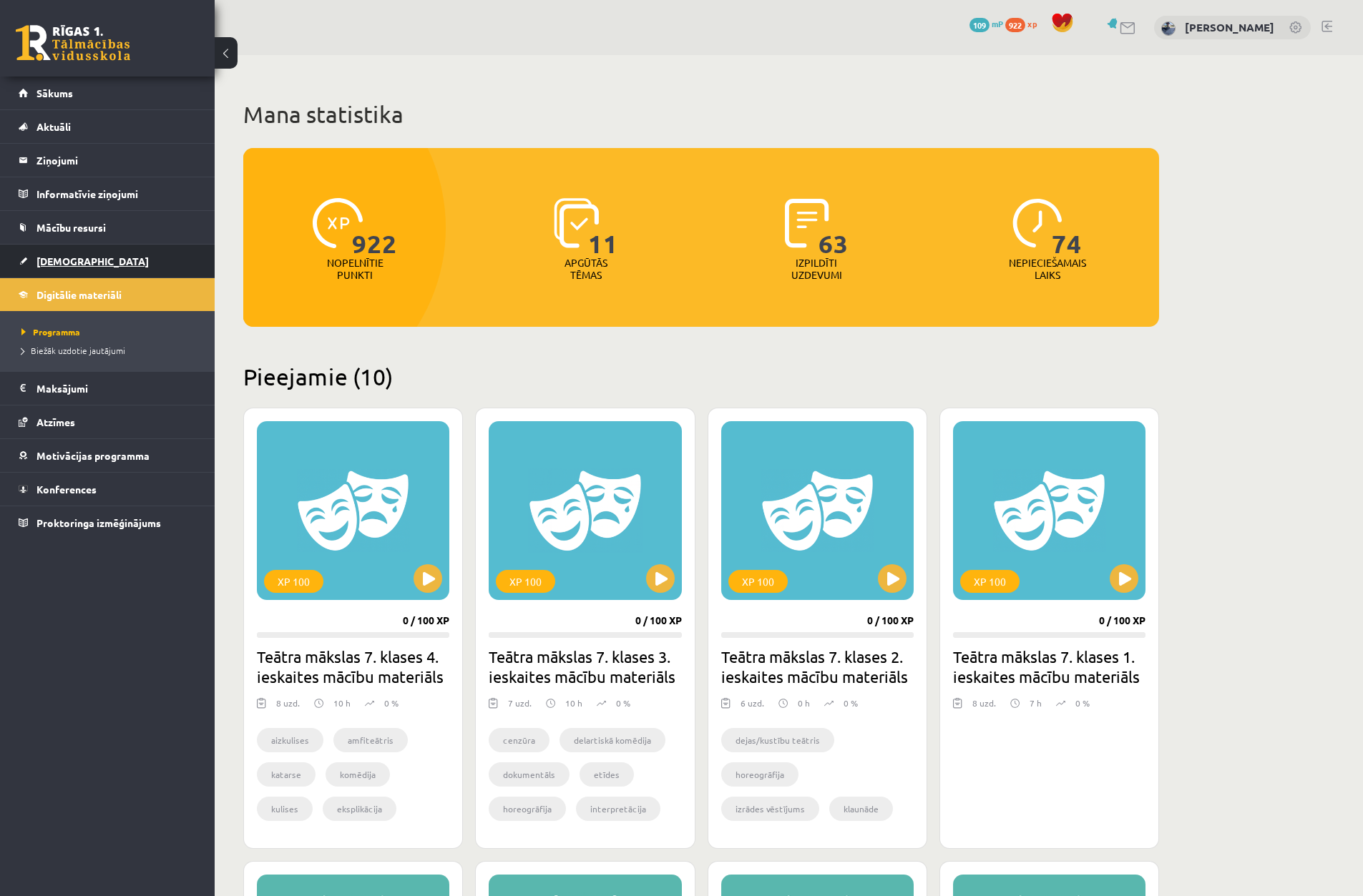
click at [113, 264] on link "[DEMOGRAPHIC_DATA]" at bounding box center [107, 261] width 178 height 33
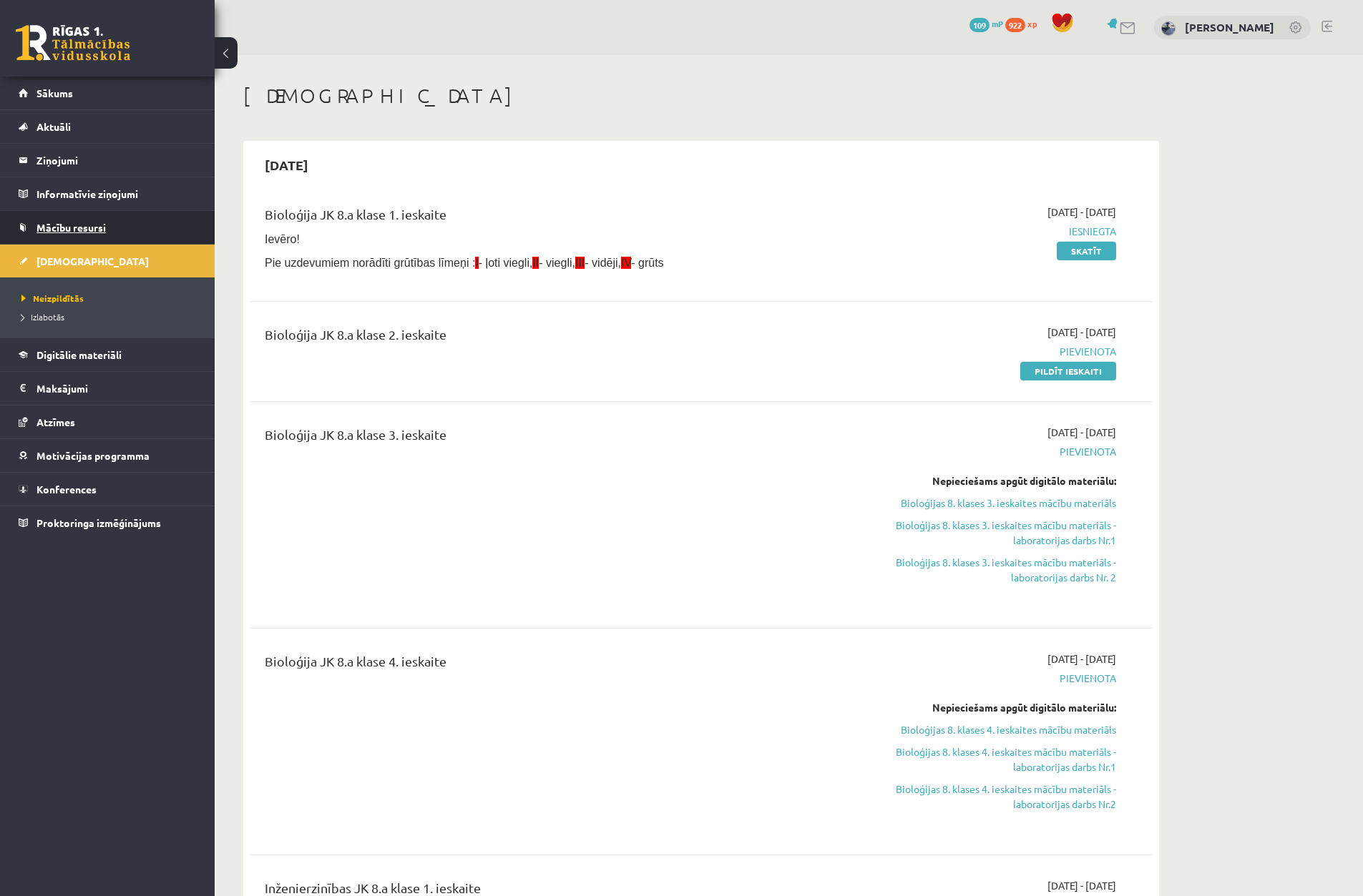
click at [133, 237] on link "Mācību resursi" at bounding box center [107, 227] width 178 height 33
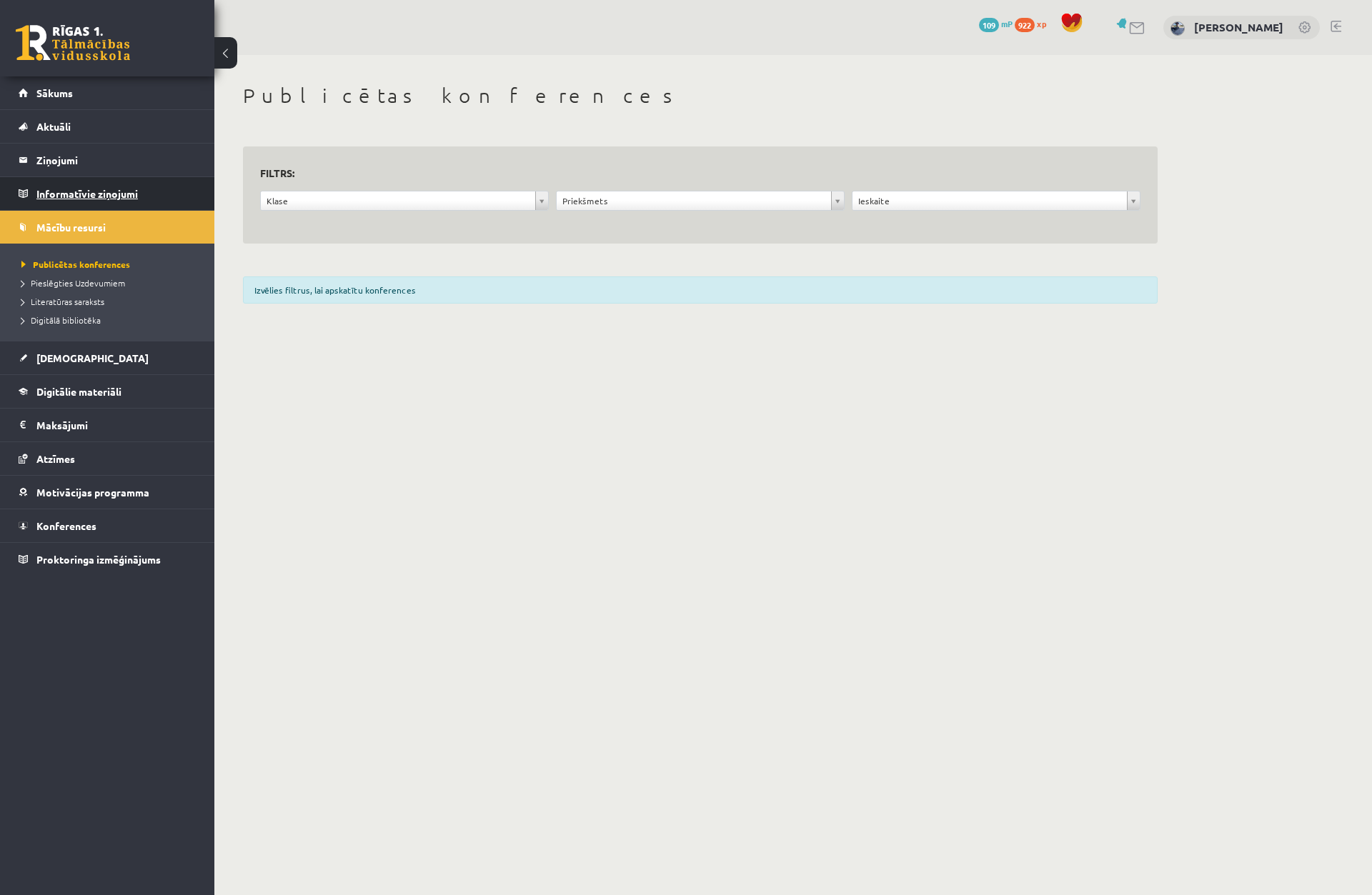
click at [145, 209] on legend "Informatīvie ziņojumi 0" at bounding box center [117, 194] width 160 height 33
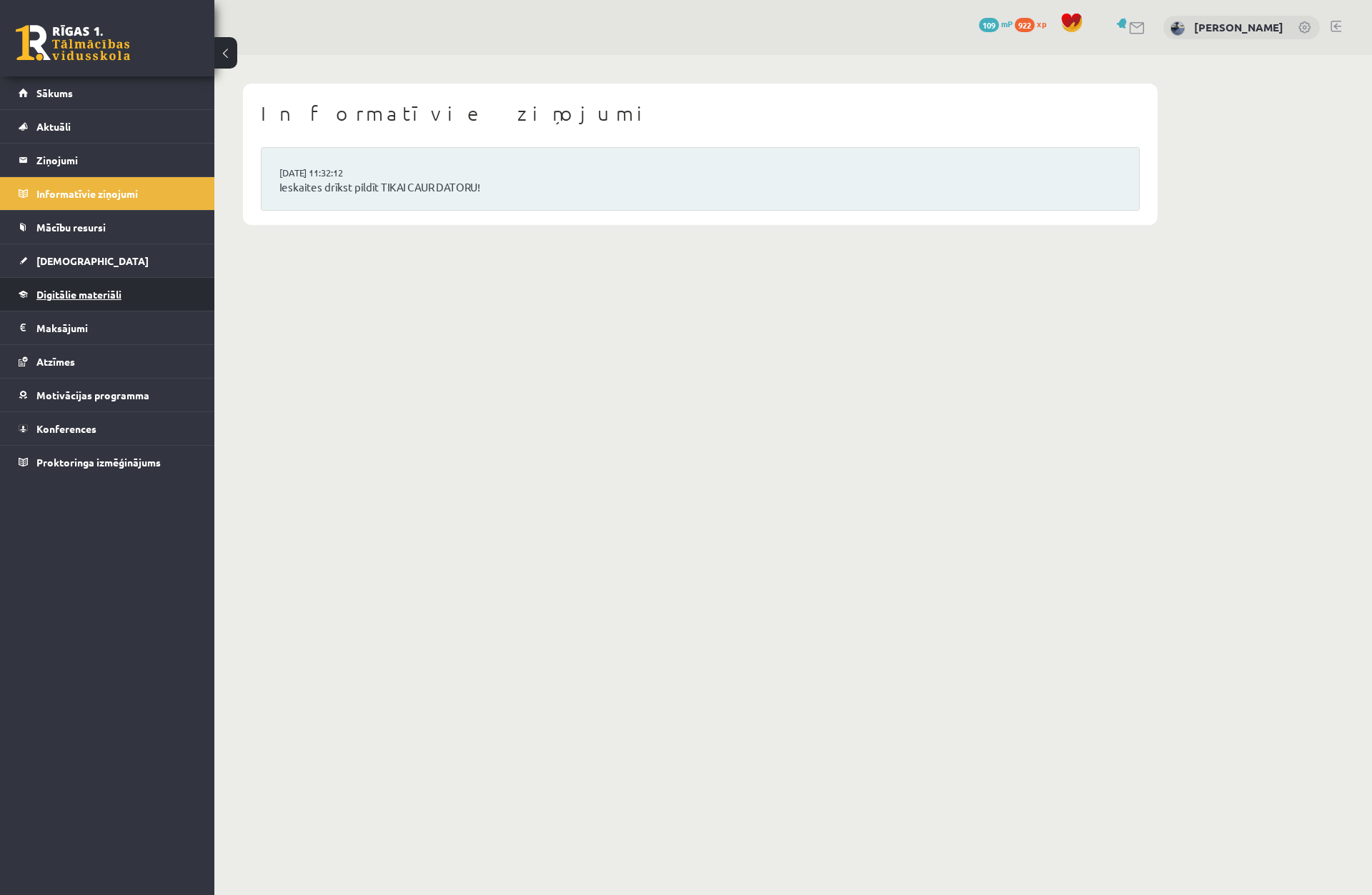
click at [149, 292] on link "Digitālie materiāli" at bounding box center [107, 294] width 178 height 33
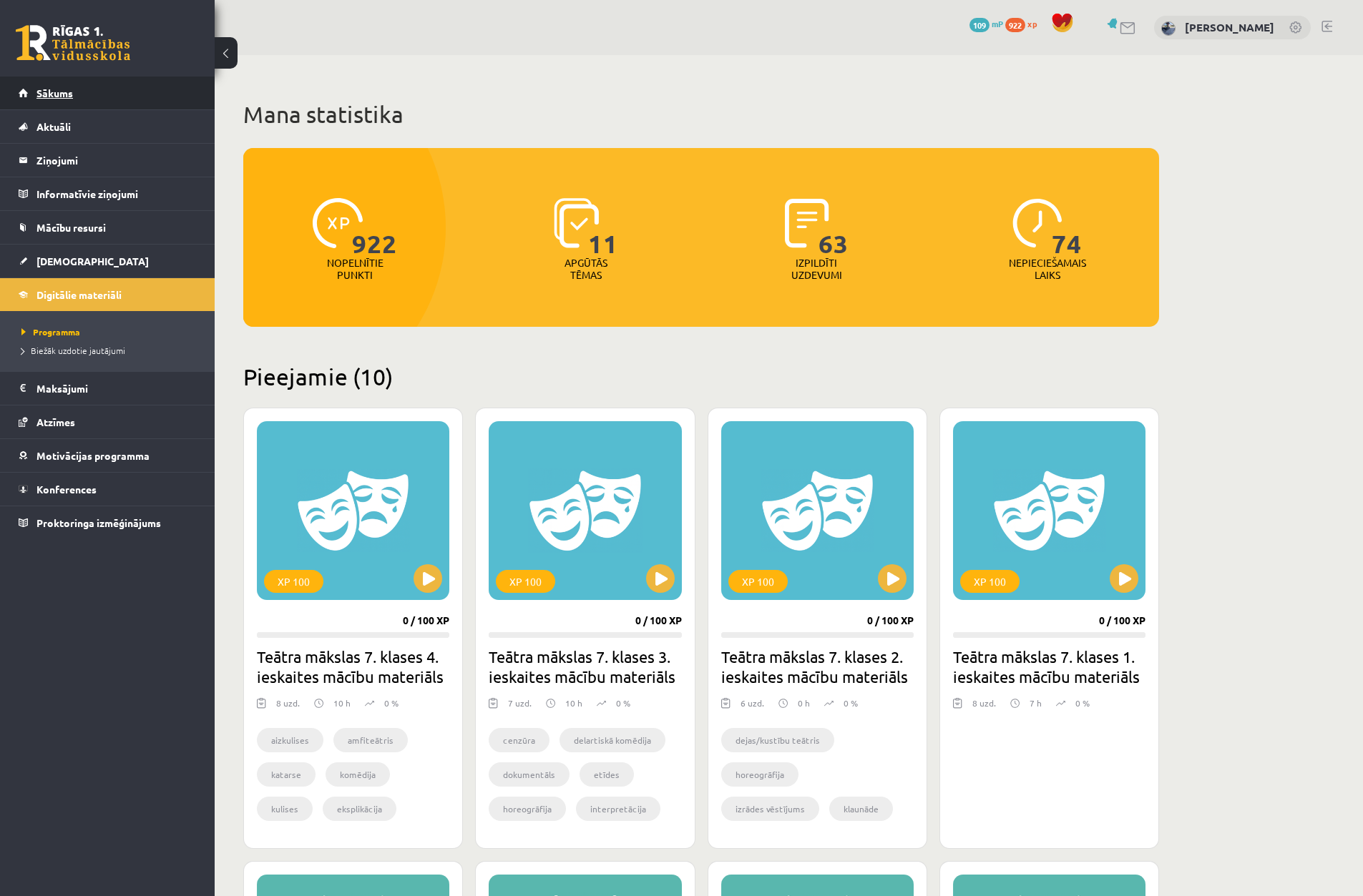
click at [172, 90] on link "Sākums" at bounding box center [107, 93] width 178 height 33
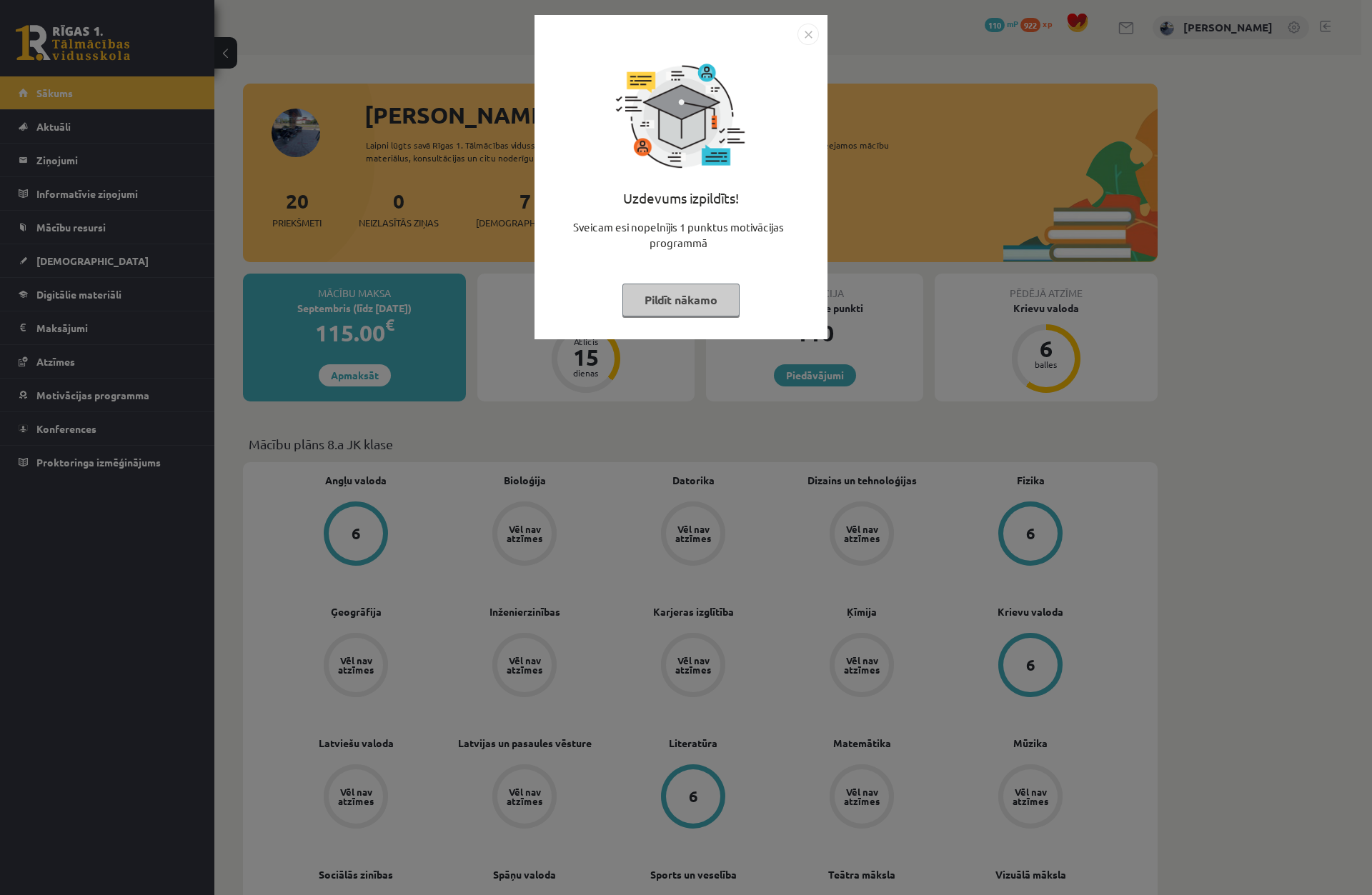
click at [468, 199] on div "Uzdevums izpildīts! Sveicam esi nopelnījis 1 punktus motivācijas programmā Pild…" at bounding box center [686, 448] width 1372 height 895
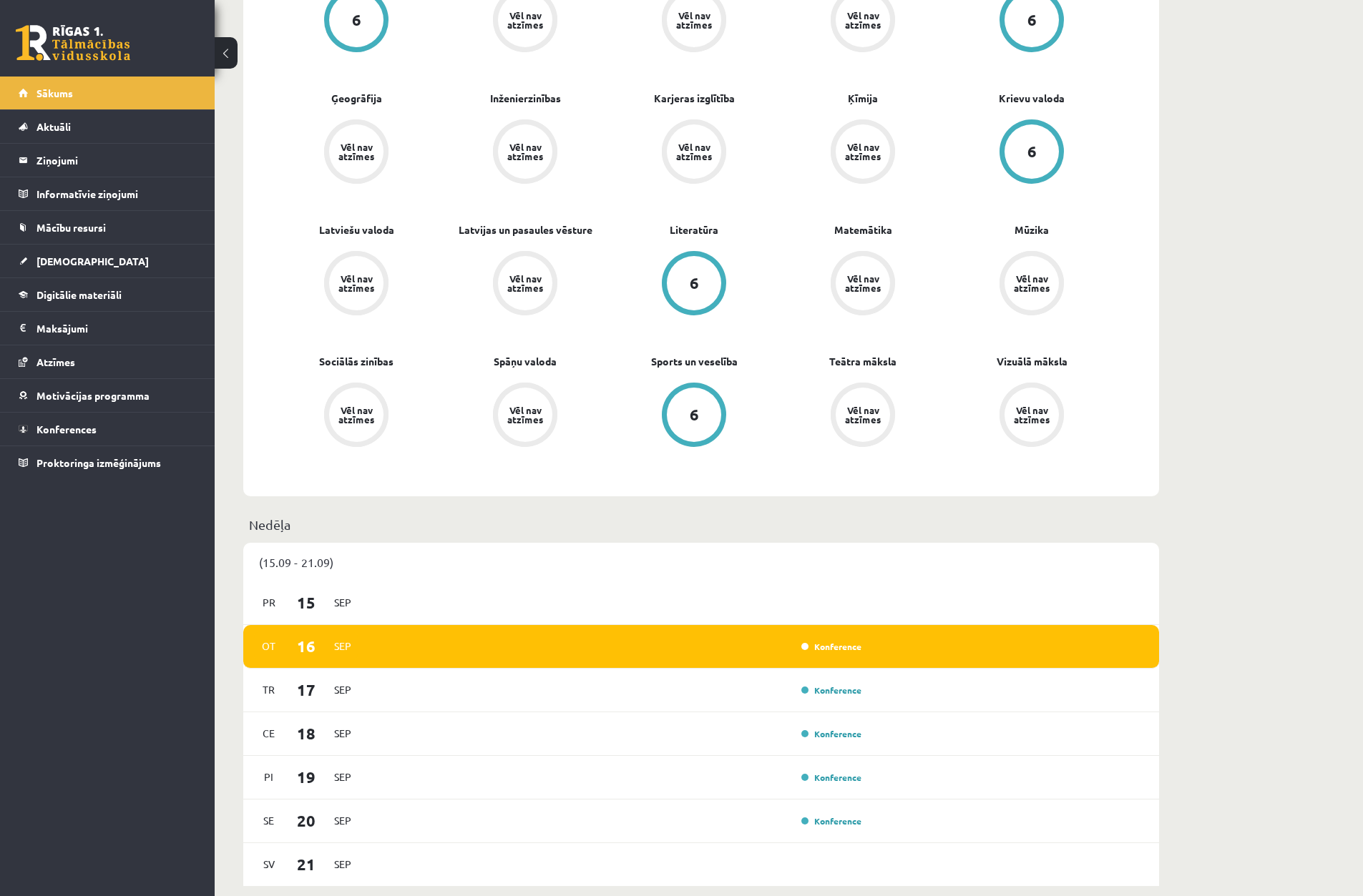
scroll to position [429, 0]
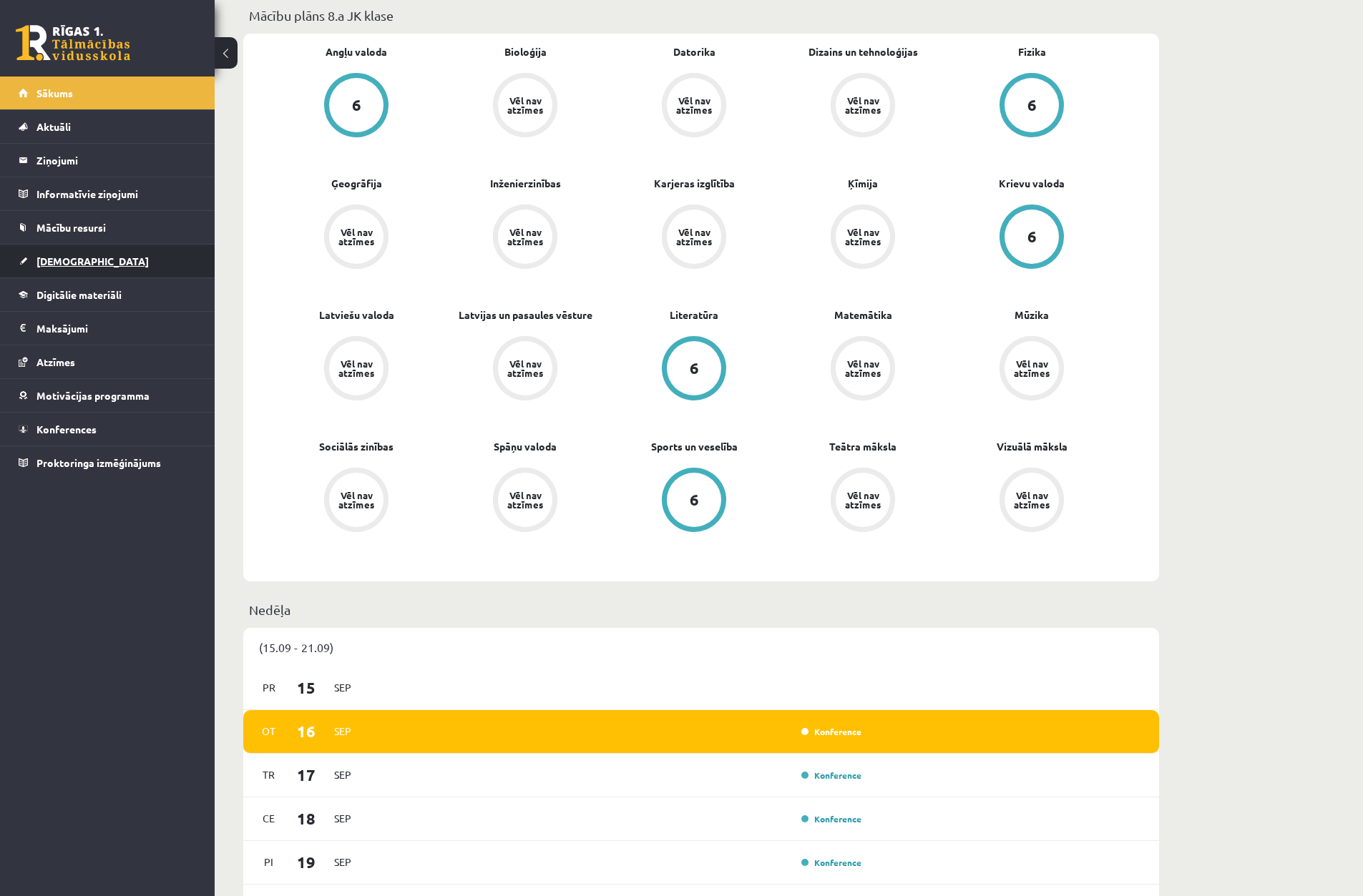
click at [101, 265] on link "[DEMOGRAPHIC_DATA]" at bounding box center [107, 261] width 178 height 33
